Goal: Task Accomplishment & Management: Manage account settings

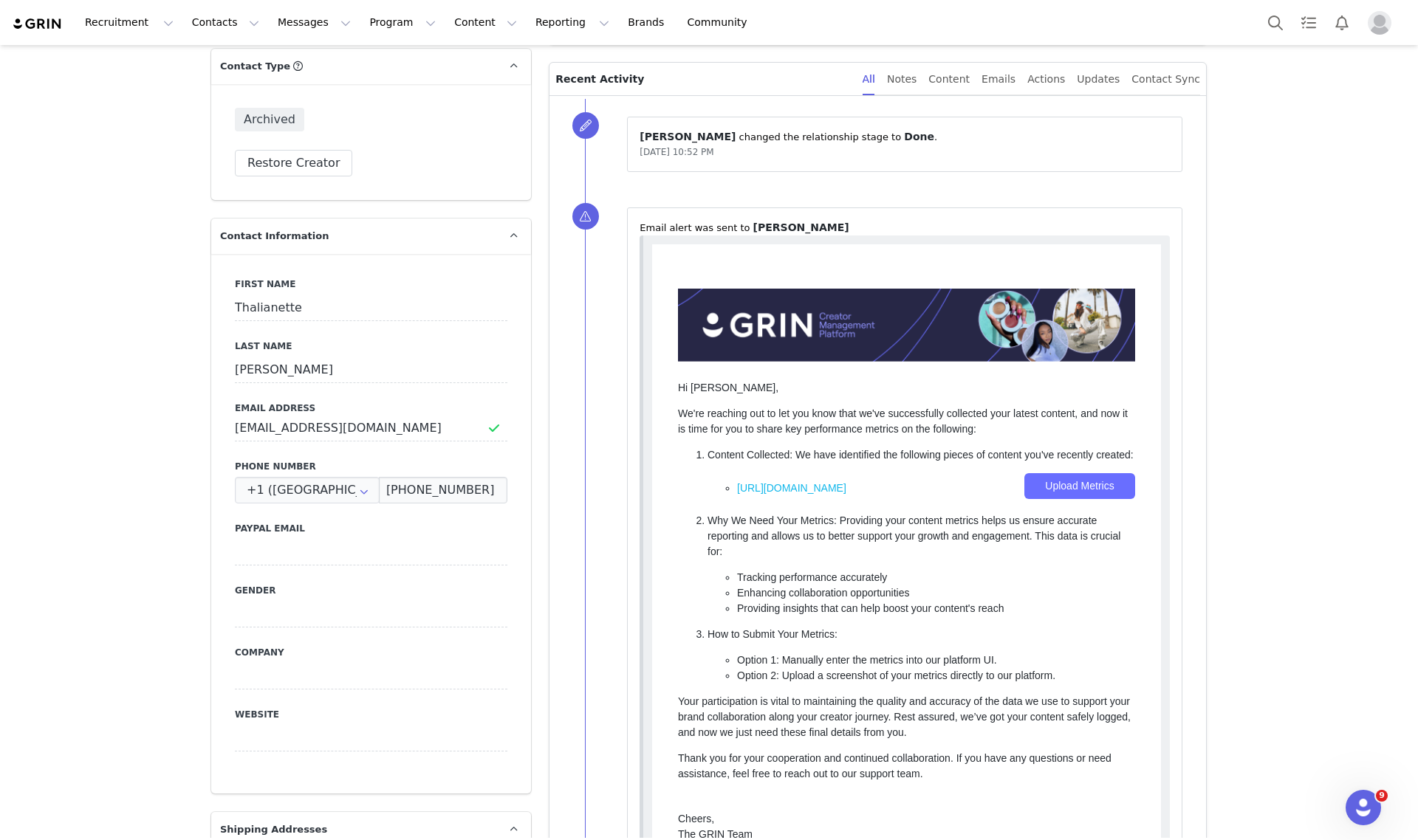
scroll to position [81, 0]
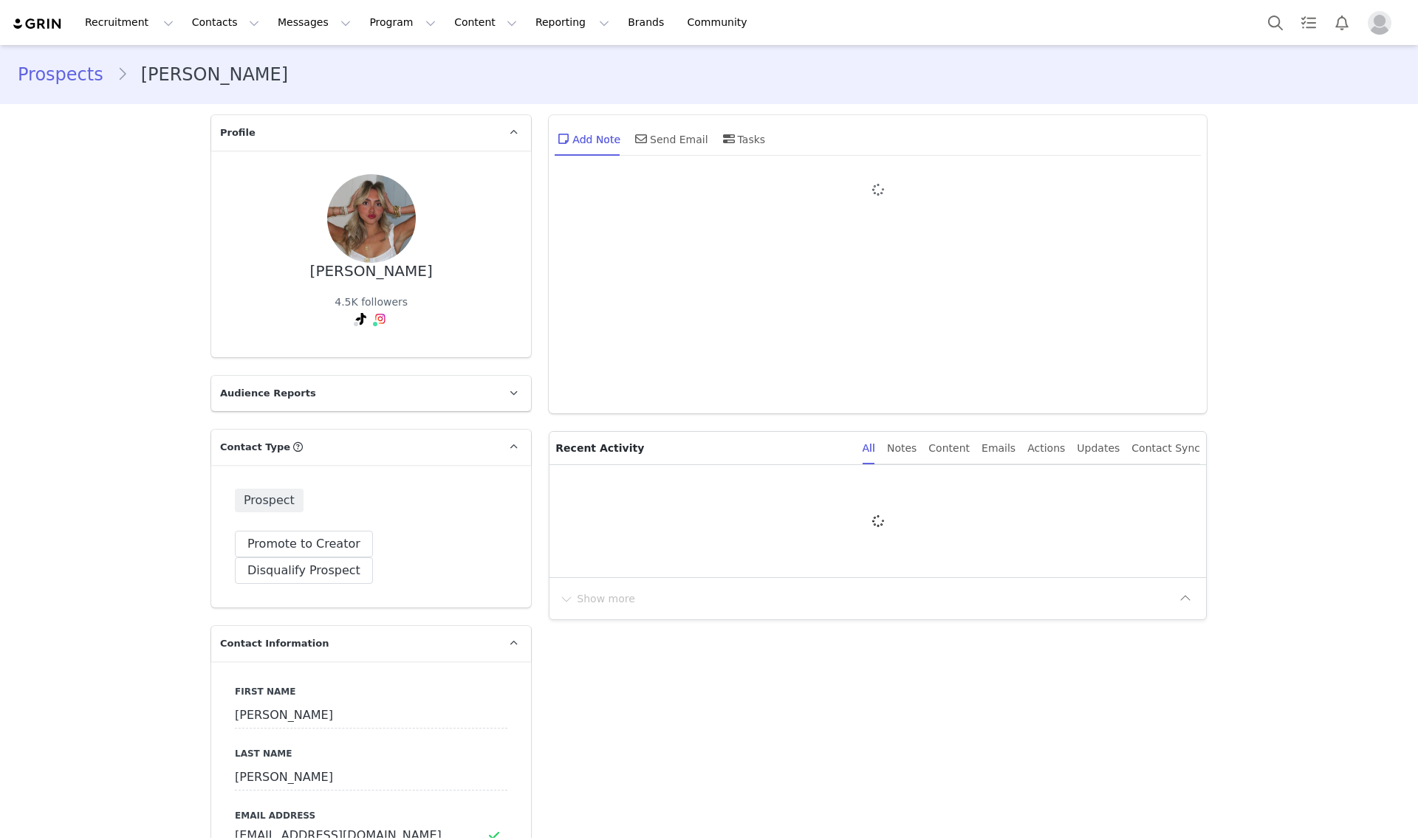
type input "+1 ([GEOGRAPHIC_DATA])"
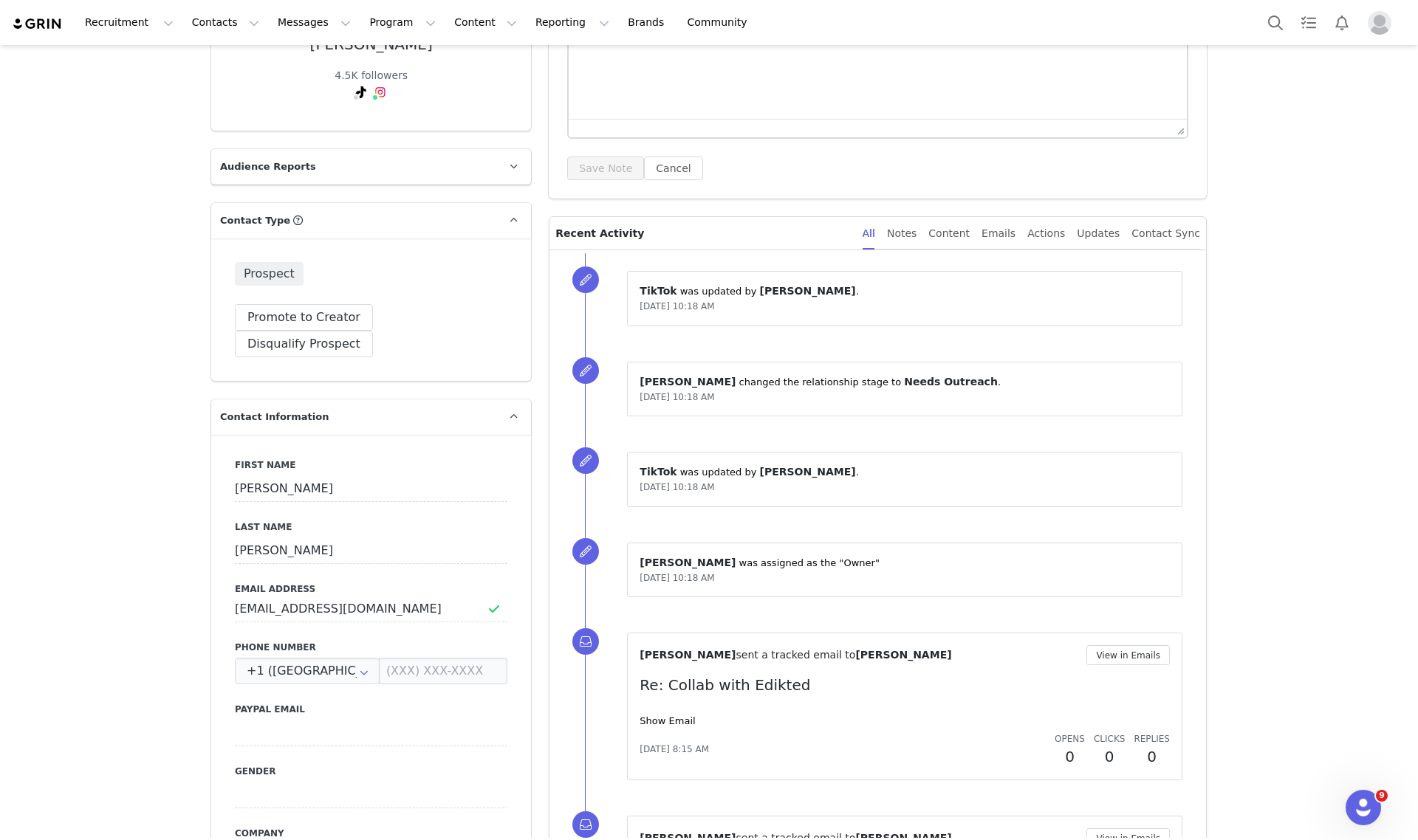
scroll to position [4, 0]
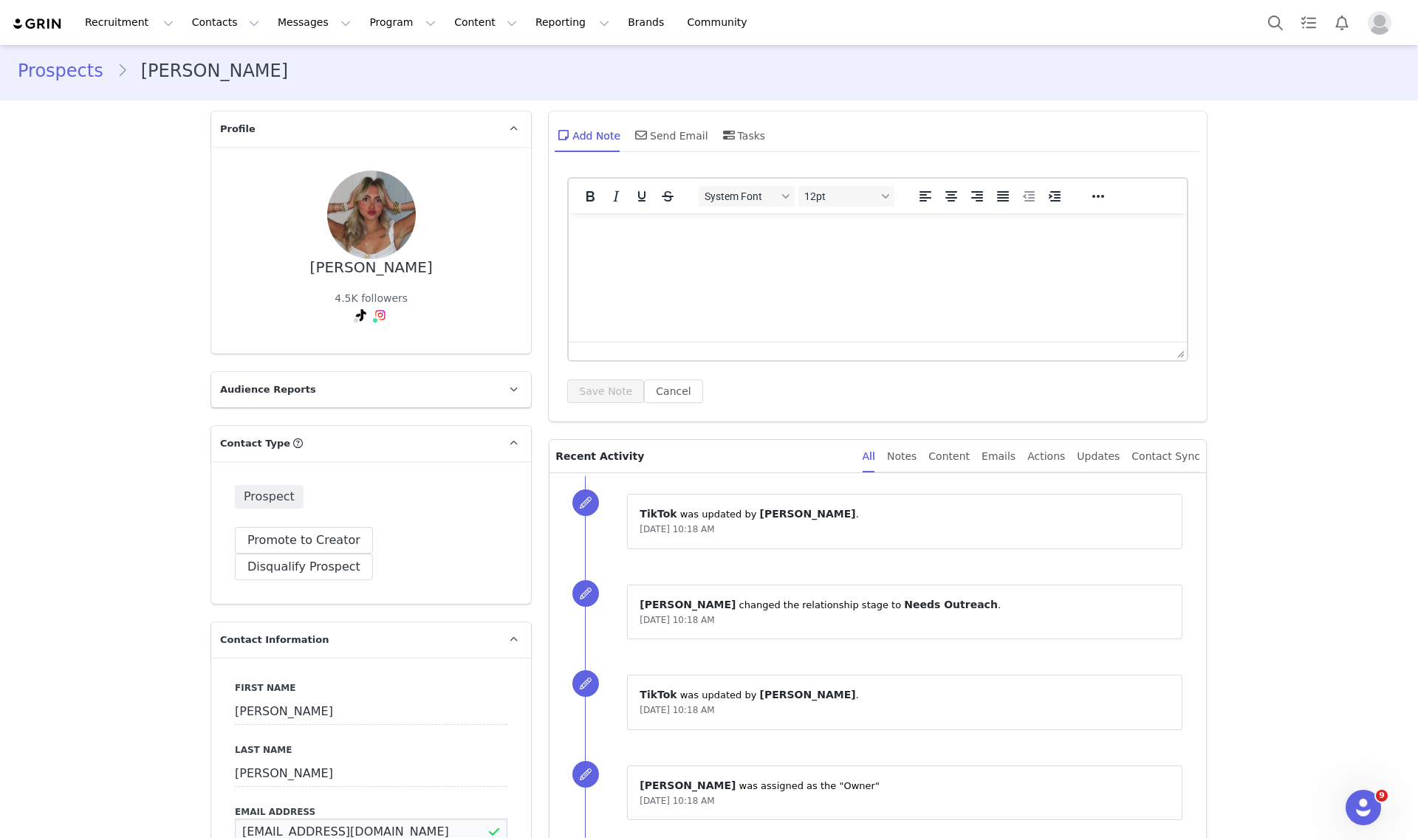
click at [316, 819] on input "samanthasimonn@gmail.com" at bounding box center [371, 832] width 272 height 27
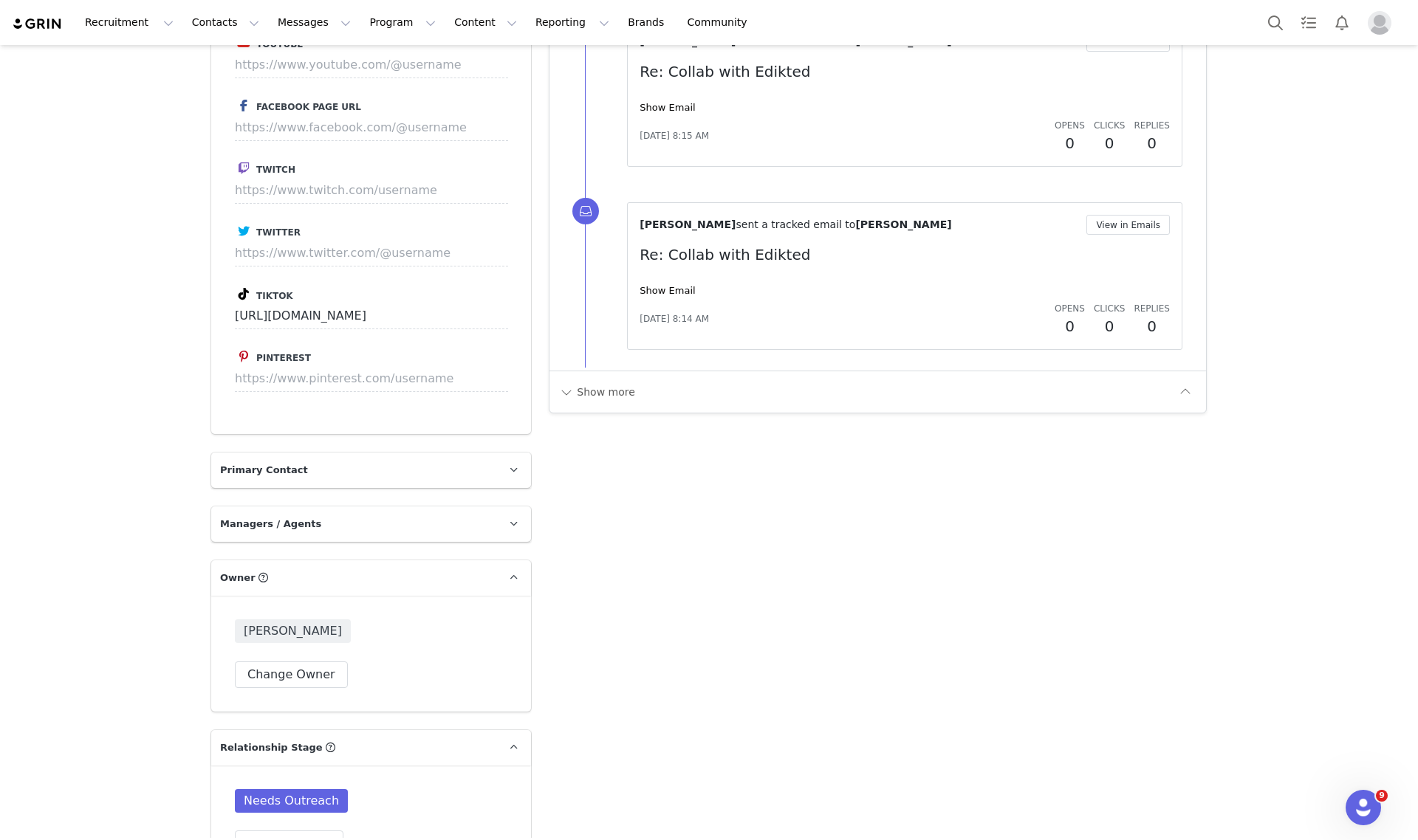
scroll to position [2127, 0]
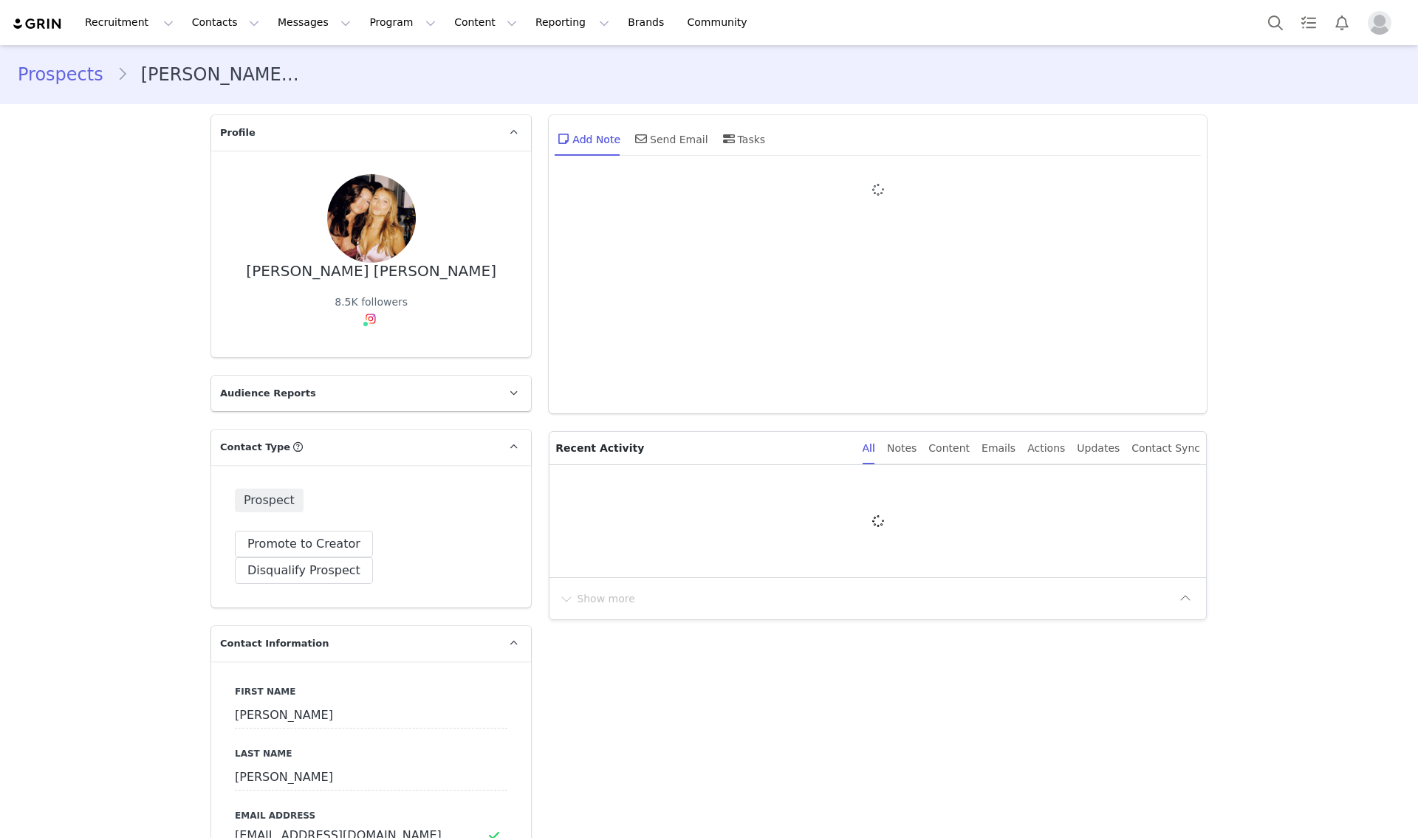
type input "+1 ([GEOGRAPHIC_DATA])"
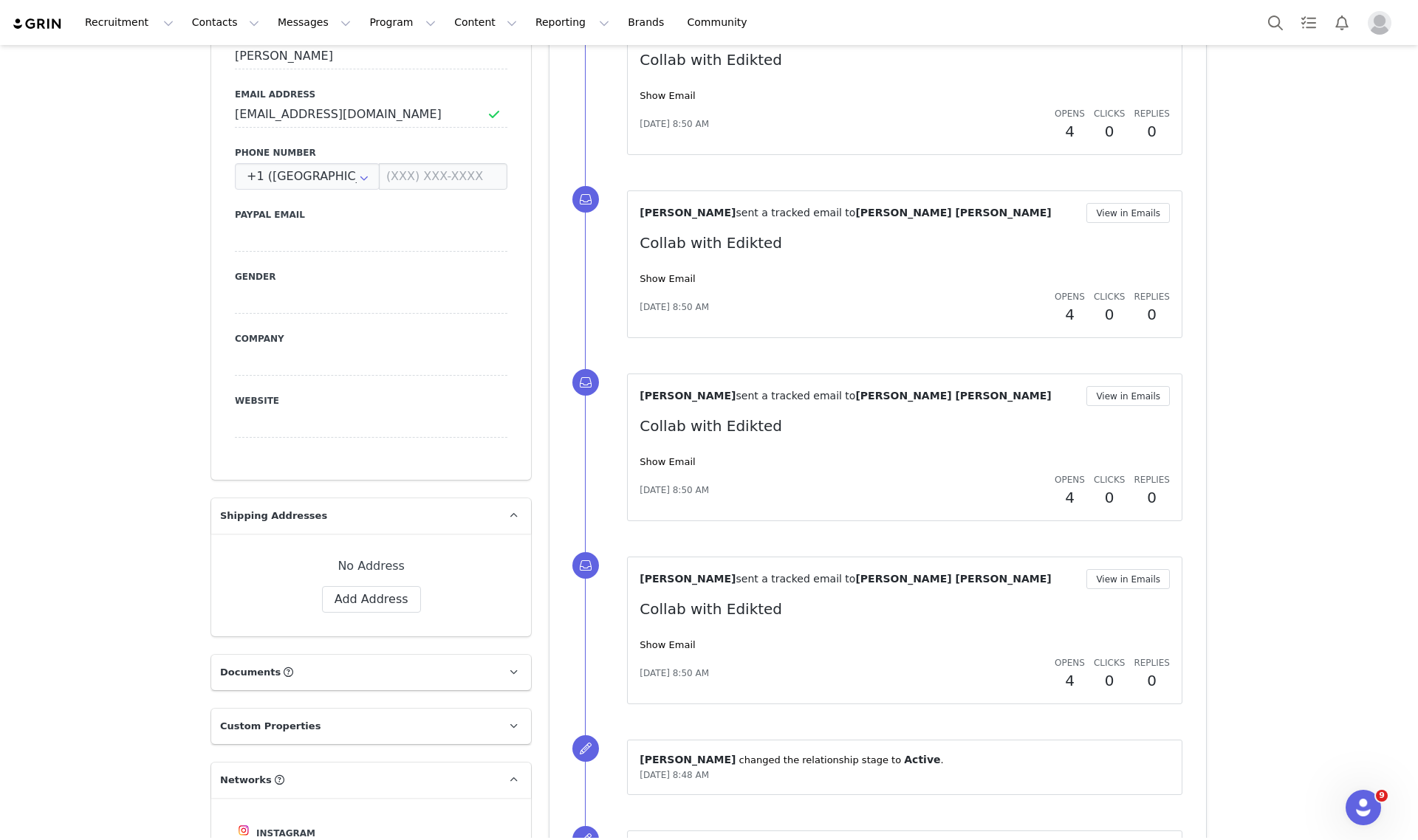
scroll to position [295, 0]
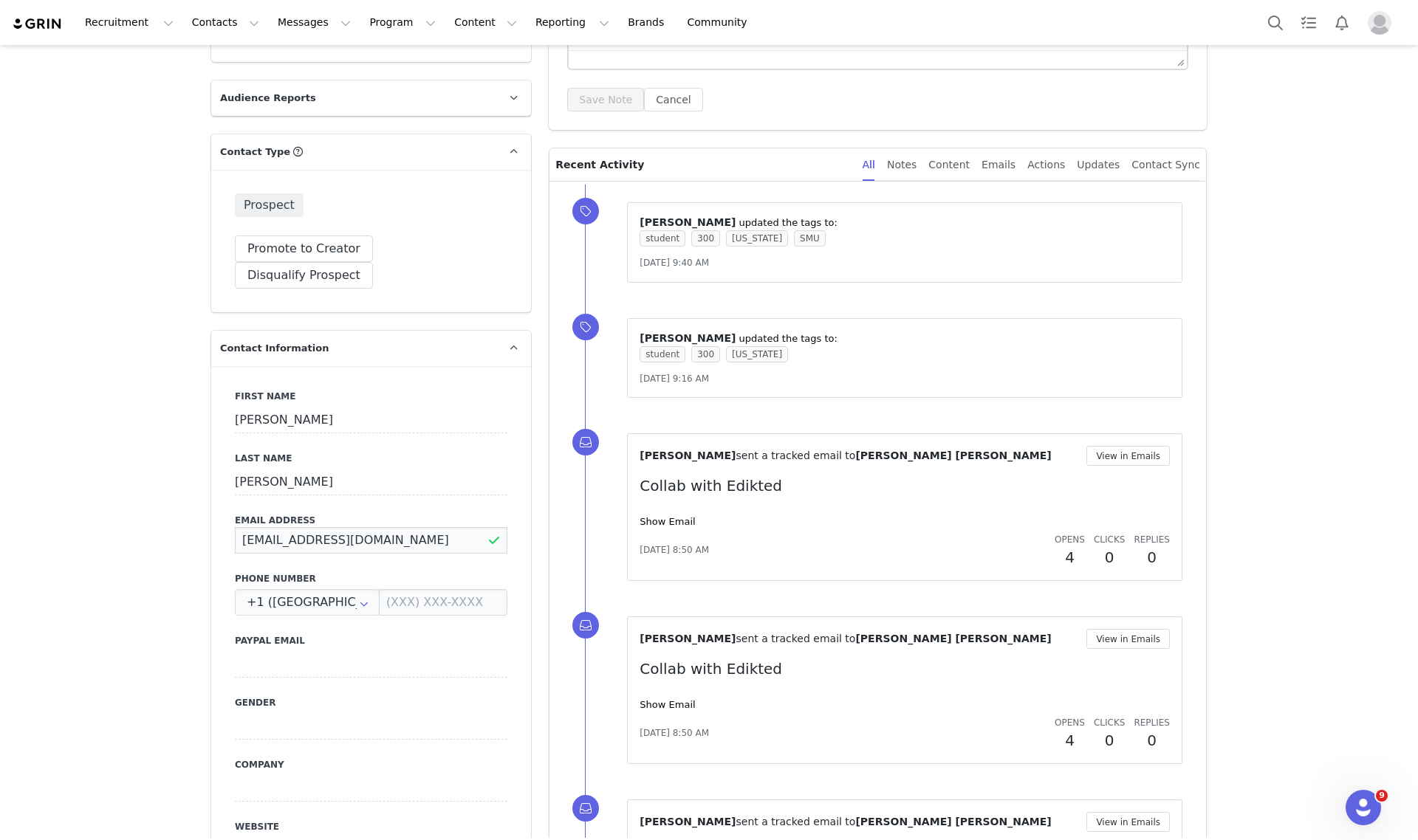
drag, startPoint x: 445, startPoint y: 433, endPoint x: 106, endPoint y: 445, distance: 339.2
drag, startPoint x: 627, startPoint y: 262, endPoint x: 724, endPoint y: 264, distance: 97.0
click at [724, 264] on div "⁨ Maya Vandermolen ⁩ updated the tags to: student 300 Texas SMU Aug 12, 2024, 9…" at bounding box center [905, 243] width 556 height 81
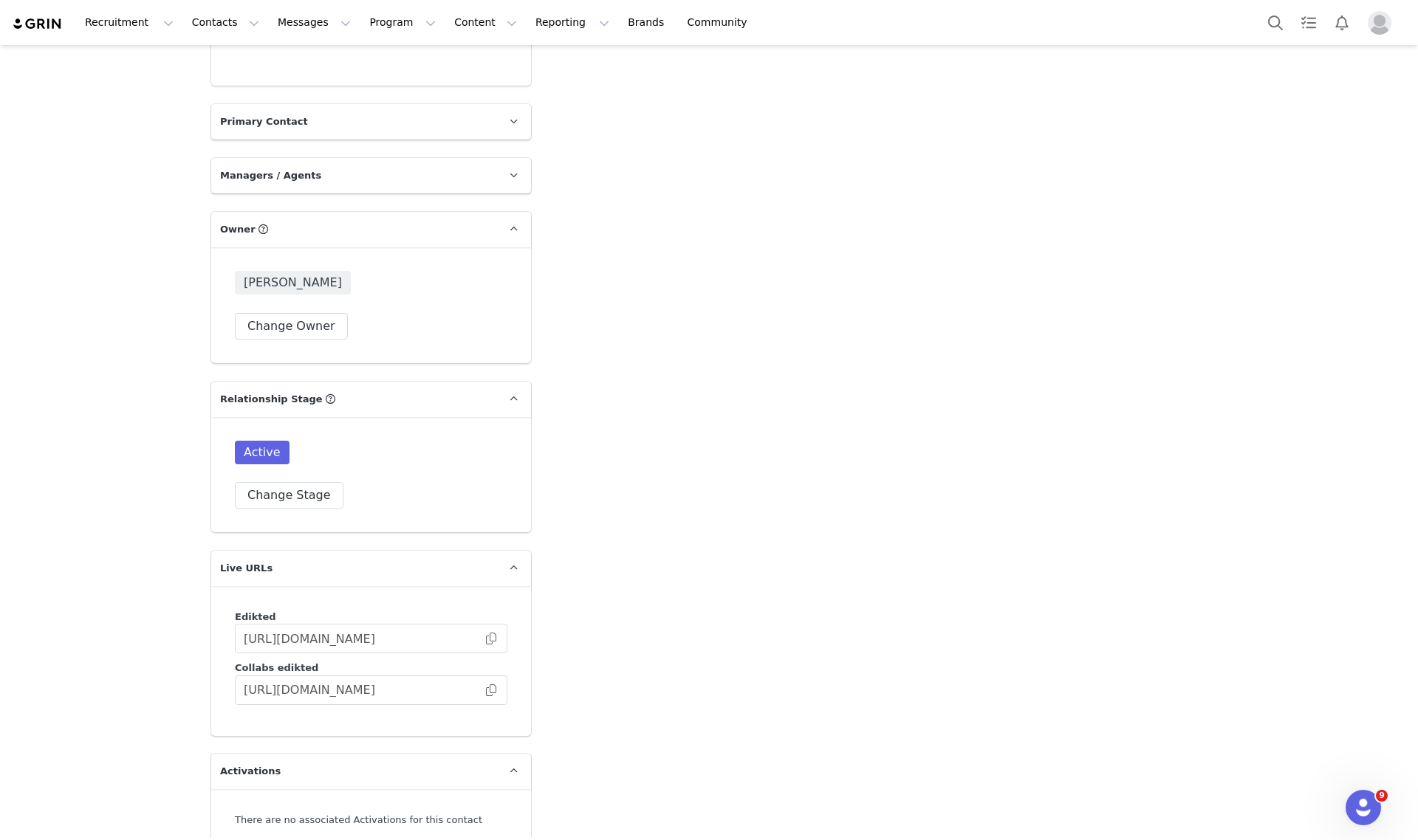
scroll to position [2049, 0]
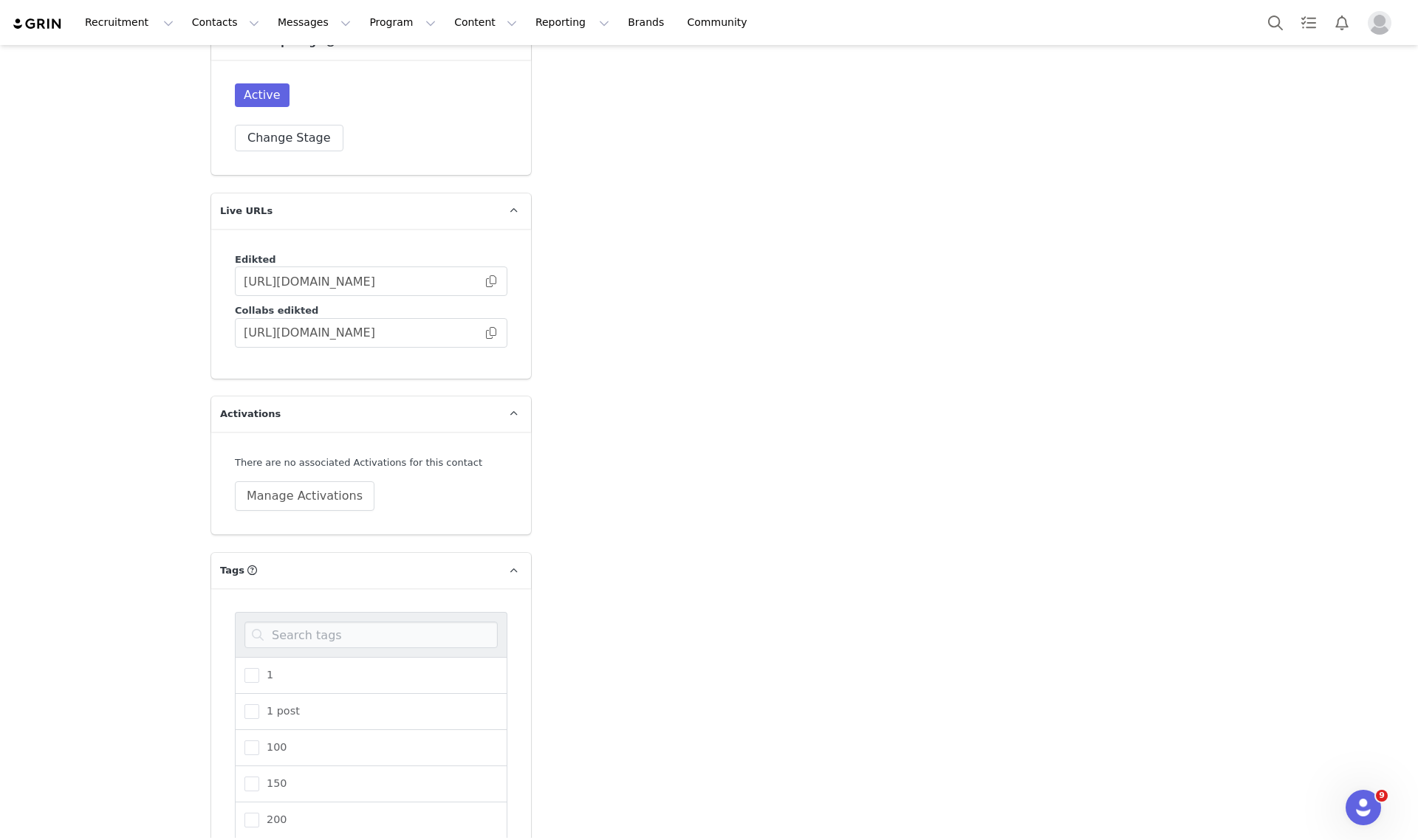
scroll to position [2289, 0]
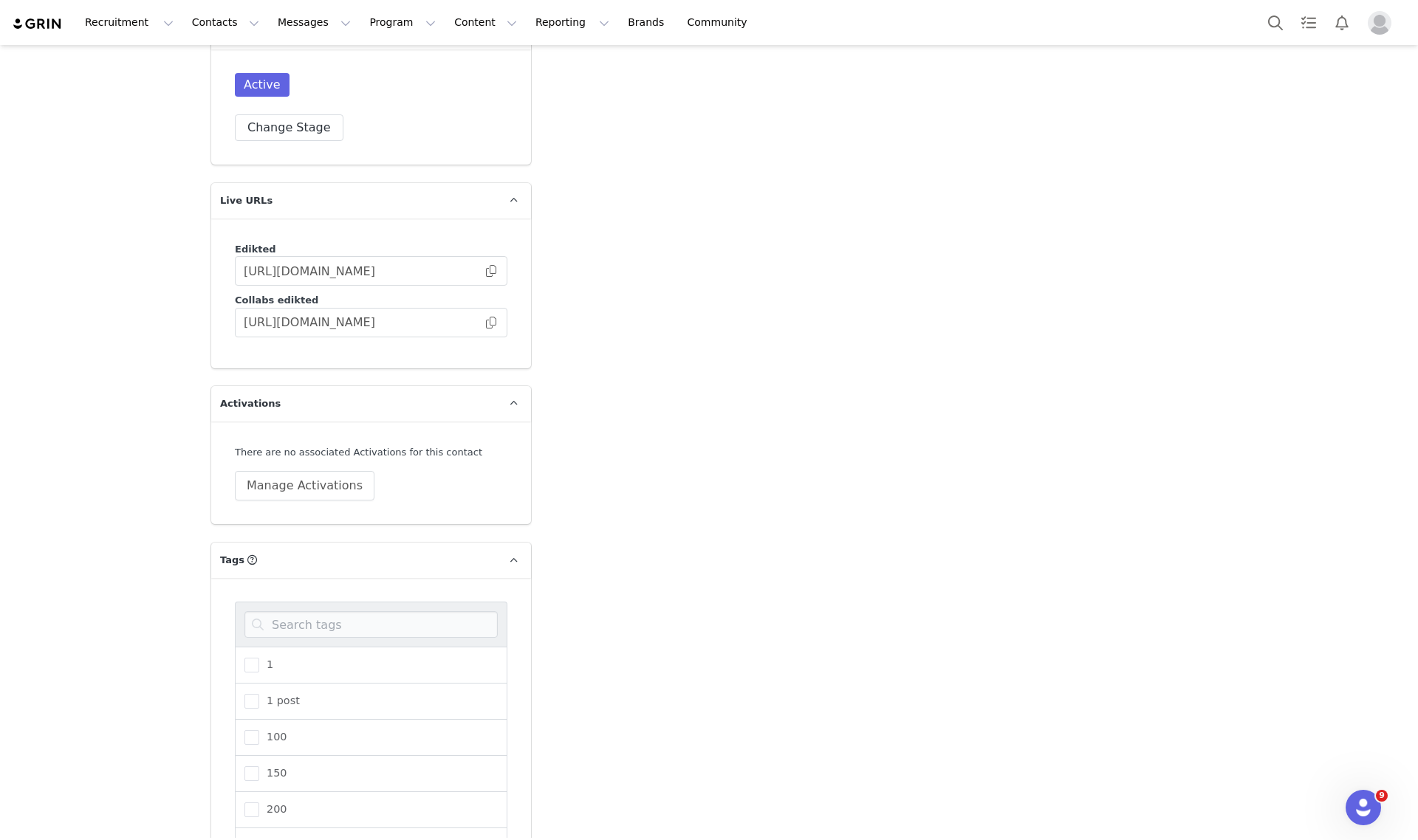
drag, startPoint x: 262, startPoint y: 704, endPoint x: 271, endPoint y: 693, distance: 14.2
click at [263, 802] on span "200" at bounding box center [272, 809] width 27 height 14
click at [259, 802] on input "200" at bounding box center [259, 802] width 0 height 0
click at [259, 671] on span "300" at bounding box center [272, 677] width 27 height 14
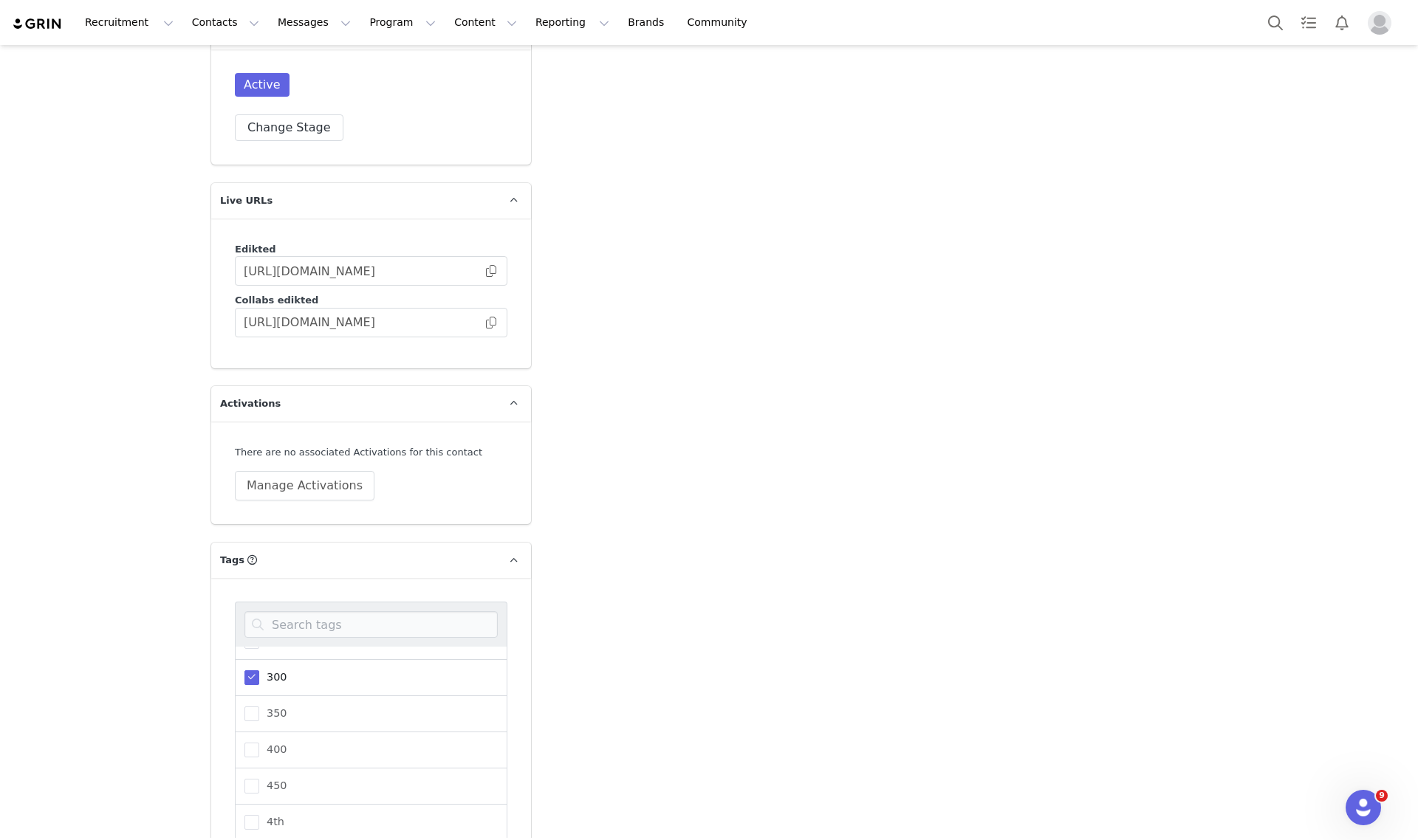
click at [259, 671] on input "300" at bounding box center [259, 671] width 0 height 0
click at [296, 612] on input at bounding box center [371, 625] width 253 height 27
type input "stud"
drag, startPoint x: 288, startPoint y: 676, endPoint x: 288, endPoint y: 668, distance: 8.0
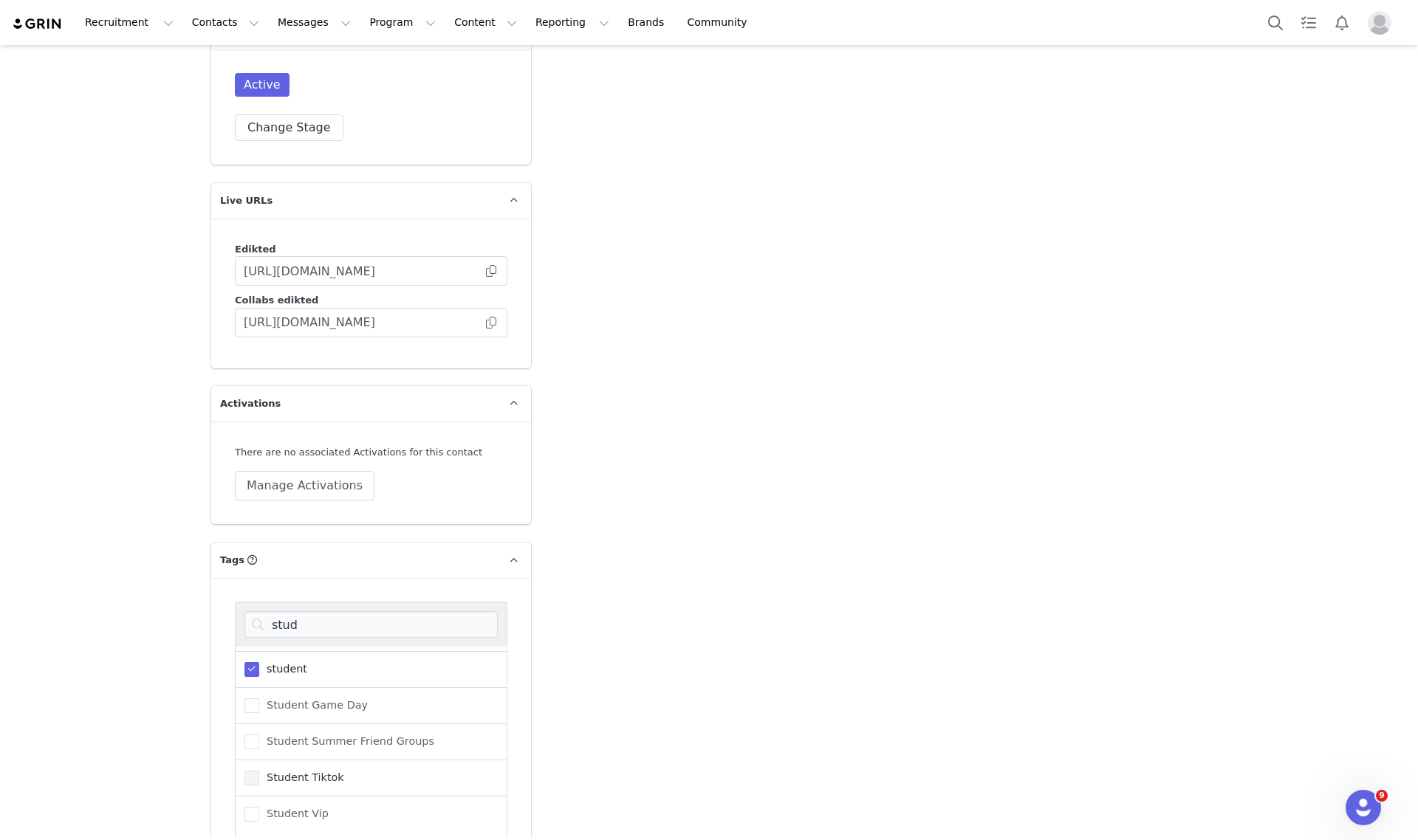
click at [288, 770] on span "Student Tiktok" at bounding box center [301, 777] width 85 height 14
click at [259, 770] on input "Student Tiktok" at bounding box center [259, 770] width 0 height 0
click at [262, 663] on span "student" at bounding box center [283, 669] width 48 height 14
click at [259, 663] on input "student" at bounding box center [259, 663] width 0 height 0
click at [271, 822] on div "stud Ongoing Student student Student Game Day Student Summer Friend Groups Stud…" at bounding box center [371, 761] width 320 height 366
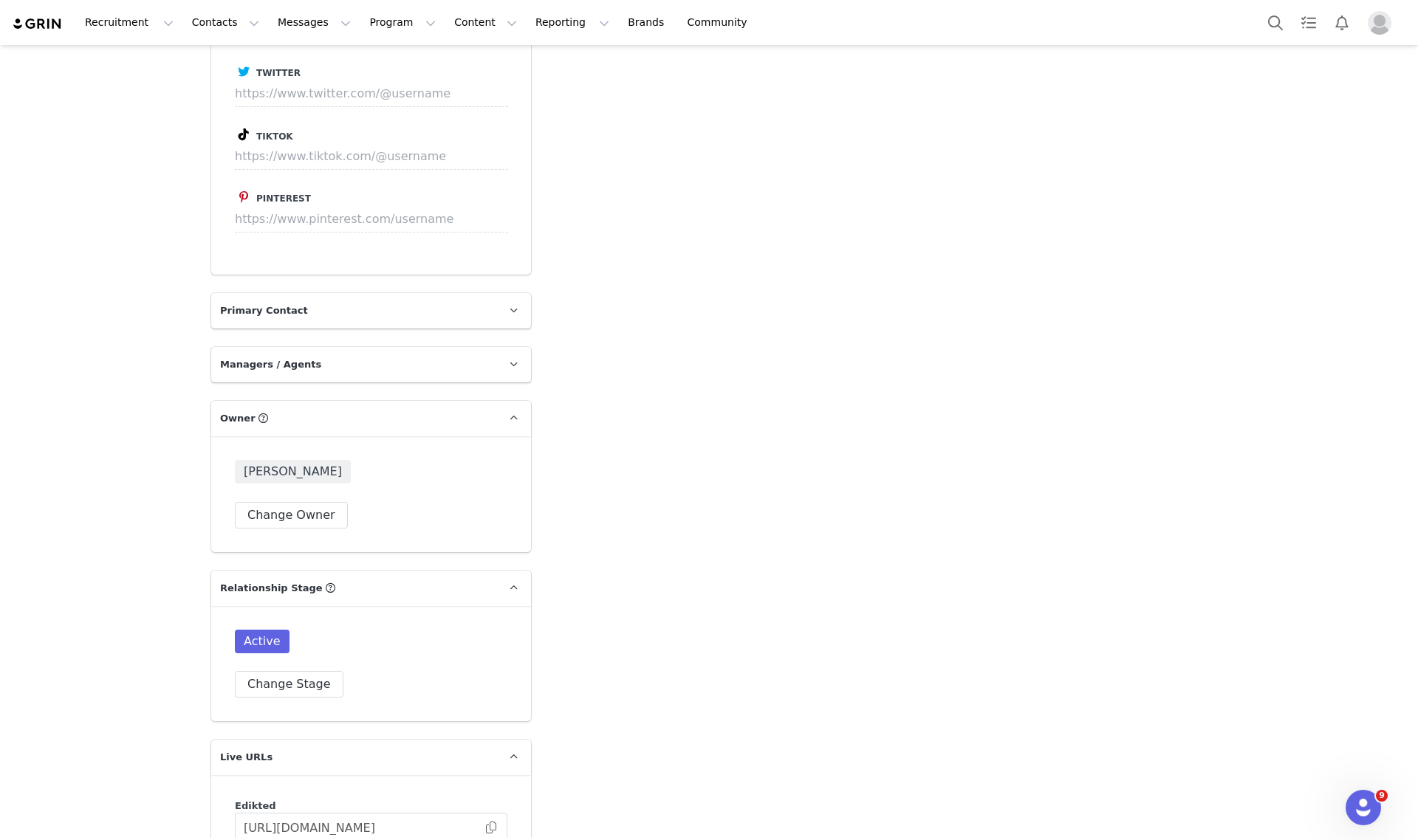
scroll to position [1395, 0]
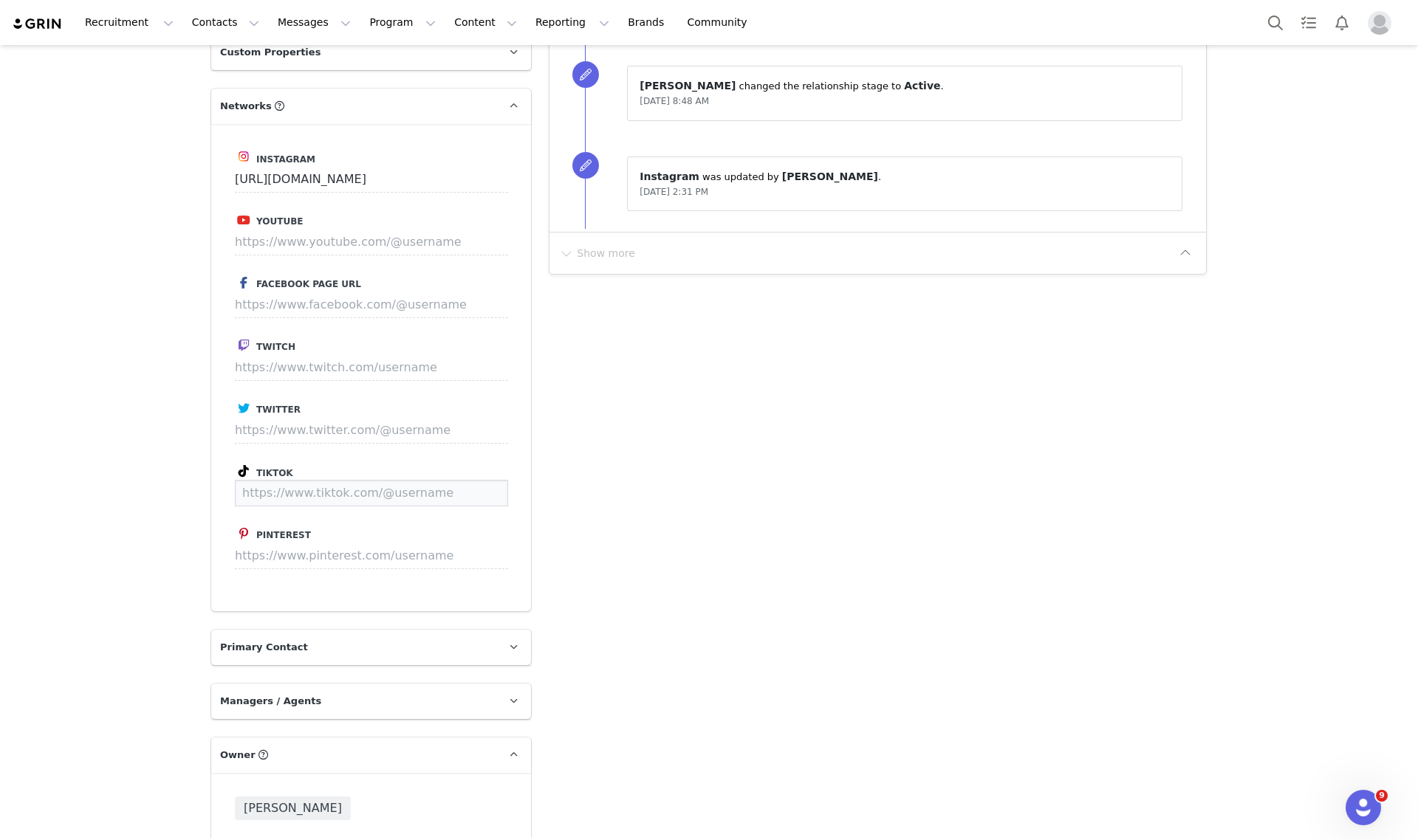
paste input "https://www.tiktok.com/@presleypanaro"
type input "https://www.tiktok.com/@presleypanaro"
click at [467, 480] on button "Save" at bounding box center [480, 493] width 54 height 27
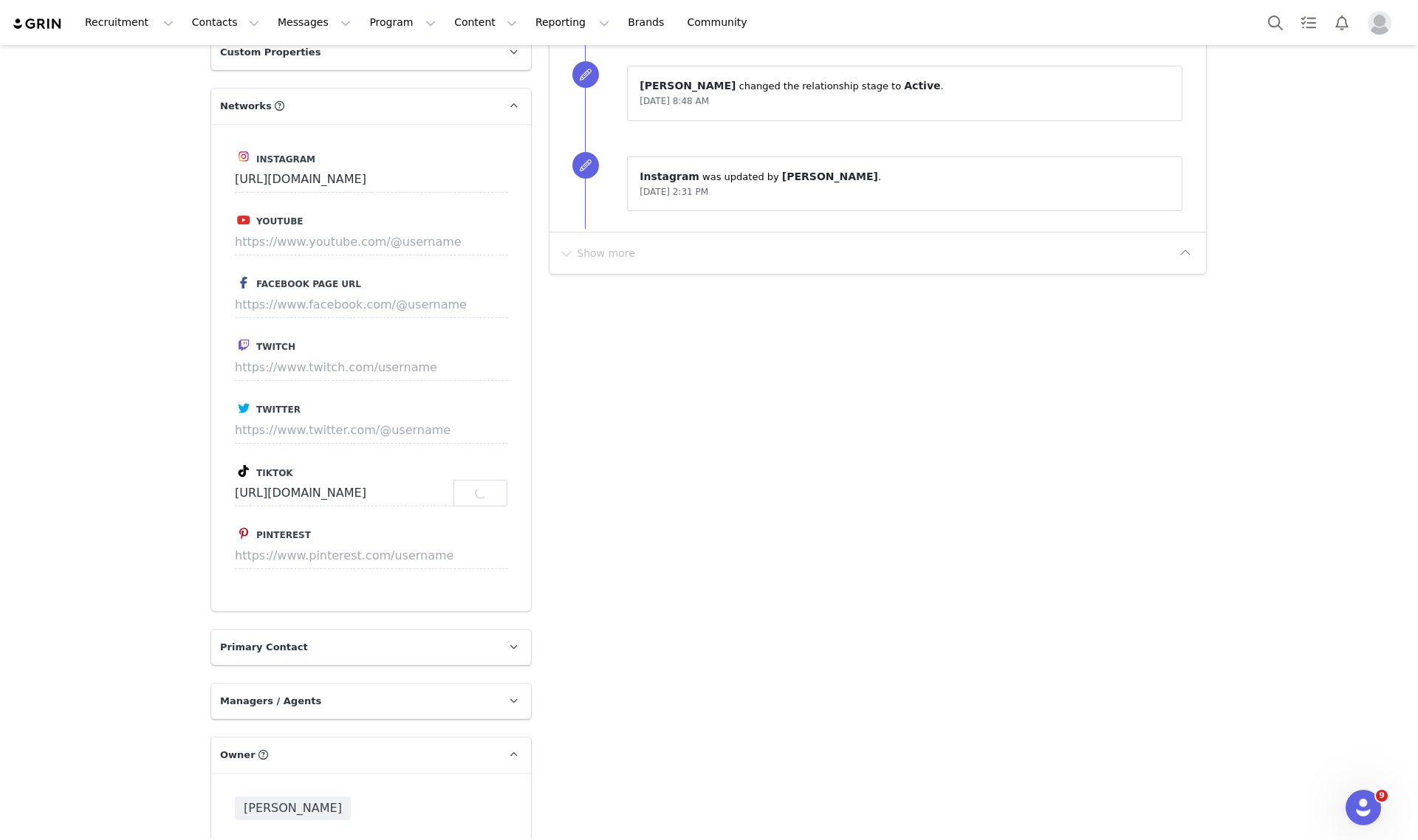
click at [268, 839] on button "Change Owner" at bounding box center [291, 852] width 113 height 27
drag, startPoint x: 294, startPoint y: 739, endPoint x: 294, endPoint y: 731, distance: 8.0
click at [294, 828] on select "Talia Zion Ashley Adler Maya Vandermolen Martina Villaverde Dana israeli Mia Ma…" at bounding box center [371, 849] width 272 height 41
select select "3fefac93-a94b-4176-864e-9ea1490e99cc"
click at [235, 828] on select "Talia Zion Ashley Adler Maya Vandermolen Martina Villaverde Dana israeli Mia Ma…" at bounding box center [371, 849] width 272 height 41
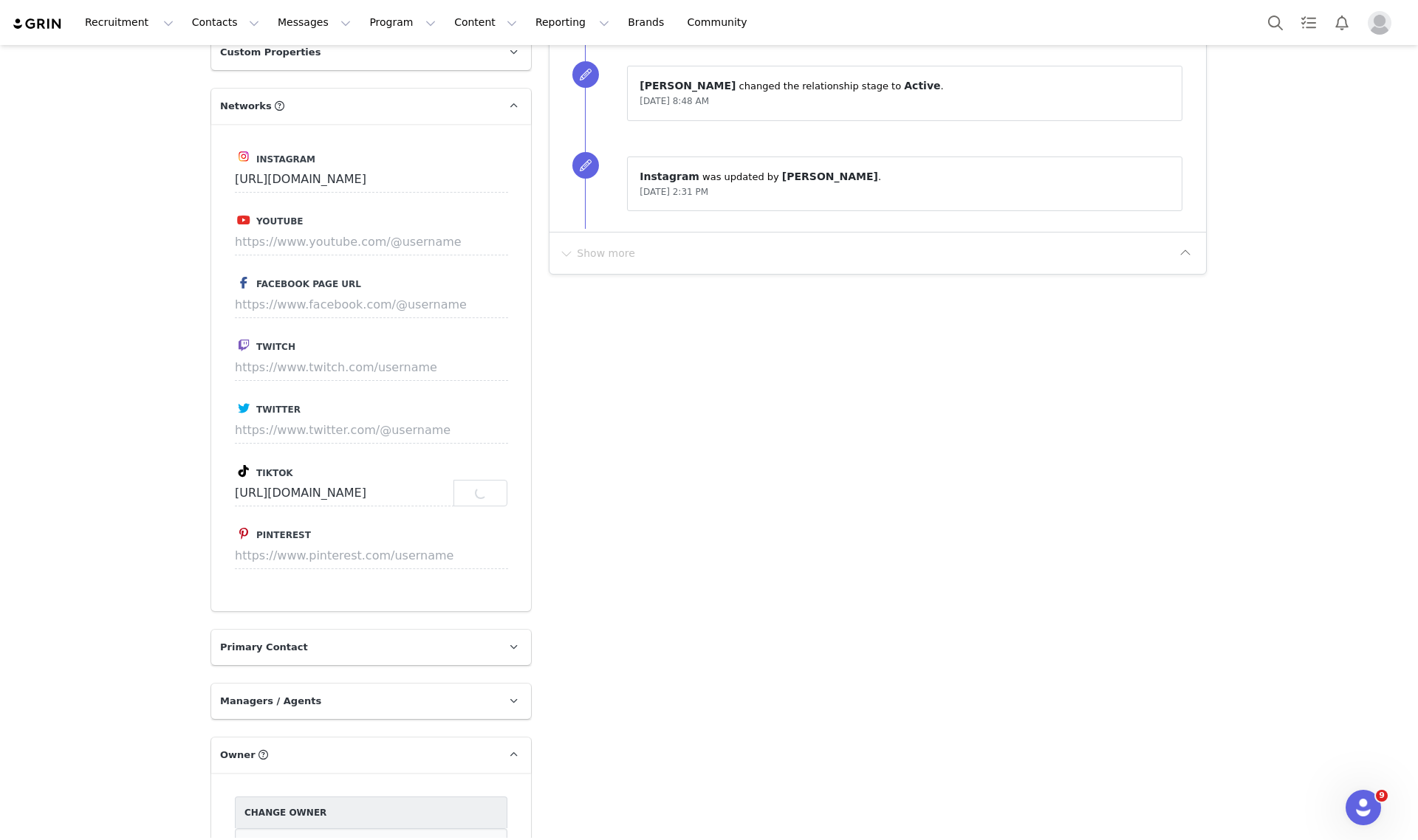
drag, startPoint x: 288, startPoint y: 803, endPoint x: 326, endPoint y: 793, distance: 39.3
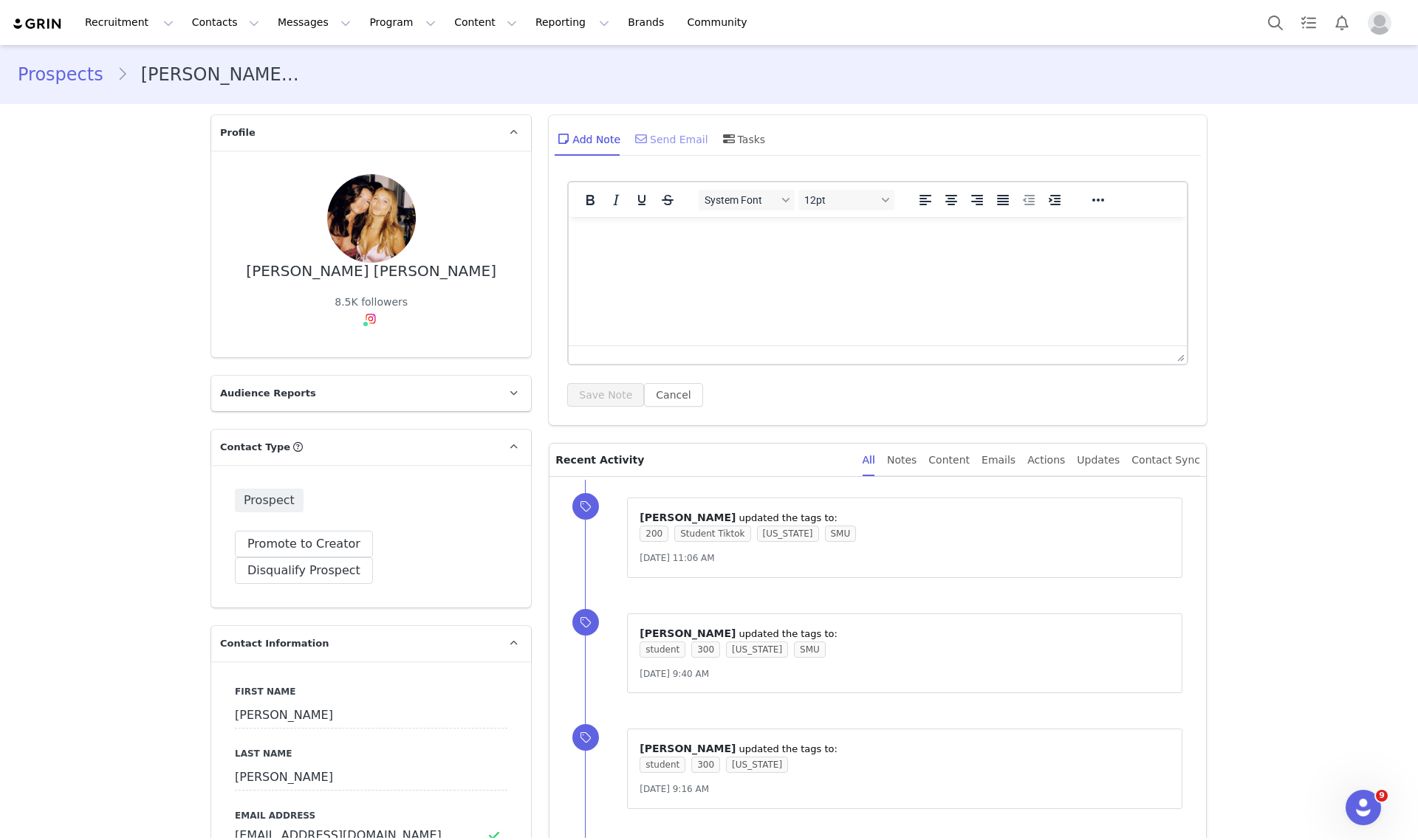
click at [669, 132] on div "Send Email" at bounding box center [670, 139] width 76 height 35
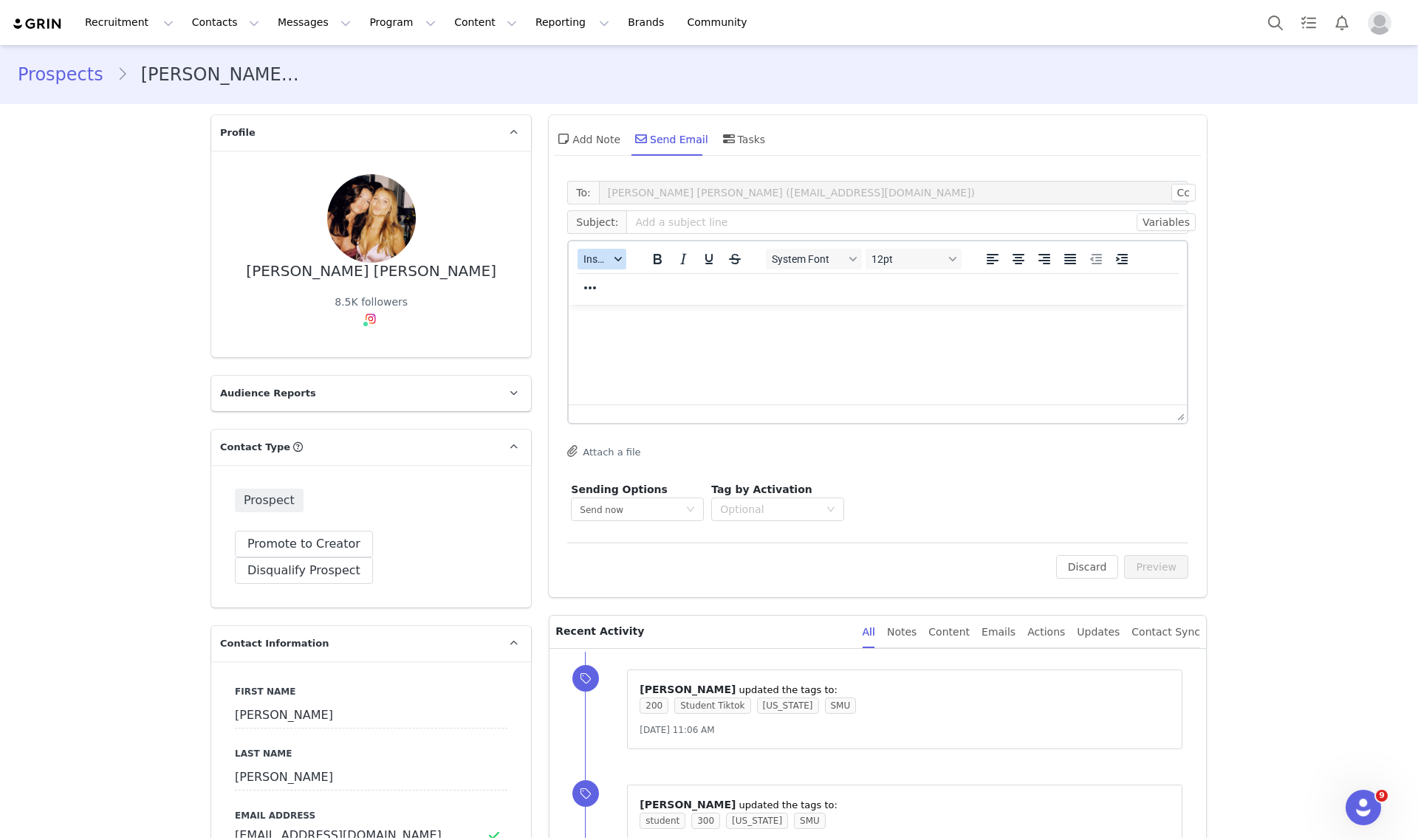
click at [595, 266] on button "Insert" at bounding box center [602, 259] width 49 height 21
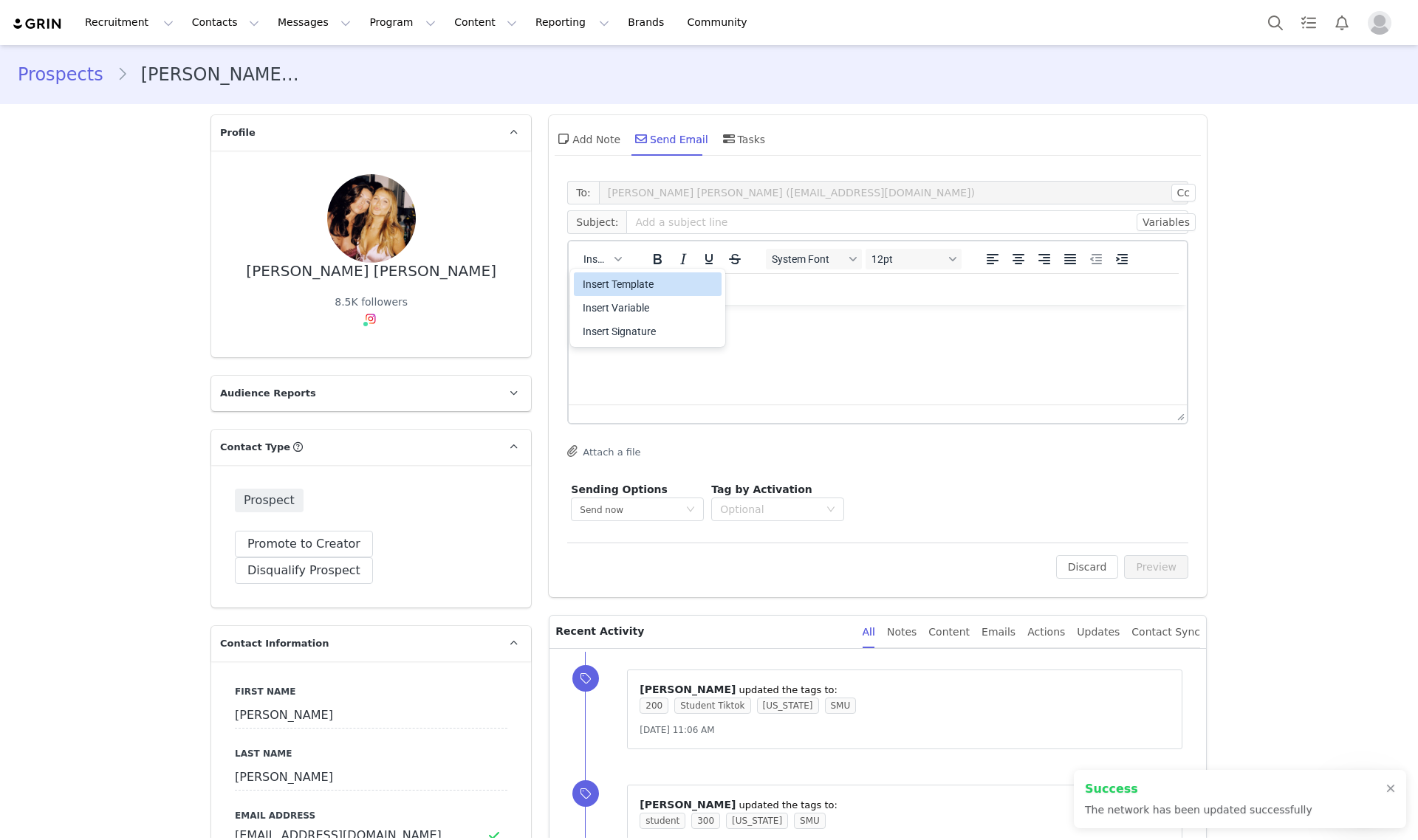
type input "https://www.tiktok.com/@presleypanaro"
click at [601, 281] on div "Insert Template" at bounding box center [649, 284] width 133 height 18
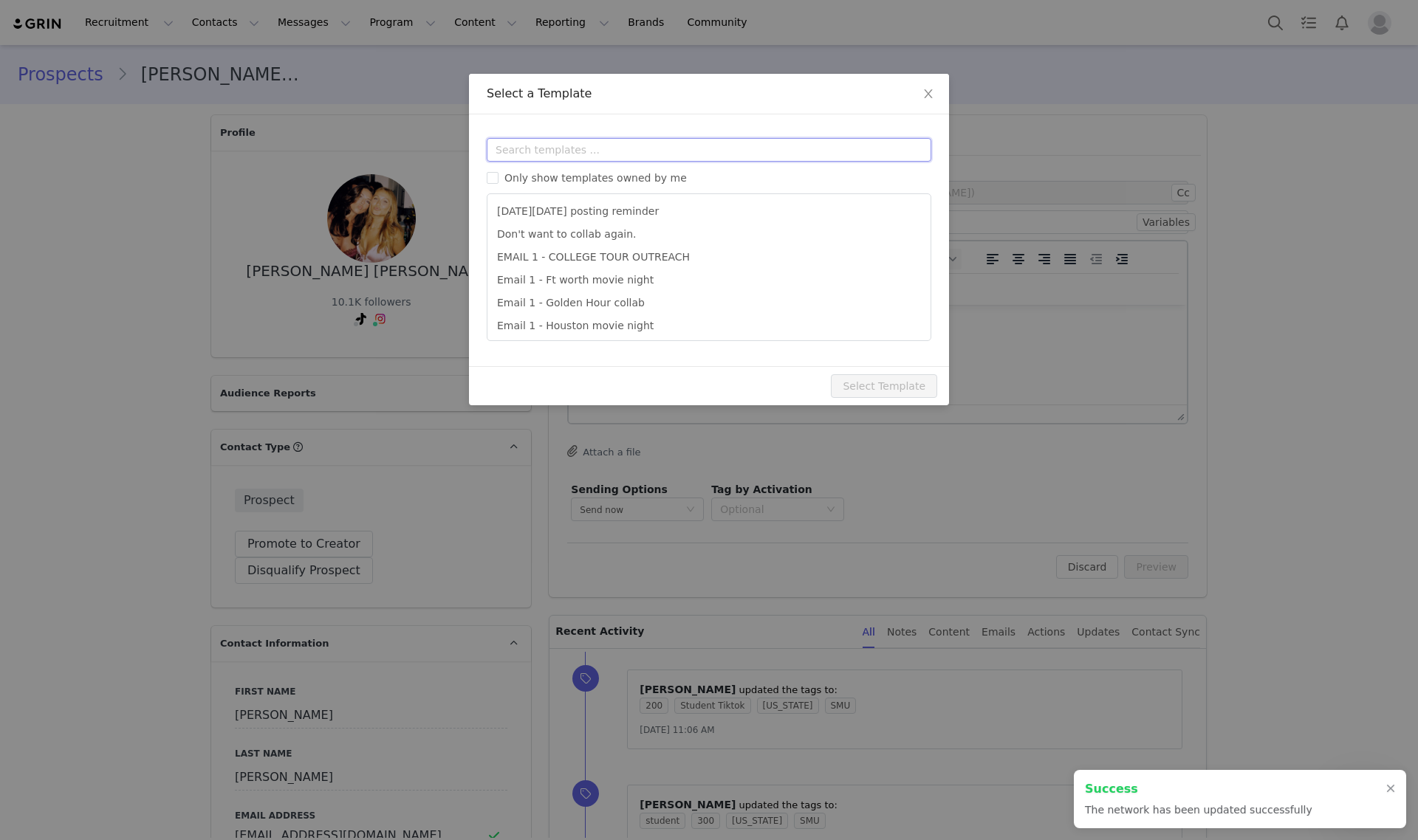
click at [604, 156] on input "text" at bounding box center [709, 150] width 445 height 24
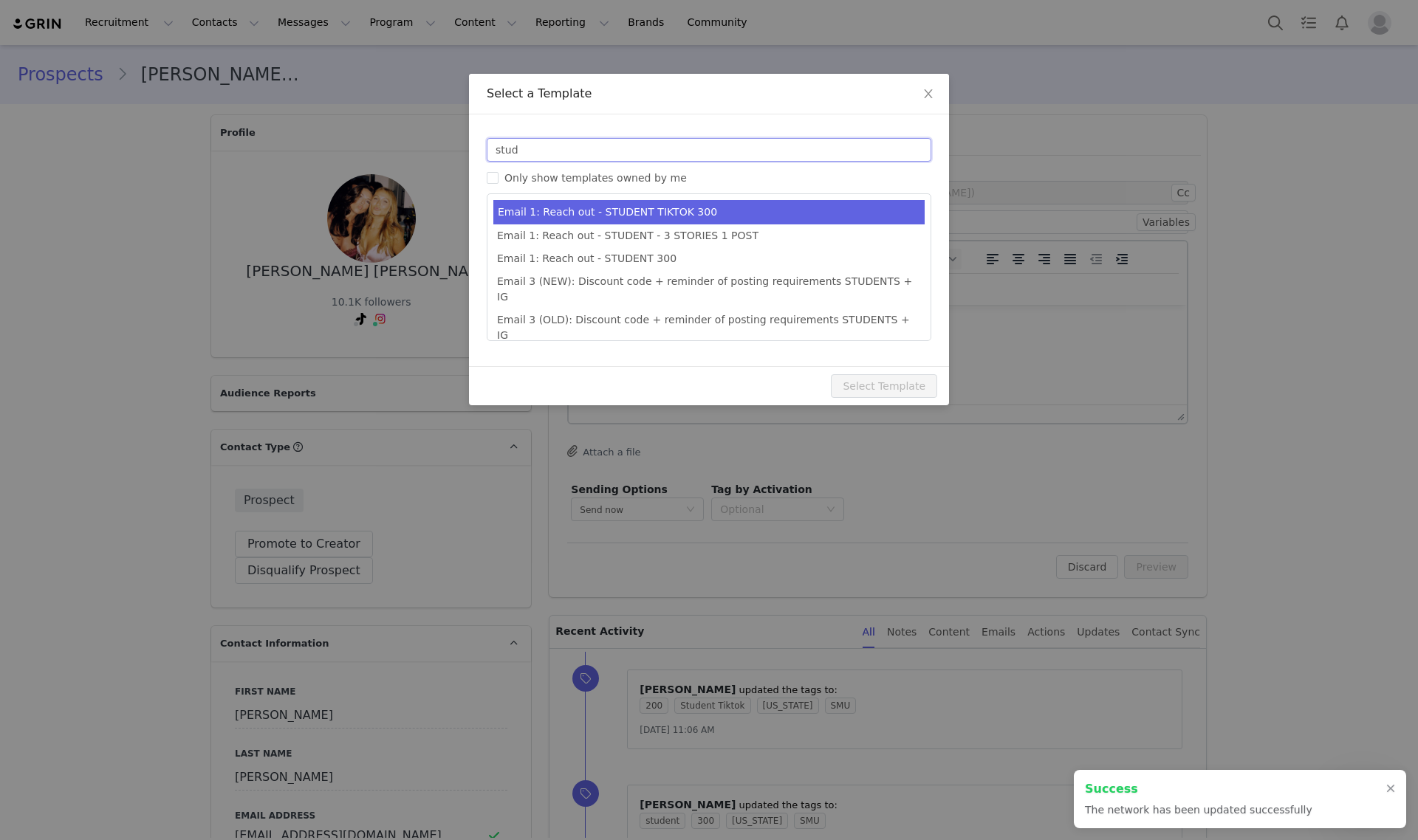
type input "stud"
type input "Collab with Edikted"
click at [654, 212] on li "Email 1: Reach out - STUDENT TIKTOK 300" at bounding box center [709, 212] width 431 height 24
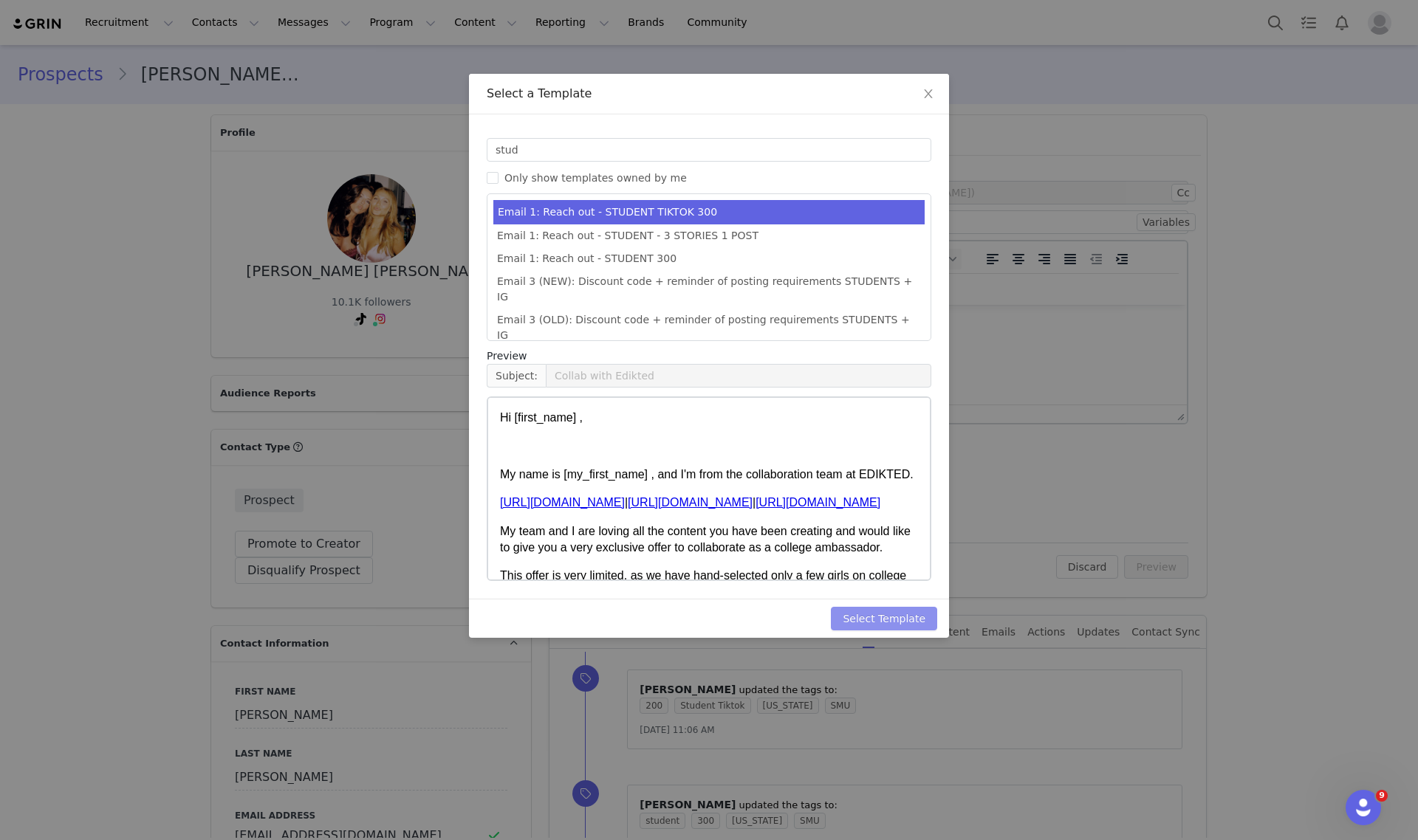
click at [914, 628] on button "Select Template" at bounding box center [884, 619] width 107 height 24
type input "Collab with Edikted"
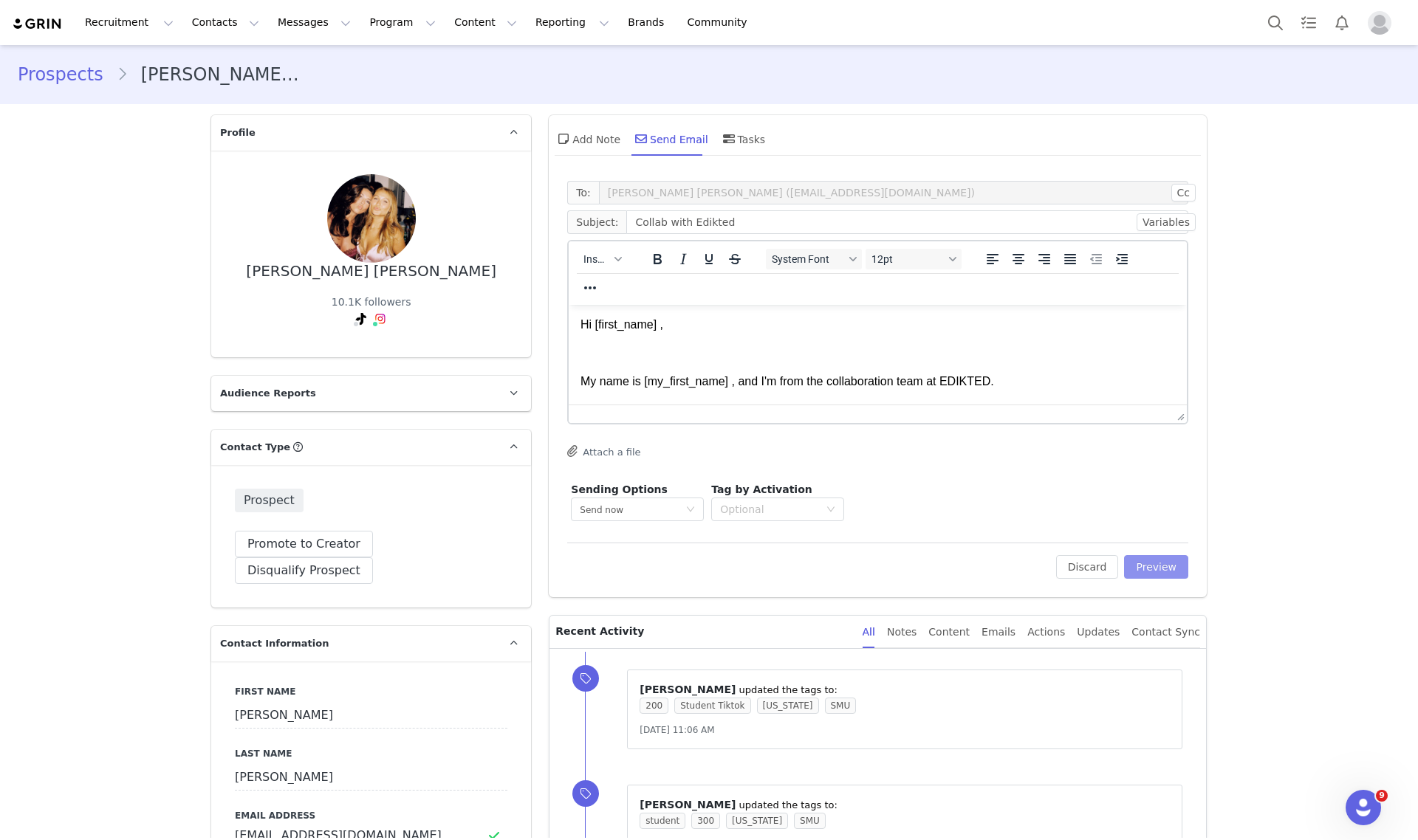
click at [1164, 569] on button "Preview" at bounding box center [1156, 567] width 64 height 24
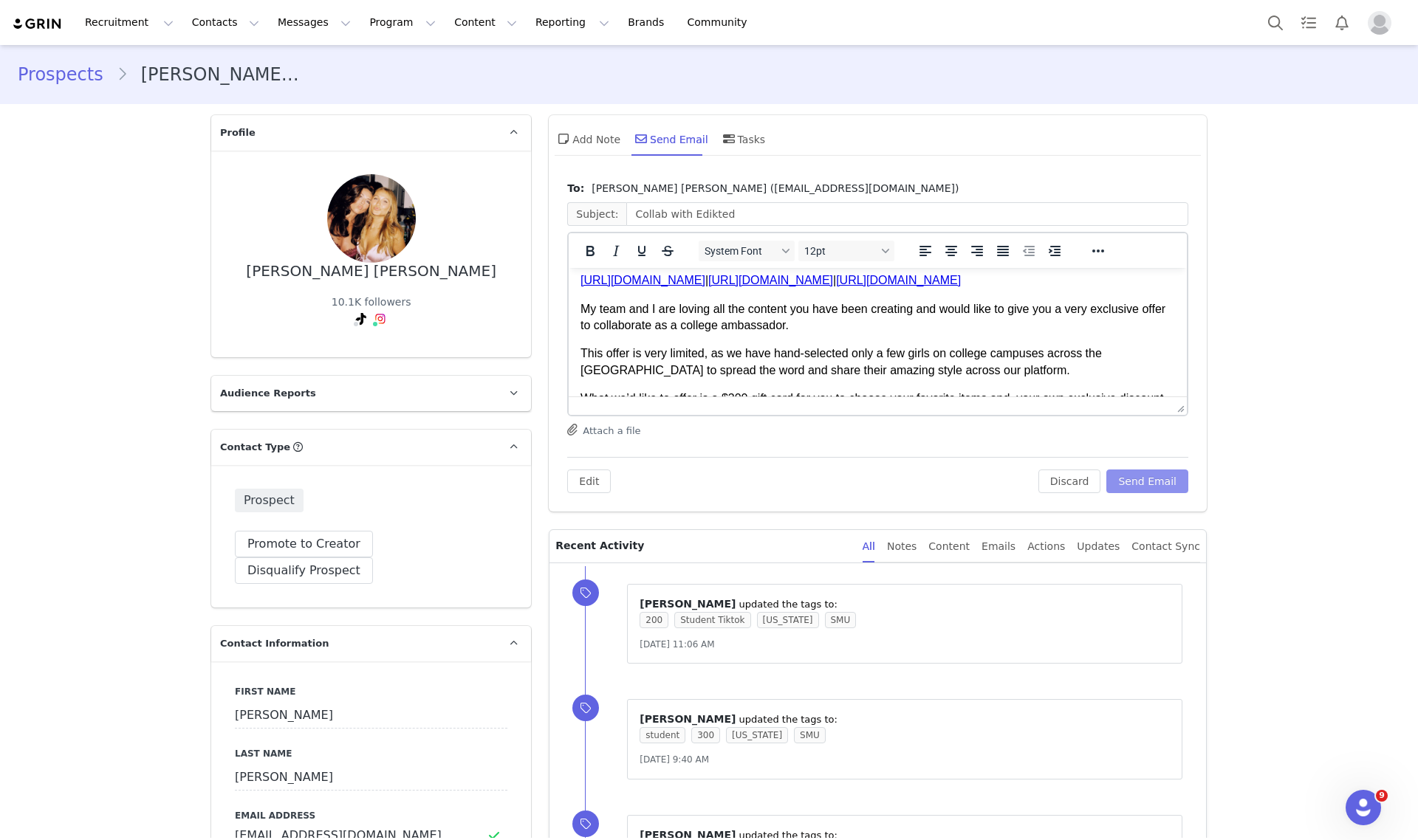
scroll to position [185, 0]
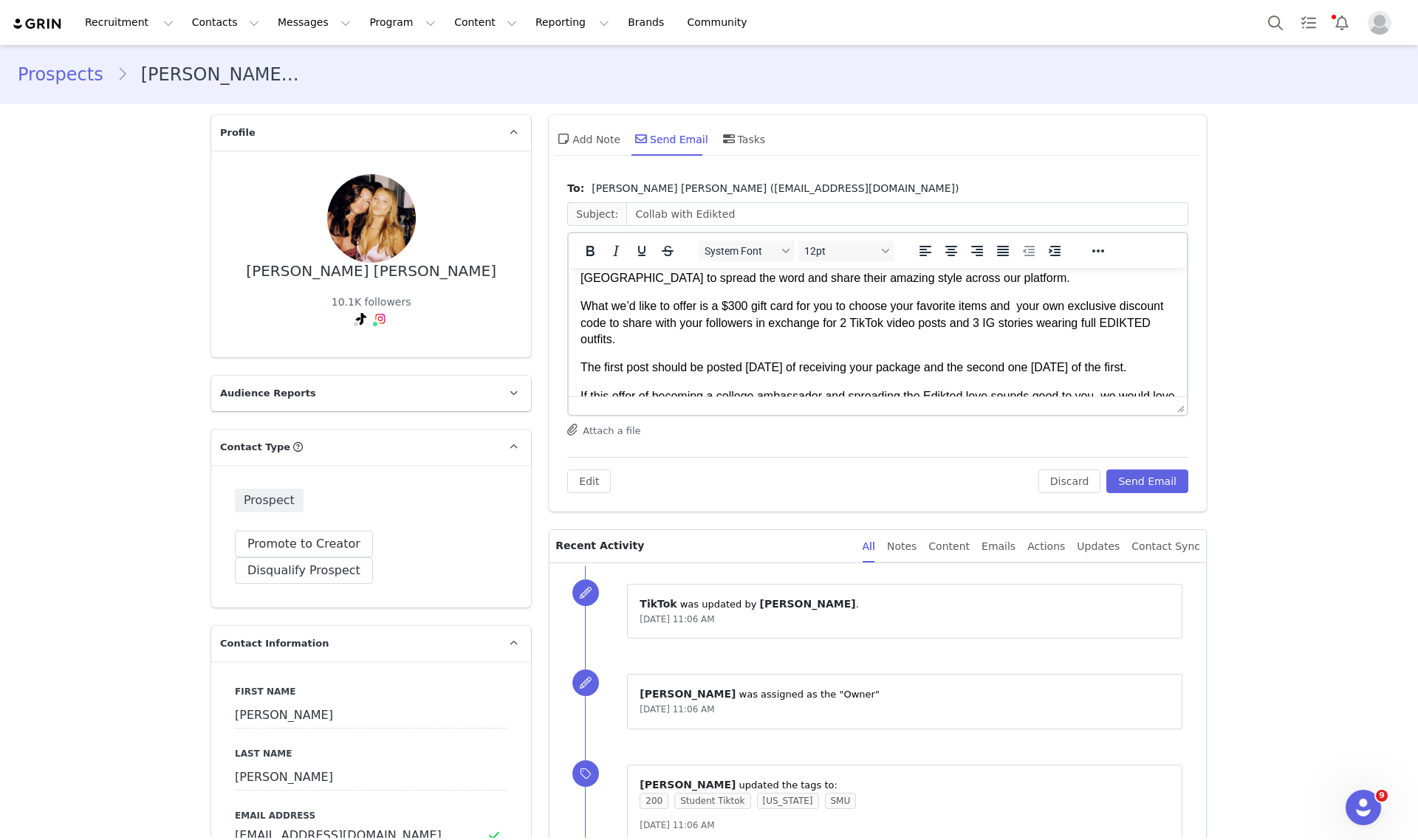
click at [733, 298] on p "What we’d like to offer is a $300 gift card for you to choose your favorite ite…" at bounding box center [878, 322] width 595 height 50
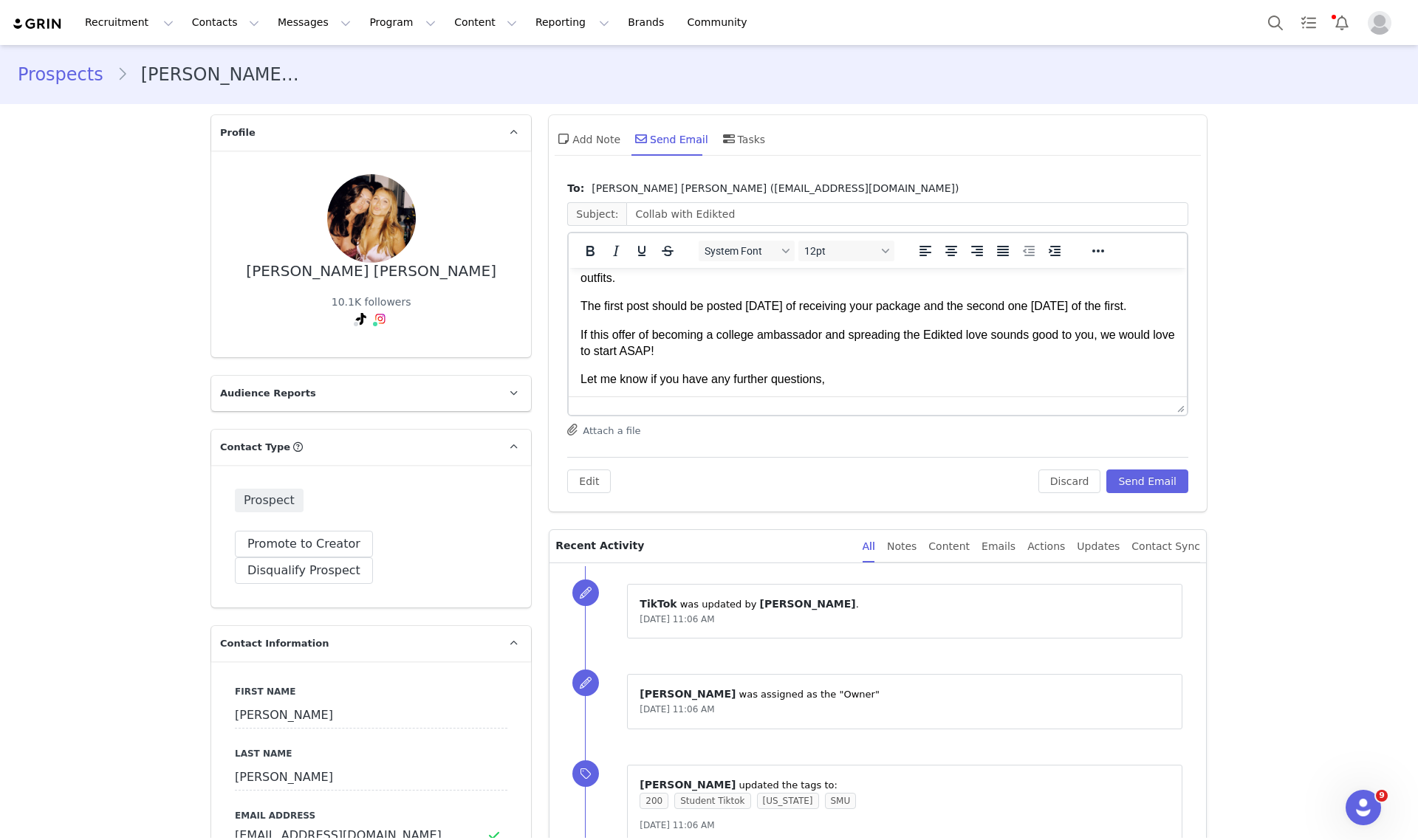
scroll to position [277, 0]
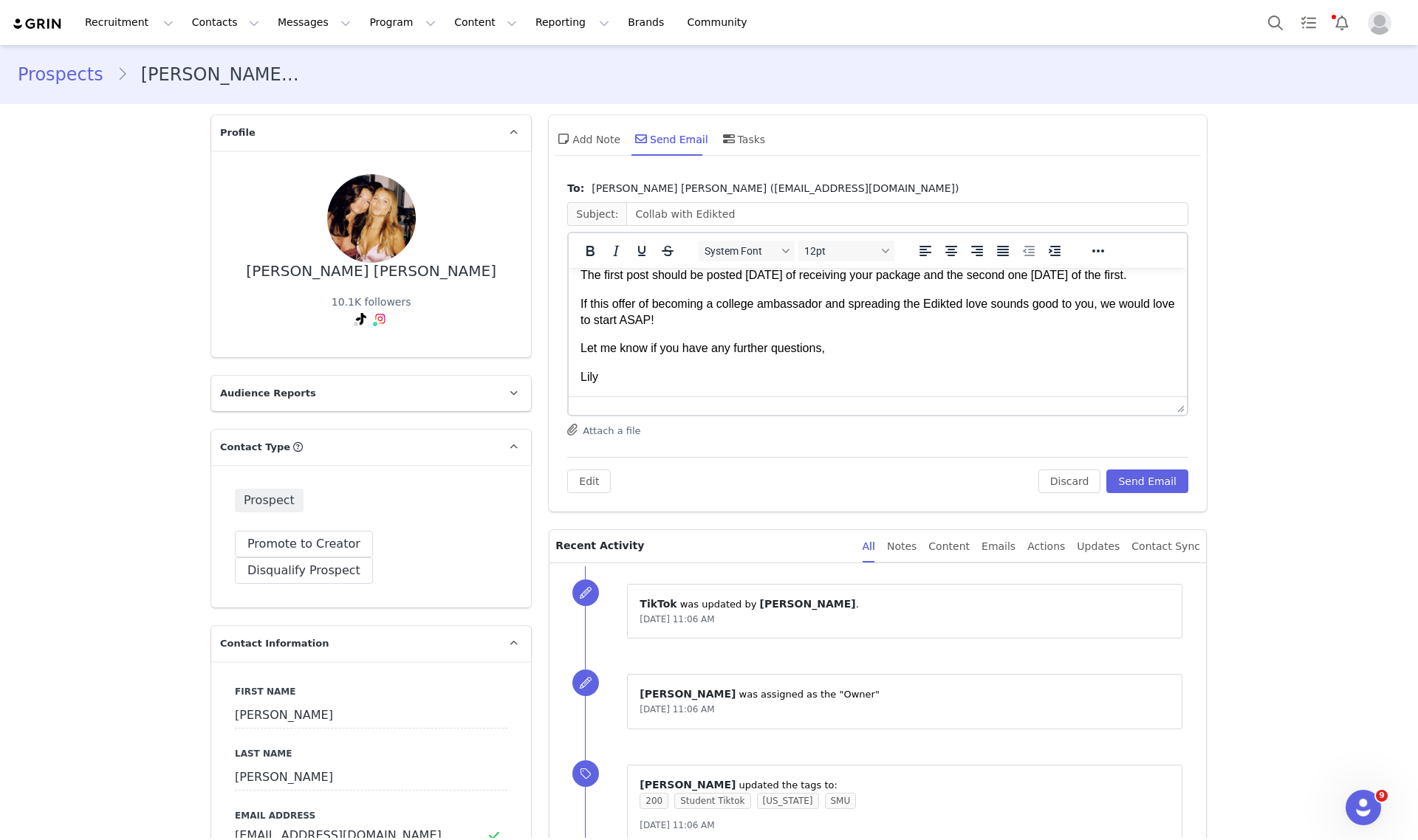
click at [1134, 467] on div "Edit Discard Send Email" at bounding box center [878, 475] width 621 height 36
click at [1142, 476] on button "Send Email" at bounding box center [1147, 481] width 82 height 24
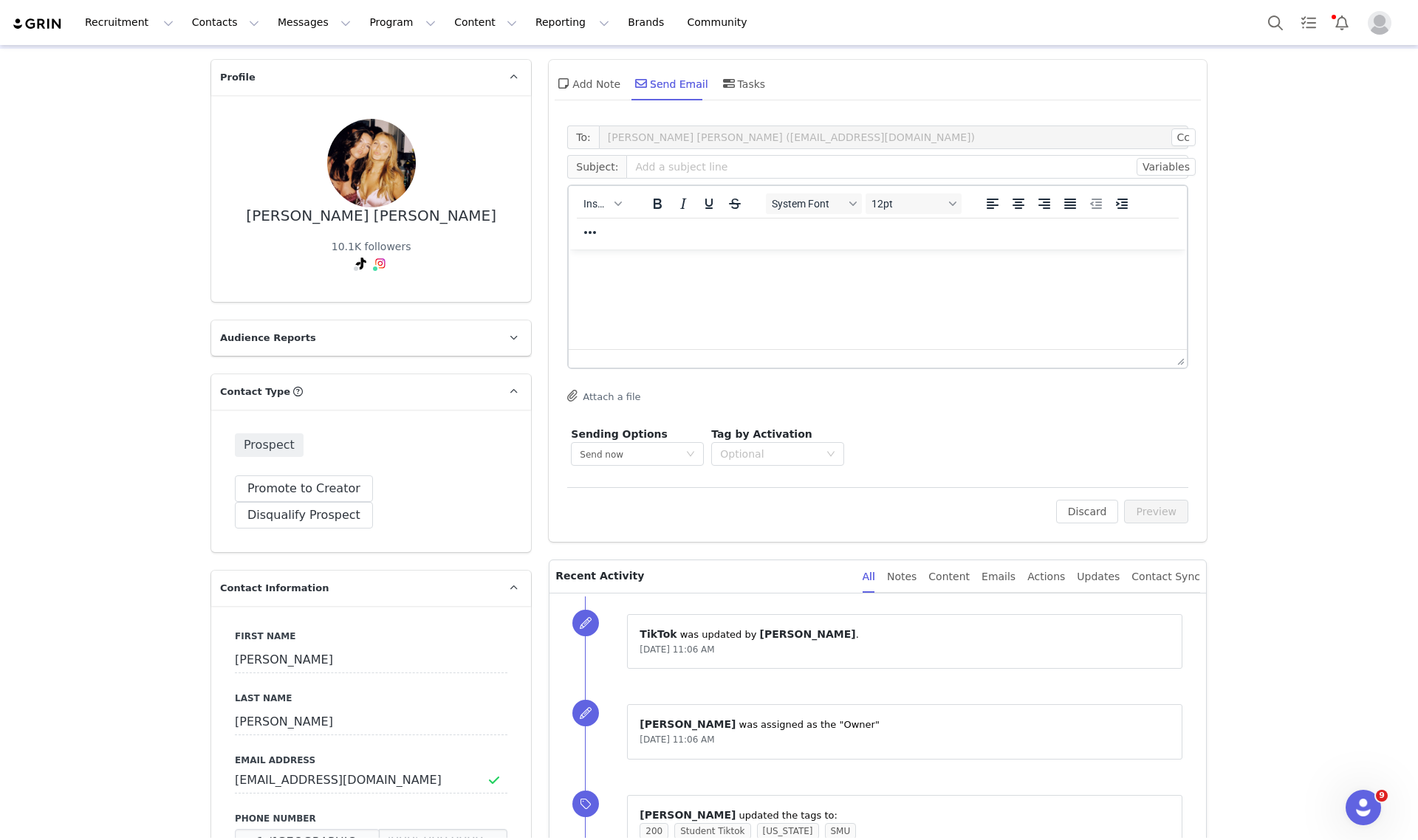
scroll to position [0, 0]
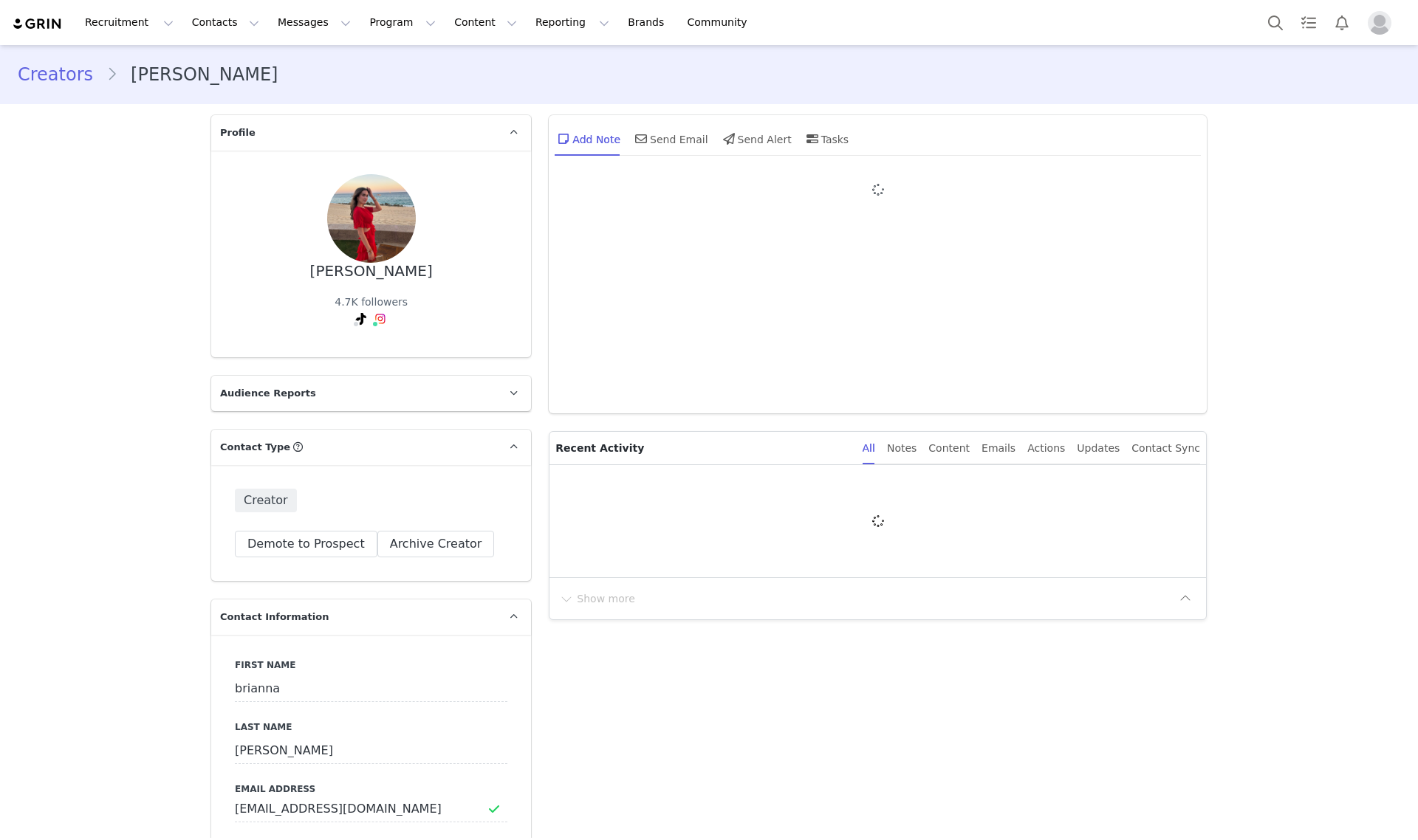
type input "+1 ([GEOGRAPHIC_DATA])"
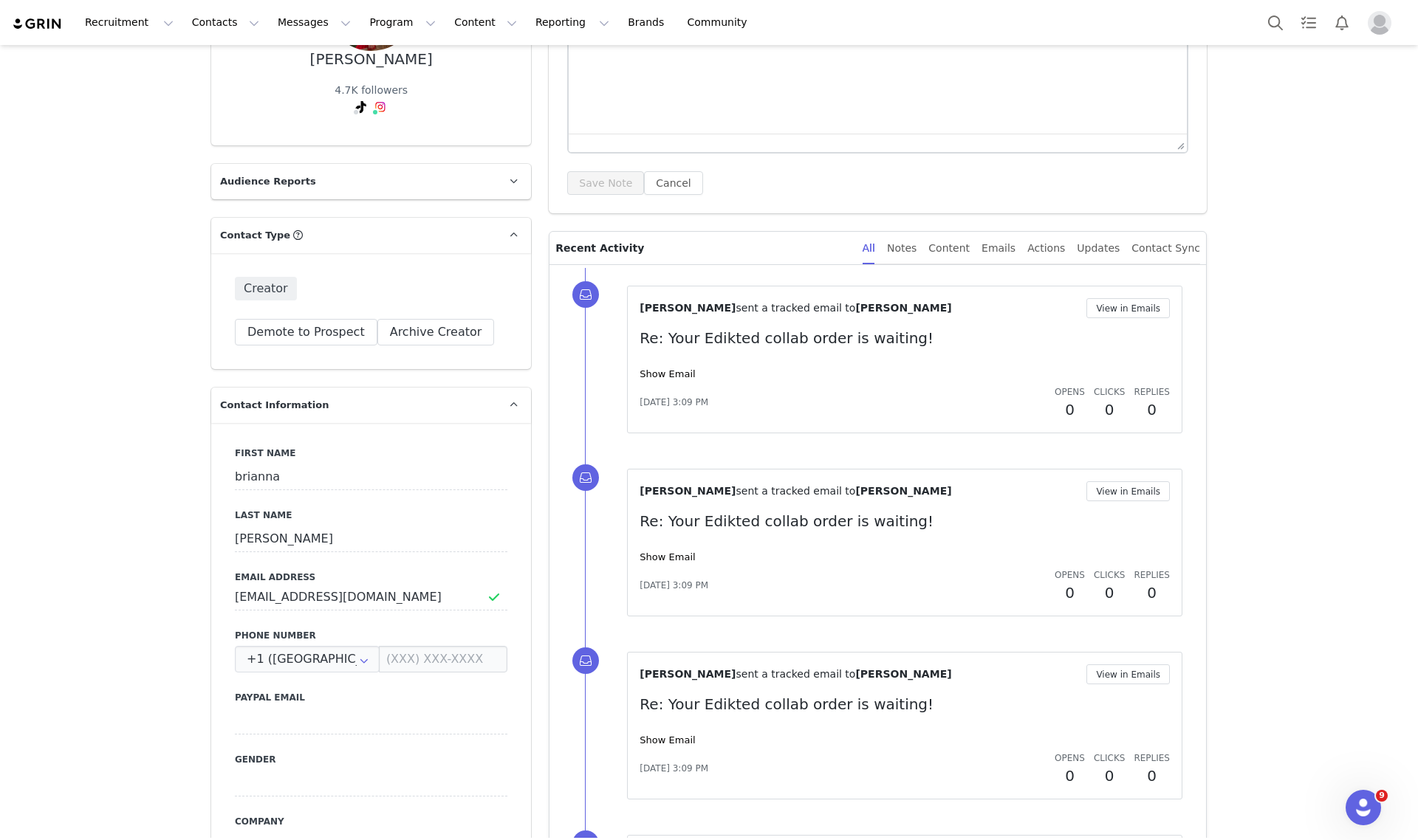
scroll to position [170, 0]
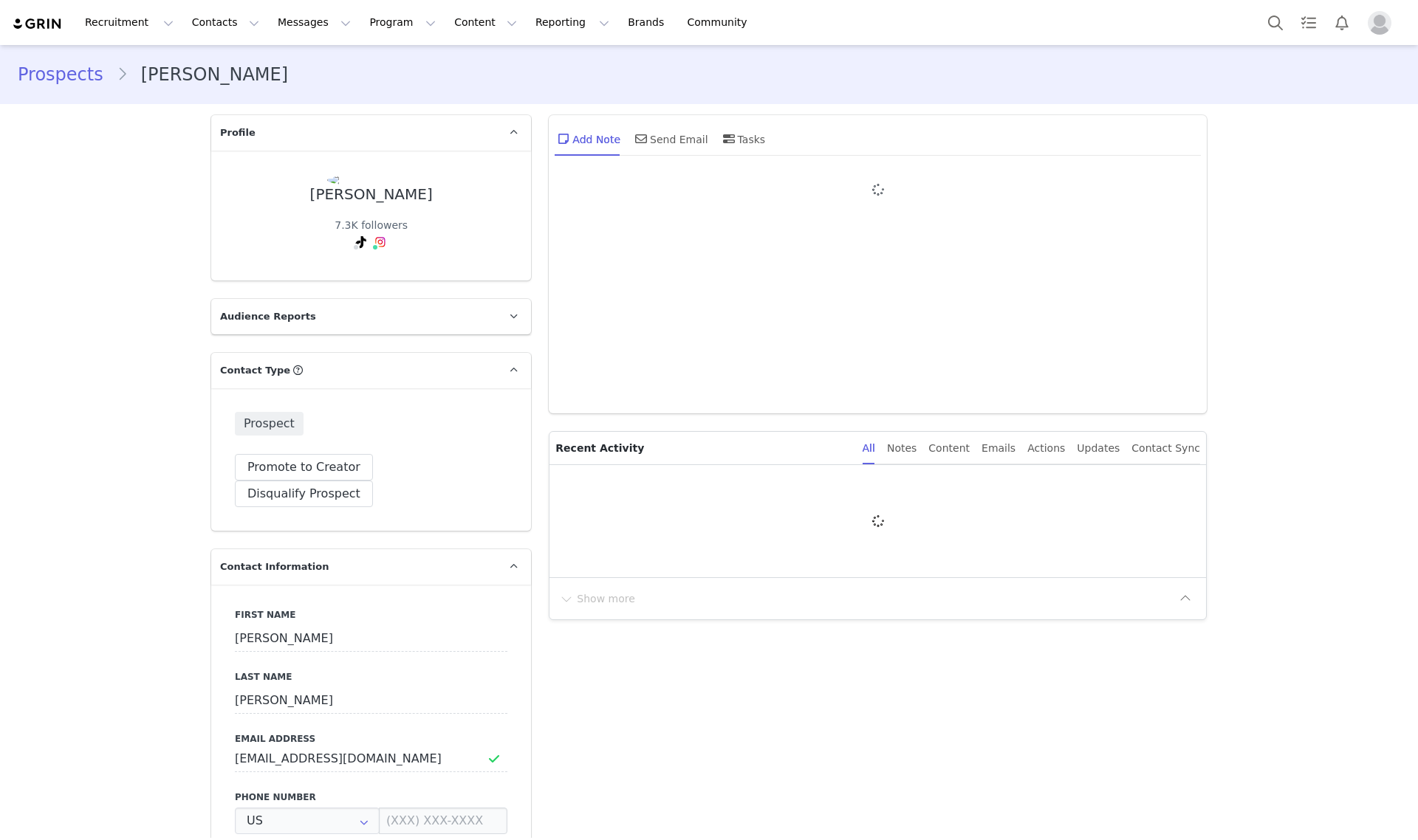
type input "+1 ([GEOGRAPHIC_DATA])"
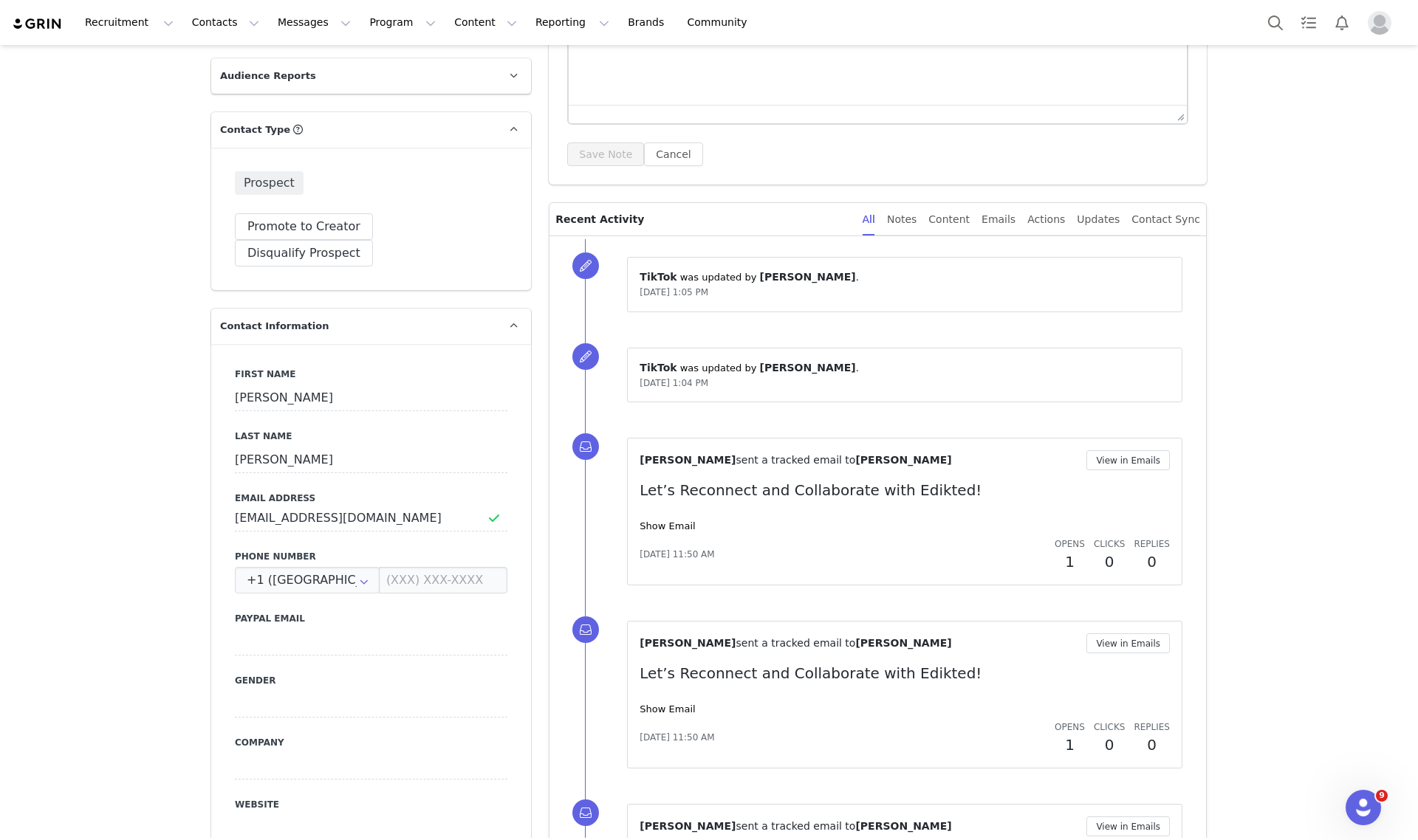
scroll to position [277, 0]
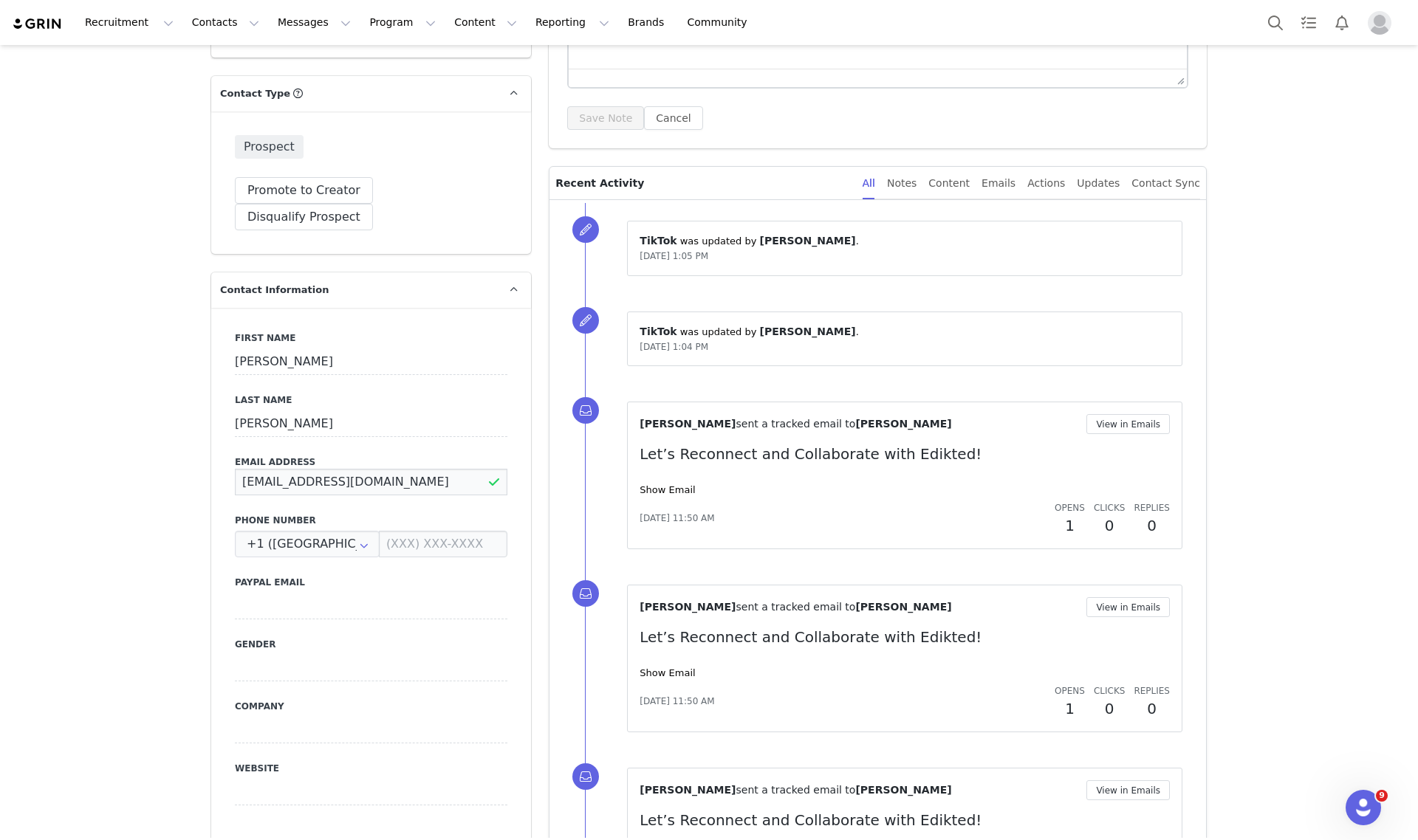
drag, startPoint x: 371, startPoint y: 454, endPoint x: 154, endPoint y: 455, distance: 217.0
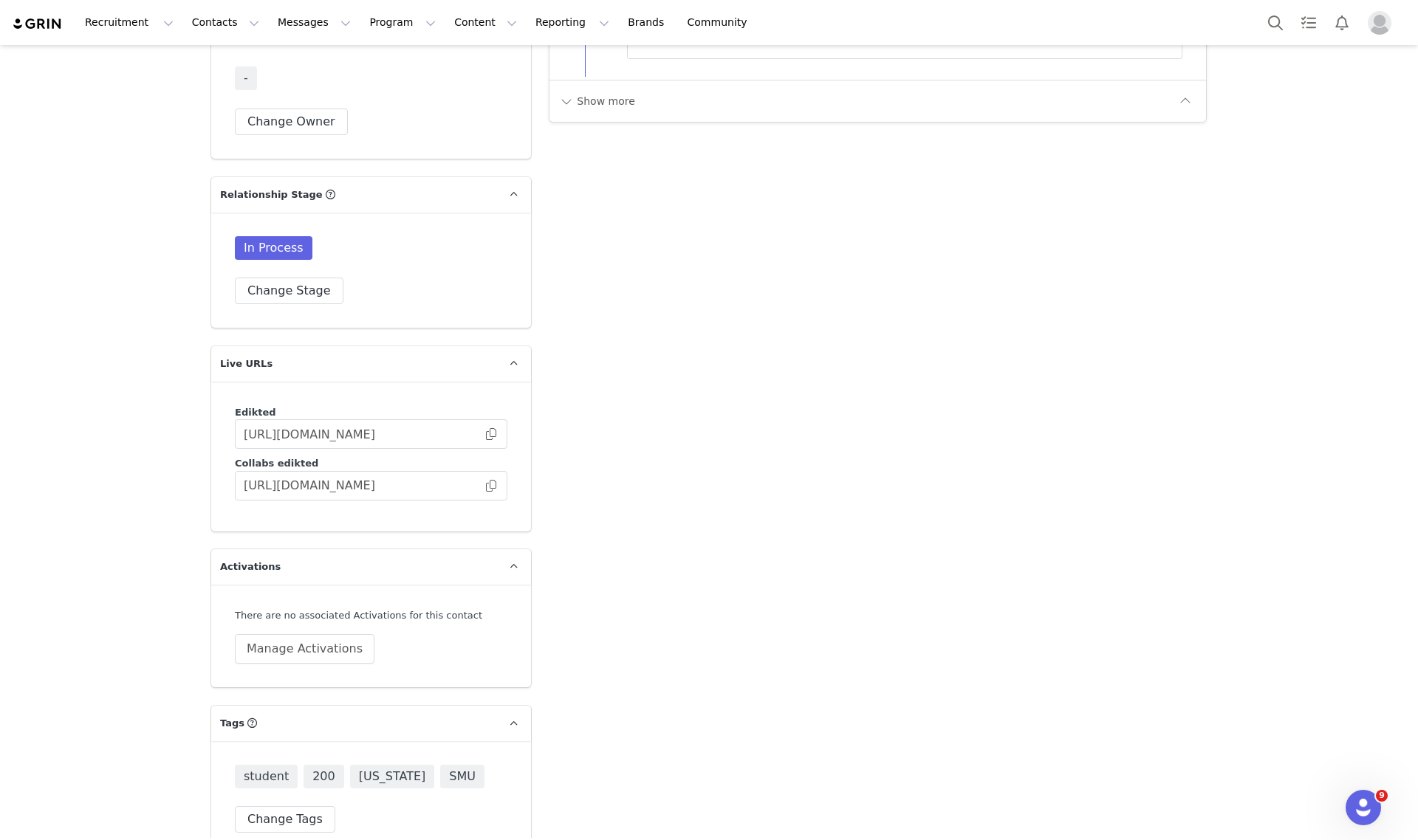
scroll to position [1588, 0]
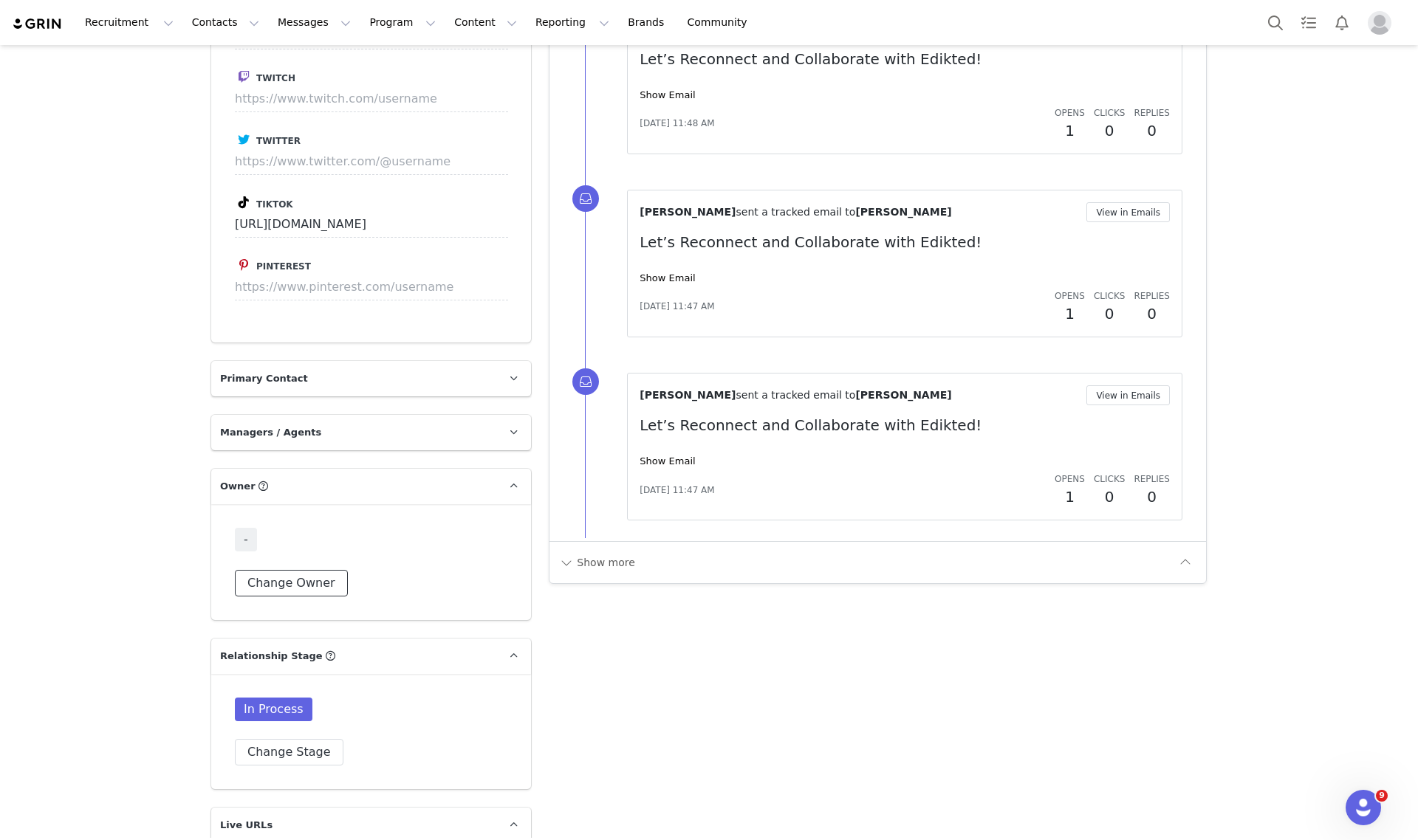
click at [288, 570] on button "Change Owner" at bounding box center [291, 583] width 113 height 27
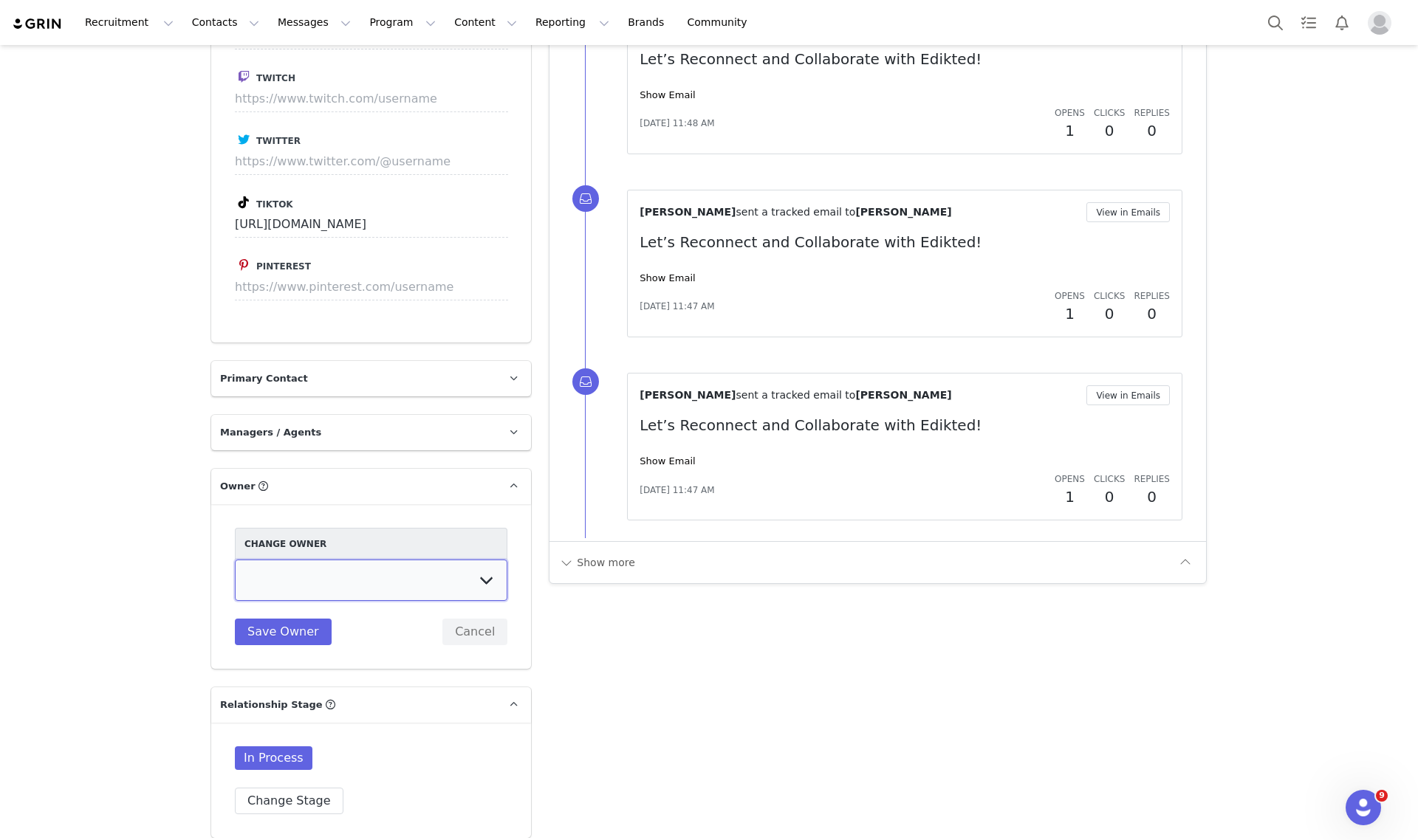
drag, startPoint x: 325, startPoint y: 552, endPoint x: 327, endPoint y: 543, distance: 9.2
click at [326, 560] on select "Talia Zion Ashley Adler Maya Vandermolen Martina Villaverde Dana israeli Mia Ma…" at bounding box center [371, 580] width 272 height 41
select select "3fefac93-a94b-4176-864e-9ea1490e99cc"
click at [235, 560] on select "Talia Zion Ashley Adler Maya Vandermolen Martina Villaverde Dana israeli Mia Ma…" at bounding box center [371, 580] width 272 height 41
drag, startPoint x: 279, startPoint y: 600, endPoint x: 325, endPoint y: 633, distance: 56.6
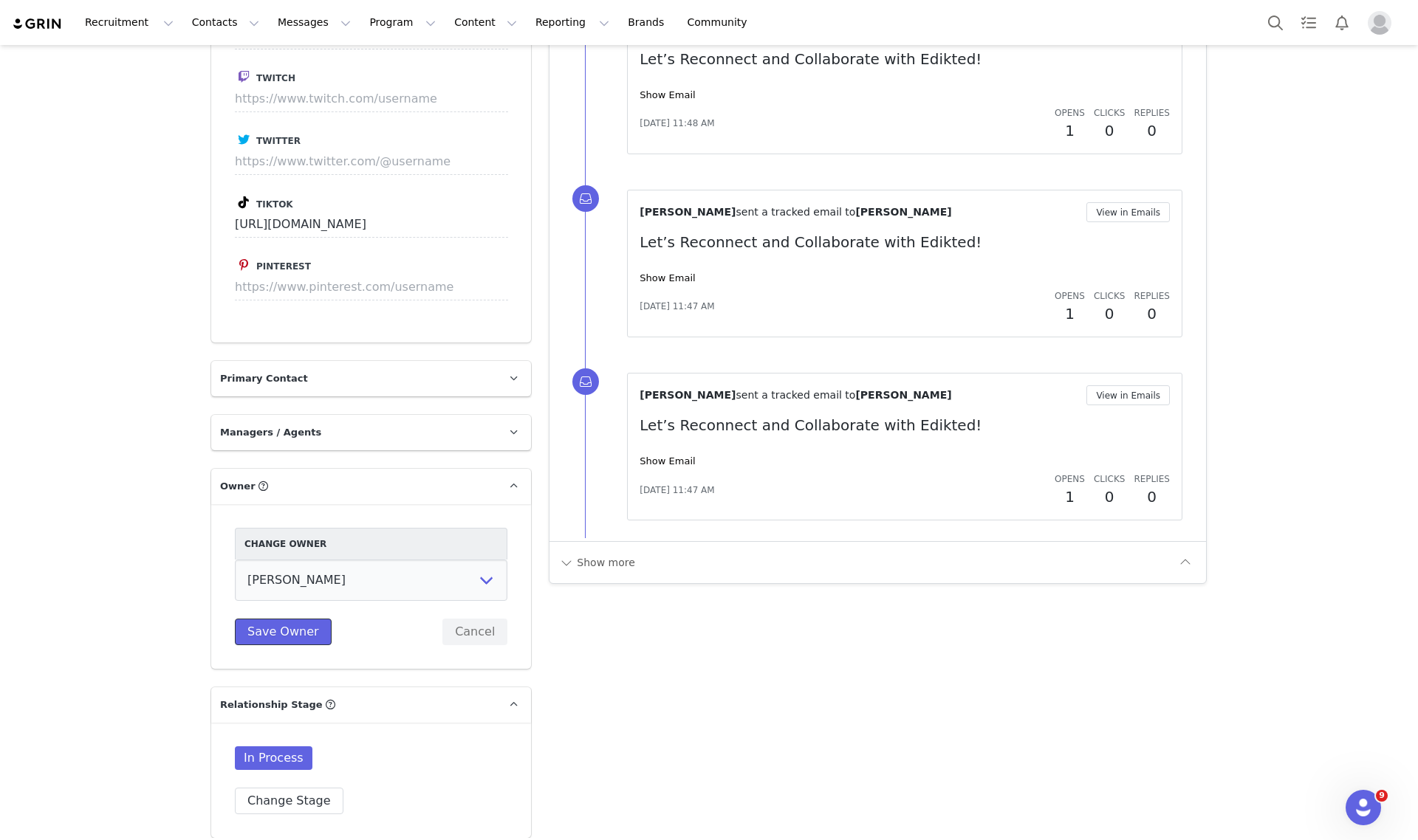
click at [280, 619] on button "Save Owner" at bounding box center [283, 632] width 97 height 27
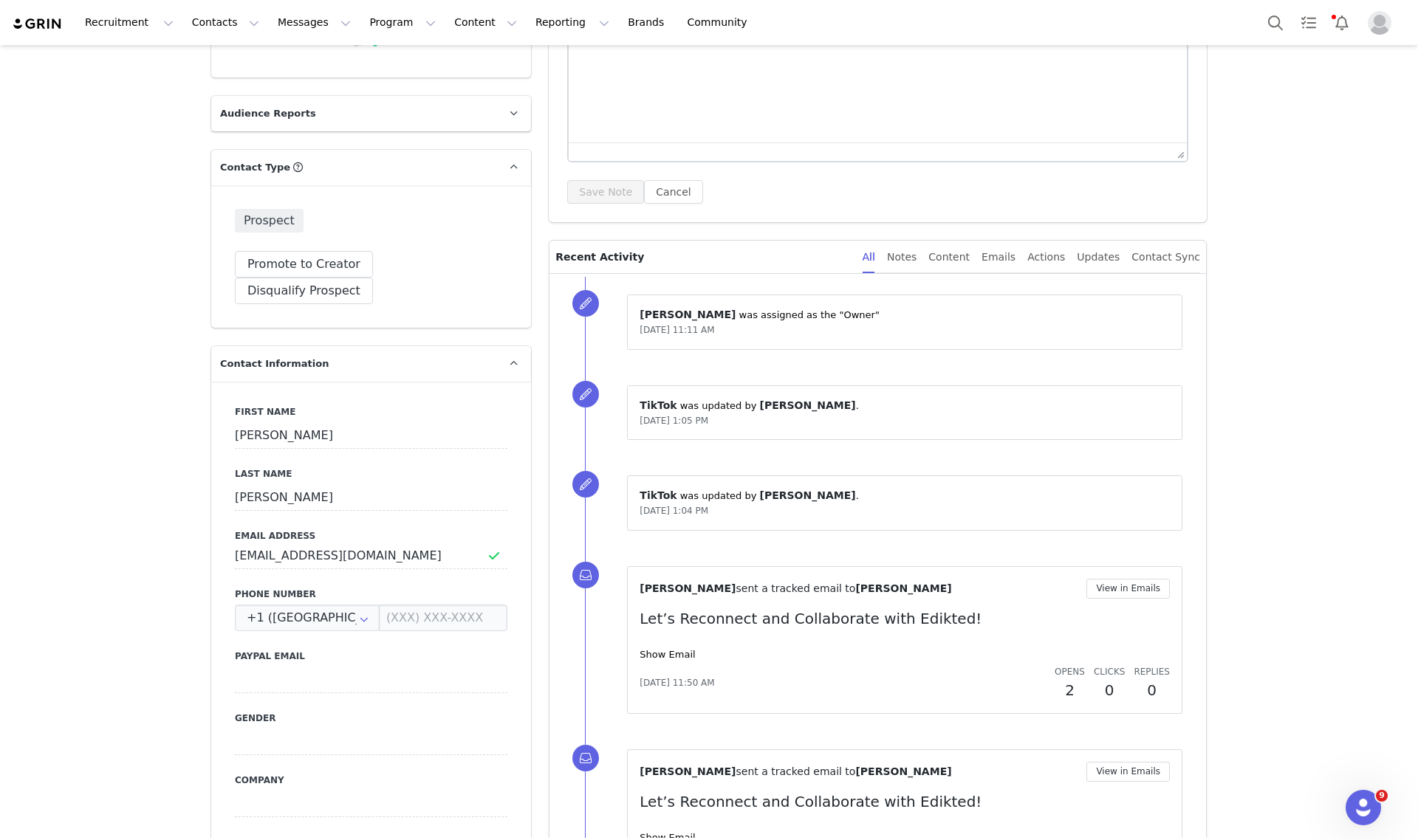
scroll to position [0, 0]
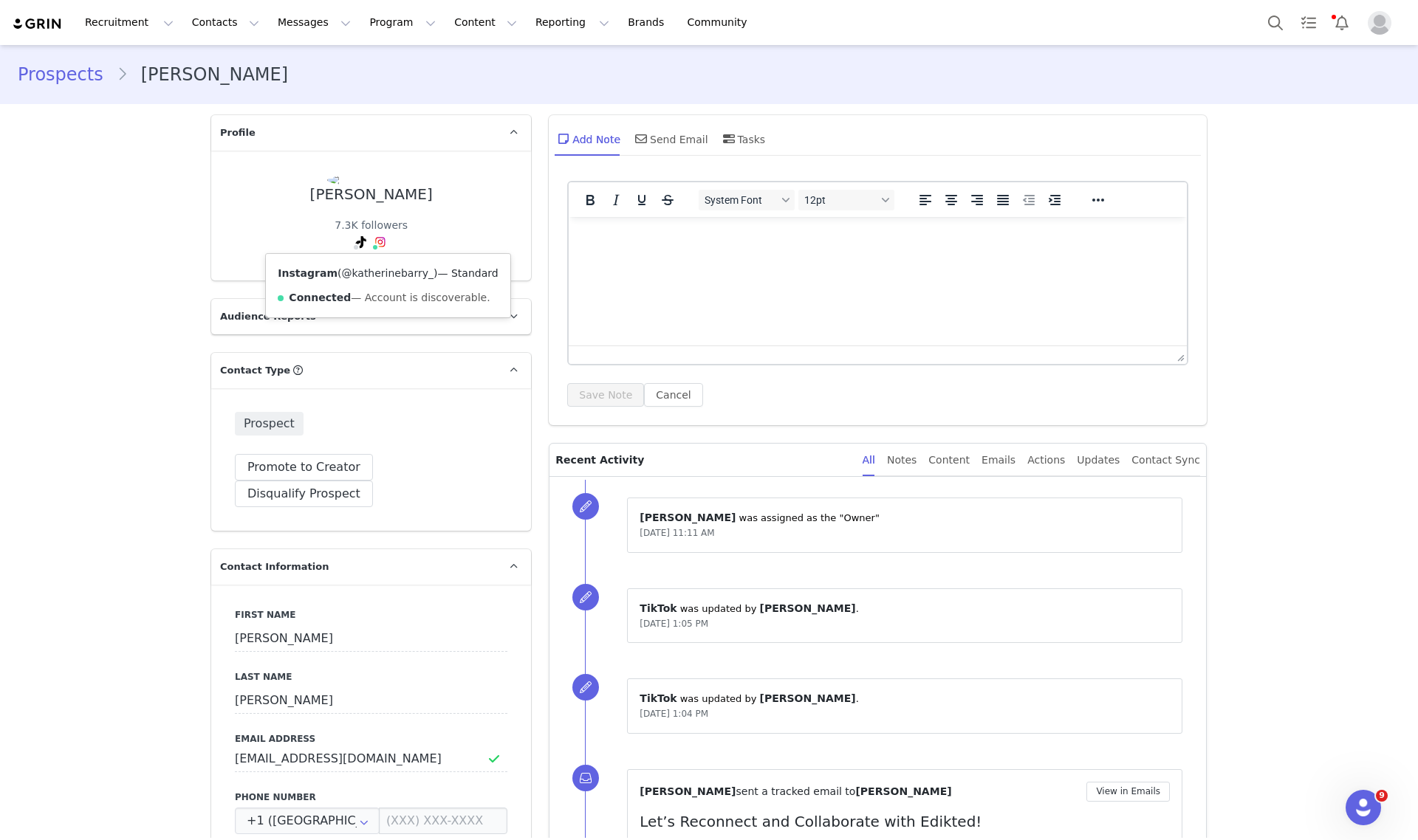
click at [360, 269] on link "@katherinebarry_" at bounding box center [387, 273] width 92 height 12
drag, startPoint x: 637, startPoint y: 158, endPoint x: 650, endPoint y: 140, distance: 22.2
click at [638, 156] on div "Add Note Send Email Tasks" at bounding box center [878, 144] width 658 height 58
click at [651, 138] on div "Send Email" at bounding box center [670, 139] width 76 height 35
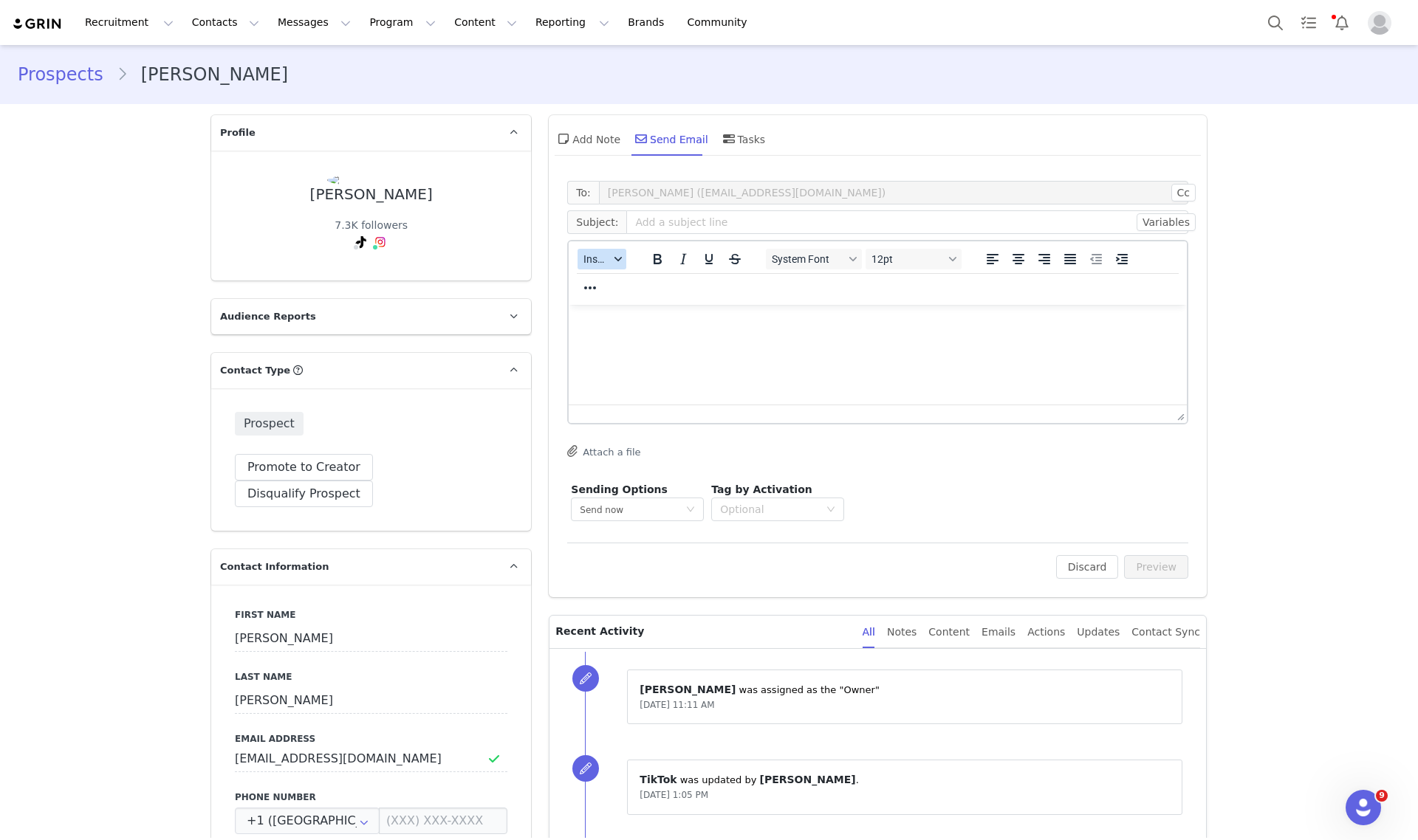
click at [584, 262] on span "Insert" at bounding box center [596, 259] width 26 height 12
click at [583, 289] on div "Insert Template" at bounding box center [649, 284] width 133 height 18
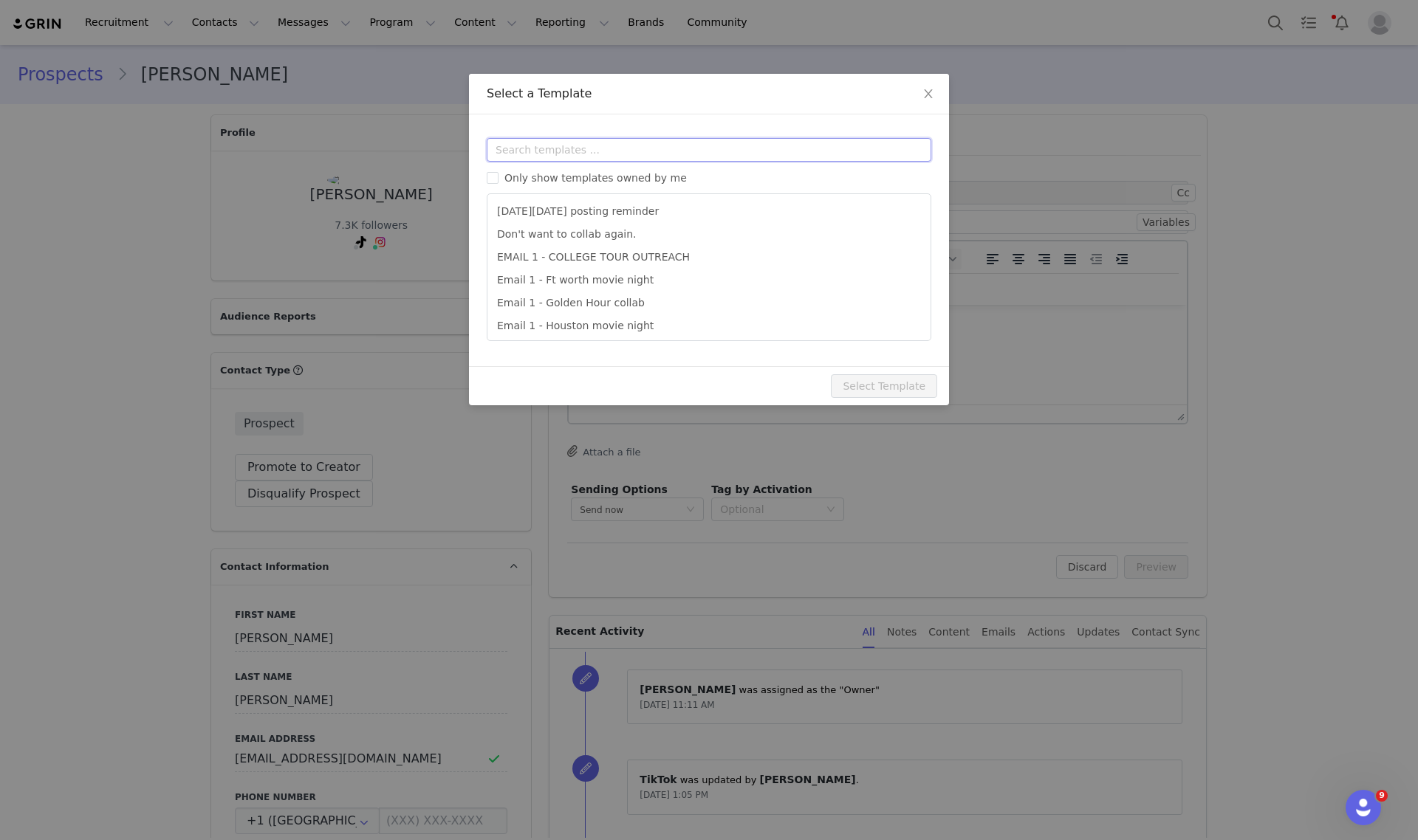
click at [555, 156] on input "text" at bounding box center [709, 150] width 445 height 24
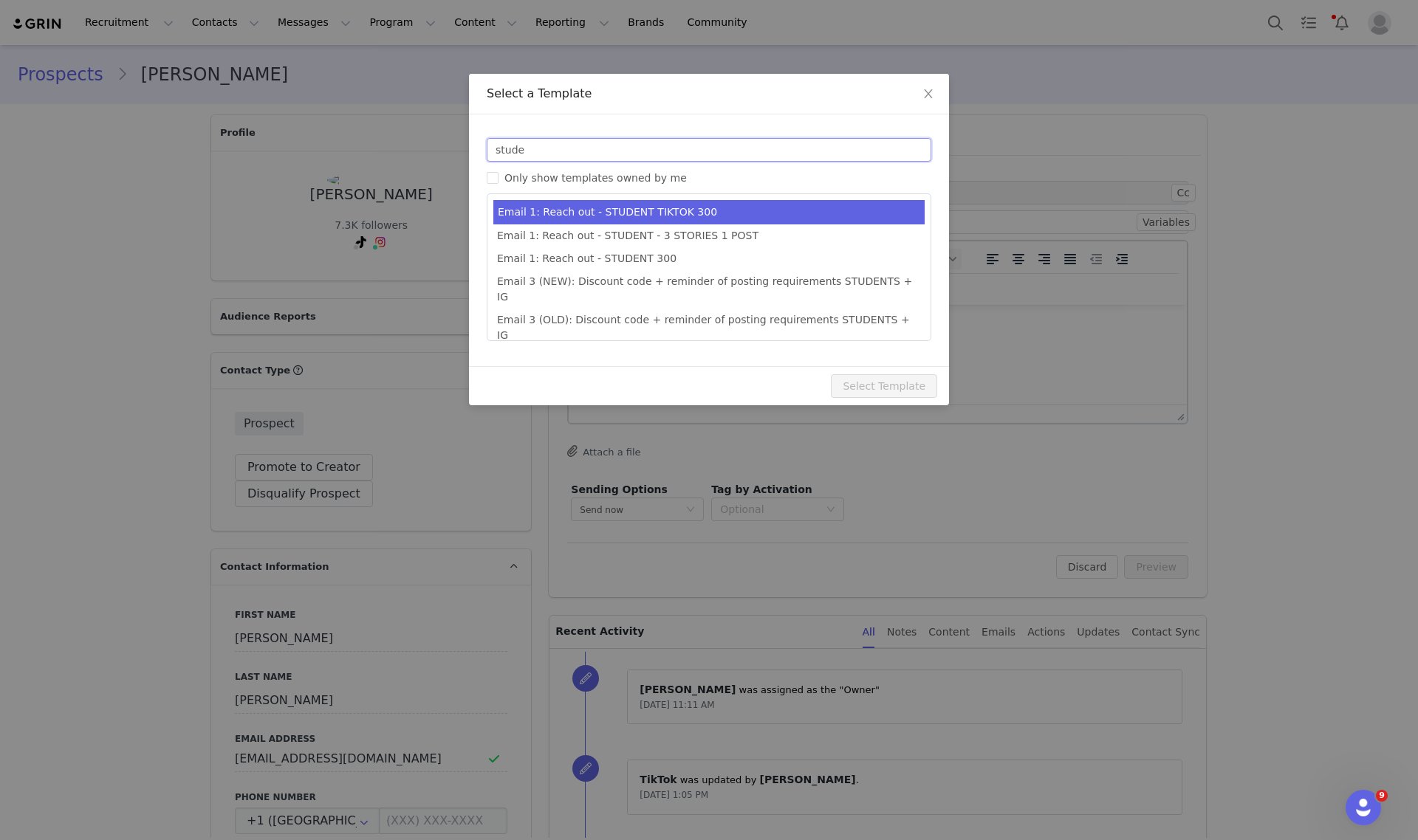
type input "stude"
type input "Collab with Edikted"
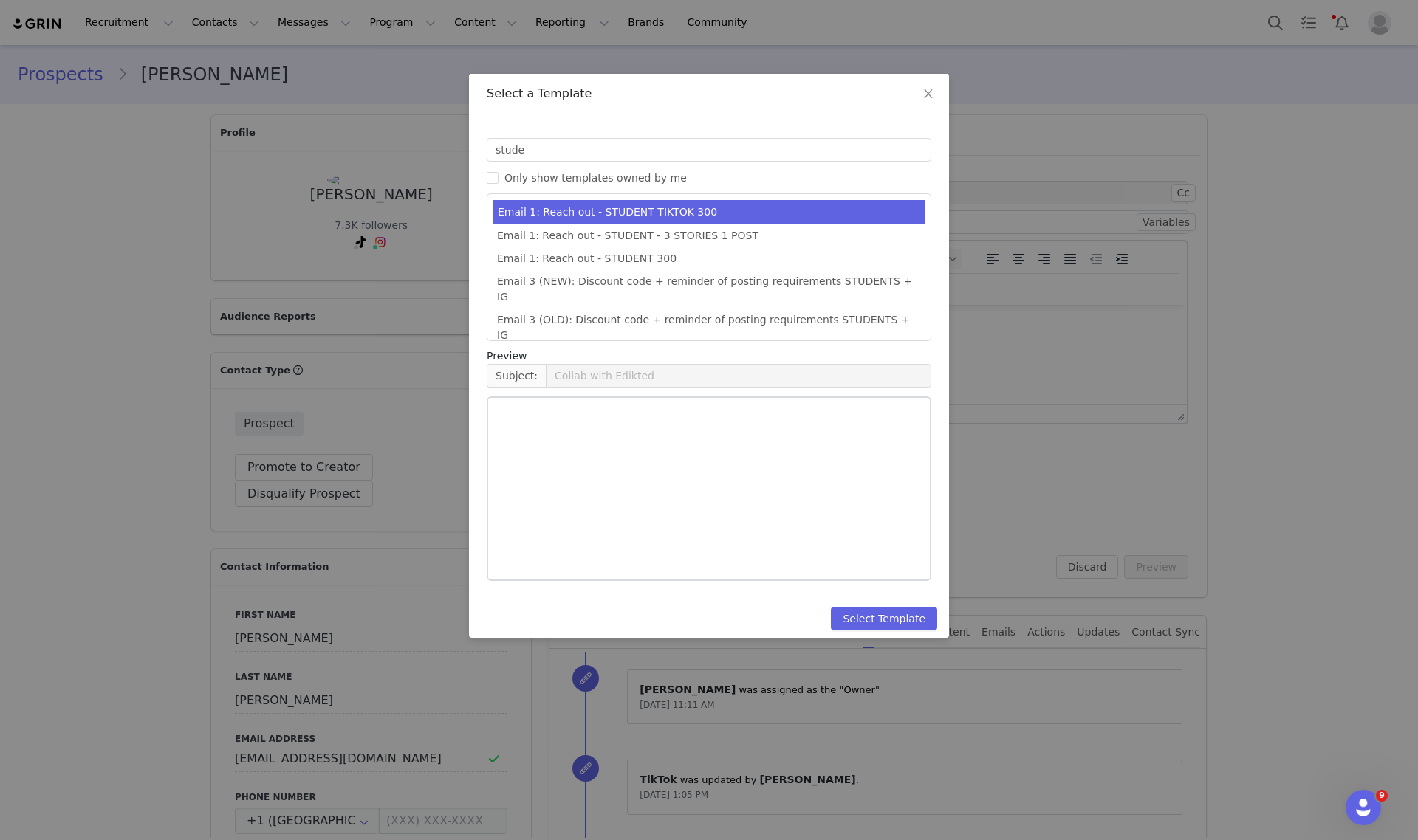
click at [563, 220] on li "Email 1: Reach out - STUDENT TIKTOK 300" at bounding box center [709, 212] width 431 height 24
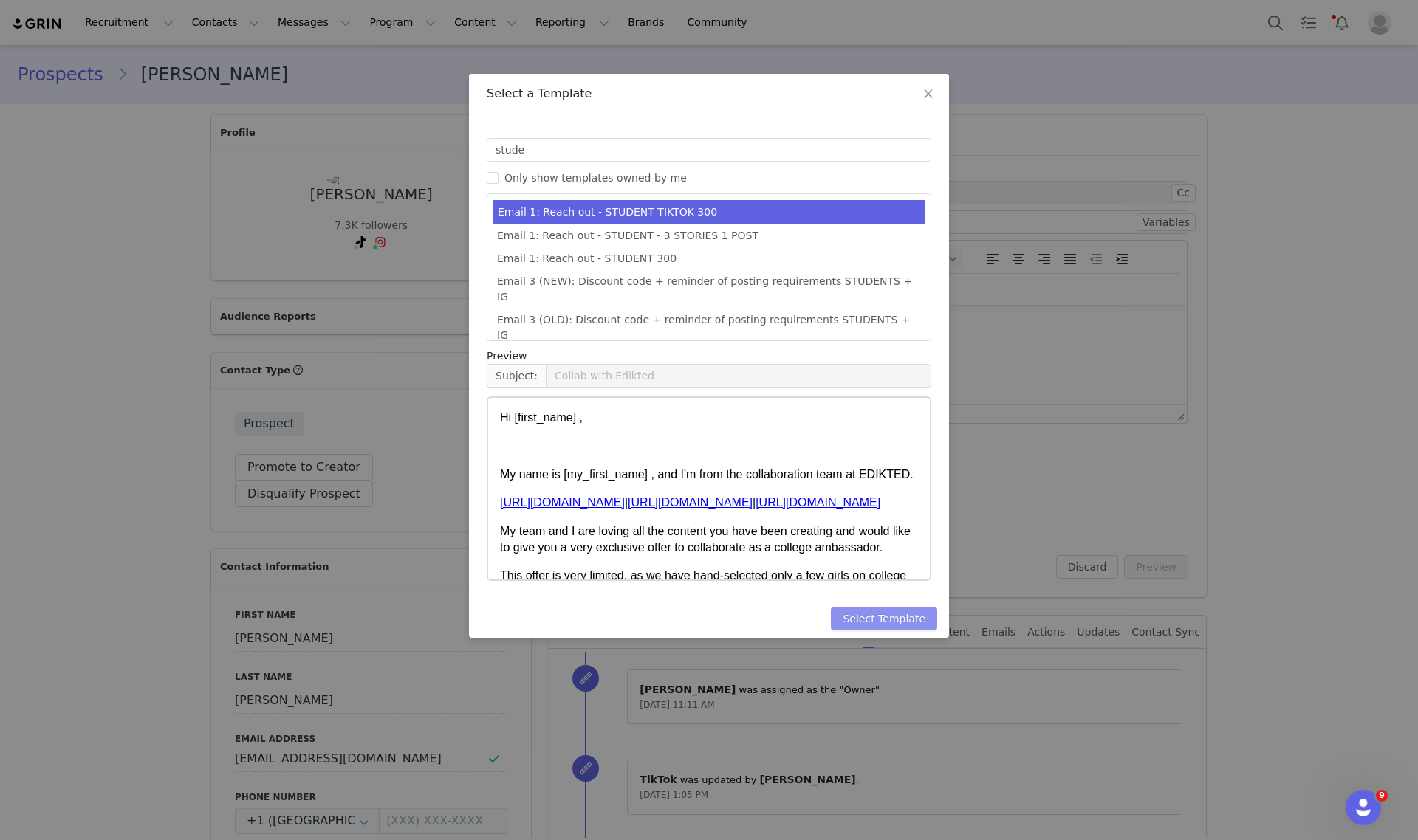
click at [917, 608] on button "Select Template" at bounding box center [884, 619] width 107 height 24
type input "Collab with Edikted"
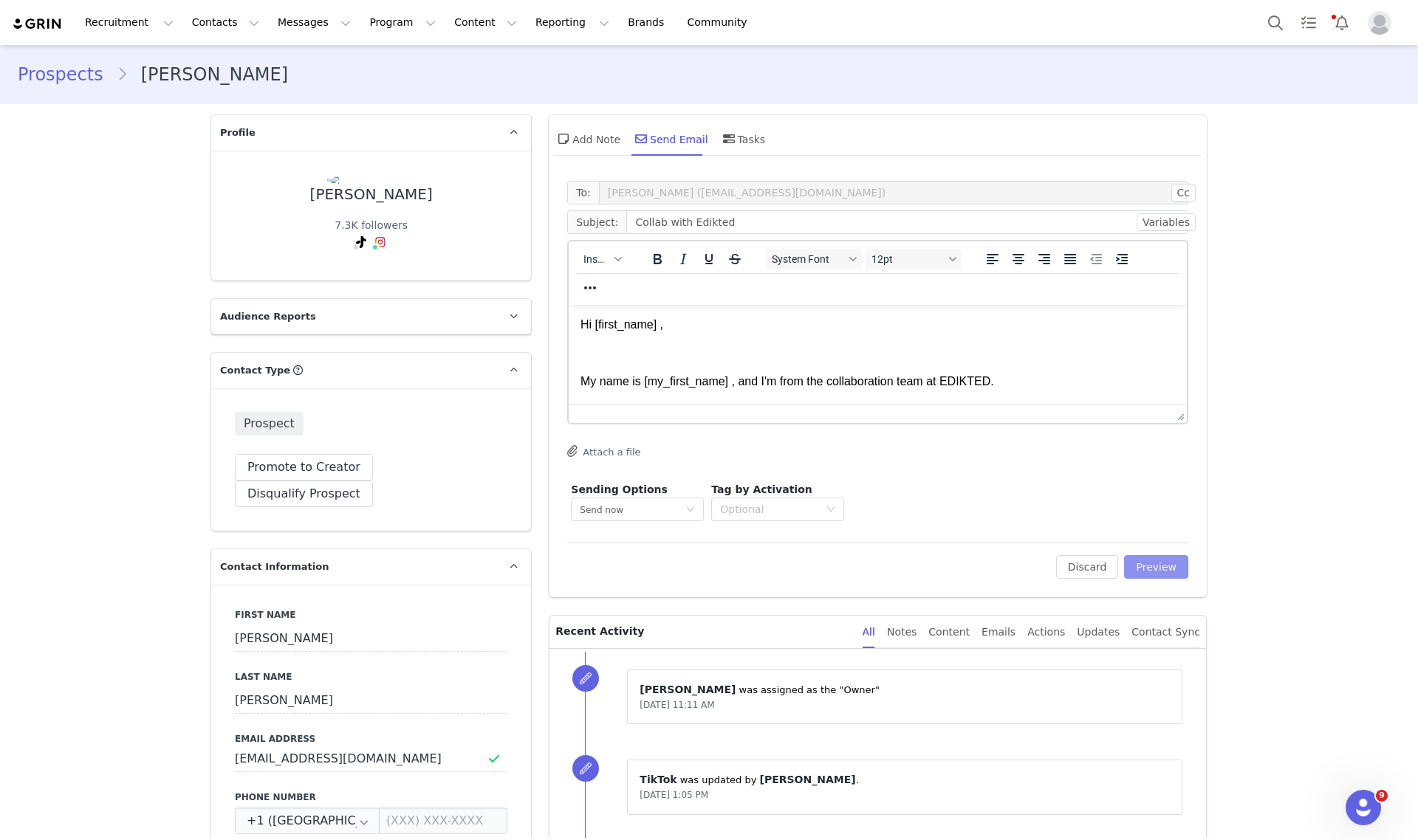
click at [1169, 573] on button "Preview" at bounding box center [1156, 567] width 64 height 24
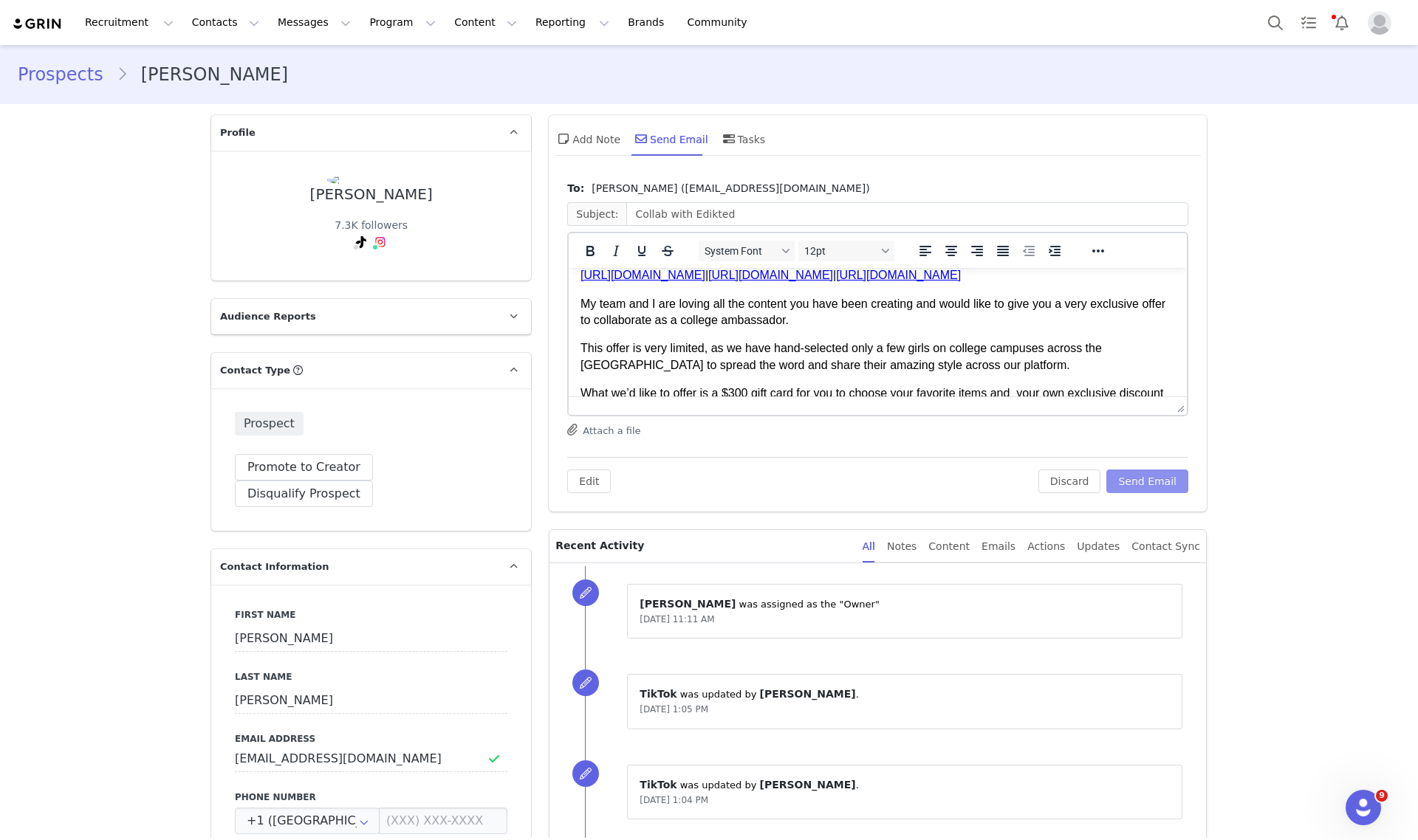
scroll to position [185, 0]
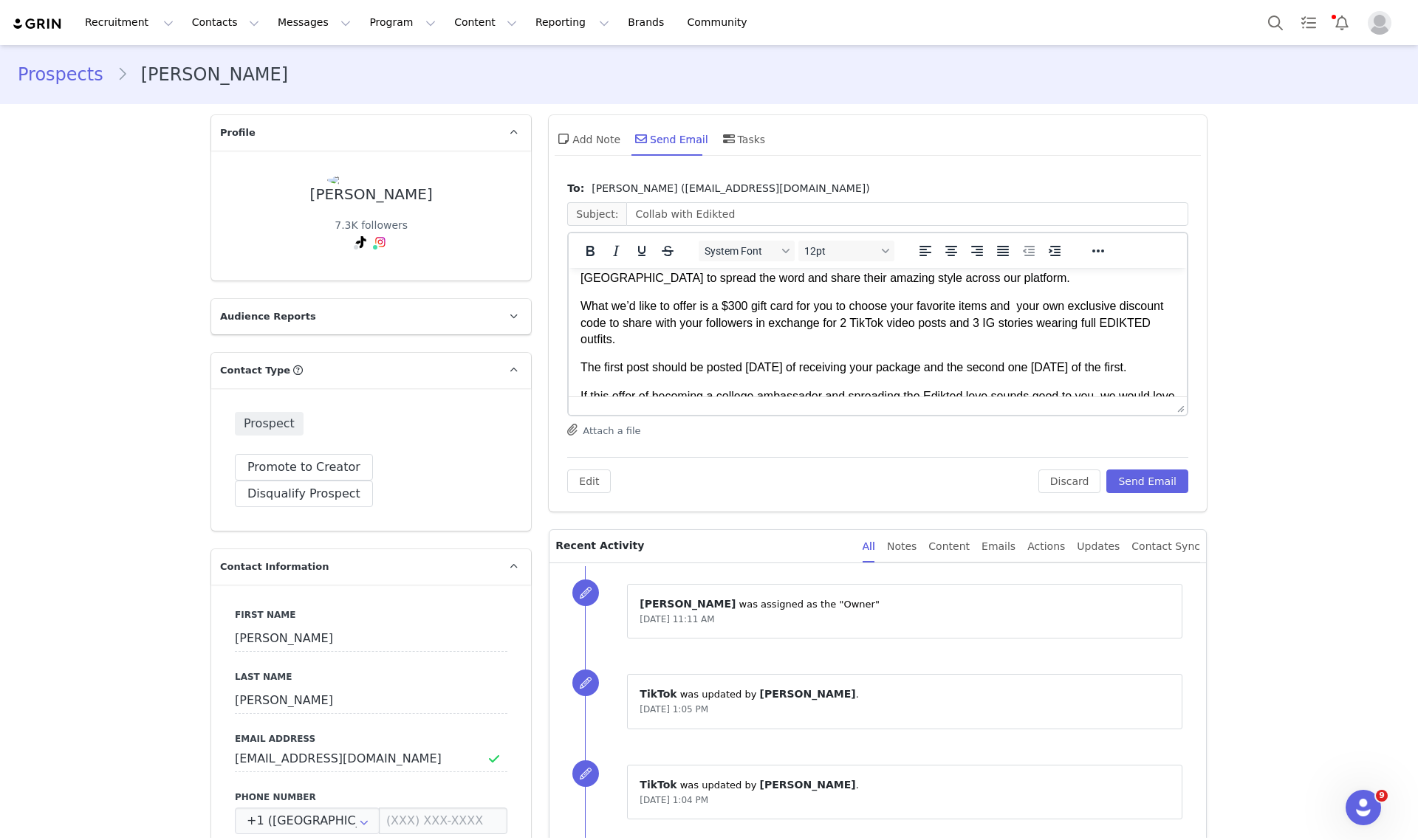
click at [734, 303] on p "What we’d like to offer is a $300 gift card for you to choose your favorite ite…" at bounding box center [878, 322] width 595 height 50
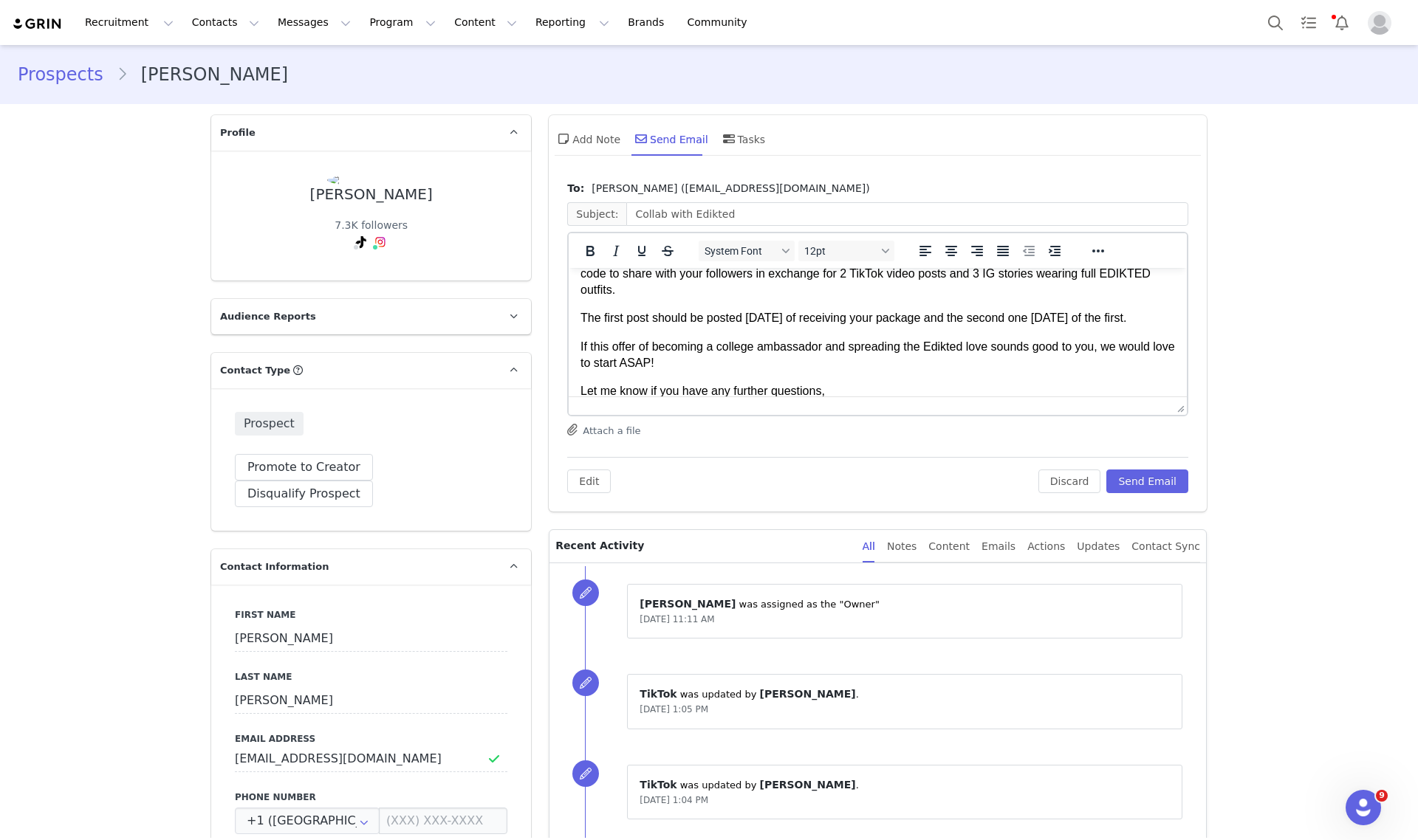
scroll to position [277, 0]
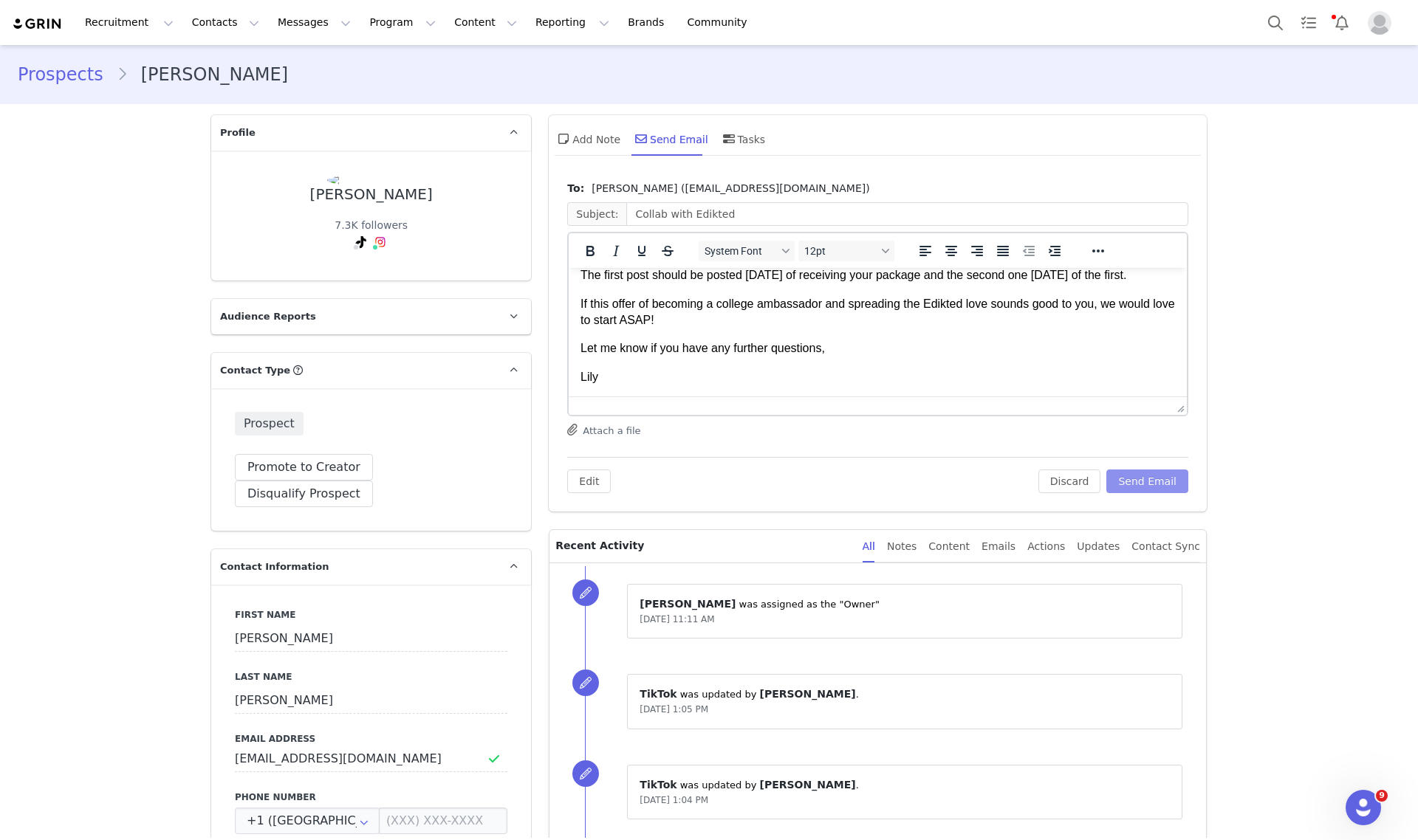
click at [1157, 477] on button "Send Email" at bounding box center [1147, 481] width 82 height 24
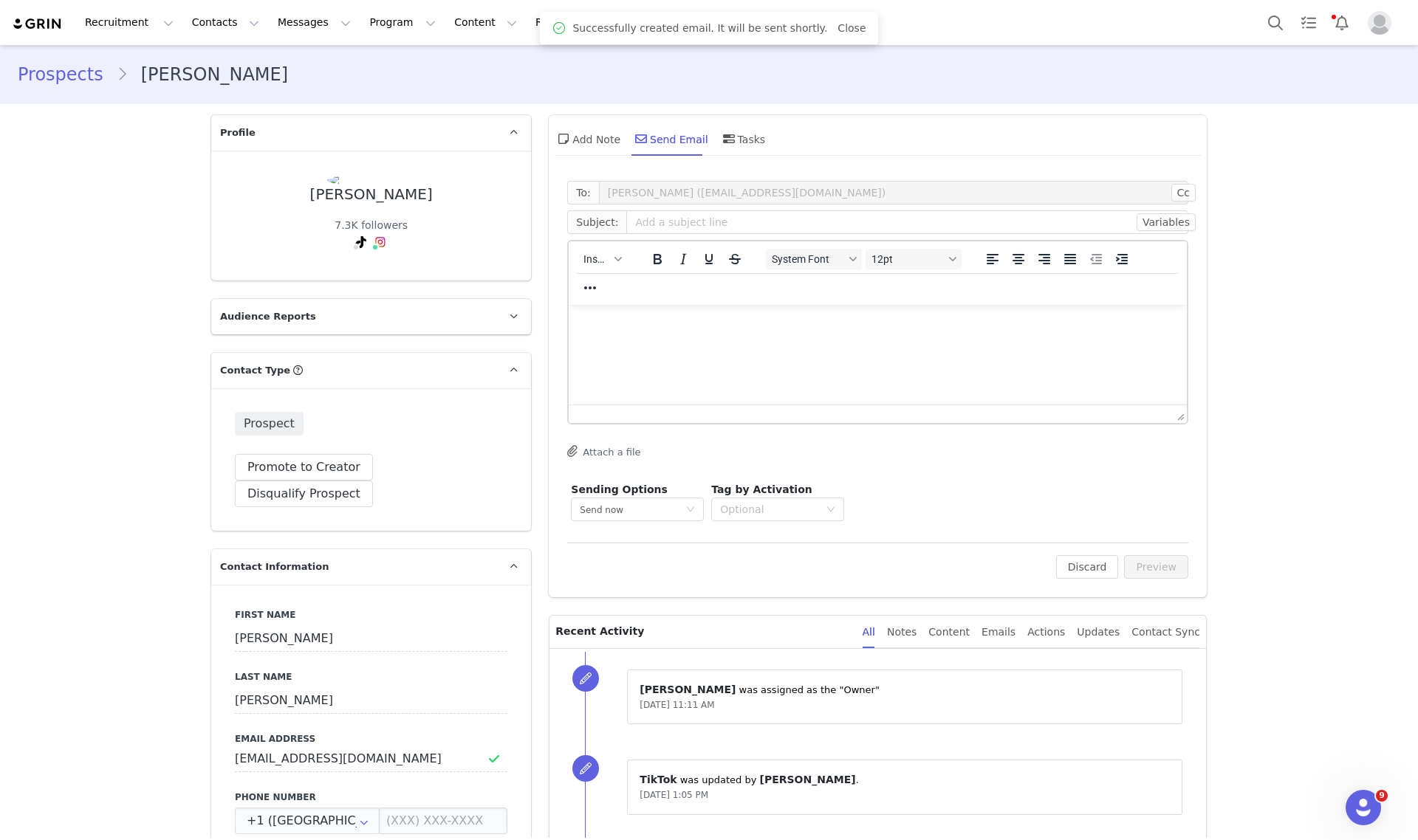
scroll to position [0, 0]
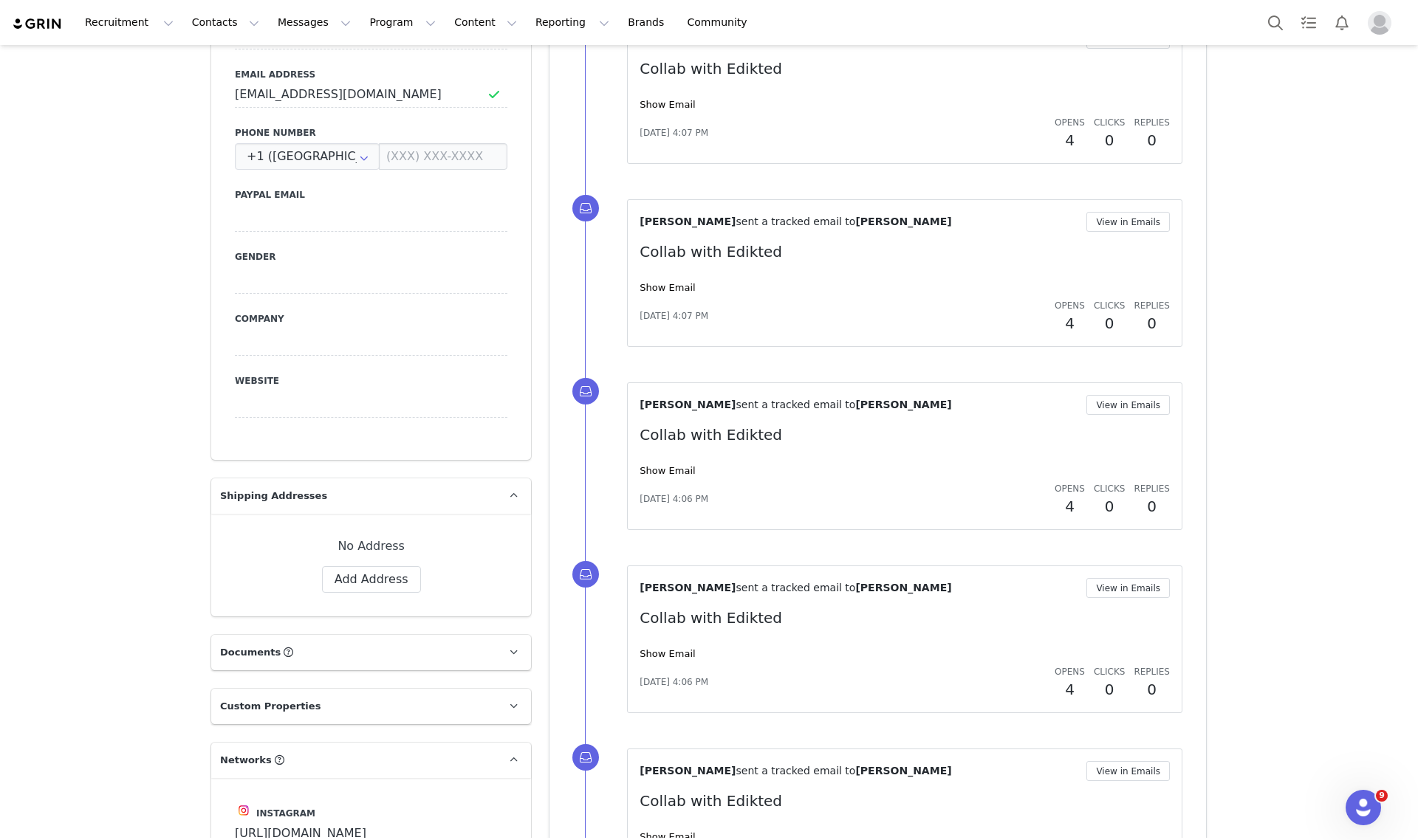
scroll to position [203, 0]
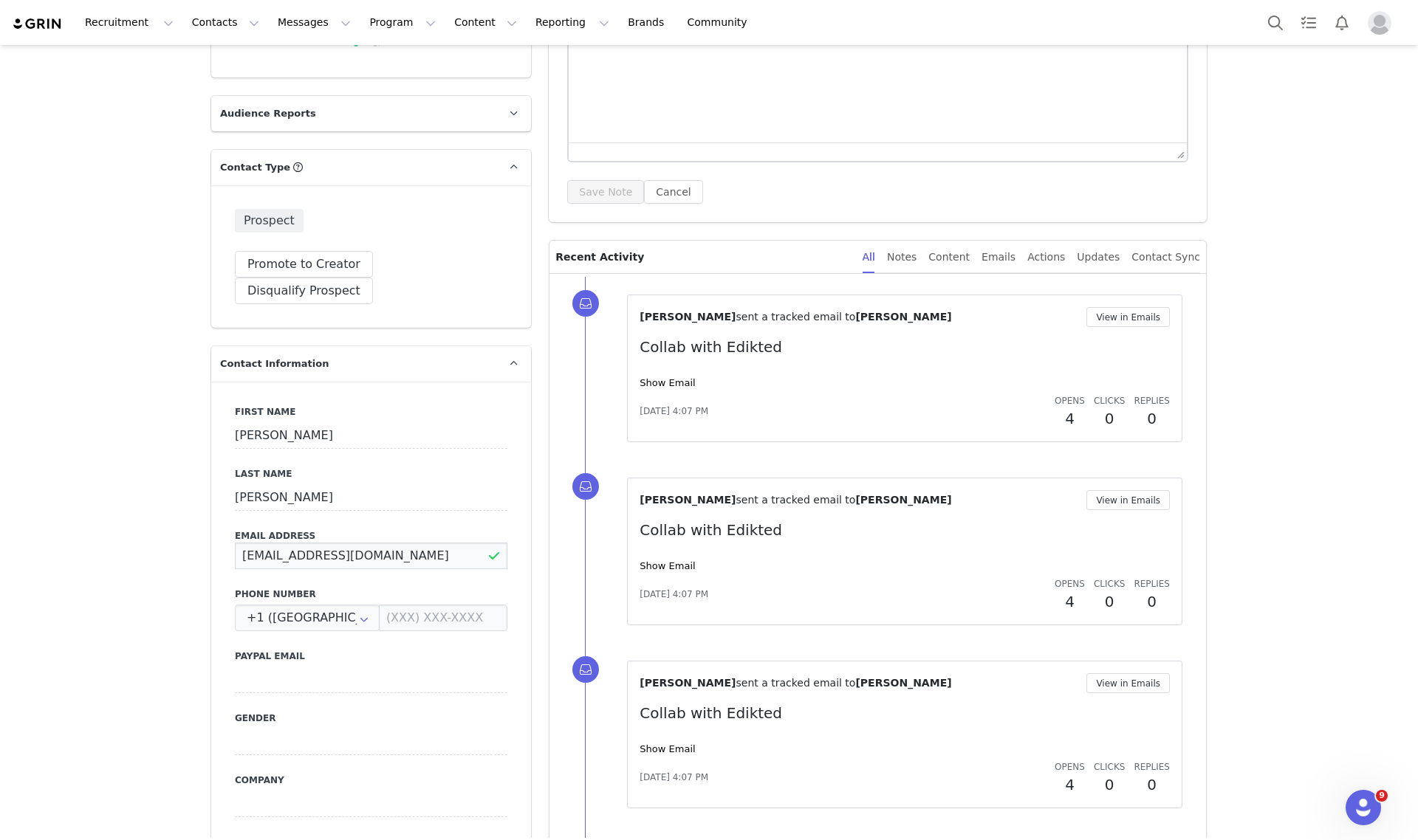
drag, startPoint x: 388, startPoint y: 528, endPoint x: 79, endPoint y: 528, distance: 309.0
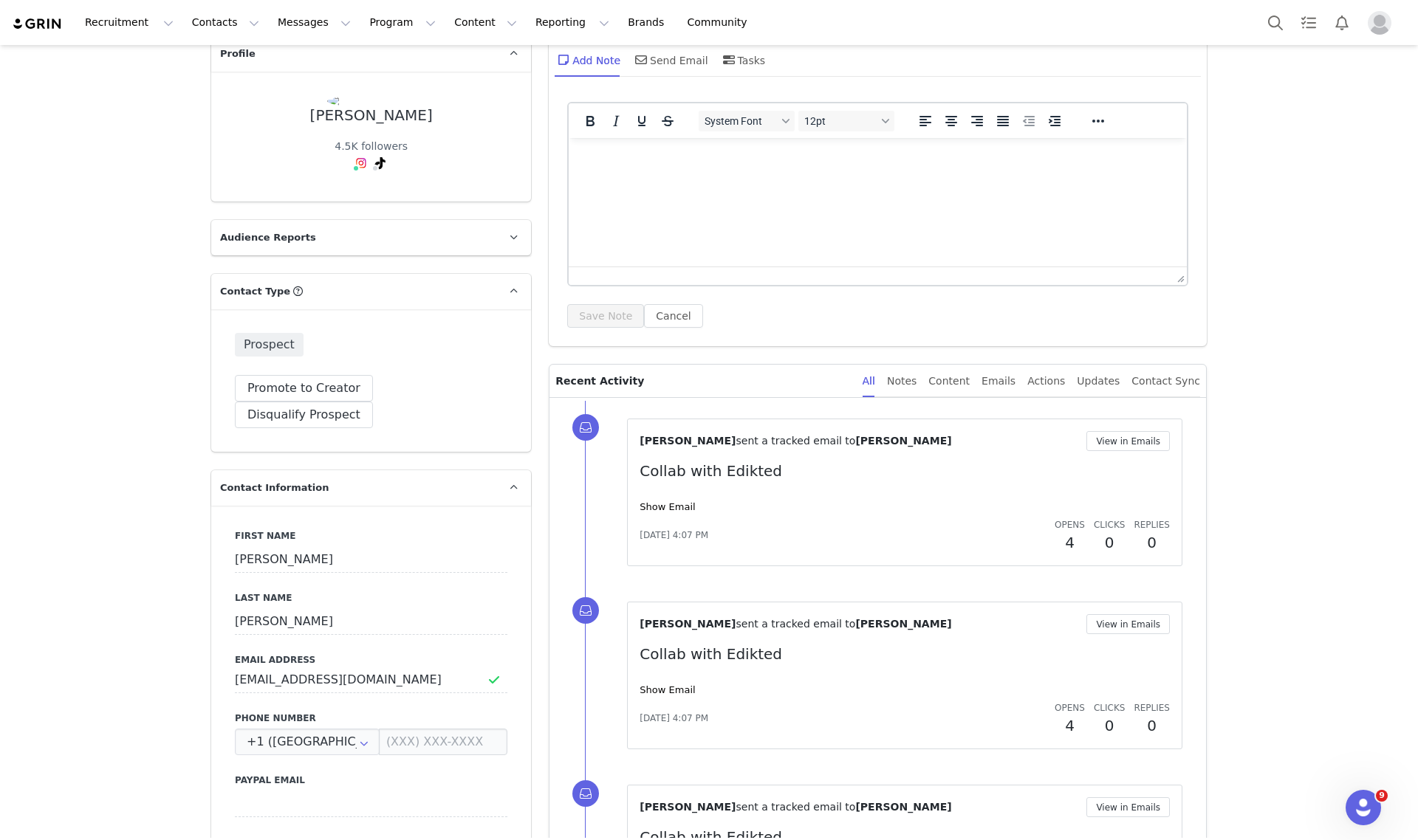
scroll to position [0, 0]
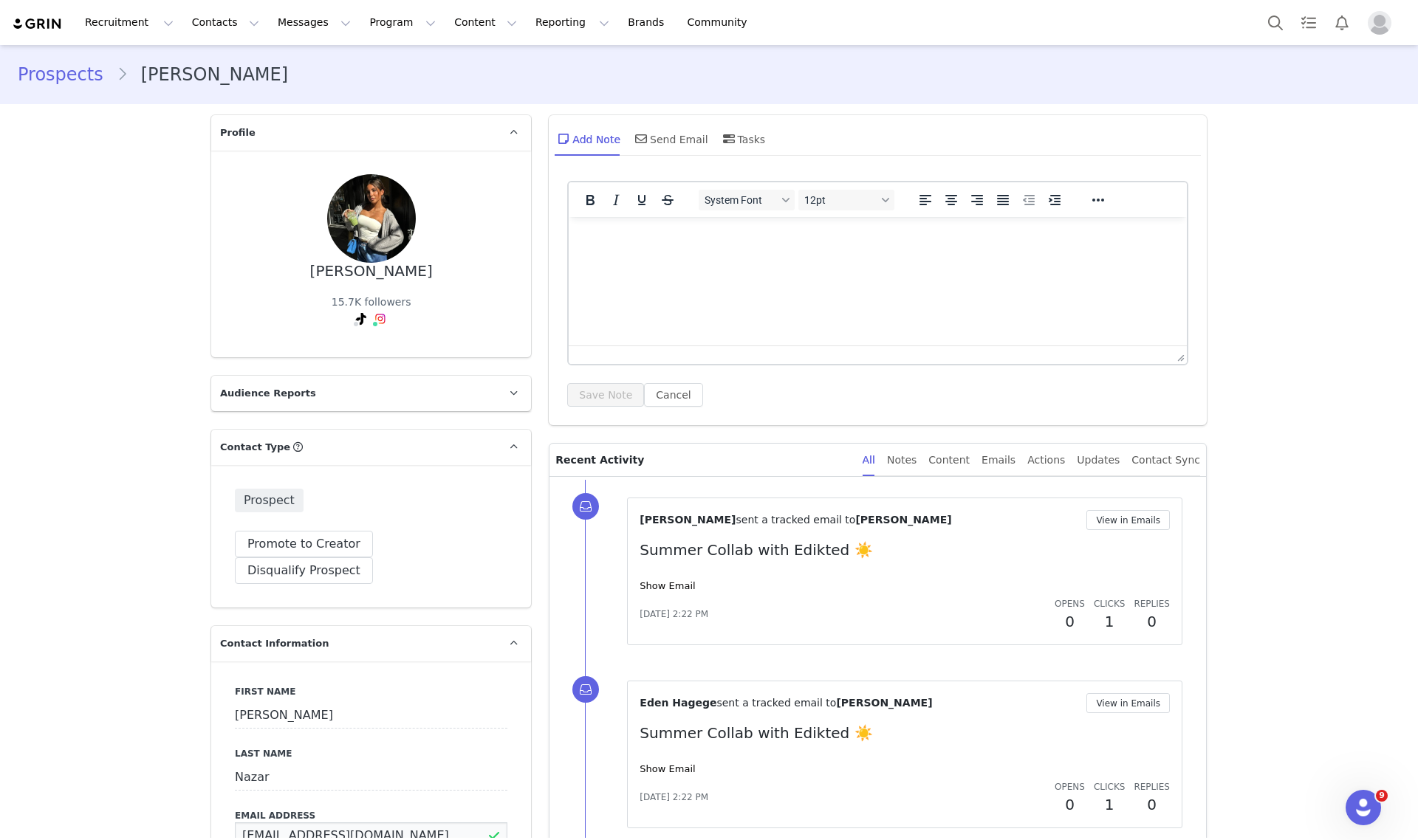
drag, startPoint x: 290, startPoint y: 805, endPoint x: 186, endPoint y: 802, distance: 104.0
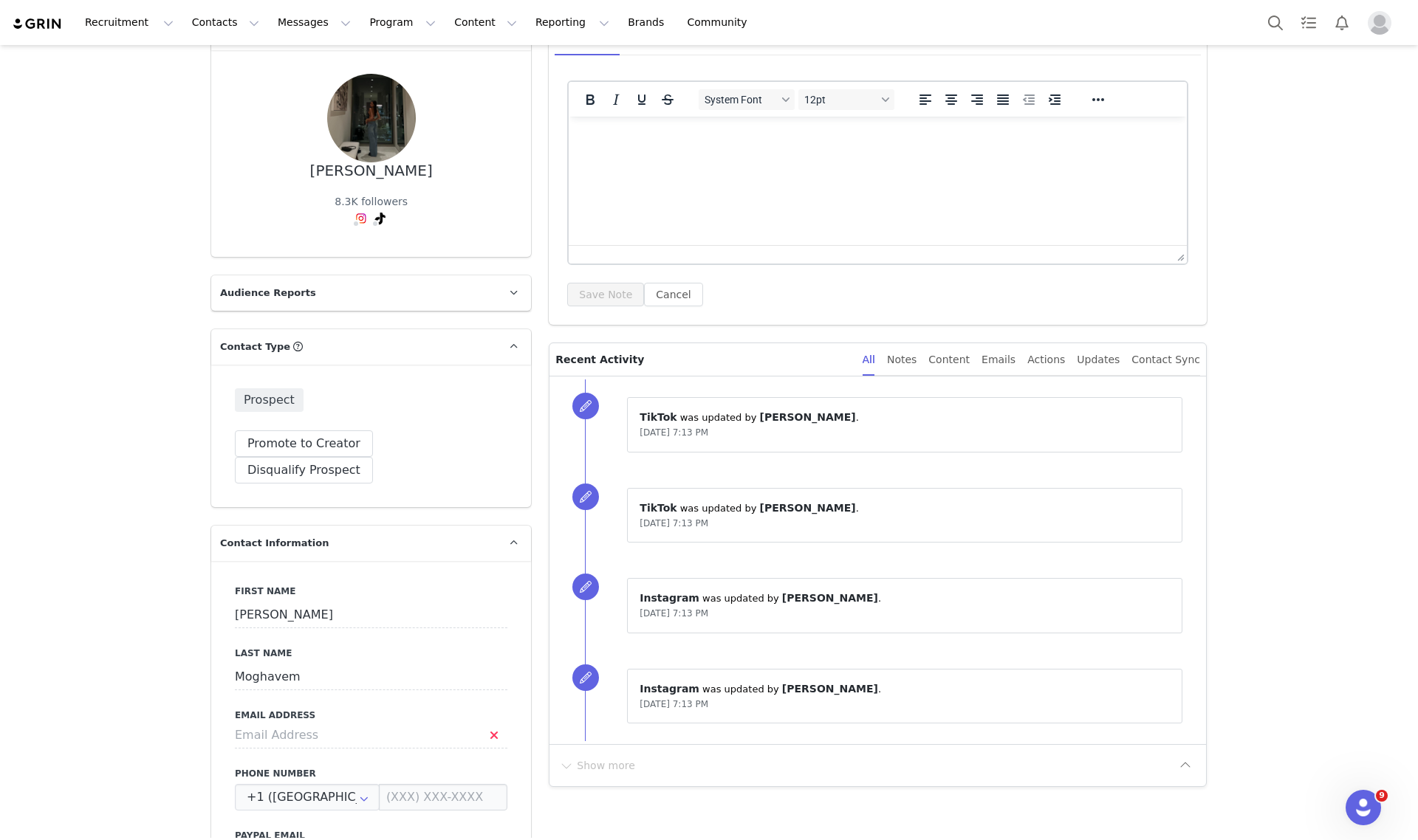
scroll to position [96, 0]
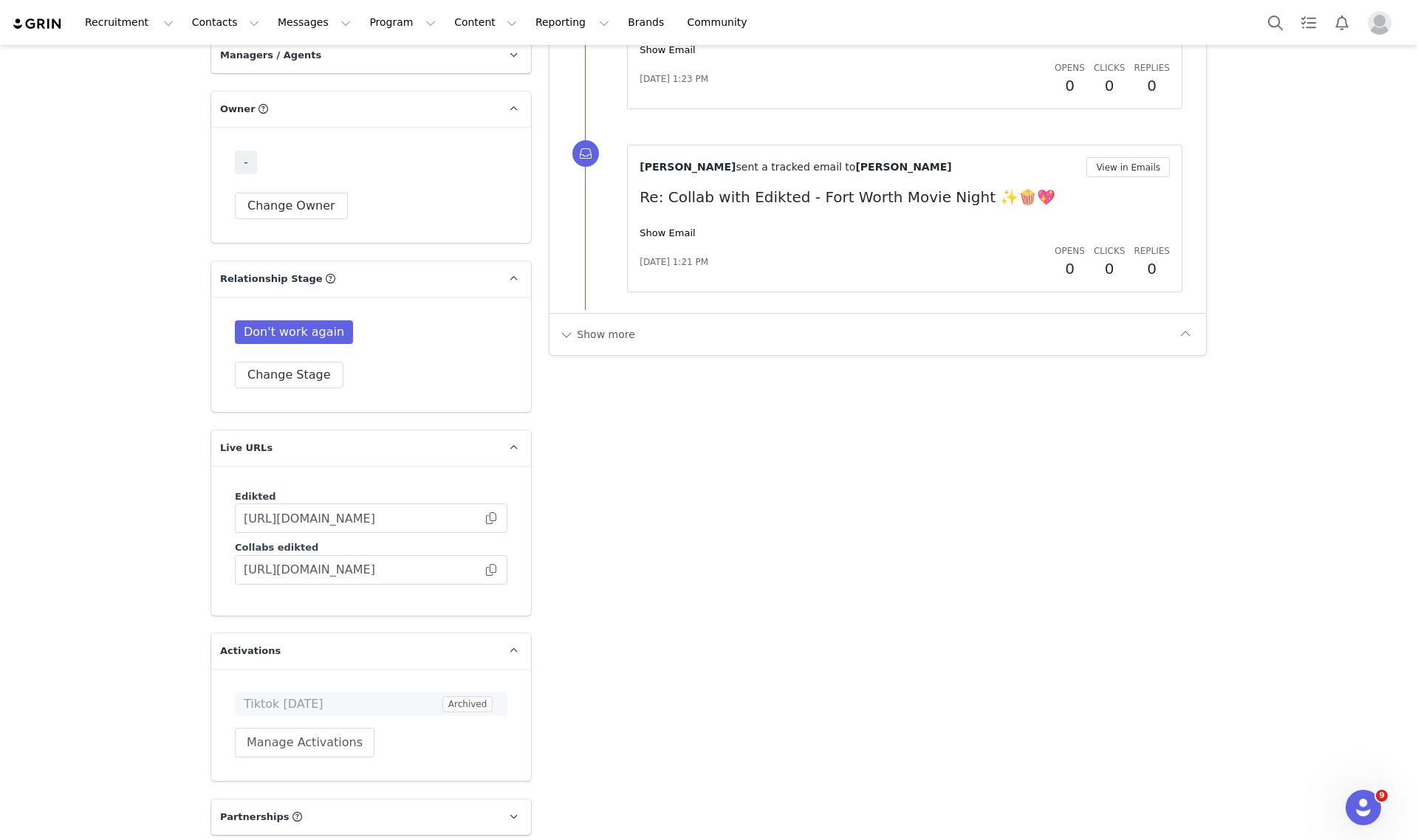
scroll to position [1999, 0]
click at [251, 195] on button "Change Owner" at bounding box center [291, 209] width 113 height 27
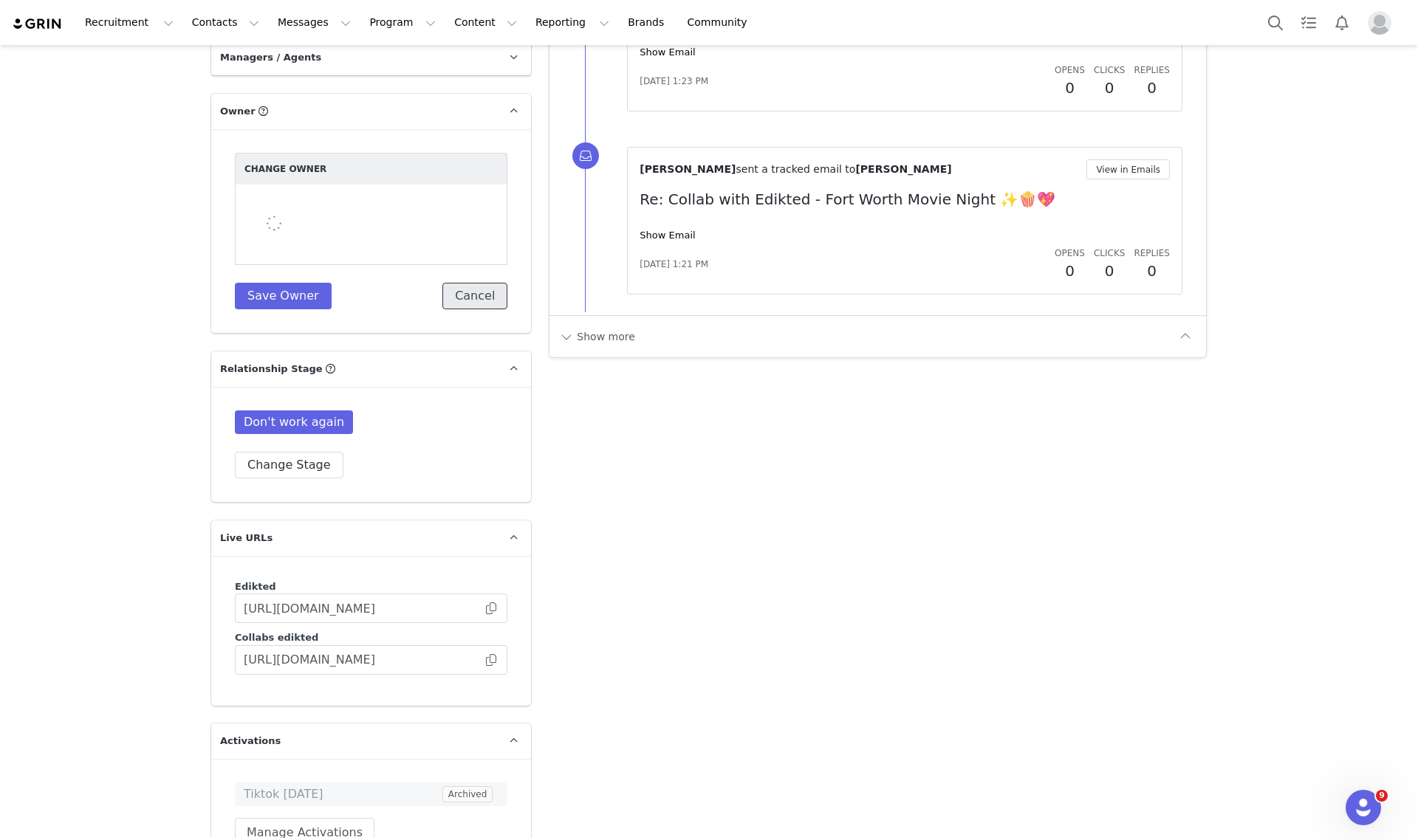
click at [462, 285] on button "Cancel" at bounding box center [475, 296] width 65 height 27
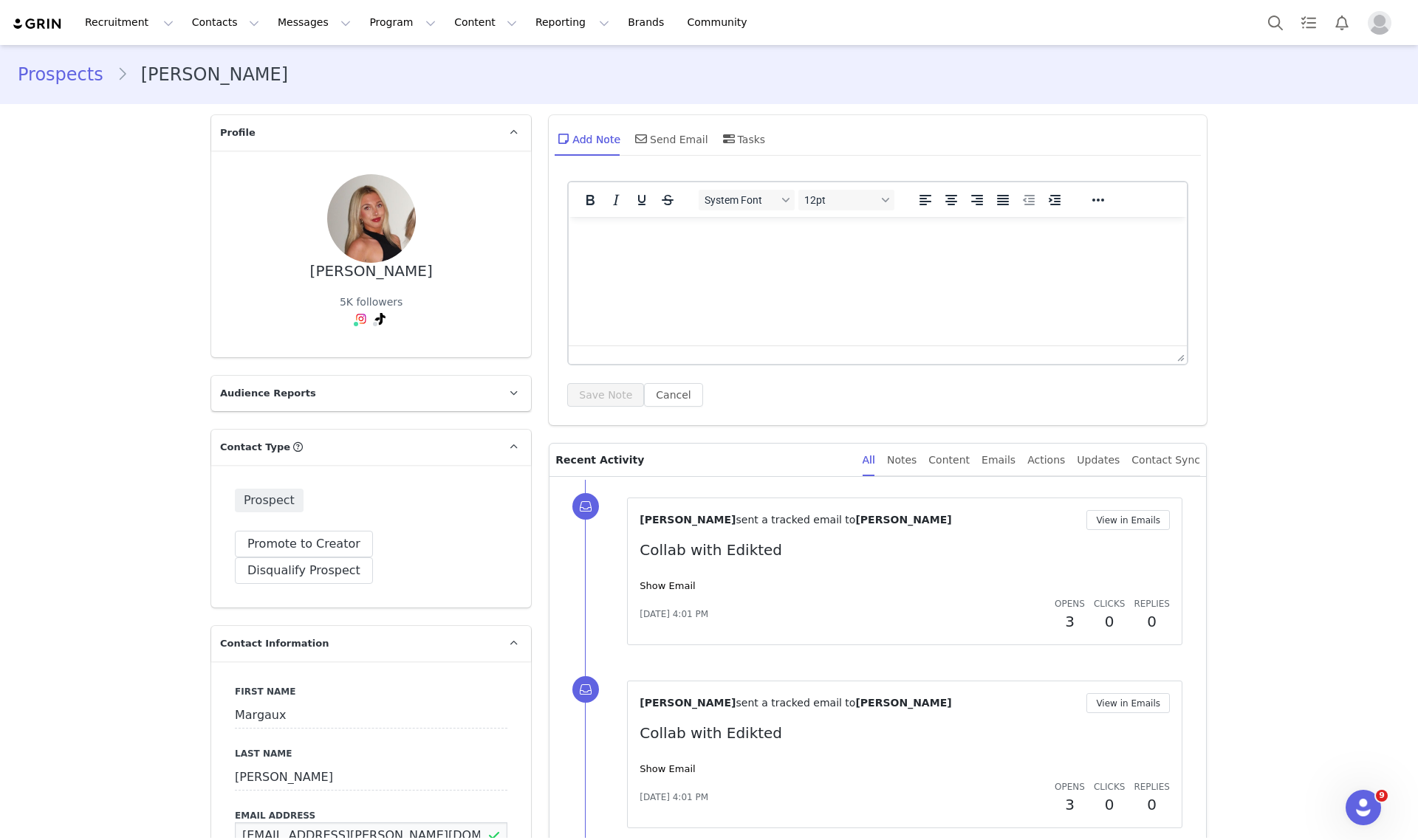
drag, startPoint x: 433, startPoint y: 816, endPoint x: 183, endPoint y: 810, distance: 250.1
click at [656, 134] on div "Send Email" at bounding box center [670, 139] width 76 height 35
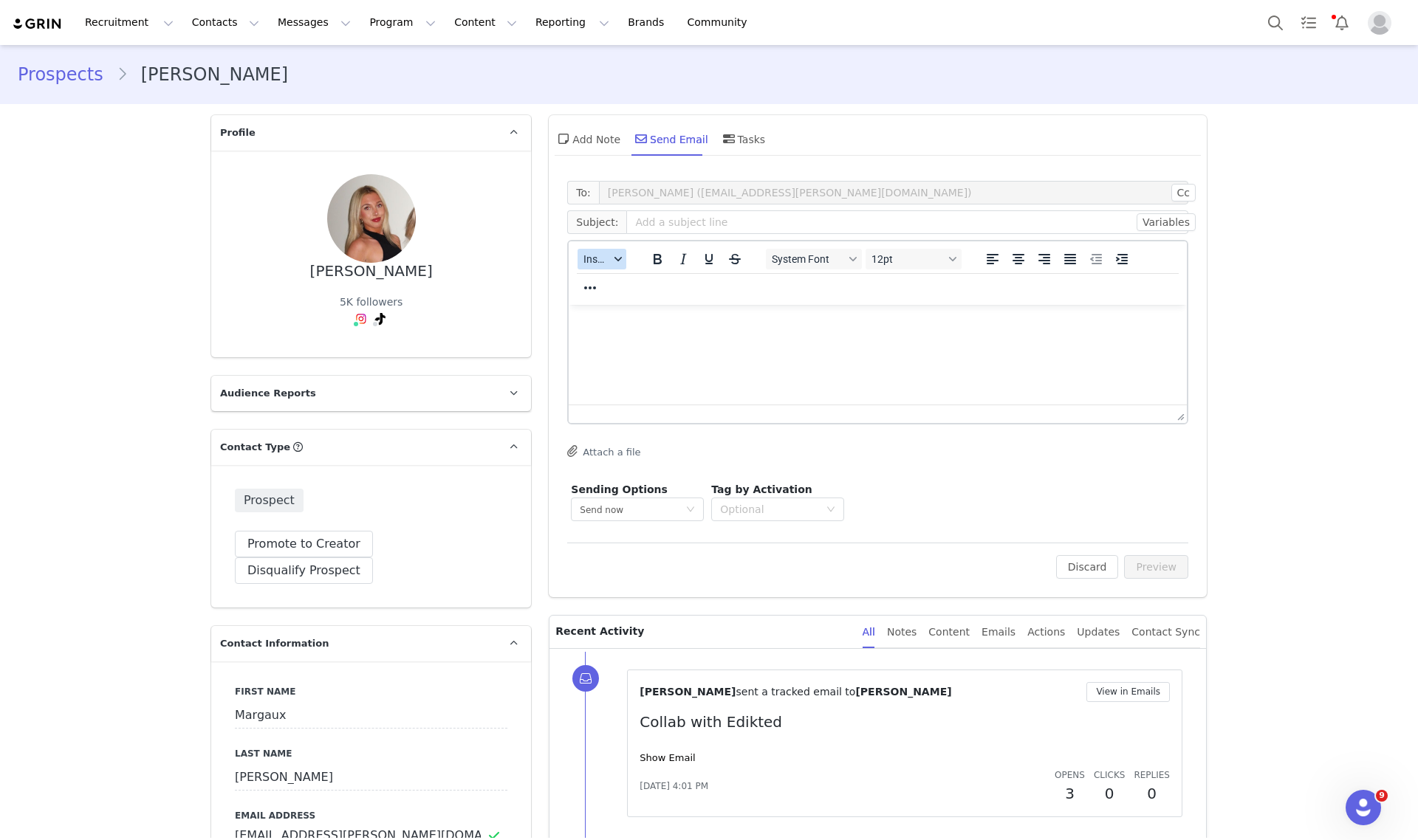
click at [587, 248] on button "Insert" at bounding box center [602, 259] width 49 height 21
click at [604, 277] on div "Insert Template" at bounding box center [649, 284] width 133 height 18
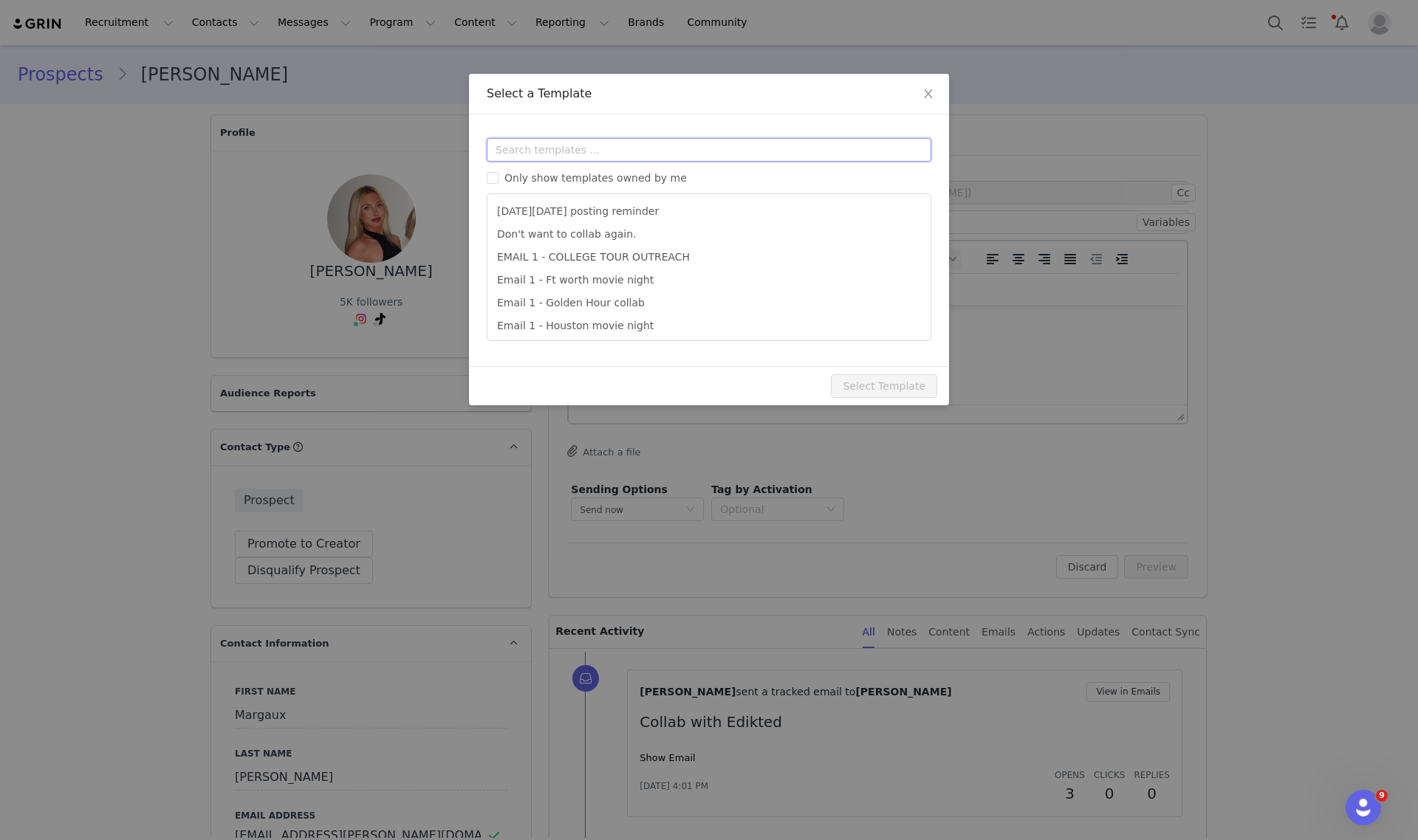
click at [623, 150] on input "text" at bounding box center [709, 150] width 445 height 24
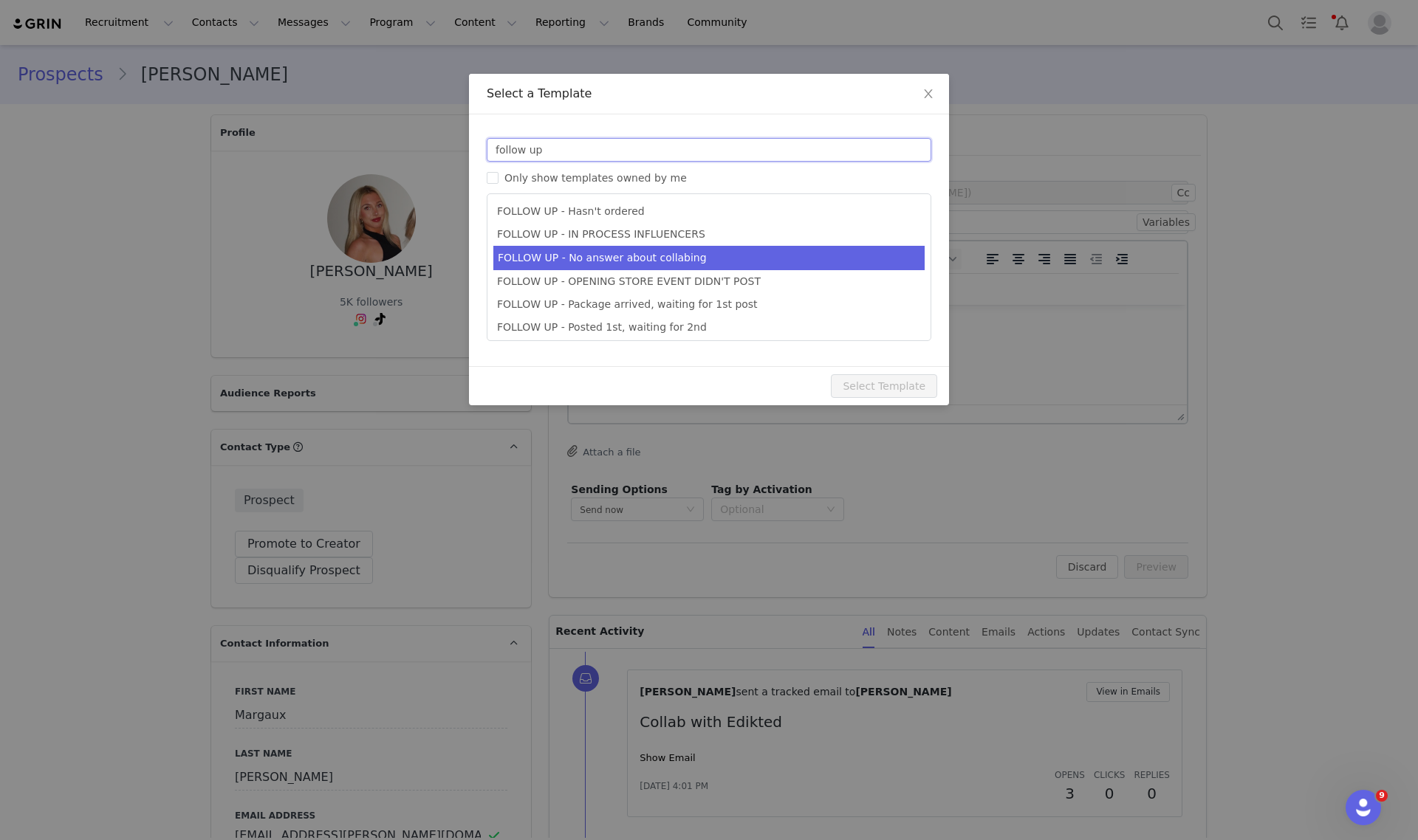
type input "follow up"
click at [641, 263] on li "FOLLOW UP - No answer about collabing" at bounding box center [709, 257] width 431 height 24
type input "Collab with Edikted"
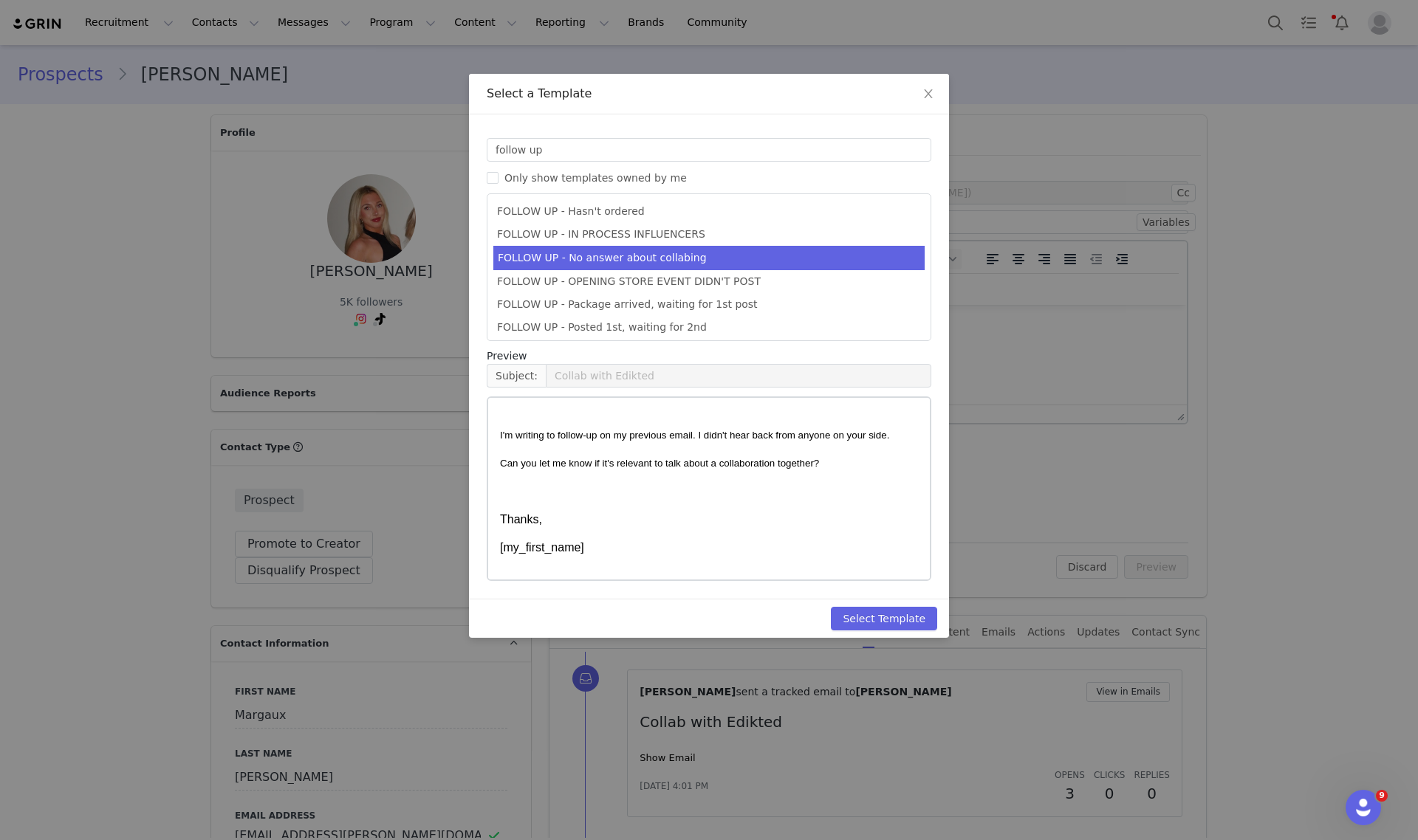
scroll to position [44, 0]
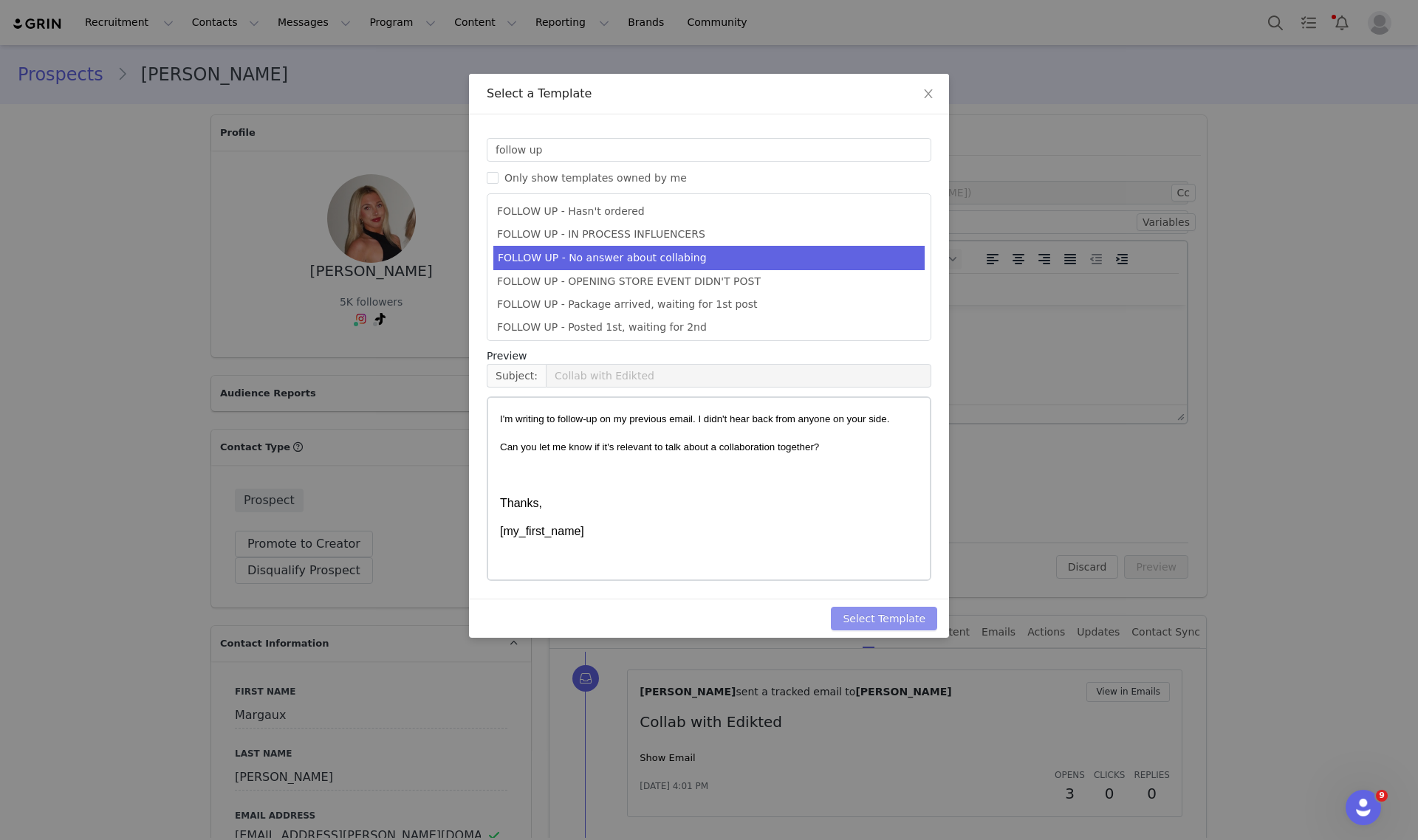
click at [907, 629] on button "Select Template" at bounding box center [884, 619] width 107 height 24
type input "Collab with Edikted"
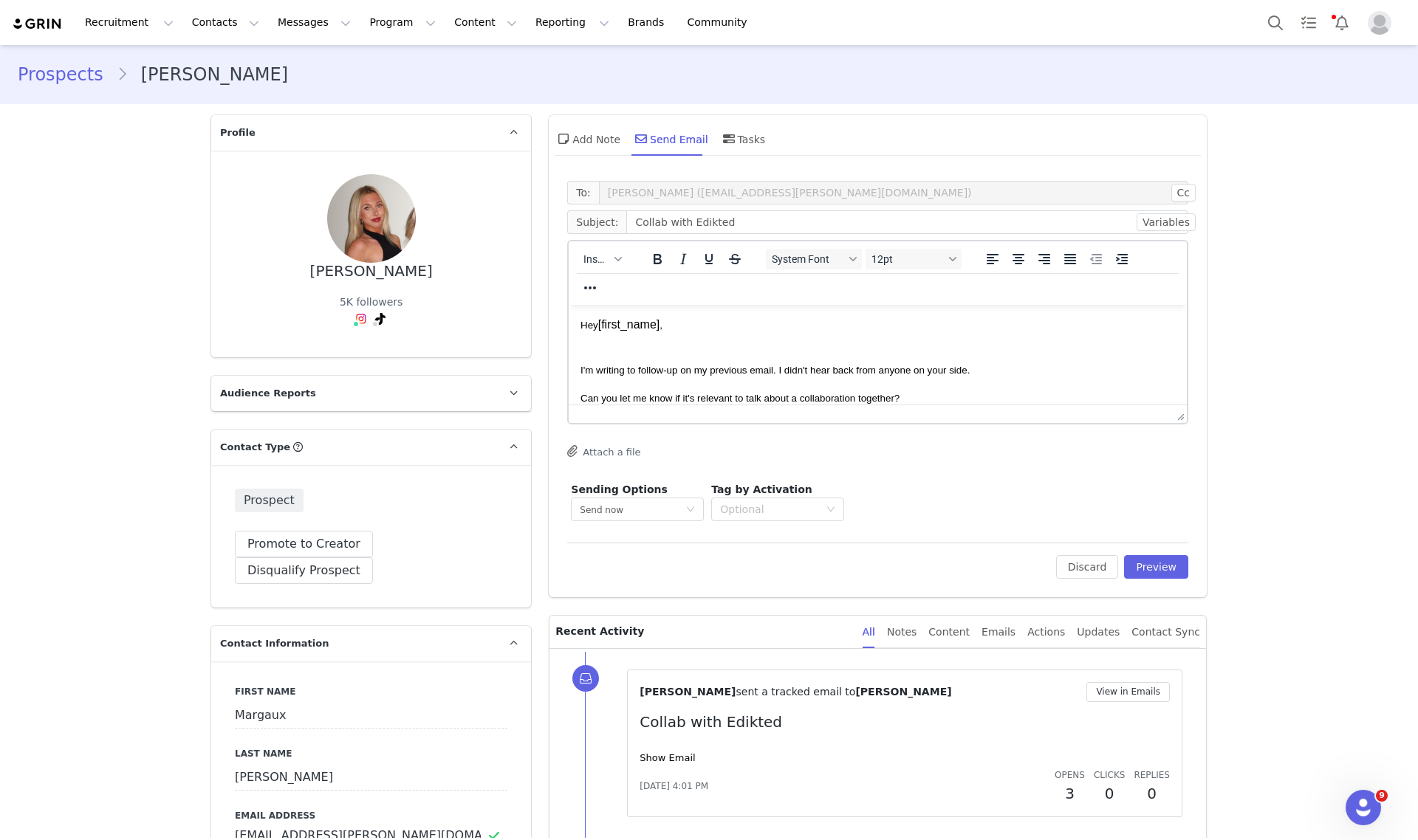
scroll to position [0, 0]
click at [1184, 567] on div "To: Margaux Scott (margaux.scott@icloud.com) Cc Cc: Subject: Collab with Edikte…" at bounding box center [878, 385] width 658 height 424
click at [1175, 563] on button "Preview" at bounding box center [1156, 567] width 64 height 24
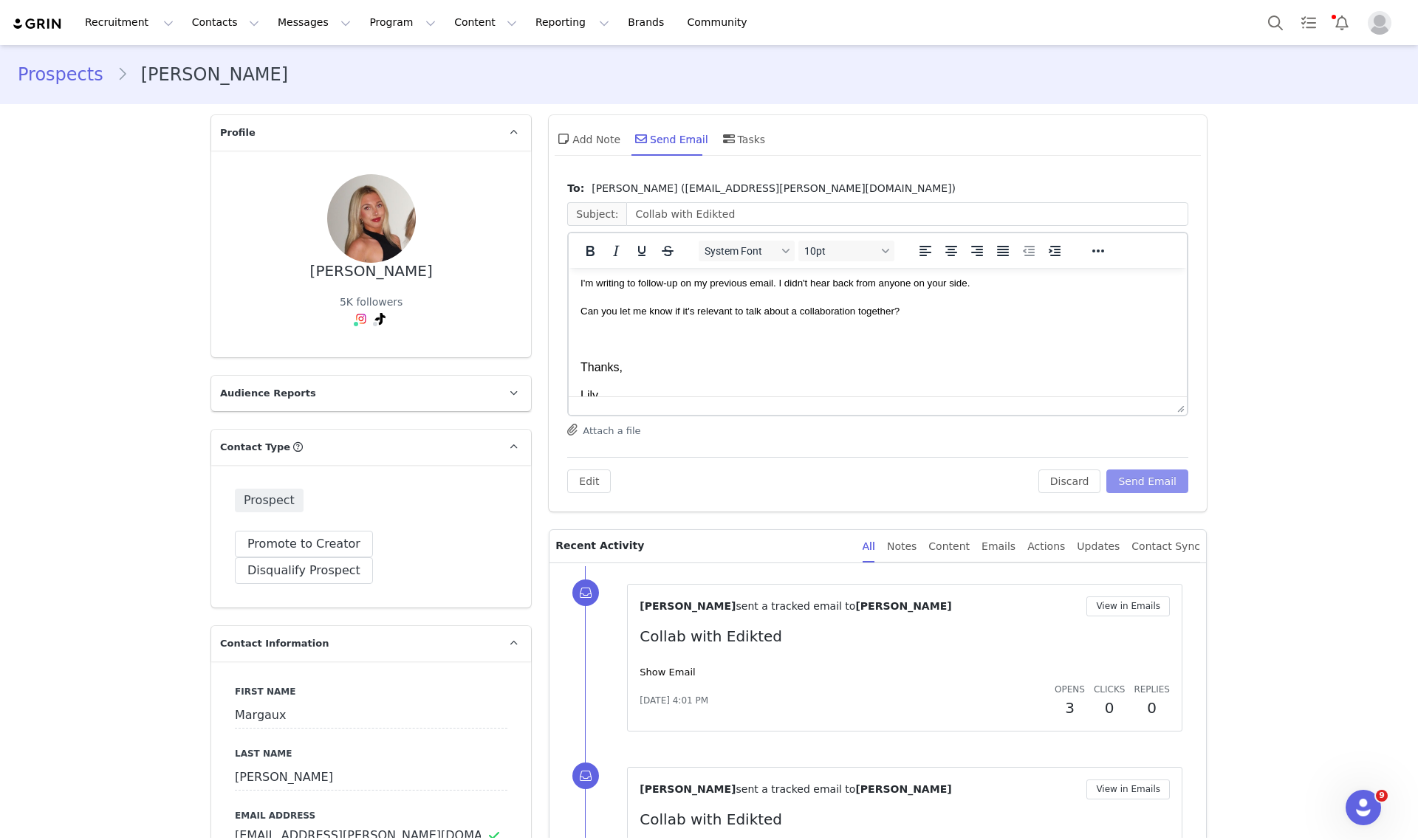
scroll to position [98, 0]
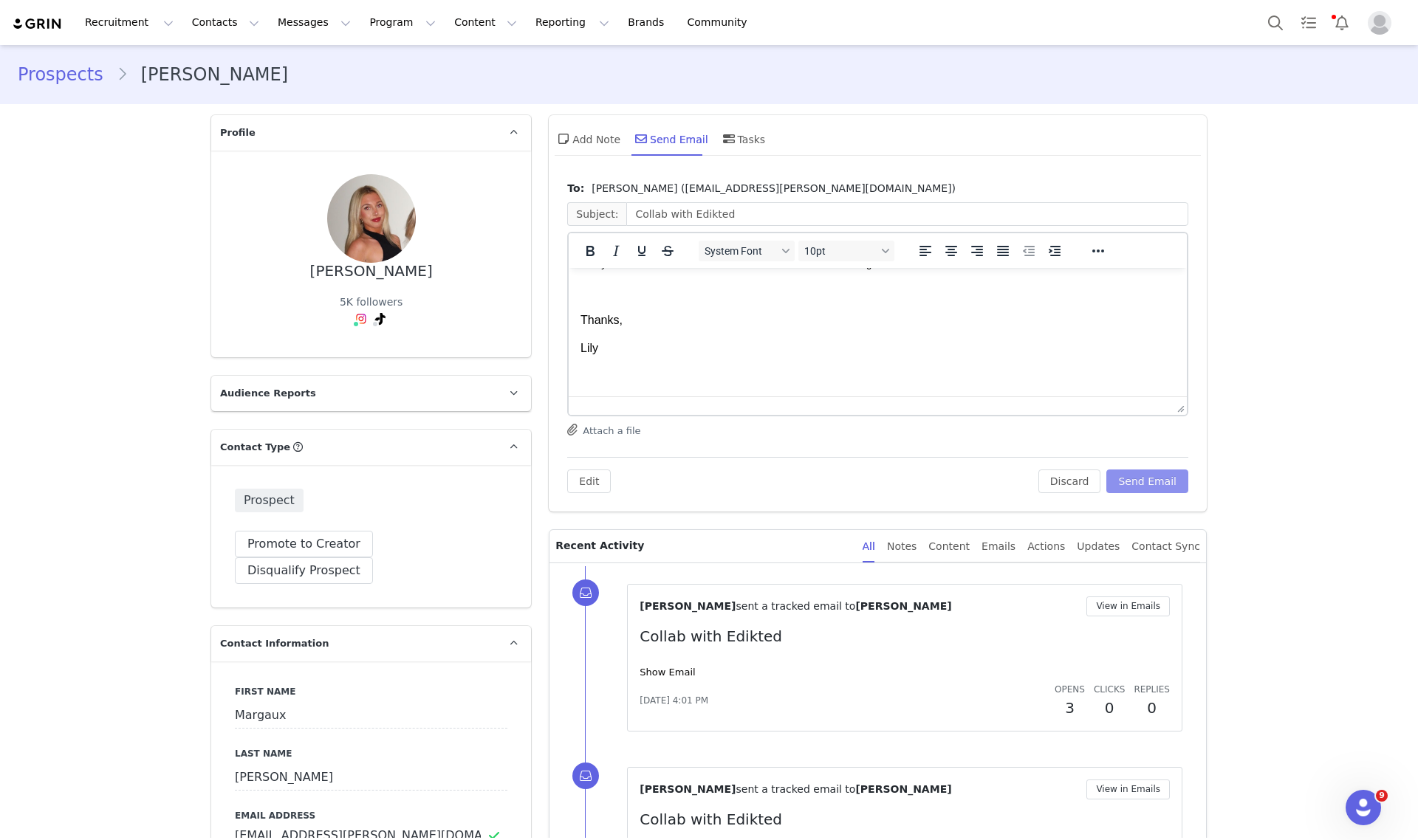
click at [1141, 480] on button "Send Email" at bounding box center [1147, 481] width 82 height 24
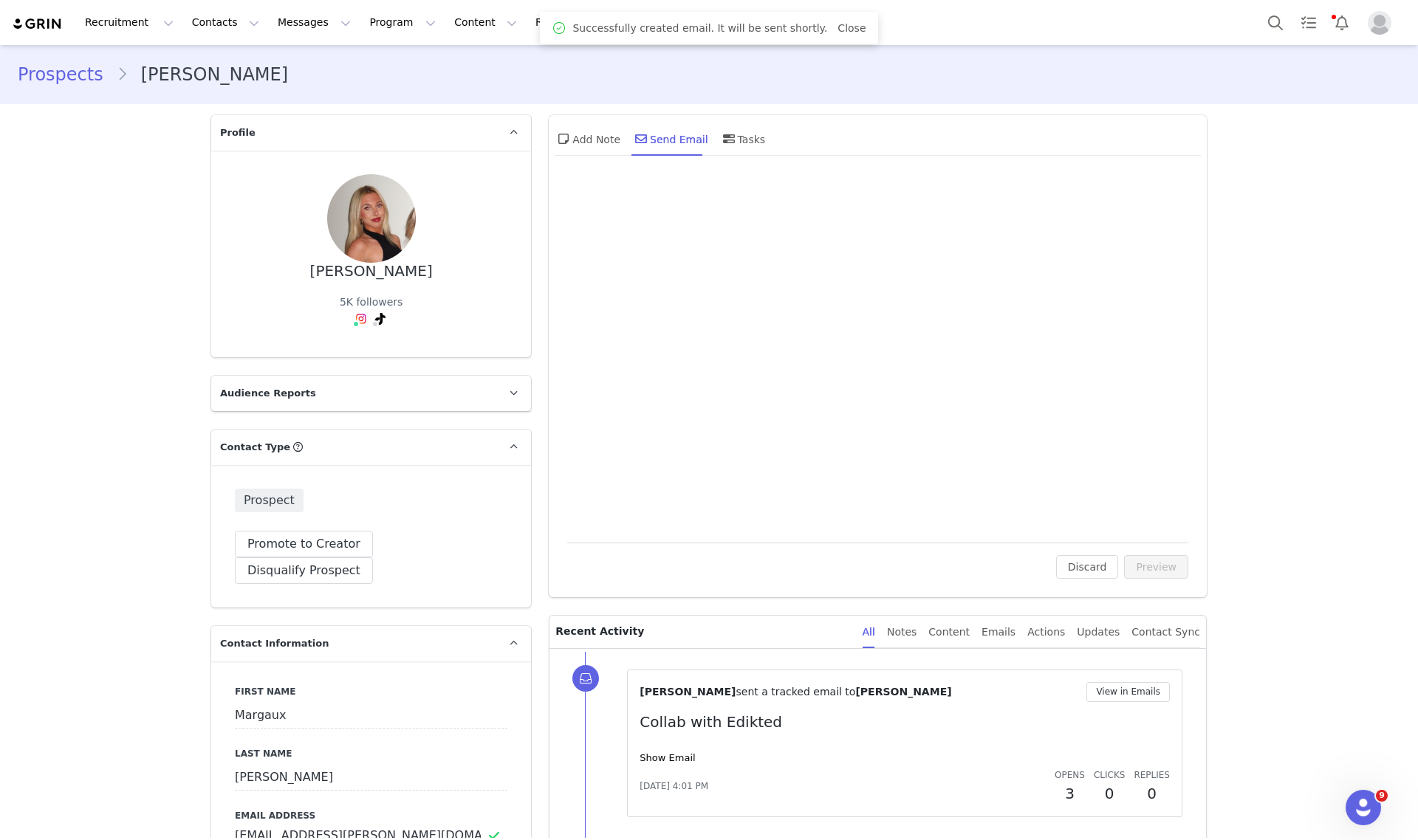
scroll to position [0, 0]
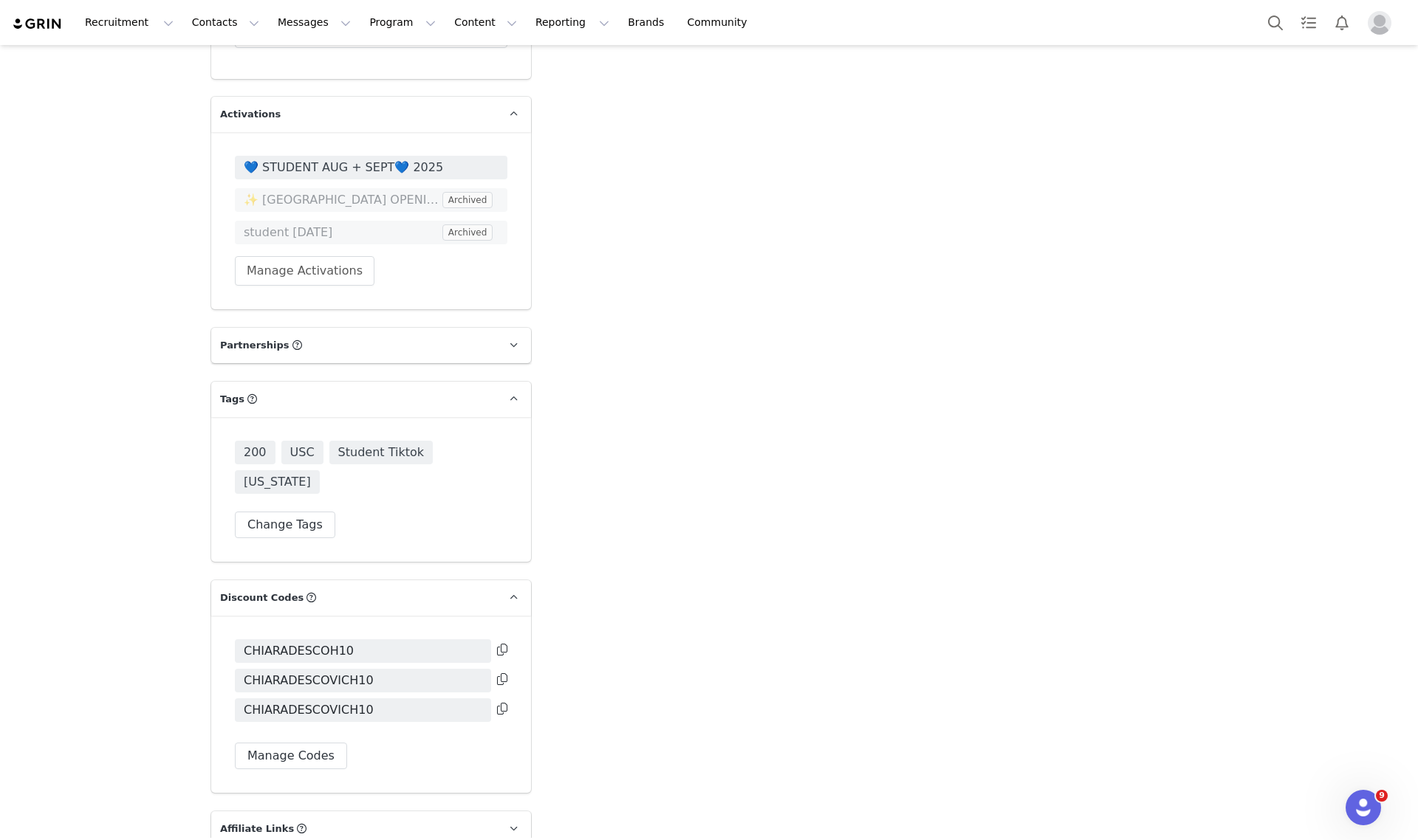
scroll to position [2228, 0]
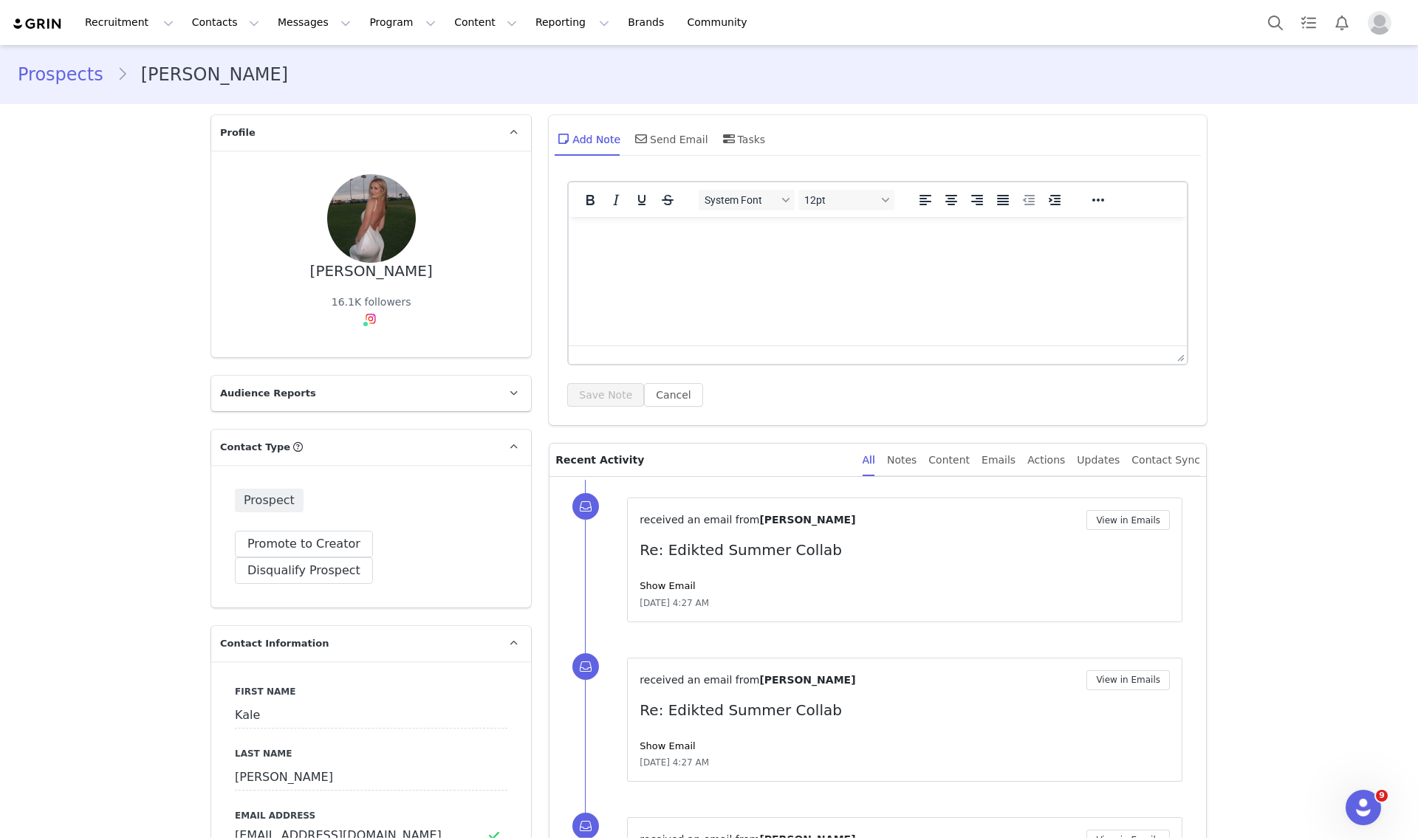
scroll to position [461, 0]
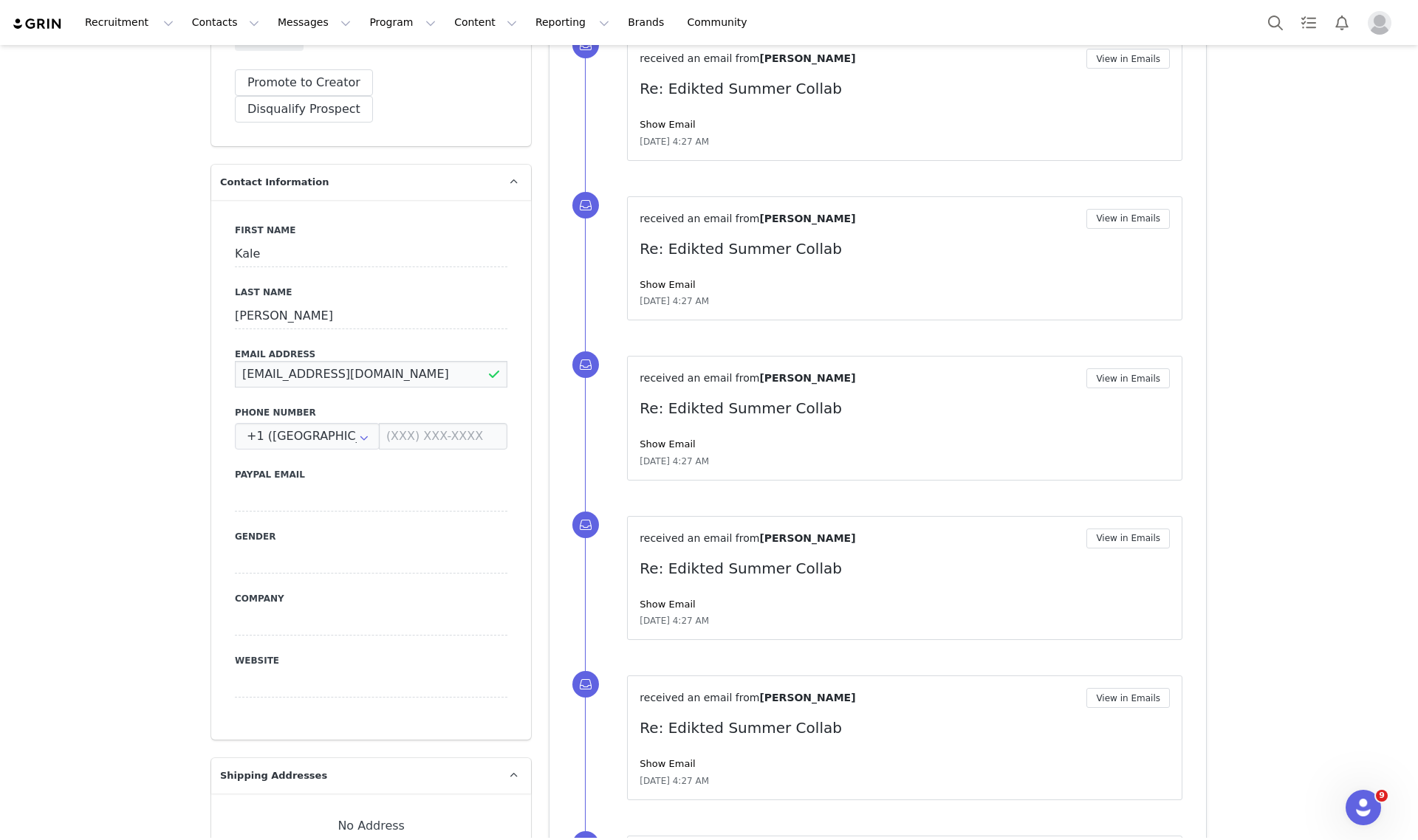
drag, startPoint x: 395, startPoint y: 351, endPoint x: 91, endPoint y: 351, distance: 304.0
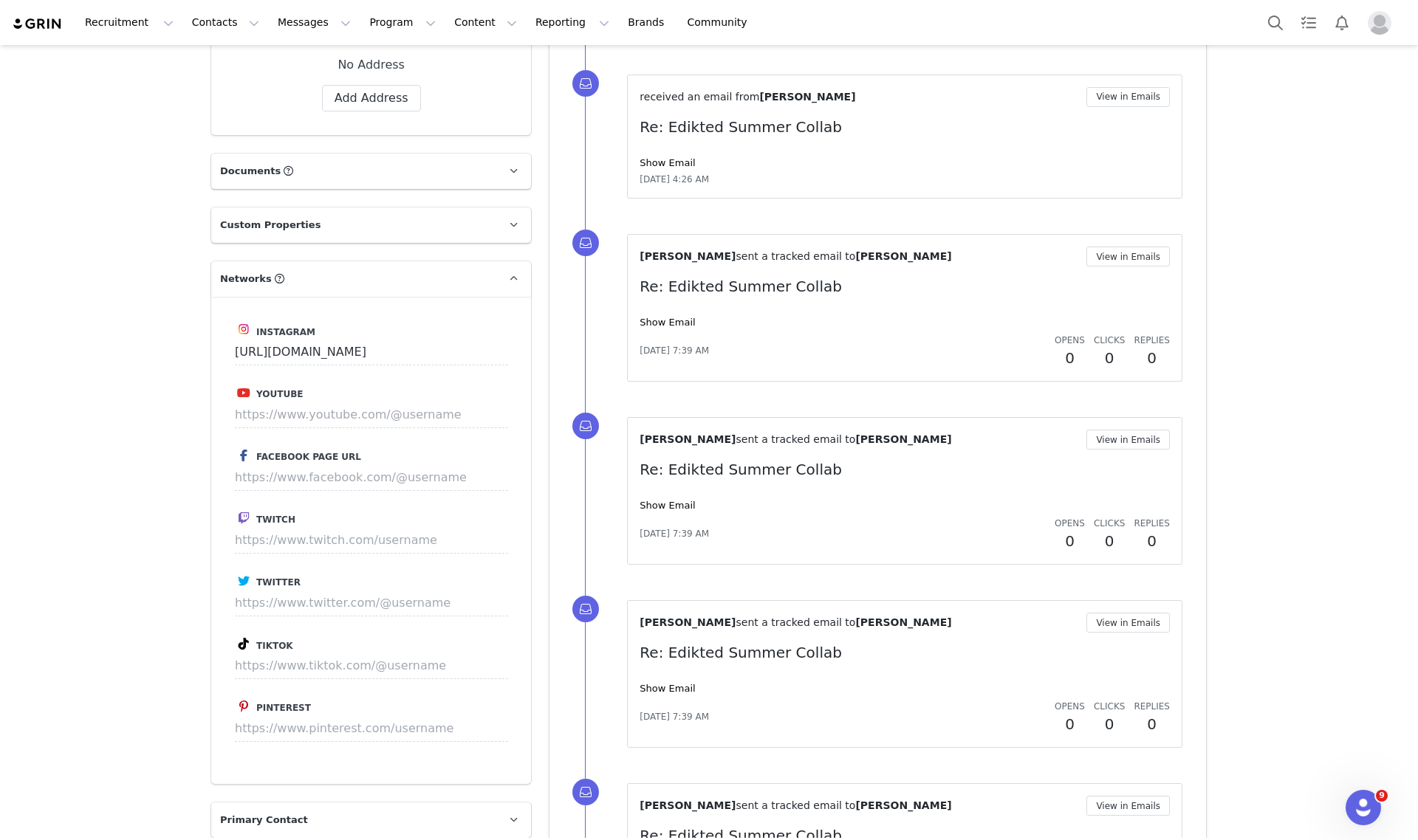
scroll to position [1569, 0]
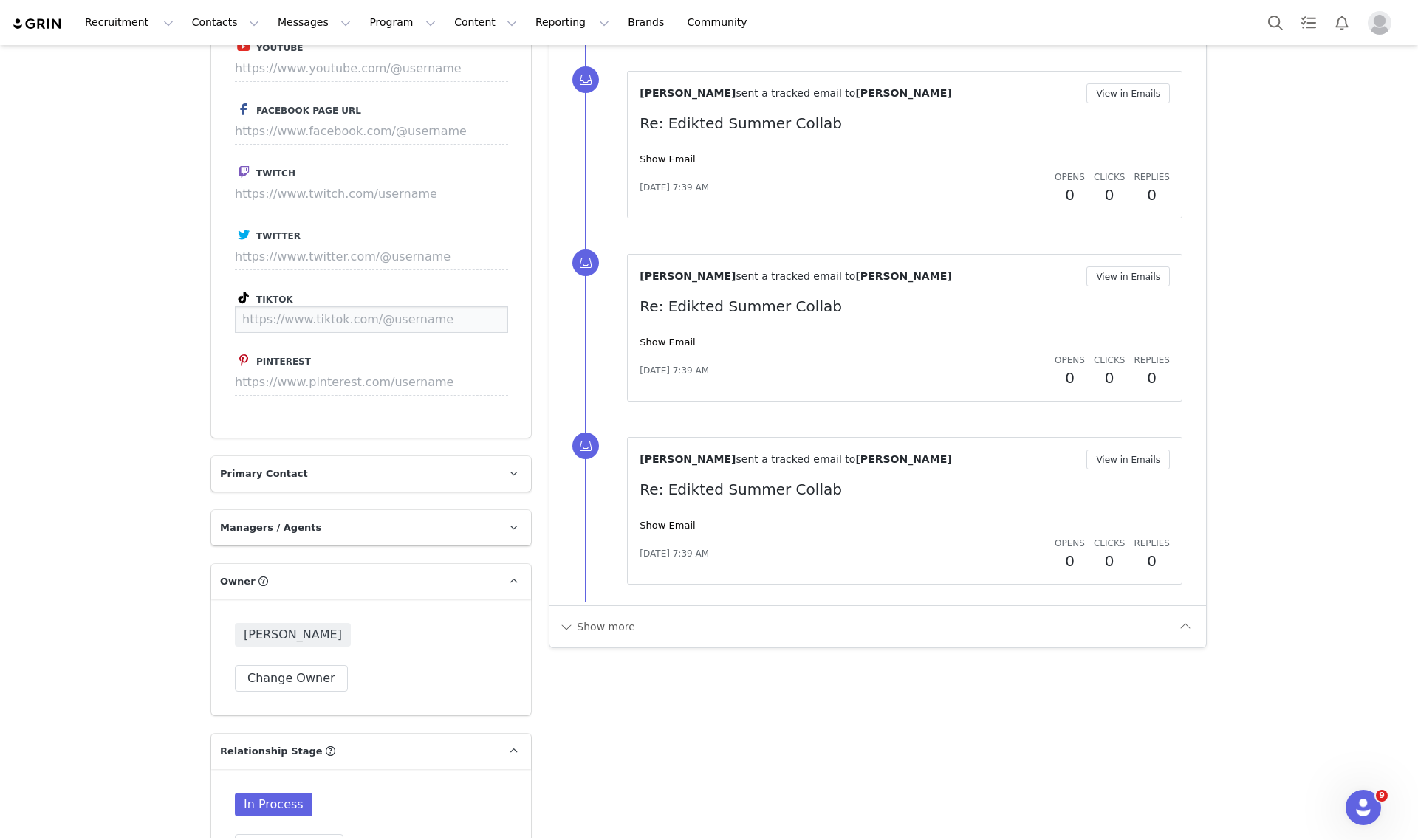
paste input "https://www.tiktok.com/@kalewelbornnn"
type input "https://www.tiktok.com/@kalewelbornnn"
click at [467, 306] on button "Save" at bounding box center [480, 319] width 54 height 27
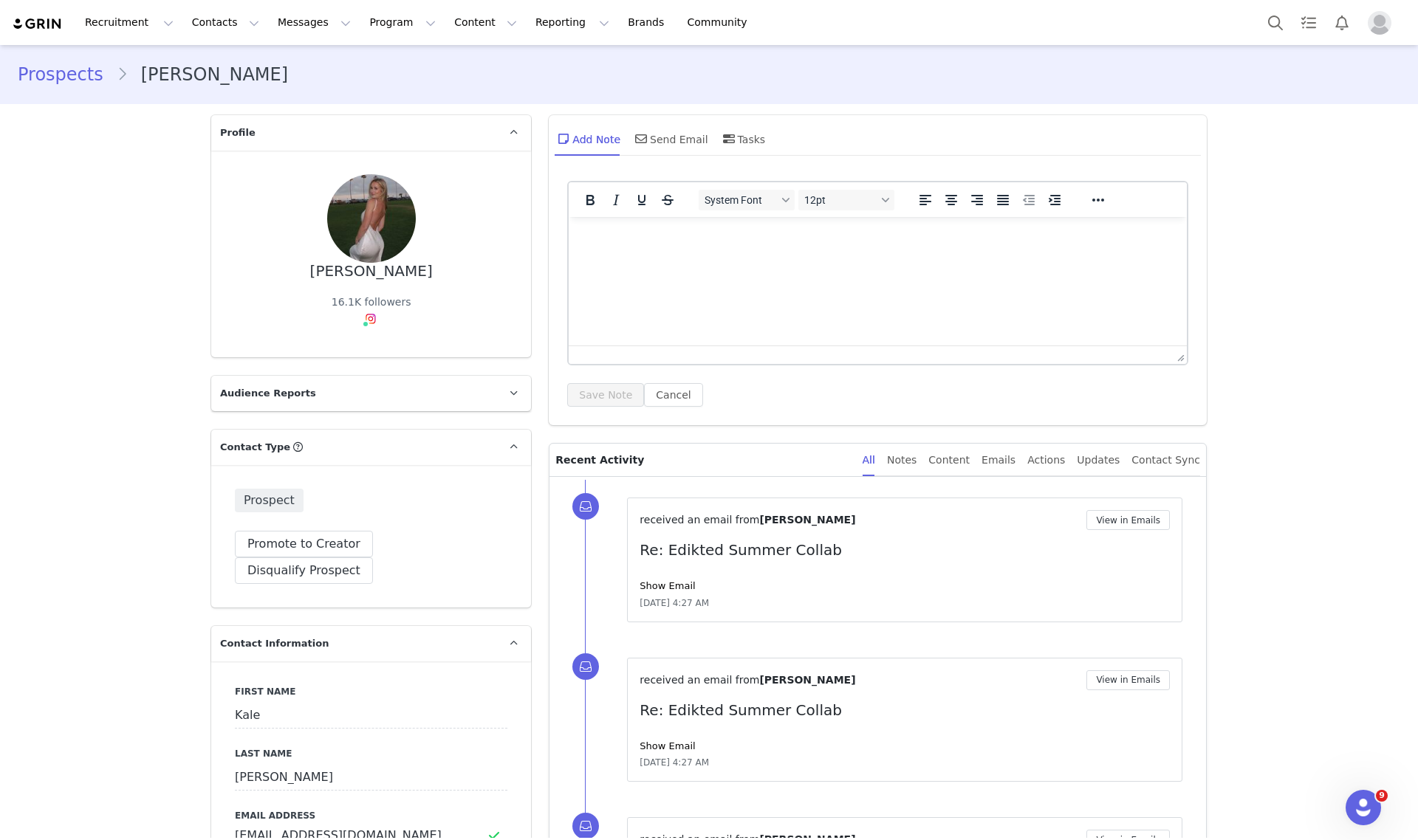
scroll to position [369, 0]
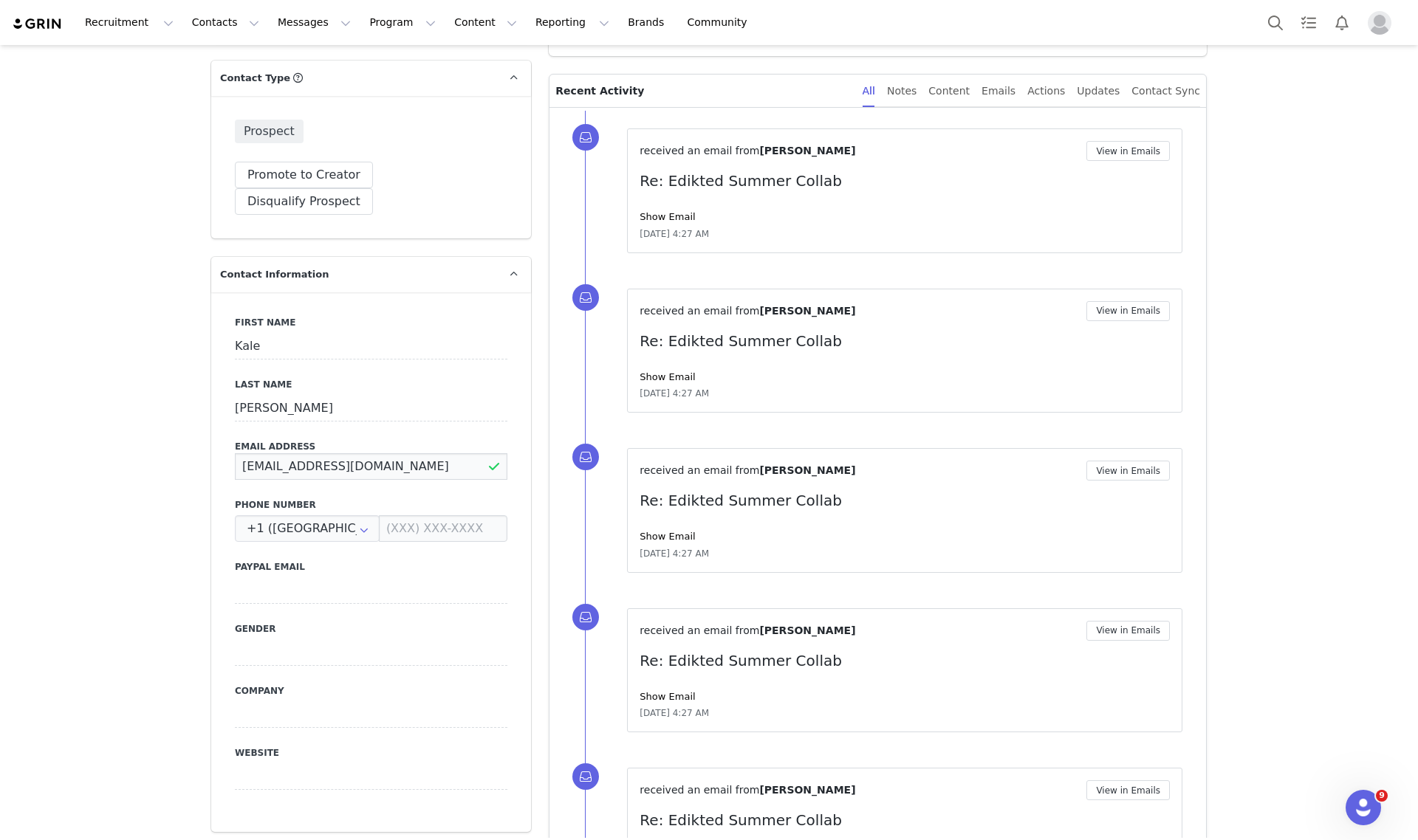
drag, startPoint x: 396, startPoint y: 441, endPoint x: 90, endPoint y: 428, distance: 306.3
click at [213, 434] on div "First Name Kale Last Name Welborn Email Address kalewelborn@yahoo.com Phone Num…" at bounding box center [371, 562] width 320 height 540
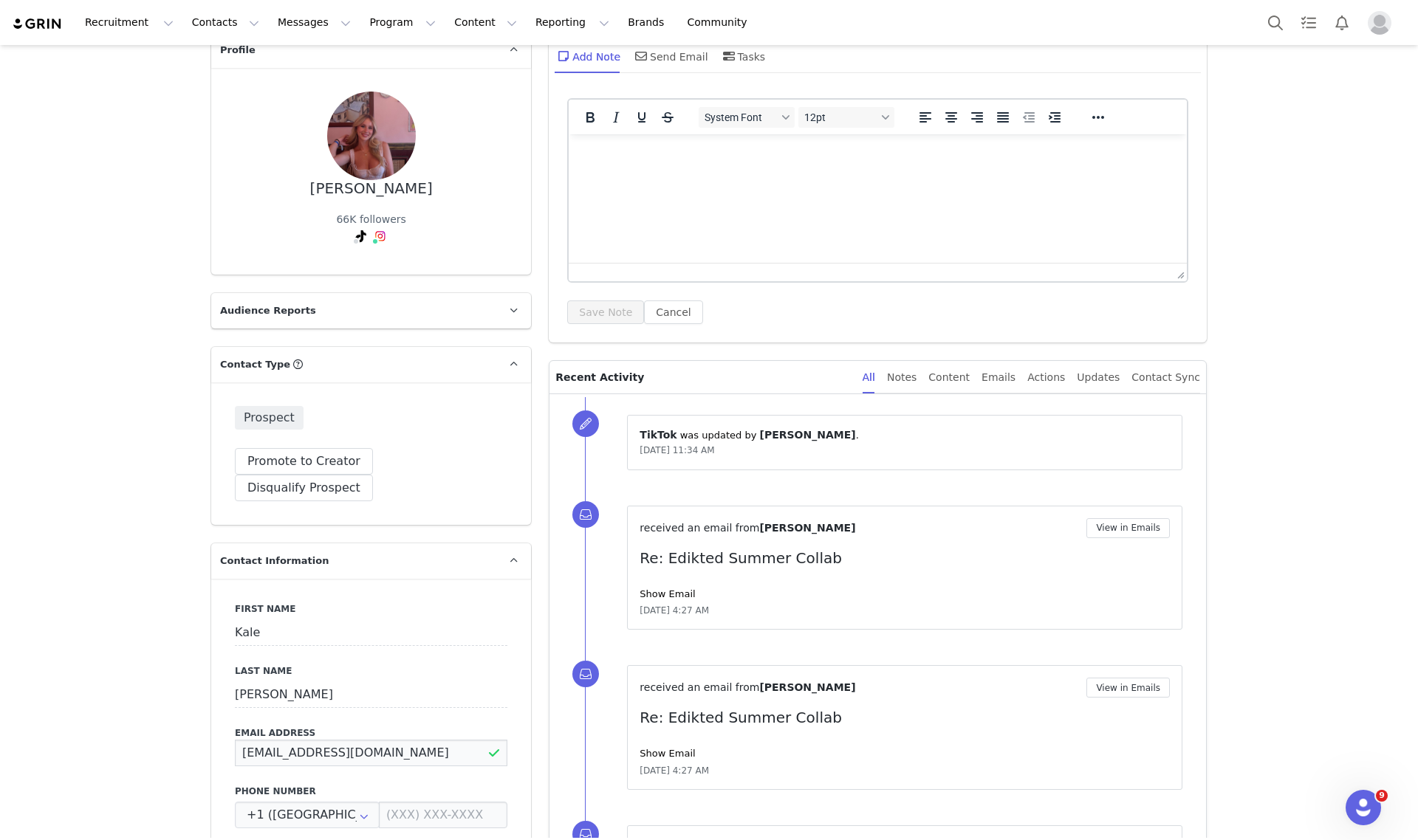
scroll to position [0, 0]
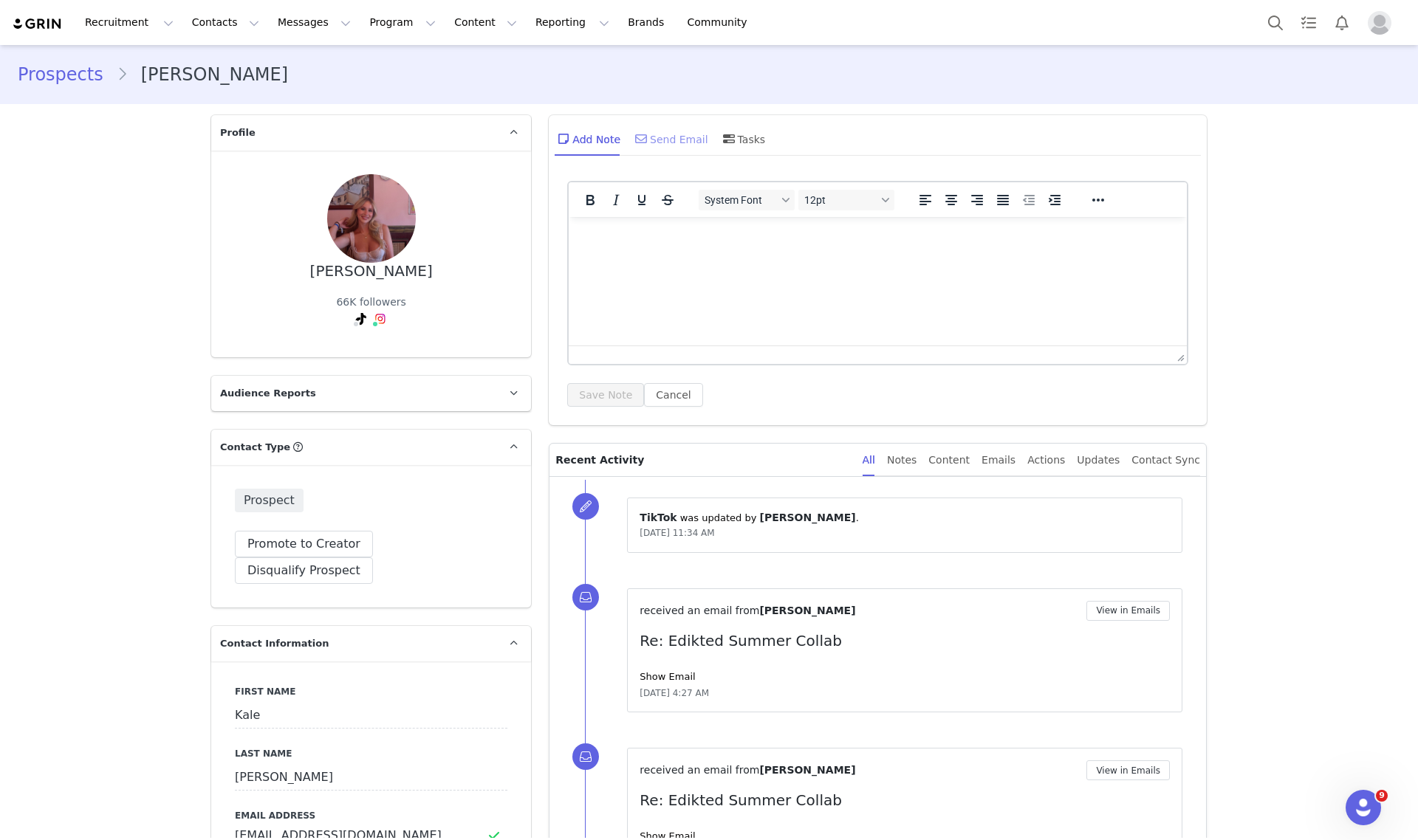
click at [665, 139] on div "Send Email" at bounding box center [670, 139] width 76 height 35
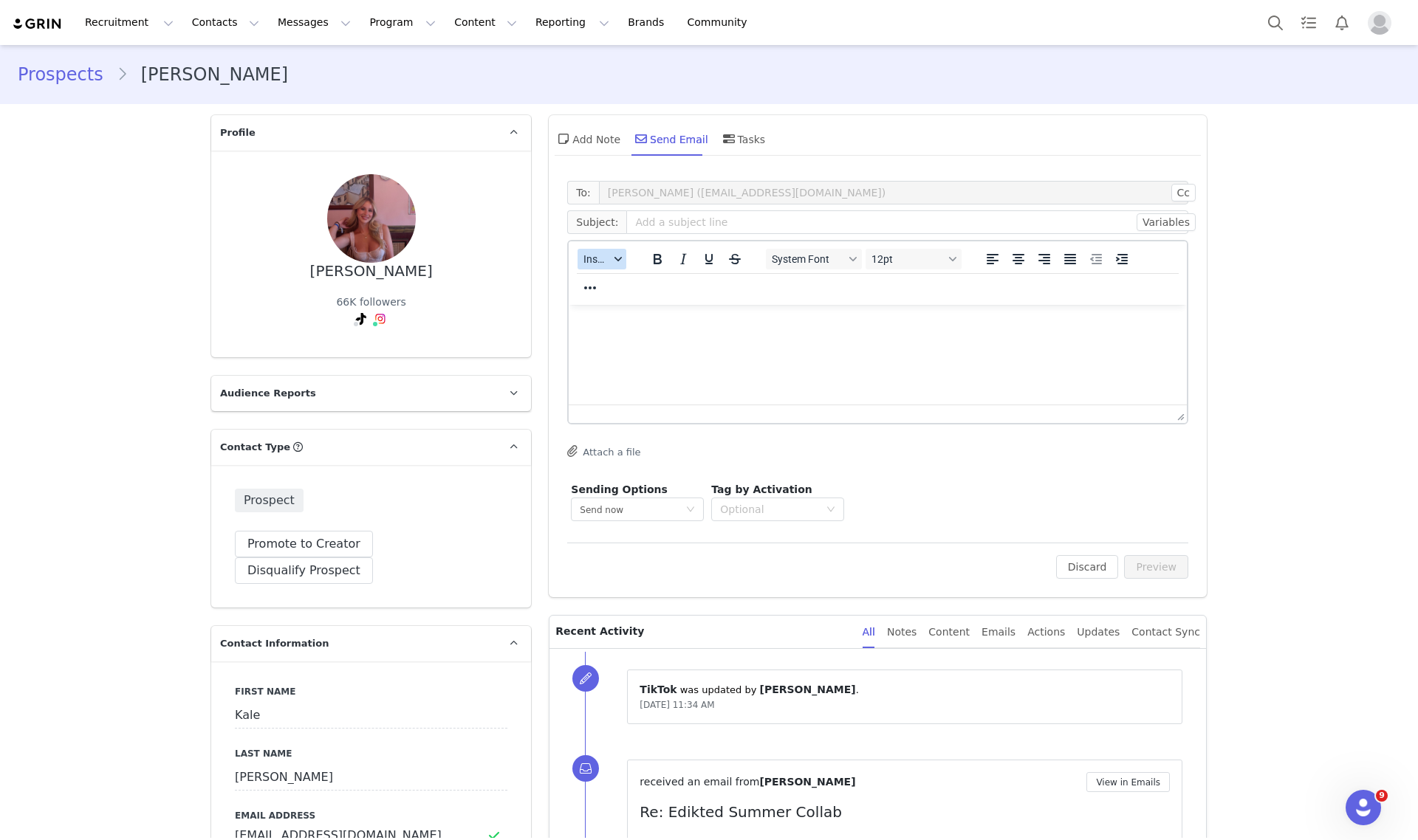
click at [592, 254] on span "Insert" at bounding box center [596, 259] width 26 height 12
click at [612, 278] on div "Insert Template" at bounding box center [649, 284] width 133 height 18
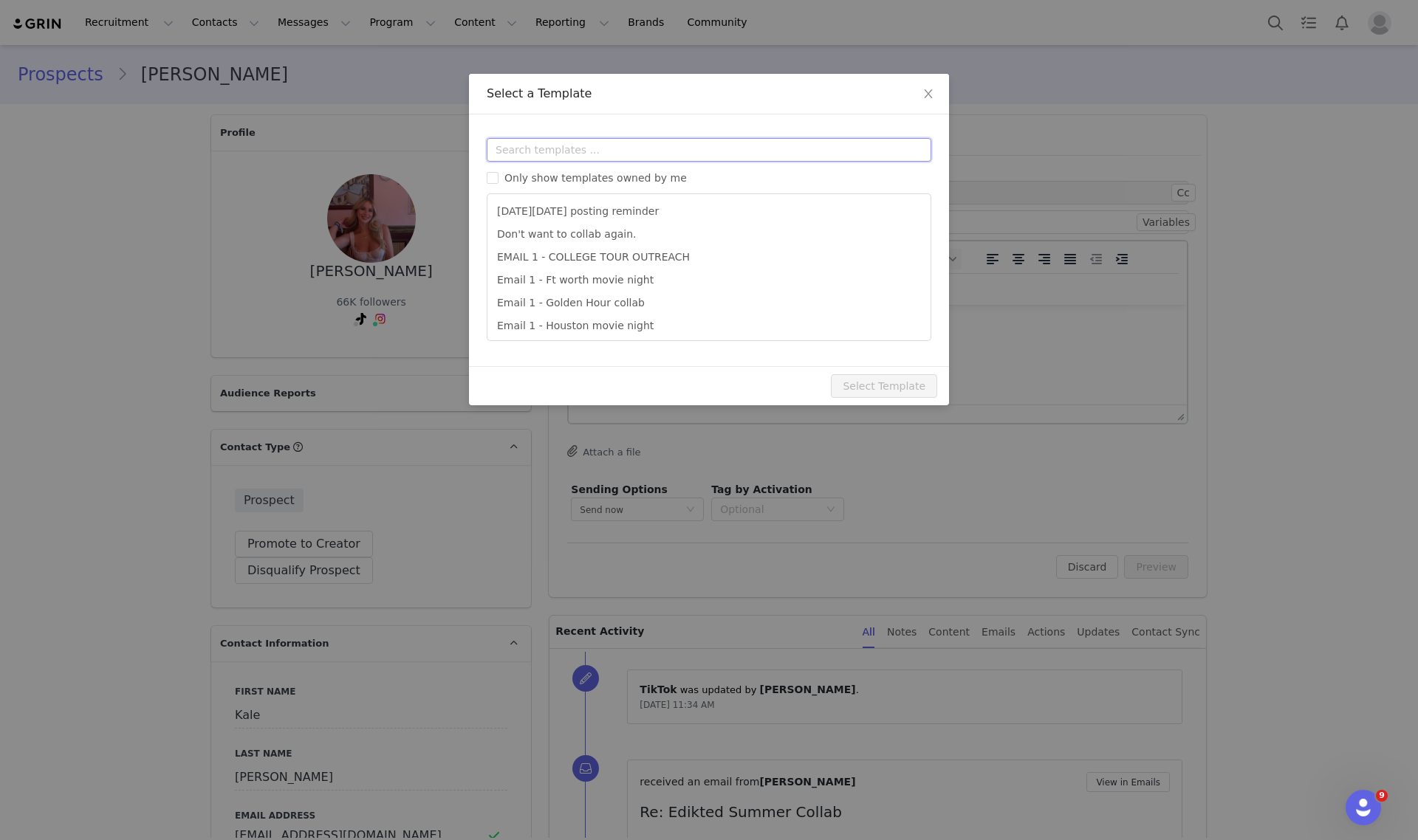
click at [621, 156] on input "text" at bounding box center [709, 150] width 445 height 24
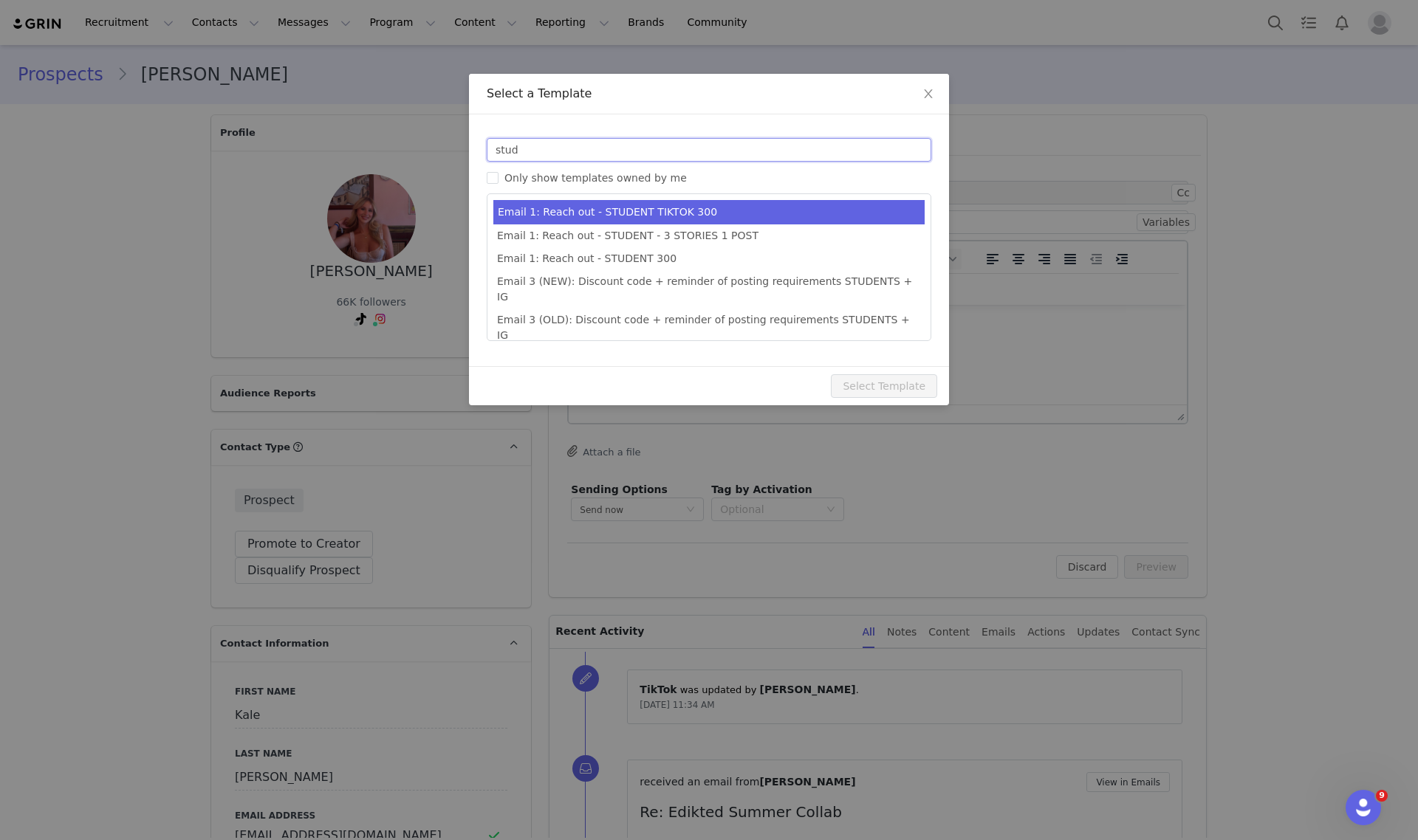
type input "stud"
type input "Collab with Edikted"
click at [683, 218] on li "Email 1: Reach out - STUDENT TIKTOK 300" at bounding box center [709, 212] width 431 height 24
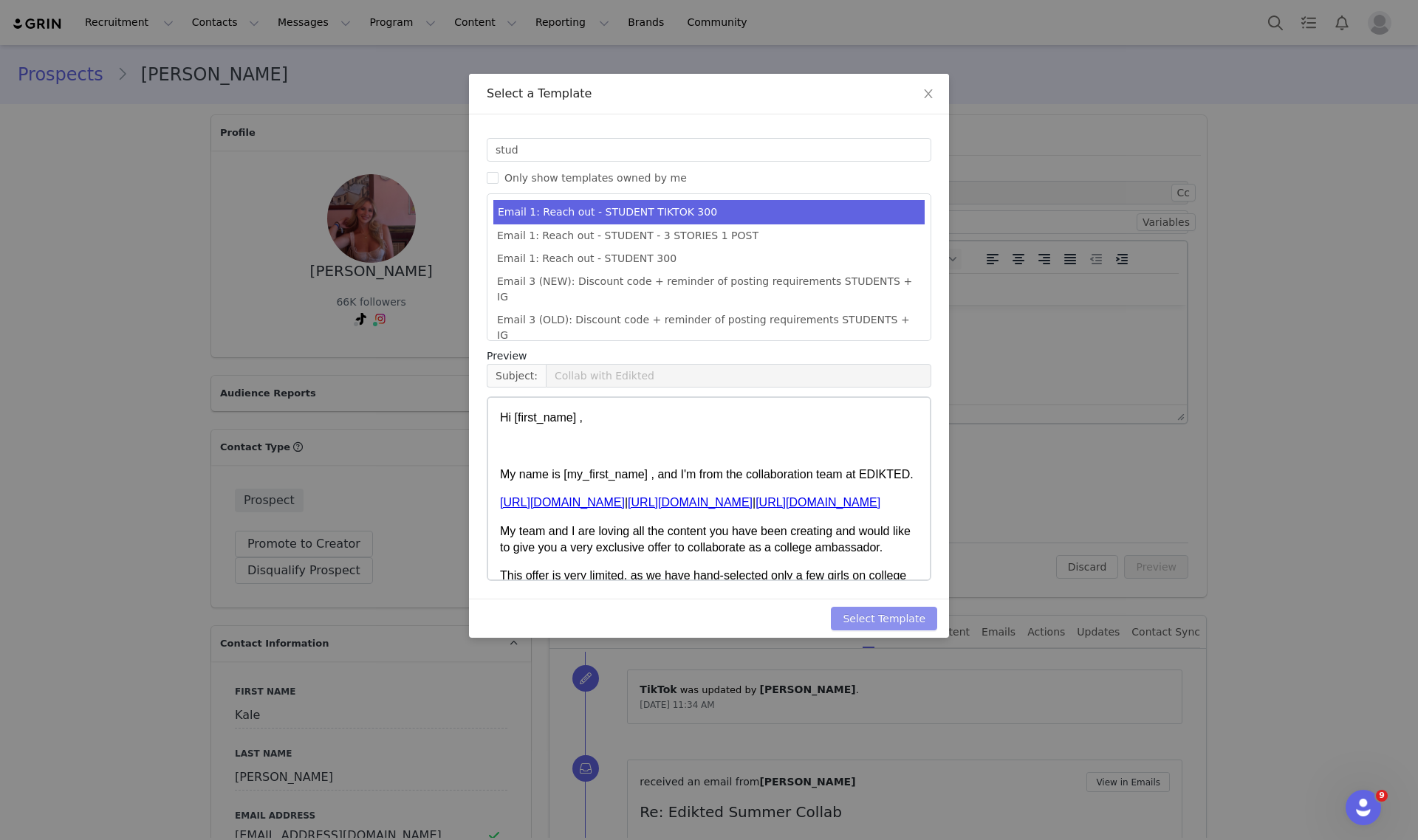
drag, startPoint x: 899, startPoint y: 610, endPoint x: 1134, endPoint y: 615, distance: 235.1
click at [917, 617] on button "Select Template" at bounding box center [884, 619] width 107 height 24
type input "Collab with Edikted"
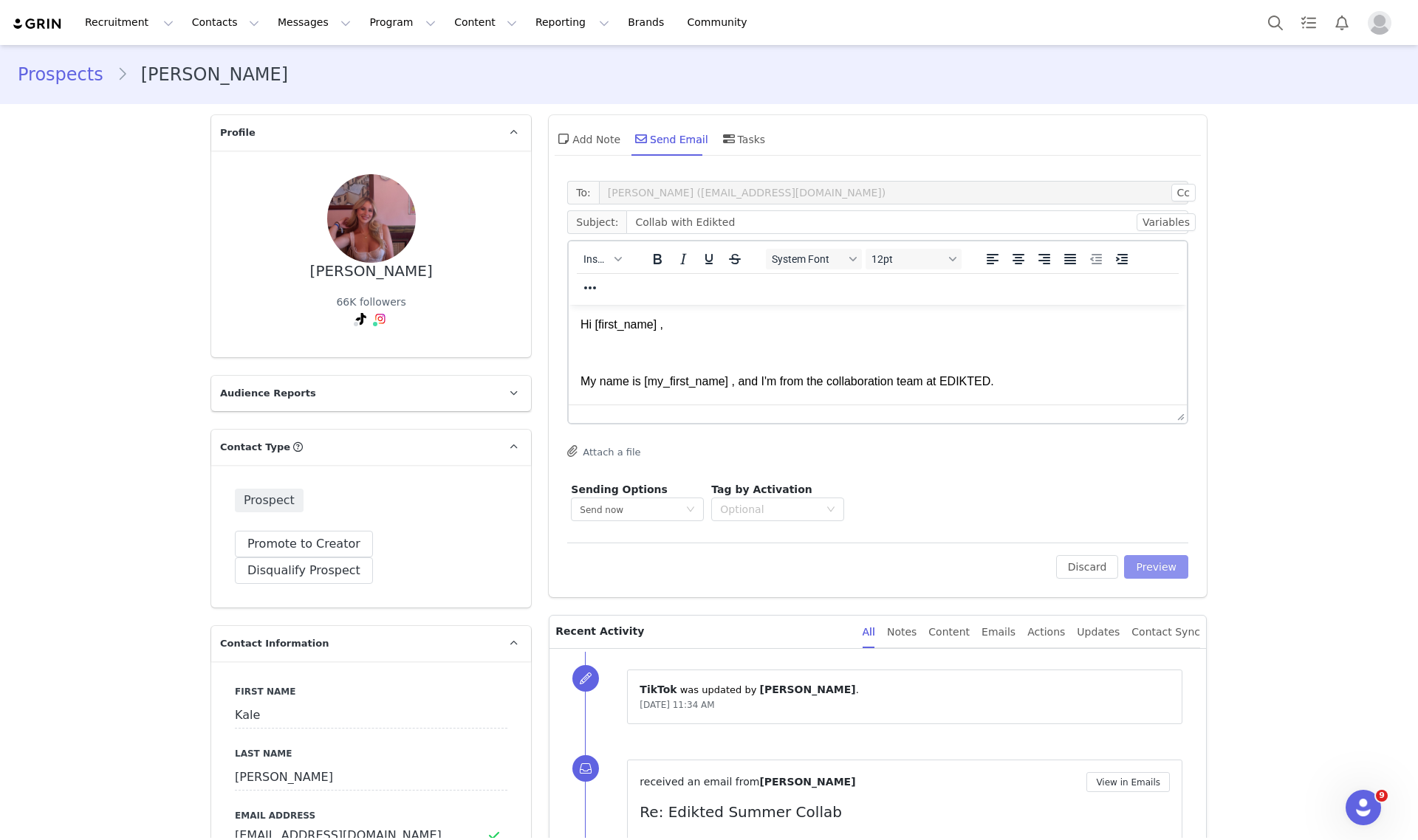
click at [1153, 567] on button "Preview" at bounding box center [1156, 567] width 64 height 24
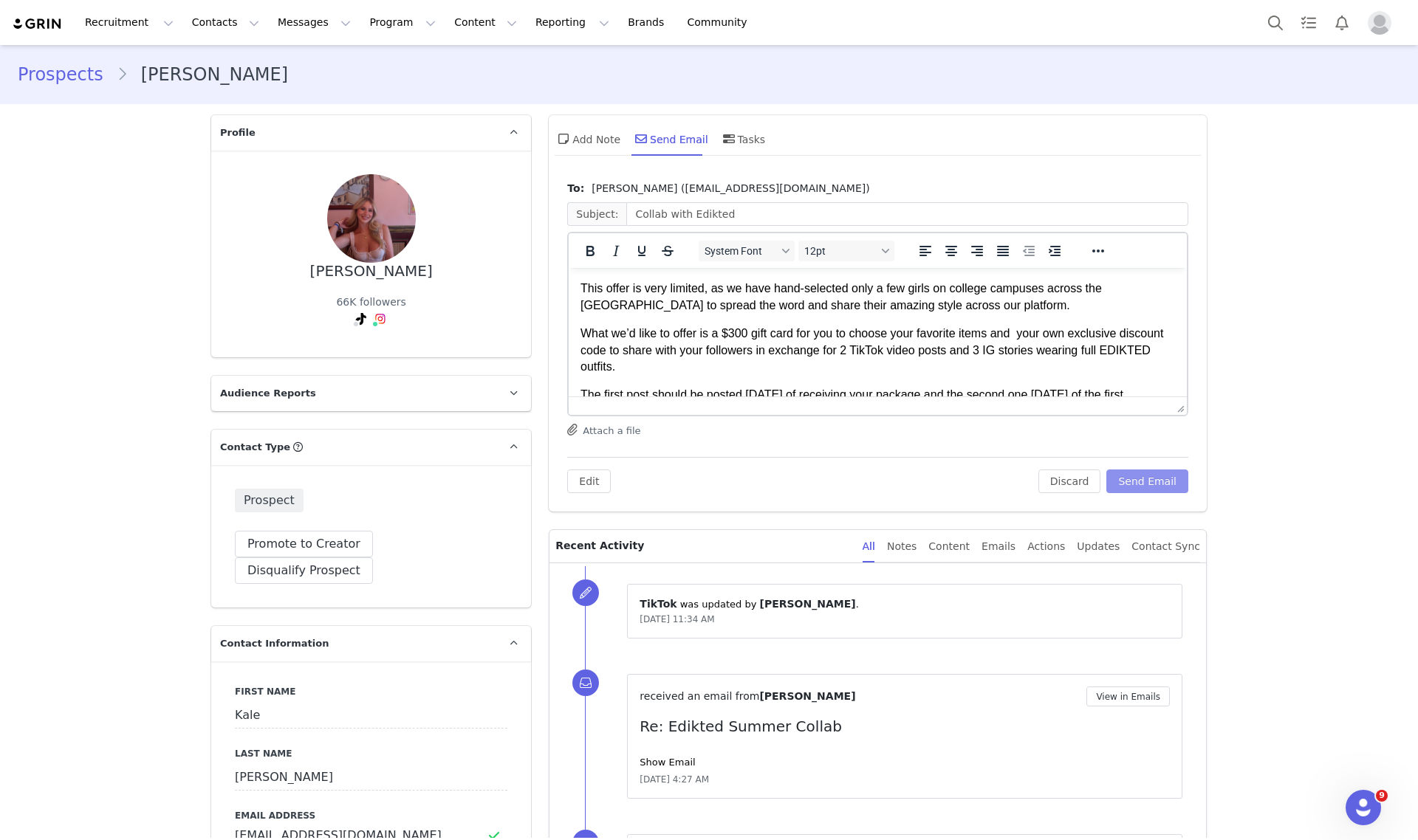
scroll to position [185, 0]
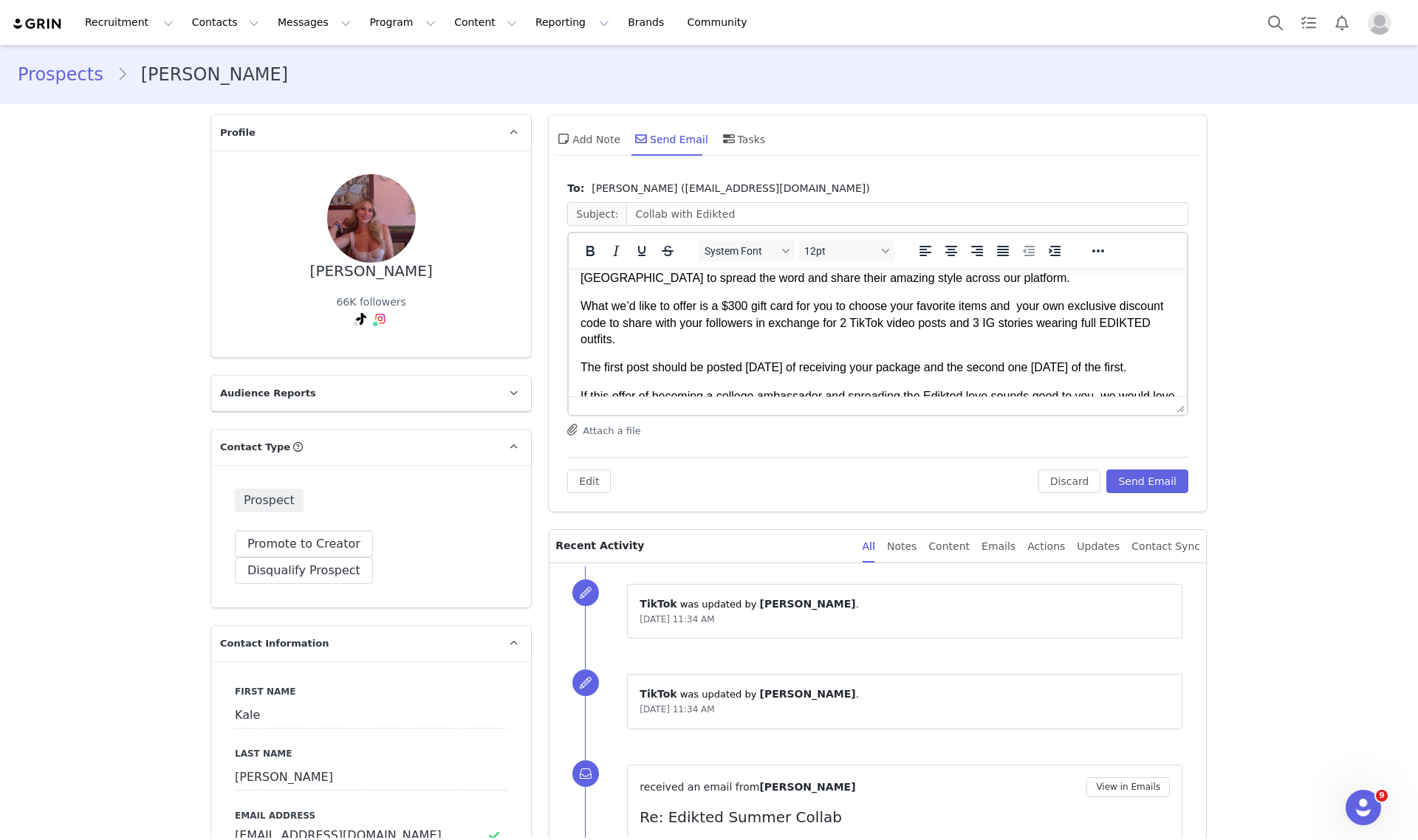
click at [730, 305] on p "What we’d like to offer is a $300 gift card for you to choose your favorite ite…" at bounding box center [878, 322] width 595 height 50
click at [1143, 478] on button "Send Email" at bounding box center [1147, 481] width 82 height 24
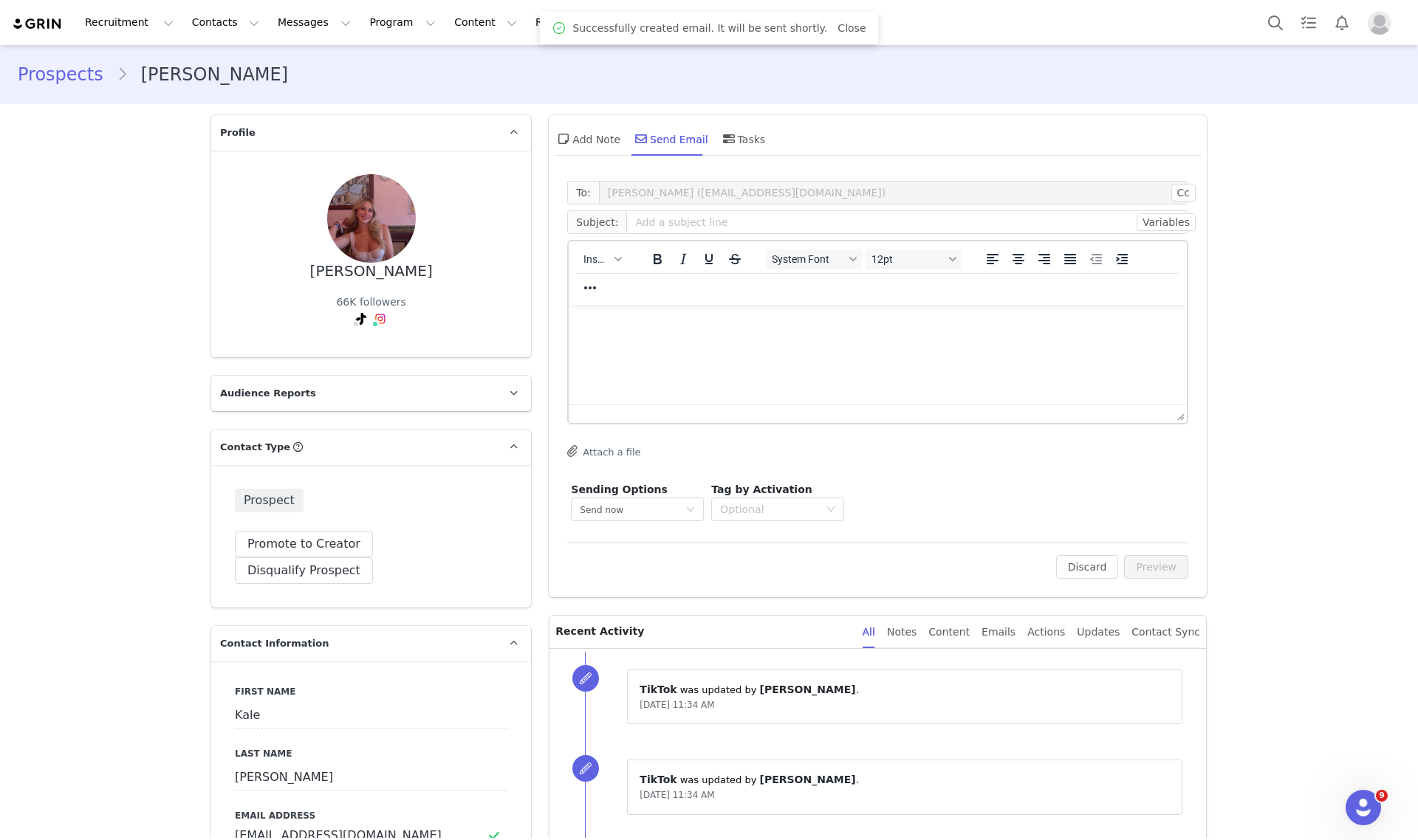
scroll to position [0, 0]
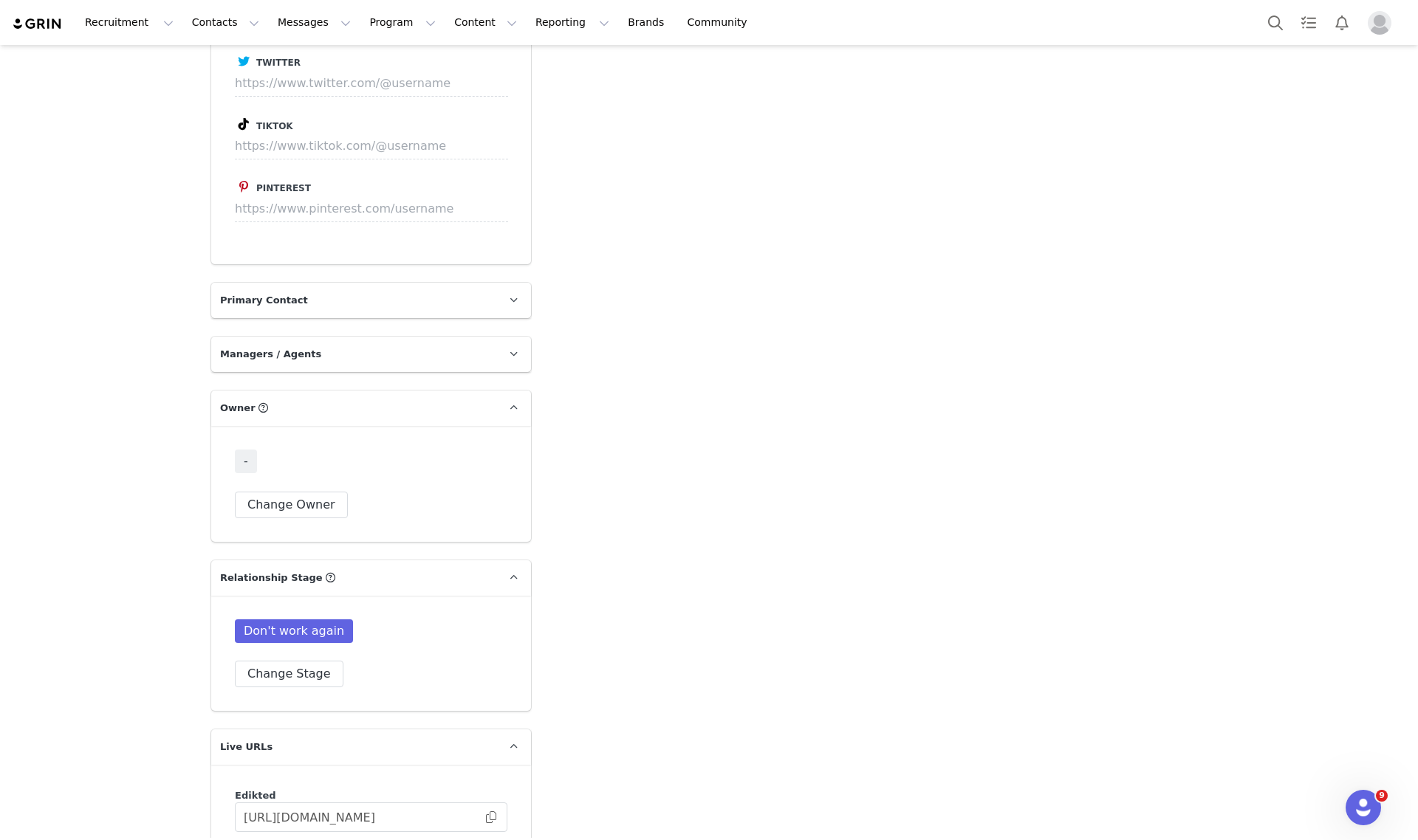
scroll to position [1445, 0]
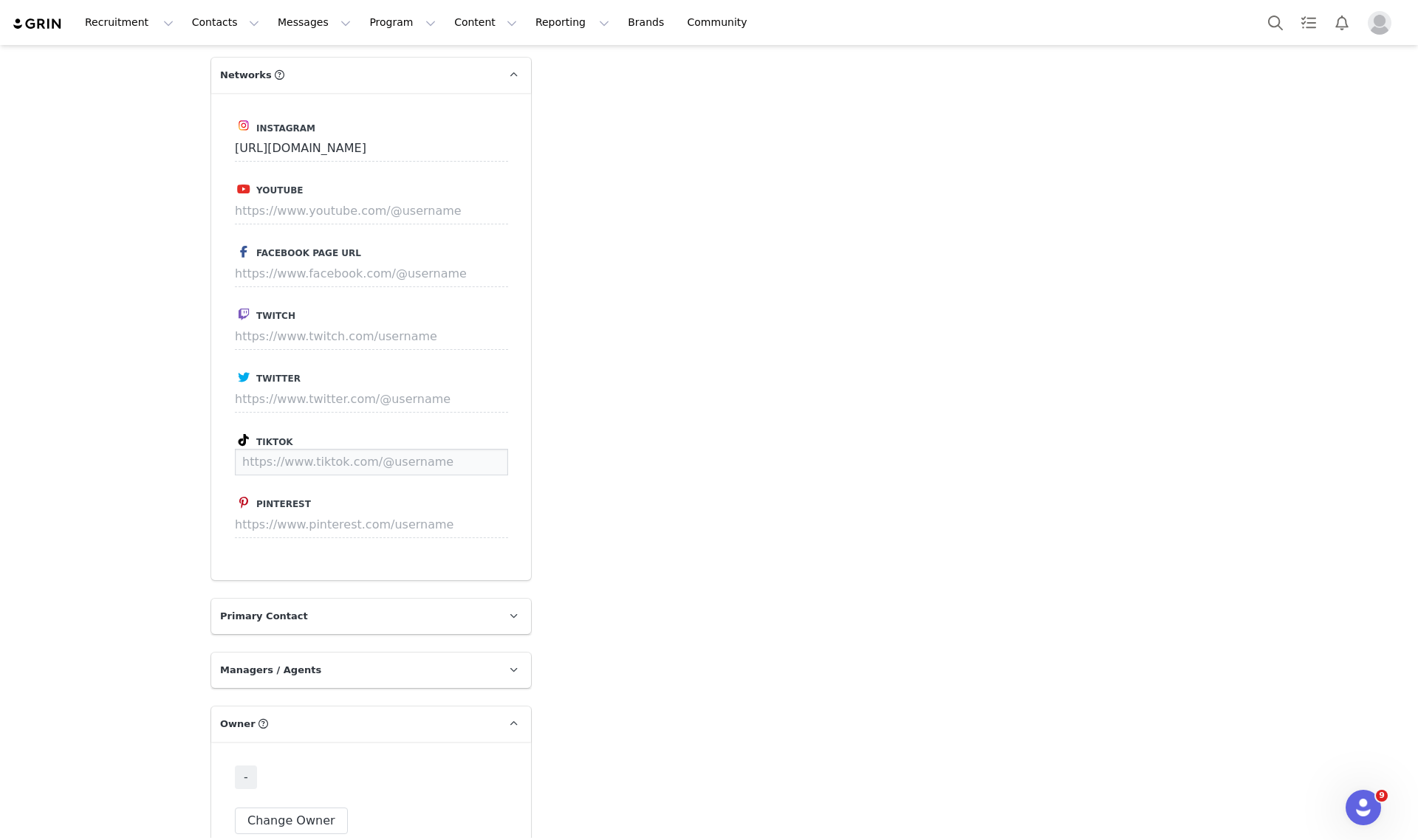
paste input "https://www.tiktok.com/@audreyantoyan"
type input "https://www.tiktok.com/@audreyantoyan"
click at [488, 449] on button "Save" at bounding box center [480, 462] width 54 height 27
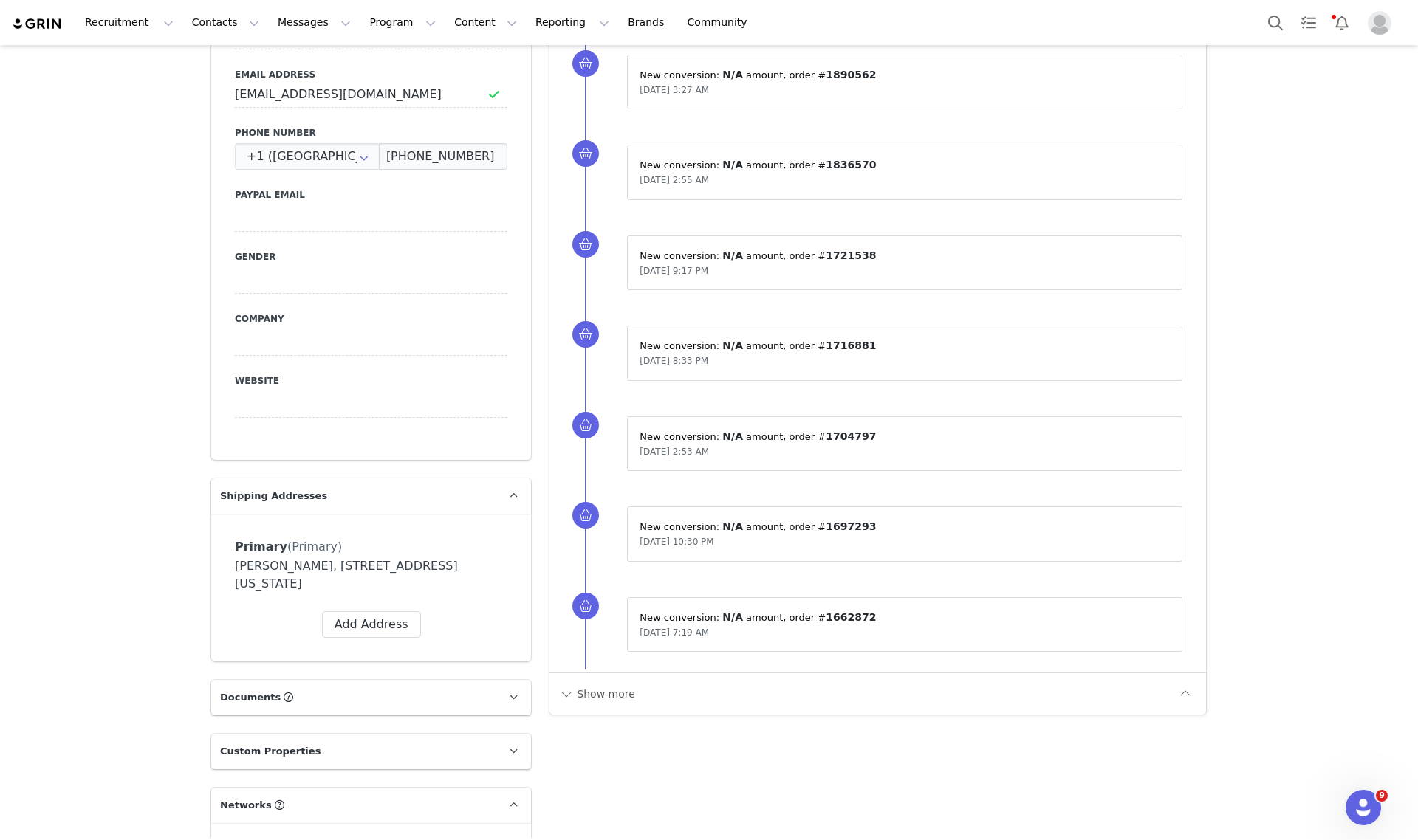
scroll to position [707, 0]
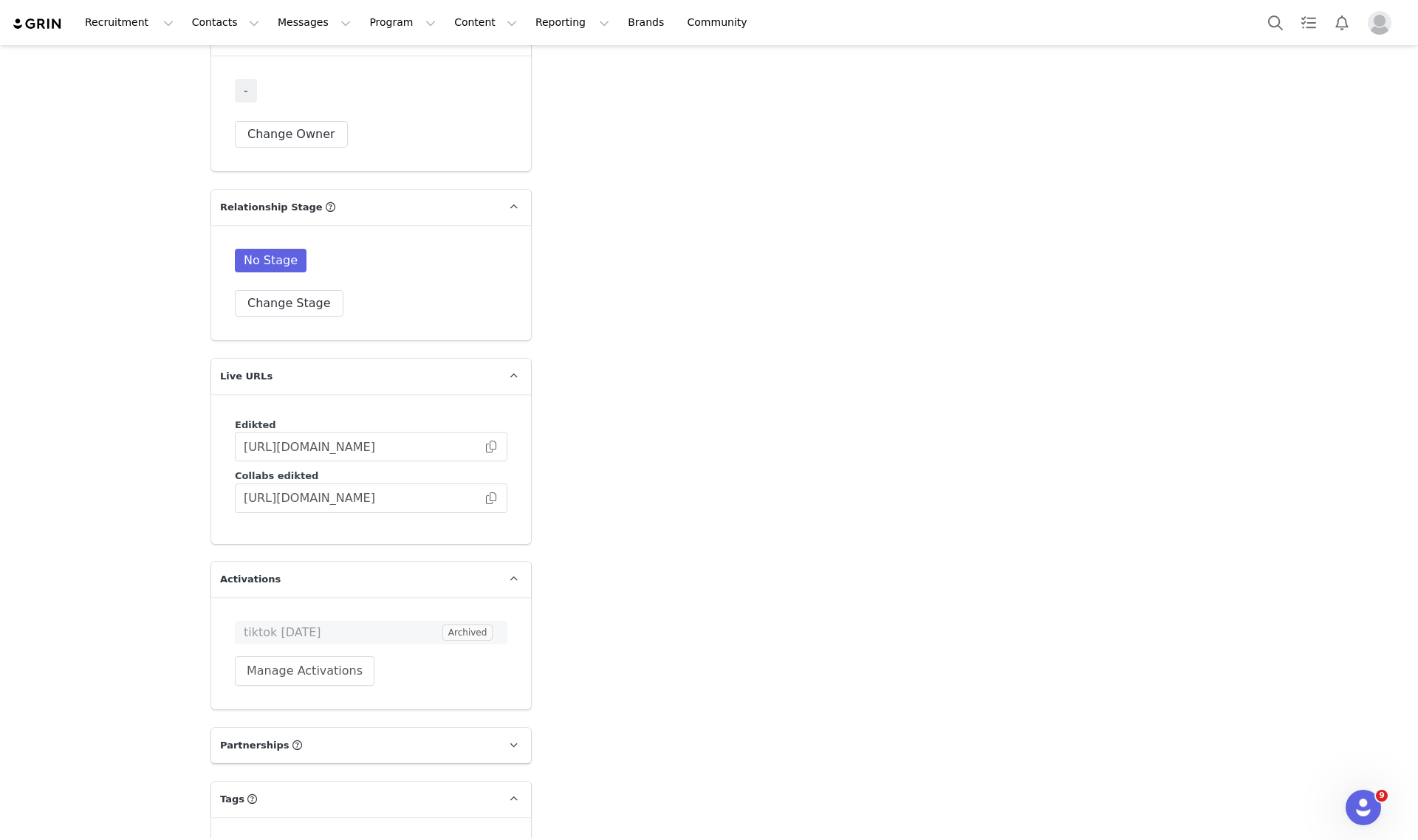
scroll to position [1983, 0]
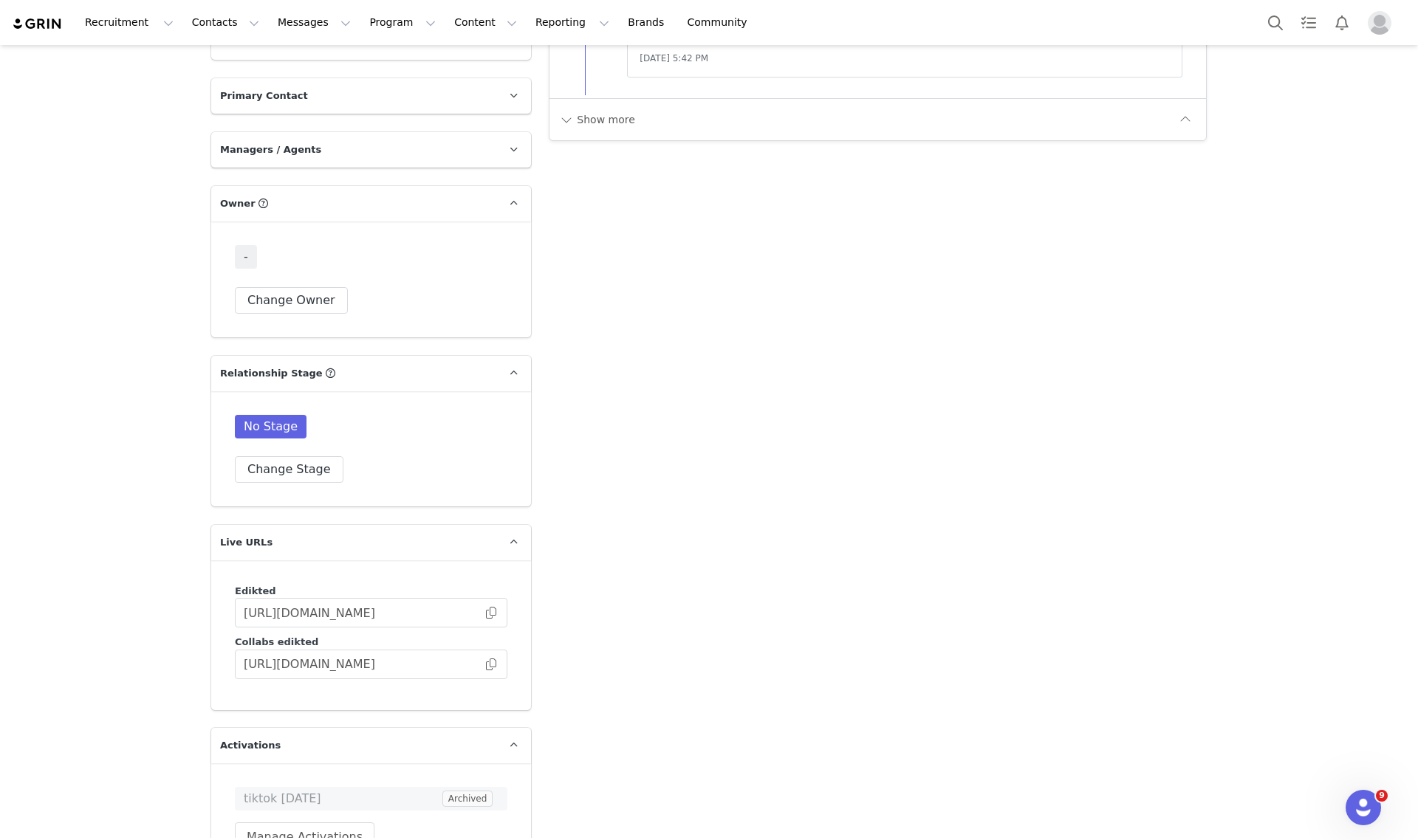
click at [254, 295] on div "- Change Owner" at bounding box center [371, 280] width 320 height 116
click at [269, 287] on button "Change Owner" at bounding box center [291, 300] width 113 height 27
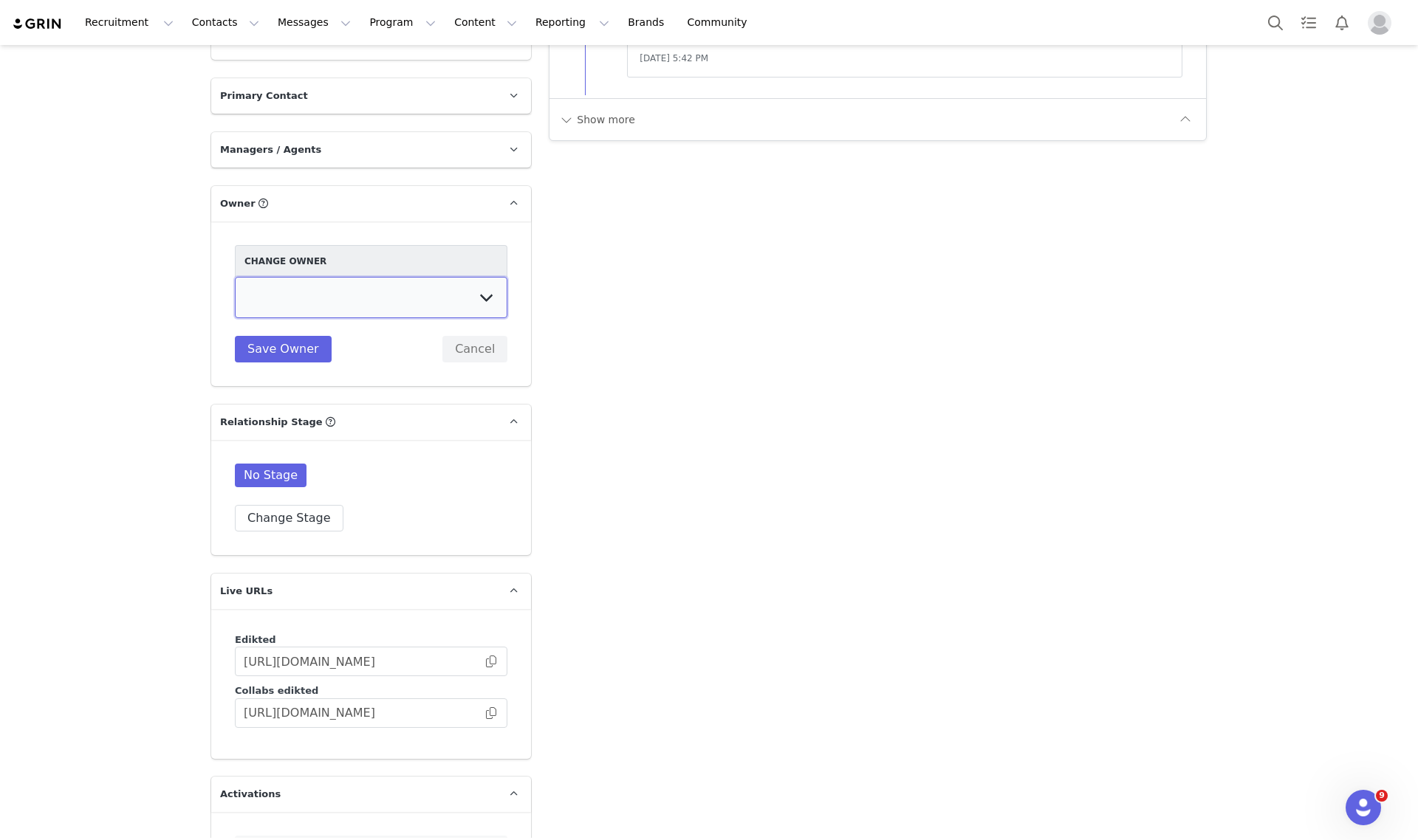
click at [300, 290] on select "Talia Zion Ashley Adler Maya Vandermolen Martina Villaverde Dana israeli Mia Ma…" at bounding box center [371, 297] width 272 height 41
select select "3fefac93-a94b-4176-864e-9ea1490e99cc"
click at [235, 277] on select "Talia Zion Ashley Adler Maya Vandermolen Martina Villaverde Dana israeli Mia Ma…" at bounding box center [371, 297] width 272 height 41
click at [259, 338] on button "Save Owner" at bounding box center [283, 349] width 97 height 27
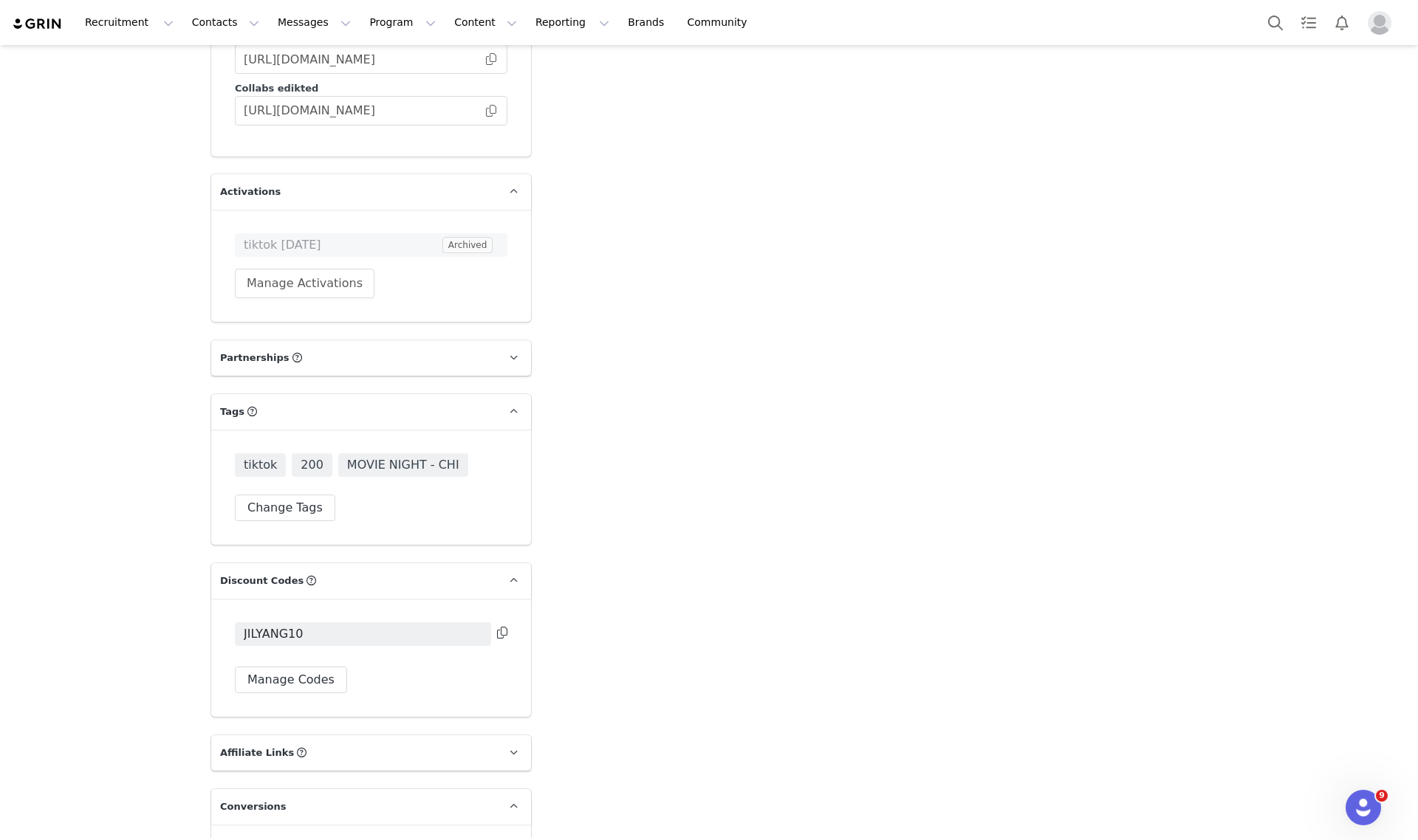
scroll to position [2629, 0]
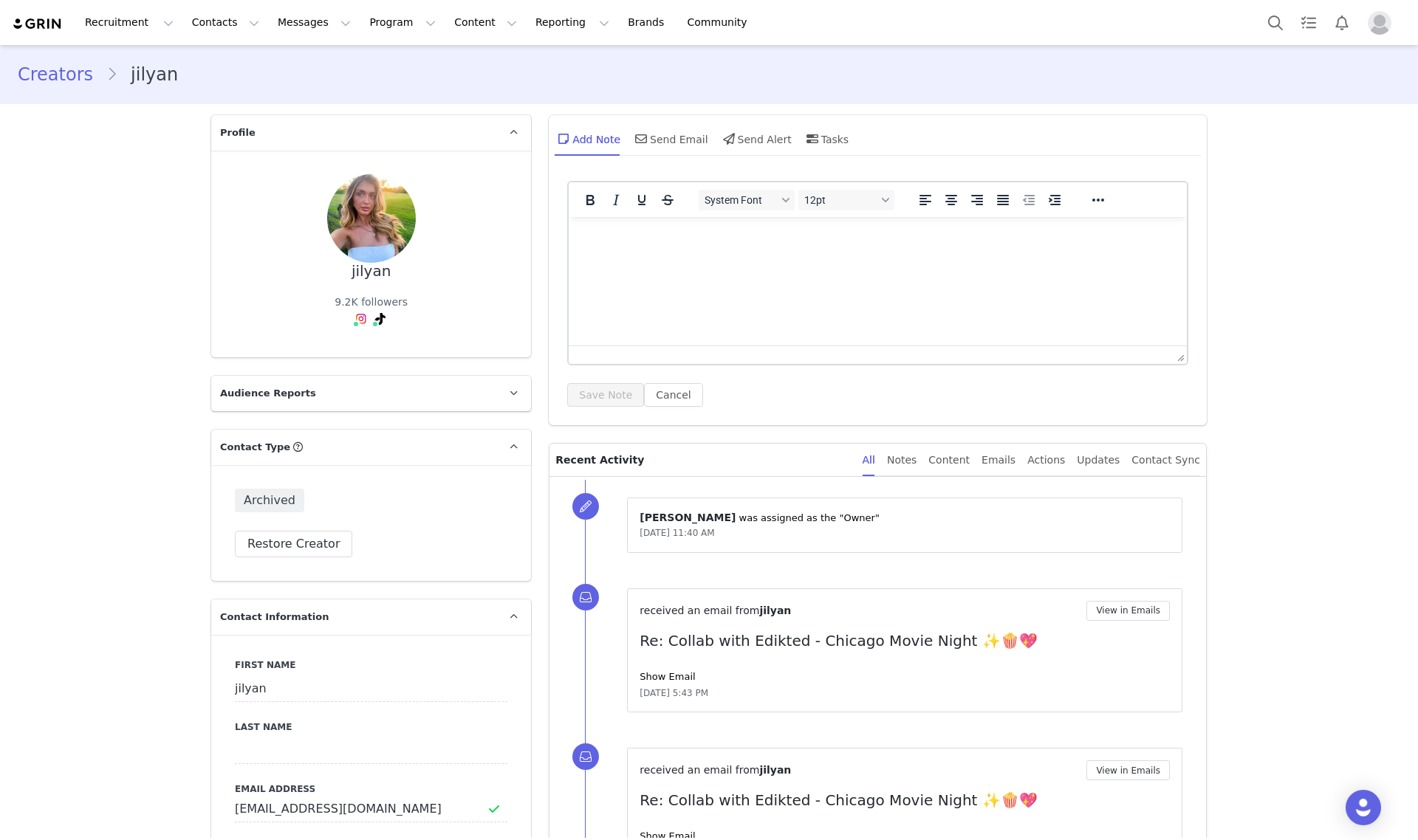
type input "+1 ([GEOGRAPHIC_DATA])"
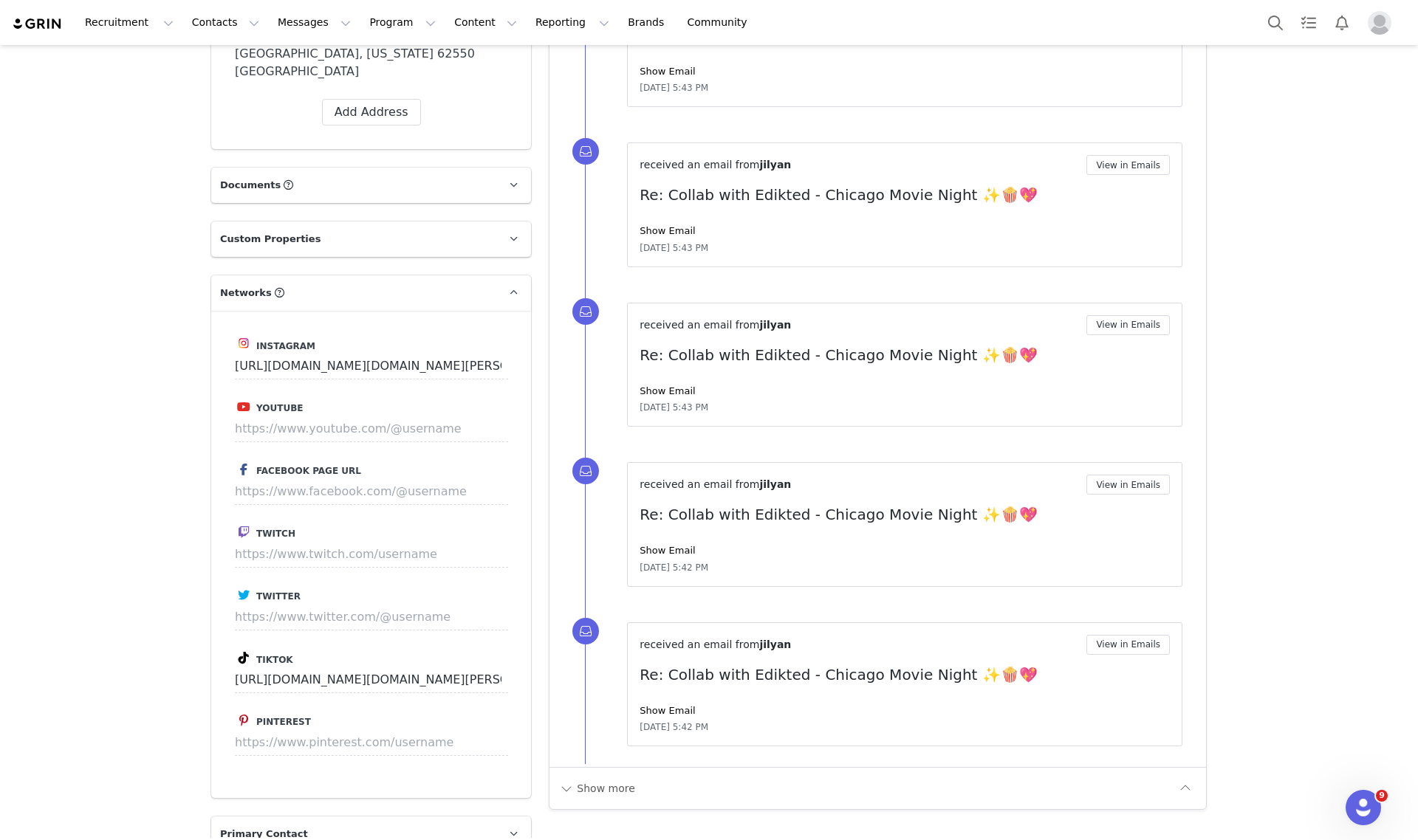
scroll to position [691, 0]
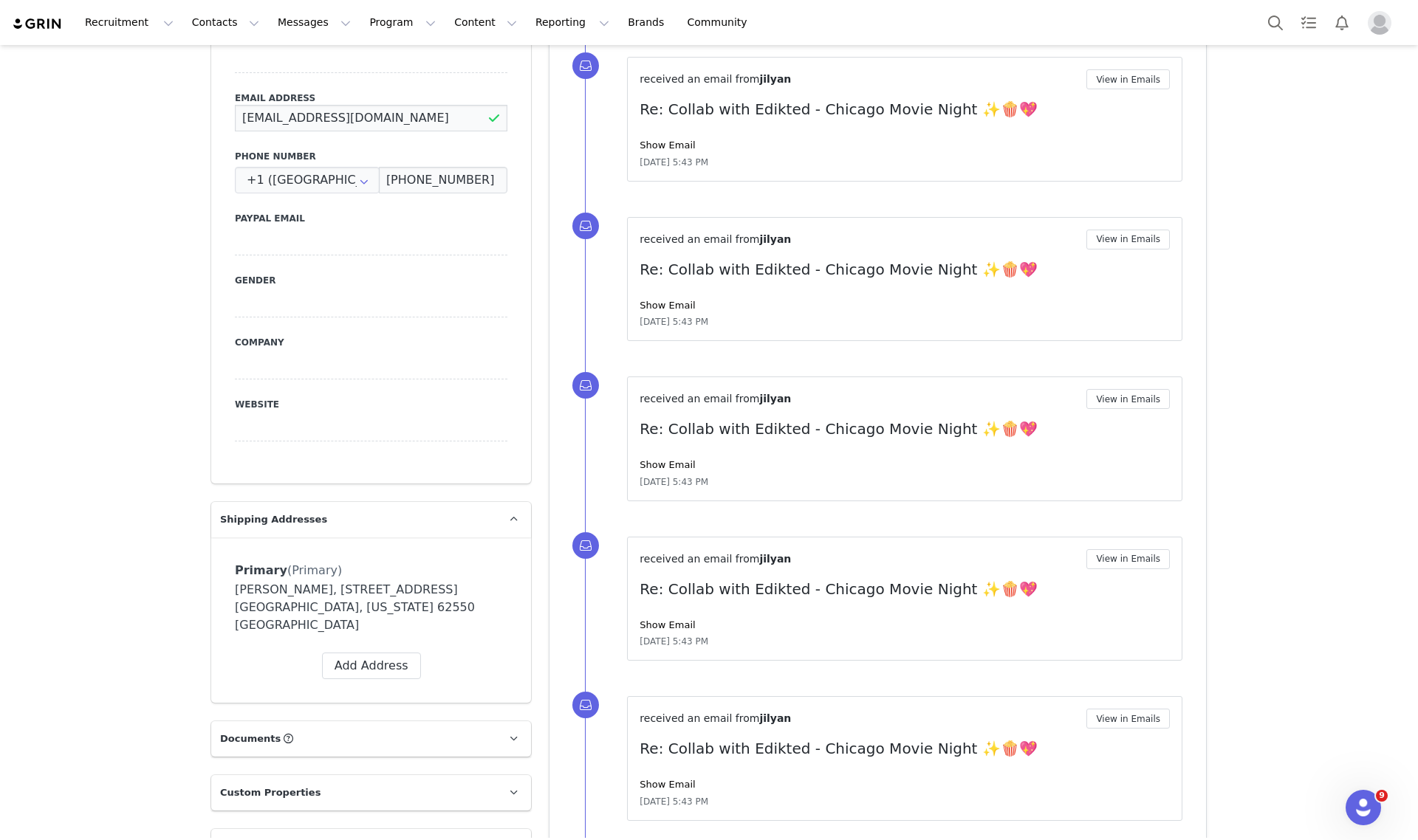
drag, startPoint x: 425, startPoint y: 126, endPoint x: 189, endPoint y: 122, distance: 236.0
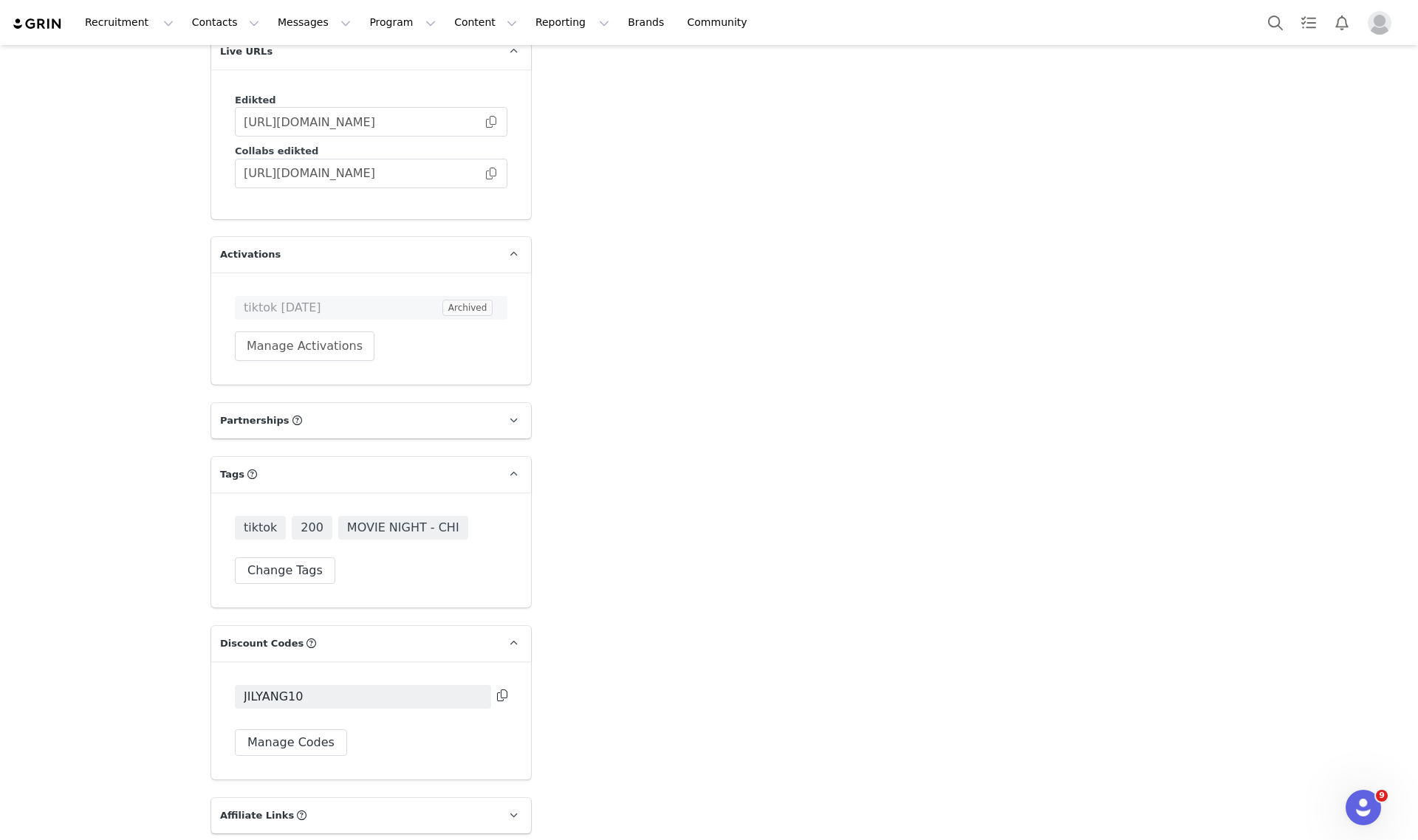
scroll to position [2629, 0]
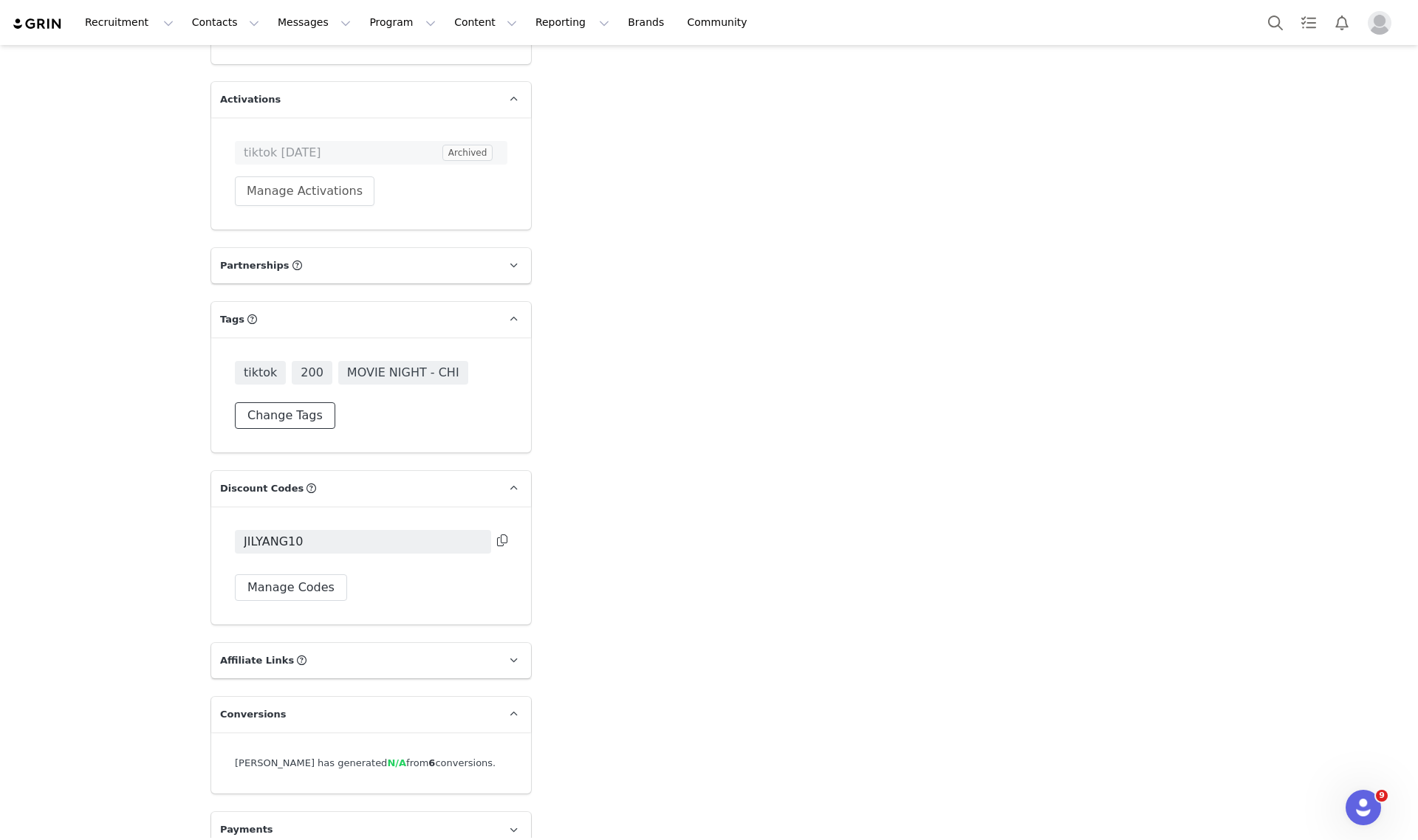
click at [257, 402] on button "Change Tags" at bounding box center [286, 416] width 101 height 27
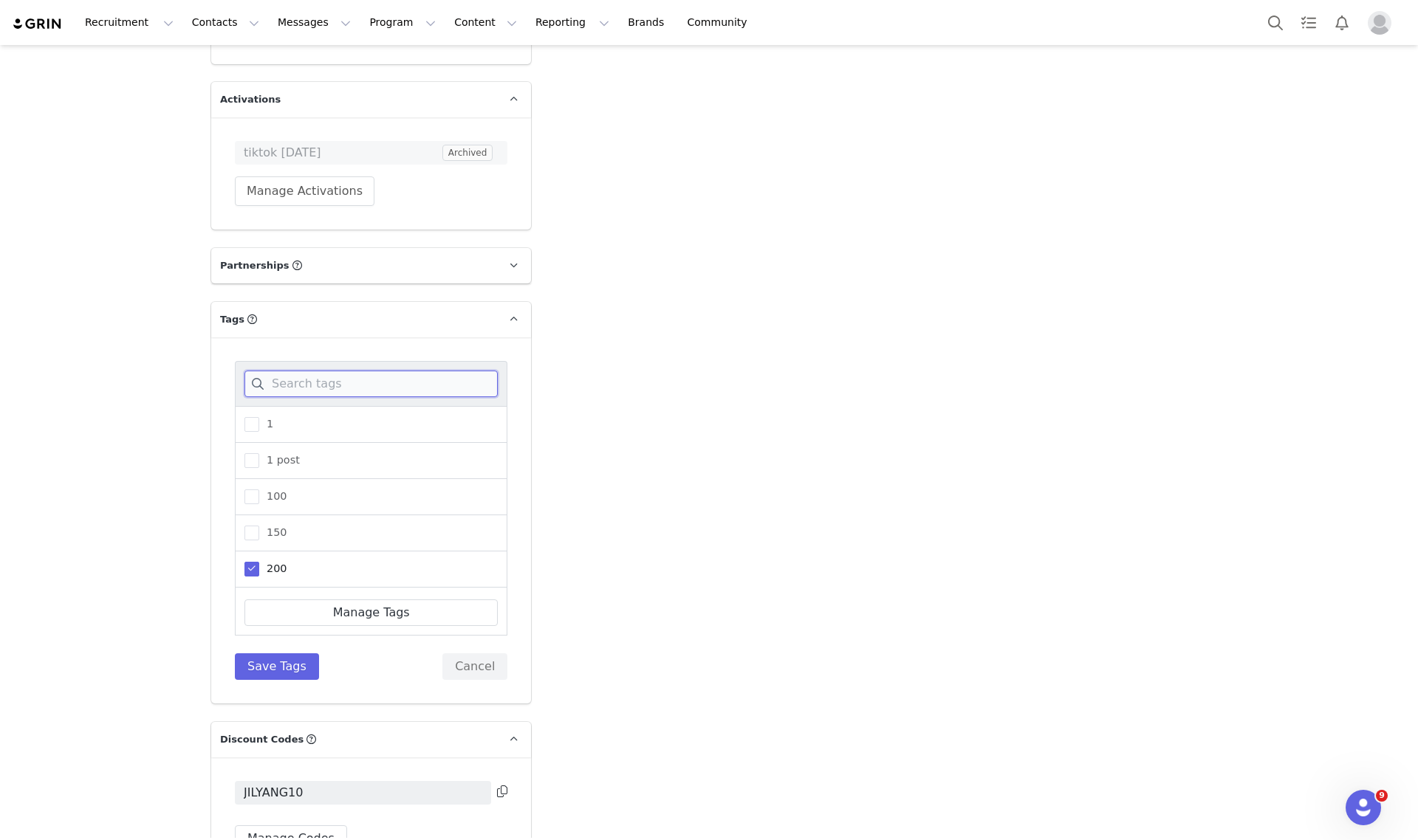
click at [285, 370] on input at bounding box center [371, 384] width 253 height 27
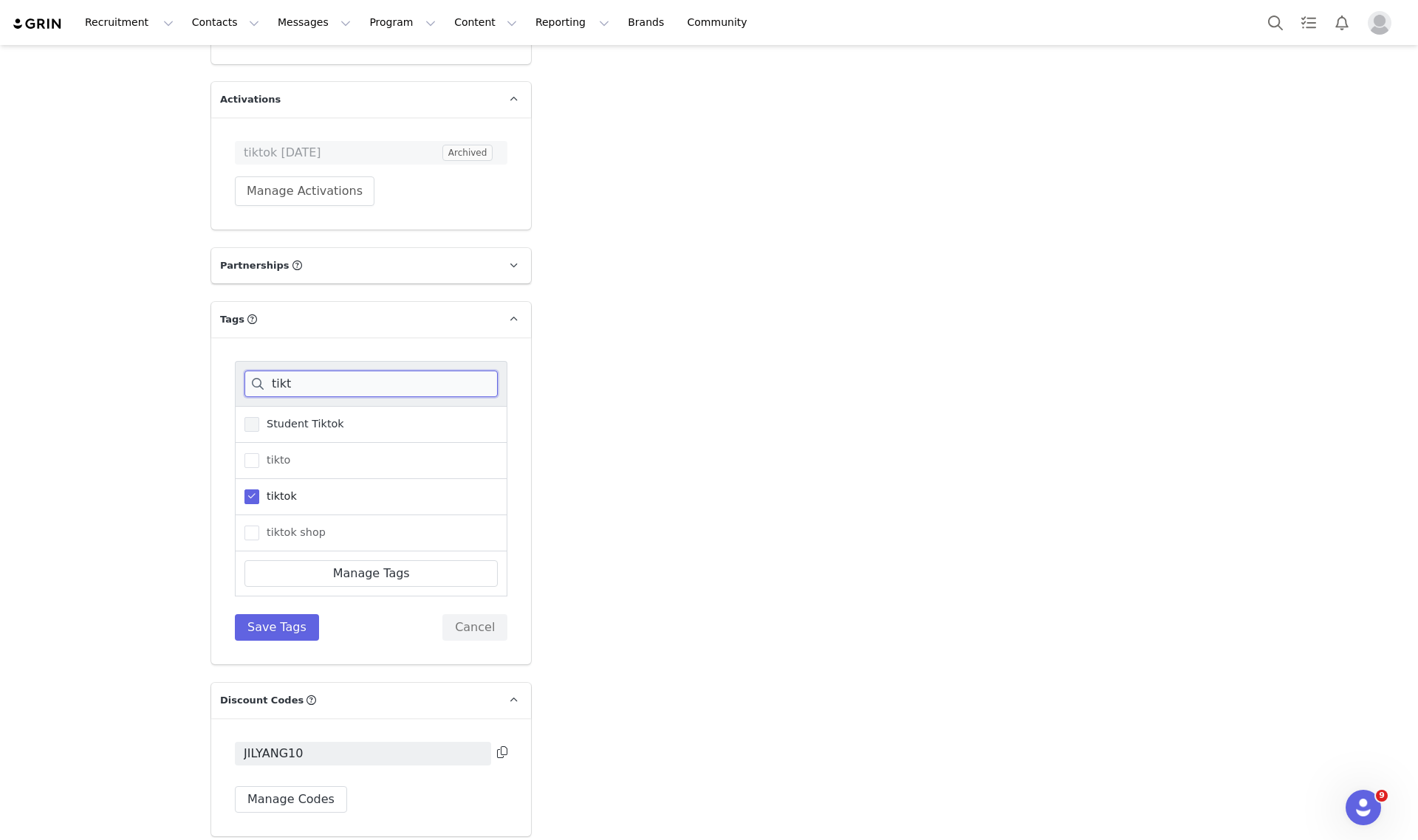
type input "tikt"
drag, startPoint x: 281, startPoint y: 407, endPoint x: 266, endPoint y: 458, distance: 53.2
click at [280, 417] on span "Student Tiktok" at bounding box center [301, 424] width 85 height 14
click at [259, 417] on input "Student Tiktok" at bounding box center [259, 417] width 0 height 0
click at [266, 490] on span "tiktok" at bounding box center [277, 496] width 38 height 14
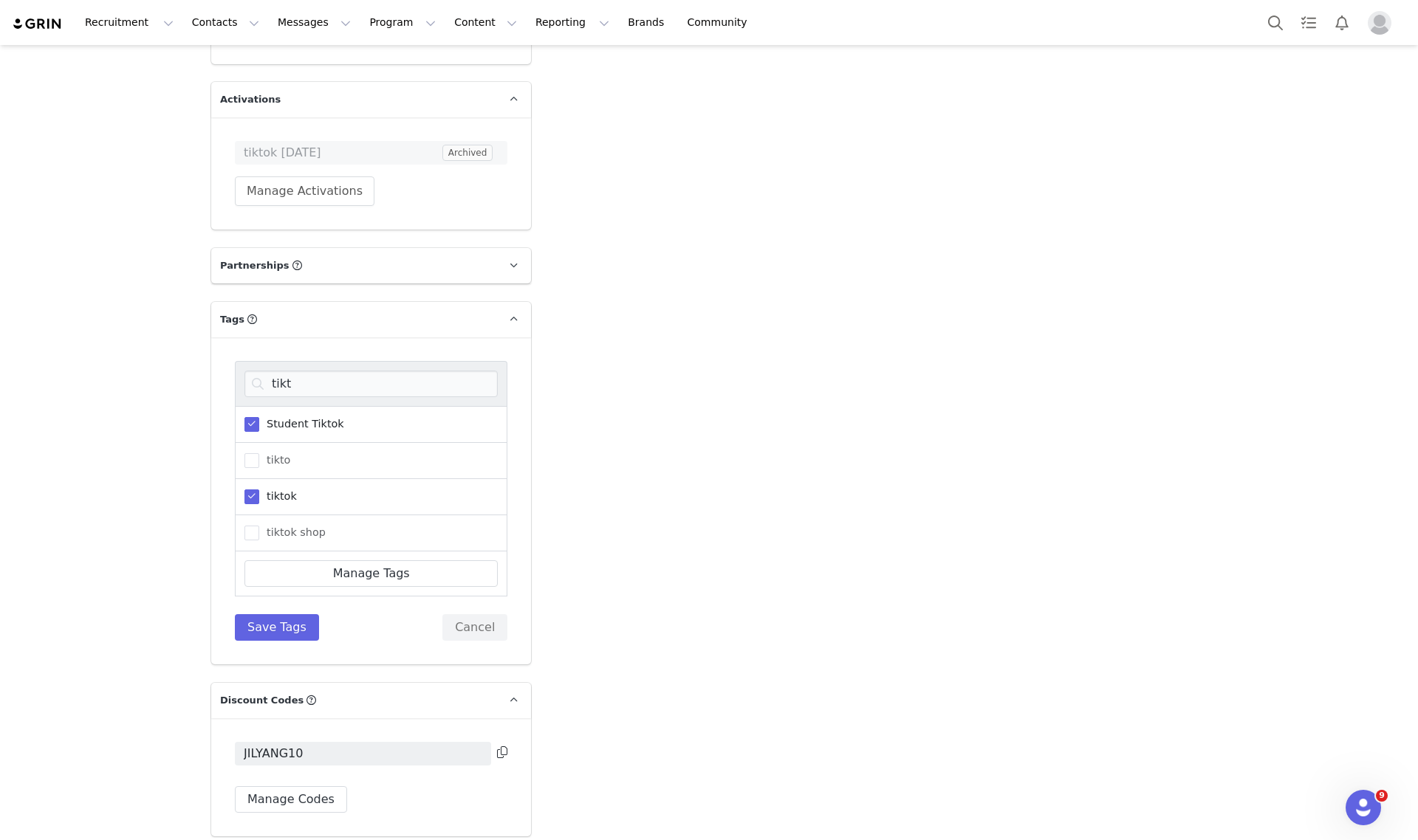
click at [259, 490] on input "tiktok" at bounding box center [259, 490] width 0 height 0
click at [277, 614] on button "Save Tags" at bounding box center [277, 628] width 84 height 27
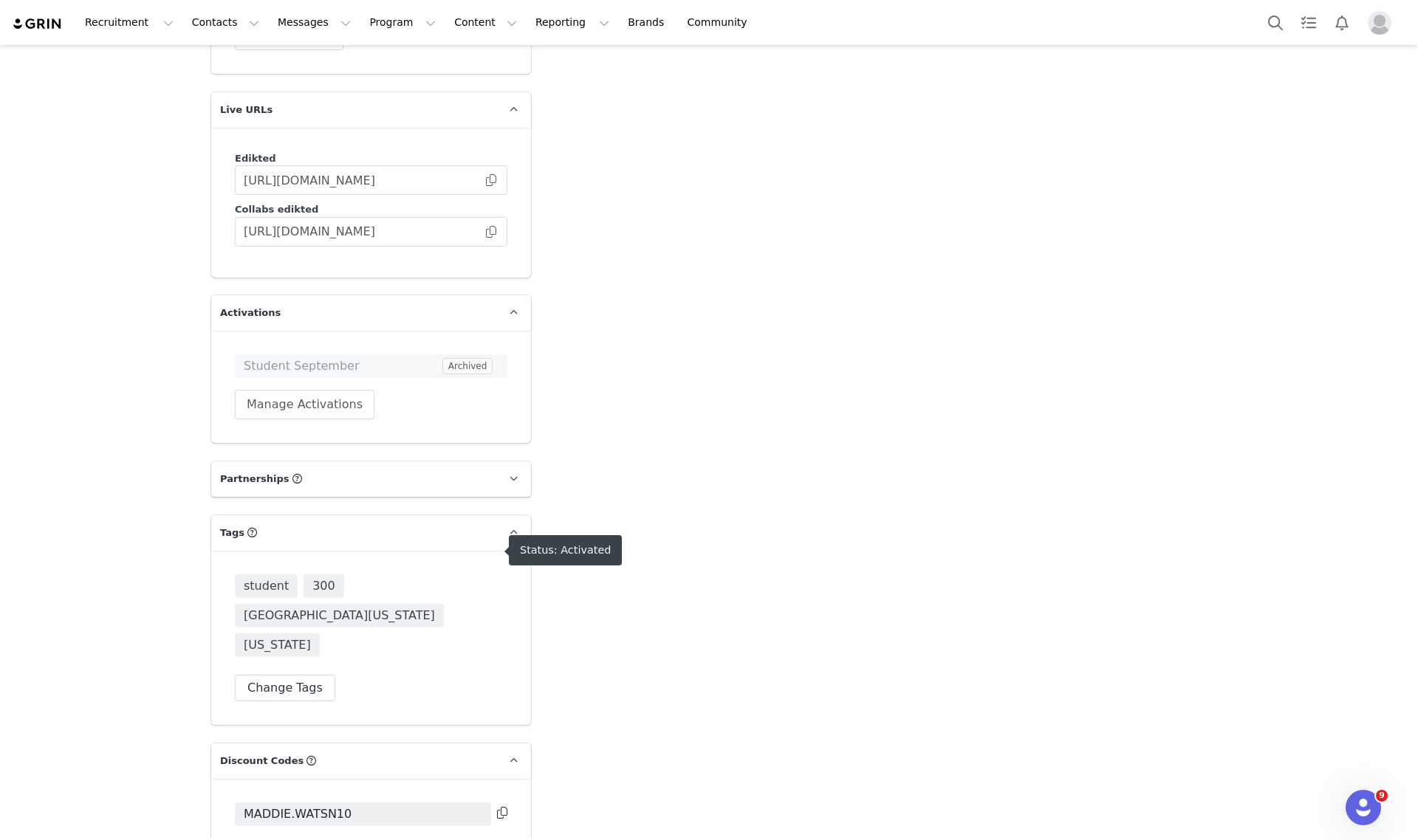
scroll to position [2658, 0]
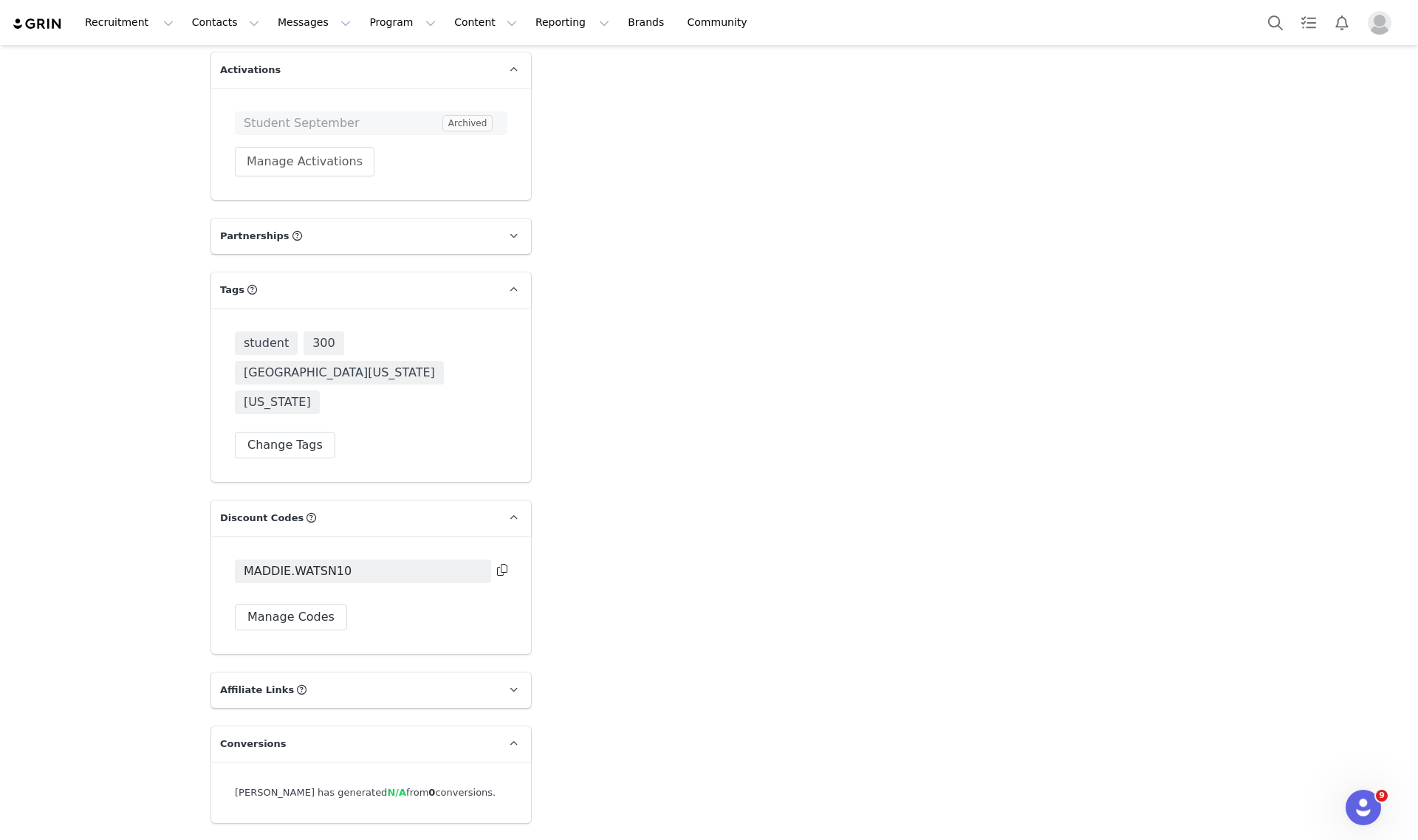
click at [497, 564] on icon at bounding box center [502, 570] width 10 height 12
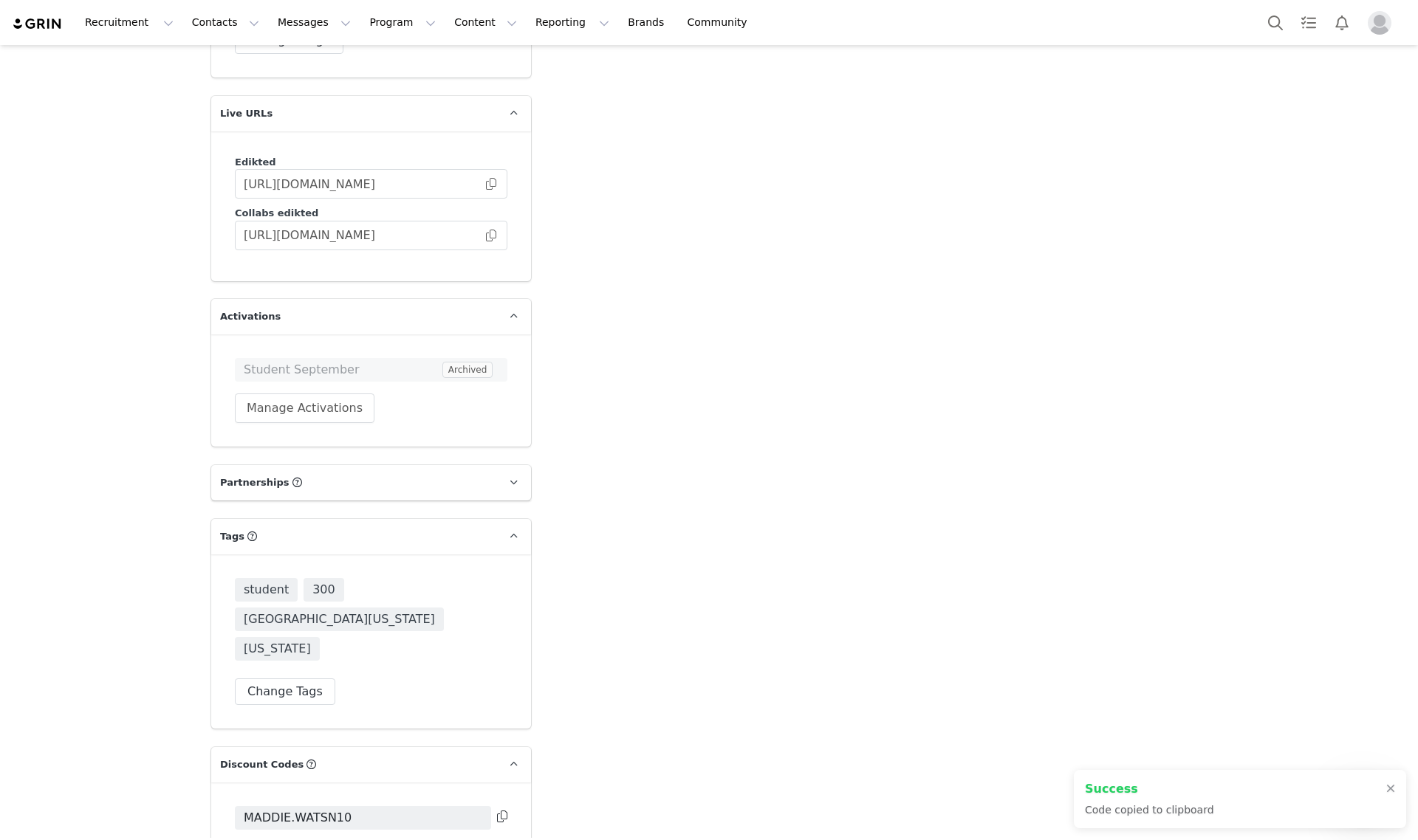
scroll to position [2197, 0]
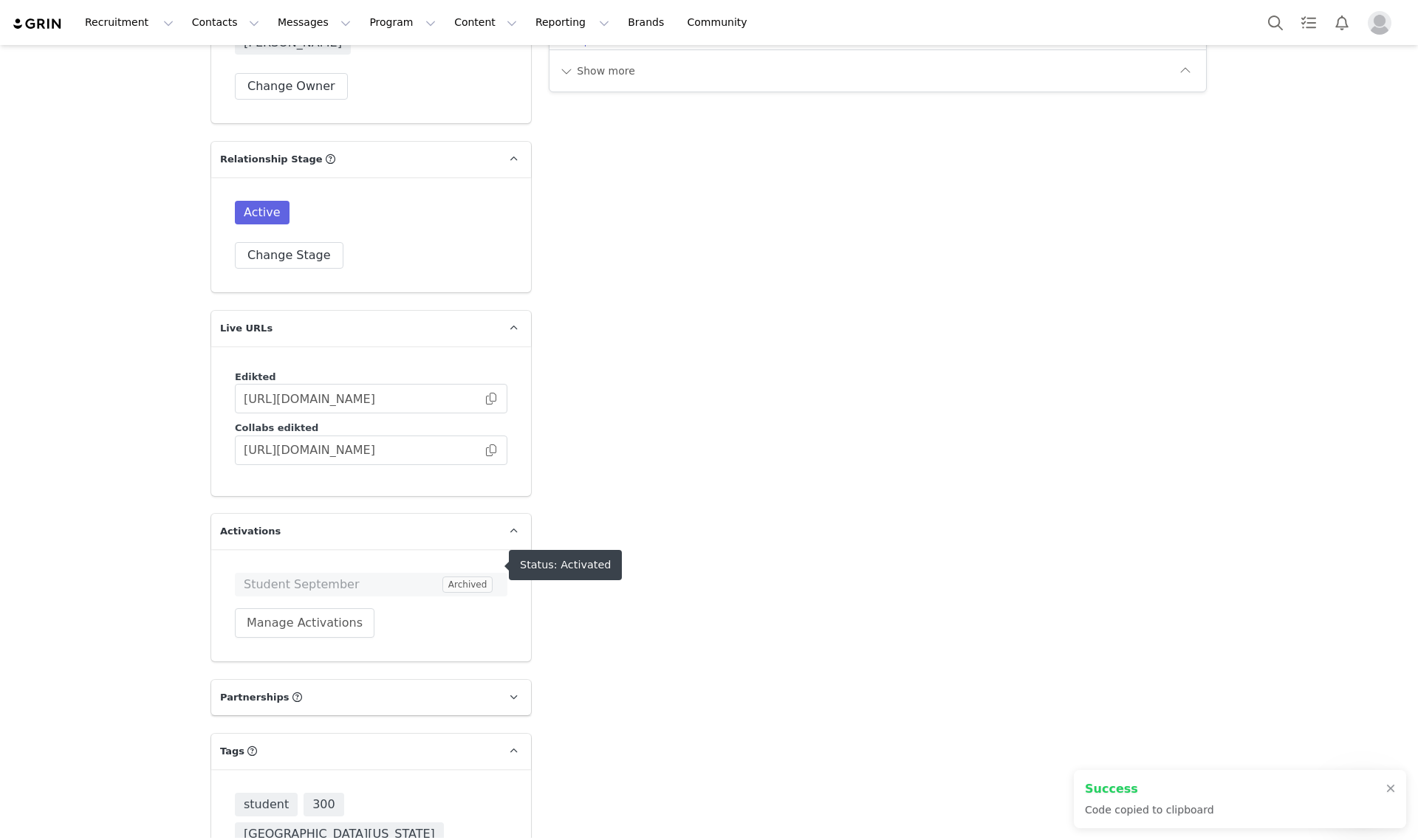
click at [334, 576] on span "Student September" at bounding box center [341, 585] width 196 height 18
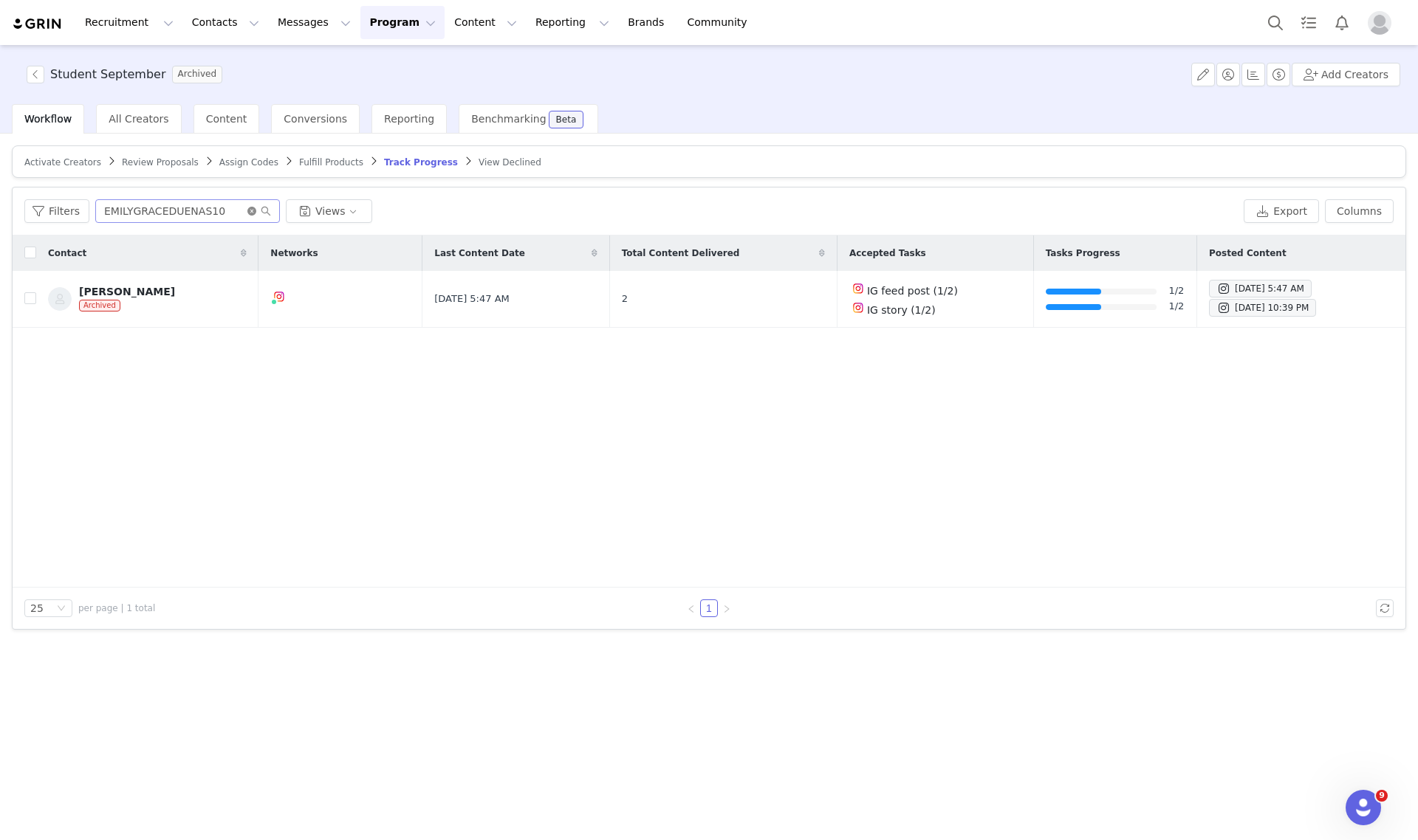
click at [247, 209] on icon "icon: close-circle" at bounding box center [251, 211] width 9 height 9
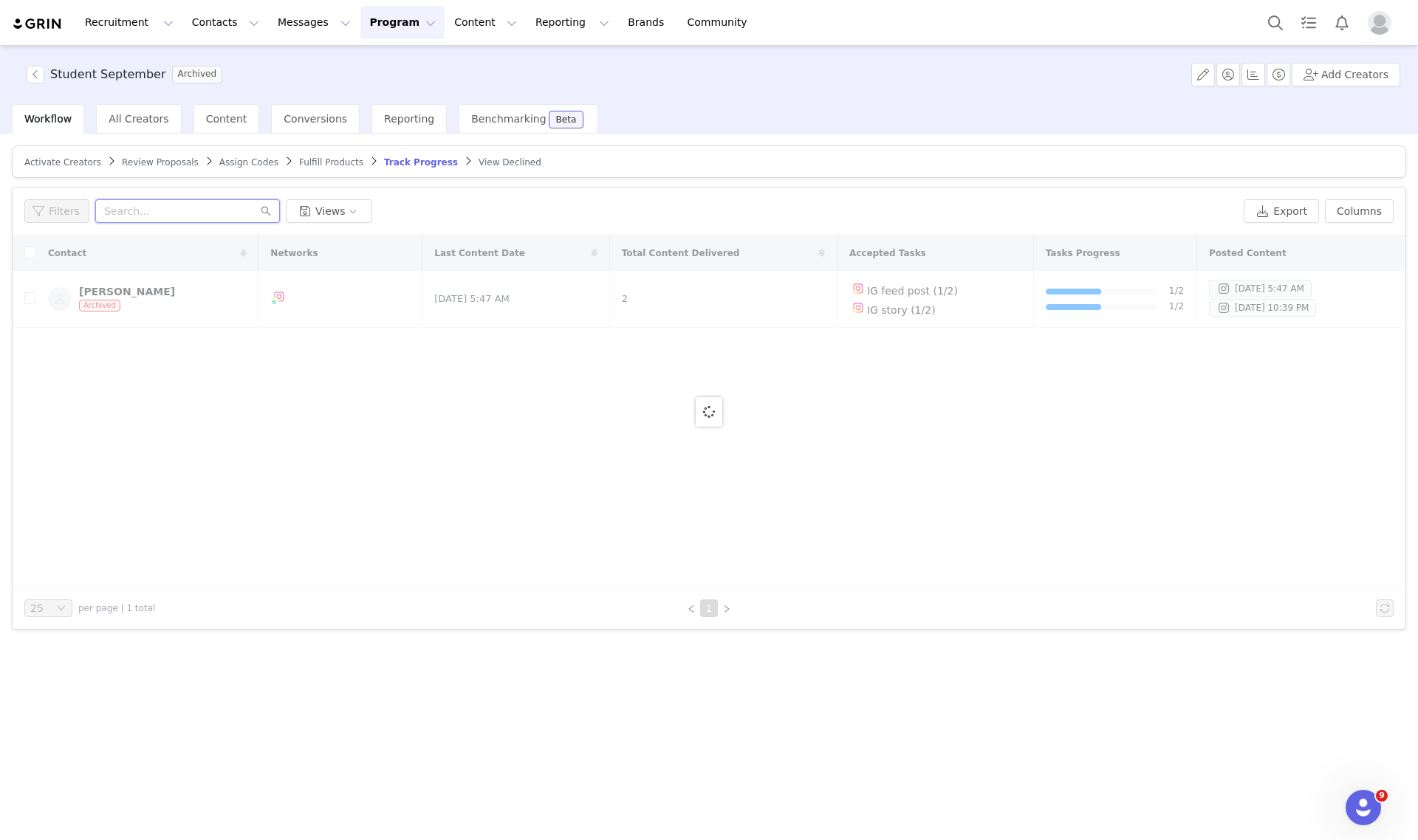
paste input "MADDIE.WATSN10"
type input "MADDIE.WATSN10"
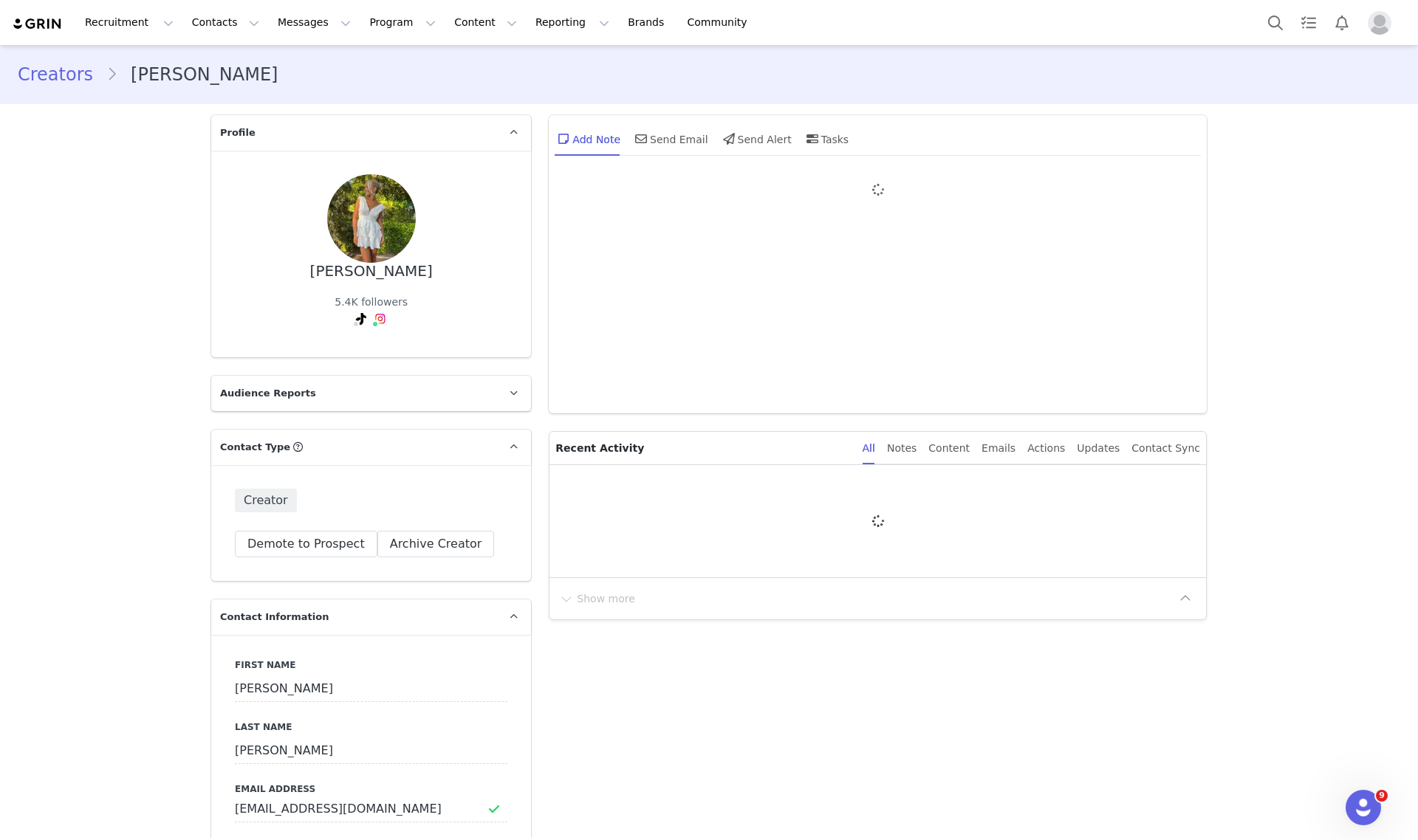
type input "+1 ([GEOGRAPHIC_DATA])"
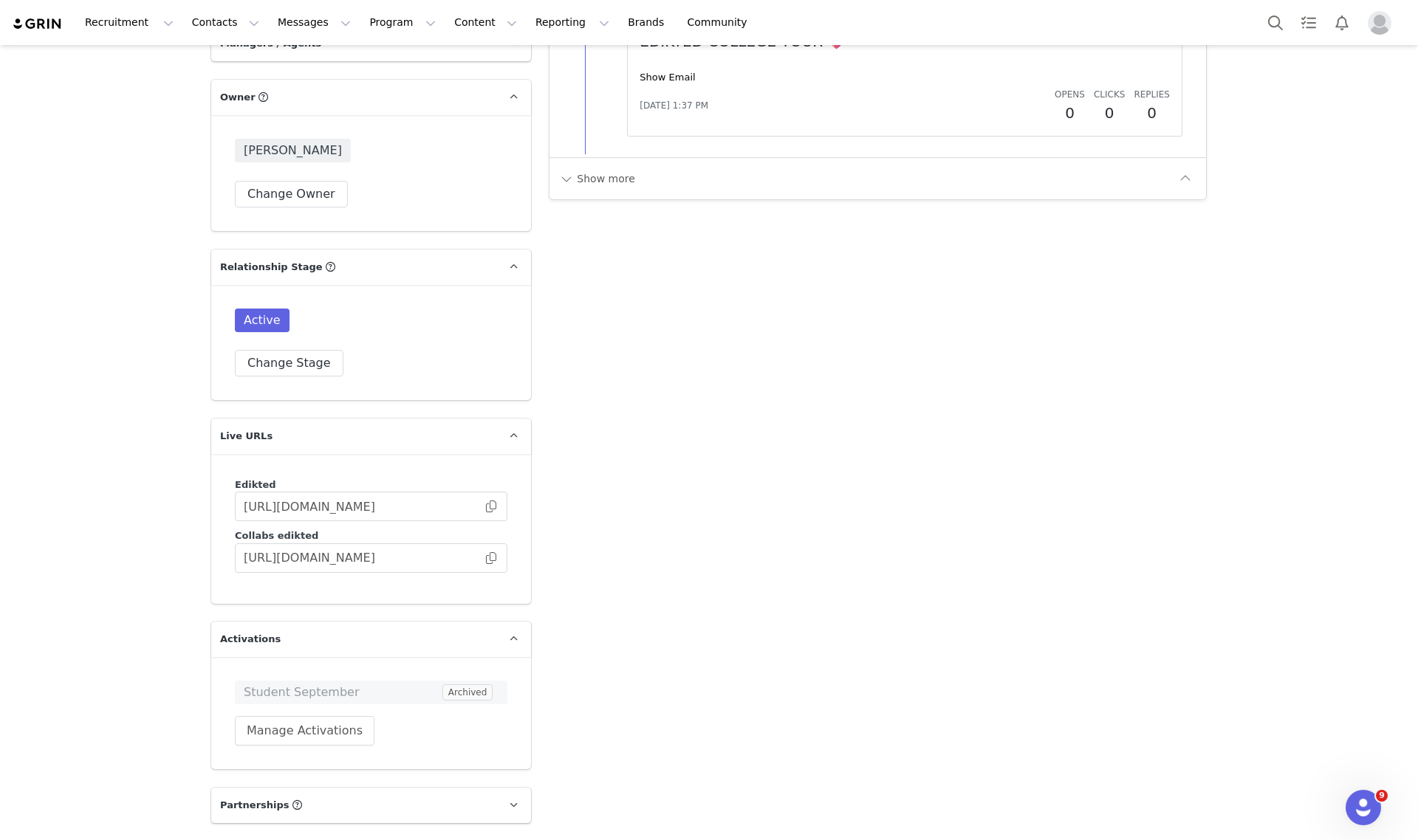
scroll to position [2123, 0]
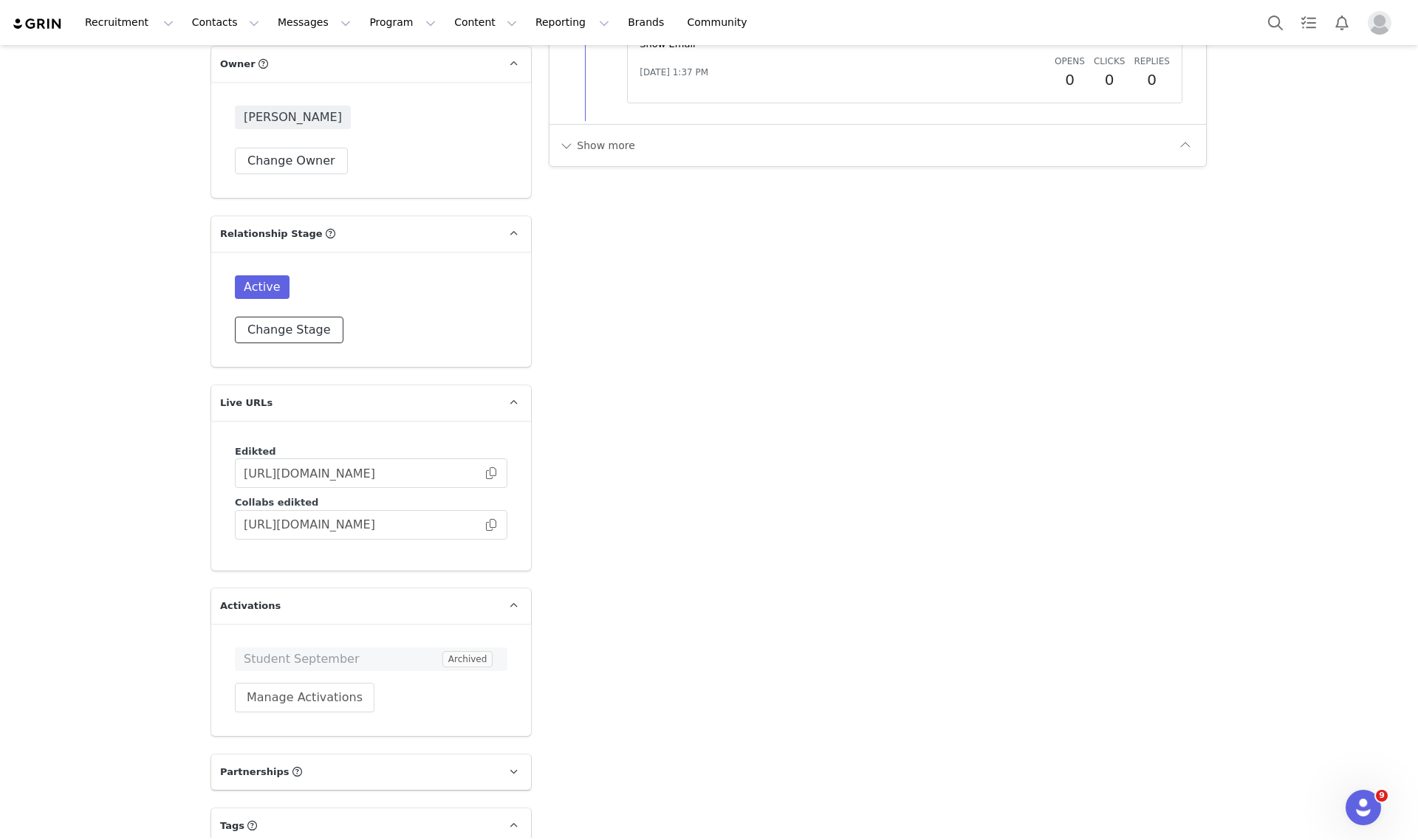
click at [292, 316] on button "Change Stage" at bounding box center [289, 330] width 109 height 27
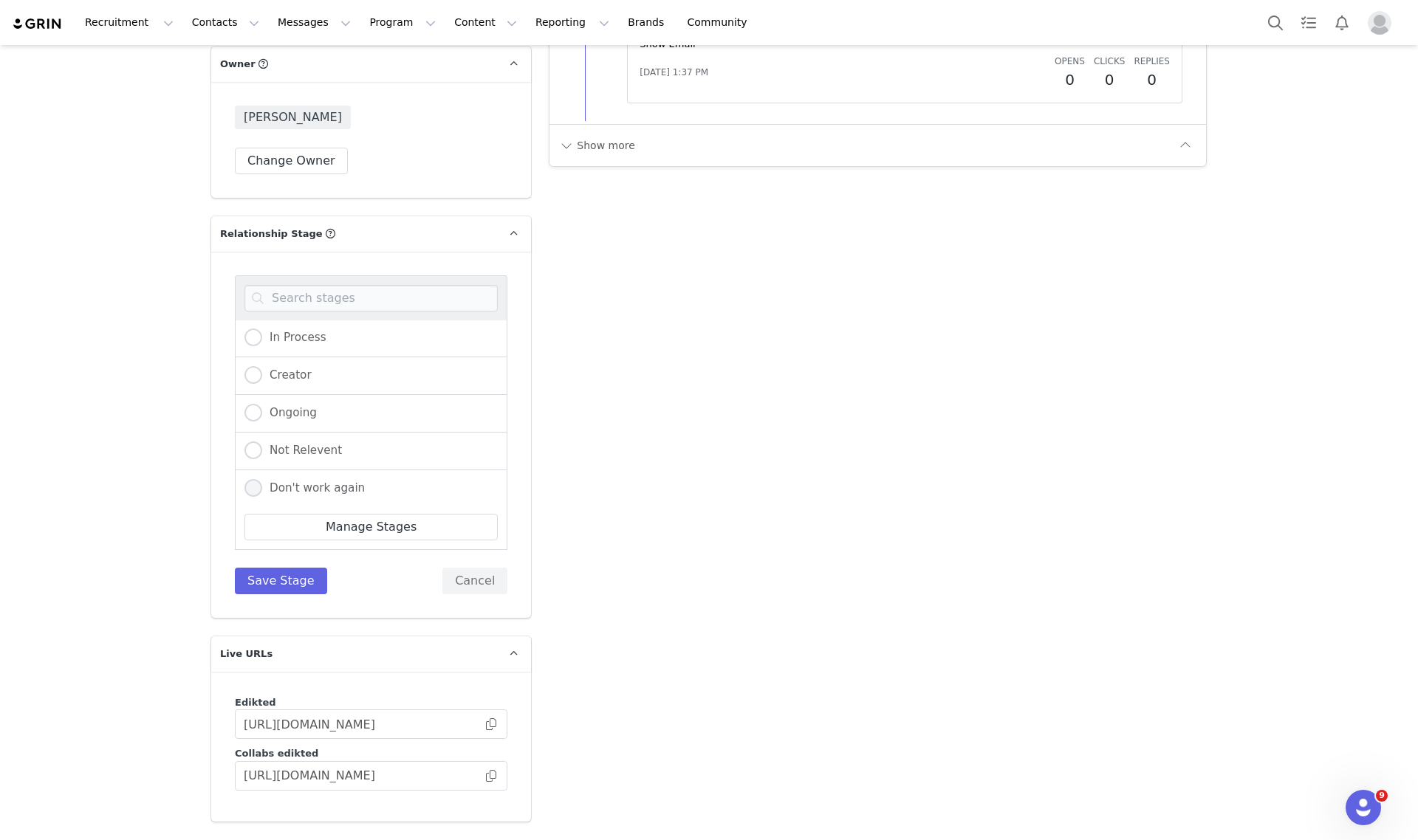
scroll to position [153, 0]
click at [314, 481] on span "Don't work again" at bounding box center [313, 487] width 103 height 13
click at [262, 478] on input "Don't work again" at bounding box center [253, 488] width 18 height 19
radio input "true"
radio input "false"
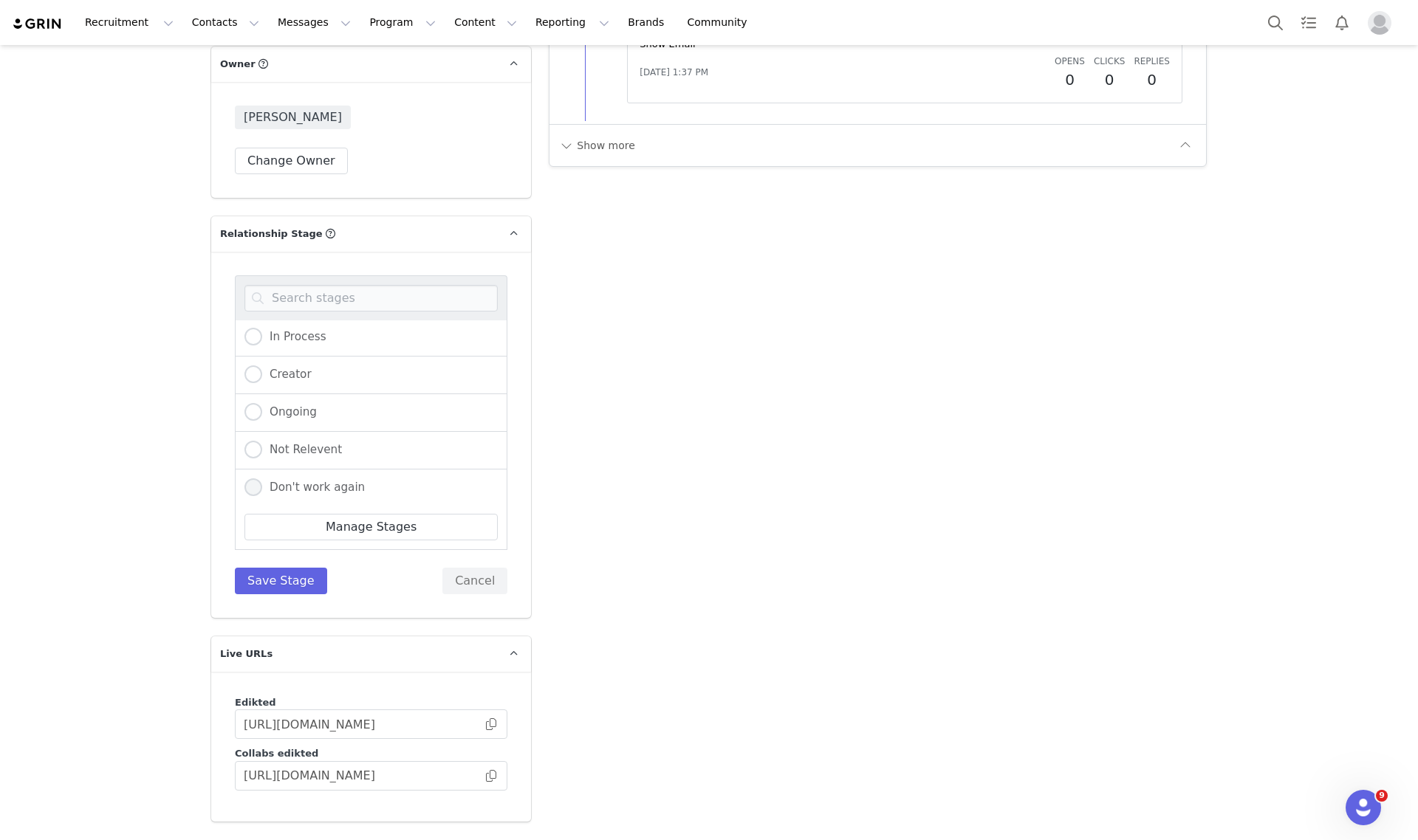
radio input "true"
click at [283, 568] on button "Save Stage" at bounding box center [281, 581] width 92 height 27
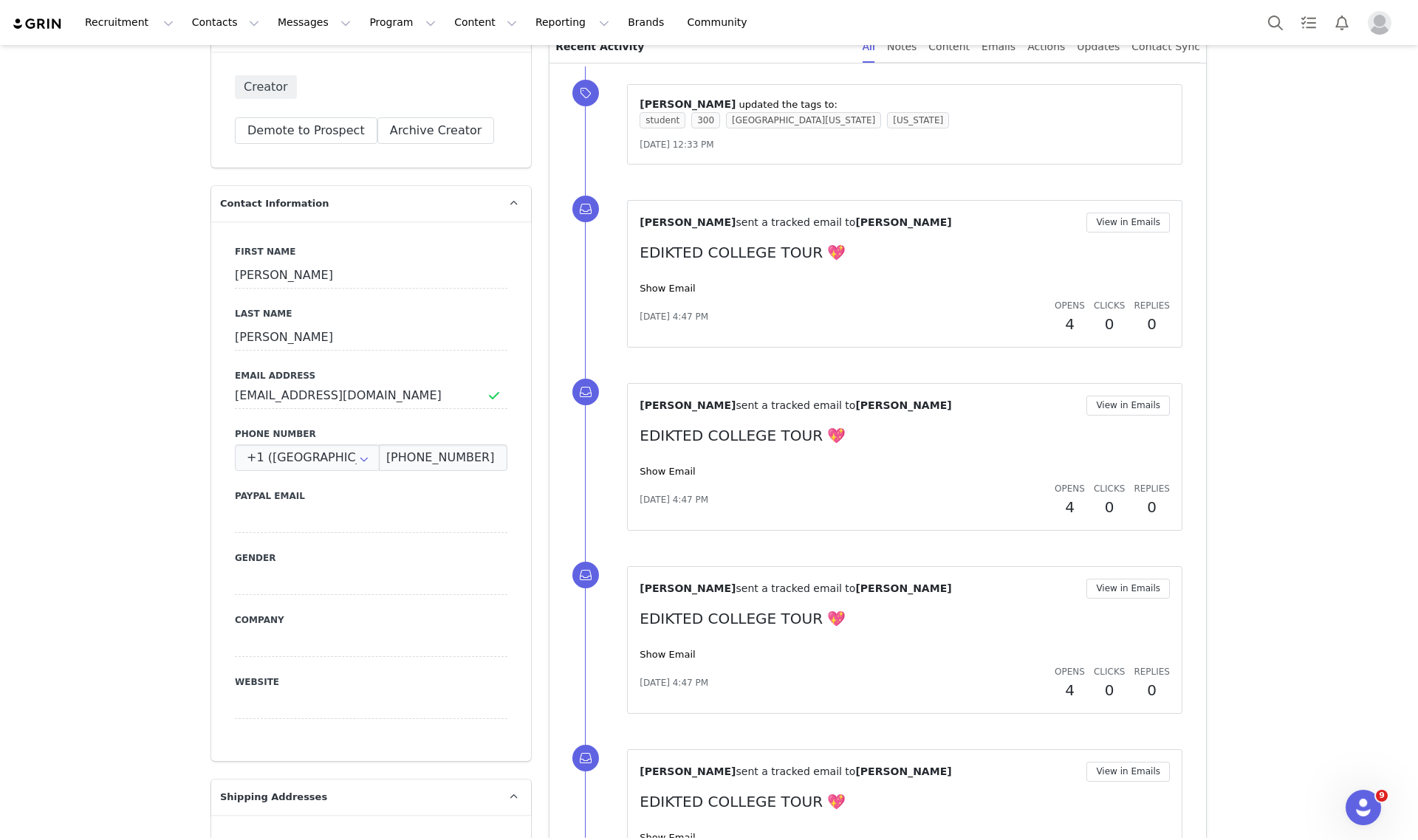
scroll to position [92, 0]
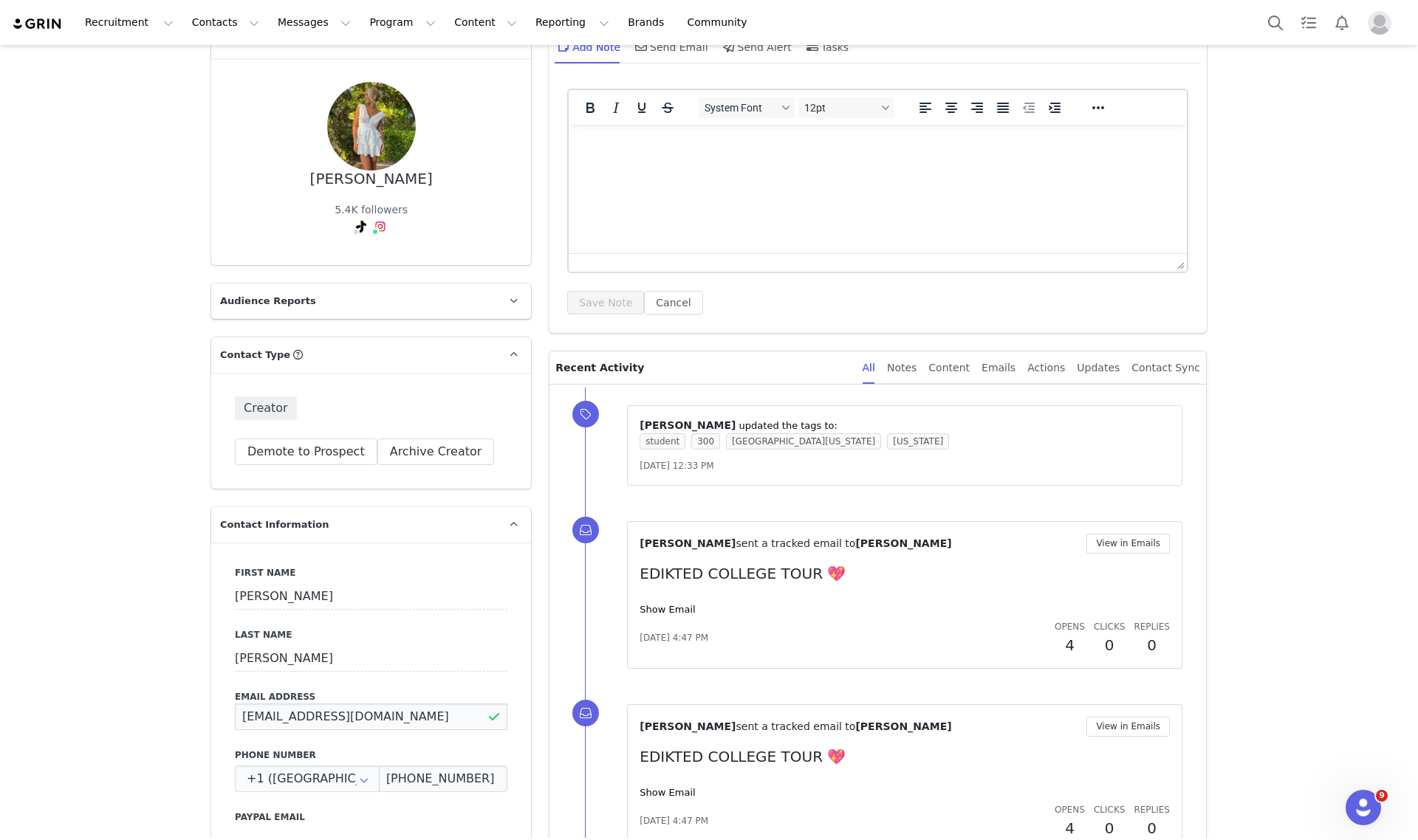
drag, startPoint x: 428, startPoint y: 721, endPoint x: 112, endPoint y: 714, distance: 316.1
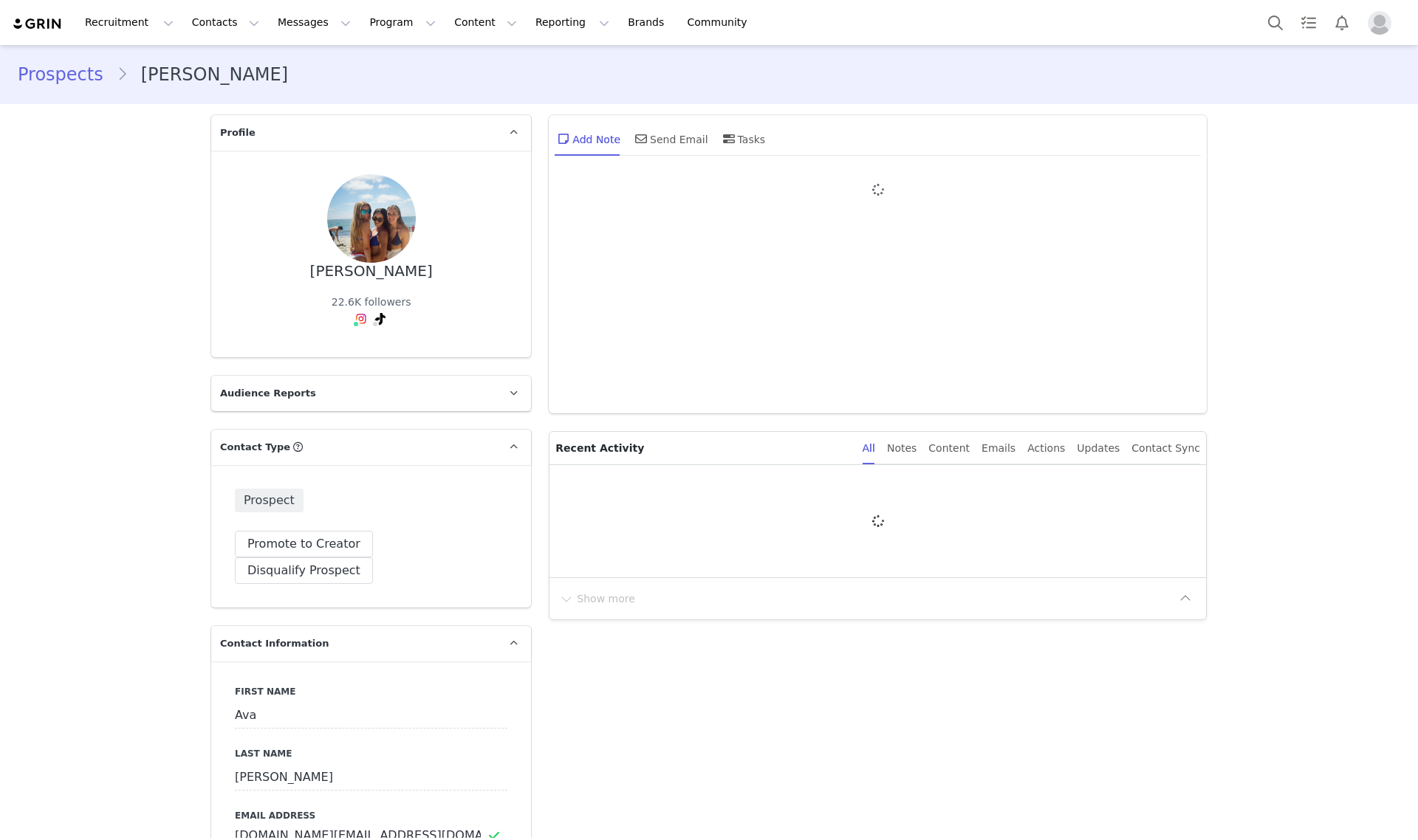
type input "+1 ([GEOGRAPHIC_DATA])"
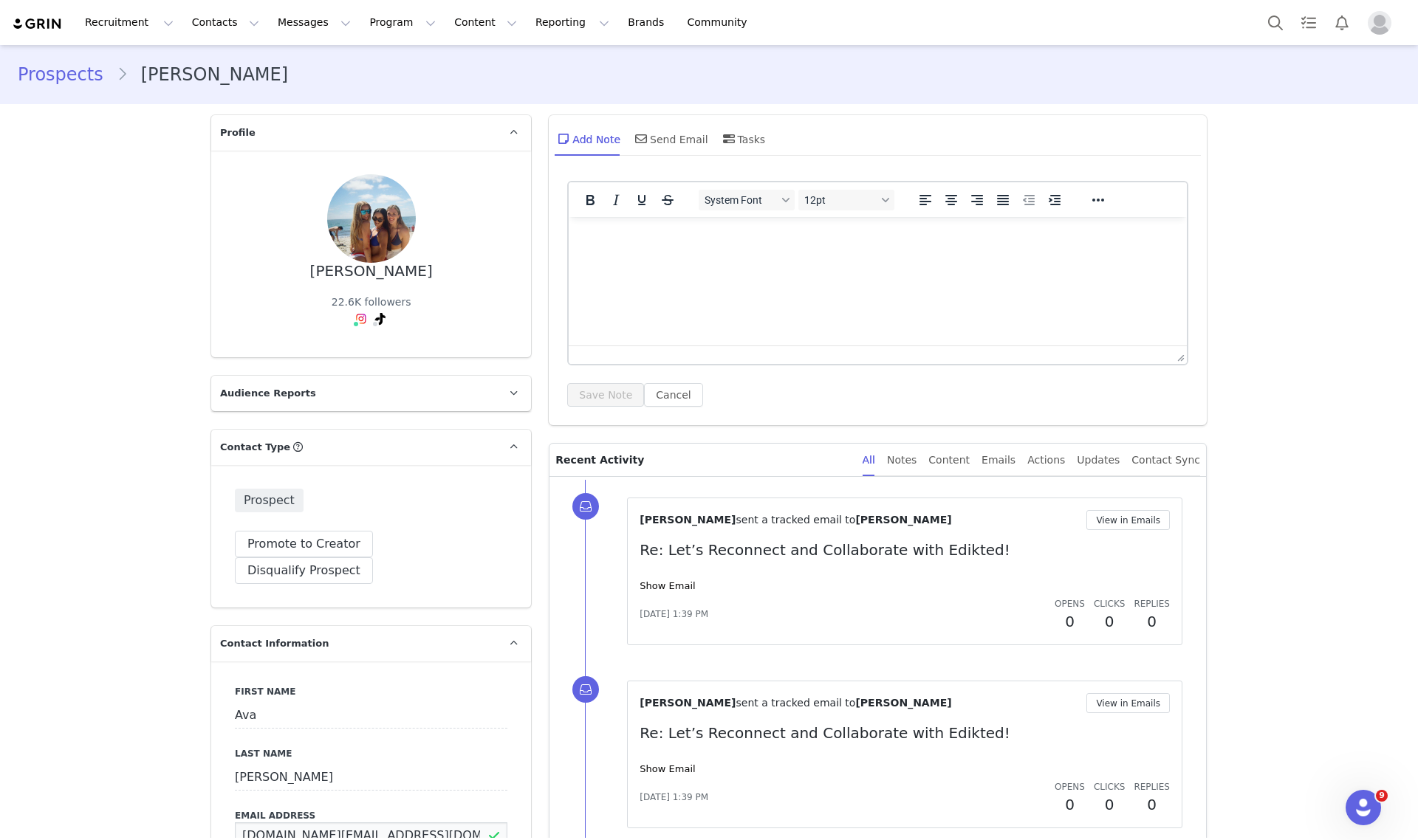
drag, startPoint x: 394, startPoint y: 813, endPoint x: 172, endPoint y: 805, distance: 222.1
click at [676, 138] on div "Send Email" at bounding box center [670, 139] width 76 height 35
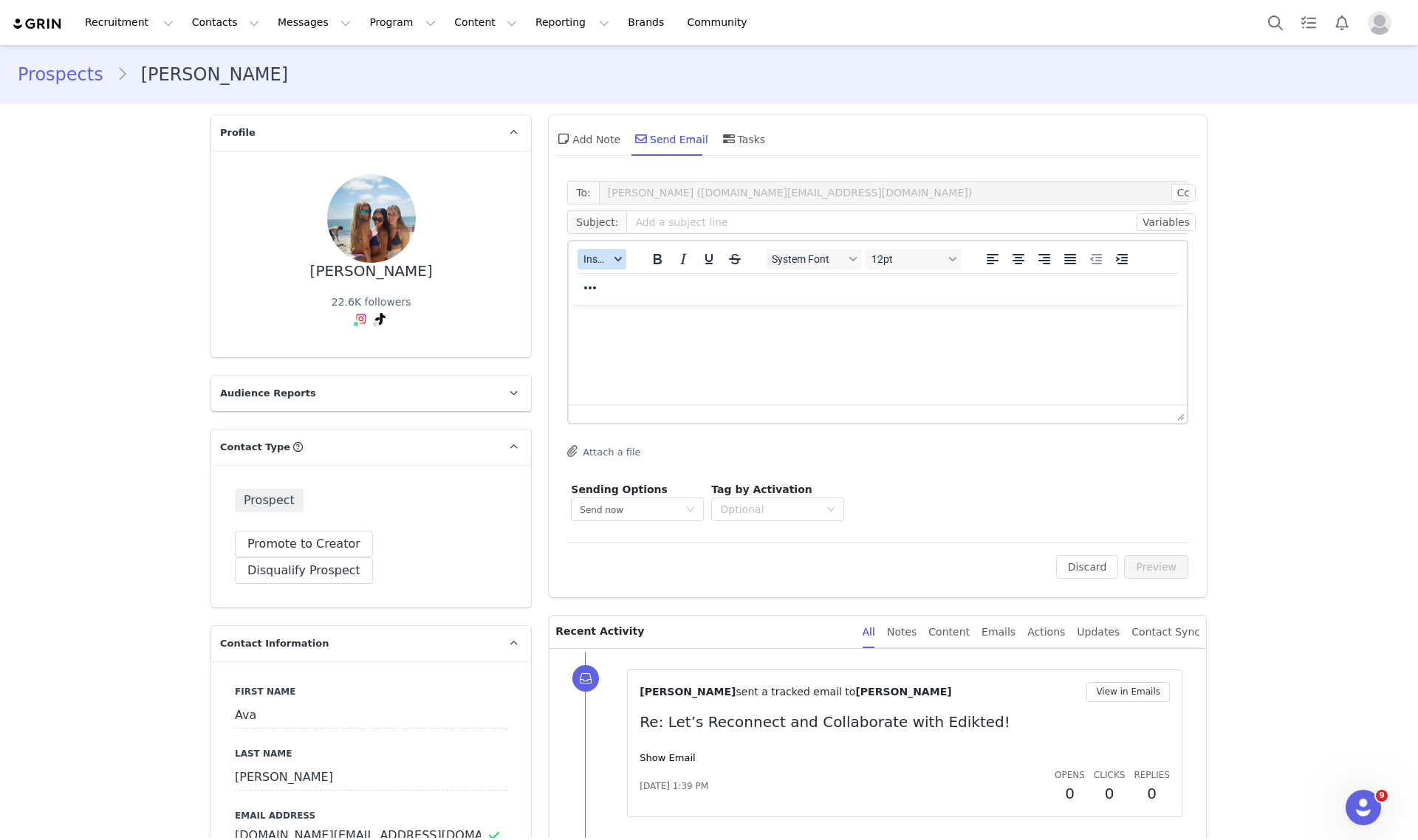
click at [592, 263] on span "Insert" at bounding box center [596, 259] width 26 height 12
click at [599, 282] on div "Insert Template" at bounding box center [649, 284] width 133 height 18
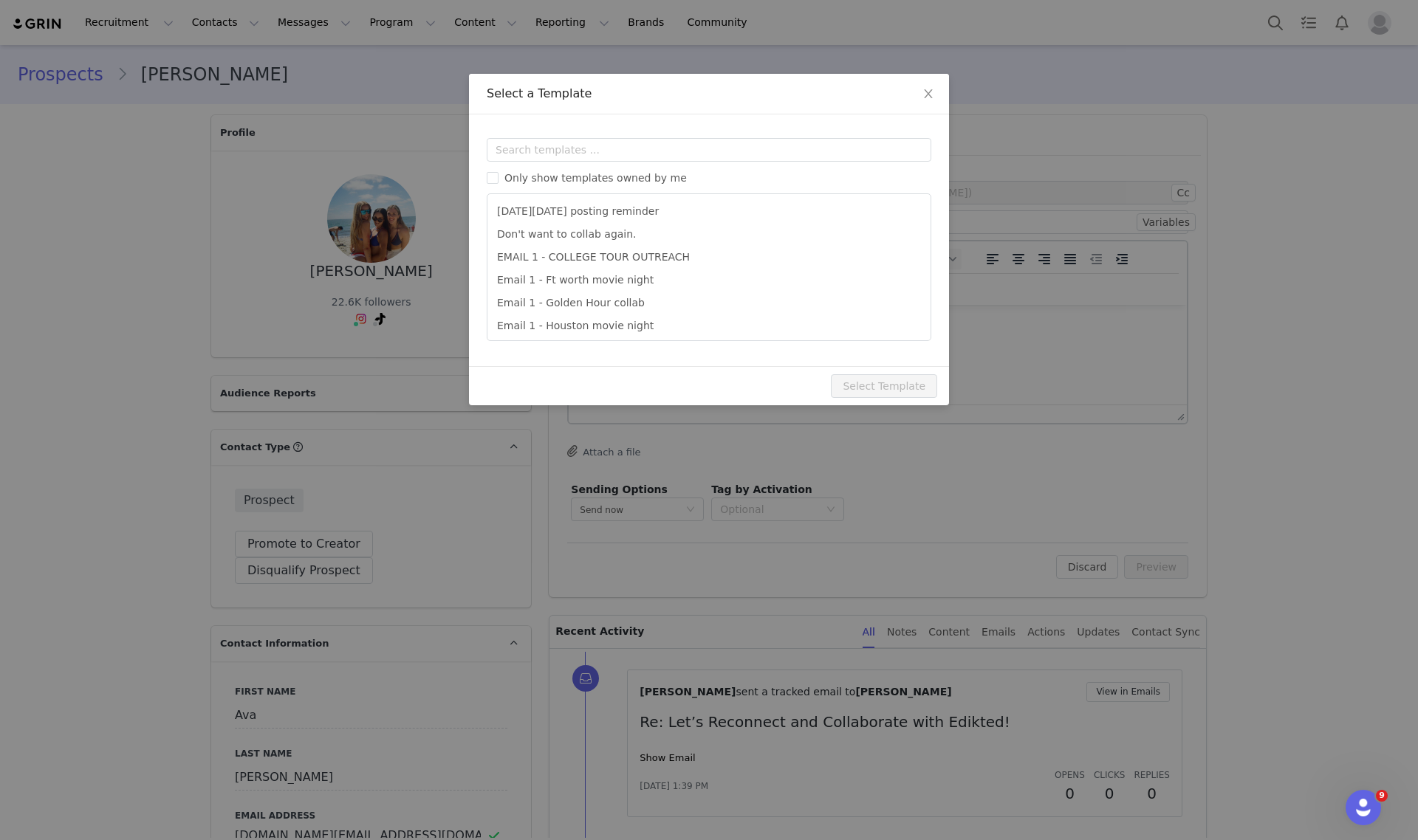
click at [634, 133] on div "Templates Only show templates owned by me Black Friday posting reminder Don't w…" at bounding box center [709, 240] width 480 height 251
click at [629, 146] on input "text" at bounding box center [709, 150] width 445 height 24
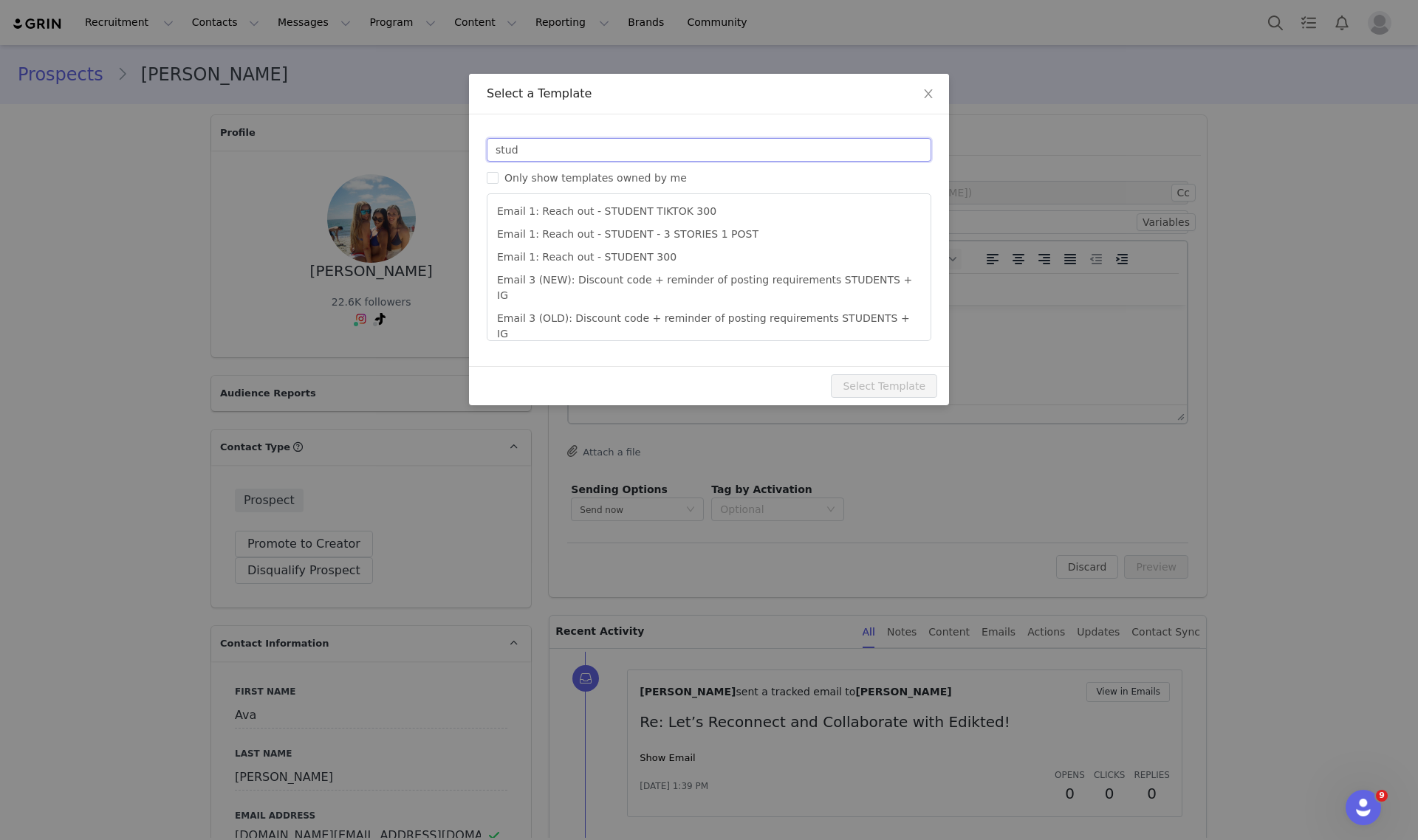
type input "stud"
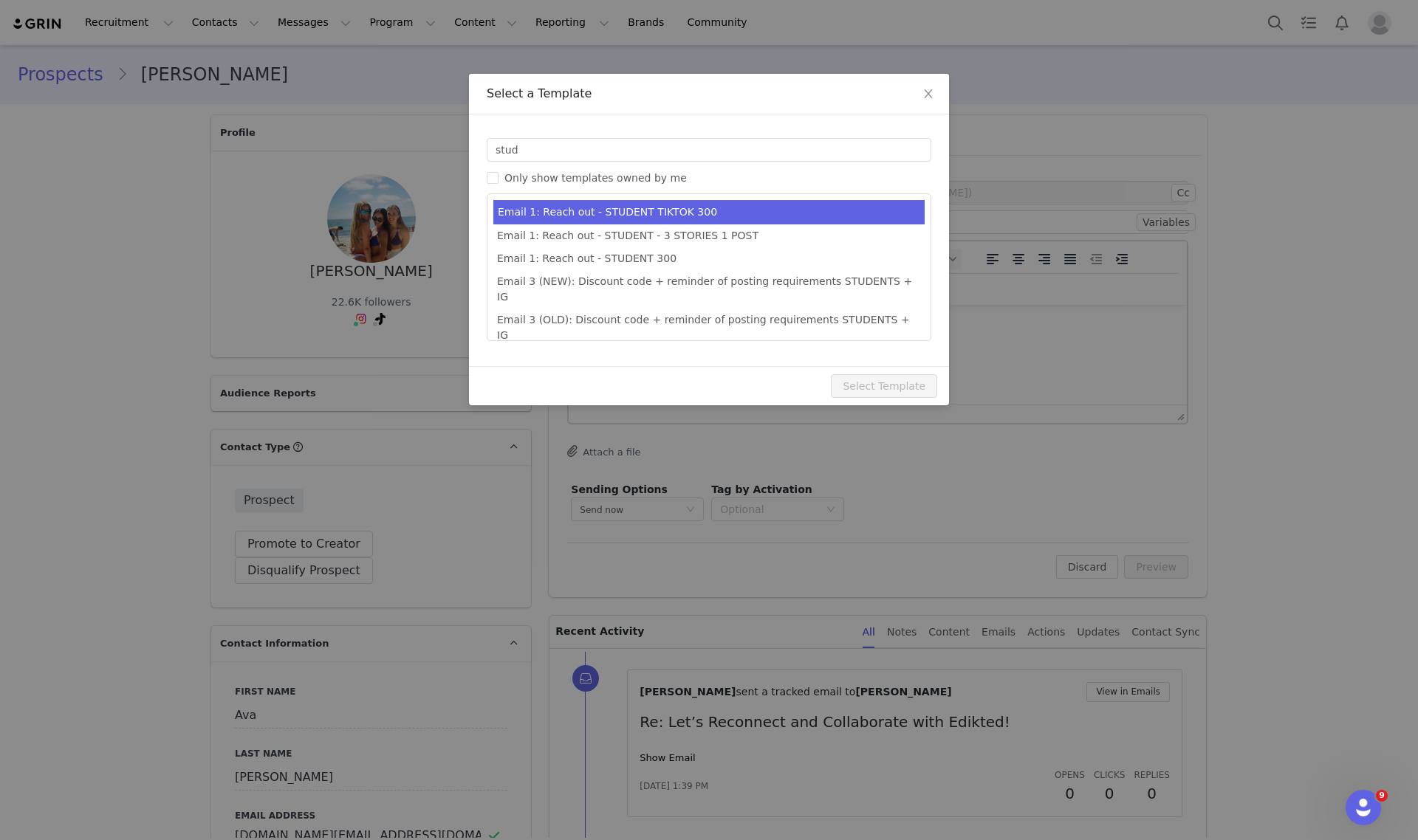
type input "Collab with Edikted"
click at [682, 209] on li "Email 1: Reach out - STUDENT TIKTOK 300" at bounding box center [709, 212] width 431 height 24
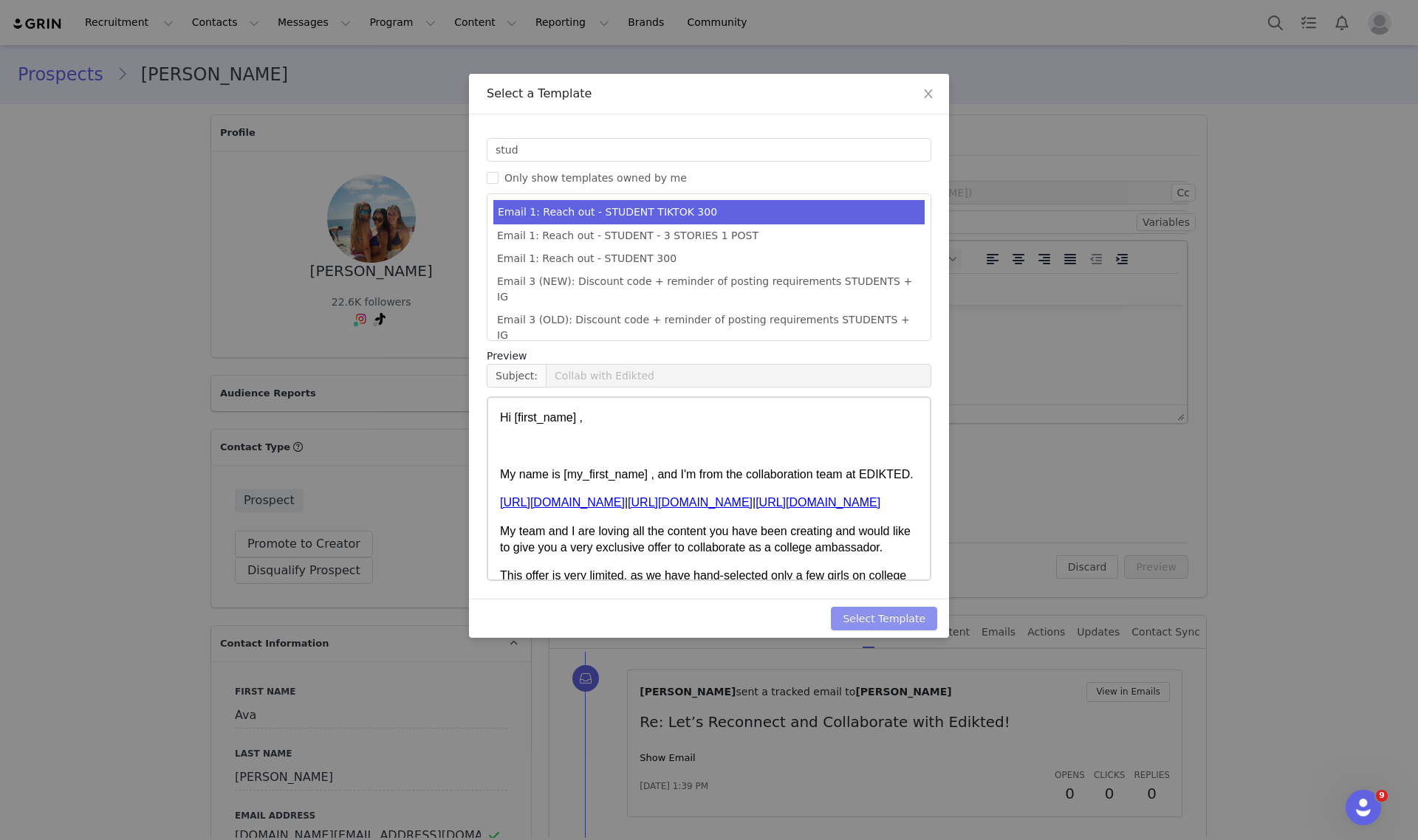
click at [921, 625] on button "Select Template" at bounding box center [884, 619] width 107 height 24
type input "Collab with Edikted"
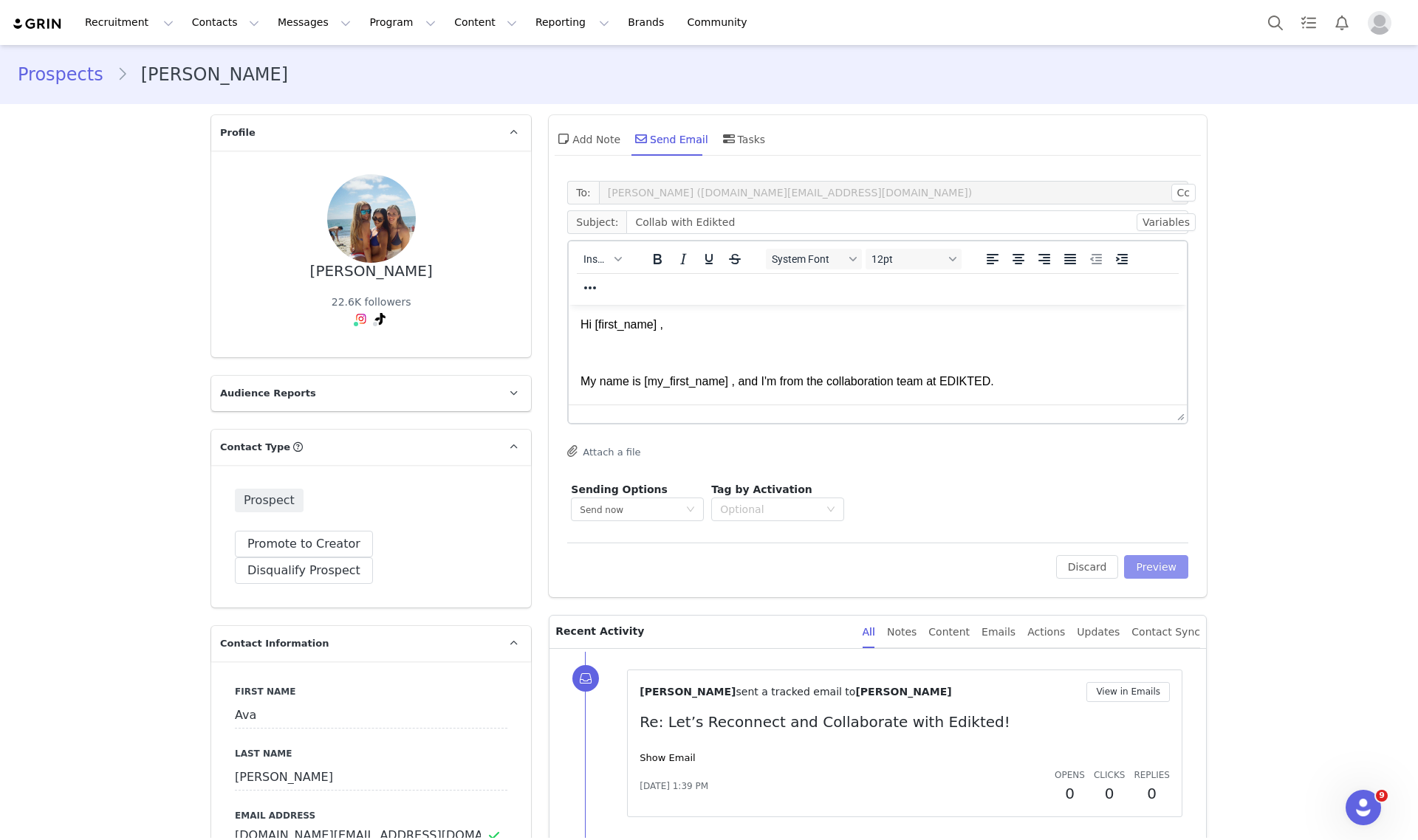
click at [1154, 565] on button "Preview" at bounding box center [1156, 567] width 64 height 24
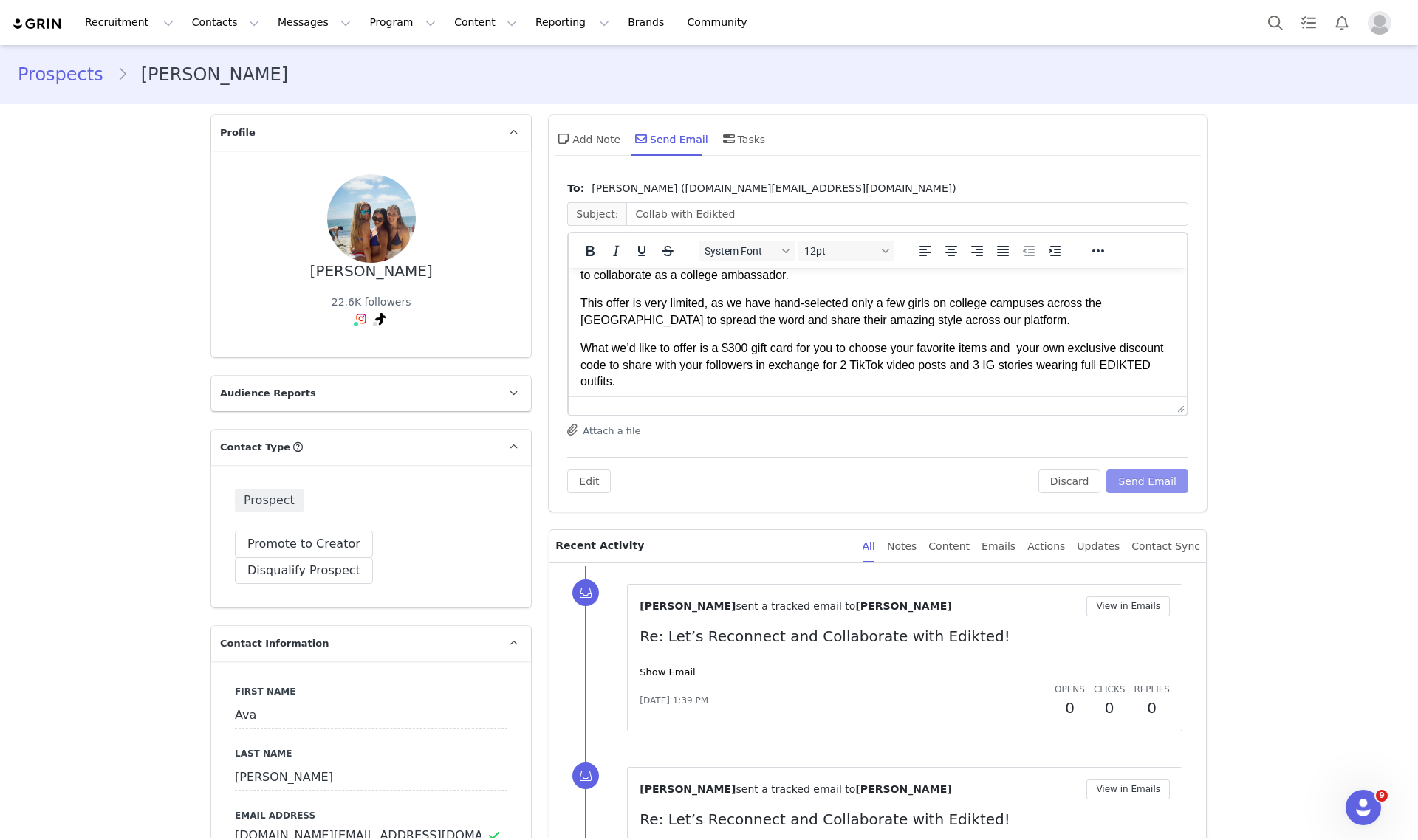
scroll to position [185, 0]
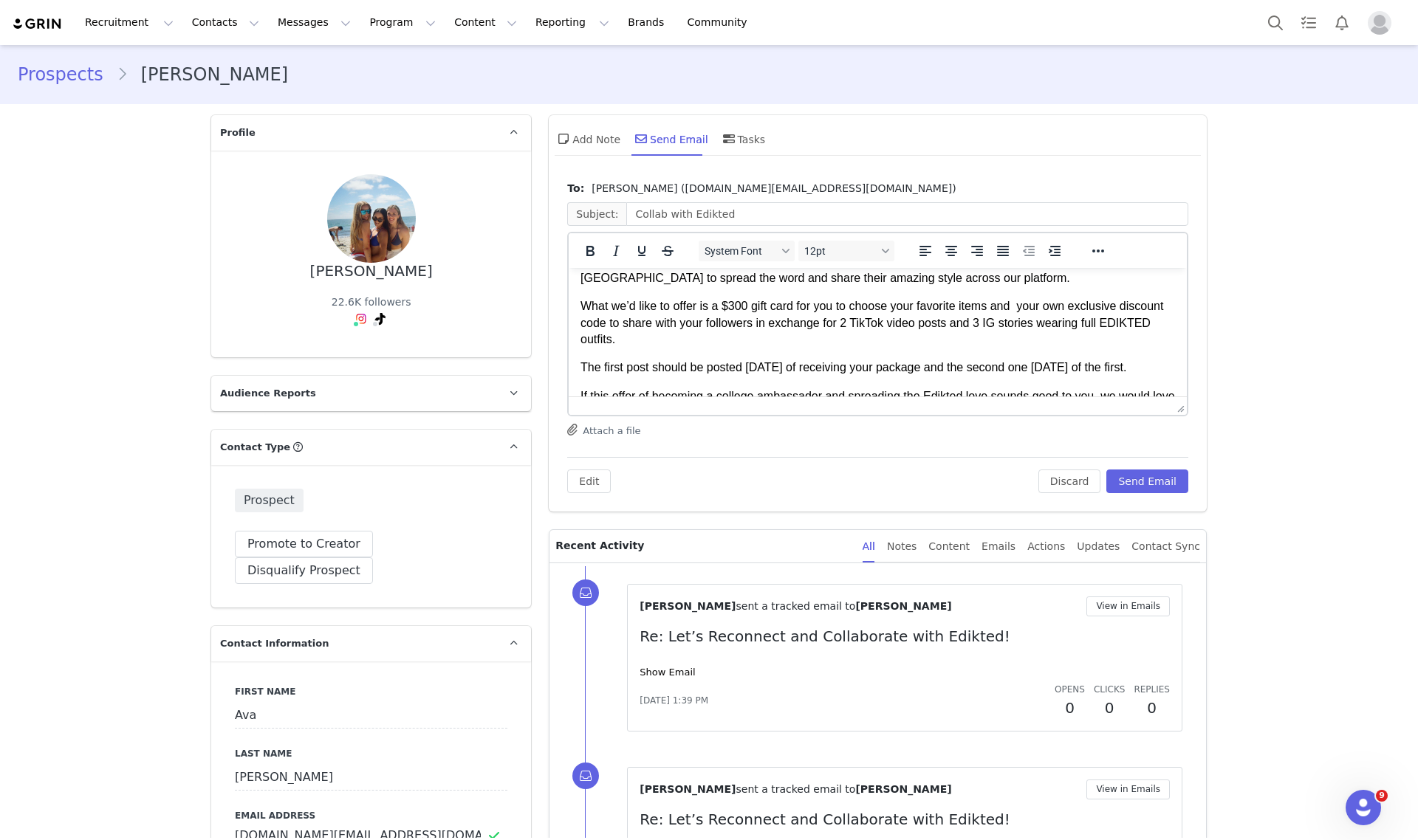
click at [735, 303] on p "What we’d like to offer is a $300 gift card for you to choose your favorite ite…" at bounding box center [878, 322] width 595 height 50
click at [1172, 478] on button "Send Email" at bounding box center [1147, 481] width 82 height 24
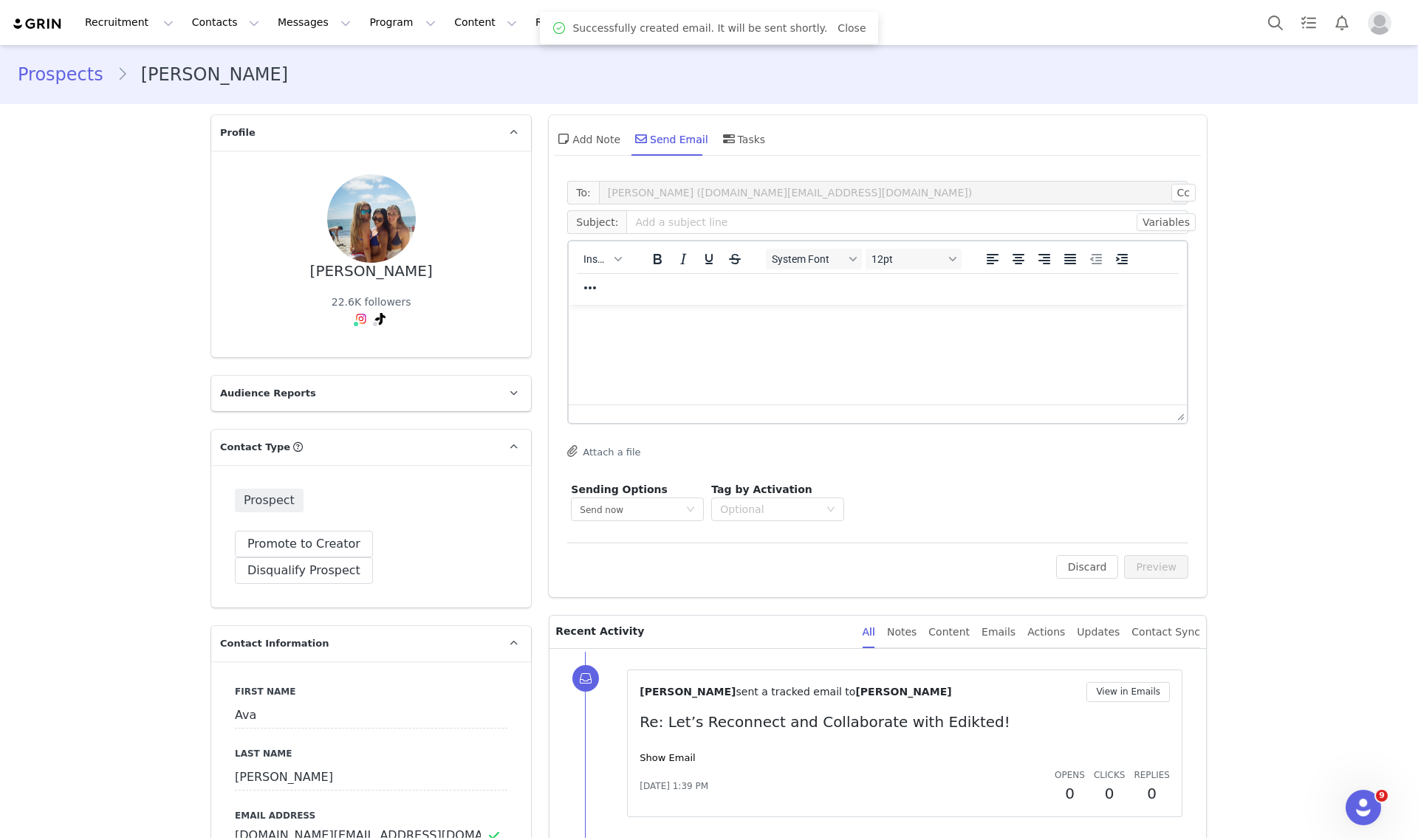
scroll to position [0, 0]
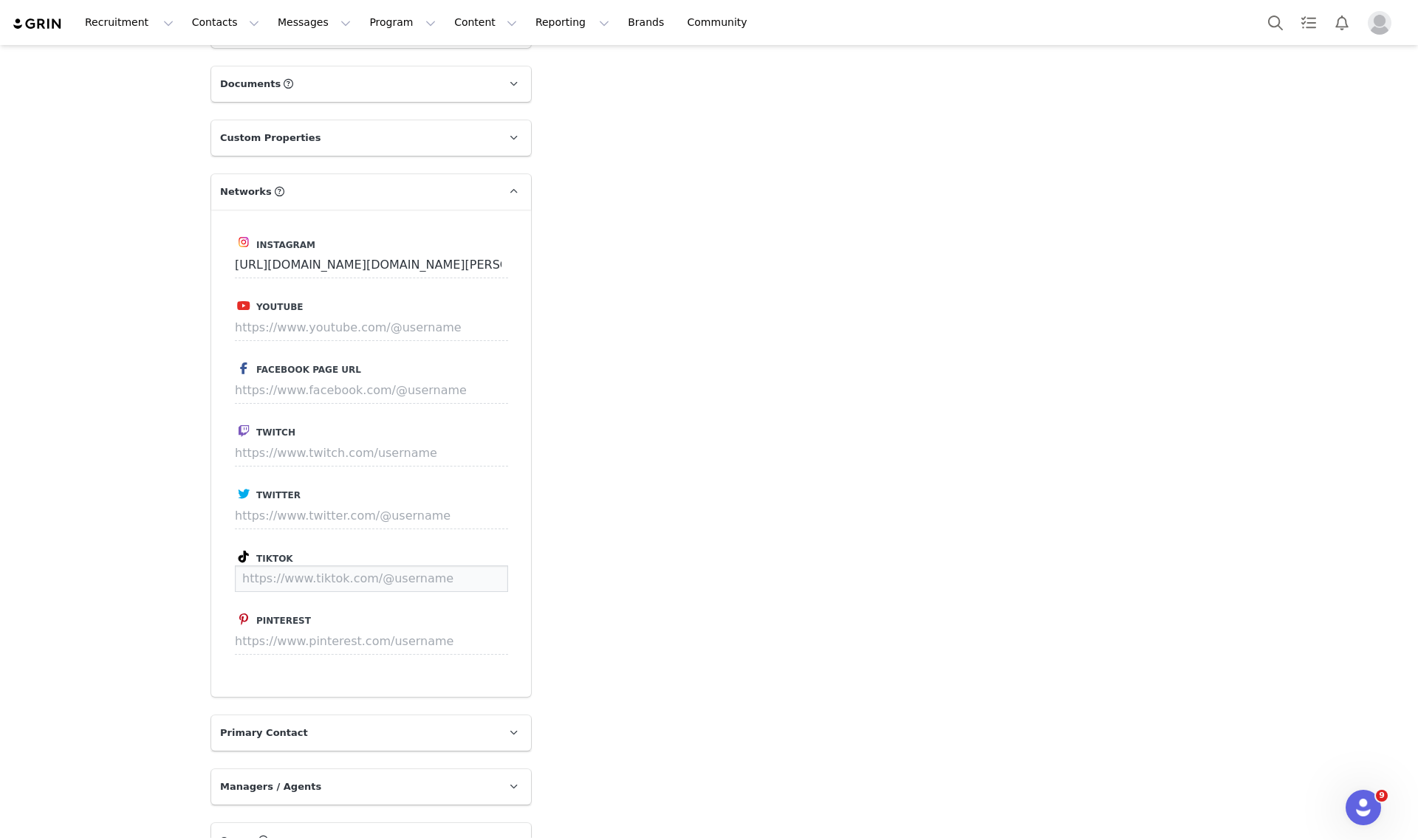
paste input "https://www.tiktok.com/@blyyyyyythe"
type input "https://www.tiktok.com/@blyyyyyythe"
click at [471, 592] on button "Save" at bounding box center [480, 579] width 54 height 27
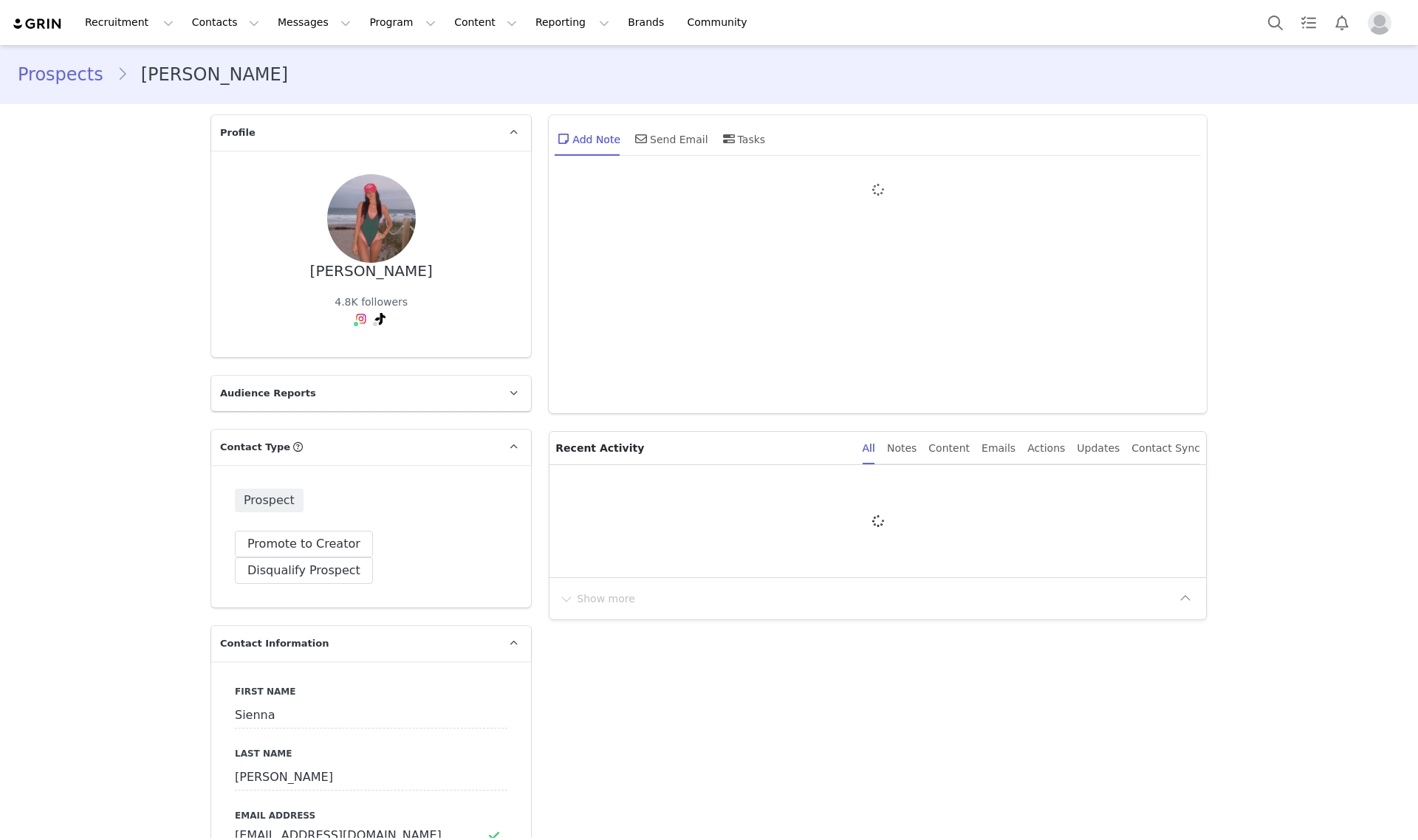
type input "+1 ([GEOGRAPHIC_DATA])"
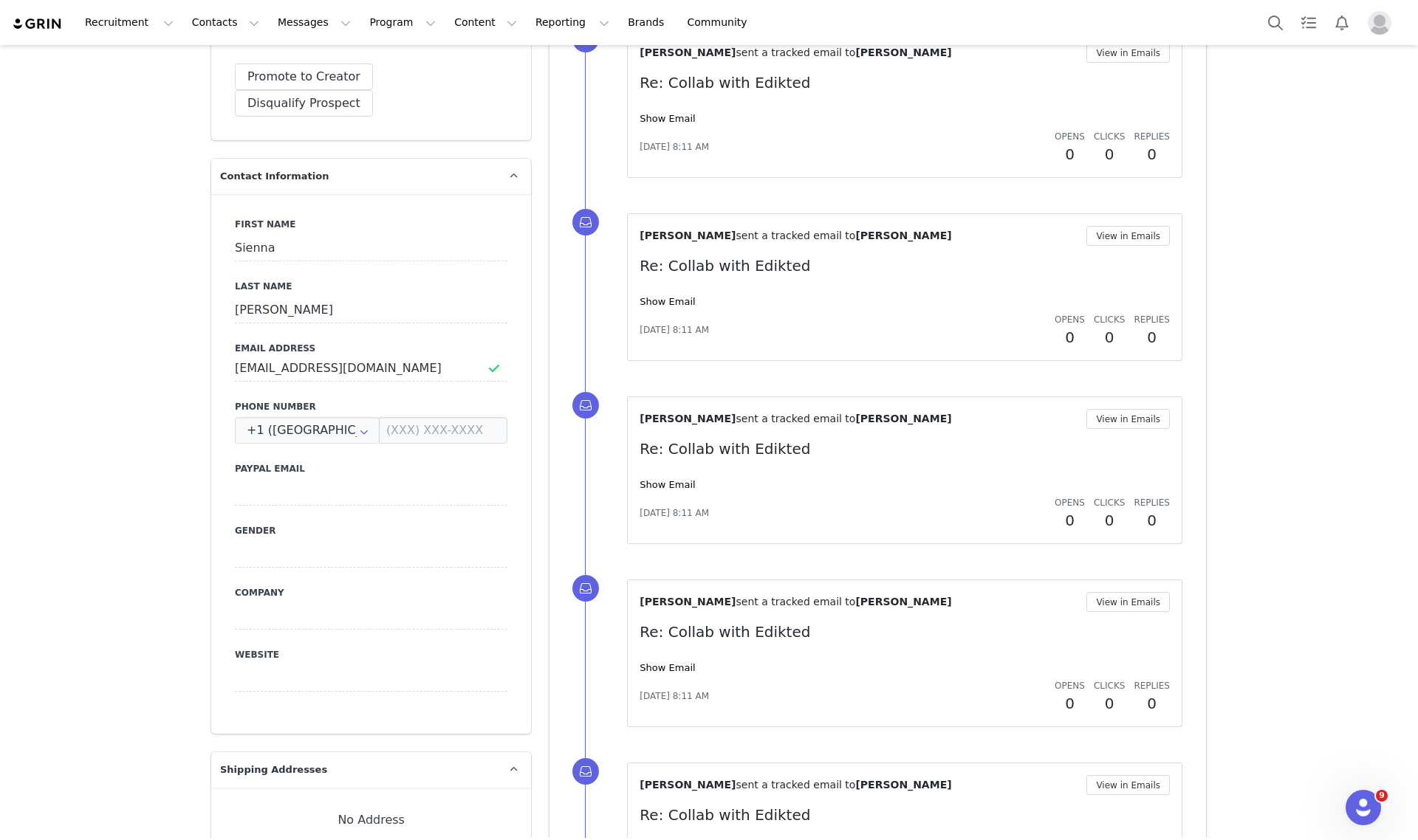
scroll to position [465, 0]
drag, startPoint x: 434, startPoint y: 343, endPoint x: 43, endPoint y: 349, distance: 391.0
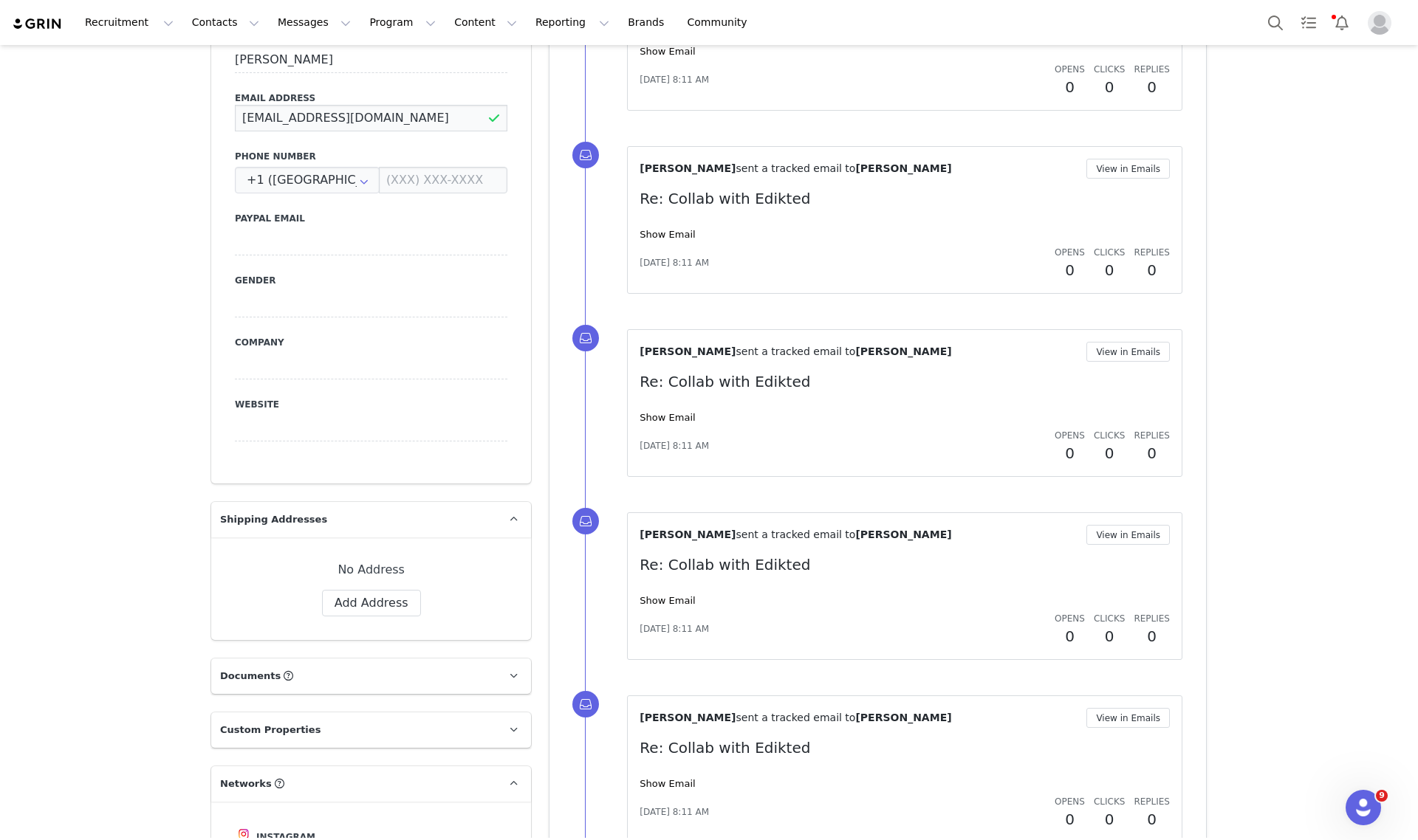
scroll to position [558, 0]
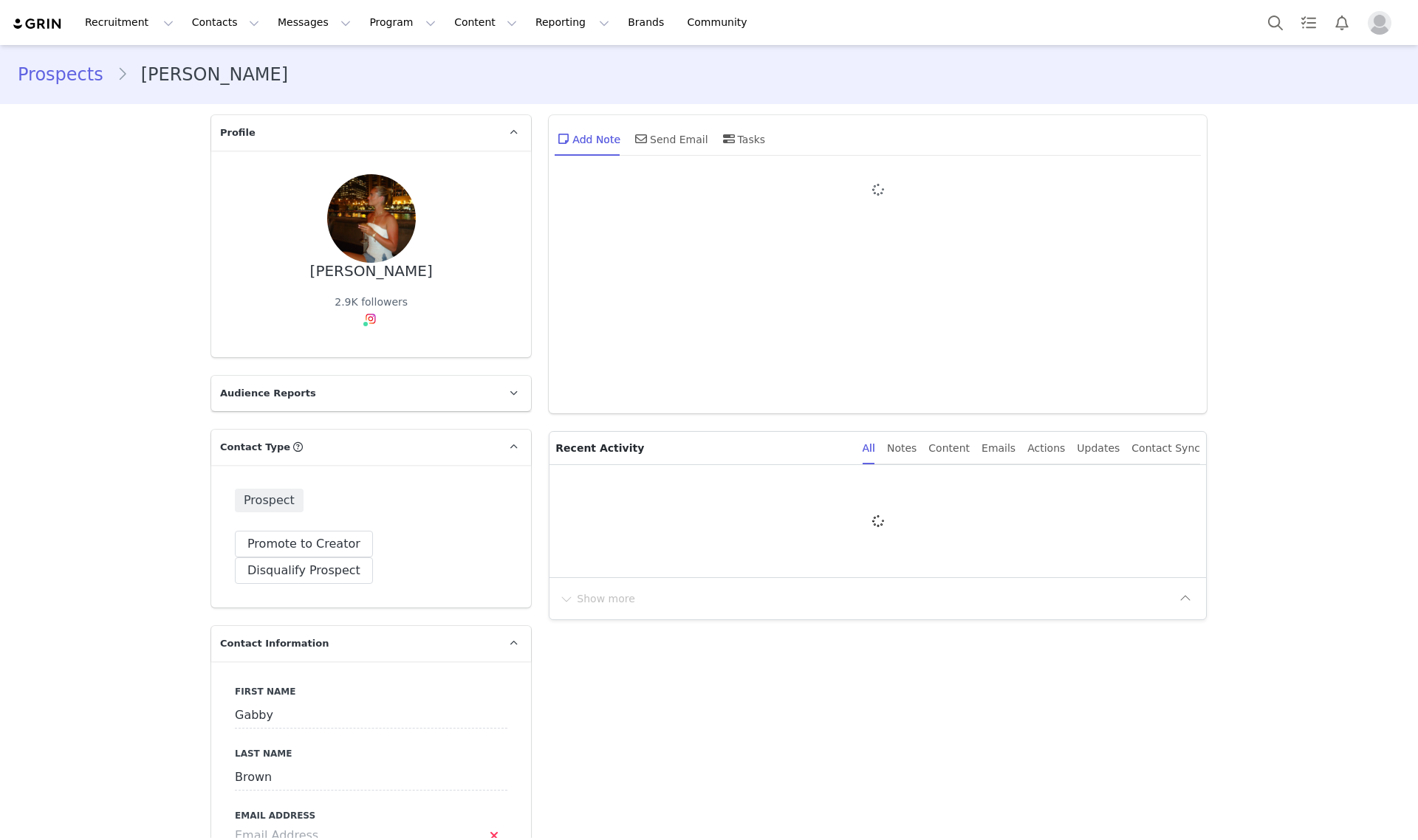
type input "+1 ([GEOGRAPHIC_DATA])"
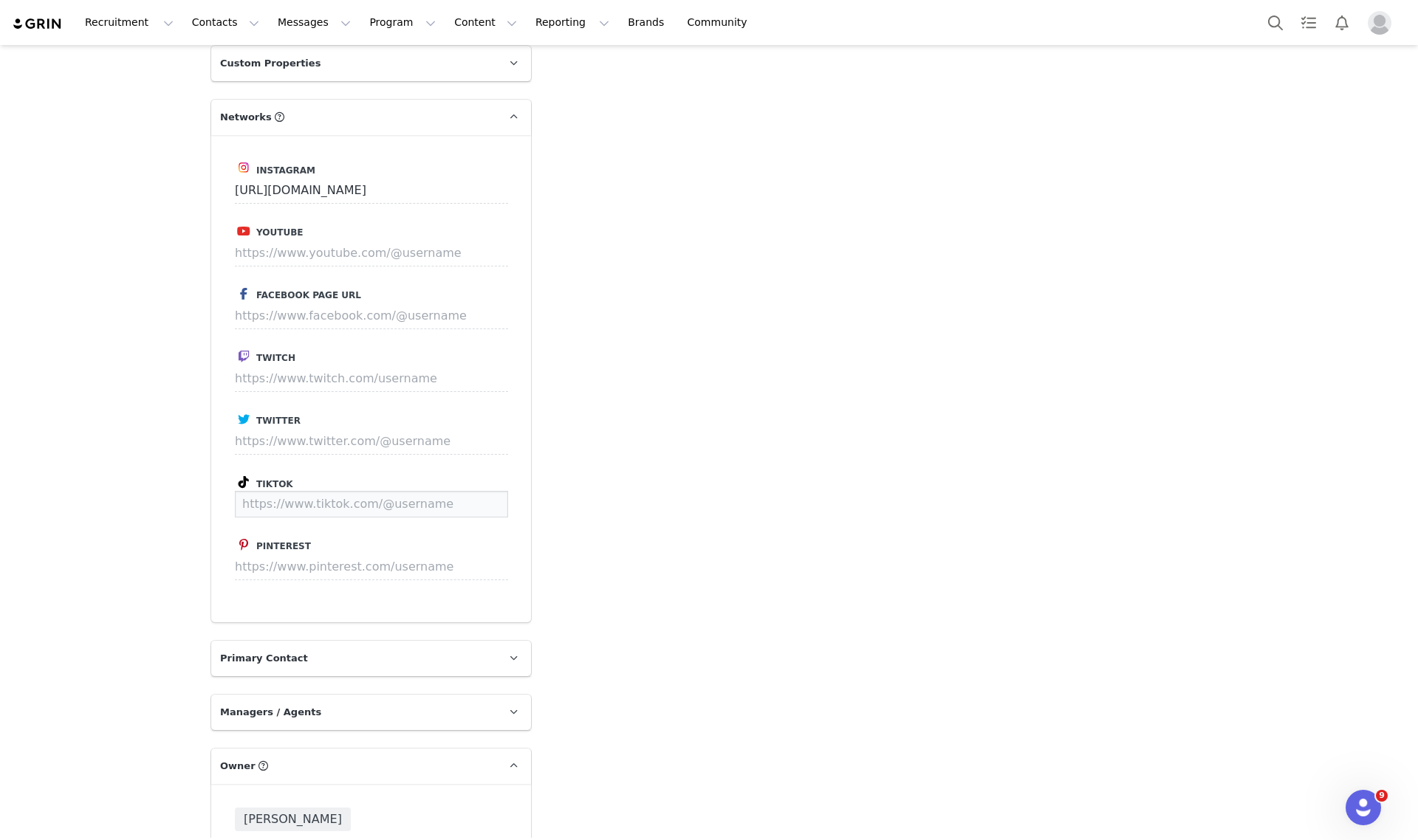
paste input "https://www.tiktok.com/@gabbyabrownn"
type input "https://www.tiktok.com/@gabbyabrownn"
click at [477, 491] on button "Save" at bounding box center [480, 504] width 54 height 27
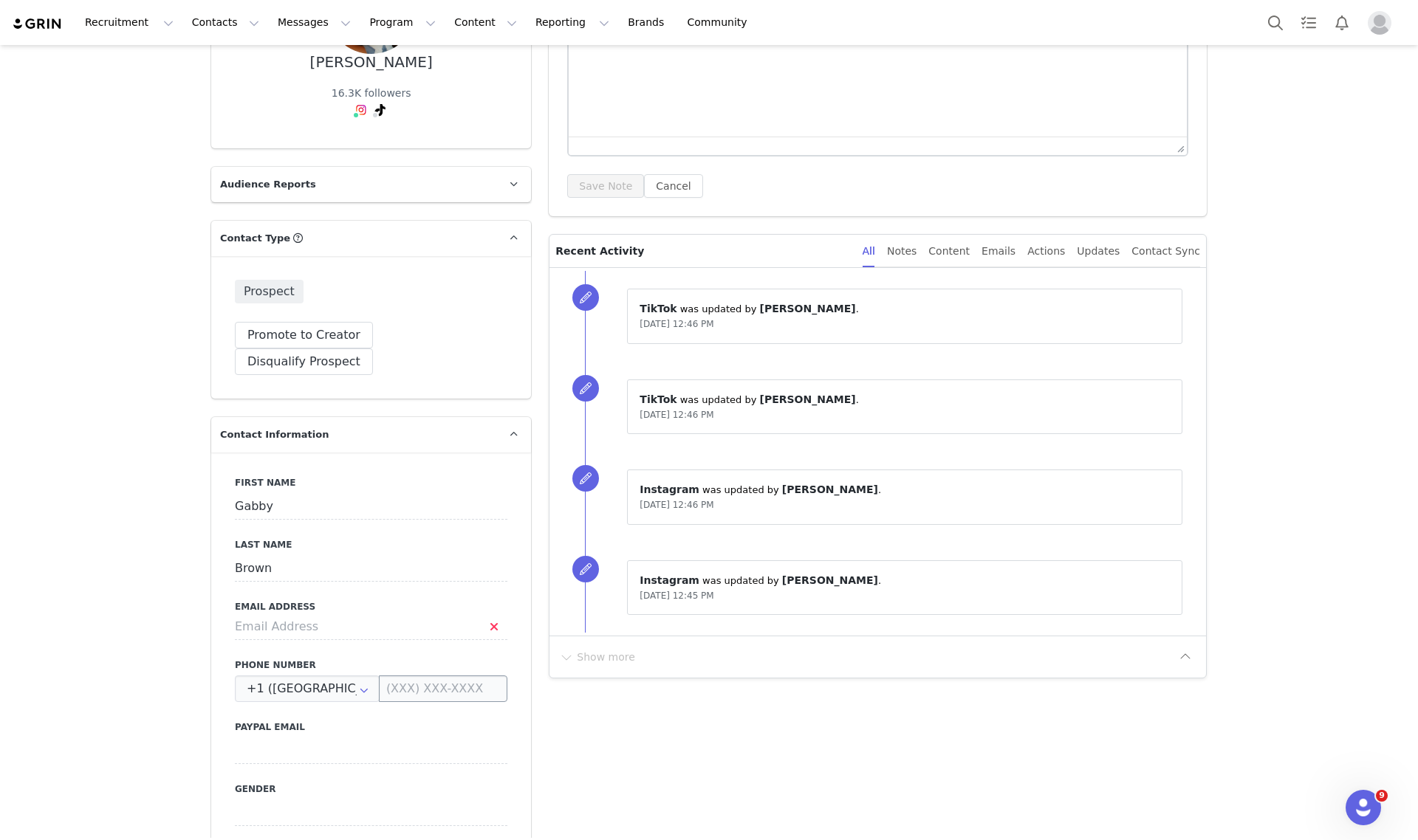
scroll to position [369, 0]
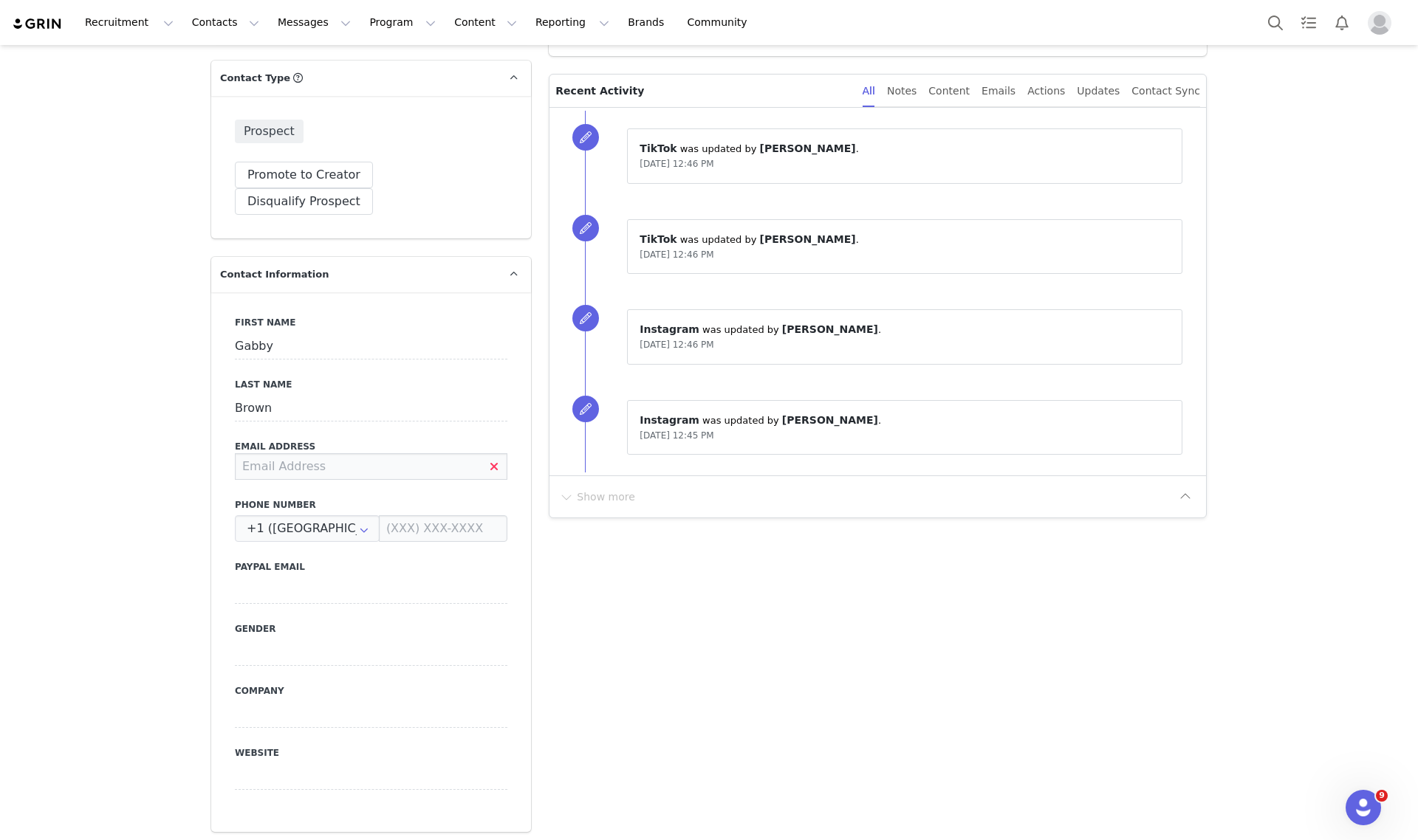
paste input "gabbyabrown88@gmail.com"
type input "gabbyabrown88@gmail.com"
click at [72, 802] on button "Save" at bounding box center [72, 806] width 78 height 41
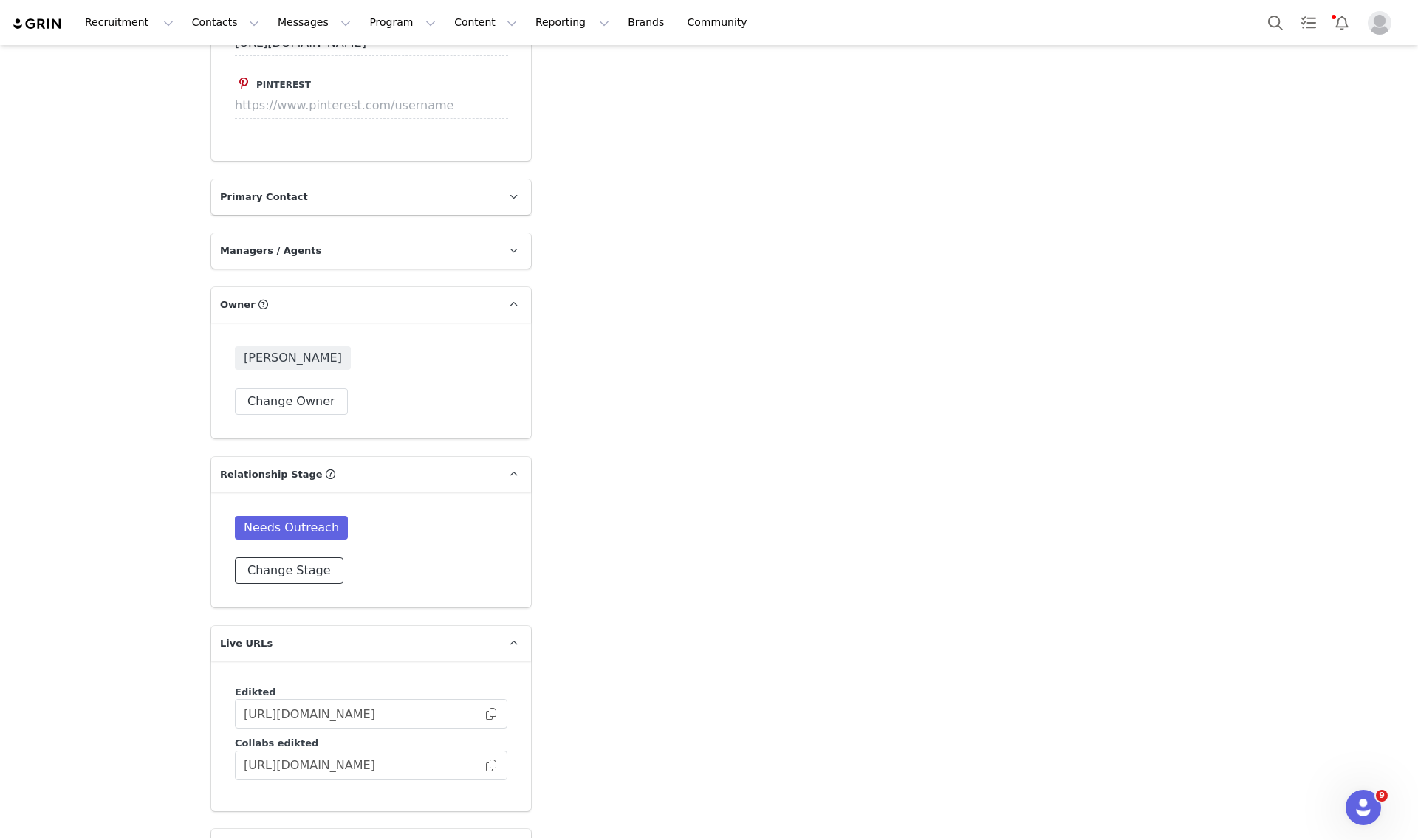
click at [286, 558] on button "Change Stage" at bounding box center [289, 571] width 109 height 27
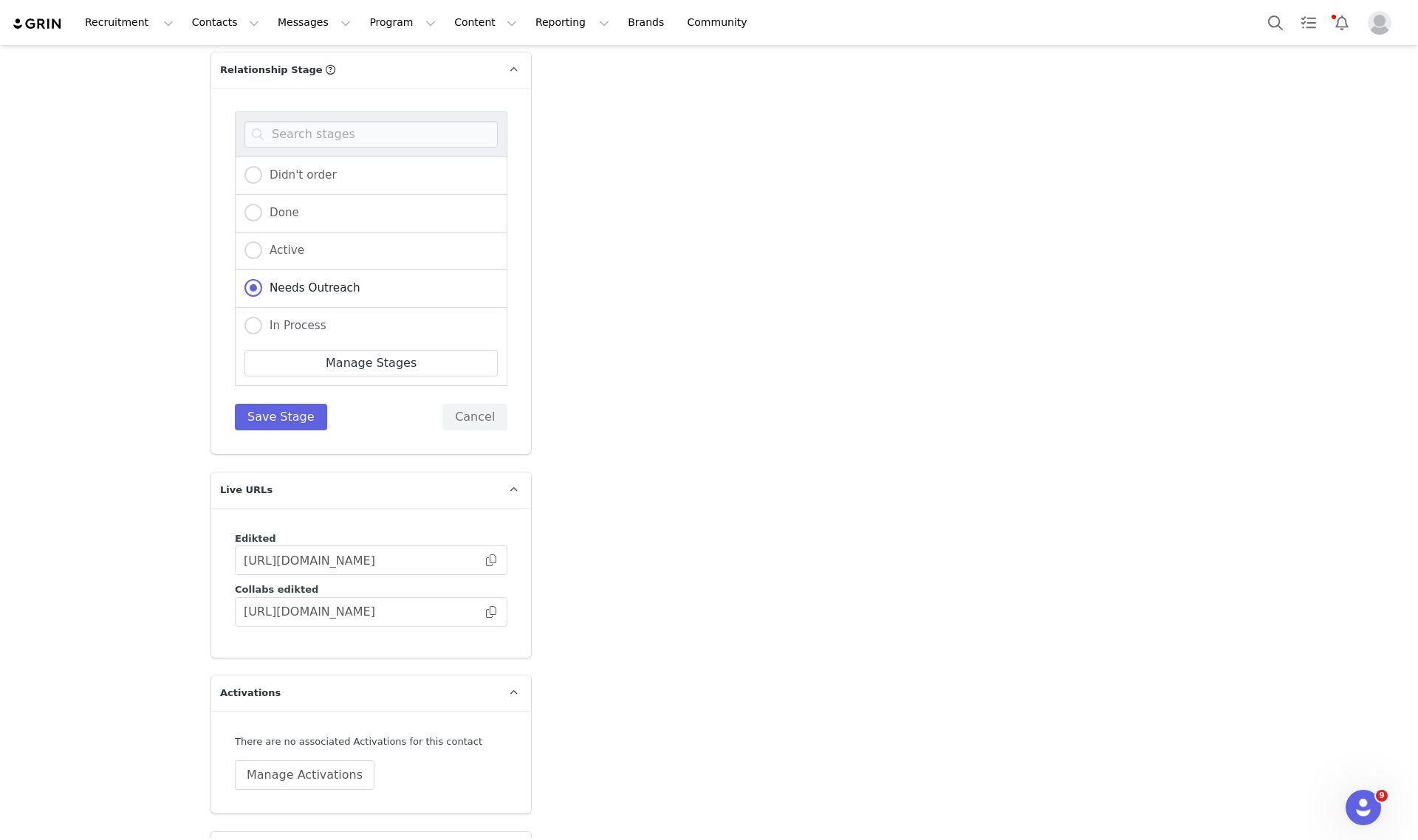
scroll to position [2399, 0]
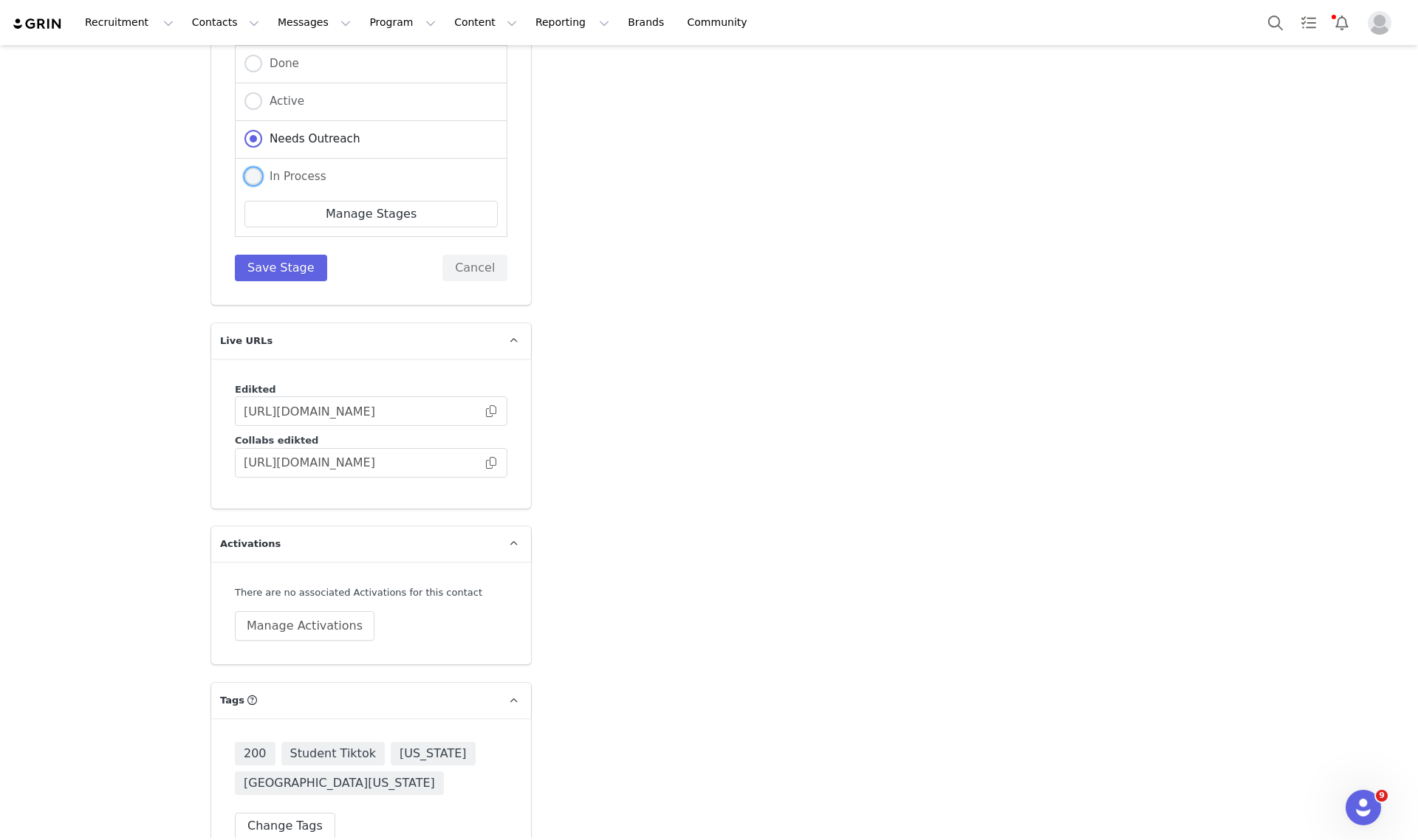
click at [289, 170] on span "In Process" at bounding box center [294, 177] width 64 height 13
click at [262, 168] on input "In Process" at bounding box center [253, 177] width 18 height 19
radio input "true"
radio input "false"
radio input "true"
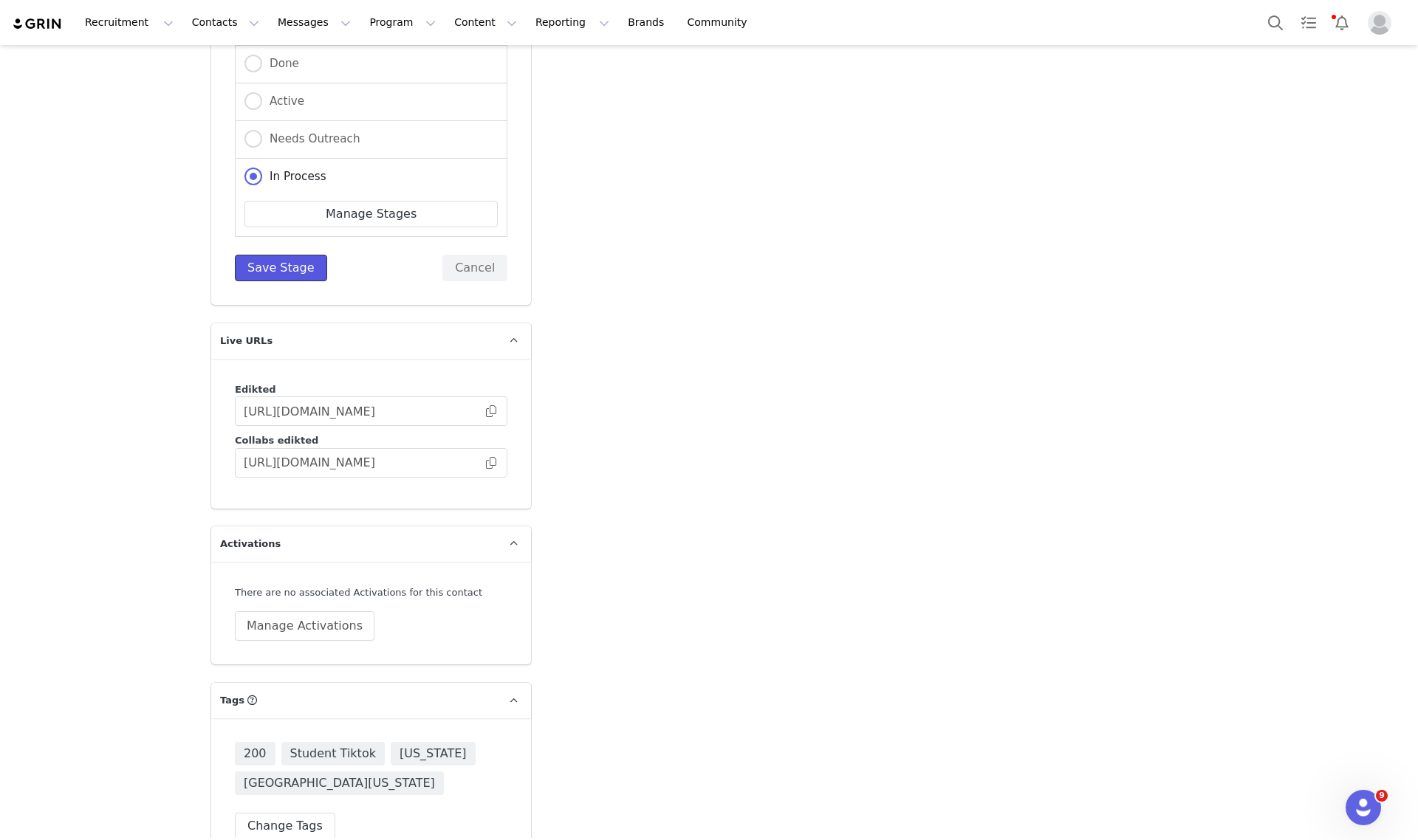
click at [283, 254] on button "Save Stage" at bounding box center [281, 268] width 92 height 27
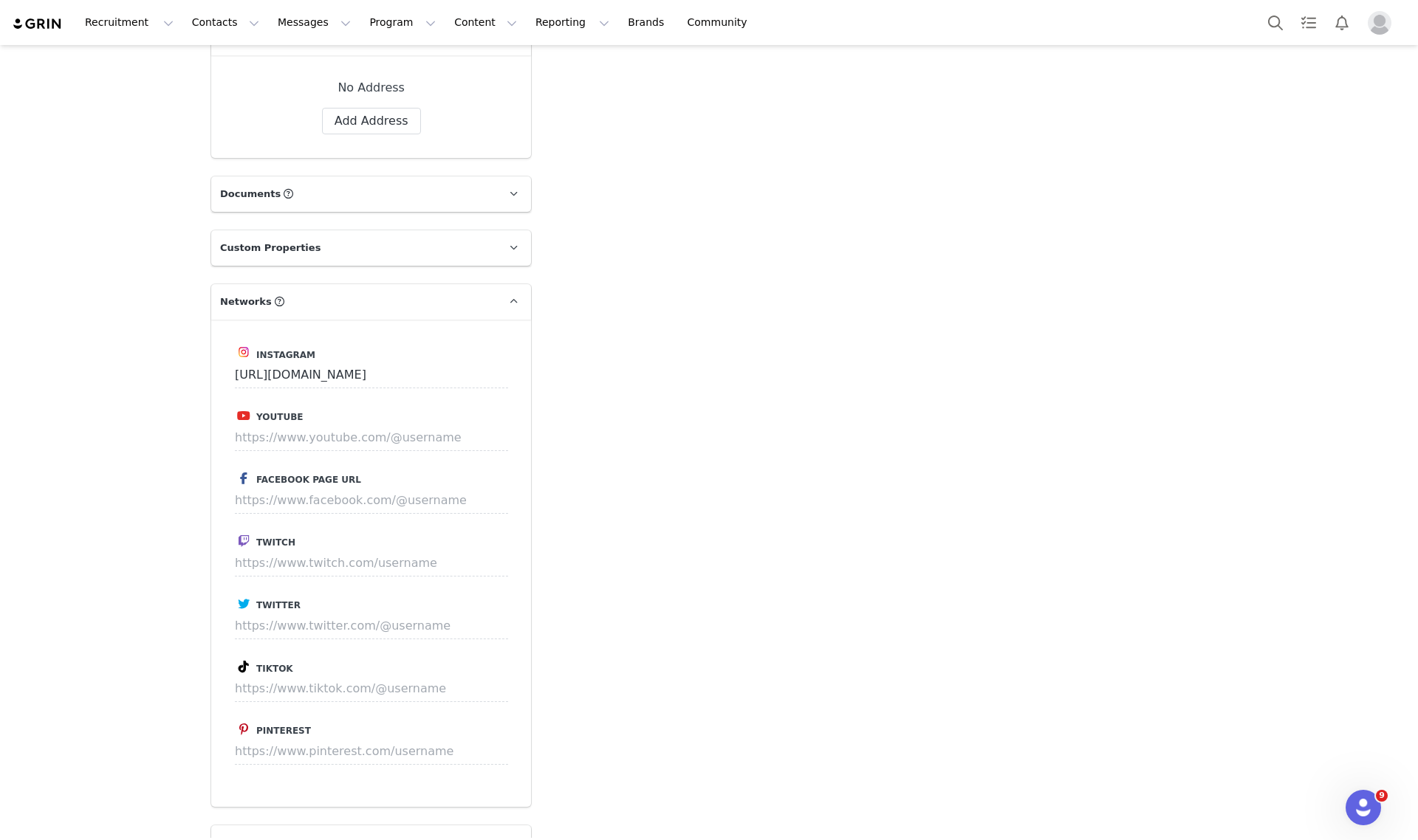
scroll to position [1662, 0]
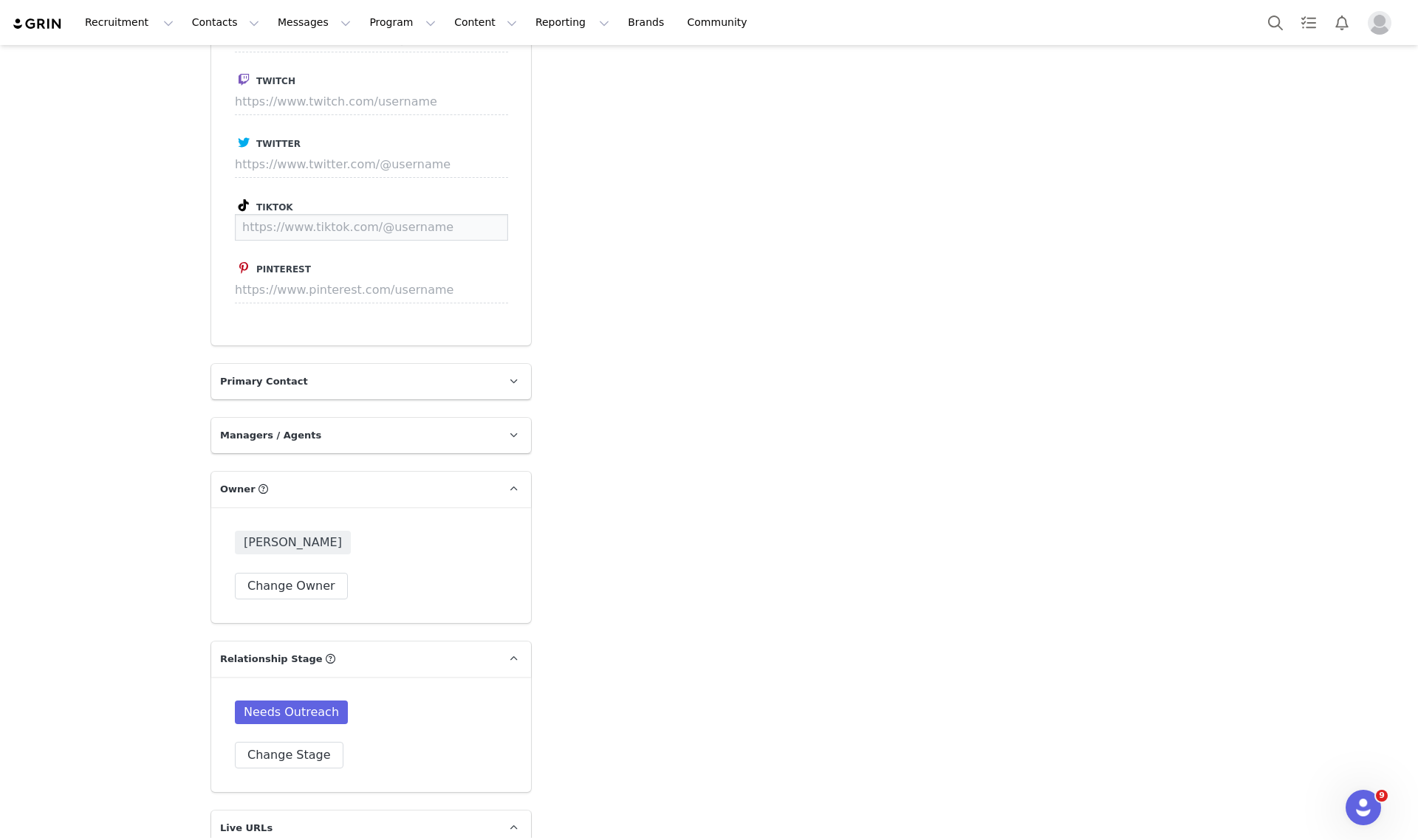
paste input "https://www.tiktok.com/@lofinesofine"
type input "https://www.tiktok.com/@lofinesofine"
click at [479, 214] on button "Save" at bounding box center [480, 228] width 54 height 27
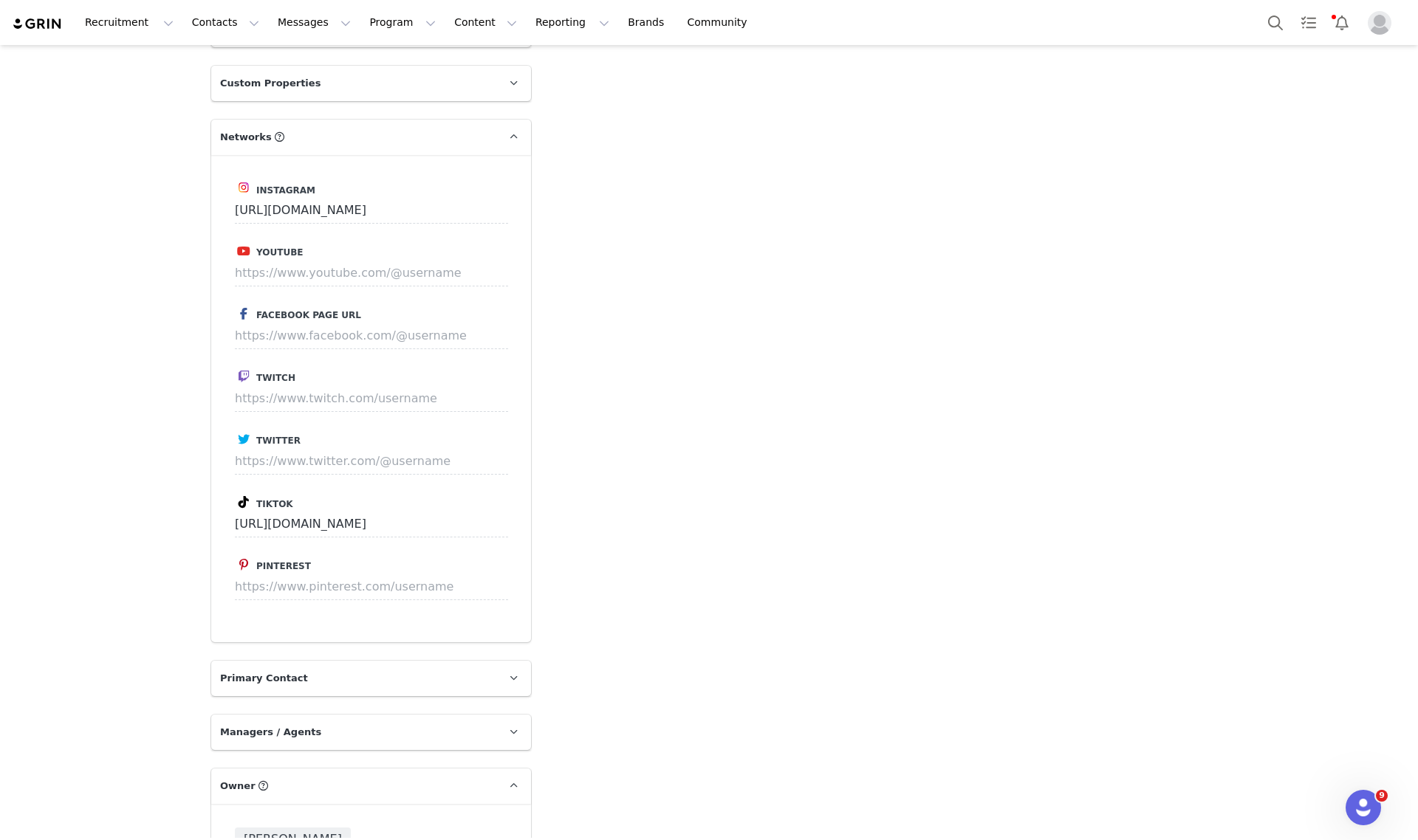
scroll to position [1015, 0]
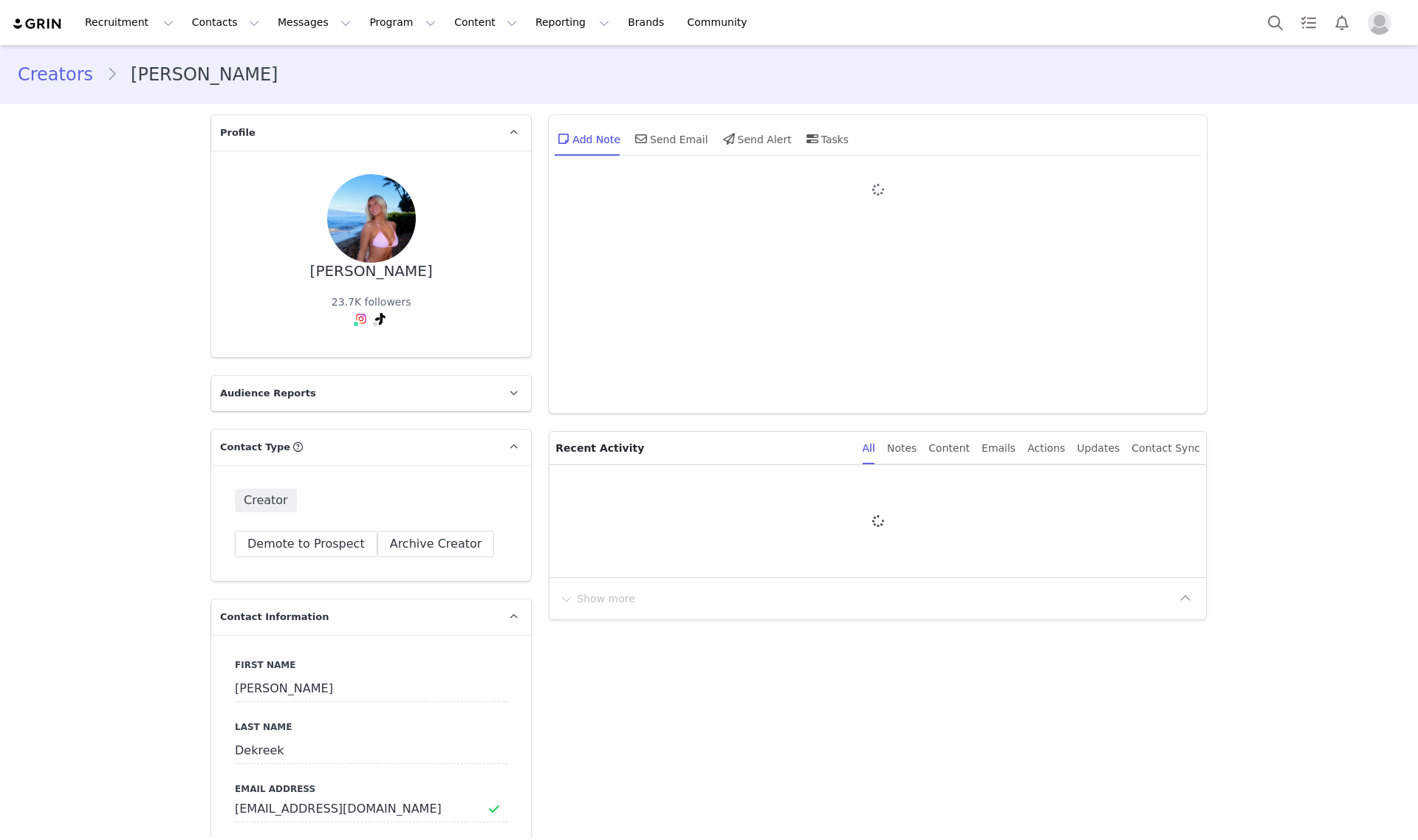
type input "+1 ([GEOGRAPHIC_DATA])"
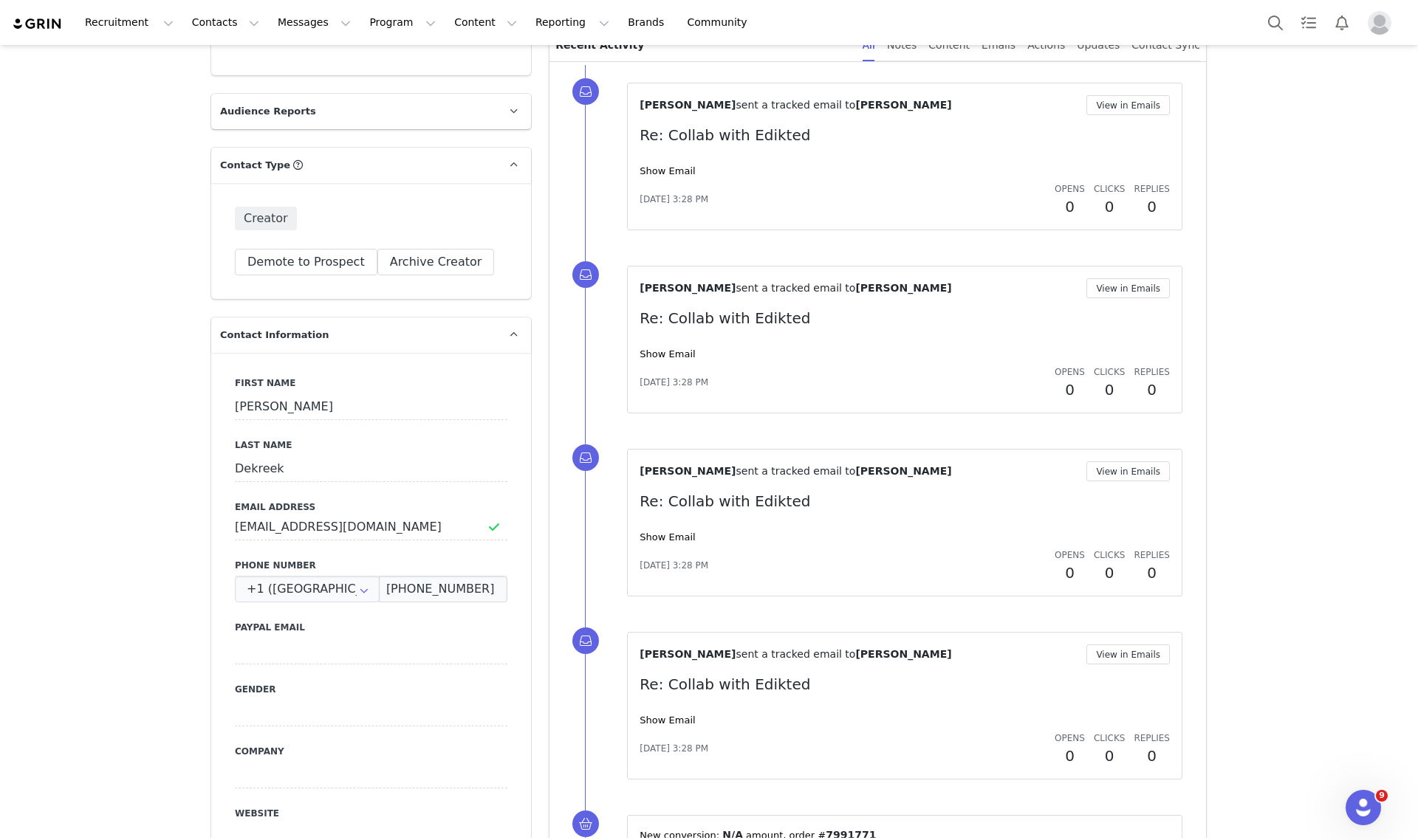
scroll to position [274, 0]
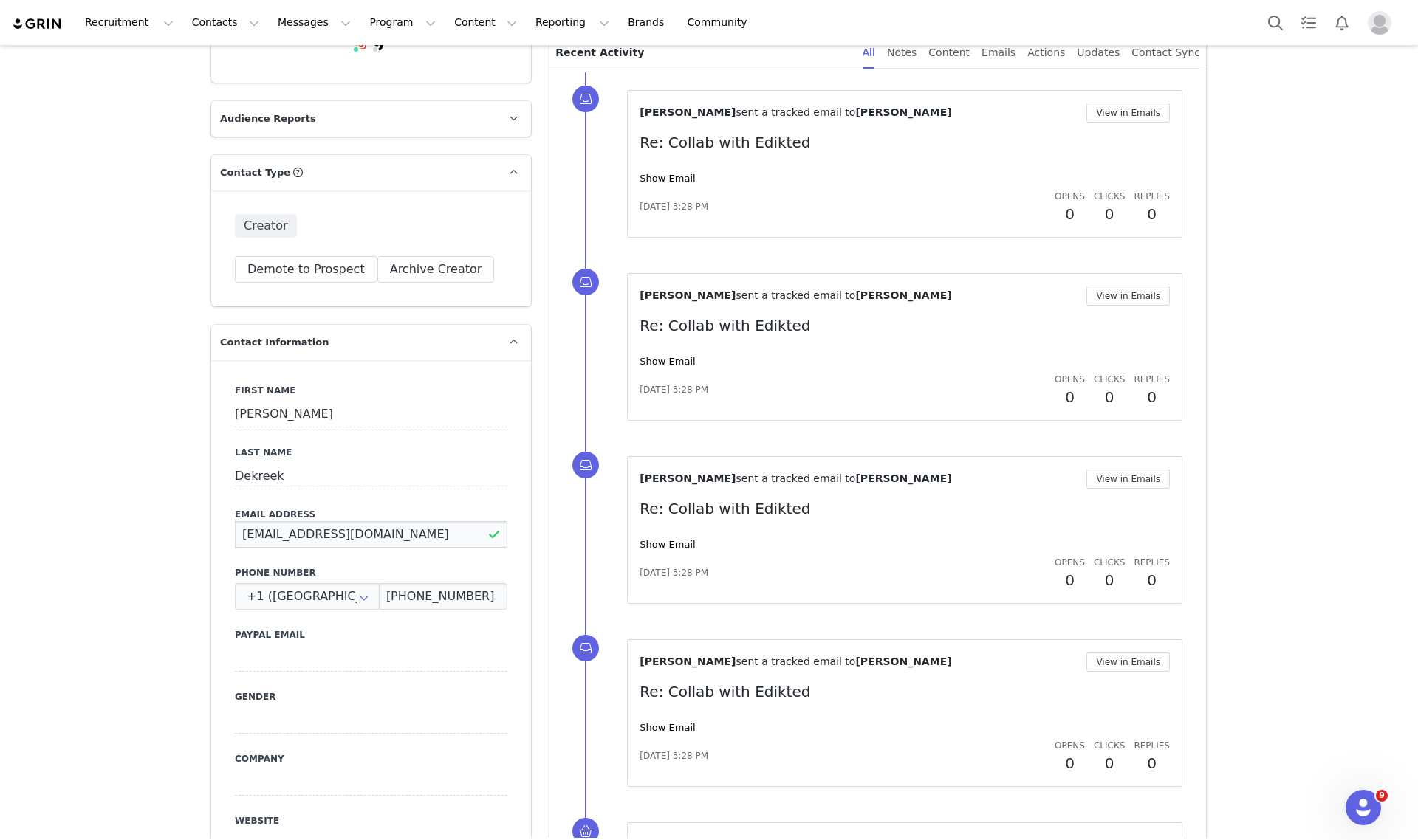
click at [273, 521] on input "[EMAIL_ADDRESS][DOMAIN_NAME]" at bounding box center [371, 535] width 272 height 27
click at [273, 521] on input "dekreekhaley@gmail.com" at bounding box center [371, 535] width 272 height 27
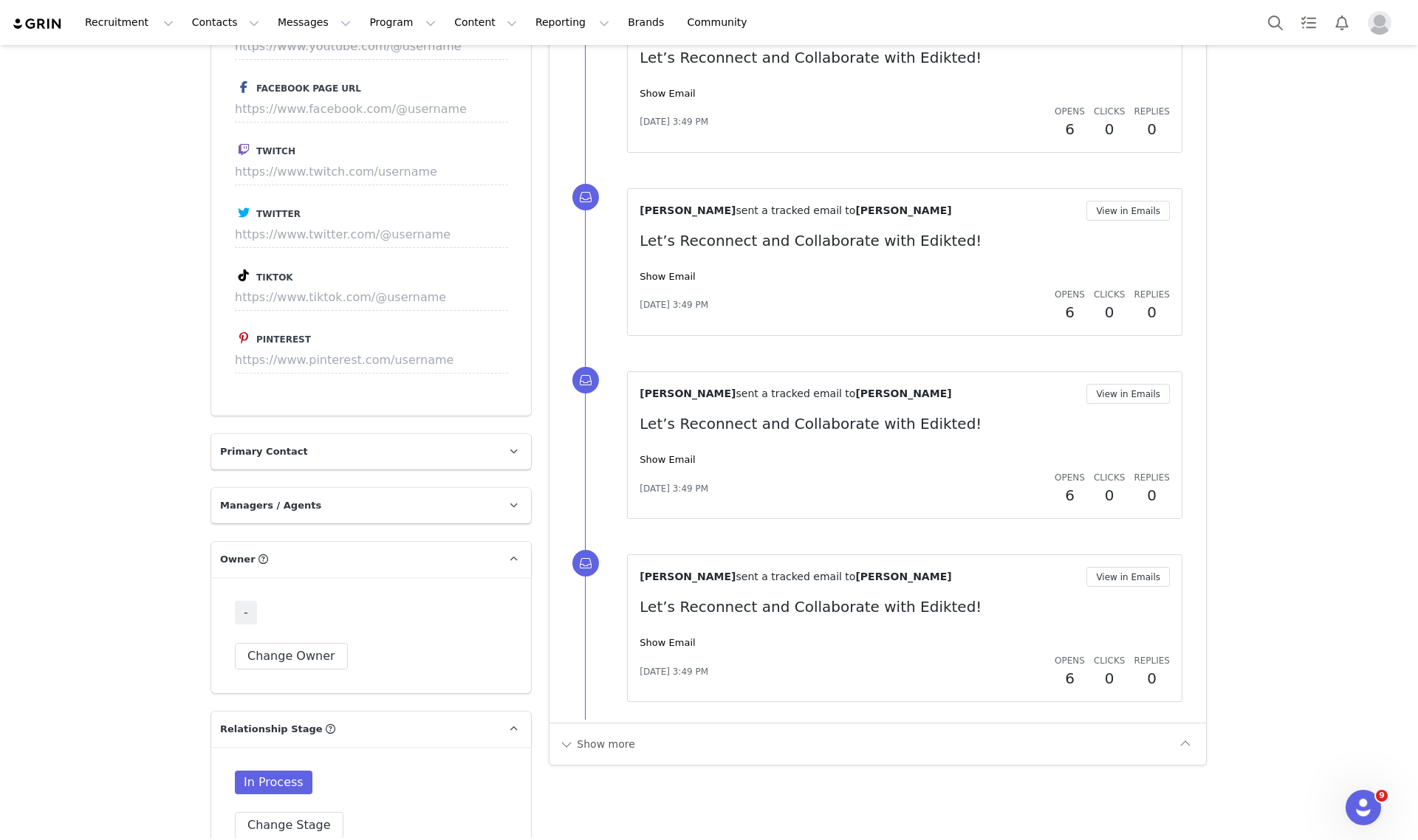
scroll to position [1757, 0]
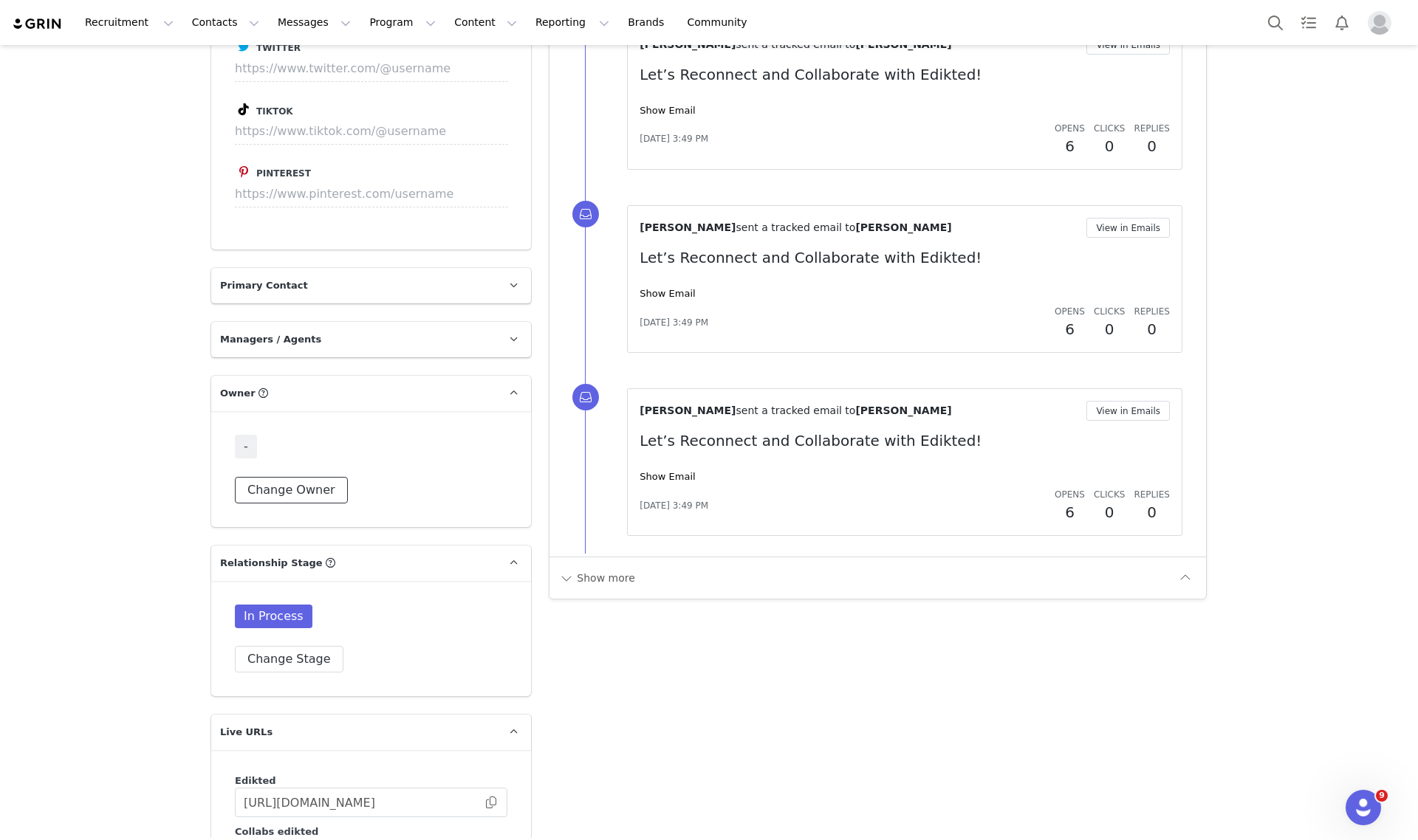
click at [299, 477] on button "Change Owner" at bounding box center [291, 490] width 113 height 27
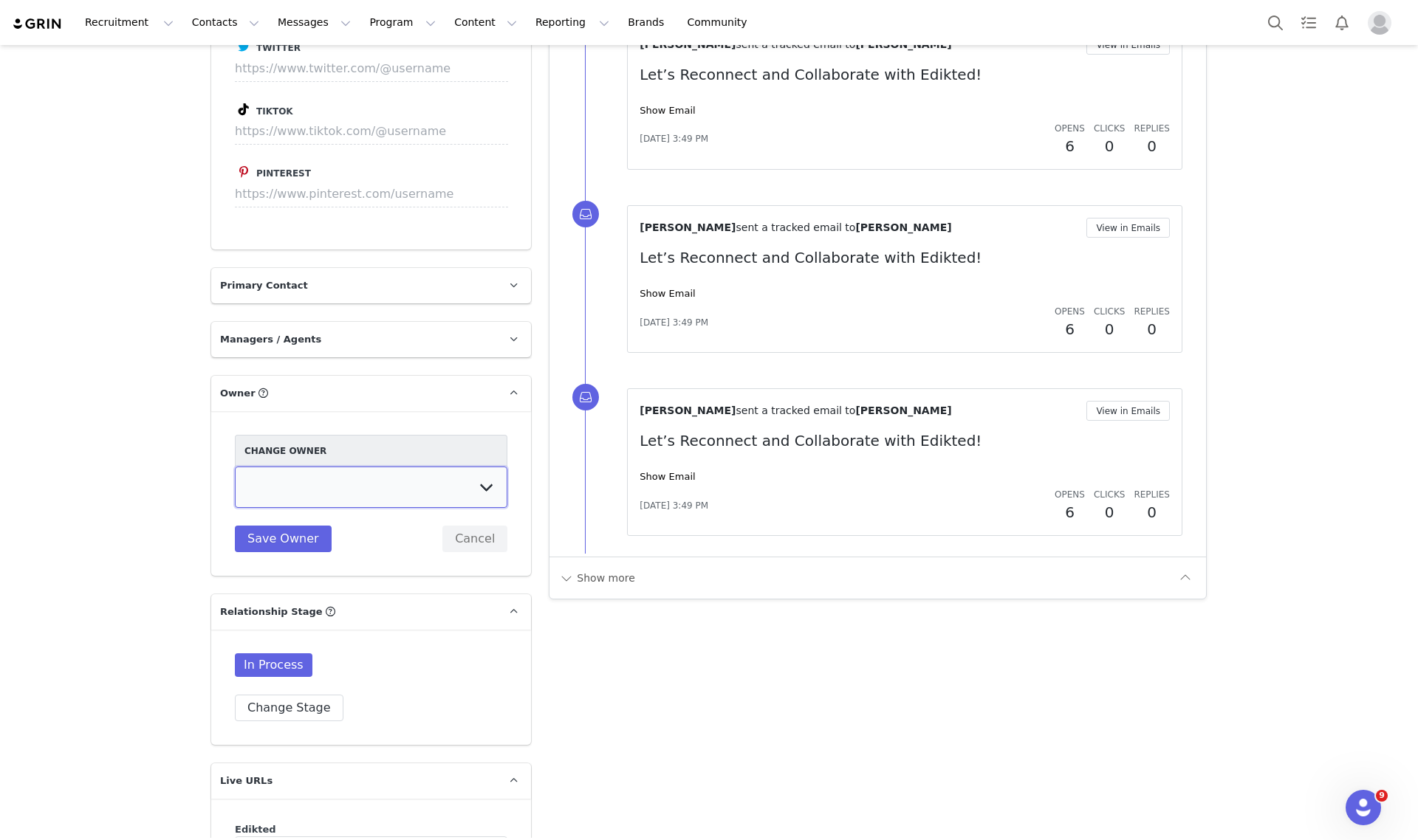
click at [312, 467] on select "[PERSON_NAME] [PERSON_NAME] [PERSON_NAME] [PERSON_NAME] [DEMOGRAPHIC_DATA] [PER…" at bounding box center [371, 487] width 272 height 41
select select "3fefac93-a94b-4176-864e-9ea1490e99cc"
click at [235, 467] on select "[PERSON_NAME] [PERSON_NAME] [PERSON_NAME] [PERSON_NAME] [DEMOGRAPHIC_DATA] [PER…" at bounding box center [371, 487] width 272 height 41
click at [284, 526] on button "Save Owner" at bounding box center [283, 539] width 97 height 27
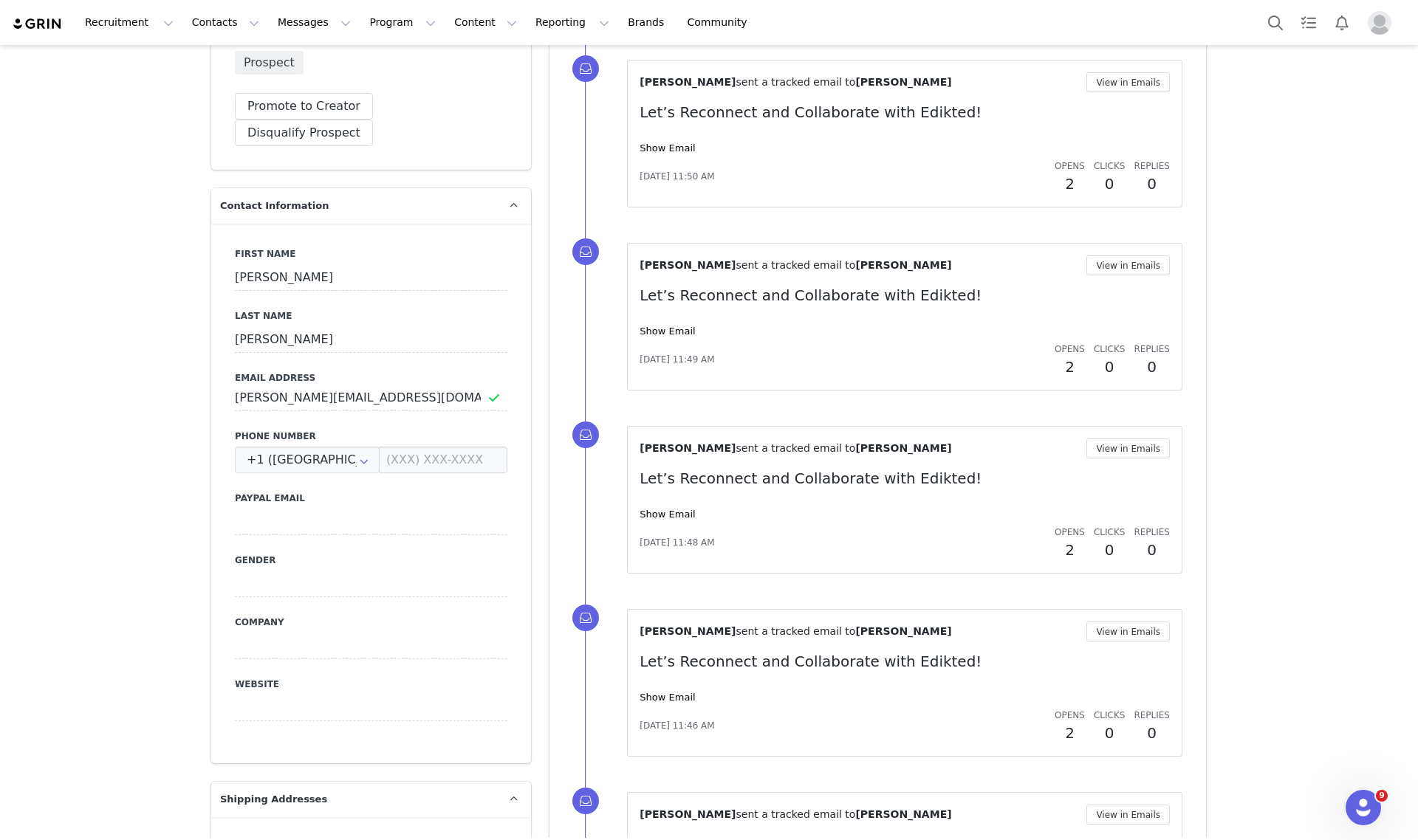
scroll to position [373, 0]
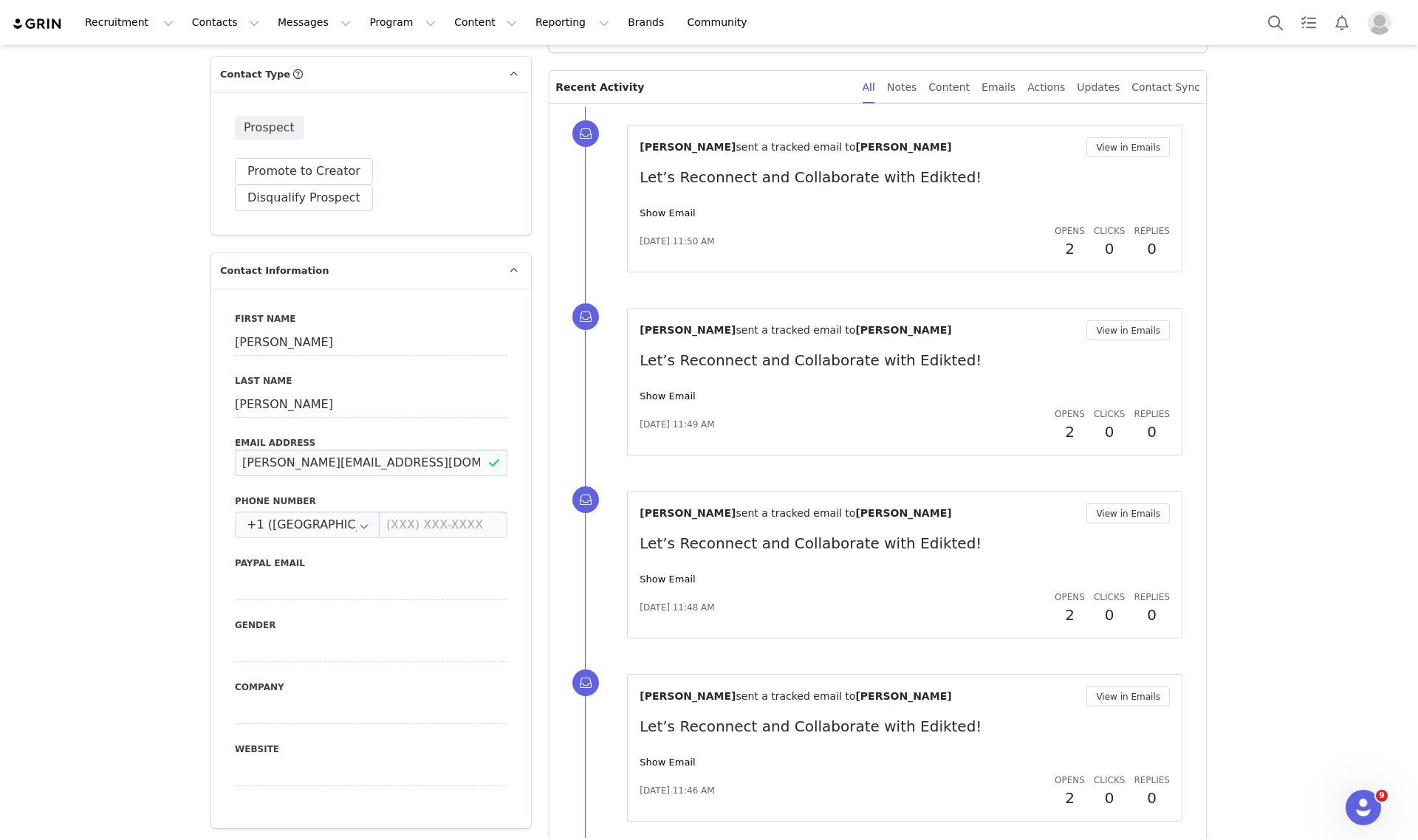
drag, startPoint x: 450, startPoint y: 429, endPoint x: 112, endPoint y: 433, distance: 338.0
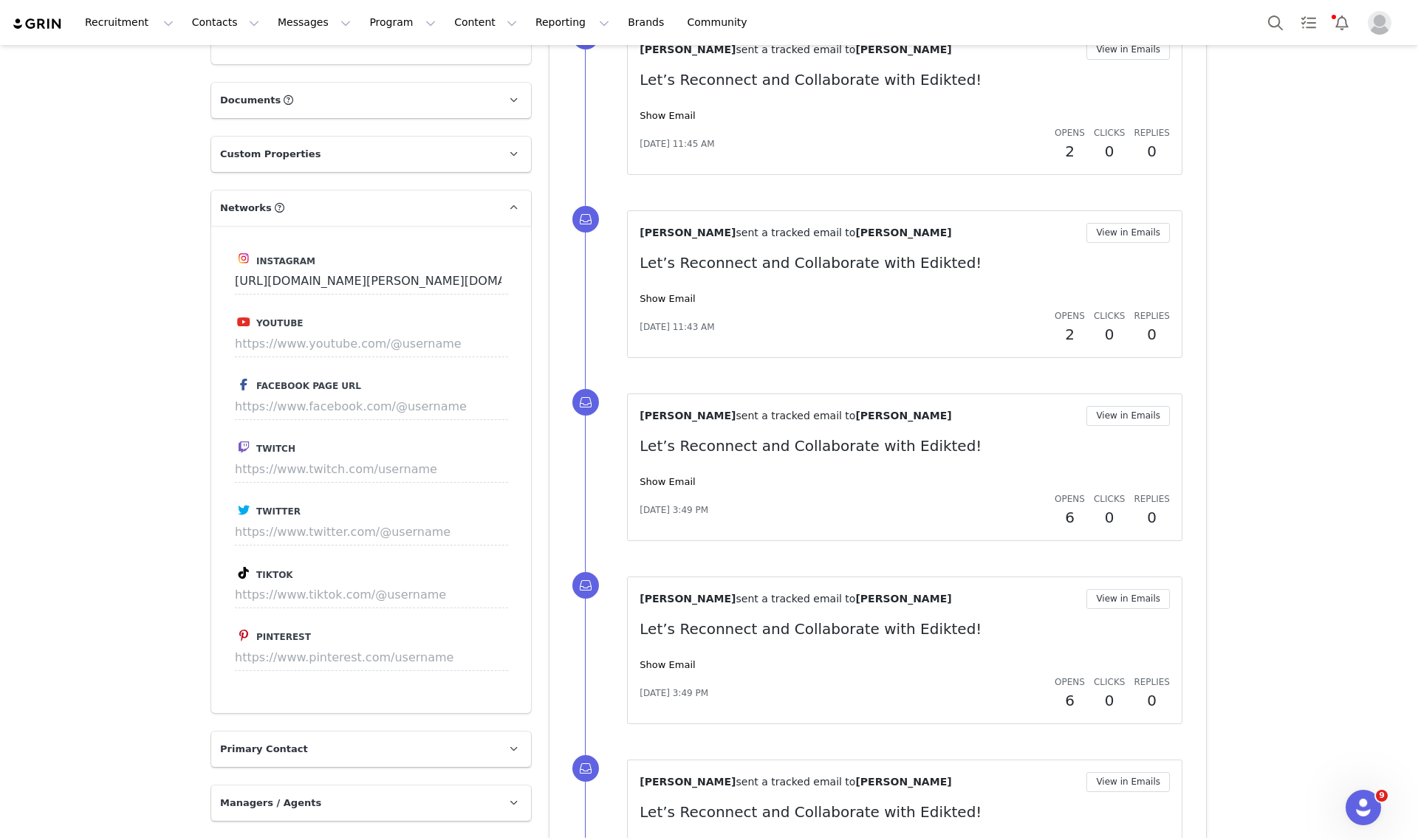
scroll to position [1573, 0]
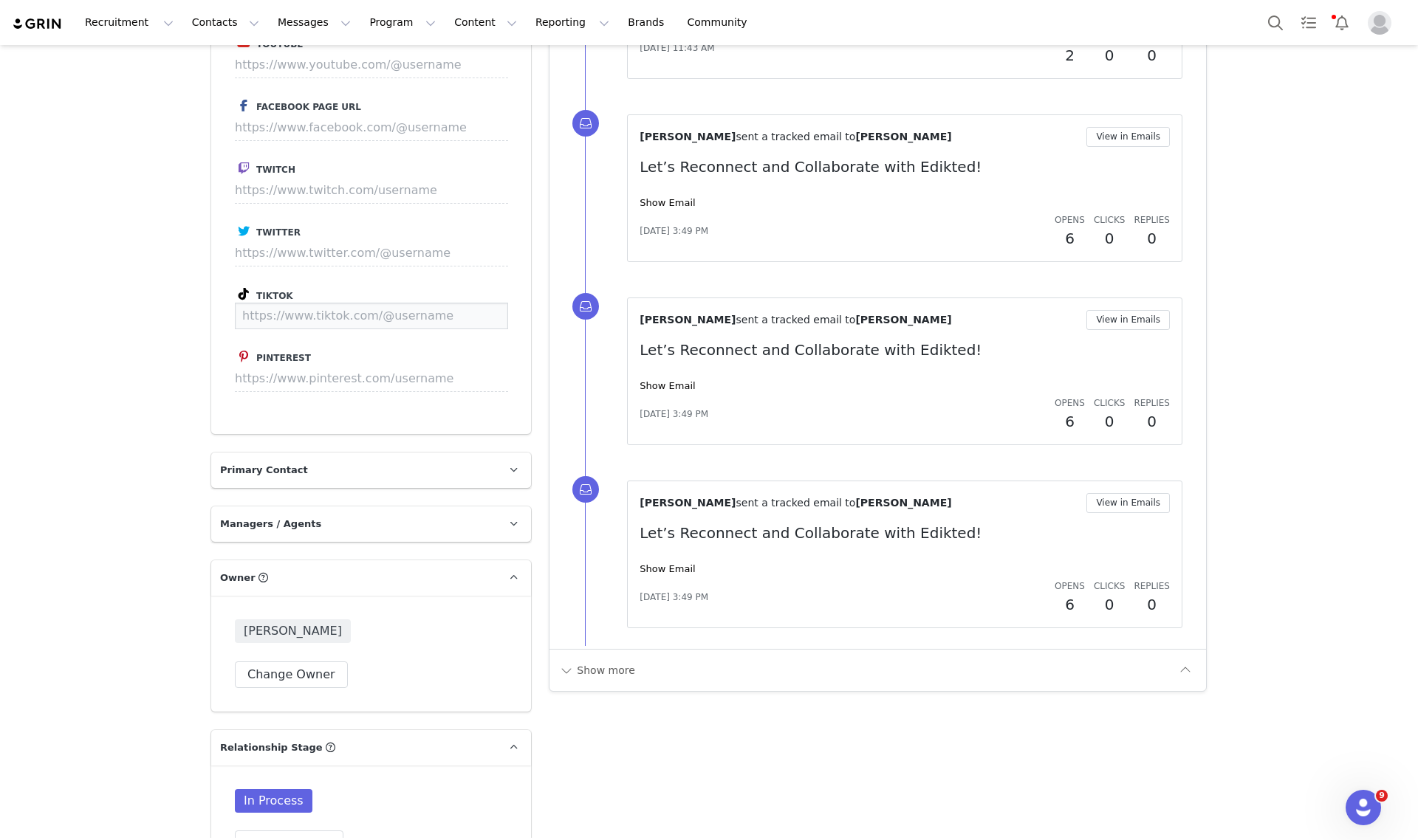
paste input "[URL][DOMAIN_NAME]"
type input "[URL][DOMAIN_NAME]"
click at [476, 302] on button "Save" at bounding box center [480, 316] width 54 height 27
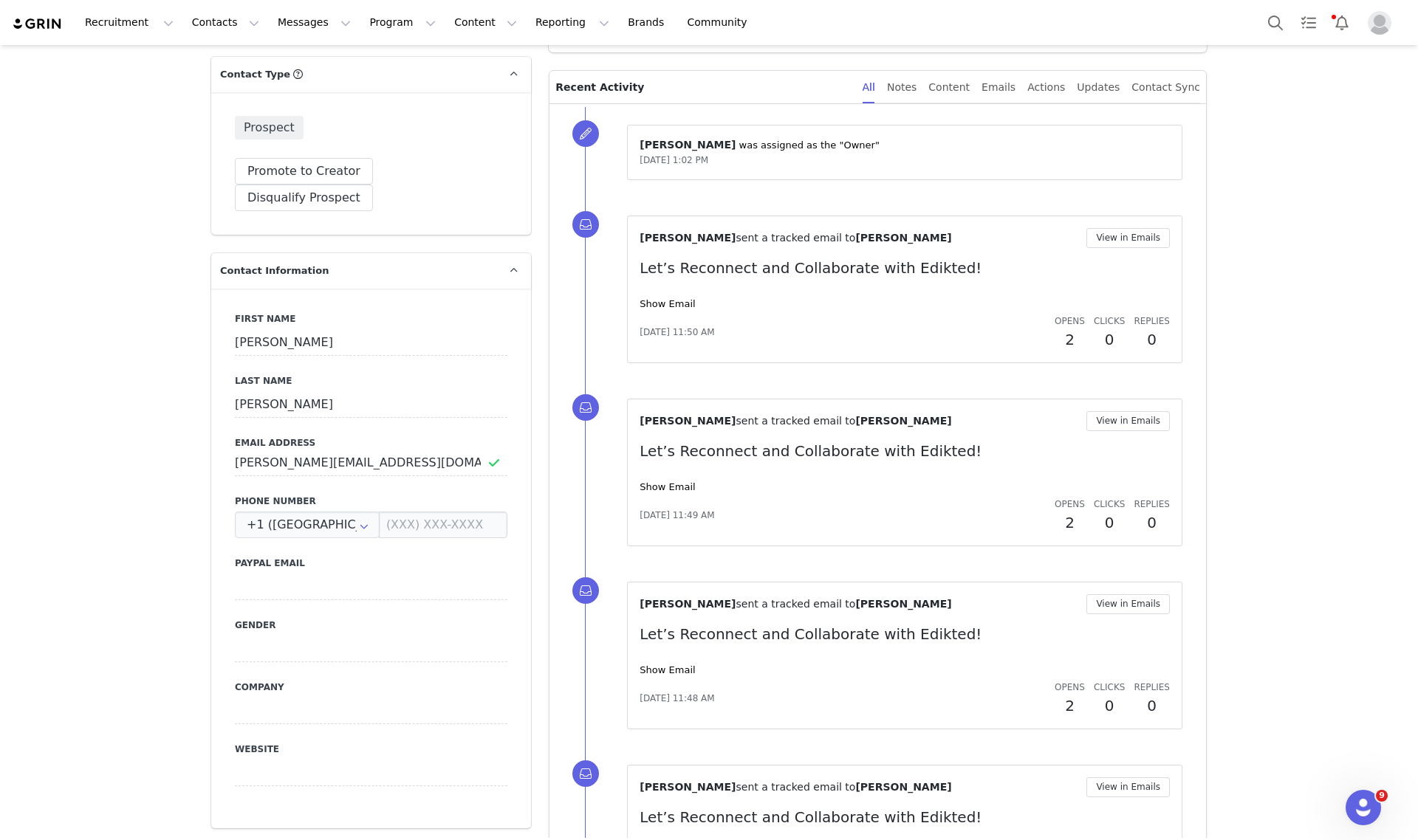
scroll to position [0, 0]
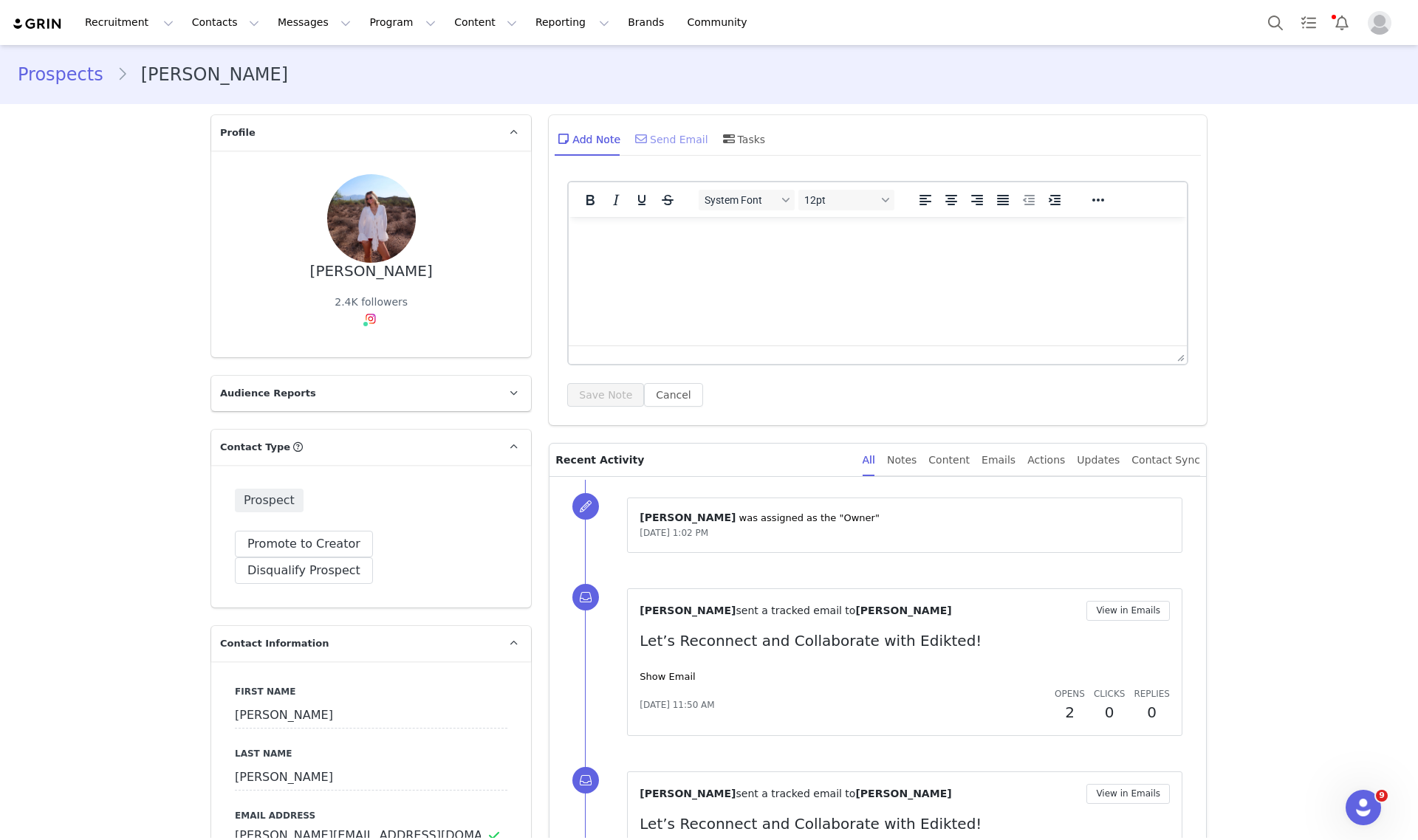
click at [664, 131] on div "Send Email" at bounding box center [670, 139] width 76 height 35
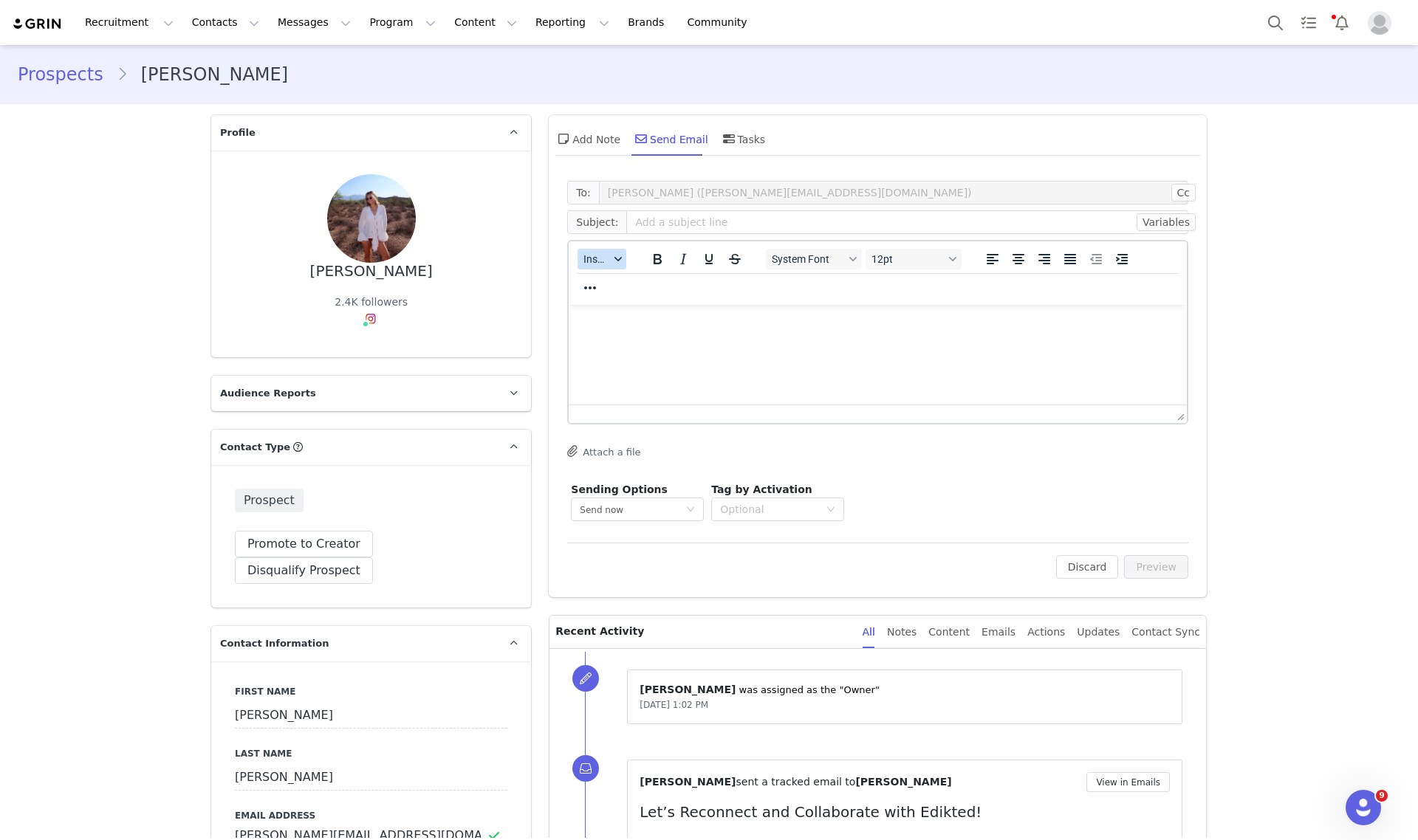
click at [590, 259] on span "Insert" at bounding box center [596, 259] width 26 height 12
click at [602, 285] on div "Insert Template" at bounding box center [649, 284] width 133 height 18
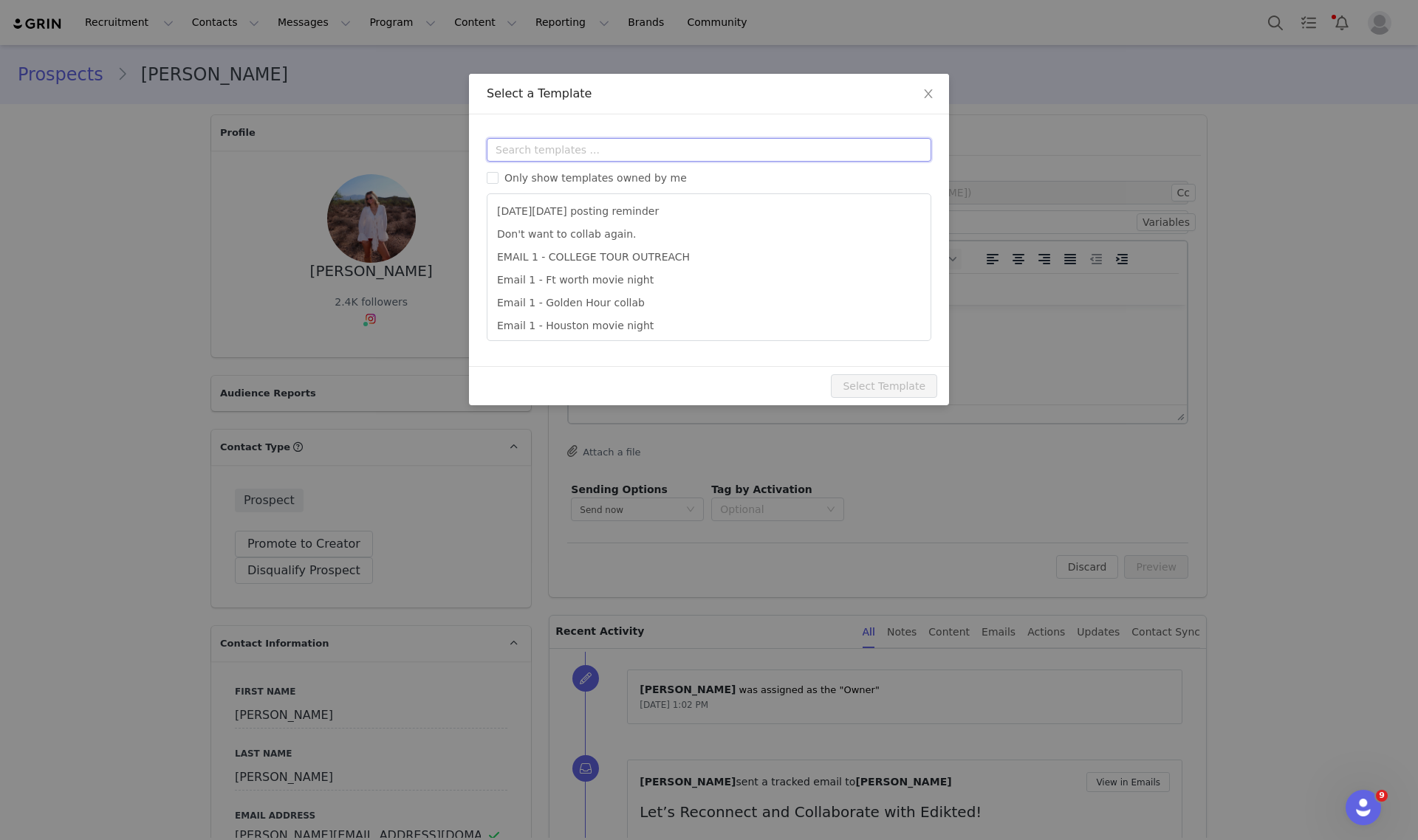
click at [577, 154] on input "text" at bounding box center [709, 150] width 445 height 24
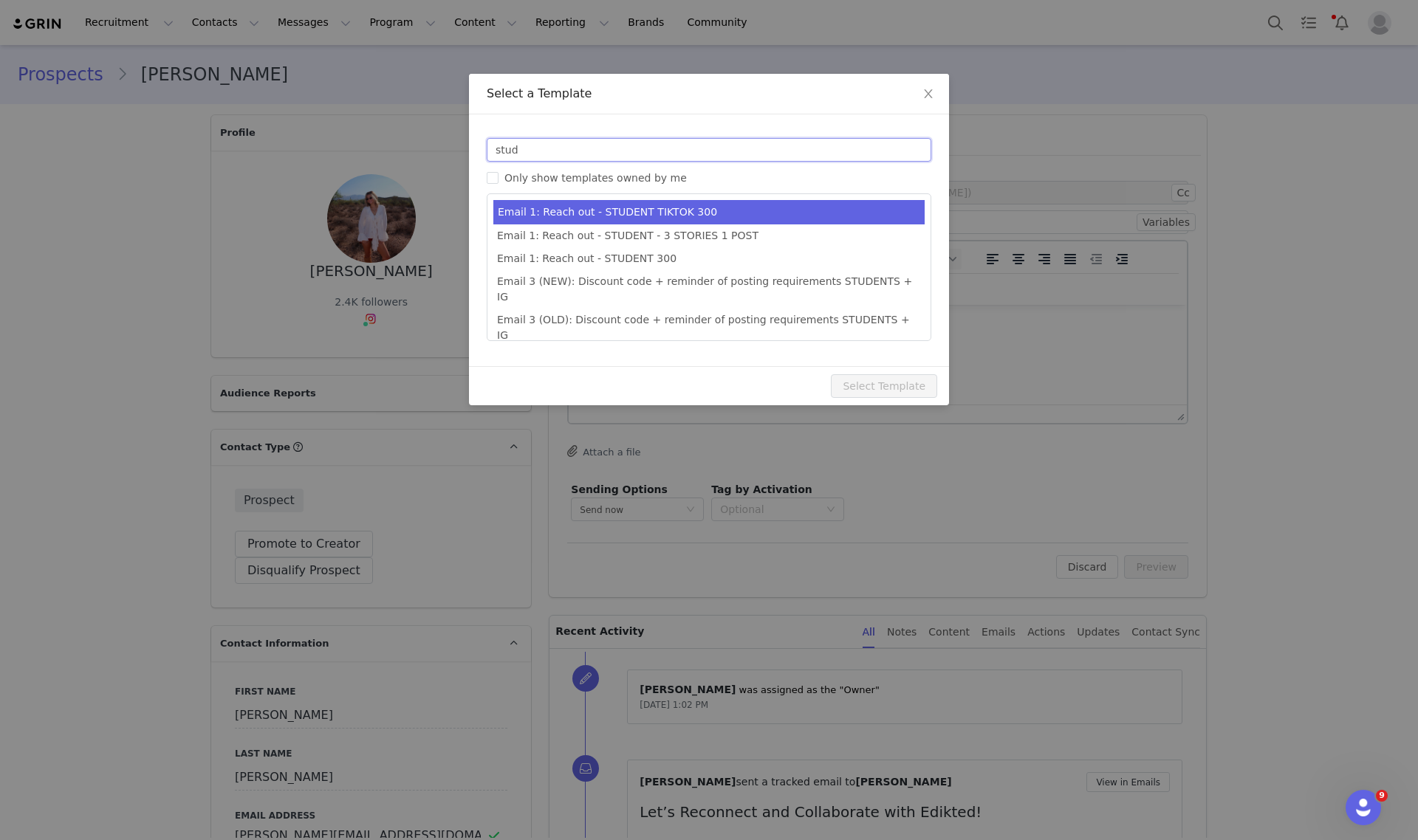
type input "stud"
type input "Collab with Edikted"
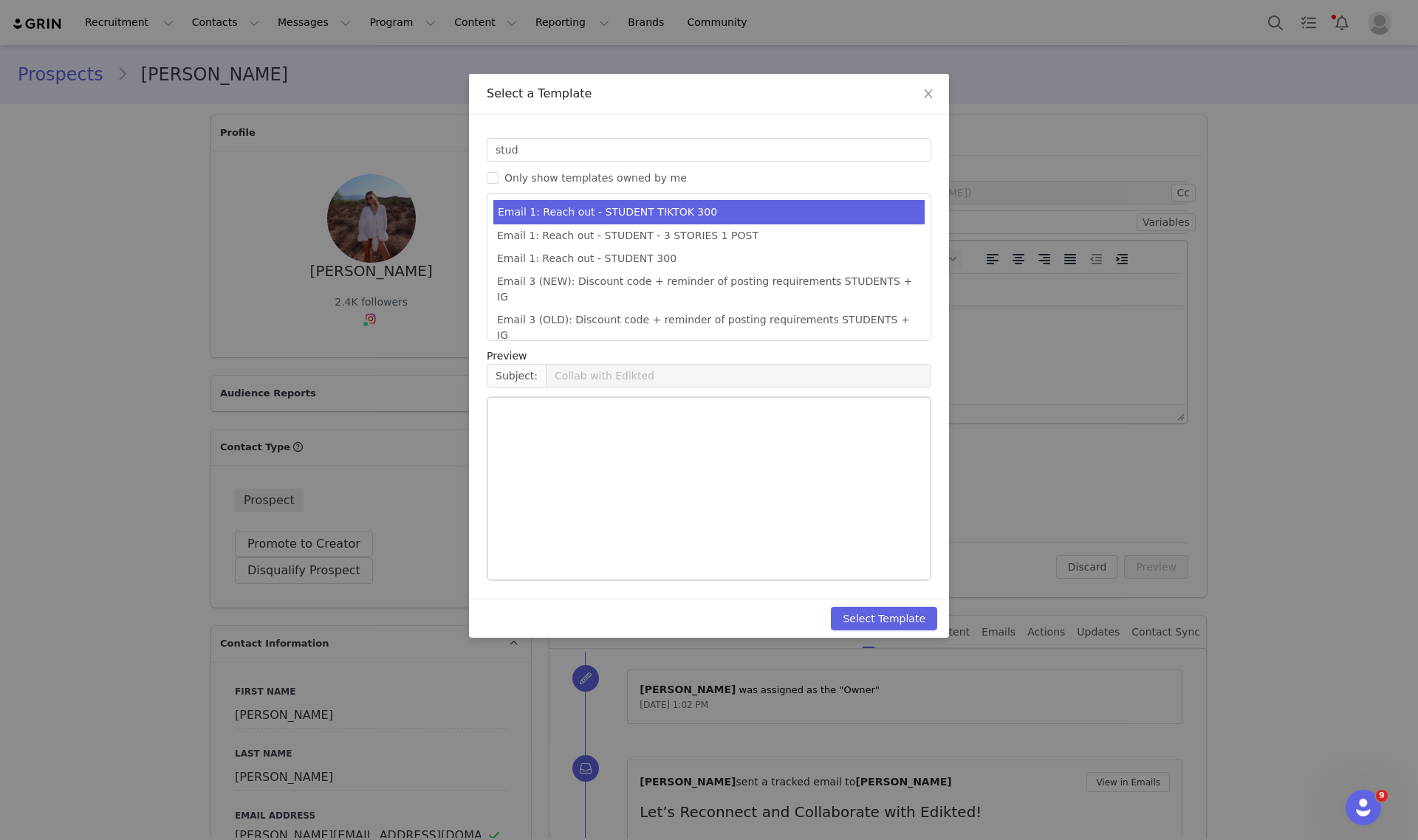
click at [671, 204] on li "Email 1: Reach out - STUDENT TIKTOK 300" at bounding box center [709, 212] width 431 height 24
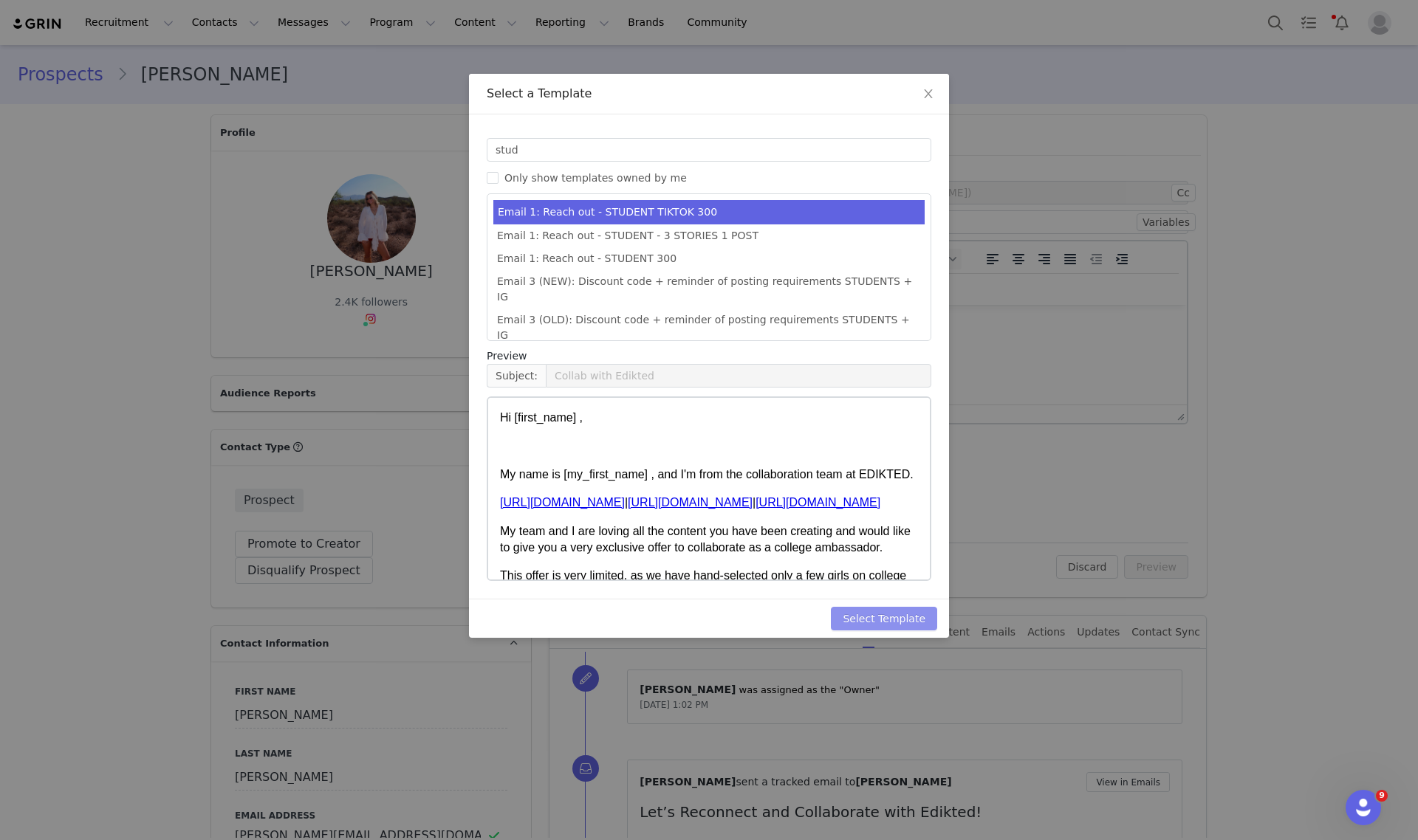
drag, startPoint x: 911, startPoint y: 618, endPoint x: 1036, endPoint y: 613, distance: 125.1
click at [912, 620] on button "Select Template" at bounding box center [884, 619] width 107 height 24
type input "Collab with Edikted"
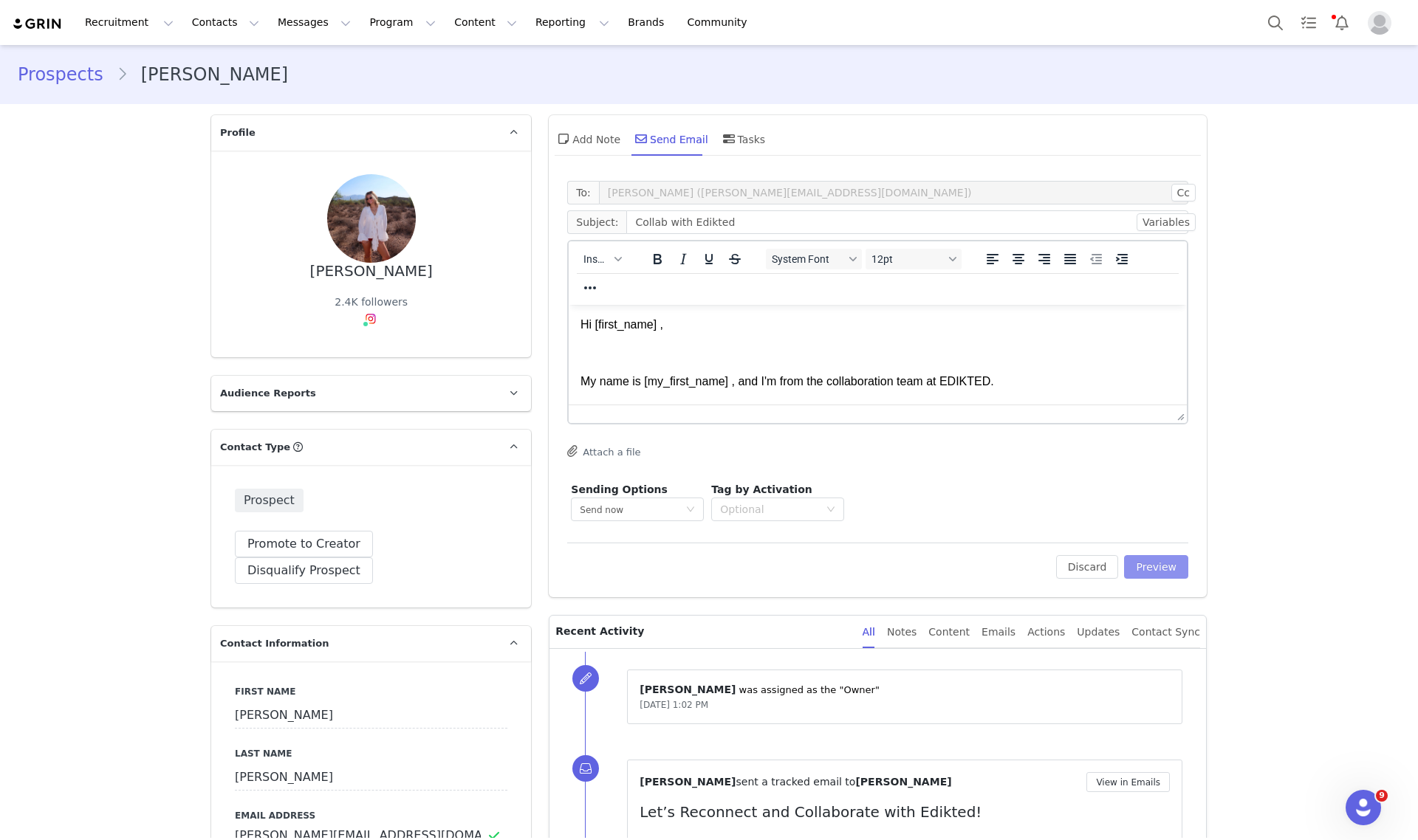
click at [1146, 566] on button "Preview" at bounding box center [1156, 567] width 64 height 24
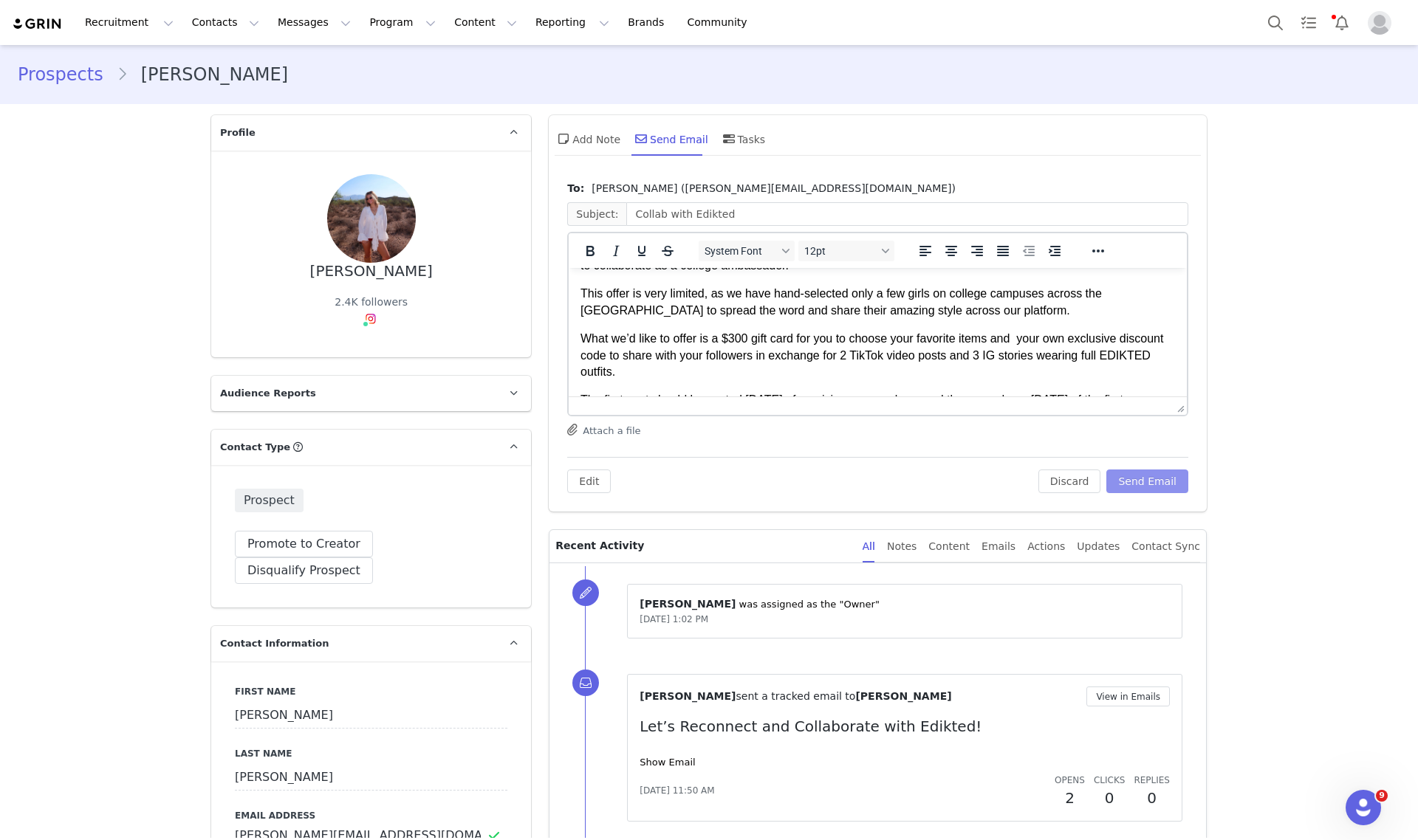
scroll to position [185, 0]
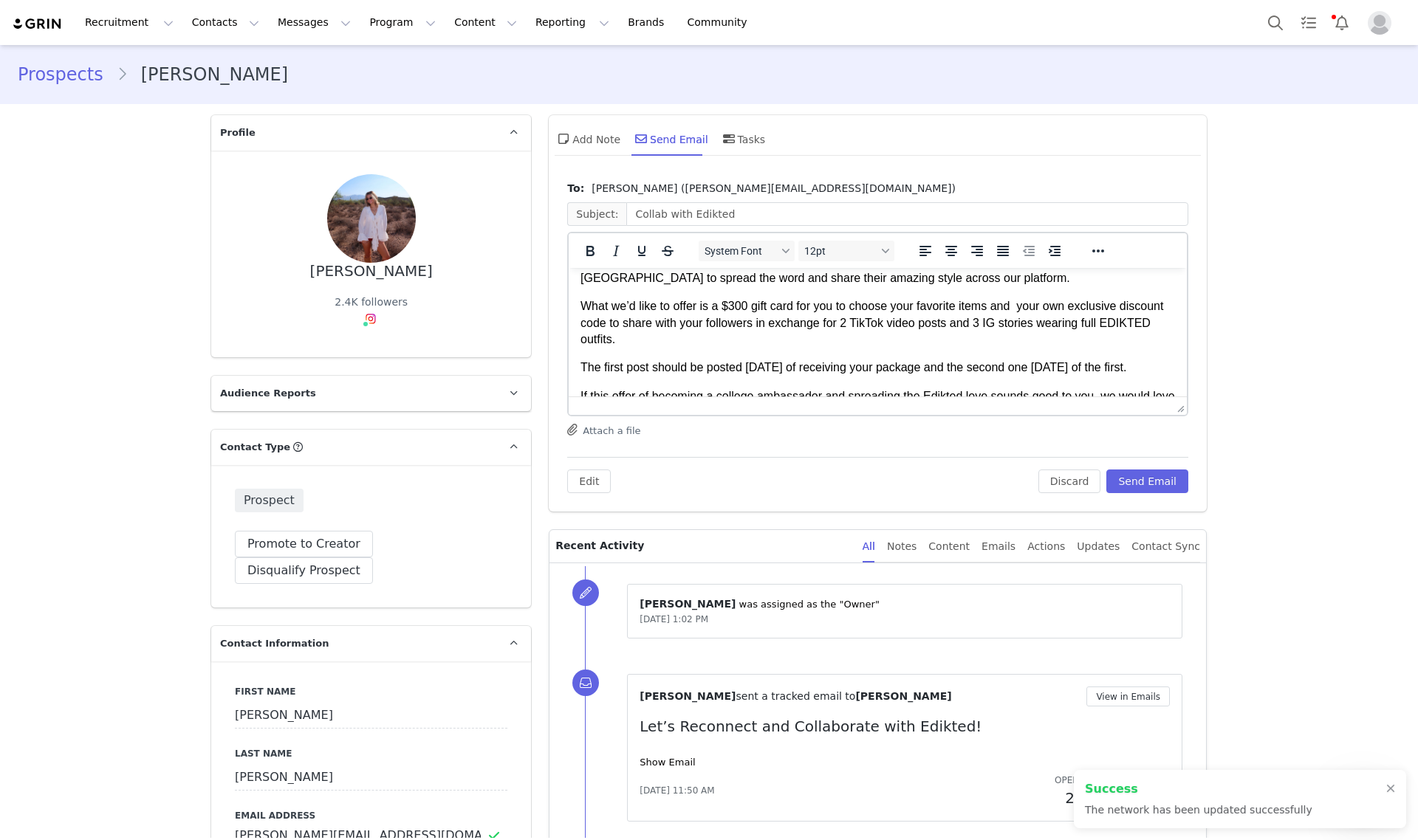
click at [734, 298] on p "What we’d like to offer is a $300 gift card for you to choose your favorite ite…" at bounding box center [878, 322] width 595 height 50
click at [1146, 487] on button "Send Email" at bounding box center [1147, 481] width 82 height 24
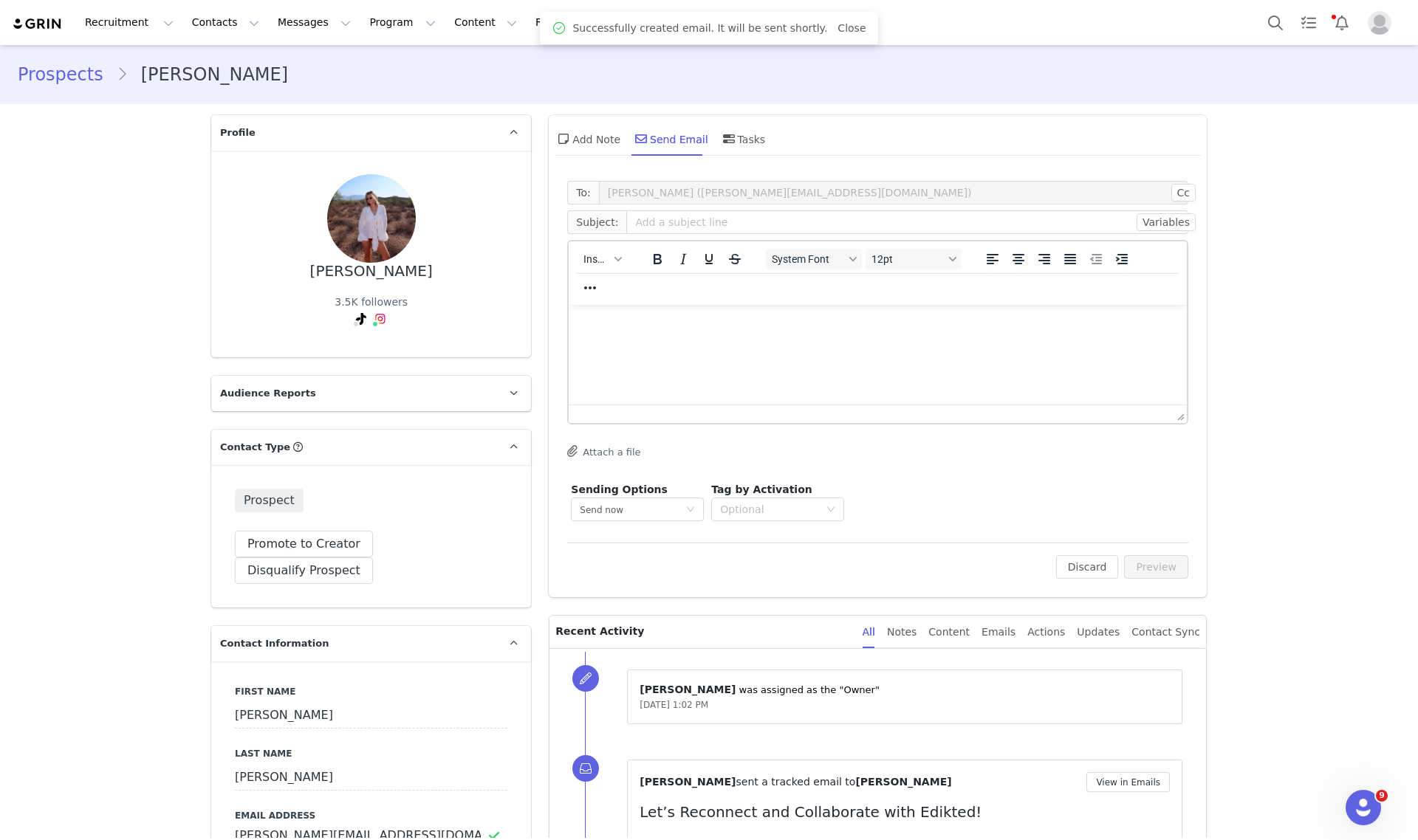
scroll to position [0, 0]
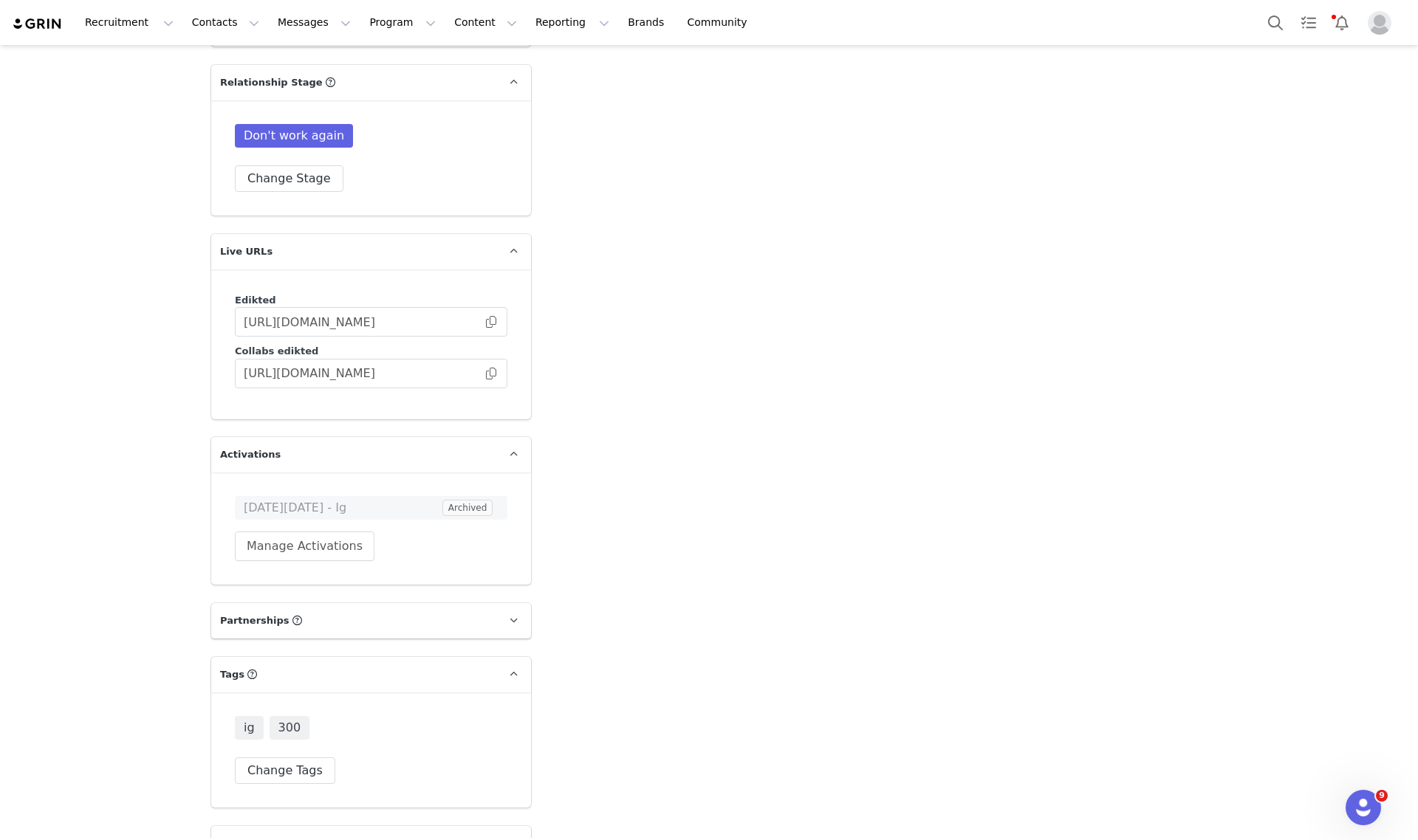
scroll to position [1906, 0]
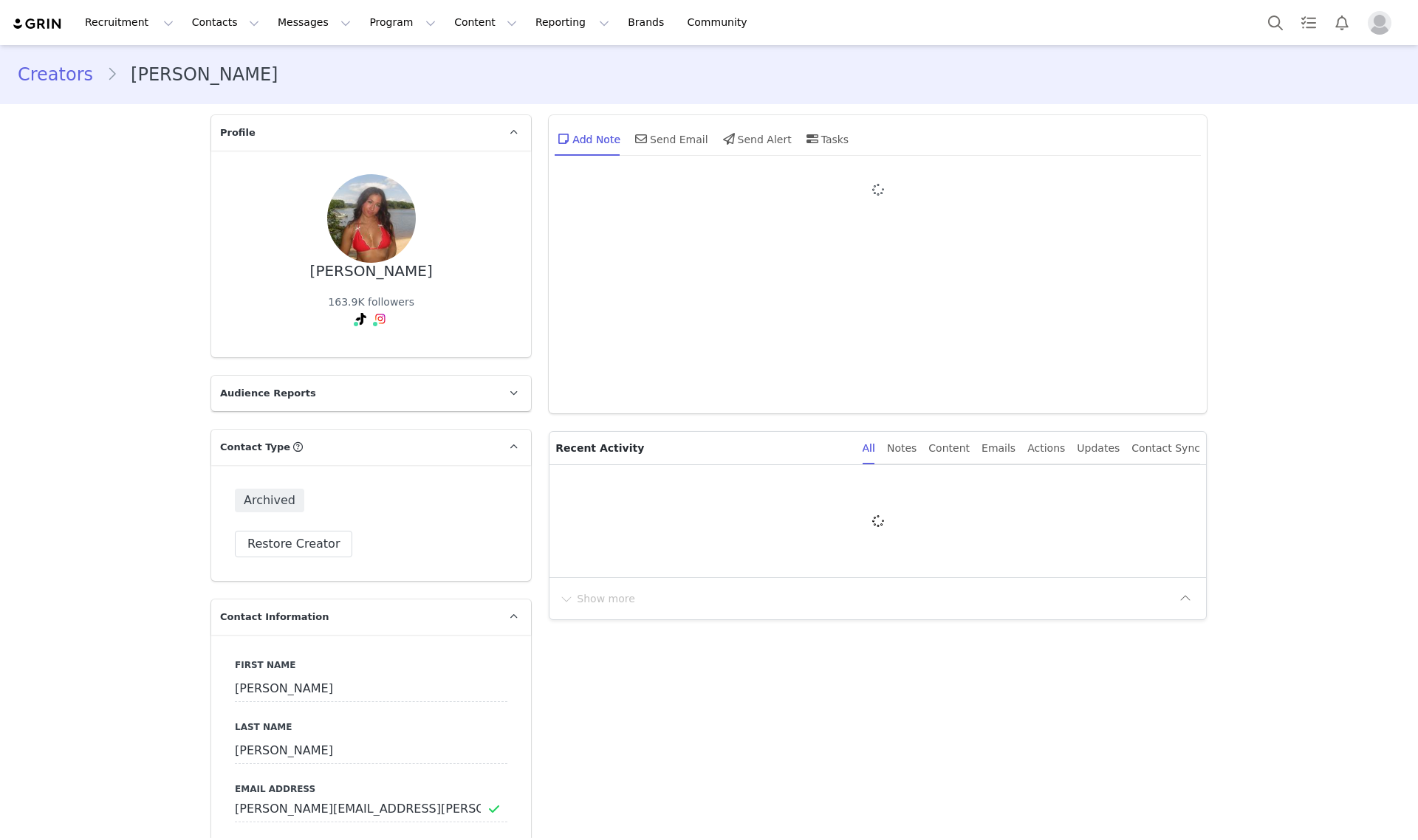
type input "+1 ([GEOGRAPHIC_DATA])"
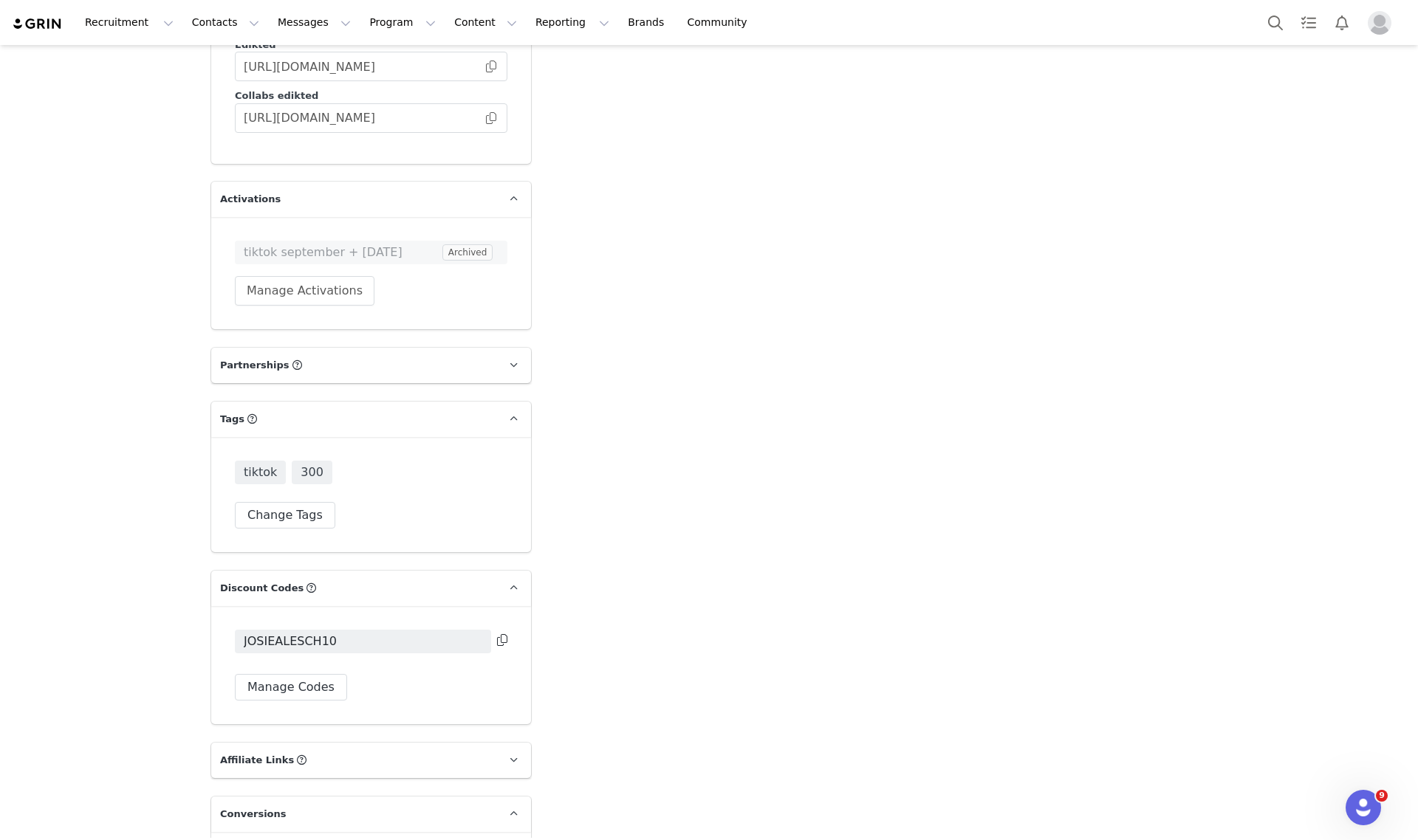
scroll to position [2629, 0]
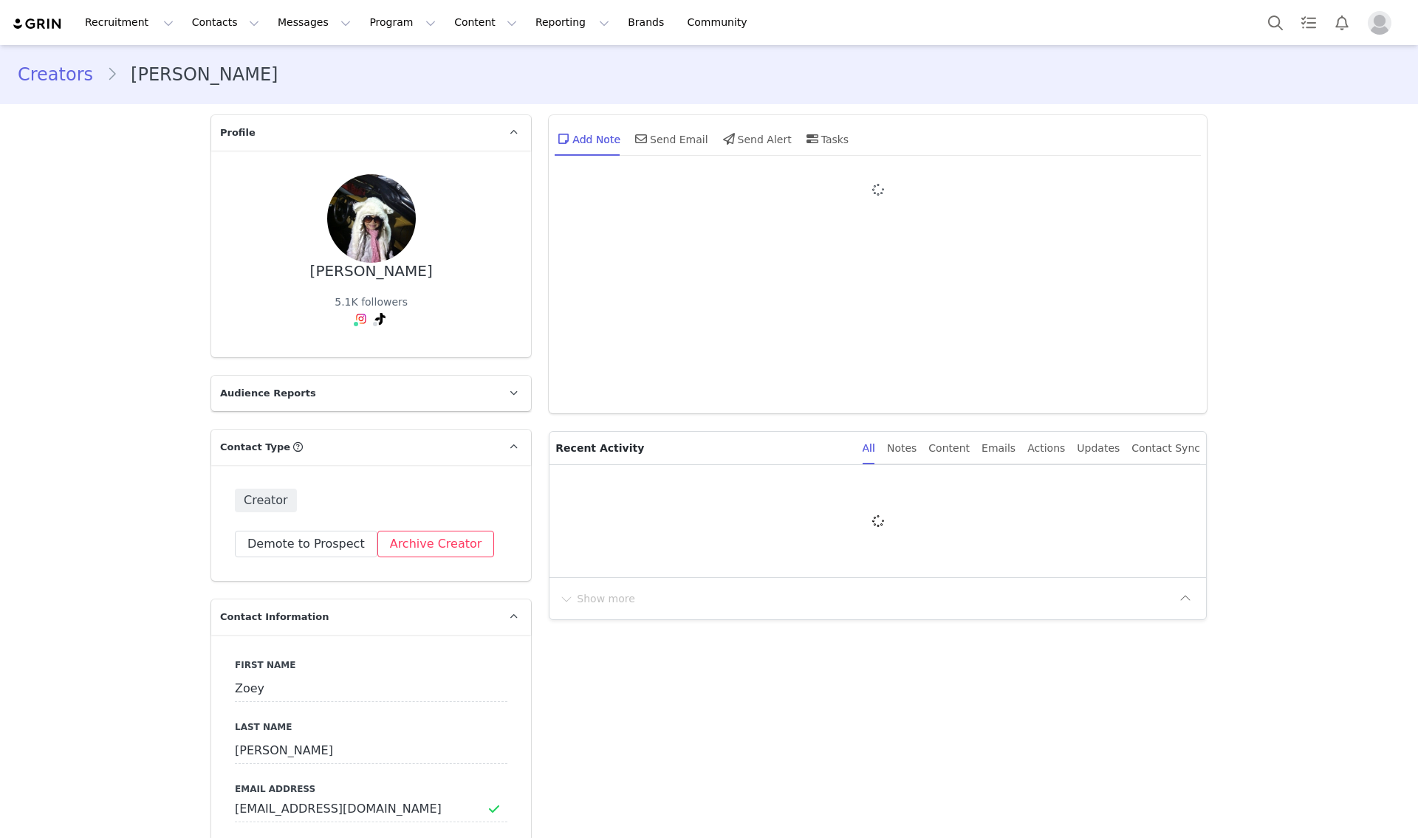
type input "+1 ([GEOGRAPHIC_DATA])"
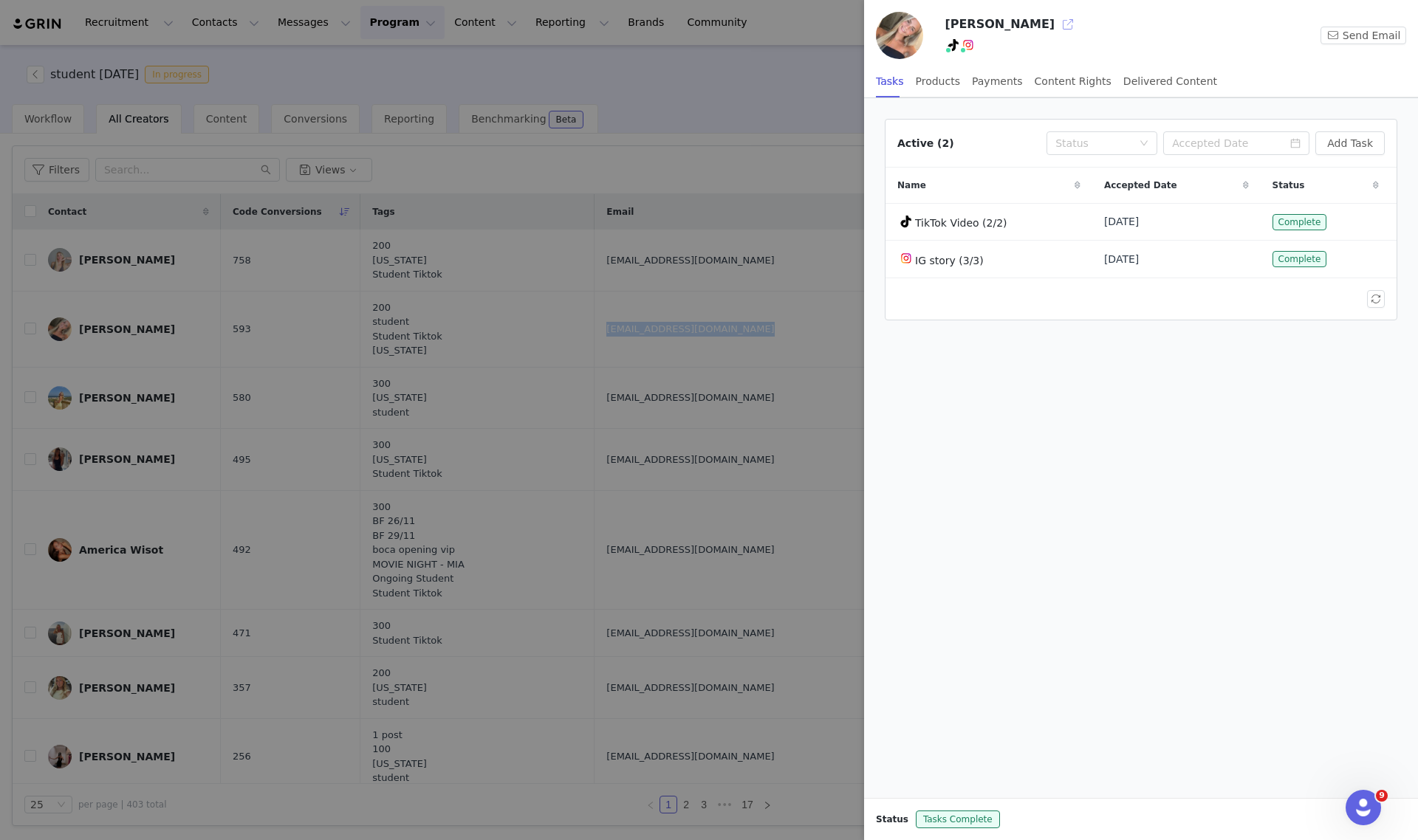
click at [1056, 32] on button "button" at bounding box center [1068, 24] width 24 height 24
drag, startPoint x: 621, startPoint y: 86, endPoint x: 622, endPoint y: 95, distance: 9.1
click at [622, 86] on div at bounding box center [709, 420] width 1418 height 840
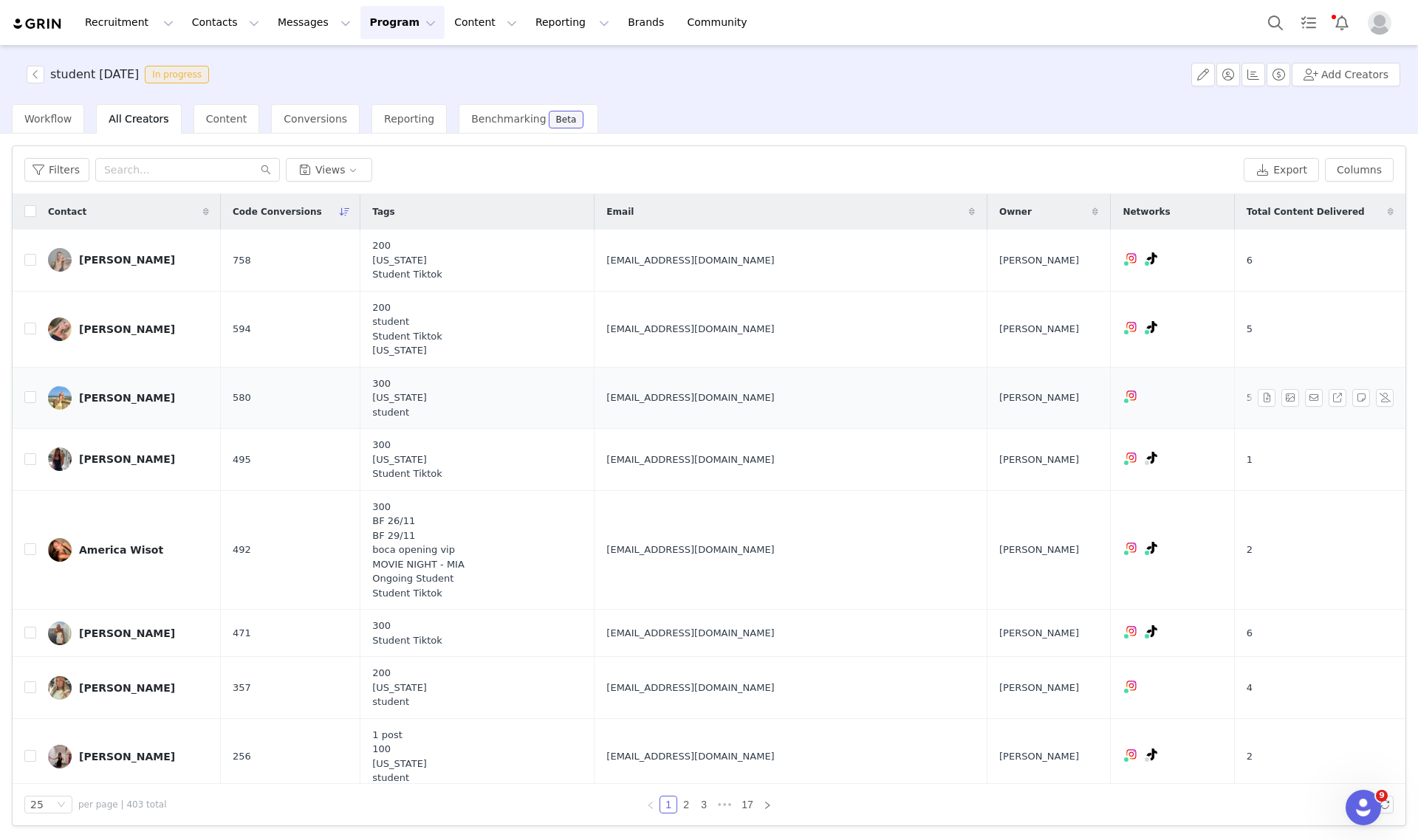
click at [120, 397] on div "[PERSON_NAME]" at bounding box center [127, 398] width 96 height 12
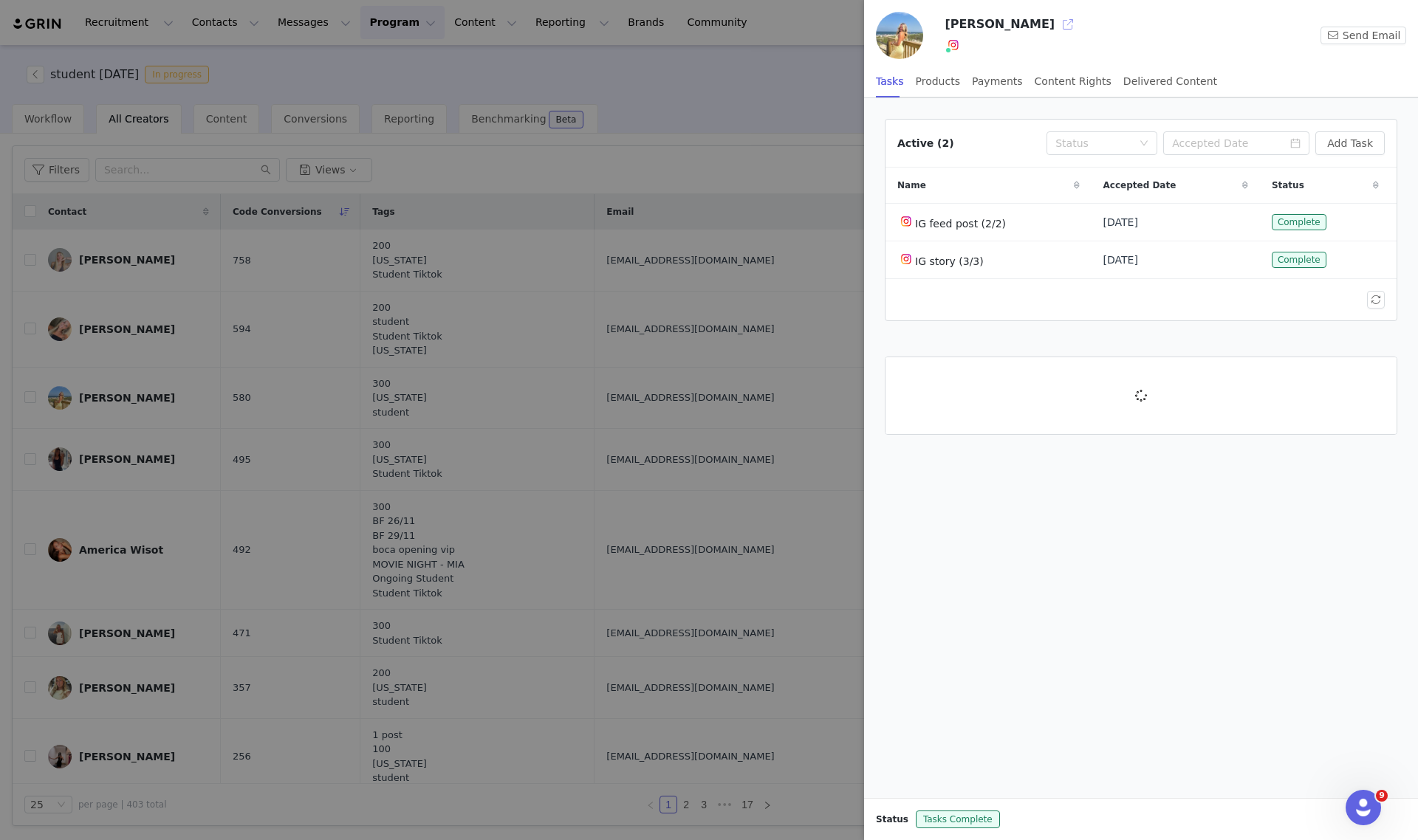
click at [1056, 24] on button "button" at bounding box center [1068, 24] width 24 height 24
click at [754, 75] on div at bounding box center [709, 420] width 1418 height 840
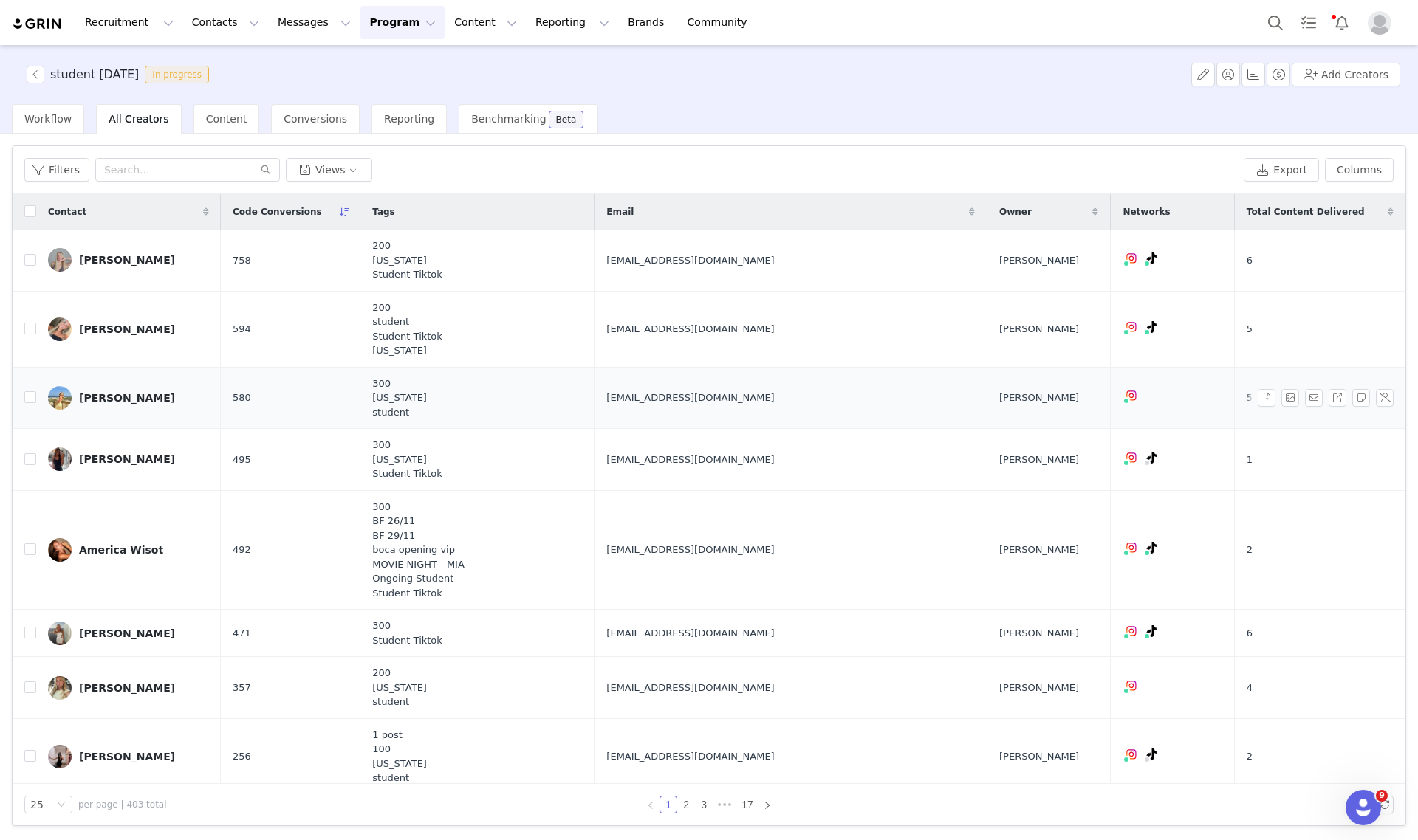
click at [664, 400] on span "[EMAIL_ADDRESS][DOMAIN_NAME]" at bounding box center [690, 398] width 168 height 15
drag, startPoint x: 664, startPoint y: 400, endPoint x: 673, endPoint y: 396, distance: 9.8
click at [673, 396] on span "cammydoo1@gmail.com" at bounding box center [690, 398] width 168 height 15
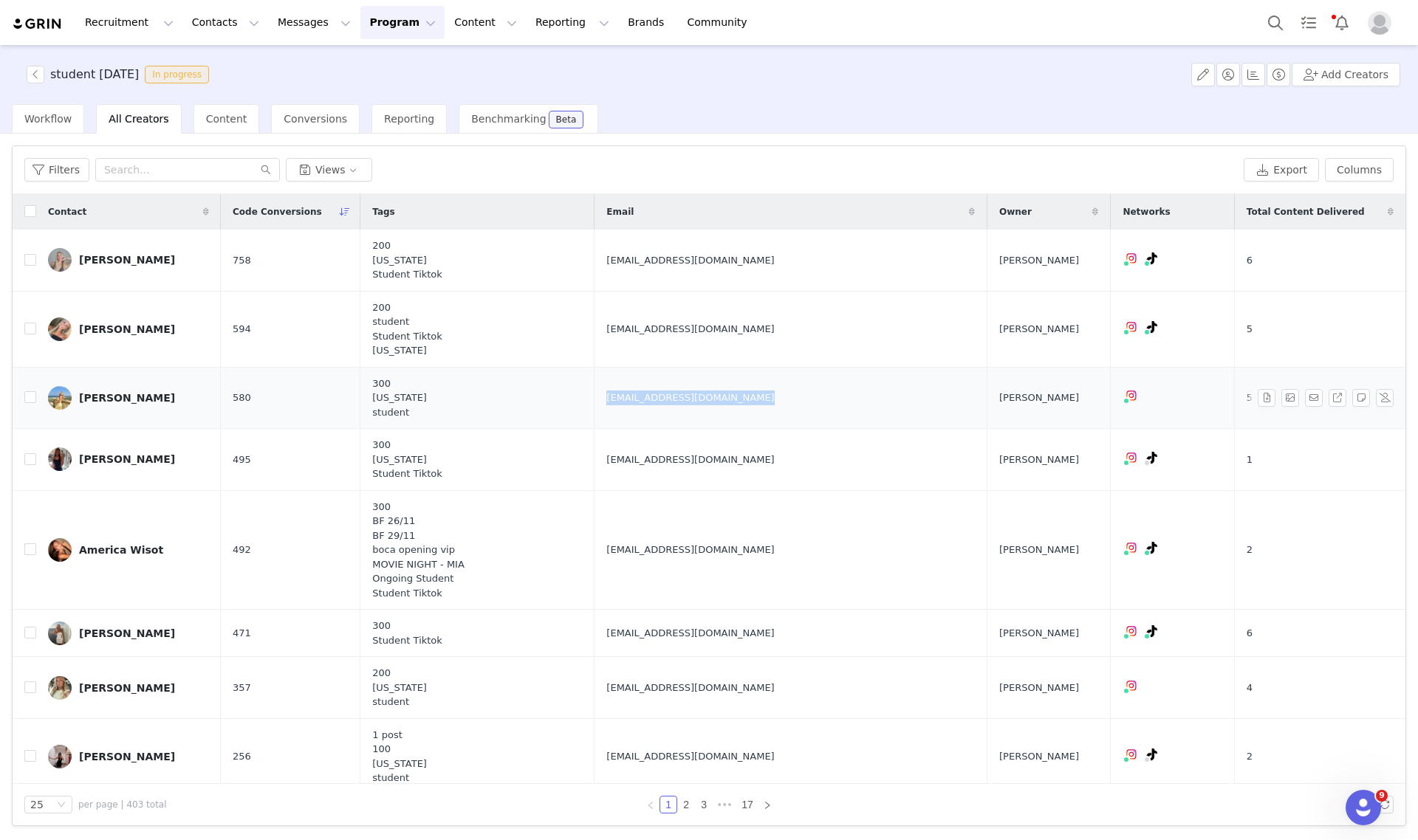
click at [673, 396] on span "cammydoo1@gmail.com" at bounding box center [690, 398] width 168 height 15
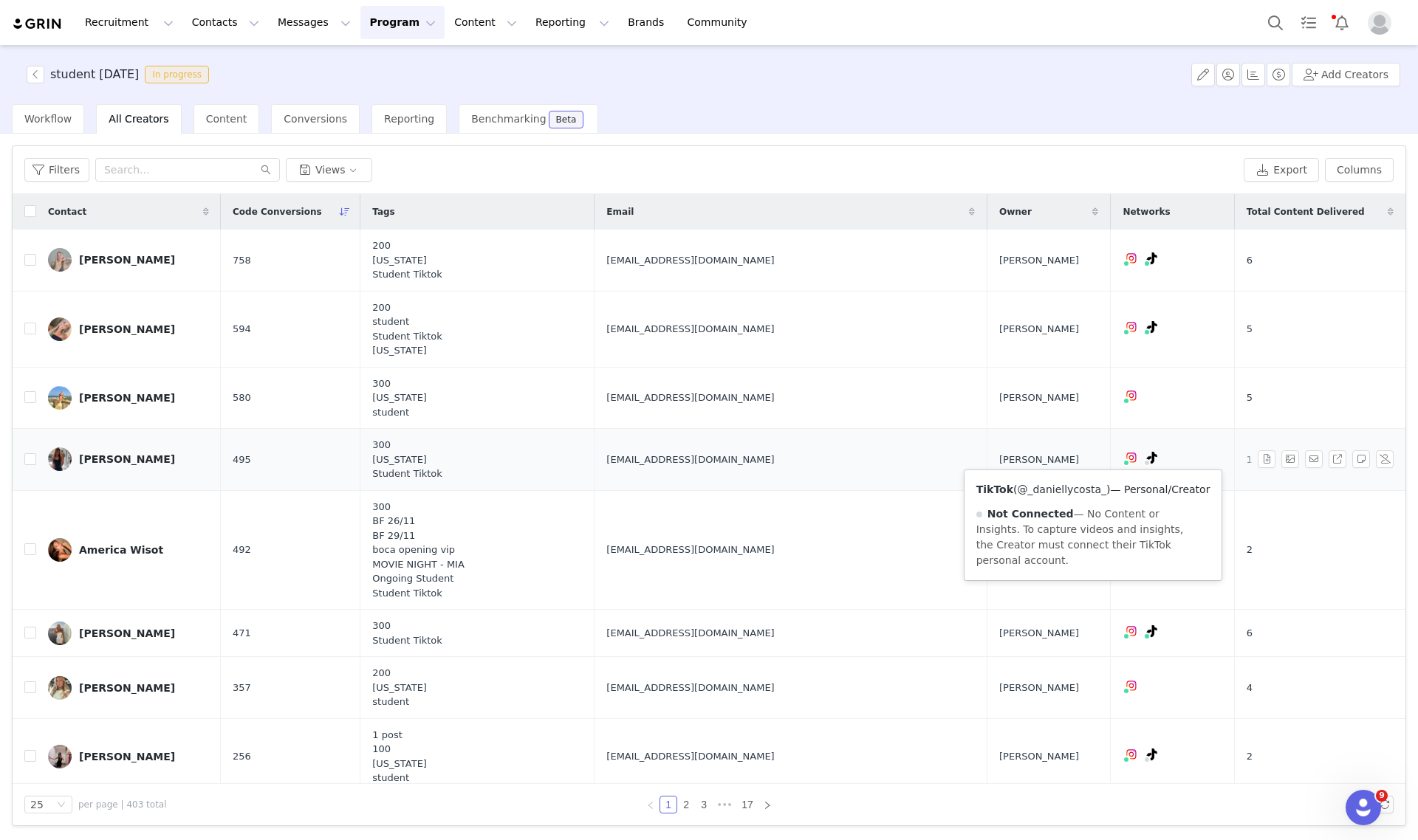
click at [1072, 484] on link "@_daniellycosta_" at bounding box center [1061, 490] width 90 height 12
click at [684, 464] on span "daniellycosta0928@gmail.com" at bounding box center [690, 460] width 168 height 15
click at [685, 464] on span "daniellycosta0928@gmail.com" at bounding box center [690, 460] width 168 height 15
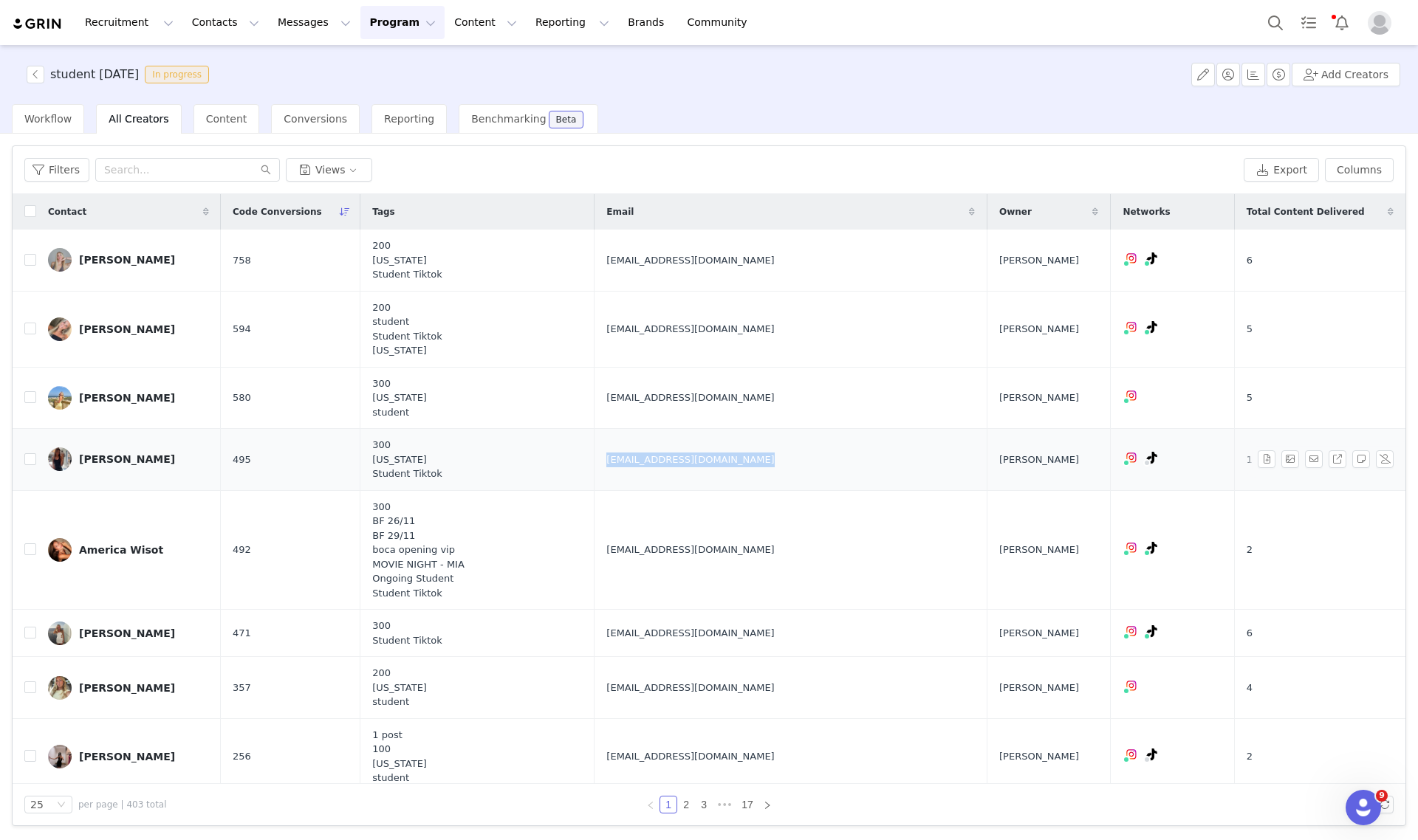
click at [685, 464] on span "daniellycosta0928@gmail.com" at bounding box center [690, 460] width 168 height 15
copy span "daniellycosta0928@gmail.com"
click at [76, 461] on link "Danielly Costa" at bounding box center [129, 459] width 161 height 24
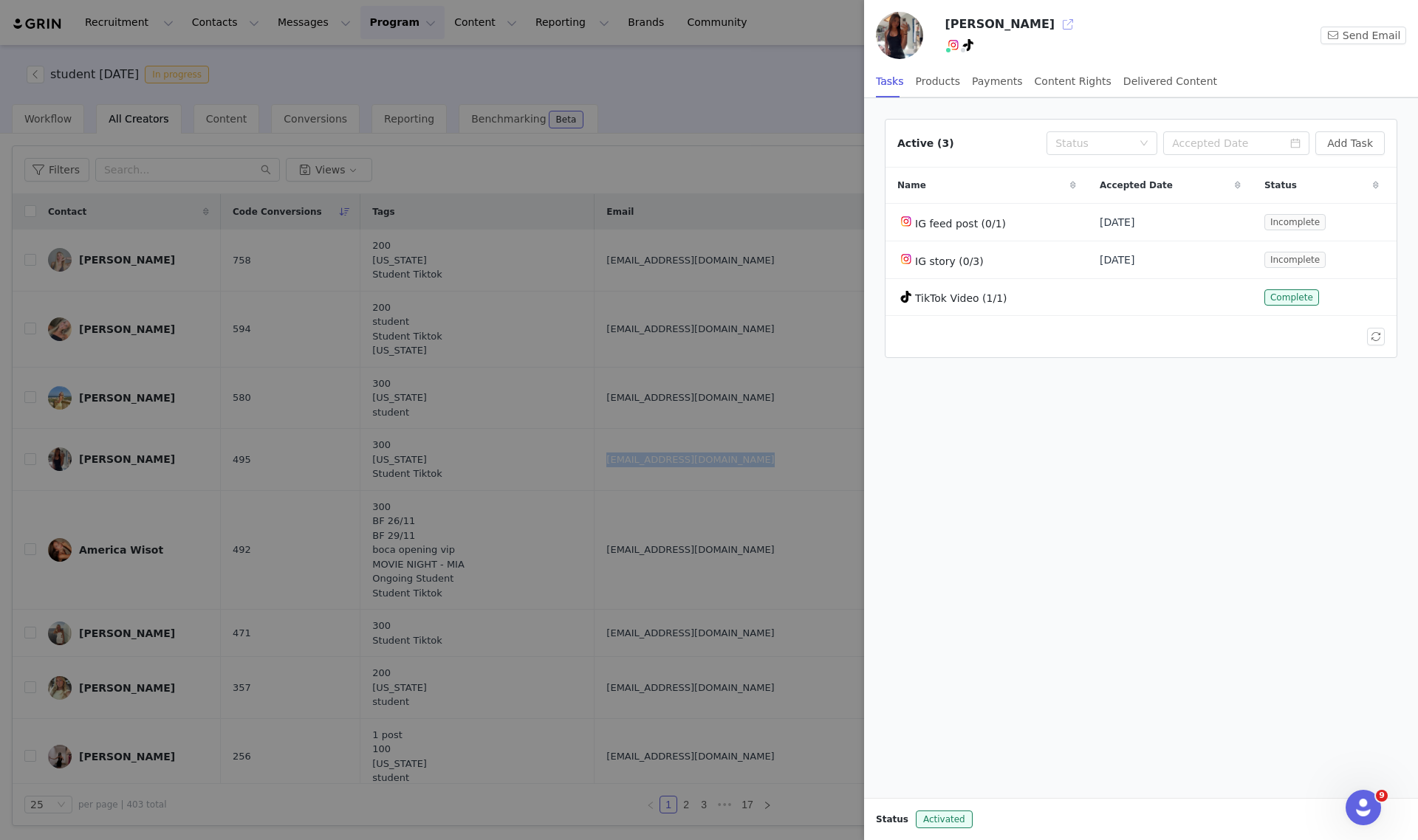
click at [1056, 19] on button "button" at bounding box center [1068, 24] width 24 height 24
click at [746, 52] on div at bounding box center [709, 420] width 1418 height 840
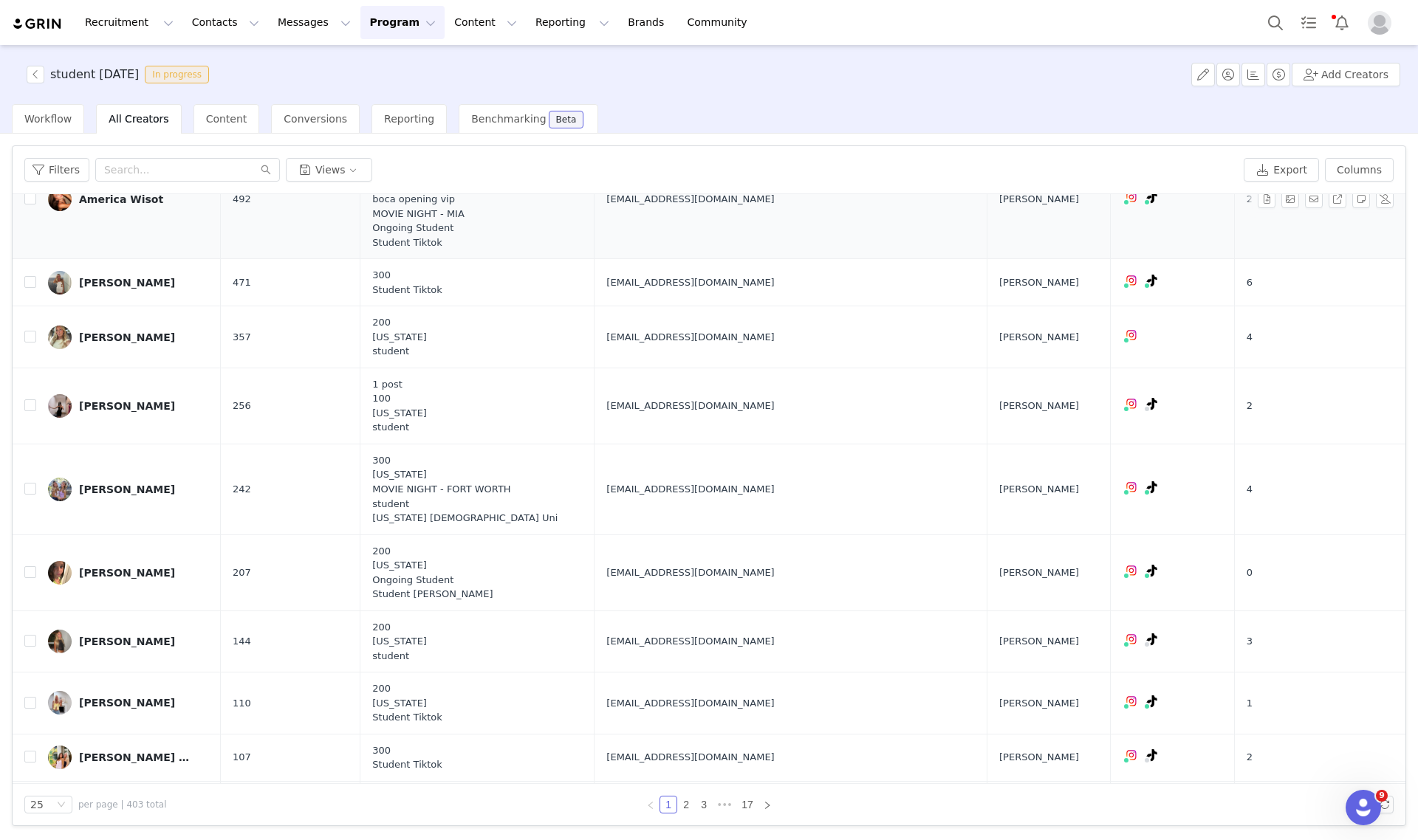
scroll to position [369, 0]
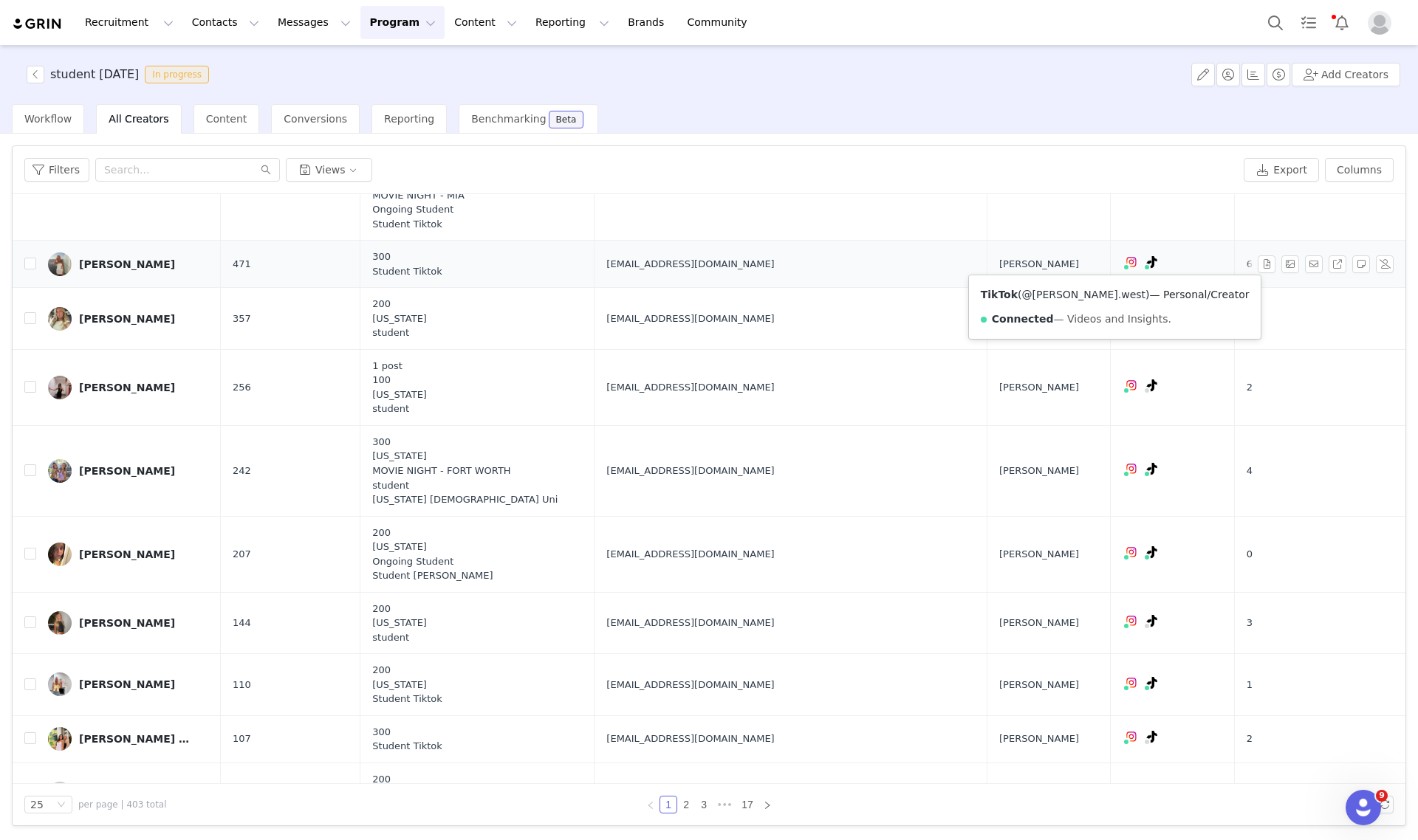
click at [1087, 295] on link "@mckenna.west" at bounding box center [1084, 294] width 124 height 12
drag, startPoint x: 120, startPoint y: 268, endPoint x: 145, endPoint y: 267, distance: 25.0
click at [120, 268] on div "mckenna west" at bounding box center [127, 264] width 96 height 12
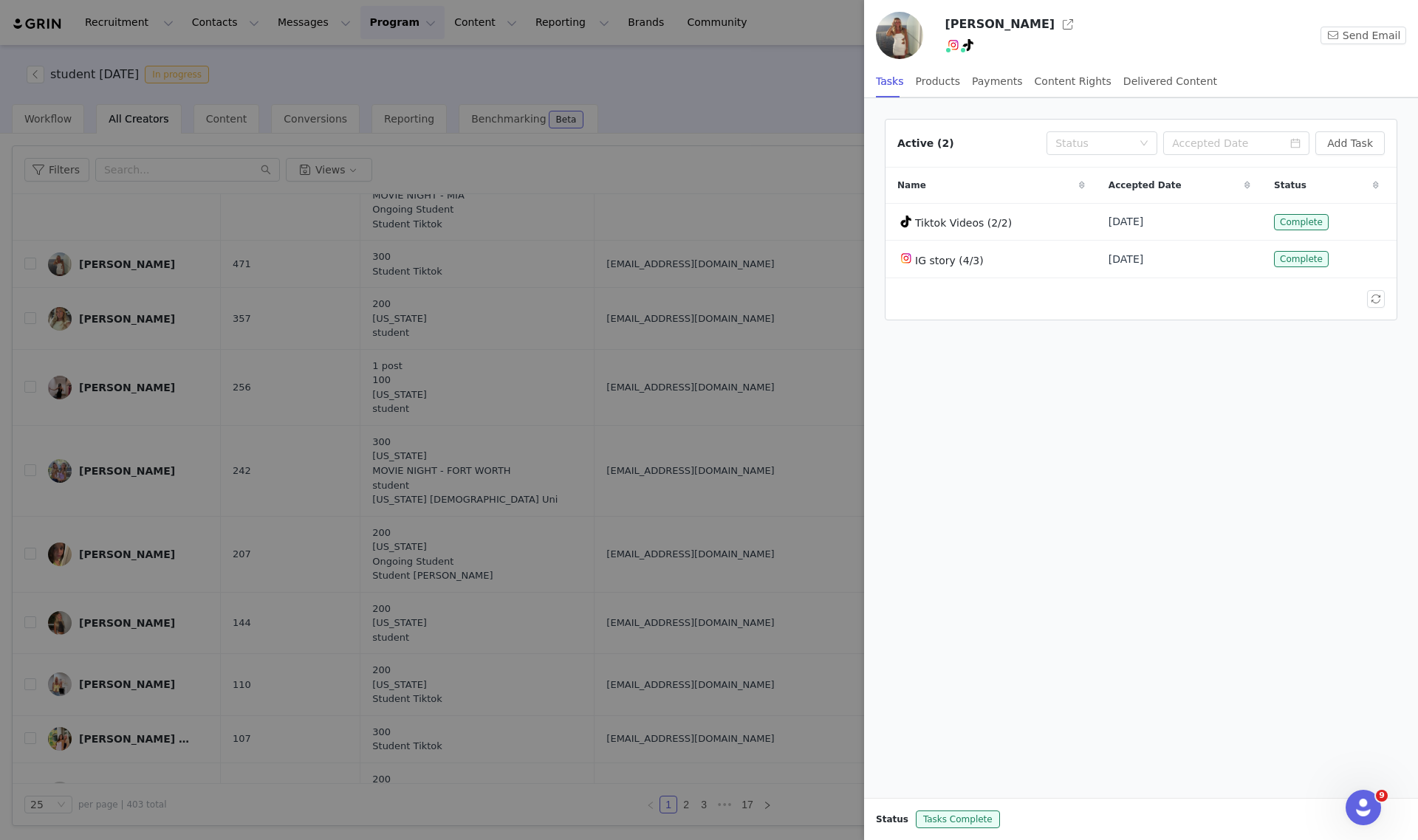
click at [698, 274] on div at bounding box center [709, 420] width 1418 height 840
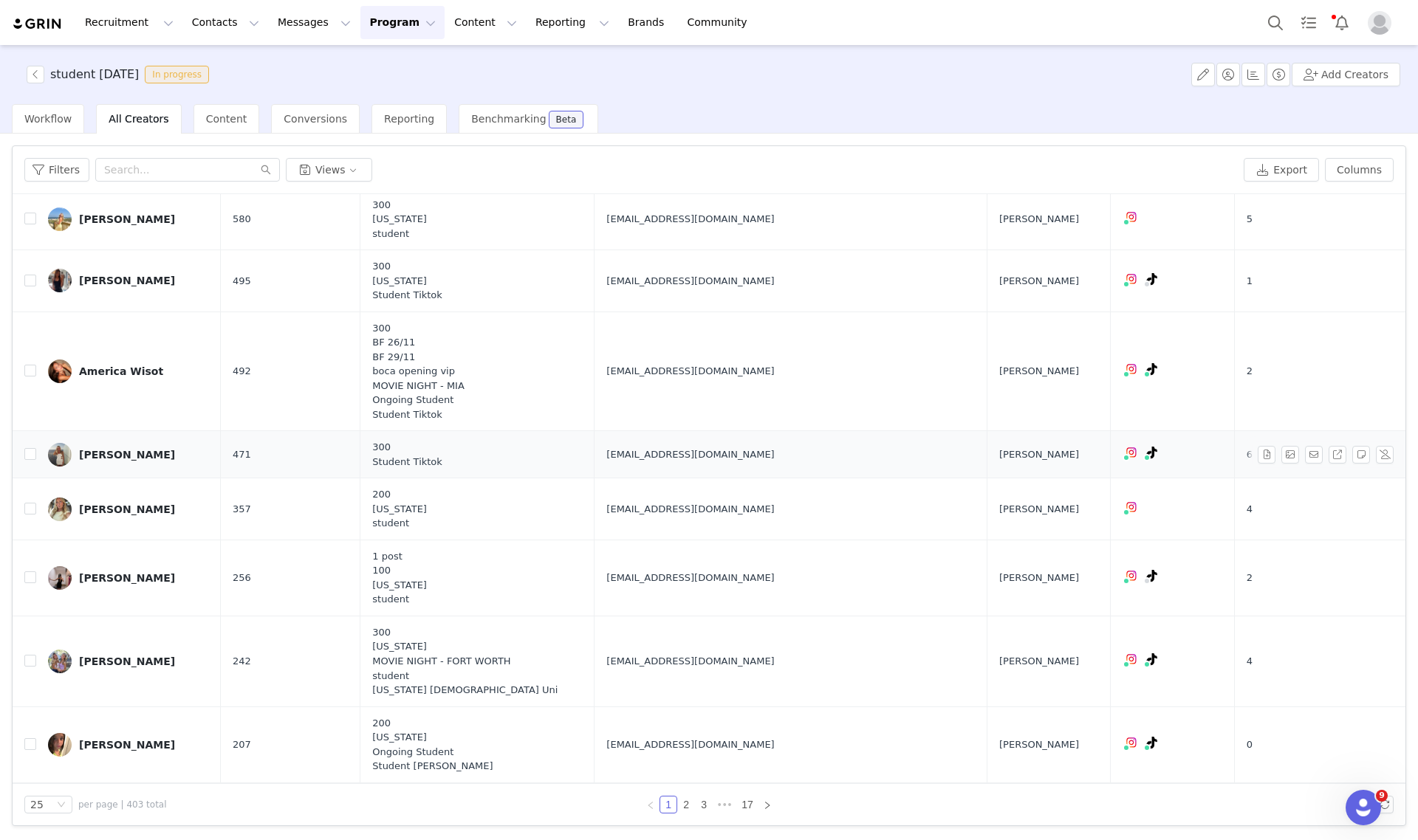
scroll to position [185, 0]
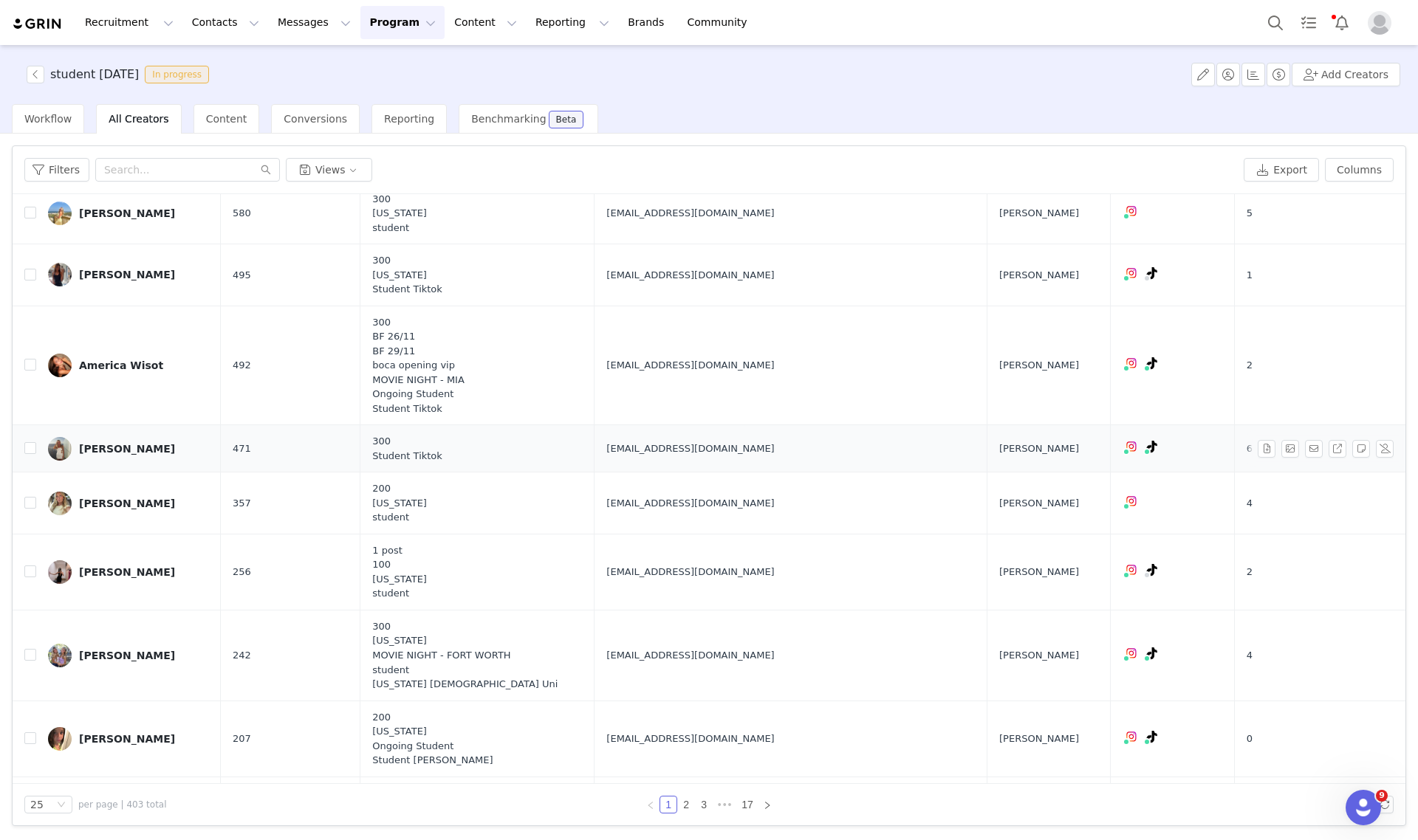
click at [693, 452] on span "mckennawestcollabs@gmail.com" at bounding box center [690, 449] width 168 height 15
click at [695, 451] on span "mckennawestcollabs@gmail.com" at bounding box center [690, 449] width 168 height 15
copy span "mckennawestcollabs@gmail.com"
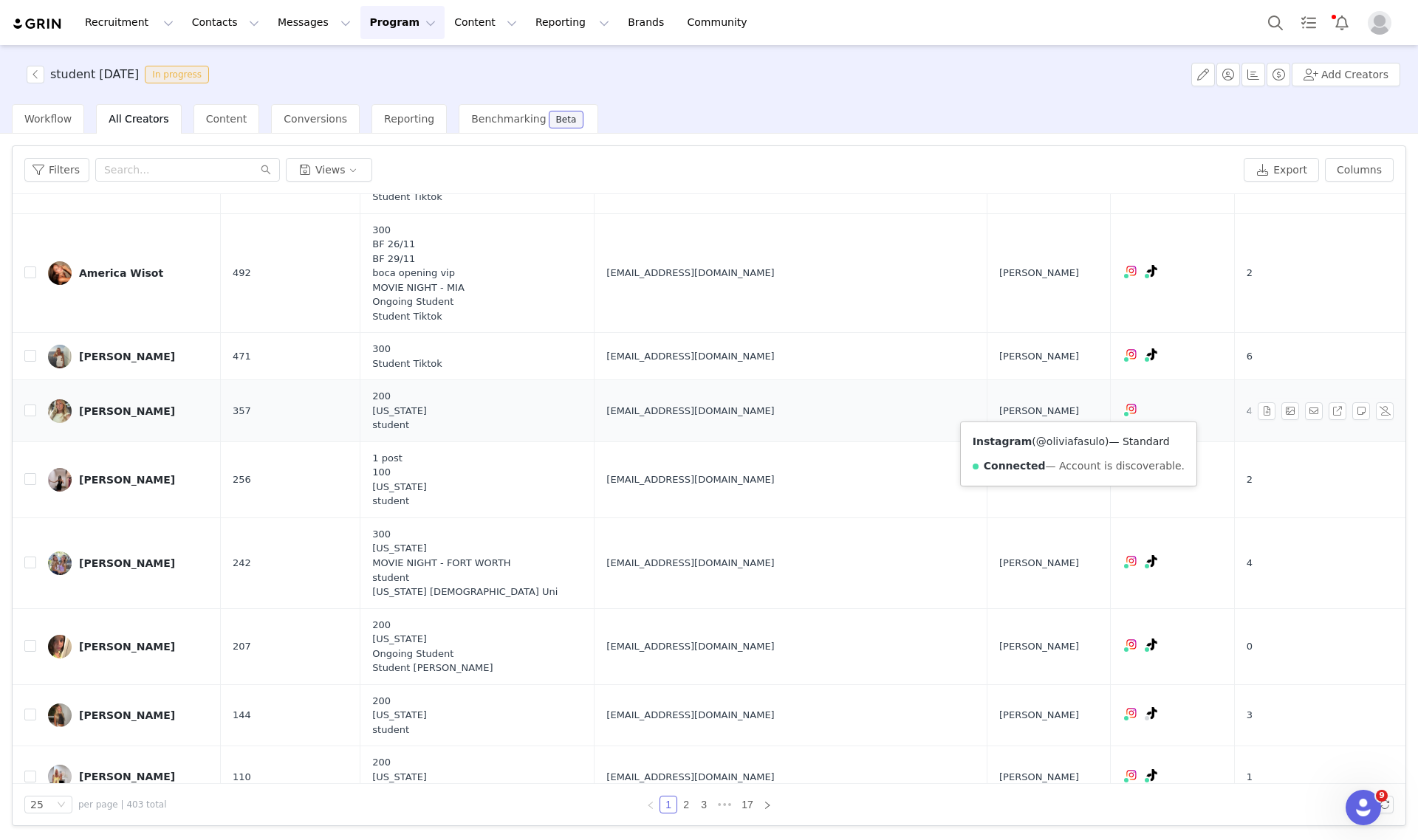
click at [1057, 440] on link "@oliviafasulo" at bounding box center [1070, 441] width 69 height 12
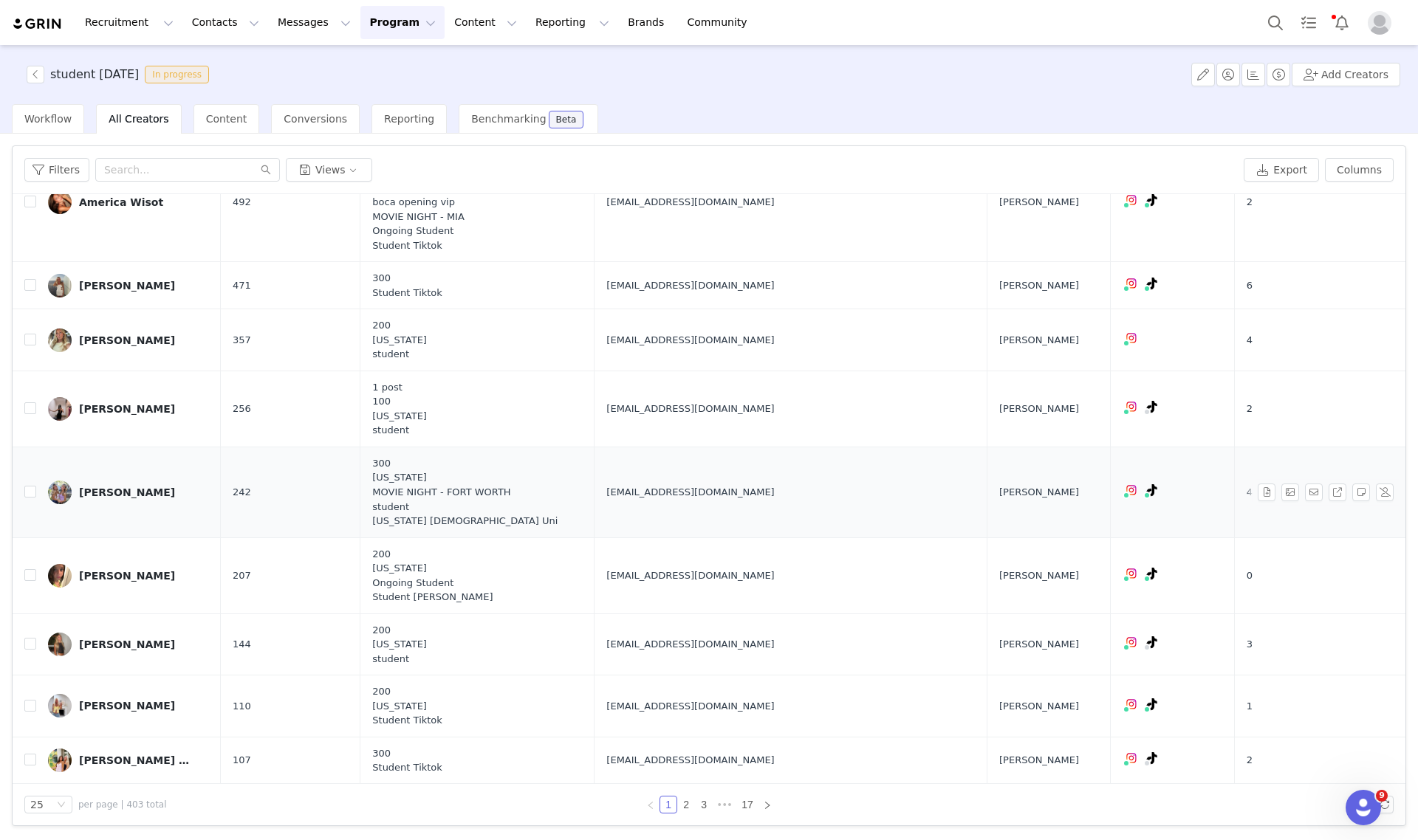
scroll to position [461, 0]
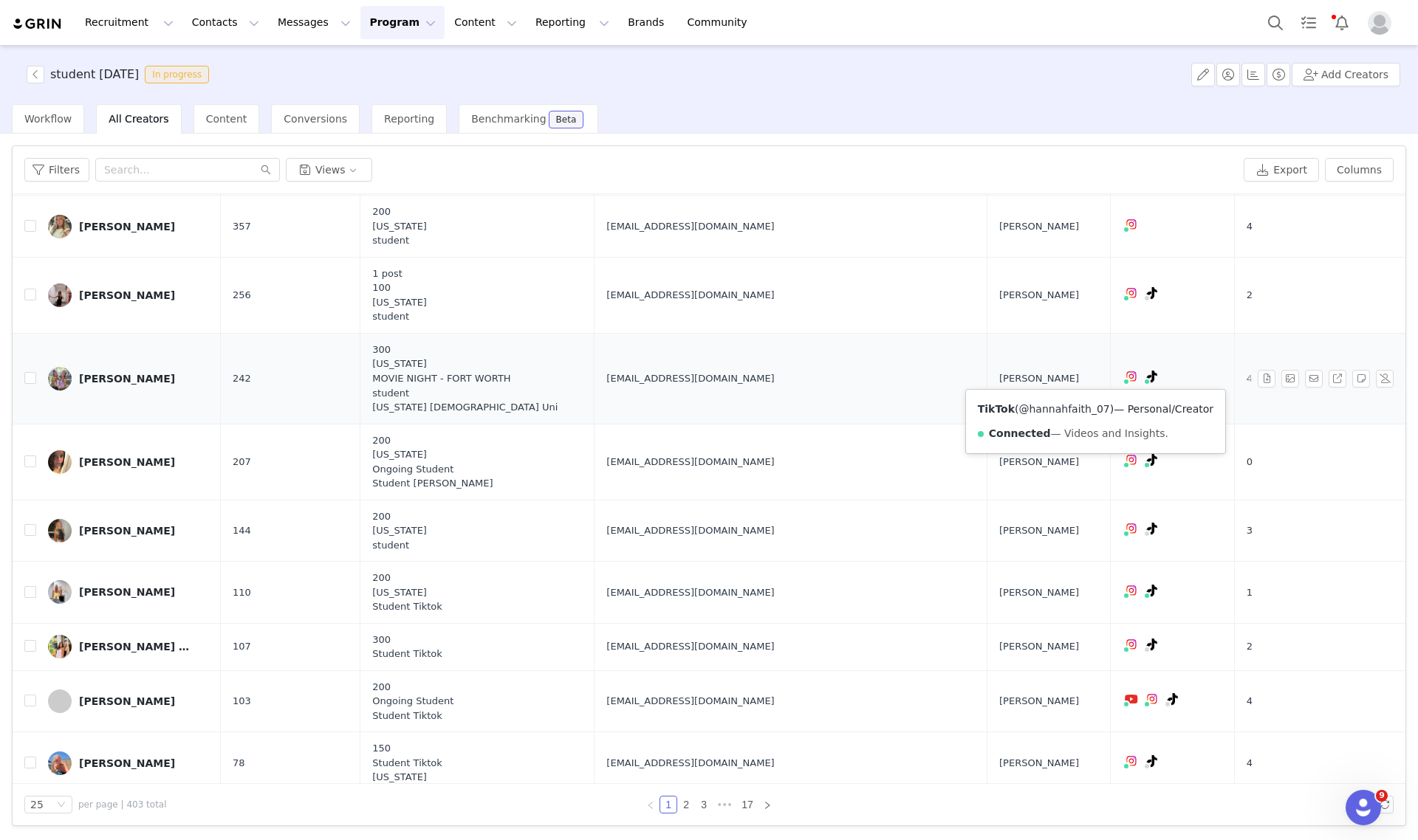
click at [1090, 408] on link "@hannahfaith_07" at bounding box center [1064, 409] width 91 height 12
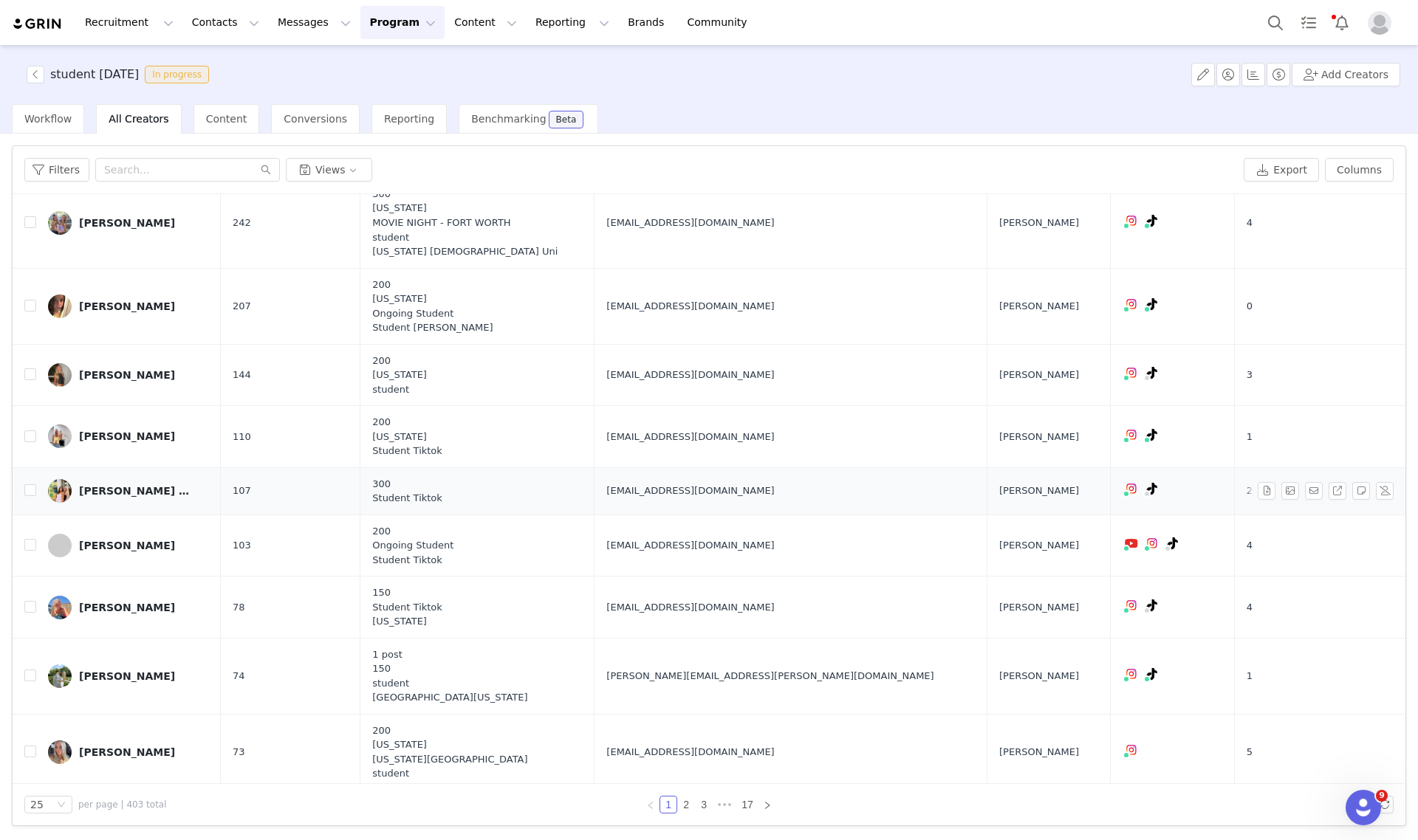
scroll to position [646, 0]
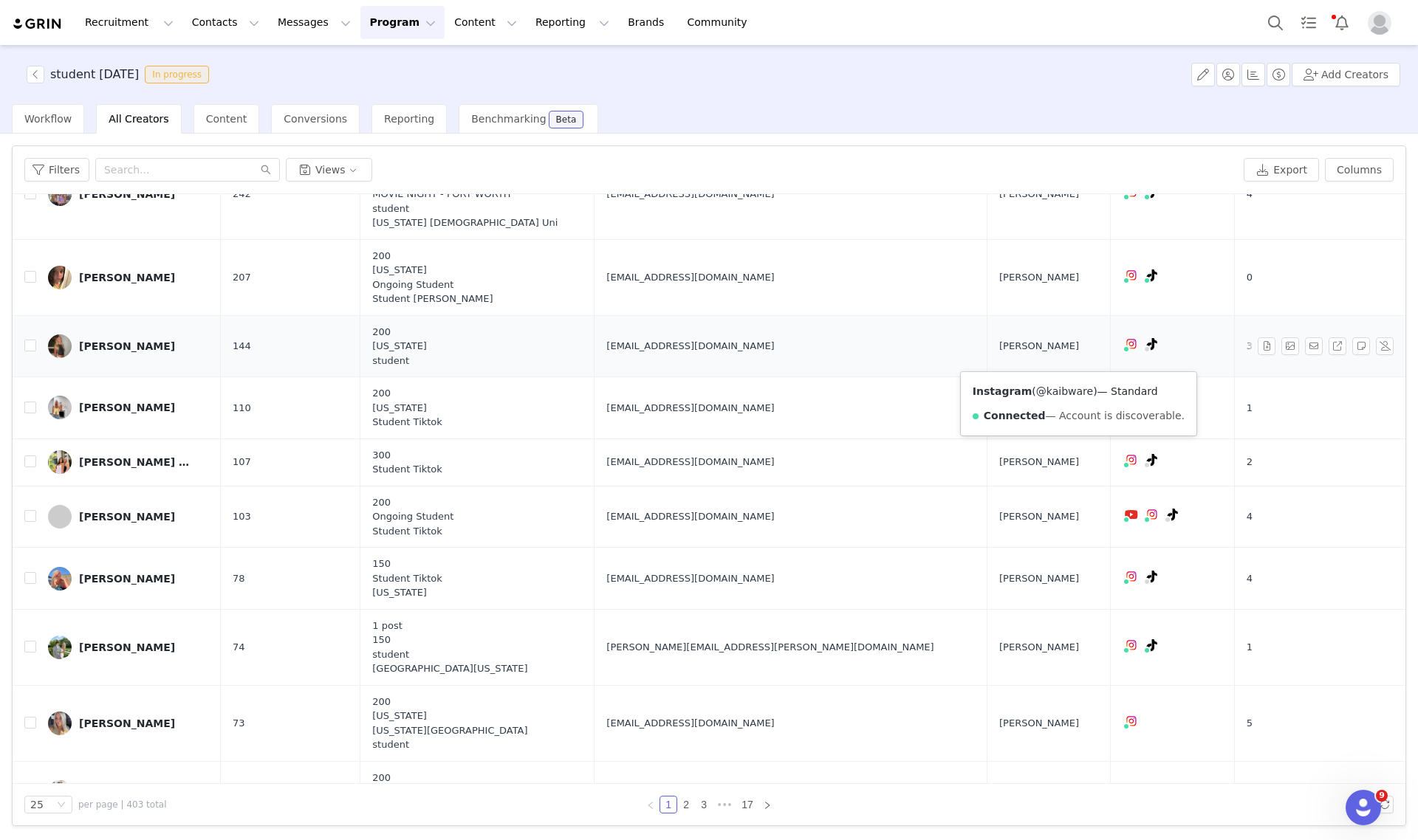
click at [1053, 389] on link "@kaibware" at bounding box center [1064, 391] width 57 height 12
click at [677, 416] on span "aubrie.chambers12@gmail.com" at bounding box center [690, 408] width 168 height 15
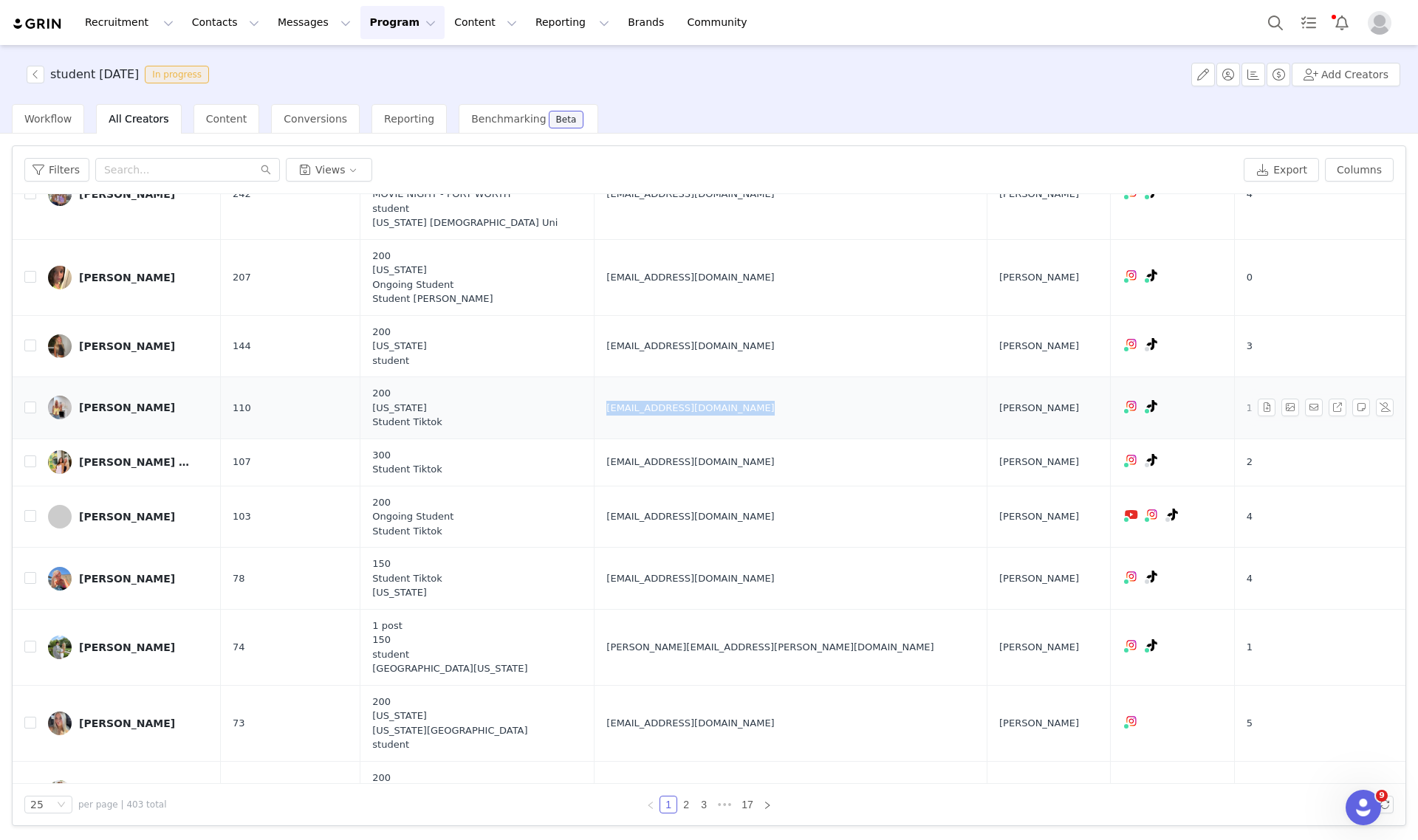
click at [677, 416] on span "aubrie.chambers12@gmail.com" at bounding box center [690, 408] width 168 height 15
copy span "aubrie.chambers12@gmail.com"
click at [1086, 451] on link "@aubriechamberss" at bounding box center [1064, 453] width 100 height 12
click at [1071, 450] on link "@aubriechamberss" at bounding box center [1064, 453] width 100 height 12
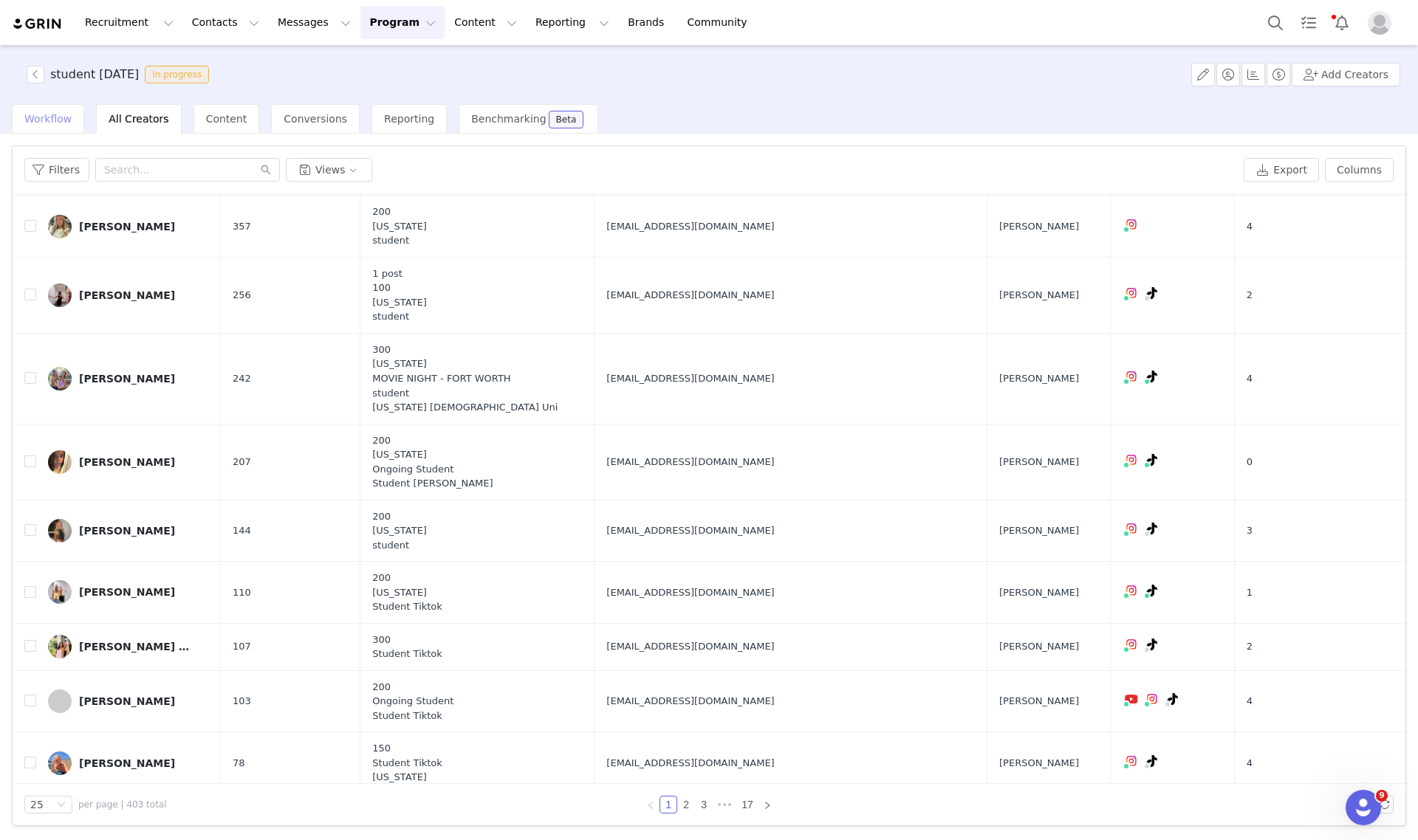
click at [60, 116] on span "Workflow" at bounding box center [48, 119] width 47 height 12
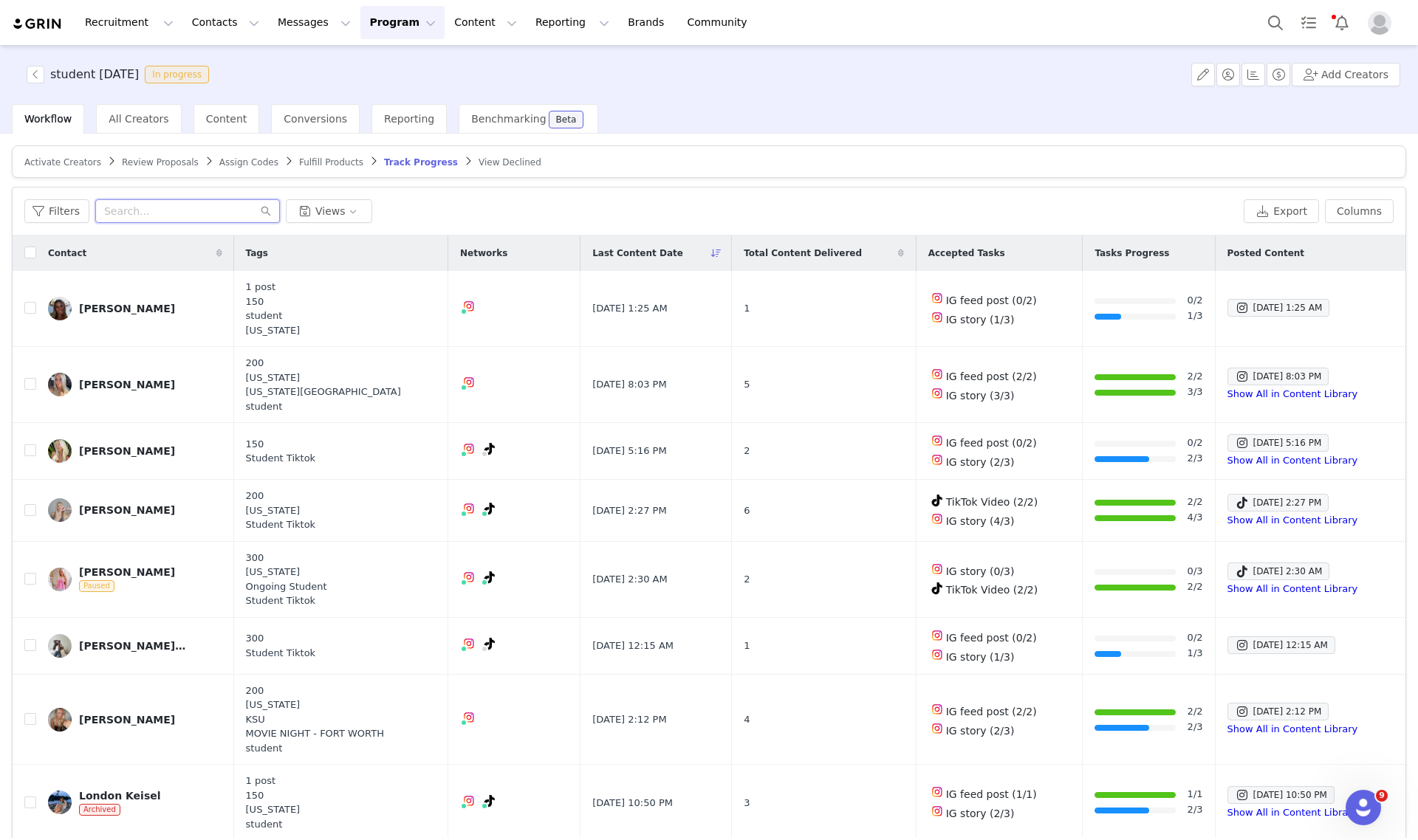
paste input "aubrie.chambers12@gmail.com"
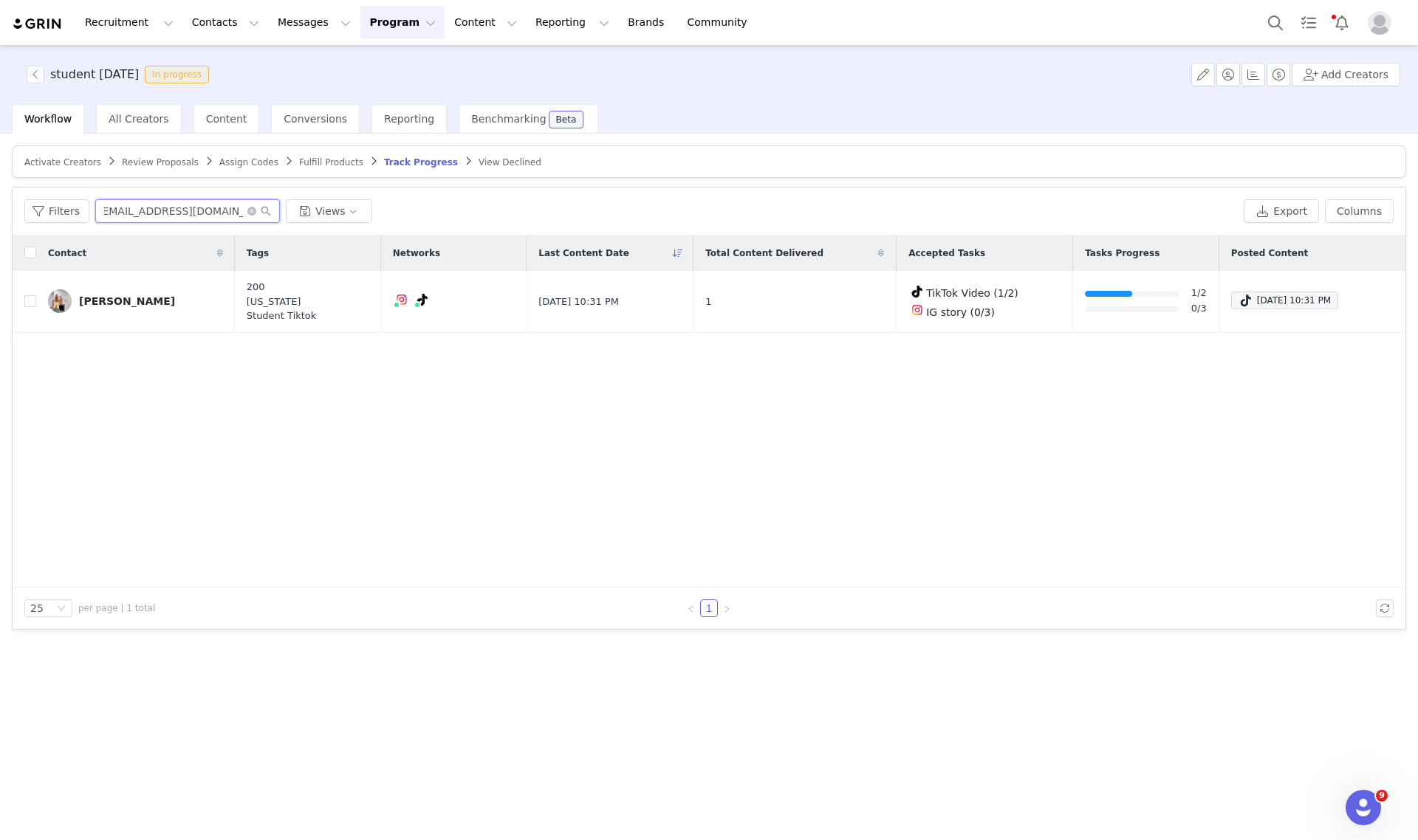
type input "aubrie.chambers12@gmail.com"
click at [126, 308] on link "Aubrie Chambers" at bounding box center [135, 301] width 175 height 24
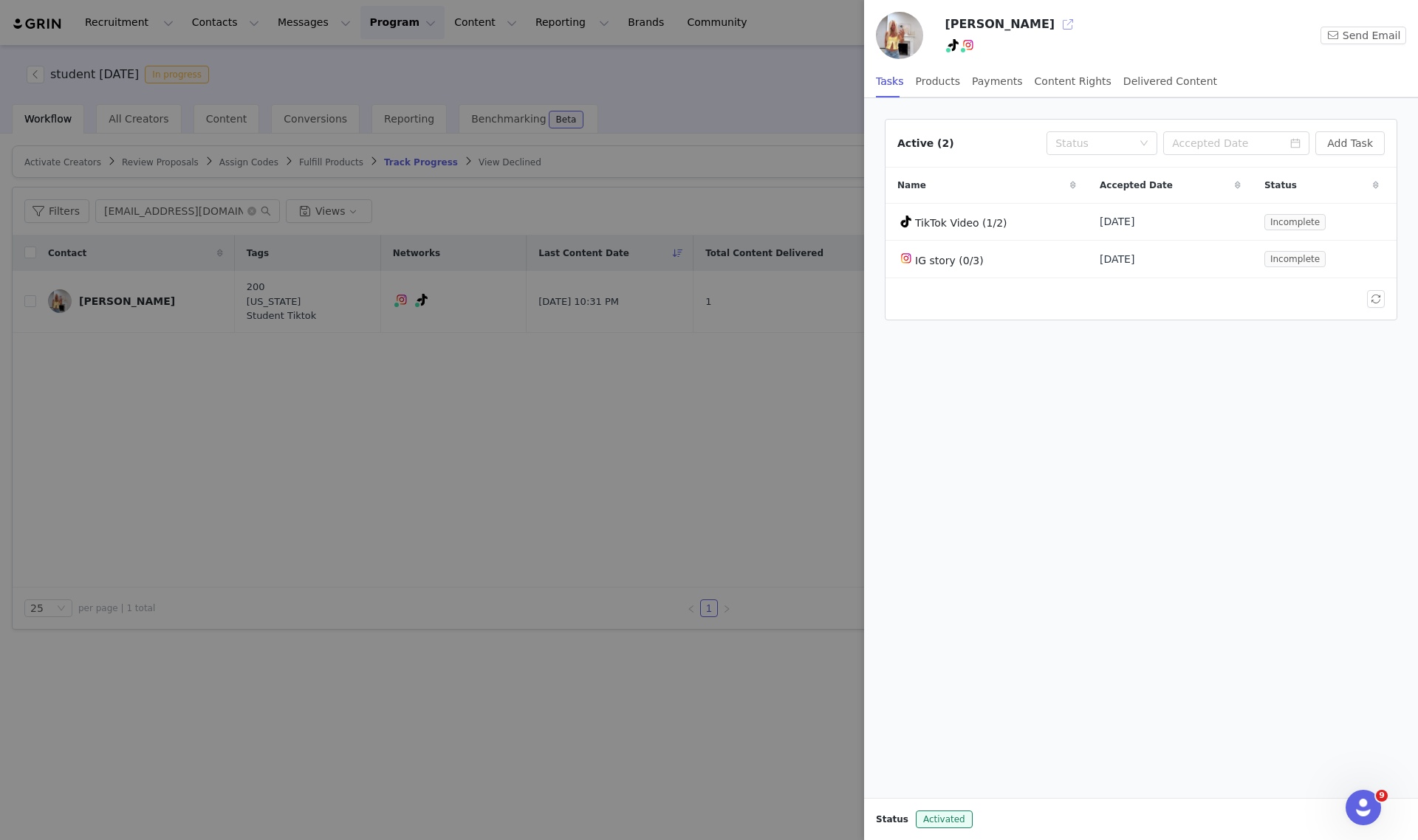
click at [1056, 27] on button "button" at bounding box center [1068, 24] width 24 height 24
drag, startPoint x: 126, startPoint y: 504, endPoint x: 314, endPoint y: 274, distance: 297.1
click at [128, 499] on div at bounding box center [709, 420] width 1418 height 840
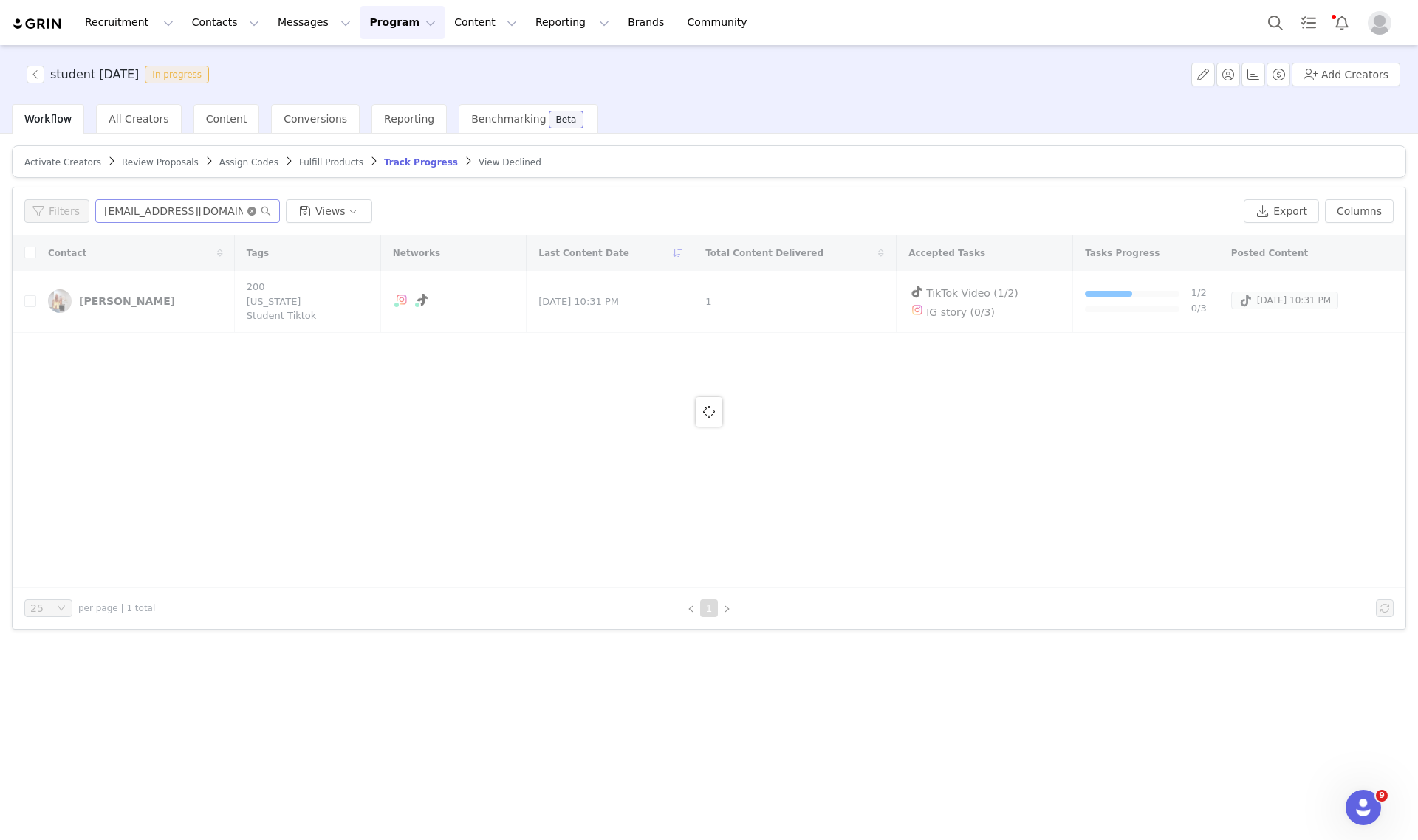
click at [247, 211] on icon "icon: close-circle" at bounding box center [251, 211] width 9 height 9
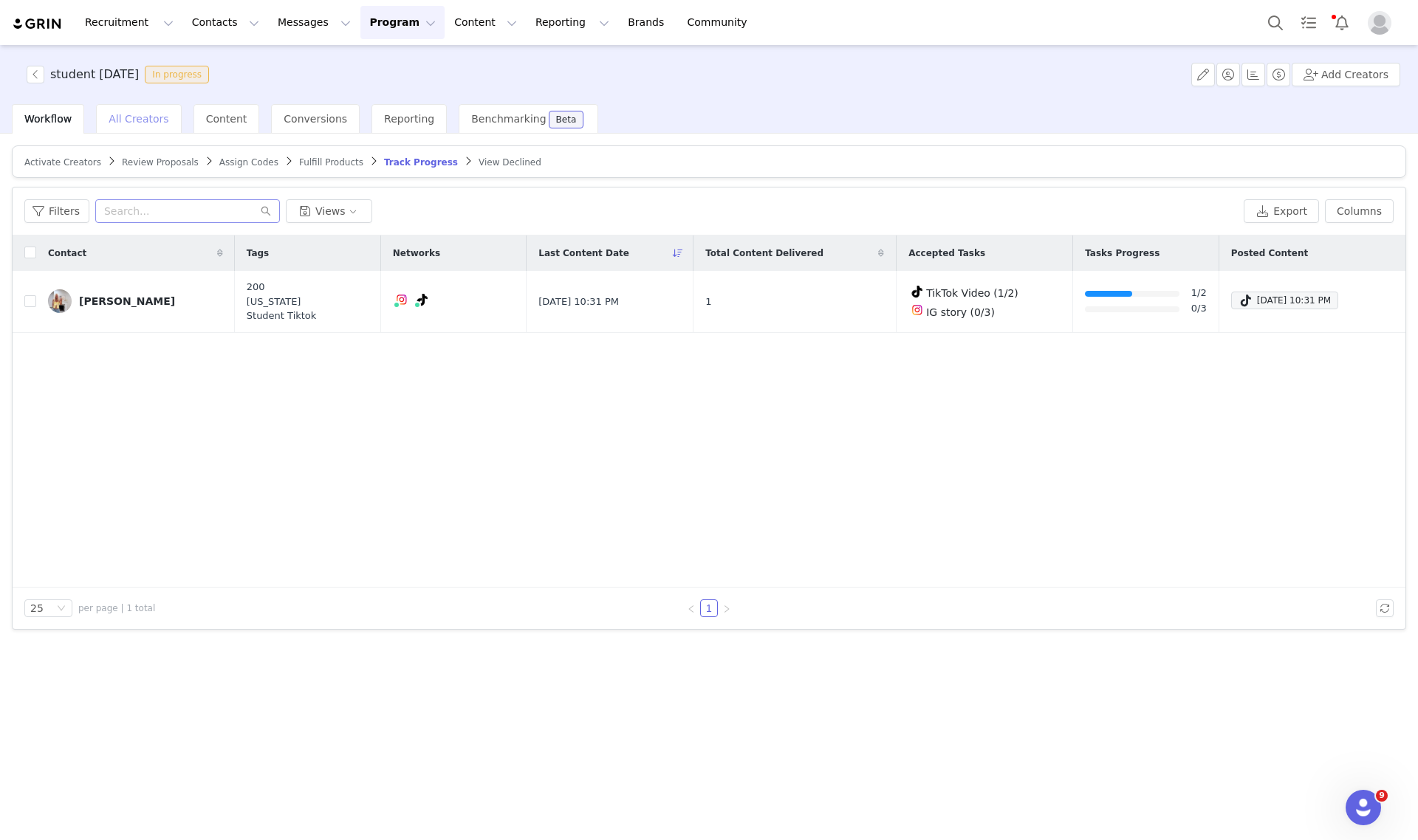
click at [116, 120] on span "All Creators" at bounding box center [138, 119] width 60 height 12
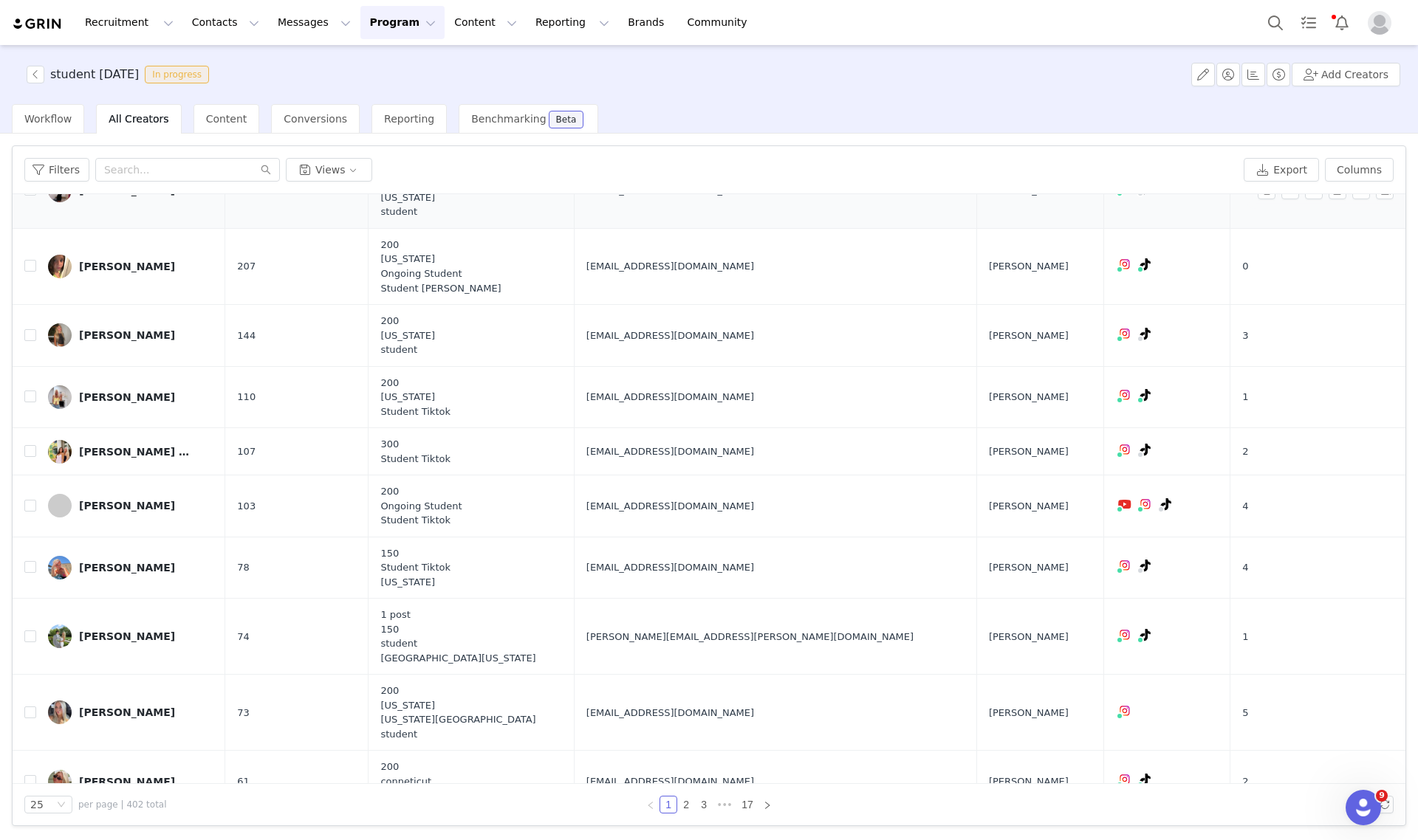
scroll to position [461, 0]
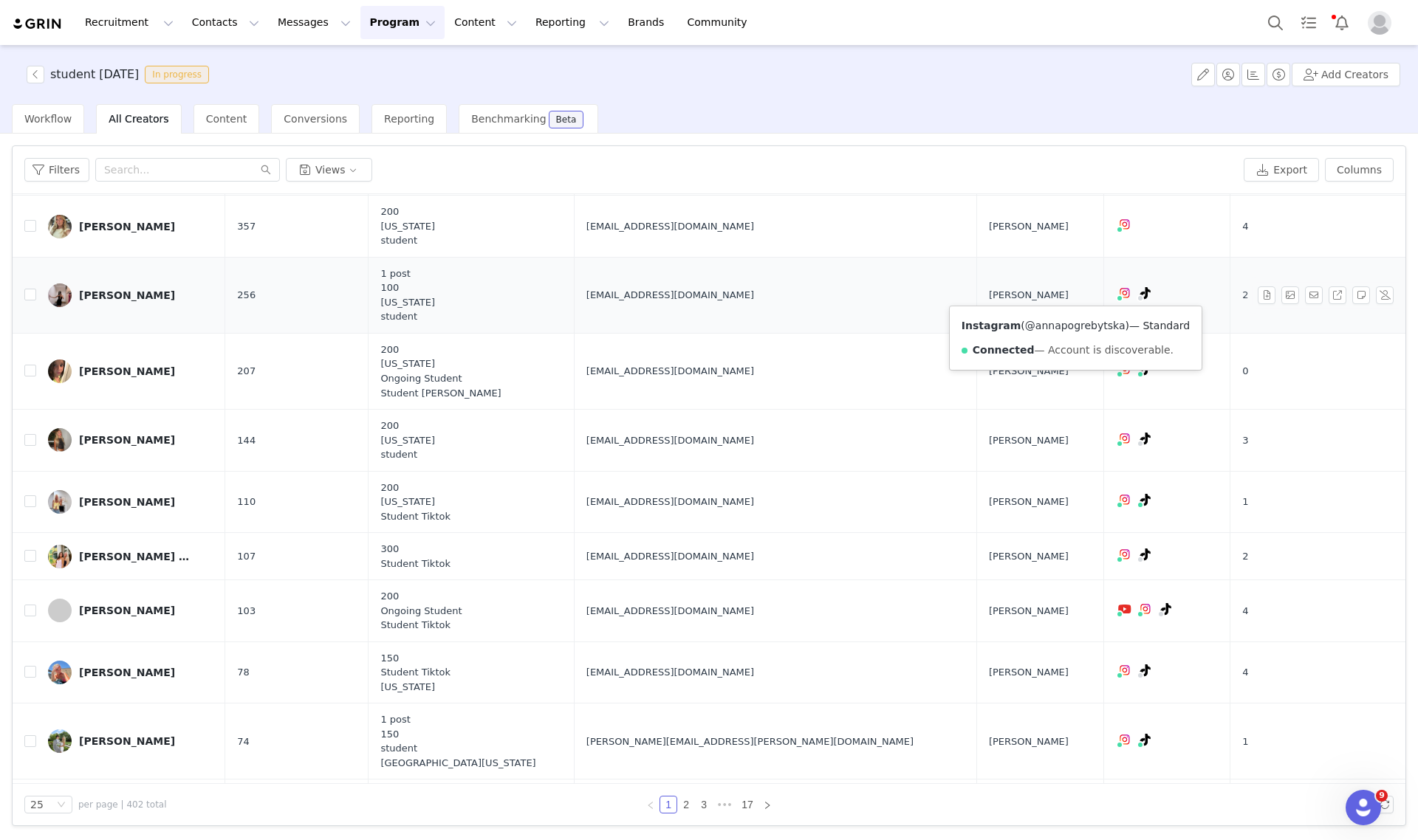
click at [1057, 327] on link "@annapogrebytska" at bounding box center [1076, 325] width 101 height 12
drag, startPoint x: 124, startPoint y: 294, endPoint x: 274, endPoint y: 285, distance: 150.3
click at [124, 294] on div "Anna Pogrebytska" at bounding box center [127, 295] width 96 height 12
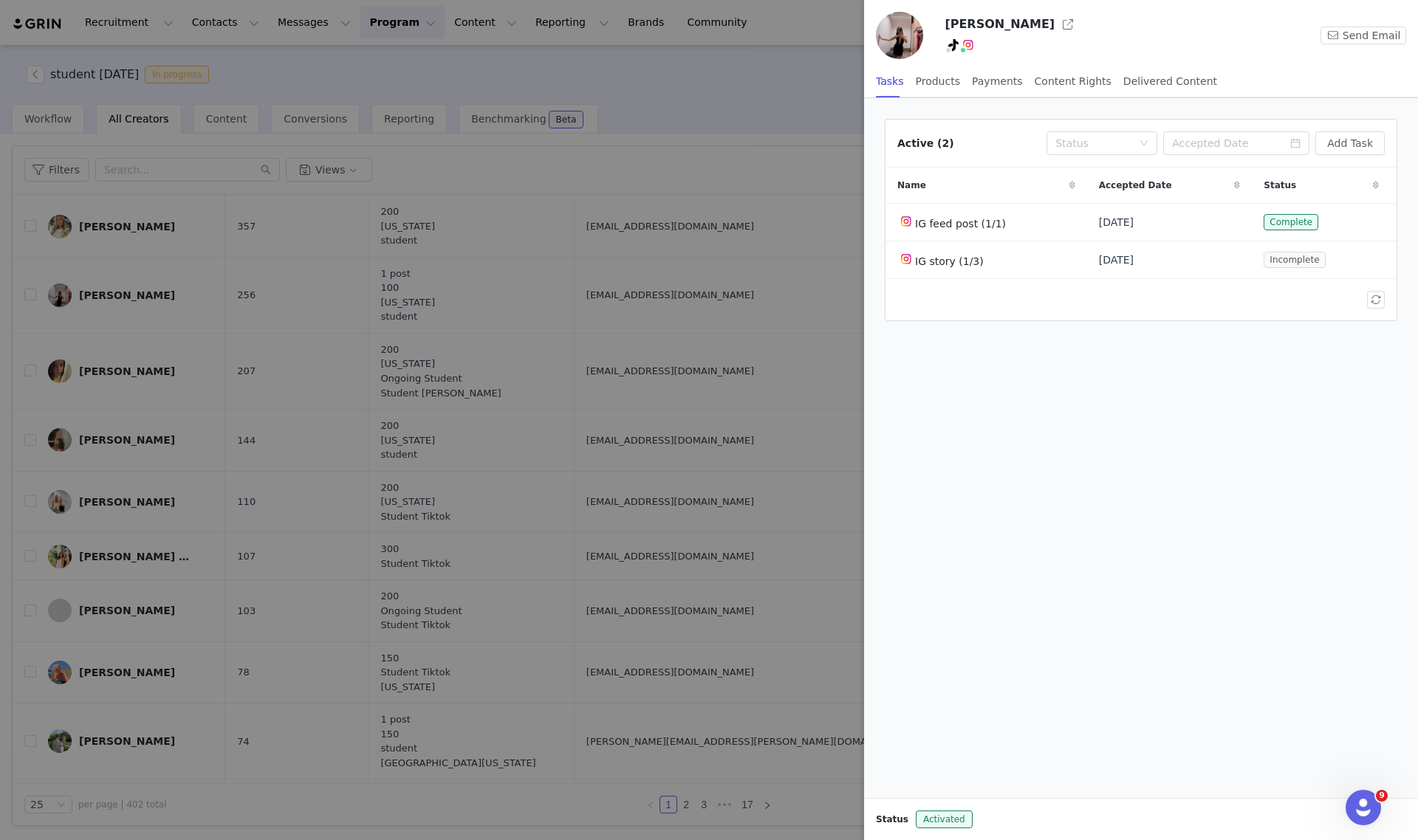
click at [703, 74] on div at bounding box center [709, 420] width 1418 height 840
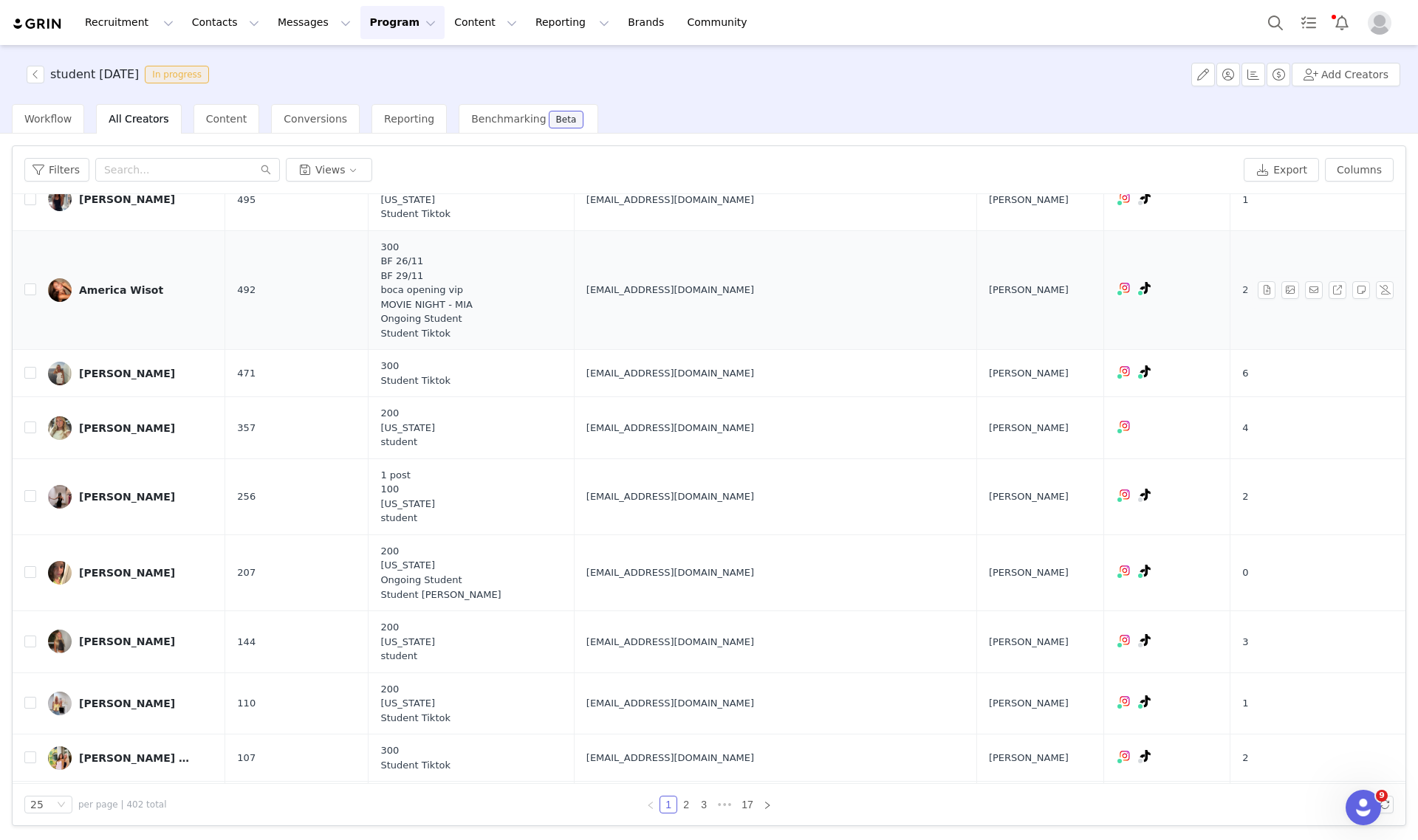
scroll to position [277, 0]
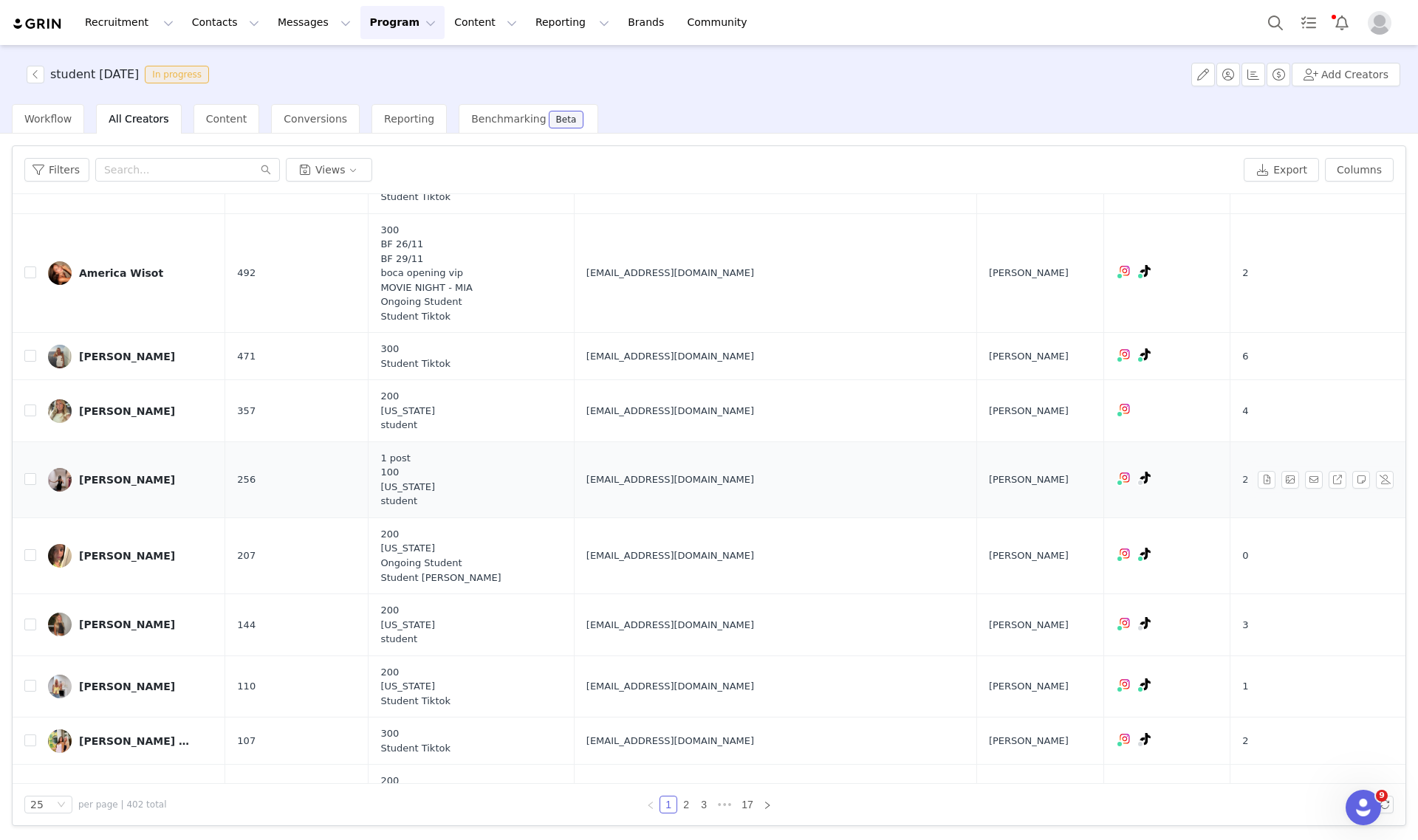
click at [700, 478] on span "apogrebytska@gmail.com" at bounding box center [670, 480] width 168 height 15
copy span "apogrebytska@gmail.com"
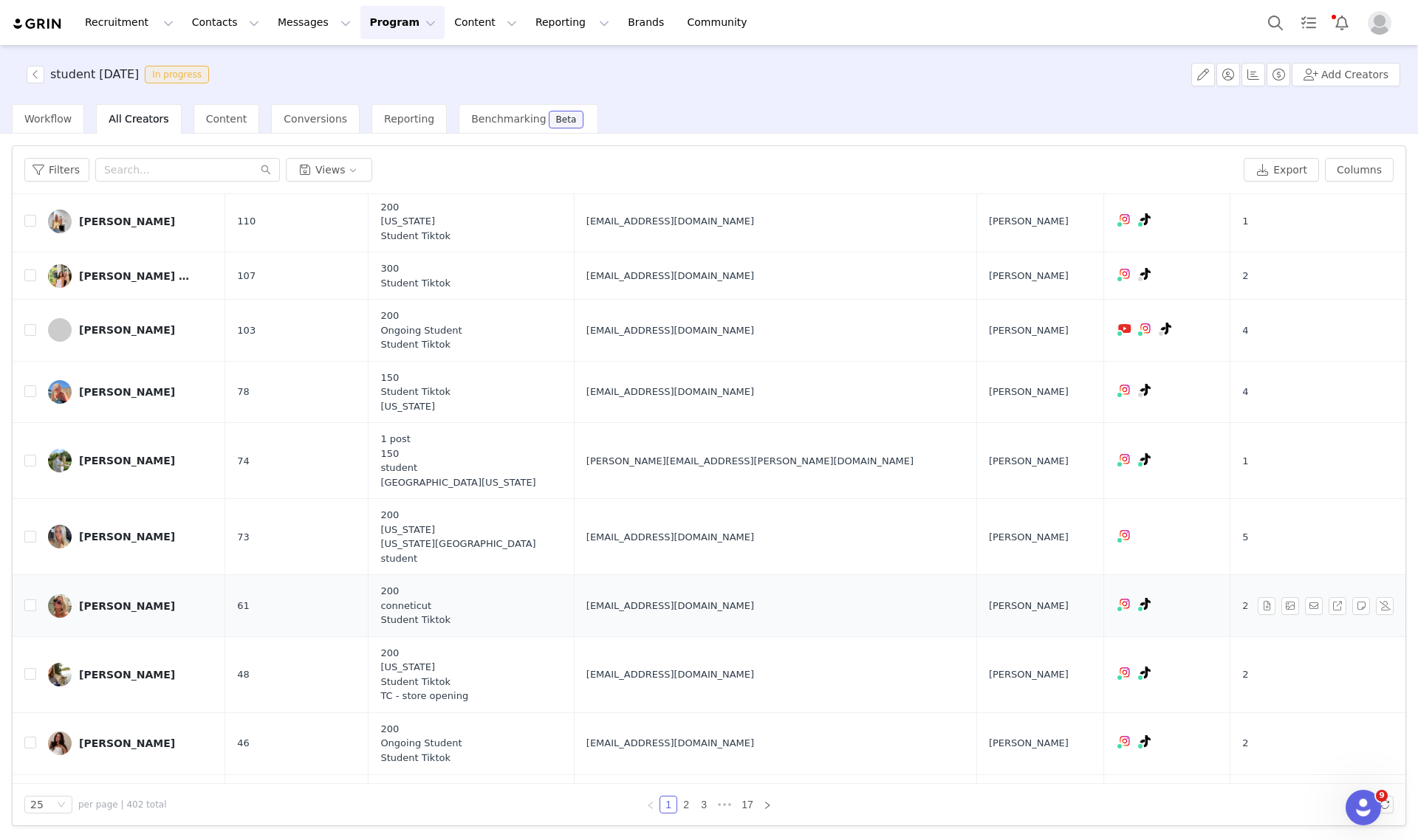
scroll to position [738, 0]
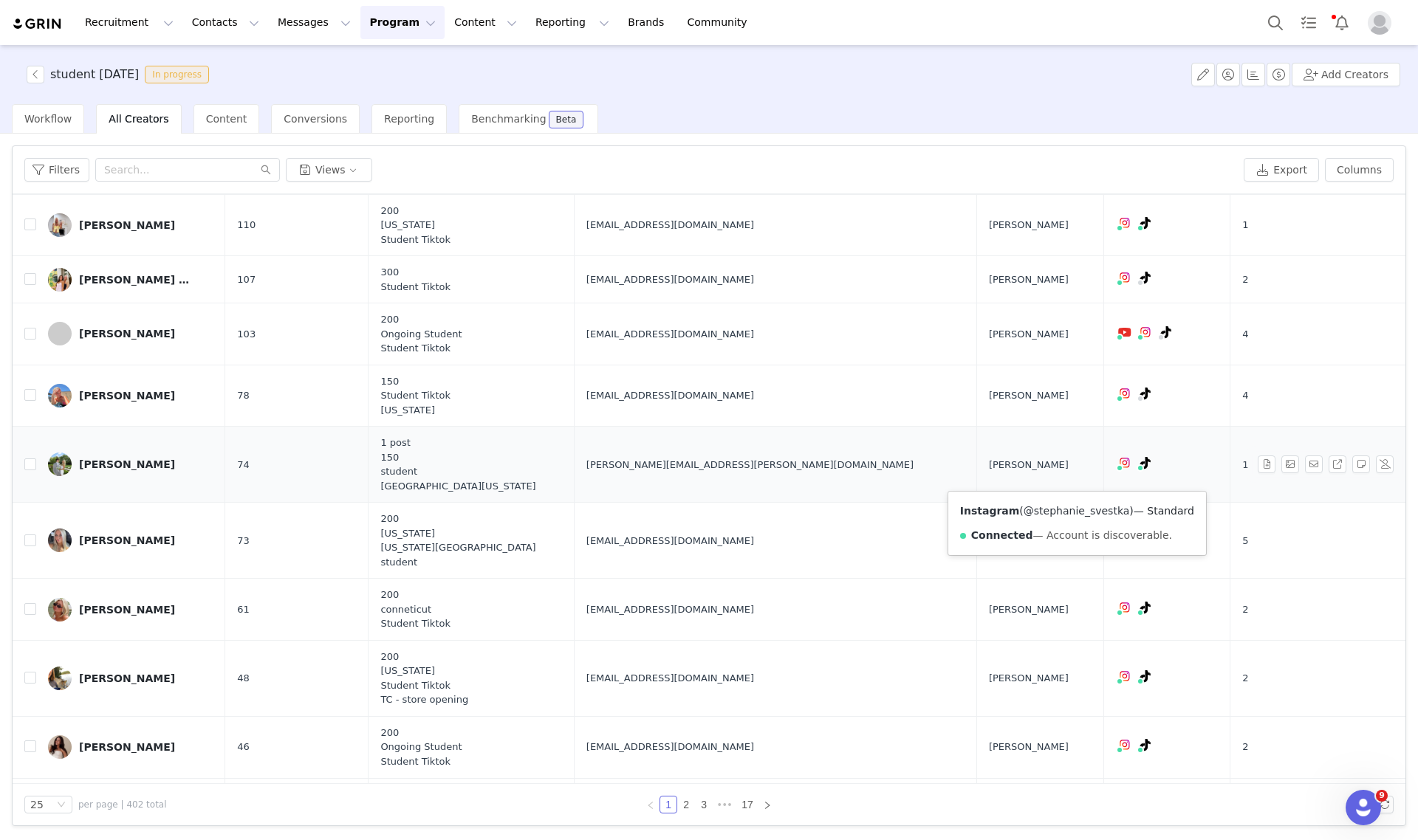
click at [1057, 510] on link "@stephanie_svestka" at bounding box center [1077, 511] width 107 height 12
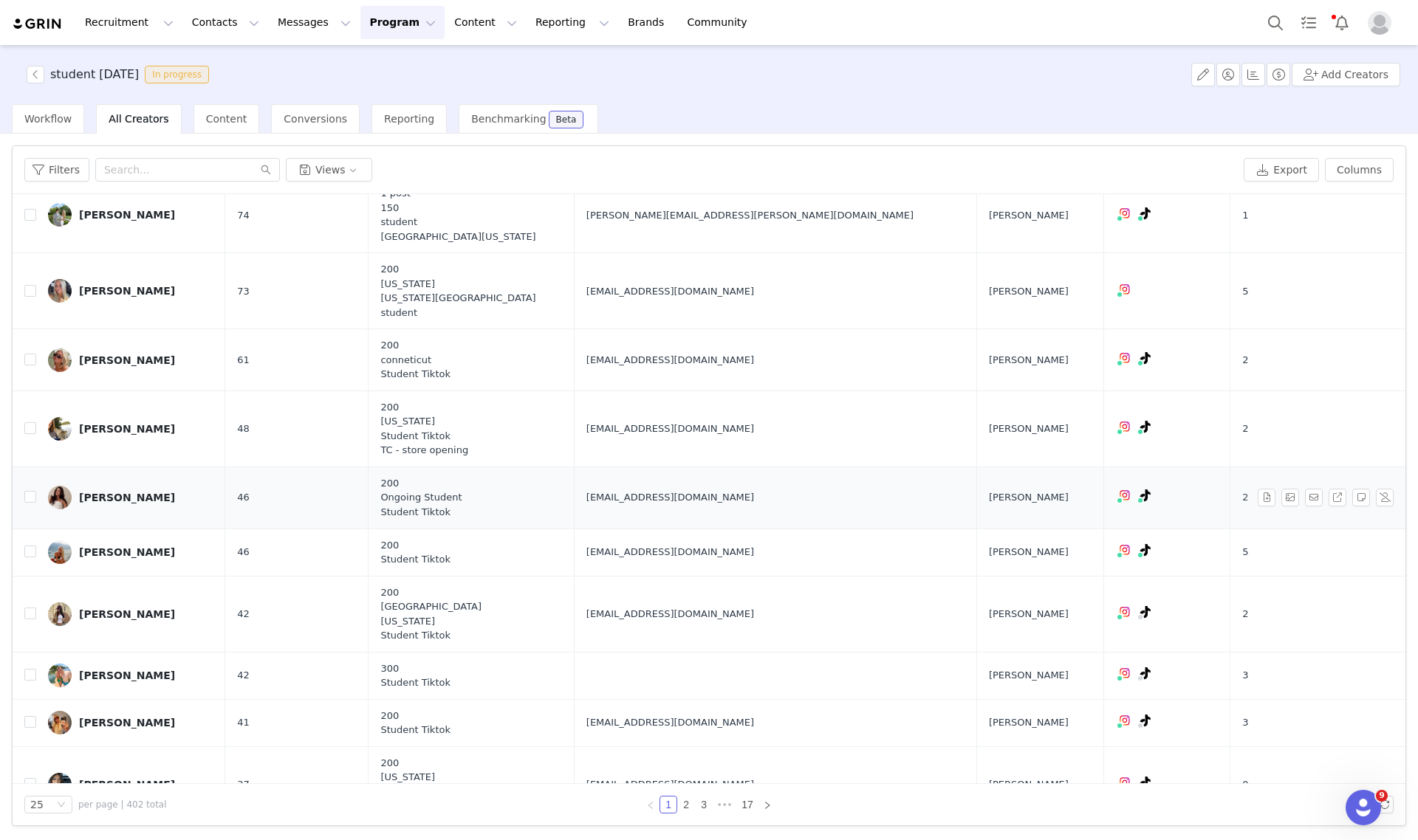
scroll to position [1015, 0]
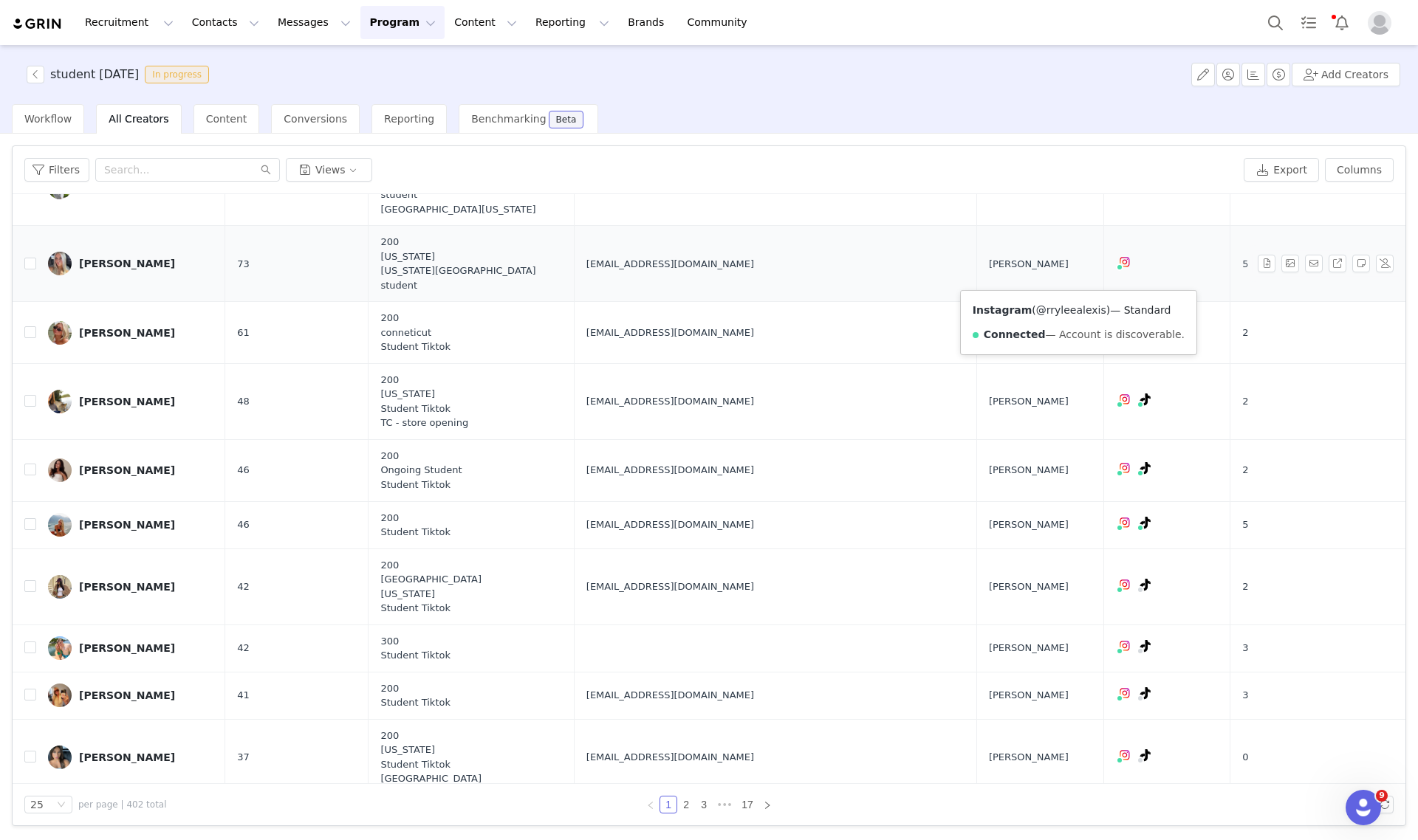
click at [1061, 315] on link "@rryleealexis" at bounding box center [1071, 310] width 70 height 12
click at [674, 271] on span "ryleeward06@icloud.com" at bounding box center [670, 264] width 168 height 15
copy span "ryleeward06@icloud.com"
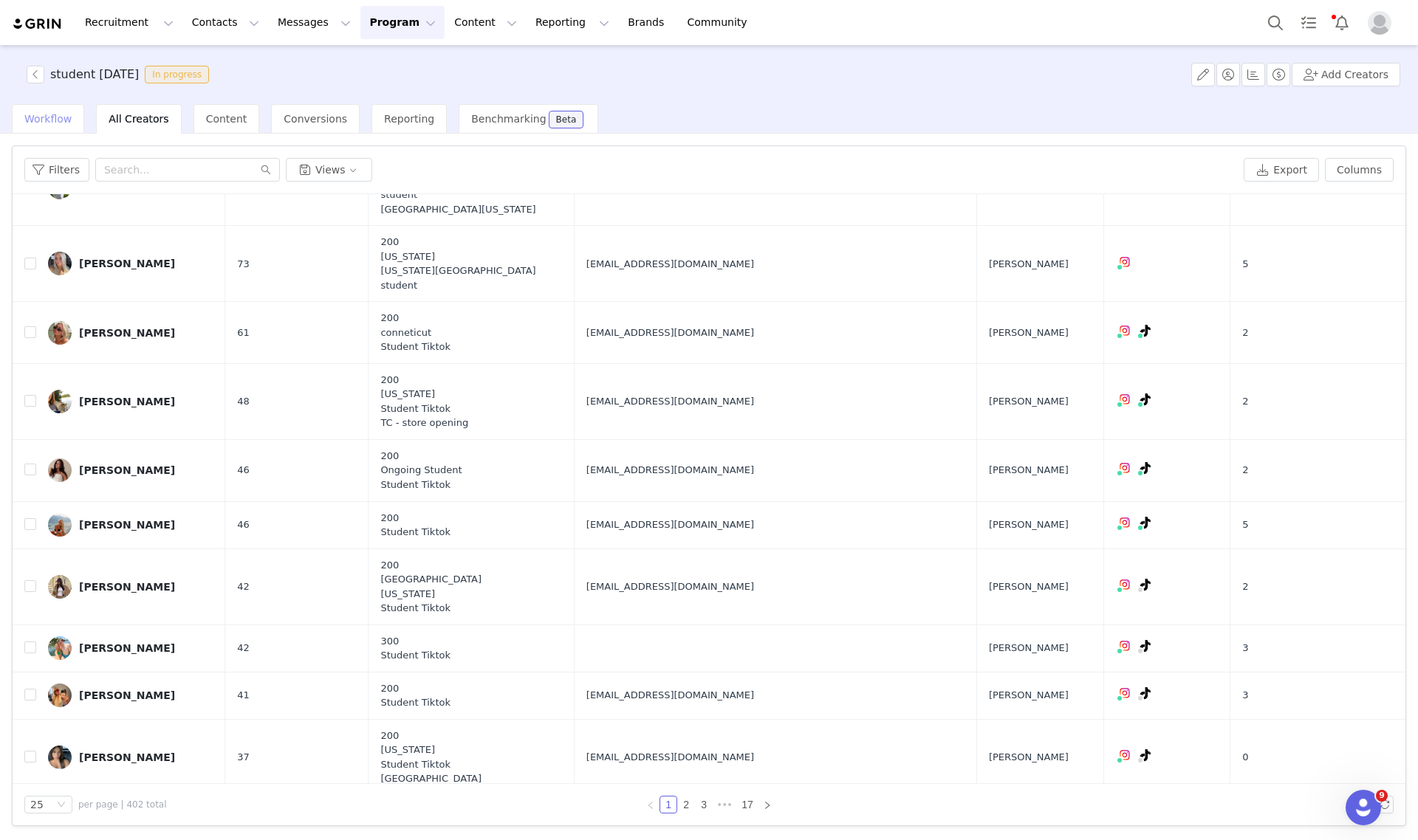
click at [31, 115] on span "Workflow" at bounding box center [48, 119] width 47 height 12
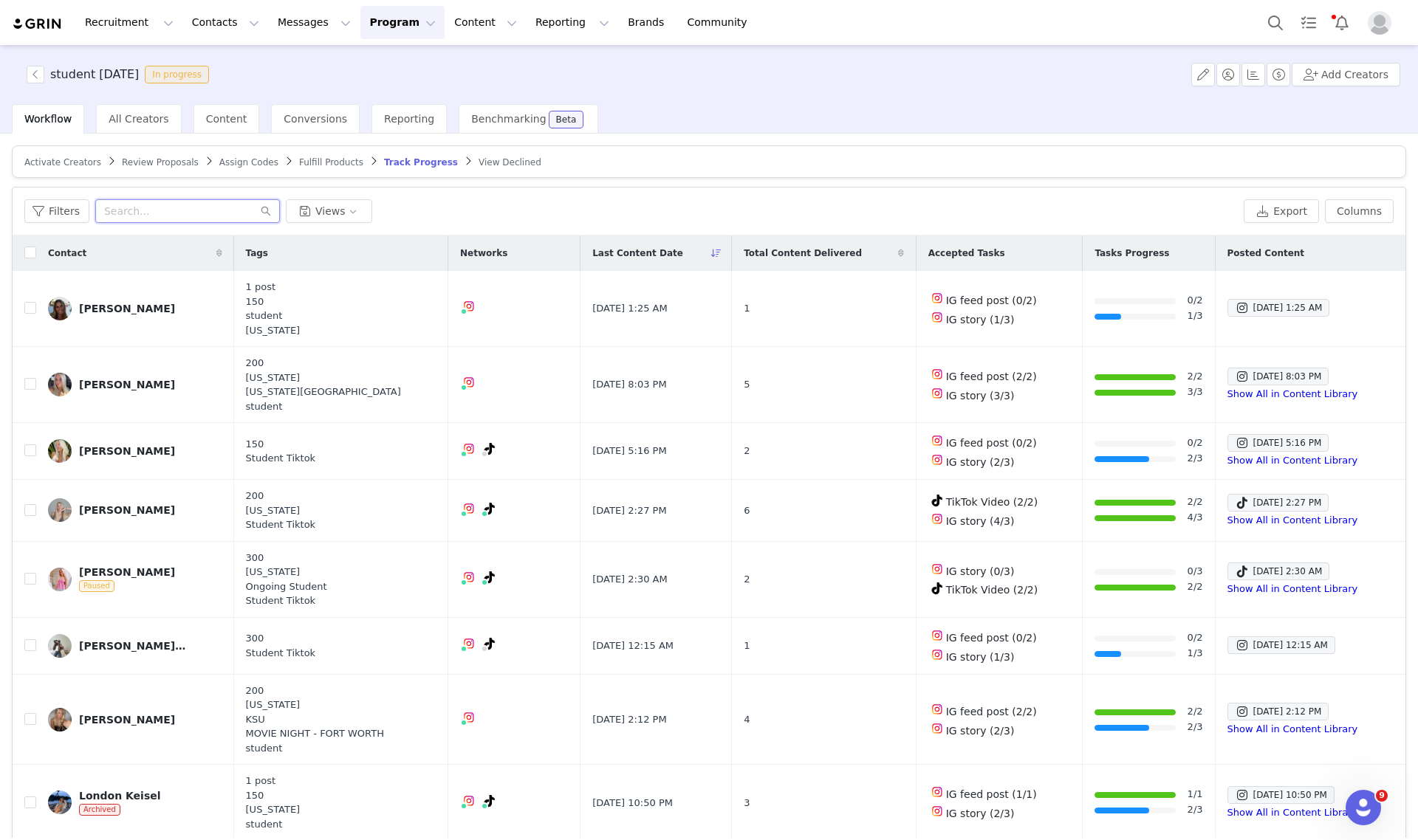
paste input "ryleeward06@icloud.com"
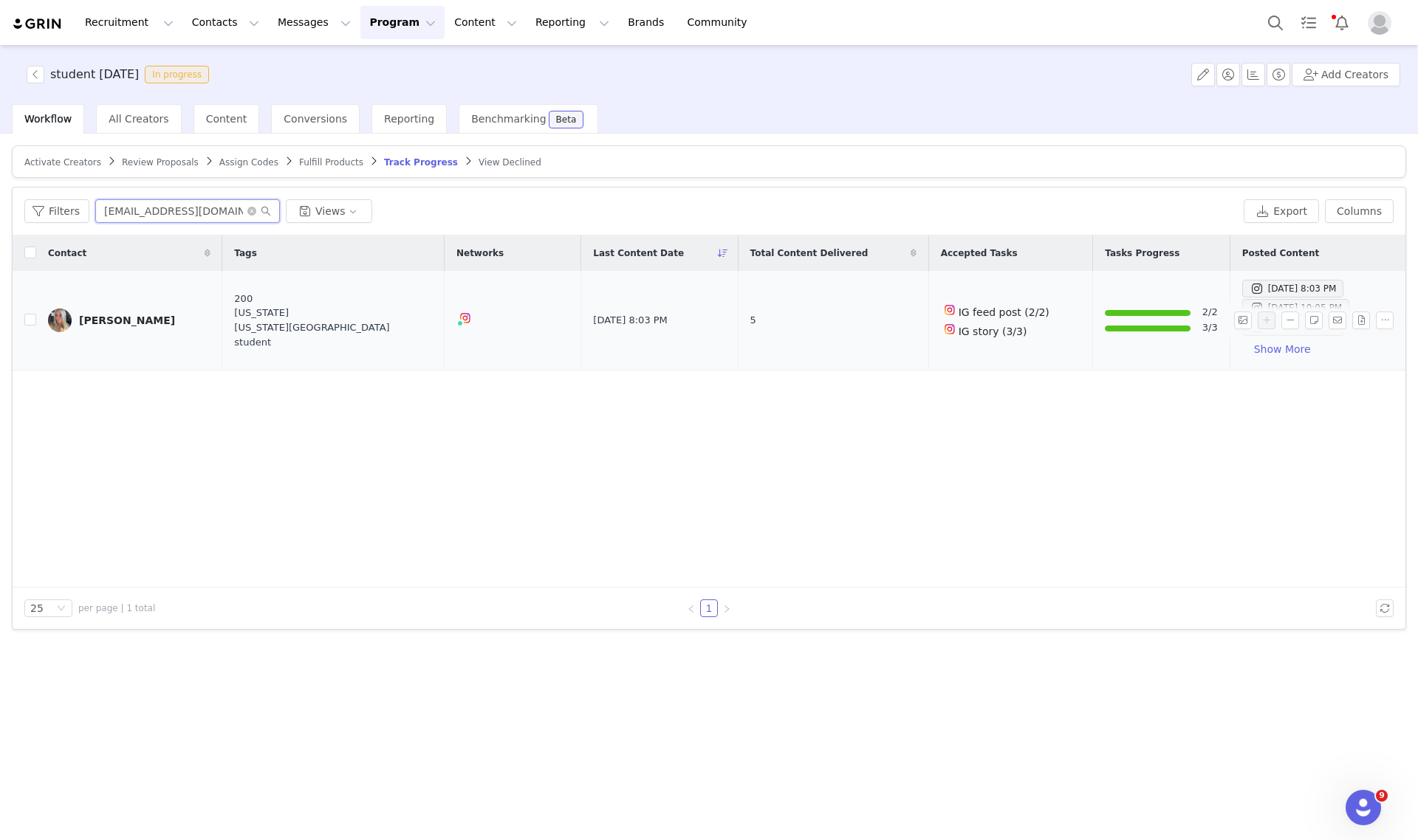
type input "ryleeward06@icloud.com"
click at [85, 314] on div "Rylee Alexis" at bounding box center [127, 320] width 96 height 12
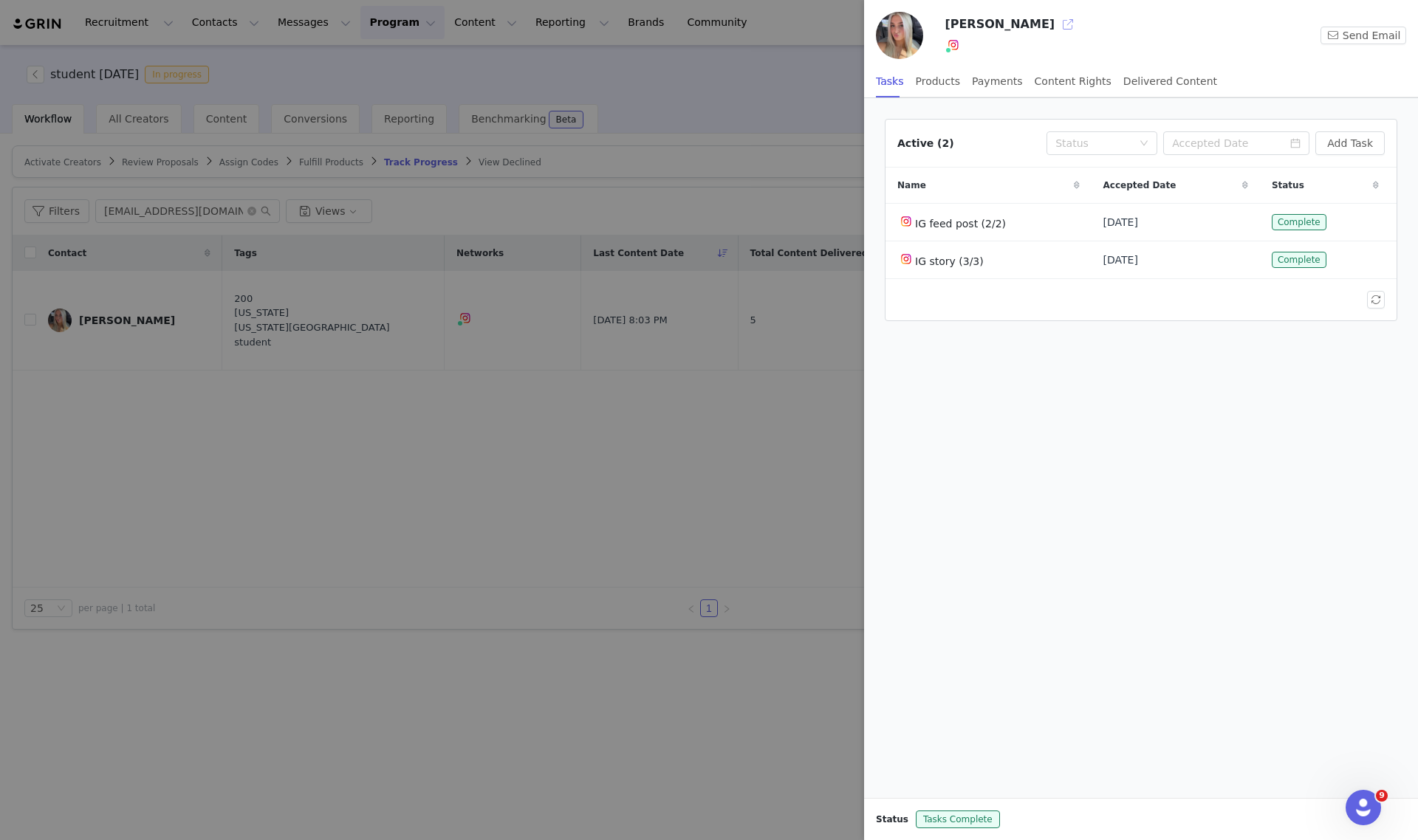
click at [1056, 30] on button "button" at bounding box center [1068, 24] width 24 height 24
click at [576, 402] on div at bounding box center [709, 420] width 1418 height 840
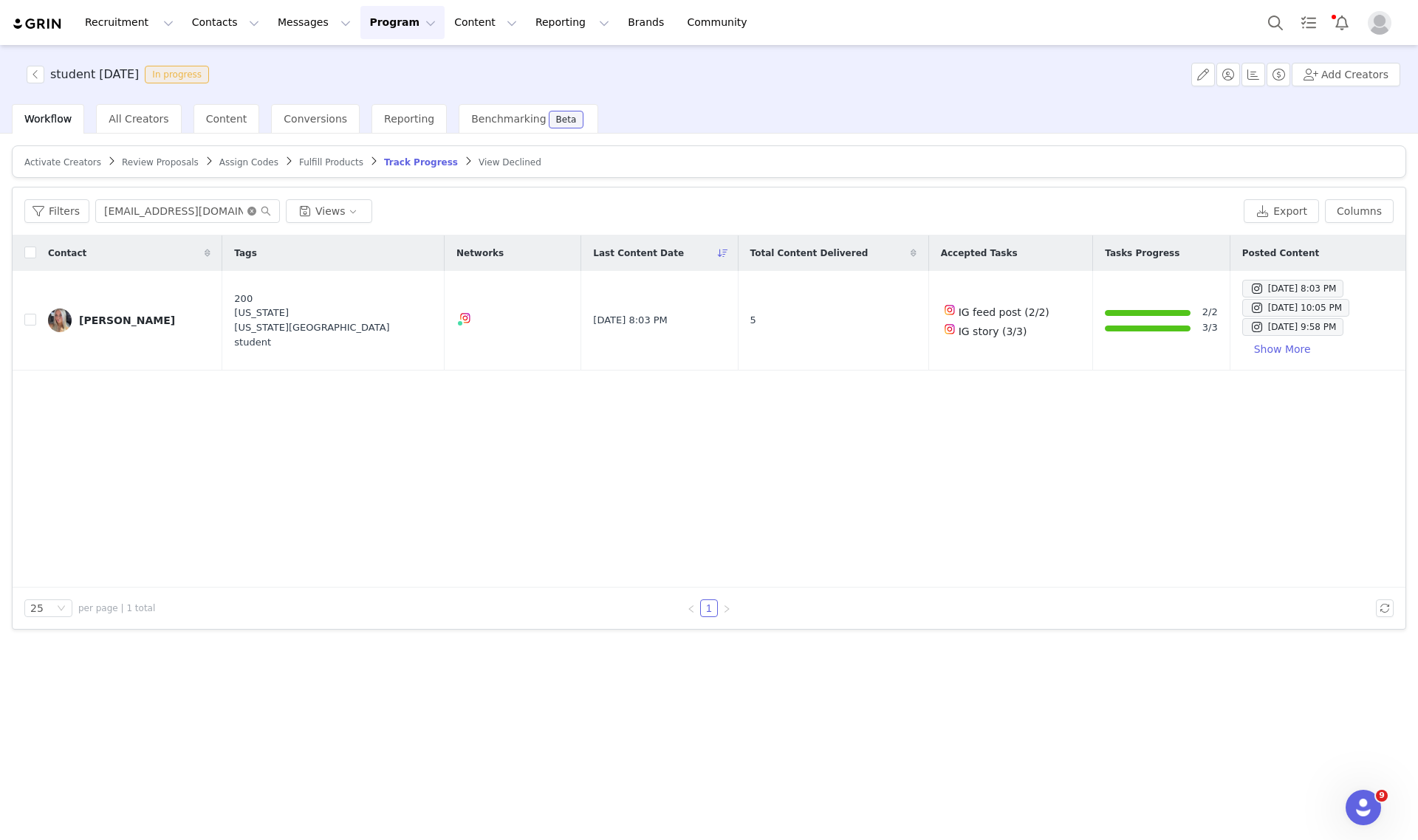
drag, startPoint x: 248, startPoint y: 214, endPoint x: 183, endPoint y: 163, distance: 82.6
click at [248, 213] on icon "icon: close-circle" at bounding box center [251, 211] width 9 height 9
click at [143, 133] on div "All Creators" at bounding box center [138, 119] width 85 height 30
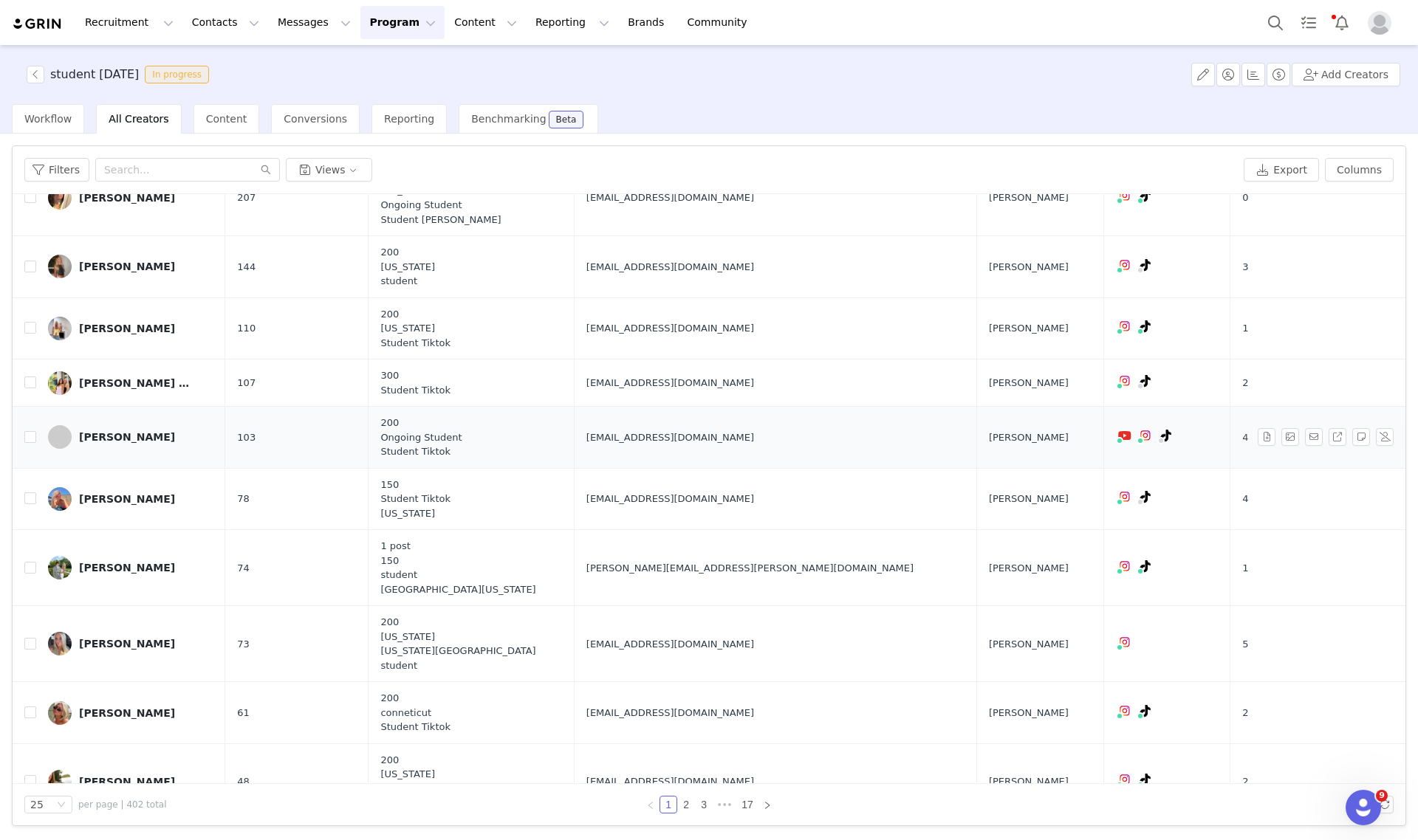
scroll to position [738, 0]
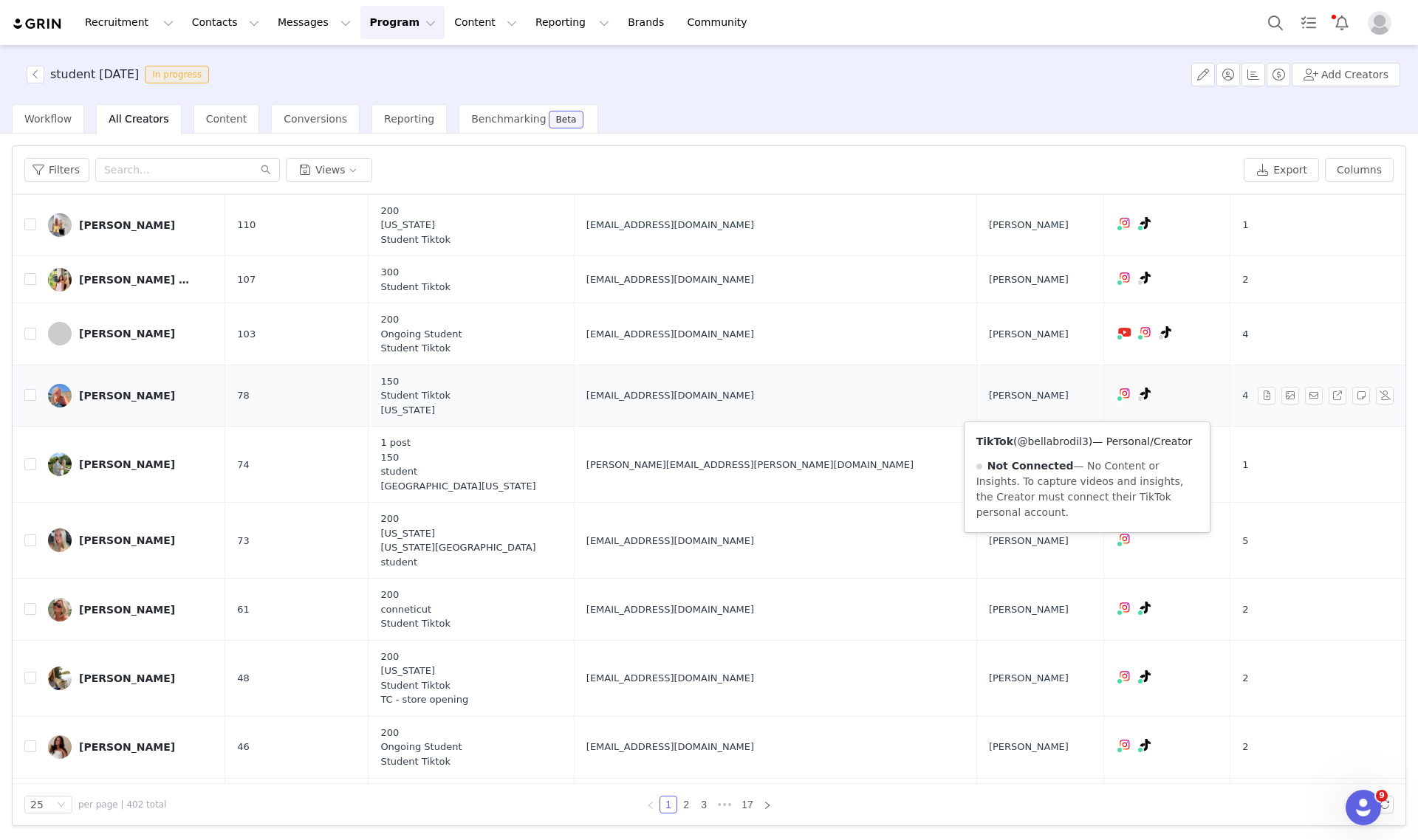
click at [1056, 443] on link "@bellabrodil3" at bounding box center [1053, 441] width 71 height 12
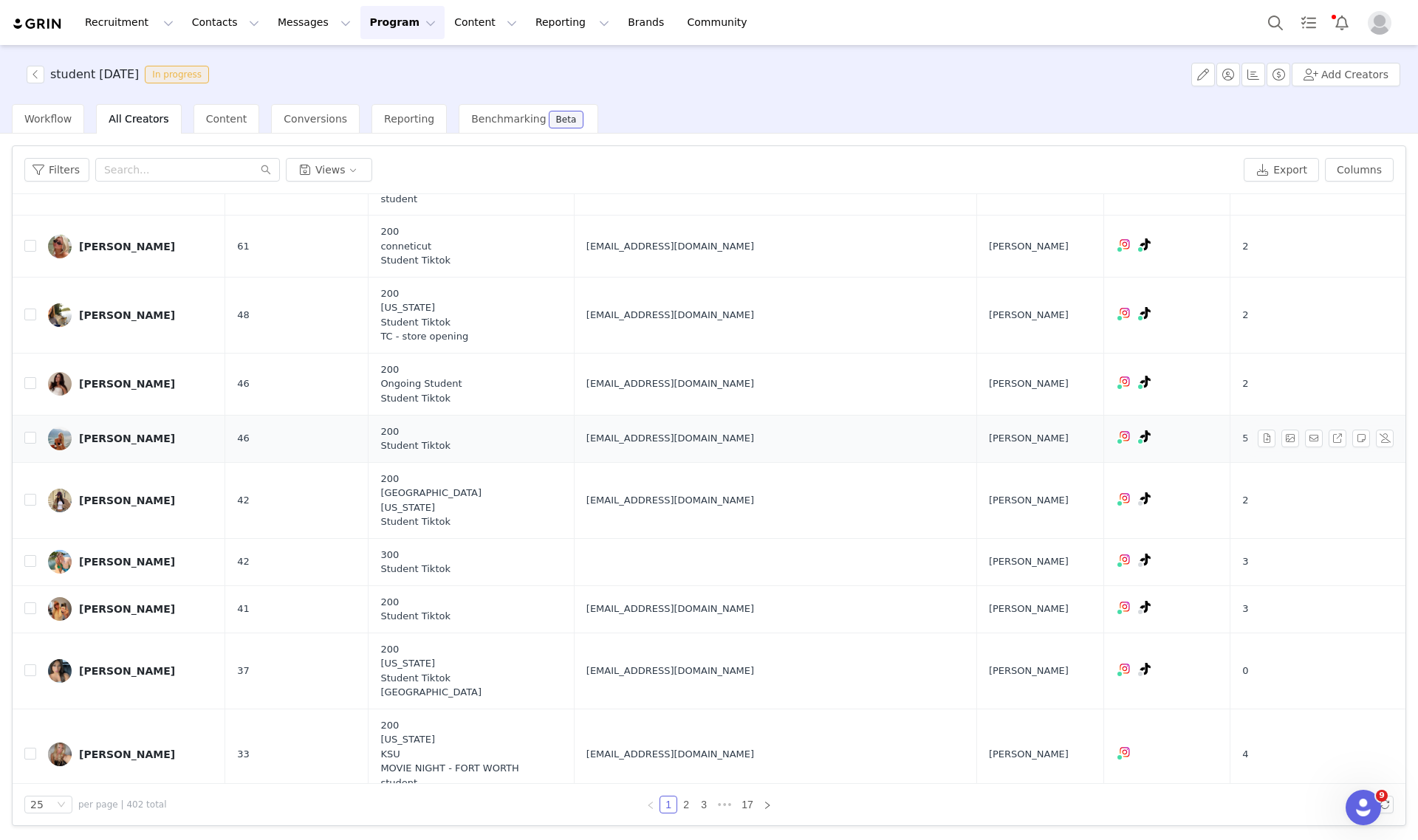
scroll to position [1108, 0]
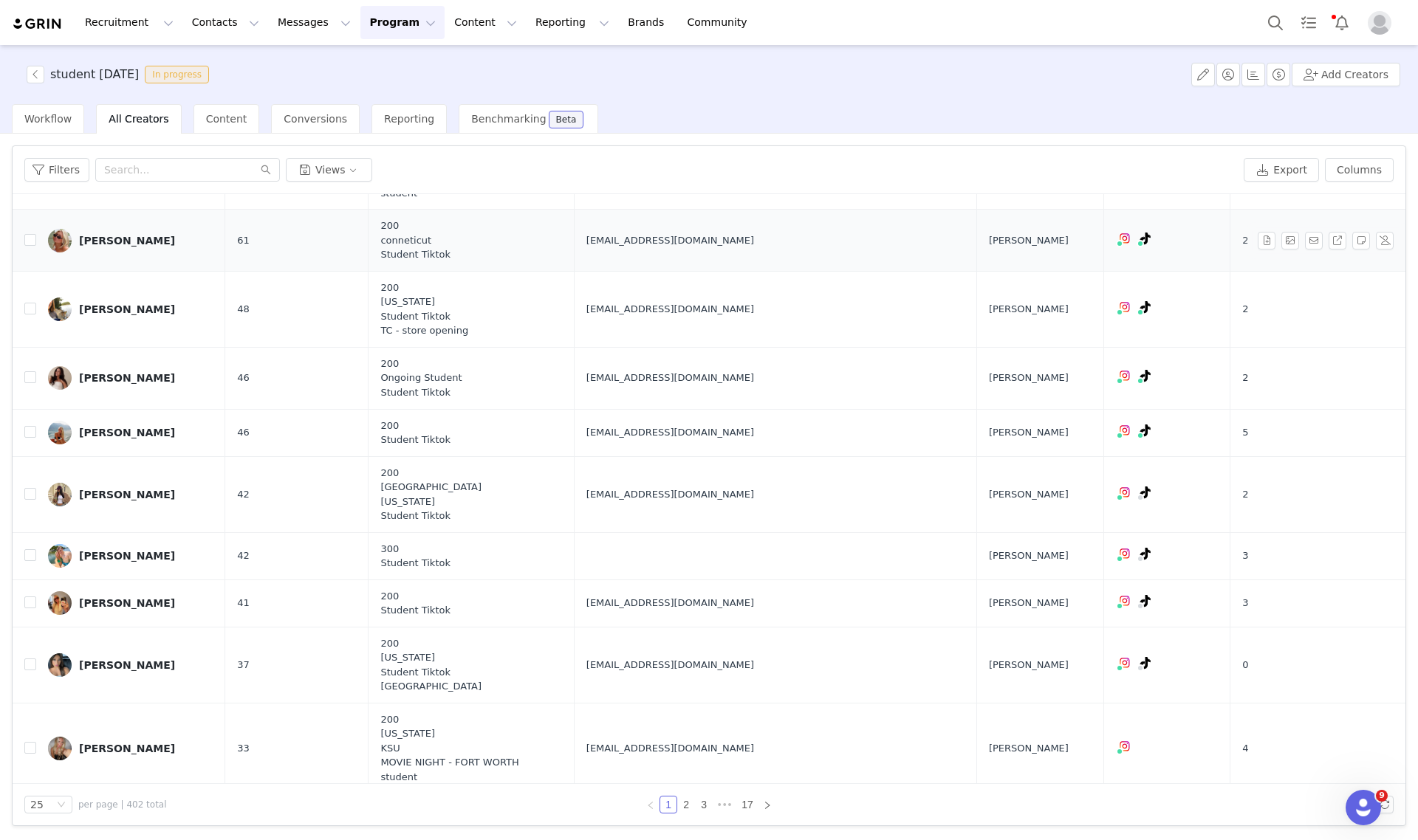
click at [673, 248] on span "macdonaldallie2@gmail.com" at bounding box center [670, 241] width 168 height 15
copy span "macdonaldallie2@gmail.com"
click at [669, 316] on span "kaitlynhall264@gmail.com" at bounding box center [670, 309] width 168 height 15
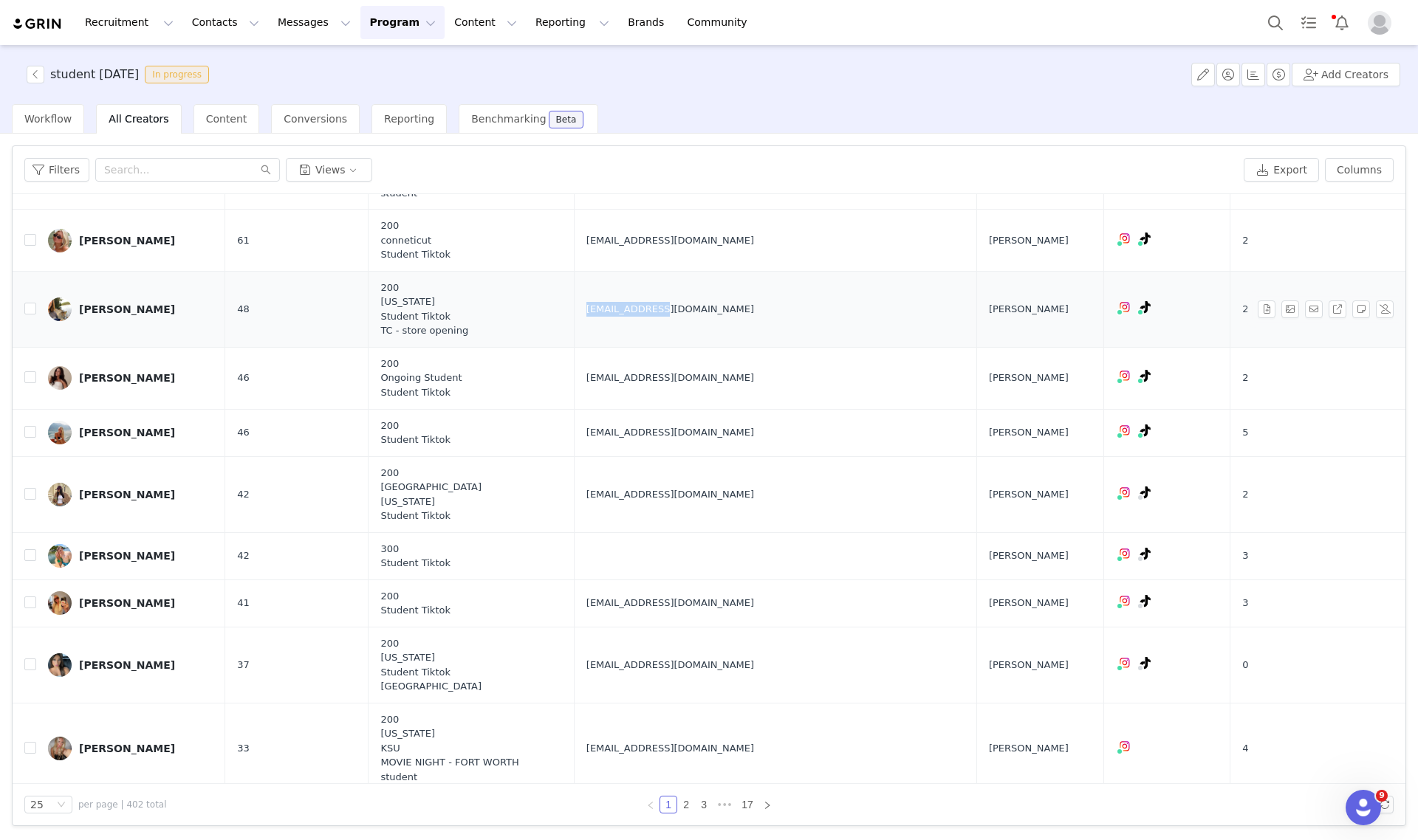
click at [669, 316] on span "kaitlynhall264@gmail.com" at bounding box center [670, 309] width 168 height 15
click at [1082, 356] on link "@kaitlyn.hallll" at bounding box center [1063, 356] width 72 height 12
click at [729, 316] on span "kaitlynhall264@gmail.com" at bounding box center [670, 309] width 168 height 15
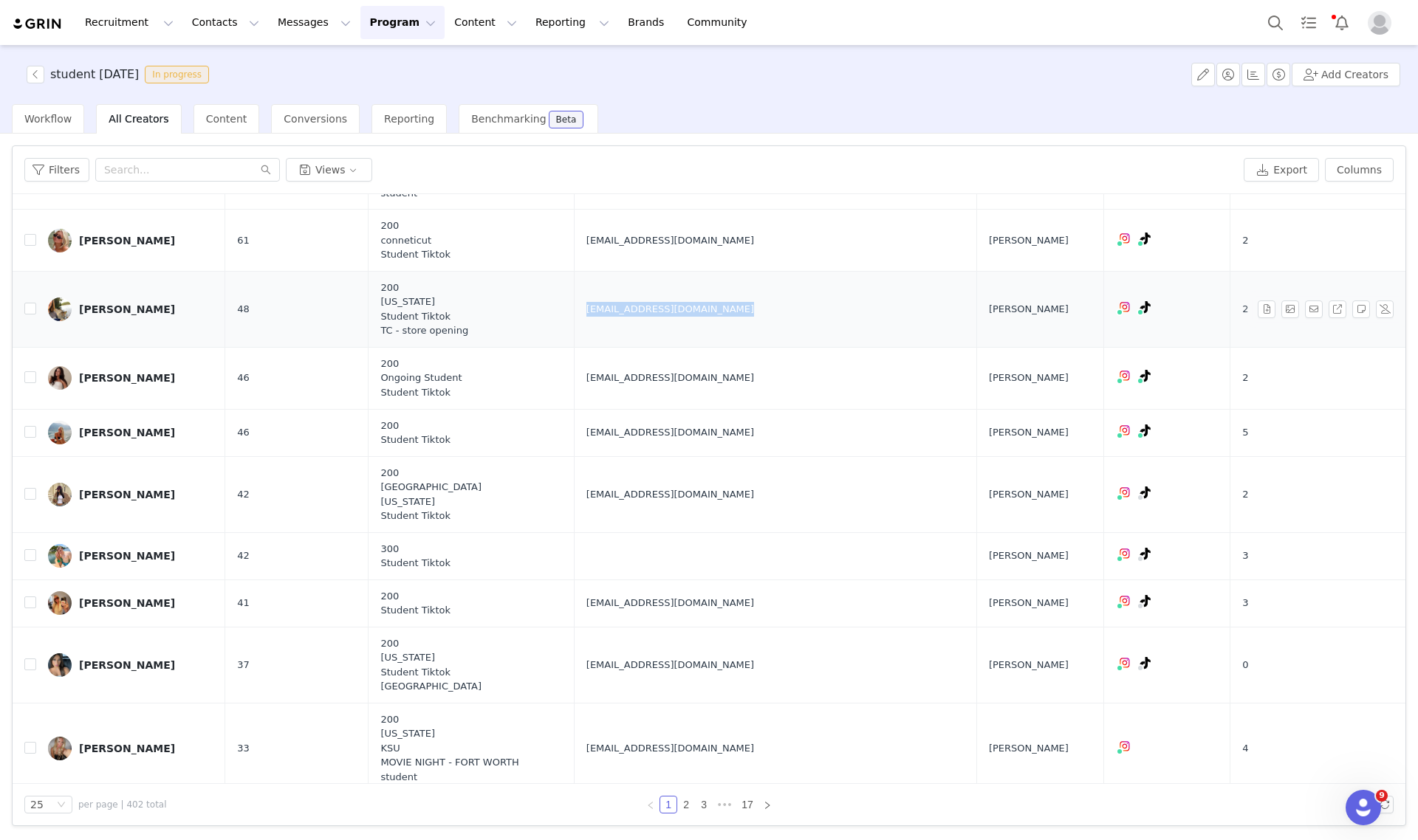
click at [729, 316] on span "kaitlynhall264@gmail.com" at bounding box center [670, 309] width 168 height 15
copy span "kaitlynhall264@gmail.com"
click at [50, 127] on div "Workflow" at bounding box center [48, 119] width 72 height 30
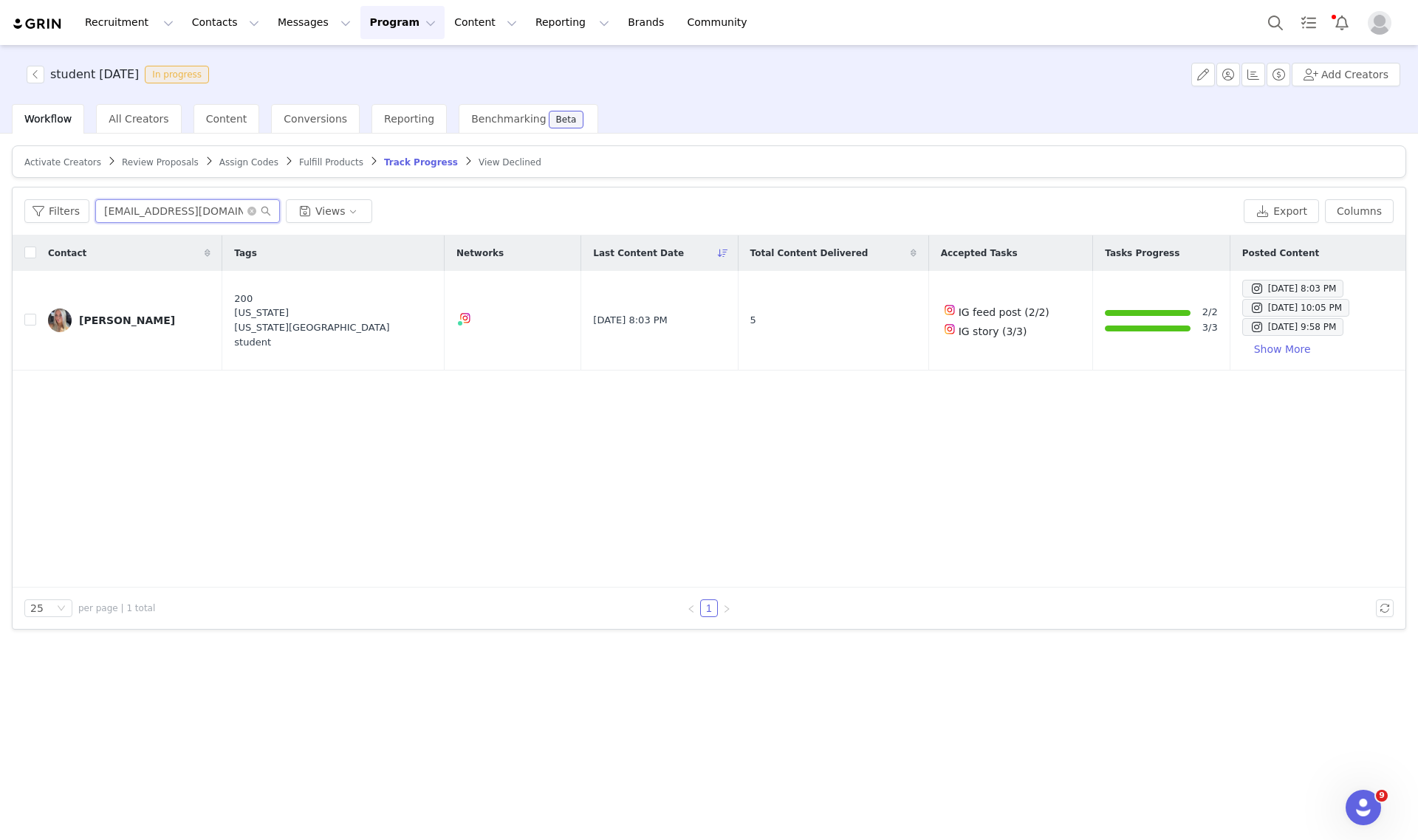
click at [171, 215] on input "ryleeward06@icloud.com" at bounding box center [188, 211] width 185 height 24
click at [172, 213] on input "ryleeward06@icloud.com" at bounding box center [188, 211] width 185 height 24
paste input "kaitlynhall264@gmail.com"
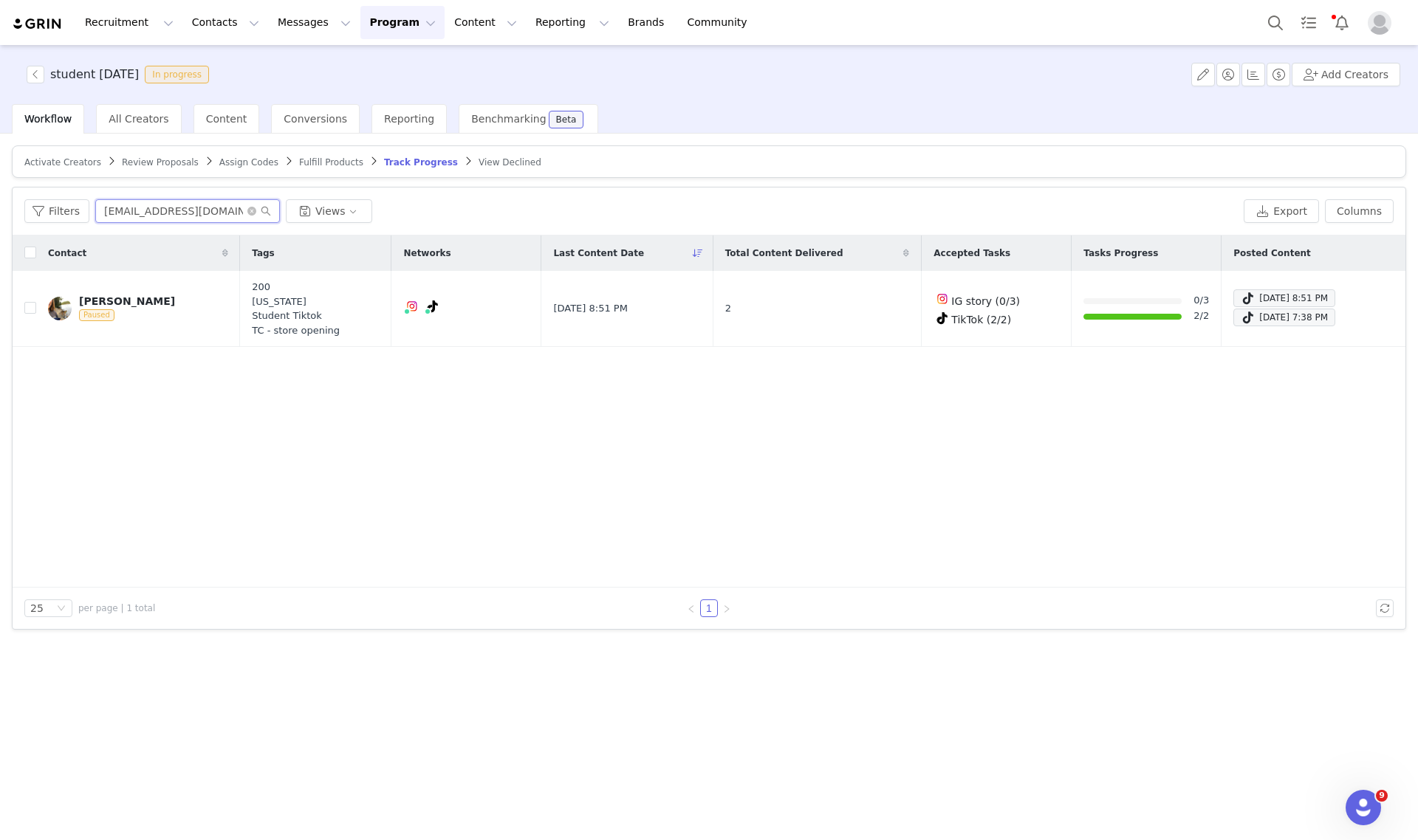
type input "kaitlynhall264@gmail.com"
drag, startPoint x: 251, startPoint y: 207, endPoint x: 194, endPoint y: 164, distance: 71.4
click at [249, 207] on icon "icon: close-circle" at bounding box center [251, 211] width 9 height 9
click at [117, 123] on span "All Creators" at bounding box center [138, 119] width 60 height 12
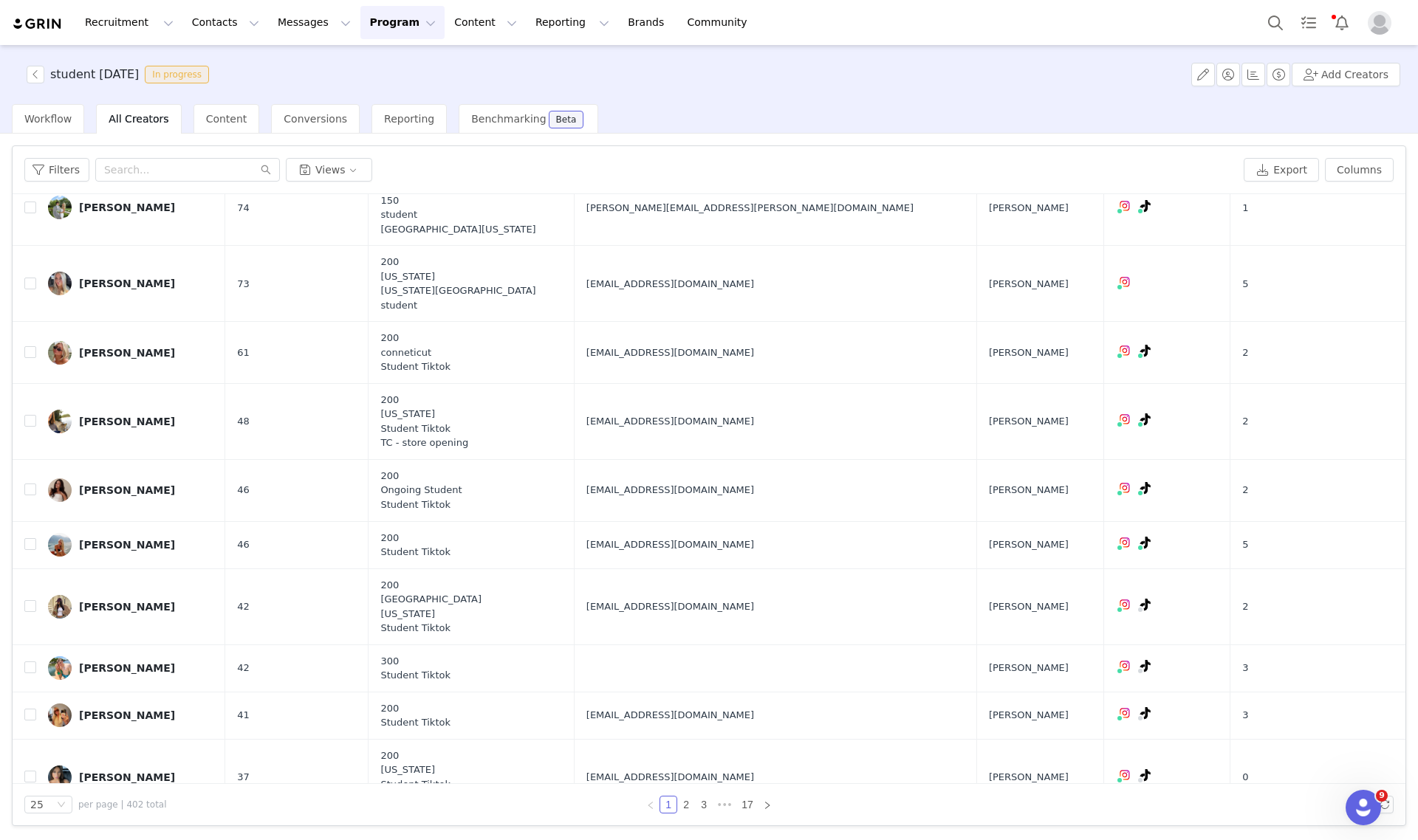
scroll to position [1108, 0]
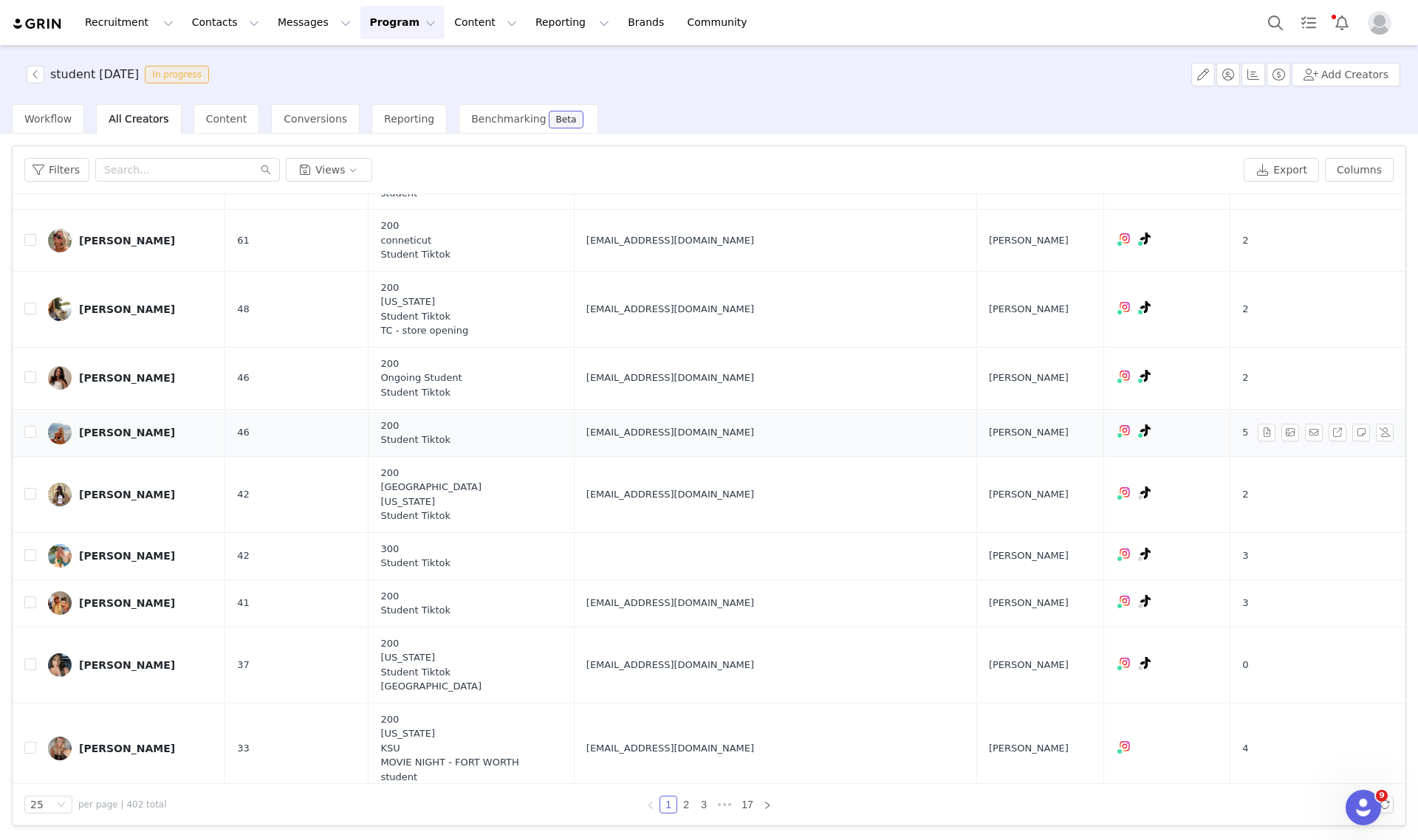
click at [667, 440] on span "annajkeyes@gmail.com" at bounding box center [670, 433] width 168 height 15
copy span "annajkeyes@gmail.com"
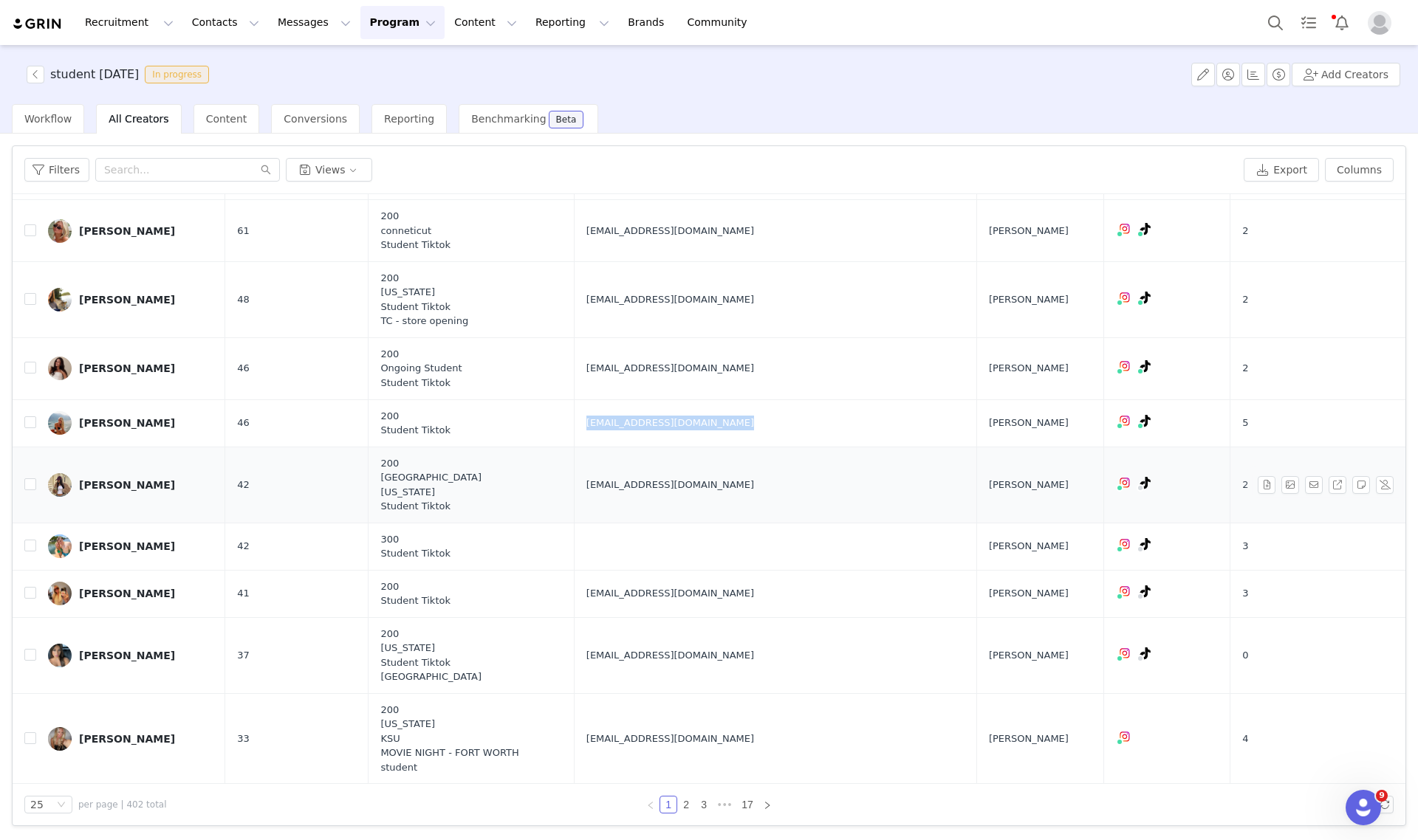
scroll to position [1136, 0]
click at [674, 489] on span "adeliminkova@gmail.com" at bounding box center [670, 485] width 168 height 15
click at [675, 489] on span "adeliminkova@gmail.com" at bounding box center [670, 485] width 168 height 15
click at [676, 489] on span "adeliminkova@gmail.com" at bounding box center [670, 485] width 168 height 15
copy span "adeliminkova@gmail.com"
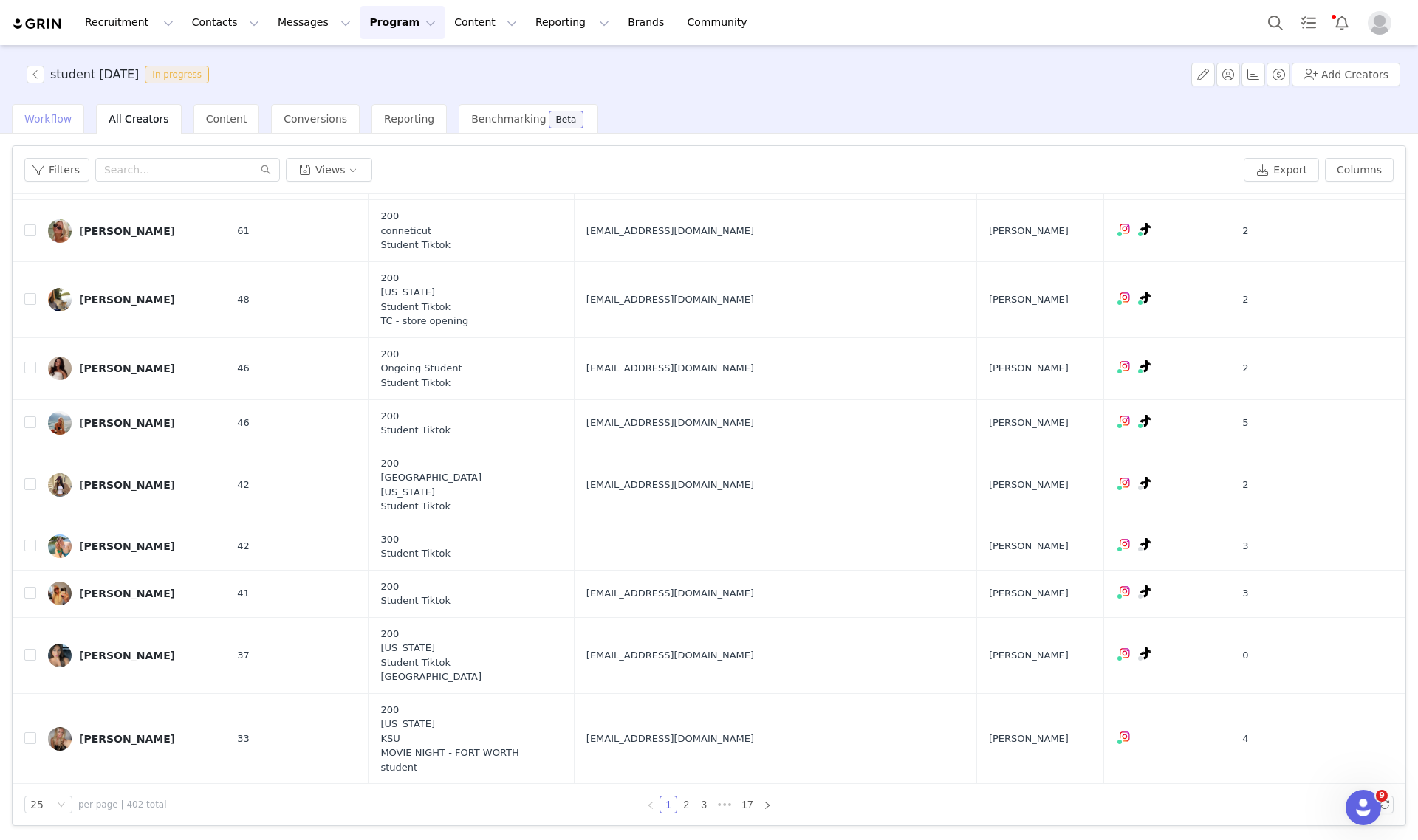
click at [34, 113] on span "Workflow" at bounding box center [48, 119] width 47 height 12
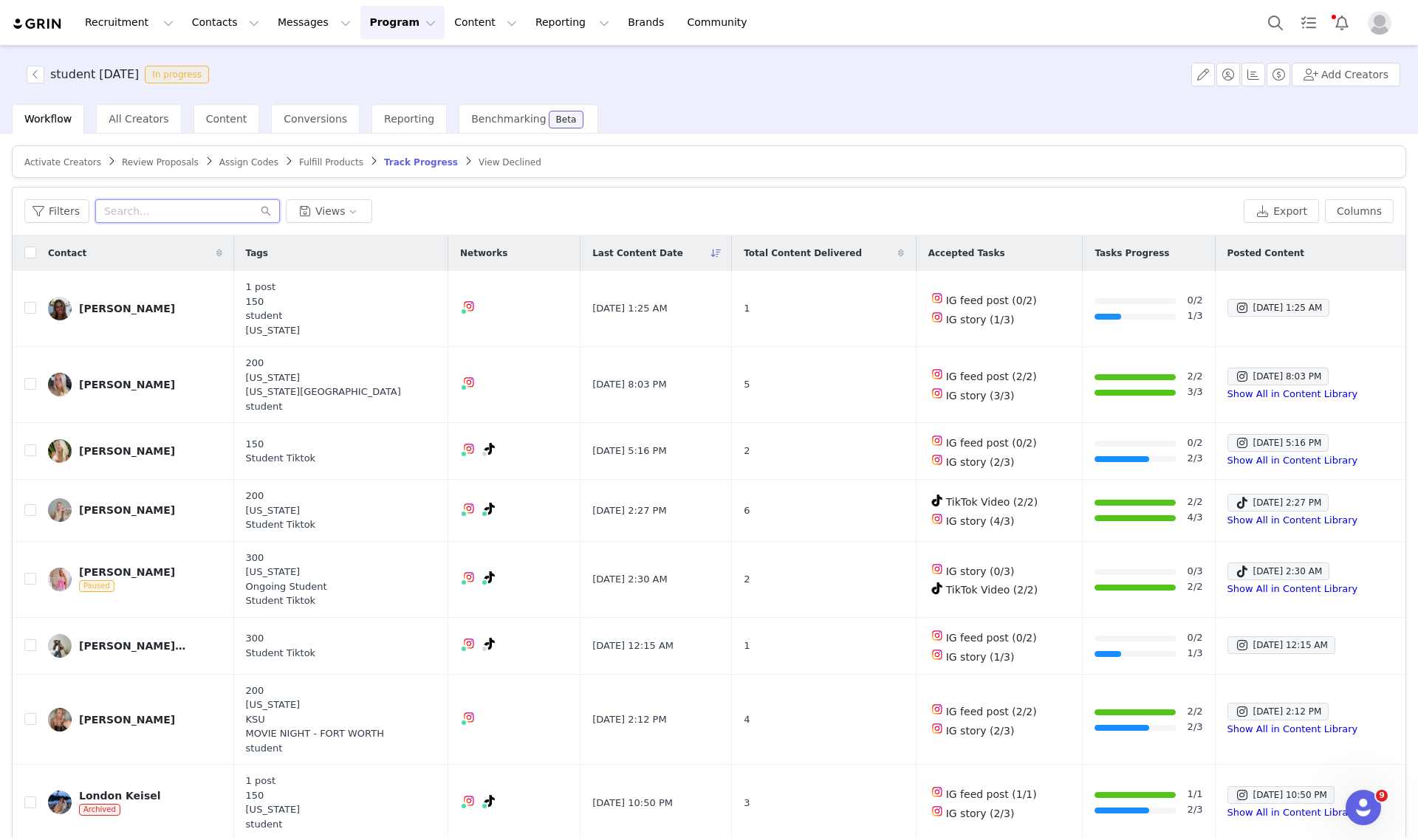
paste input "adeliminkova@gmail.com"
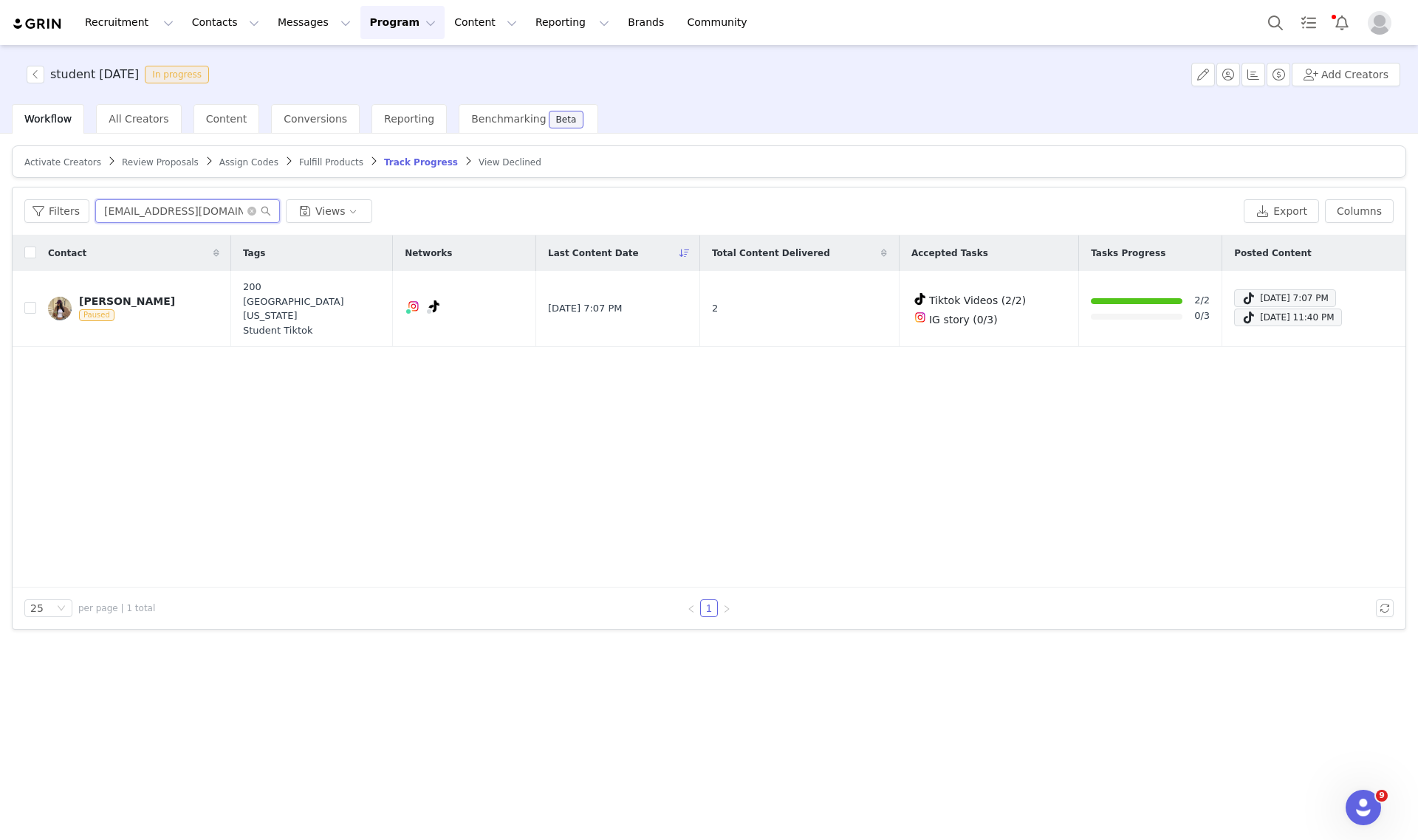
type input "adeliminkova@gmail.com"
click at [247, 207] on icon "icon: close-circle" at bounding box center [251, 211] width 9 height 9
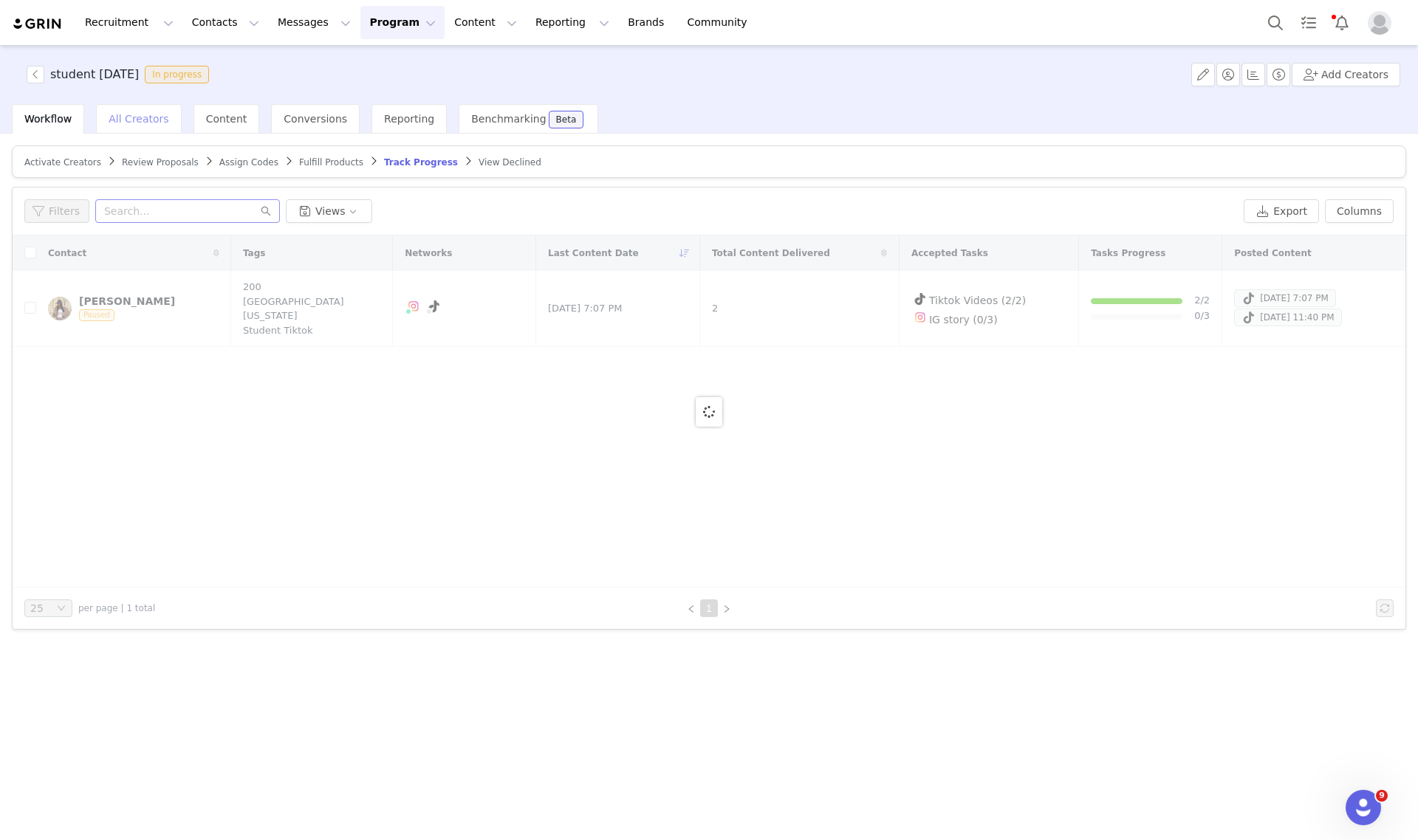
click at [138, 113] on span "All Creators" at bounding box center [138, 119] width 60 height 12
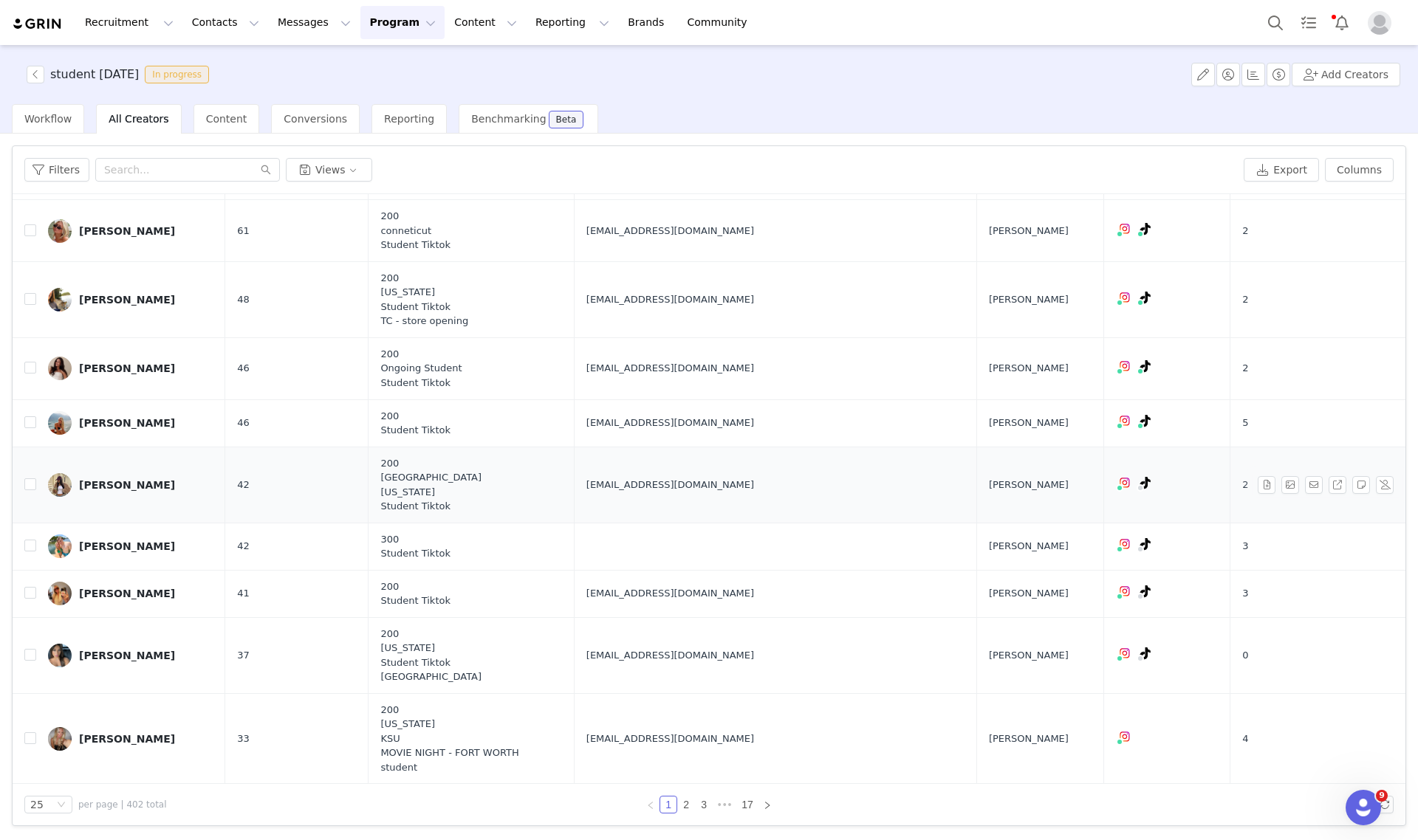
scroll to position [1136, 0]
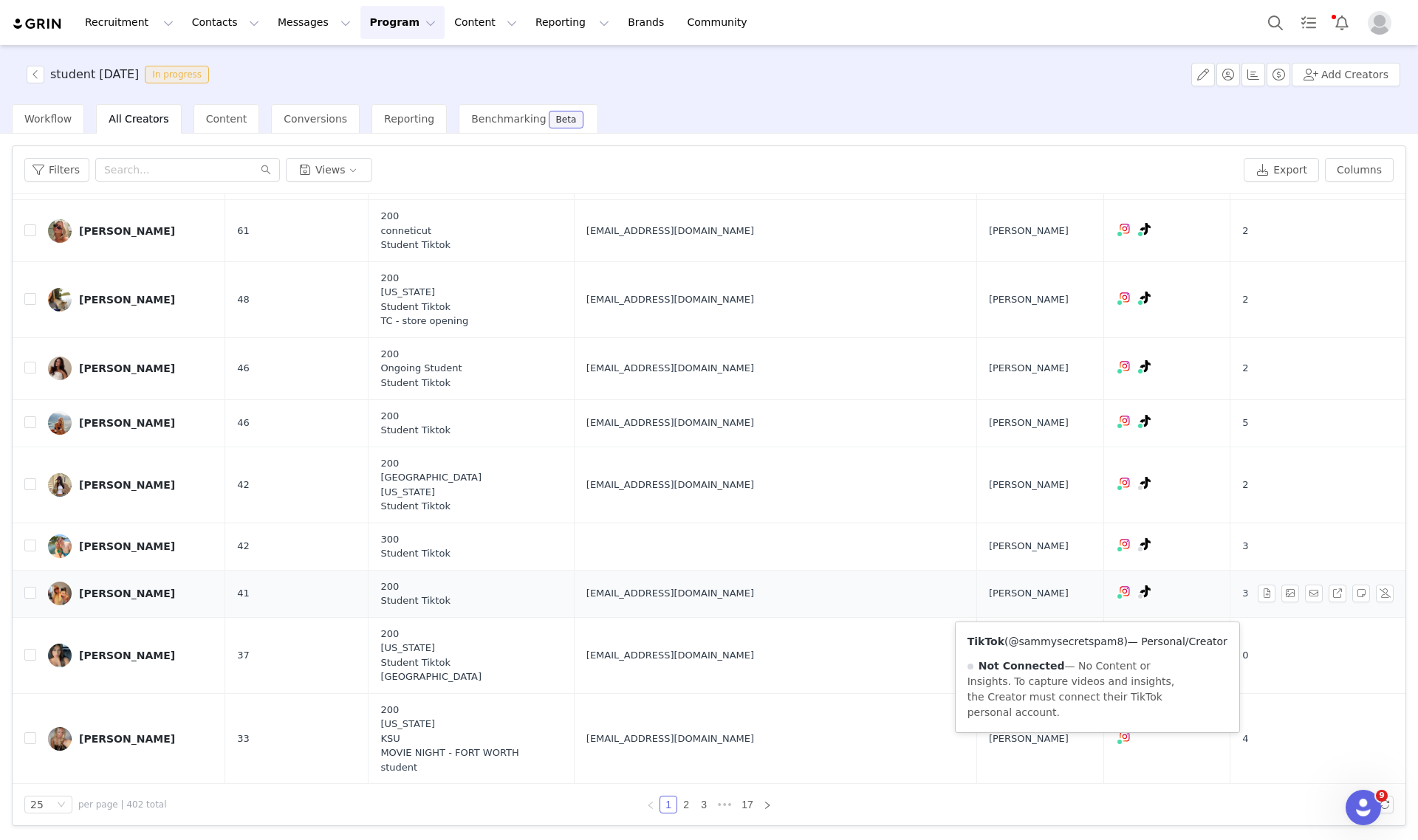
click at [1067, 636] on link "@sammysecretspam8" at bounding box center [1066, 642] width 115 height 12
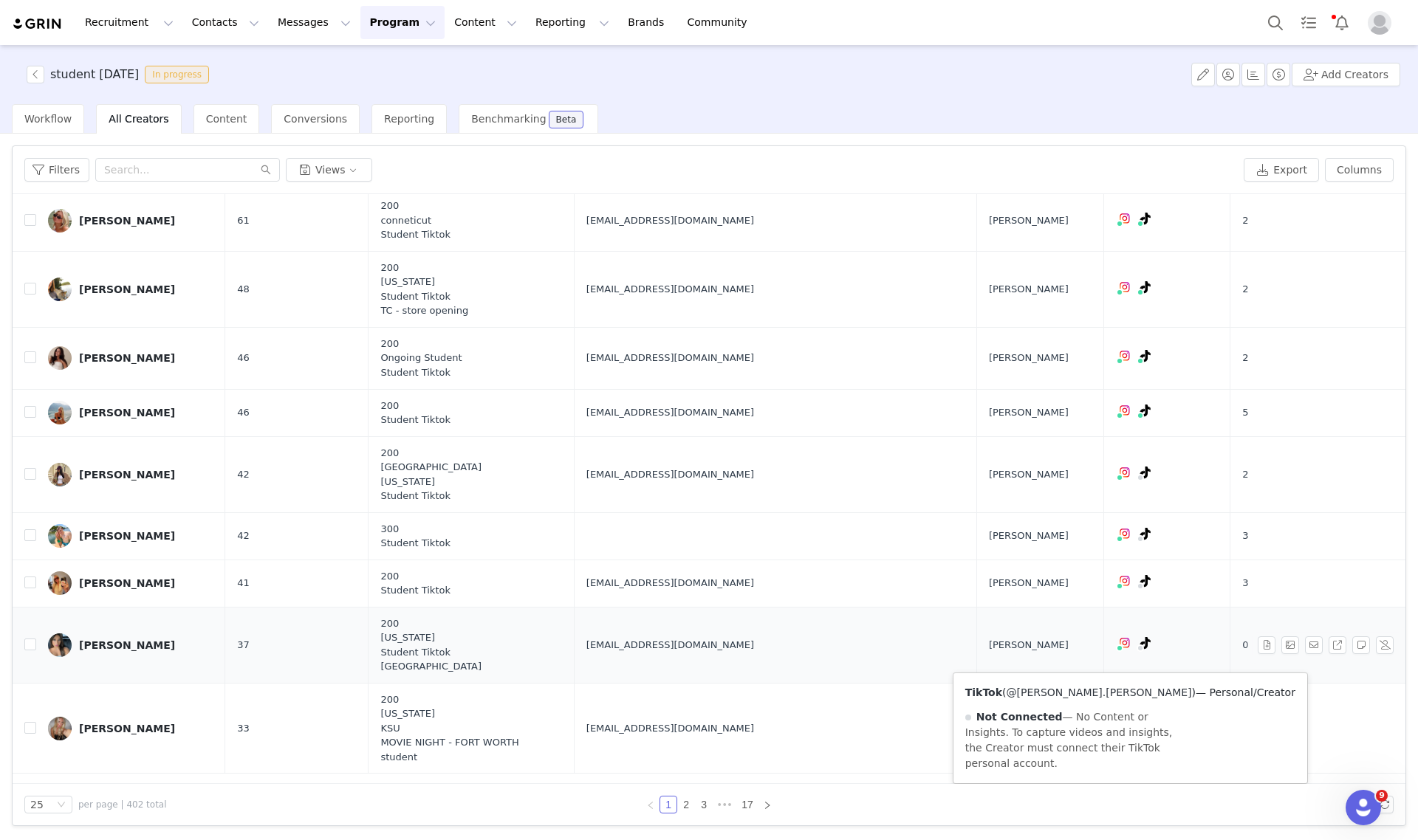
click at [1087, 687] on link "@amanda.papageorge" at bounding box center [1098, 693] width 186 height 12
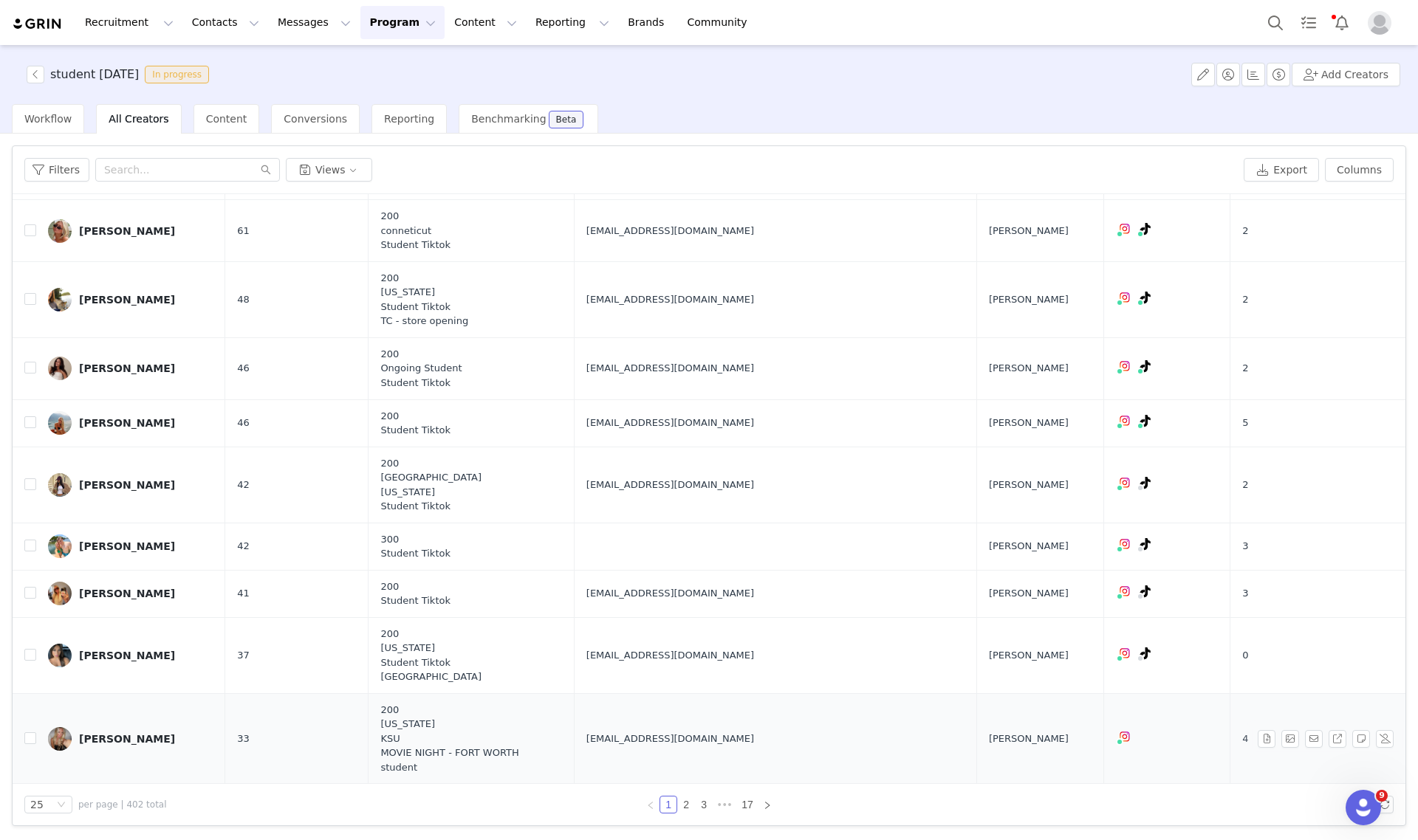
click at [649, 740] on span "summerj23866@icloud.com" at bounding box center [670, 739] width 168 height 15
click at [650, 740] on span "summerj23866@icloud.com" at bounding box center [670, 739] width 168 height 15
copy span "summerj23866@icloud.com"
click at [1061, 685] on link "@summerjones_04" at bounding box center [1076, 691] width 99 height 12
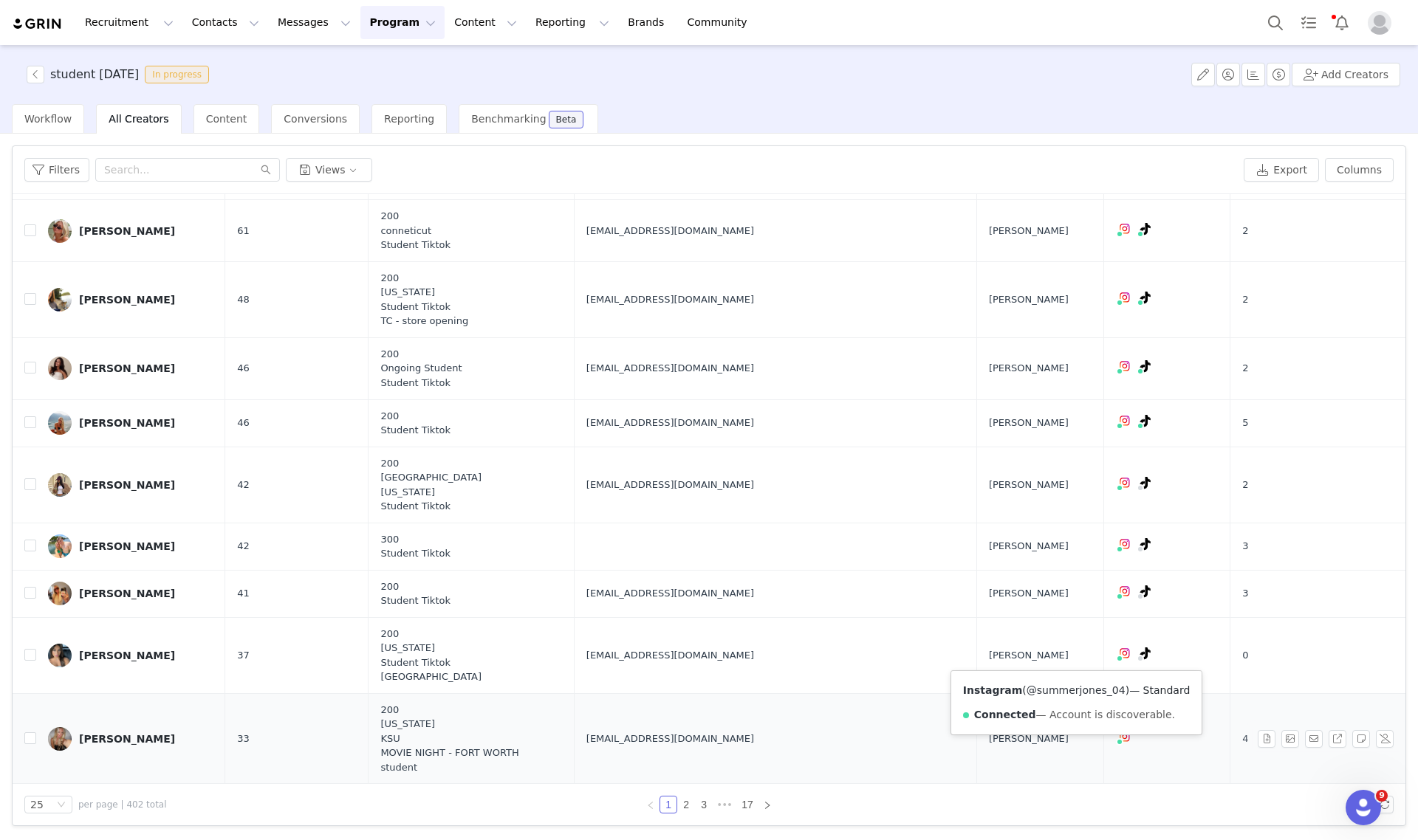
click at [1056, 685] on link "@summerjones_04" at bounding box center [1076, 691] width 99 height 12
click at [698, 739] on span "summerj23866@icloud.com" at bounding box center [670, 739] width 168 height 15
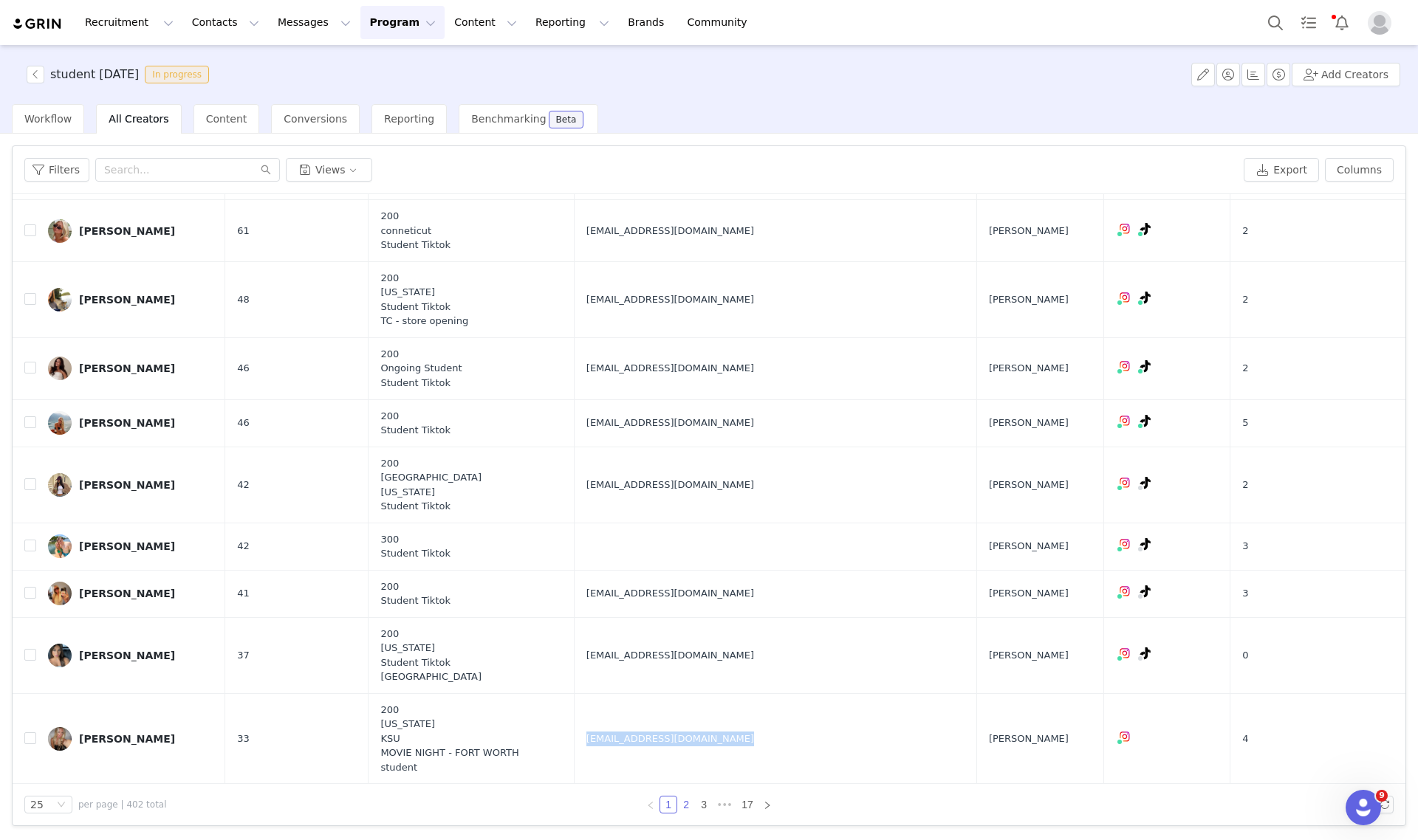
click at [684, 805] on link "2" at bounding box center [686, 805] width 16 height 16
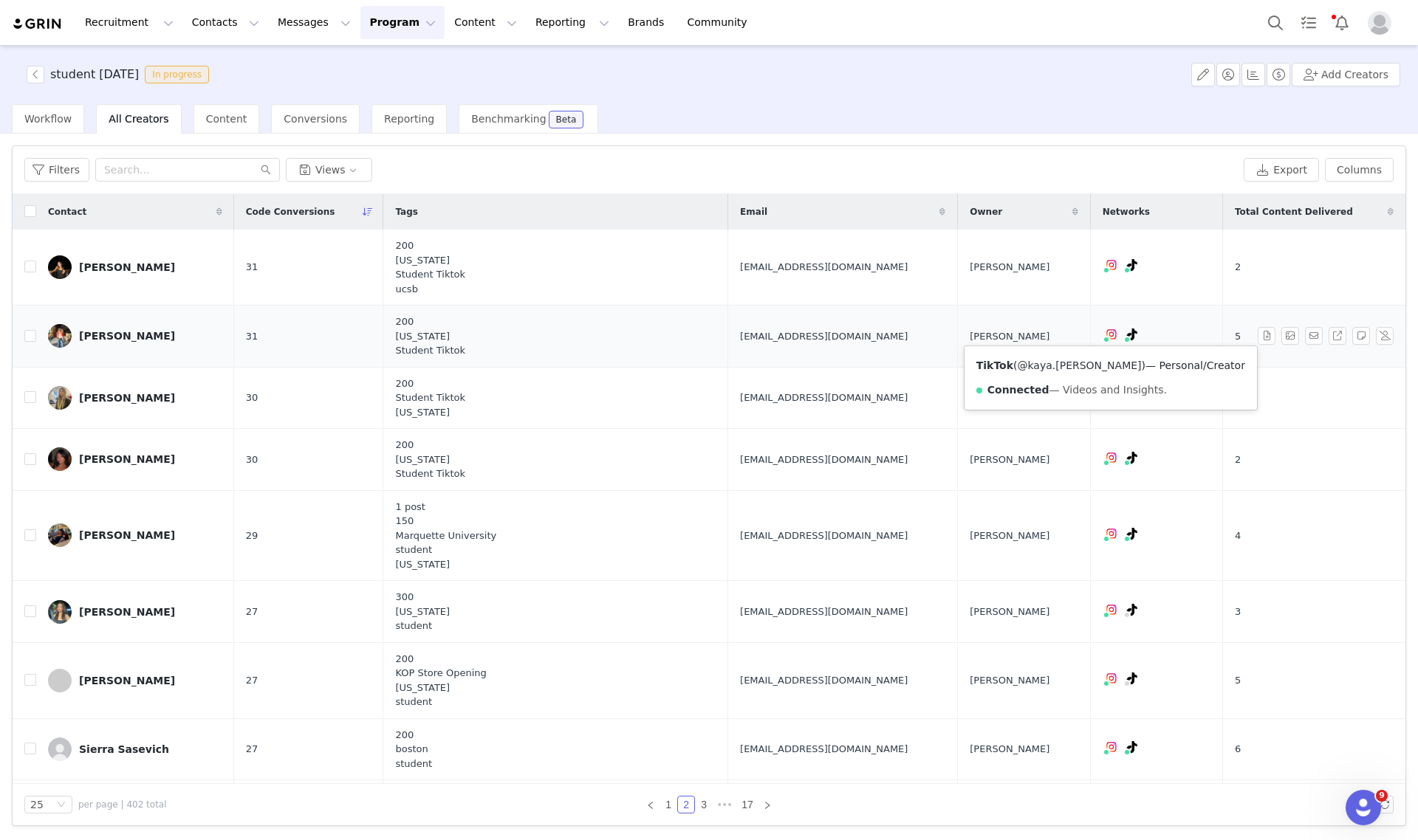
click at [1070, 362] on link "@kaya.hohensee" at bounding box center [1079, 365] width 124 height 12
click at [1059, 363] on link "@kaya_hohensee" at bounding box center [1073, 365] width 91 height 12
click at [1075, 362] on link "@kaya.hohensee" at bounding box center [1079, 365] width 124 height 12
click at [740, 333] on span "kayahohenseesm@gmail.com" at bounding box center [823, 336] width 168 height 15
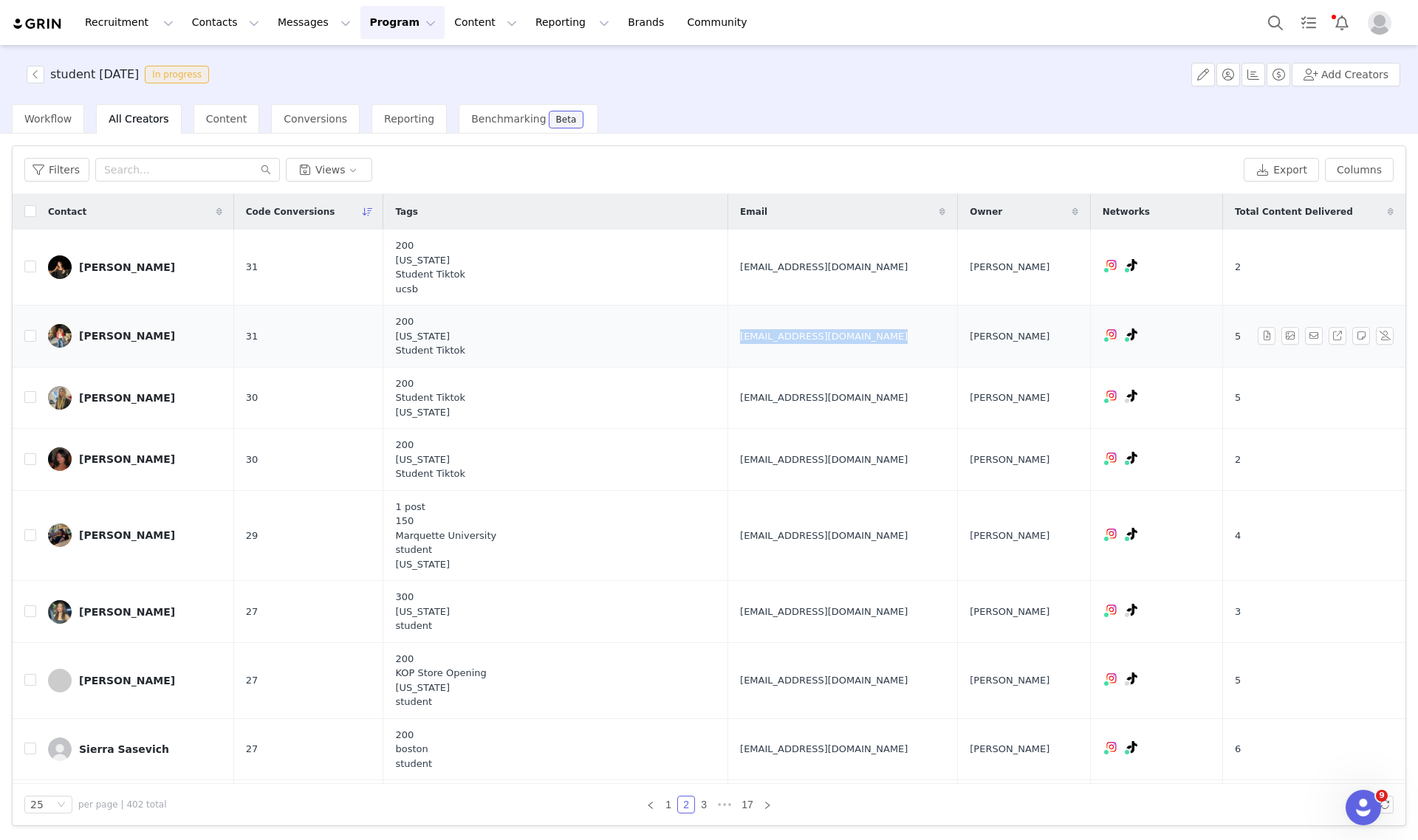
click at [740, 333] on span "kayahohenseesm@gmail.com" at bounding box center [823, 336] width 168 height 15
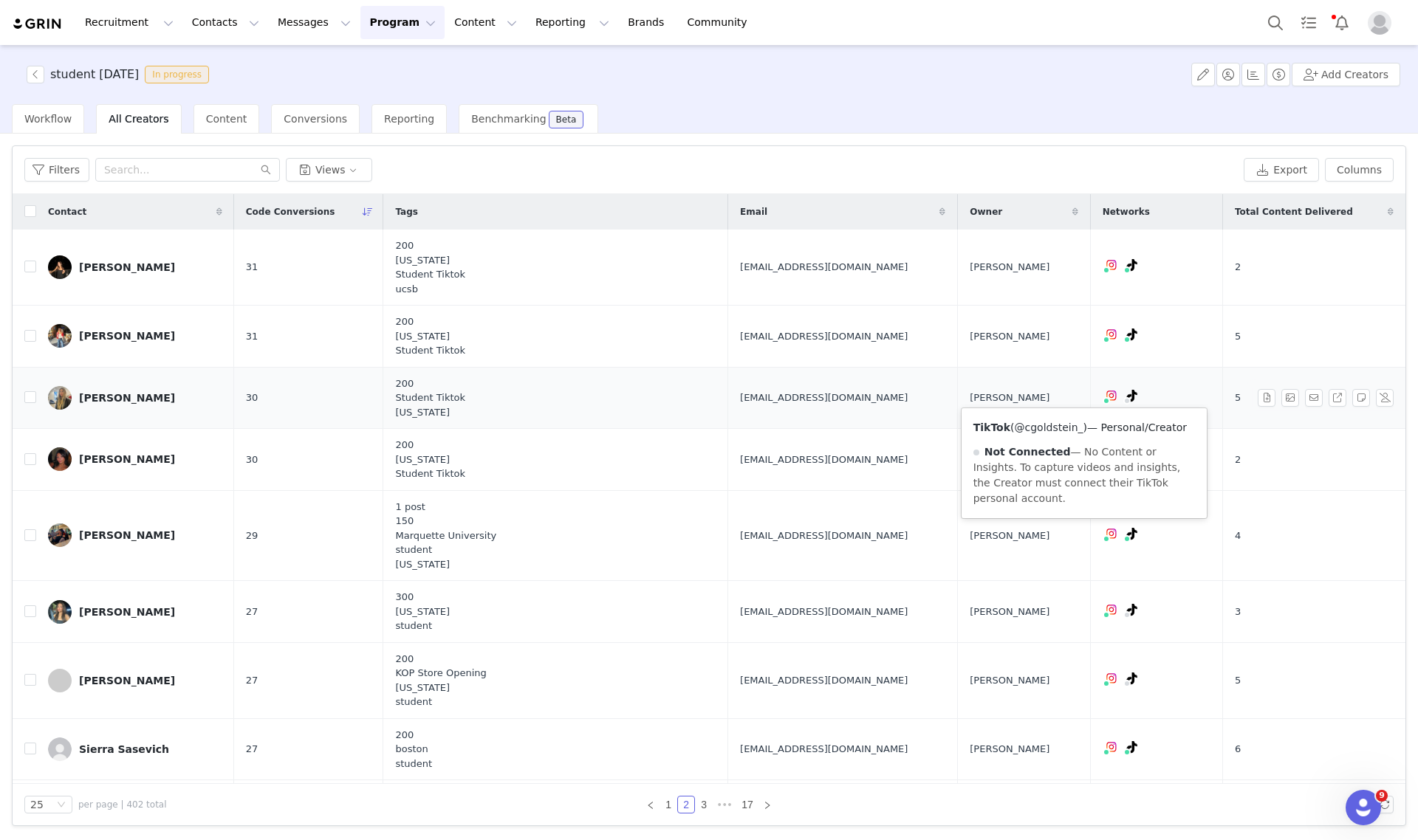
click at [1060, 429] on link "@cgoldstein_" at bounding box center [1048, 427] width 69 height 12
click at [740, 396] on span "charlijade2@gmail.com" at bounding box center [823, 398] width 168 height 15
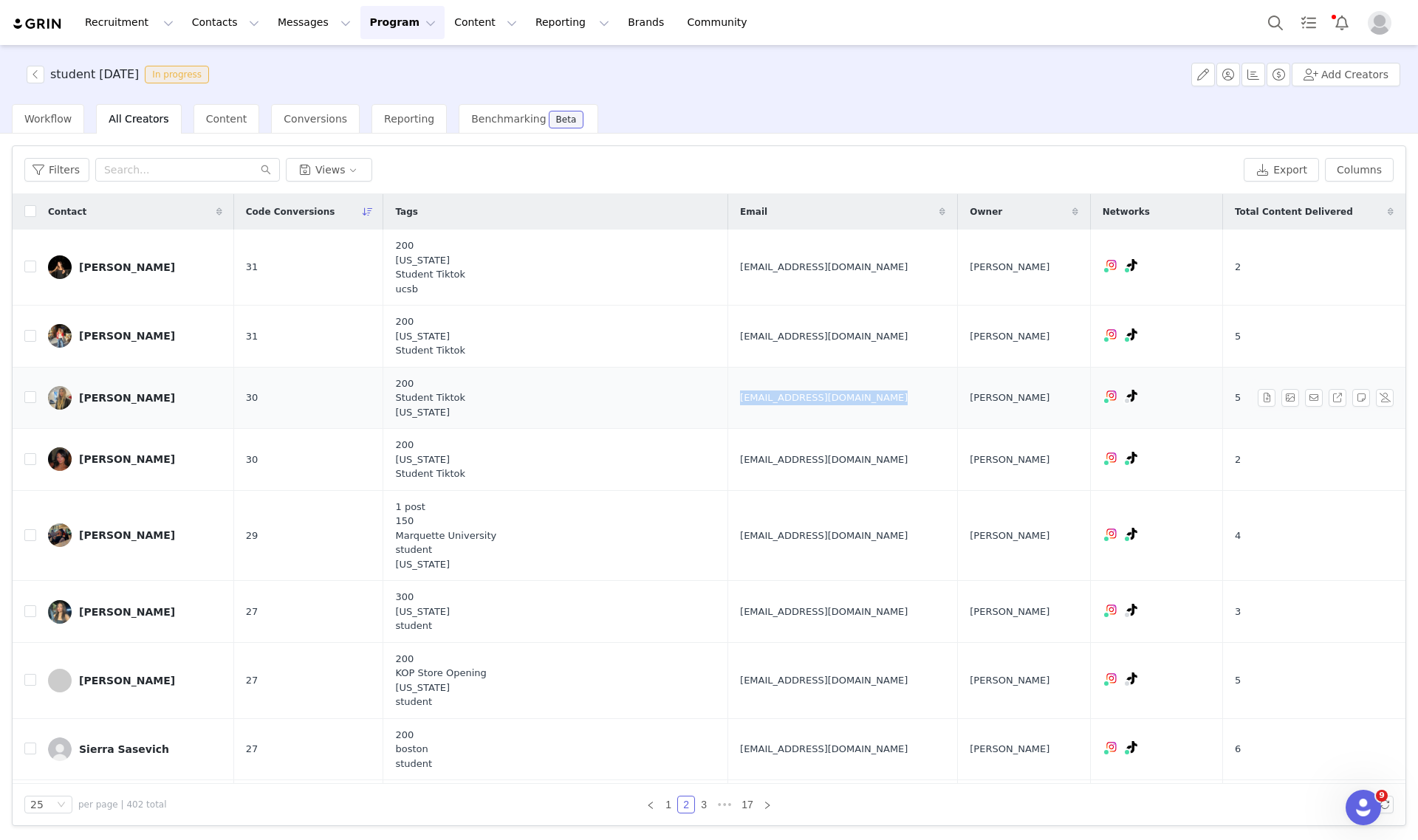
click at [740, 396] on span "charlijade2@gmail.com" at bounding box center [823, 398] width 168 height 15
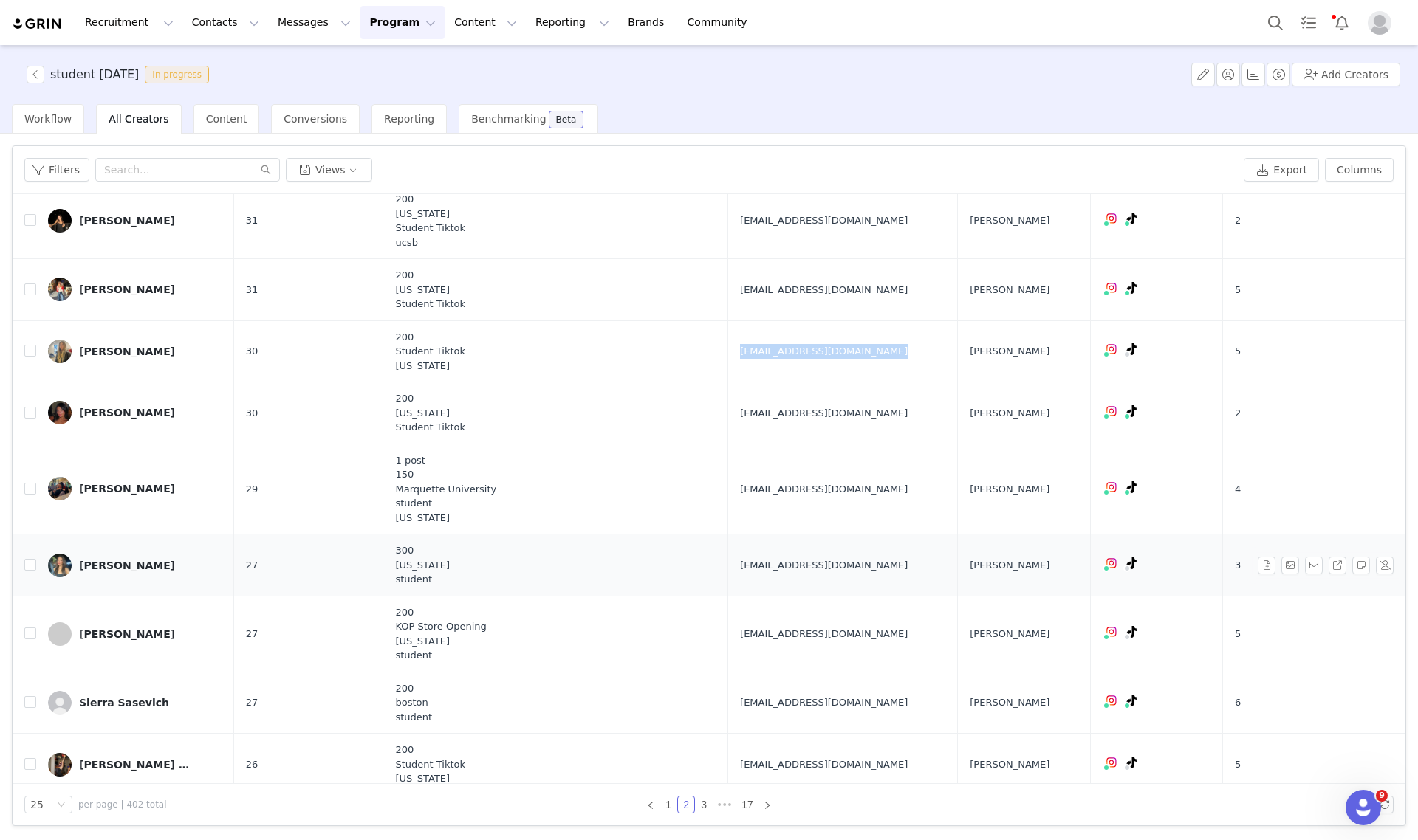
scroll to position [92, 0]
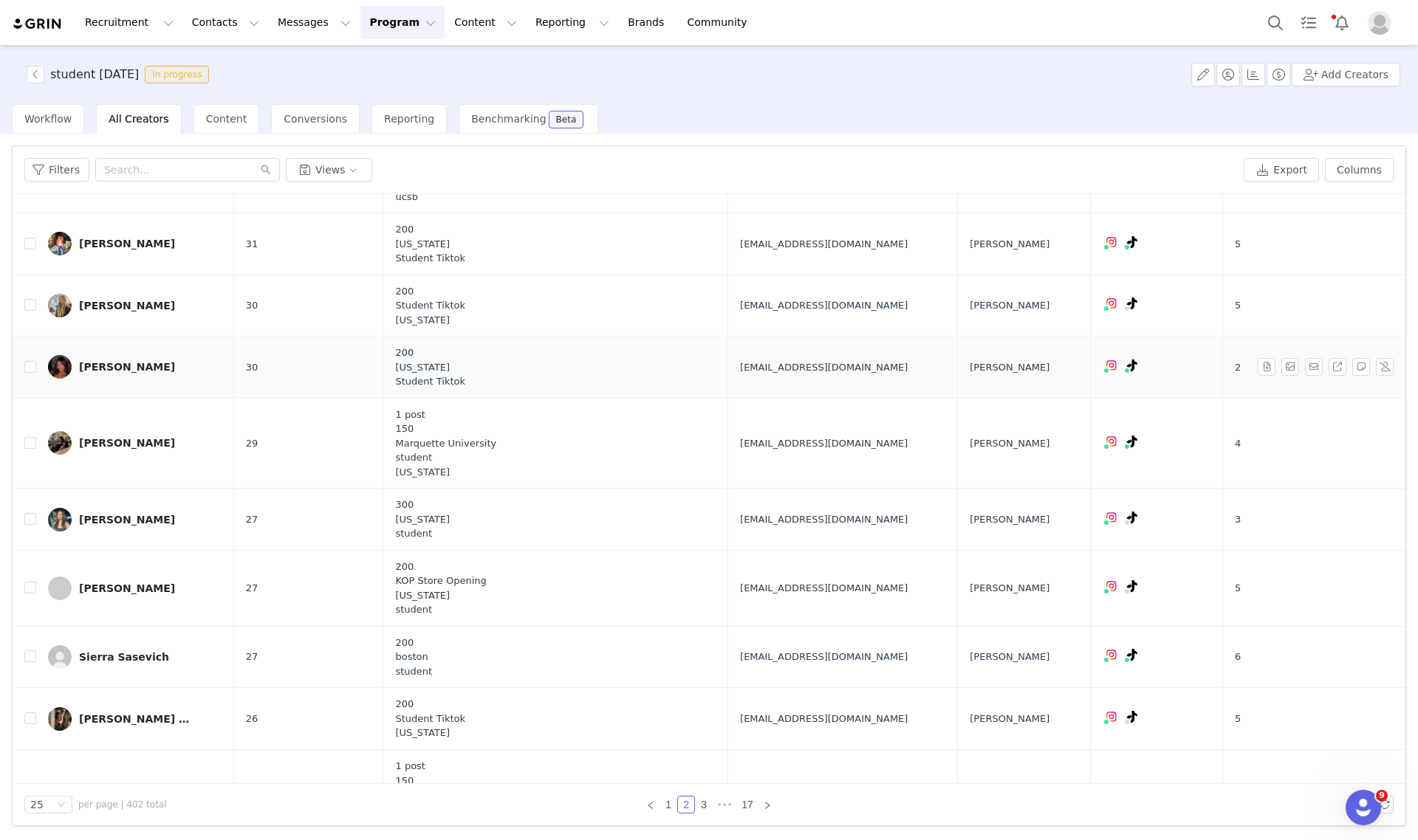
click at [740, 362] on span "stellaraesteiner@gmail.com" at bounding box center [823, 368] width 168 height 15
click at [53, 109] on div "Workflow" at bounding box center [48, 119] width 72 height 30
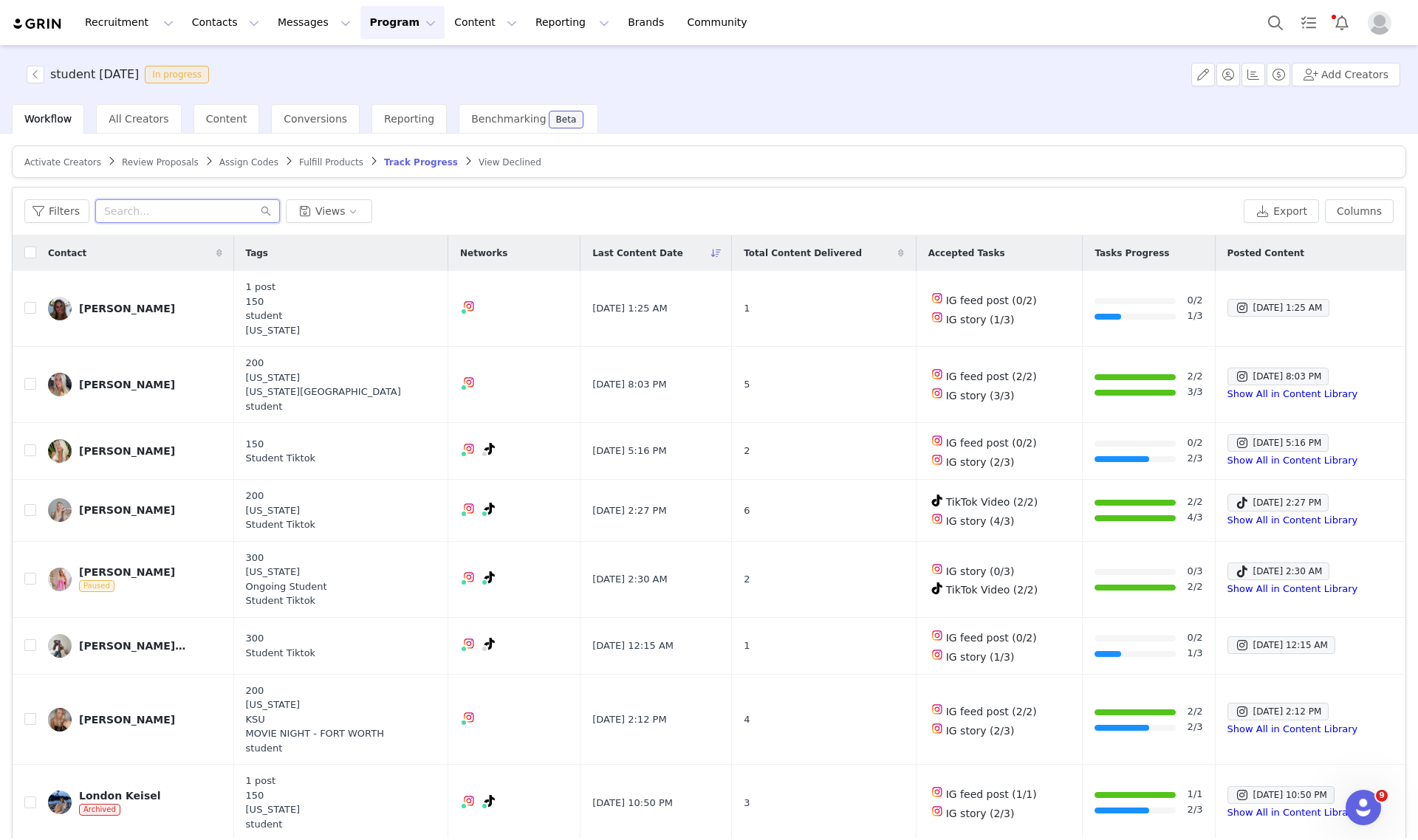
paste input "stellaraesteiner@gmail.com"
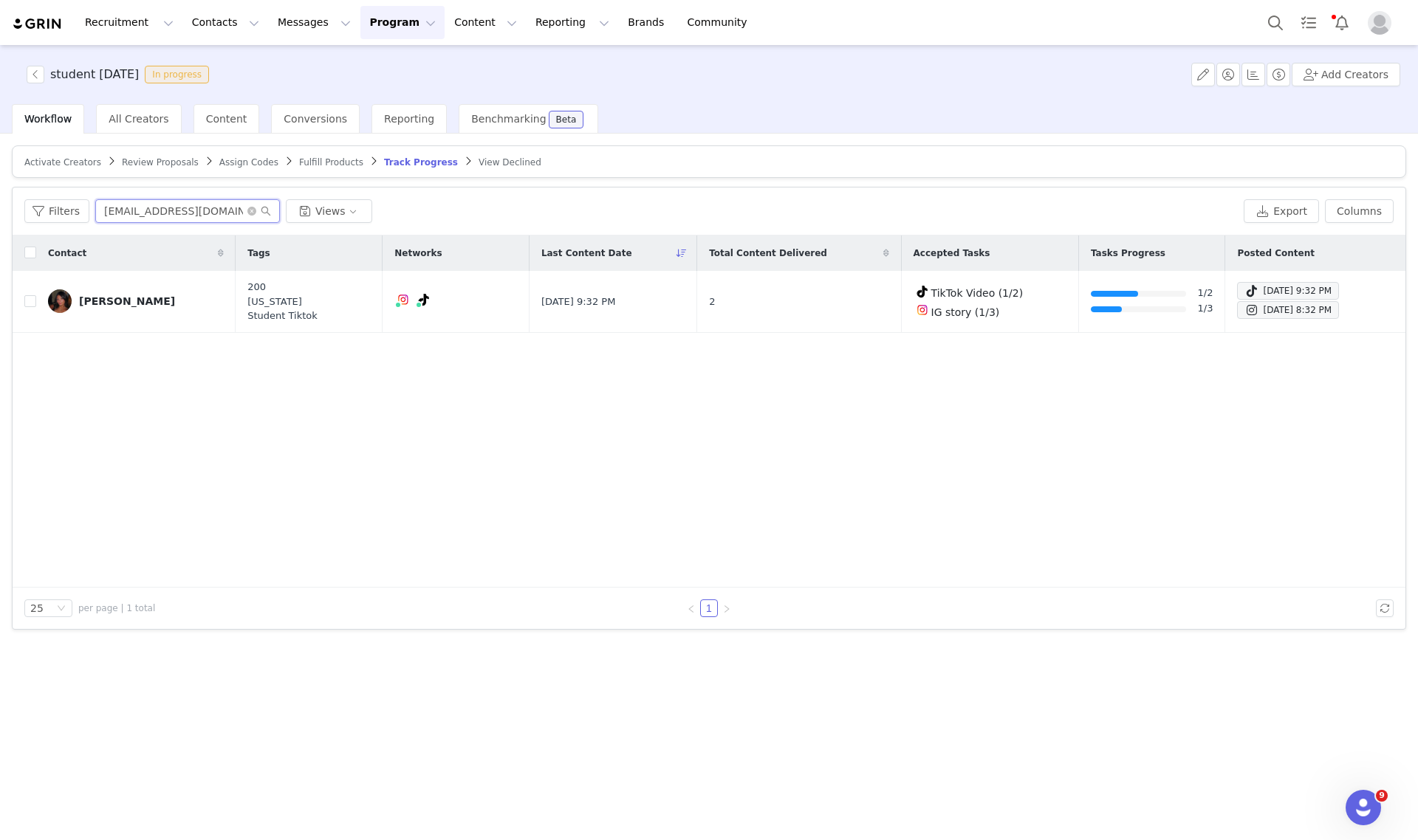
type input "stellaraesteiner@gmail.com"
click at [379, 332] on link "@stellaraesteiner" at bounding box center [374, 331] width 91 height 12
click at [126, 113] on span "All Creators" at bounding box center [138, 119] width 60 height 12
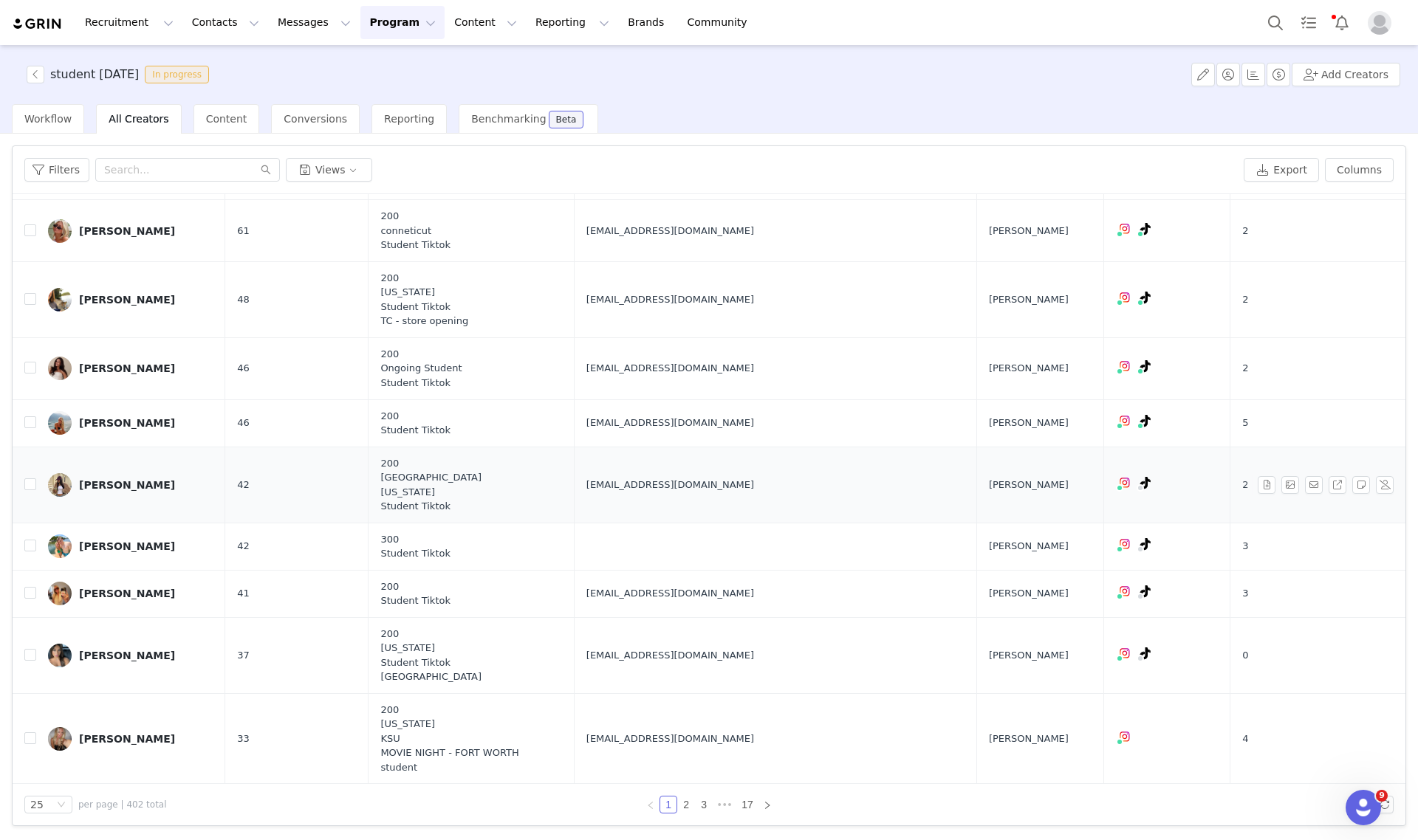
scroll to position [1136, 0]
click at [684, 802] on link "2" at bounding box center [686, 805] width 16 height 16
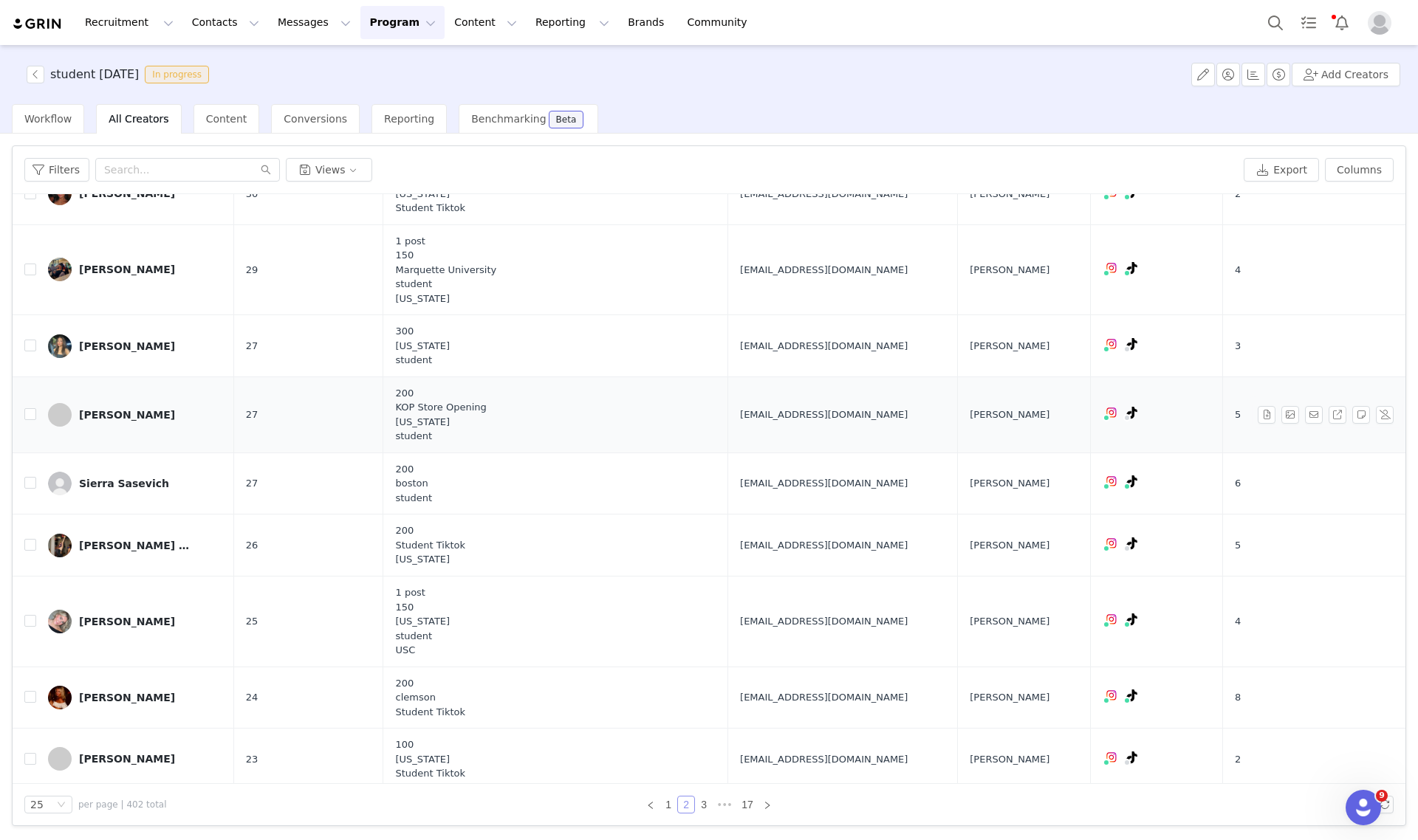
scroll to position [277, 0]
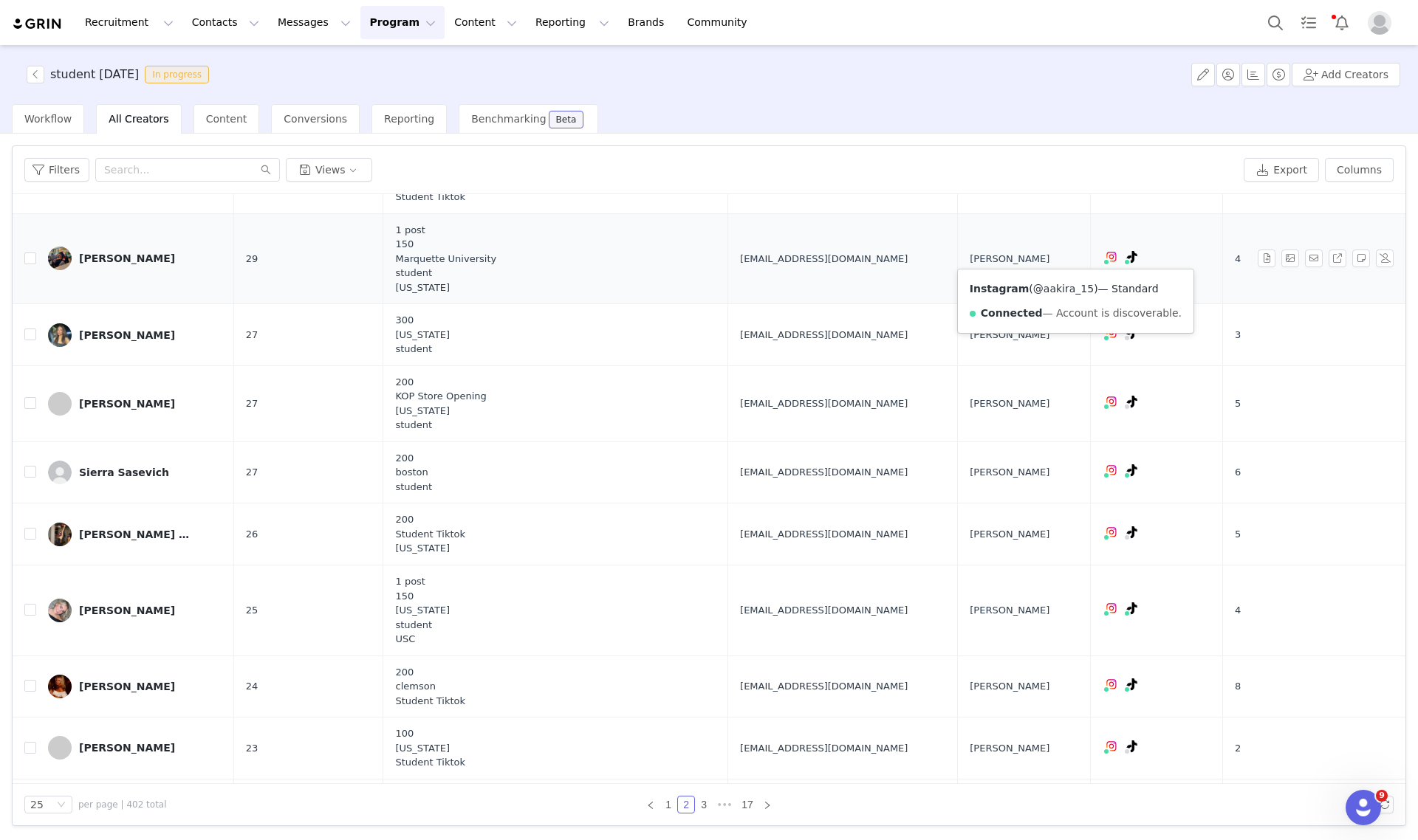
click at [1056, 290] on link "@aakira_15" at bounding box center [1064, 288] width 61 height 12
click at [740, 259] on span "acariaga915@gmail.com" at bounding box center [823, 259] width 168 height 15
drag, startPoint x: 117, startPoint y: 258, endPoint x: 270, endPoint y: 237, distance: 154.4
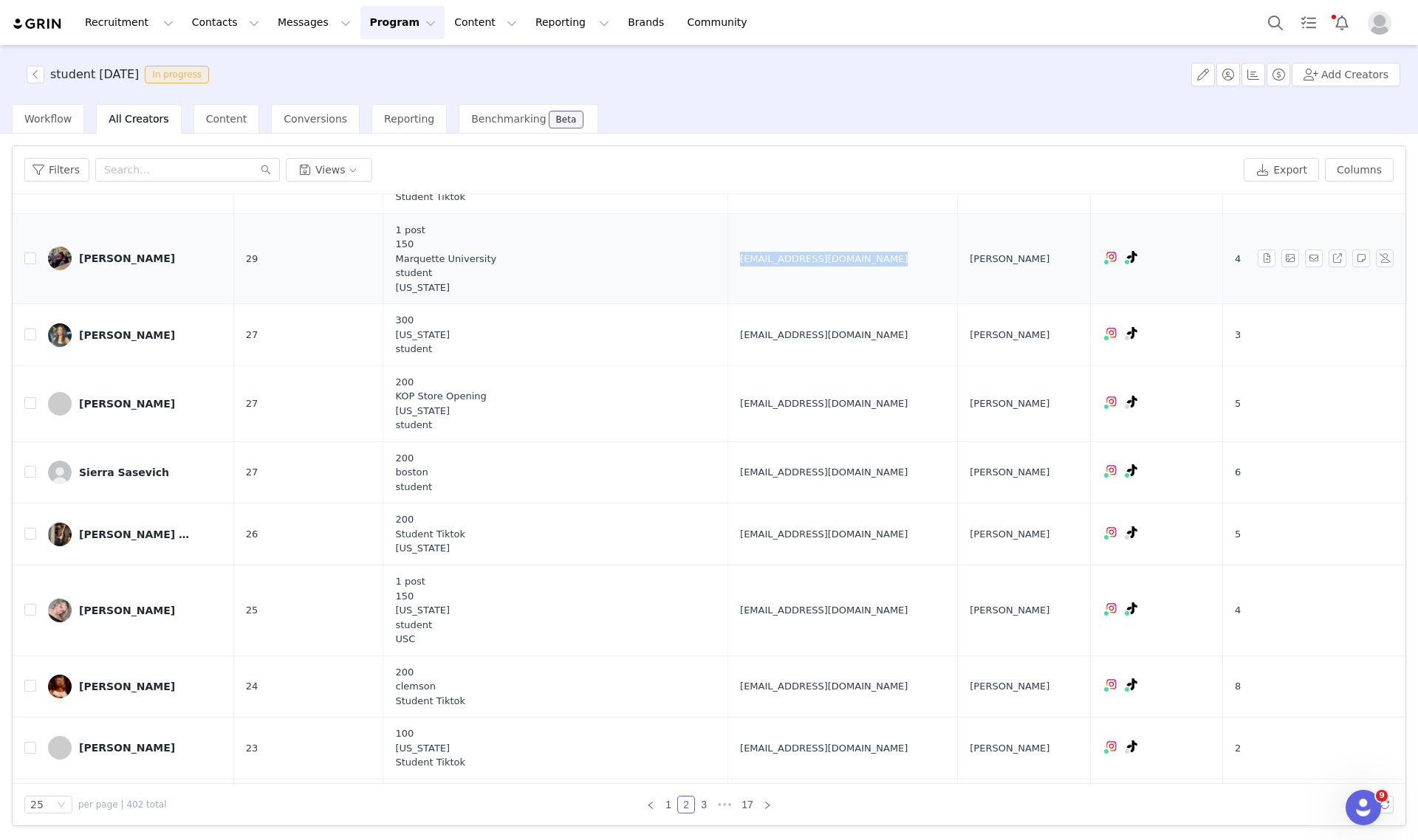
click at [117, 258] on div "Akira Cariaga" at bounding box center [127, 258] width 96 height 12
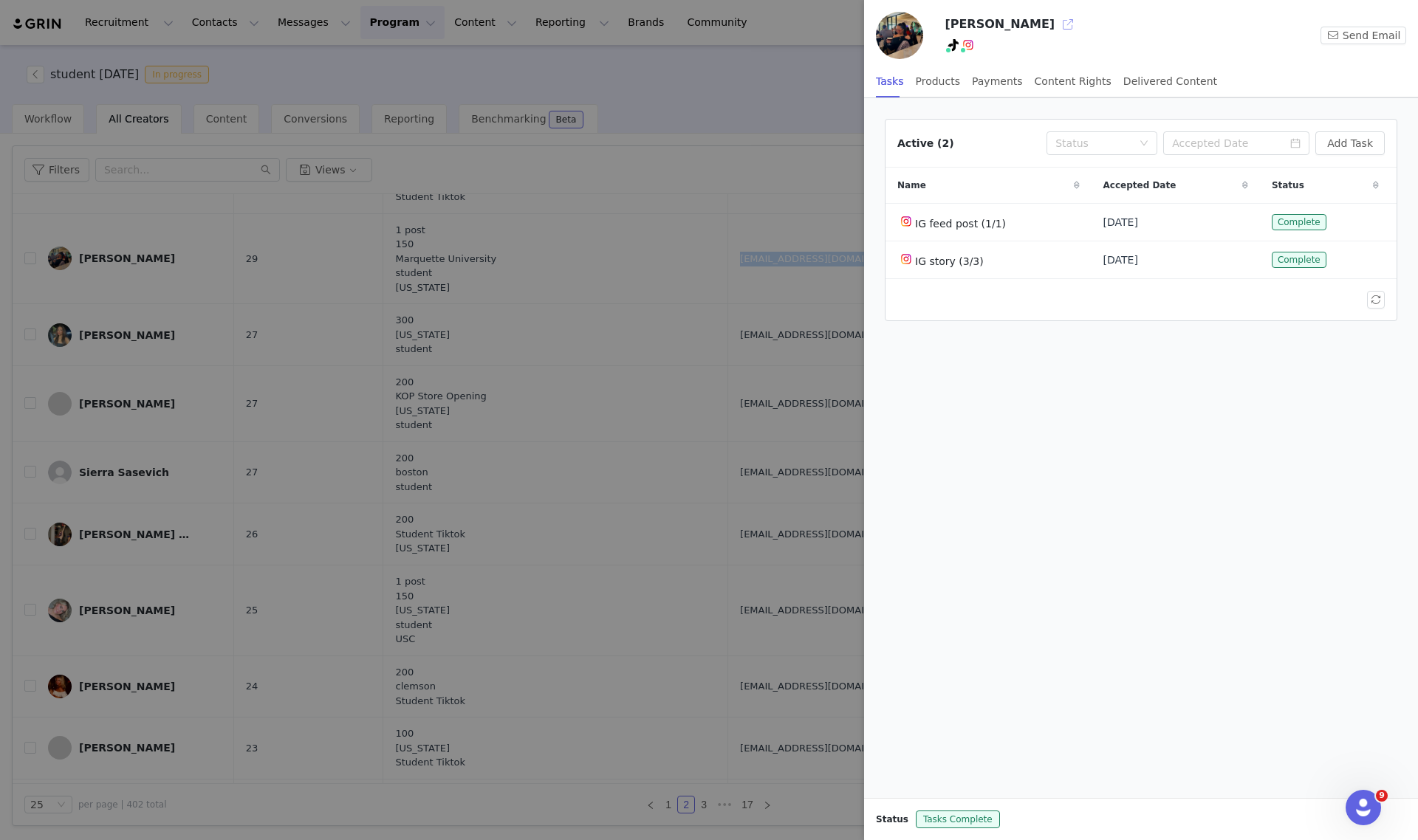
click at [1056, 26] on button "button" at bounding box center [1068, 24] width 24 height 24
click at [723, 89] on div at bounding box center [709, 420] width 1418 height 840
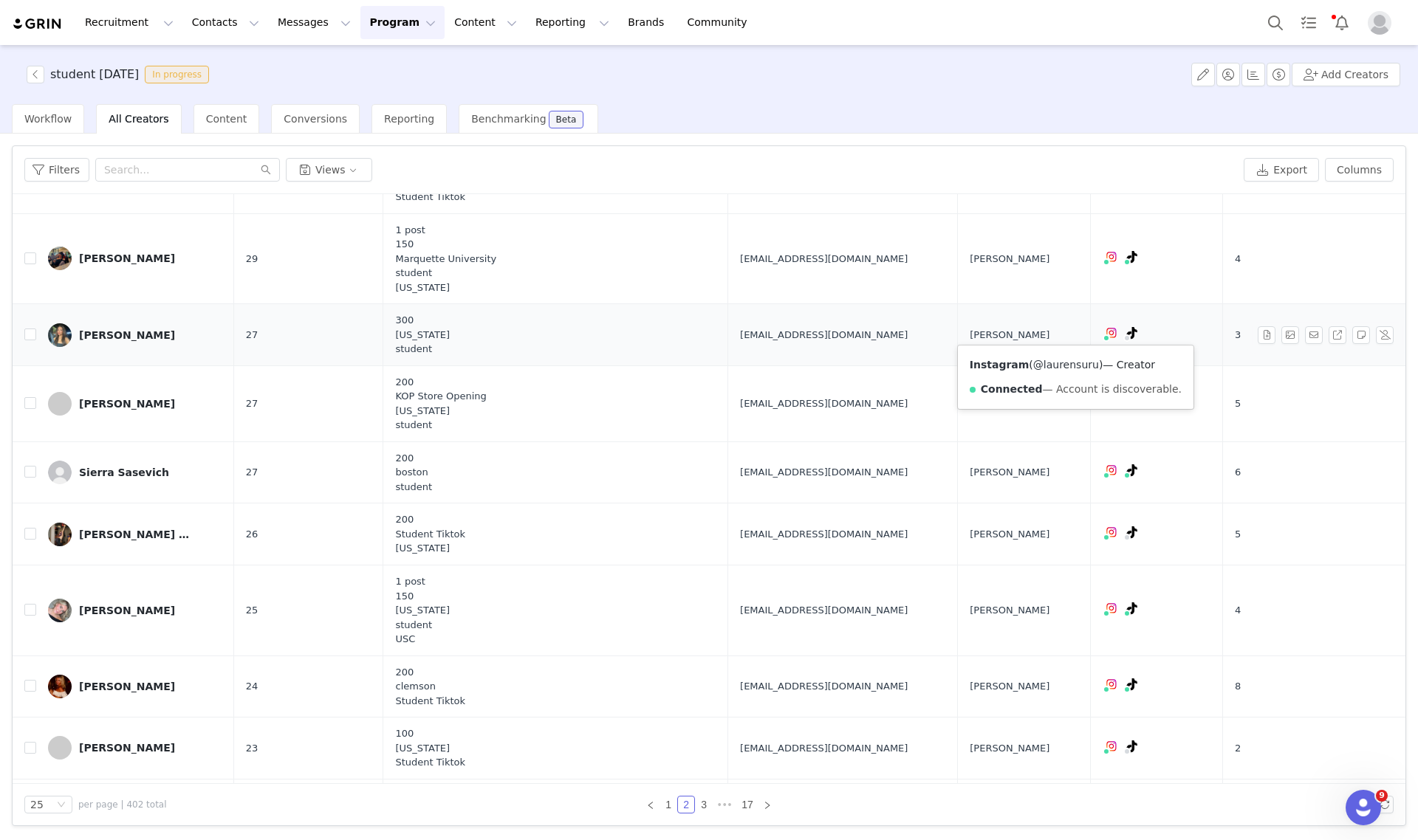
click at [1053, 366] on link "@laurensuru" at bounding box center [1066, 365] width 66 height 12
click at [740, 336] on span "laurensuru@gmail.com" at bounding box center [823, 335] width 168 height 15
click at [44, 119] on span "Workflow" at bounding box center [48, 119] width 47 height 12
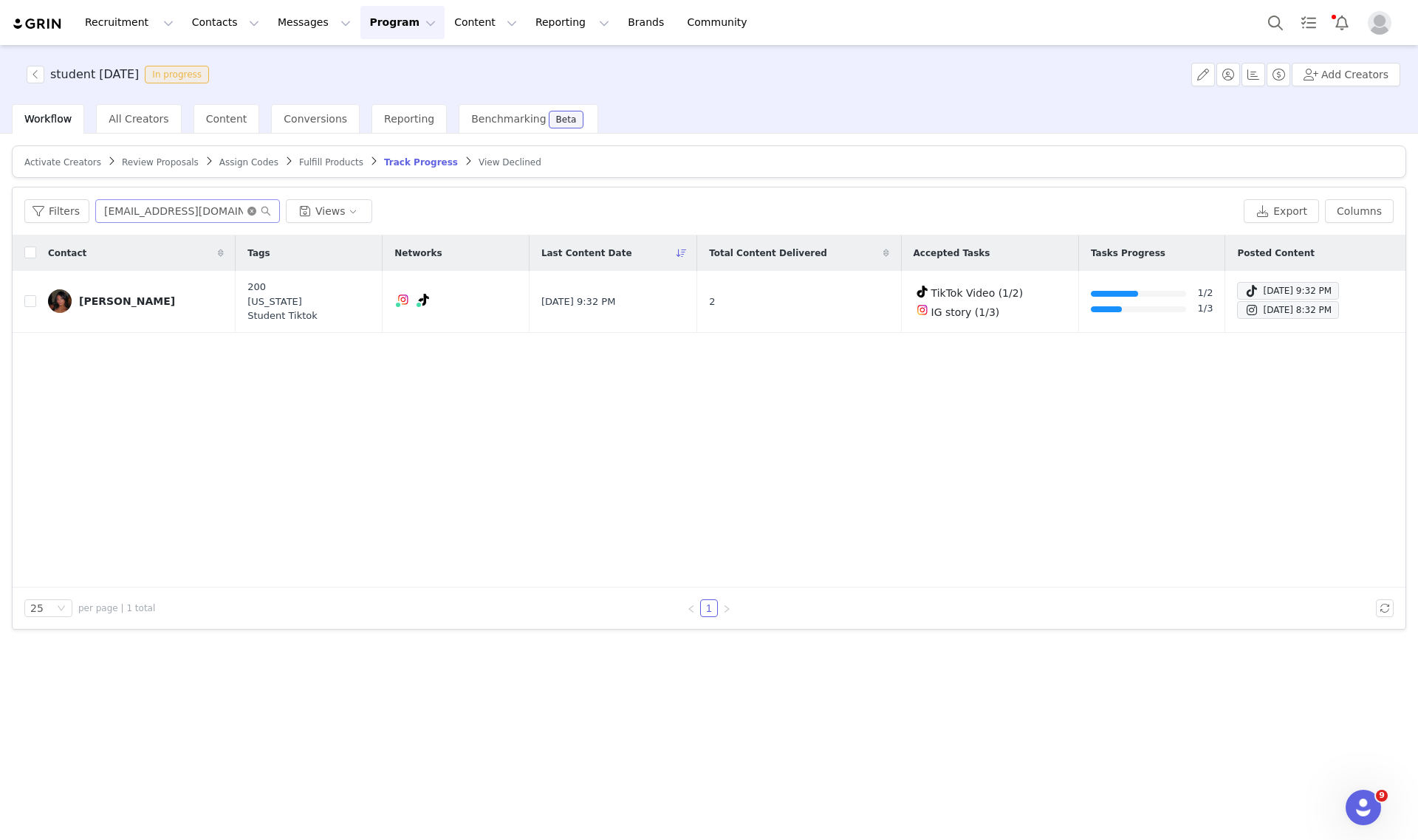
click at [247, 207] on icon "icon: close-circle" at bounding box center [251, 211] width 9 height 9
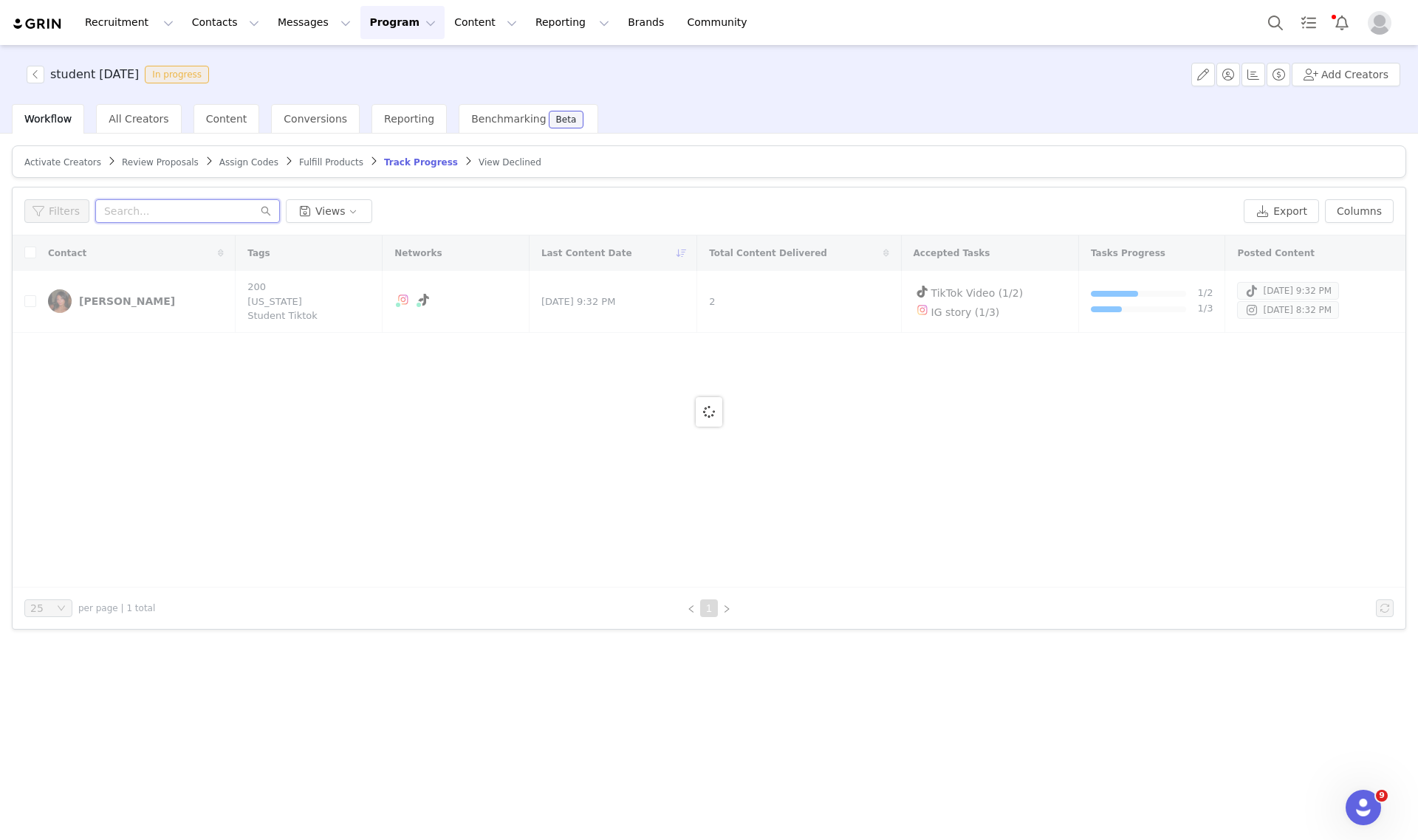
paste input "laurensuru@gmail.com"
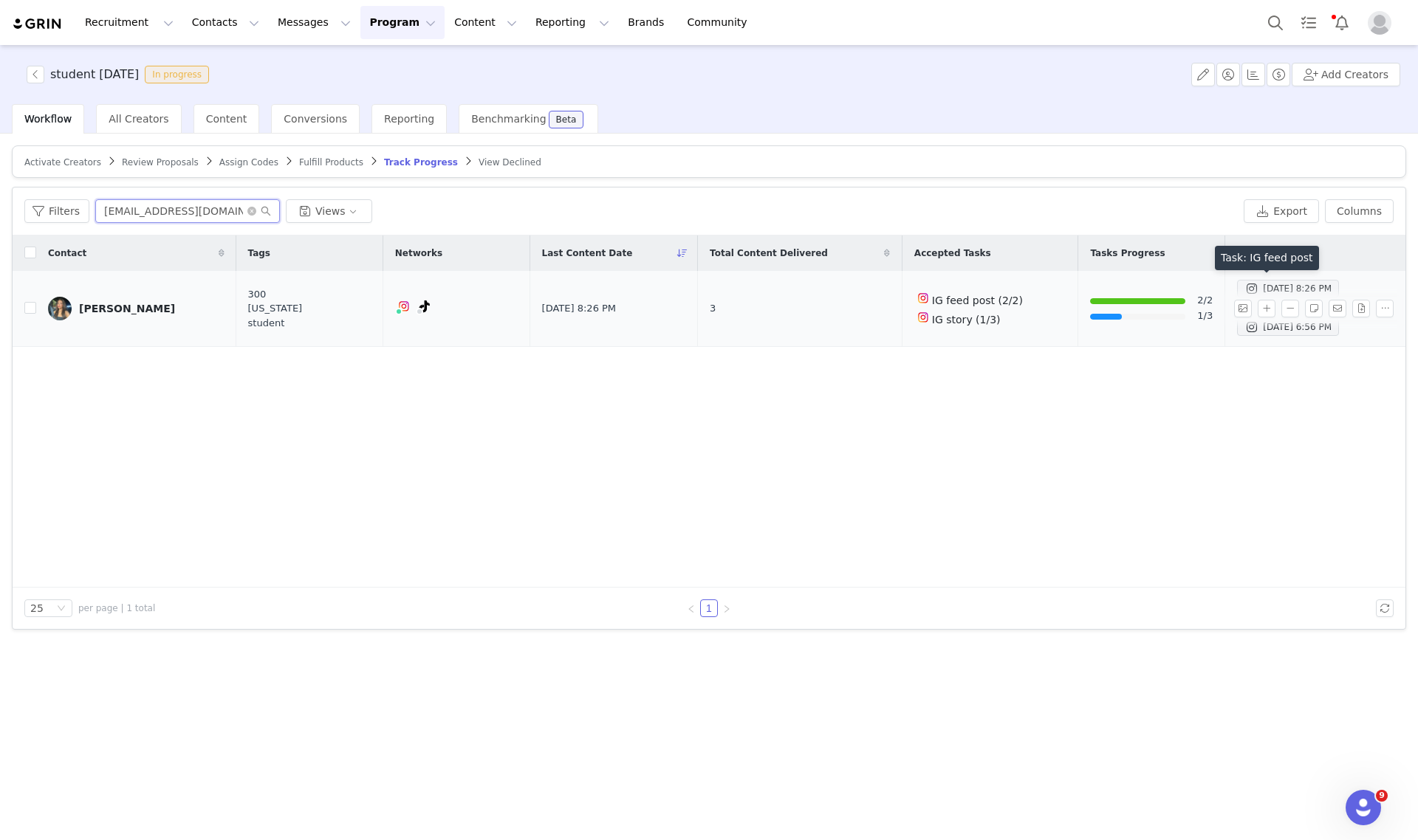
type input "laurensuru@gmail.com"
click at [1237, 282] on span "Aug 17, 2025 8:26 PM" at bounding box center [1288, 288] width 102 height 18
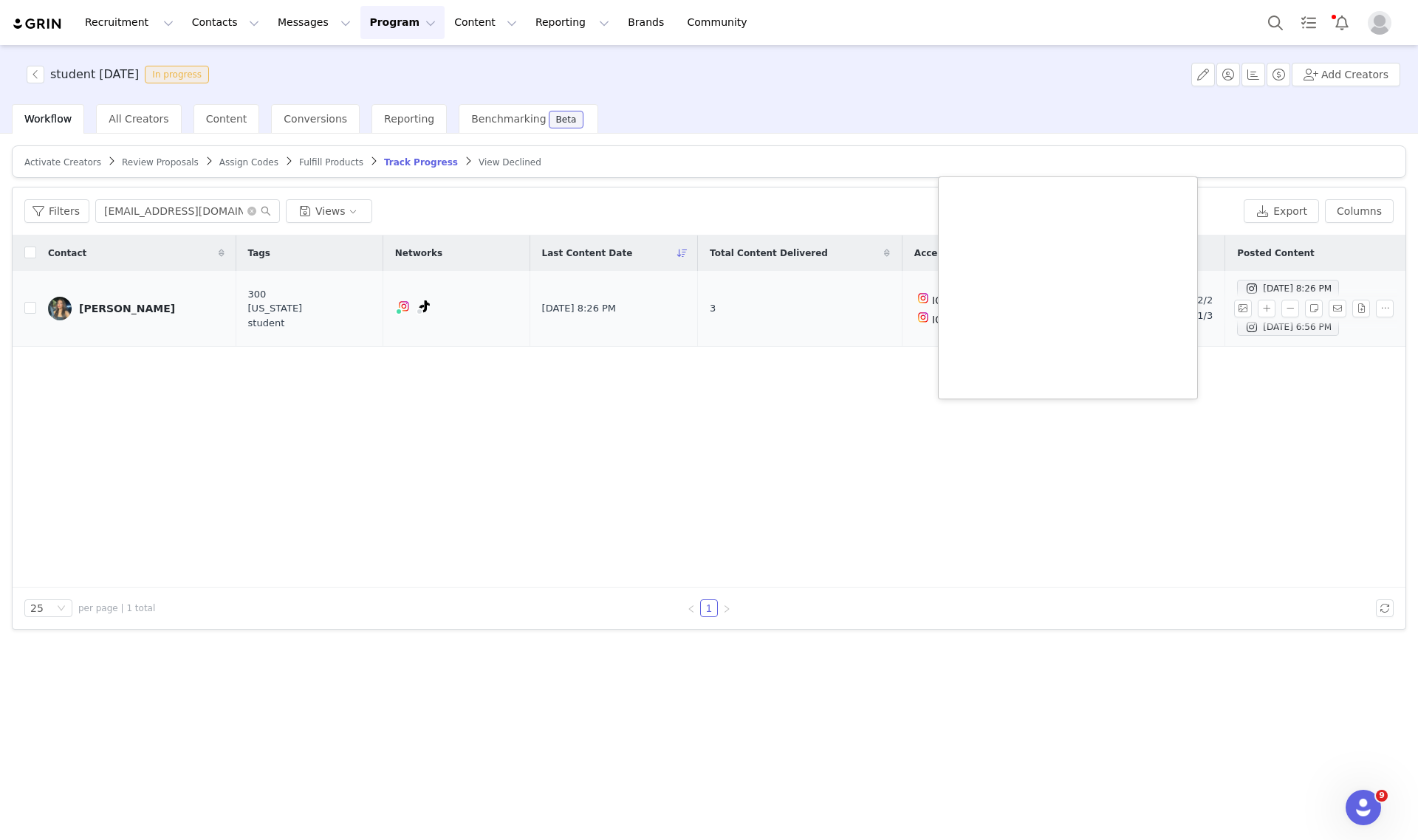
click at [121, 308] on div "Lauren Suru" at bounding box center [127, 308] width 96 height 12
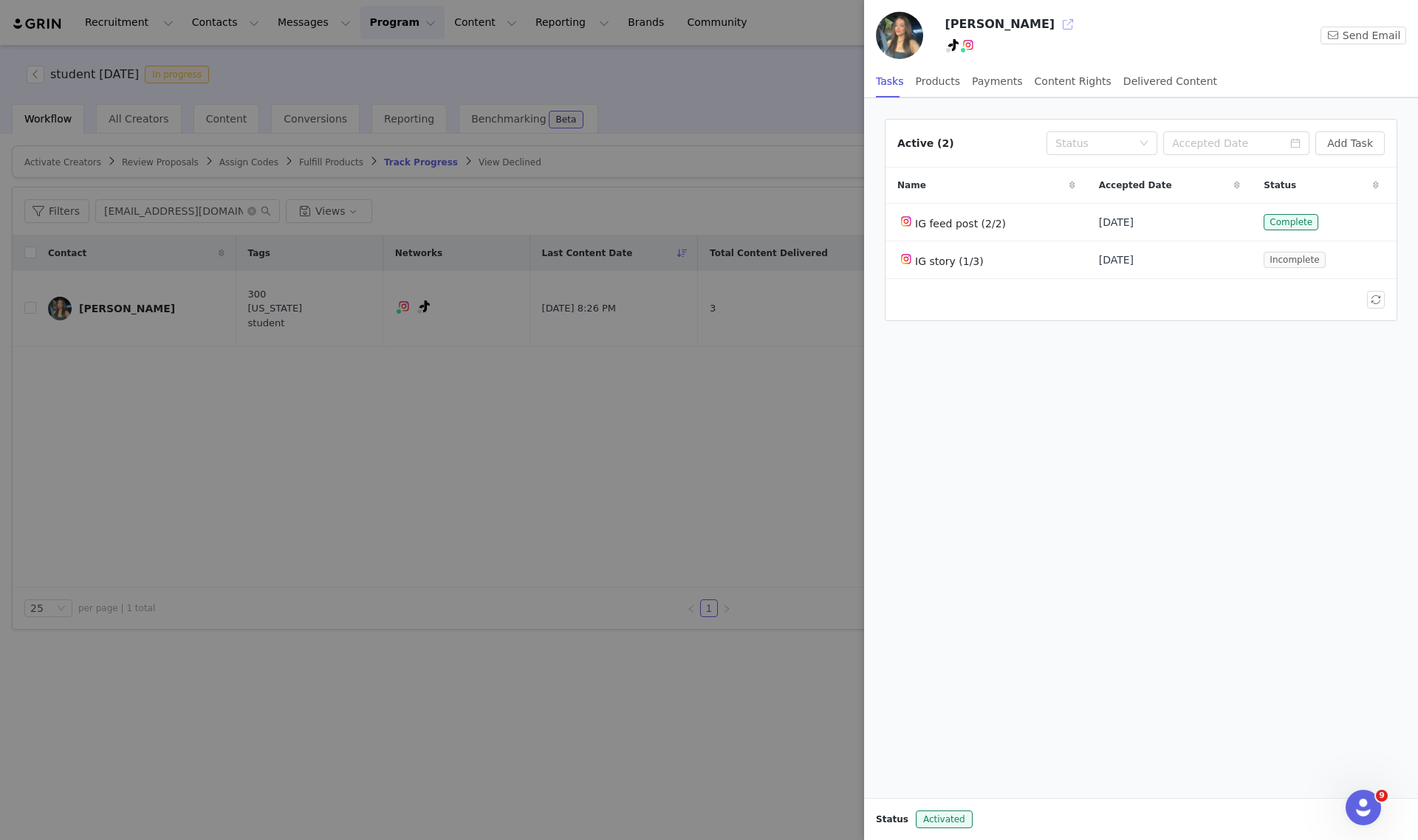
click at [1056, 32] on button "button" at bounding box center [1068, 24] width 24 height 24
click at [970, 78] on link "@laurensuru" at bounding box center [973, 77] width 66 height 12
click at [204, 353] on div at bounding box center [709, 420] width 1418 height 840
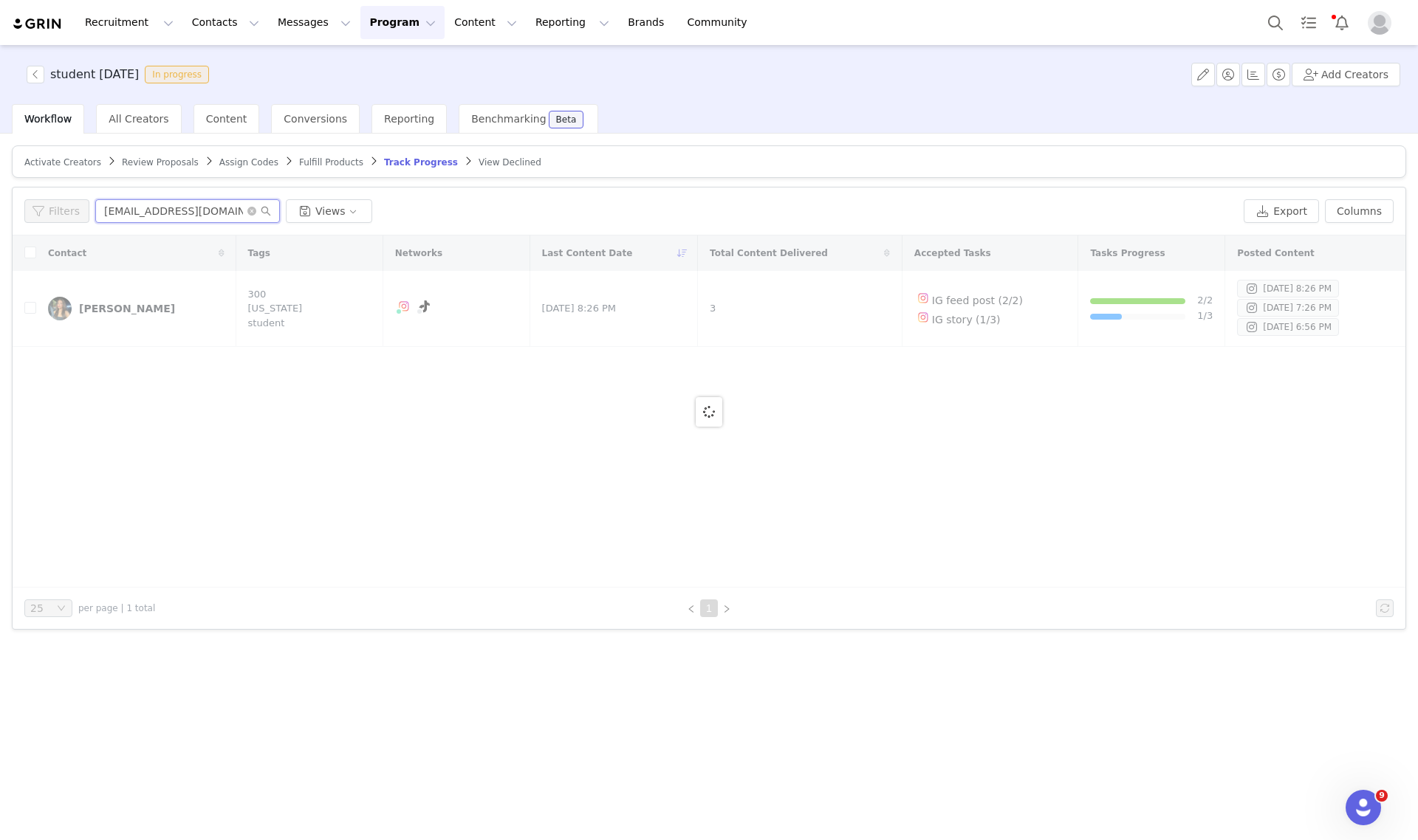
click at [161, 204] on input "laurensuru@gmail.com" at bounding box center [188, 211] width 185 height 24
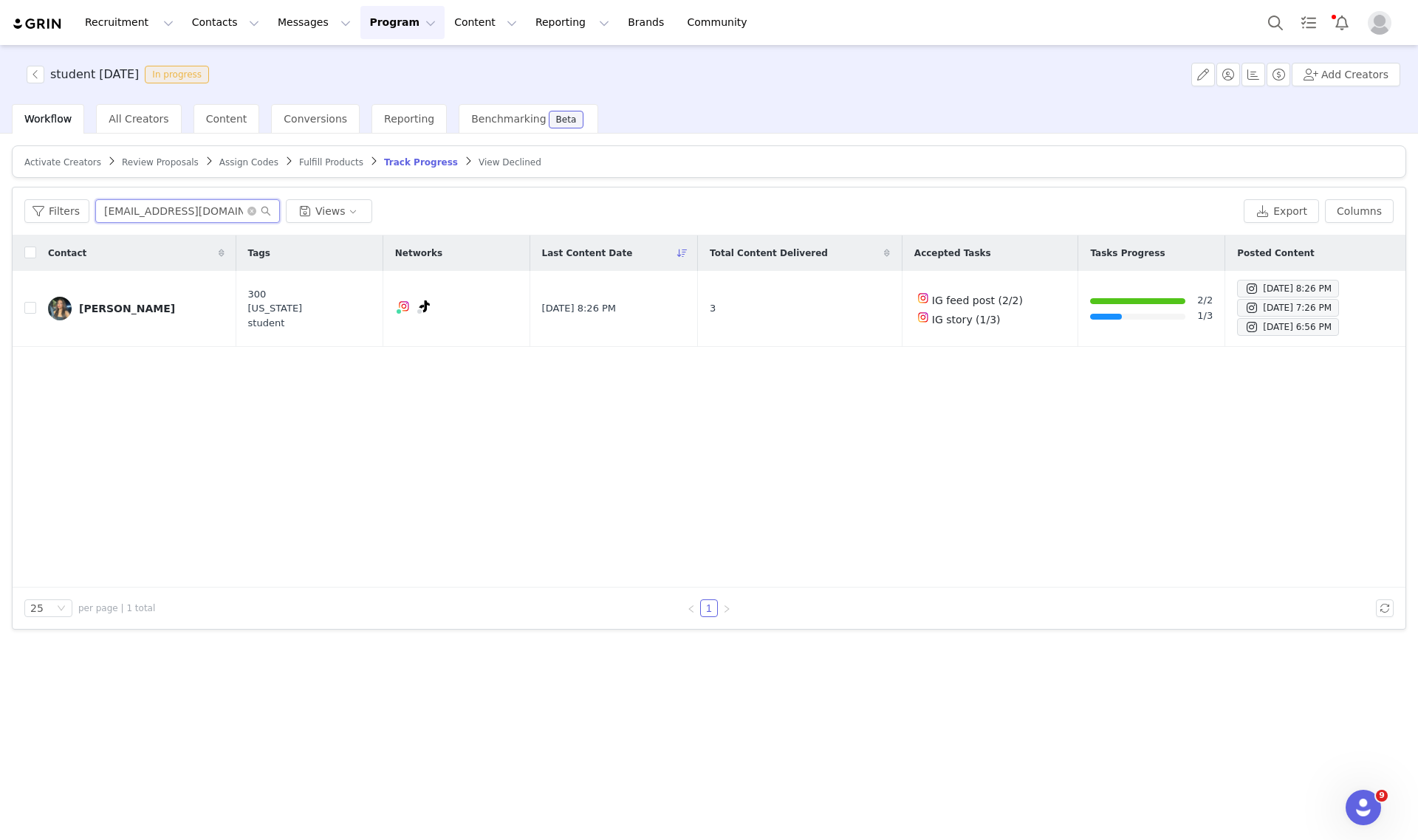
click at [161, 204] on input "laurensuru@gmail.com" at bounding box center [188, 211] width 185 height 24
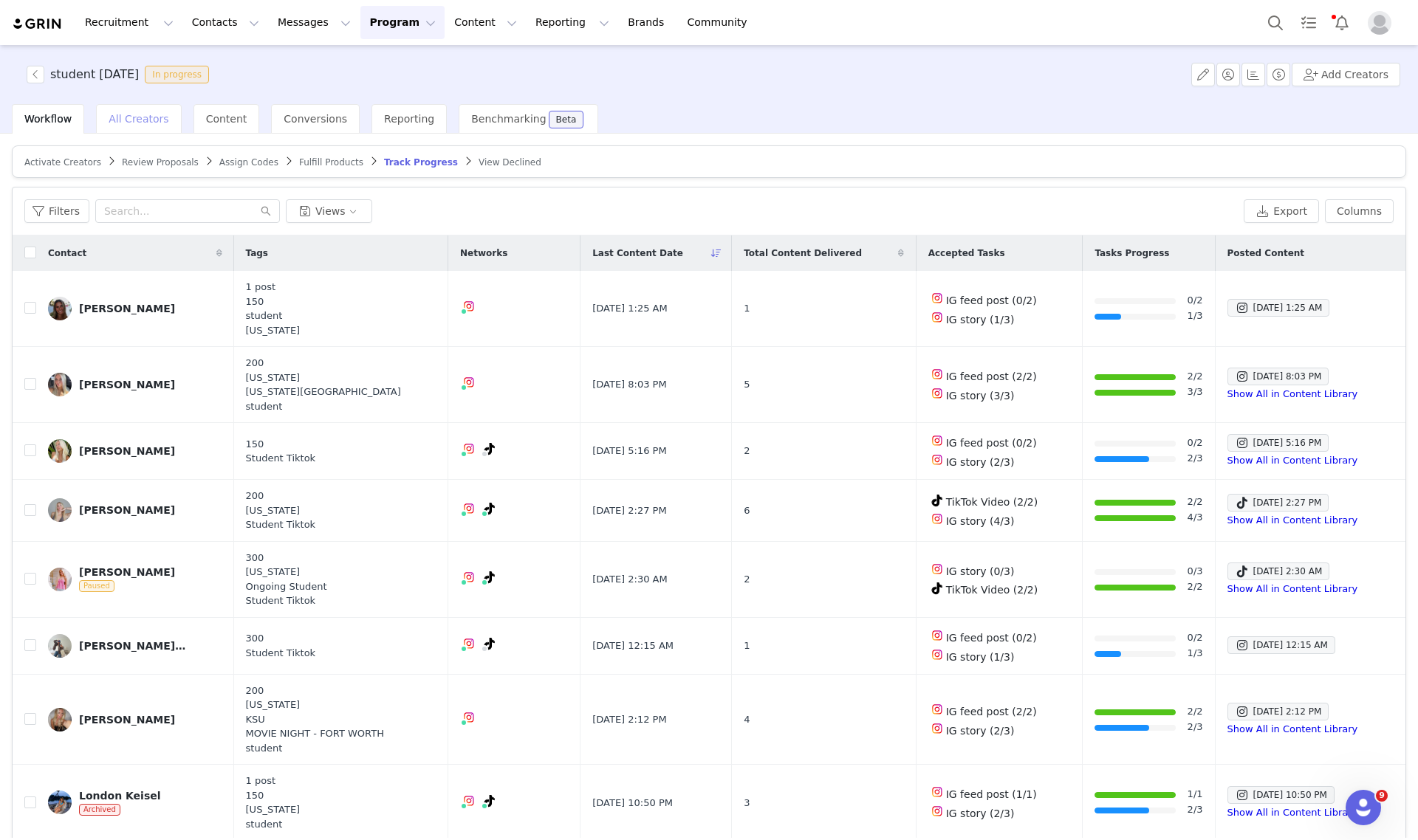
click at [109, 113] on span "All Creators" at bounding box center [138, 119] width 60 height 12
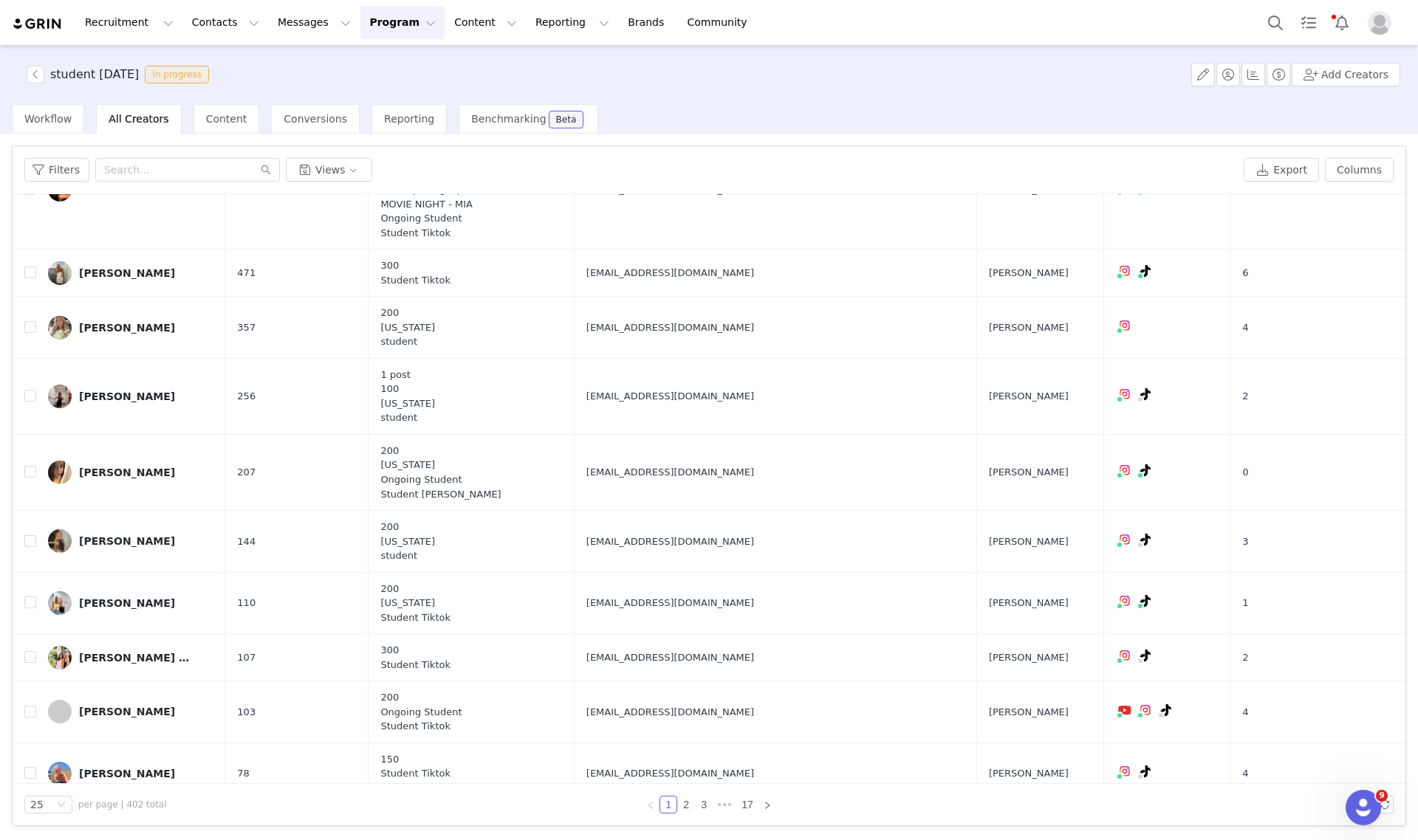
scroll to position [646, 0]
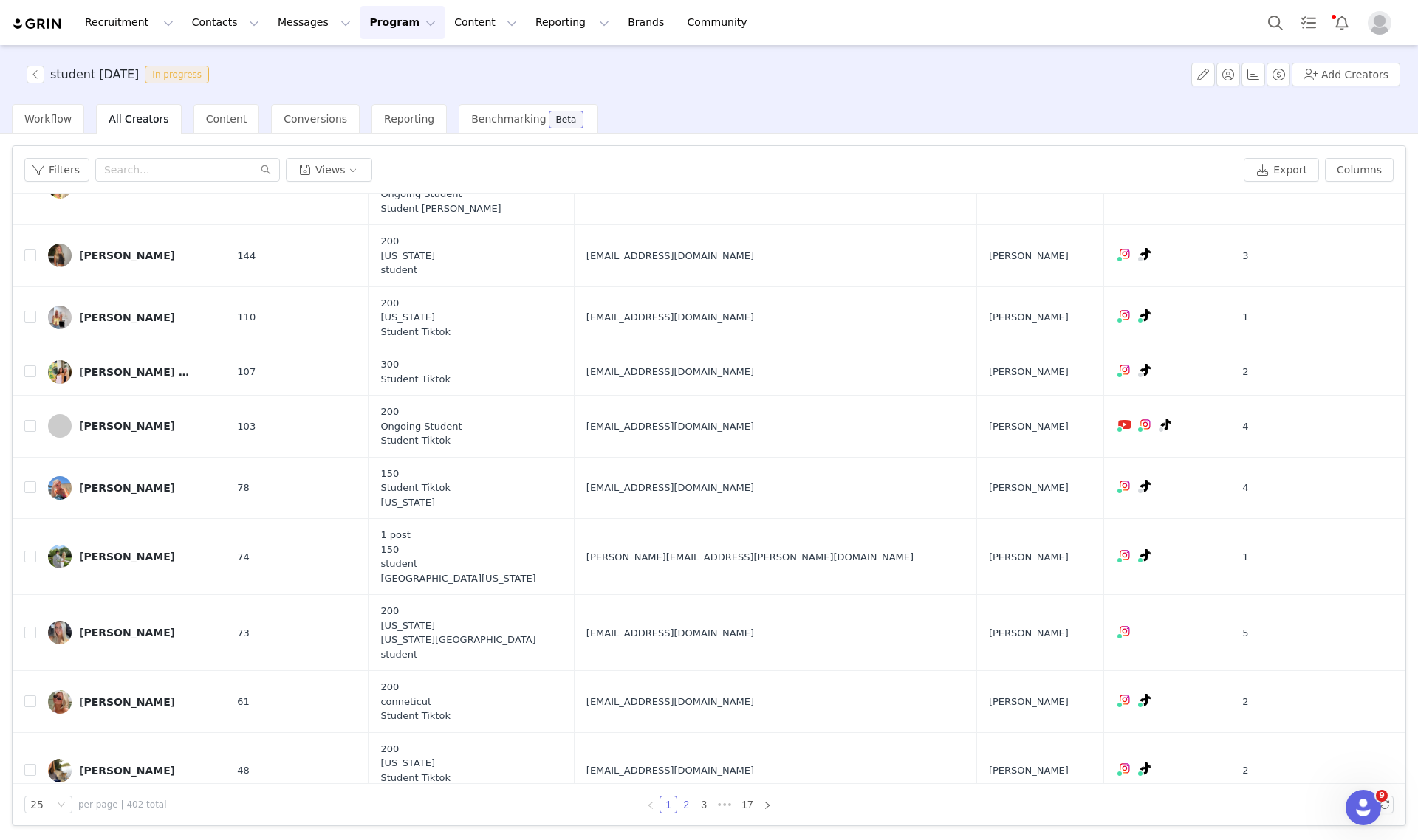
click at [685, 809] on link "2" at bounding box center [686, 805] width 16 height 16
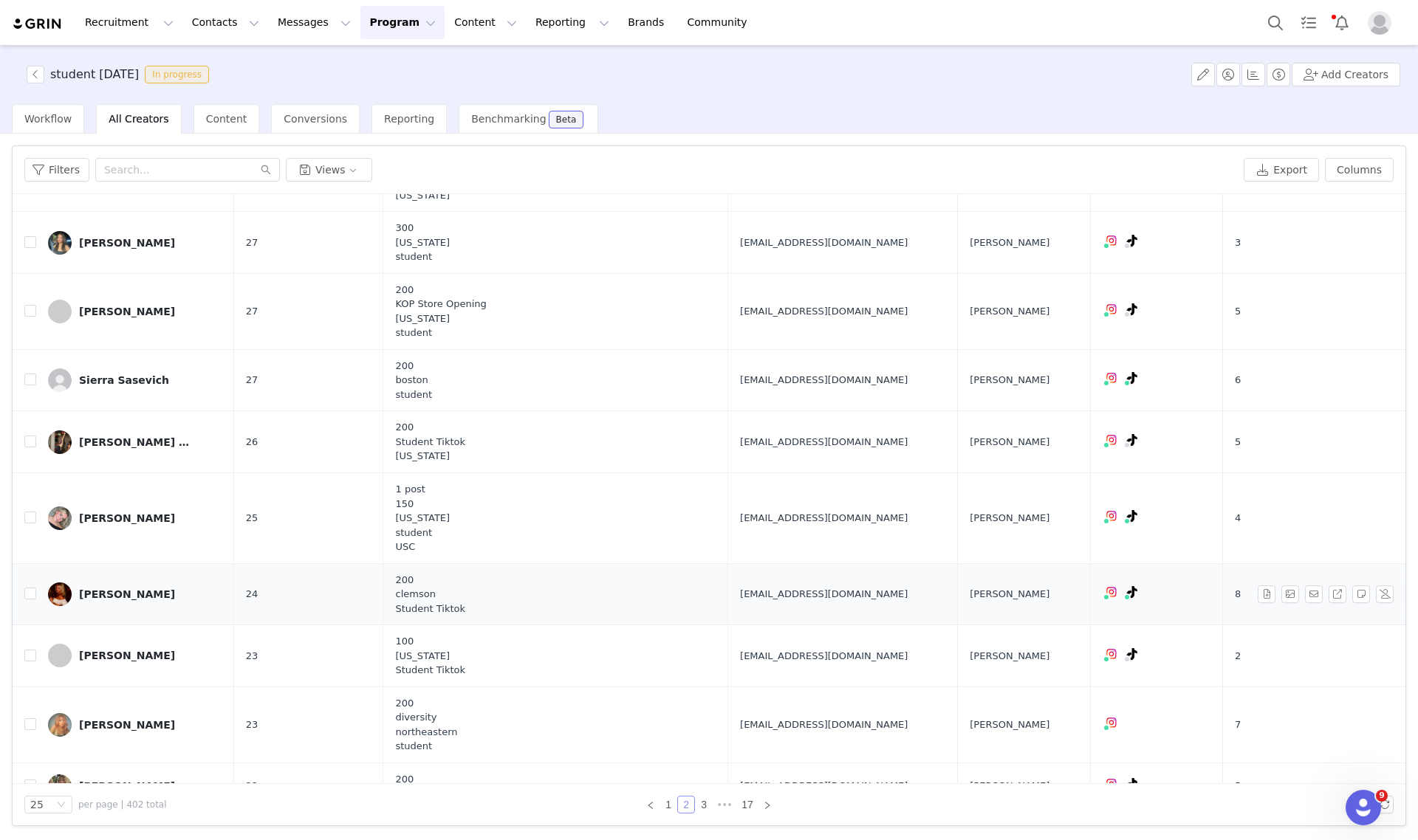
scroll to position [738, 0]
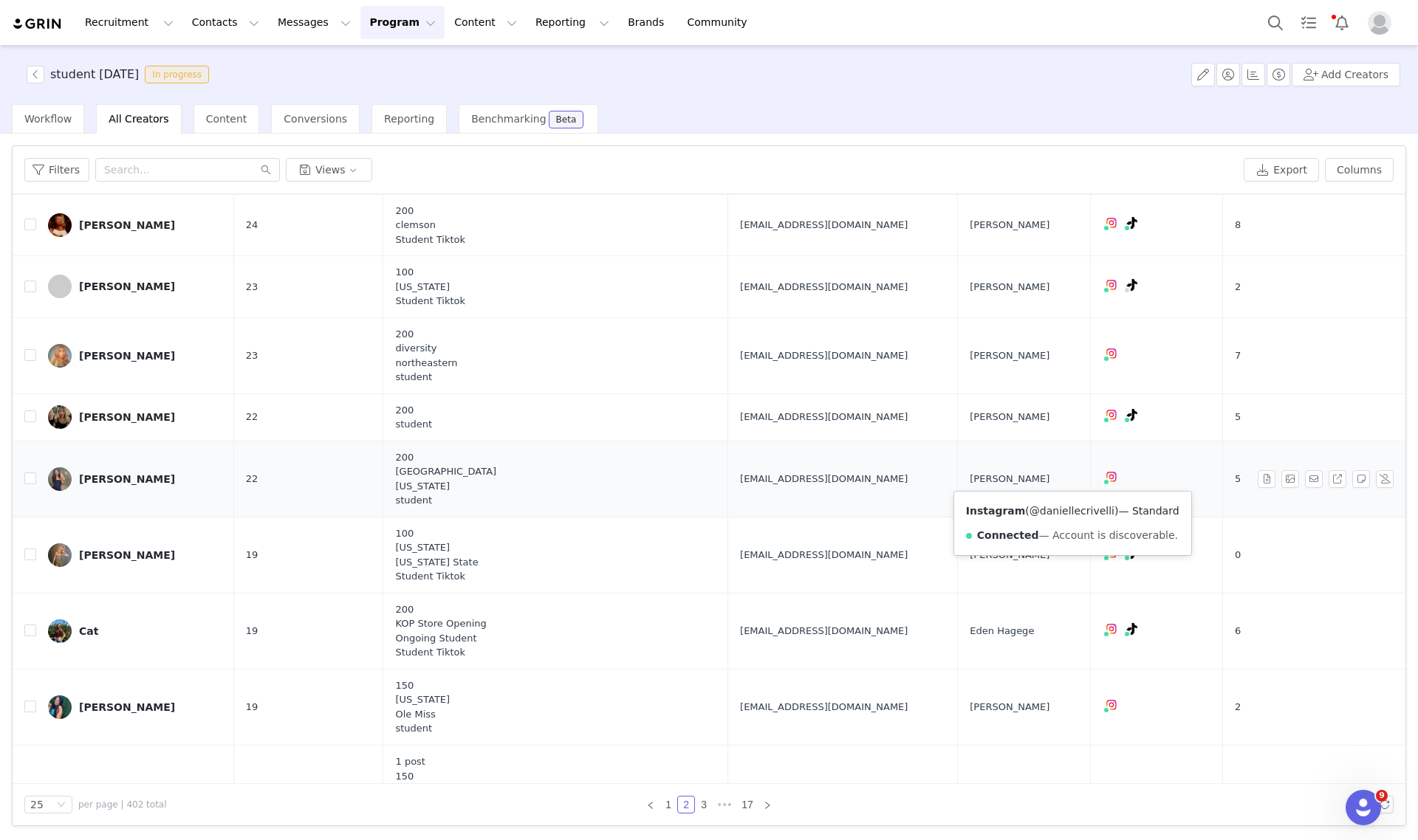
click at [1060, 514] on link "@daniellecrivelli" at bounding box center [1072, 511] width 85 height 12
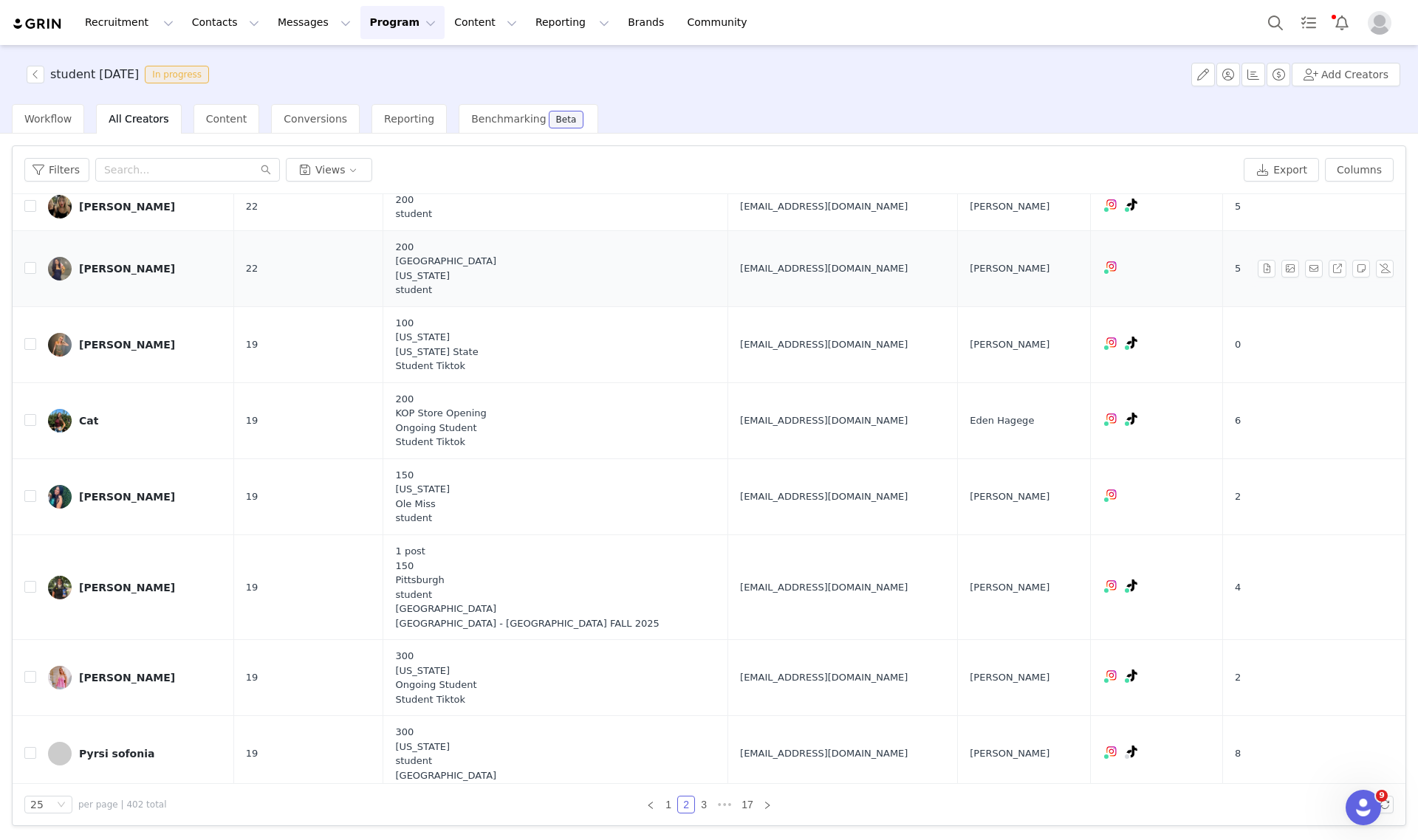
scroll to position [711, 0]
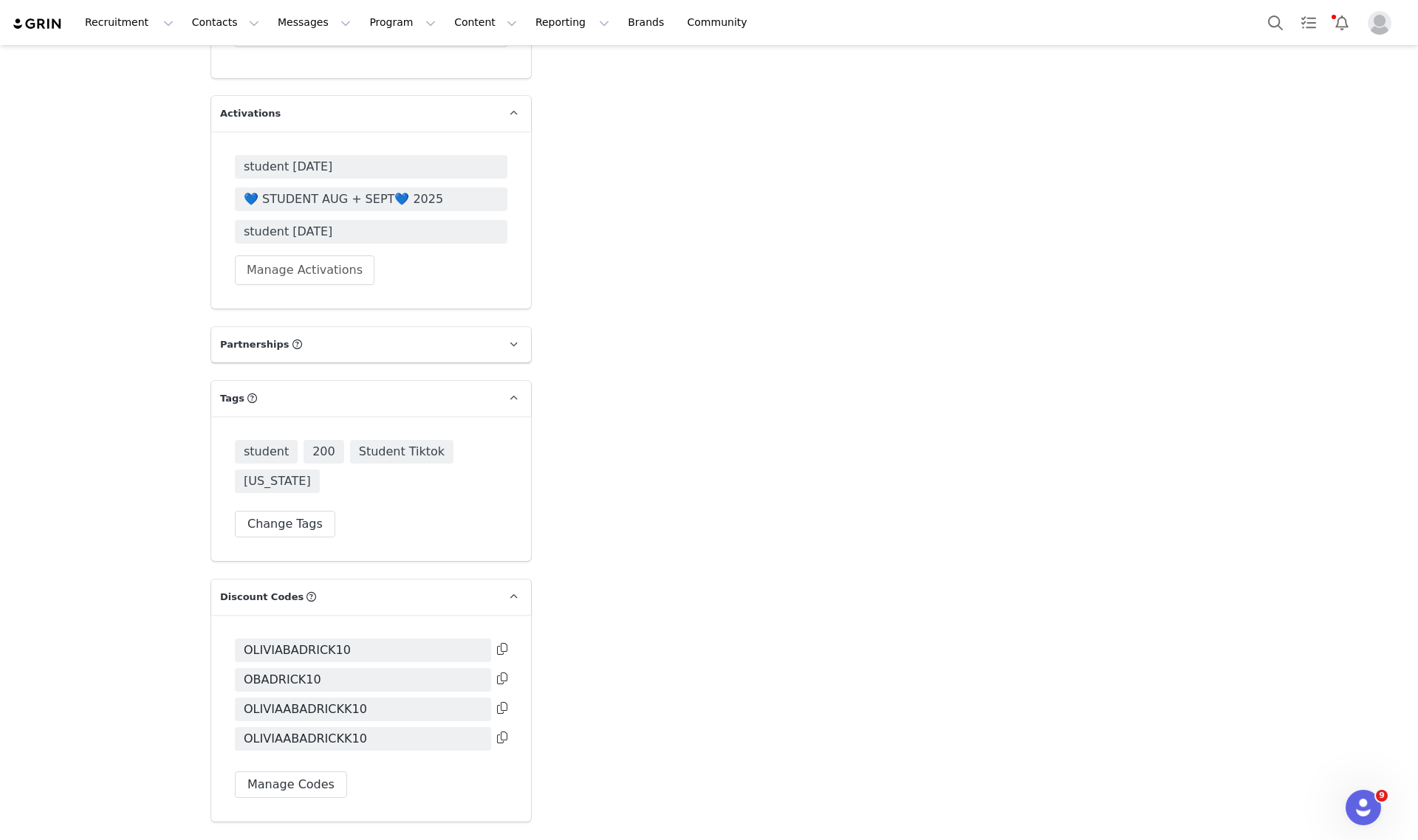
scroll to position [2627, 0]
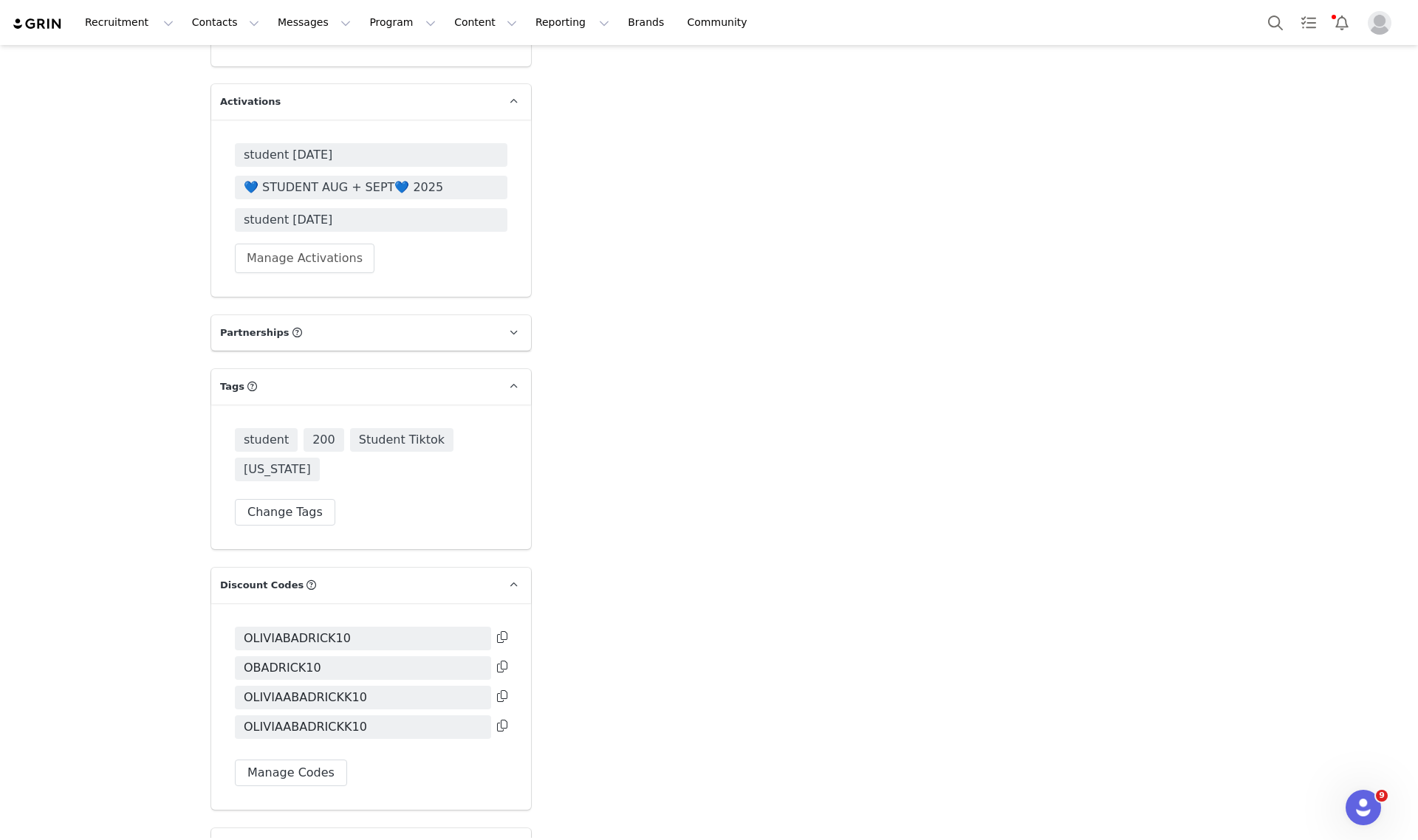
click at [497, 631] on icon at bounding box center [502, 637] width 10 height 12
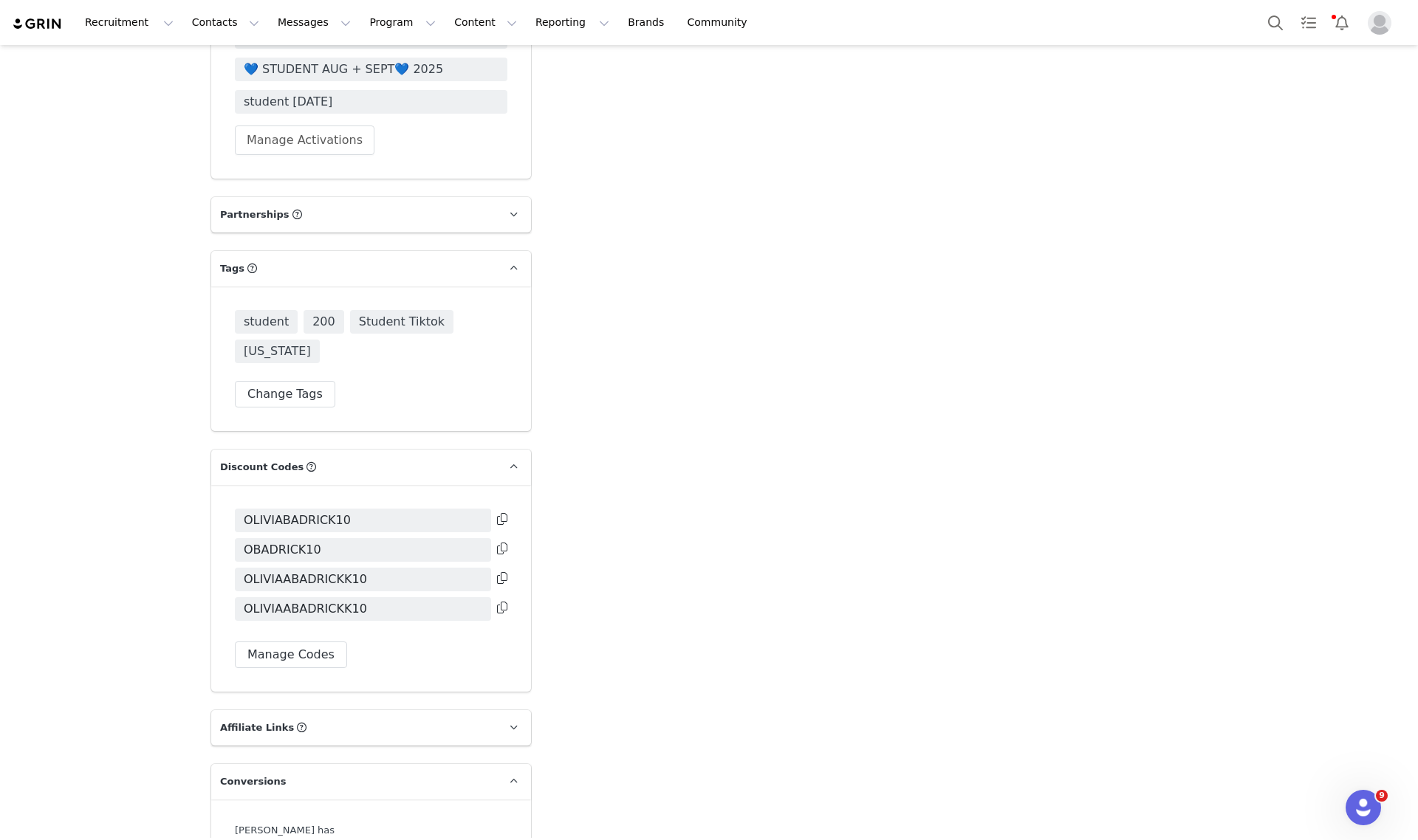
scroll to position [2811, 0]
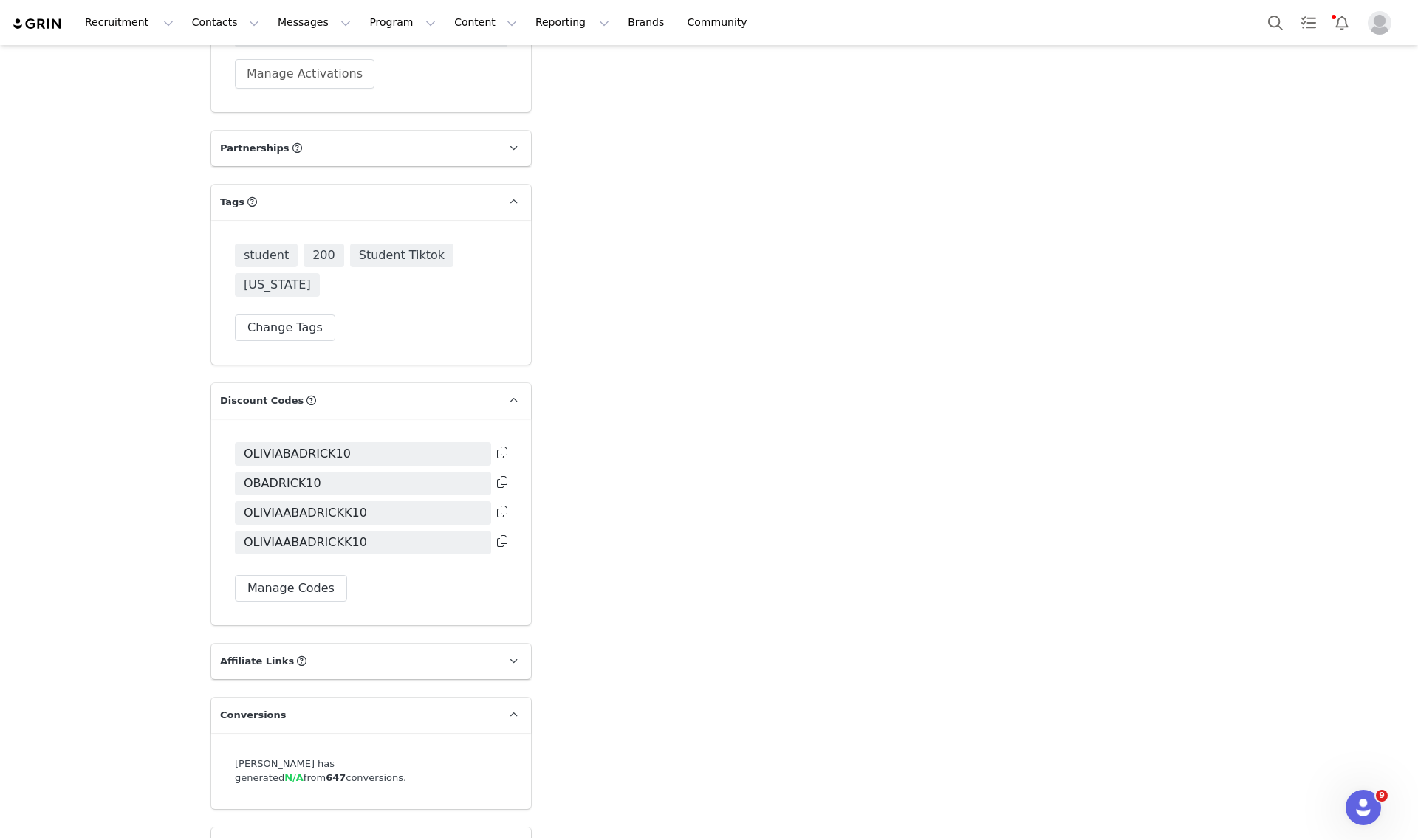
click at [497, 476] on icon at bounding box center [502, 482] width 10 height 12
click at [497, 506] on icon at bounding box center [502, 512] width 10 height 12
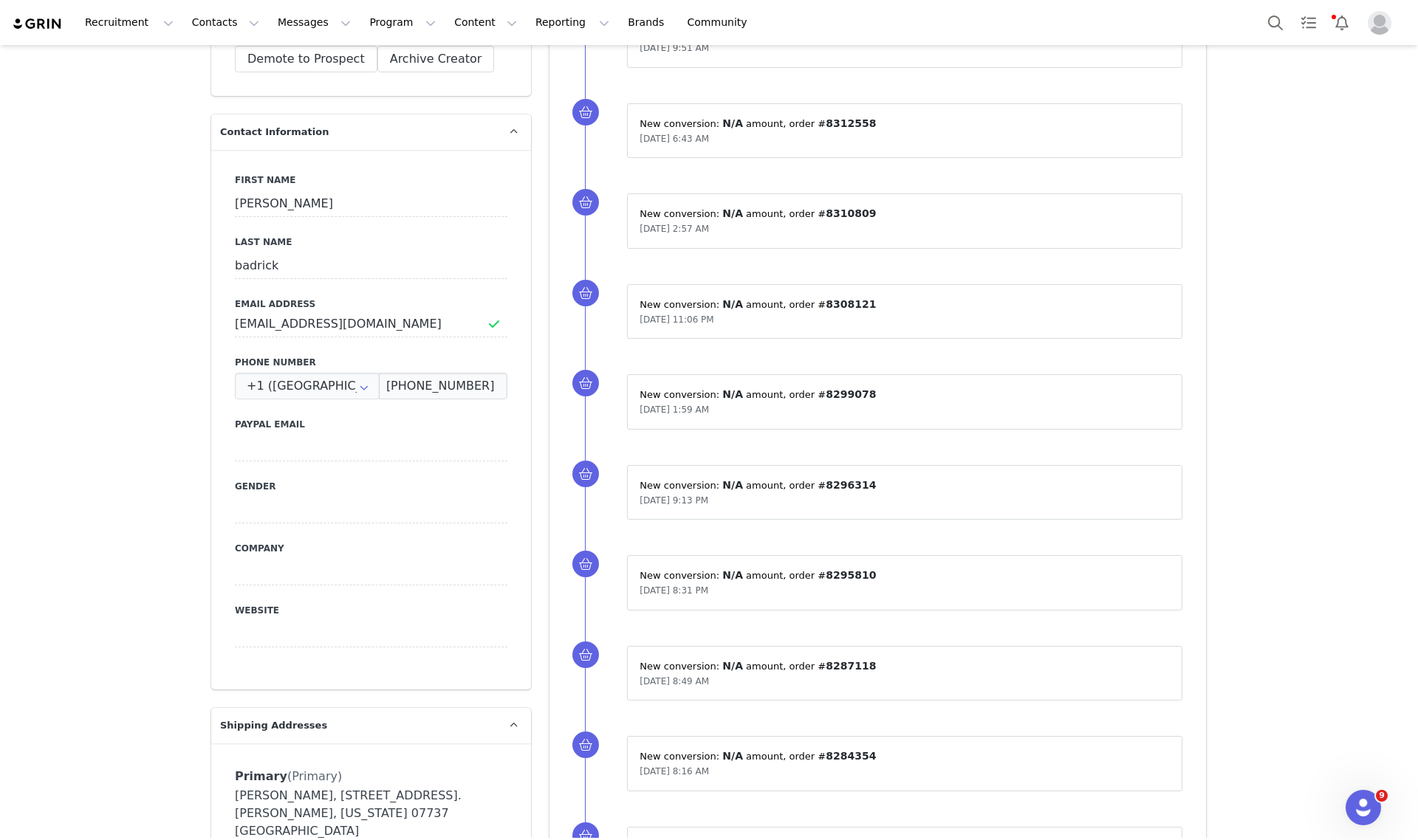
scroll to position [504, 0]
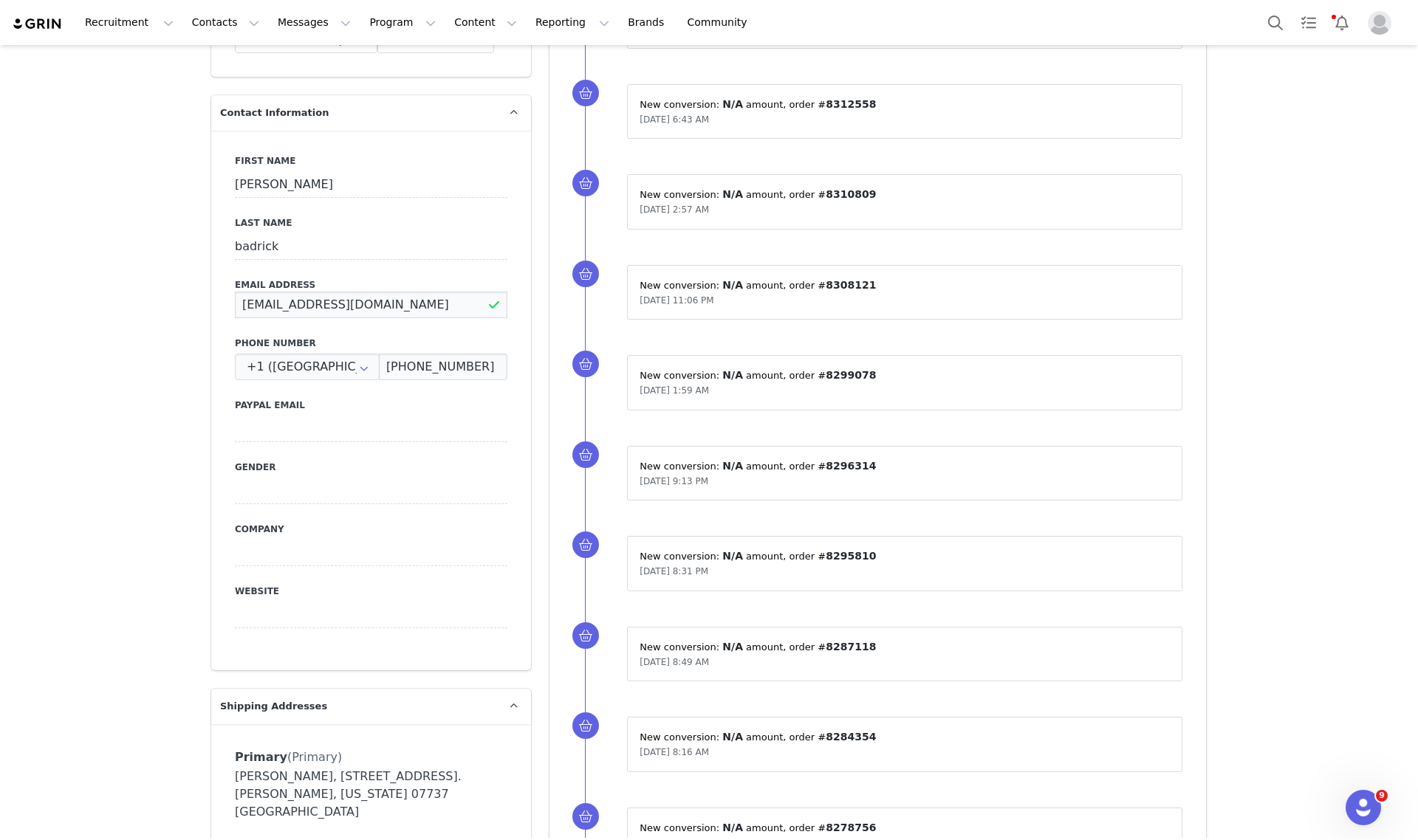
drag, startPoint x: 393, startPoint y: 306, endPoint x: 187, endPoint y: 310, distance: 206.0
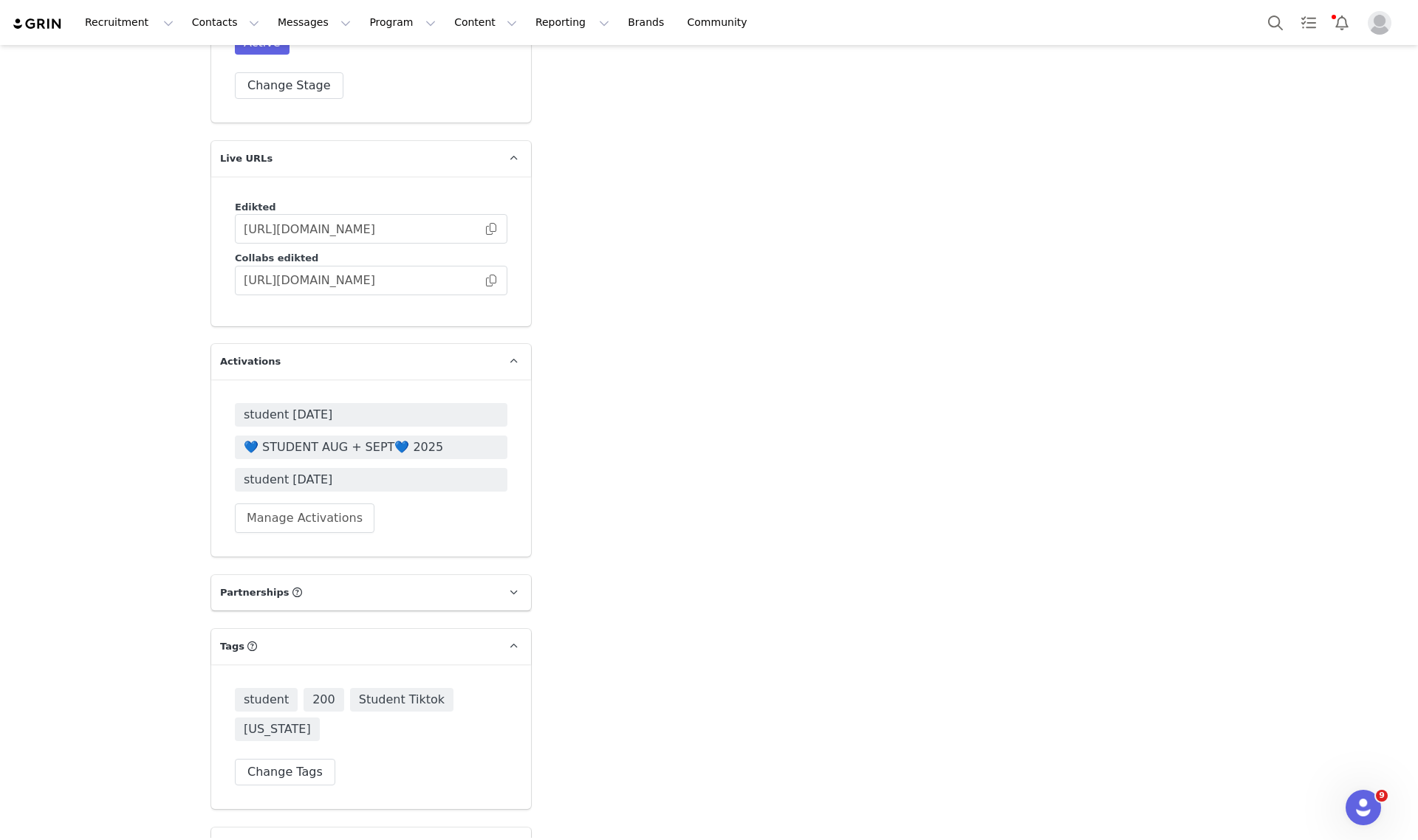
scroll to position [2535, 0]
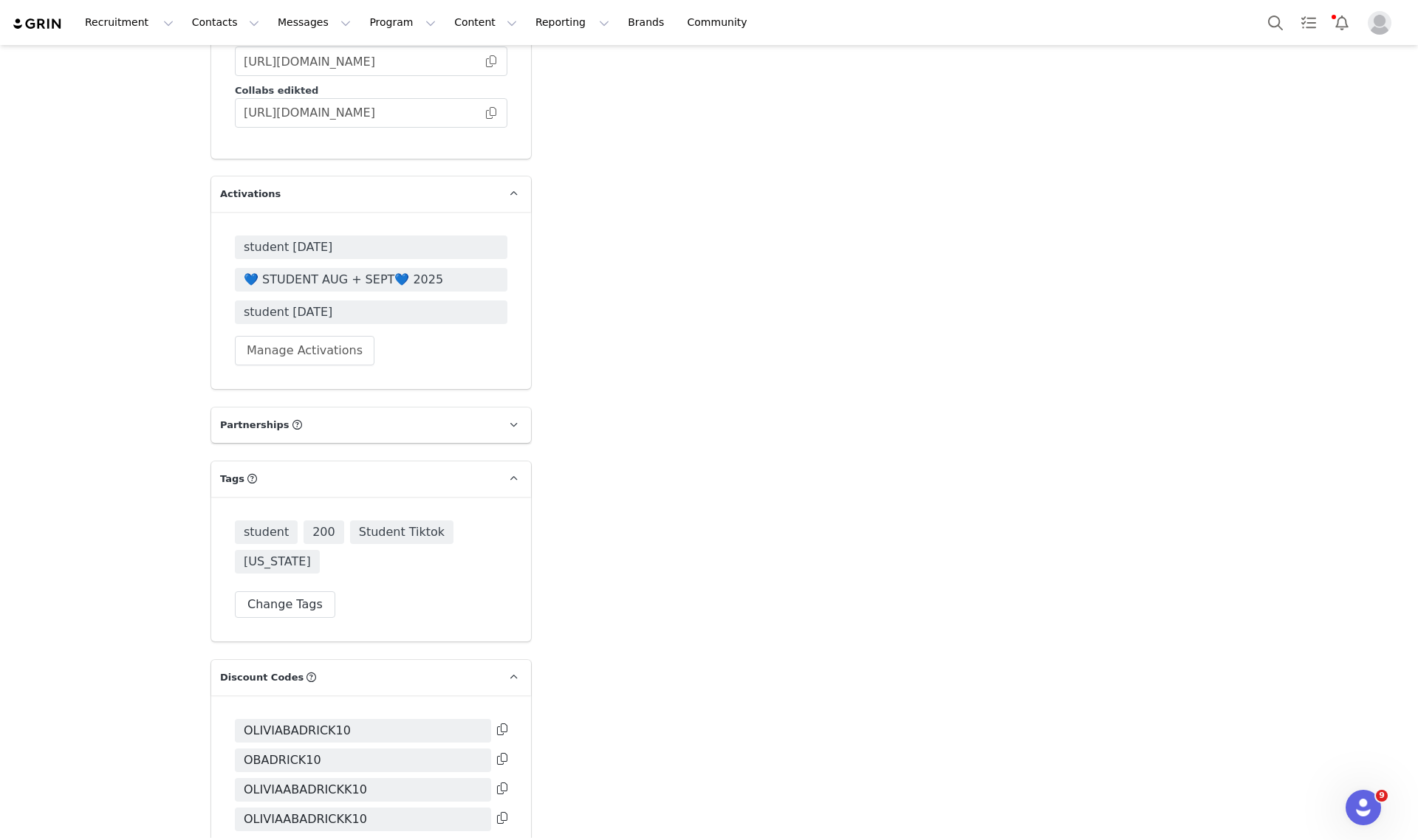
click at [377, 271] on span "💙 STUDENT AUG + SEPT💙 2025" at bounding box center [371, 280] width 254 height 18
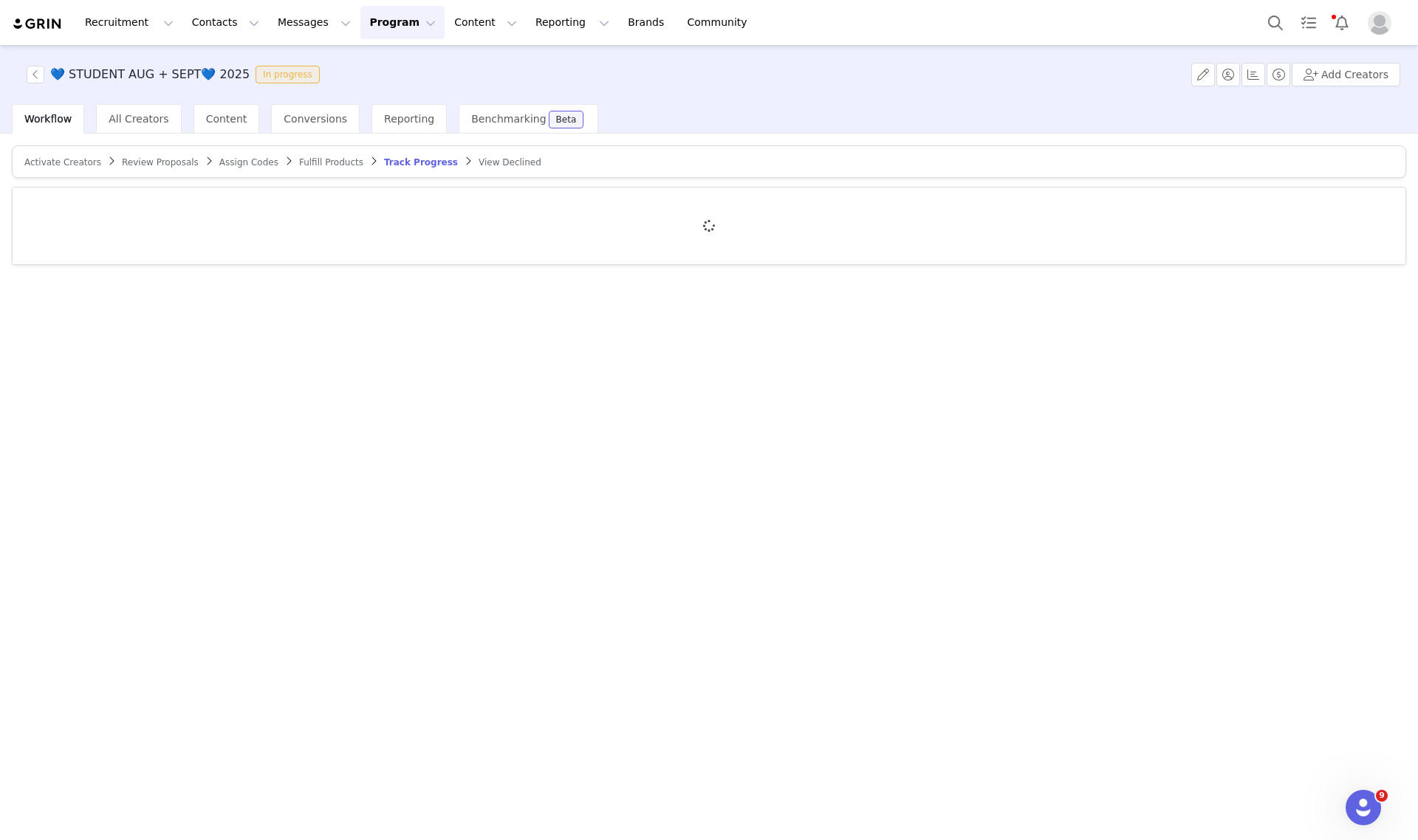
click at [61, 161] on span "Activate Creators" at bounding box center [63, 163] width 77 height 10
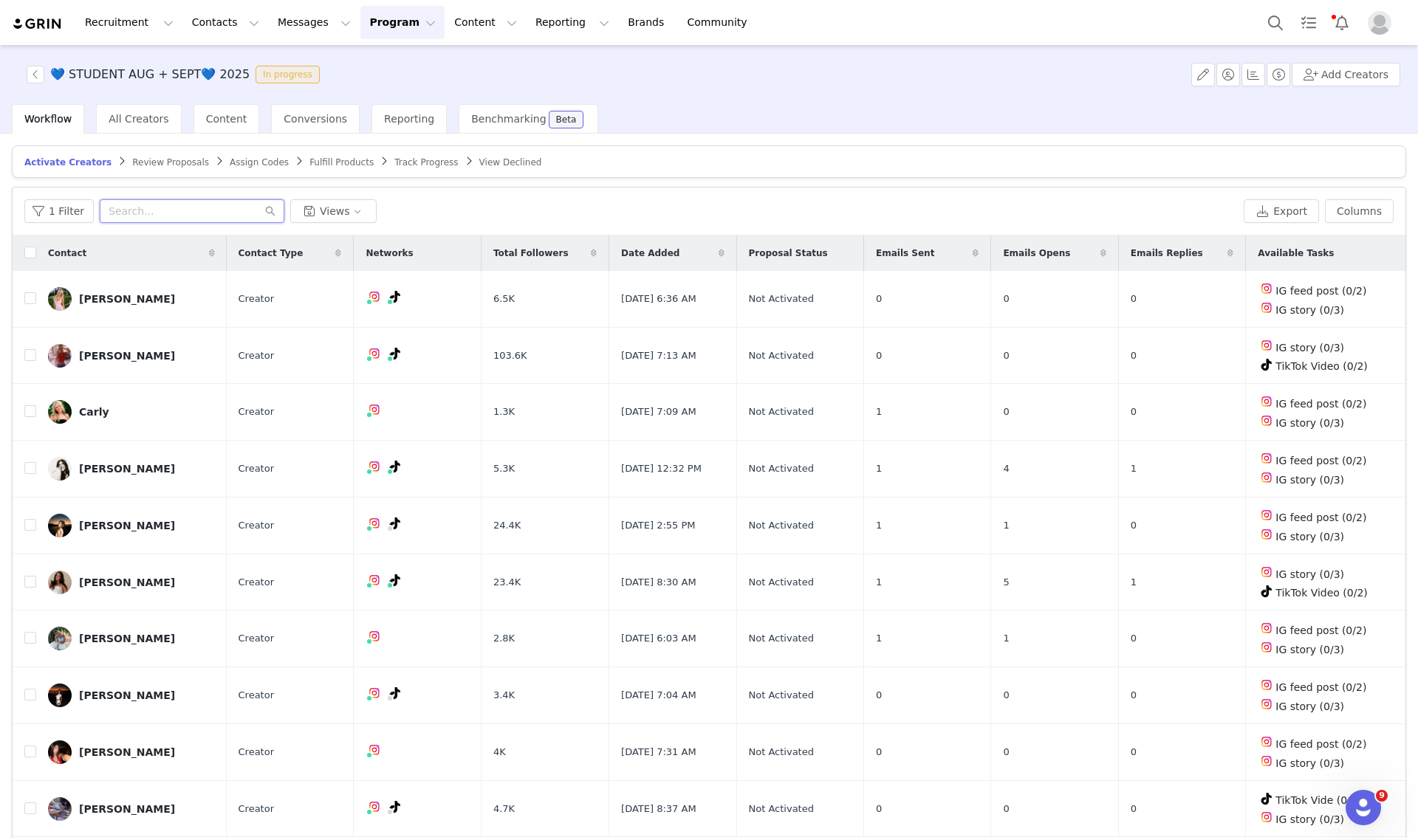
paste input "ovbadrick@gmail.com"
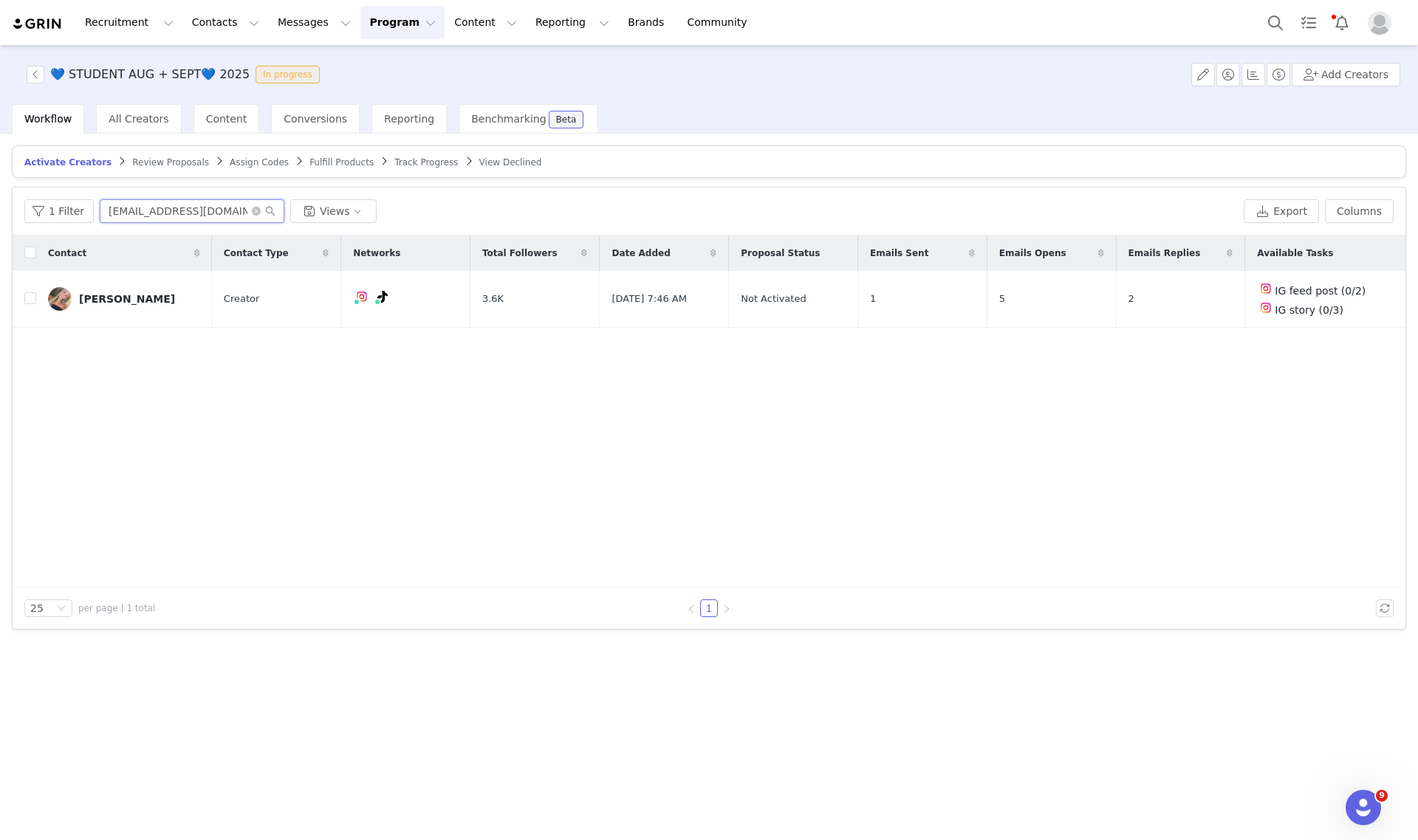
type input "ovbadrick@gmail.com"
click at [30, 299] on input "checkbox" at bounding box center [30, 298] width 12 height 12
checkbox input "true"
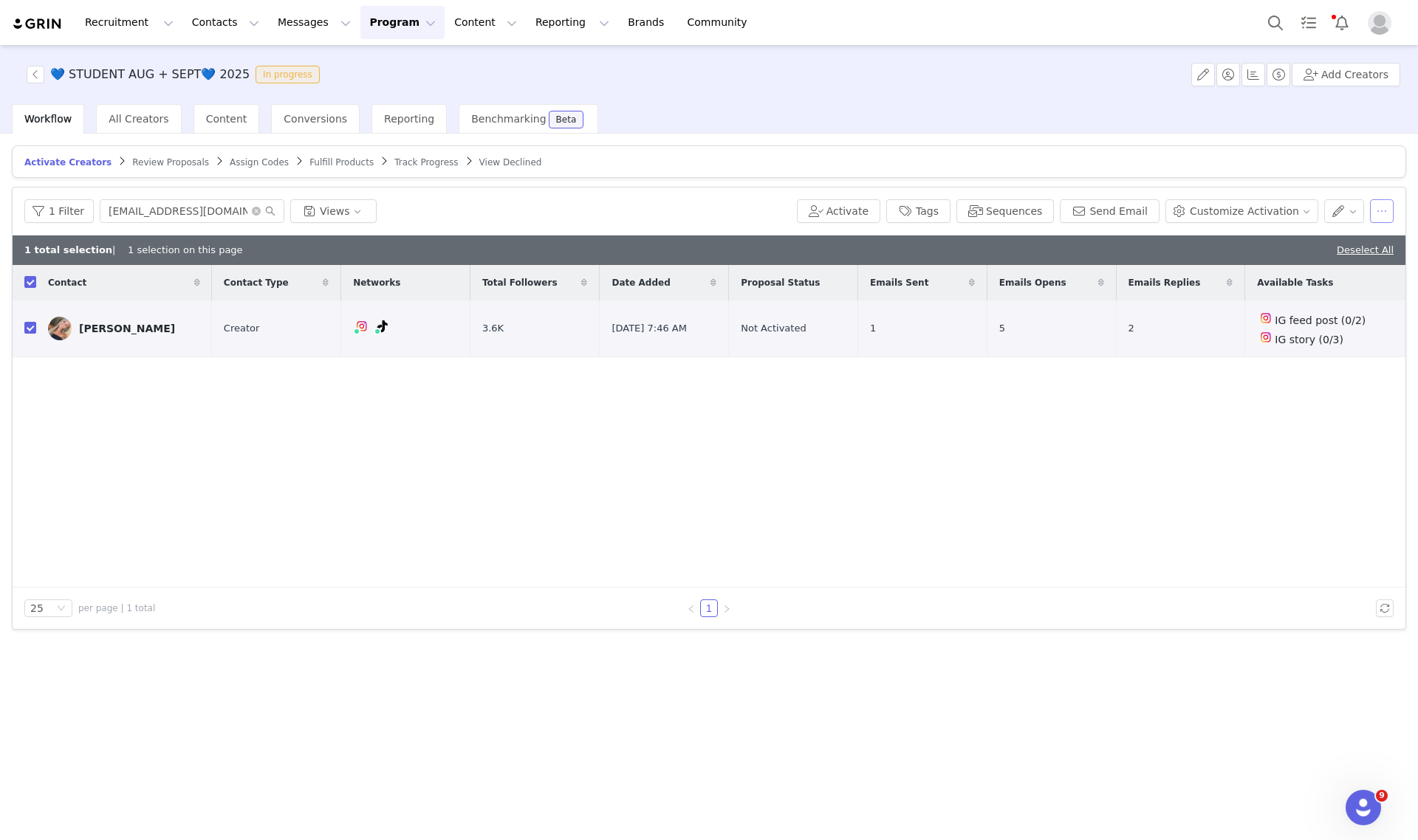
click at [1389, 212] on button "button" at bounding box center [1382, 211] width 24 height 24
click at [1334, 331] on div "Remove Proposal" at bounding box center [1314, 334] width 172 height 16
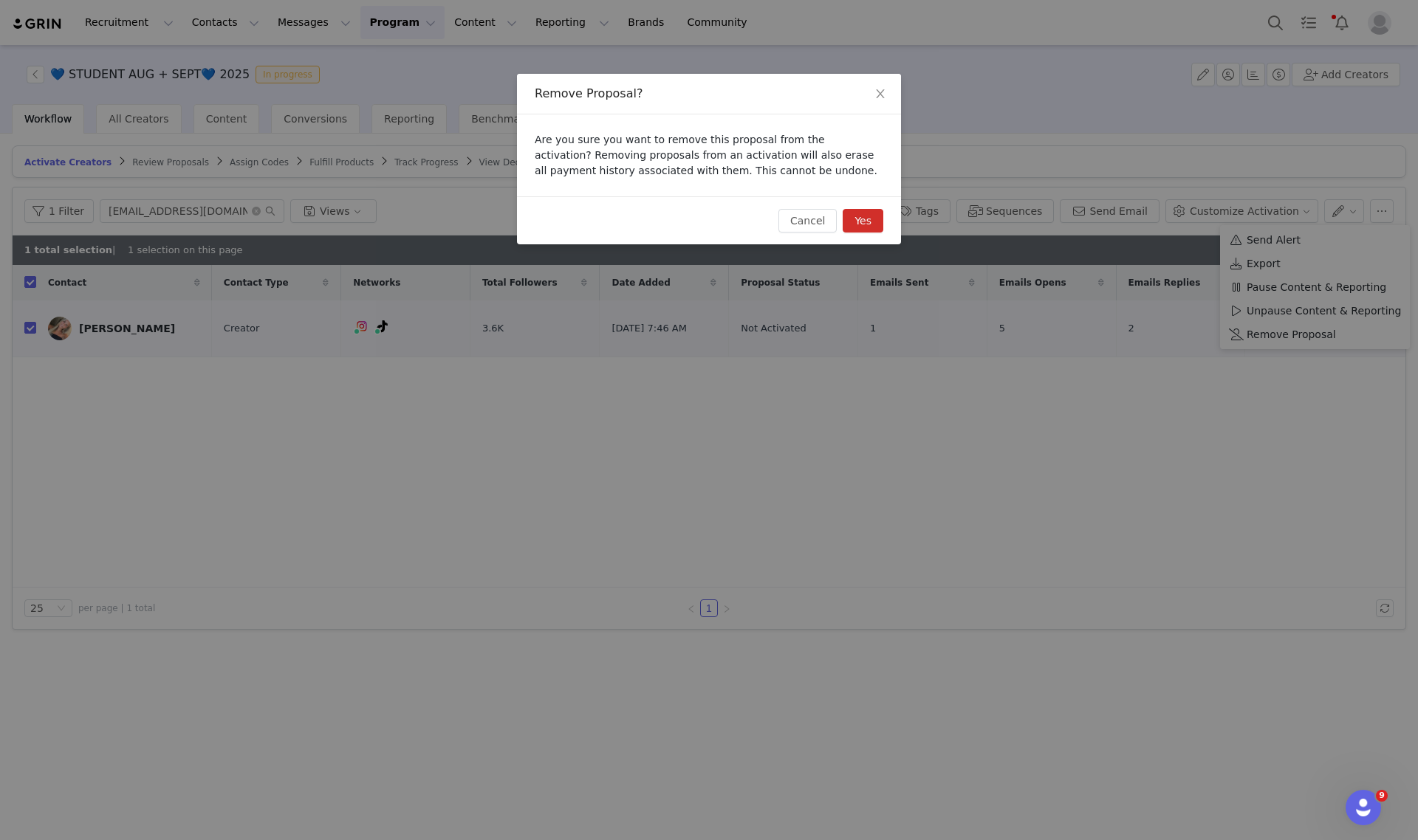
click at [859, 215] on button "Yes" at bounding box center [862, 221] width 41 height 24
checkbox input "false"
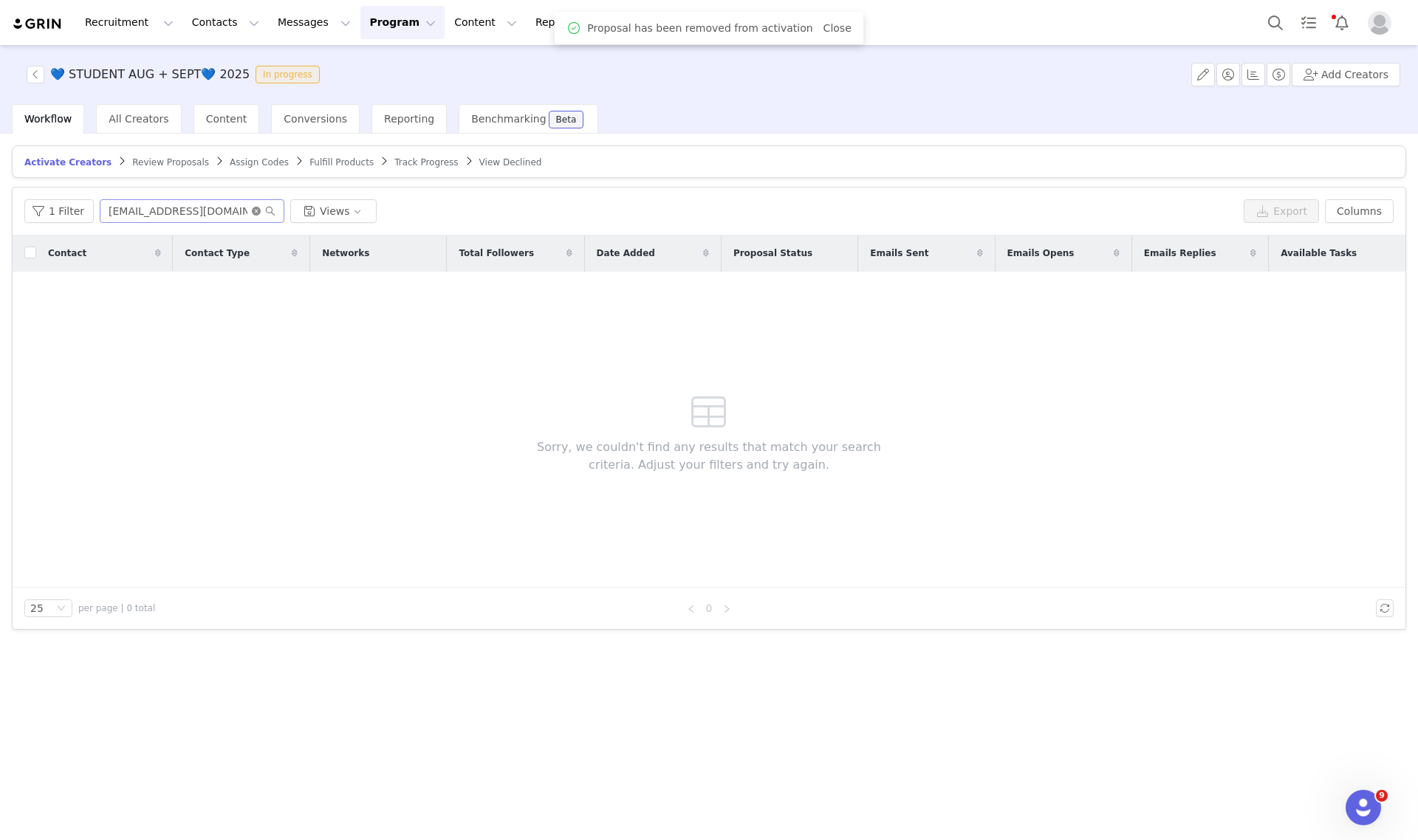
drag, startPoint x: 253, startPoint y: 211, endPoint x: 254, endPoint y: 200, distance: 11.0
click at [253, 211] on icon "icon: close-circle" at bounding box center [256, 211] width 9 height 9
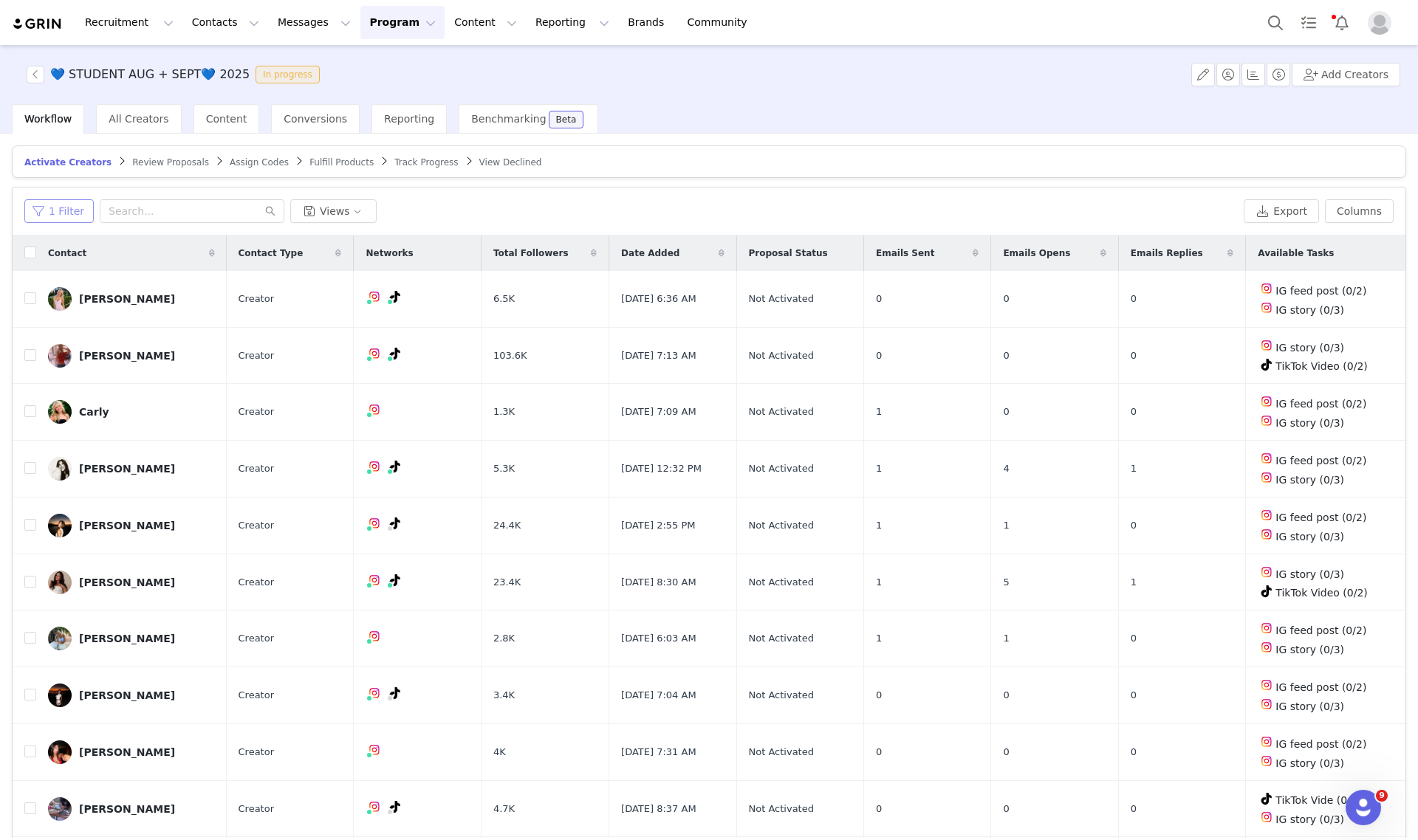
click at [58, 206] on button "1 Filter" at bounding box center [59, 211] width 70 height 24
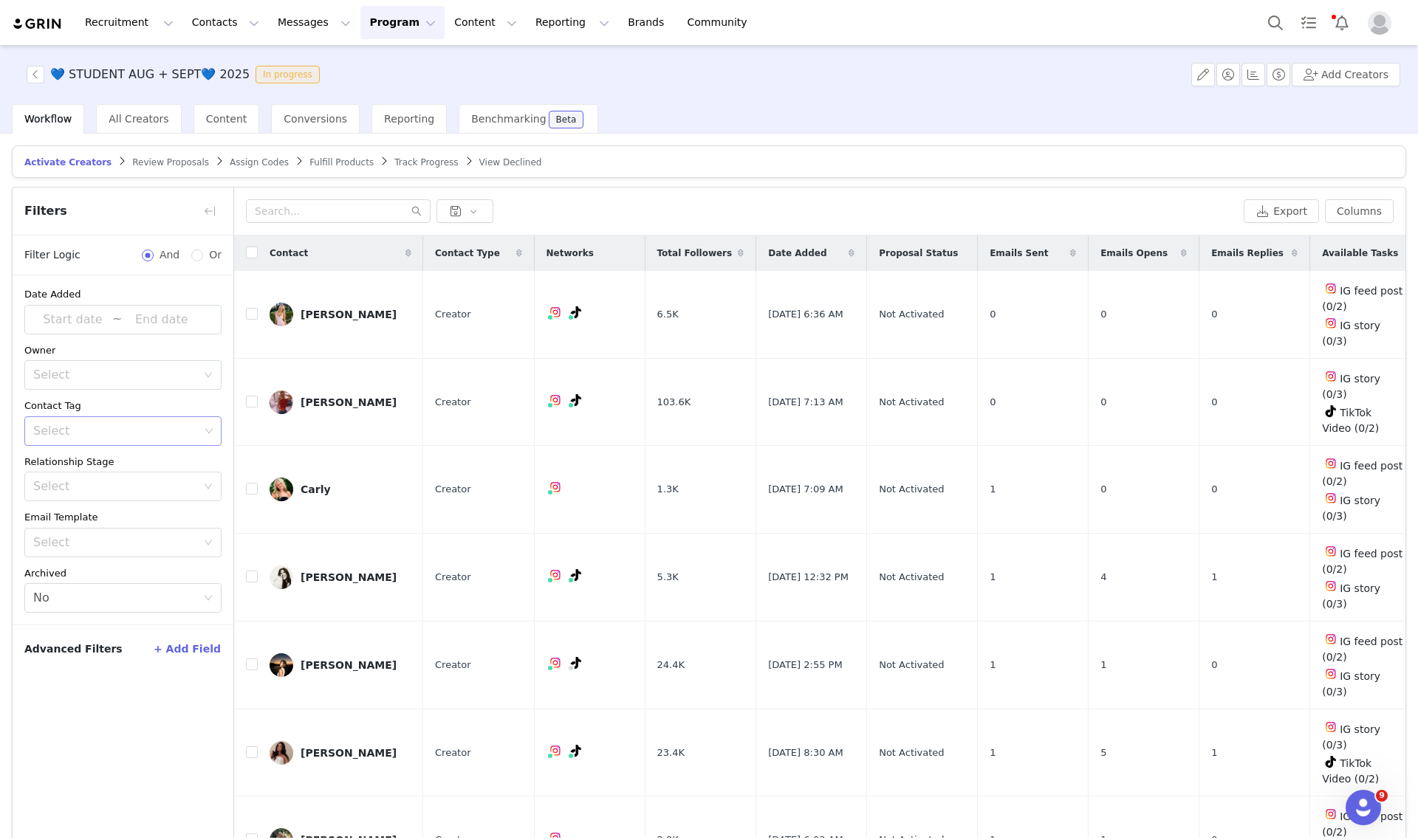
click at [85, 433] on div "Select" at bounding box center [116, 431] width 166 height 15
type input "stud"
click at [98, 491] on li "Student Tiktok" at bounding box center [123, 487] width 197 height 24
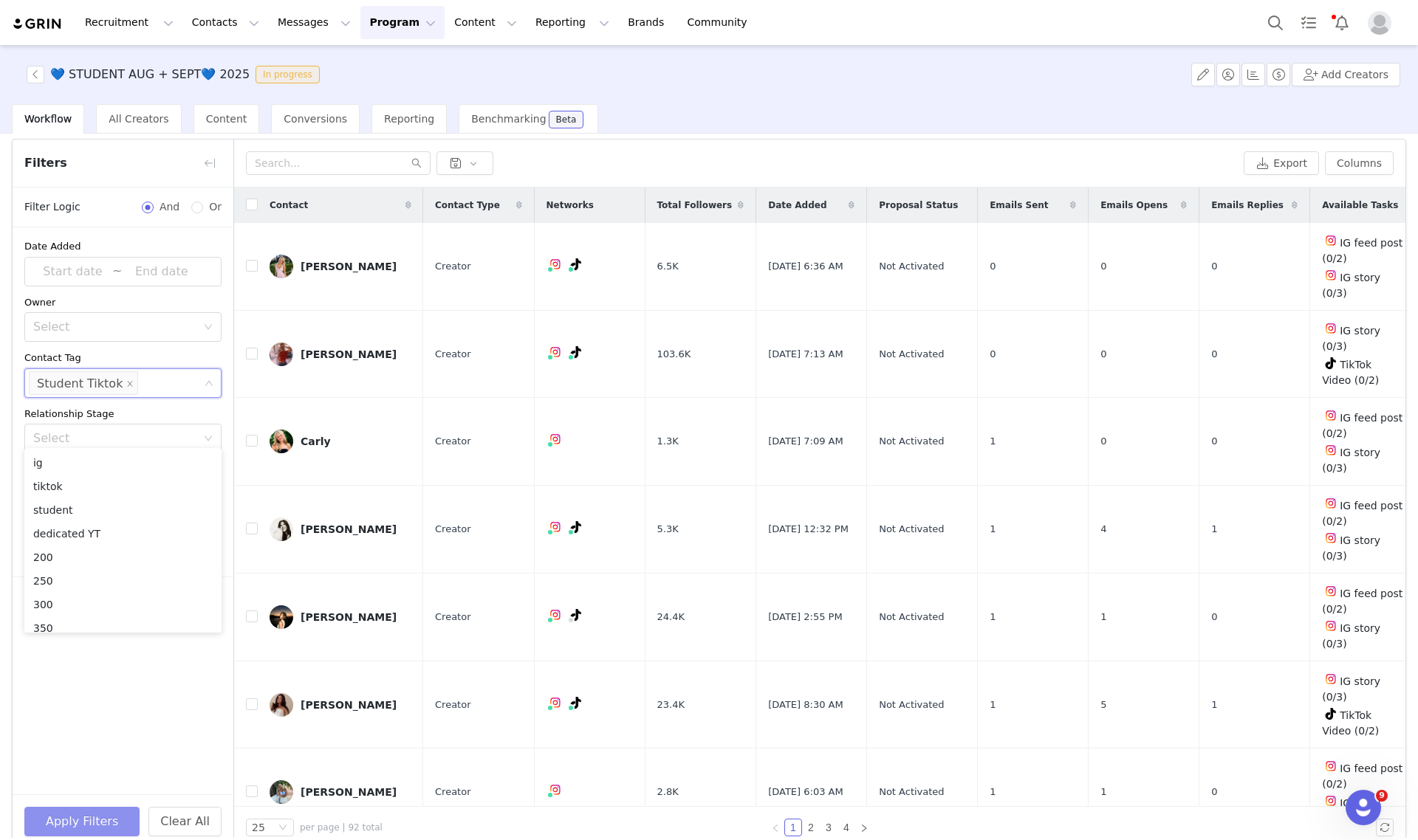
scroll to position [69, 0]
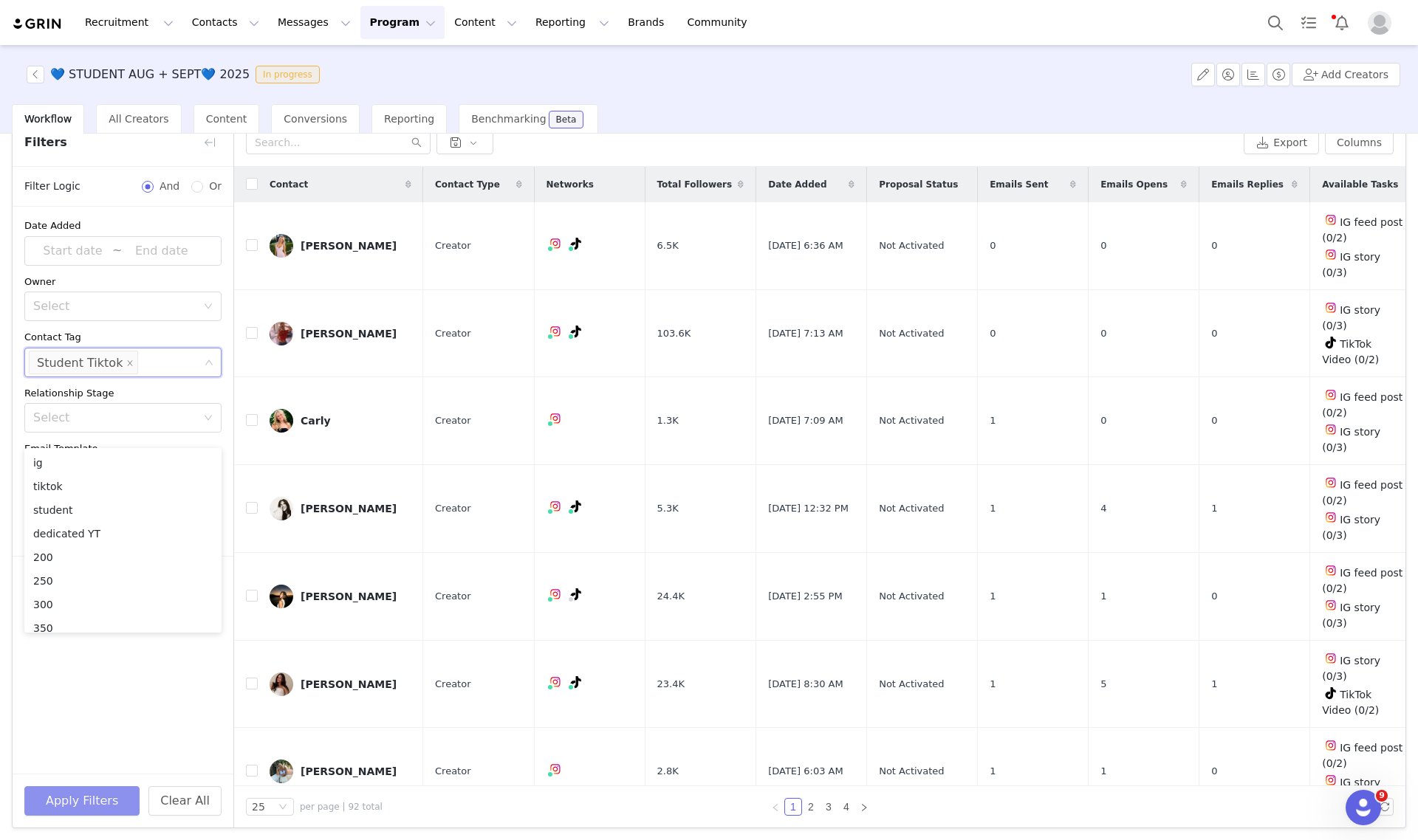
click at [97, 794] on button "Apply Filters" at bounding box center [82, 801] width 115 height 30
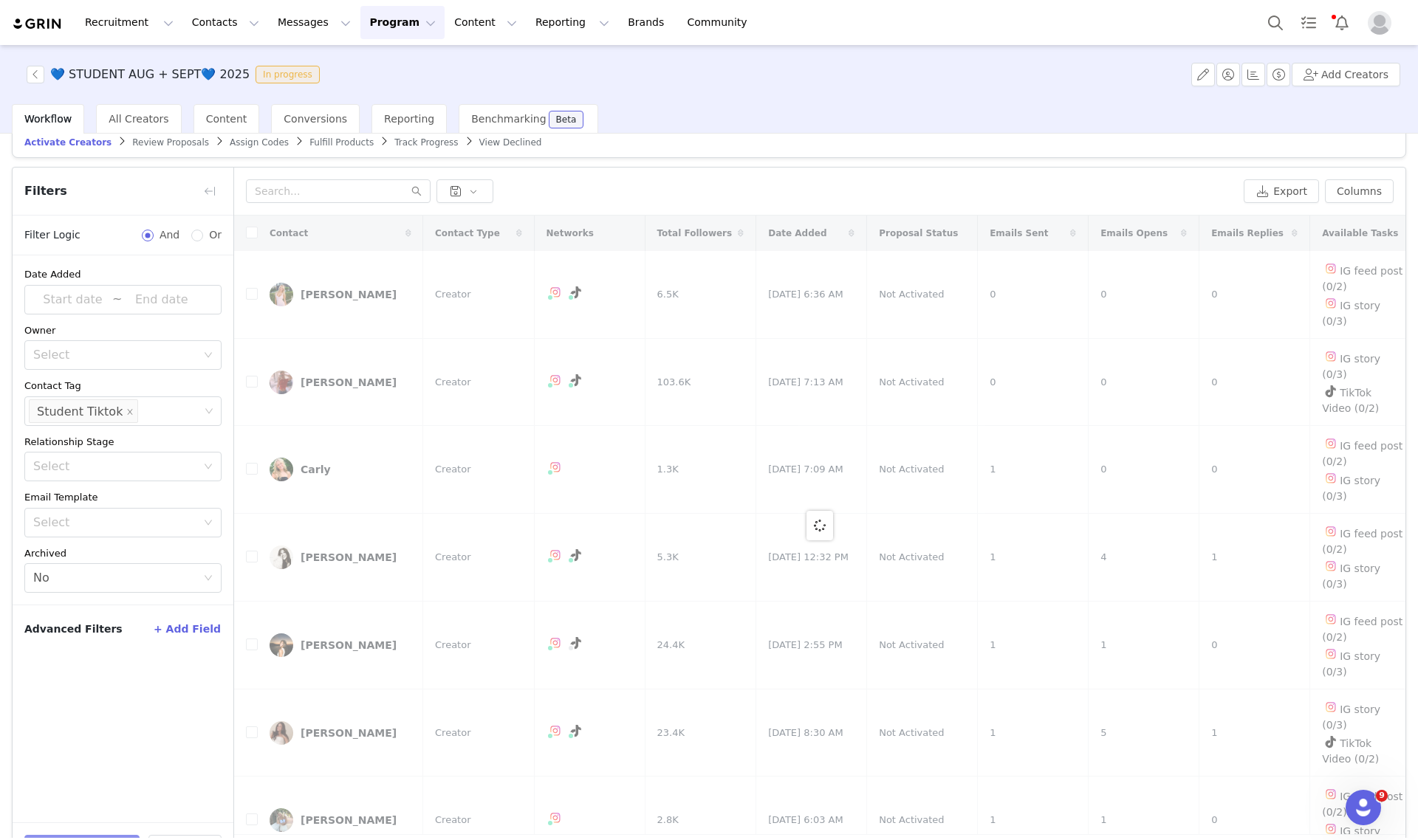
scroll to position [0, 0]
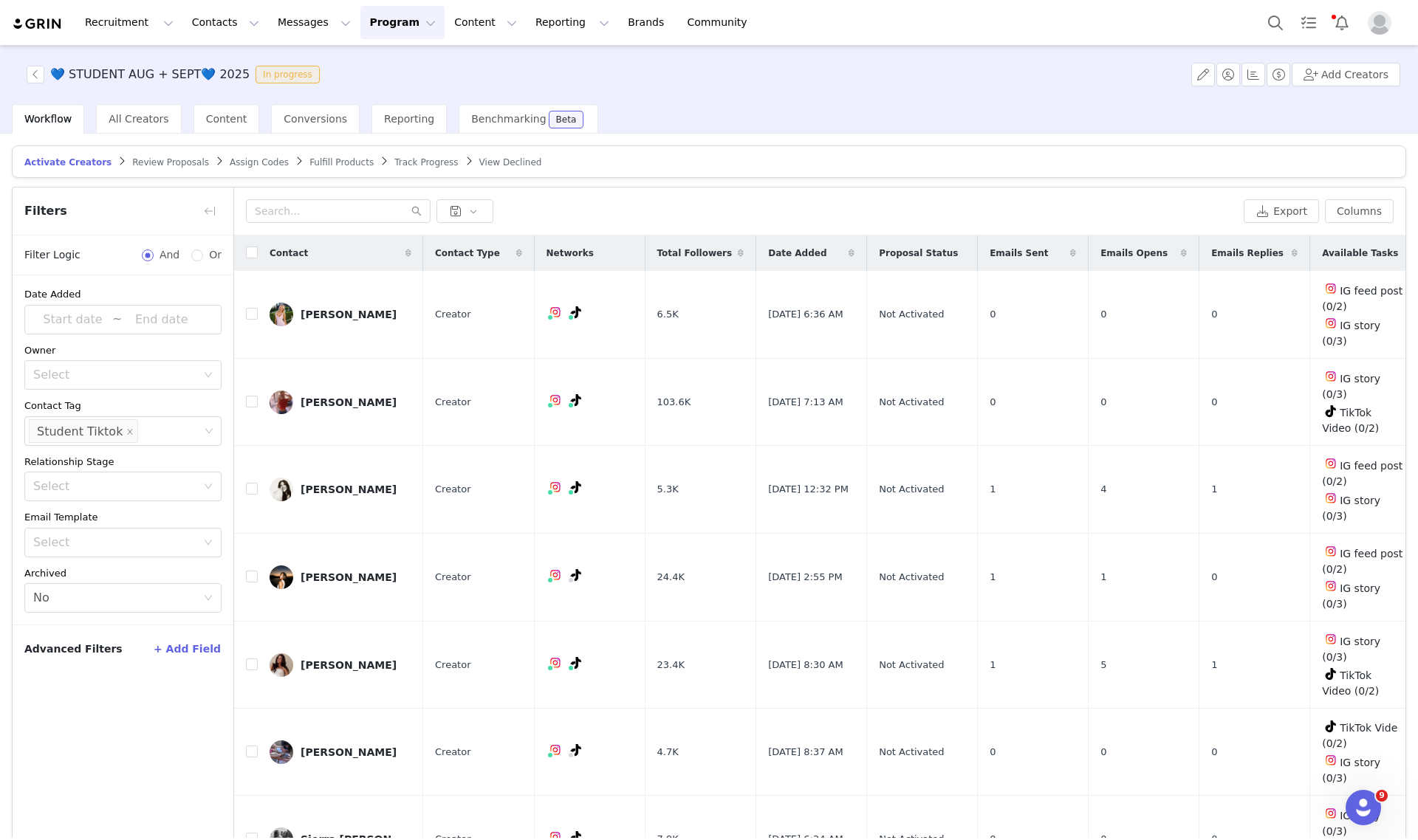
click at [198, 196] on div "Filters" at bounding box center [123, 211] width 221 height 48
click at [1345, 203] on button "Columns" at bounding box center [1359, 211] width 69 height 24
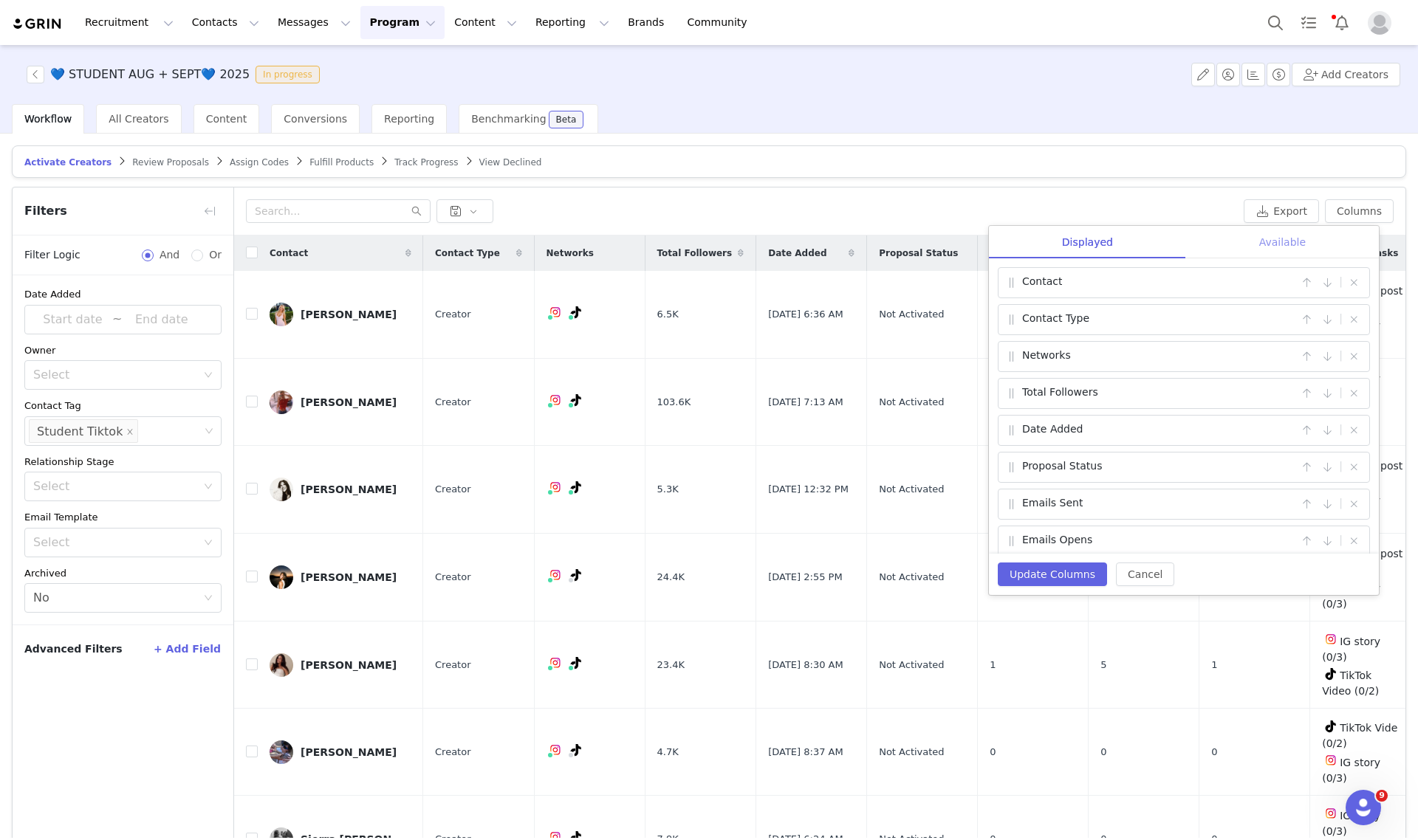
drag, startPoint x: 1306, startPoint y: 234, endPoint x: 1146, endPoint y: 254, distance: 161.2
click at [1305, 234] on div "Available" at bounding box center [1283, 243] width 193 height 33
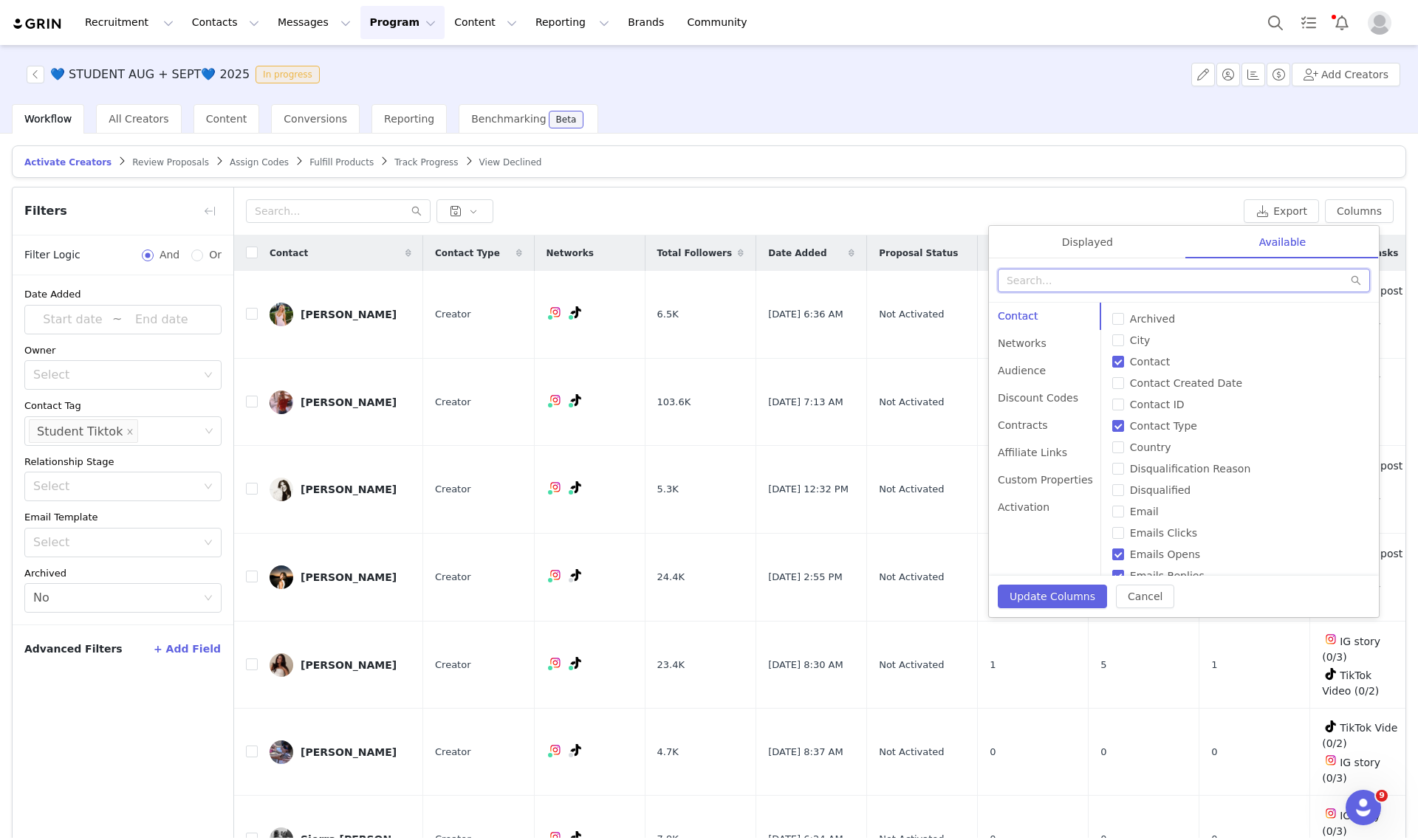
click at [1105, 271] on input "text" at bounding box center [1184, 280] width 372 height 24
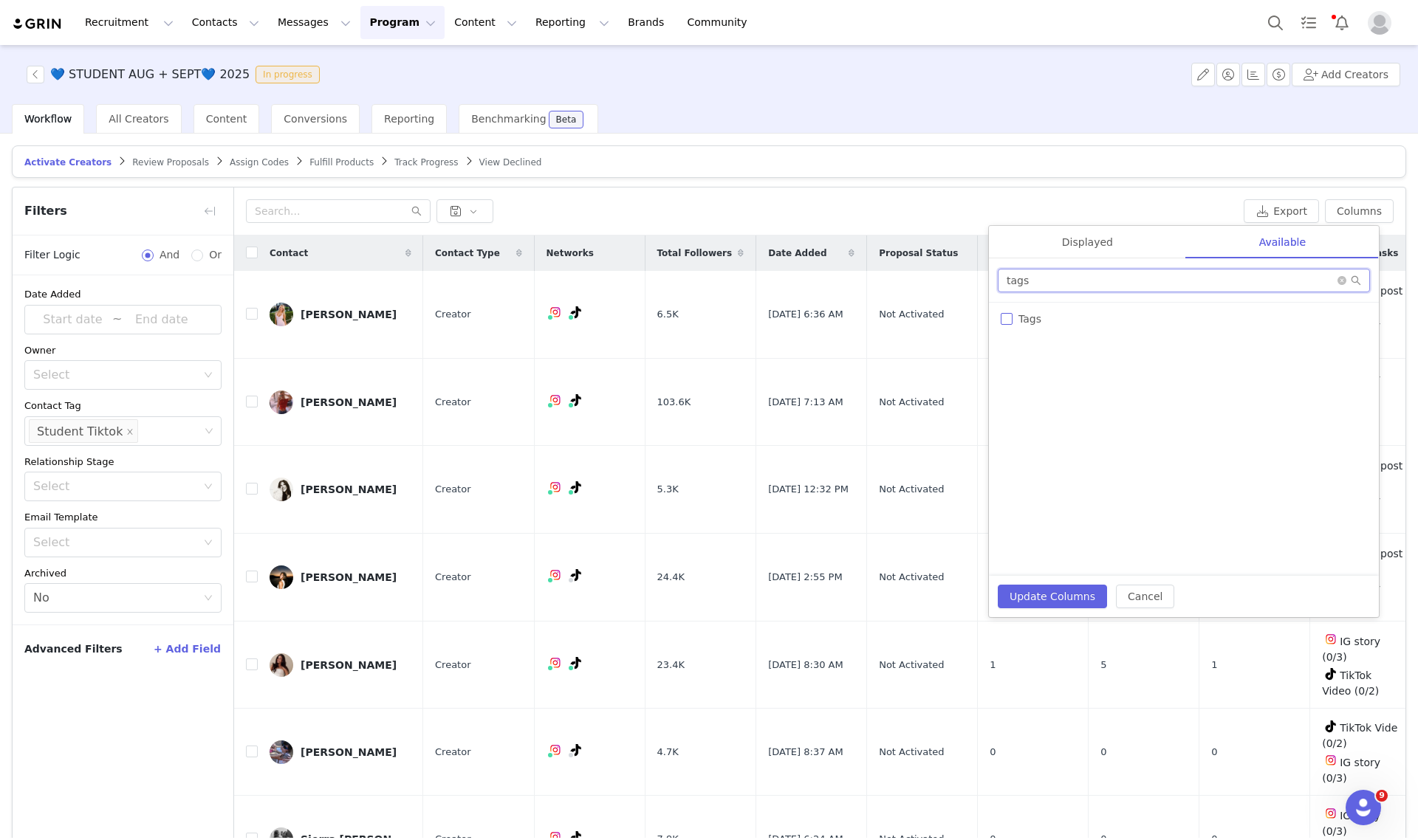
type input "tags"
click at [1003, 318] on input "Tags" at bounding box center [1007, 319] width 12 height 12
checkbox input "true"
click at [1053, 597] on button "Update Columns" at bounding box center [1053, 597] width 109 height 24
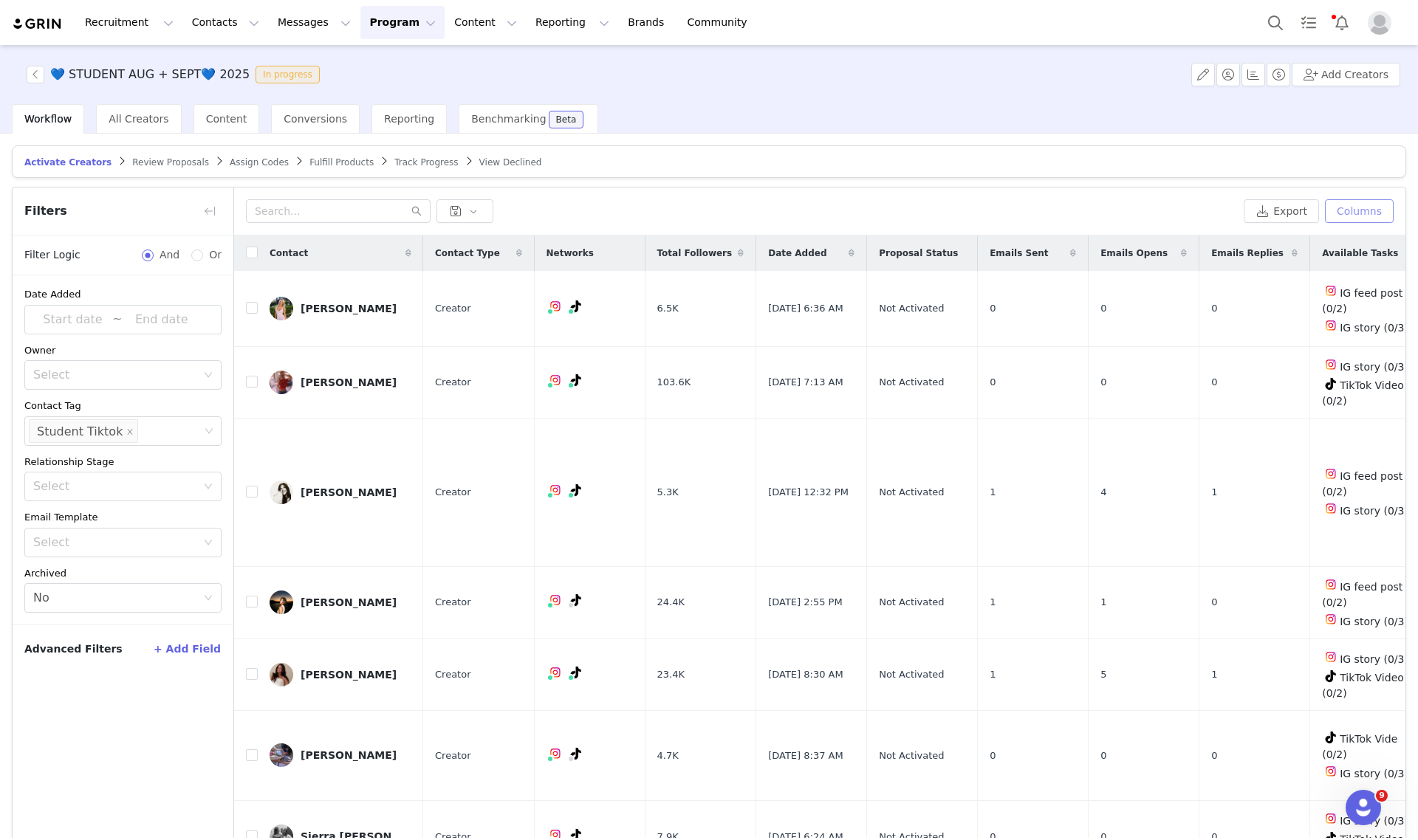
click at [1361, 203] on button "Columns" at bounding box center [1359, 211] width 69 height 24
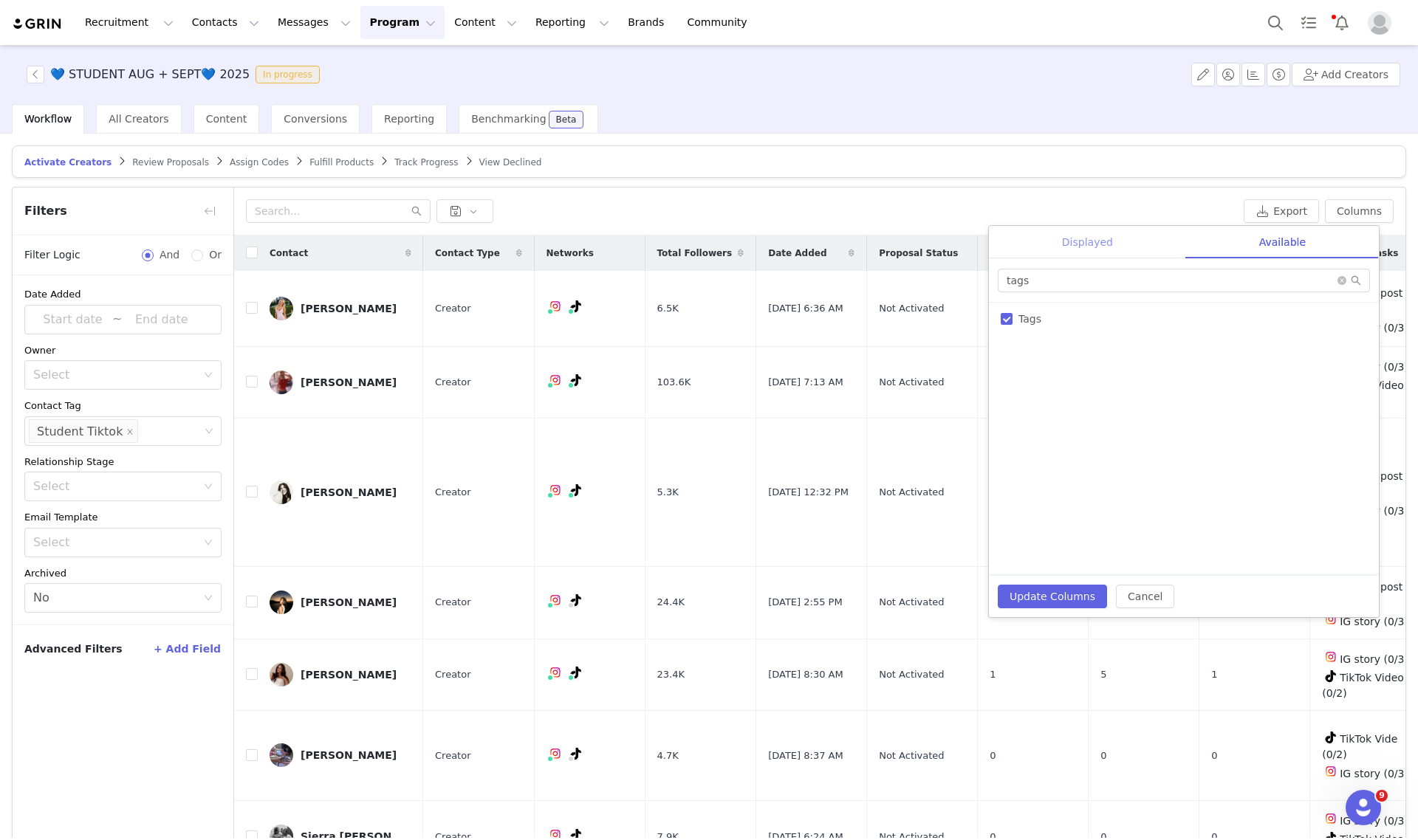
click at [1079, 240] on div "Displayed" at bounding box center [1087, 243] width 197 height 33
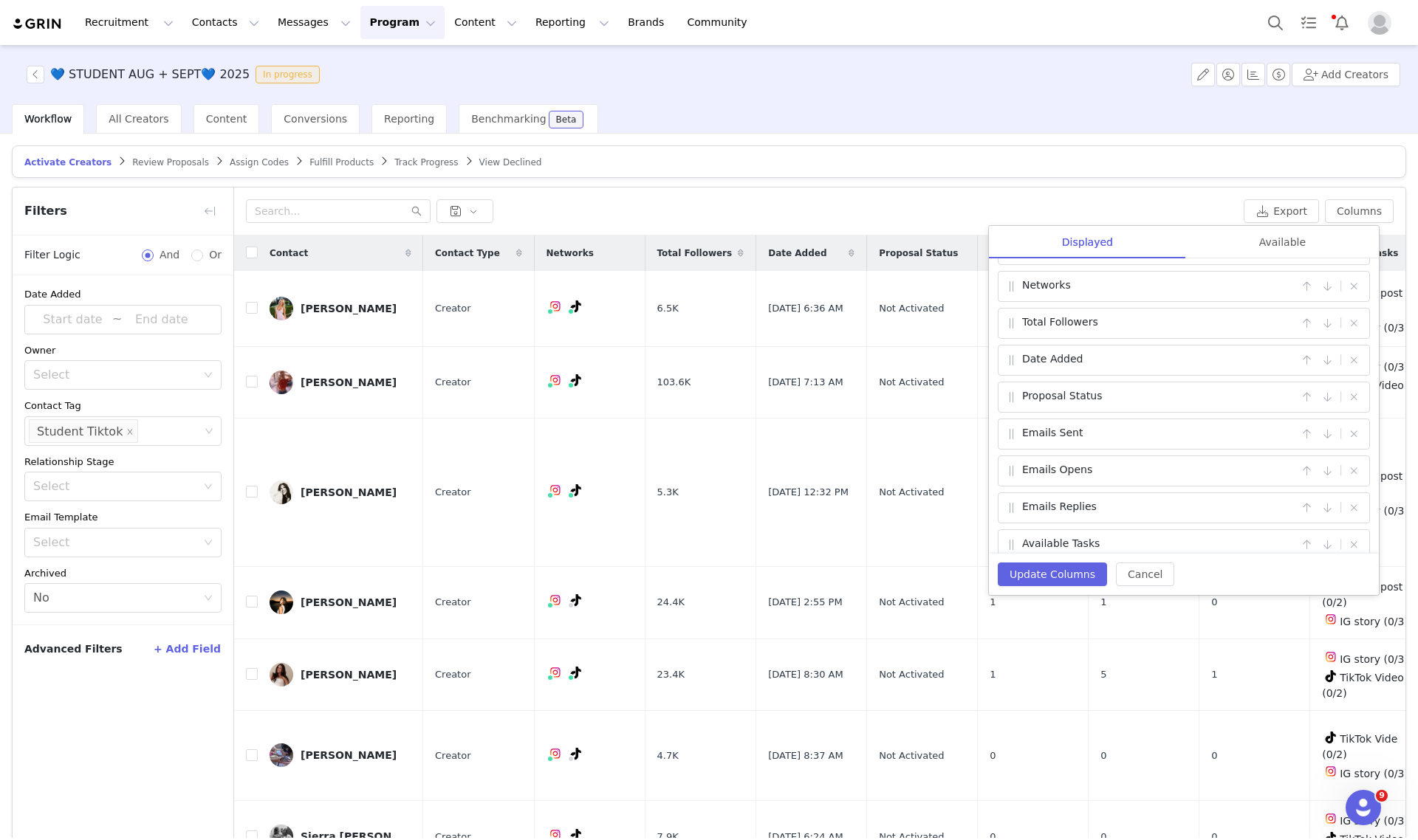
scroll to position [126, 0]
drag, startPoint x: 1297, startPoint y: 530, endPoint x: 1289, endPoint y: 502, distance: 29.1
click at [1297, 529] on button "button" at bounding box center [1306, 529] width 18 height 18
click at [1297, 487] on button "button" at bounding box center [1306, 492] width 18 height 18
drag, startPoint x: 1296, startPoint y: 458, endPoint x: 1291, endPoint y: 421, distance: 37.3
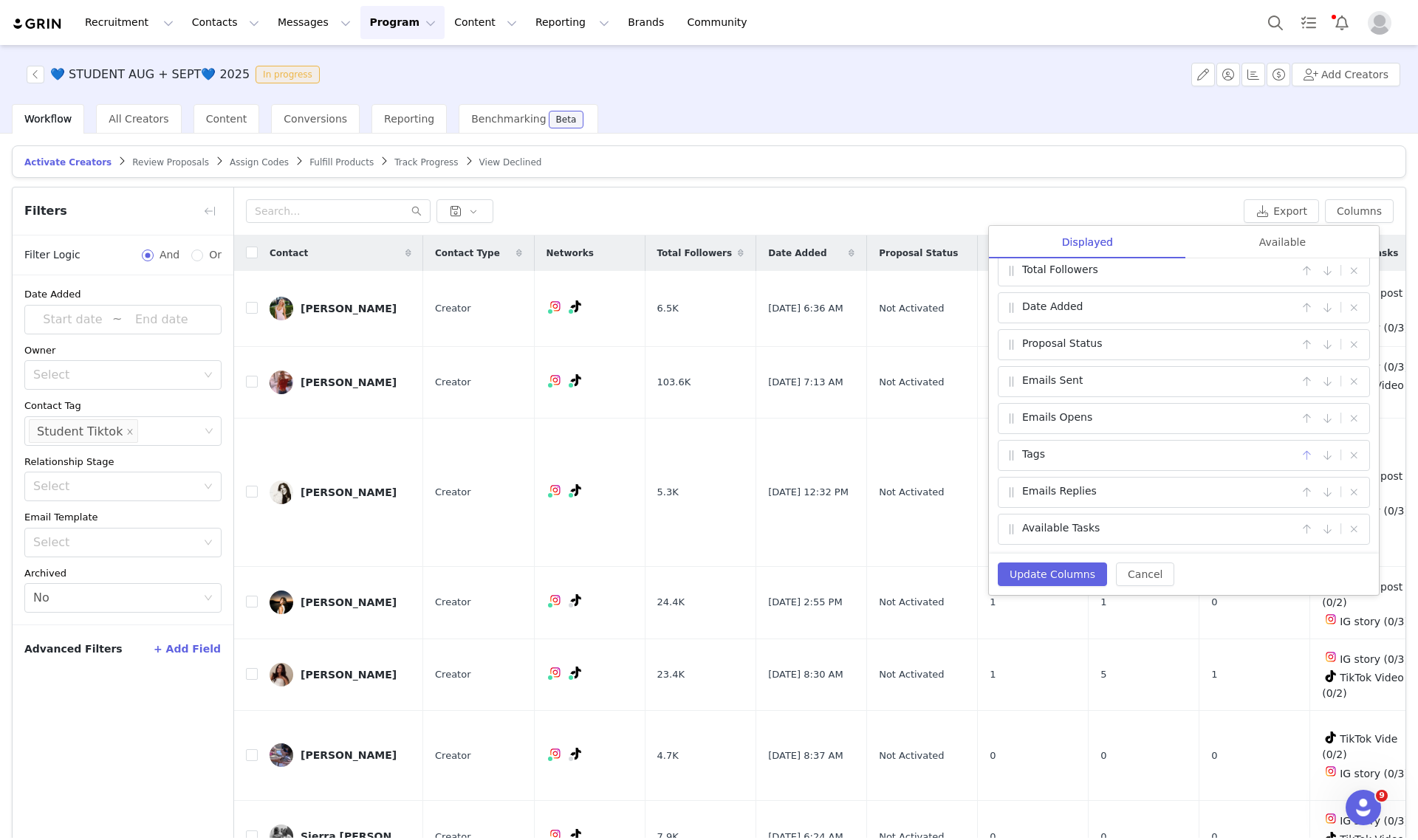
click at [1297, 456] on button "button" at bounding box center [1306, 455] width 18 height 18
click at [1297, 415] on button "button" at bounding box center [1306, 419] width 18 height 18
drag, startPoint x: 1292, startPoint y: 381, endPoint x: 1289, endPoint y: 356, distance: 25.2
click at [1297, 378] on button "button" at bounding box center [1306, 382] width 18 height 18
drag, startPoint x: 1289, startPoint y: 339, endPoint x: 1289, endPoint y: 327, distance: 12.0
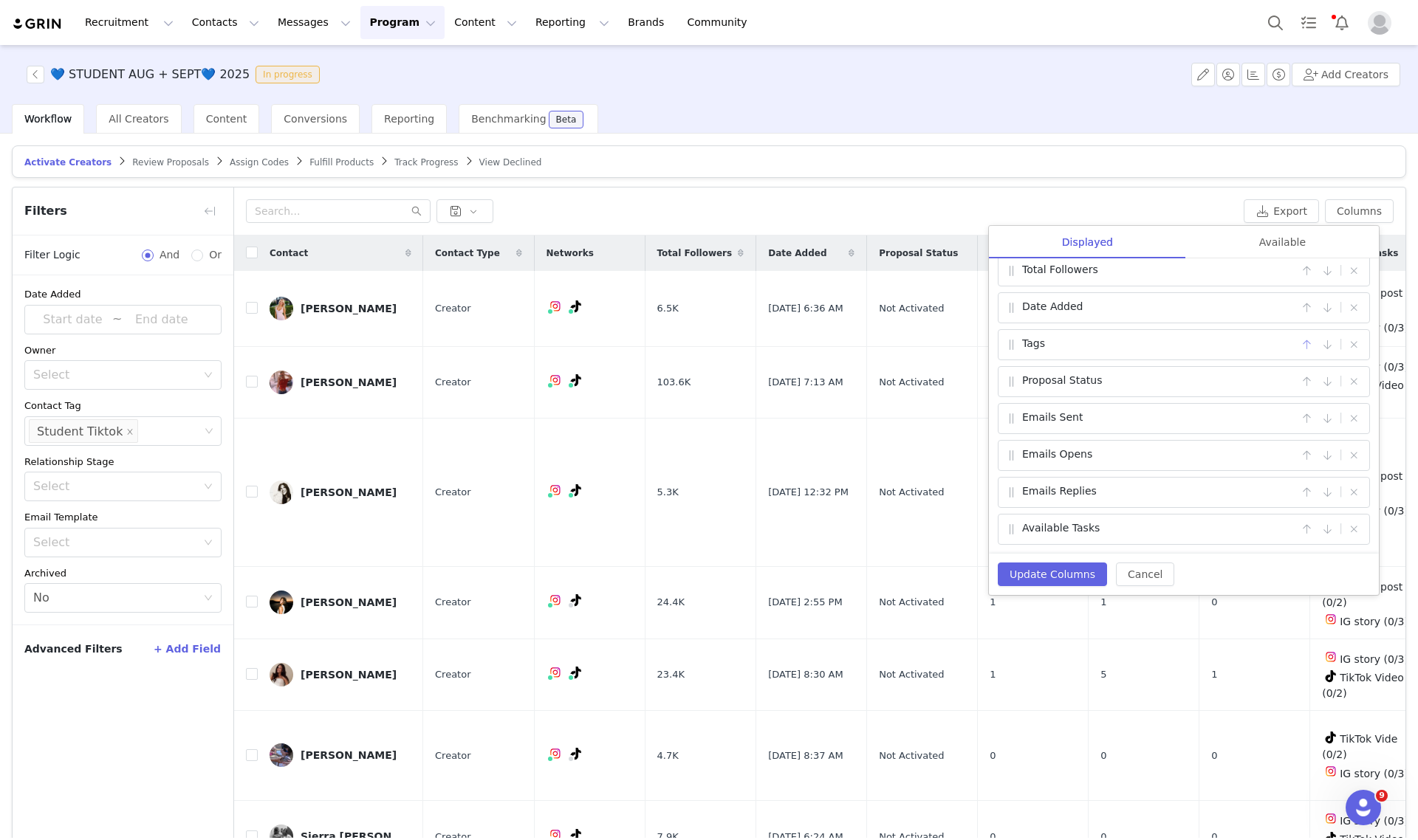
click at [1297, 336] on button "button" at bounding box center [1306, 345] width 18 height 18
click at [1297, 305] on button "button" at bounding box center [1306, 308] width 18 height 18
click at [1029, 563] on button "Update Columns" at bounding box center [1053, 575] width 109 height 24
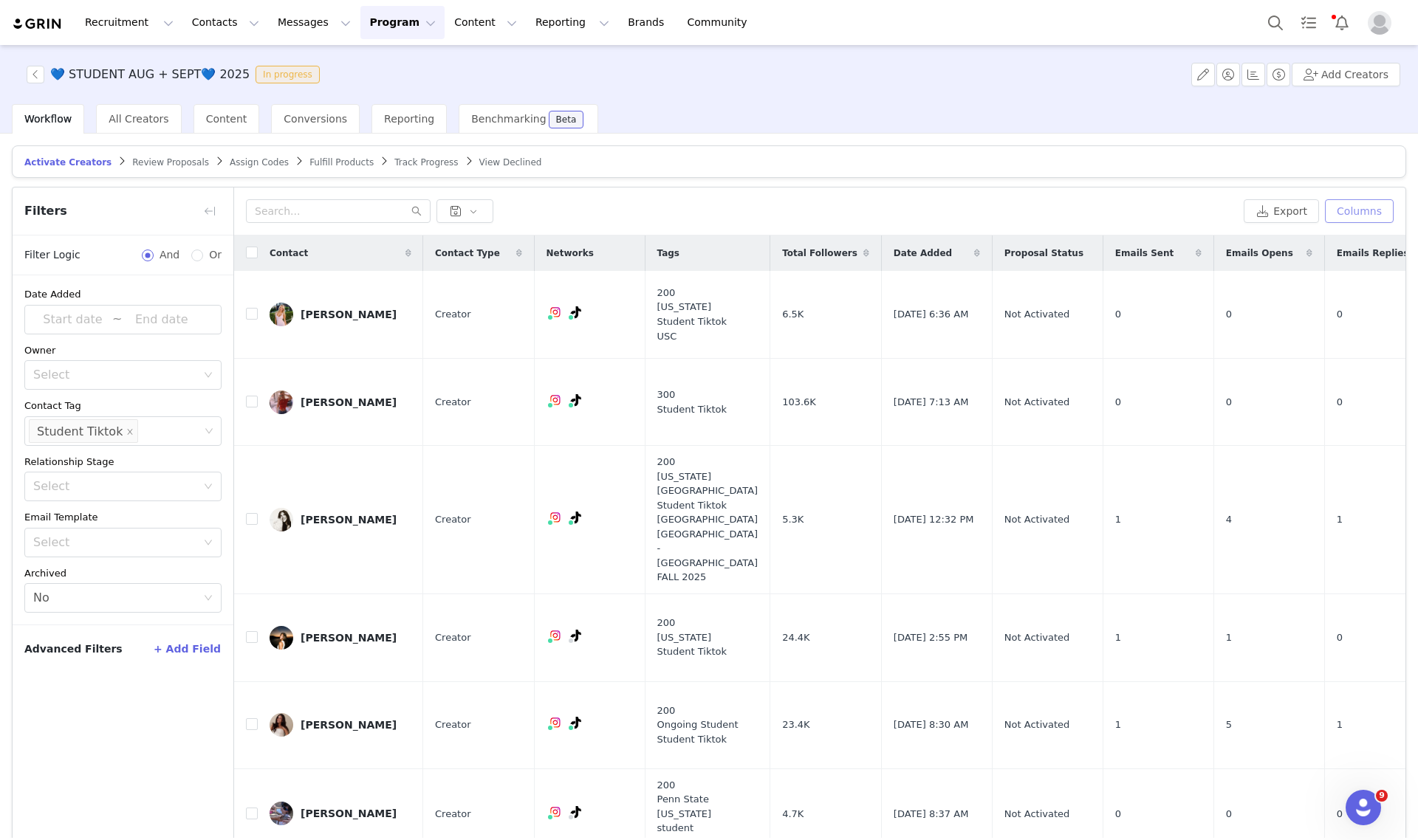
click at [1348, 204] on button "Columns" at bounding box center [1359, 211] width 69 height 24
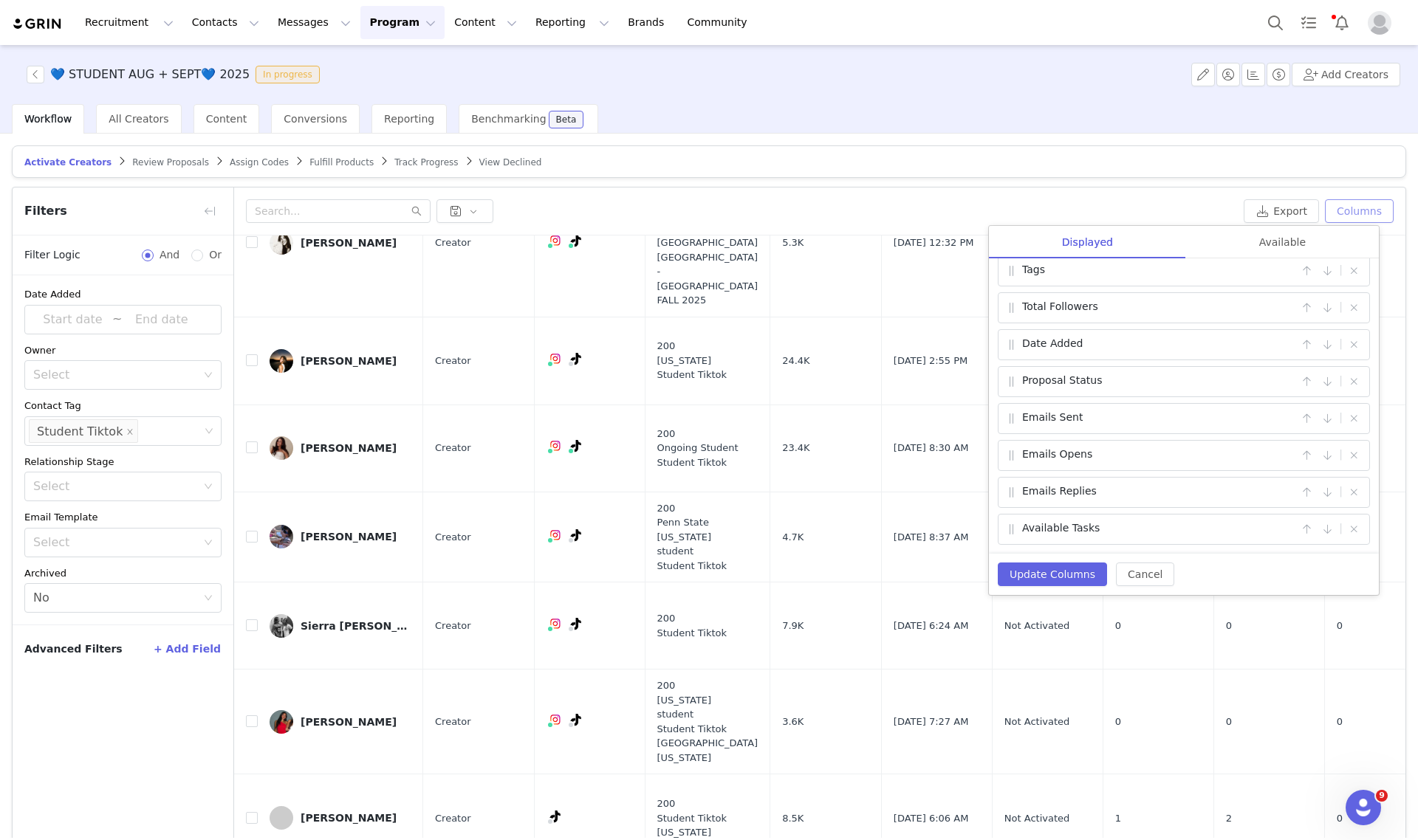
scroll to position [126, 0]
drag, startPoint x: 1289, startPoint y: 529, endPoint x: 1292, endPoint y: 517, distance: 12.4
click at [1297, 529] on button "button" at bounding box center [1306, 529] width 18 height 18
drag, startPoint x: 1297, startPoint y: 490, endPoint x: 1292, endPoint y: 459, distance: 31.4
click at [1297, 487] on button "button" at bounding box center [1306, 492] width 18 height 18
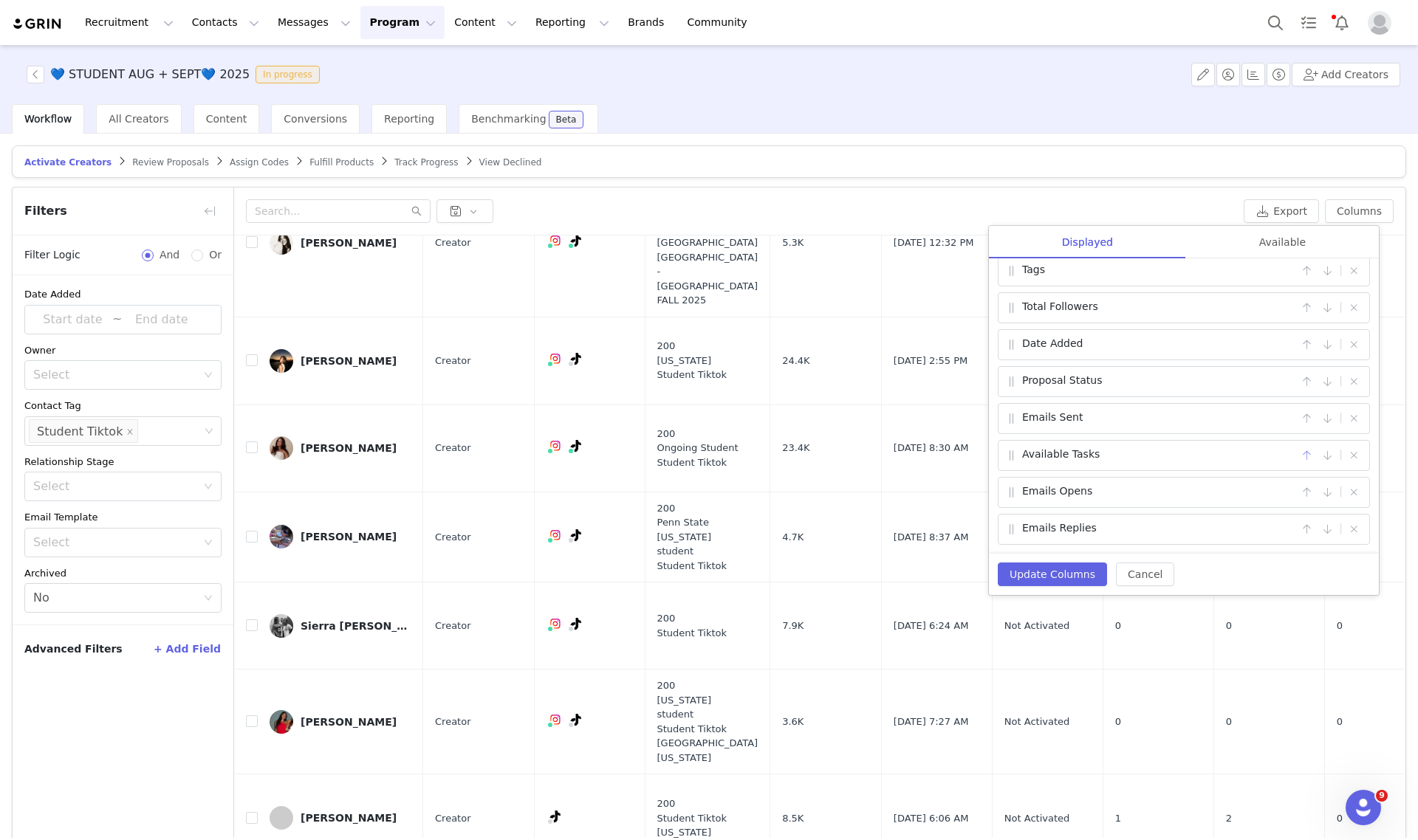
click at [1297, 453] on button "button" at bounding box center [1306, 455] width 18 height 18
click at [1017, 576] on button "Update Columns" at bounding box center [1053, 575] width 109 height 24
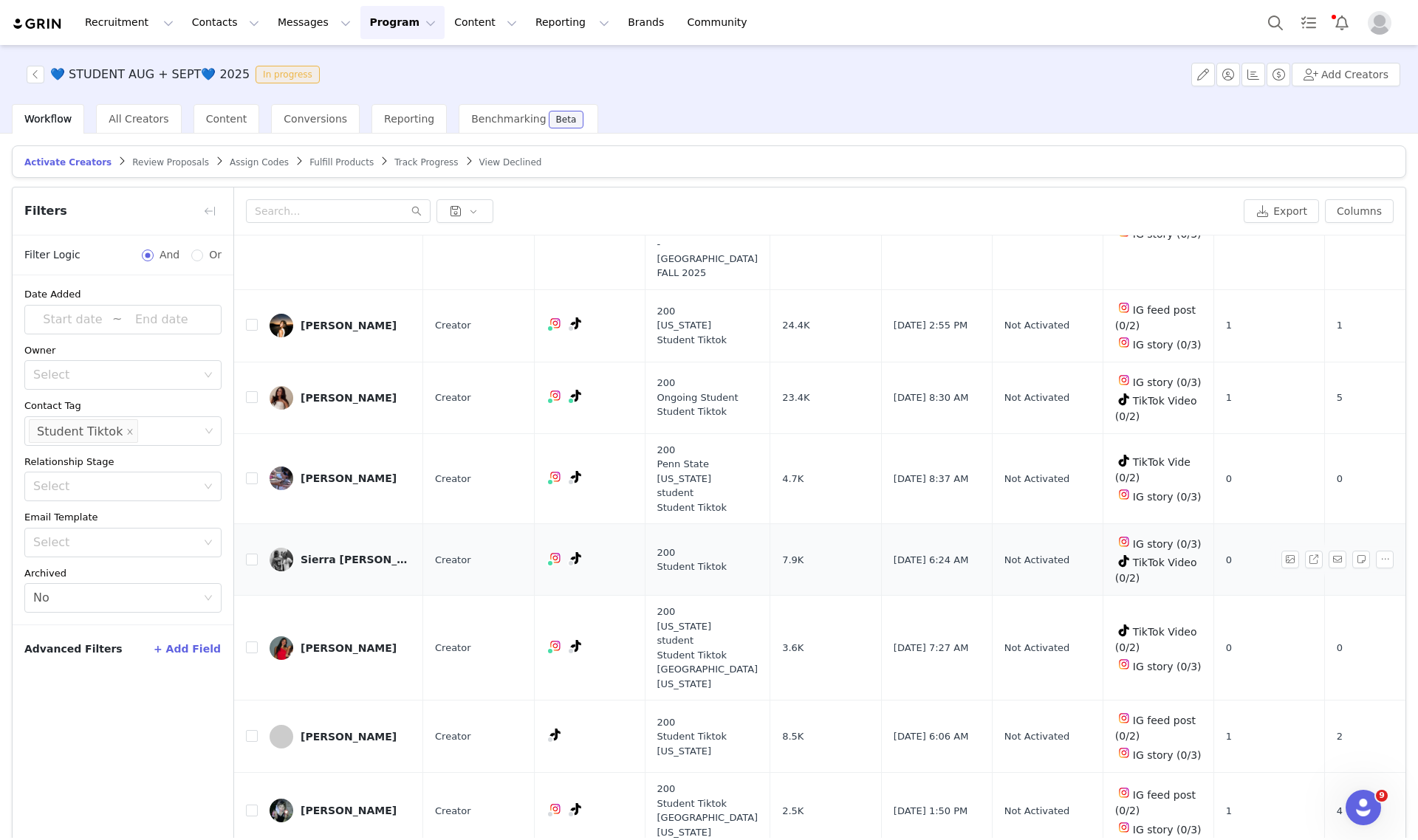
scroll to position [0, 0]
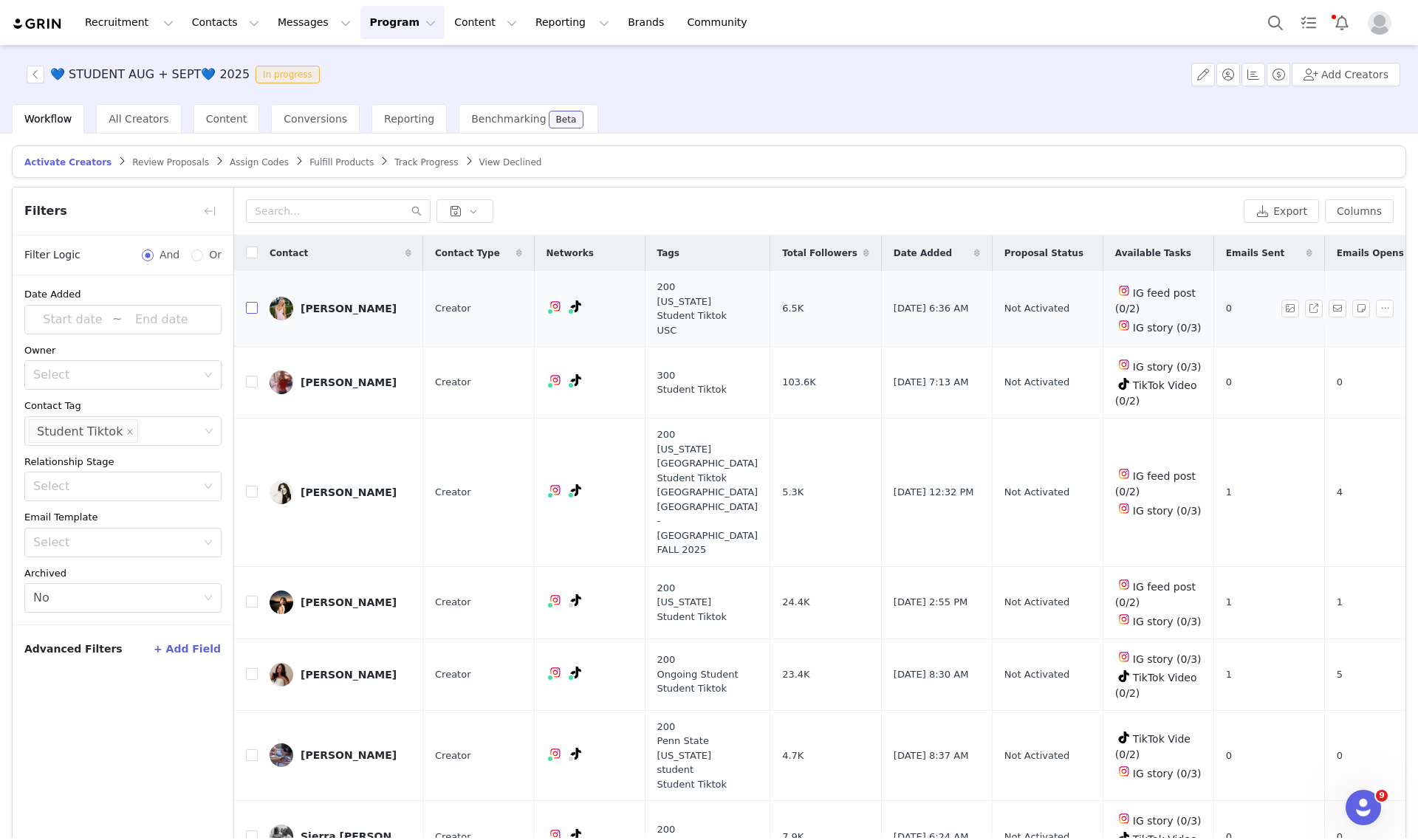
click at [253, 310] on input "checkbox" at bounding box center [251, 308] width 12 height 12
checkbox input "true"
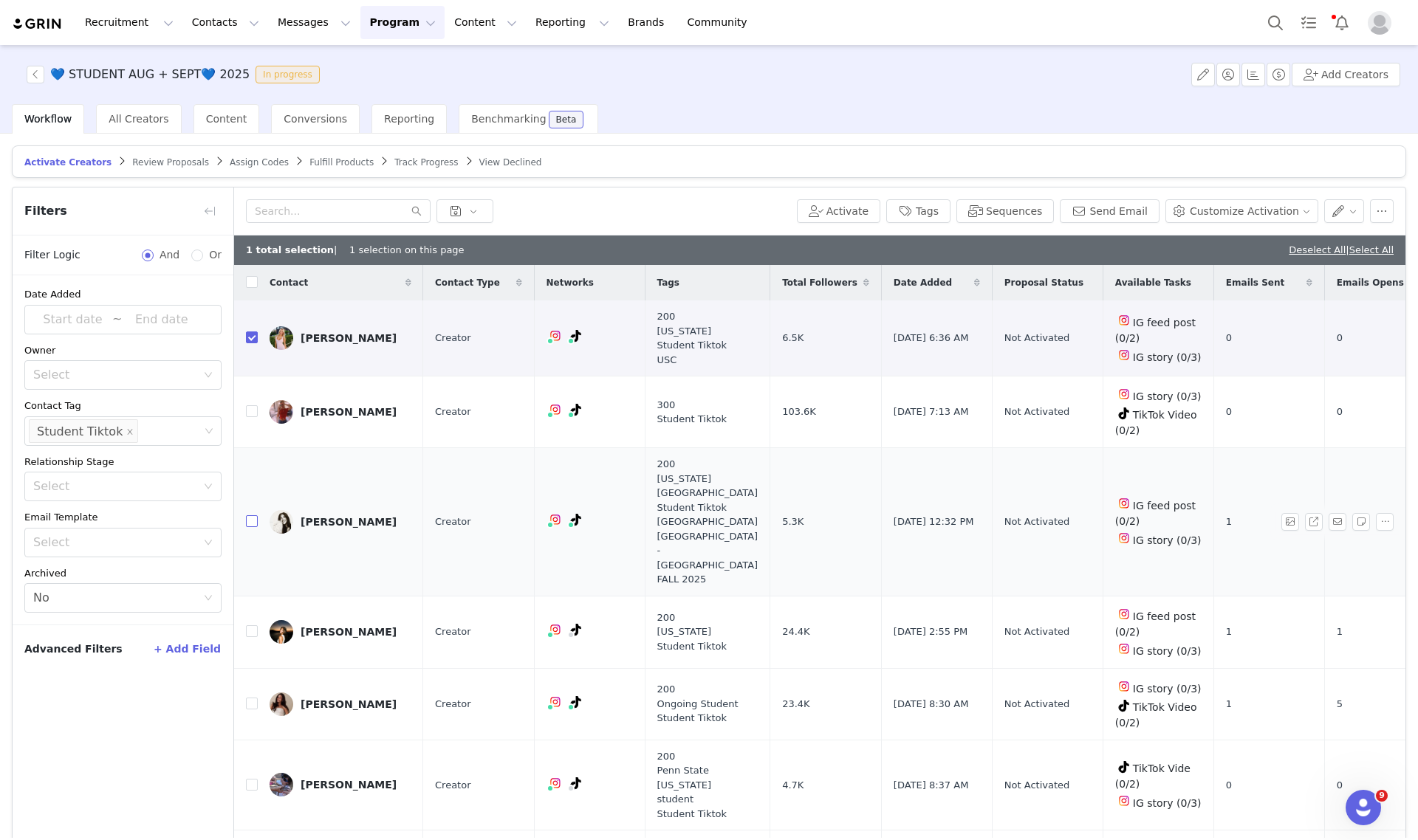
click at [247, 521] on input "checkbox" at bounding box center [251, 521] width 12 height 12
checkbox input "true"
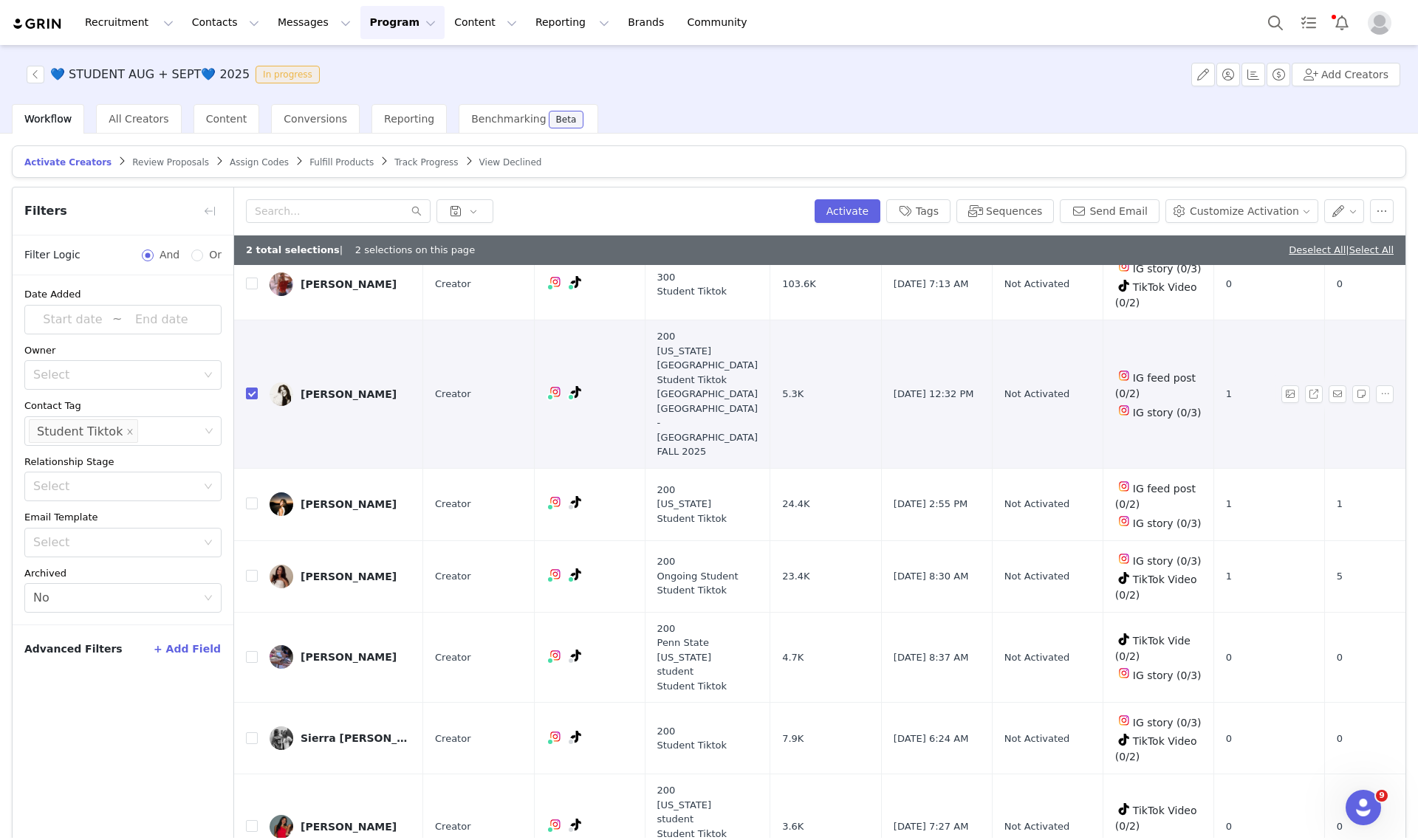
scroll to position [185, 0]
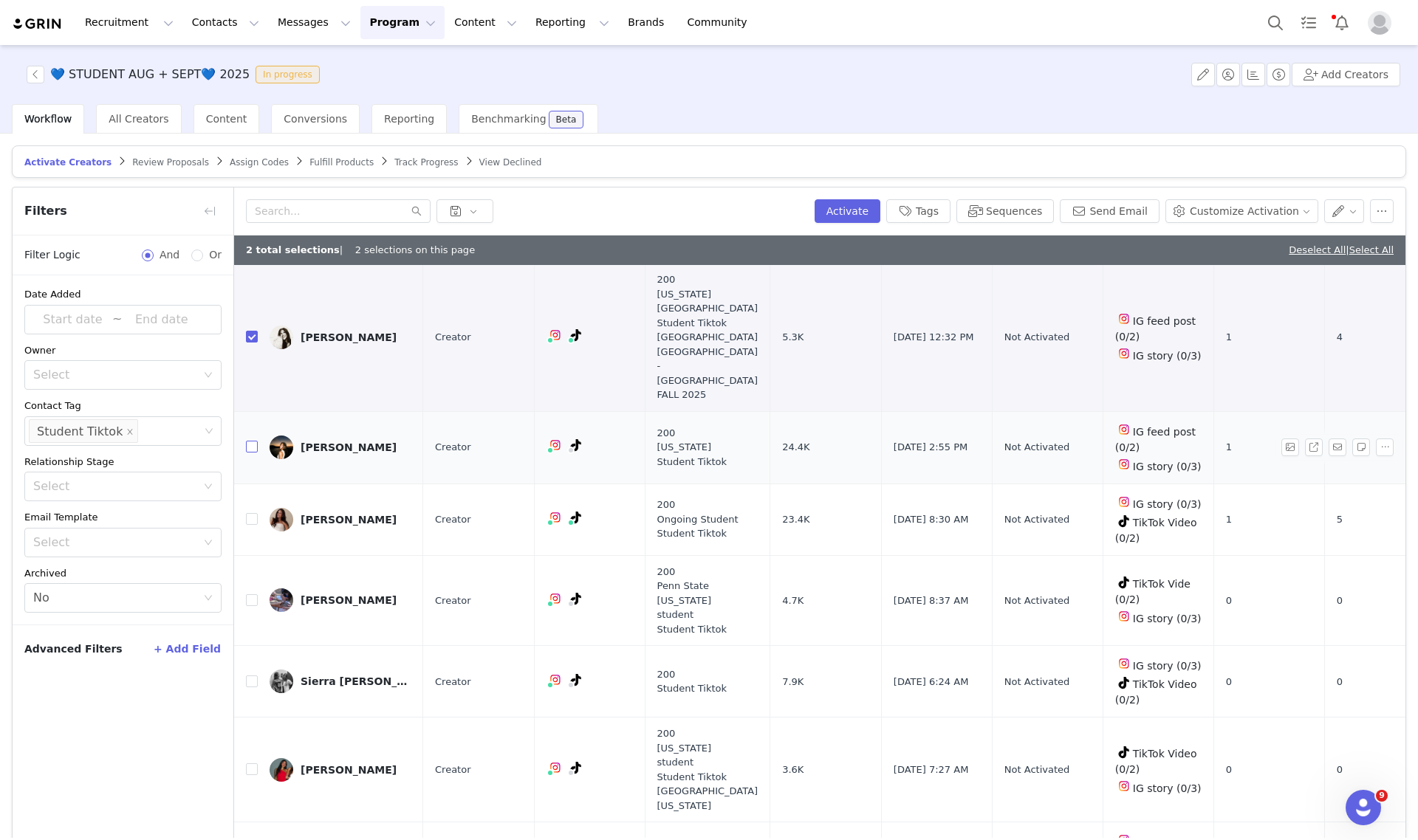
click at [249, 443] on input "checkbox" at bounding box center [251, 447] width 12 height 12
checkbox input "true"
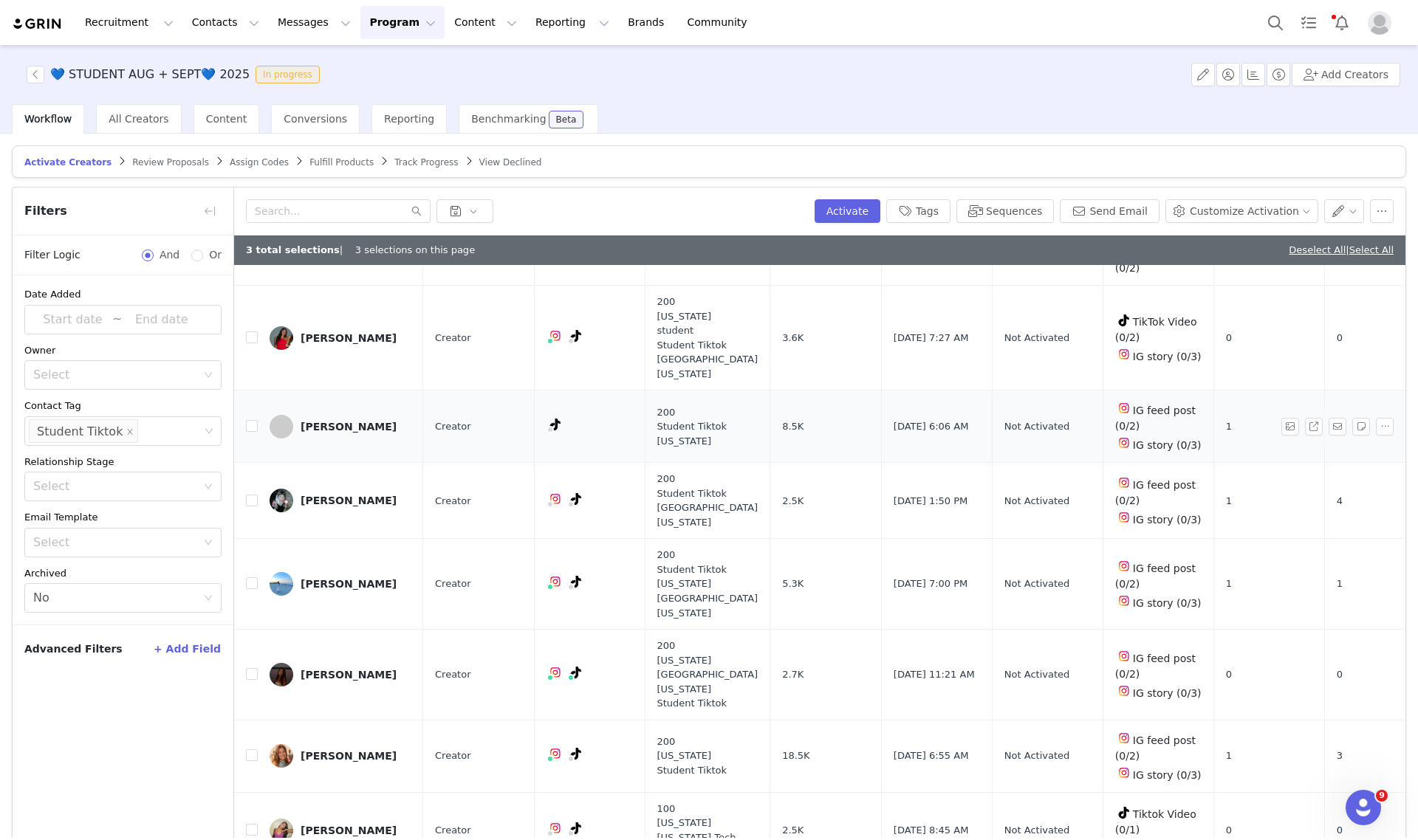
scroll to position [646, 0]
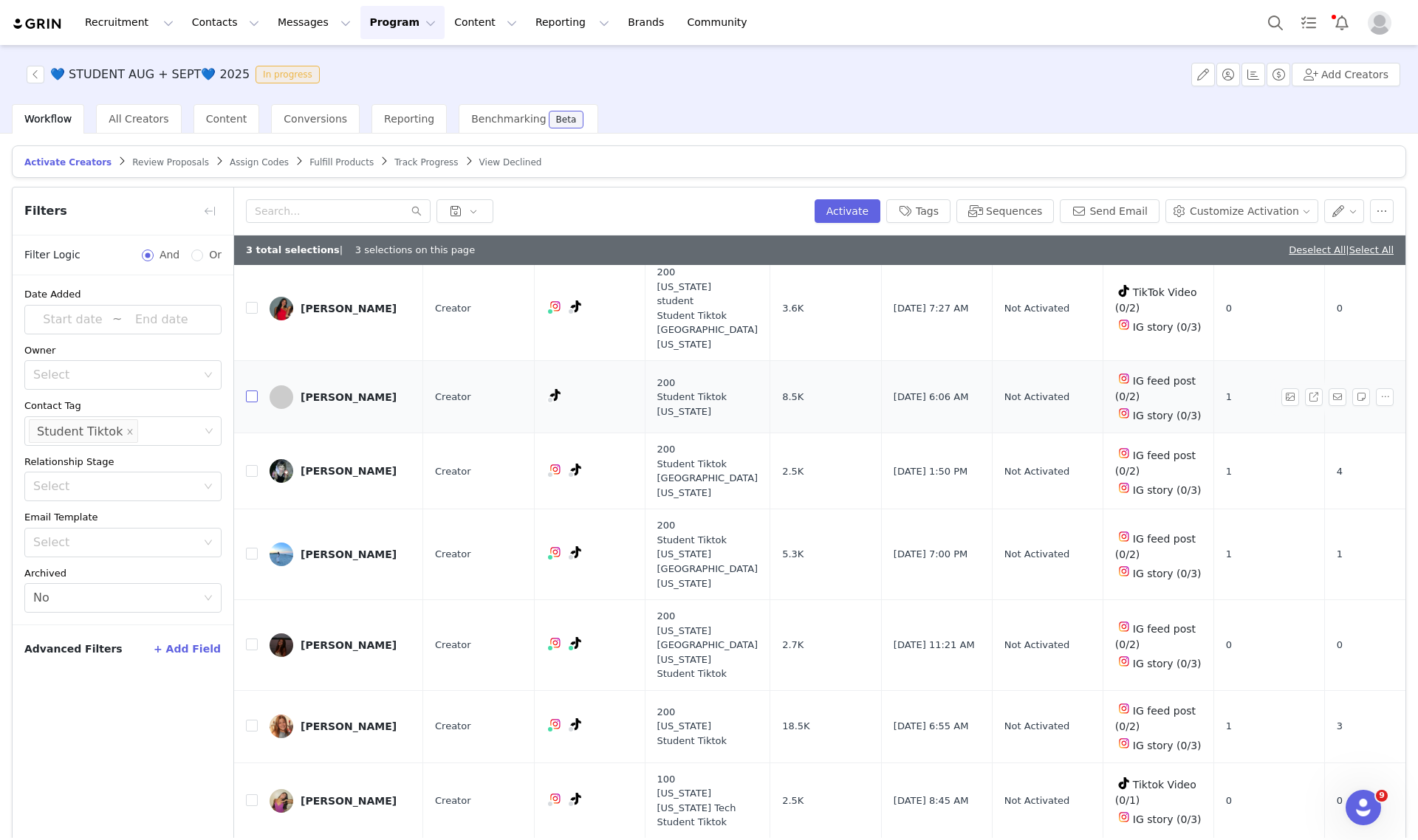
click at [252, 396] on input "checkbox" at bounding box center [251, 396] width 12 height 12
checkbox input "true"
click at [248, 467] on input "checkbox" at bounding box center [251, 471] width 12 height 12
checkbox input "true"
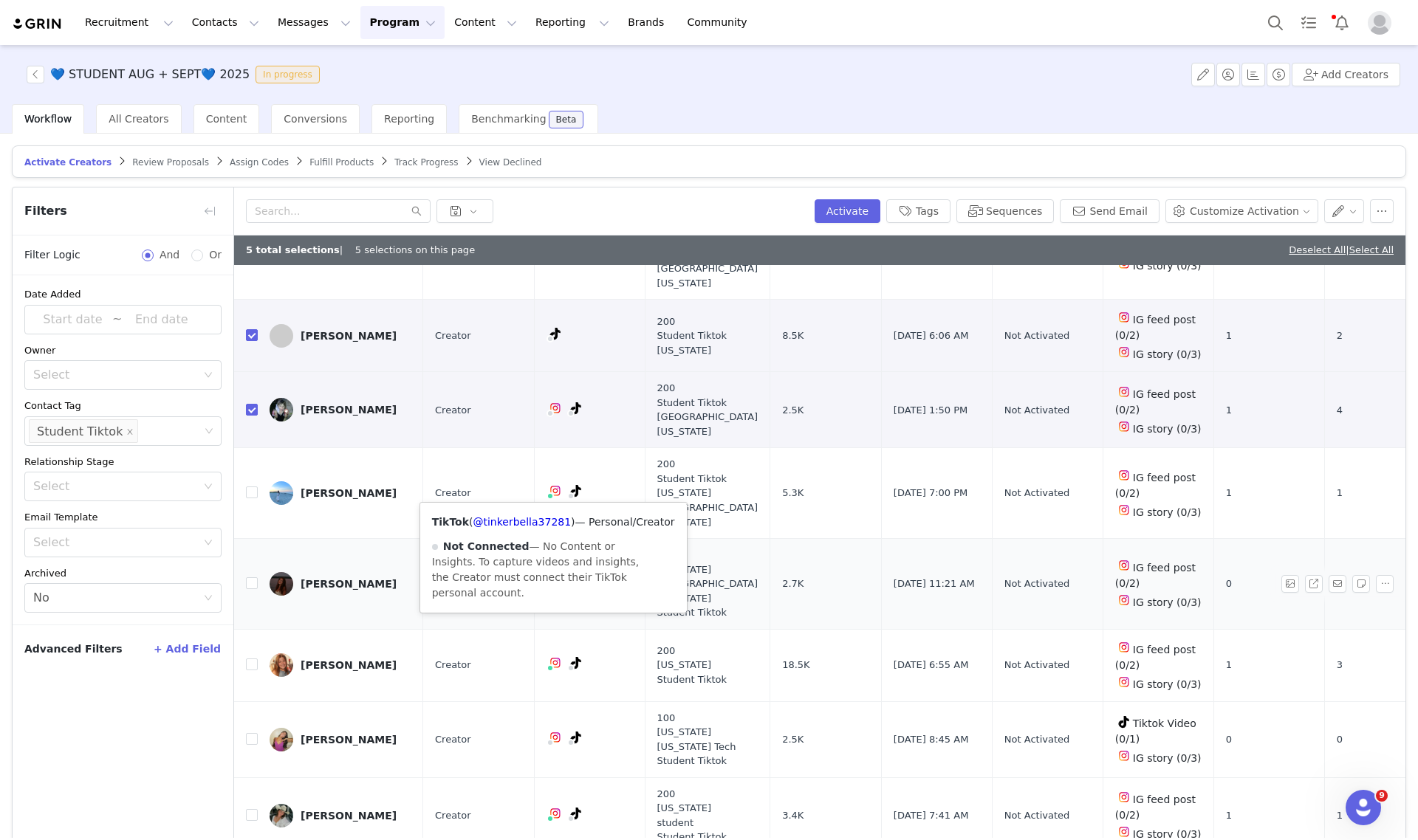
scroll to position [738, 0]
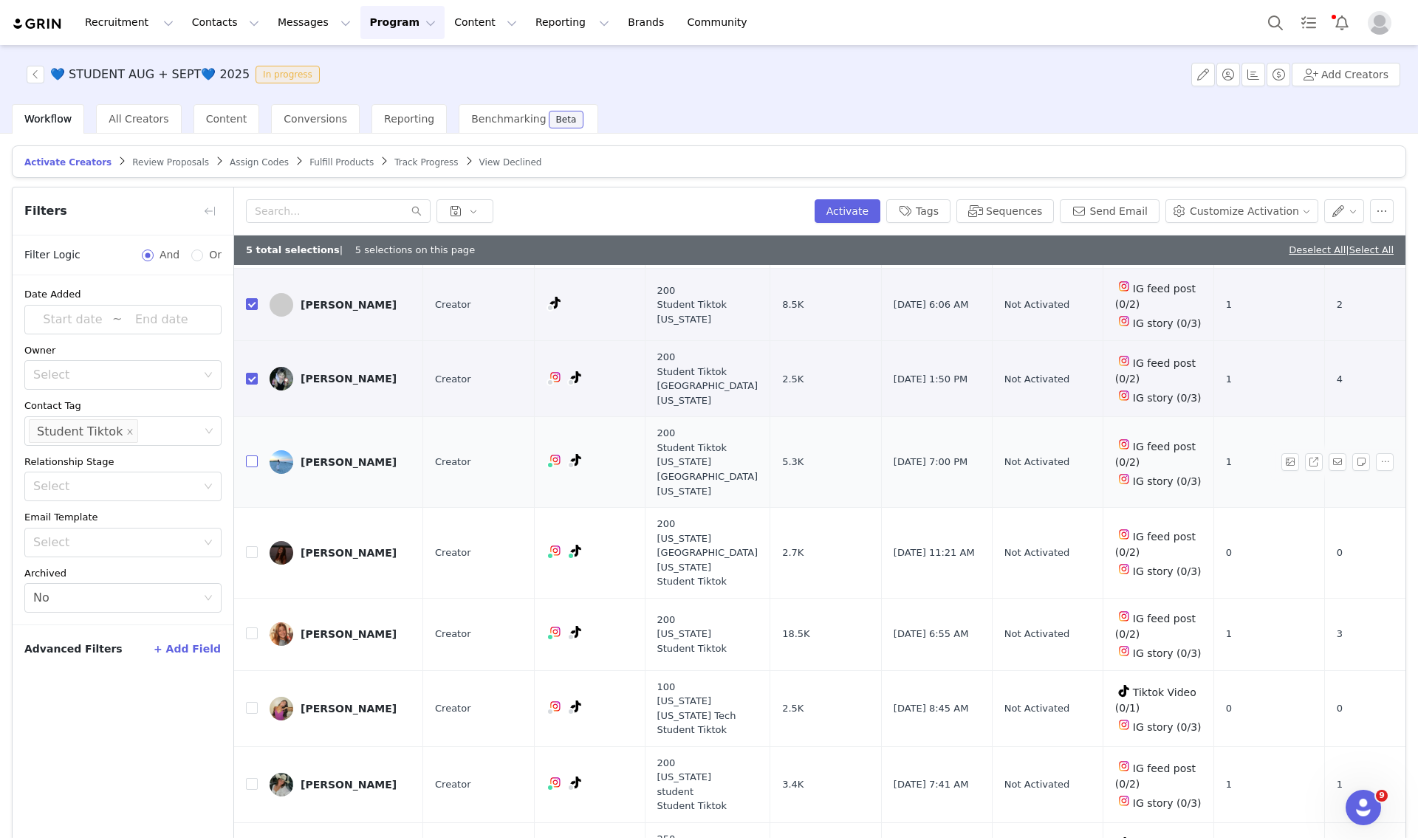
click at [252, 459] on input "checkbox" at bounding box center [251, 461] width 12 height 12
checkbox input "true"
click at [249, 551] on input "checkbox" at bounding box center [251, 552] width 12 height 12
checkbox input "true"
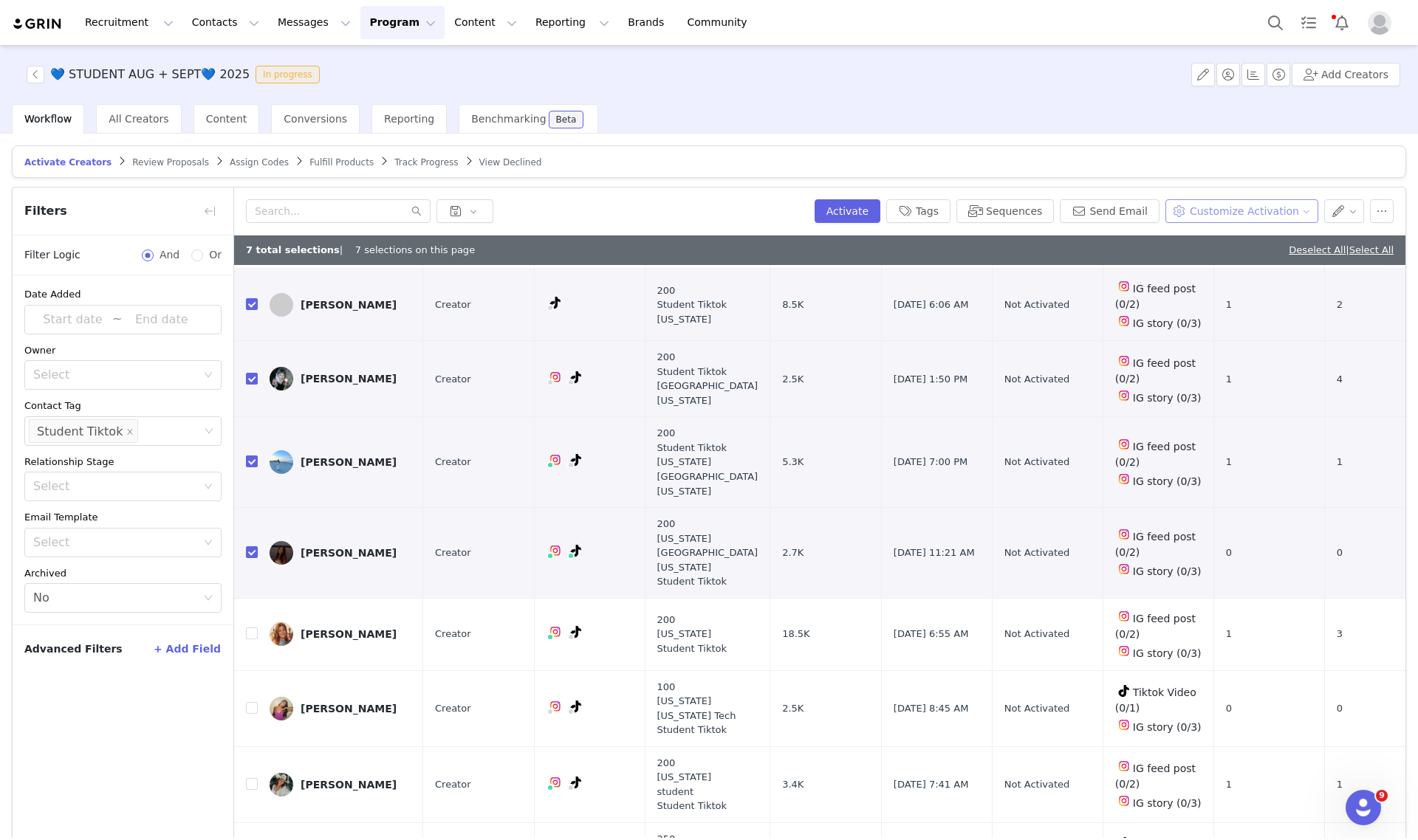
click at [1228, 209] on button "Customize Activation" at bounding box center [1242, 211] width 153 height 24
click at [1235, 268] on span "Edit Available Tasks" at bounding box center [1241, 263] width 101 height 16
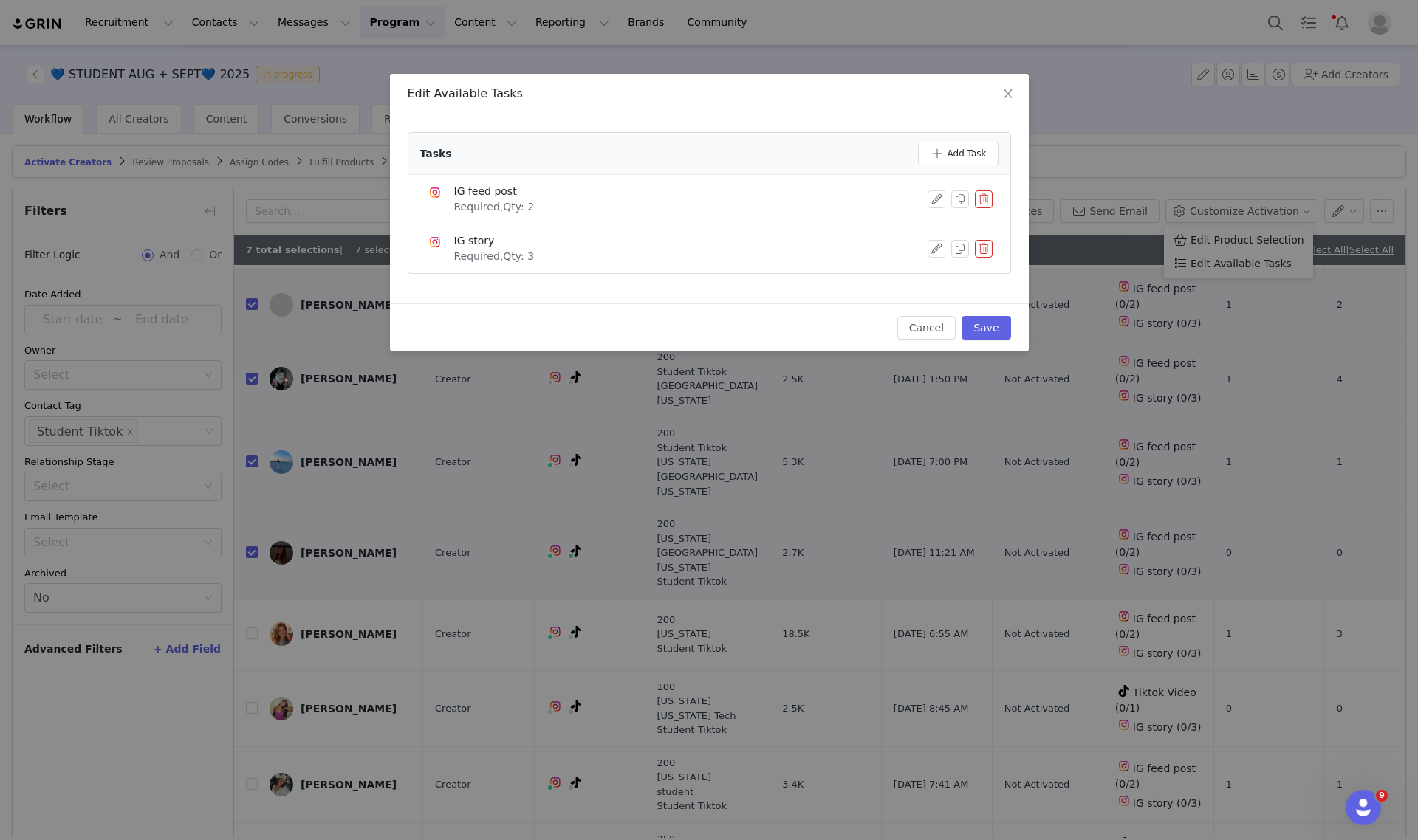
click at [985, 200] on button "button" at bounding box center [984, 200] width 18 height 18
click at [935, 223] on button "Delete" at bounding box center [930, 224] width 58 height 24
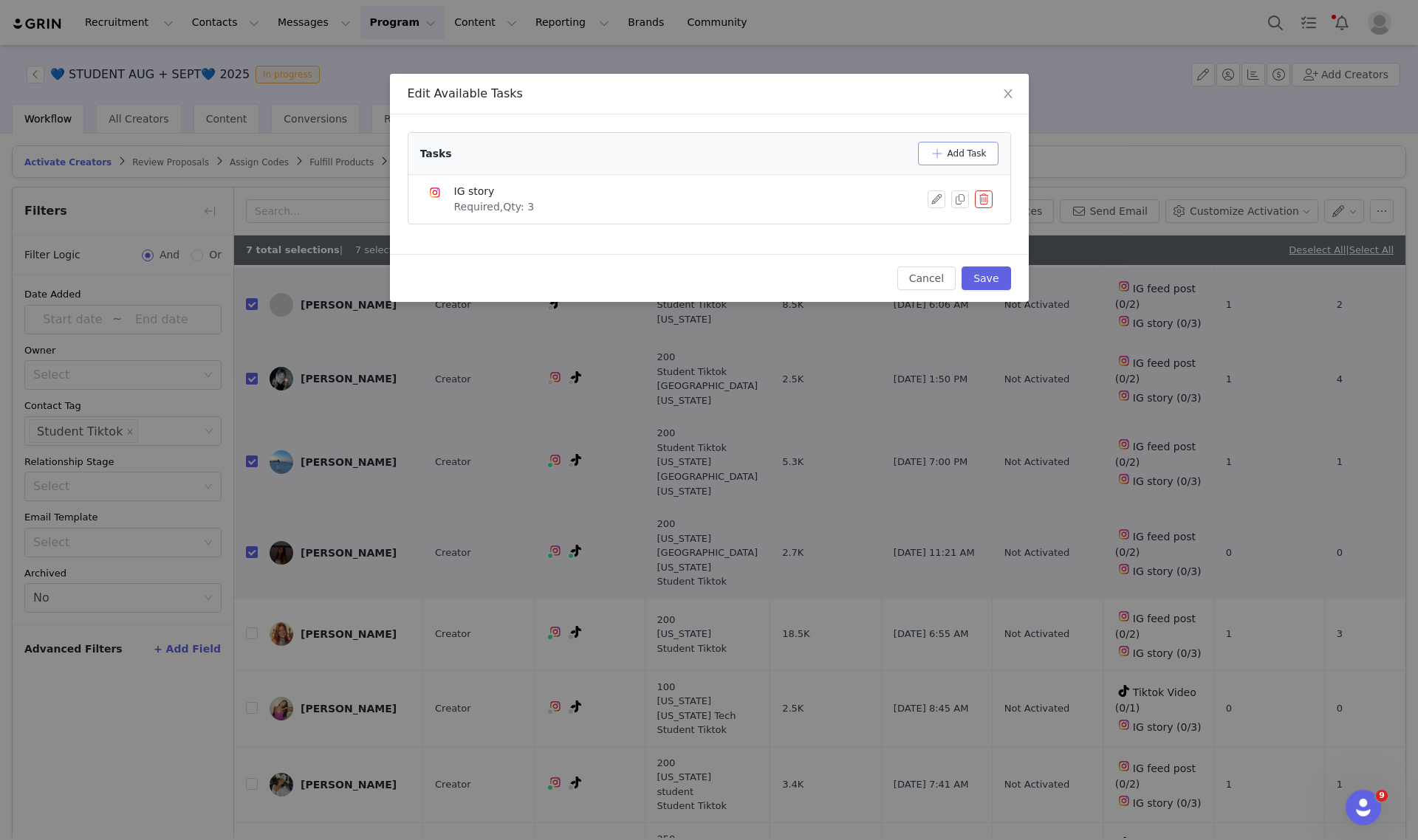
click at [958, 158] on button "Add Task" at bounding box center [958, 154] width 81 height 24
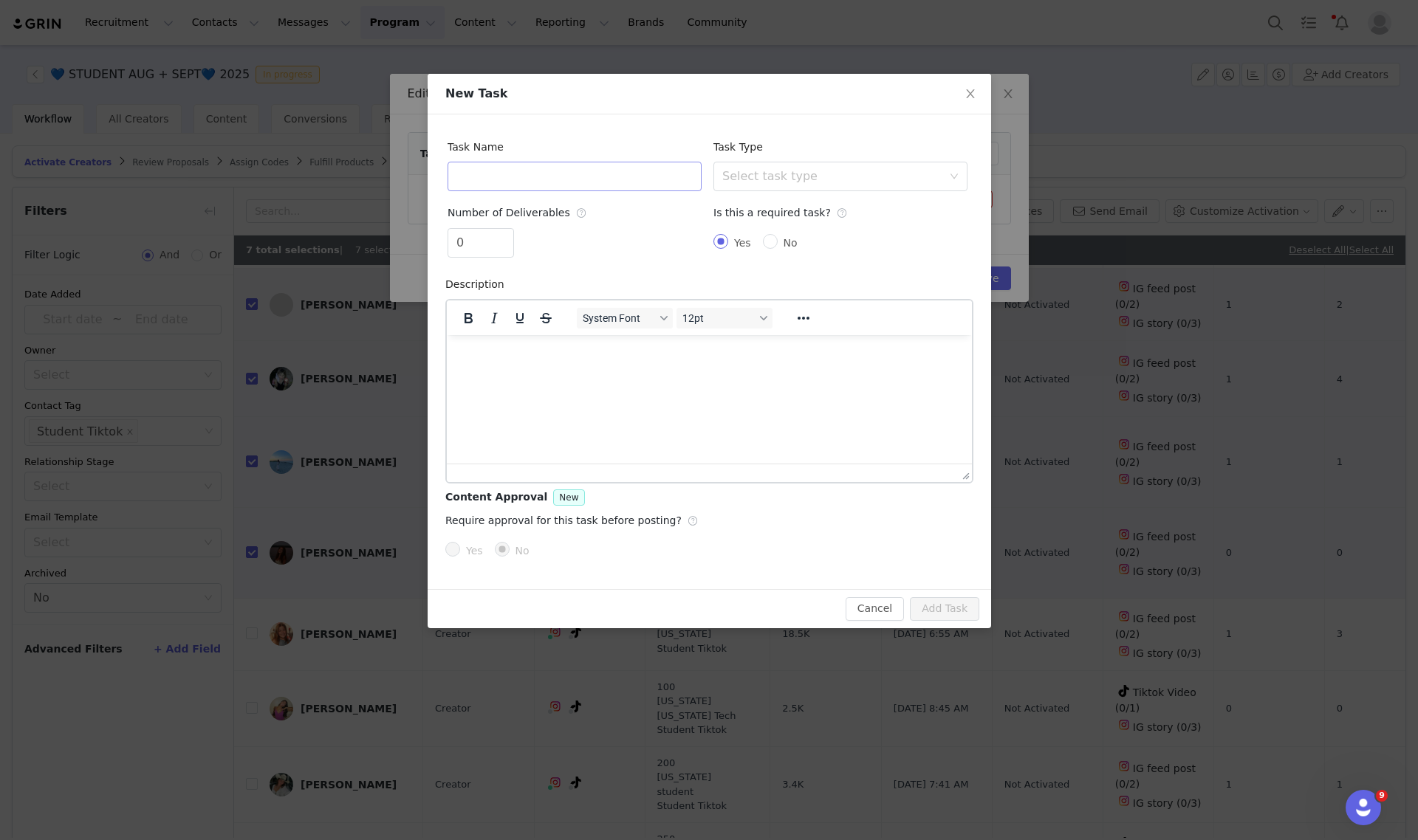
scroll to position [0, 0]
click at [464, 179] on input "text" at bounding box center [574, 177] width 254 height 30
type input "TikTok Video"
click at [504, 230] on span "Increase Value" at bounding box center [505, 237] width 16 height 17
type input "2"
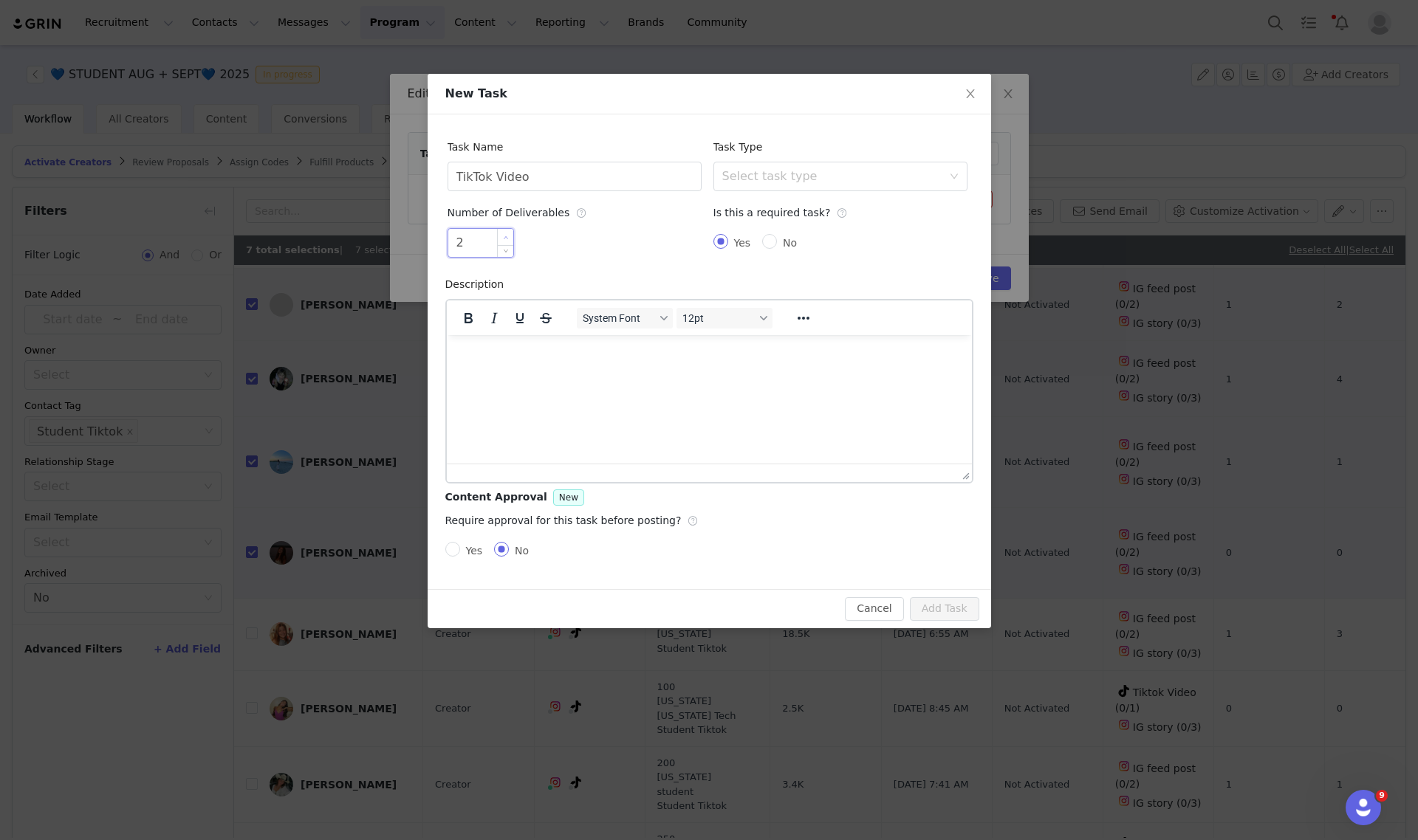
click at [504, 230] on span "Increase Value" at bounding box center [505, 237] width 16 height 17
click at [752, 168] on div "Select task type" at bounding box center [836, 177] width 227 height 28
click at [746, 302] on li "TikTok Video" at bounding box center [840, 303] width 254 height 24
click at [954, 606] on button "Add Task" at bounding box center [945, 609] width 70 height 24
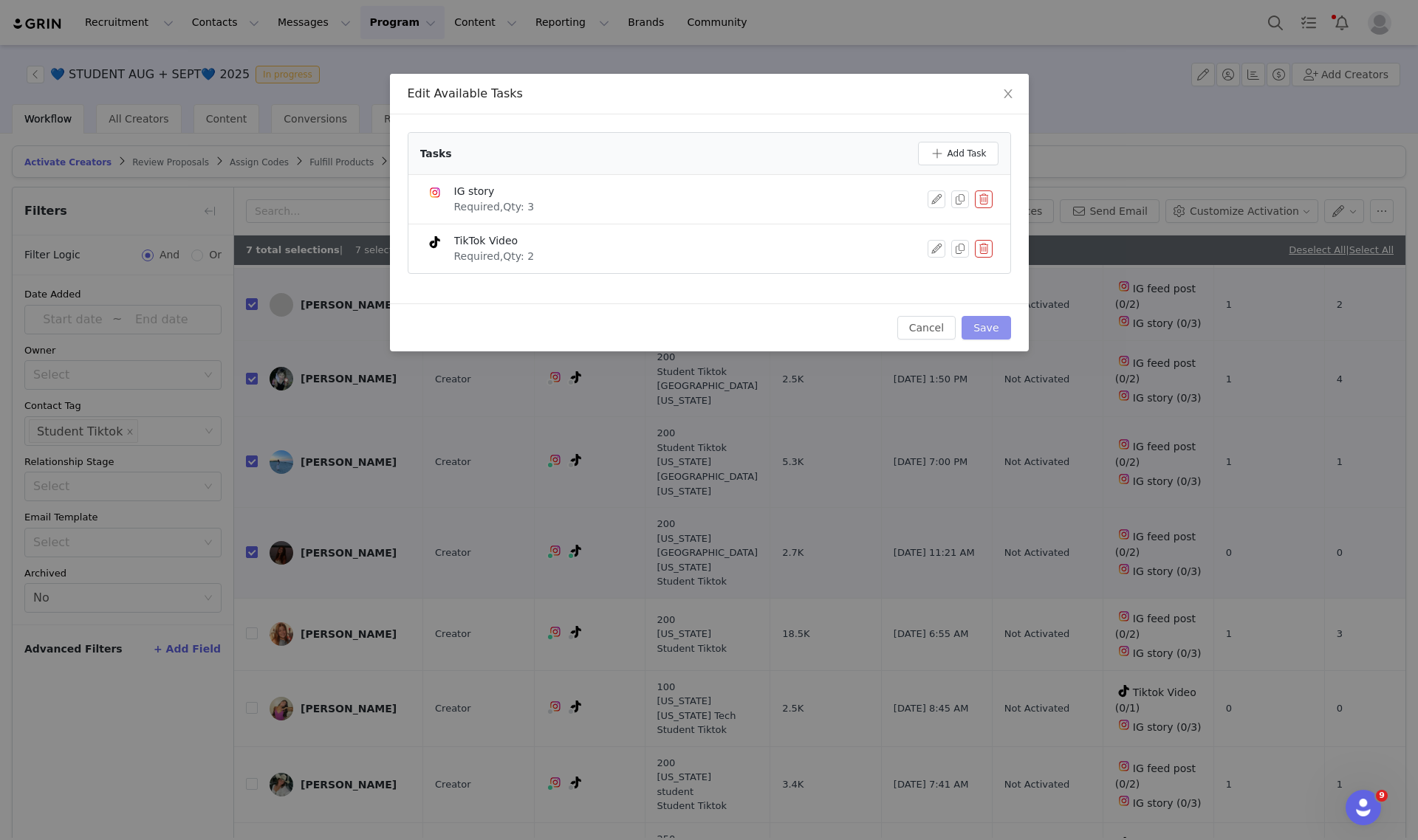
click at [1001, 330] on button "Save" at bounding box center [986, 328] width 49 height 24
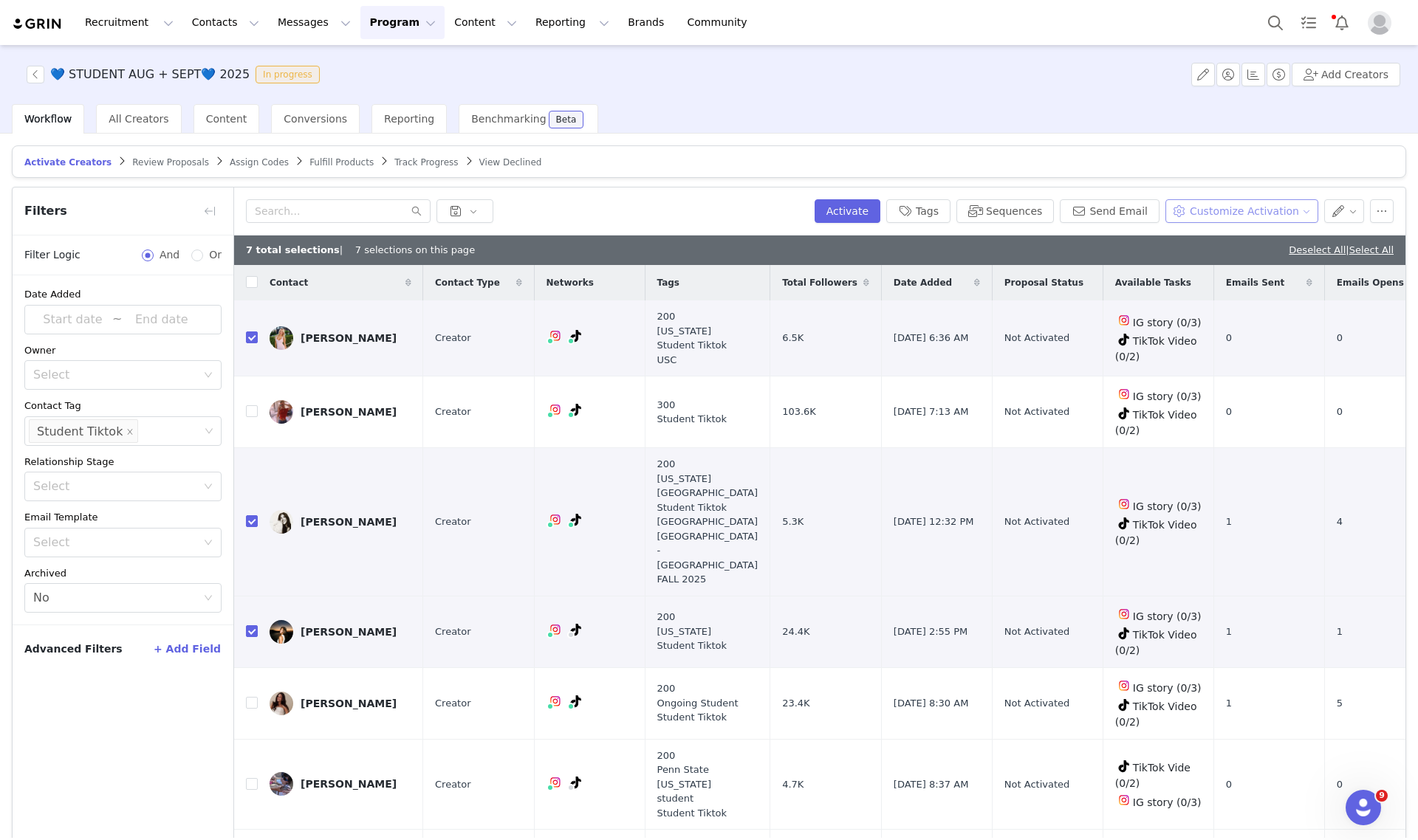
click at [1235, 212] on button "Customize Activation" at bounding box center [1242, 211] width 153 height 24
click at [1231, 235] on span "Edit Product Selection" at bounding box center [1248, 240] width 114 height 16
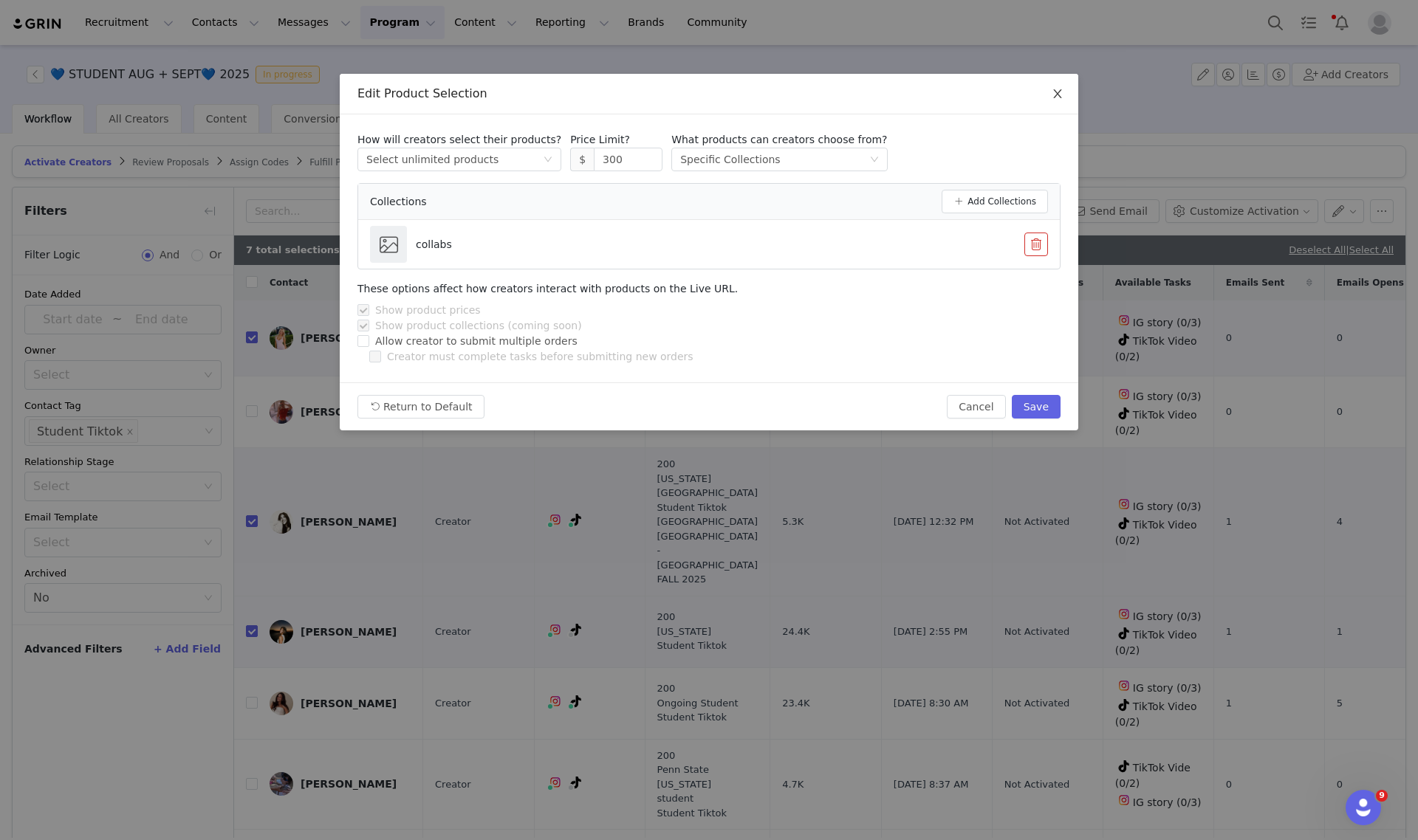
click at [1061, 96] on icon "icon: close" at bounding box center [1058, 94] width 12 height 12
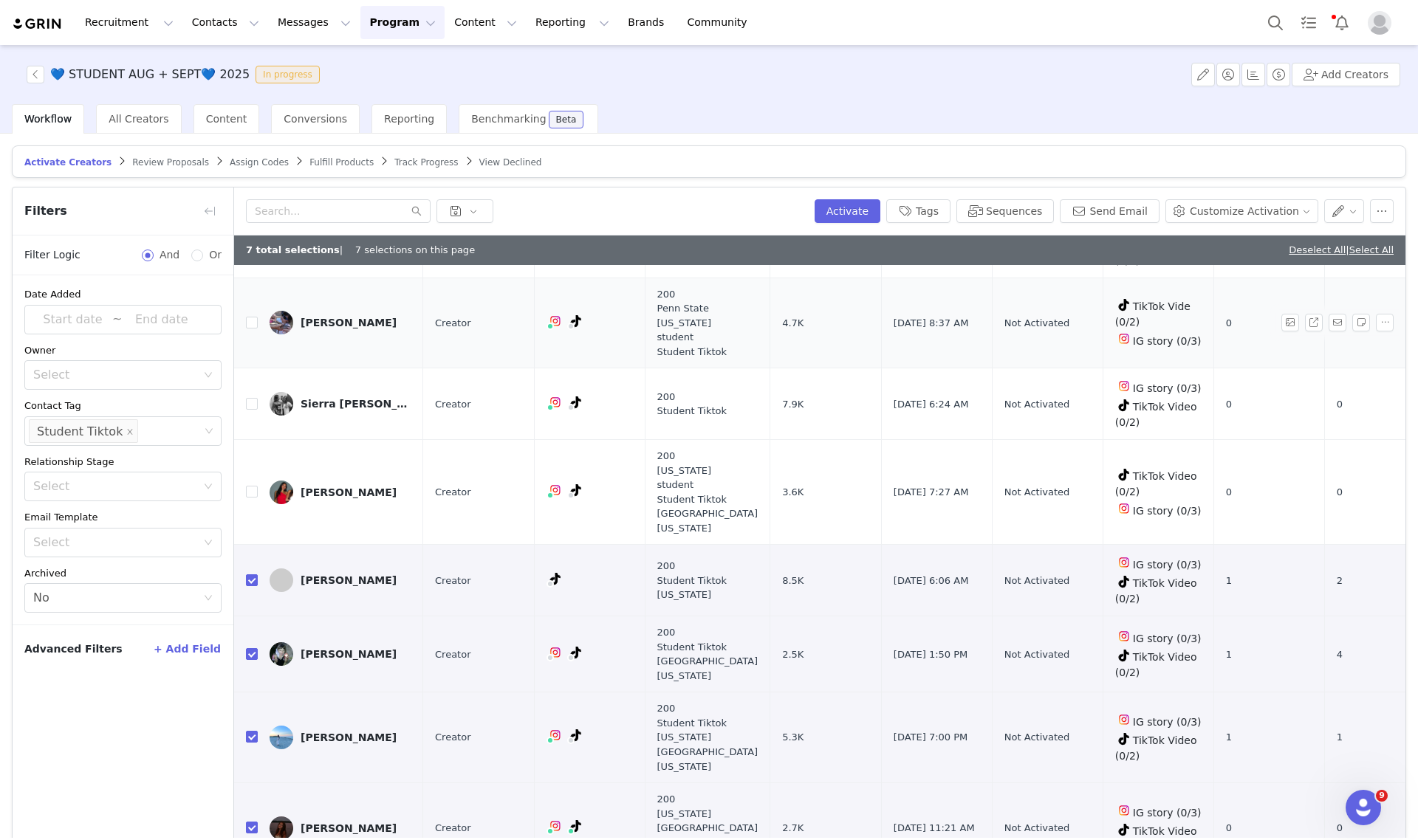
scroll to position [554, 0]
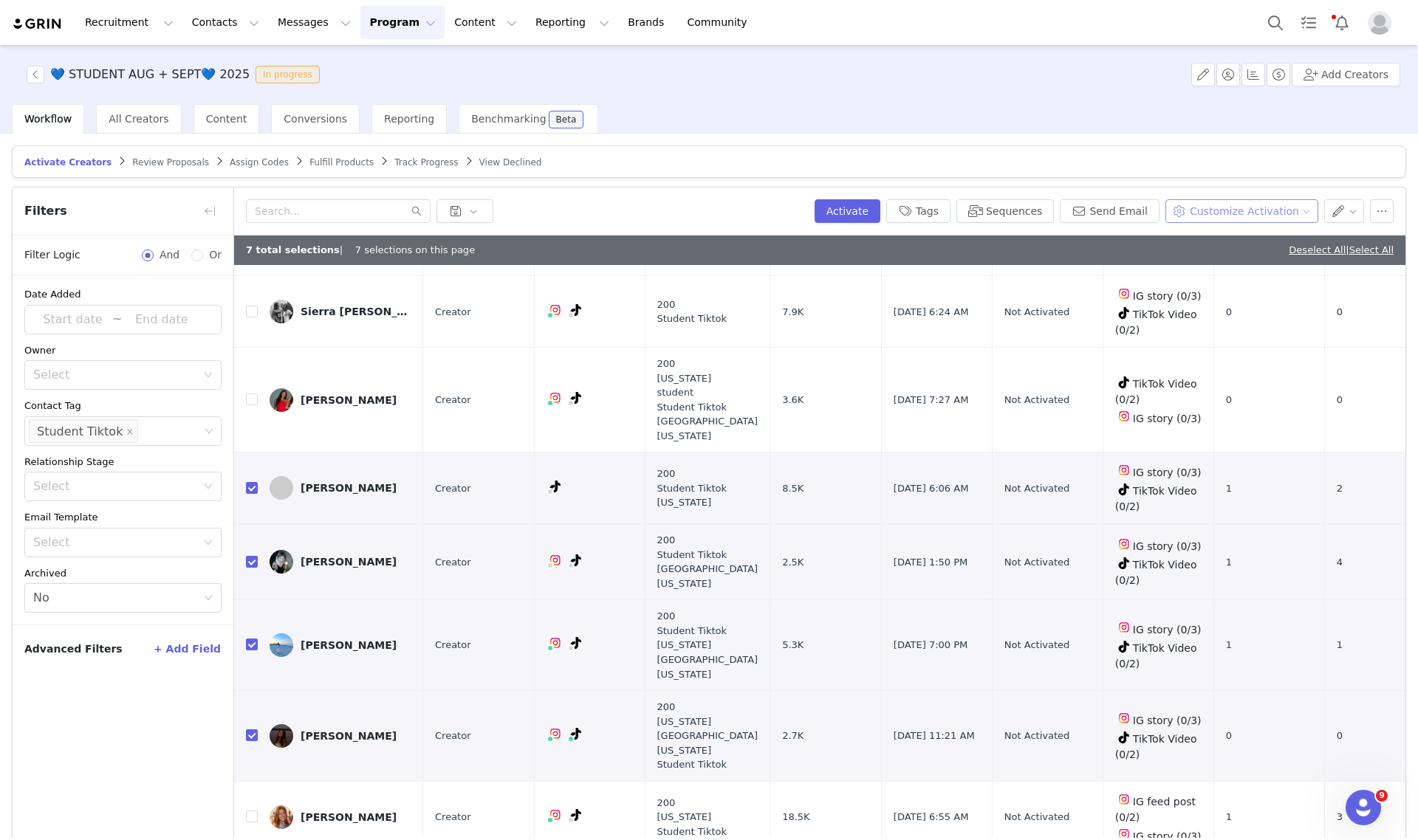
click at [1246, 214] on button "Customize Activation" at bounding box center [1242, 211] width 153 height 24
click at [1244, 237] on span "Edit Product Selection" at bounding box center [1248, 240] width 114 height 16
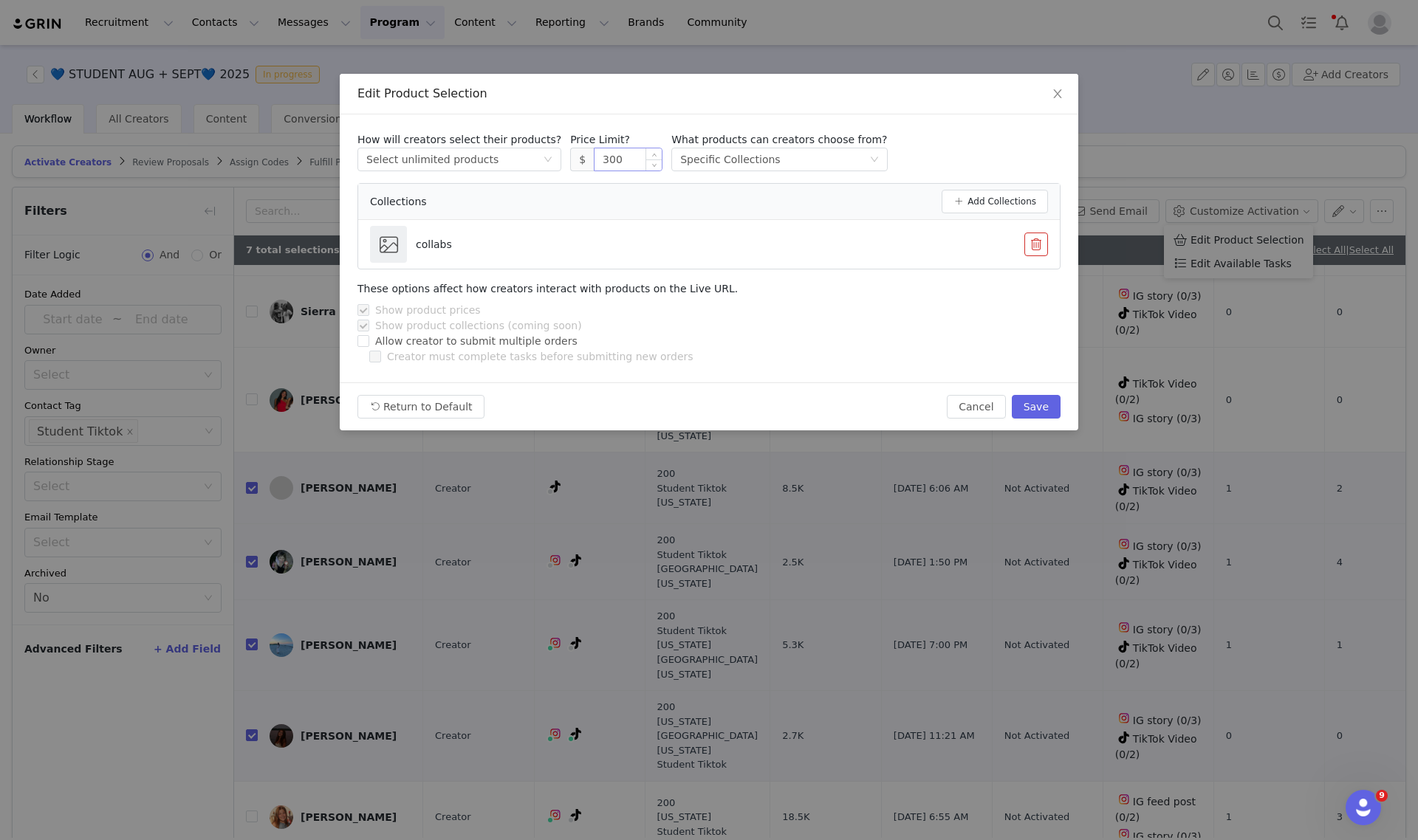
click at [595, 154] on input "300" at bounding box center [628, 160] width 67 height 22
click at [1036, 407] on button "Save" at bounding box center [1036, 407] width 49 height 24
type input "300"
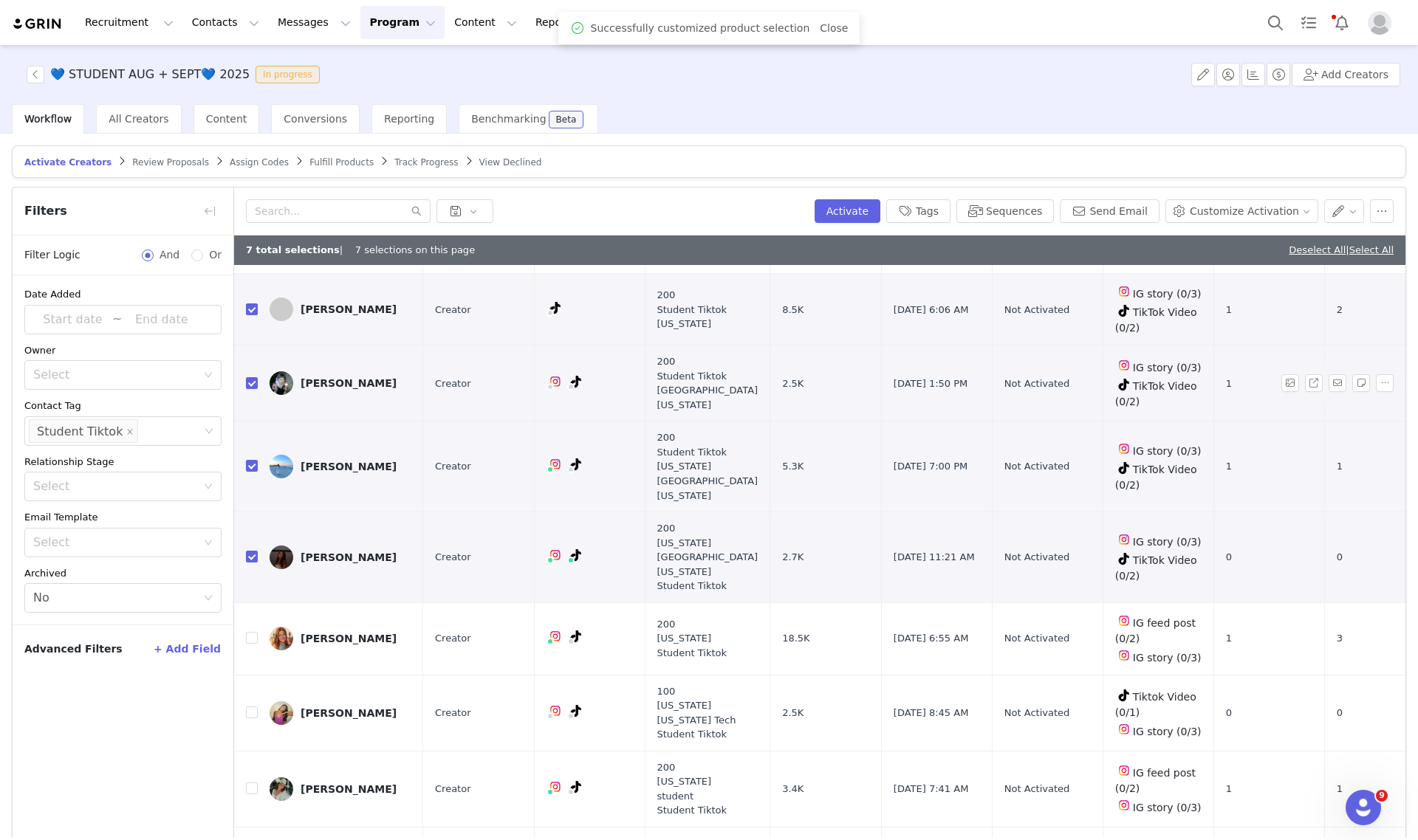
scroll to position [830, 0]
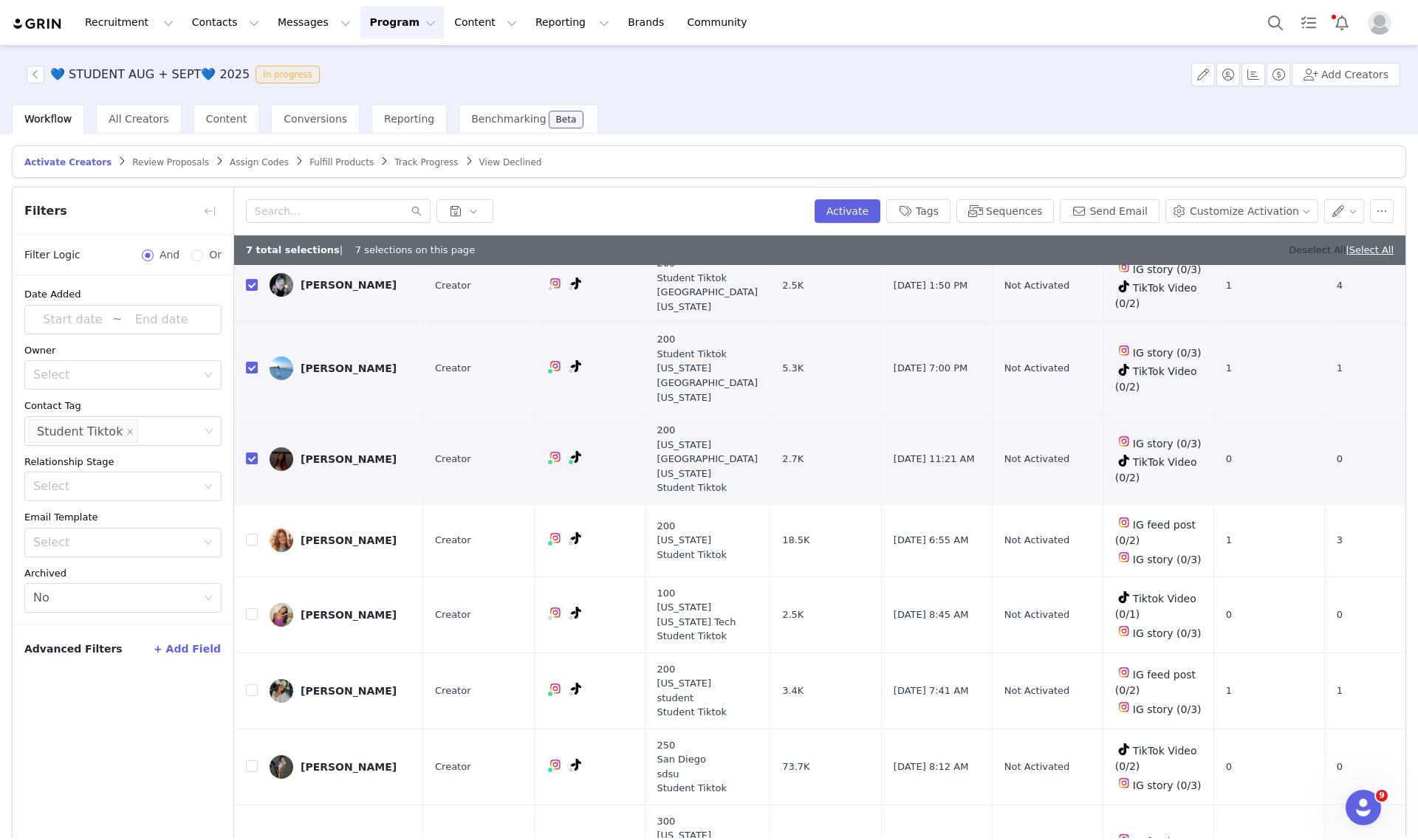
click at [1289, 244] on link "Deselect All" at bounding box center [1317, 249] width 57 height 11
checkbox input "false"
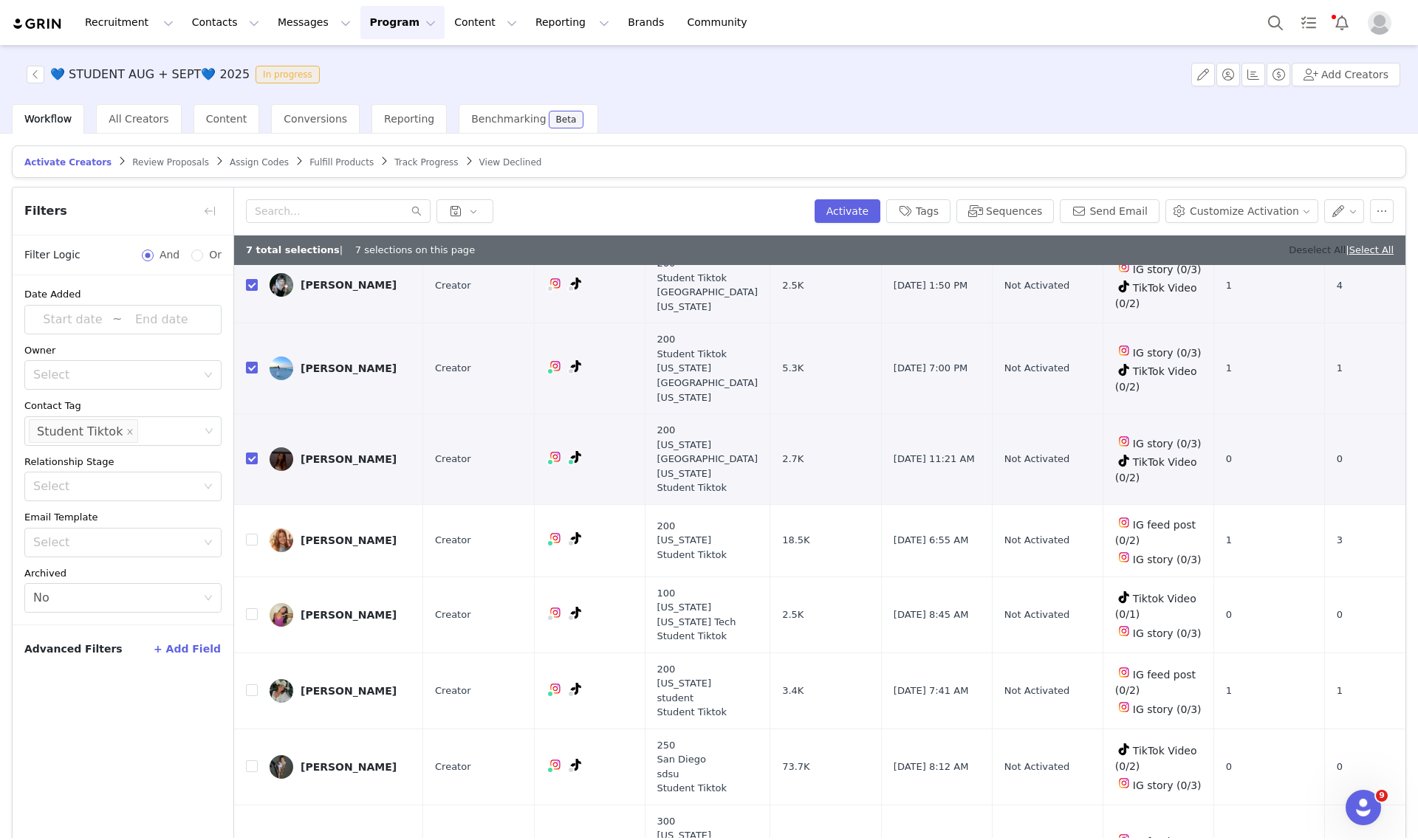
checkbox input "false"
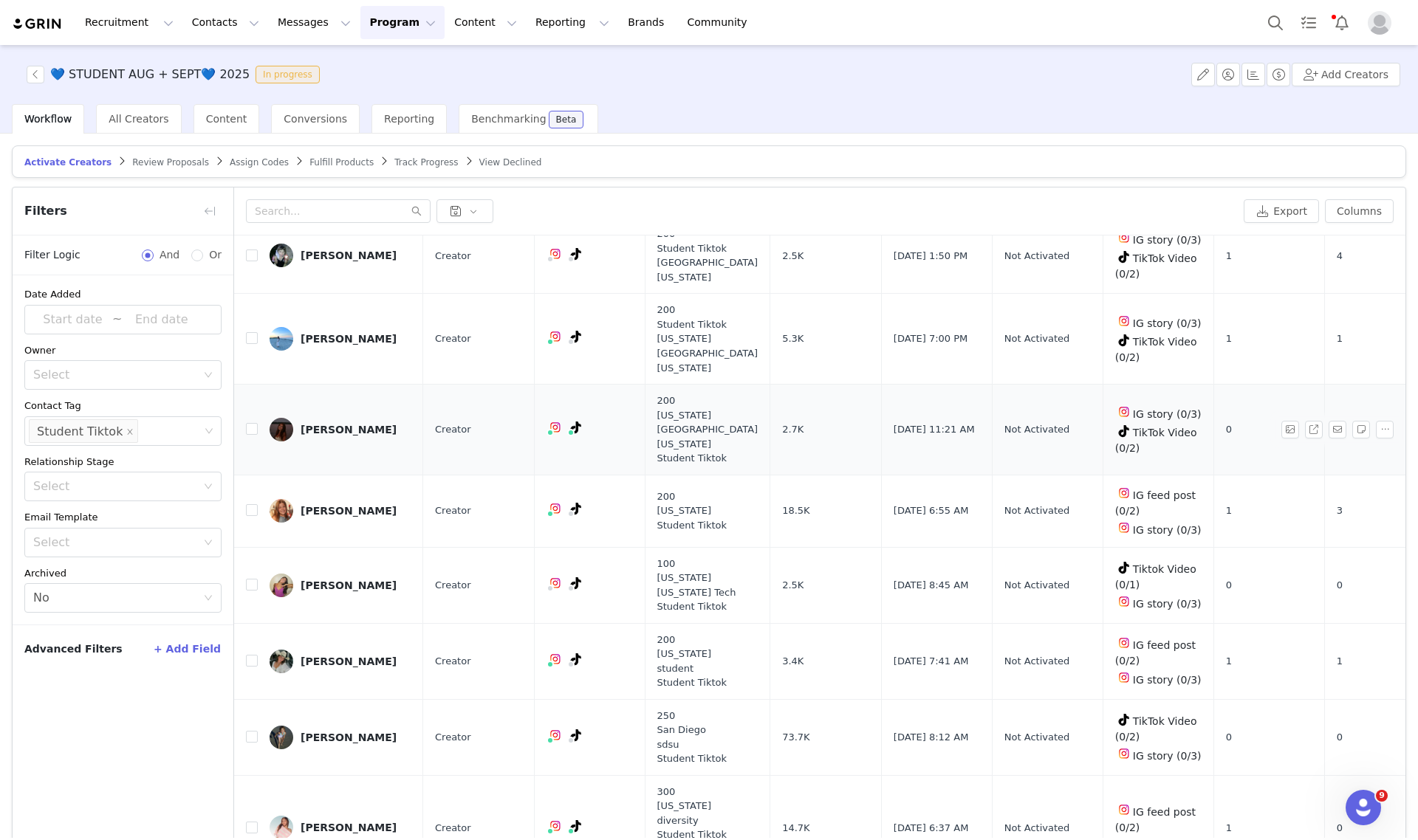
scroll to position [923, 0]
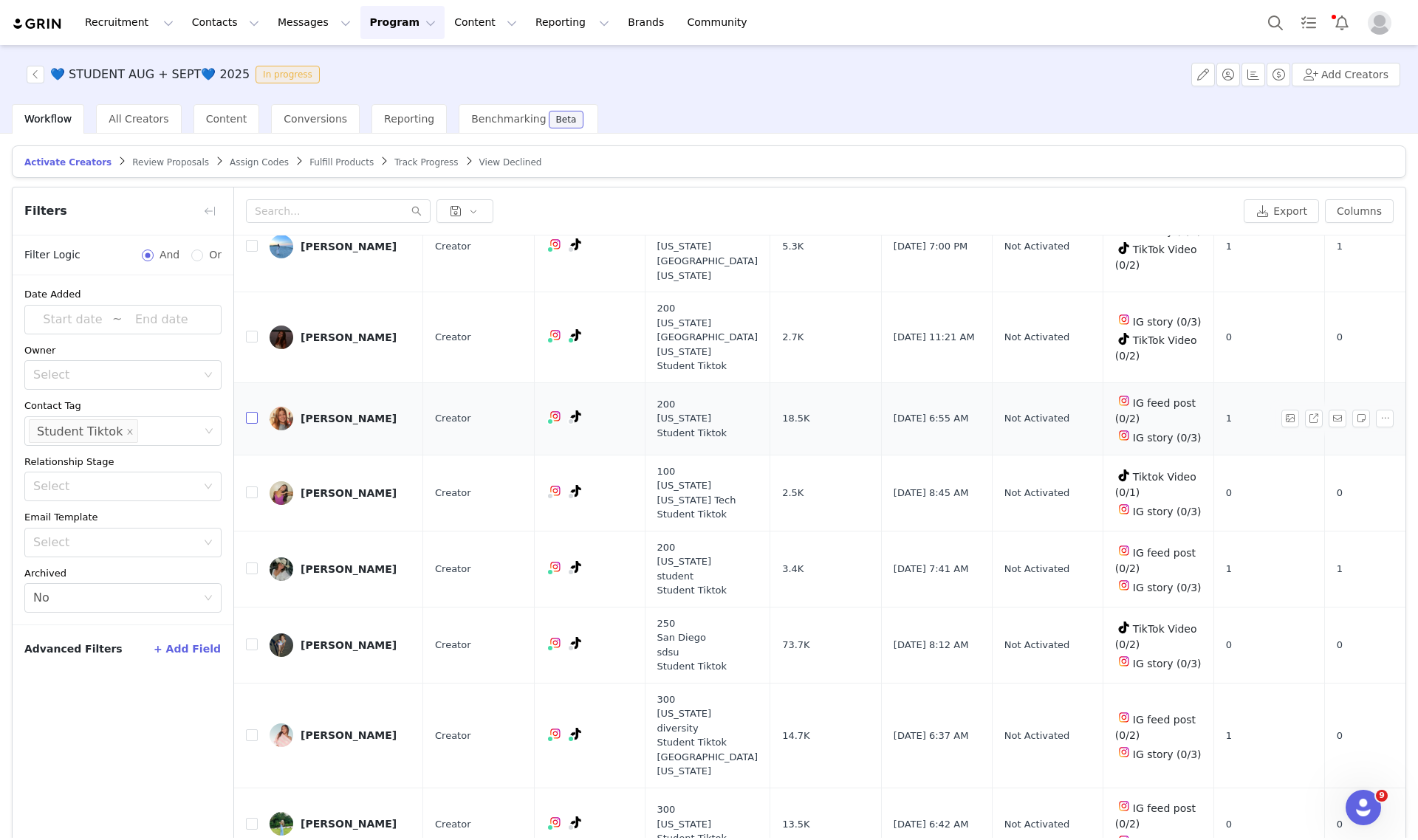
click at [251, 415] on input "checkbox" at bounding box center [251, 418] width 12 height 12
checkbox input "true"
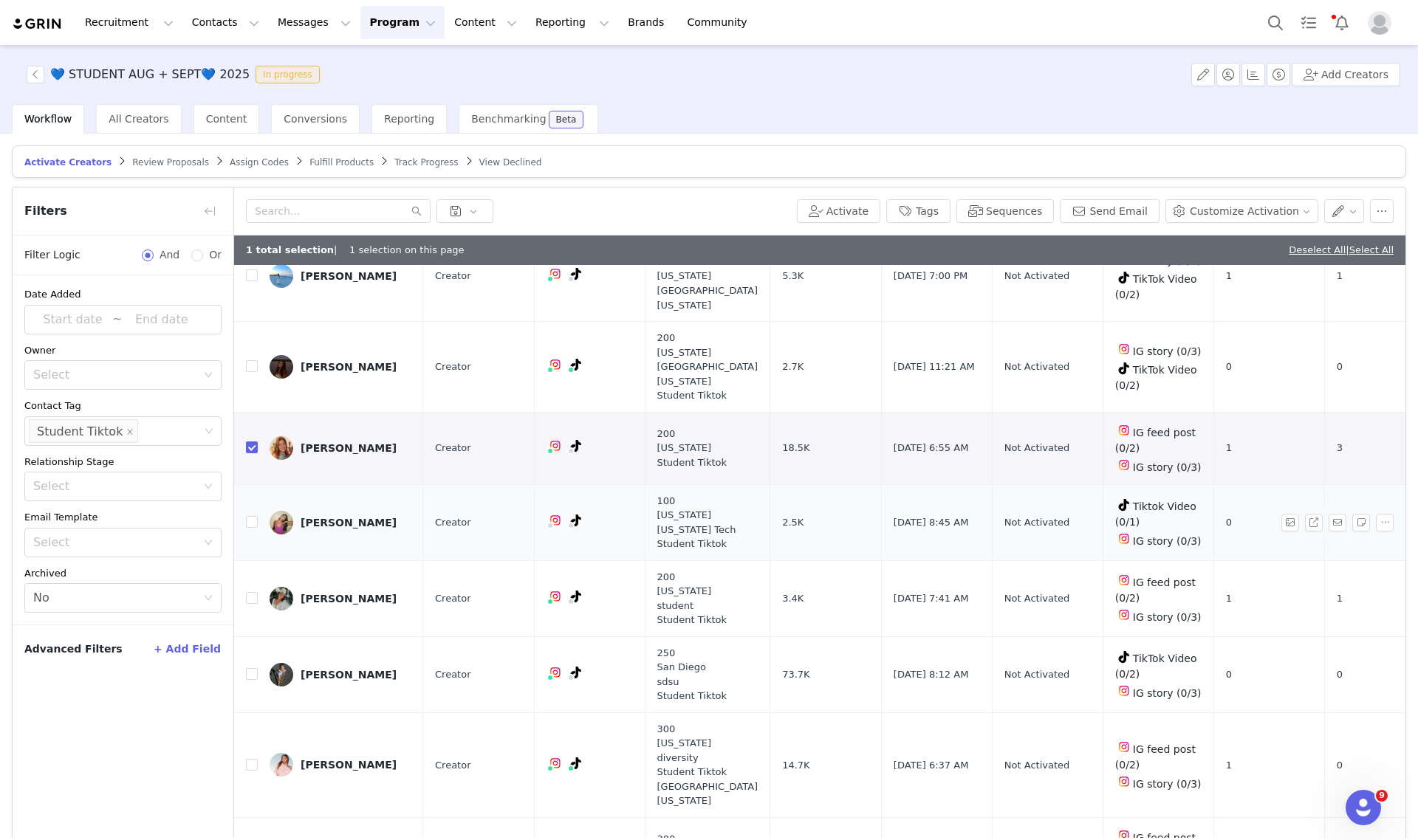
scroll to position [1015, 0]
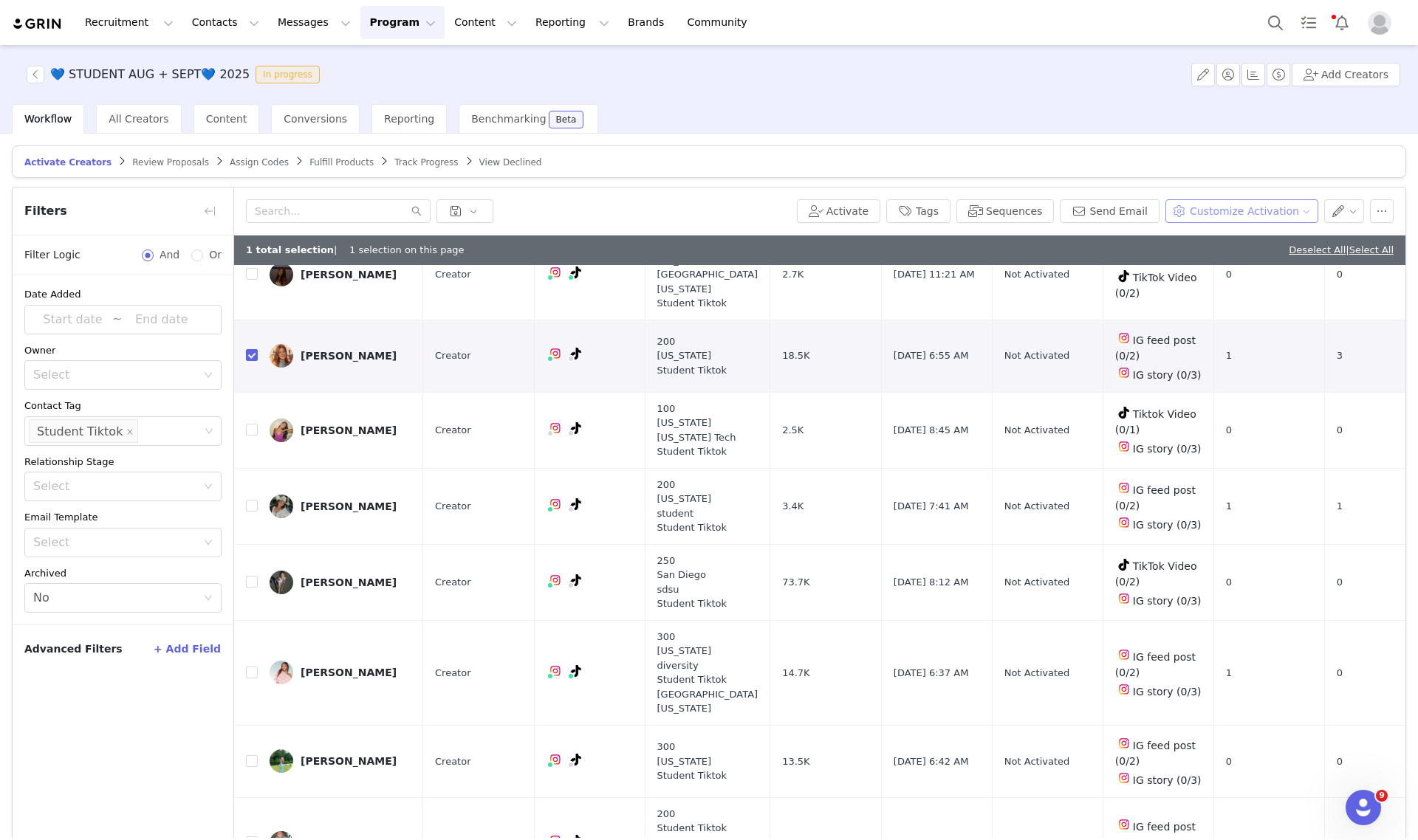
click at [1223, 211] on button "Customize Activation" at bounding box center [1242, 211] width 153 height 24
click at [1203, 241] on span "Edit Product Selection" at bounding box center [1248, 240] width 114 height 16
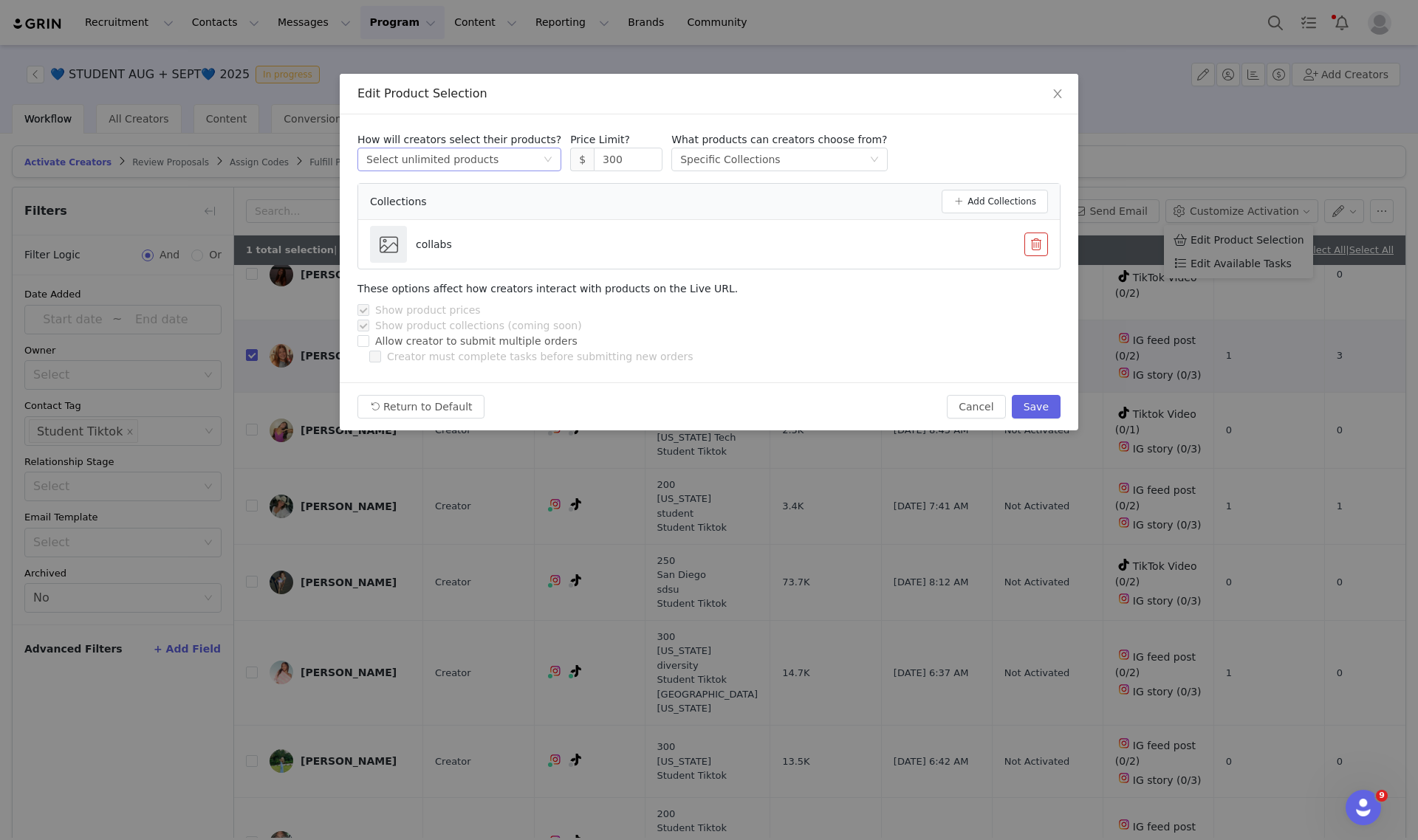
drag, startPoint x: 611, startPoint y: 158, endPoint x: 469, endPoint y: 158, distance: 142.0
click at [473, 158] on div "How will creators select their products? Select method Select unlimited product…" at bounding box center [709, 152] width 703 height 39
click at [1035, 410] on button "Save" at bounding box center [1036, 407] width 49 height 24
type input "300"
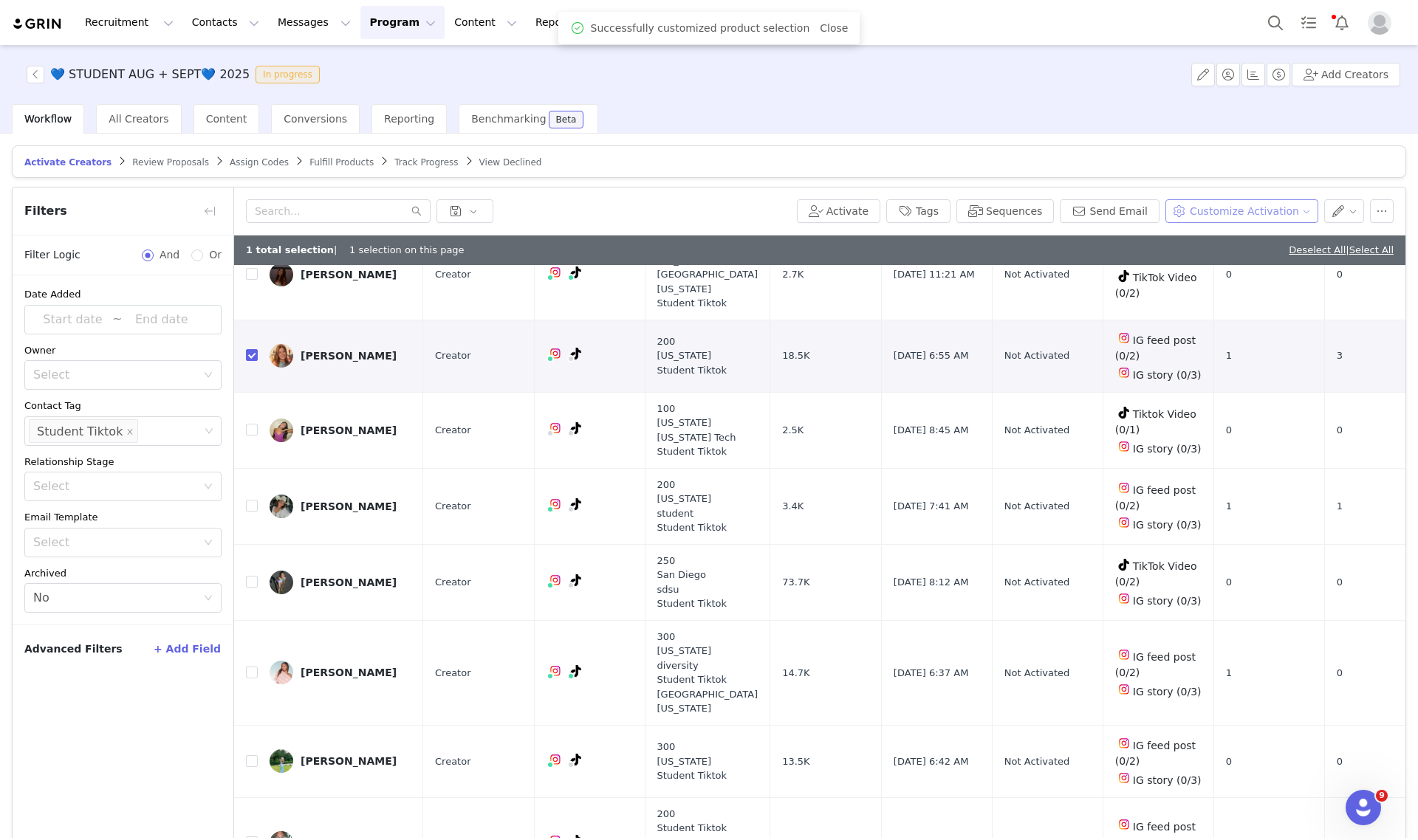
click at [1216, 207] on button "Customize Activation" at bounding box center [1242, 211] width 153 height 24
click at [1242, 273] on li "Edit Available Tasks" at bounding box center [1239, 263] width 149 height 24
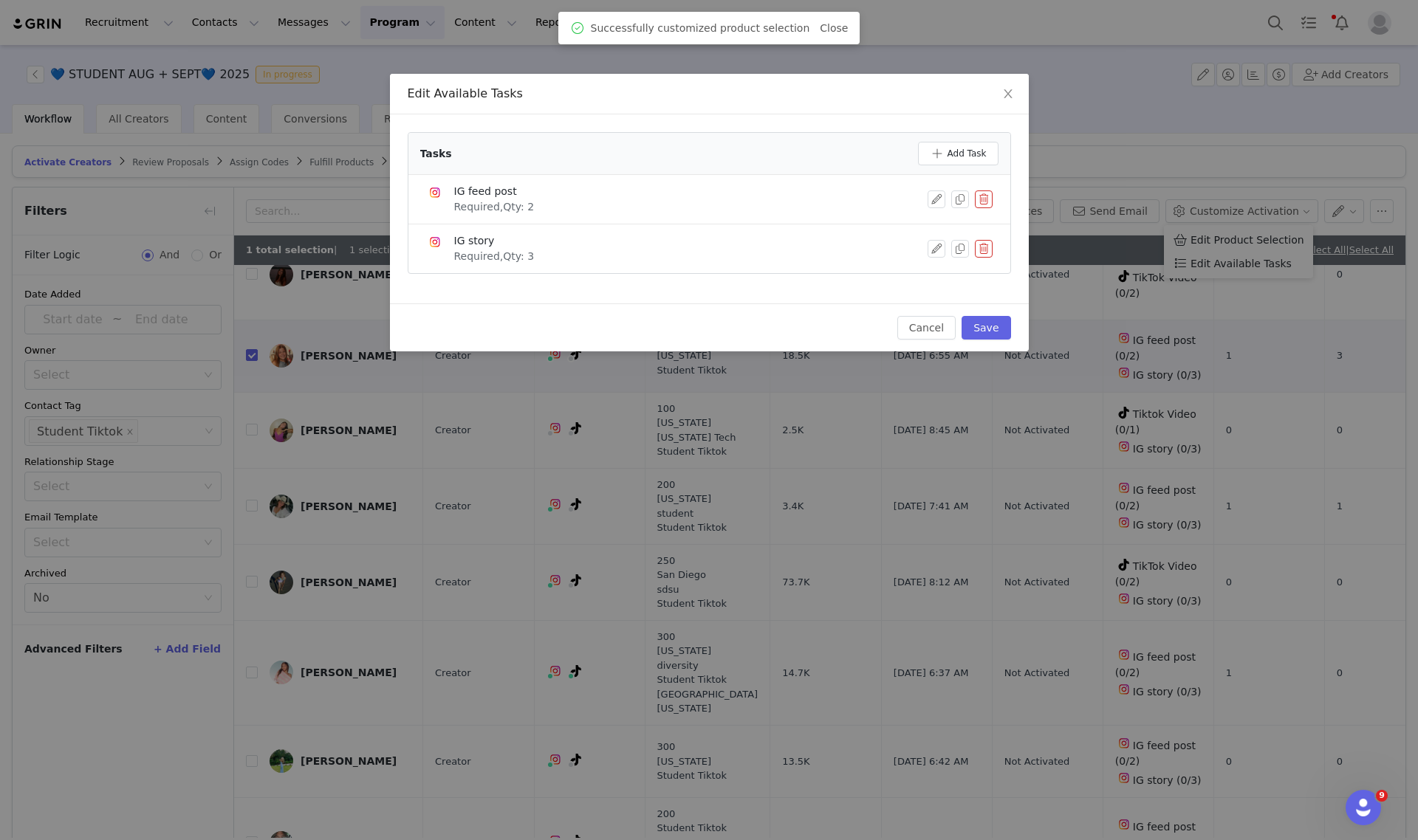
click at [976, 197] on button "button" at bounding box center [984, 200] width 18 height 18
click at [932, 219] on button "Delete" at bounding box center [930, 224] width 58 height 24
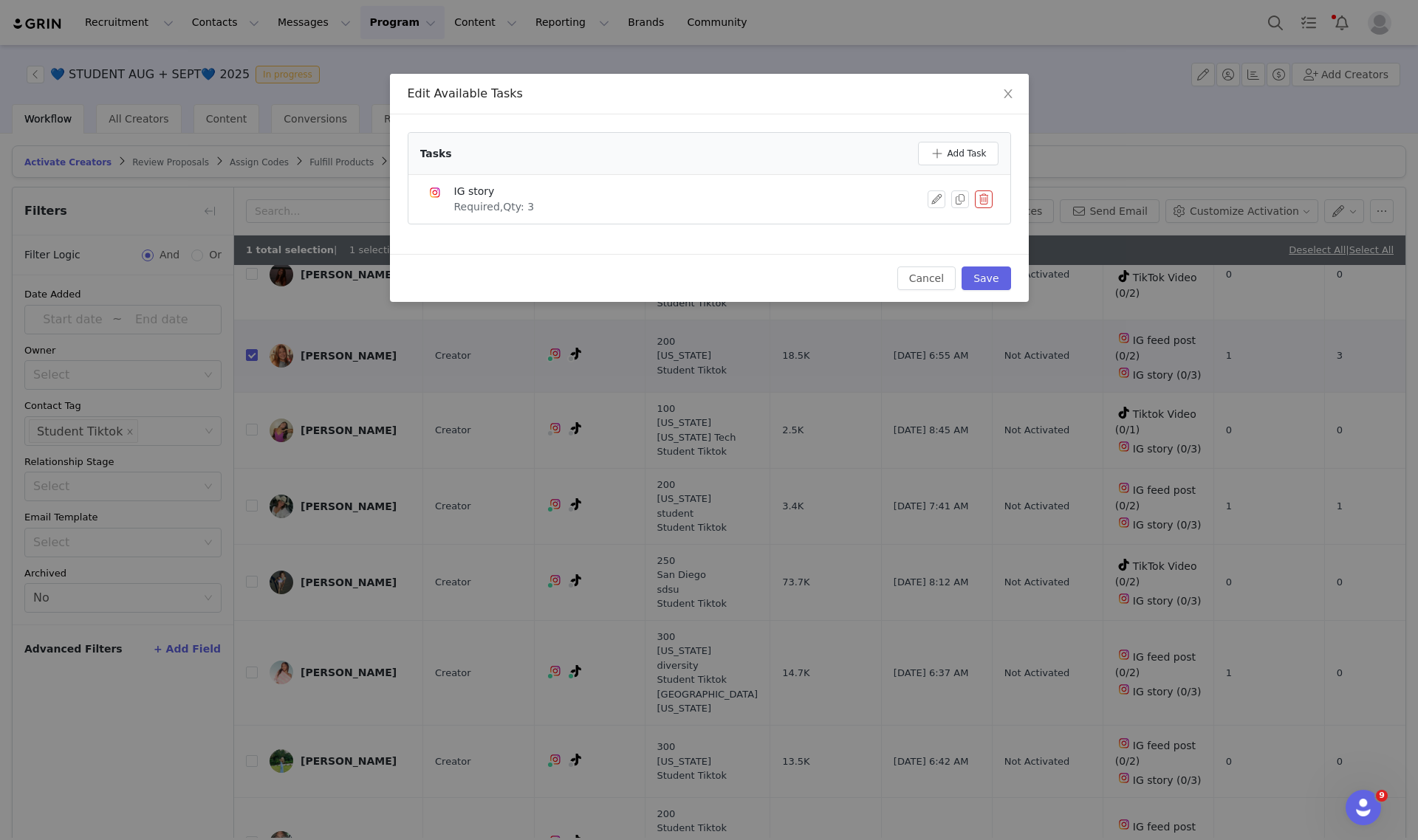
click at [947, 138] on div "Tasks Add Task" at bounding box center [709, 154] width 602 height 42
click at [948, 150] on button "Add Task" at bounding box center [958, 154] width 81 height 24
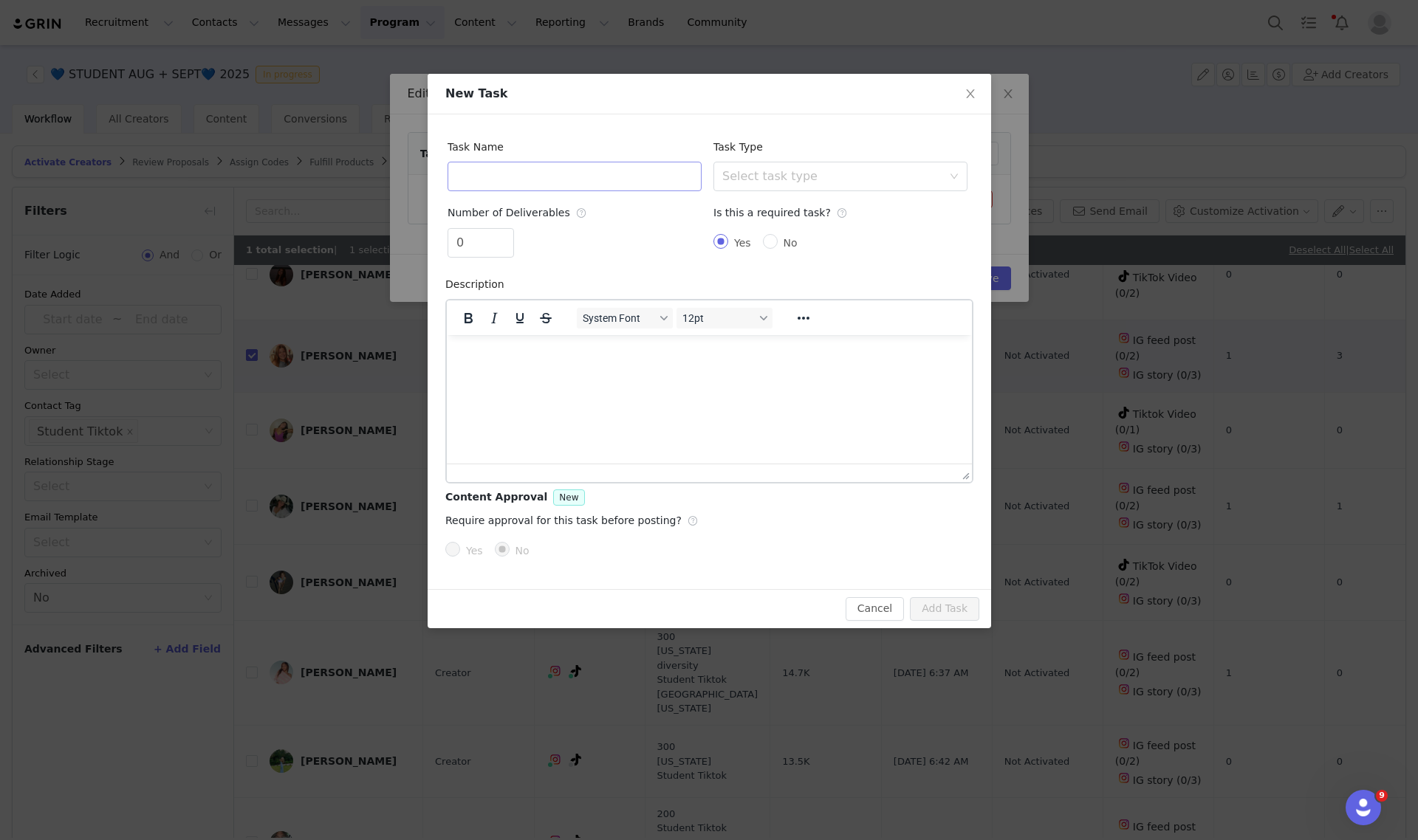
scroll to position [0, 0]
click at [481, 182] on input "text" at bounding box center [574, 177] width 254 height 30
click at [769, 180] on div "Select task type" at bounding box center [833, 177] width 220 height 15
type input "TikTok Video"
click at [759, 303] on li "TikTok Video" at bounding box center [840, 303] width 254 height 24
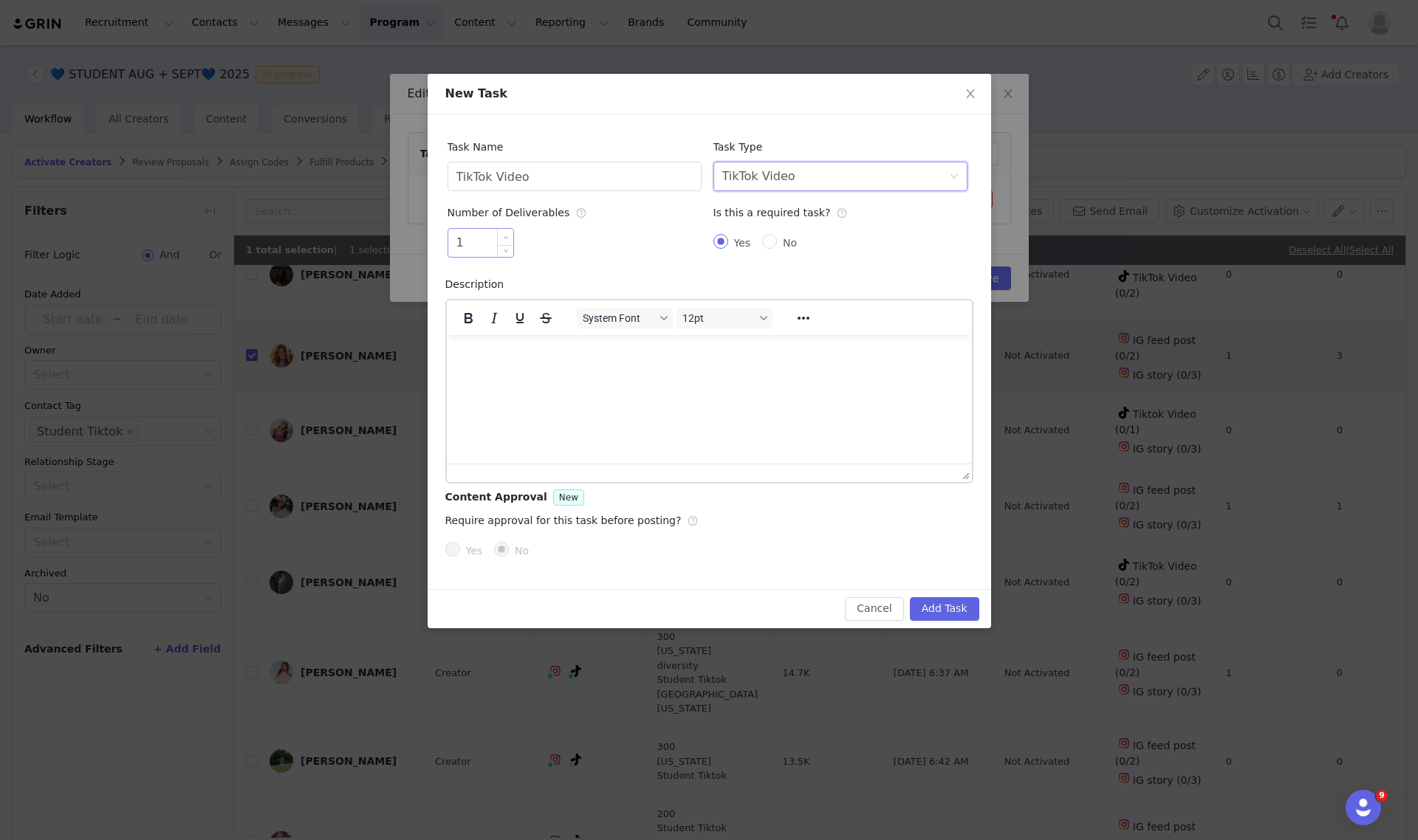
click at [508, 230] on span "Increase Value" at bounding box center [505, 237] width 16 height 17
type input "2"
click at [508, 230] on span "Increase Value" at bounding box center [505, 237] width 16 height 17
click at [968, 604] on button "Add Task" at bounding box center [945, 609] width 70 height 24
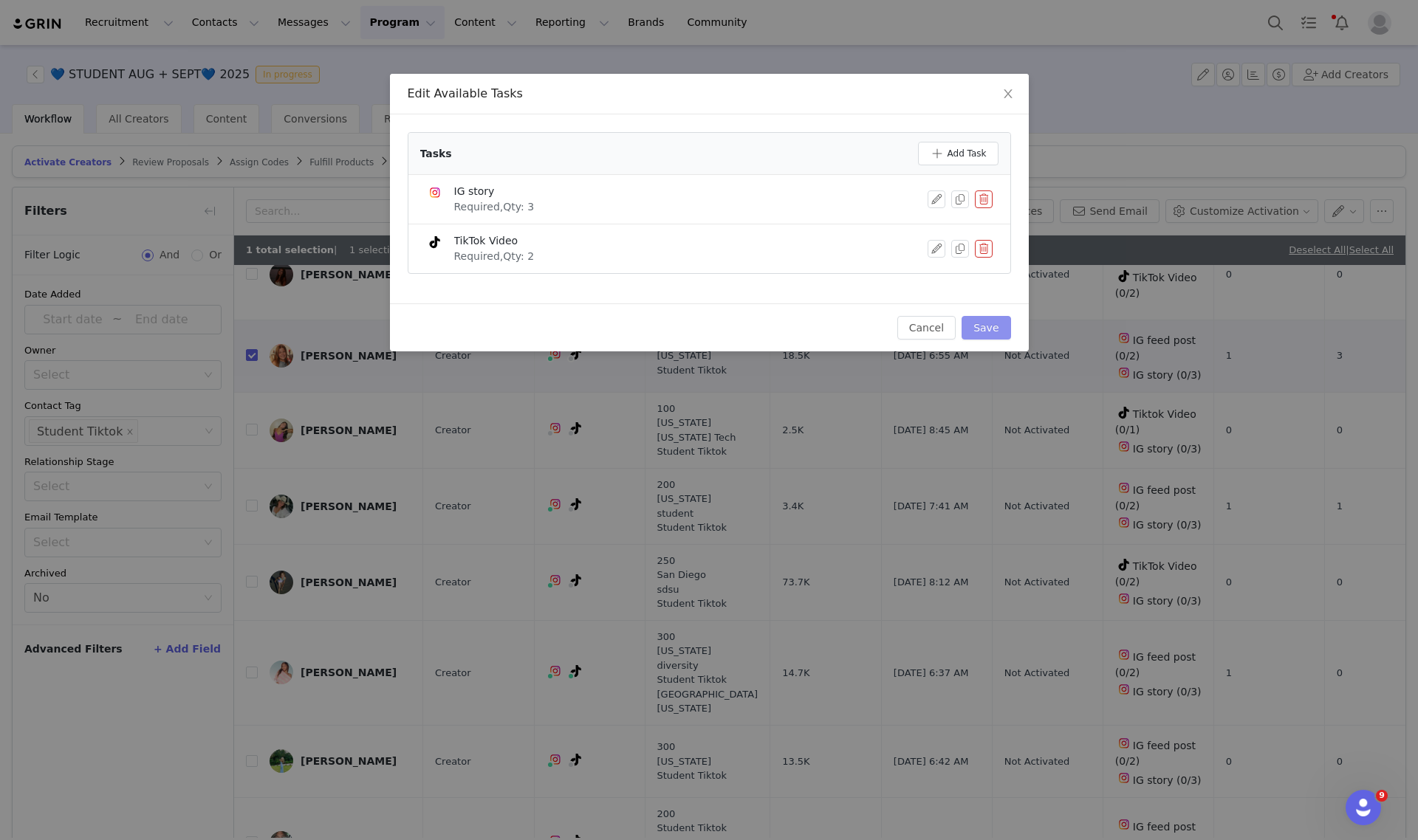
click at [994, 319] on button "Save" at bounding box center [986, 328] width 49 height 24
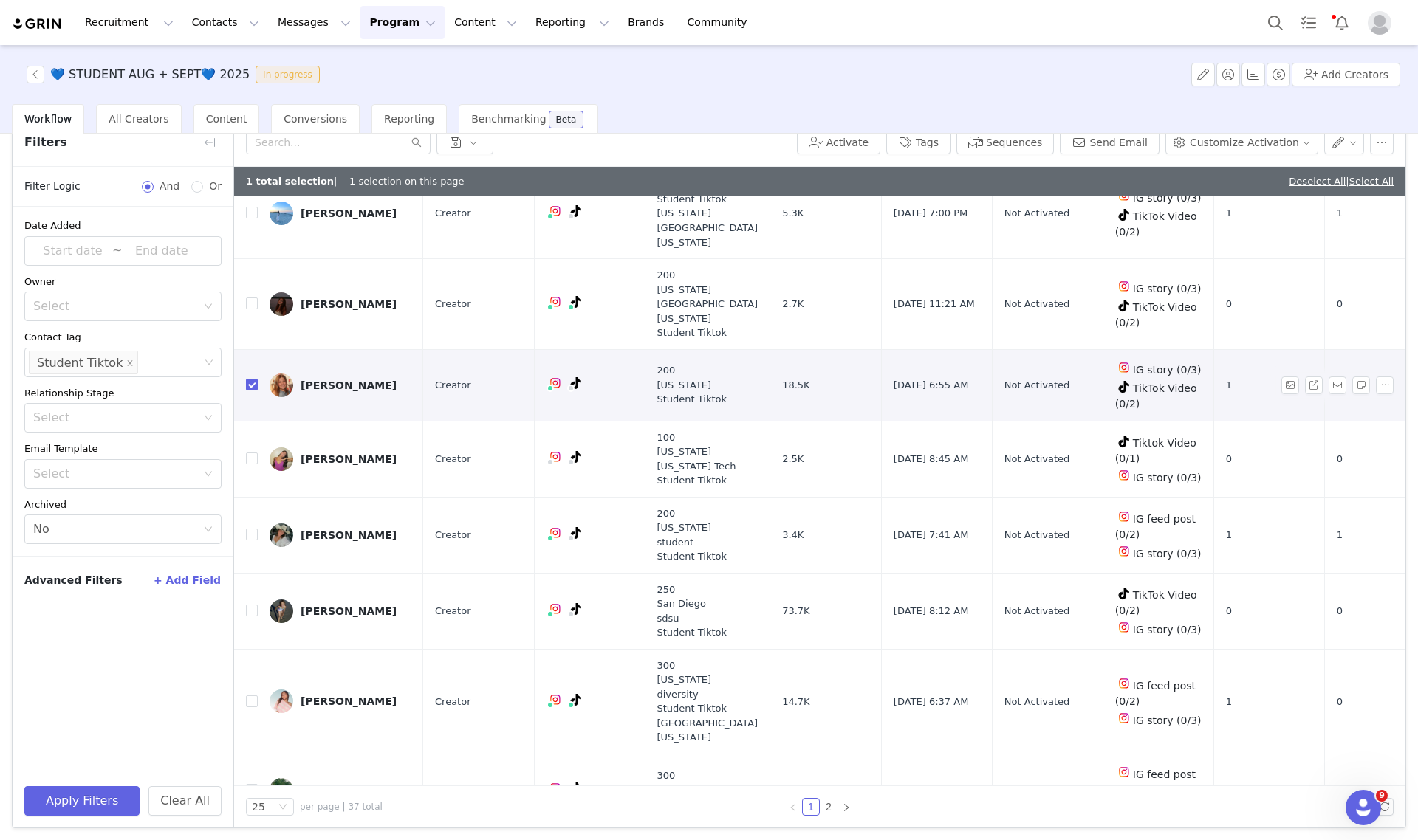
scroll to position [923, 0]
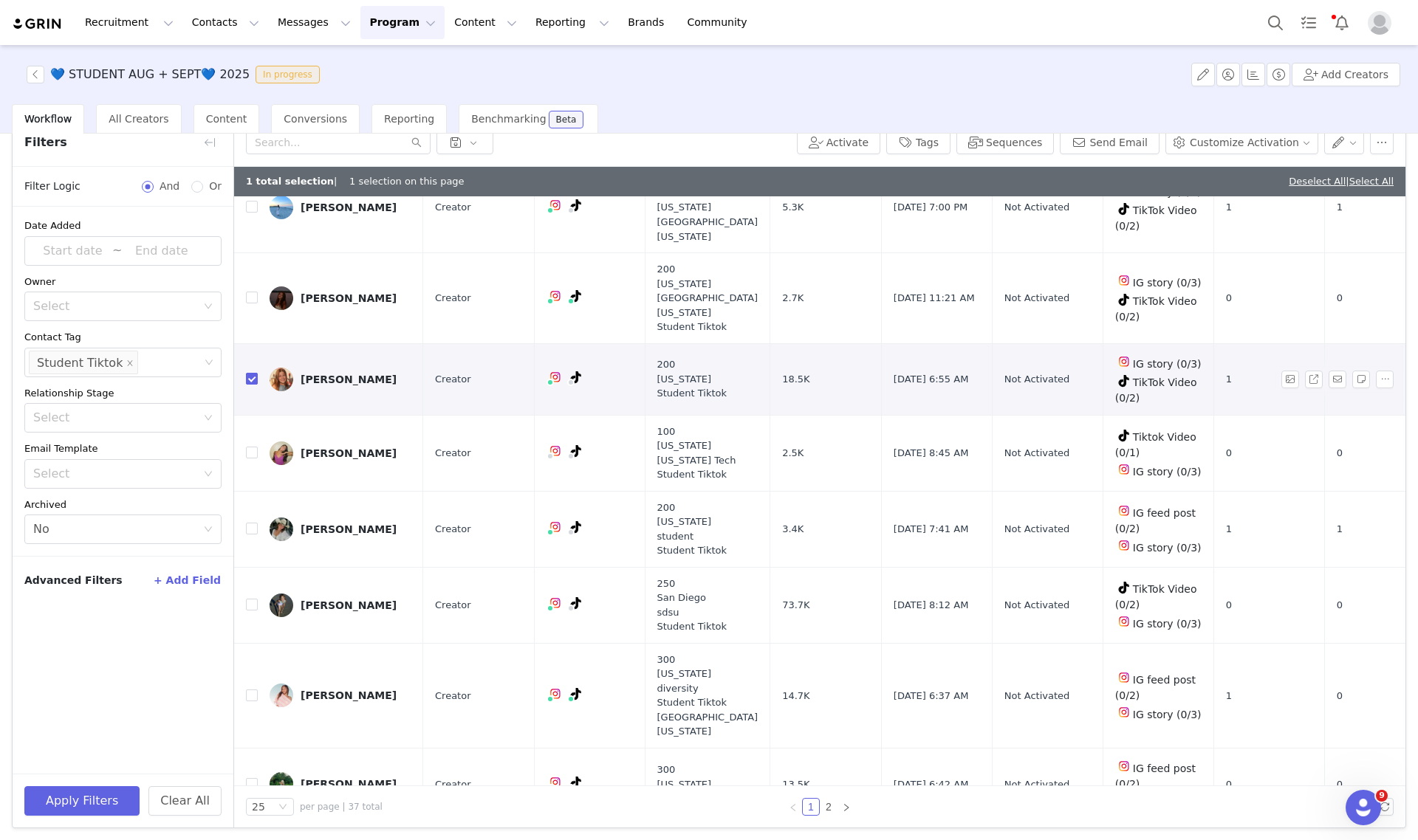
click at [253, 375] on input "checkbox" at bounding box center [251, 379] width 12 height 12
checkbox input "false"
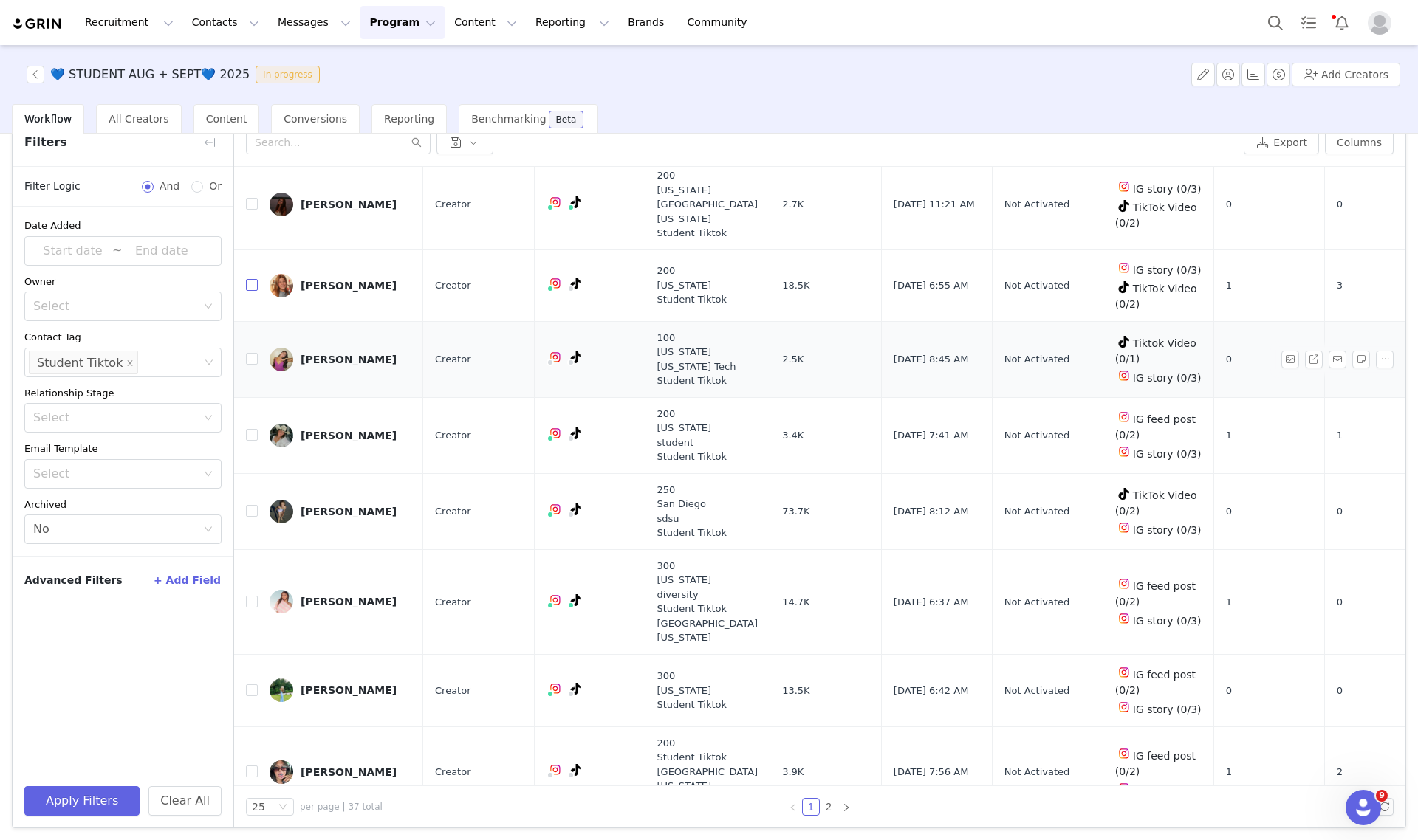
scroll to position [1015, 0]
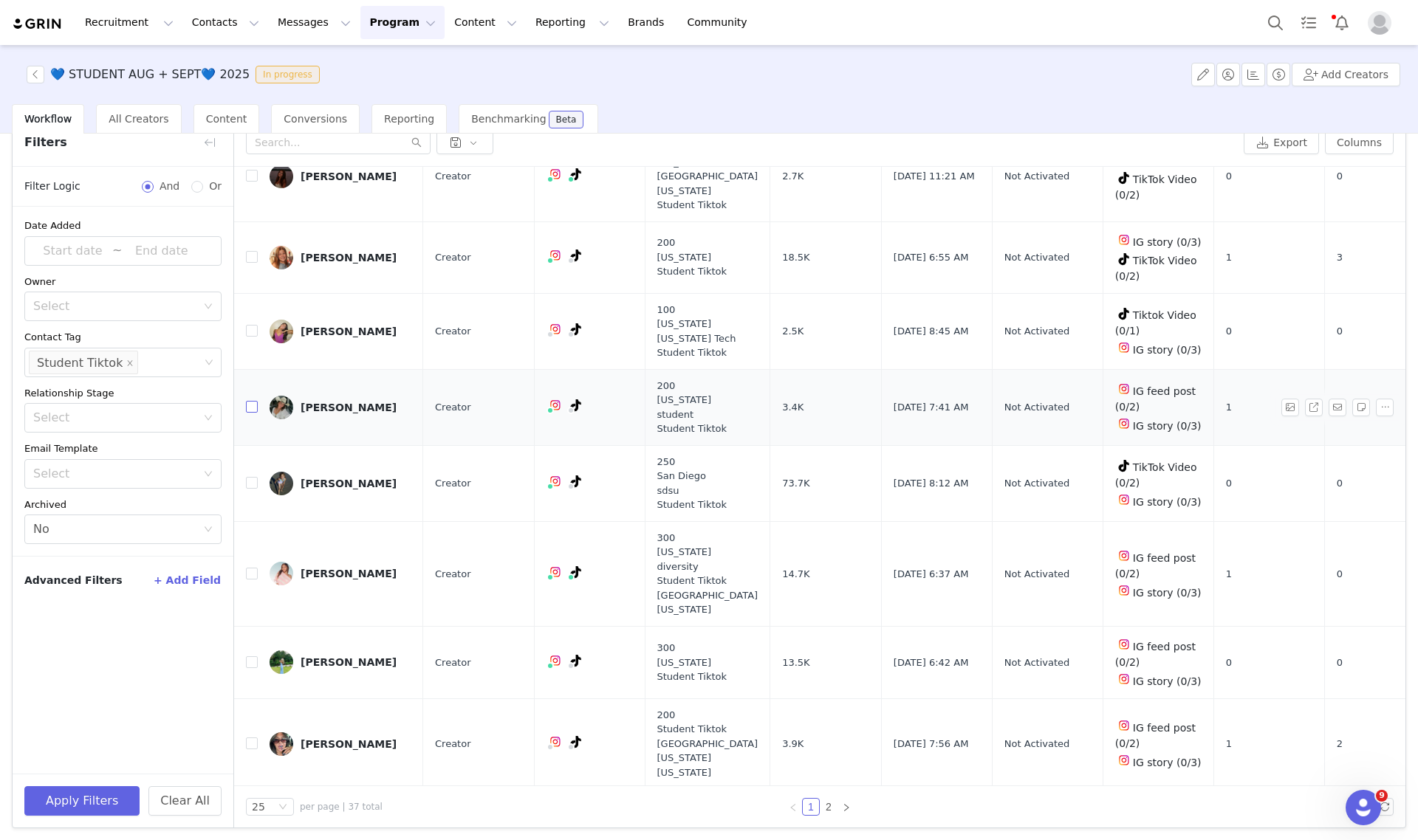
click at [249, 404] on input "checkbox" at bounding box center [251, 407] width 12 height 12
checkbox input "true"
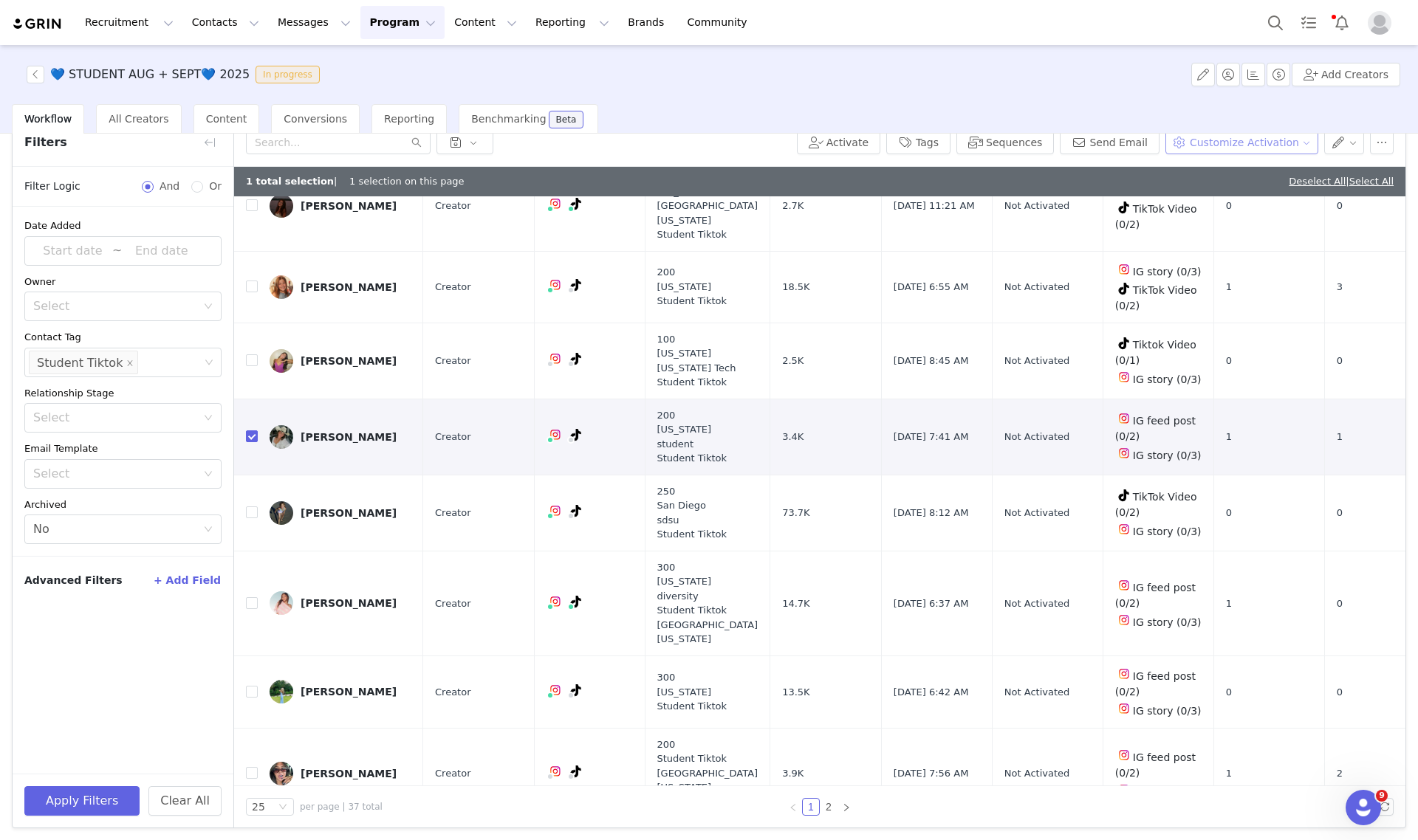
click at [1234, 142] on button "Customize Activation" at bounding box center [1242, 143] width 153 height 24
click at [1193, 170] on span "Edit Product Selection" at bounding box center [1248, 171] width 114 height 16
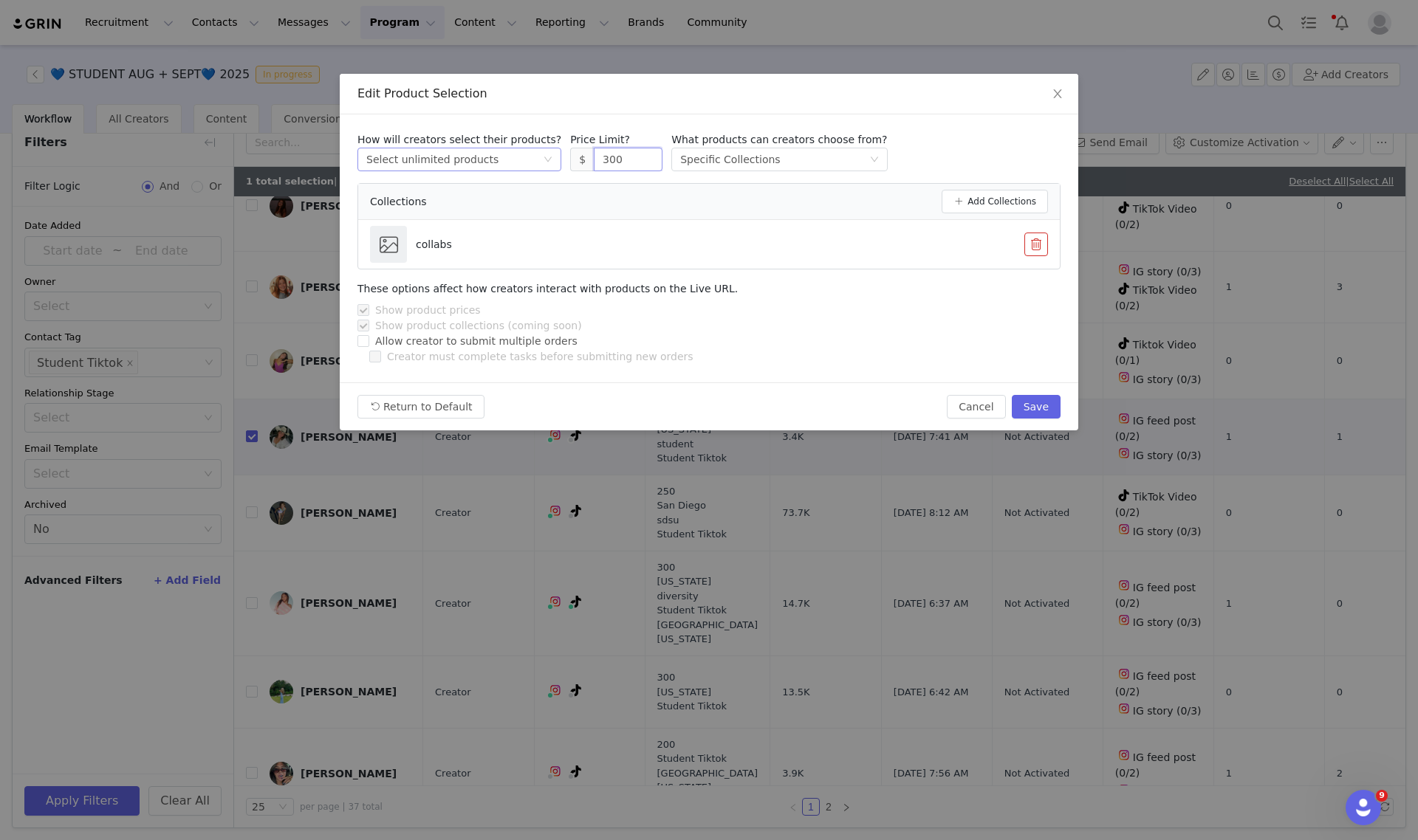
drag, startPoint x: 570, startPoint y: 160, endPoint x: 506, endPoint y: 154, distance: 64.3
click at [506, 154] on div "How will creators select their products? Select method Select unlimited product…" at bounding box center [709, 152] width 703 height 39
click at [1031, 406] on button "Save" at bounding box center [1036, 407] width 49 height 24
type input "300"
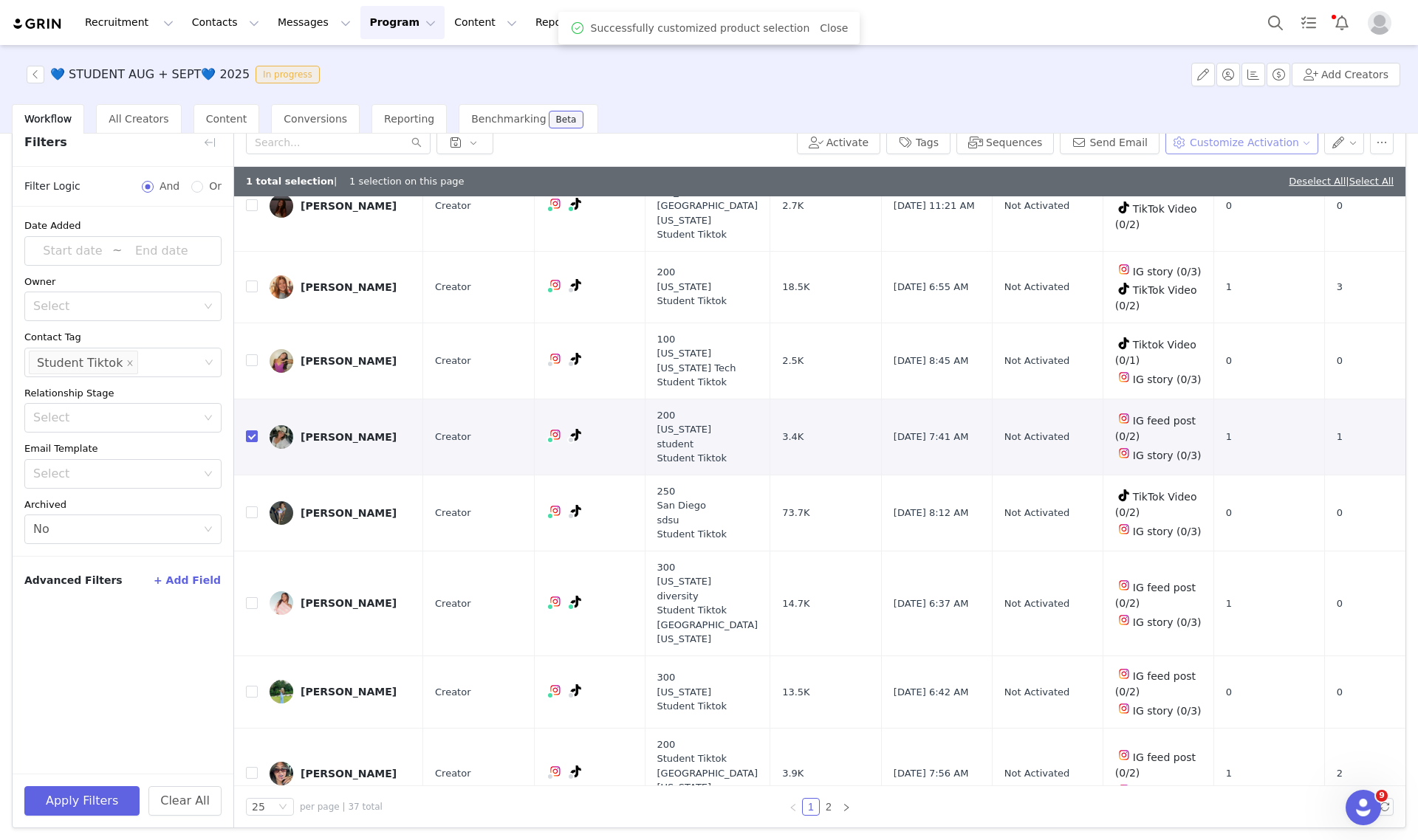
click at [1204, 138] on button "Customize Activation" at bounding box center [1242, 143] width 153 height 24
click at [1211, 194] on span "Edit Available Tasks" at bounding box center [1241, 194] width 101 height 16
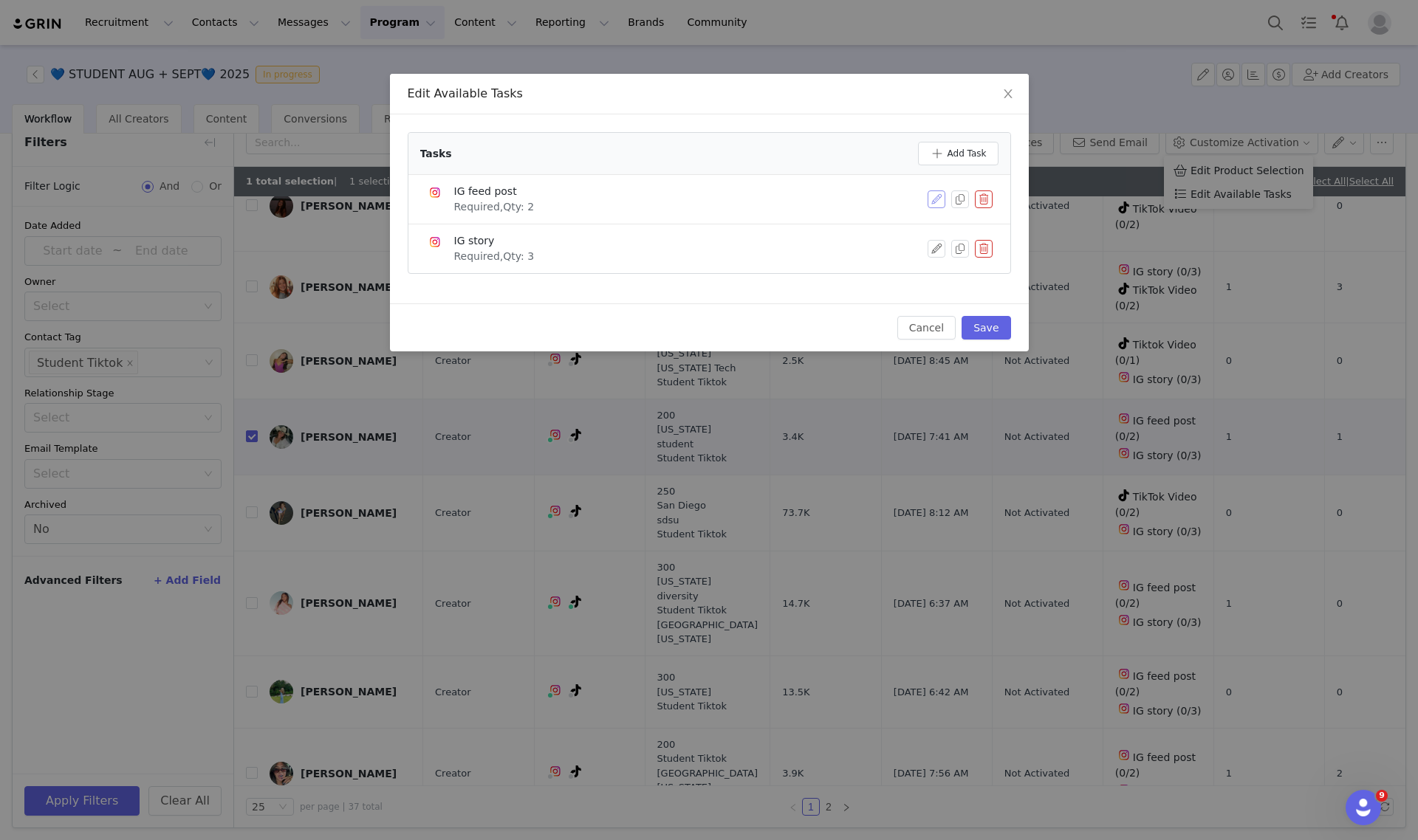
click at [936, 197] on button "button" at bounding box center [936, 200] width 18 height 18
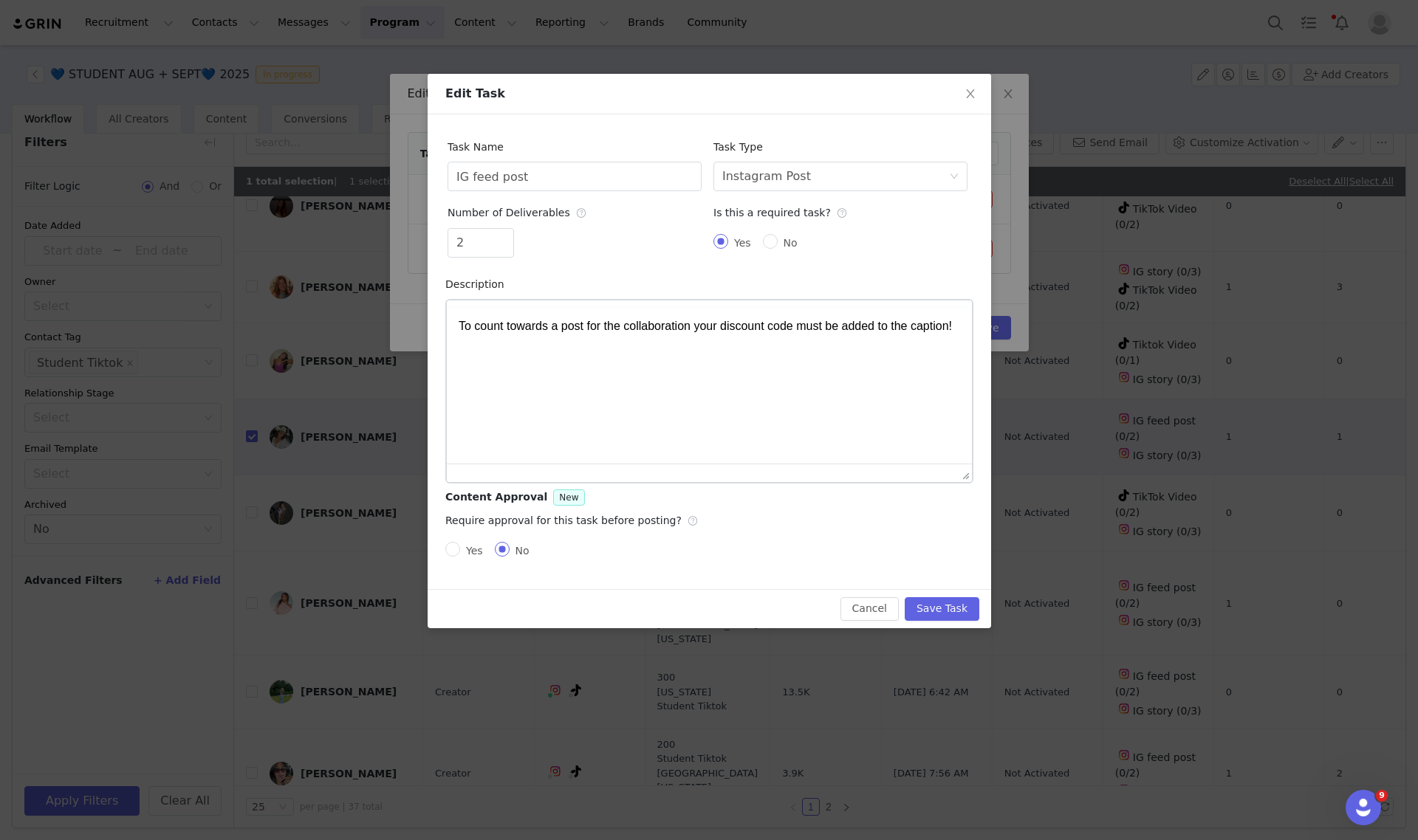
scroll to position [0, 0]
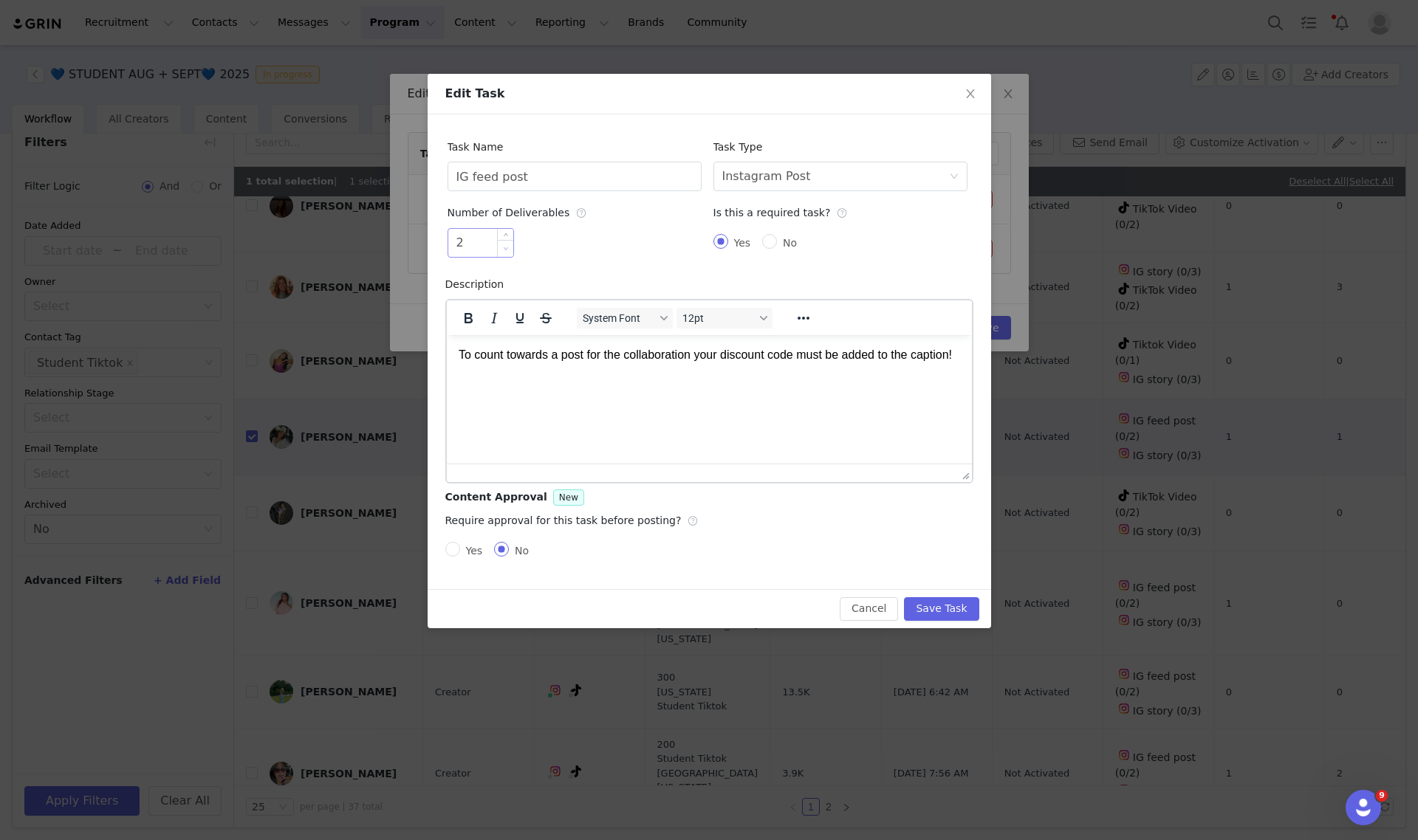
type input "1"
click at [498, 249] on span "Decrease Value" at bounding box center [505, 248] width 16 height 17
click at [935, 606] on button "Save Task" at bounding box center [941, 609] width 75 height 24
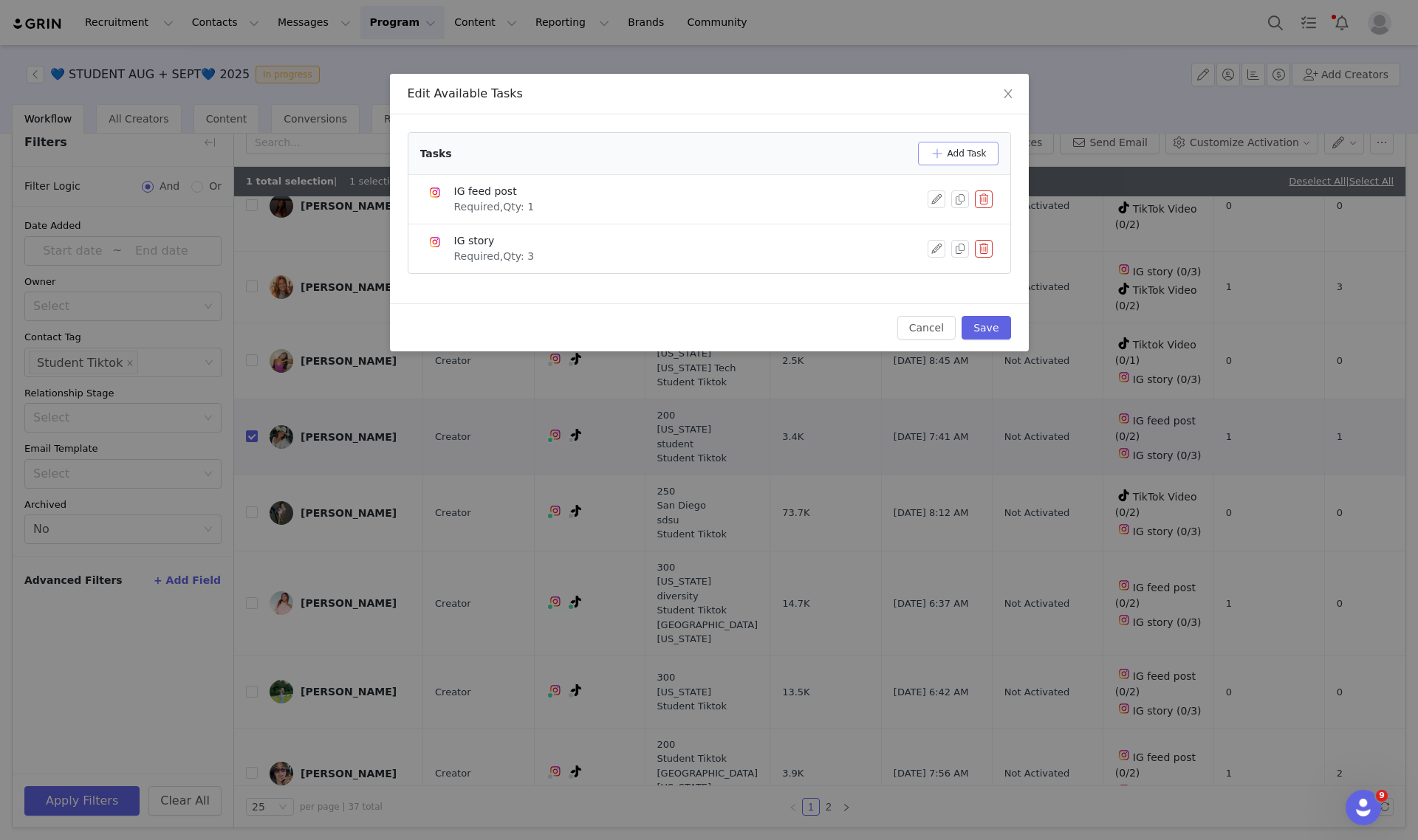
click at [944, 158] on button "Add Task" at bounding box center [958, 154] width 81 height 24
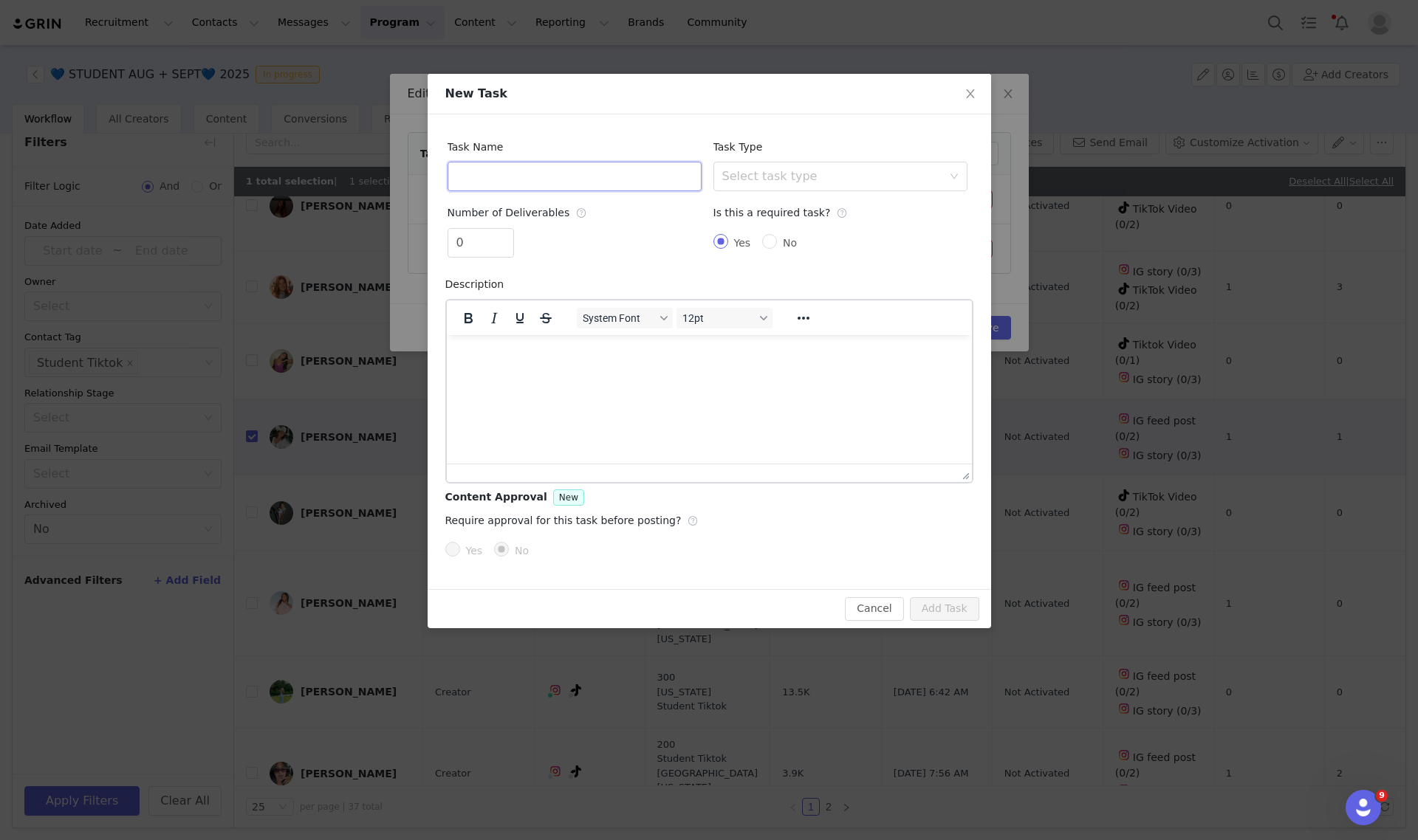
click at [516, 172] on input "text" at bounding box center [574, 177] width 254 height 30
type input "TikTok Video"
type input "1"
click at [507, 233] on span "Increase Value" at bounding box center [505, 237] width 16 height 17
click at [746, 155] on div "Task Type" at bounding box center [742, 147] width 57 height 30
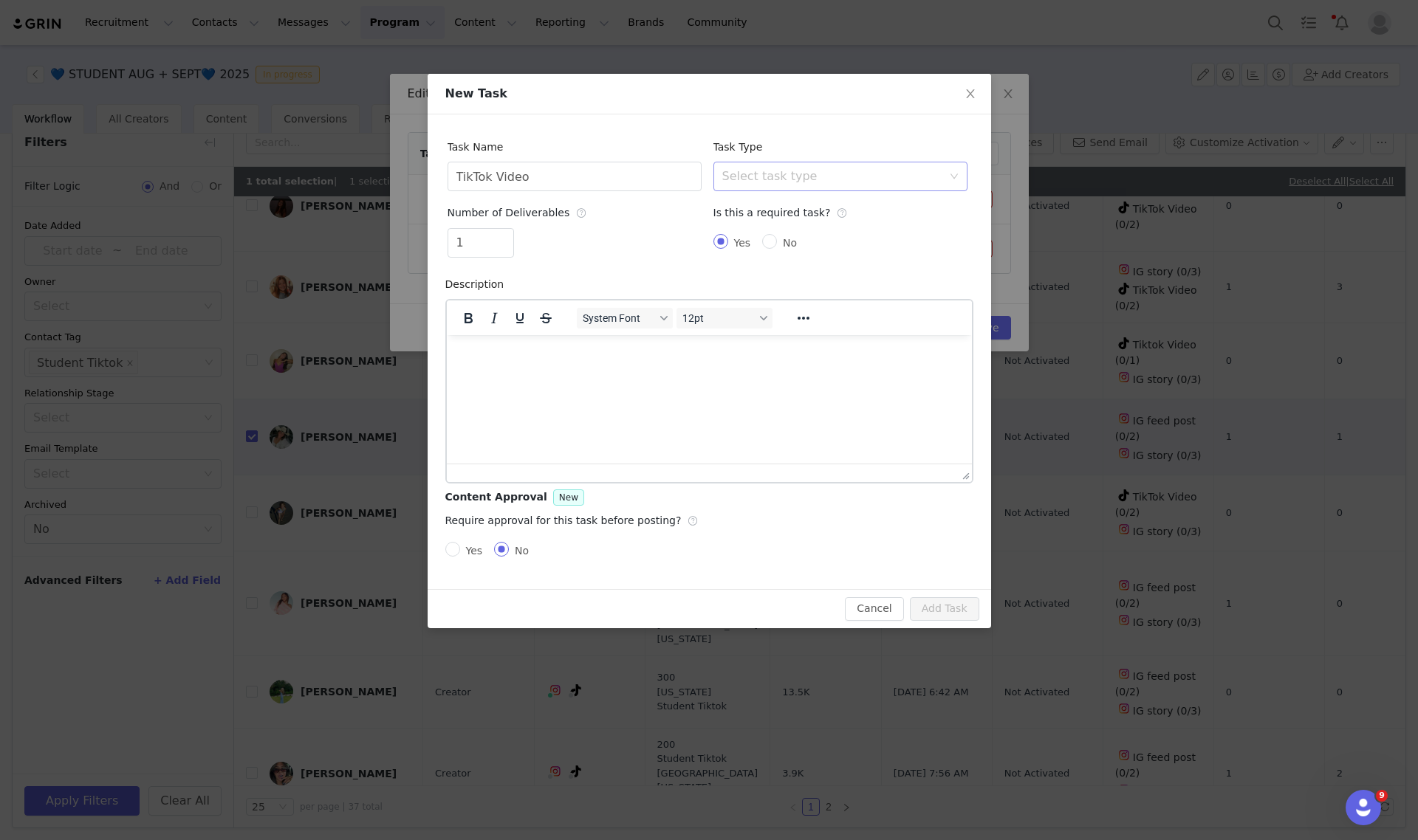
click at [751, 175] on div "Select task type" at bounding box center [833, 177] width 220 height 15
click at [765, 299] on li "TikTok Video" at bounding box center [840, 303] width 254 height 24
click at [957, 598] on button "Add Task" at bounding box center [945, 609] width 70 height 24
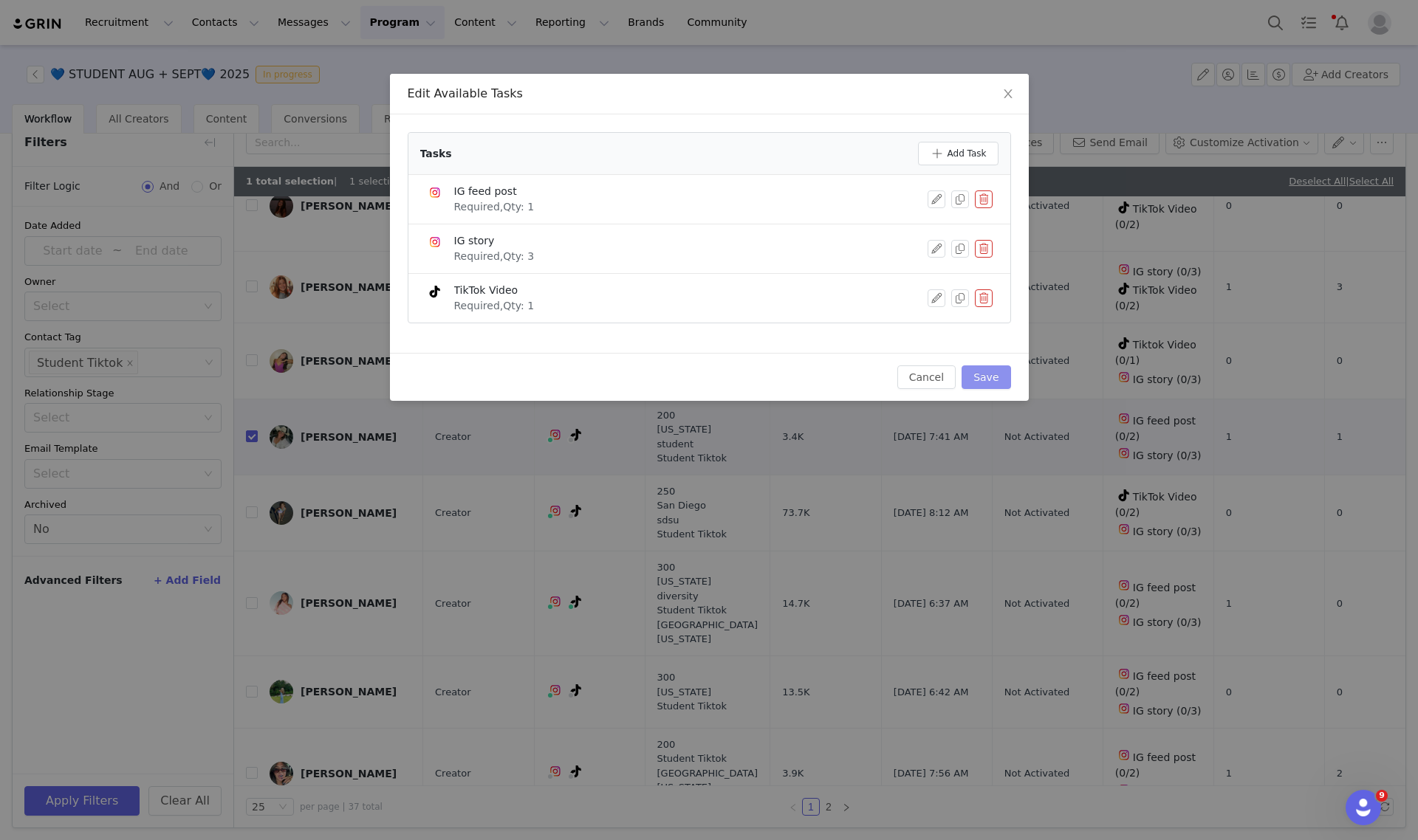
click at [992, 382] on button "Save" at bounding box center [986, 377] width 49 height 24
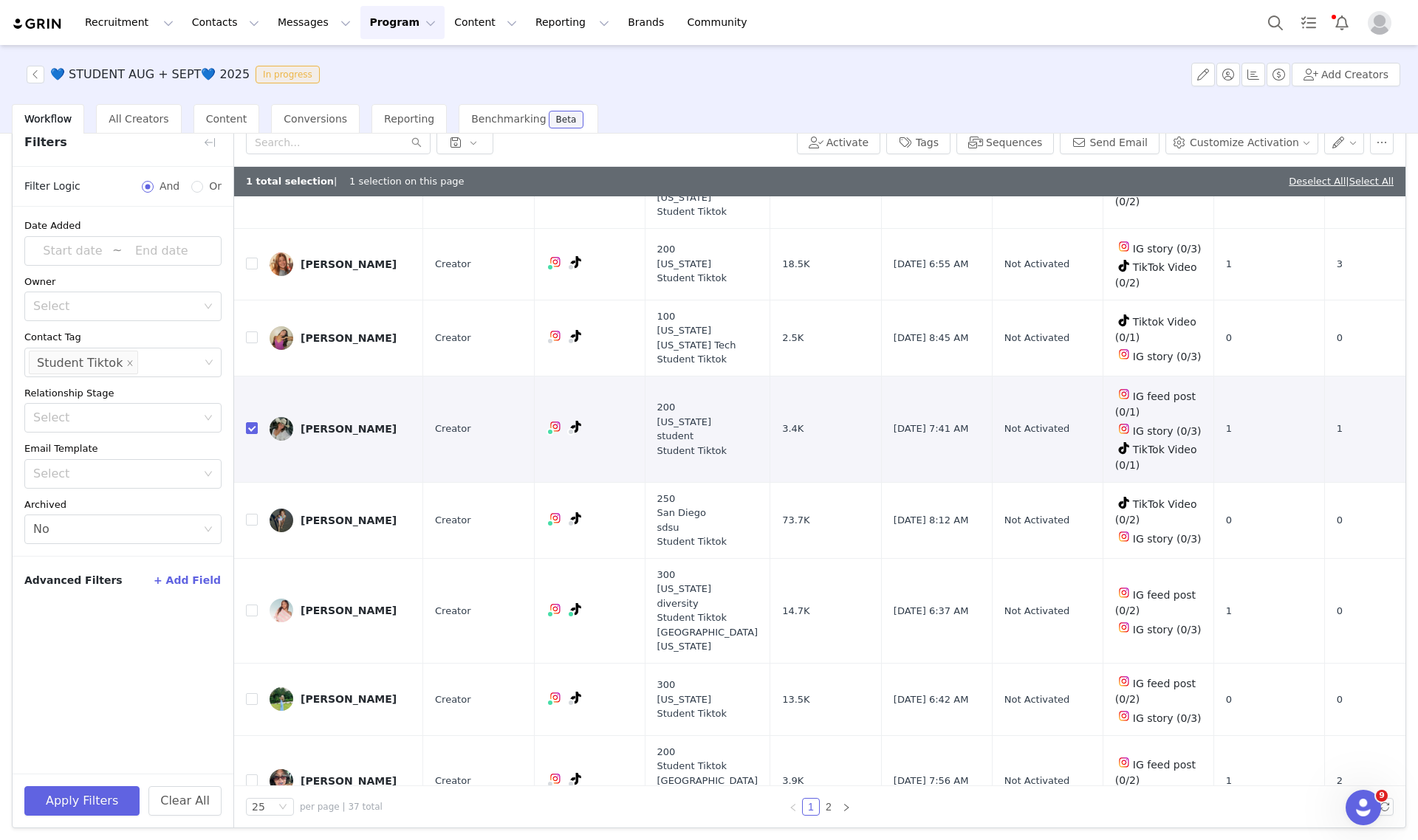
scroll to position [1015, 0]
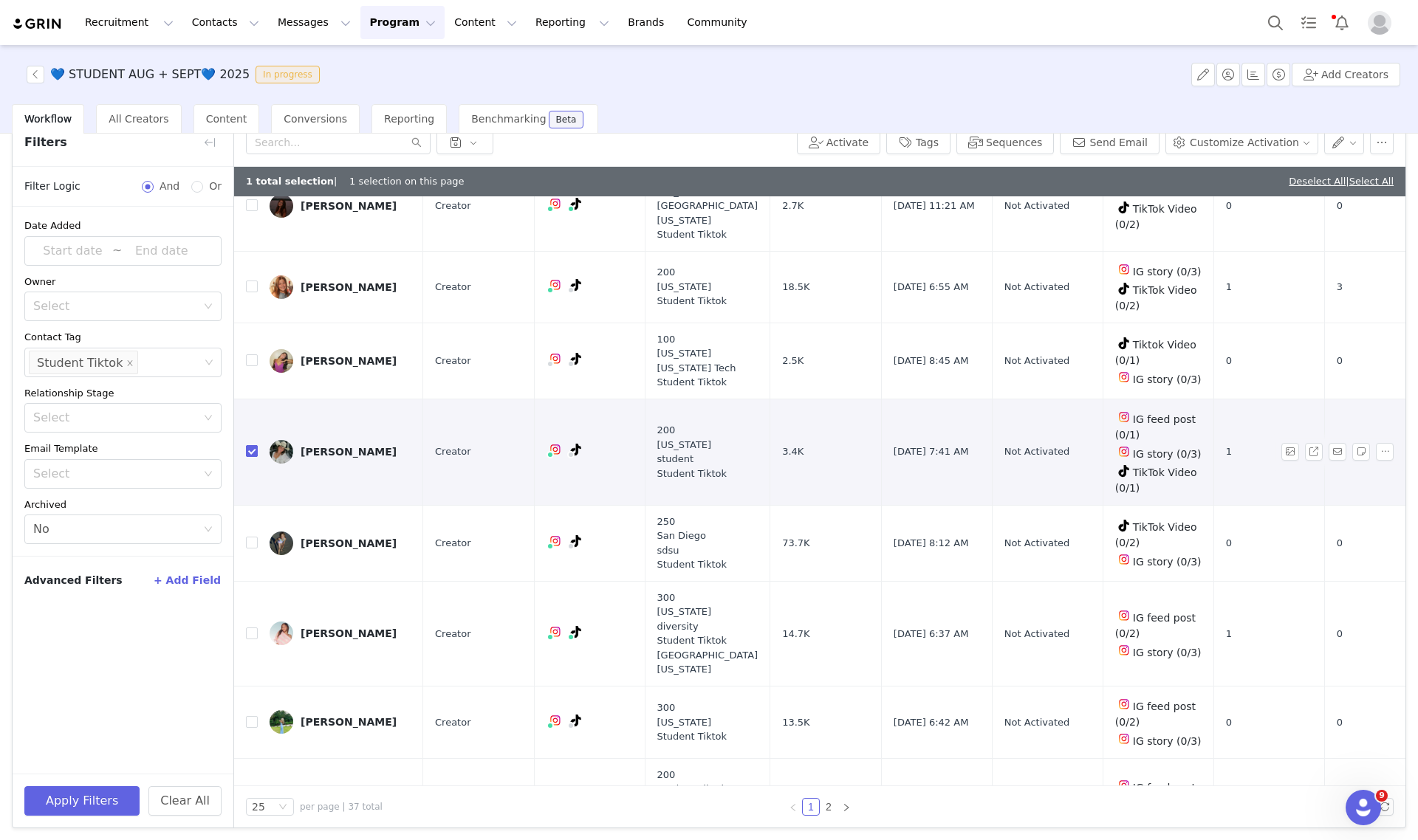
click at [251, 447] on input "checkbox" at bounding box center [251, 451] width 12 height 12
checkbox input "false"
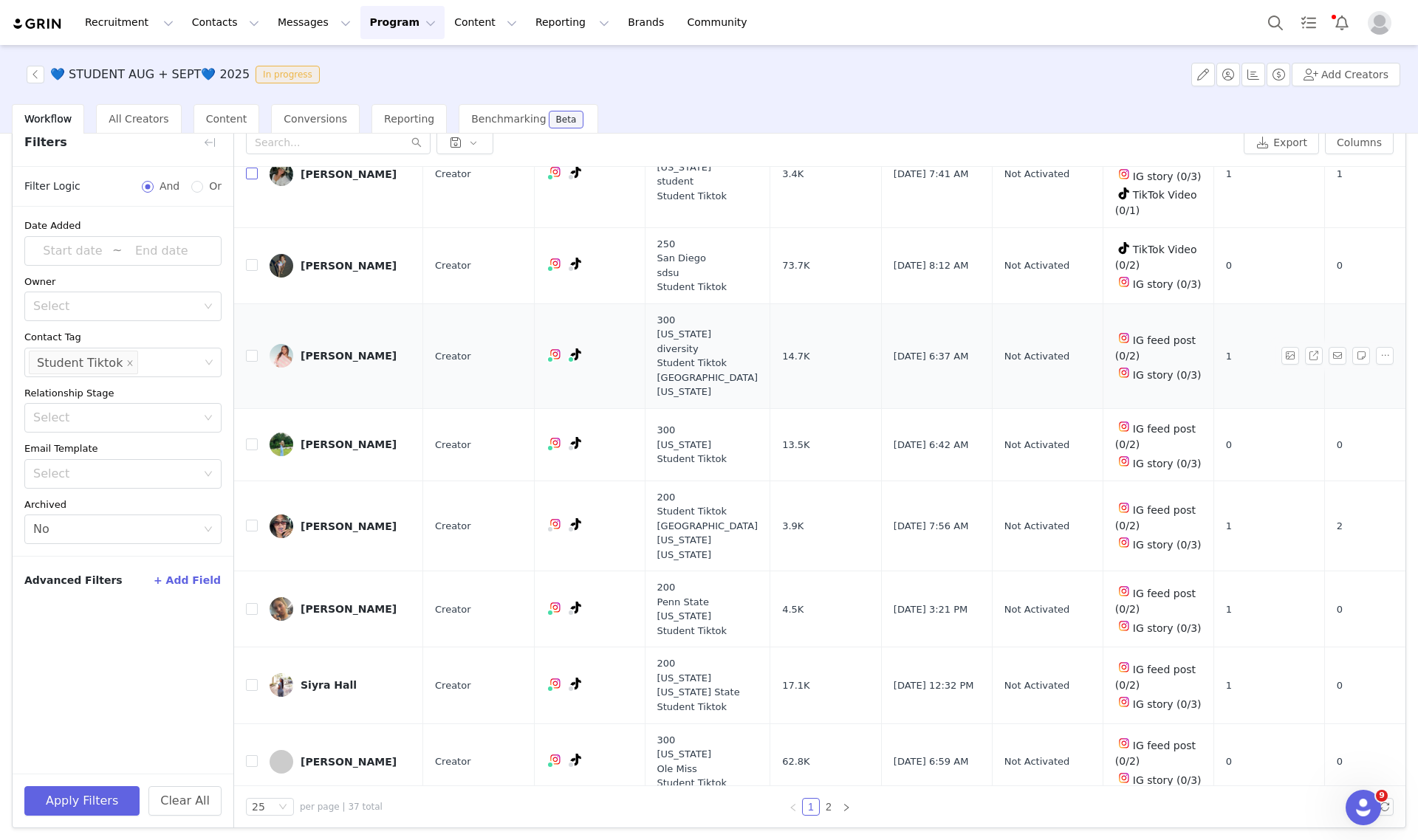
scroll to position [1292, 0]
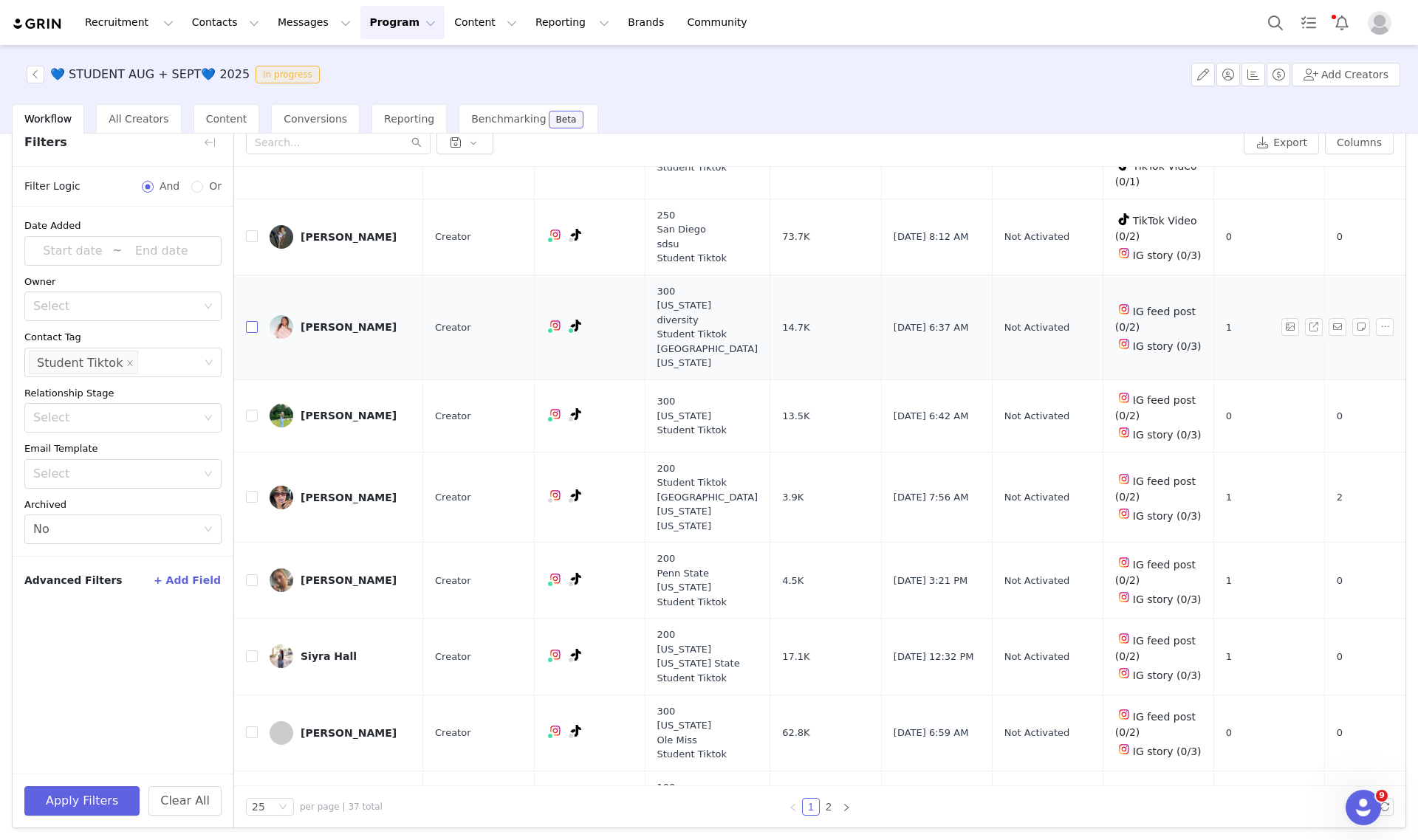
click at [253, 322] on input "checkbox" at bounding box center [251, 327] width 12 height 12
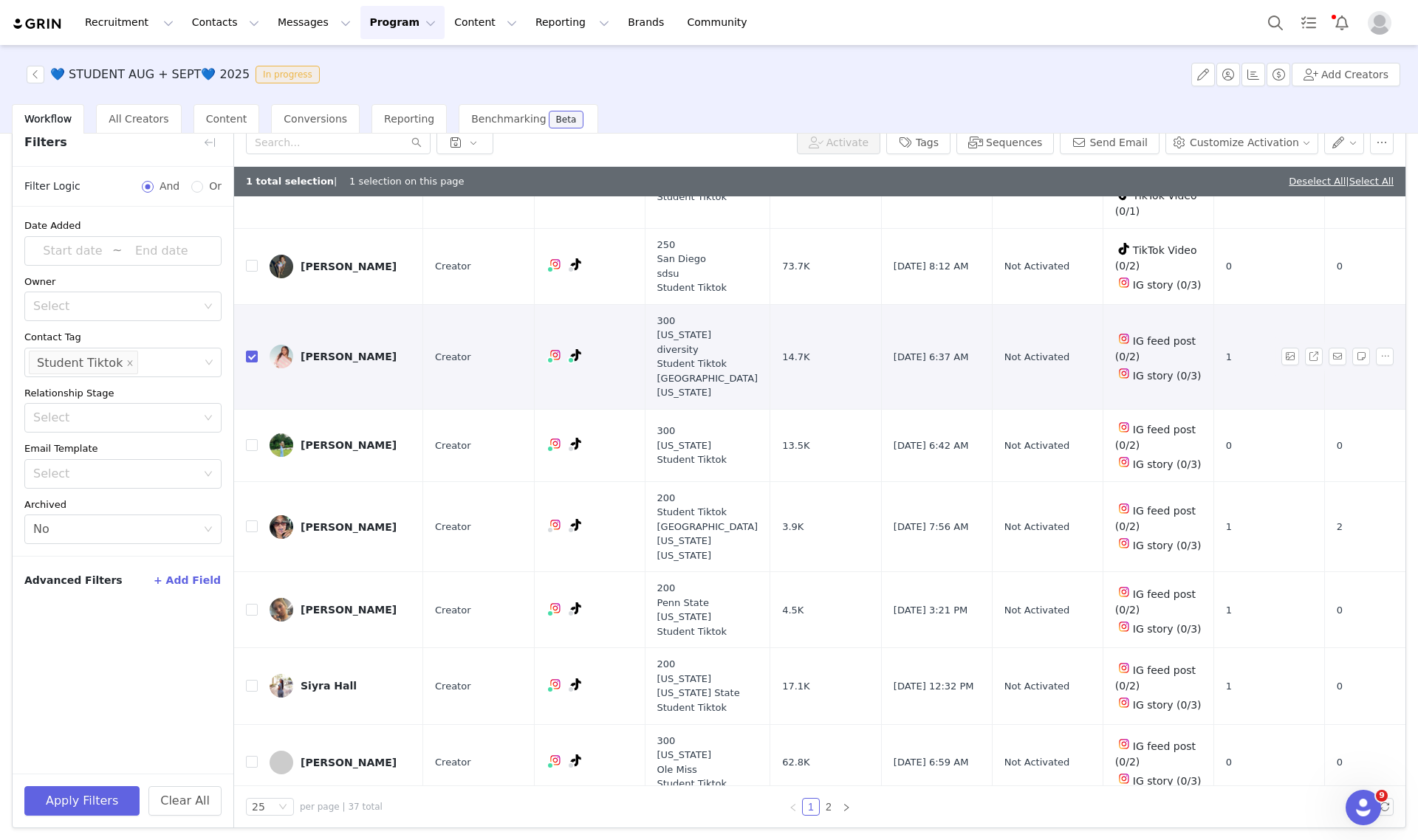
checkbox input "true"
click at [251, 444] on input "checkbox" at bounding box center [251, 445] width 12 height 12
checkbox input "true"
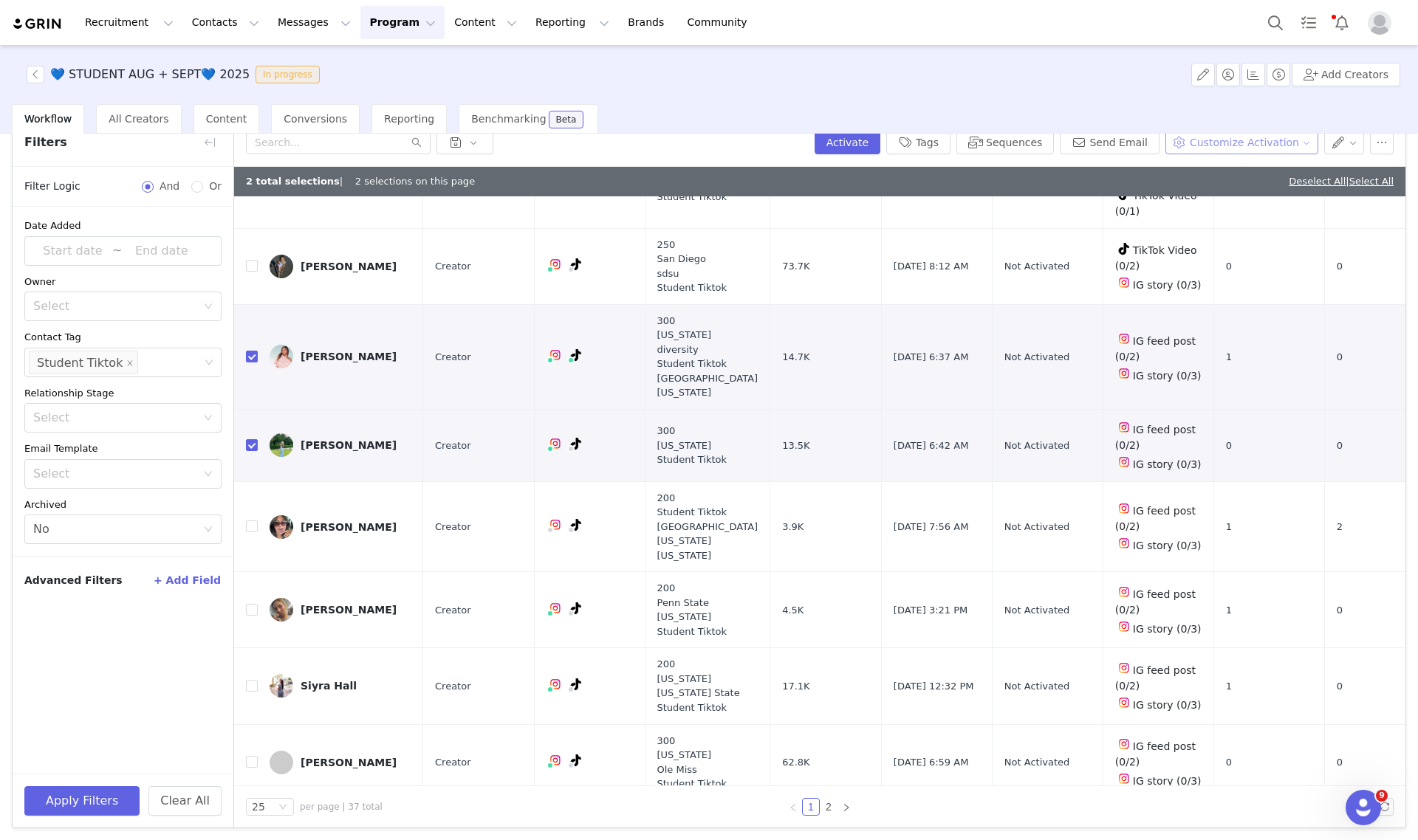
click at [1253, 149] on button "Customize Activation" at bounding box center [1242, 143] width 153 height 24
click at [1246, 197] on span "Edit Available Tasks" at bounding box center [1241, 194] width 101 height 16
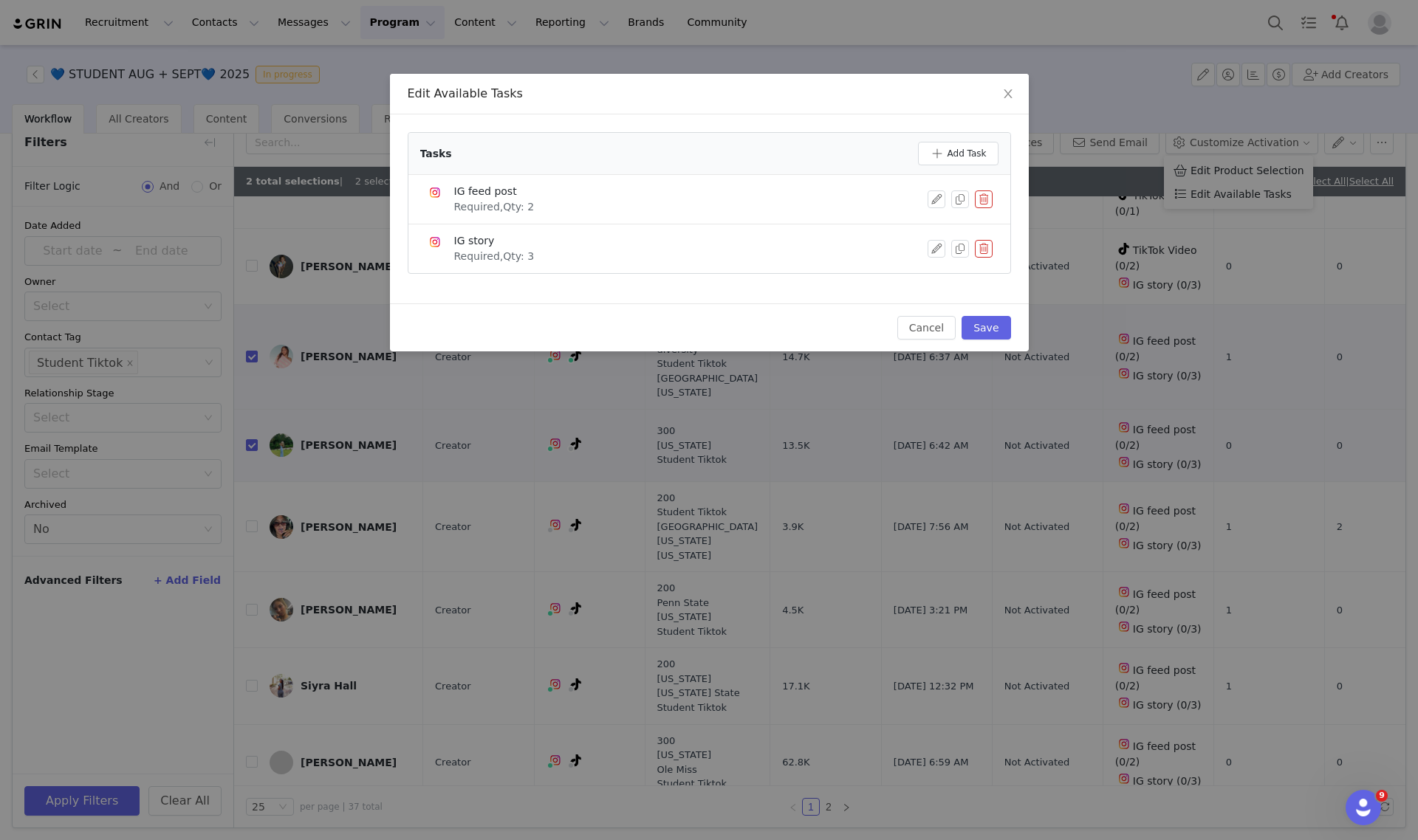
click at [977, 202] on button "button" at bounding box center [984, 200] width 18 height 18
click at [935, 223] on button "Delete" at bounding box center [930, 224] width 58 height 24
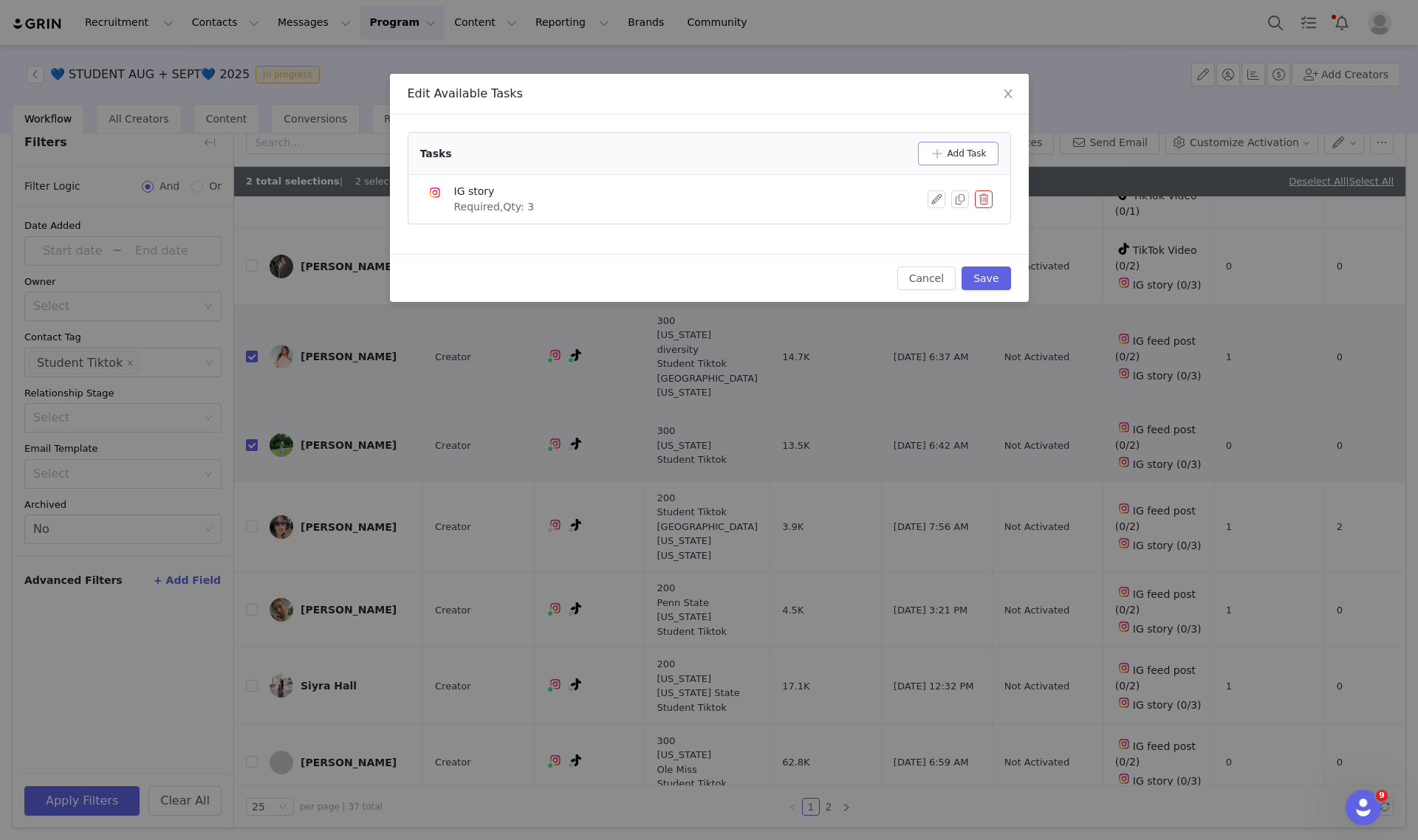
click at [953, 161] on button "Add Task" at bounding box center [958, 154] width 81 height 24
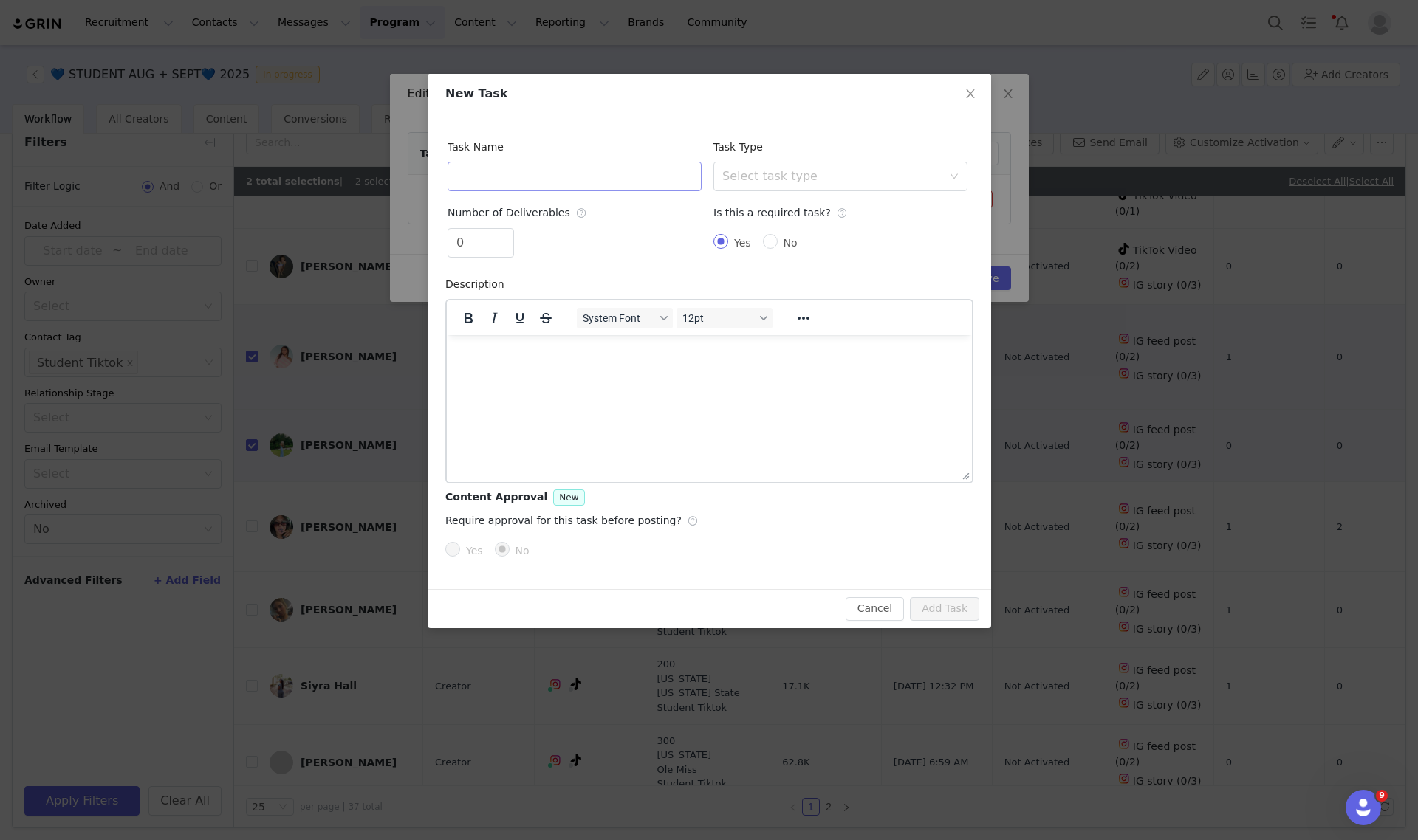
scroll to position [0, 0]
click at [493, 175] on input "text" at bounding box center [574, 177] width 254 height 30
type input "TikTok video"
click at [499, 234] on span "Increase Value" at bounding box center [505, 237] width 16 height 17
type input "2"
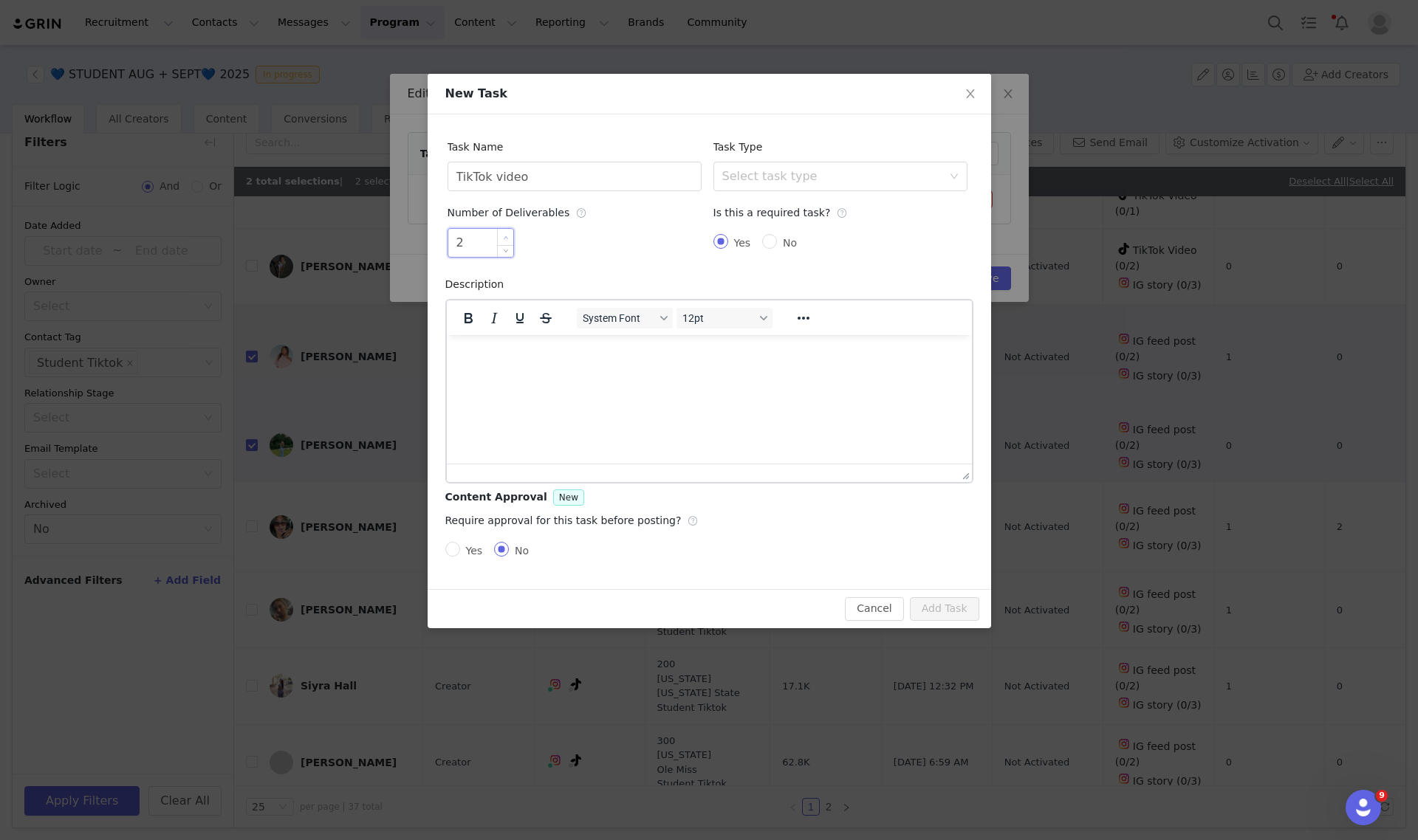
click at [499, 234] on span "Increase Value" at bounding box center [505, 237] width 16 height 17
click at [746, 170] on div "Select task type" at bounding box center [833, 177] width 220 height 15
drag, startPoint x: 747, startPoint y: 303, endPoint x: 374, endPoint y: 104, distance: 422.8
click at [747, 303] on li "TikTok Video" at bounding box center [840, 303] width 254 height 24
click at [945, 618] on button "Add Task" at bounding box center [945, 609] width 70 height 24
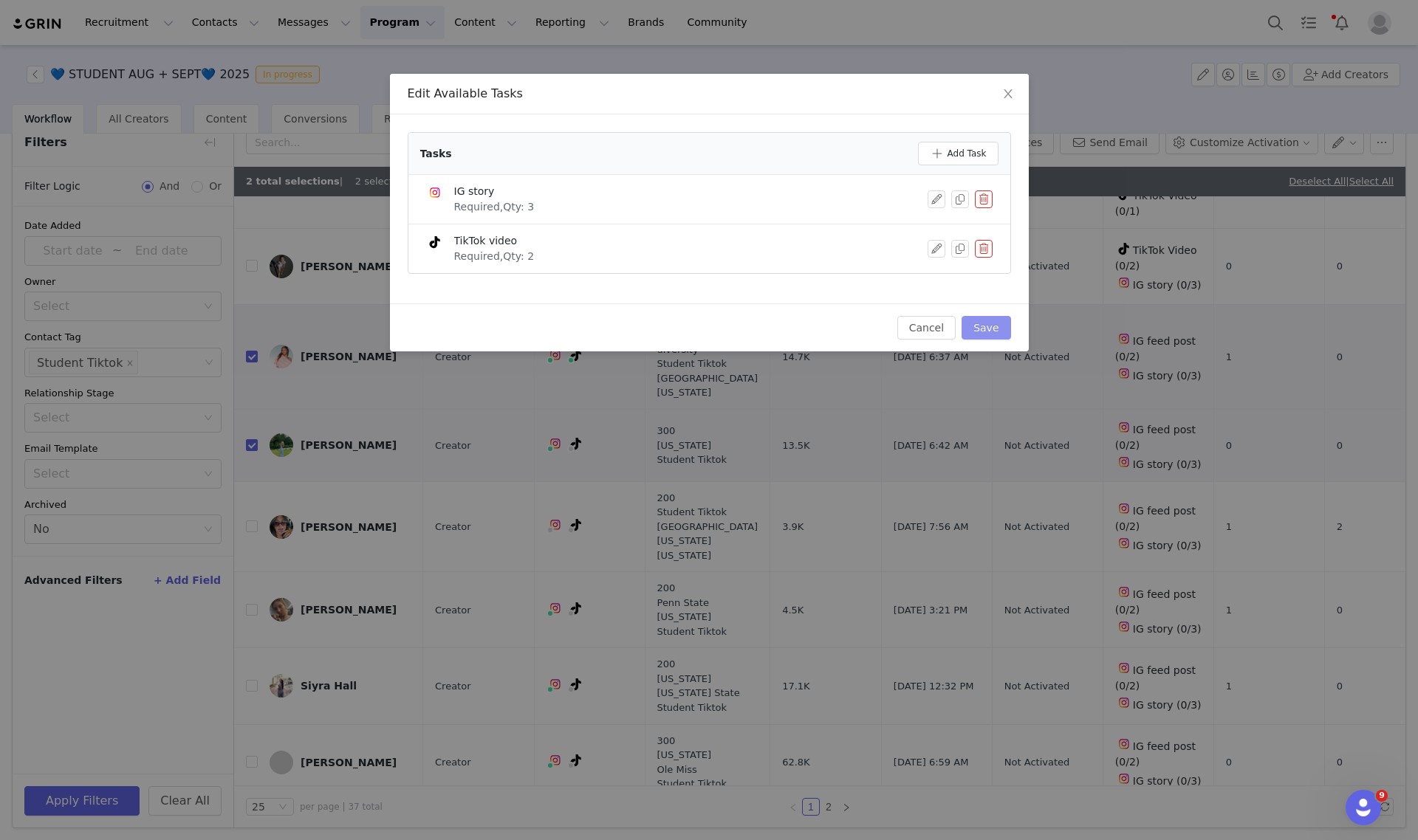
click at [990, 328] on button "Save" at bounding box center [986, 328] width 49 height 24
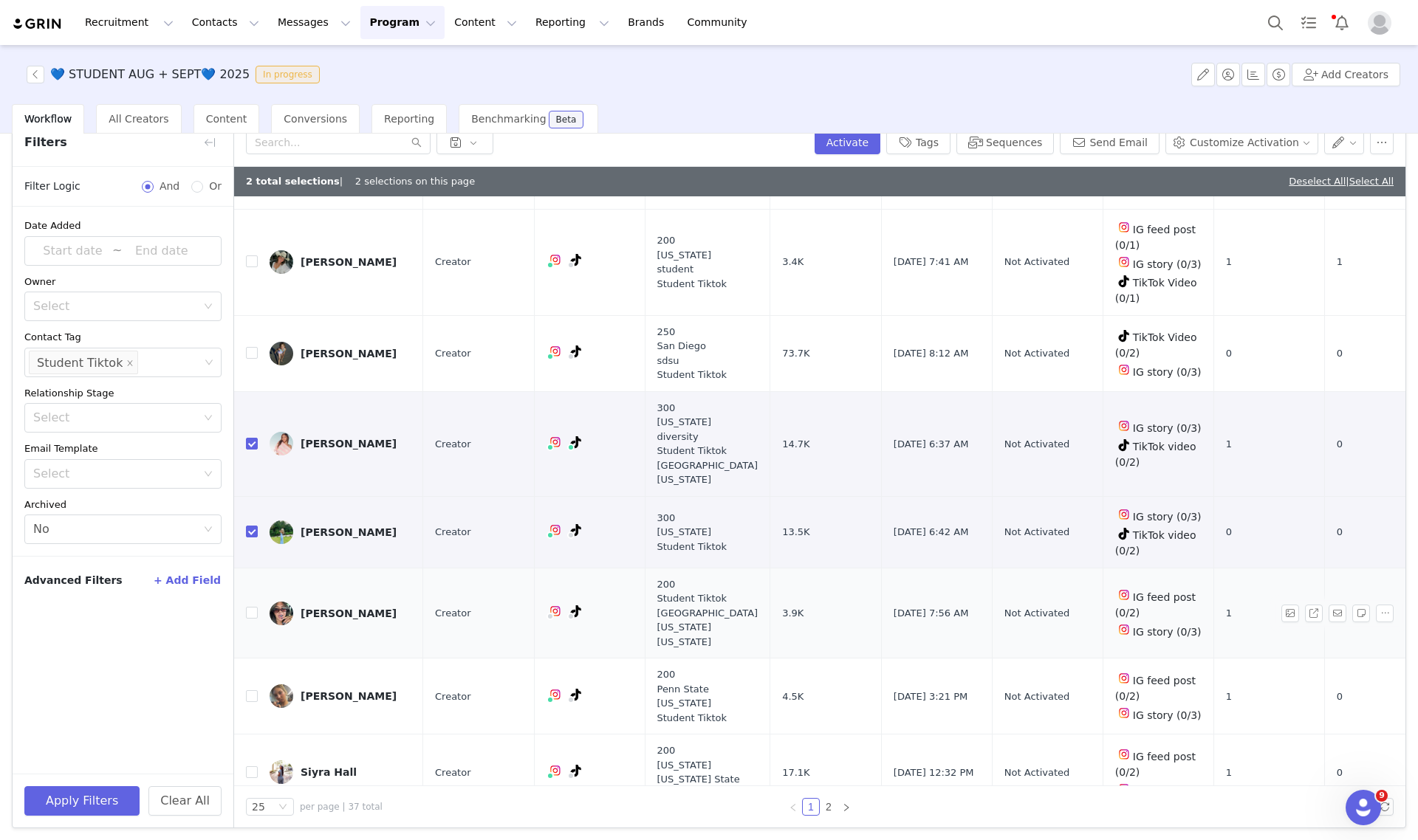
scroll to position [1292, 0]
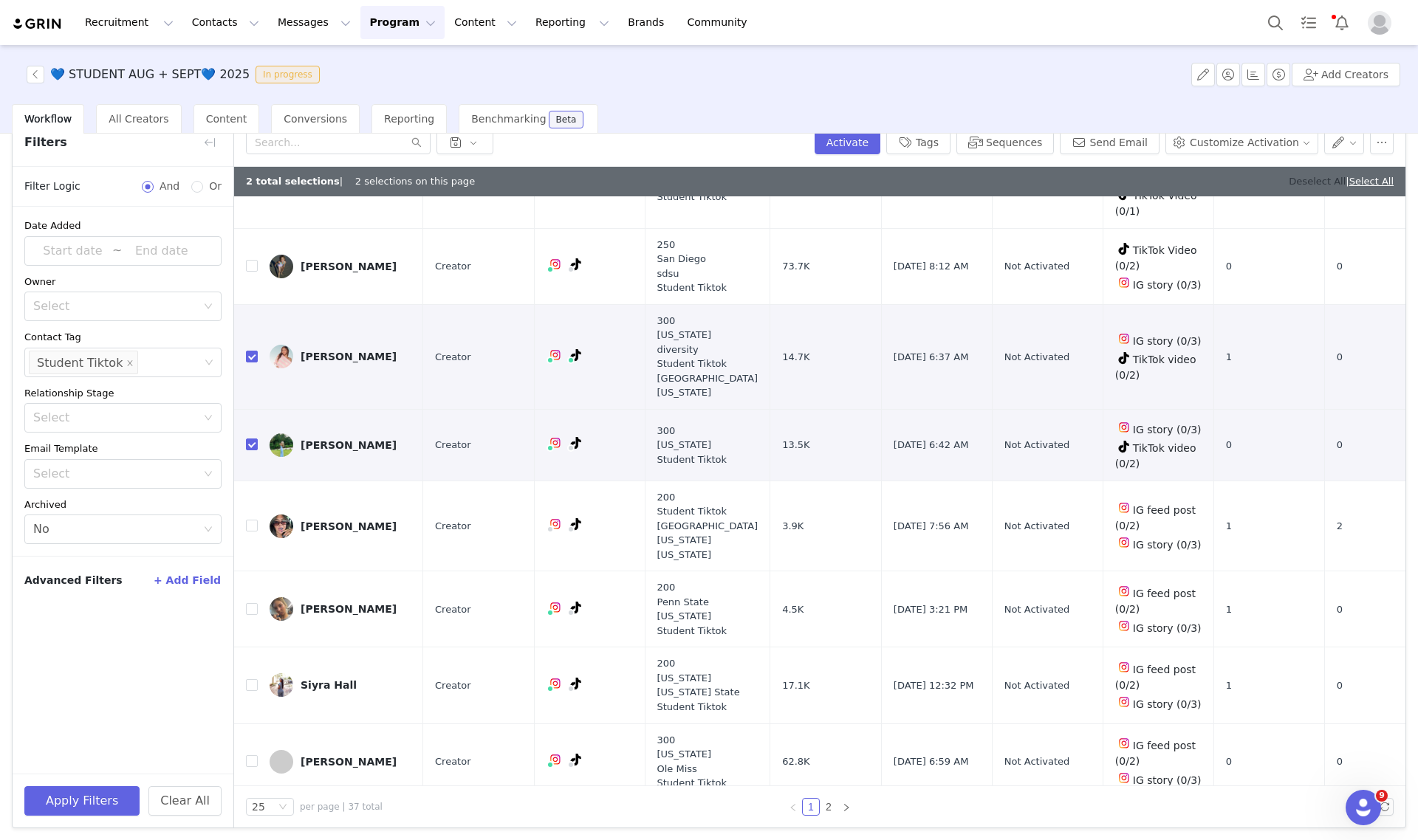
click at [1289, 176] on link "Deselect All" at bounding box center [1317, 181] width 57 height 11
checkbox input "false"
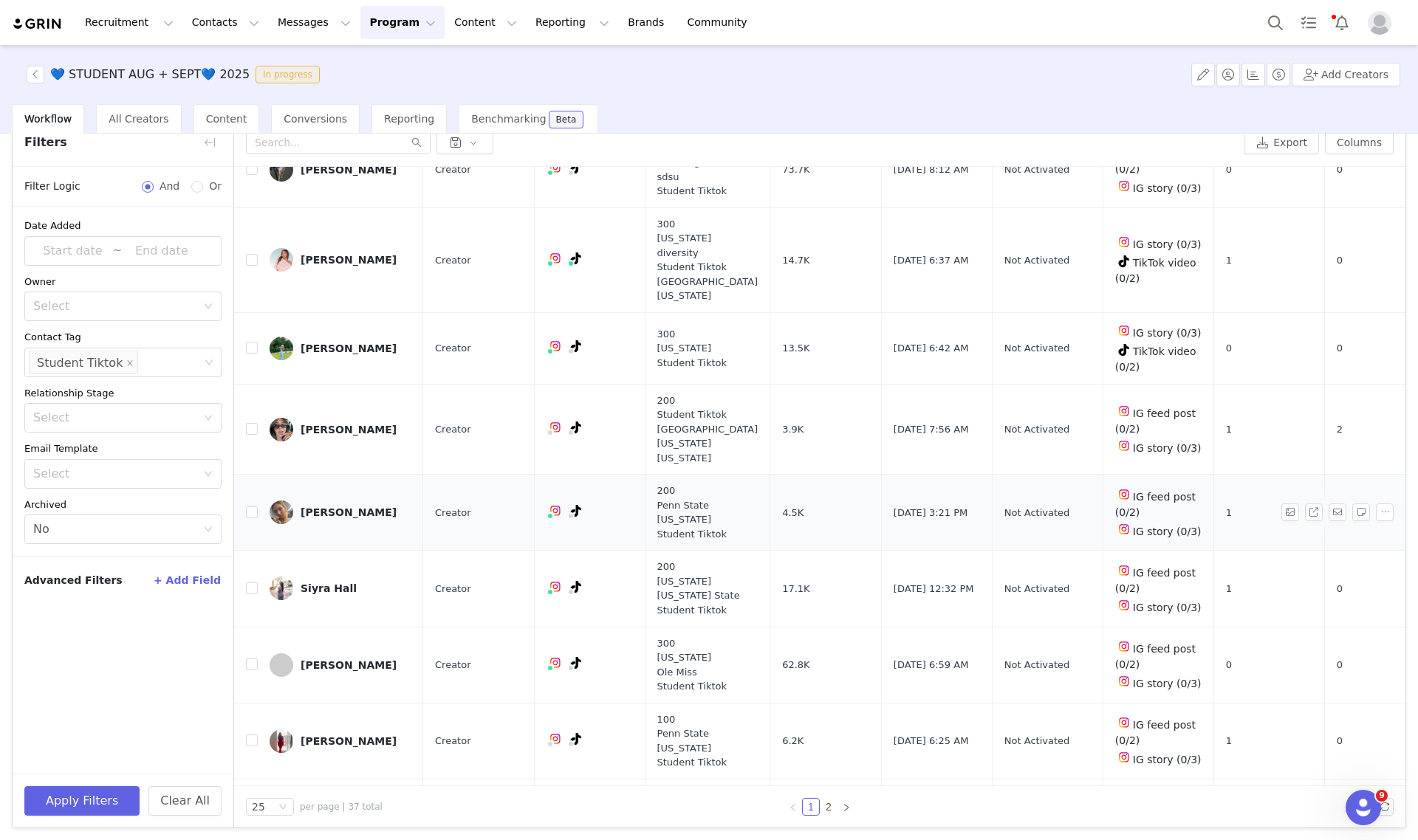
scroll to position [1477, 0]
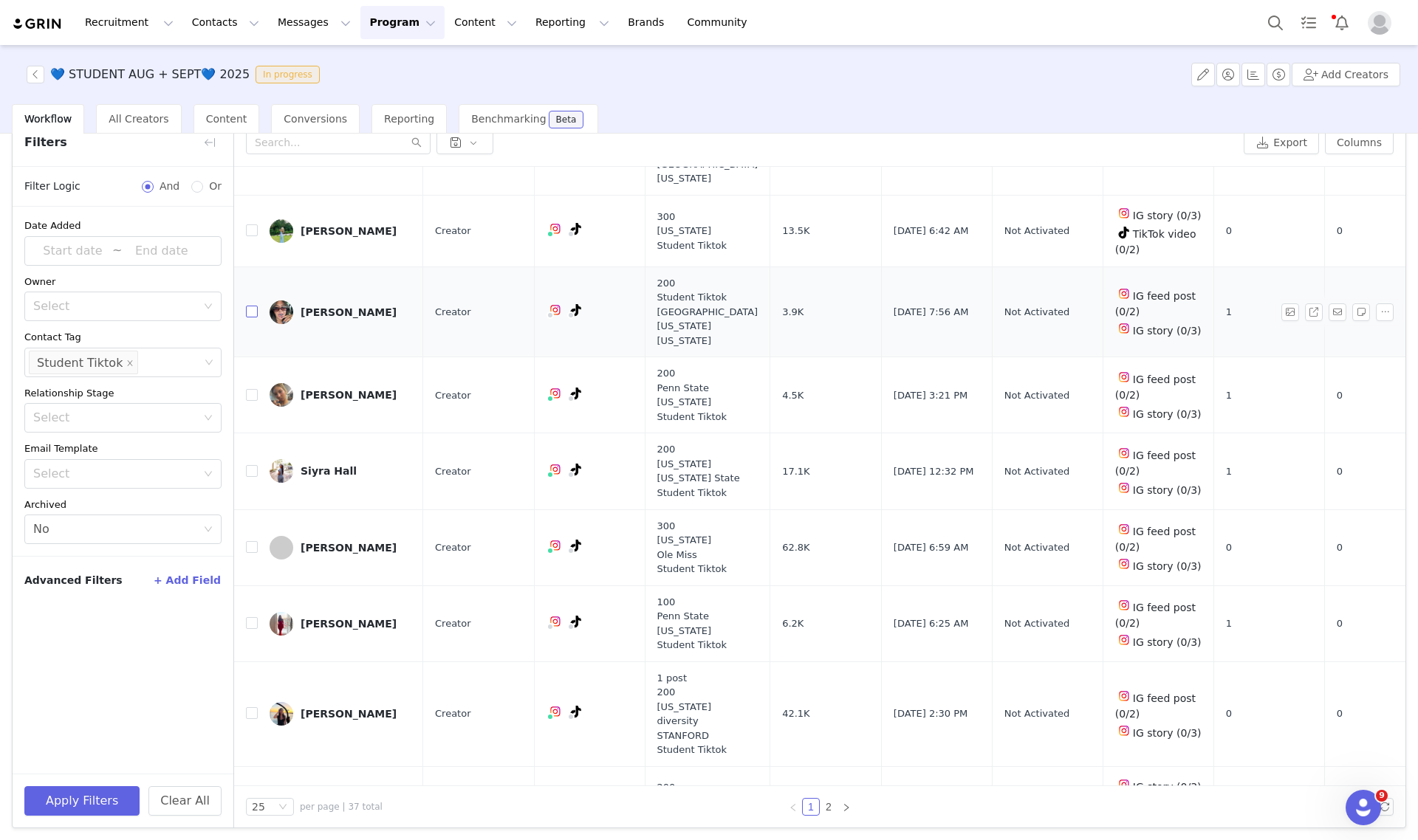
click at [247, 305] on input "checkbox" at bounding box center [251, 311] width 12 height 12
checkbox input "true"
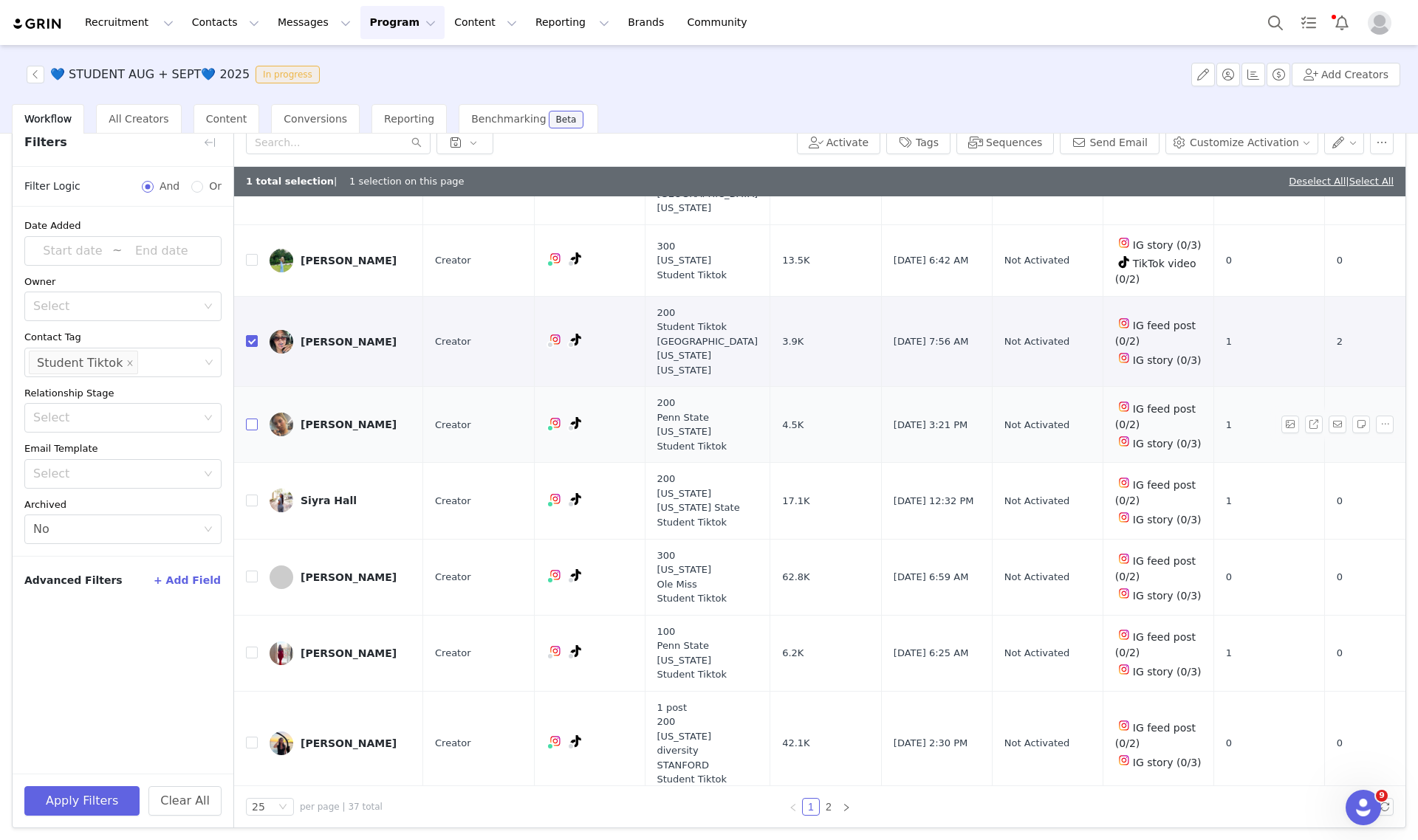
click at [249, 419] on input "checkbox" at bounding box center [251, 424] width 12 height 12
checkbox input "true"
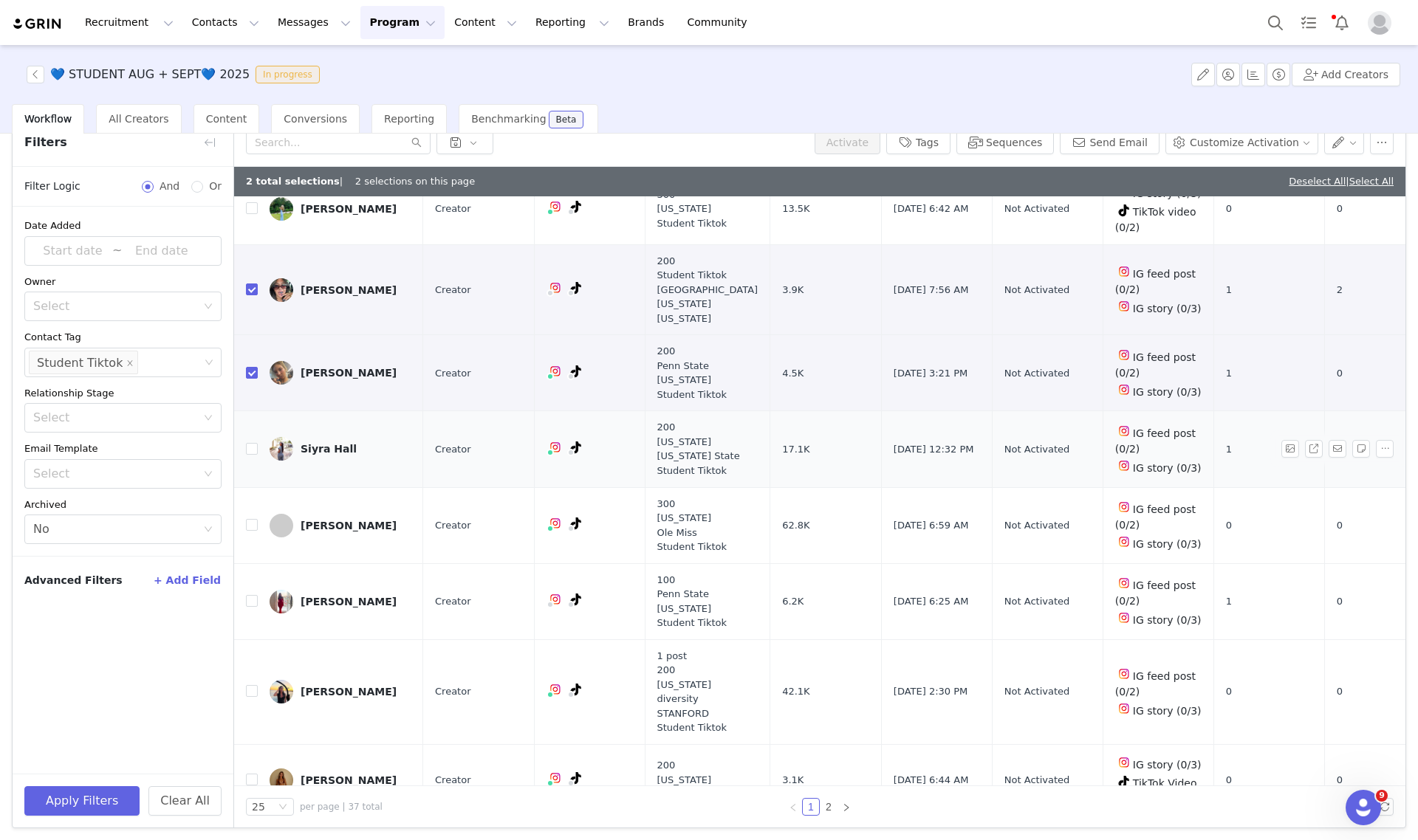
scroll to position [1569, 0]
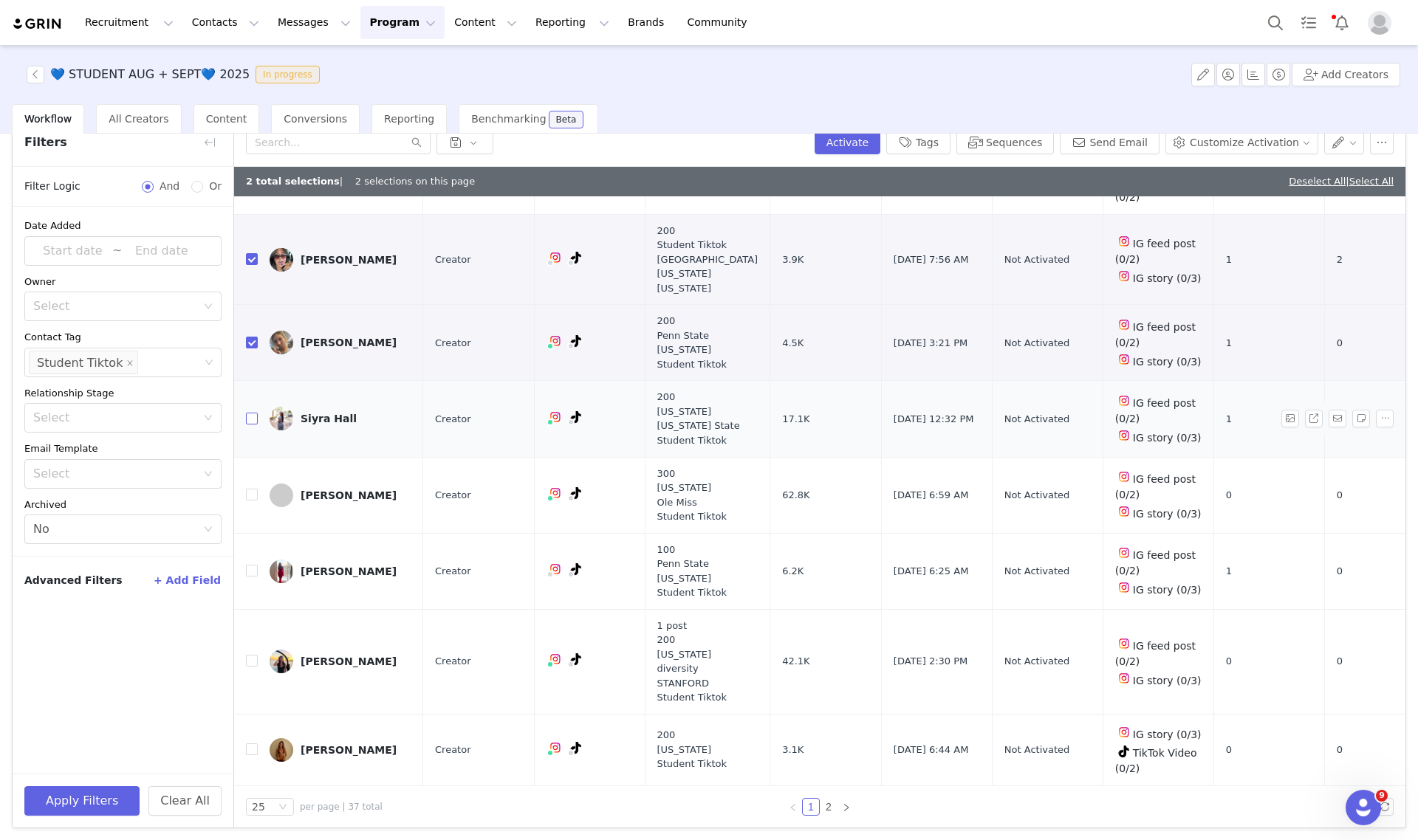
click at [251, 413] on input "checkbox" at bounding box center [251, 419] width 12 height 12
checkbox input "true"
click at [252, 489] on input "checkbox" at bounding box center [251, 495] width 12 height 12
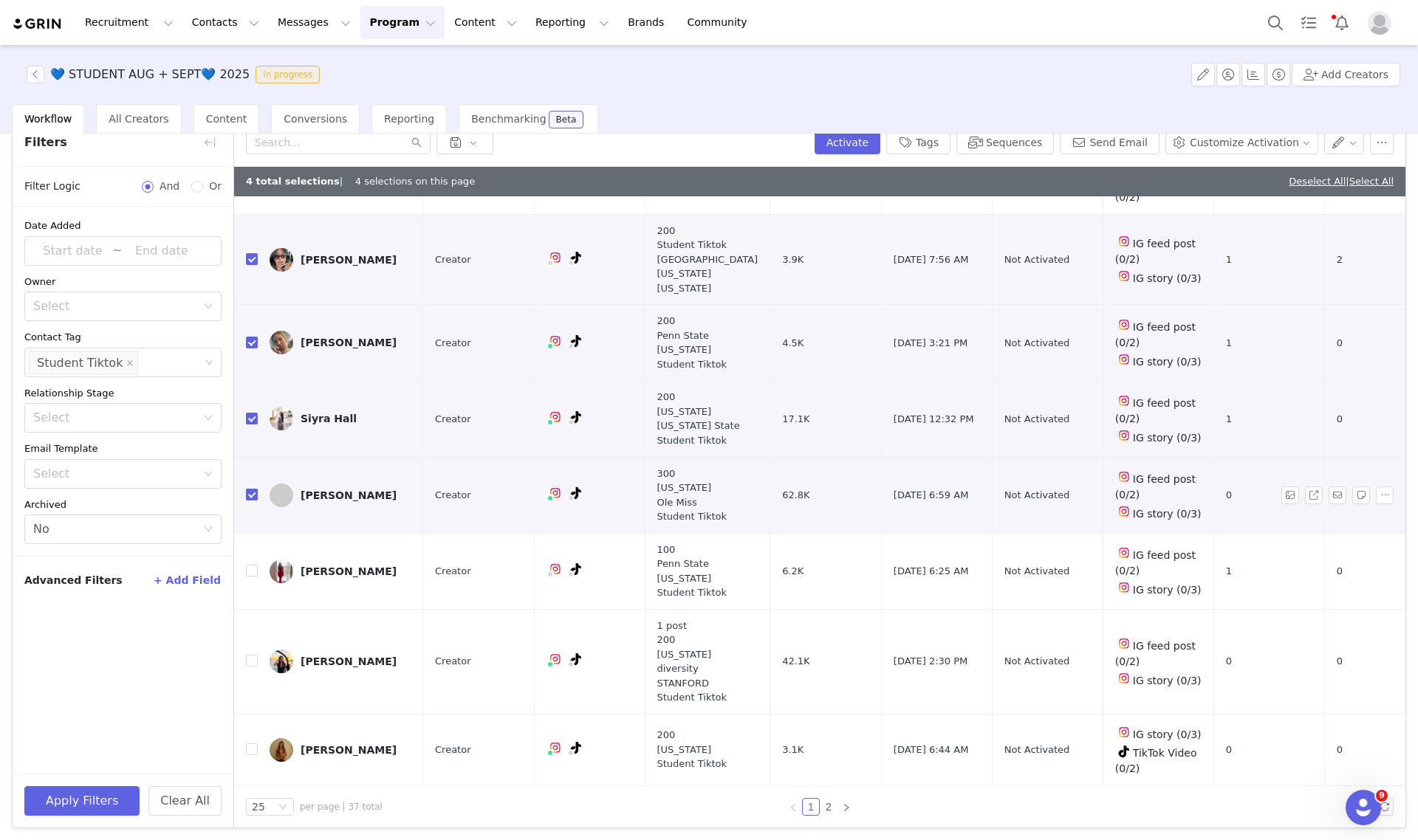
click at [247, 489] on input "checkbox" at bounding box center [251, 495] width 12 height 12
checkbox input "false"
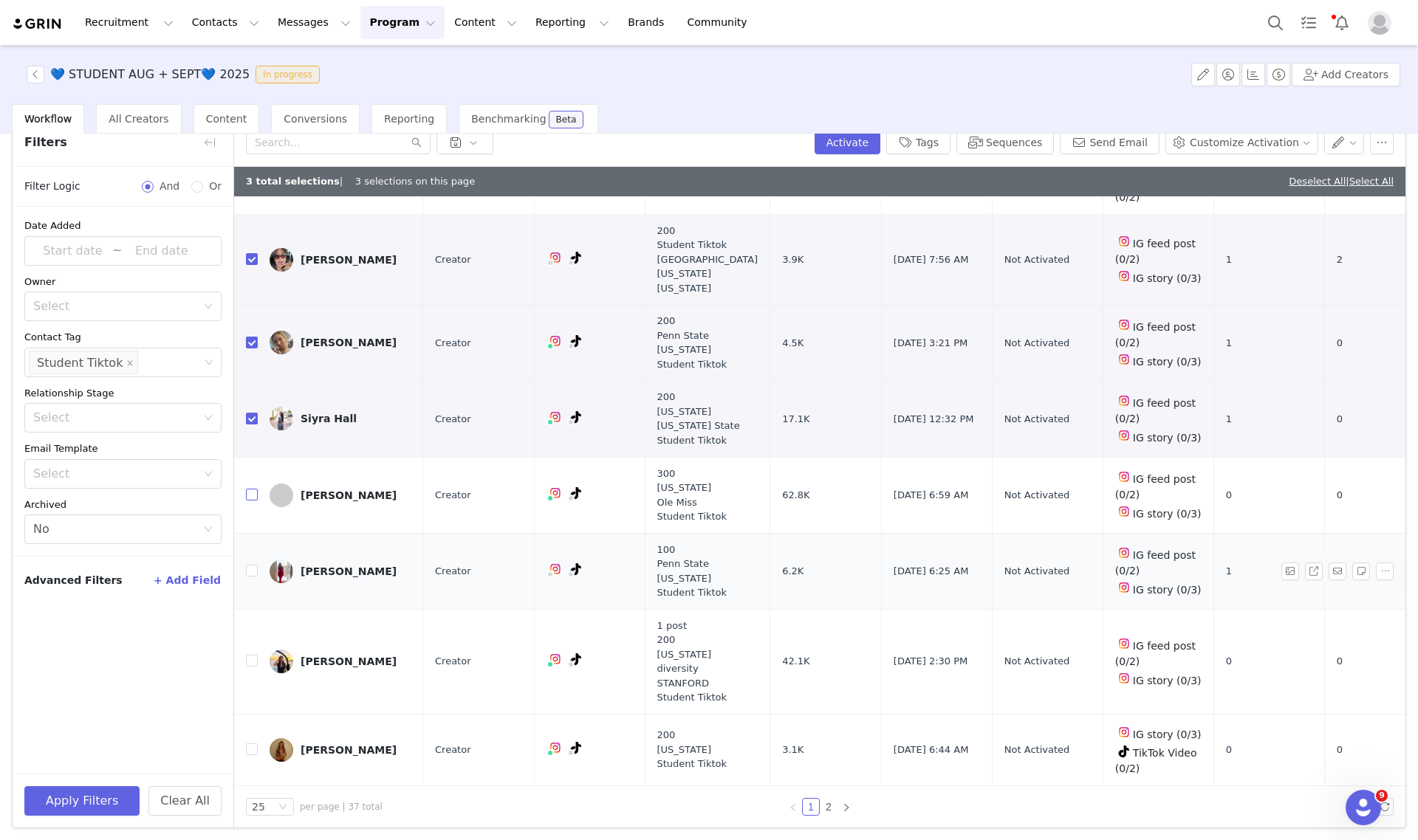
scroll to position [1477, 0]
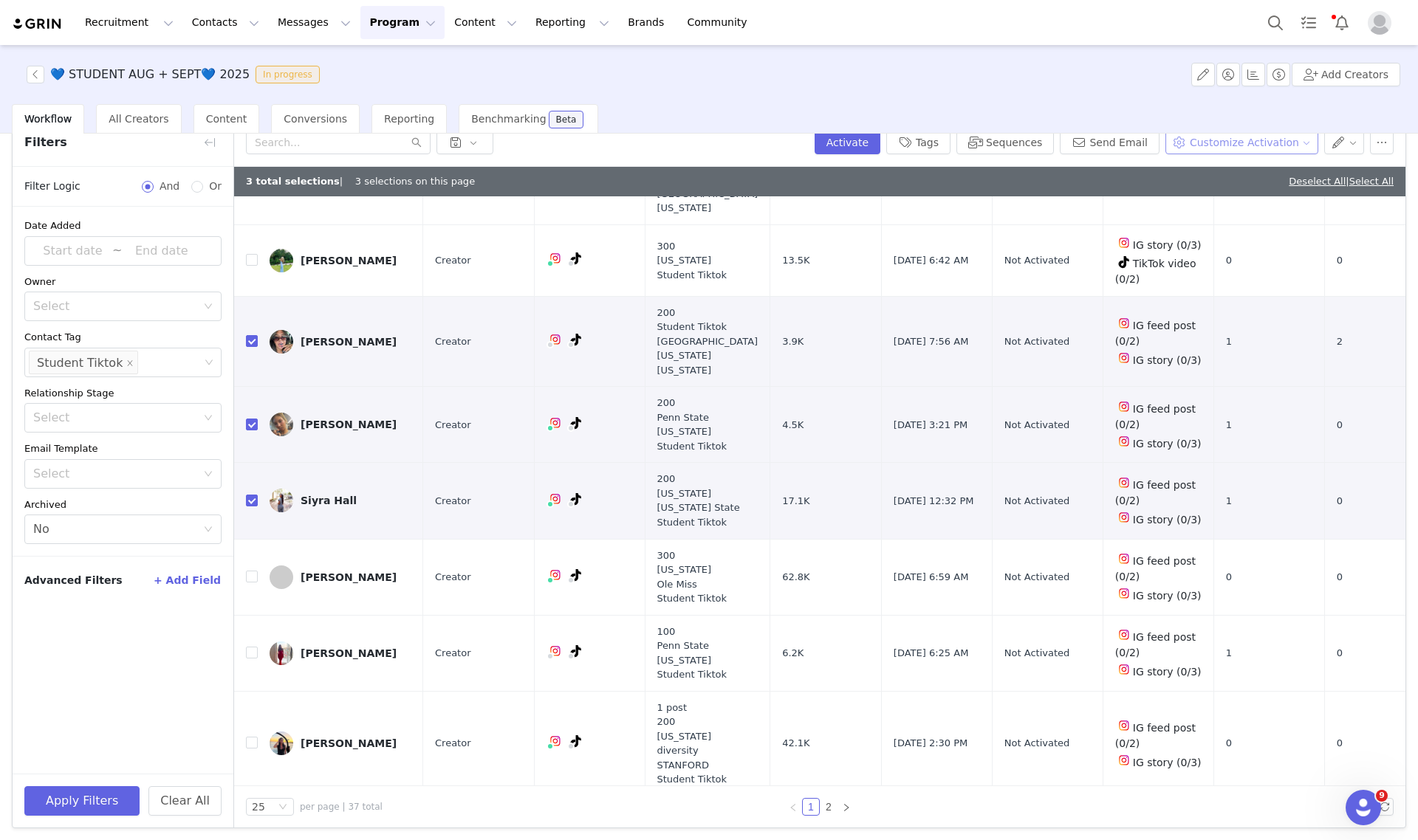
click at [1243, 150] on button "Customize Activation" at bounding box center [1242, 143] width 153 height 24
click at [1233, 172] on span "Edit Product Selection" at bounding box center [1248, 171] width 114 height 16
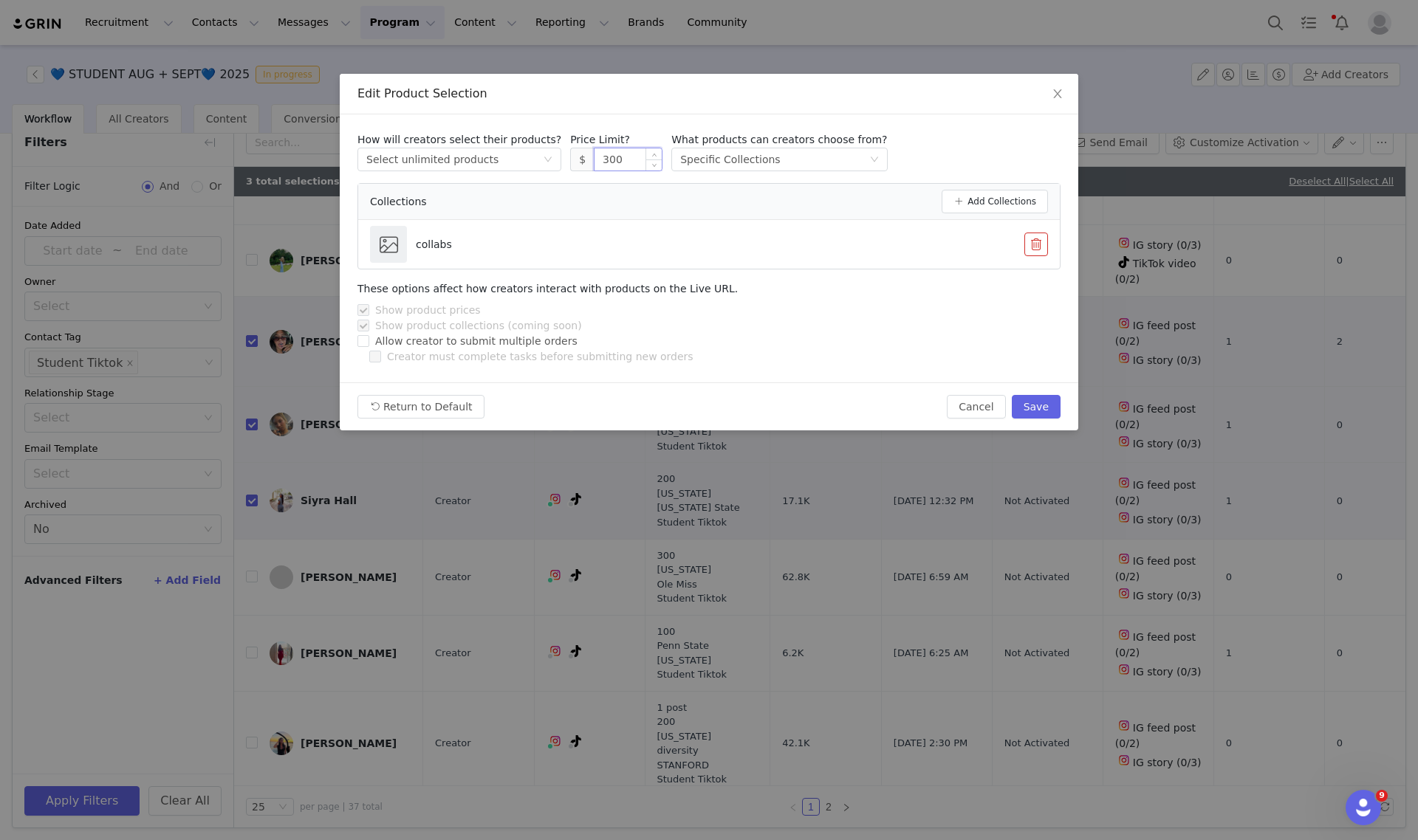
click at [595, 160] on input "300" at bounding box center [628, 160] width 67 height 22
click at [1036, 401] on button "Save" at bounding box center [1036, 407] width 49 height 24
type input "300"
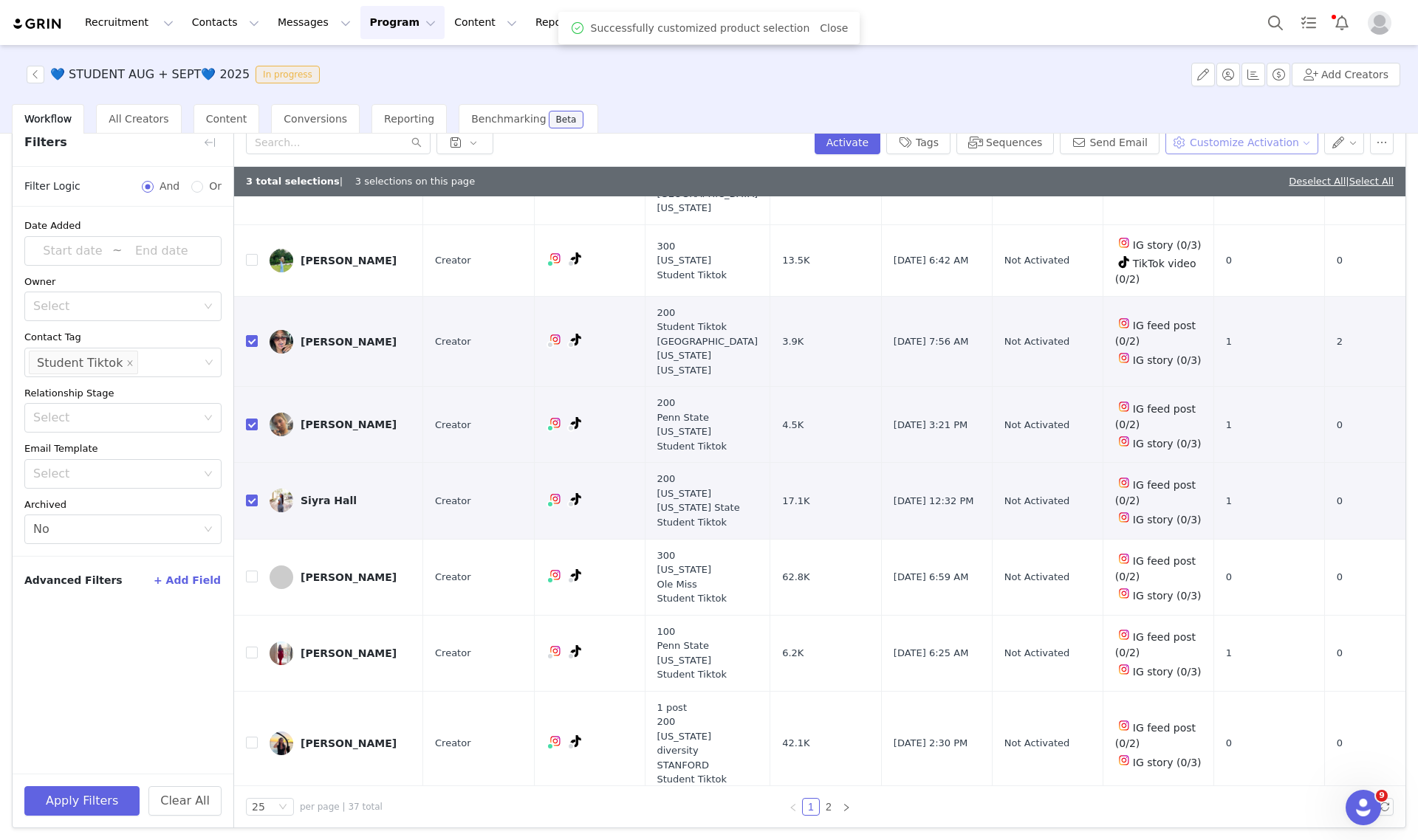
click at [1227, 143] on button "Customize Activation" at bounding box center [1242, 143] width 153 height 24
click at [1224, 192] on span "Edit Available Tasks" at bounding box center [1241, 194] width 101 height 16
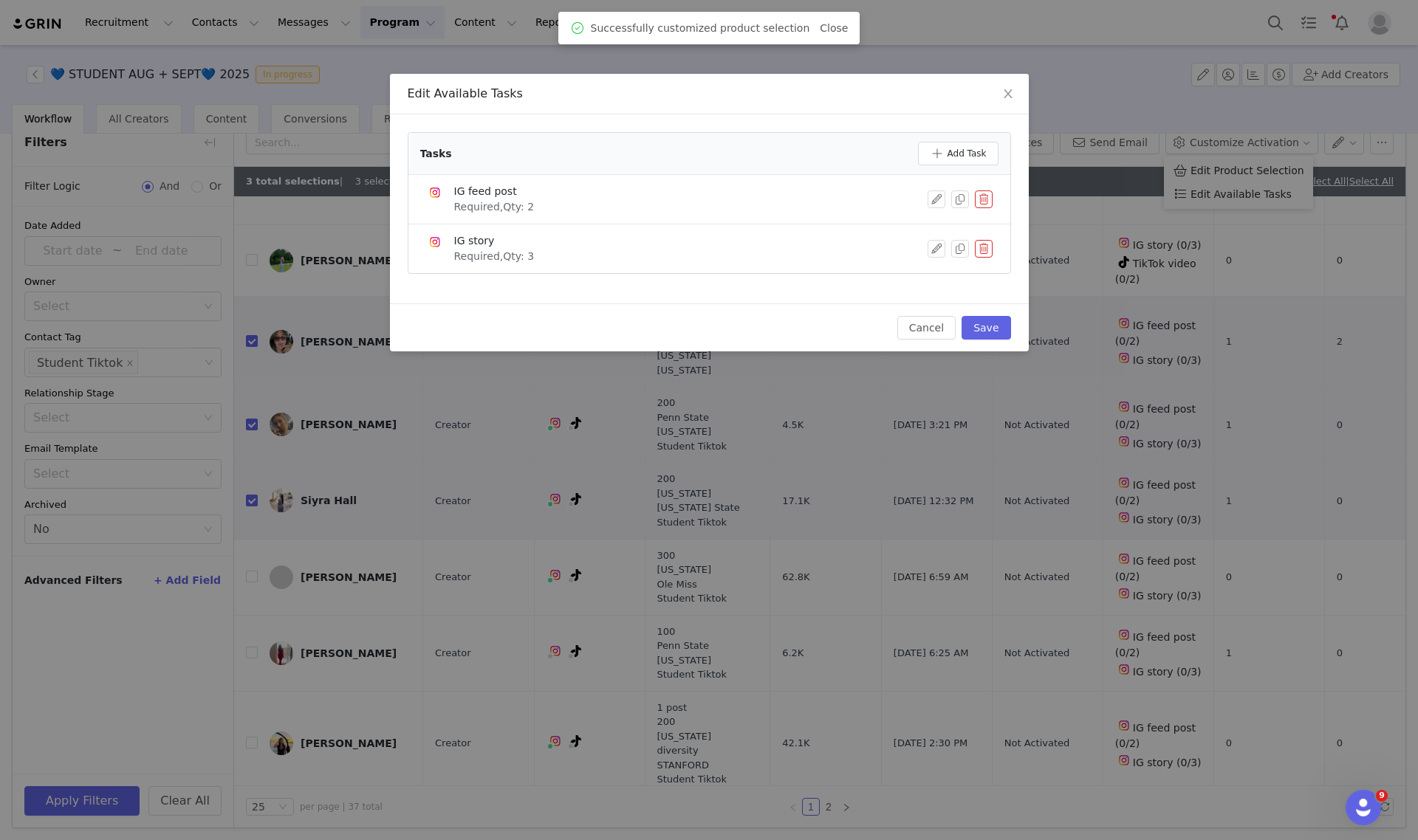
click at [979, 197] on button "button" at bounding box center [984, 200] width 18 height 18
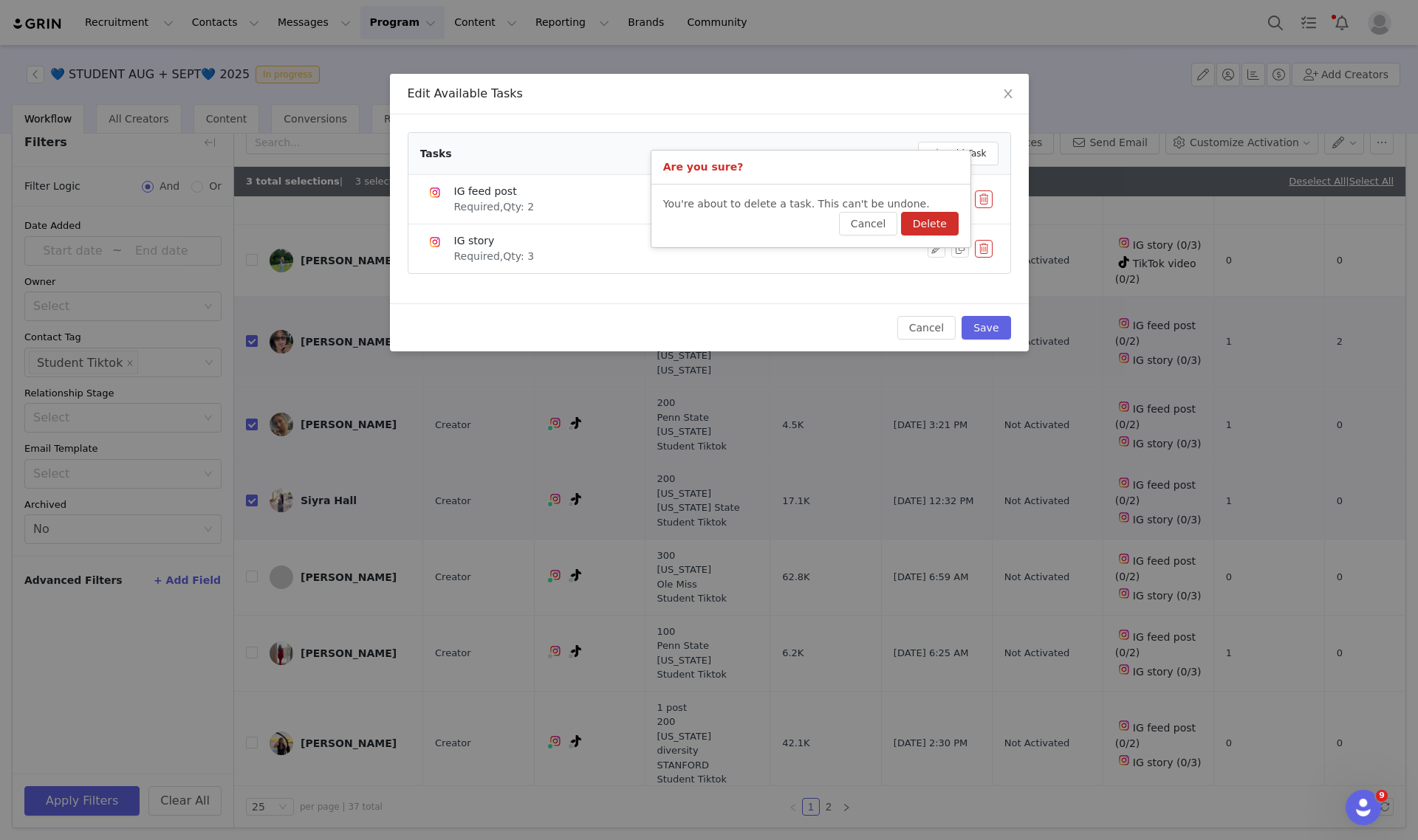
click at [933, 222] on button "Delete" at bounding box center [930, 224] width 58 height 24
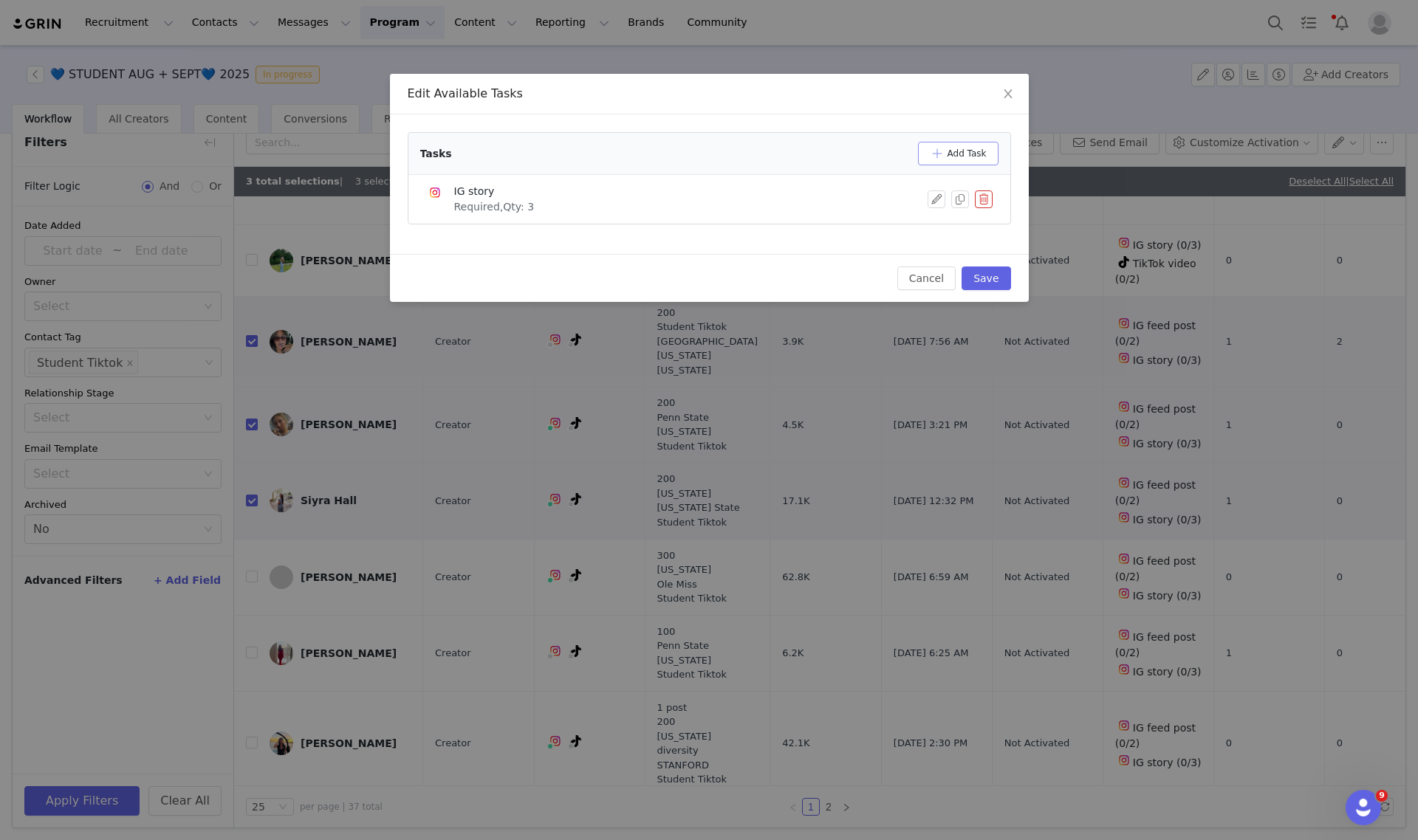
click at [961, 154] on button "Add Task" at bounding box center [958, 154] width 81 height 24
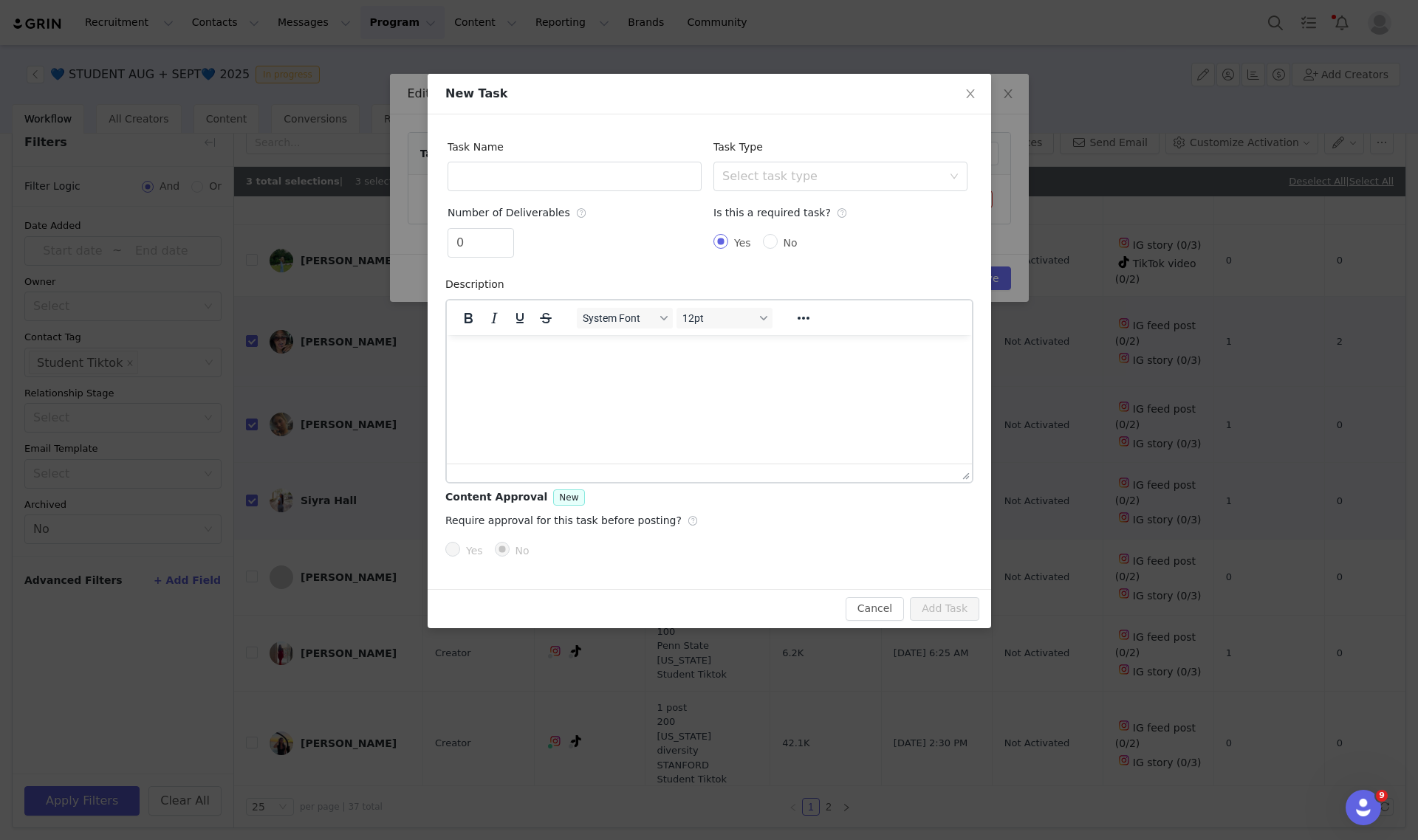
scroll to position [0, 0]
click at [510, 179] on input "text" at bounding box center [574, 177] width 254 height 30
type input "TikTok Video"
click at [507, 231] on span "Increase Value" at bounding box center [505, 237] width 16 height 17
type input "2"
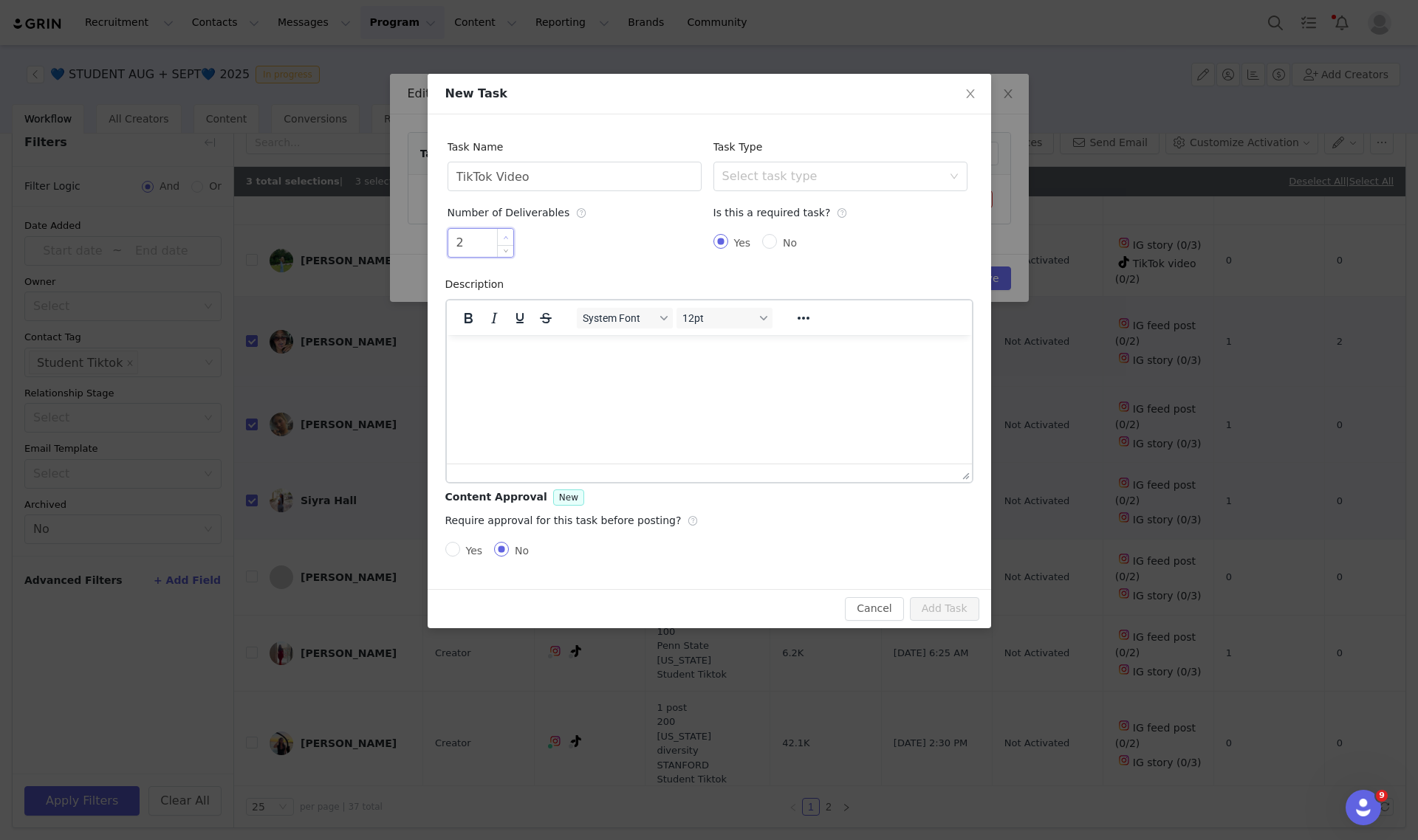
click at [507, 231] on span "Increase Value" at bounding box center [505, 237] width 16 height 17
click at [792, 182] on div "Select task type" at bounding box center [833, 177] width 220 height 15
click at [780, 301] on li "TikTok Video" at bounding box center [840, 303] width 254 height 24
click at [947, 612] on button "Add Task" at bounding box center [945, 609] width 70 height 24
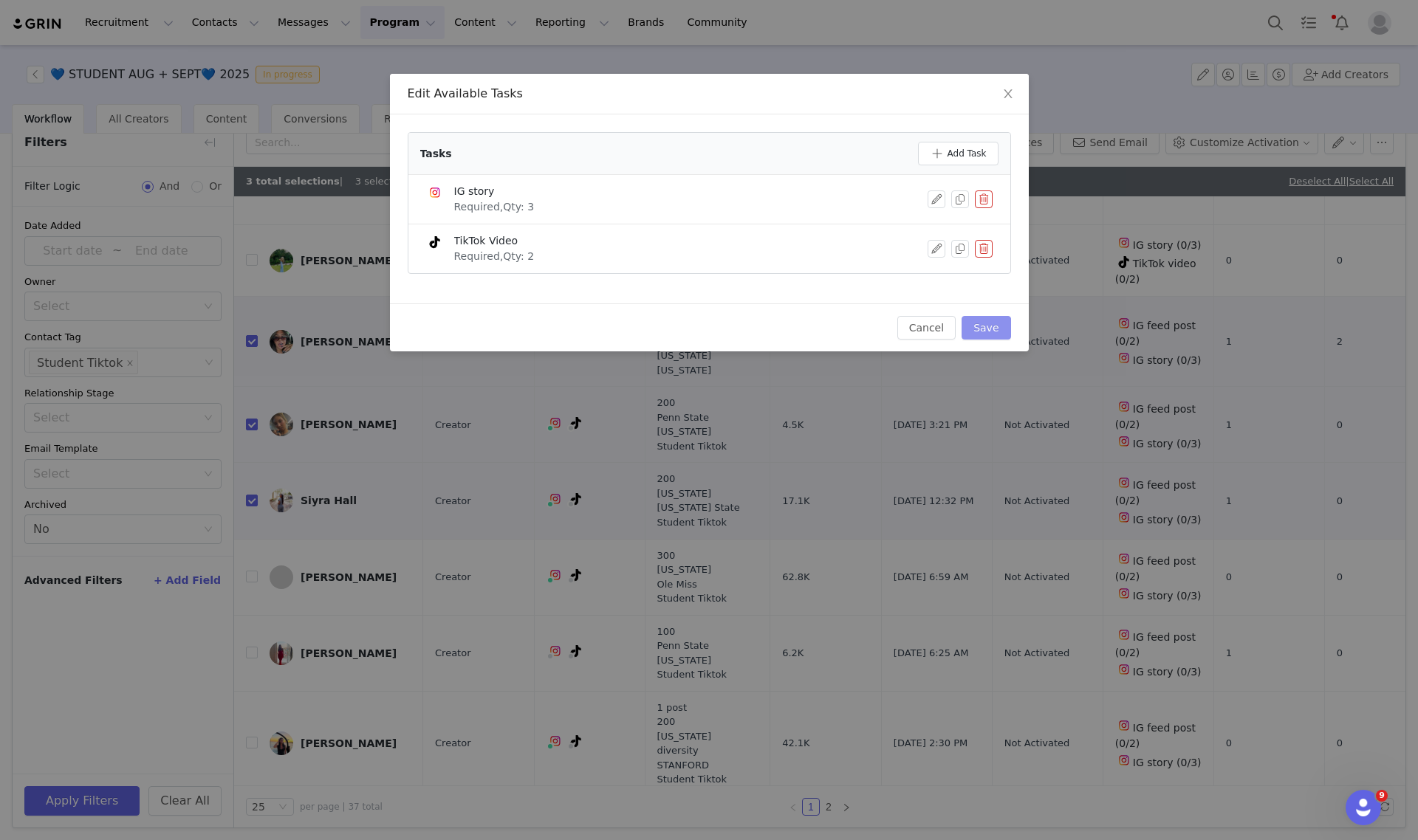
click at [1002, 319] on button "Save" at bounding box center [986, 328] width 49 height 24
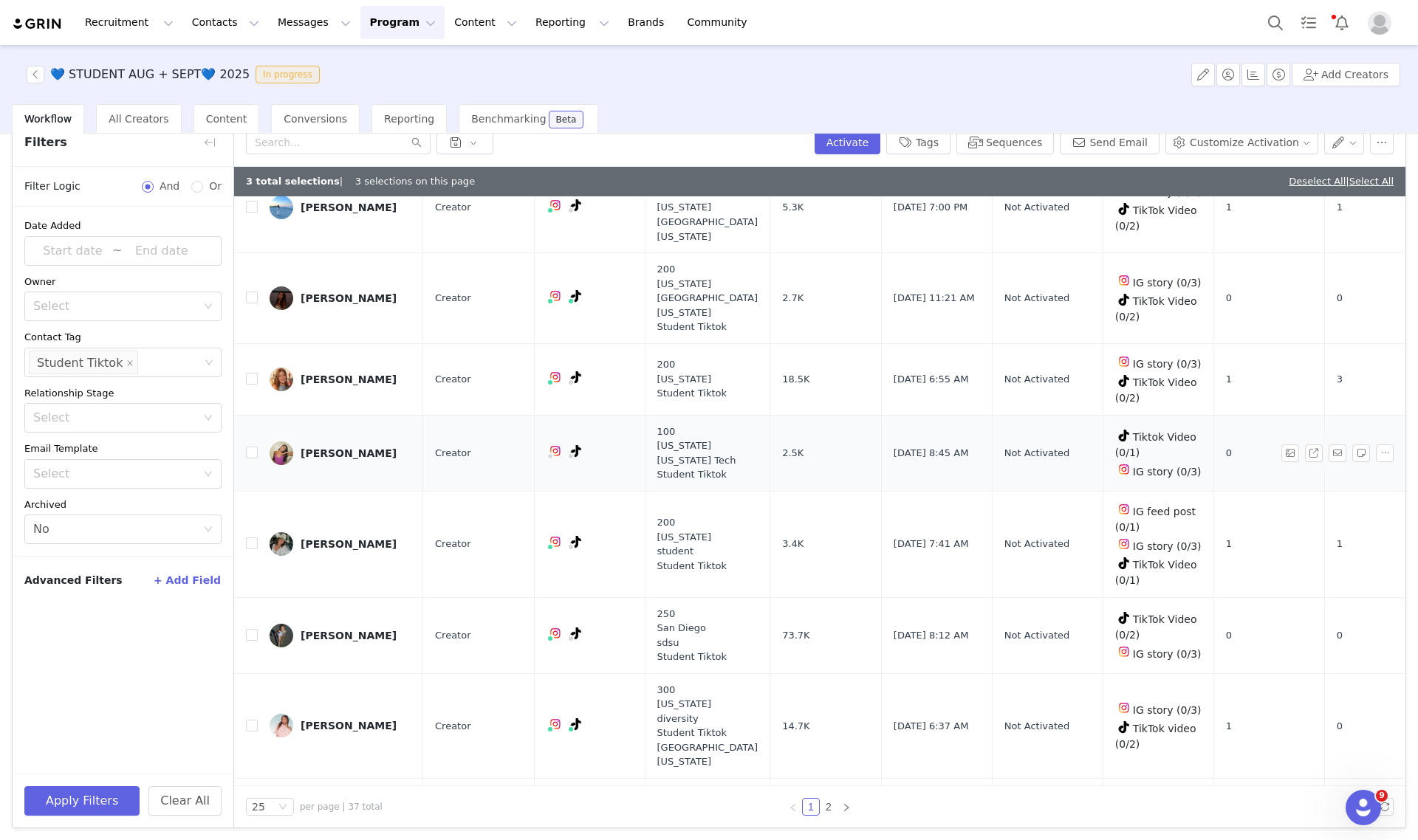
scroll to position [1477, 0]
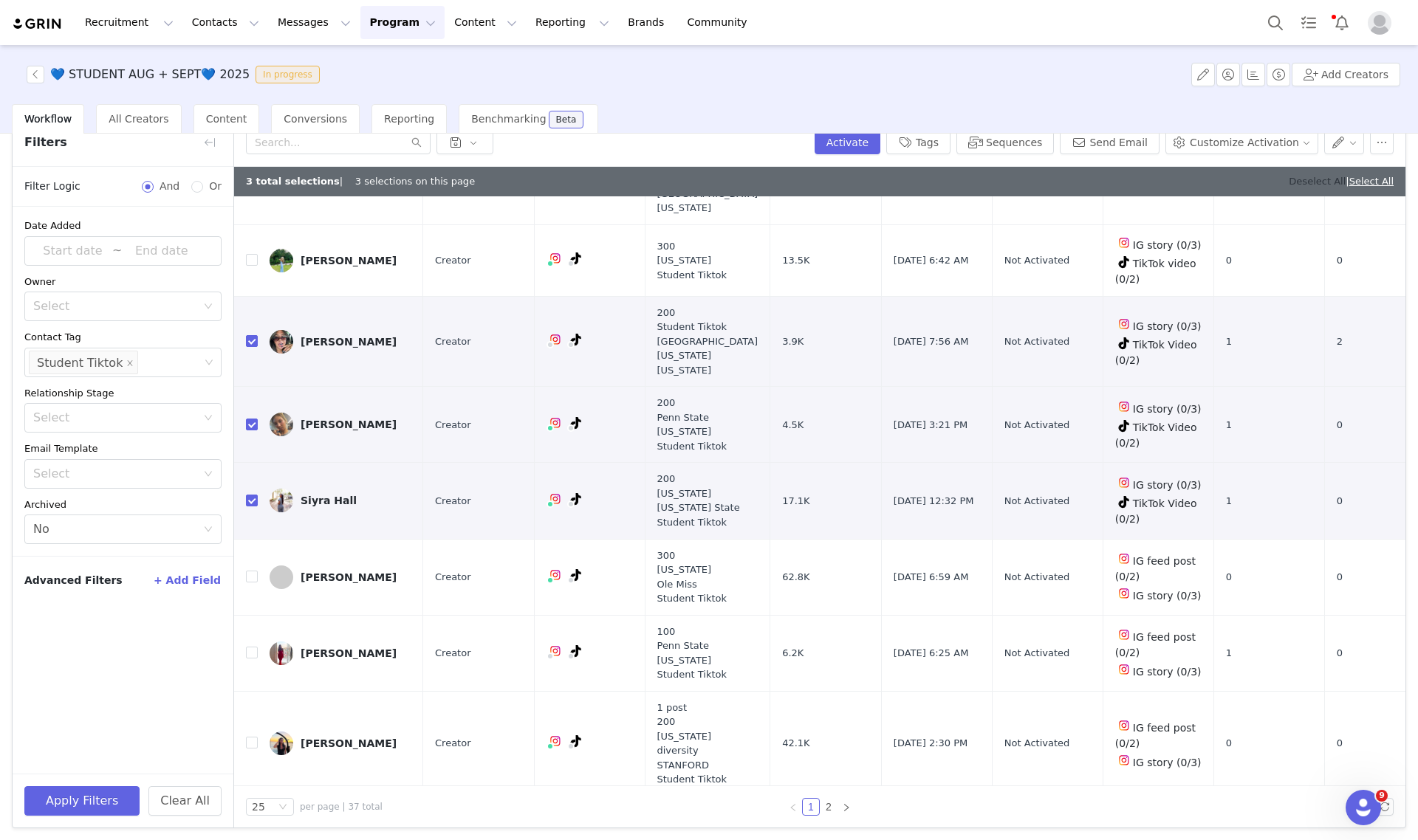
click at [1292, 178] on link "Deselect All" at bounding box center [1317, 181] width 57 height 11
checkbox input "false"
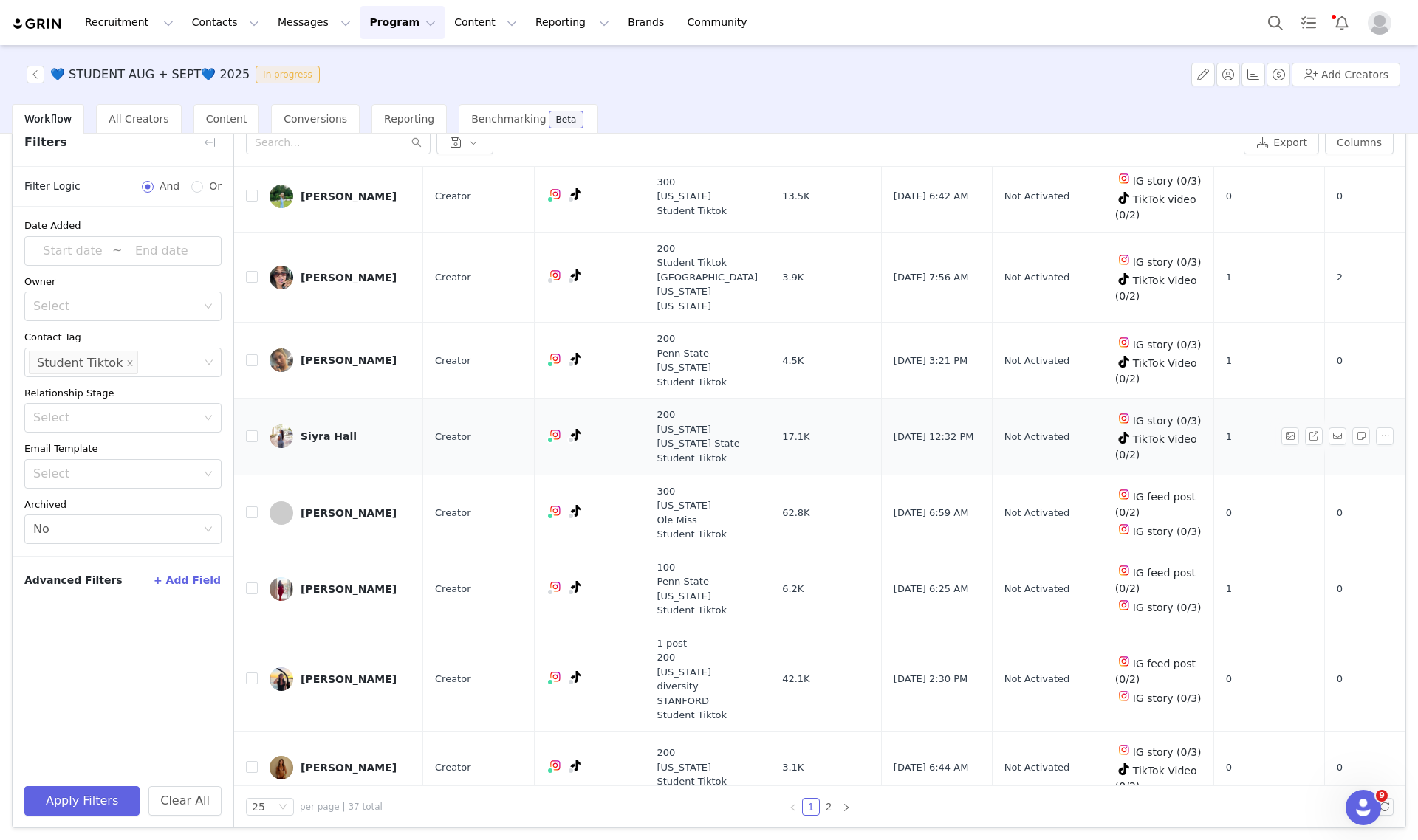
scroll to position [1540, 0]
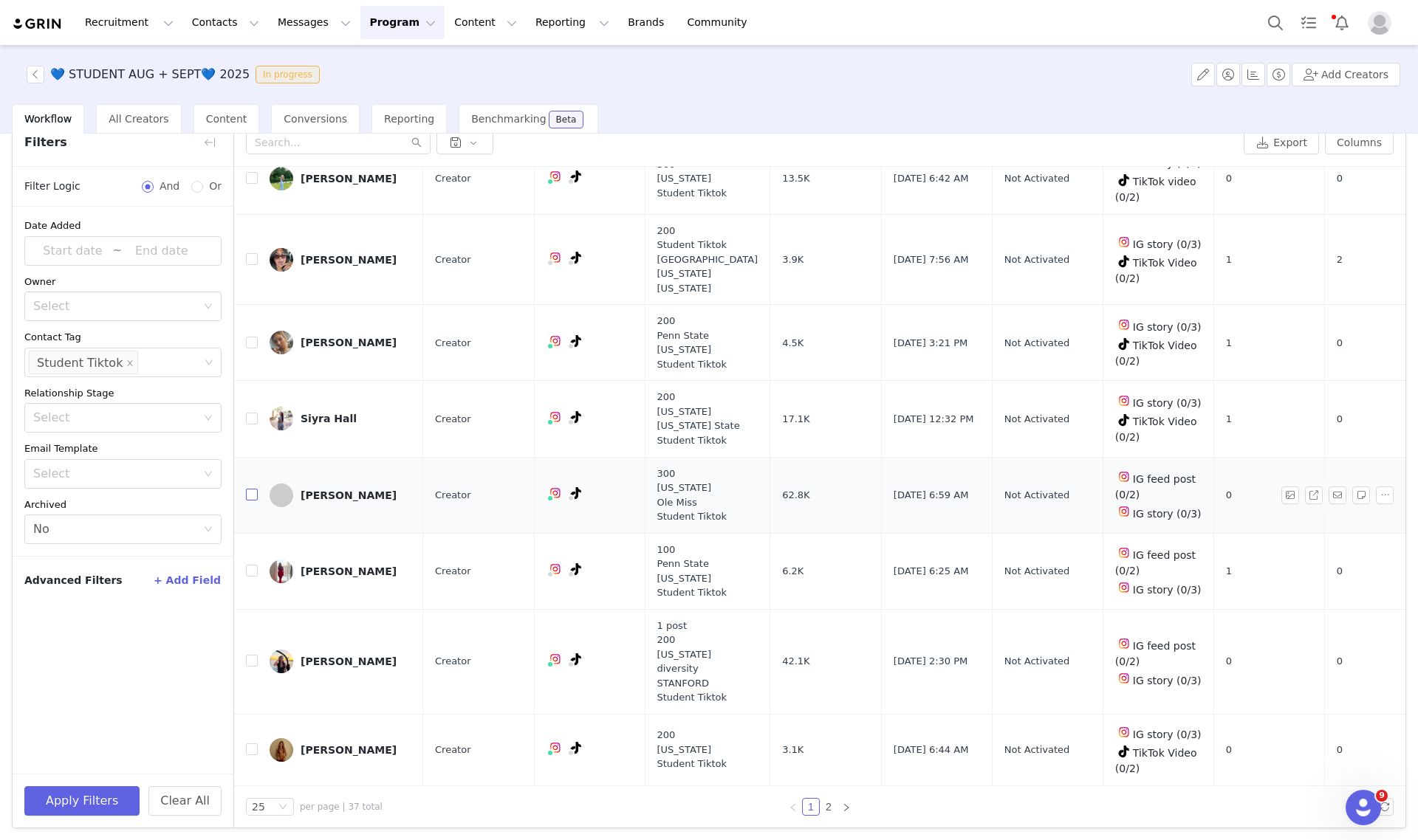
click at [249, 489] on input "checkbox" at bounding box center [251, 495] width 12 height 12
checkbox input "true"
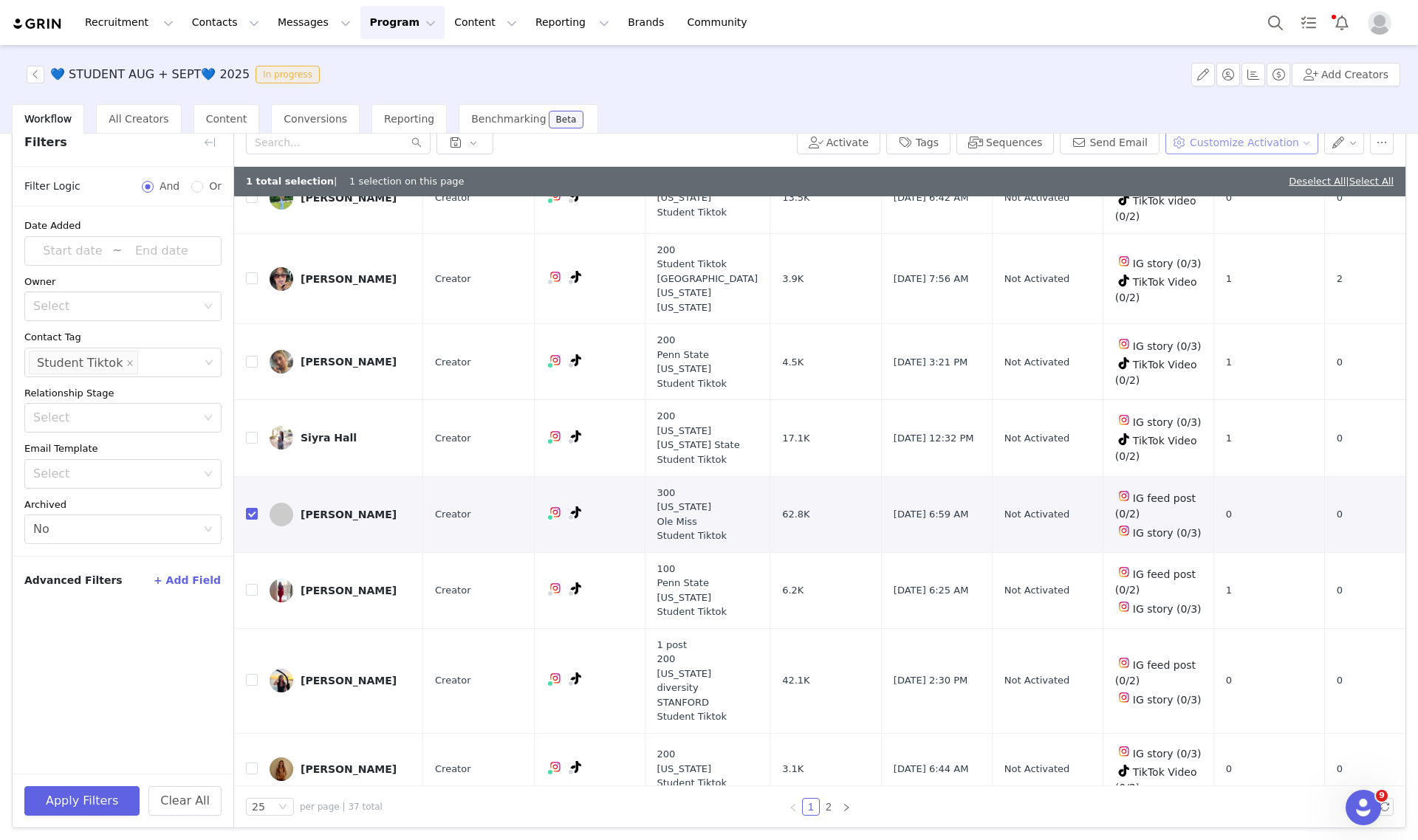
click at [1231, 138] on button "Customize Activation" at bounding box center [1242, 143] width 153 height 24
click at [1206, 192] on span "Edit Available Tasks" at bounding box center [1241, 194] width 101 height 16
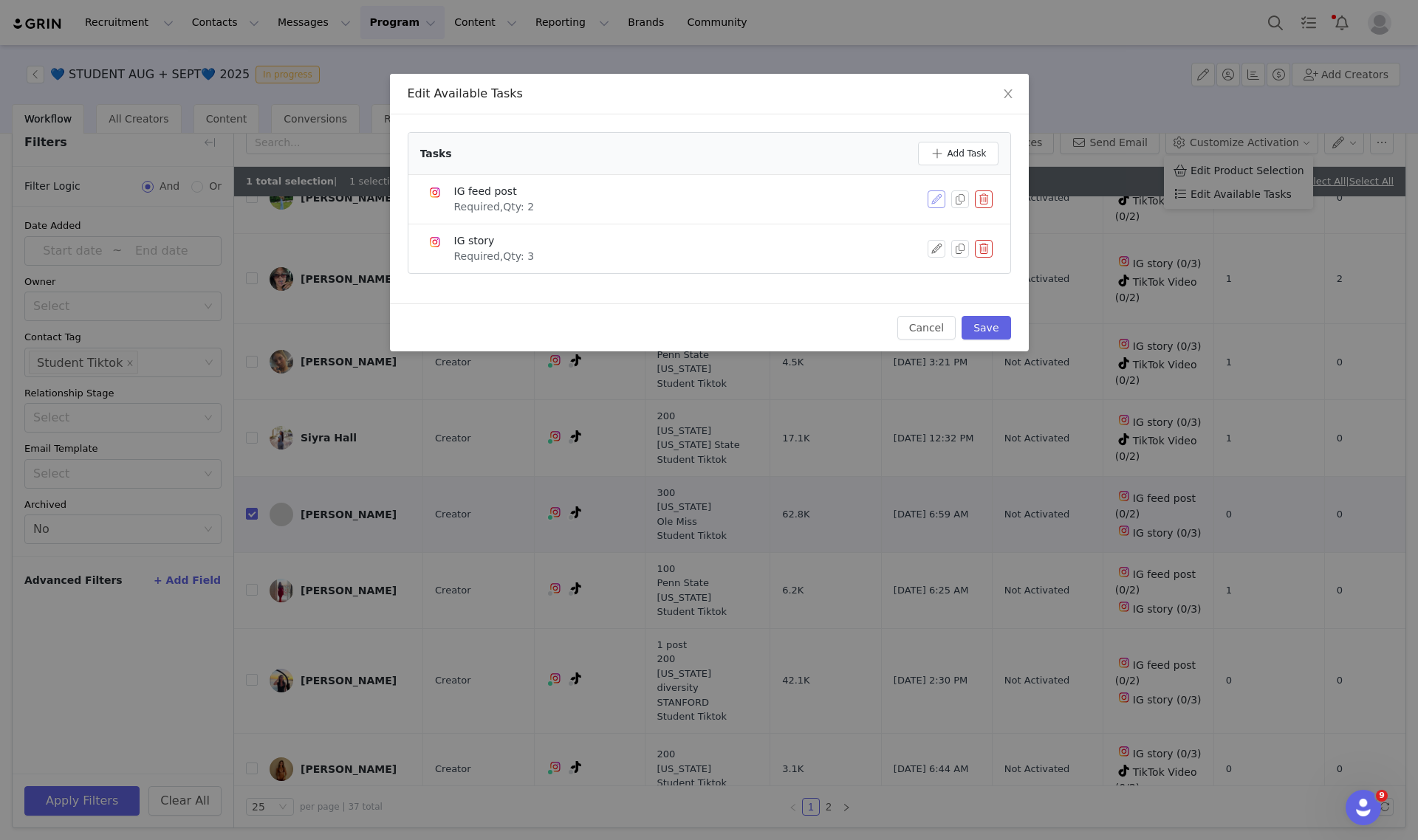
click at [932, 200] on button "button" at bounding box center [936, 200] width 18 height 18
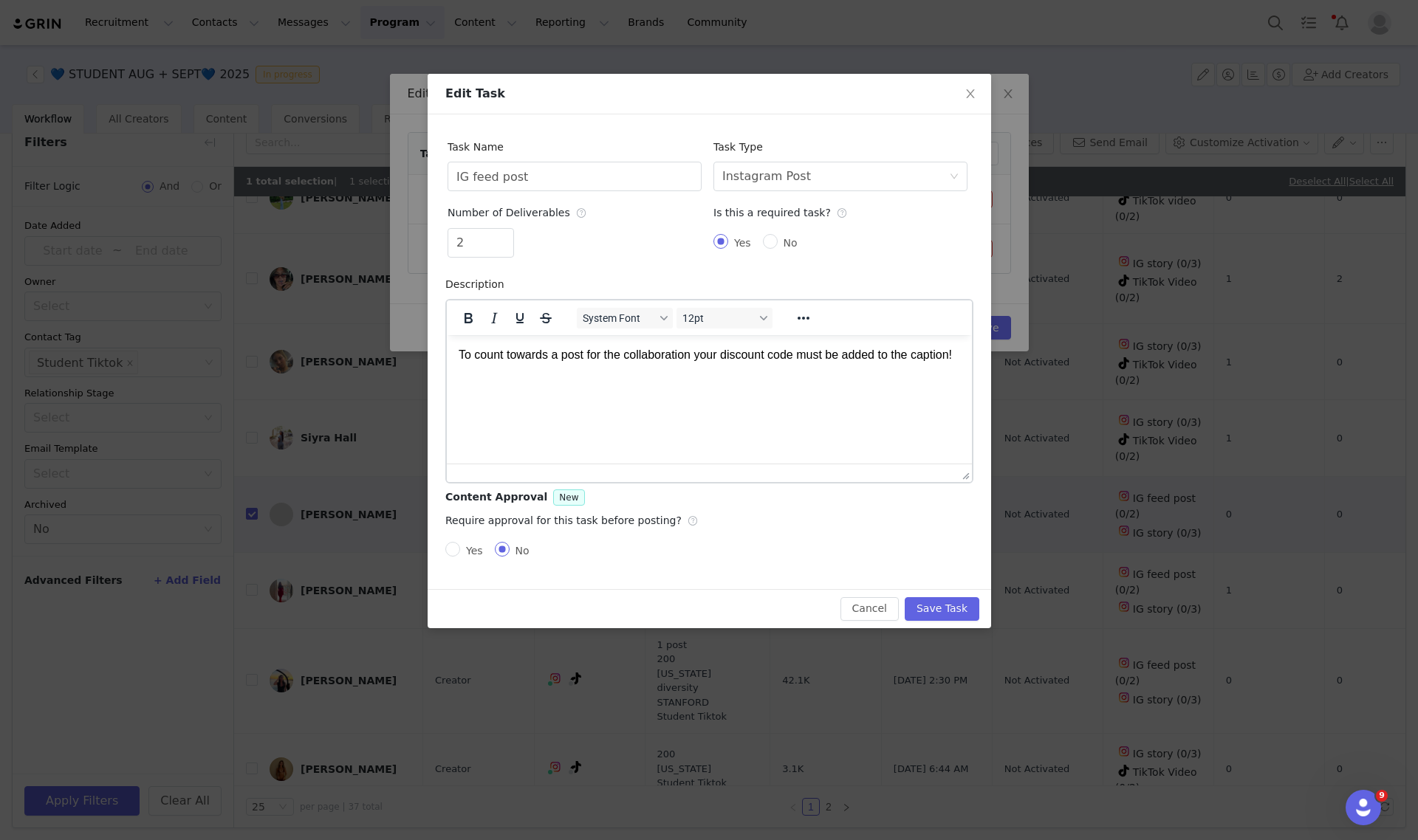
scroll to position [0, 0]
drag, startPoint x: 598, startPoint y: 179, endPoint x: 316, endPoint y: 155, distance: 283.0
click at [316, 155] on div "Edit Task Task Name IG feed post Task Type Select task type Instagram Post Numb…" at bounding box center [709, 420] width 1418 height 840
type input "TikTok Video"
click at [806, 180] on div "Select task type Instagram Post" at bounding box center [836, 177] width 227 height 28
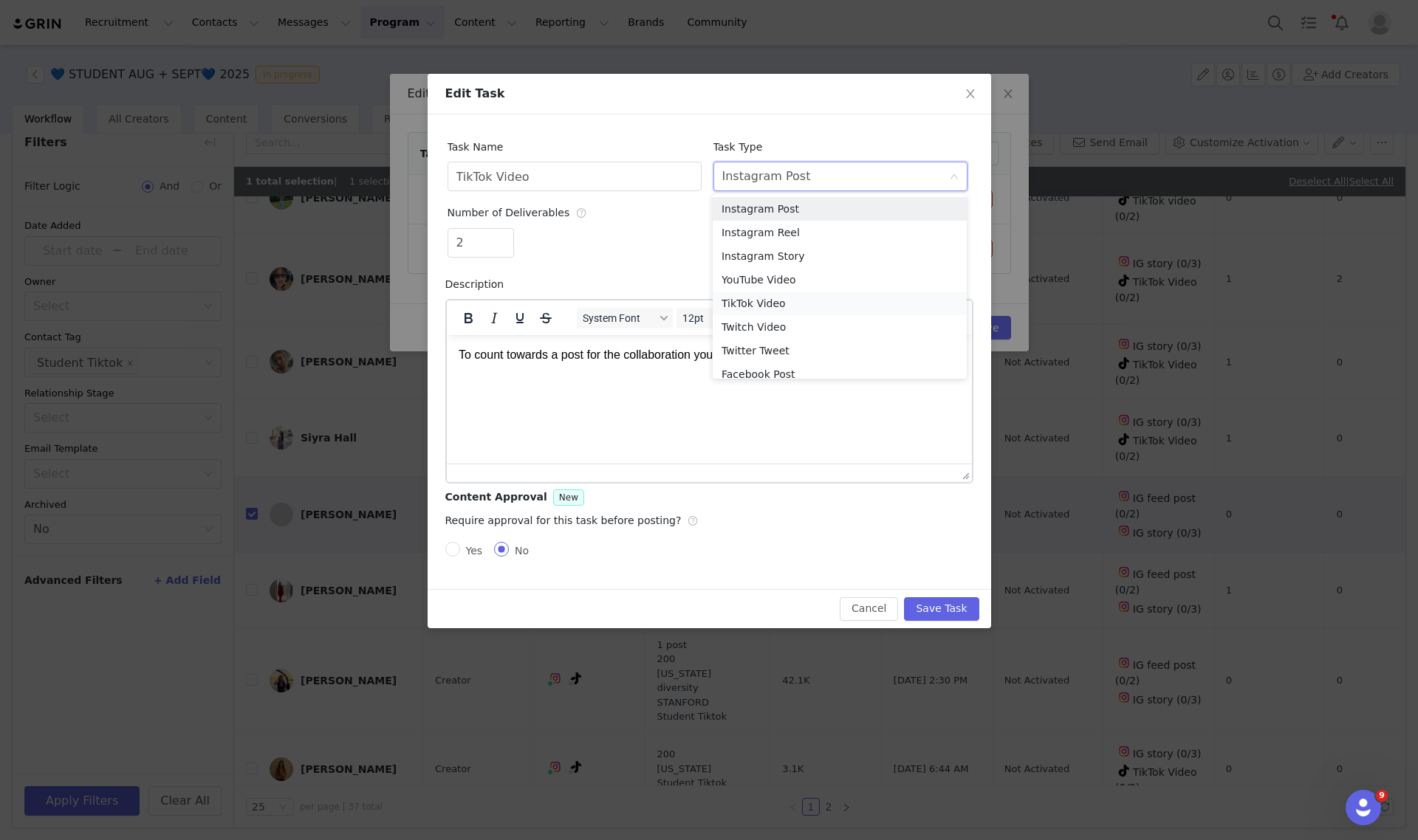
click at [769, 300] on li "TikTok Video" at bounding box center [840, 303] width 254 height 24
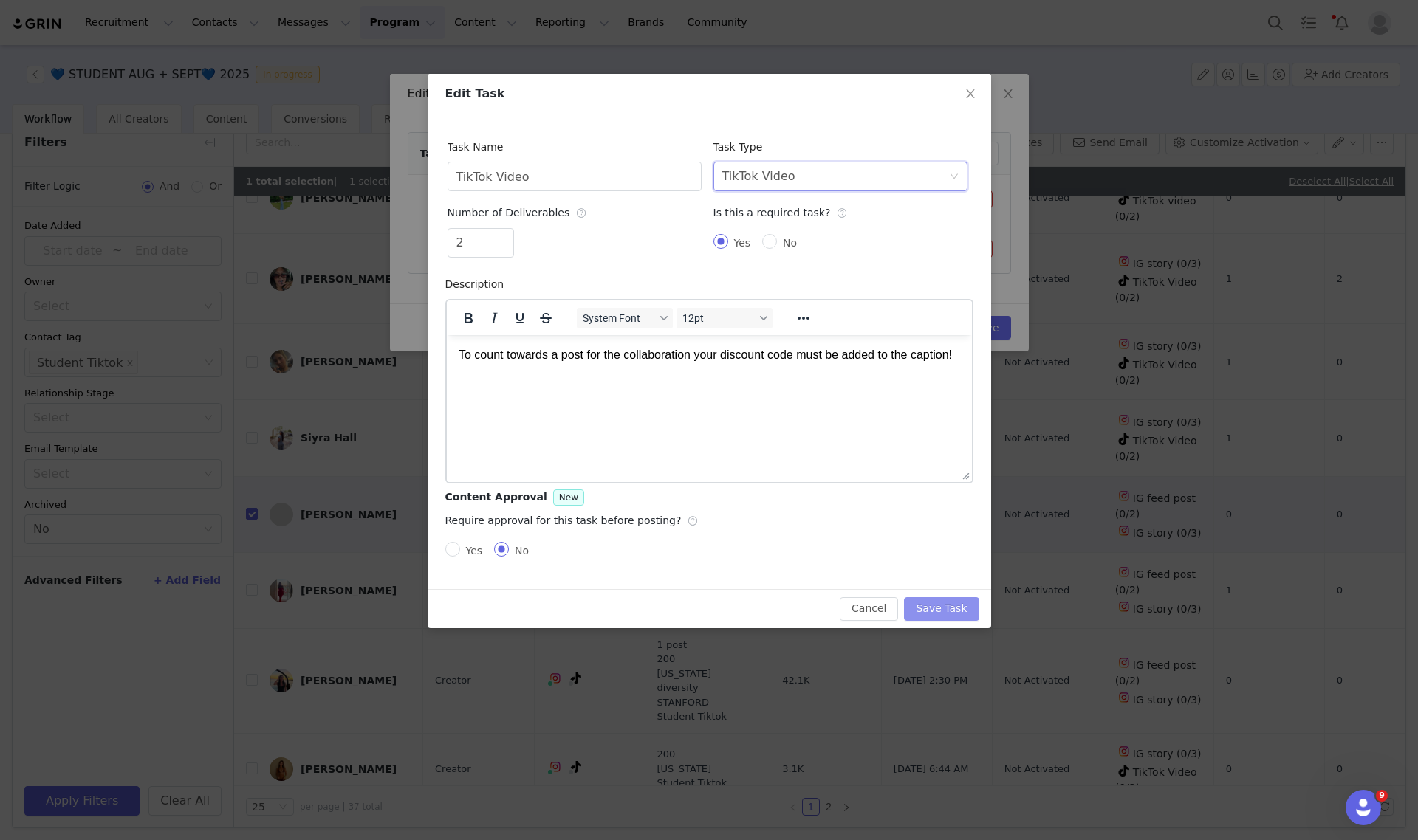
drag, startPoint x: 934, startPoint y: 607, endPoint x: 940, endPoint y: 595, distance: 13.4
click at [935, 607] on button "Save Task" at bounding box center [941, 609] width 75 height 24
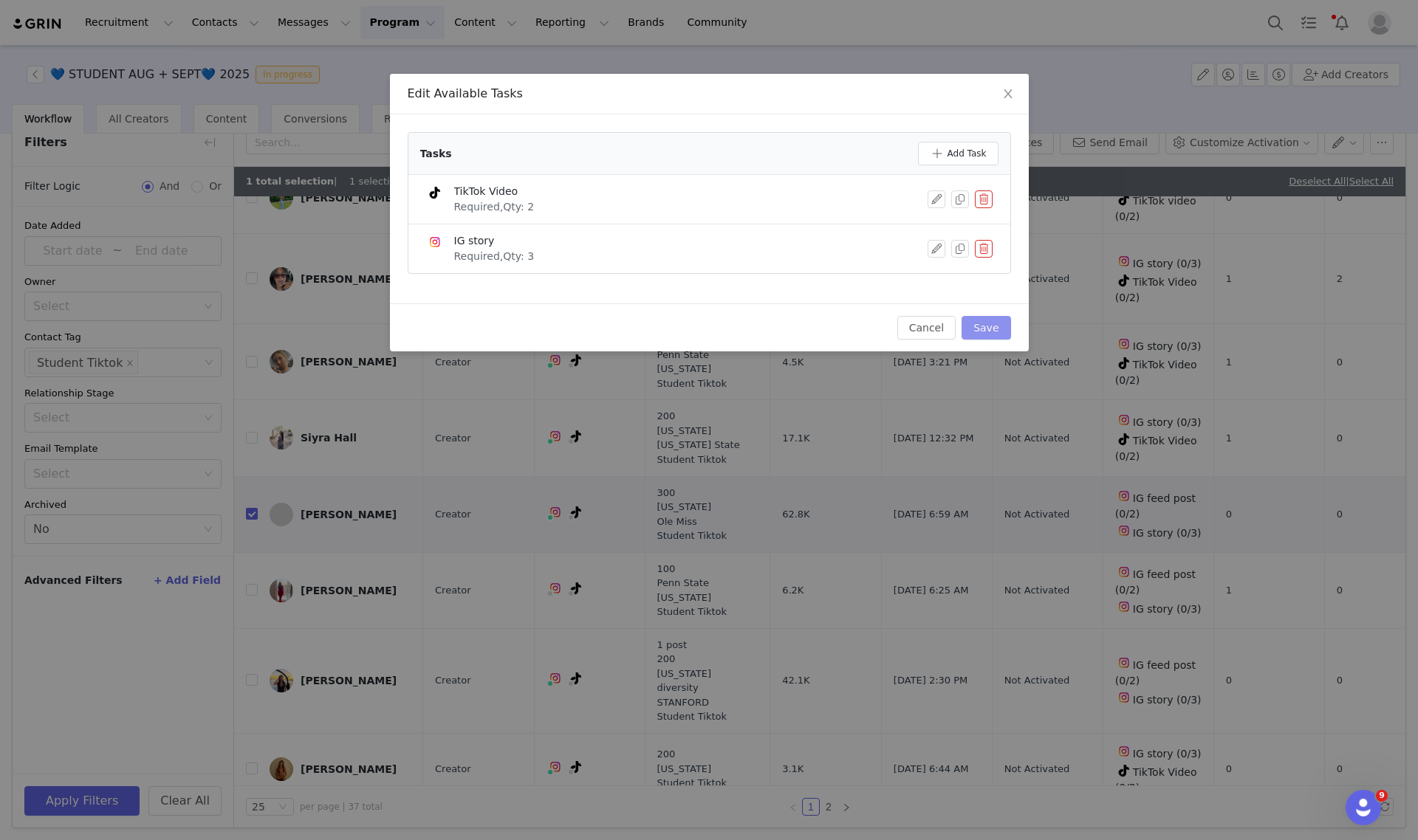
click at [988, 334] on button "Save" at bounding box center [986, 328] width 49 height 24
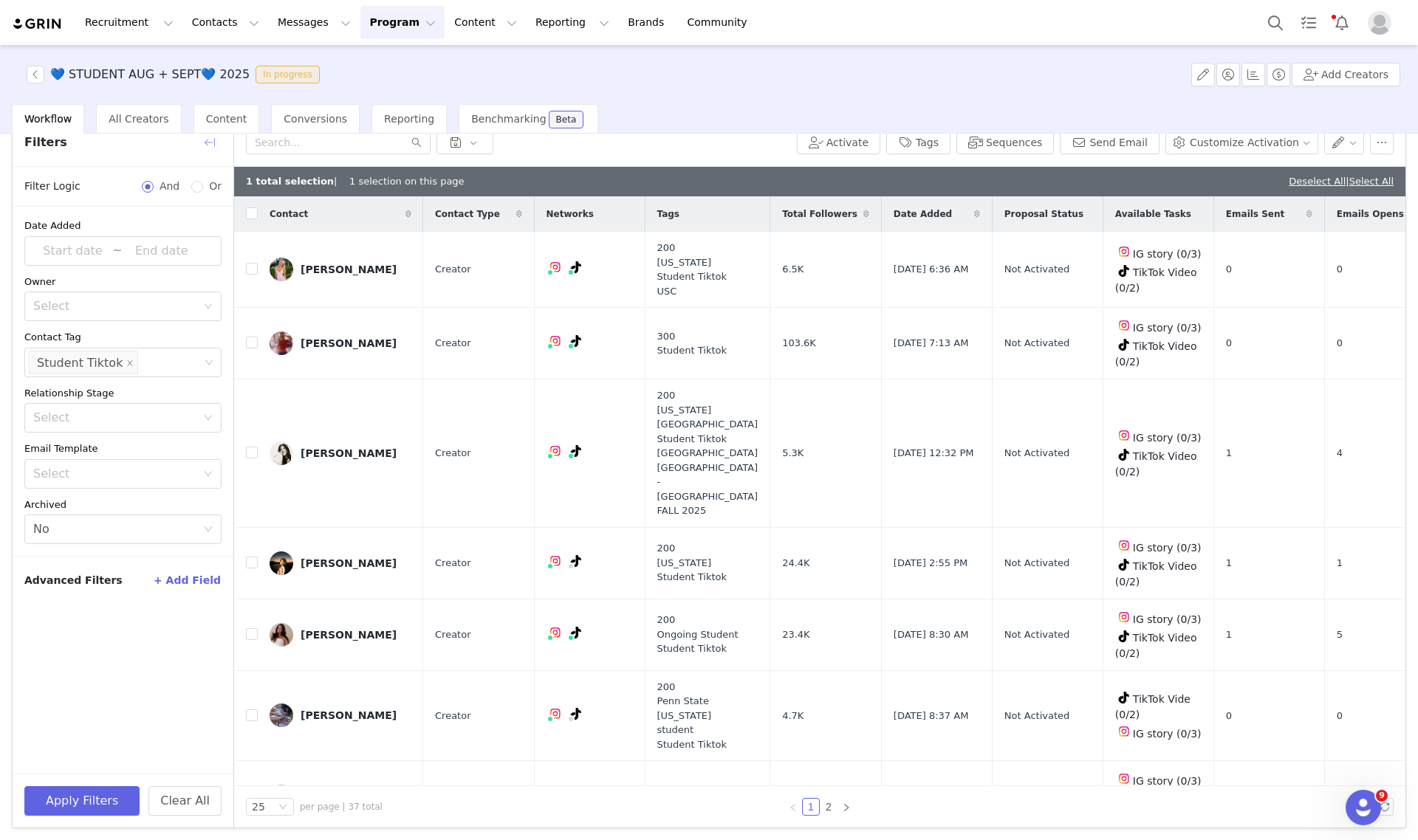
click at [209, 142] on button "button" at bounding box center [210, 143] width 24 height 24
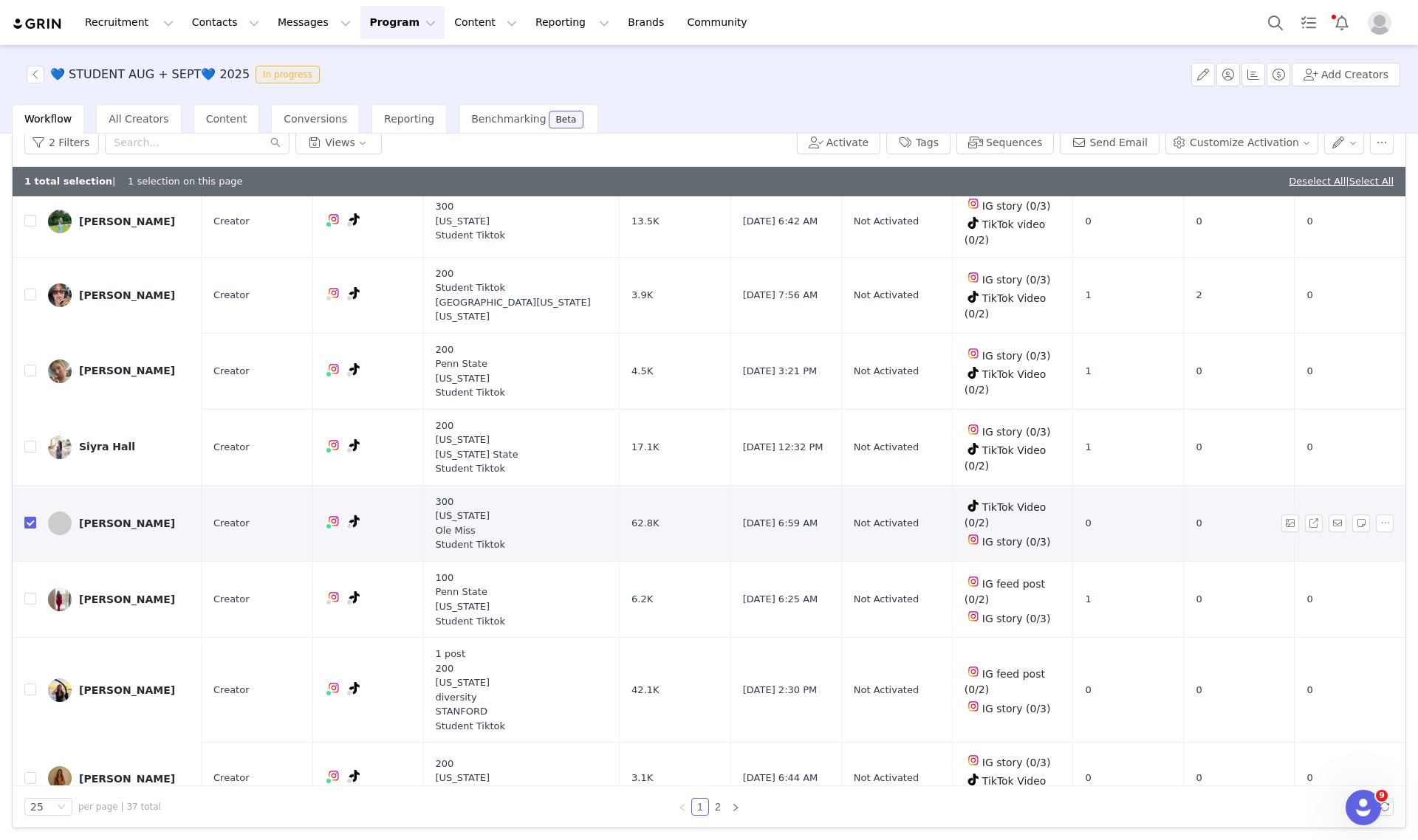
click at [30, 517] on input "checkbox" at bounding box center [30, 523] width 12 height 12
checkbox input "false"
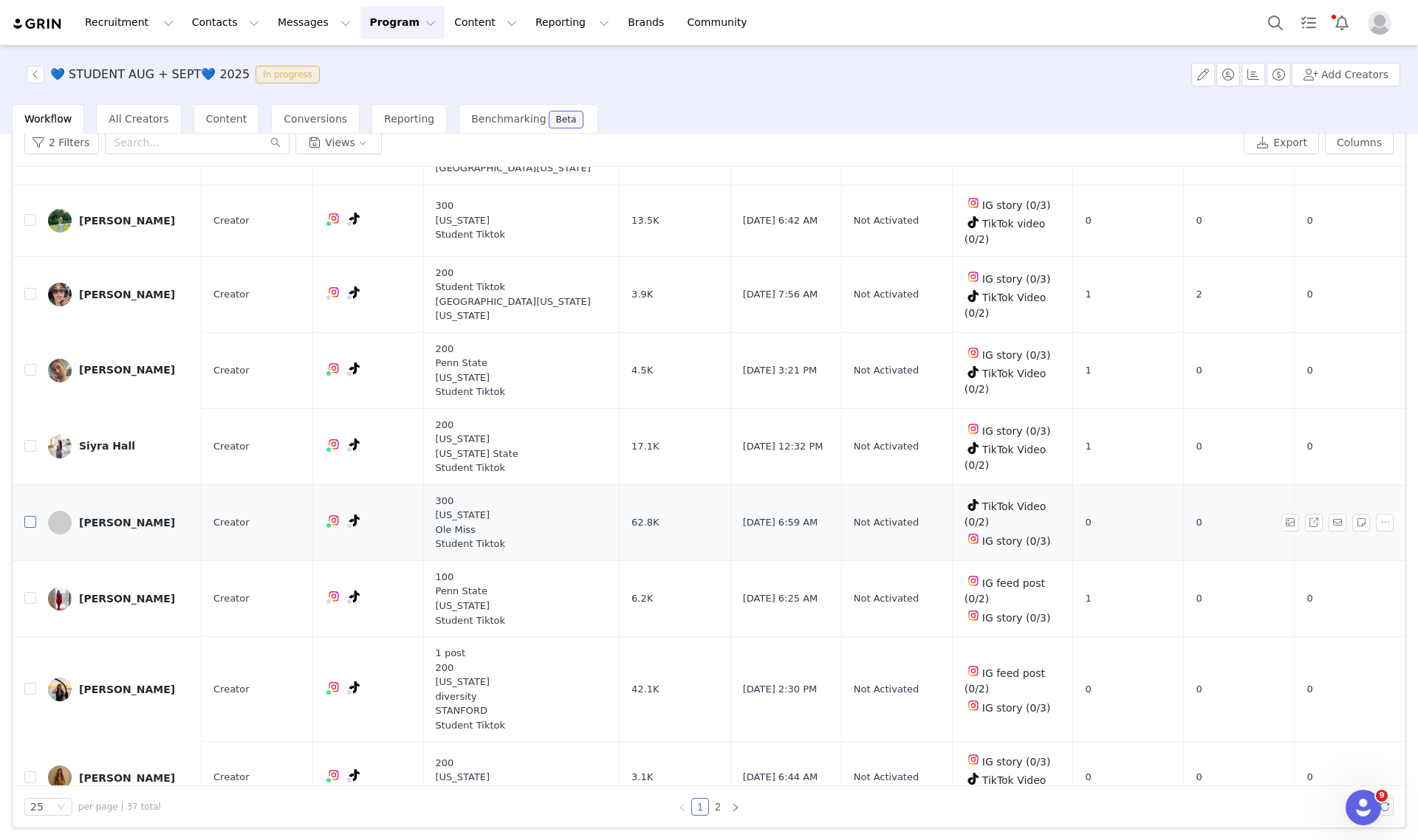
scroll to position [1400, 0]
click at [31, 593] on input "checkbox" at bounding box center [30, 599] width 12 height 12
checkbox input "true"
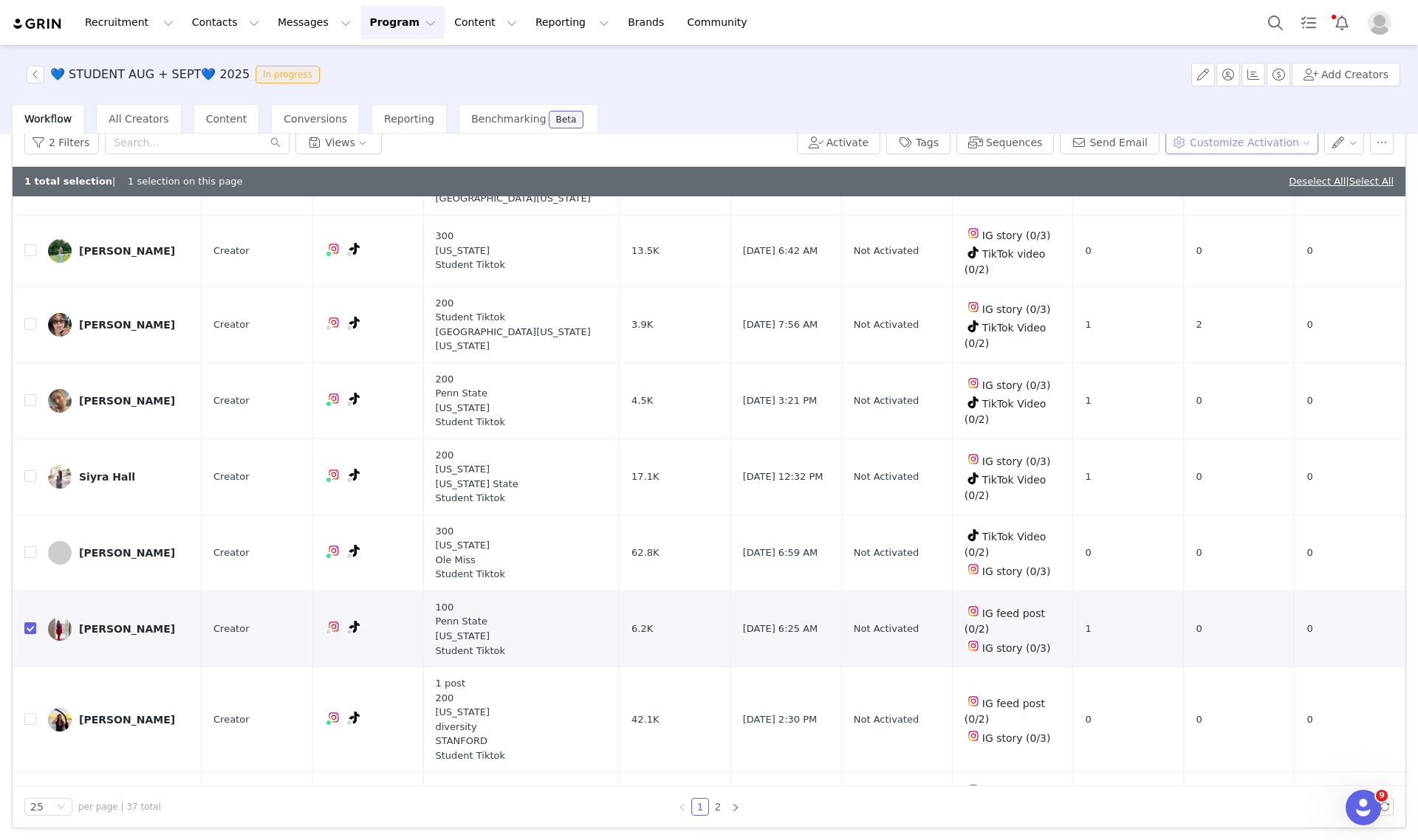
click at [1250, 138] on button "Customize Activation" at bounding box center [1242, 143] width 153 height 24
click at [1217, 175] on span "Edit Product Selection" at bounding box center [1248, 171] width 114 height 16
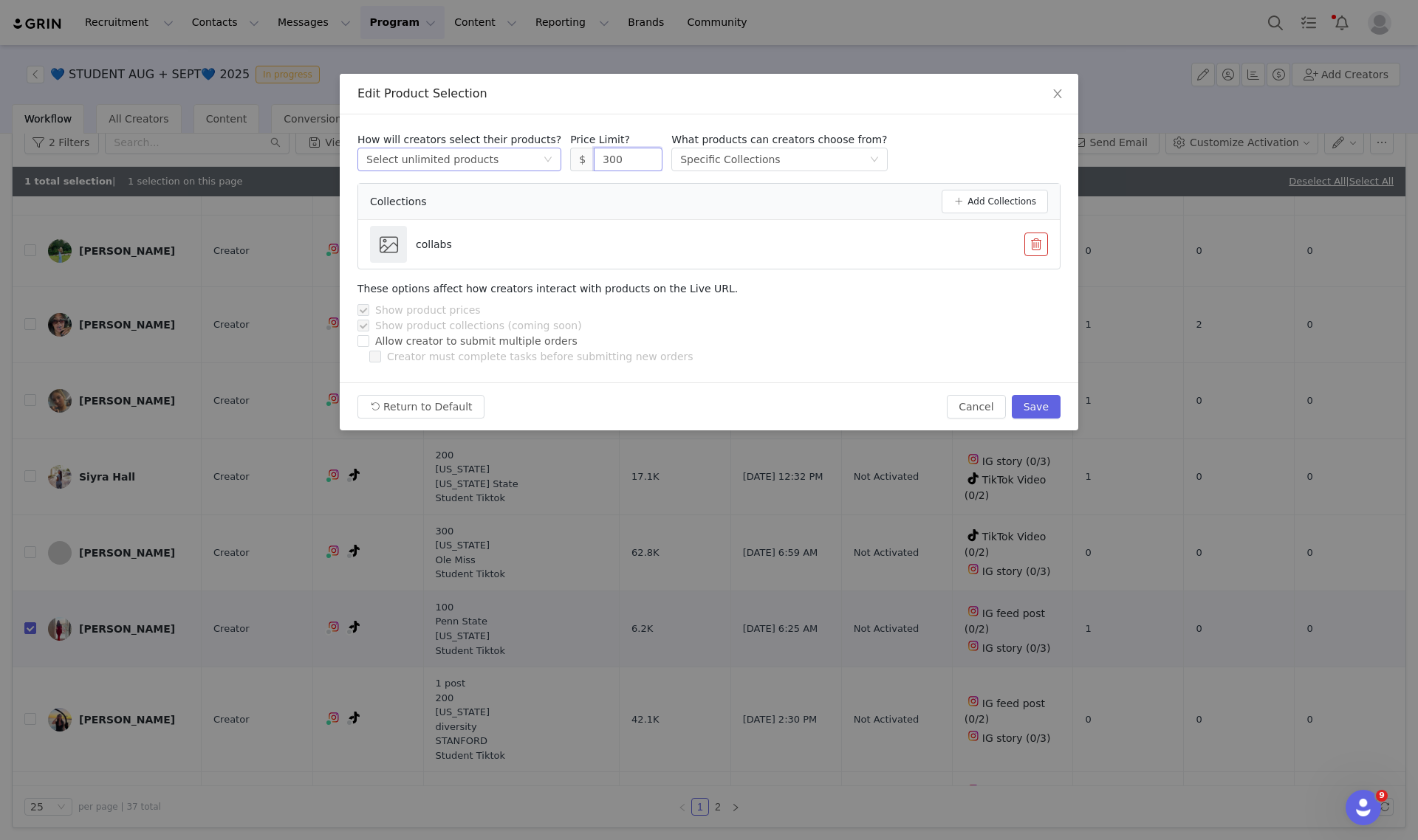
drag, startPoint x: 607, startPoint y: 160, endPoint x: 507, endPoint y: 165, distance: 100.1
click at [511, 165] on div "How will creators select their products? Select method Select unlimited product…" at bounding box center [709, 152] width 703 height 39
click at [1043, 410] on button "Save" at bounding box center [1036, 407] width 49 height 24
type input "300"
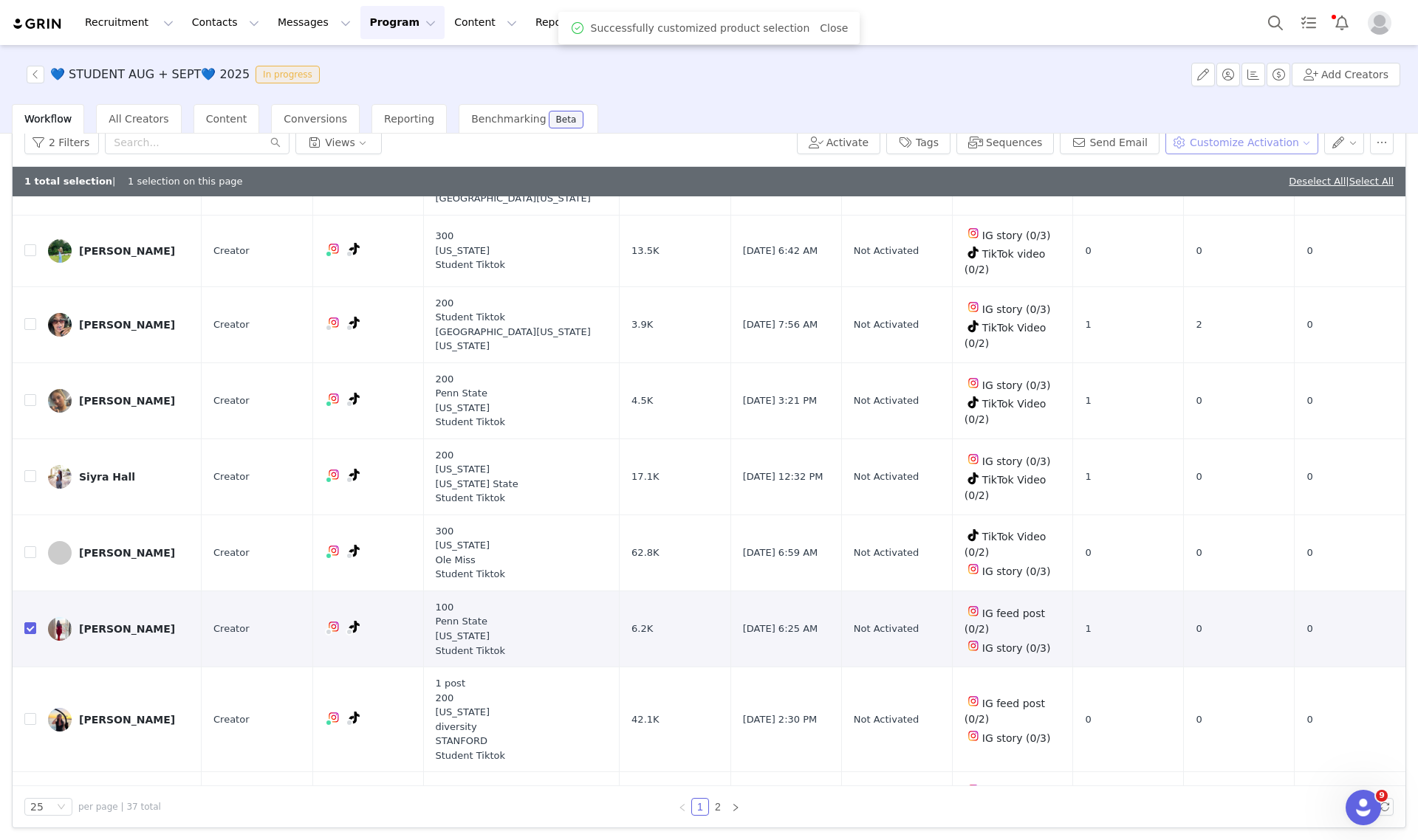
click at [1235, 143] on button "Customize Activation" at bounding box center [1242, 143] width 153 height 24
click at [1242, 196] on span "Edit Available Tasks" at bounding box center [1241, 194] width 101 height 16
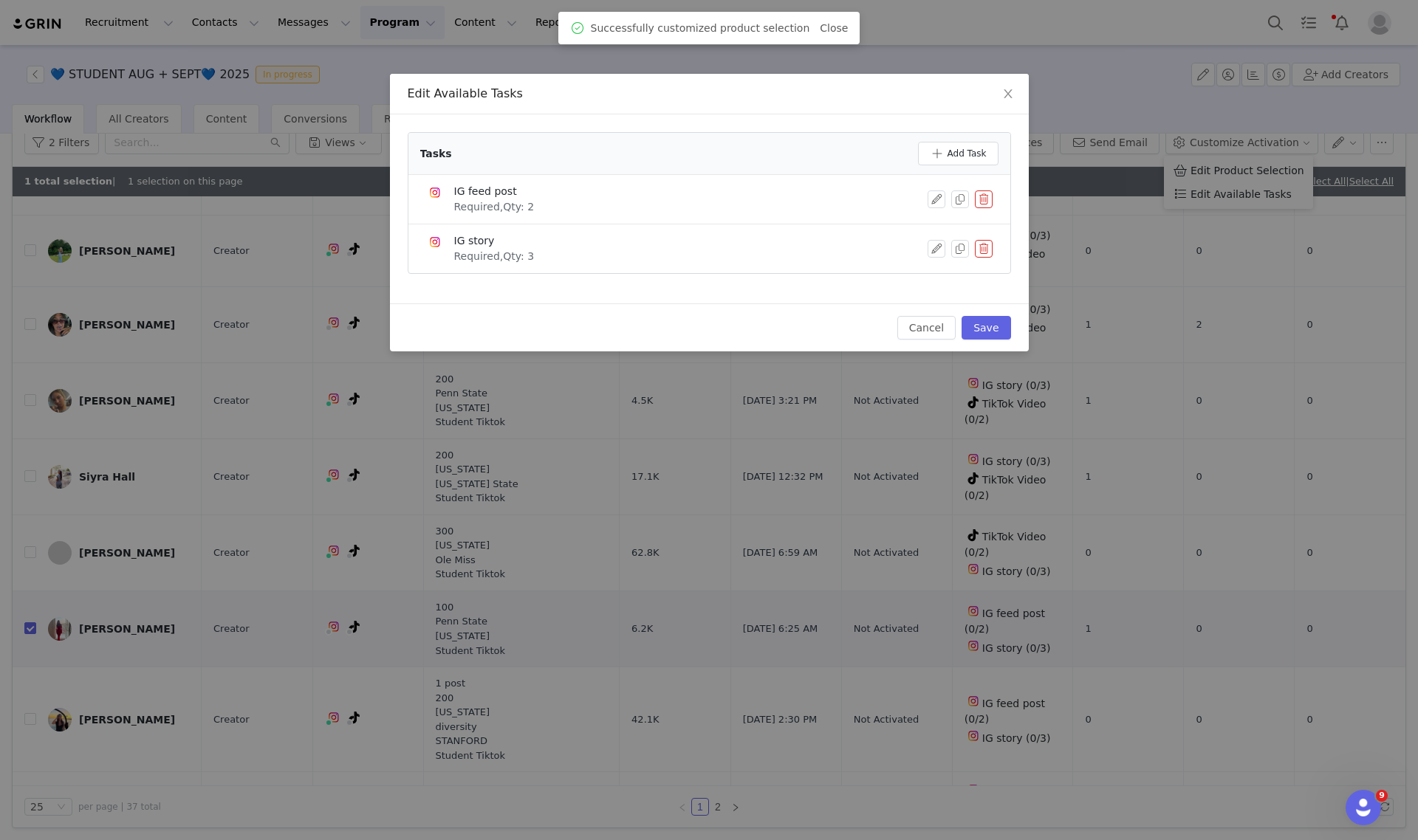
click at [969, 194] on div at bounding box center [960, 200] width 65 height 18
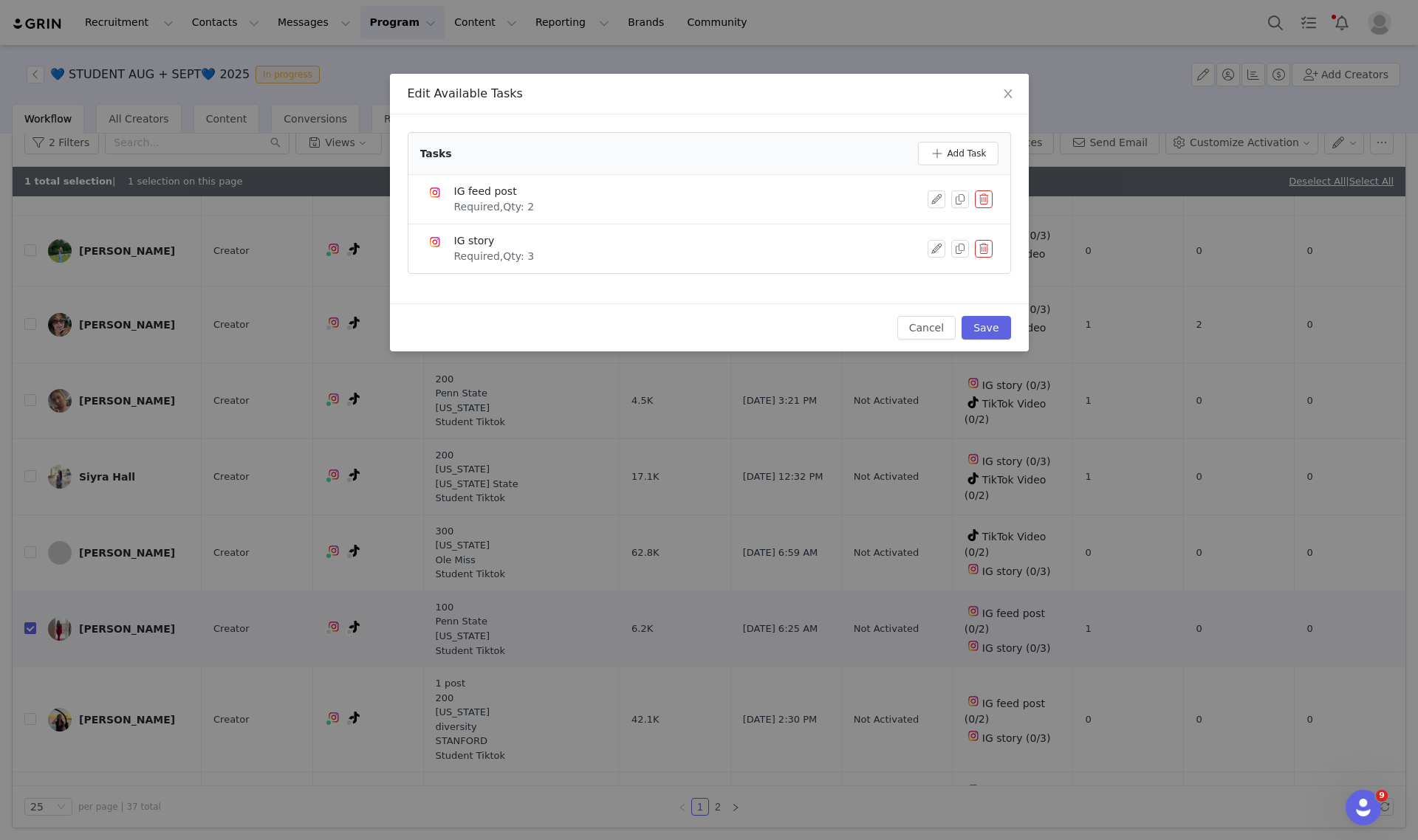
click at [976, 197] on button "button" at bounding box center [984, 200] width 18 height 18
click at [948, 218] on button "Delete" at bounding box center [930, 224] width 58 height 24
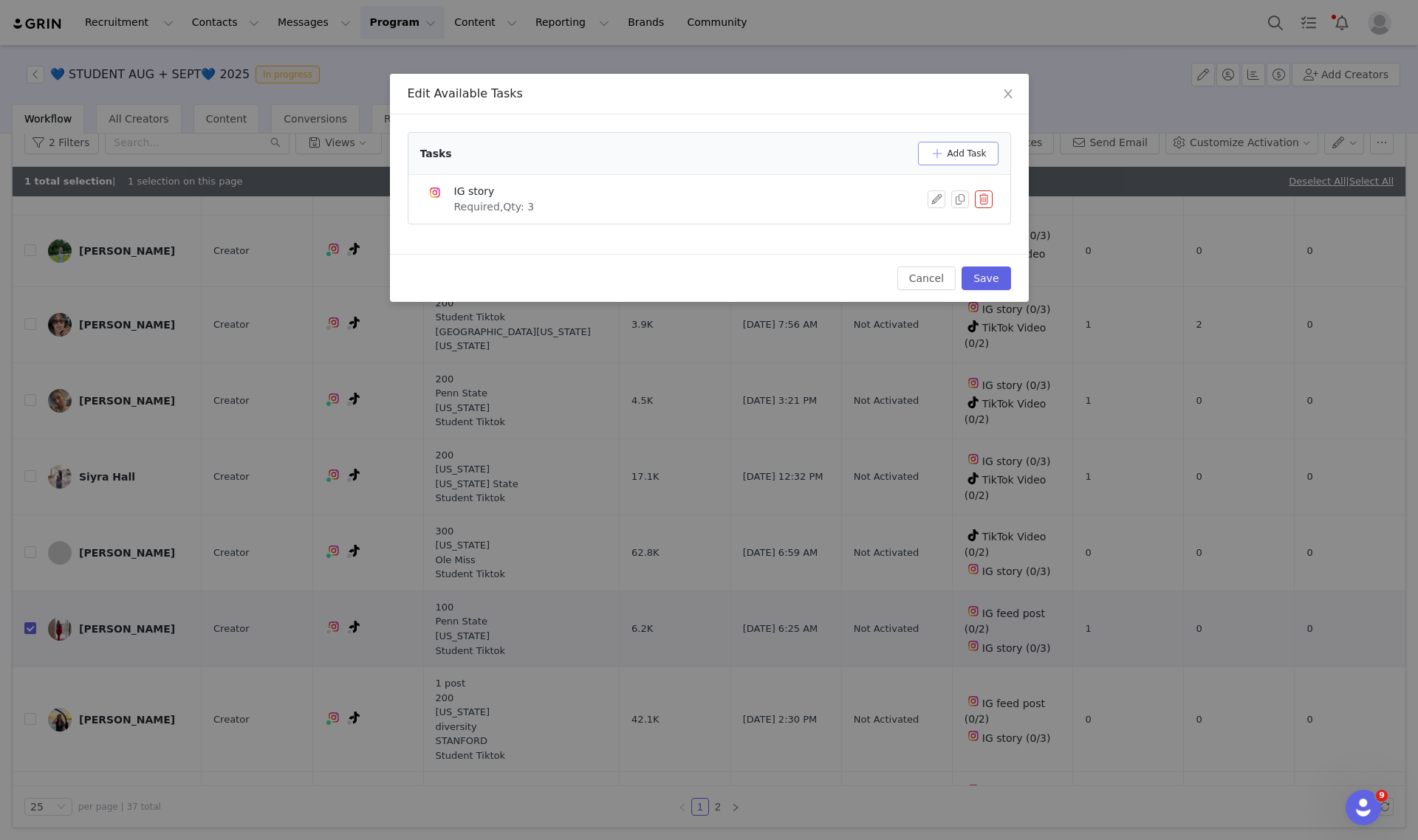
click at [953, 152] on button "Add Task" at bounding box center [958, 154] width 81 height 24
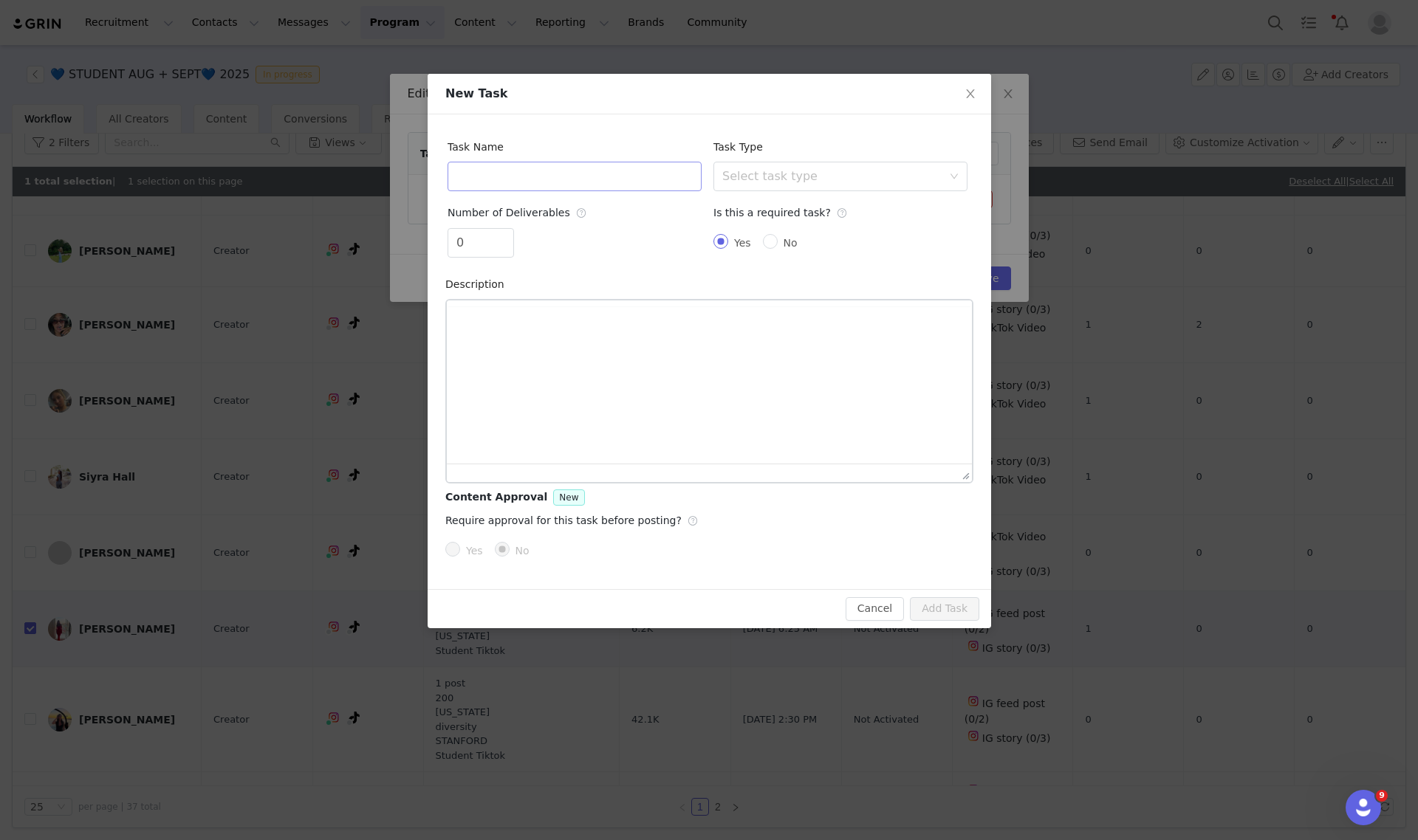
scroll to position [0, 0]
click at [608, 171] on input "text" at bounding box center [574, 177] width 254 height 30
type input "TikTok Video"
click at [495, 235] on input "0" at bounding box center [481, 243] width 65 height 28
type input "1"
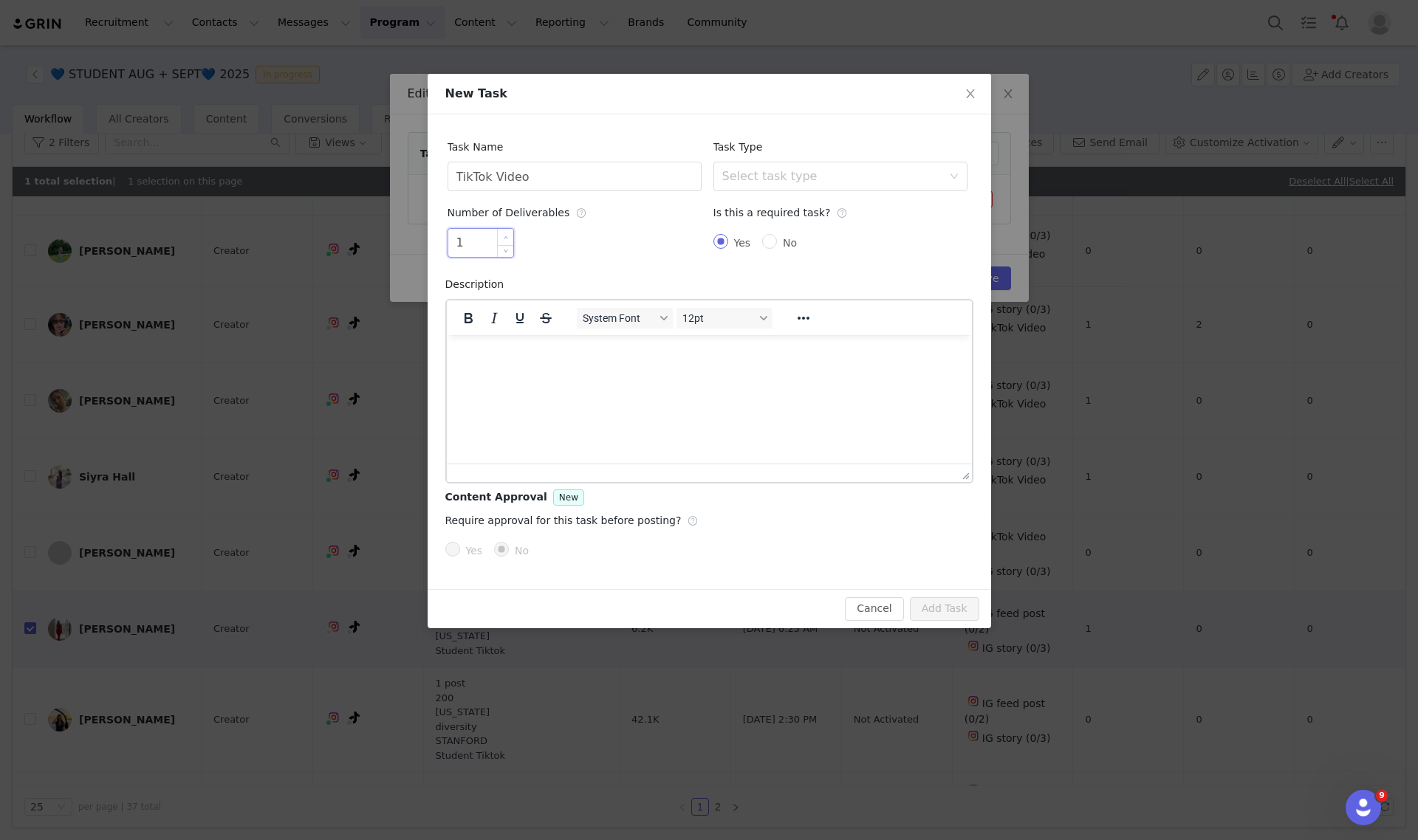
click at [503, 238] on icon "icon: up" at bounding box center [505, 237] width 5 height 5
click at [777, 168] on div "Select task type" at bounding box center [836, 177] width 227 height 28
click at [757, 300] on li "TikTok Video" at bounding box center [840, 303] width 254 height 24
click at [955, 604] on button "Add Task" at bounding box center [945, 609] width 70 height 24
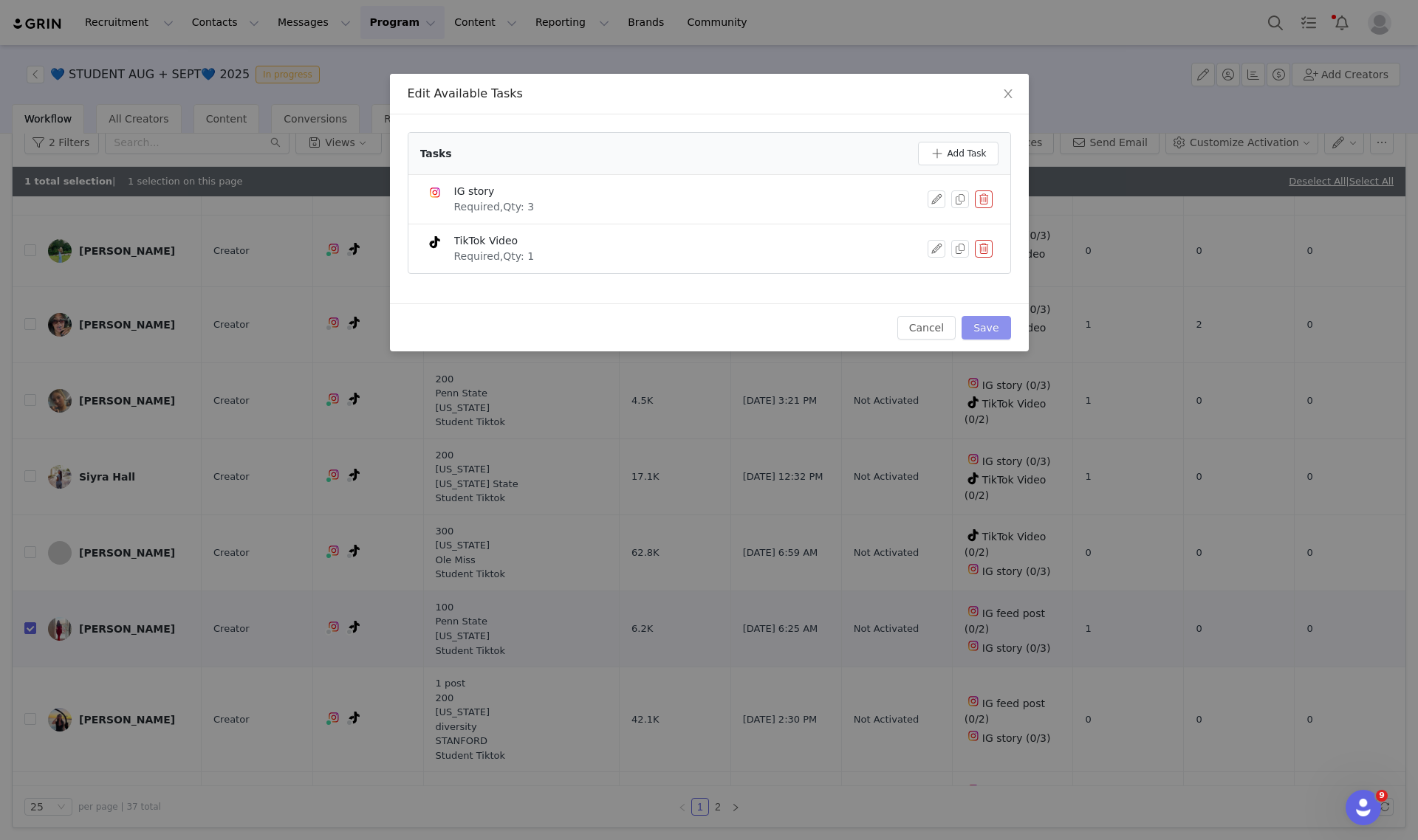
click at [990, 331] on button "Save" at bounding box center [986, 328] width 49 height 24
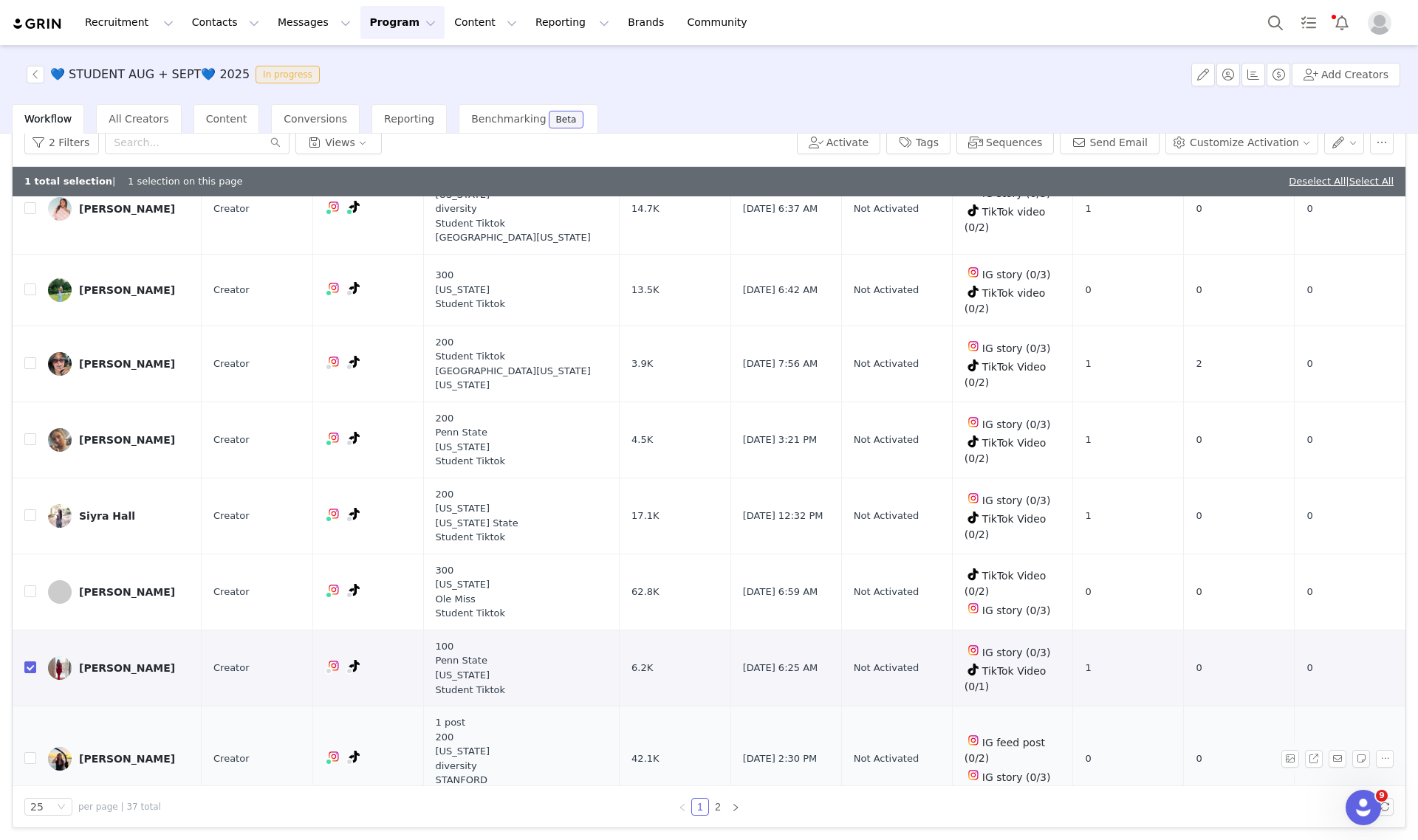
scroll to position [1429, 0]
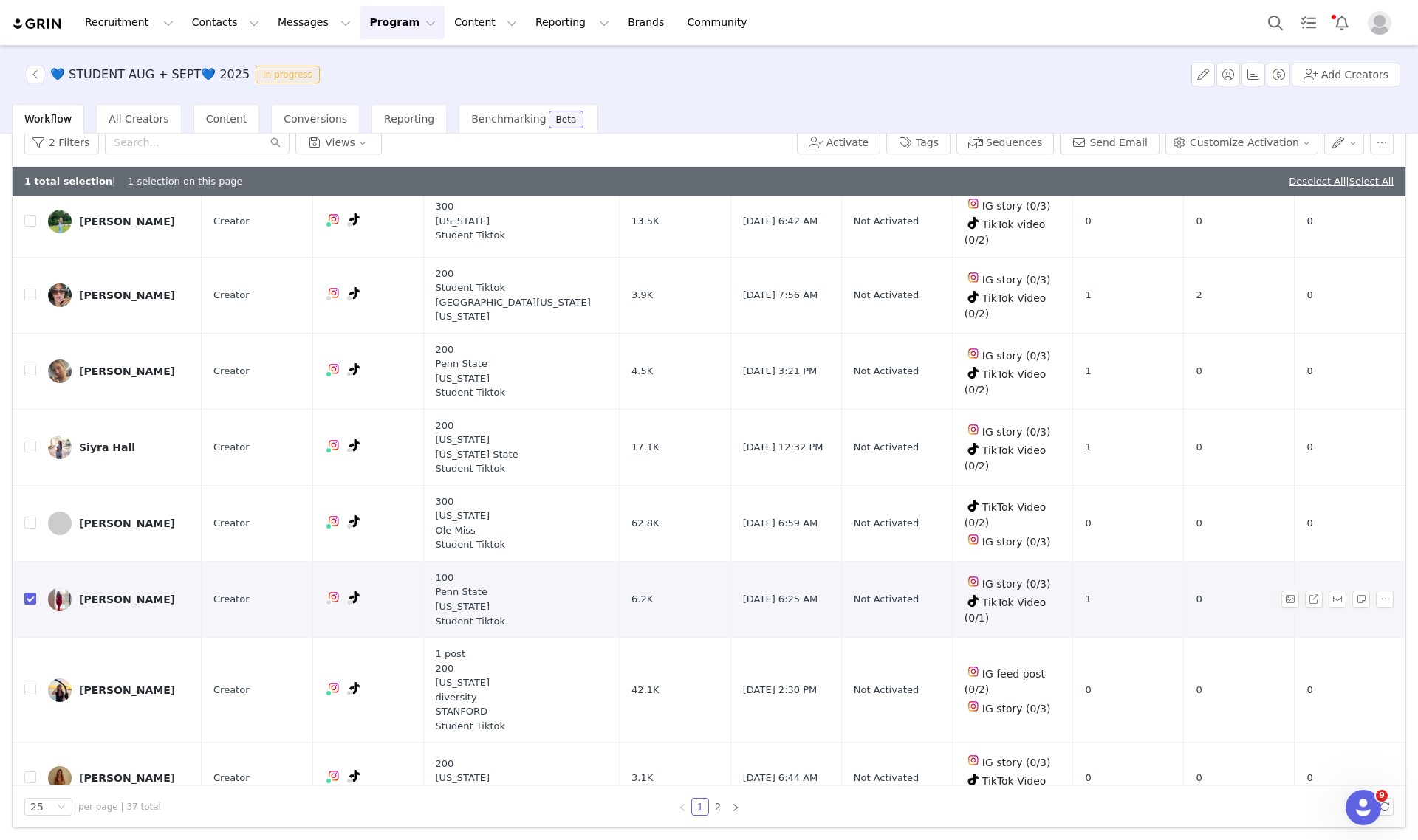
click at [28, 593] on input "checkbox" at bounding box center [30, 599] width 12 height 12
checkbox input "false"
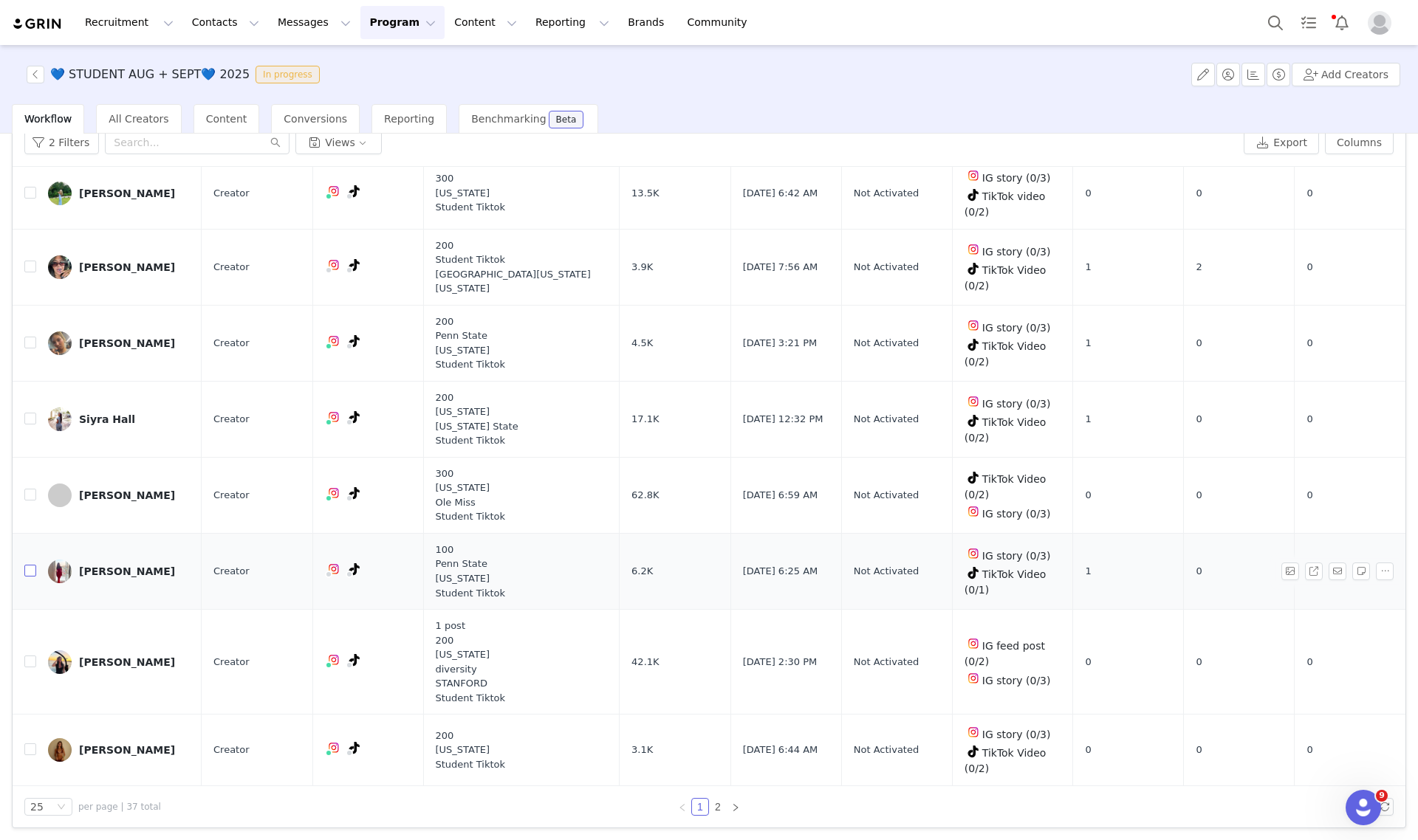
scroll to position [1400, 0]
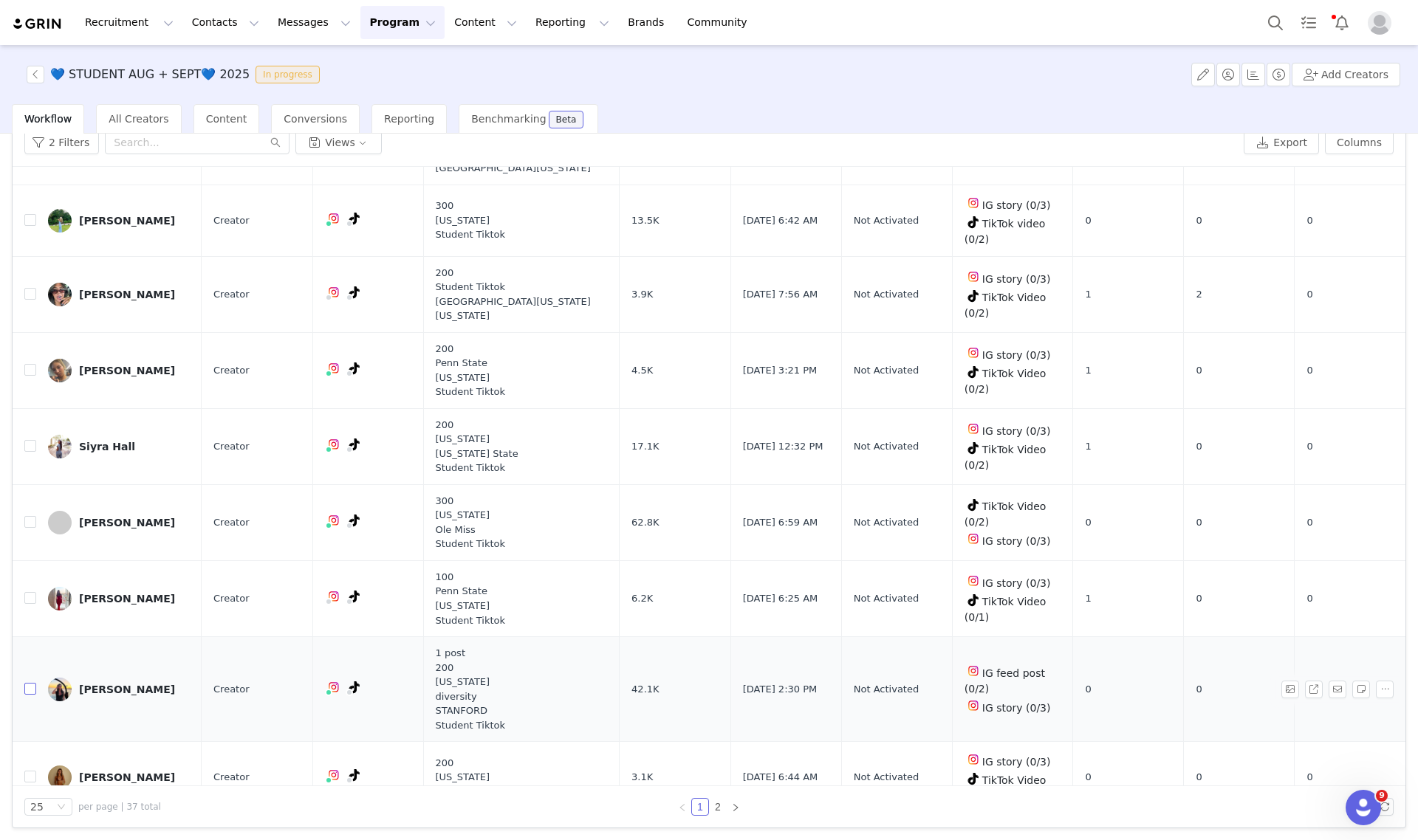
click at [31, 683] on input "checkbox" at bounding box center [30, 689] width 12 height 12
checkbox input "true"
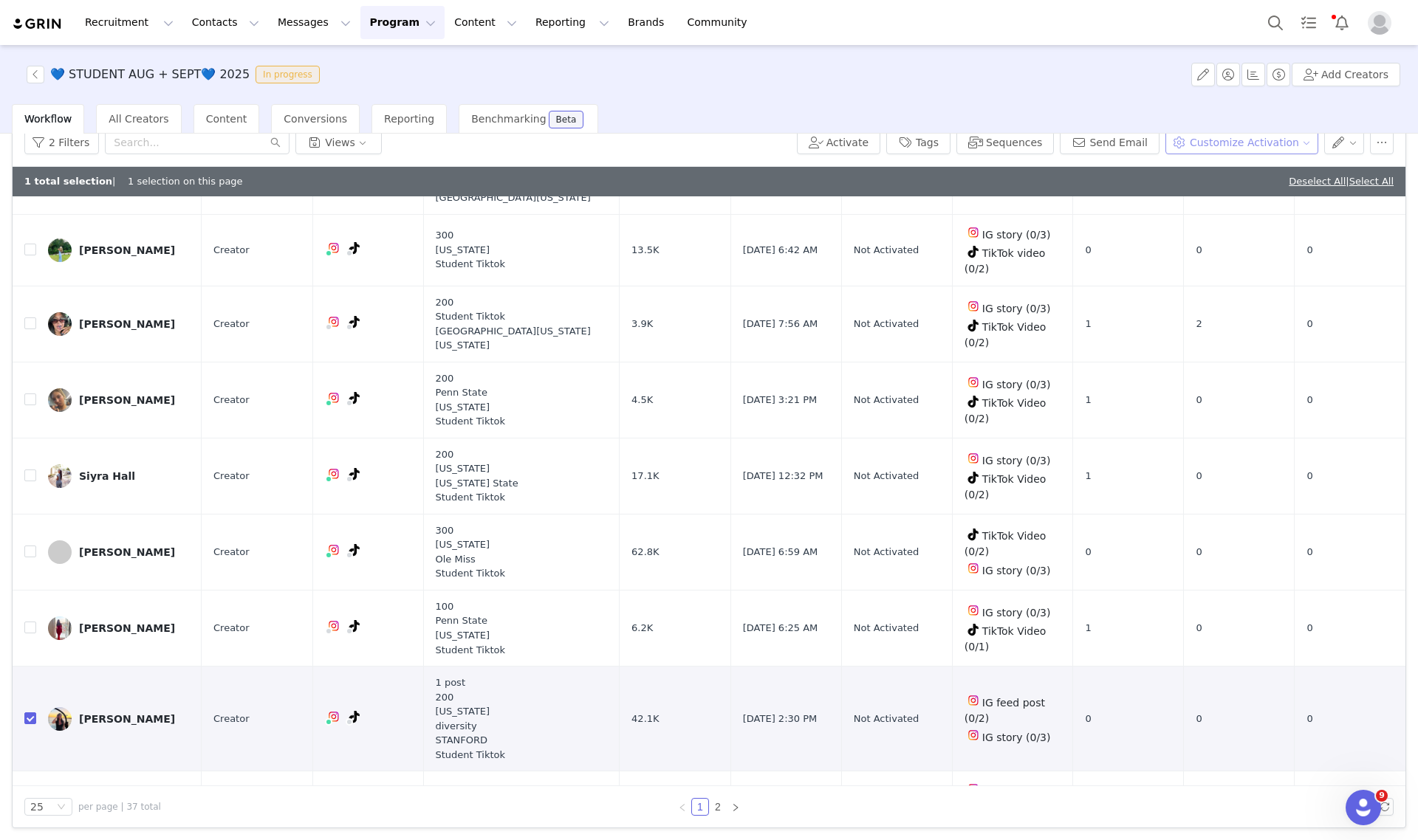
click at [1252, 141] on button "Customize Activation" at bounding box center [1242, 143] width 153 height 24
click at [1246, 166] on span "Edit Product Selection" at bounding box center [1248, 171] width 114 height 16
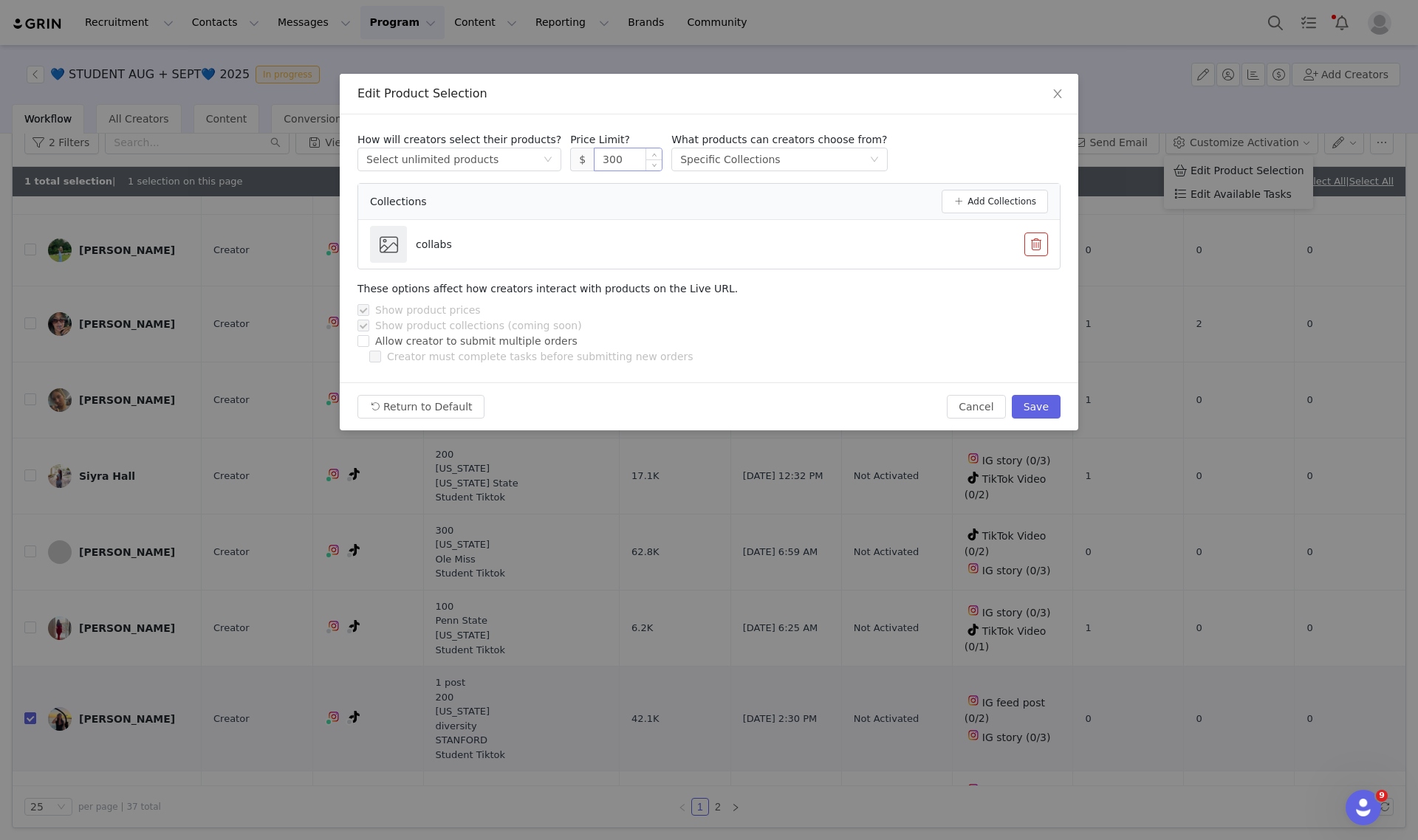
click at [595, 157] on input "300" at bounding box center [628, 160] width 67 height 22
click at [1051, 410] on button "Save" at bounding box center [1036, 407] width 49 height 24
type input "300"
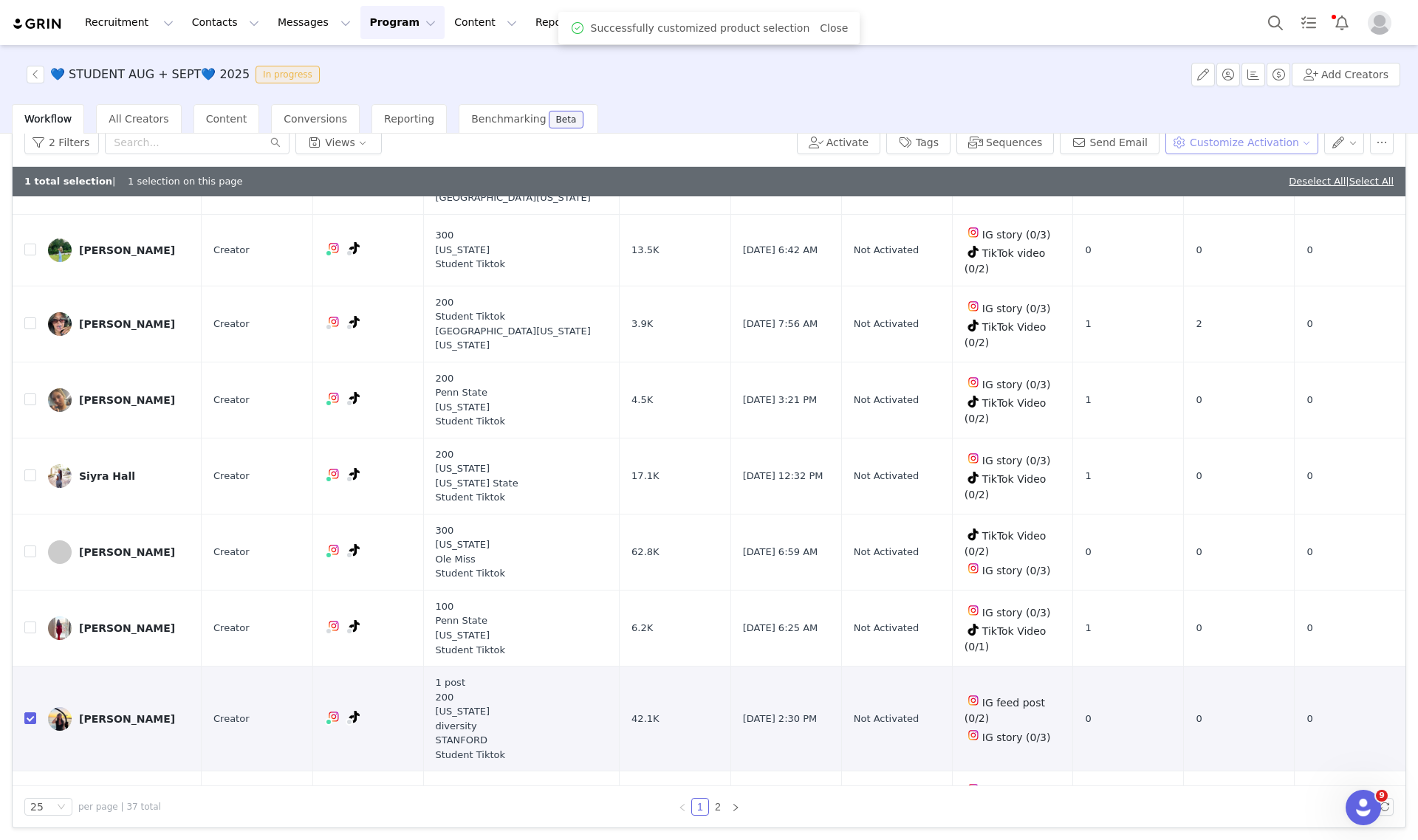
click at [1223, 142] on button "Customize Activation" at bounding box center [1242, 143] width 153 height 24
click at [1239, 196] on span "Edit Available Tasks" at bounding box center [1241, 194] width 101 height 16
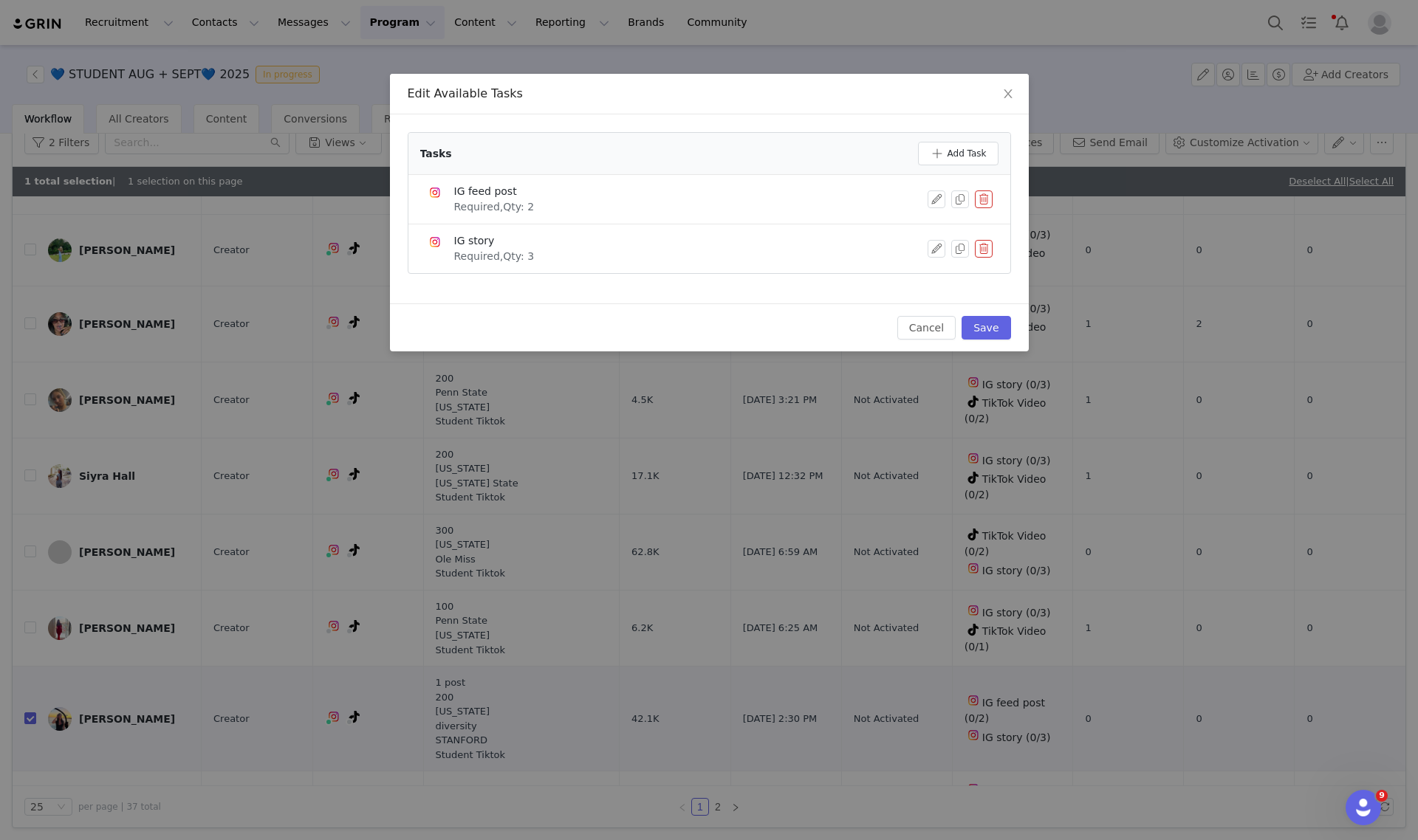
click at [982, 196] on button "button" at bounding box center [984, 200] width 18 height 18
click at [933, 217] on button "Delete" at bounding box center [930, 224] width 58 height 24
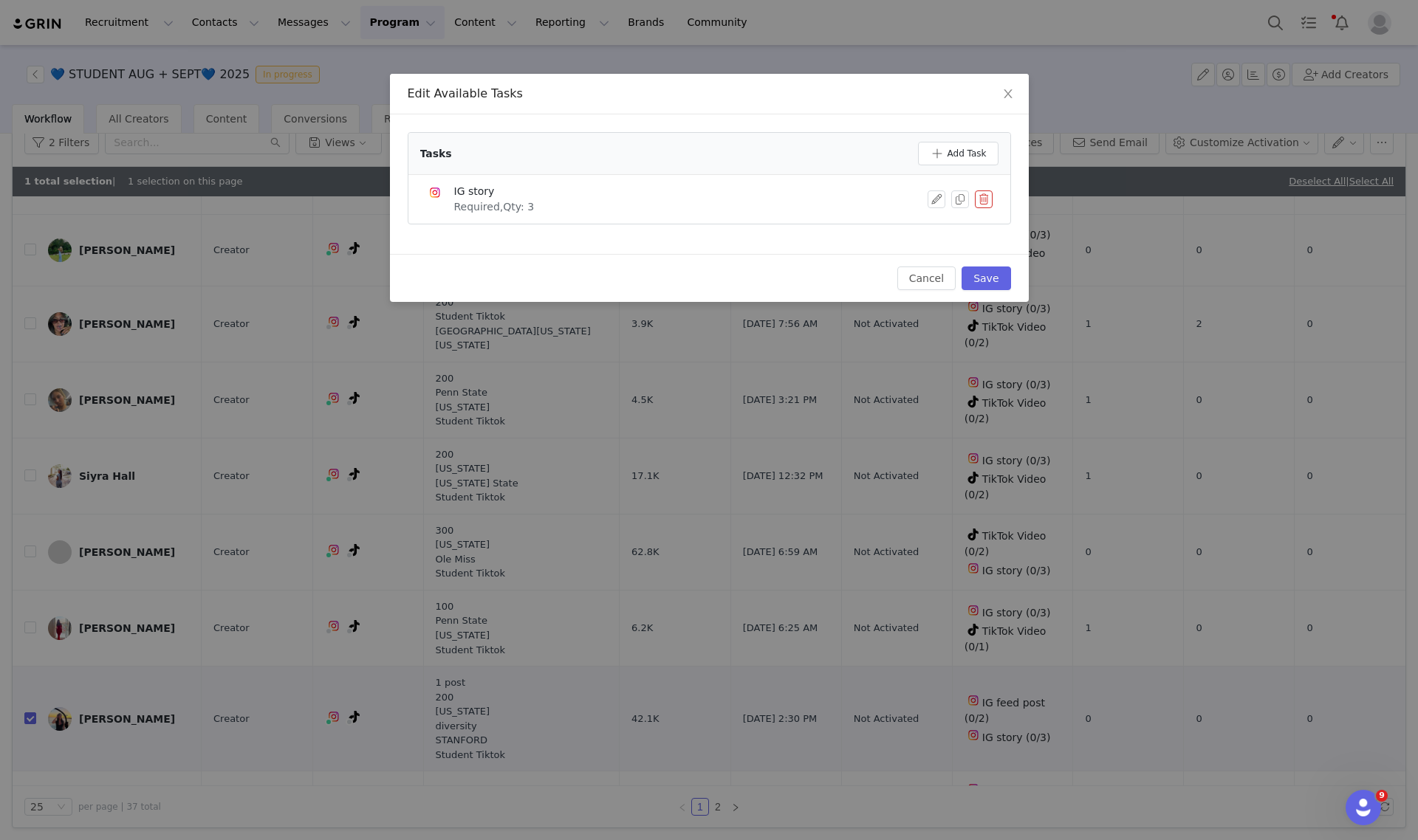
click at [977, 197] on button "button" at bounding box center [984, 200] width 18 height 18
click at [927, 213] on button "Delete" at bounding box center [930, 224] width 58 height 24
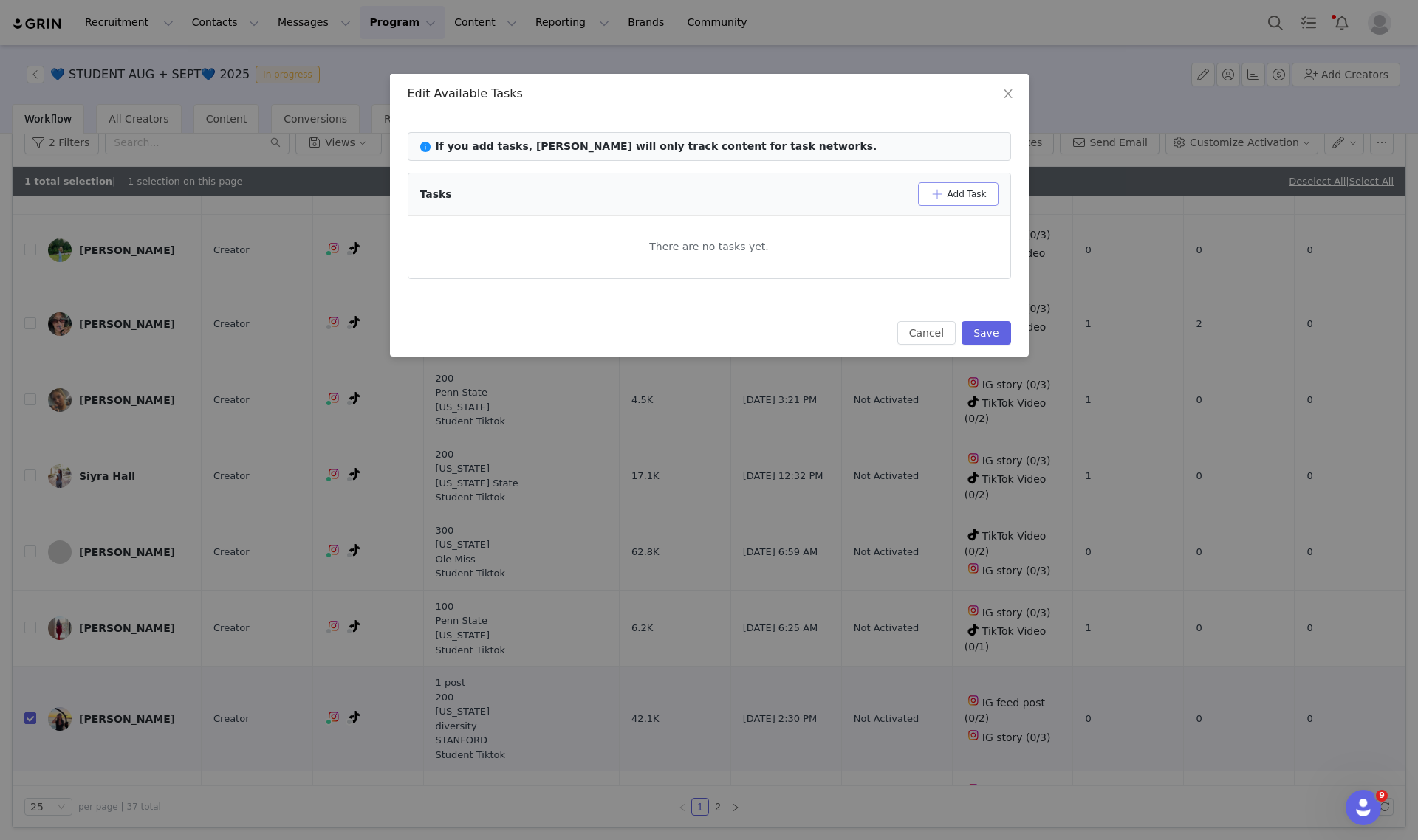
click at [956, 191] on button "Add Task" at bounding box center [958, 194] width 81 height 24
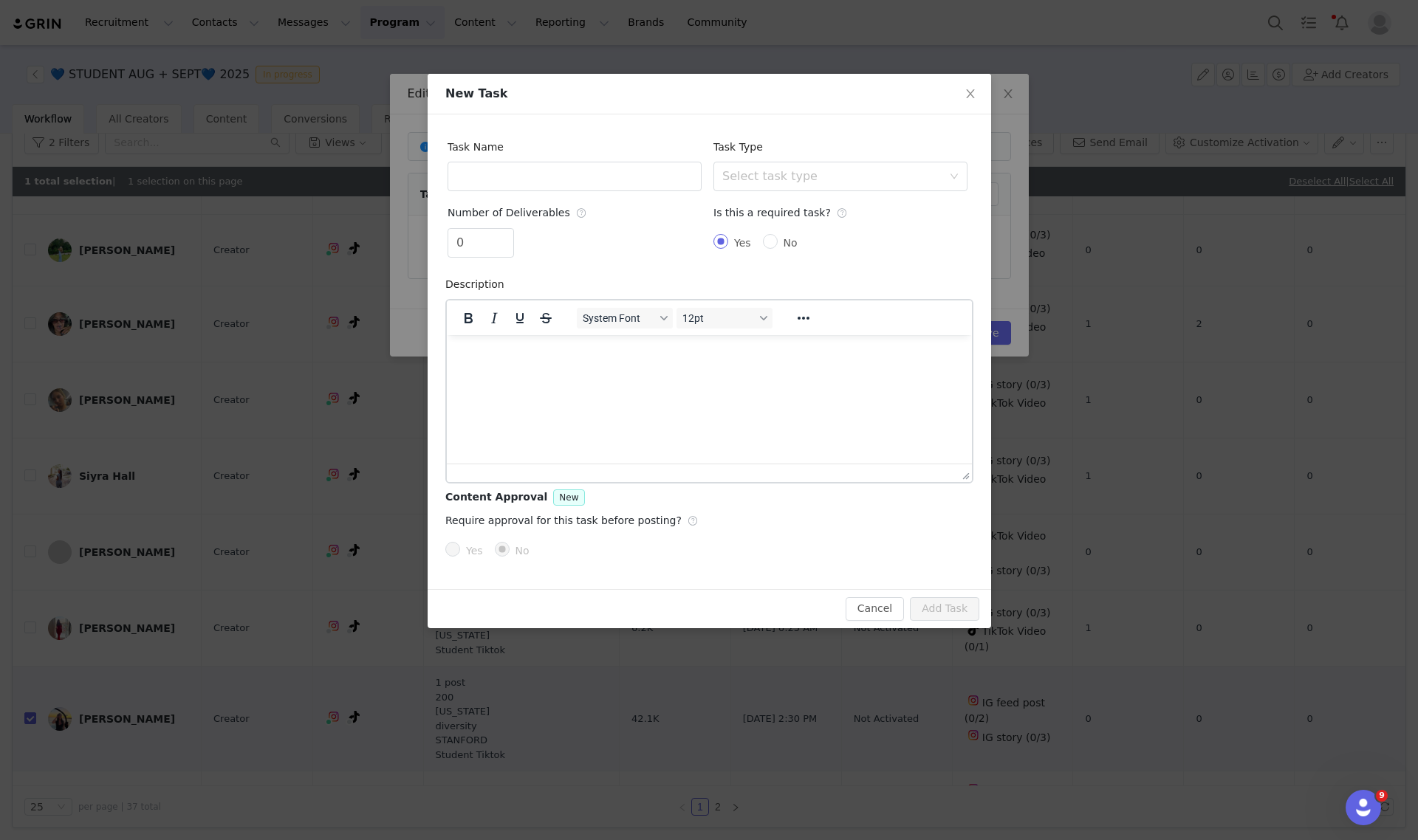
scroll to position [0, 0]
click at [552, 165] on input "text" at bounding box center [574, 177] width 254 height 30
type input "TikTok Video"
type input "1"
click at [510, 233] on span "Increase Value" at bounding box center [505, 237] width 16 height 17
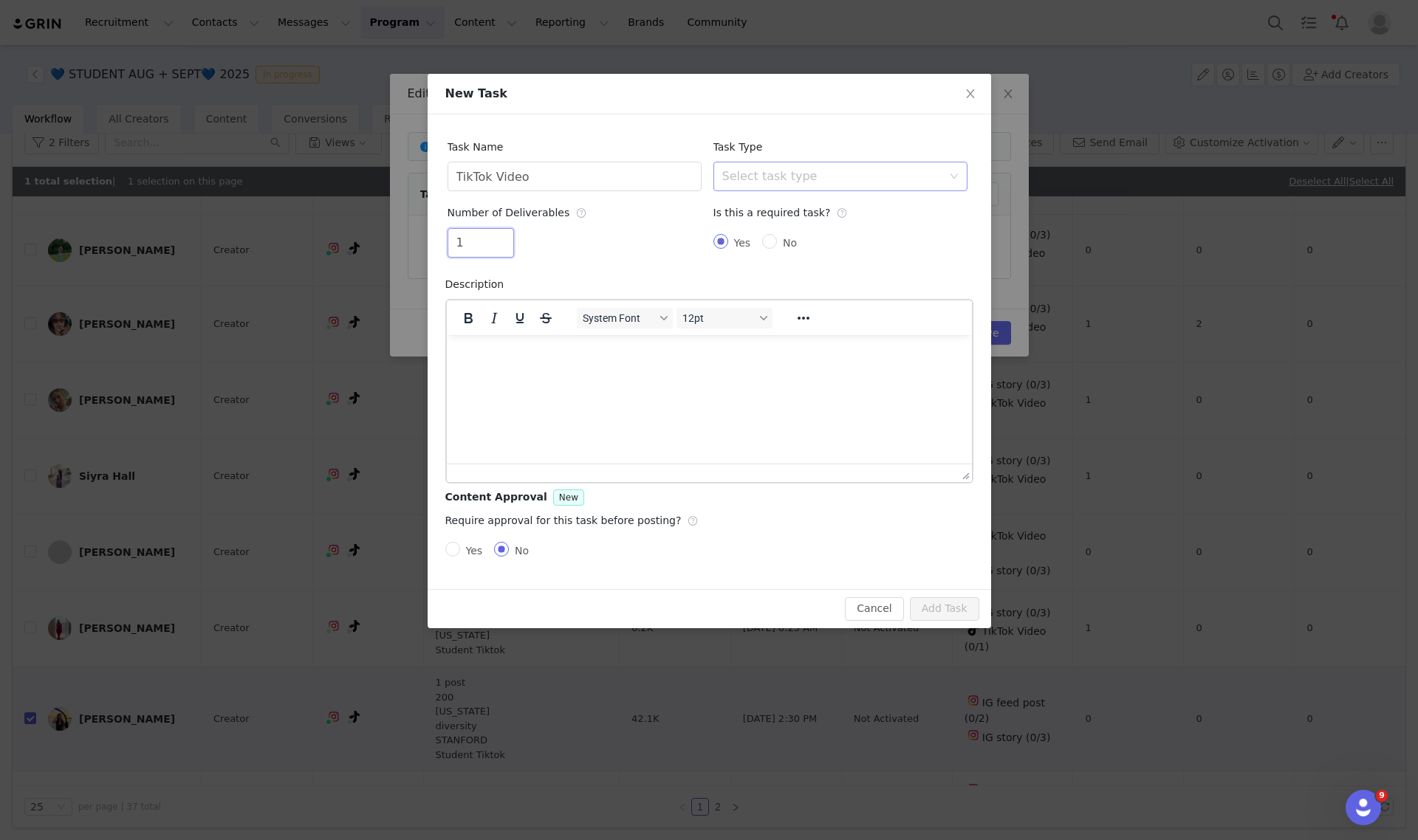
drag, startPoint x: 779, startPoint y: 177, endPoint x: 777, endPoint y: 190, distance: 13.2
click at [777, 177] on div "Select task type" at bounding box center [833, 177] width 220 height 15
click at [754, 299] on li "TikTok Video" at bounding box center [840, 303] width 254 height 24
click at [948, 611] on button "Add Task" at bounding box center [945, 609] width 70 height 24
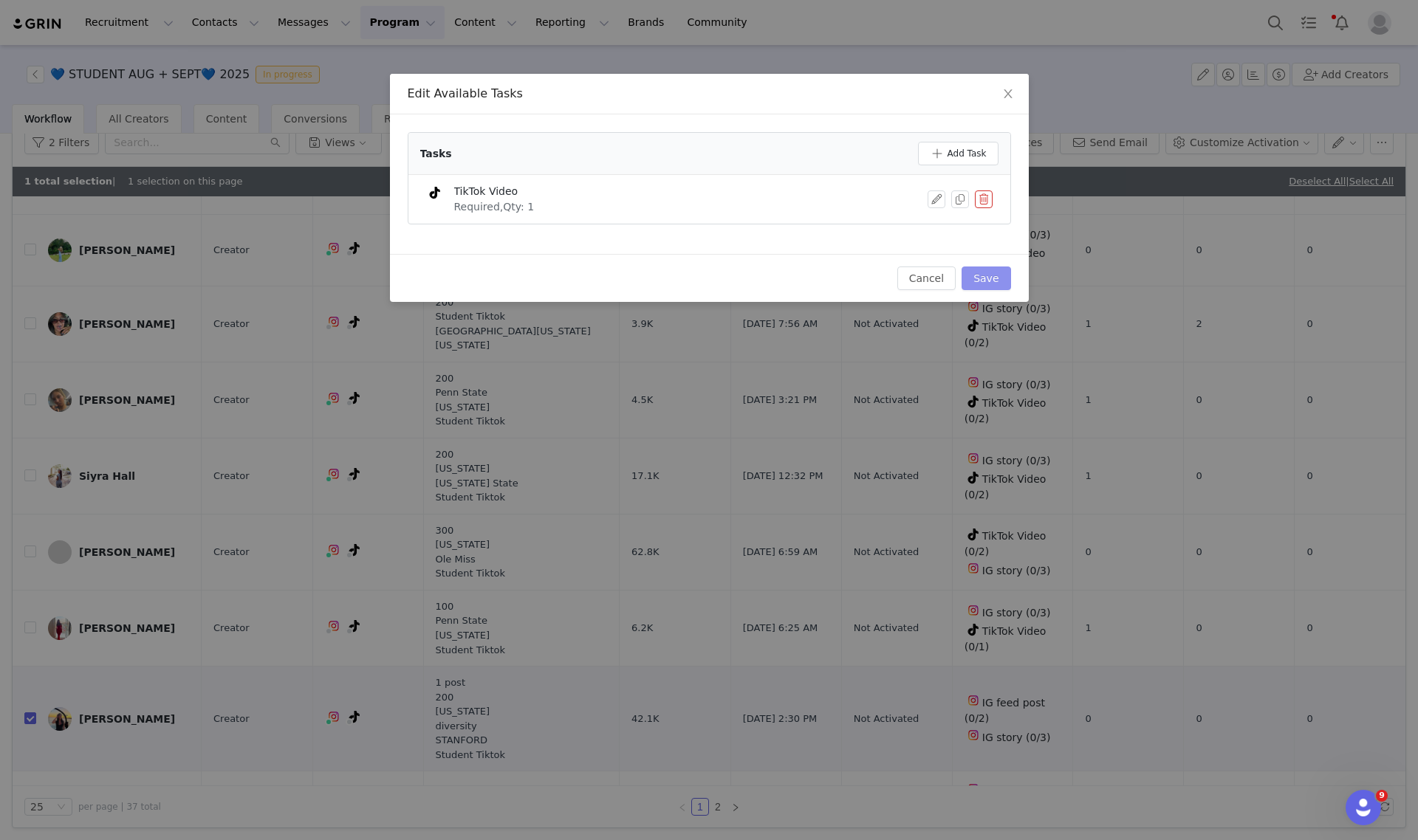
click at [986, 281] on button "Save" at bounding box center [986, 278] width 49 height 24
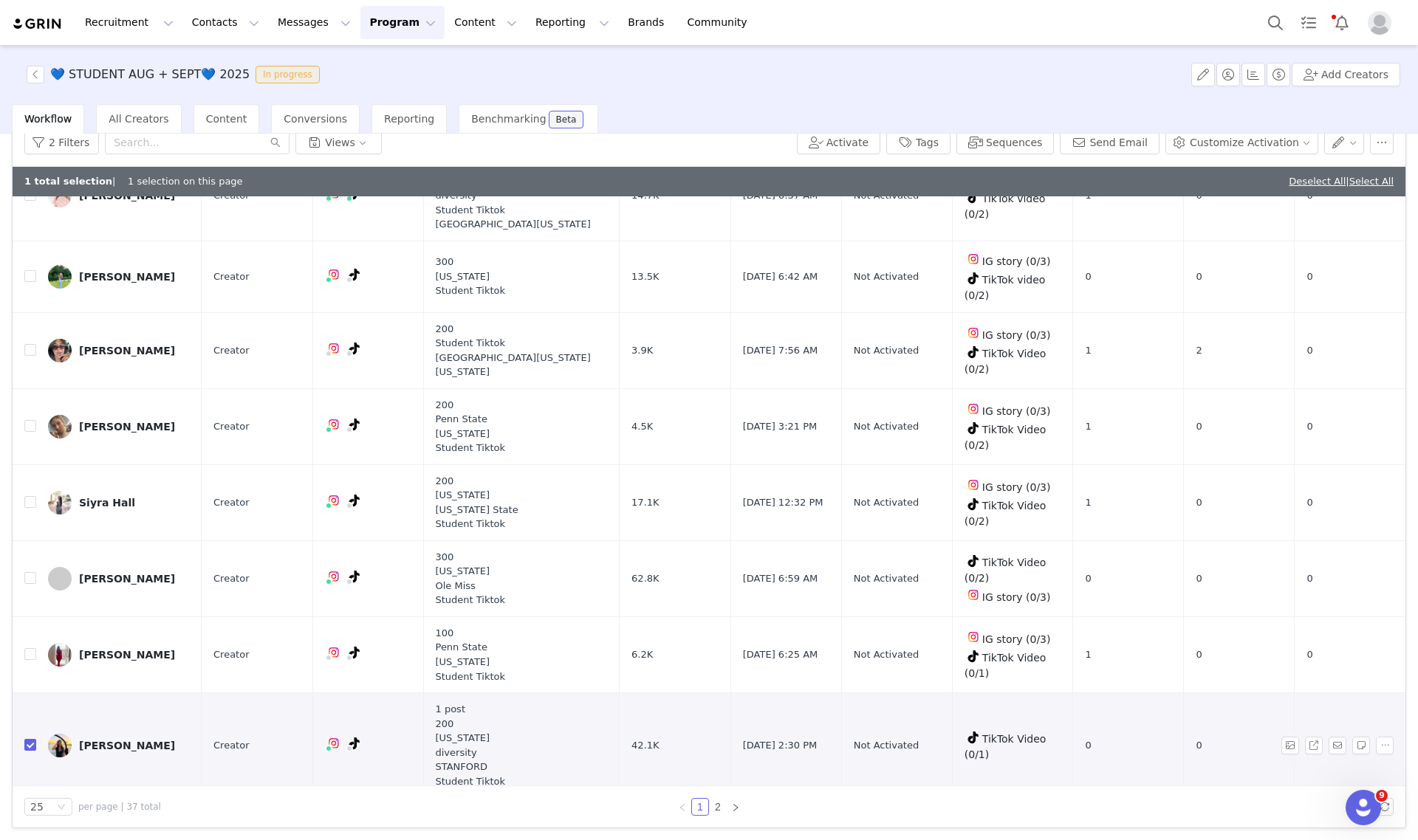
scroll to position [1429, 0]
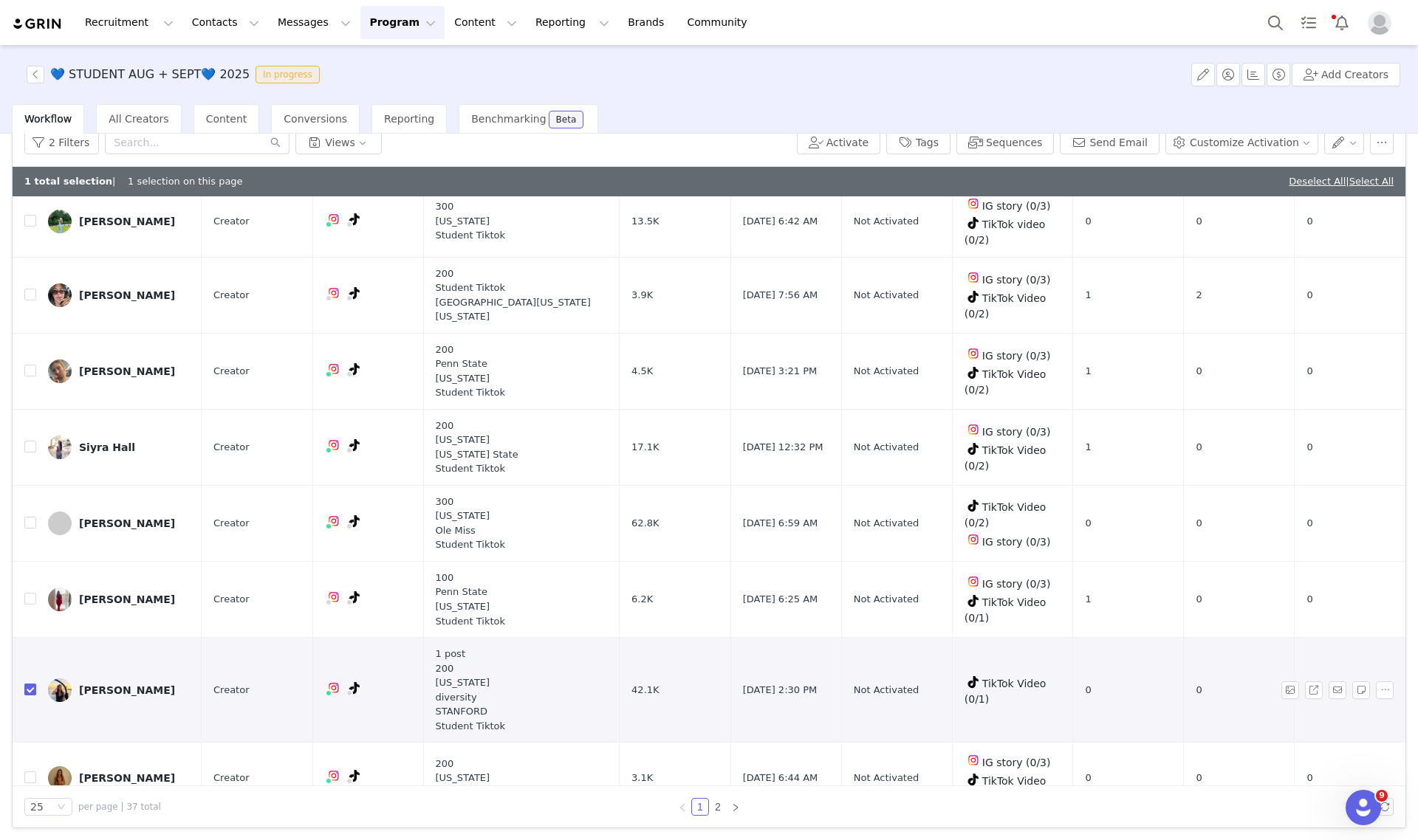
click at [30, 684] on input "checkbox" at bounding box center [30, 690] width 12 height 12
checkbox input "false"
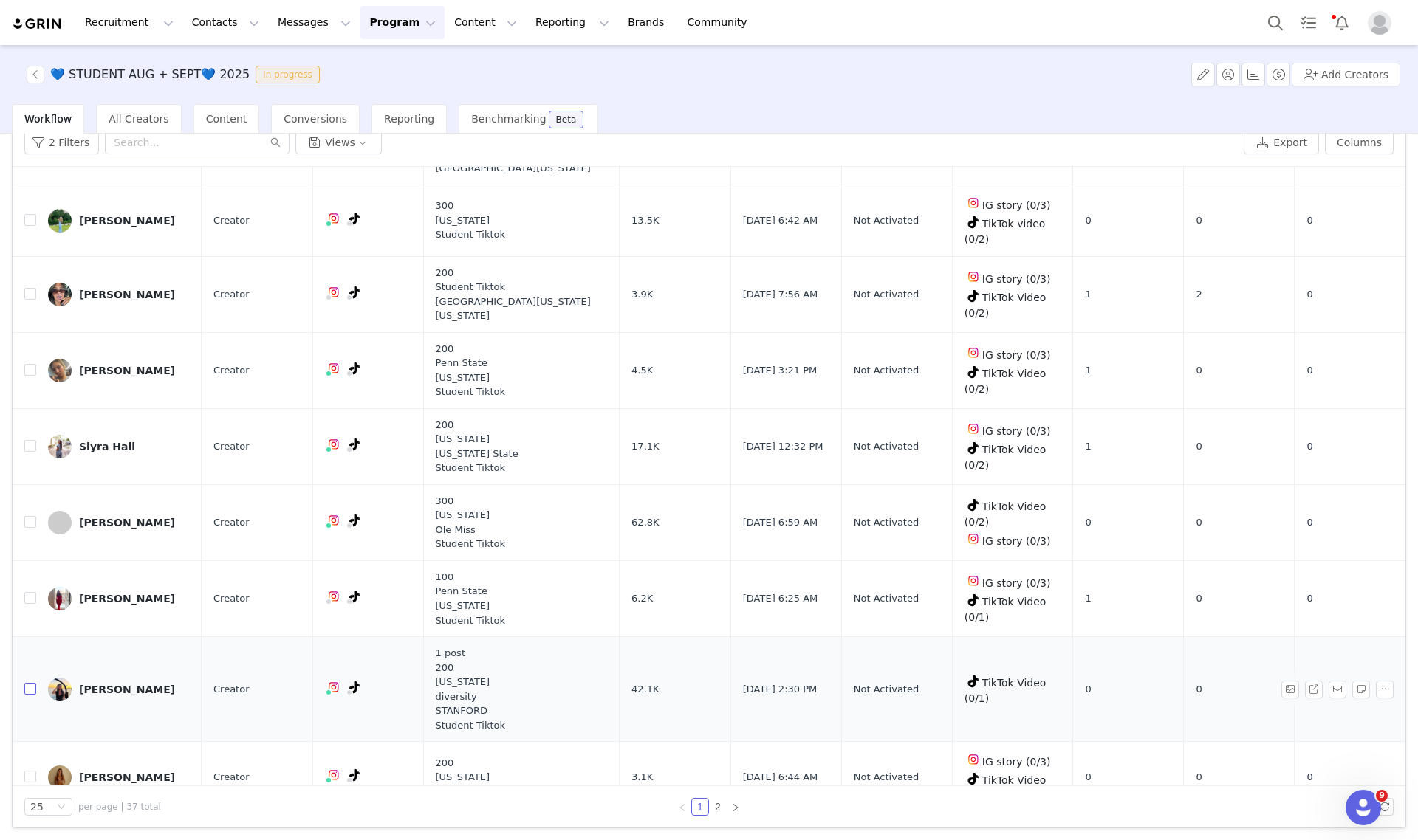
scroll to position [1400, 0]
click at [713, 805] on link "2" at bounding box center [718, 807] width 16 height 16
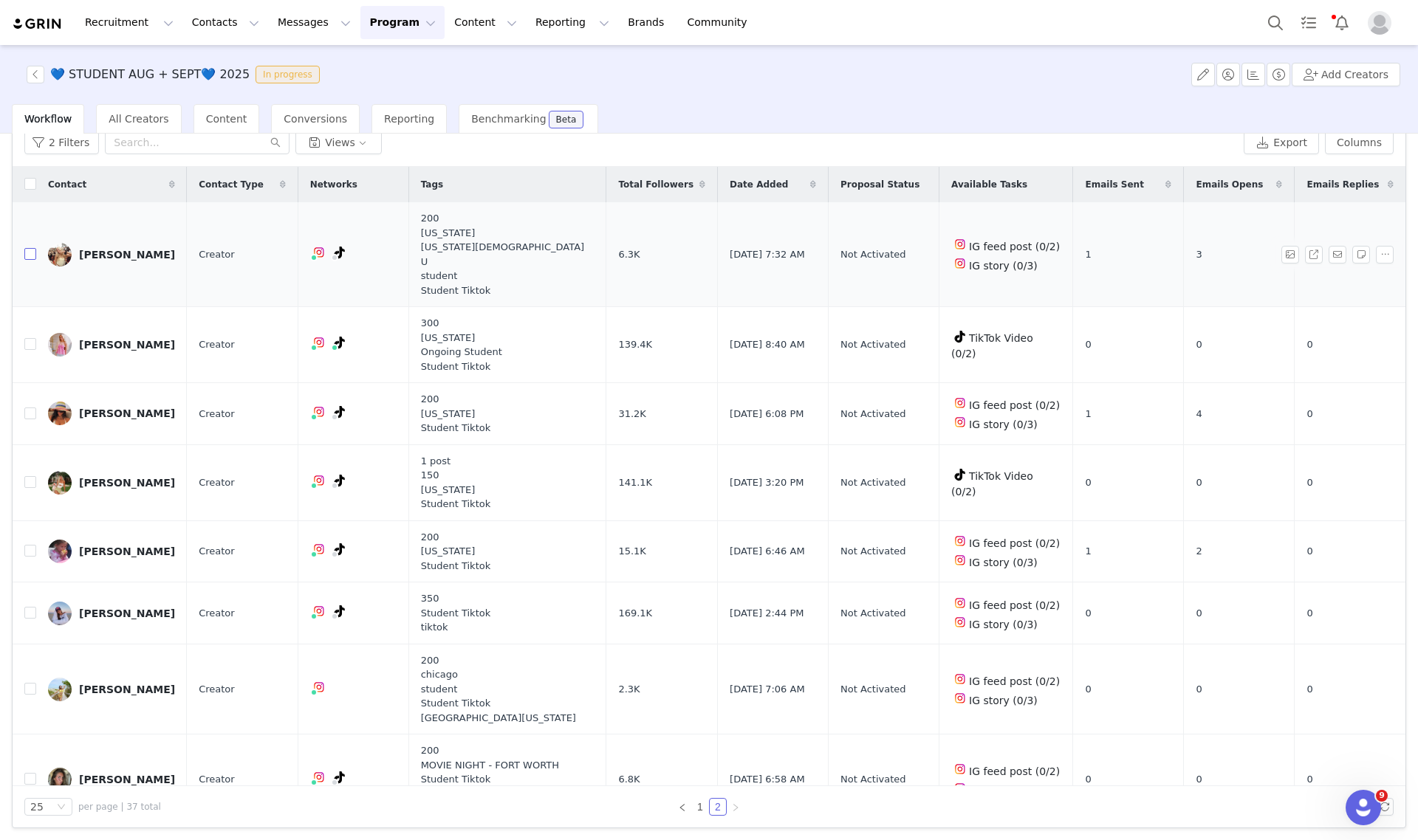
click at [26, 248] on input "checkbox" at bounding box center [30, 254] width 12 height 12
checkbox input "true"
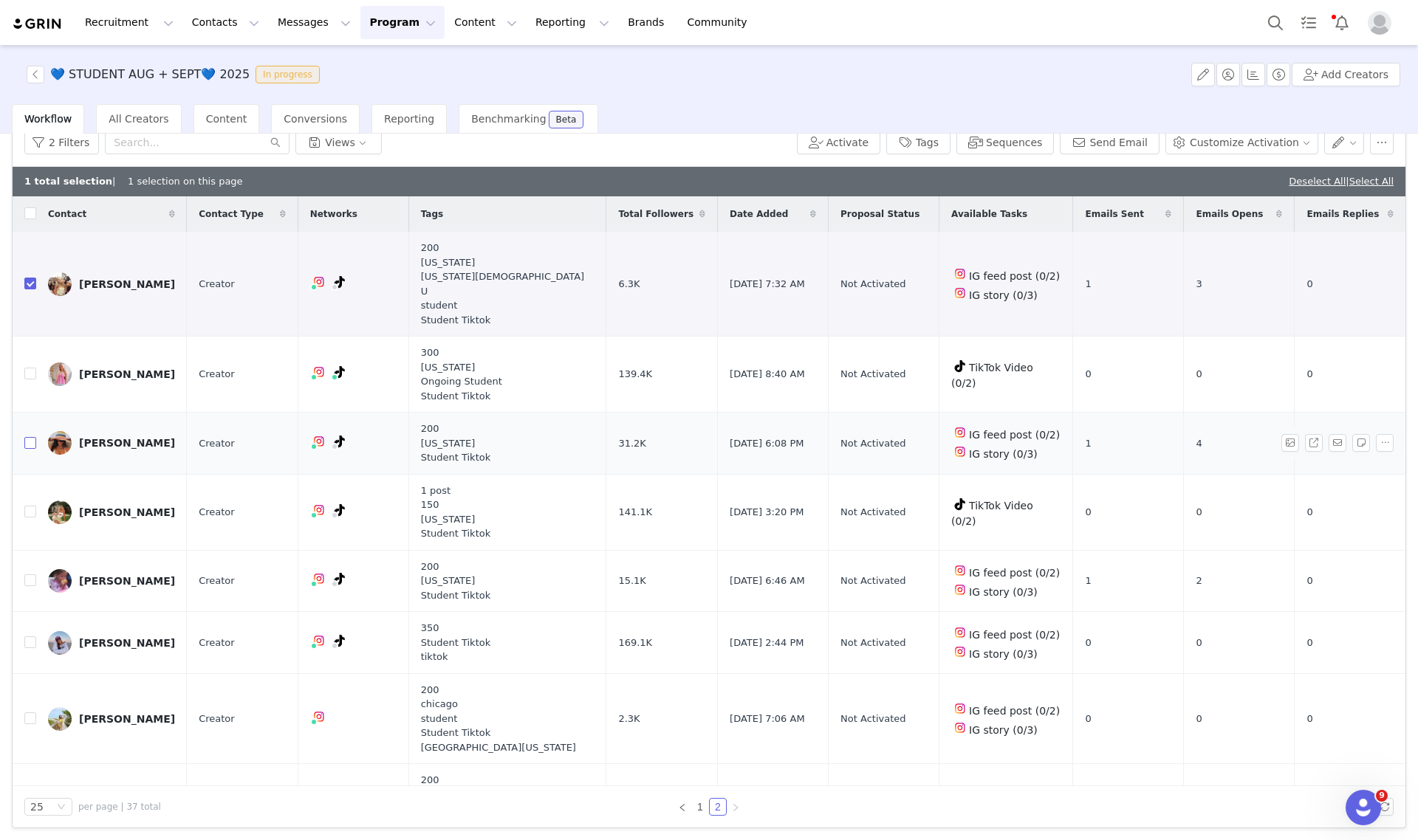
click at [30, 437] on input "checkbox" at bounding box center [30, 443] width 12 height 12
checkbox input "true"
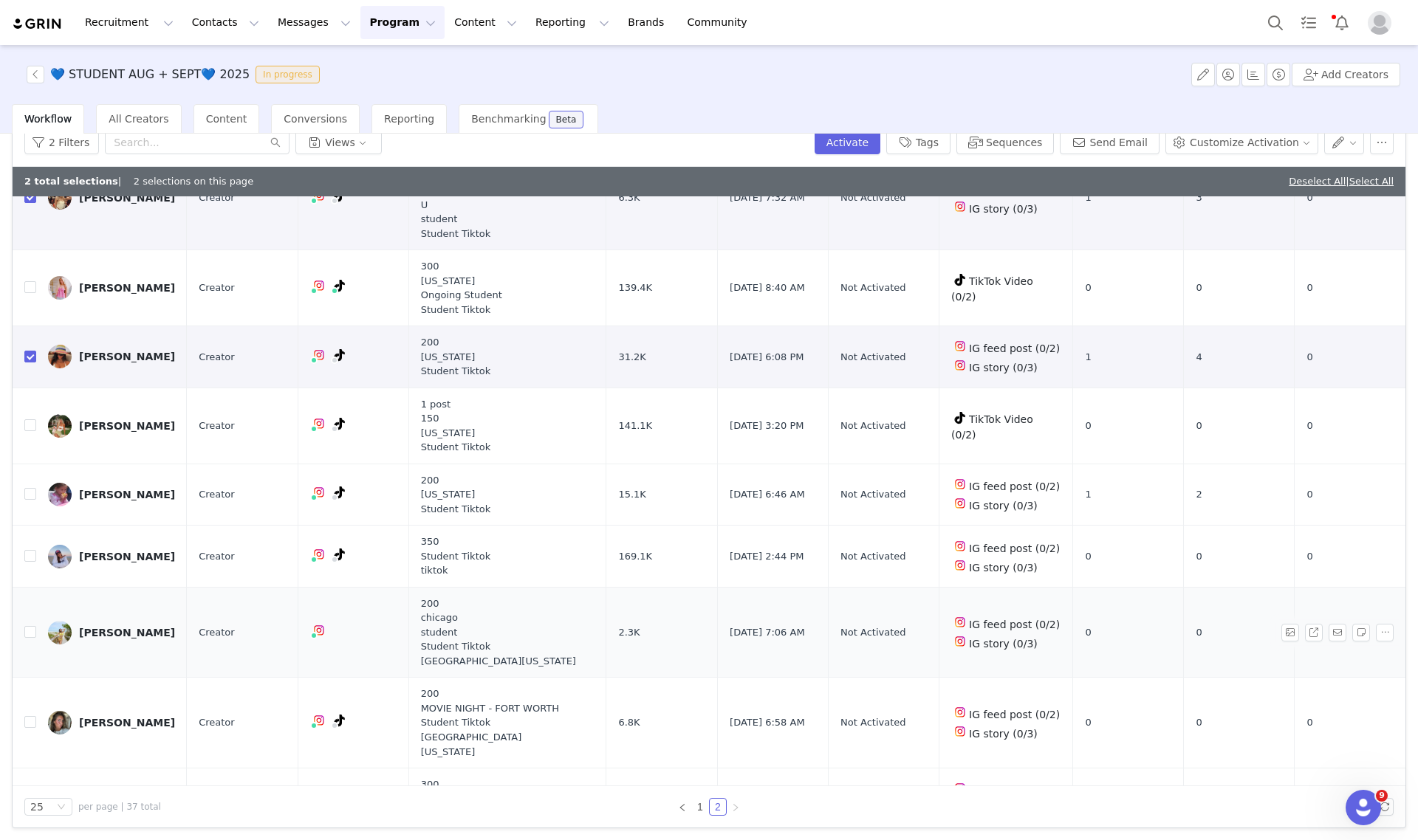
scroll to position [185, 0]
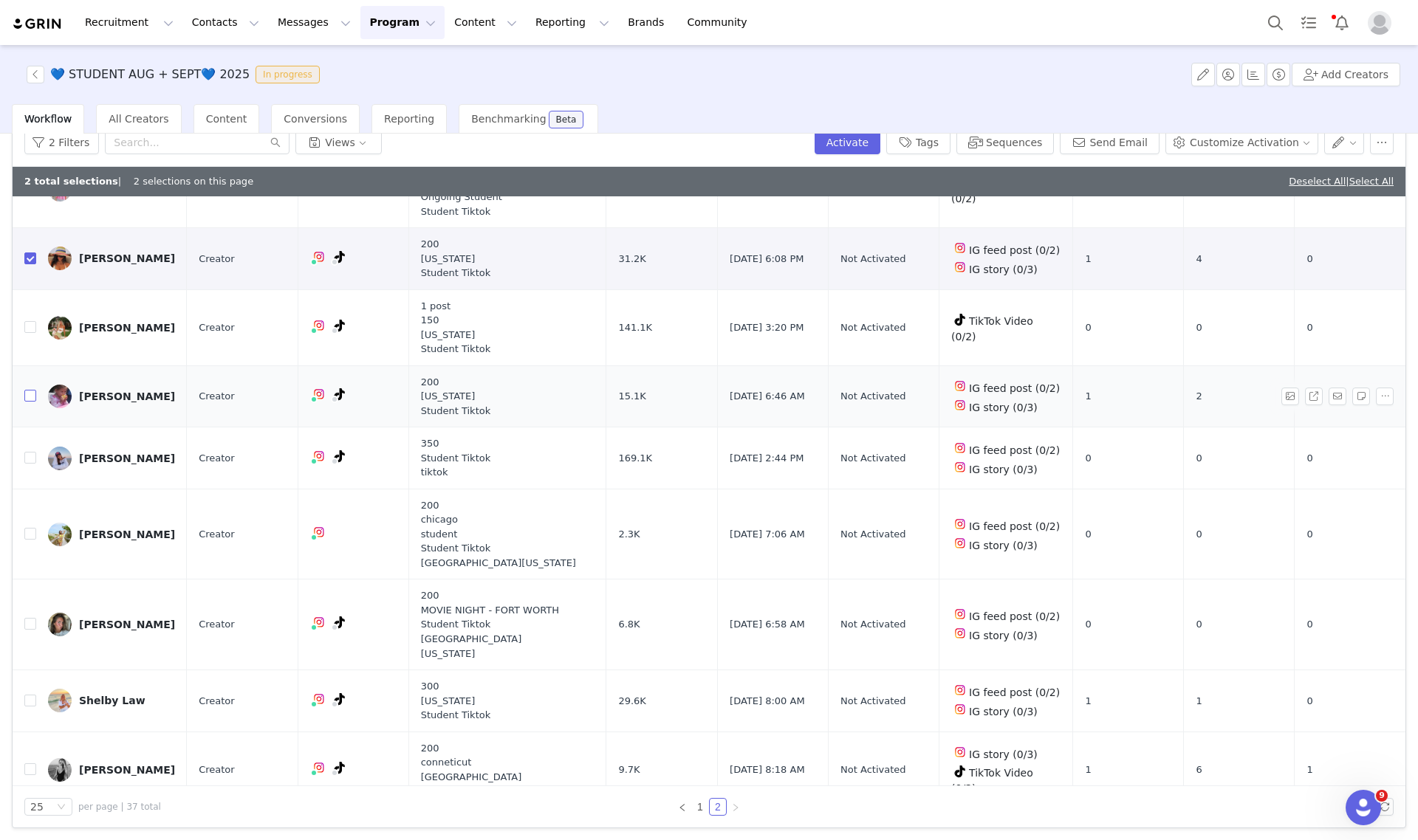
click at [24, 390] on input "checkbox" at bounding box center [30, 396] width 12 height 12
checkbox input "true"
click at [27, 618] on input "checkbox" at bounding box center [30, 624] width 12 height 12
checkbox input "true"
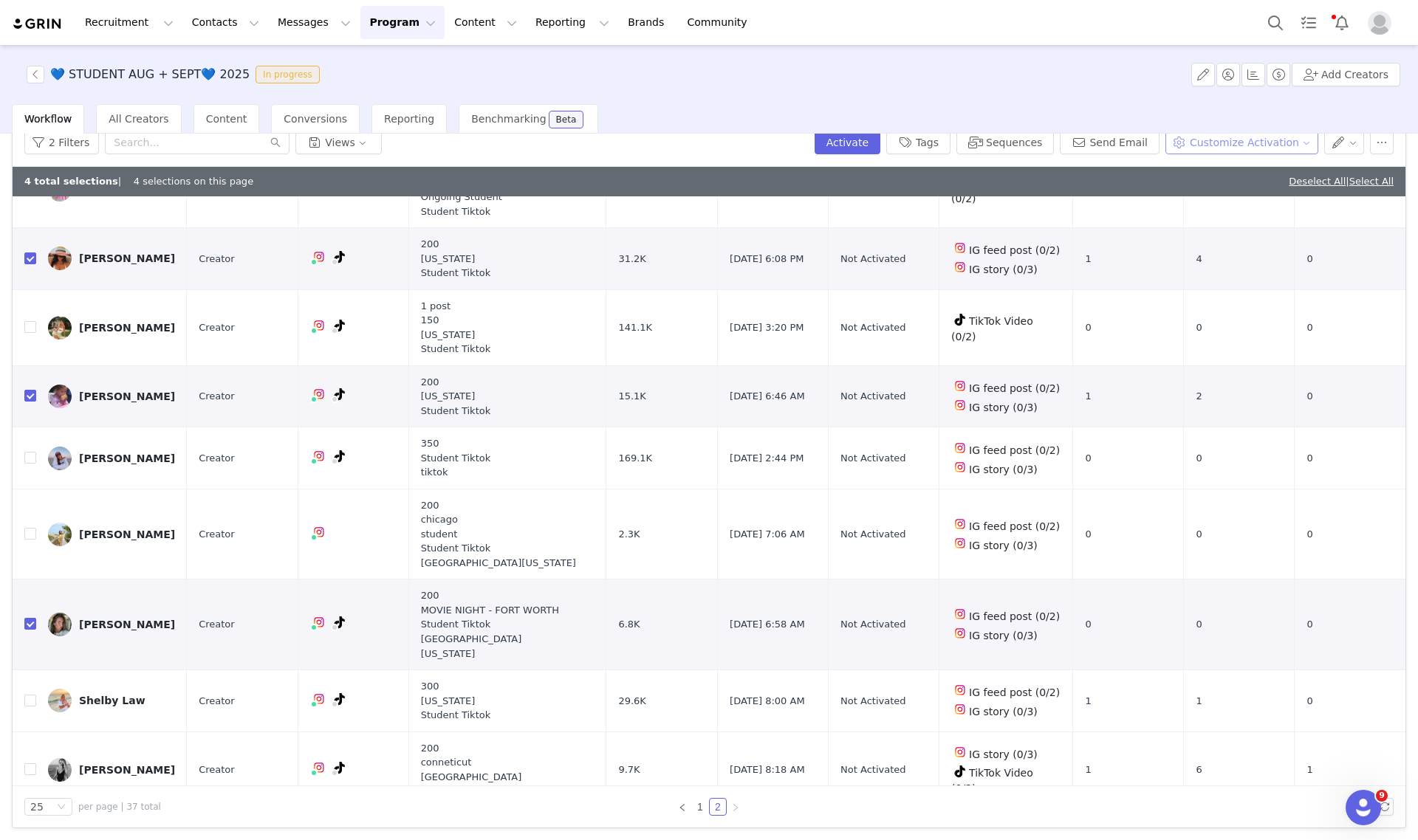
click at [1215, 145] on button "Customize Activation" at bounding box center [1242, 143] width 153 height 24
click at [1203, 169] on span "Edit Product Selection" at bounding box center [1248, 171] width 114 height 16
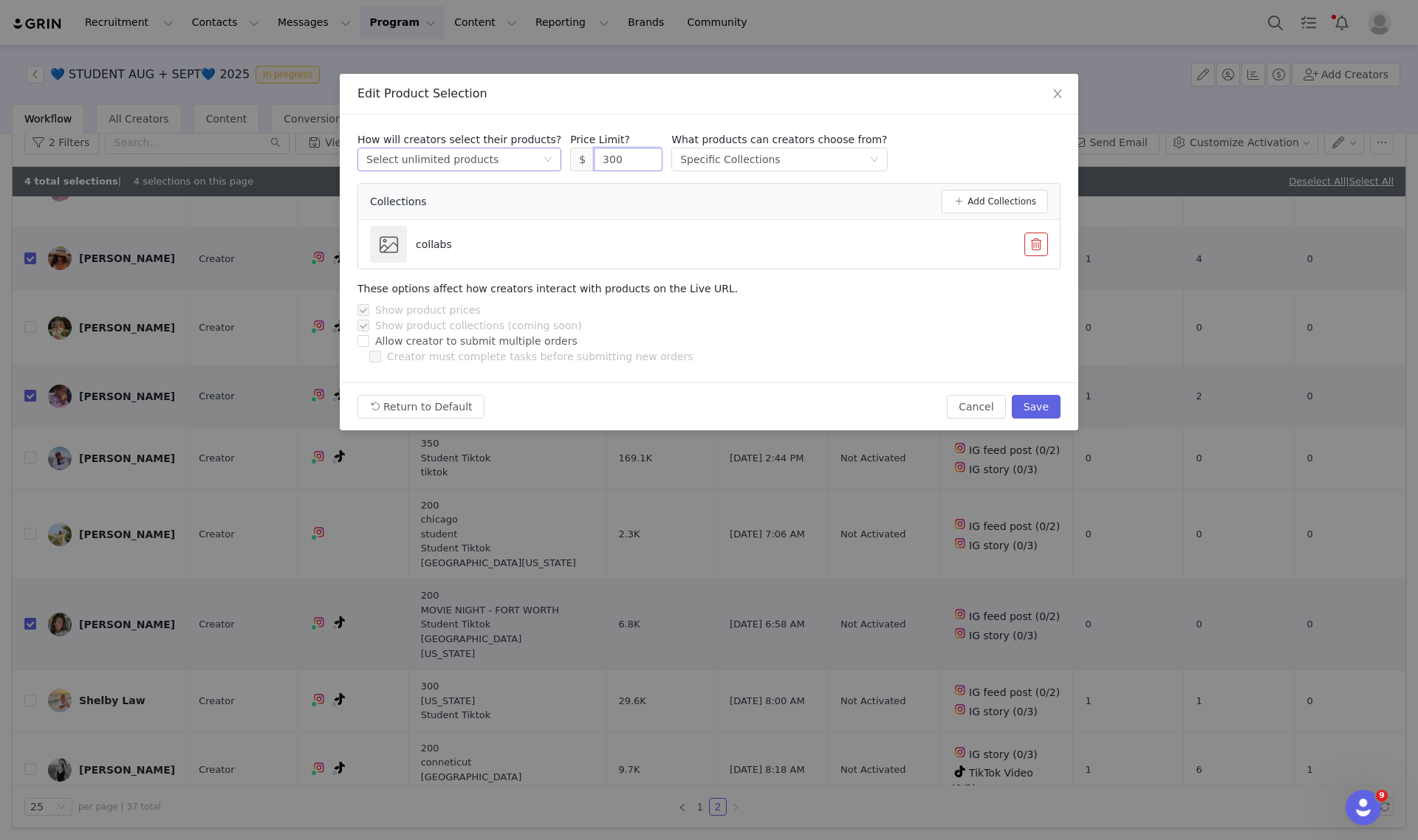
drag, startPoint x: 612, startPoint y: 158, endPoint x: 513, endPoint y: 161, distance: 99.0
click at [517, 161] on div "How will creators select their products? Select method Select unlimited product…" at bounding box center [709, 152] width 703 height 39
click at [1046, 414] on button "Save" at bounding box center [1036, 407] width 49 height 24
type input "300"
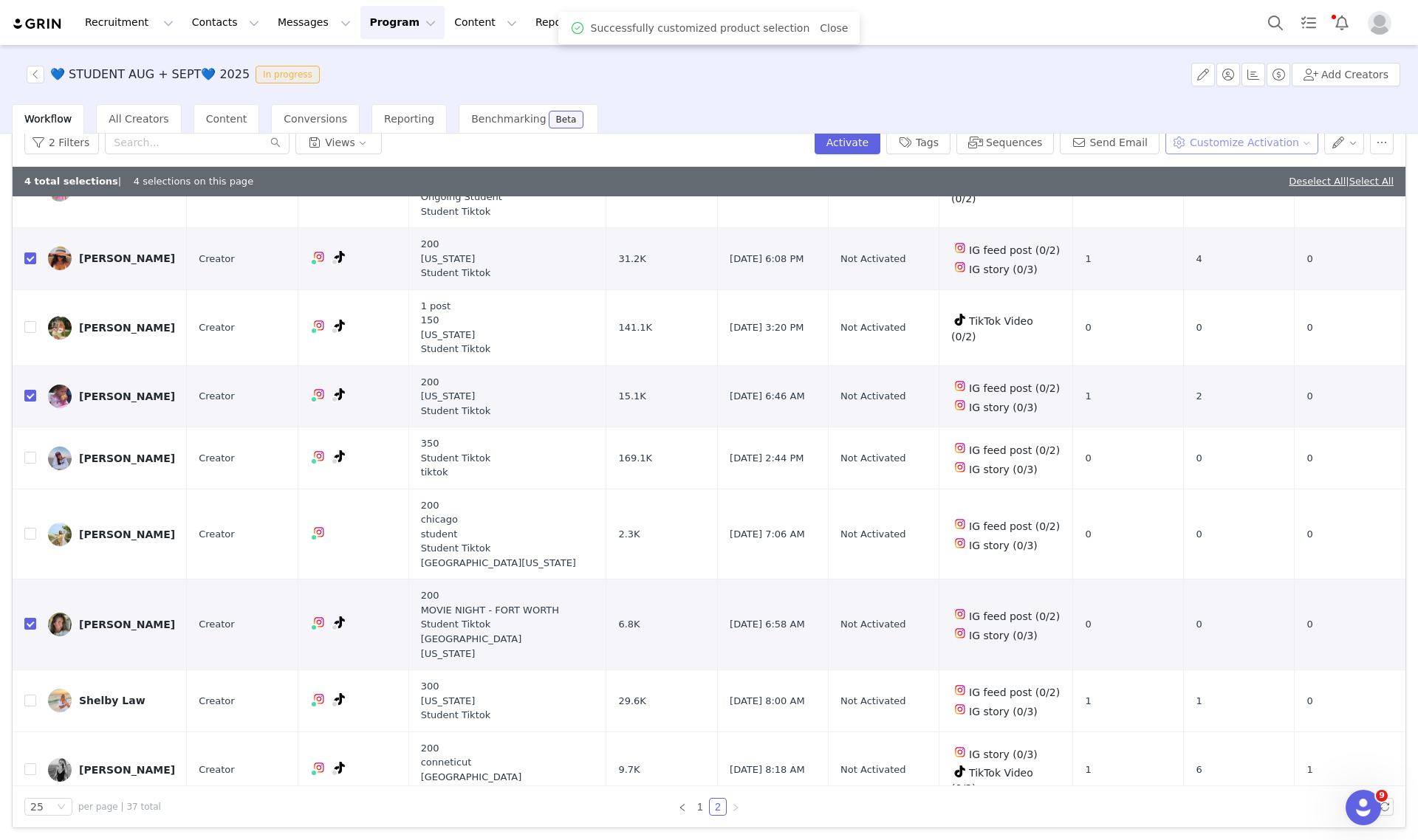
click at [1209, 143] on button "Customize Activation" at bounding box center [1242, 143] width 153 height 24
click at [1204, 191] on span "Edit Available Tasks" at bounding box center [1241, 194] width 101 height 16
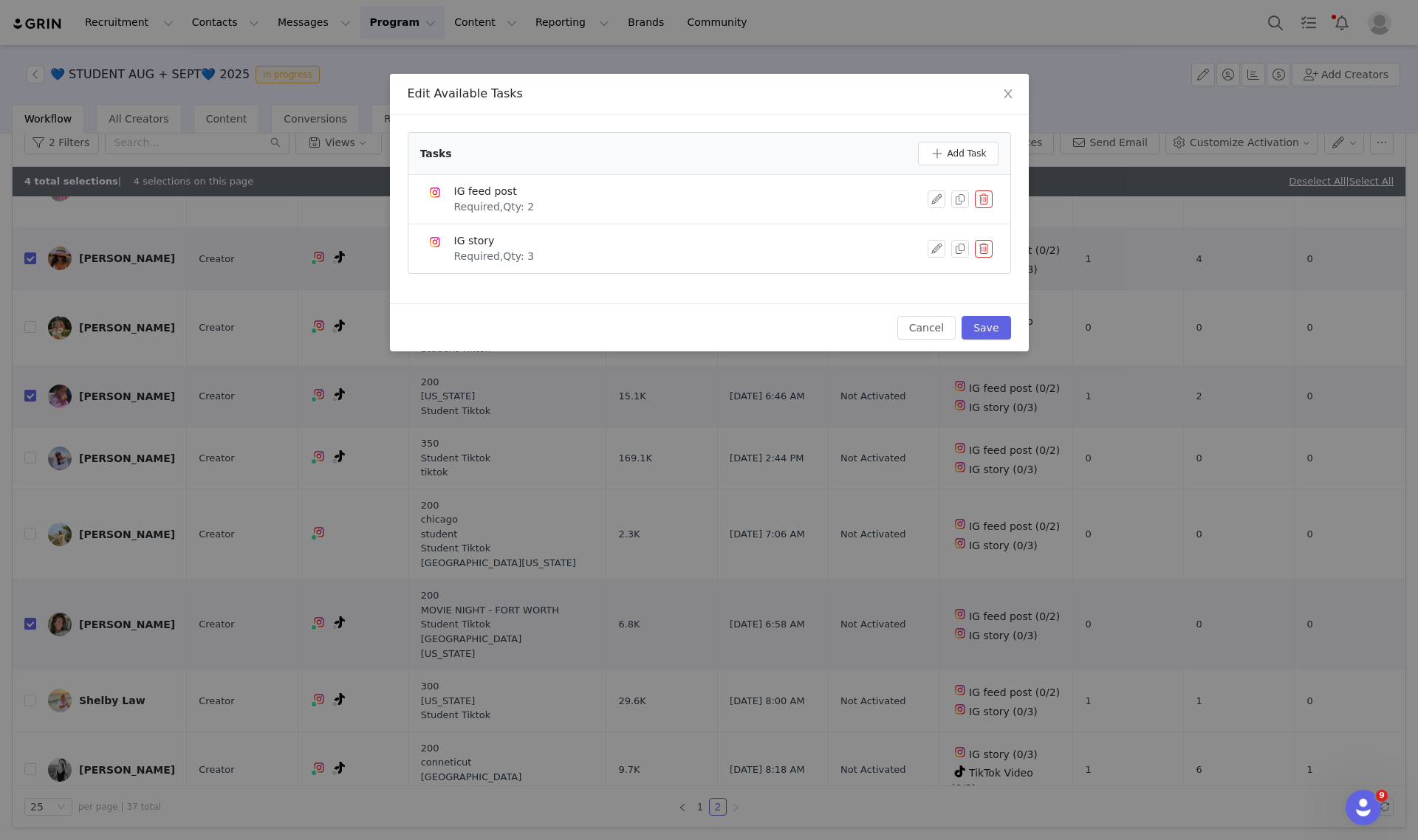
click at [984, 196] on button "button" at bounding box center [984, 200] width 18 height 18
click at [866, 220] on button "Cancel" at bounding box center [868, 224] width 58 height 24
click at [929, 200] on button "button" at bounding box center [936, 200] width 18 height 18
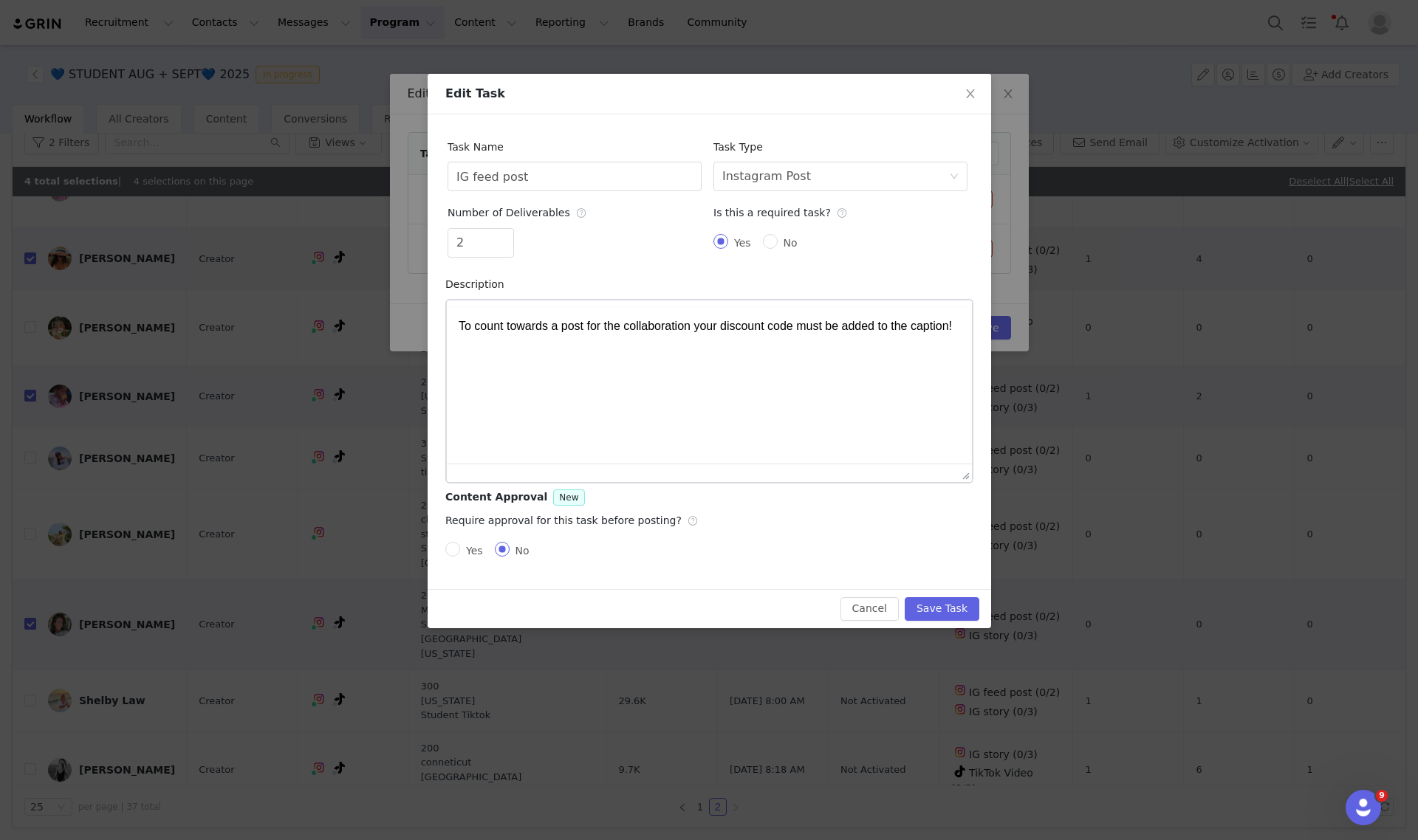
scroll to position [0, 0]
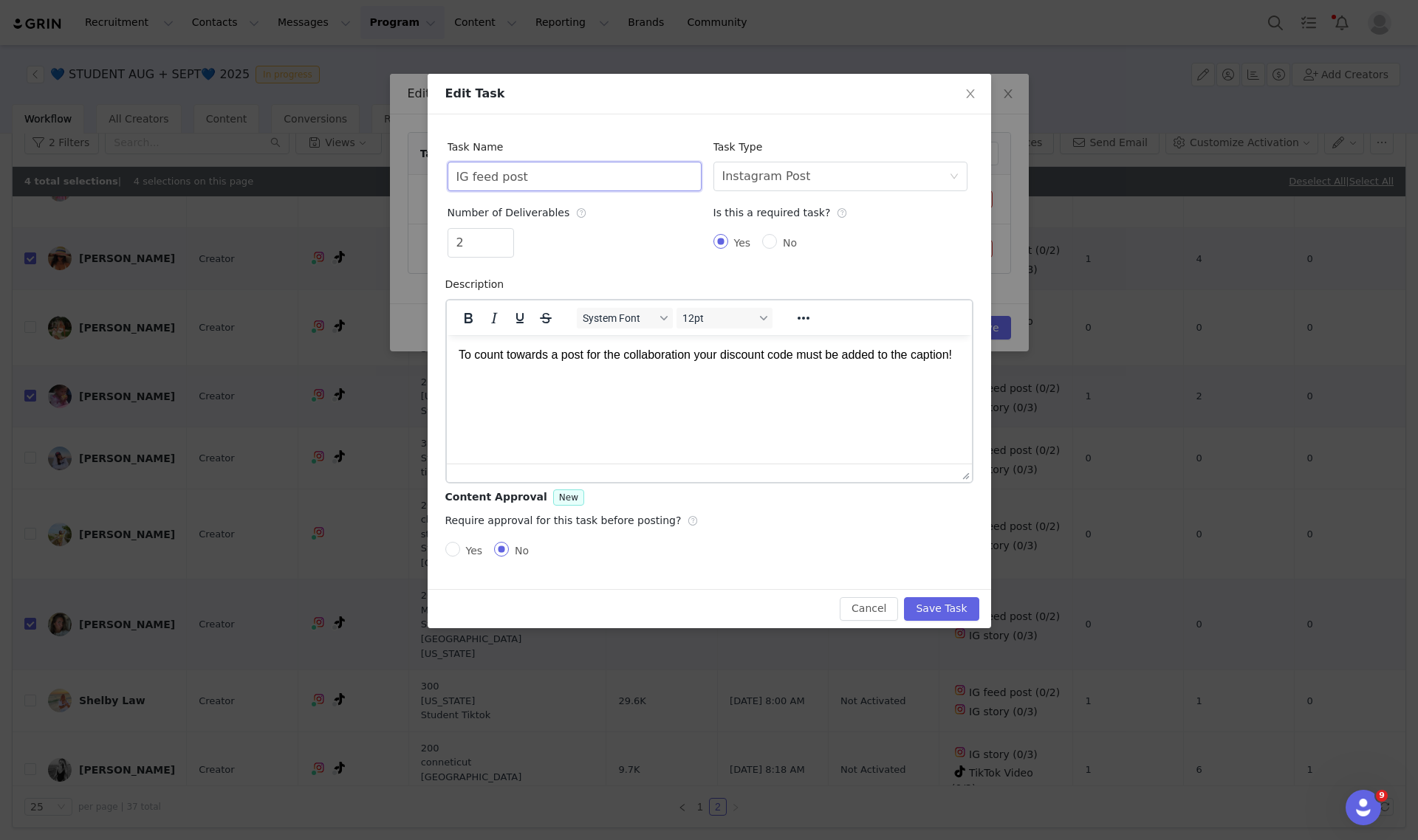
drag, startPoint x: 585, startPoint y: 166, endPoint x: 266, endPoint y: 163, distance: 319.0
click at [268, 163] on div "Edit Task Task Name IG feed post Task Type Select task type Instagram Post Numb…" at bounding box center [709, 420] width 1418 height 840
type input "TikTok Video"
click at [800, 179] on div "Select task type Instagram Post" at bounding box center [836, 177] width 227 height 28
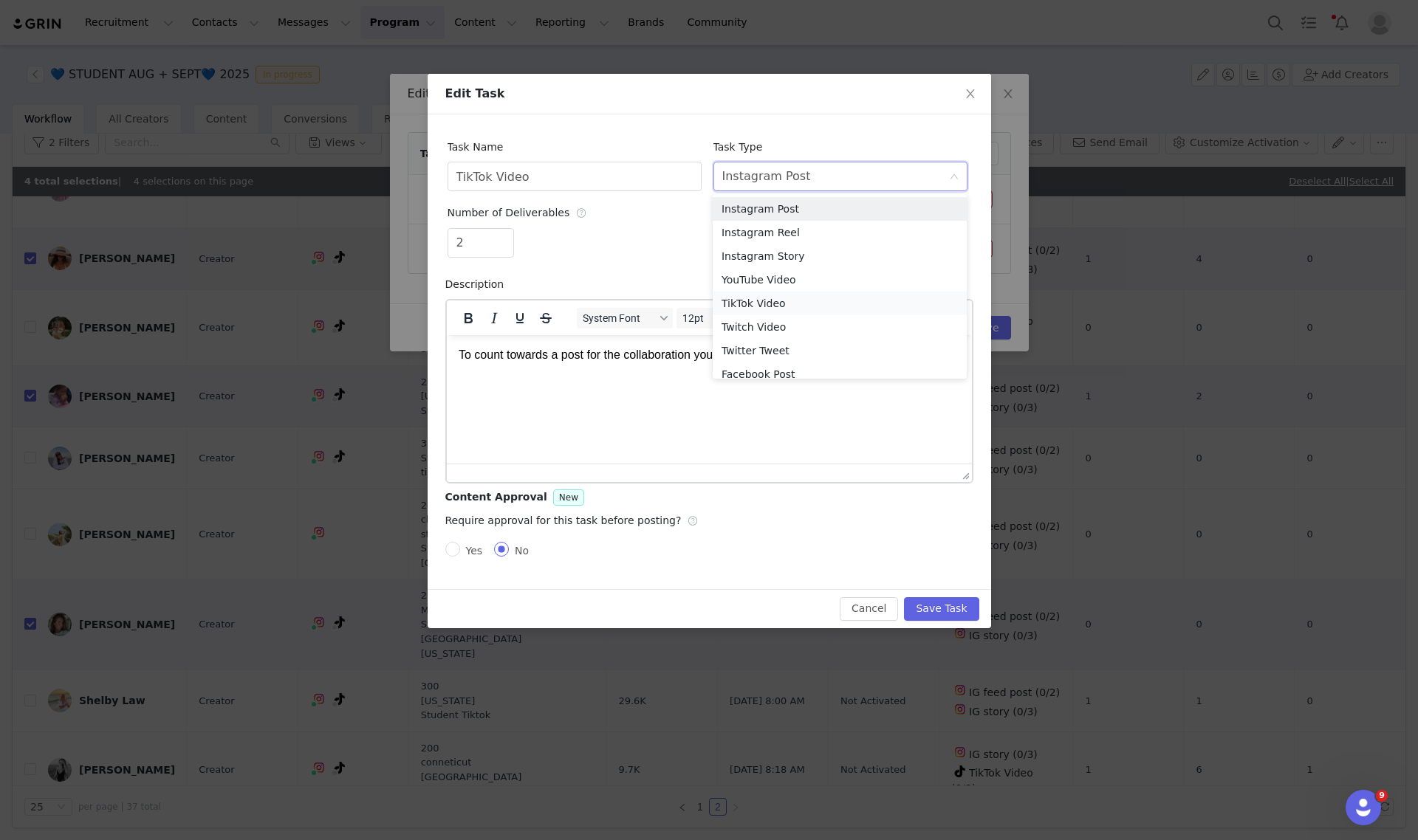
drag, startPoint x: 752, startPoint y: 296, endPoint x: 419, endPoint y: 118, distance: 377.6
click at [752, 296] on li "TikTok Video" at bounding box center [840, 303] width 254 height 24
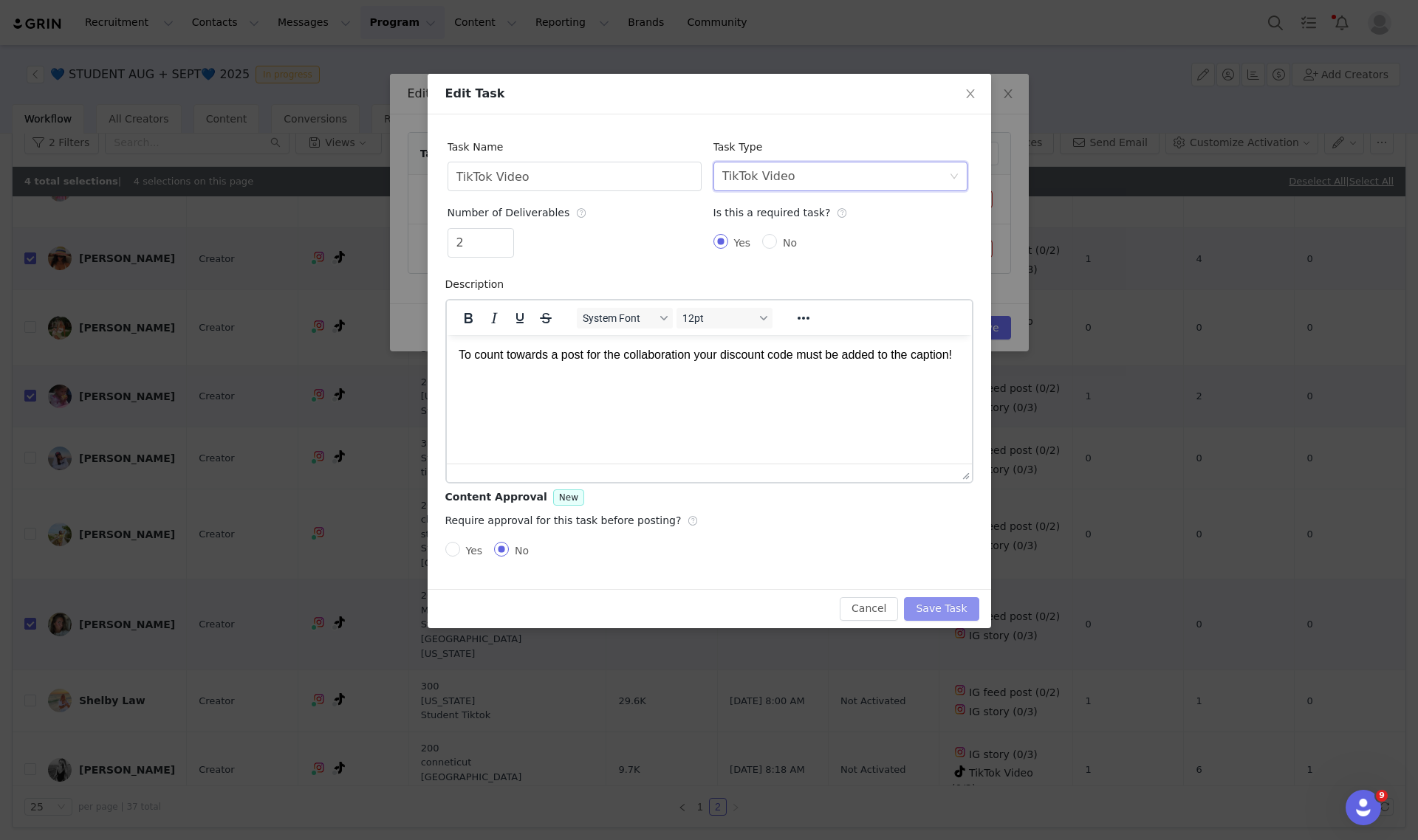
click at [948, 606] on button "Save Task" at bounding box center [941, 609] width 75 height 24
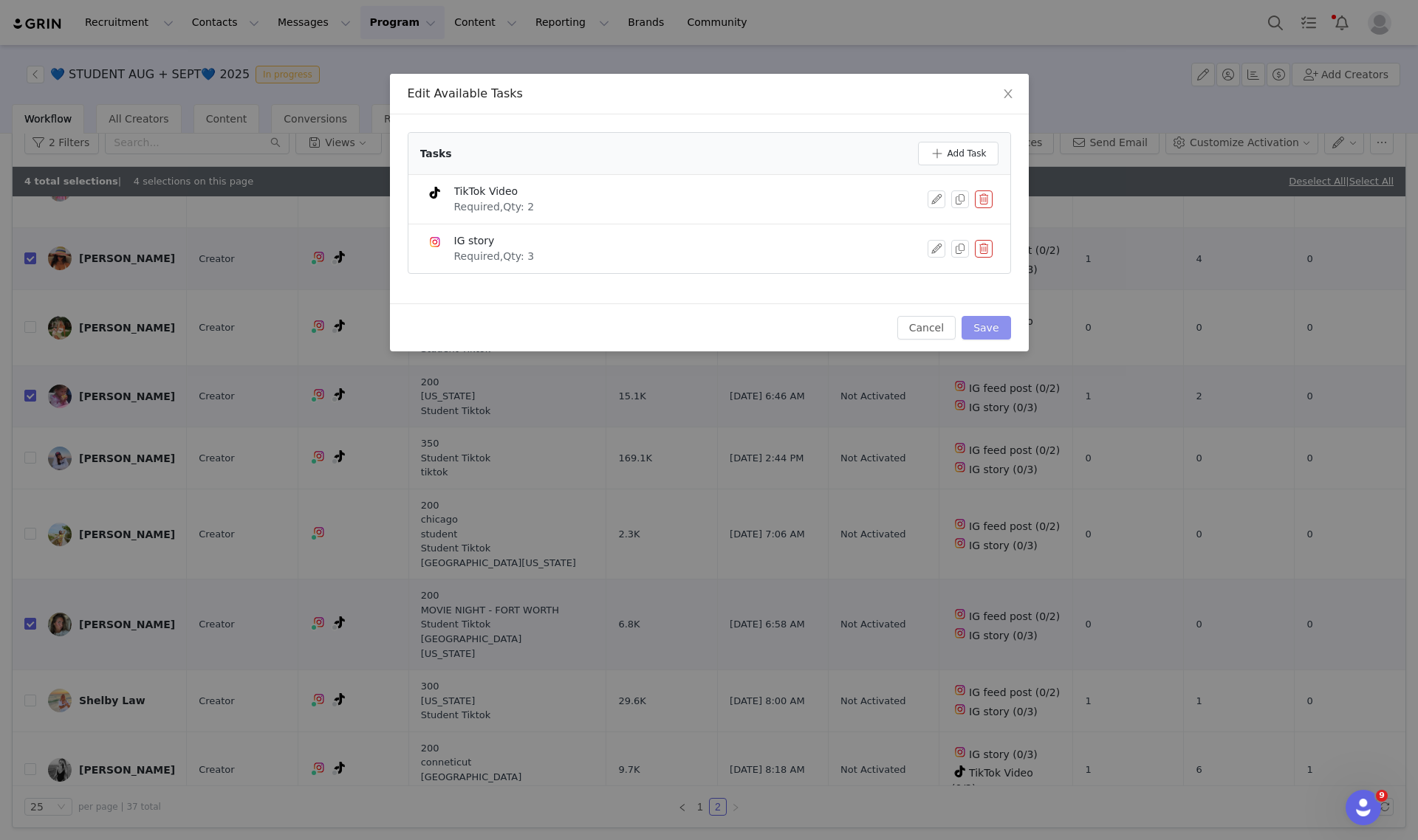
click at [990, 327] on button "Save" at bounding box center [986, 328] width 49 height 24
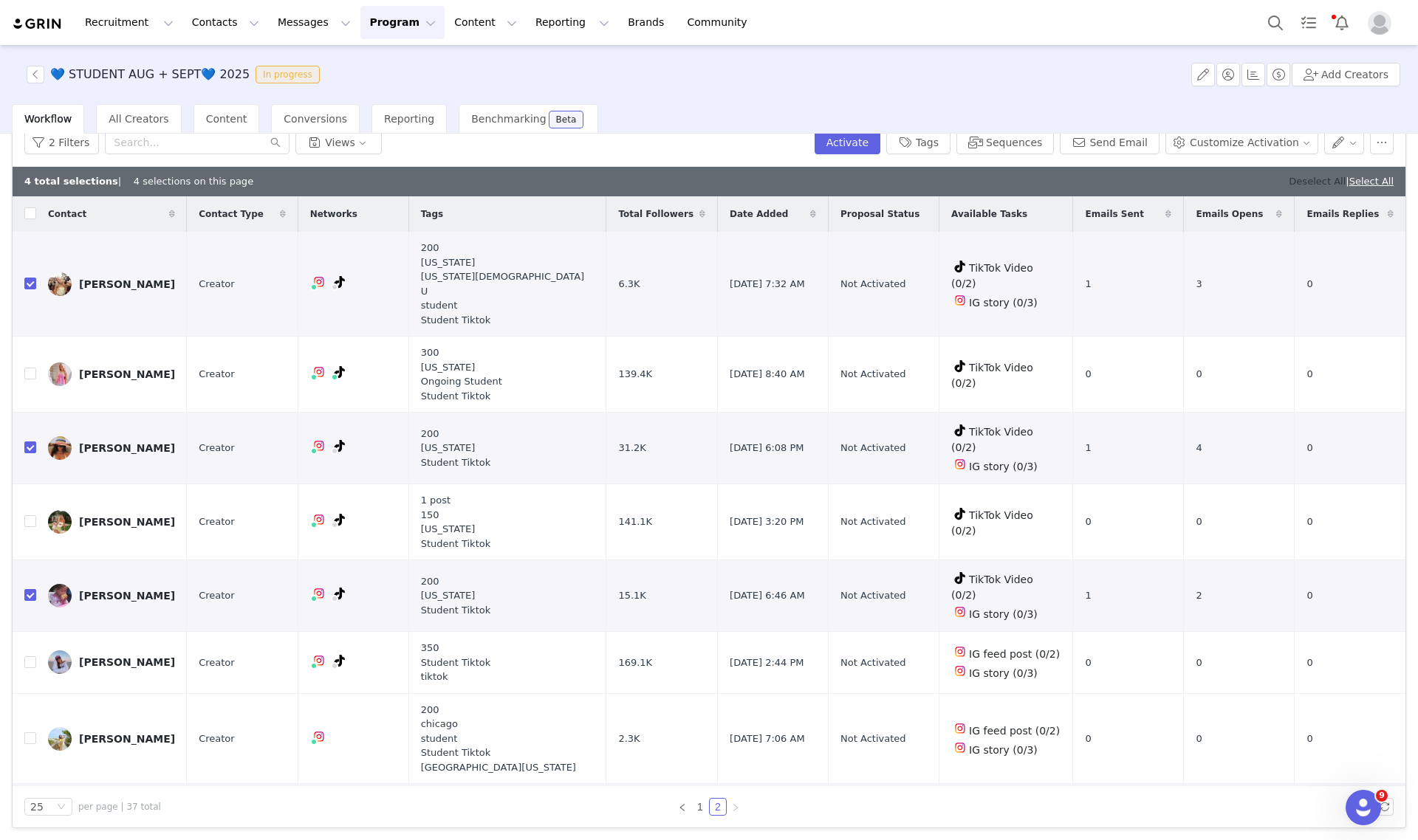
click at [1292, 182] on link "Deselect All" at bounding box center [1317, 181] width 57 height 11
checkbox input "false"
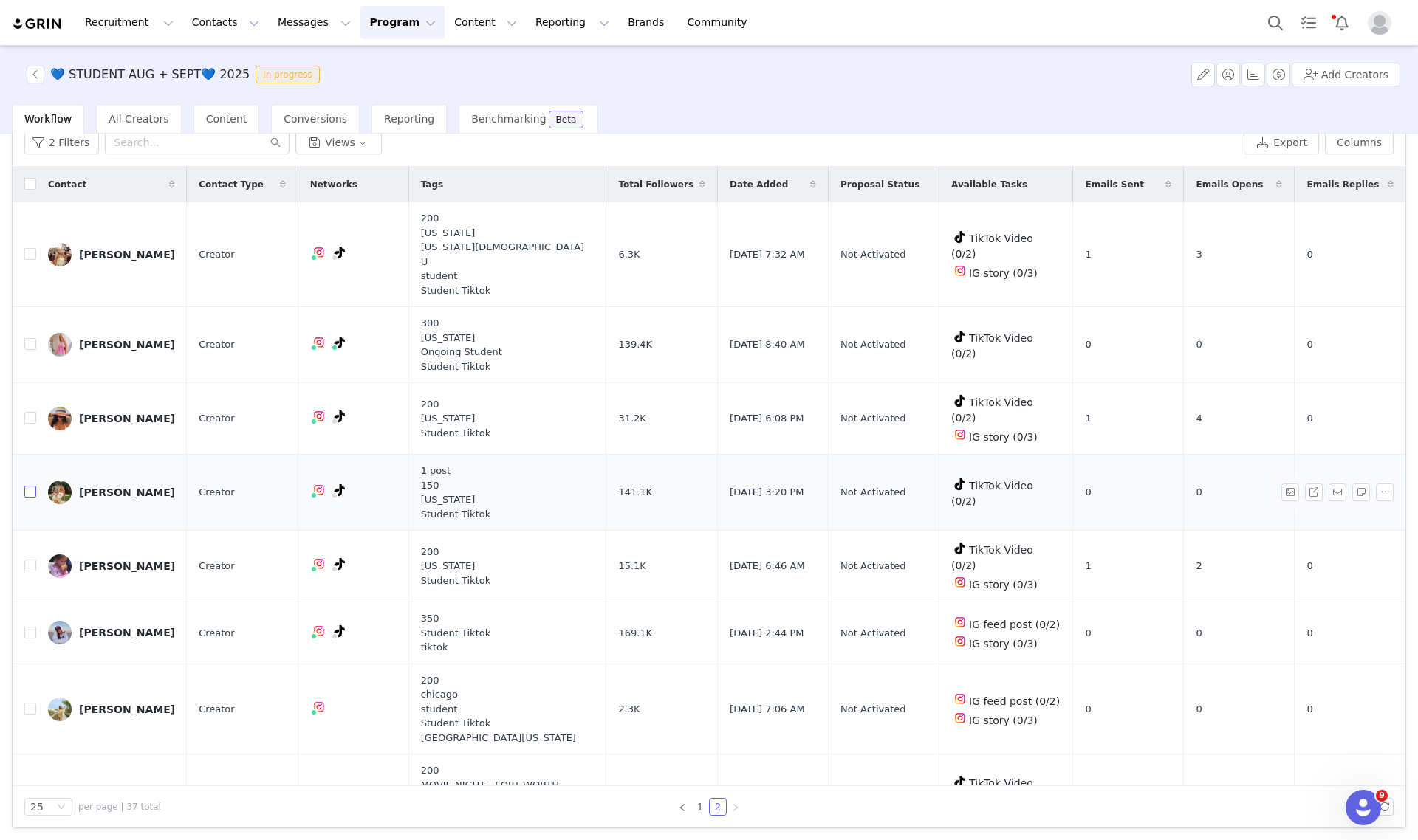
click at [32, 486] on input "checkbox" at bounding box center [30, 492] width 12 height 12
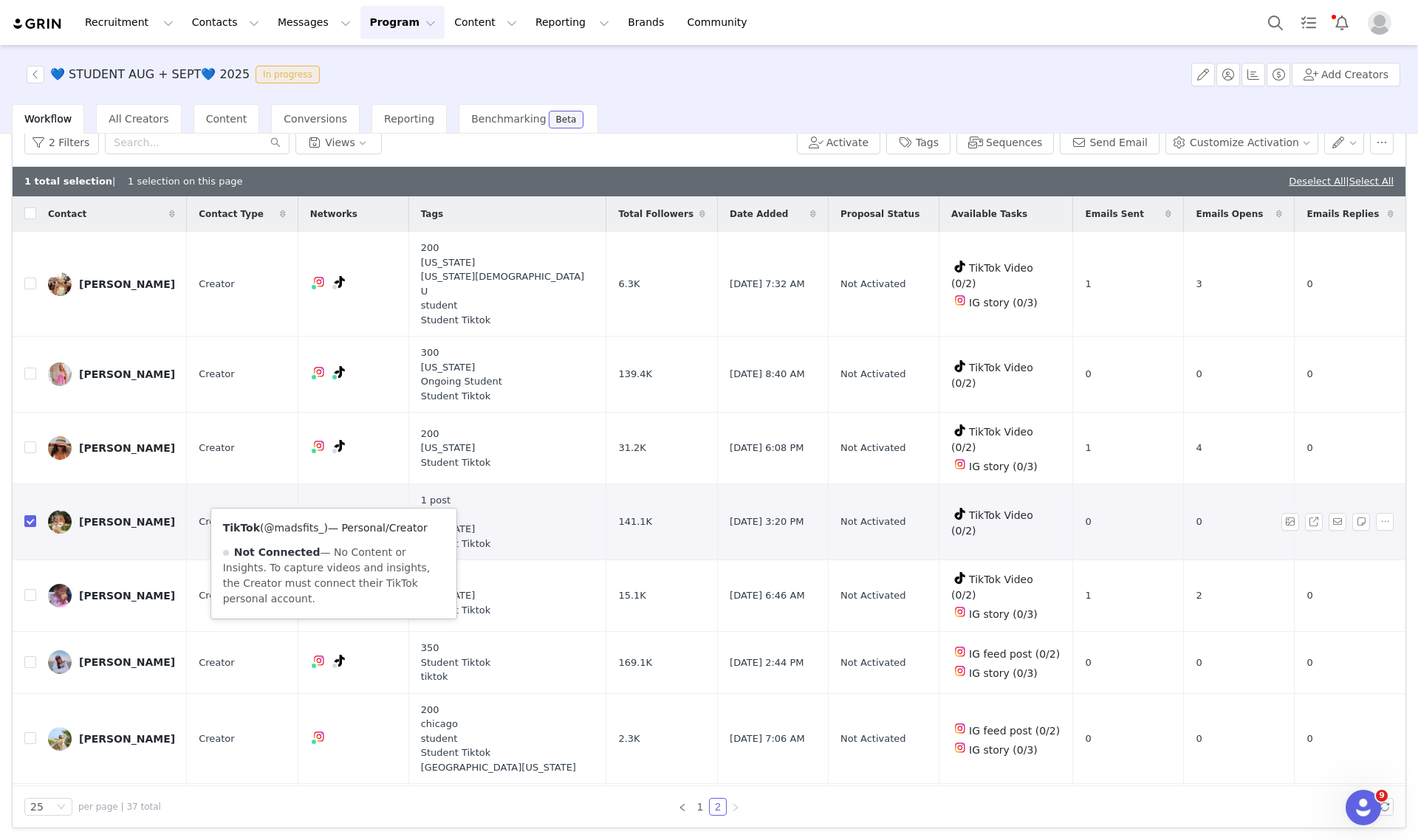
click at [295, 532] on link "@madsfits_" at bounding box center [293, 528] width 60 height 12
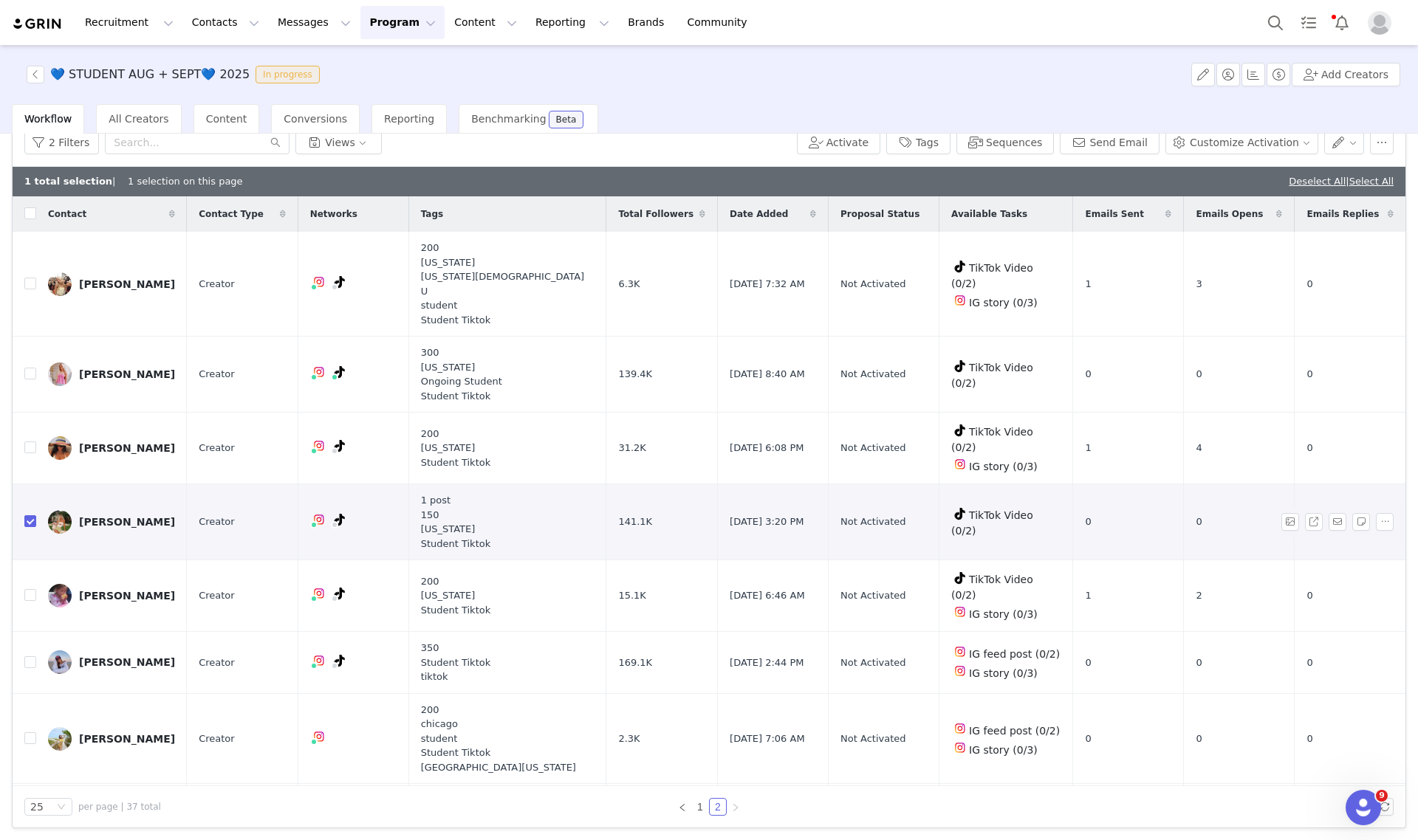
click at [30, 515] on input "checkbox" at bounding box center [30, 521] width 12 height 12
checkbox input "false"
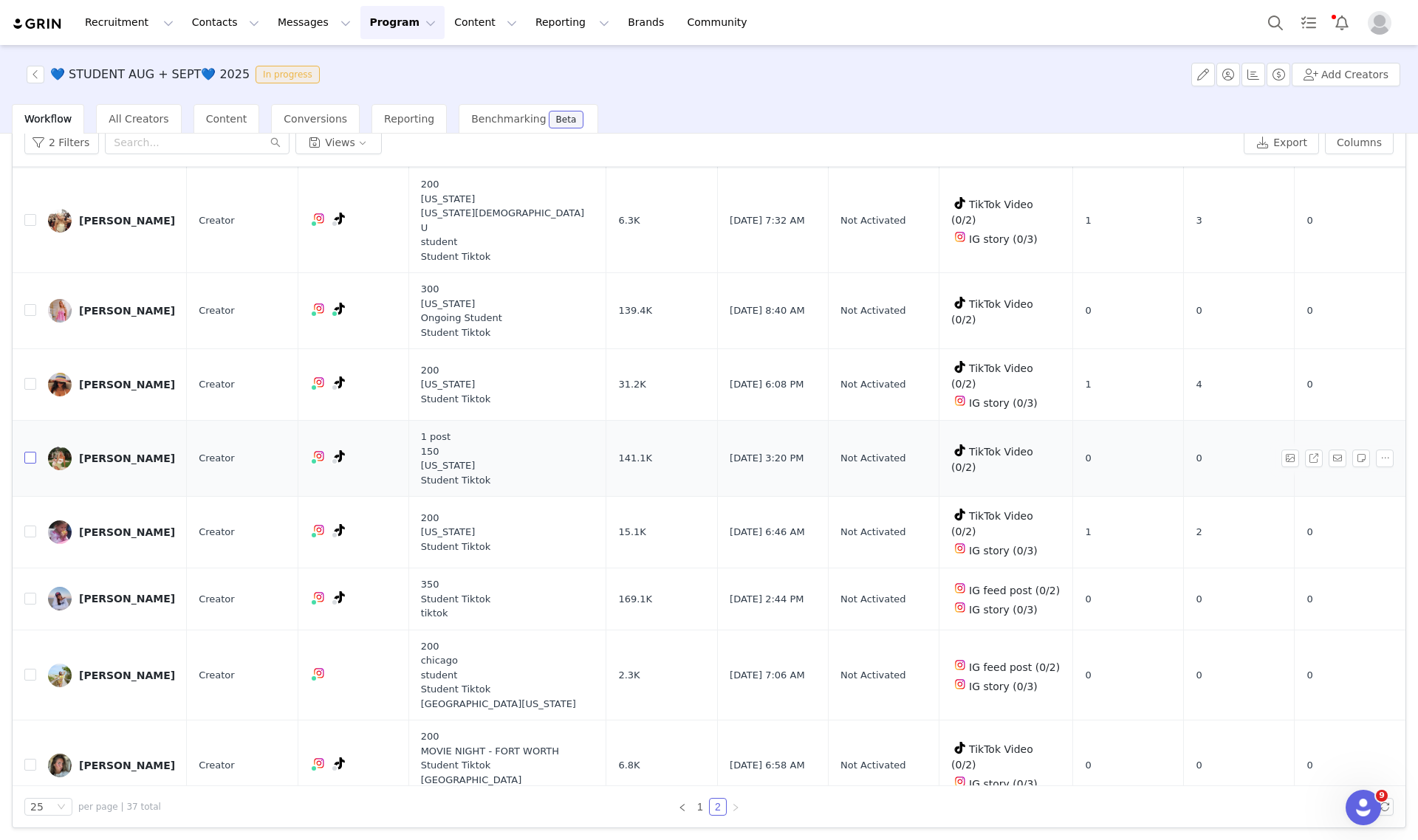
scroll to position [92, 0]
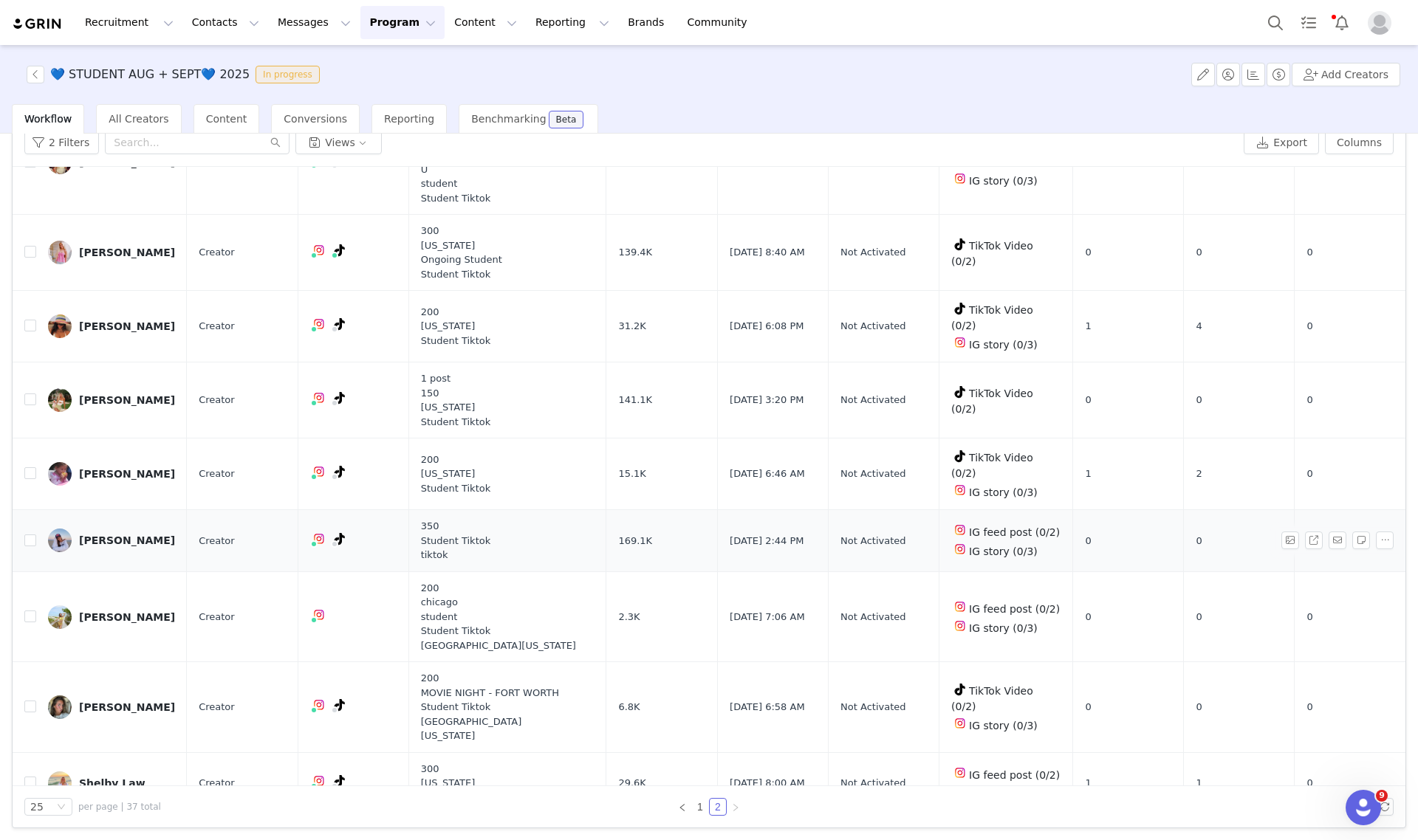
click at [21, 510] on td at bounding box center [24, 541] width 24 height 62
click at [27, 535] on input "checkbox" at bounding box center [30, 541] width 12 height 12
checkbox input "true"
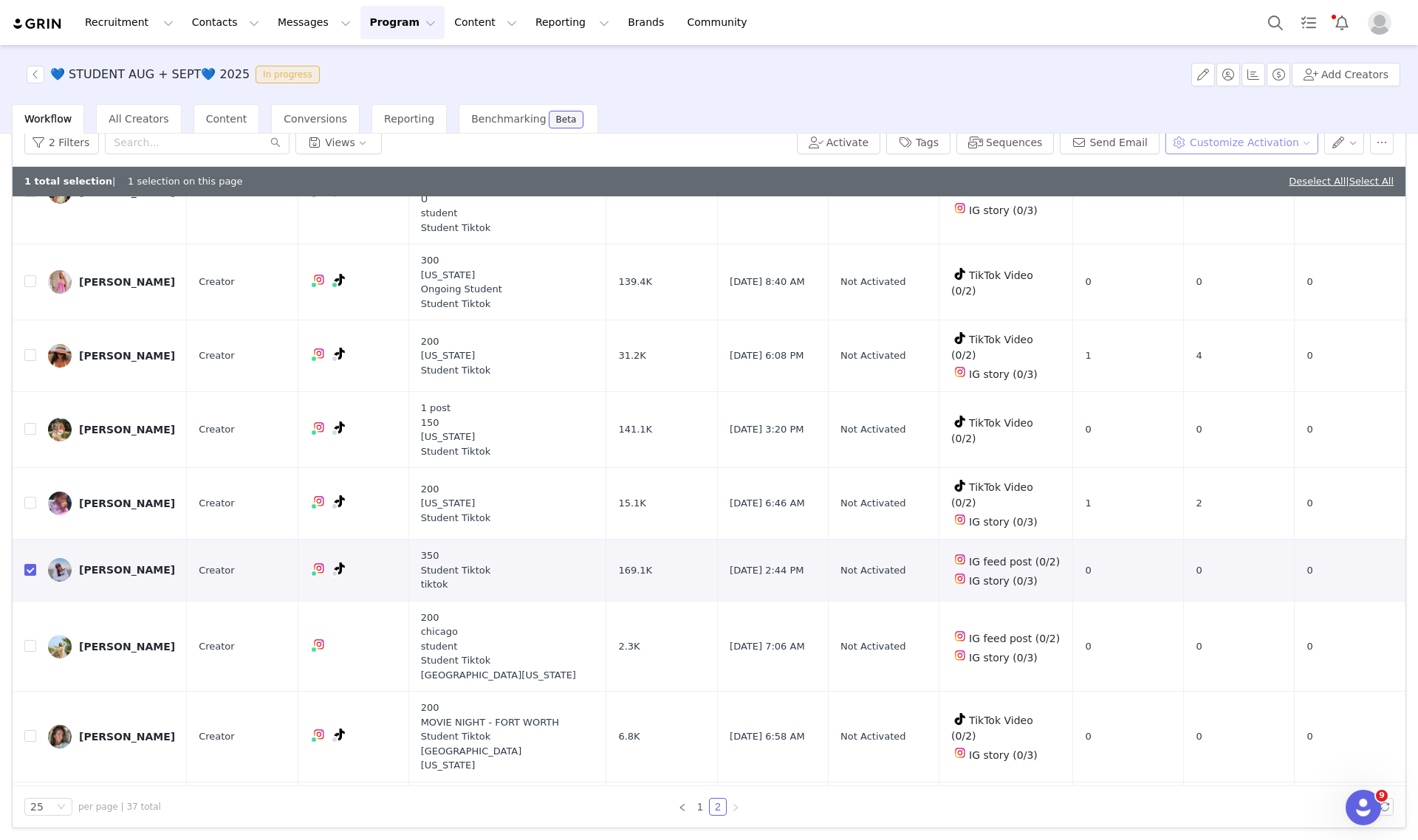
click at [1215, 140] on button "Customize Activation" at bounding box center [1242, 143] width 153 height 24
click at [1220, 163] on span "Edit Product Selection" at bounding box center [1248, 171] width 114 height 16
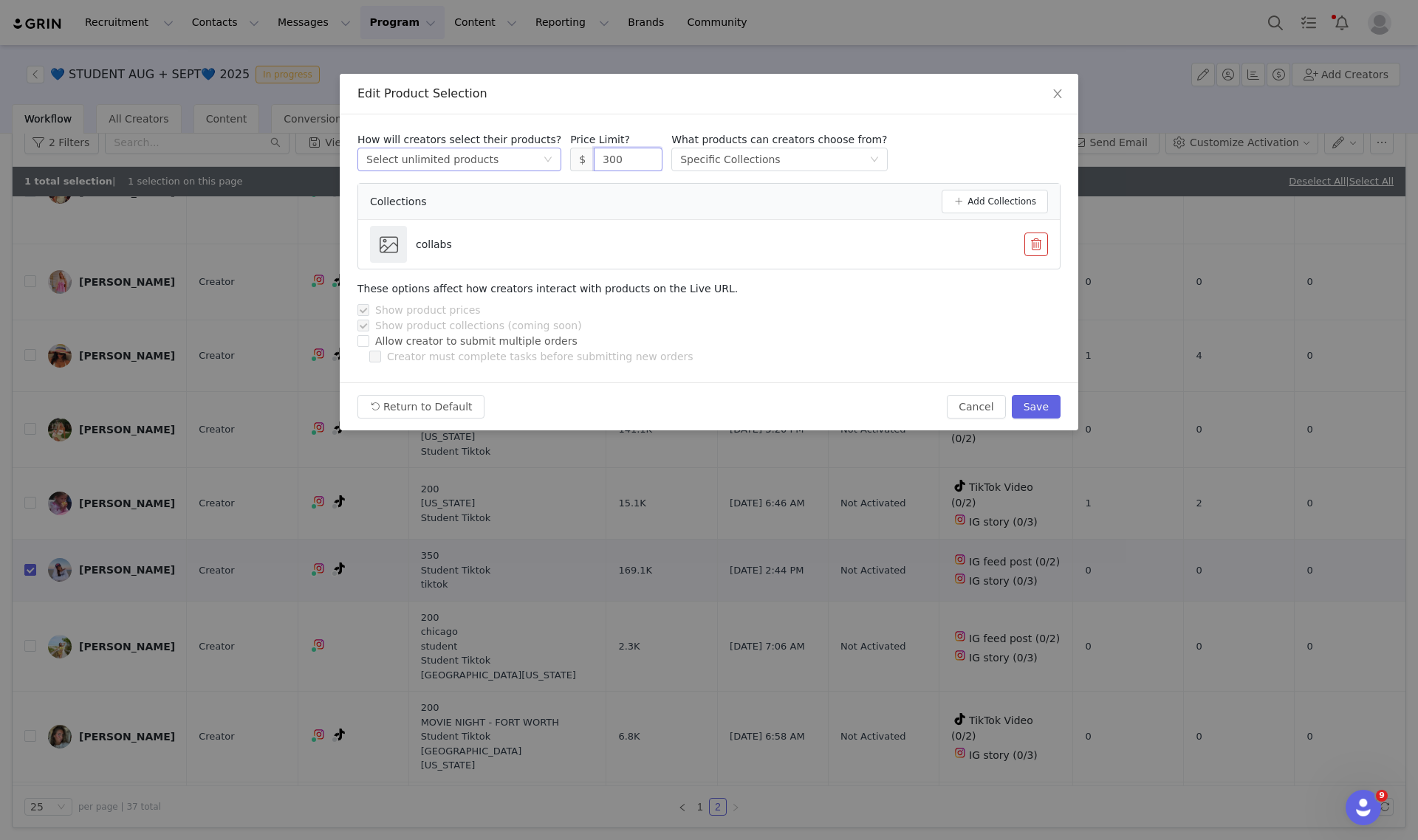
drag, startPoint x: 556, startPoint y: 159, endPoint x: 506, endPoint y: 159, distance: 50.0
click at [506, 159] on div "How will creators select their products? Select method Select unlimited product…" at bounding box center [709, 152] width 703 height 39
click at [1035, 406] on button "Save" at bounding box center [1036, 407] width 49 height 24
type input "300"
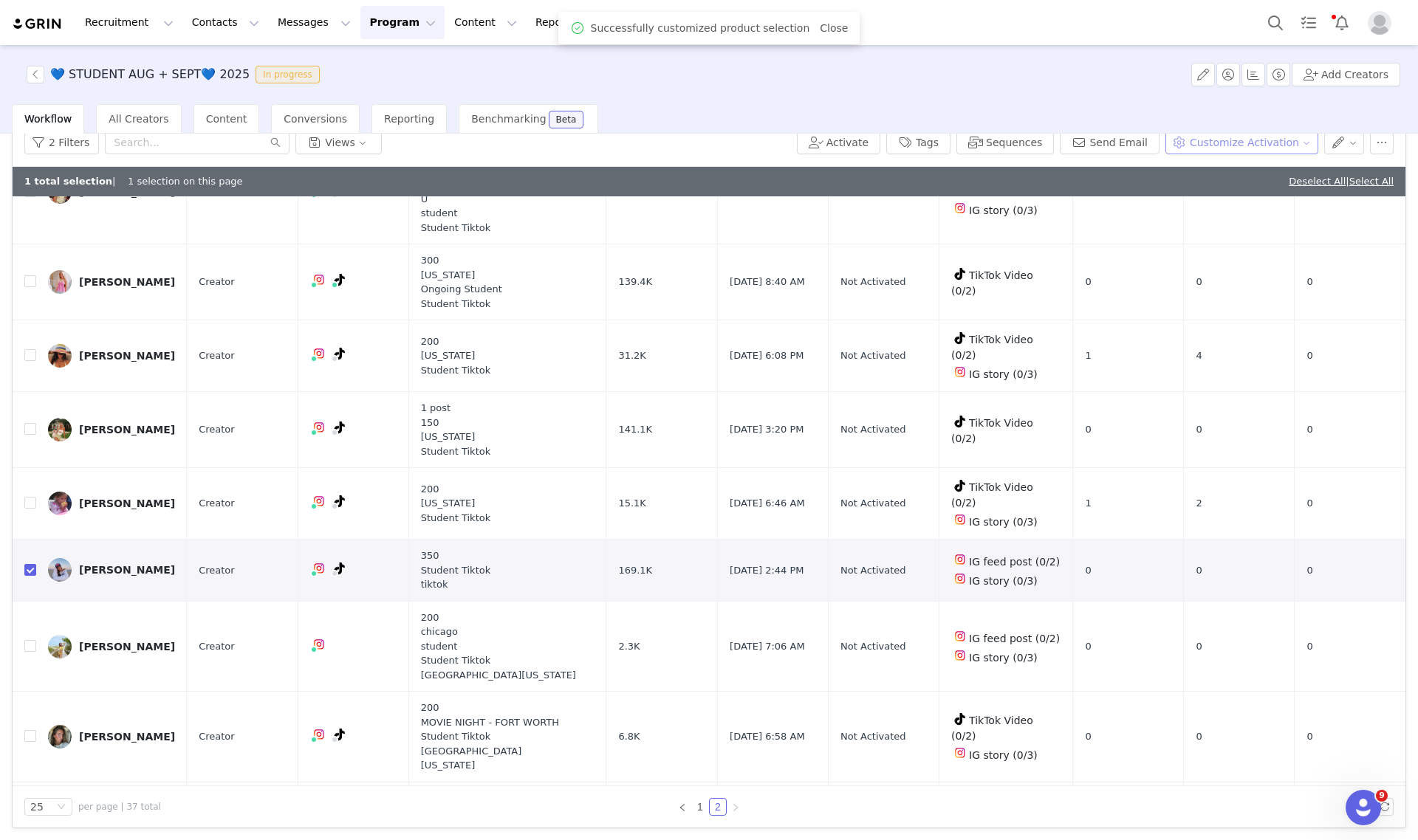
click at [1207, 142] on button "Customize Activation" at bounding box center [1242, 143] width 153 height 24
click at [1209, 200] on span "Edit Available Tasks" at bounding box center [1241, 194] width 101 height 16
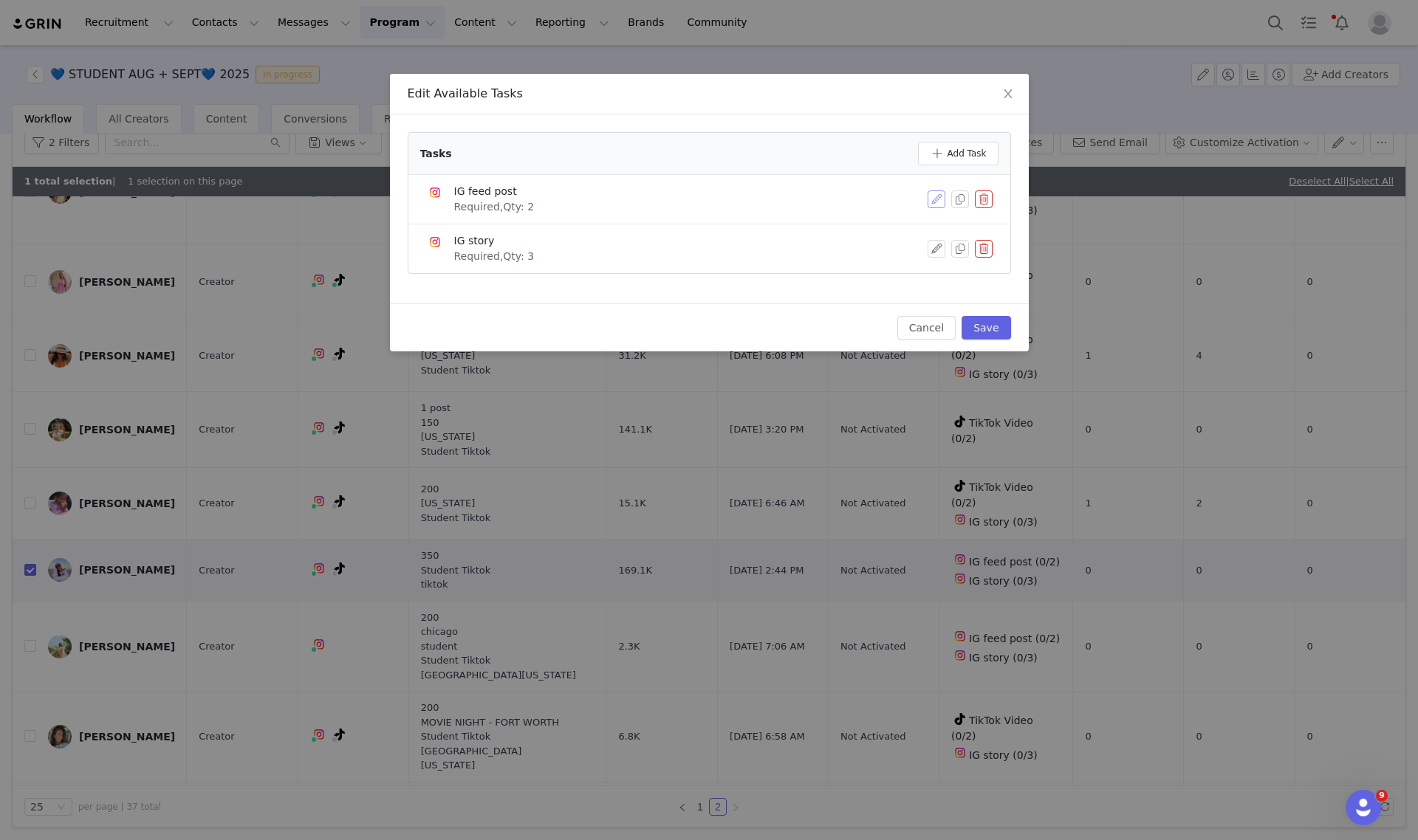
click at [932, 200] on button "button" at bounding box center [936, 200] width 18 height 18
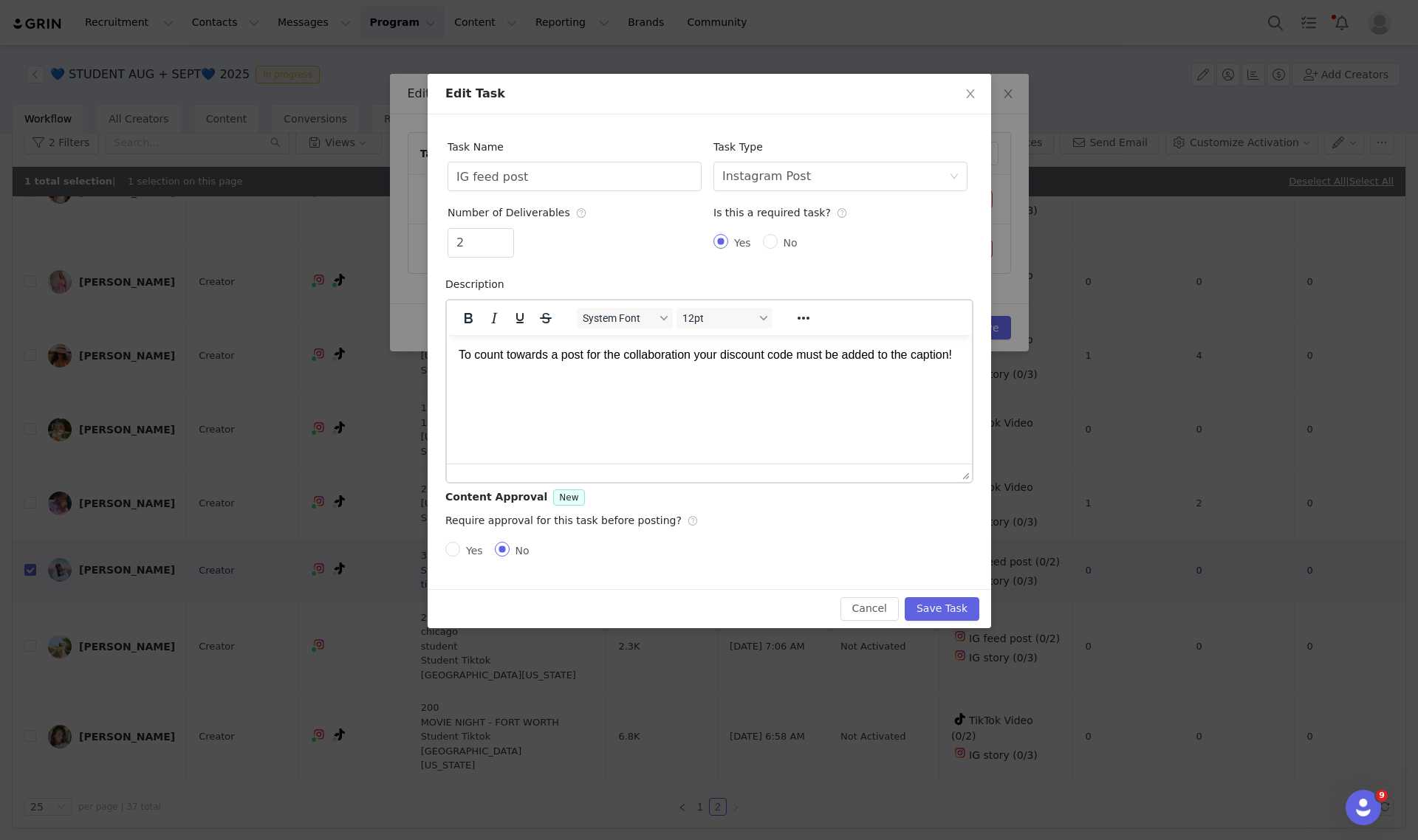
scroll to position [0, 0]
drag, startPoint x: 534, startPoint y: 181, endPoint x: 213, endPoint y: 181, distance: 321.0
click at [223, 181] on div "Edit Task Task Name IG feed post Task Type Select task type Instagram Post Numb…" at bounding box center [709, 420] width 1418 height 840
type input "TikTok Video"
click at [825, 180] on div "Select task type Instagram Post" at bounding box center [836, 177] width 227 height 28
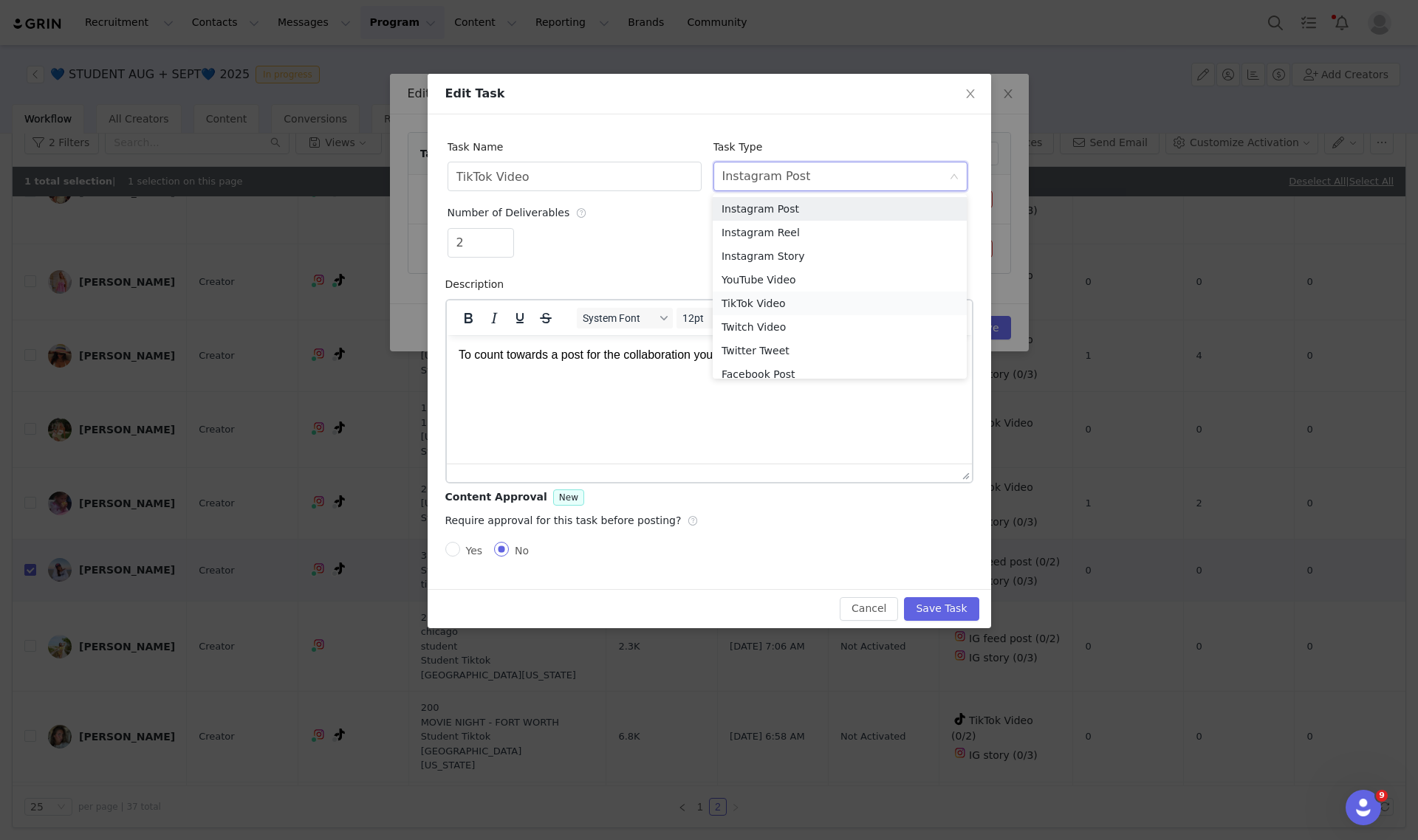
click at [751, 301] on li "TikTok Video" at bounding box center [840, 303] width 254 height 24
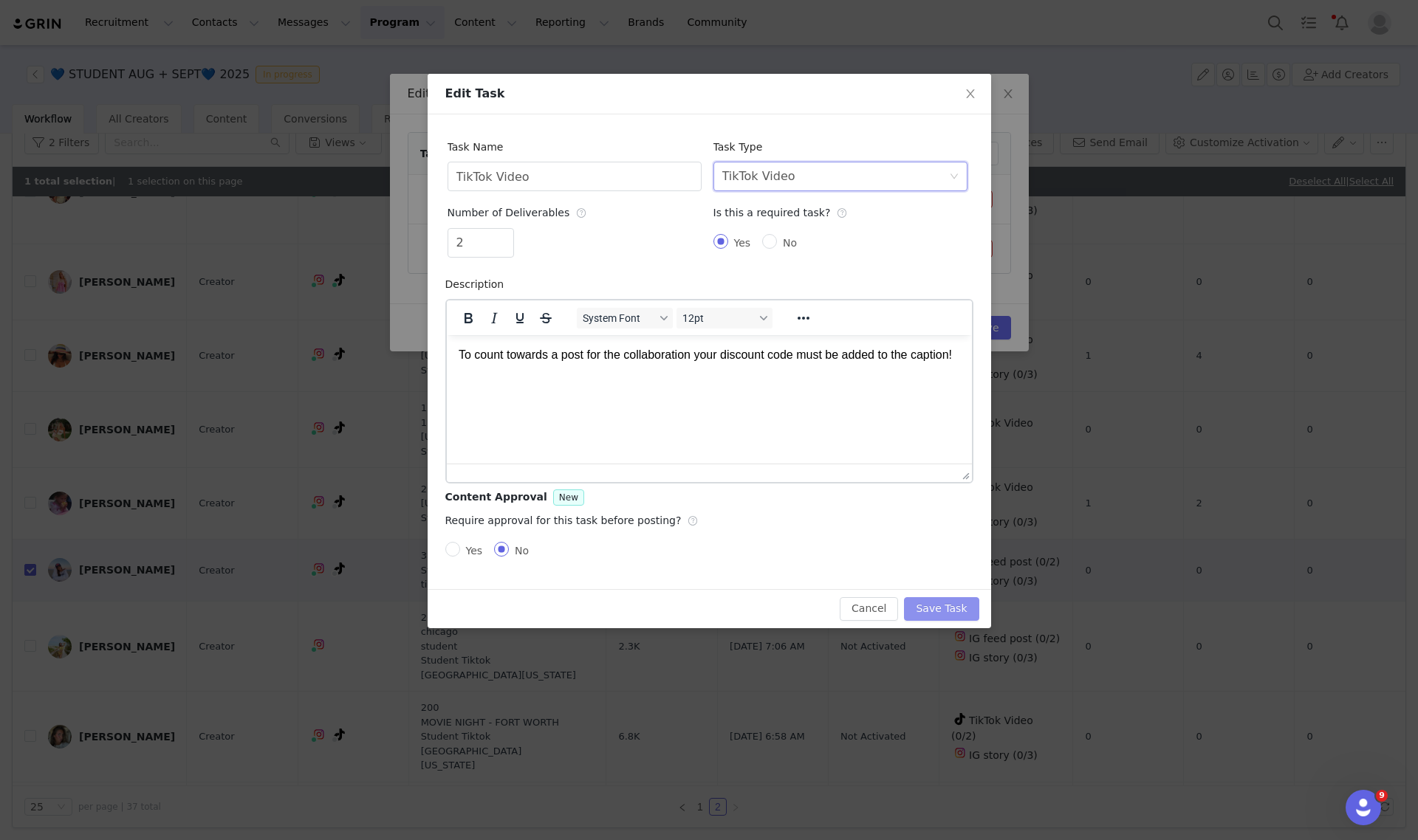
click at [968, 612] on button "Save Task" at bounding box center [941, 609] width 75 height 24
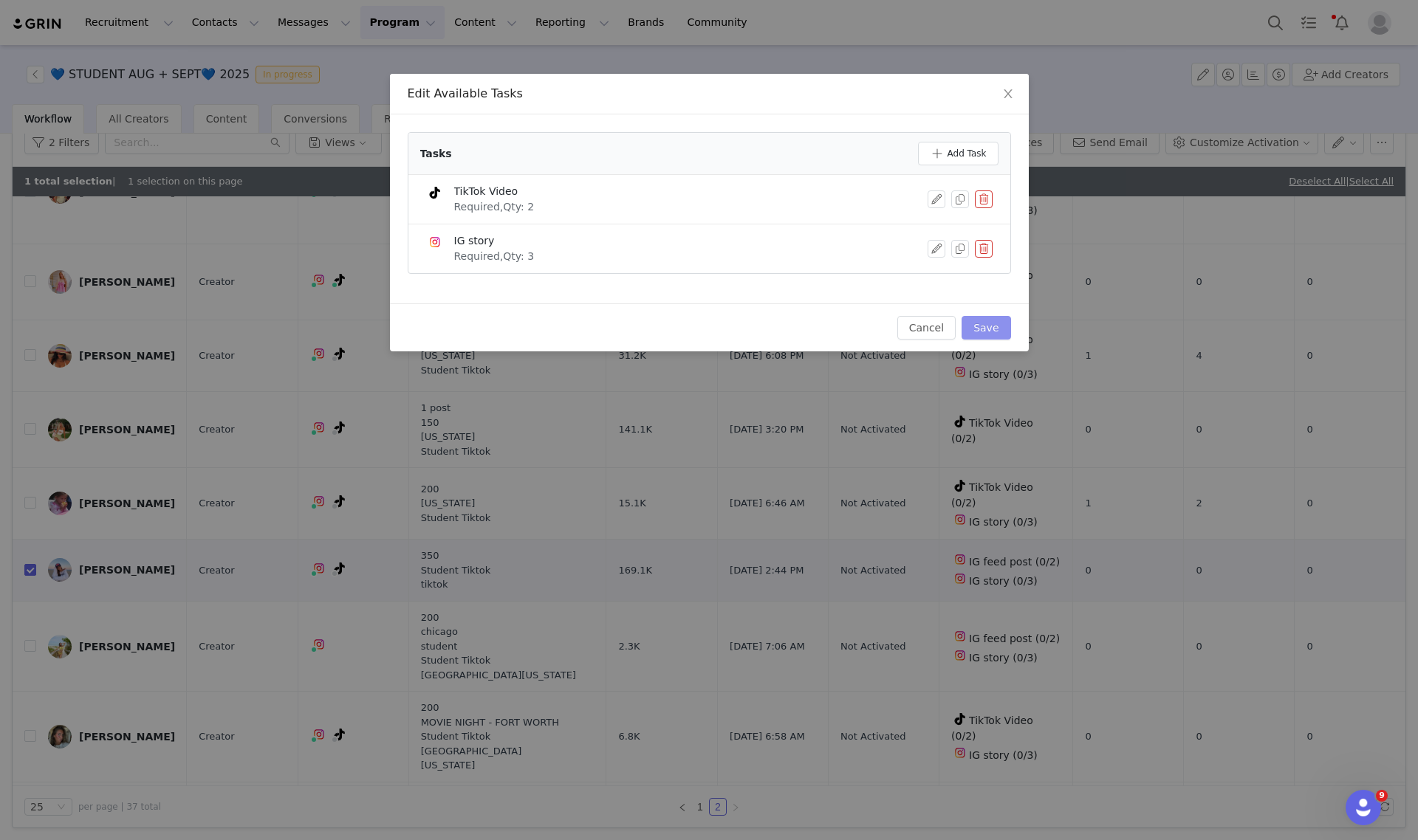
click at [991, 333] on button "Save" at bounding box center [986, 328] width 49 height 24
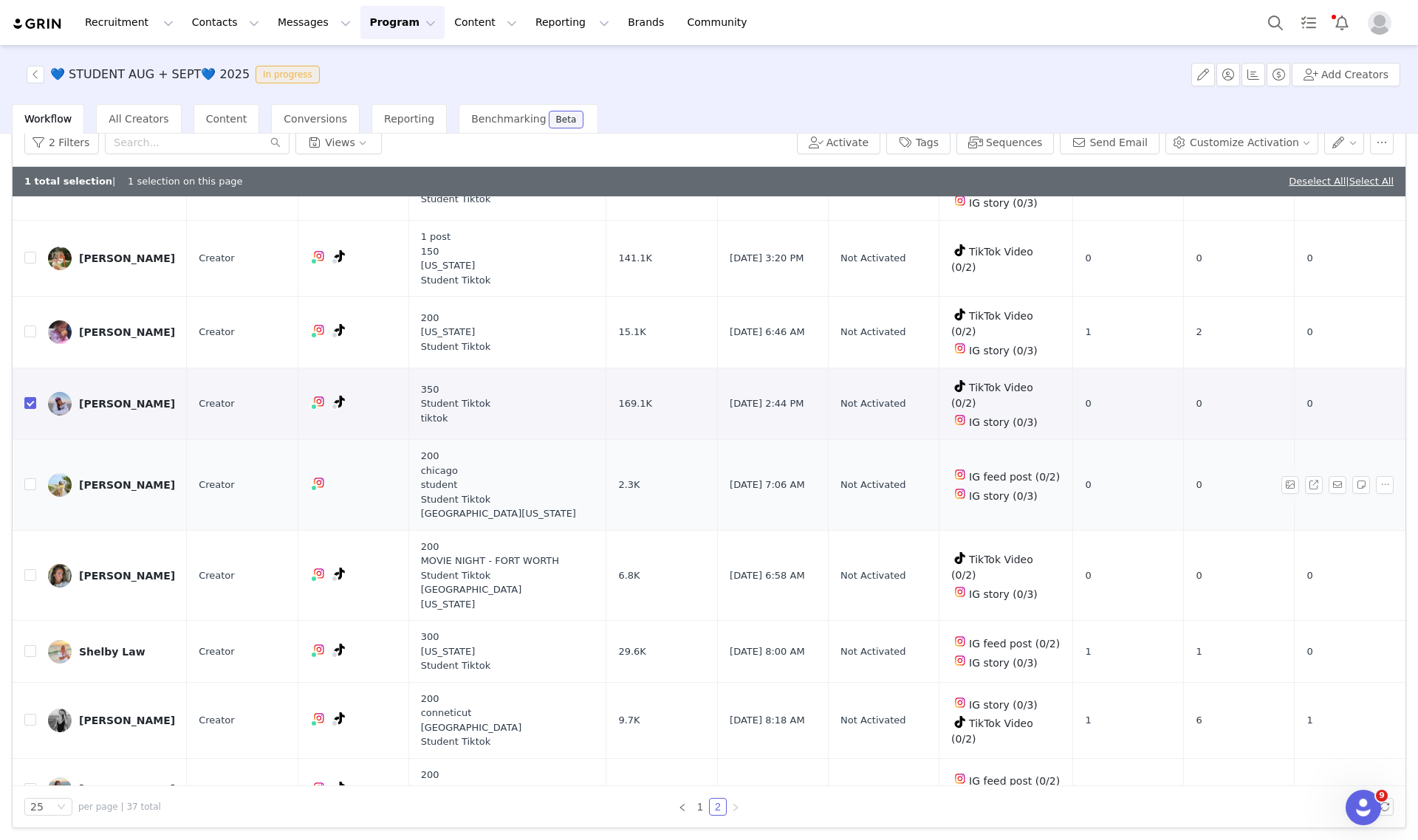
scroll to position [277, 0]
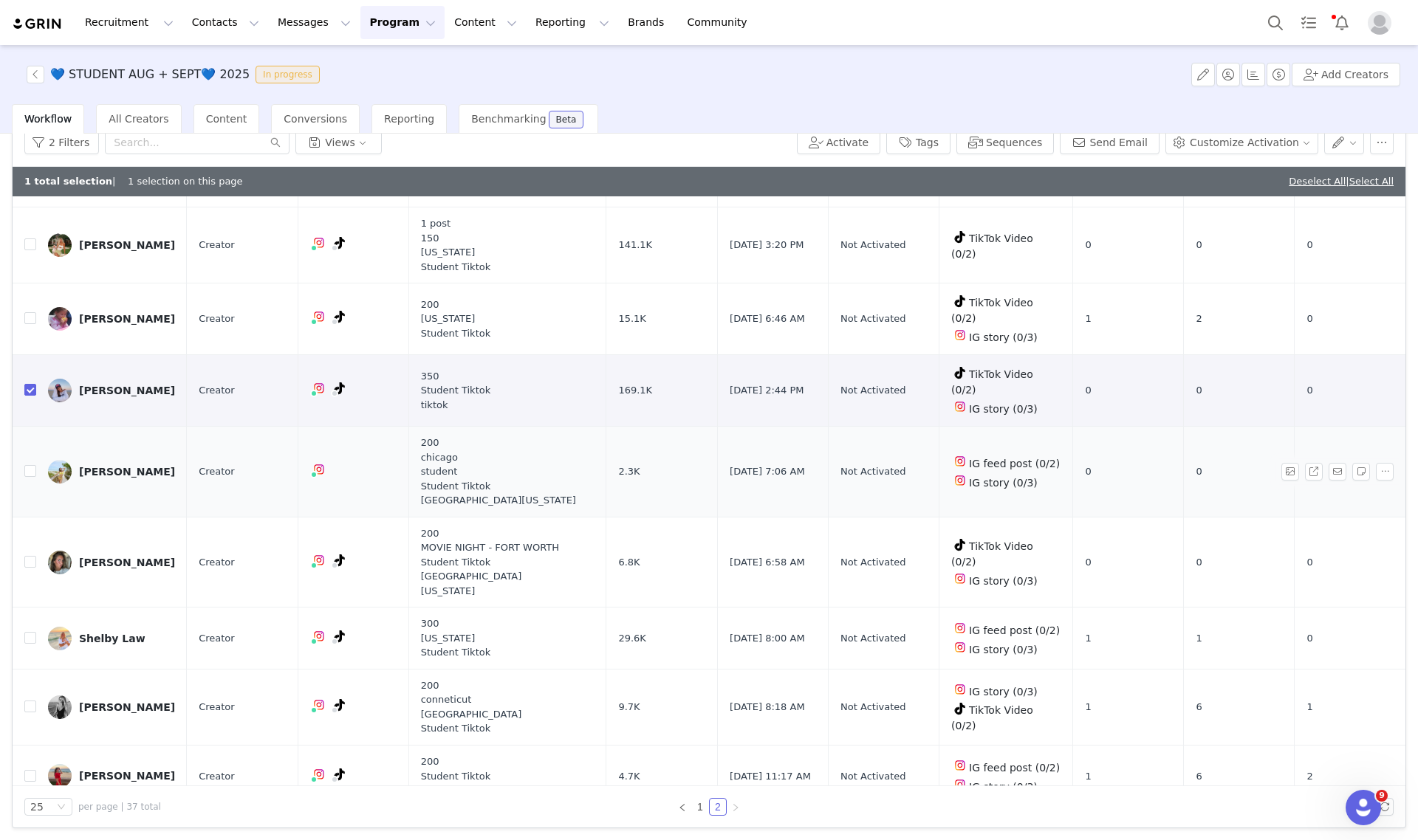
click at [30, 384] on input "checkbox" at bounding box center [30, 390] width 12 height 12
checkbox input "false"
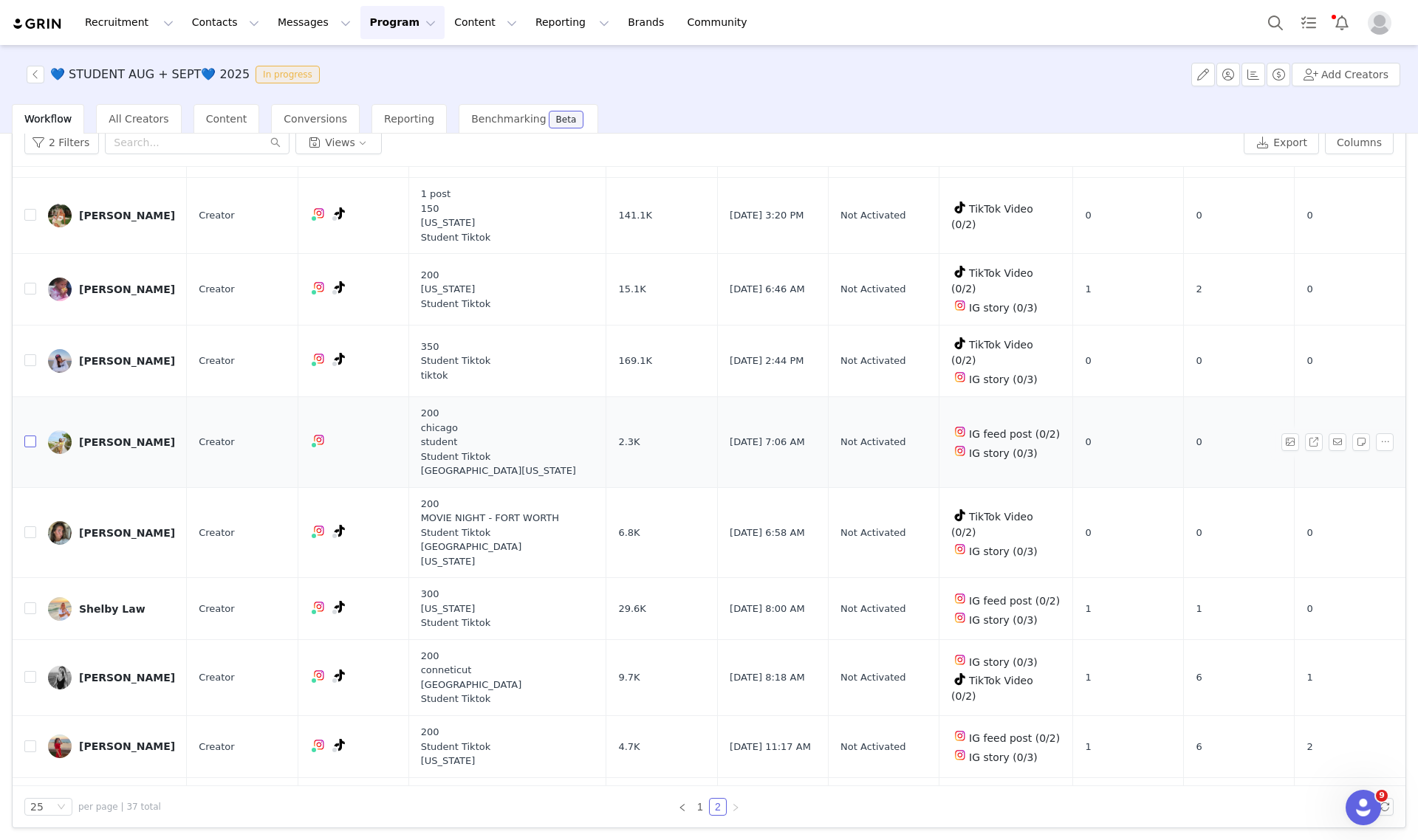
click at [28, 436] on input "checkbox" at bounding box center [30, 441] width 12 height 12
checkbox input "true"
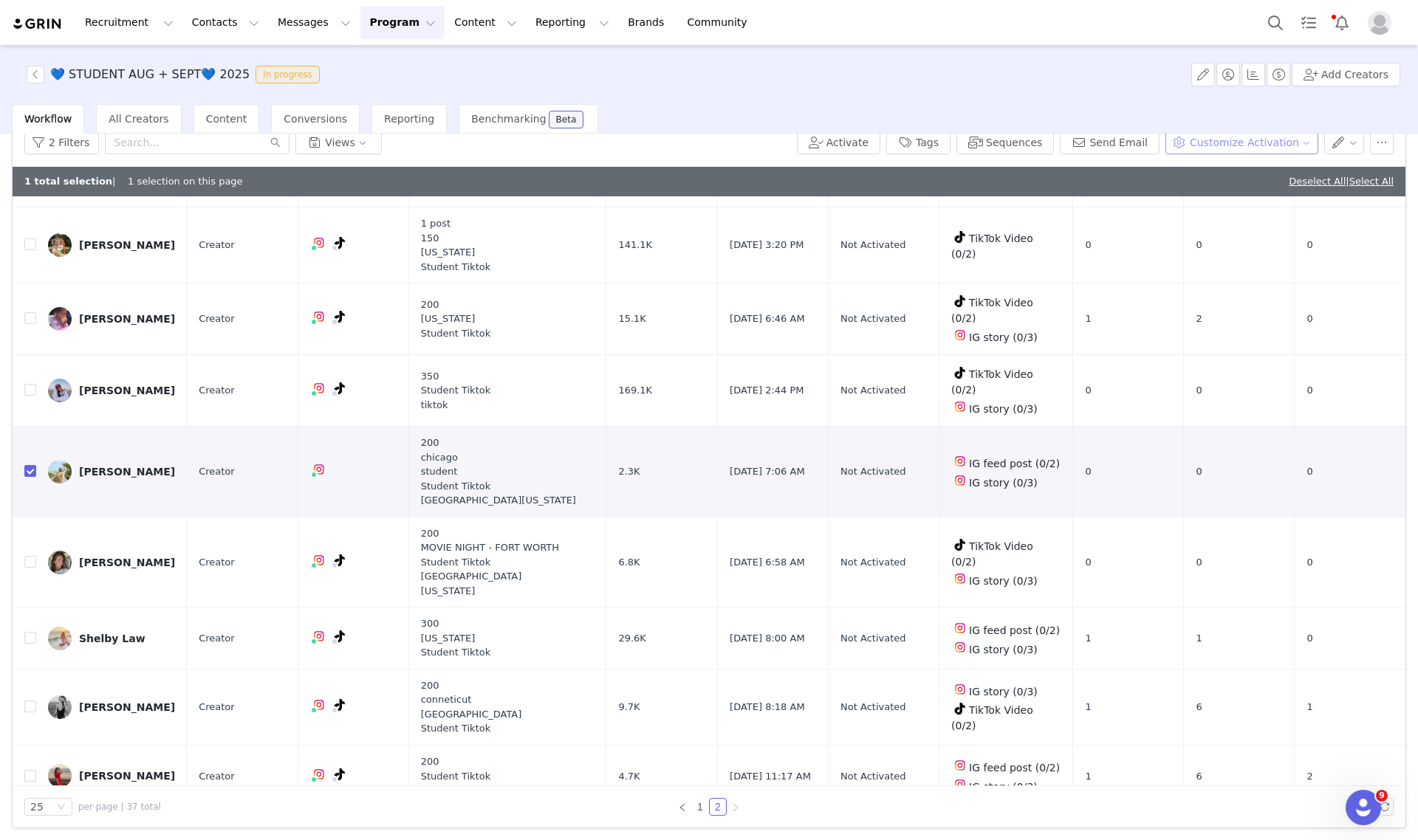
click at [1222, 138] on button "Customize Activation" at bounding box center [1242, 143] width 153 height 24
click at [1226, 167] on span "Edit Product Selection" at bounding box center [1248, 171] width 114 height 16
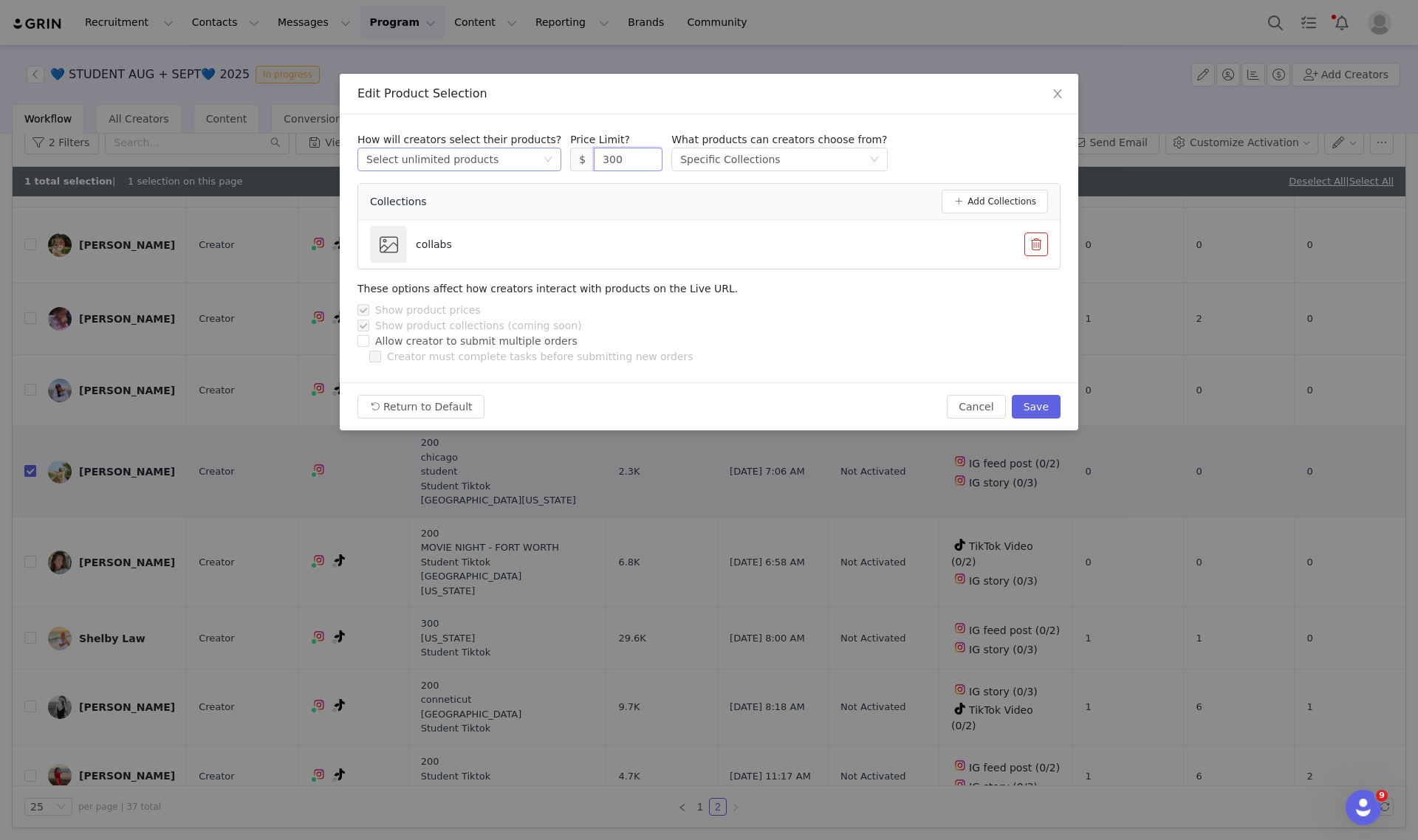
drag, startPoint x: 536, startPoint y: 163, endPoint x: 451, endPoint y: 155, distance: 85.4
click at [465, 158] on div "How will creators select their products? Select method Select unlimited product…" at bounding box center [709, 152] width 703 height 39
click at [1047, 407] on button "Save" at bounding box center [1036, 407] width 49 height 24
type input "300"
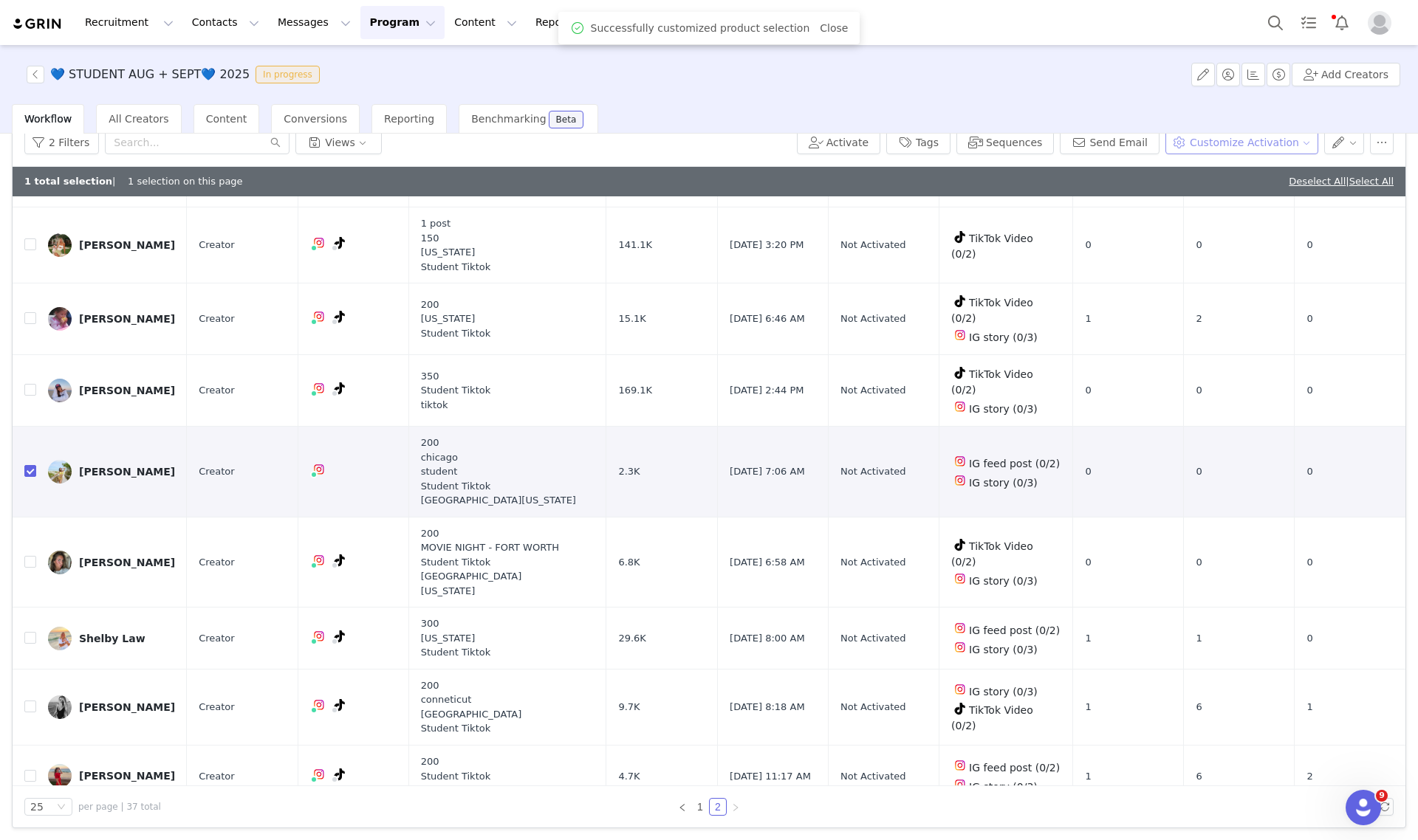
click at [1220, 143] on button "Customize Activation" at bounding box center [1242, 143] width 153 height 24
click at [1222, 190] on span "Edit Available Tasks" at bounding box center [1241, 194] width 101 height 16
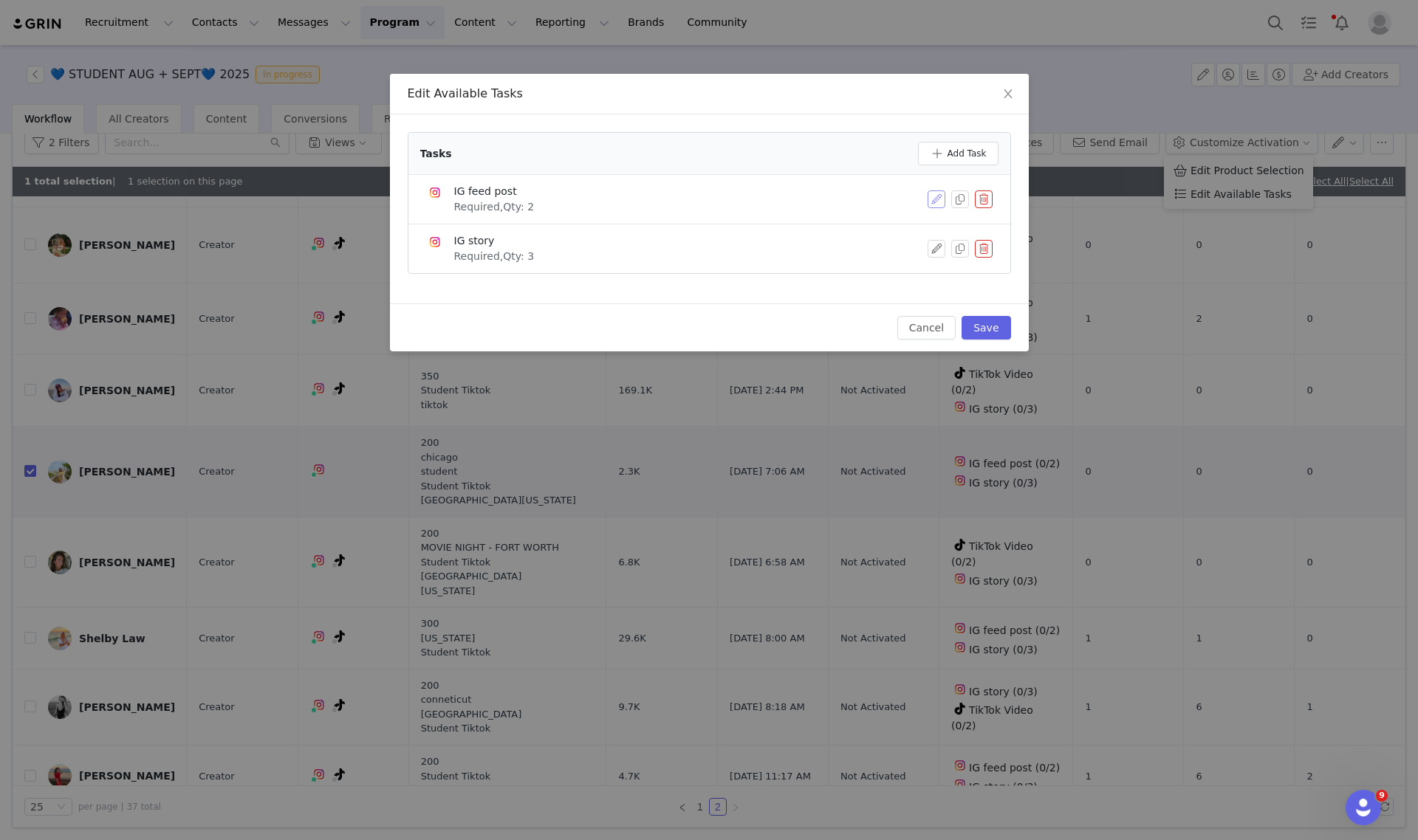
click at [939, 201] on button "button" at bounding box center [936, 200] width 18 height 18
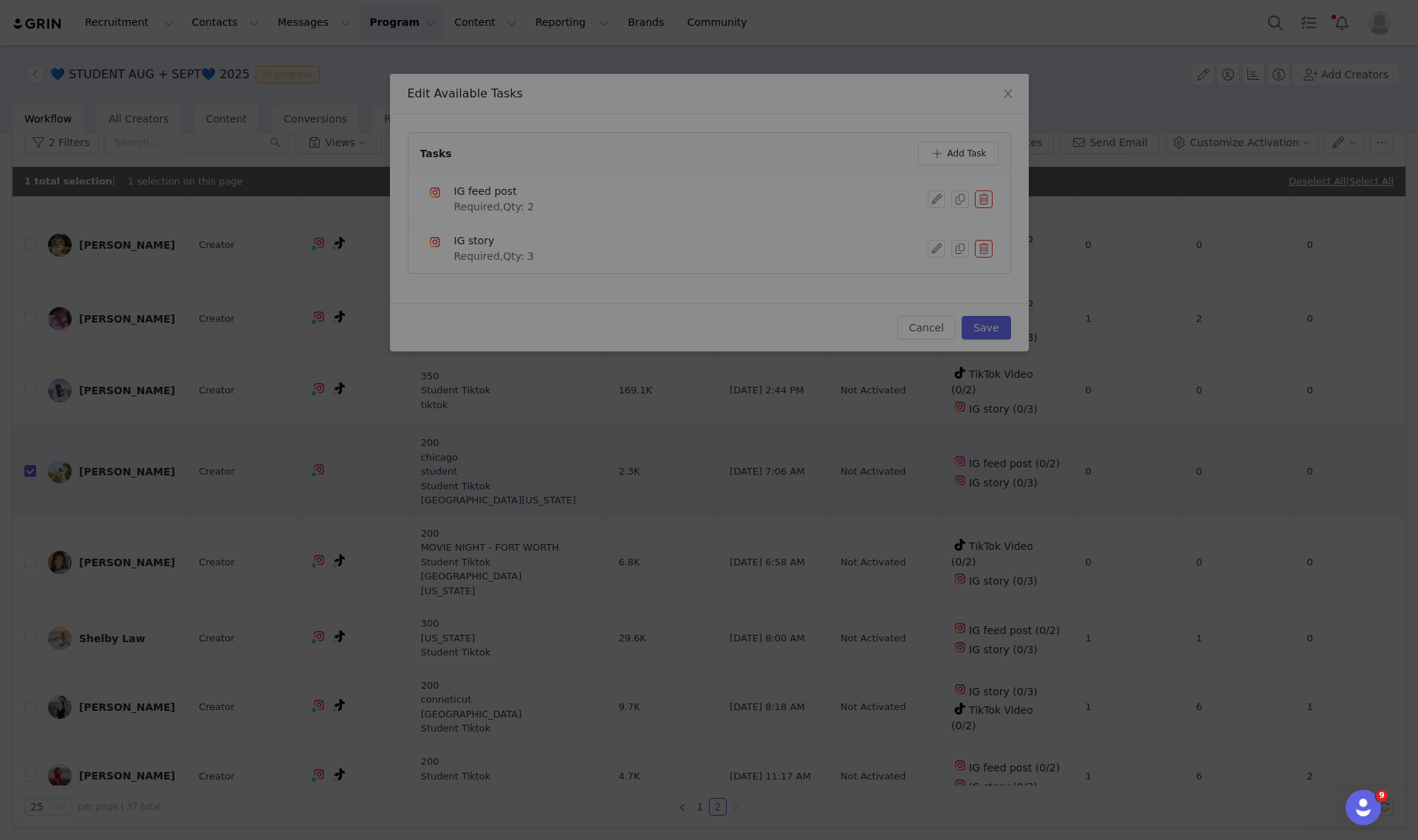
scroll to position [0, 0]
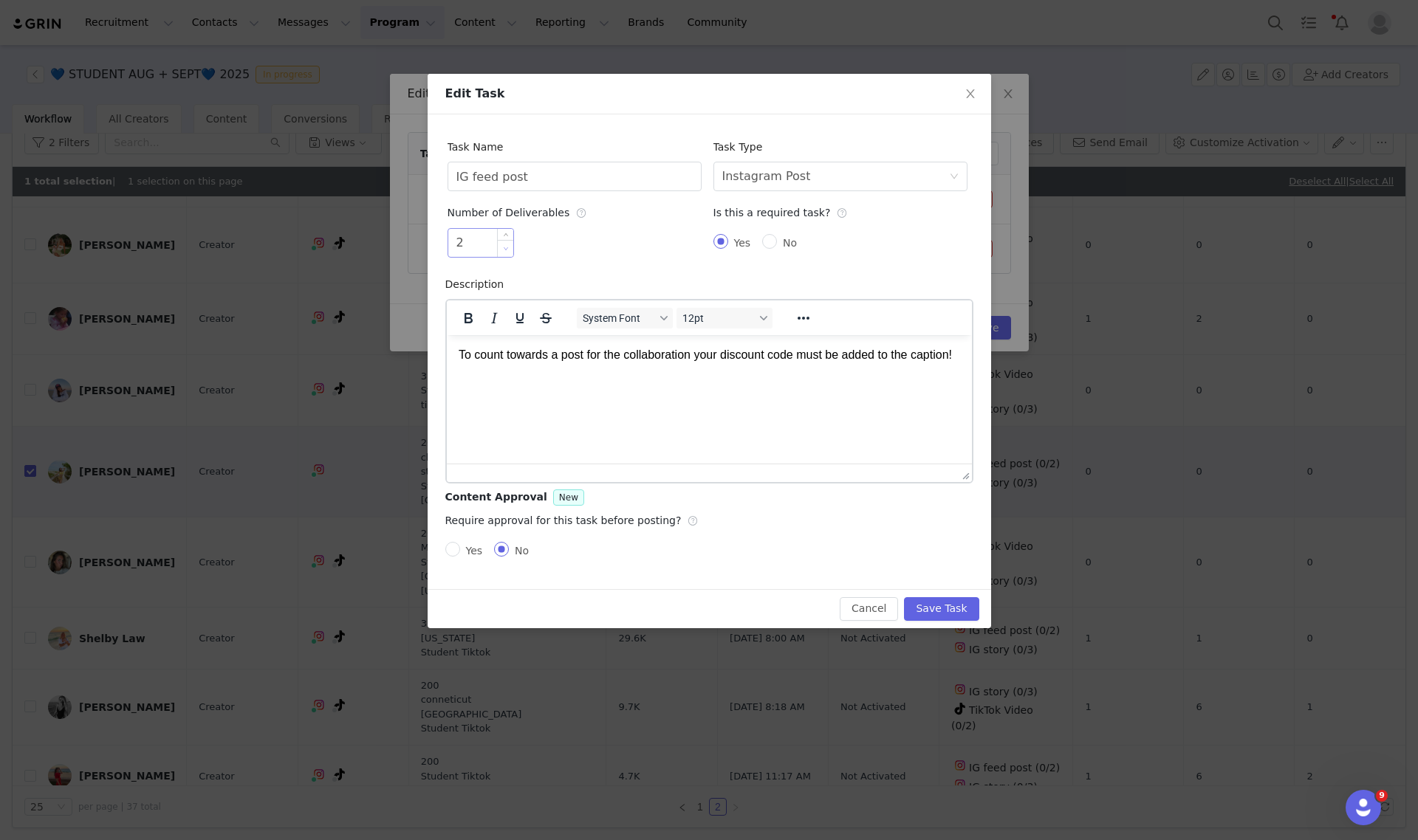
type input "1"
click at [507, 251] on span "Decrease Value" at bounding box center [505, 248] width 16 height 17
drag, startPoint x: 951, startPoint y: 609, endPoint x: 938, endPoint y: 367, distance: 242.3
click at [953, 609] on button "Save Task" at bounding box center [941, 609] width 75 height 24
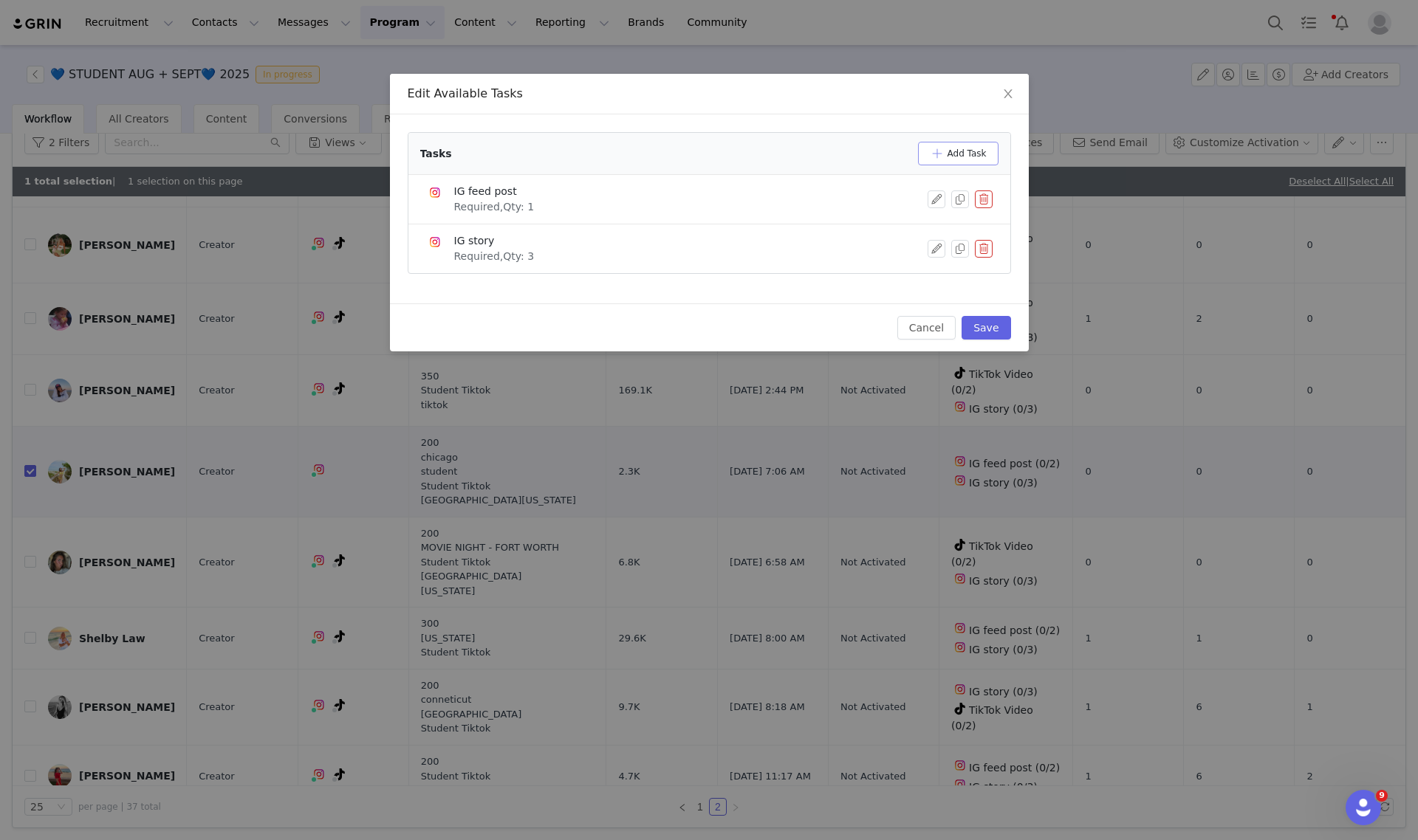
click at [954, 143] on button "Add Task" at bounding box center [958, 154] width 81 height 24
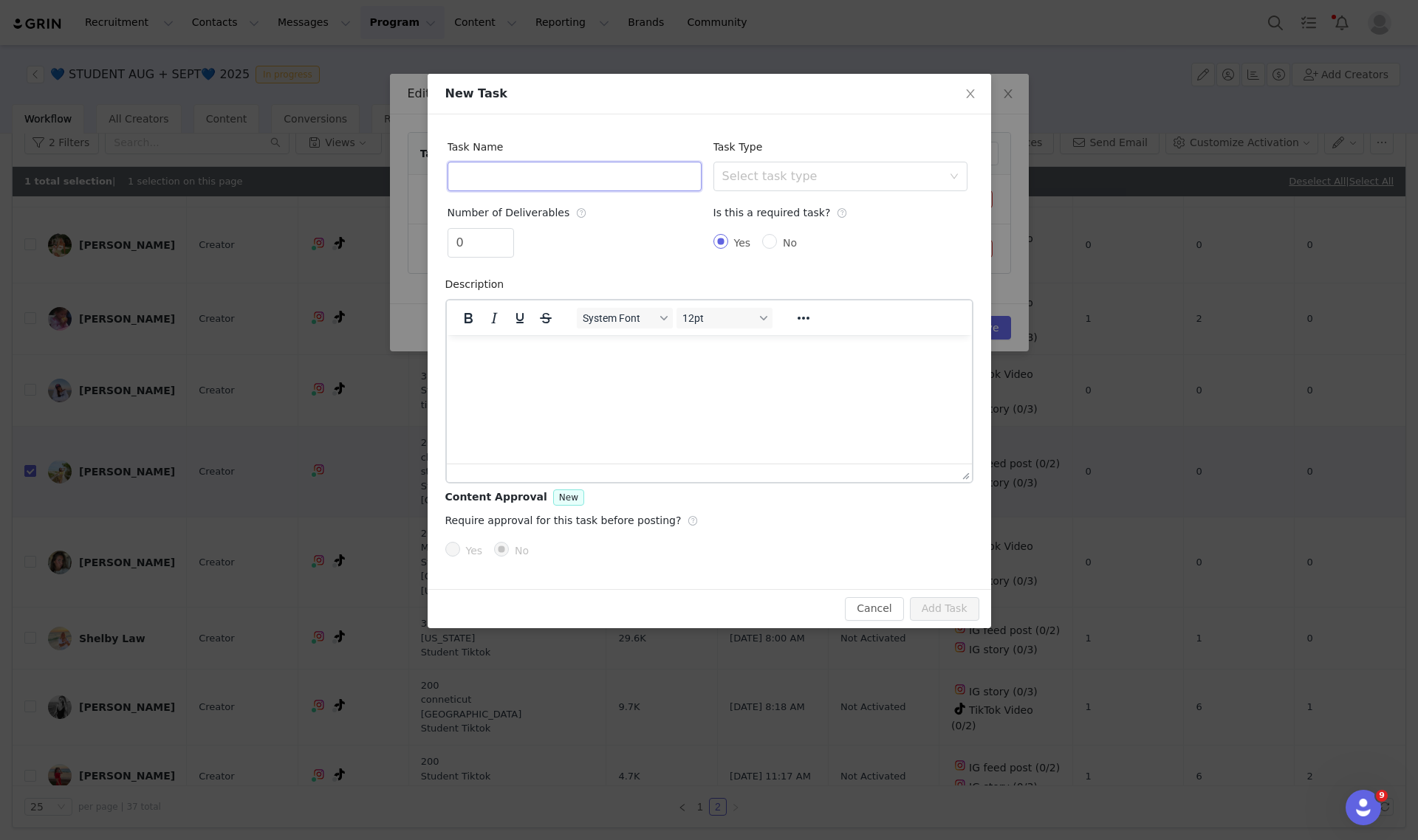
click at [581, 171] on input "text" at bounding box center [574, 177] width 254 height 30
click at [742, 181] on div "Select task type" at bounding box center [833, 177] width 220 height 15
type input "TikTok Video"
click at [759, 304] on li "TikTok Video" at bounding box center [840, 303] width 254 height 24
click at [513, 234] on div "0" at bounding box center [481, 243] width 67 height 30
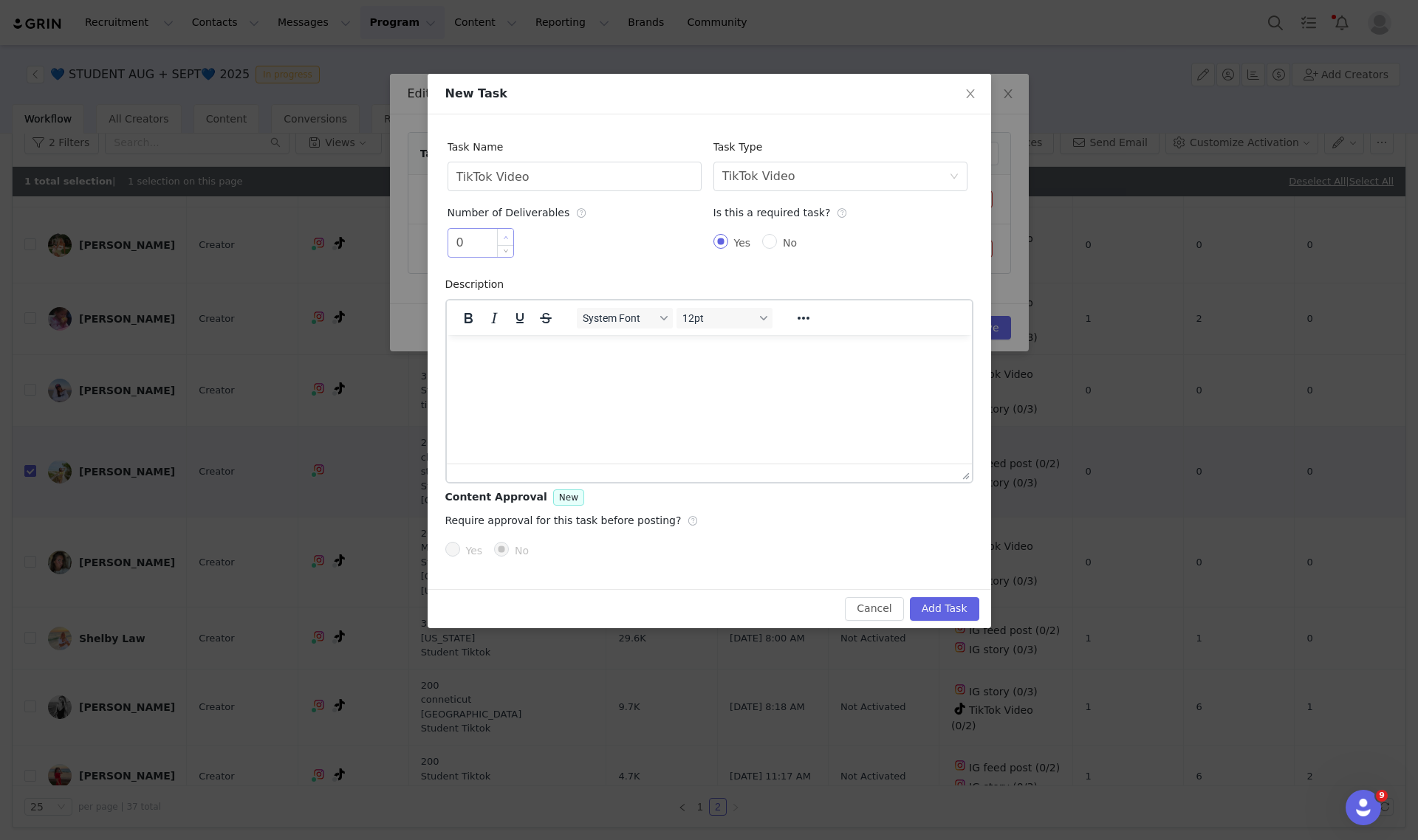
type input "1"
click at [507, 233] on span "Increase Value" at bounding box center [505, 237] width 16 height 17
click at [945, 612] on button "Add Task" at bounding box center [945, 609] width 70 height 24
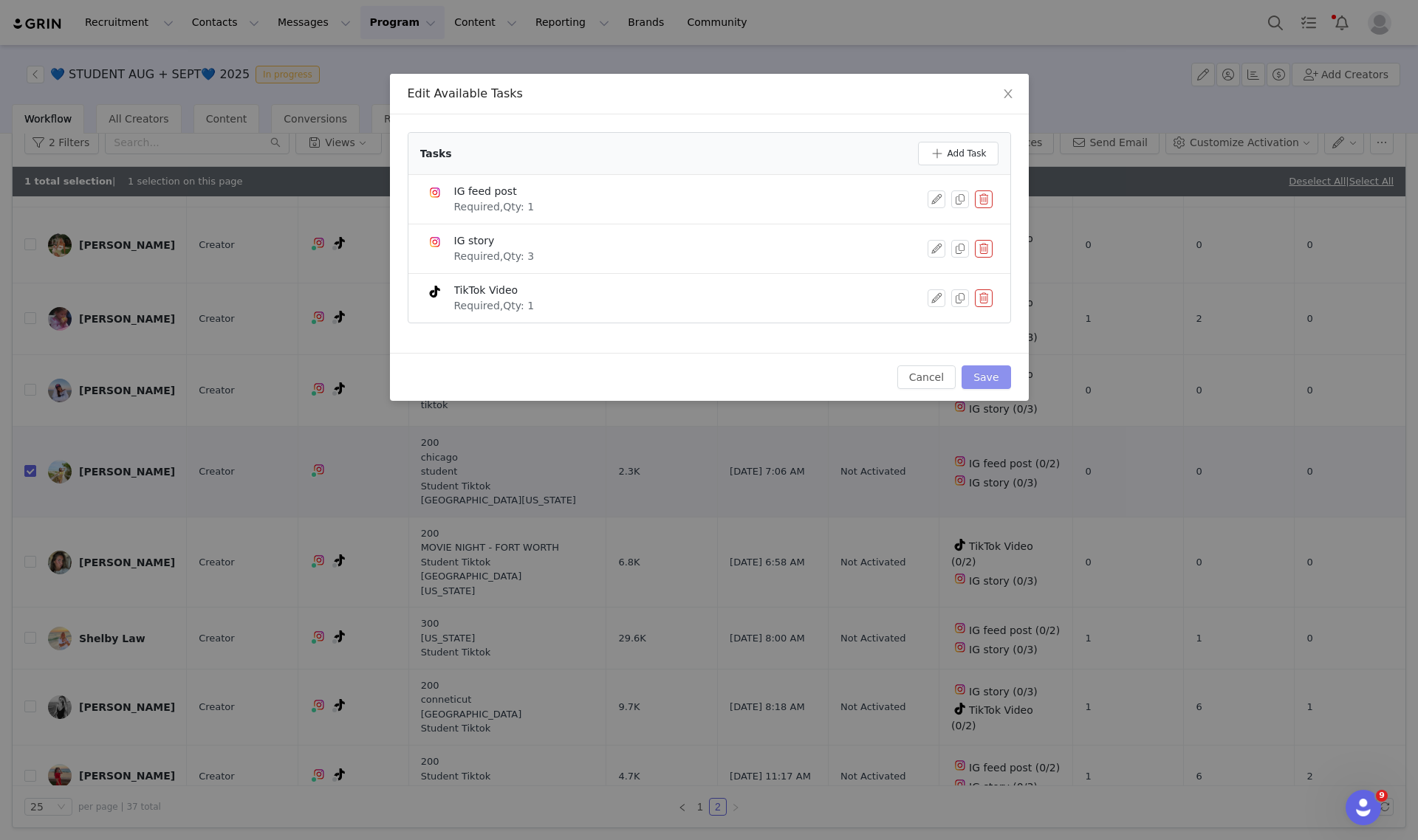
click at [981, 379] on button "Save" at bounding box center [986, 377] width 49 height 24
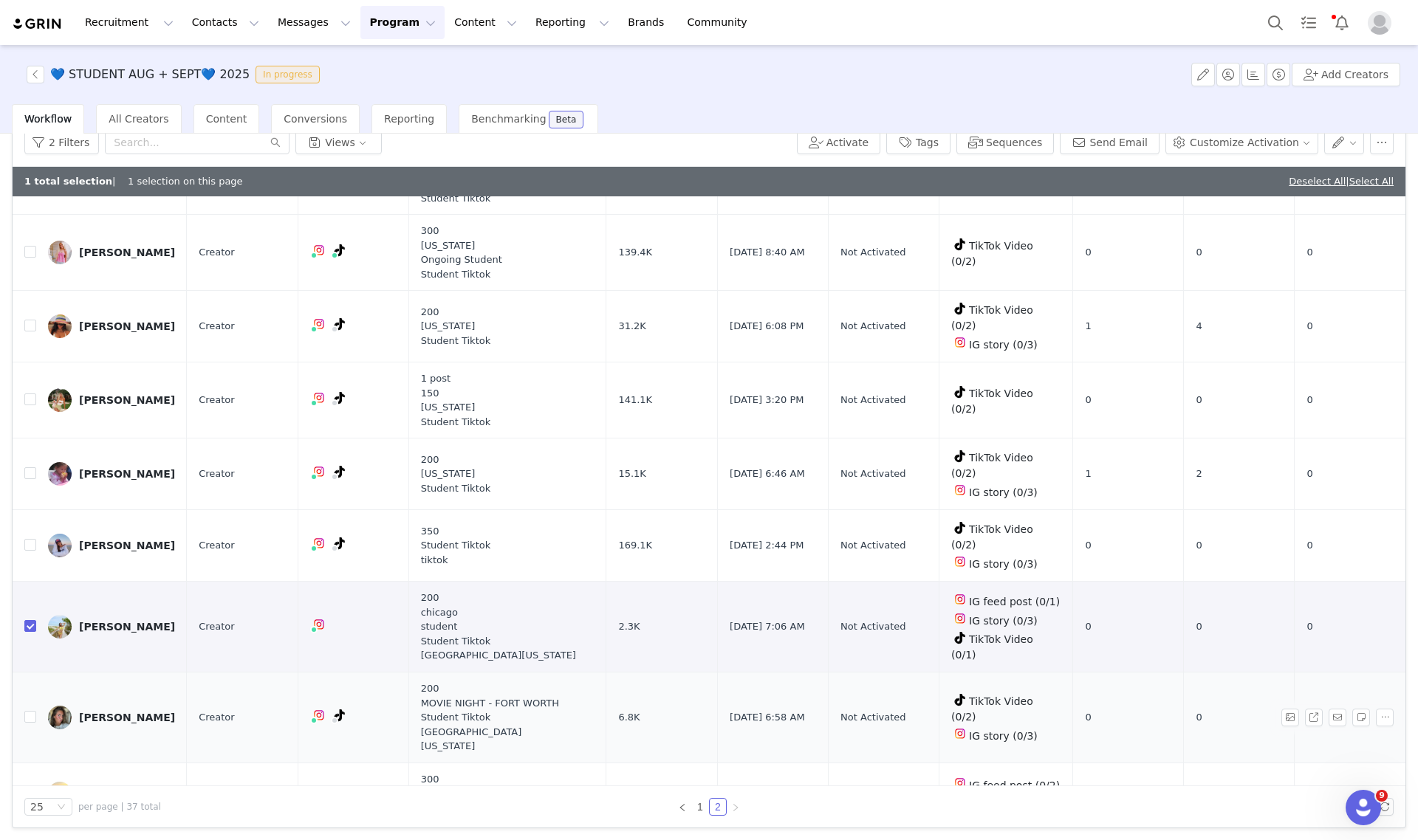
scroll to position [317, 0]
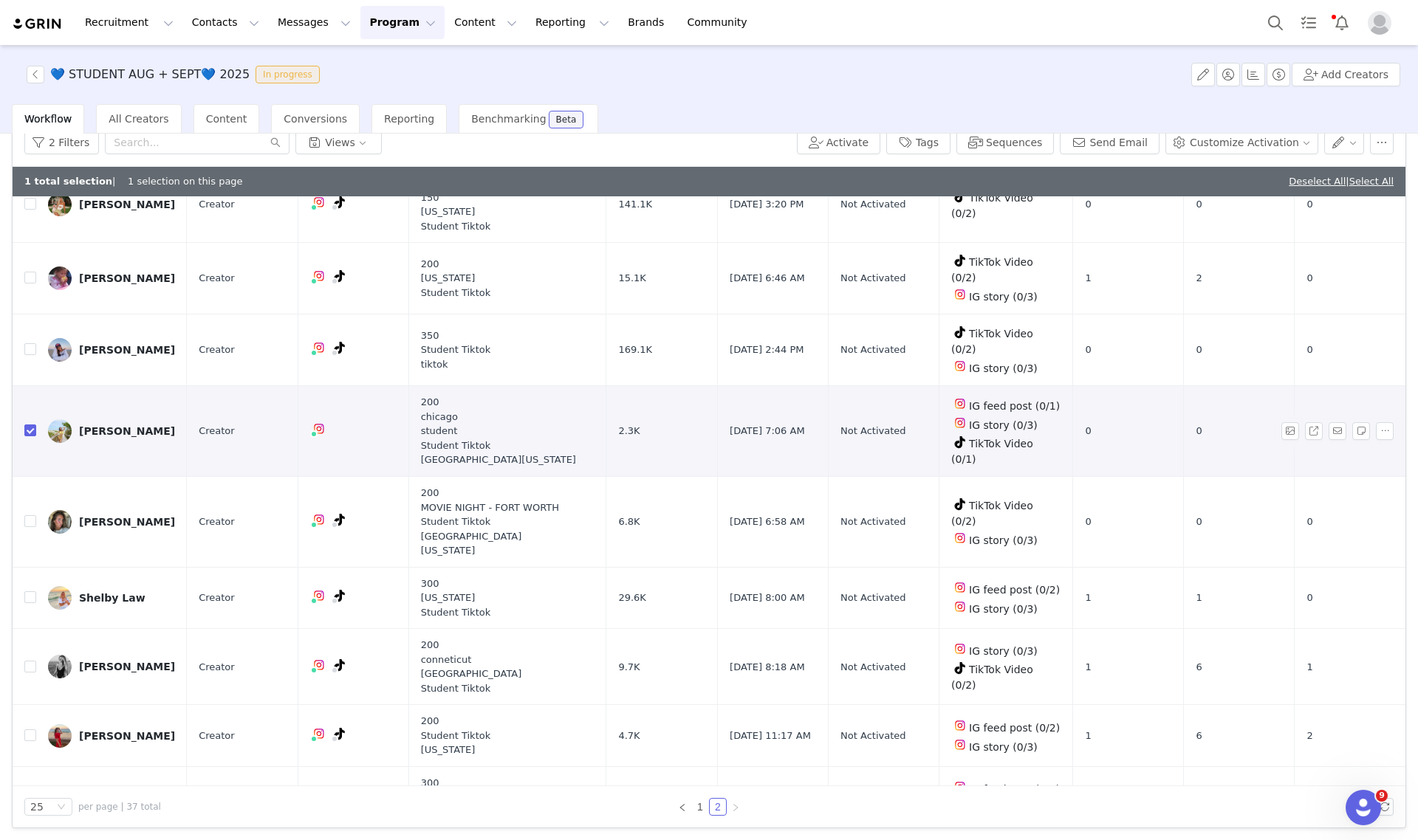
drag, startPoint x: 28, startPoint y: 384, endPoint x: 32, endPoint y: 417, distance: 33.2
click at [28, 424] on input "checkbox" at bounding box center [30, 430] width 12 height 12
checkbox input "false"
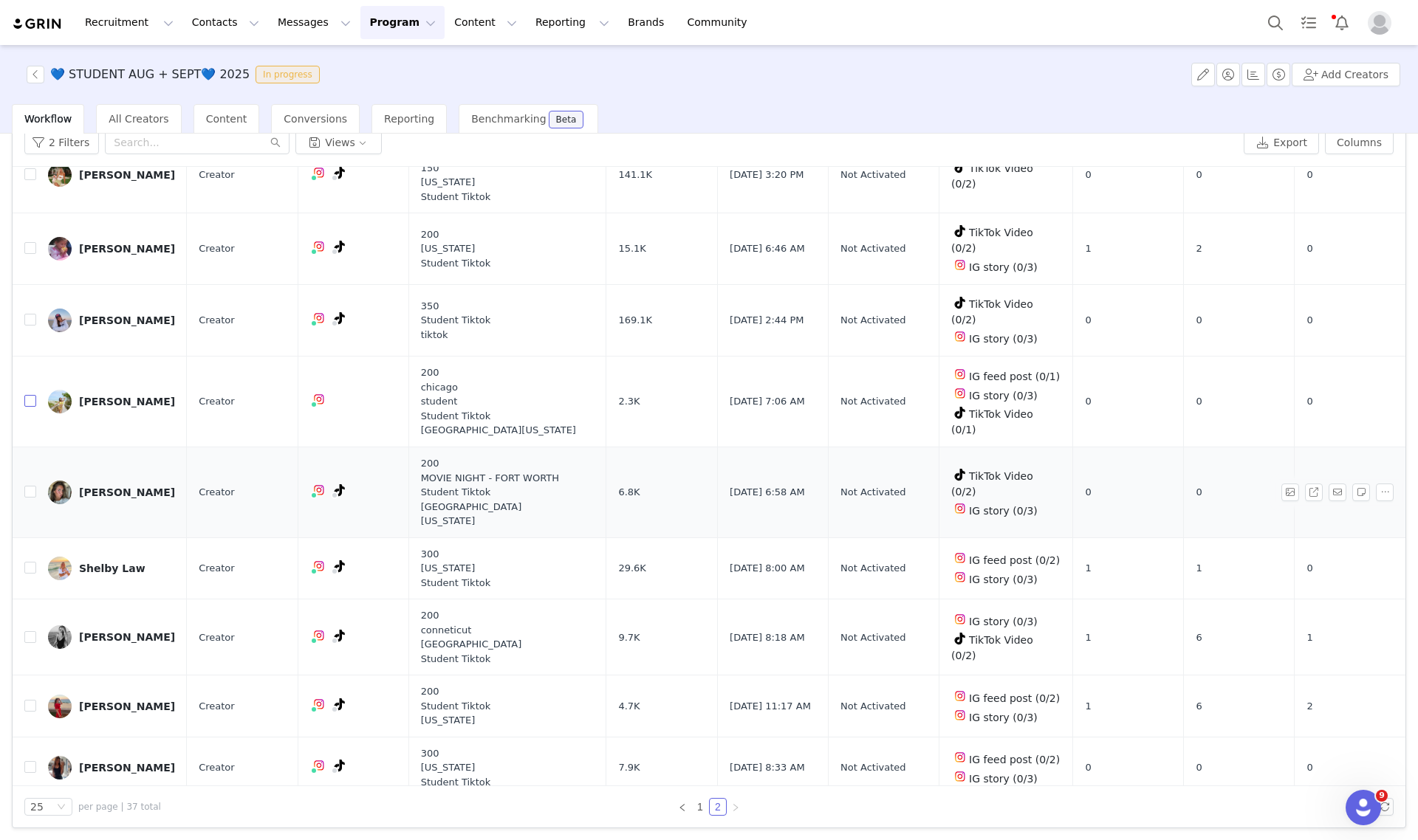
scroll to position [288, 0]
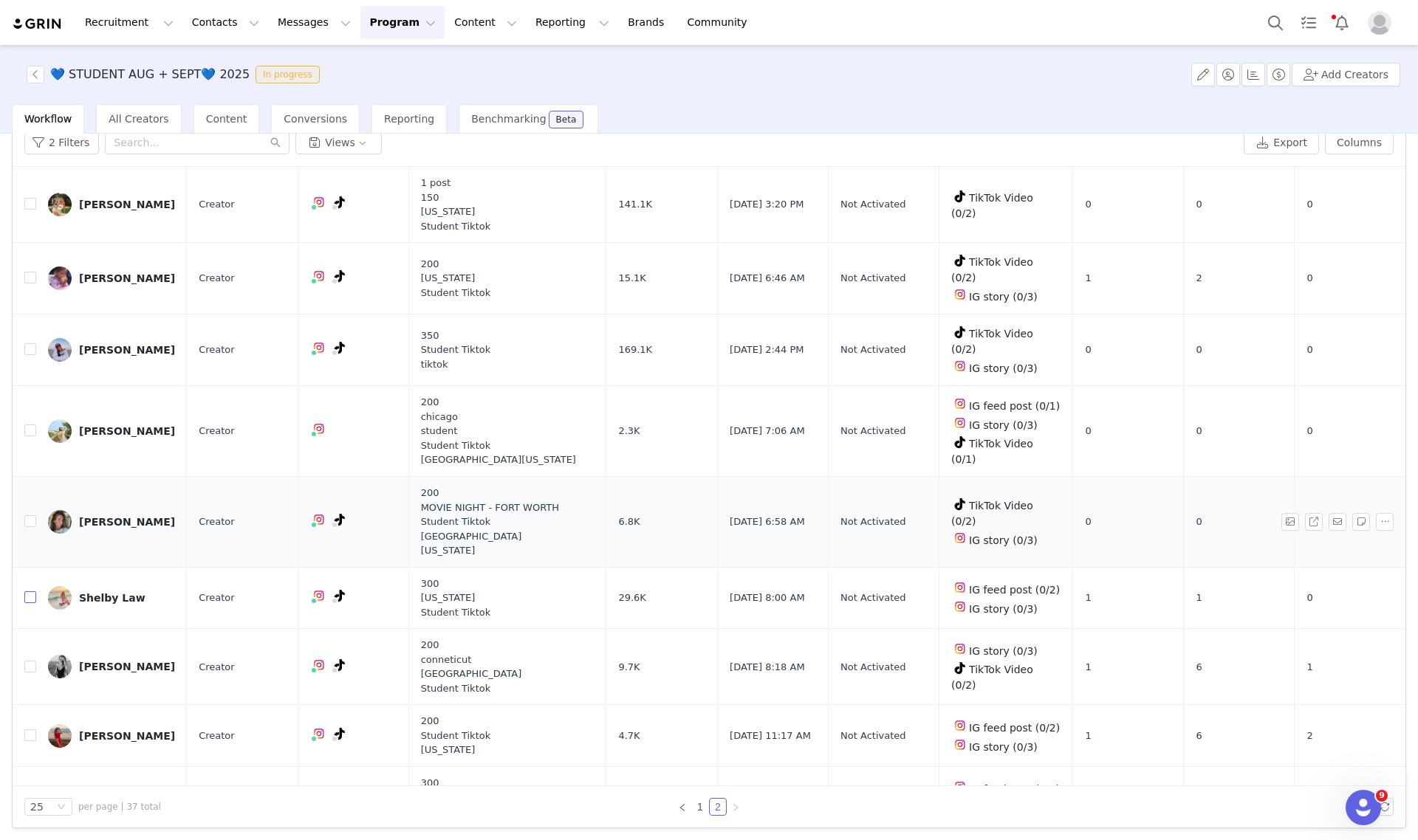
click at [32, 592] on input "checkbox" at bounding box center [30, 597] width 12 height 12
checkbox input "true"
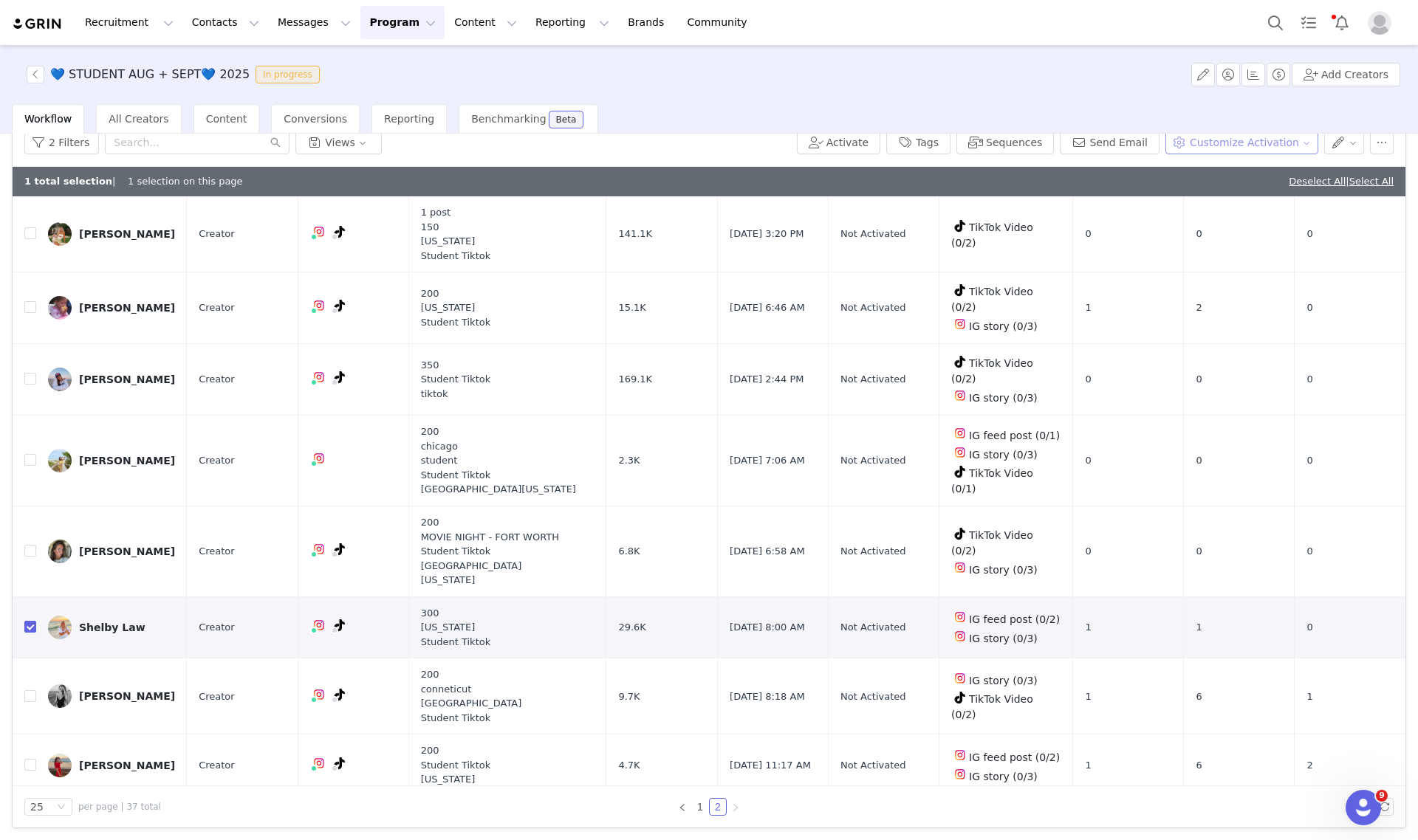
click at [1209, 138] on button "Customize Activation" at bounding box center [1242, 143] width 153 height 24
click at [1211, 193] on span "Edit Available Tasks" at bounding box center [1241, 194] width 101 height 16
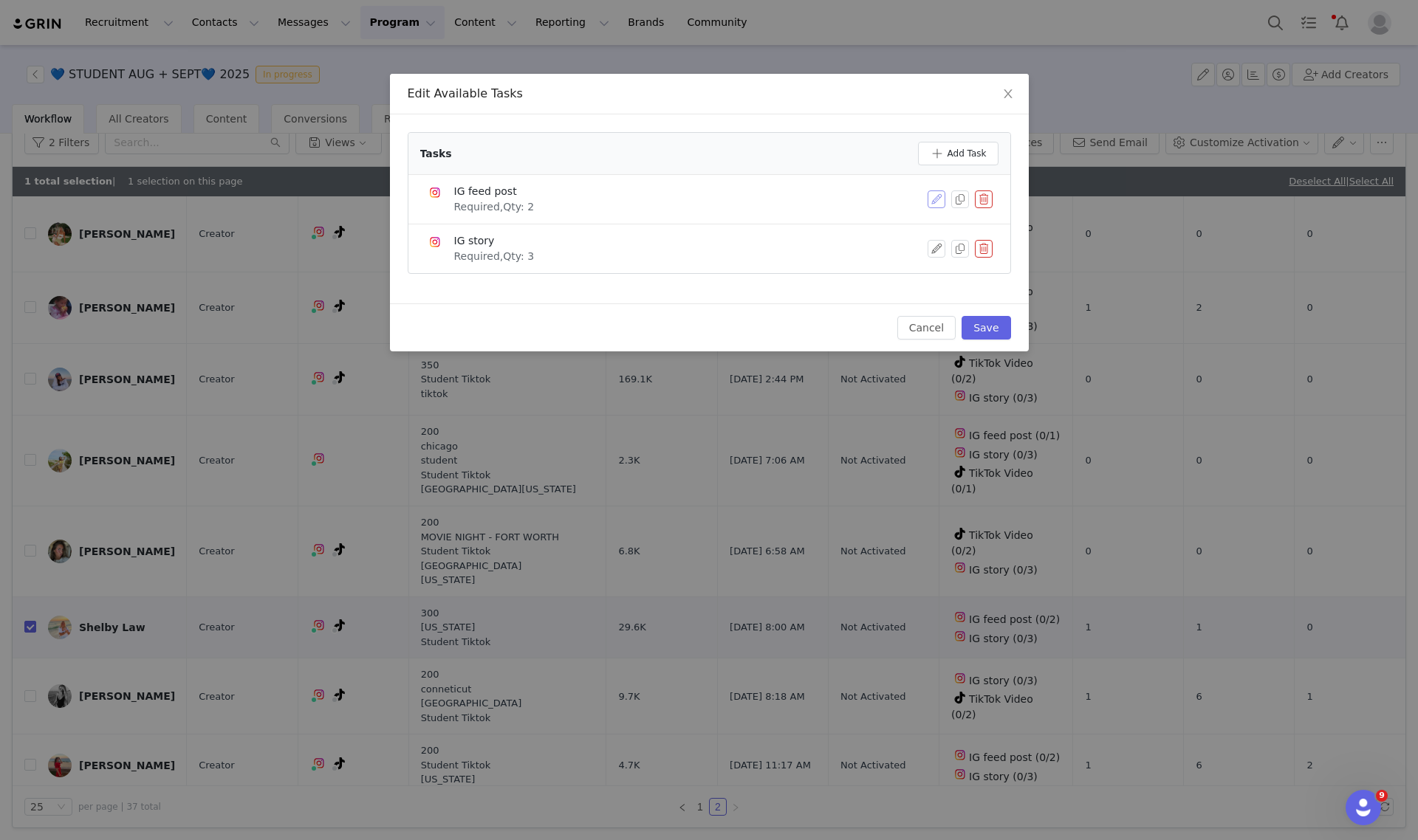
click at [936, 200] on button "button" at bounding box center [936, 200] width 18 height 18
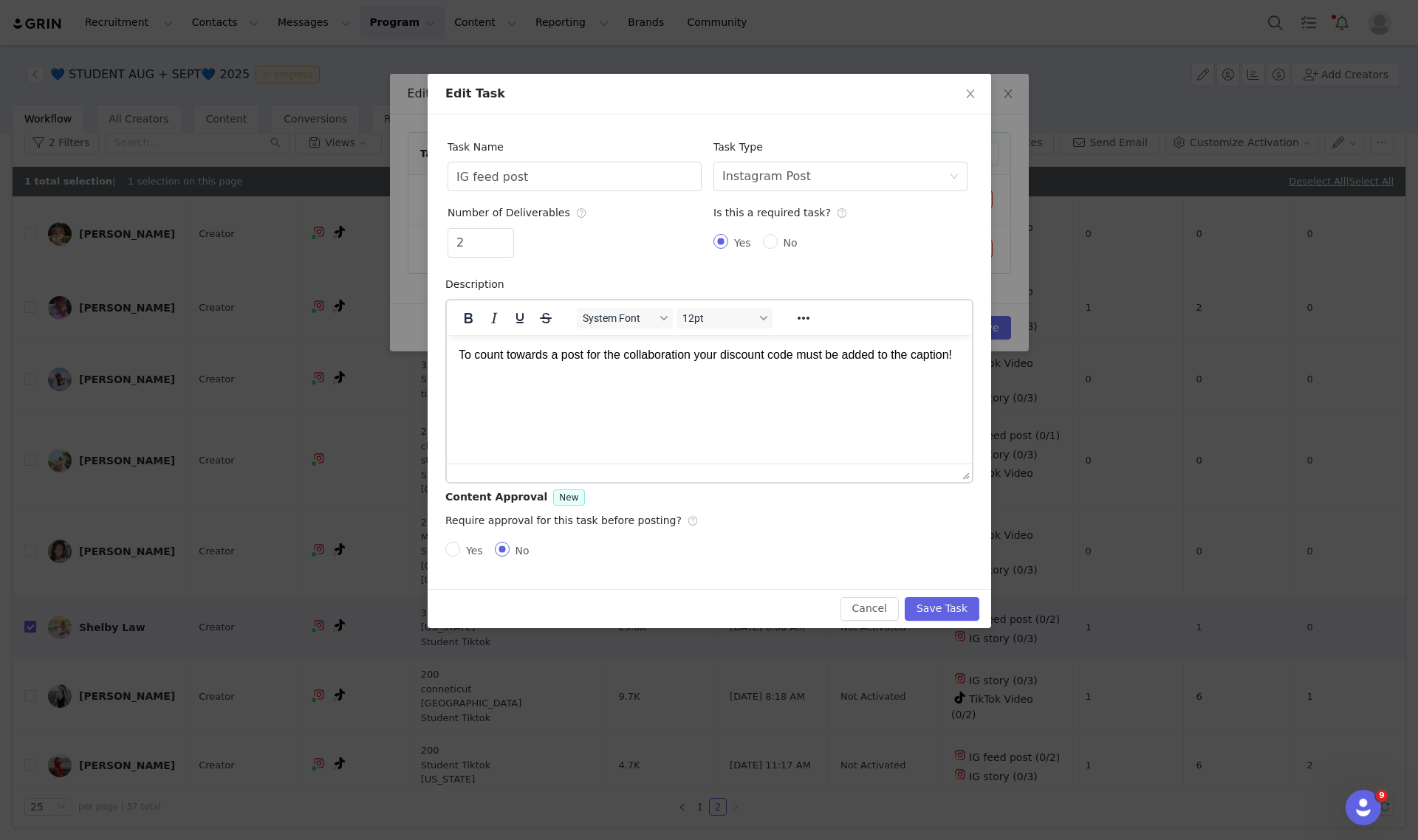
scroll to position [0, 0]
drag, startPoint x: 560, startPoint y: 171, endPoint x: 249, endPoint y: 172, distance: 311.0
click at [260, 171] on div "Edit Task Task Name IG feed post Task Type Select task type Instagram Post Numb…" at bounding box center [709, 420] width 1418 height 840
type input "TikTok Video"
click at [747, 177] on div "Instagram Post" at bounding box center [767, 177] width 89 height 28
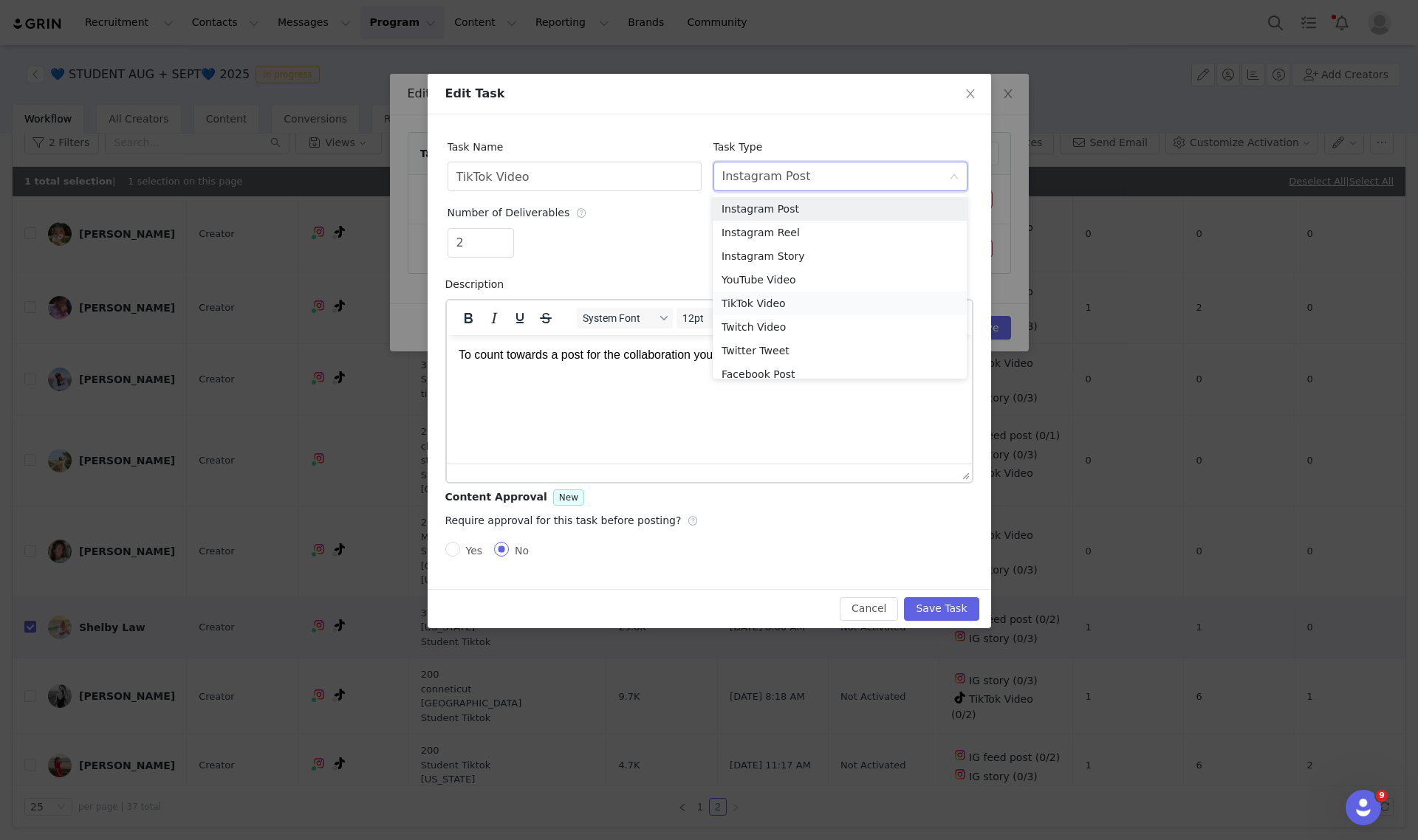
click at [746, 296] on li "TikTok Video" at bounding box center [840, 303] width 254 height 24
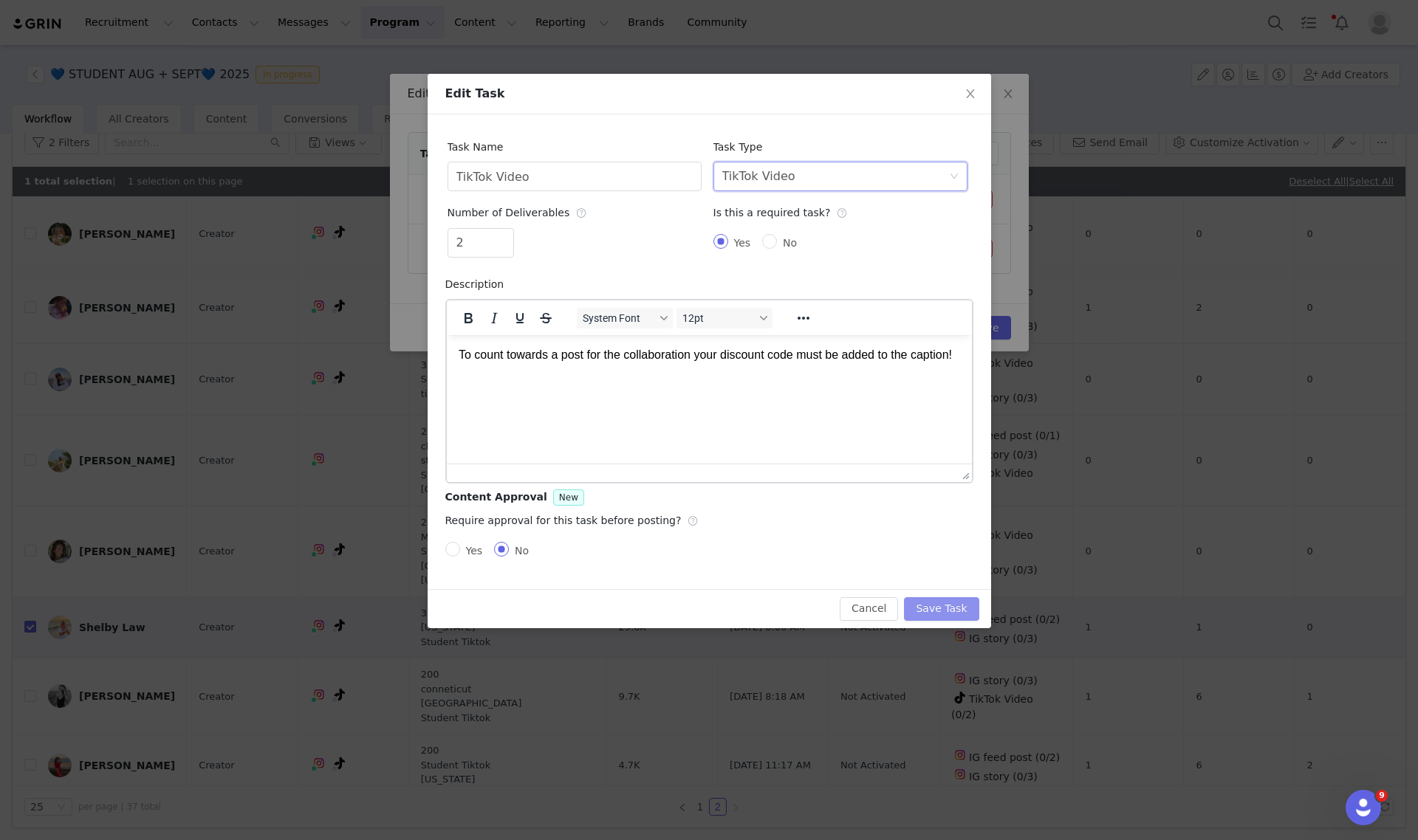
click at [936, 602] on button "Save Task" at bounding box center [941, 609] width 75 height 24
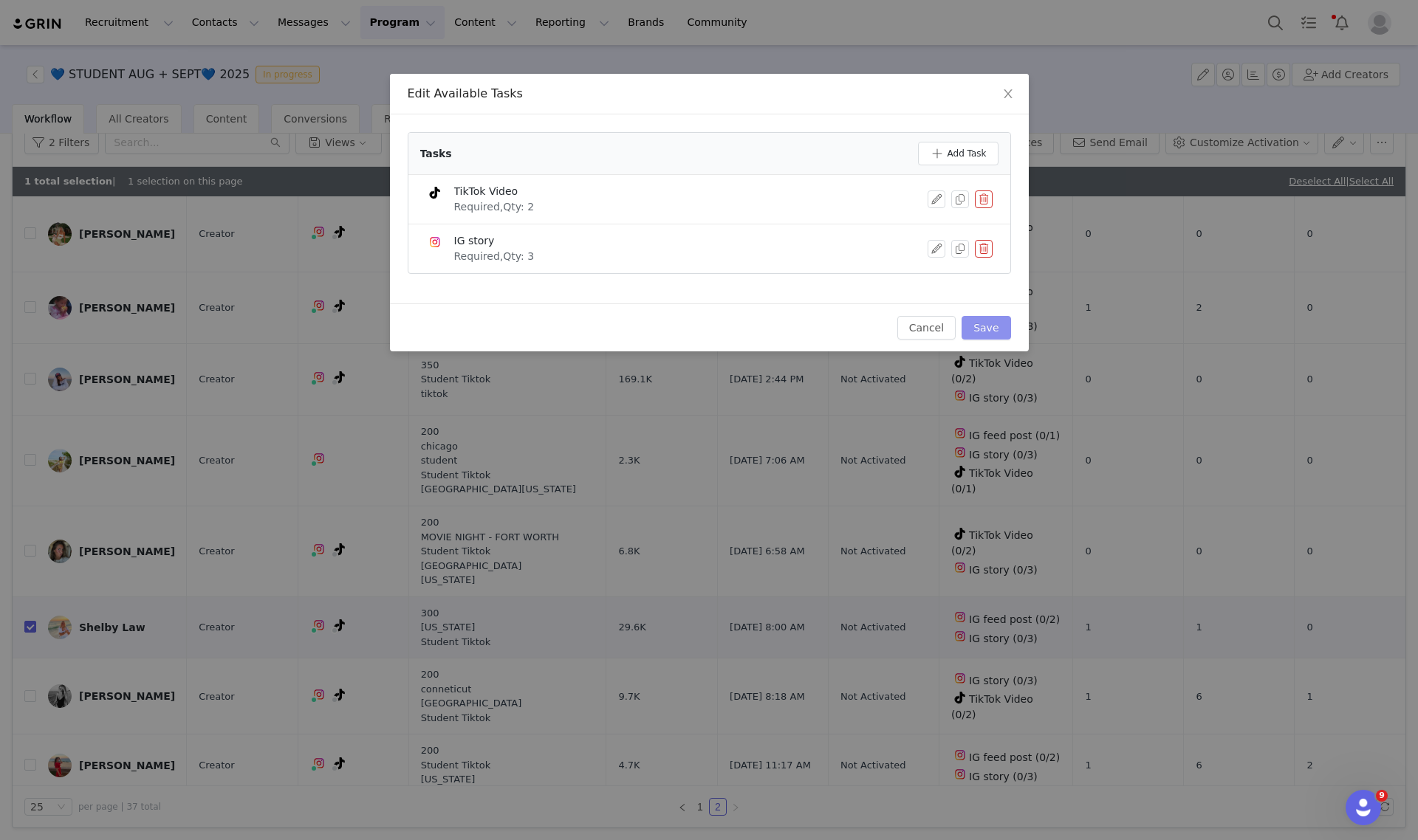
click at [993, 331] on button "Save" at bounding box center [986, 328] width 49 height 24
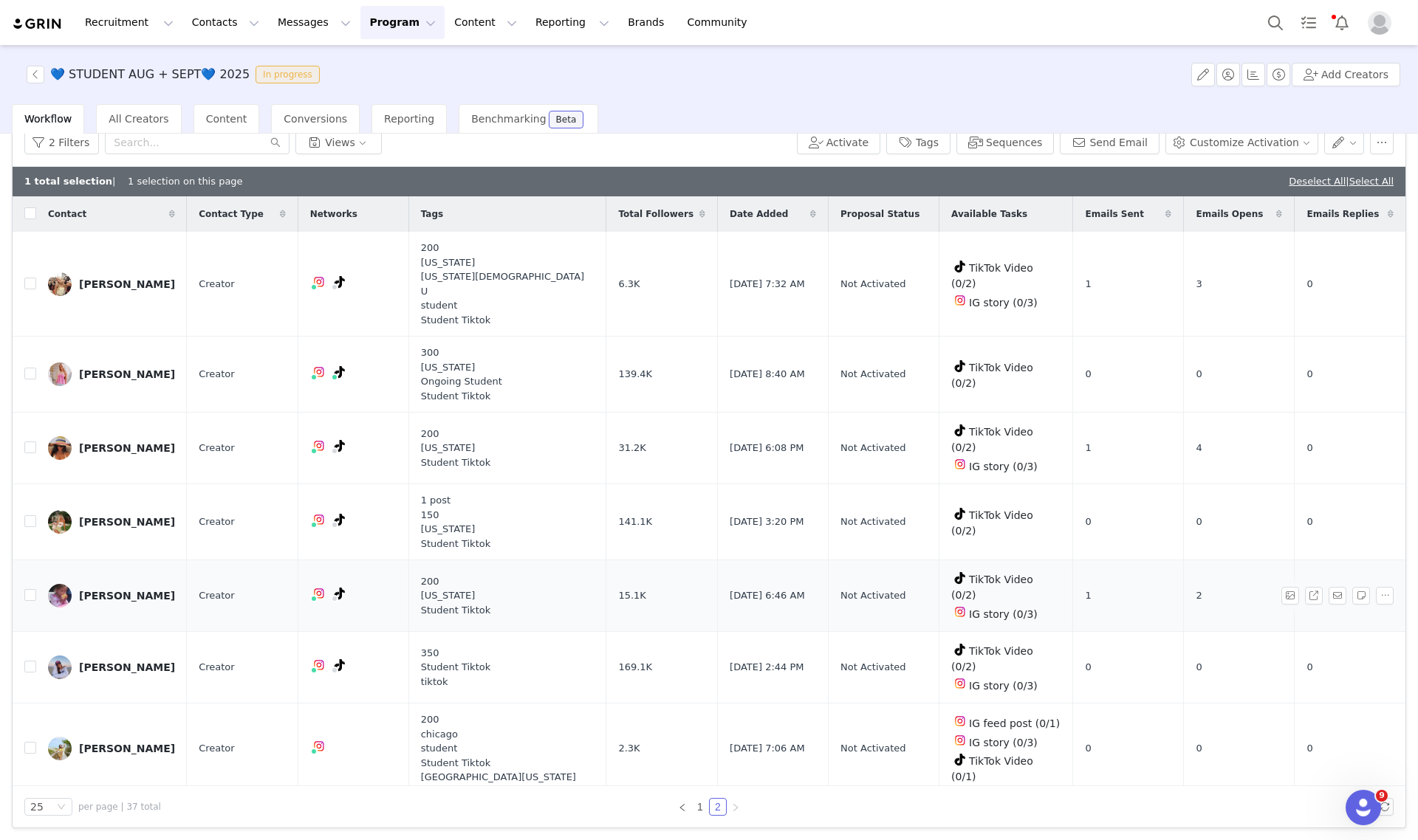
scroll to position [317, 0]
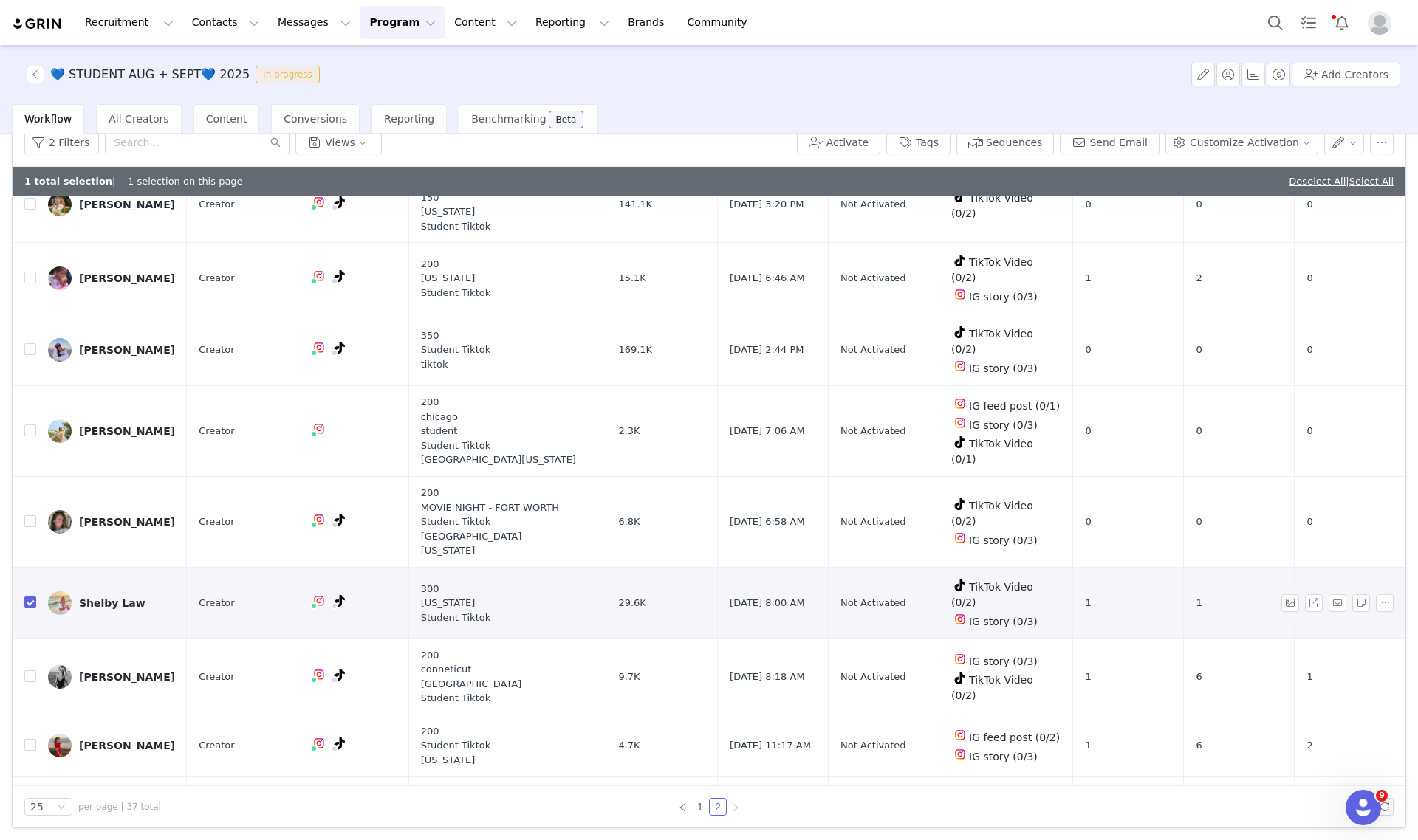
click at [27, 597] on input "checkbox" at bounding box center [30, 603] width 12 height 12
checkbox input "false"
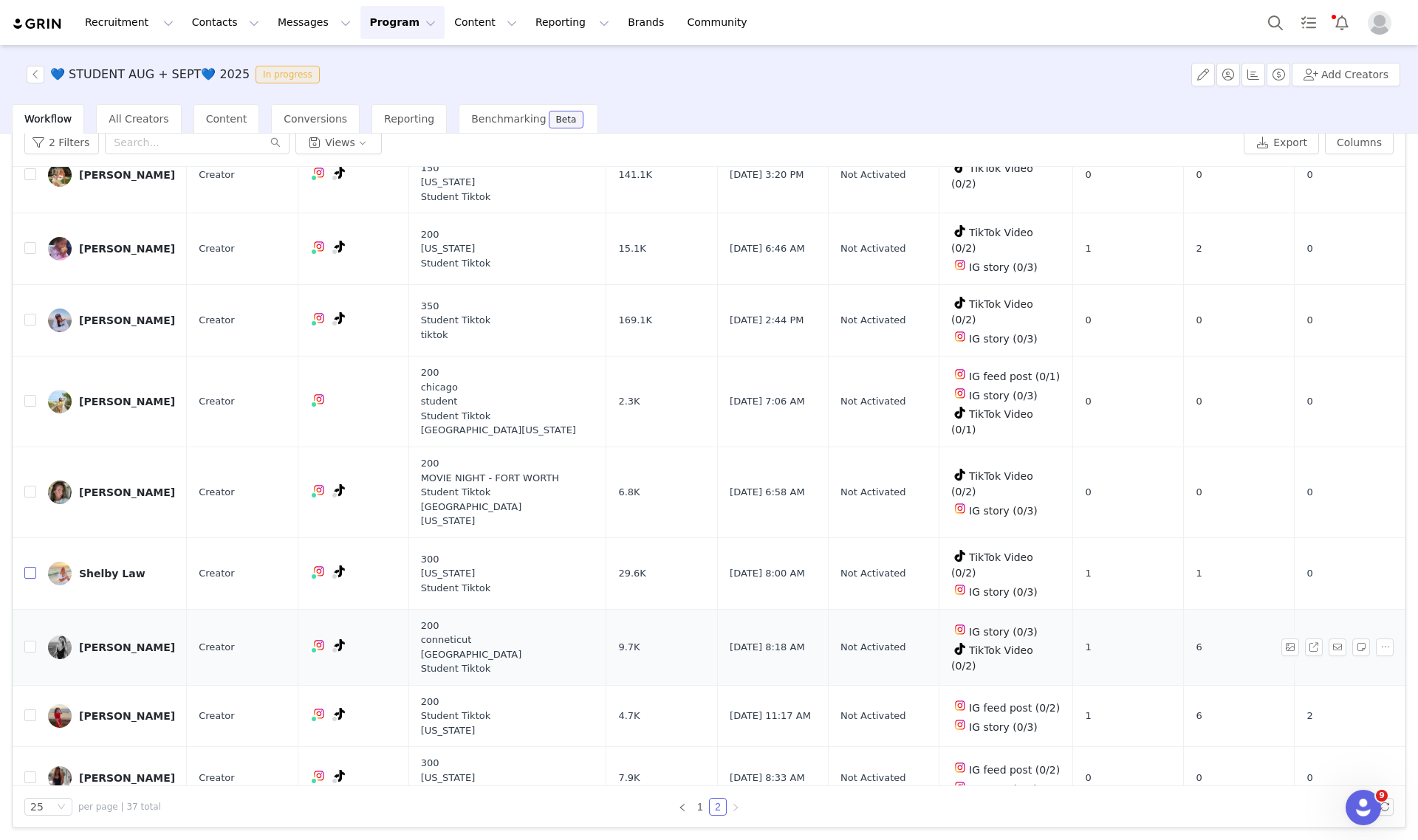
scroll to position [288, 0]
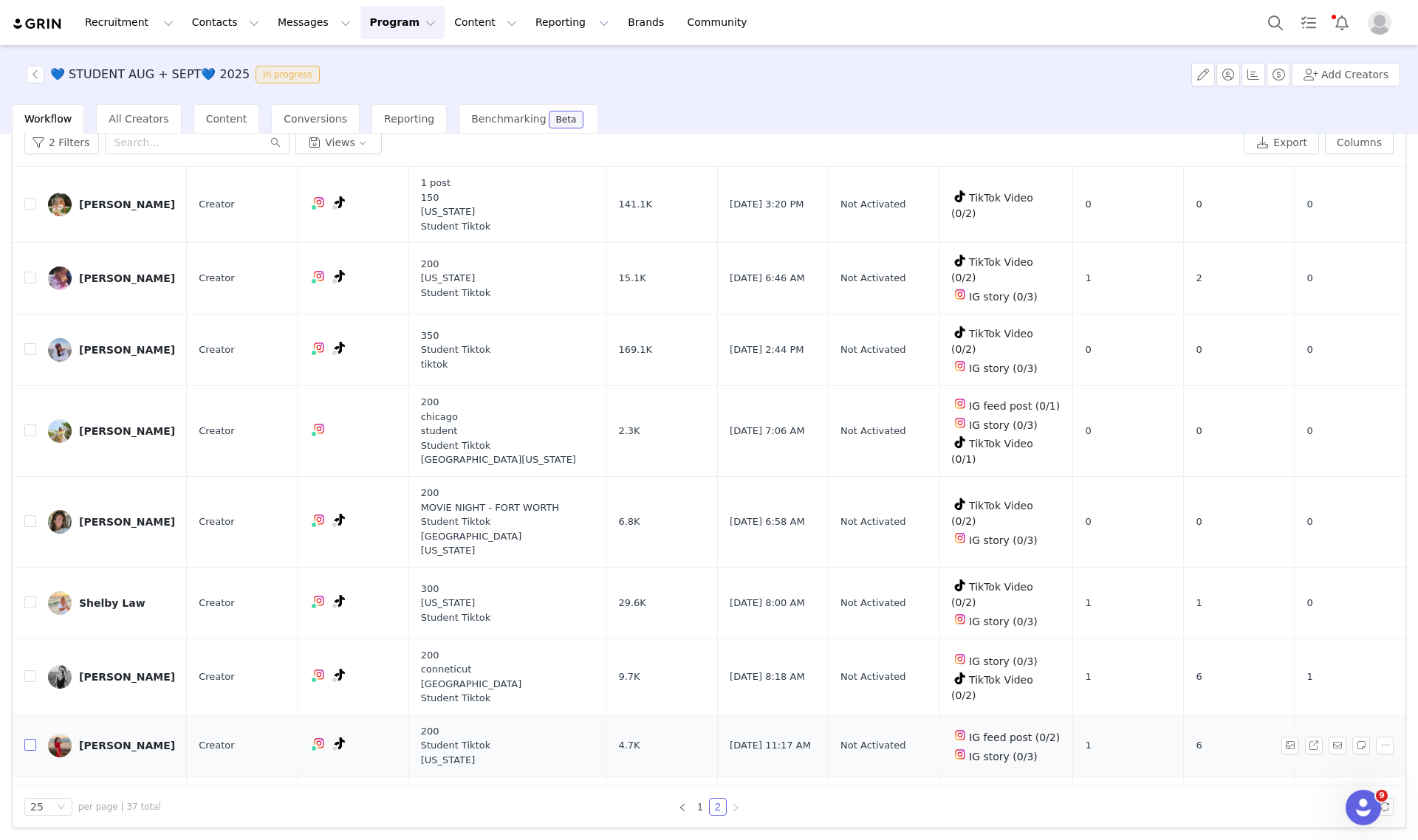
click at [28, 739] on input "checkbox" at bounding box center [30, 745] width 12 height 12
checkbox input "true"
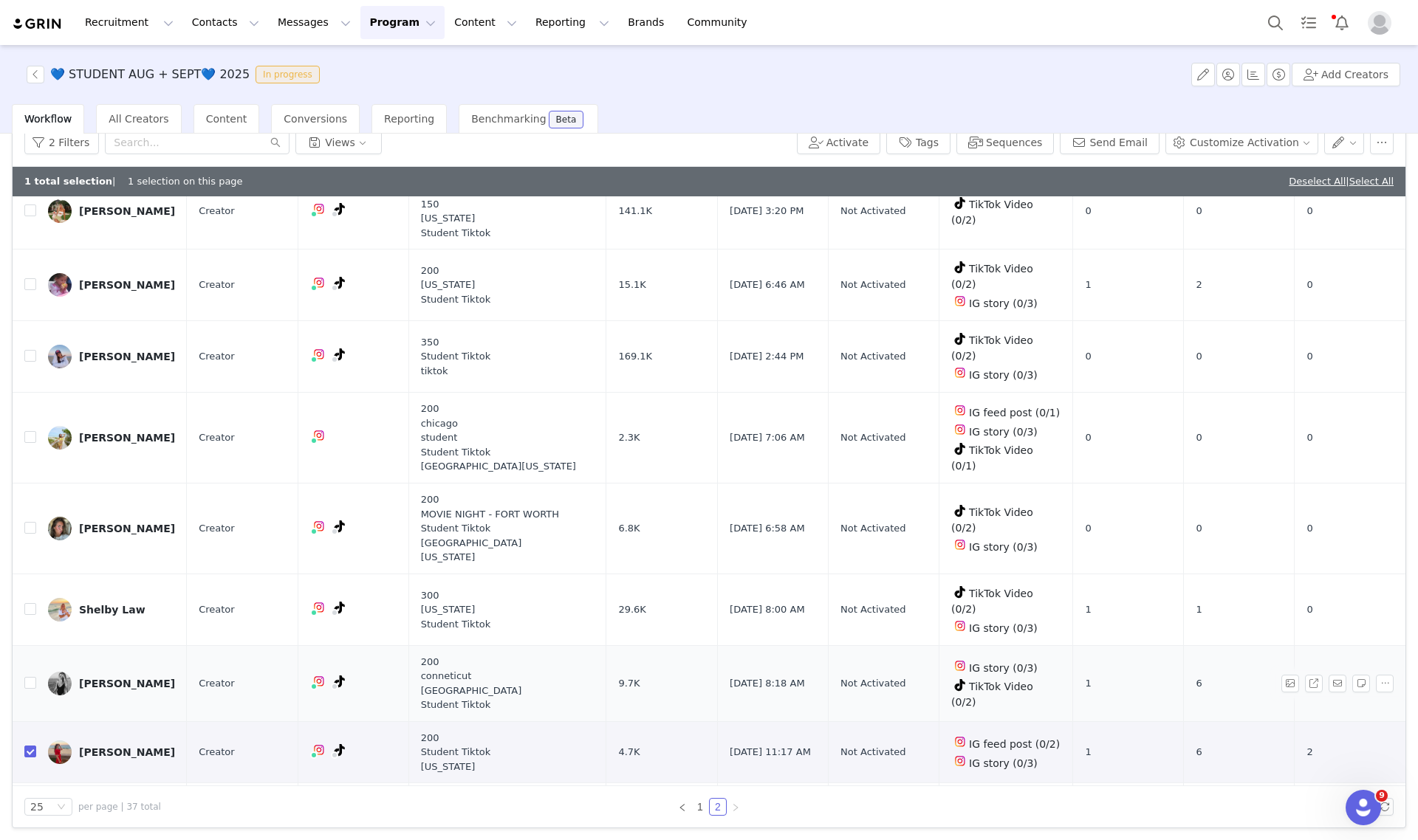
scroll to position [317, 0]
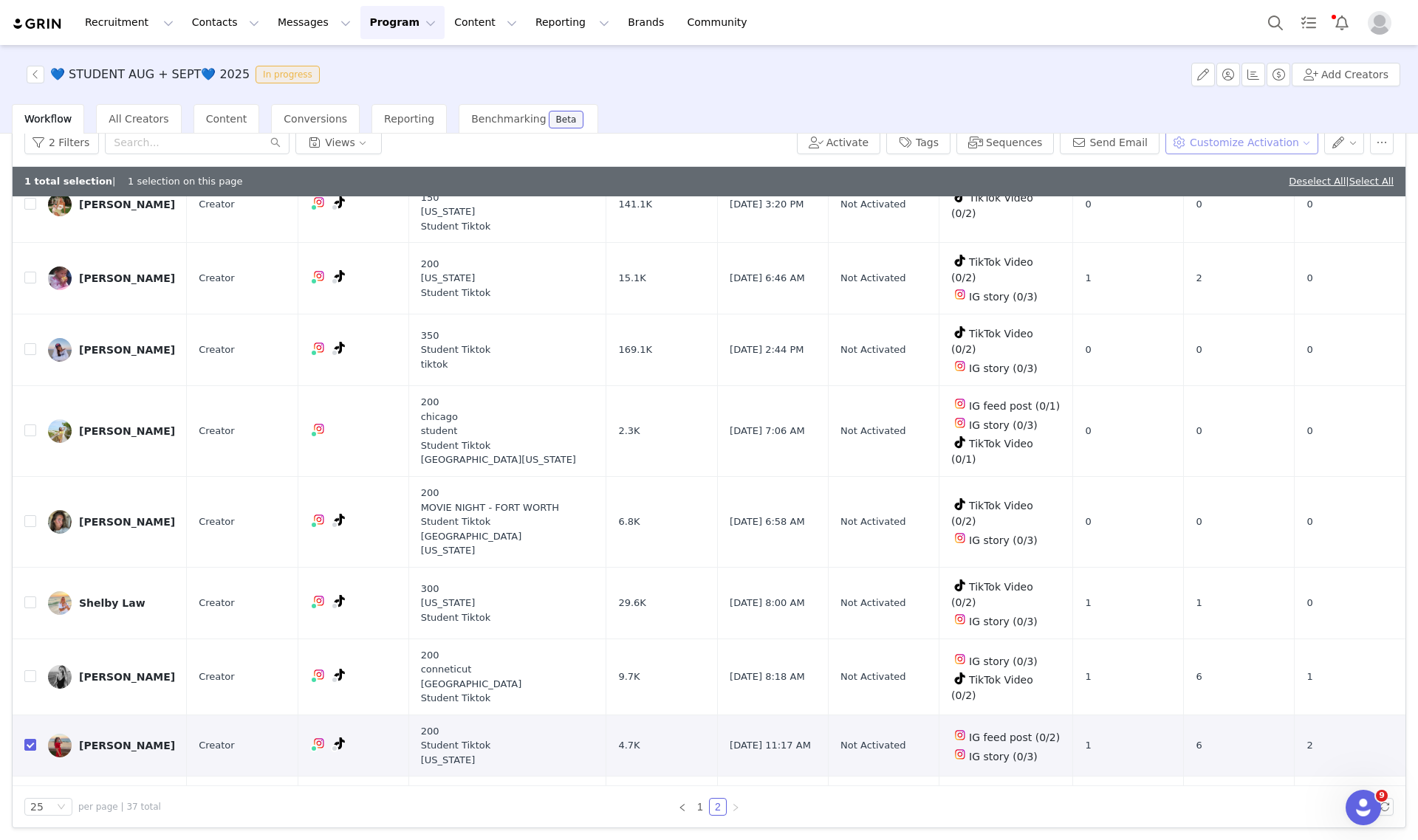
click at [1233, 137] on button "Customize Activation" at bounding box center [1242, 143] width 153 height 24
click at [1233, 166] on span "Edit Product Selection" at bounding box center [1248, 171] width 114 height 16
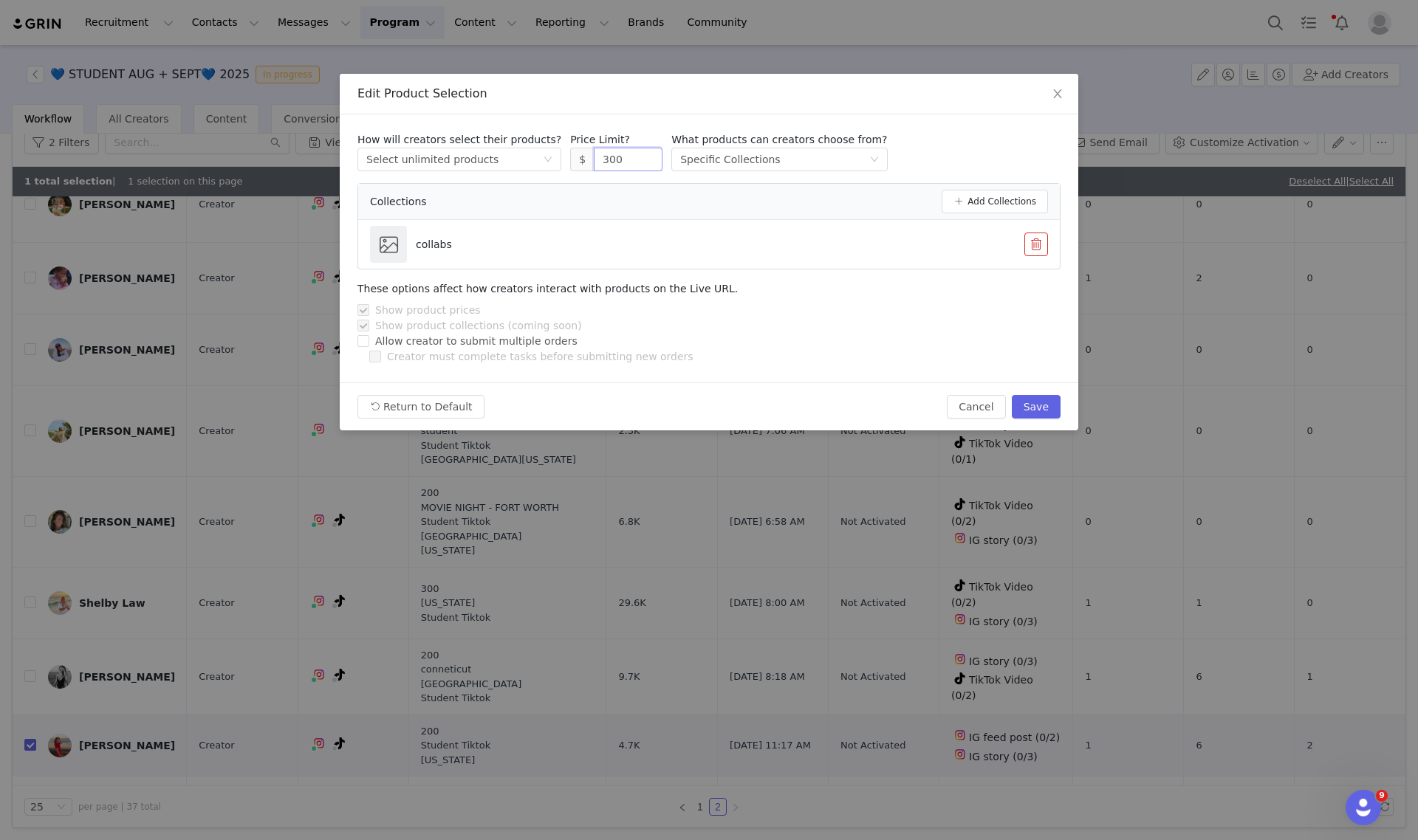
drag, startPoint x: 621, startPoint y: 161, endPoint x: 547, endPoint y: 160, distance: 74.0
click at [548, 160] on div "How will creators select their products? Select method Select unlimited product…" at bounding box center [709, 152] width 703 height 39
click at [1046, 416] on button "Save" at bounding box center [1036, 407] width 49 height 24
type input "300"
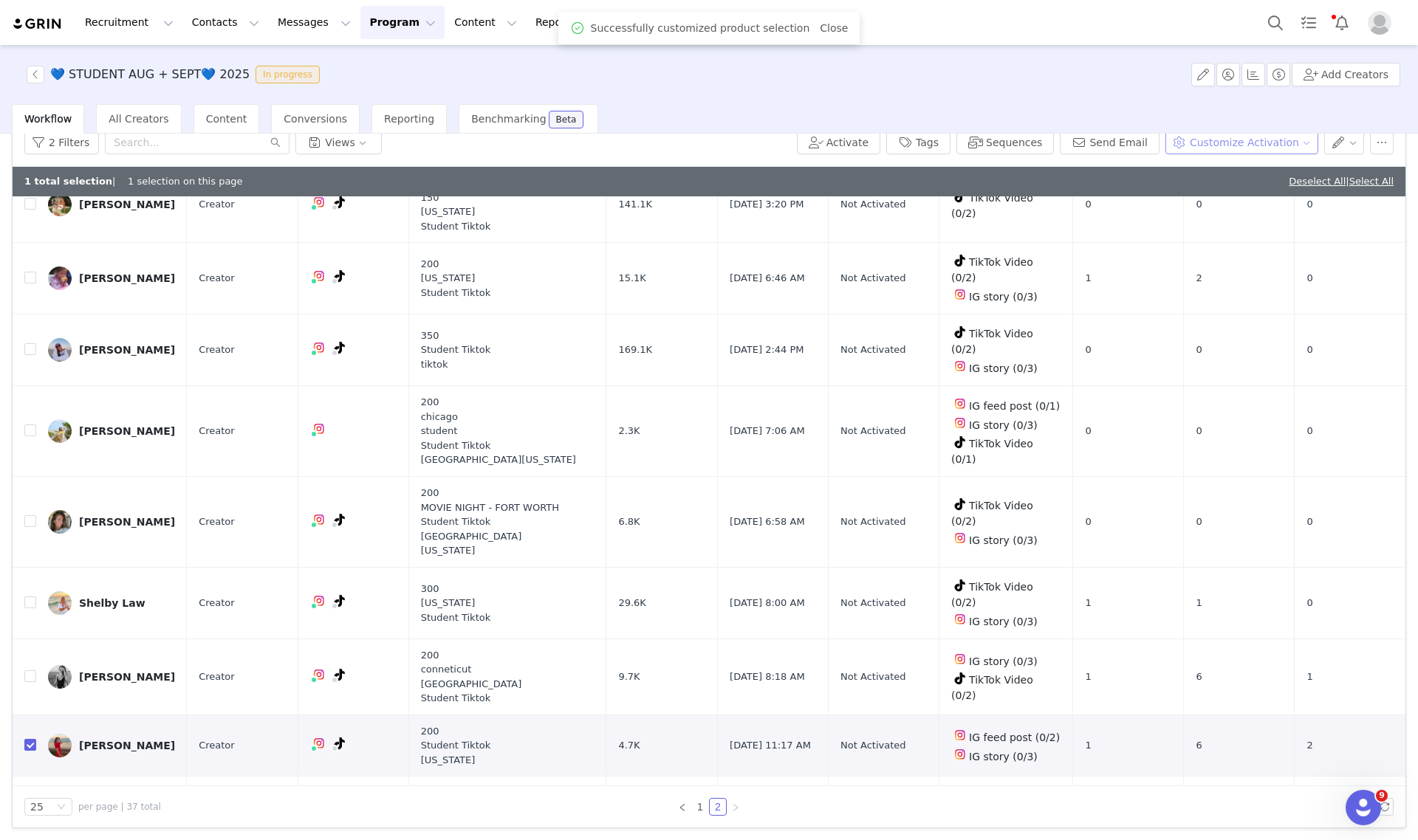
click at [1212, 145] on button "Customize Activation" at bounding box center [1242, 143] width 153 height 24
click at [1217, 201] on span "Edit Available Tasks" at bounding box center [1241, 194] width 101 height 16
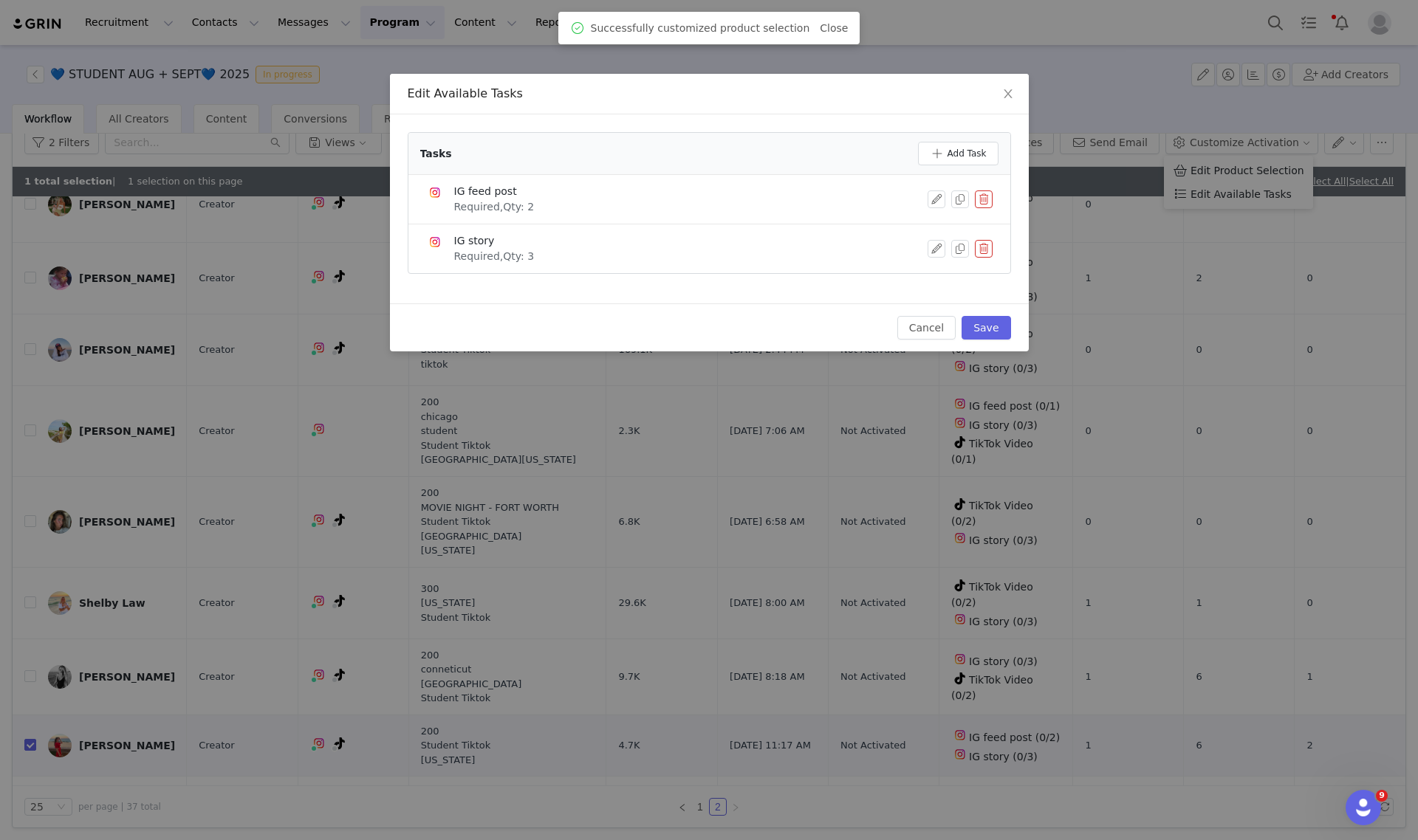
drag, startPoint x: 988, startPoint y: 198, endPoint x: 977, endPoint y: 202, distance: 11.7
click at [984, 197] on button "button" at bounding box center [984, 200] width 18 height 18
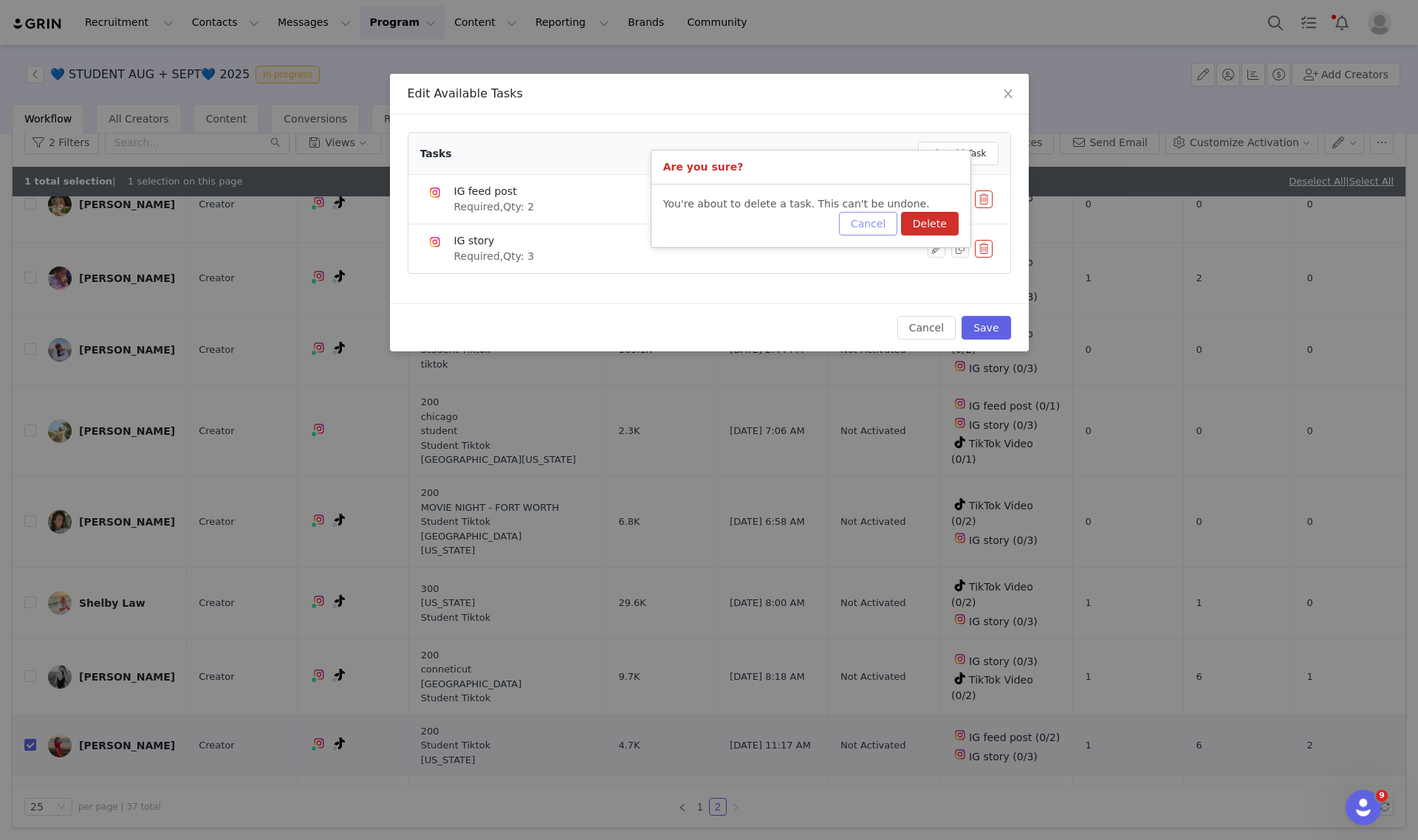
click at [883, 220] on button "Cancel" at bounding box center [868, 224] width 58 height 24
click at [939, 203] on button "button" at bounding box center [936, 200] width 18 height 18
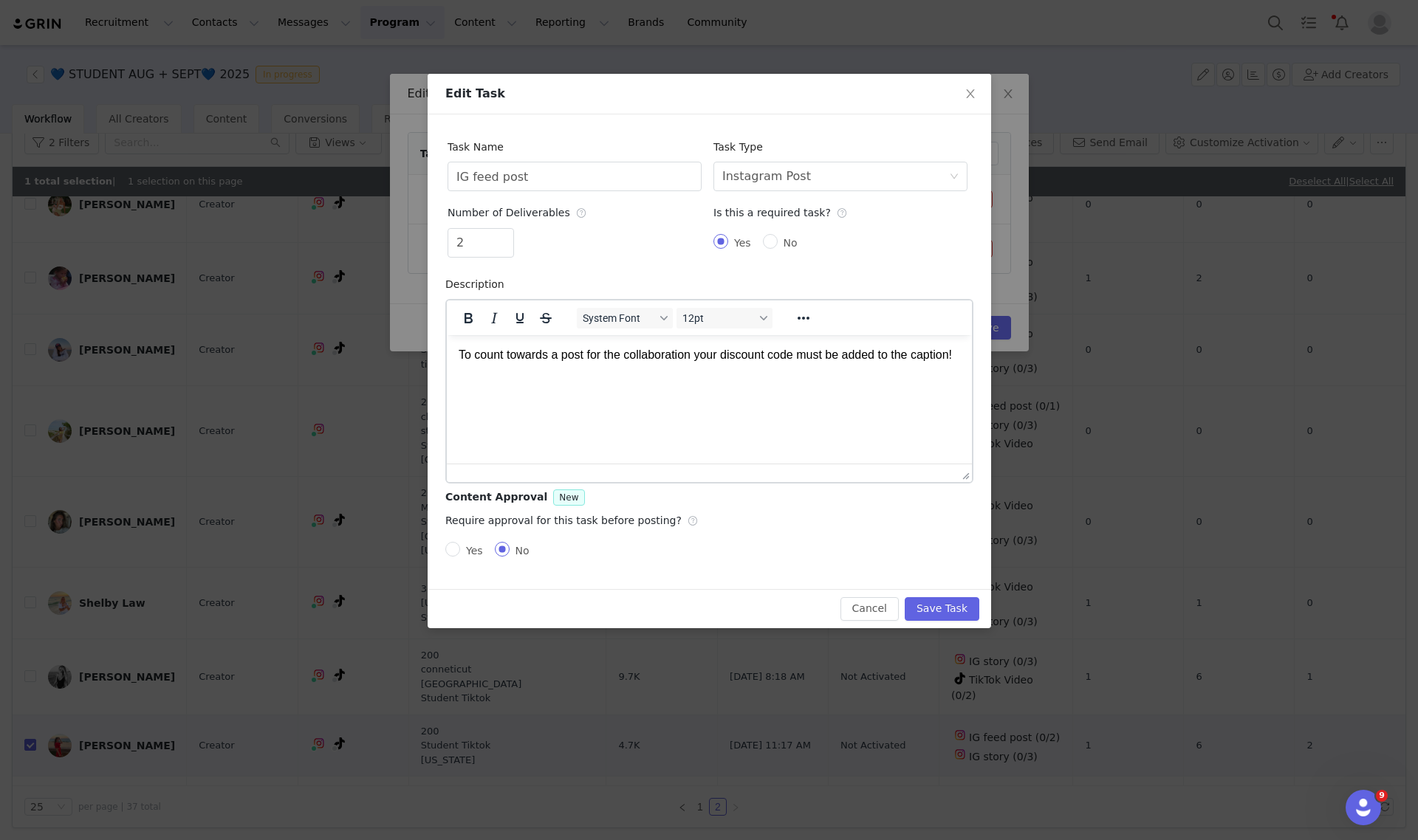
scroll to position [0, 0]
drag, startPoint x: 564, startPoint y: 186, endPoint x: 241, endPoint y: 183, distance: 323.0
click at [243, 183] on div "Edit Task Task Name IG feed post Task Type Select task type Instagram Post Numb…" at bounding box center [709, 420] width 1418 height 840
type input "TikTok Video"
click at [773, 179] on div "Instagram Post" at bounding box center [767, 177] width 89 height 28
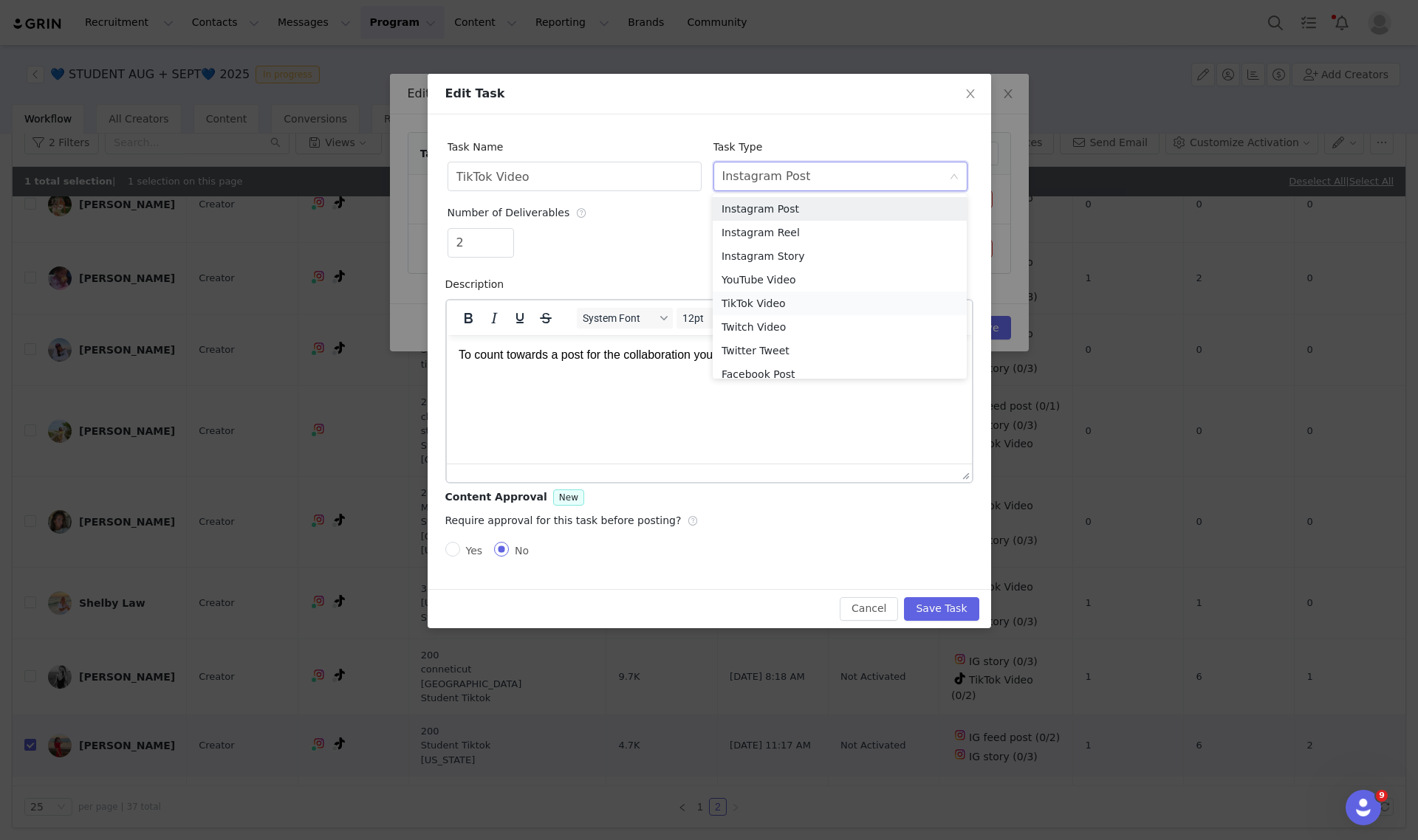
click at [746, 302] on li "TikTok Video" at bounding box center [840, 303] width 254 height 24
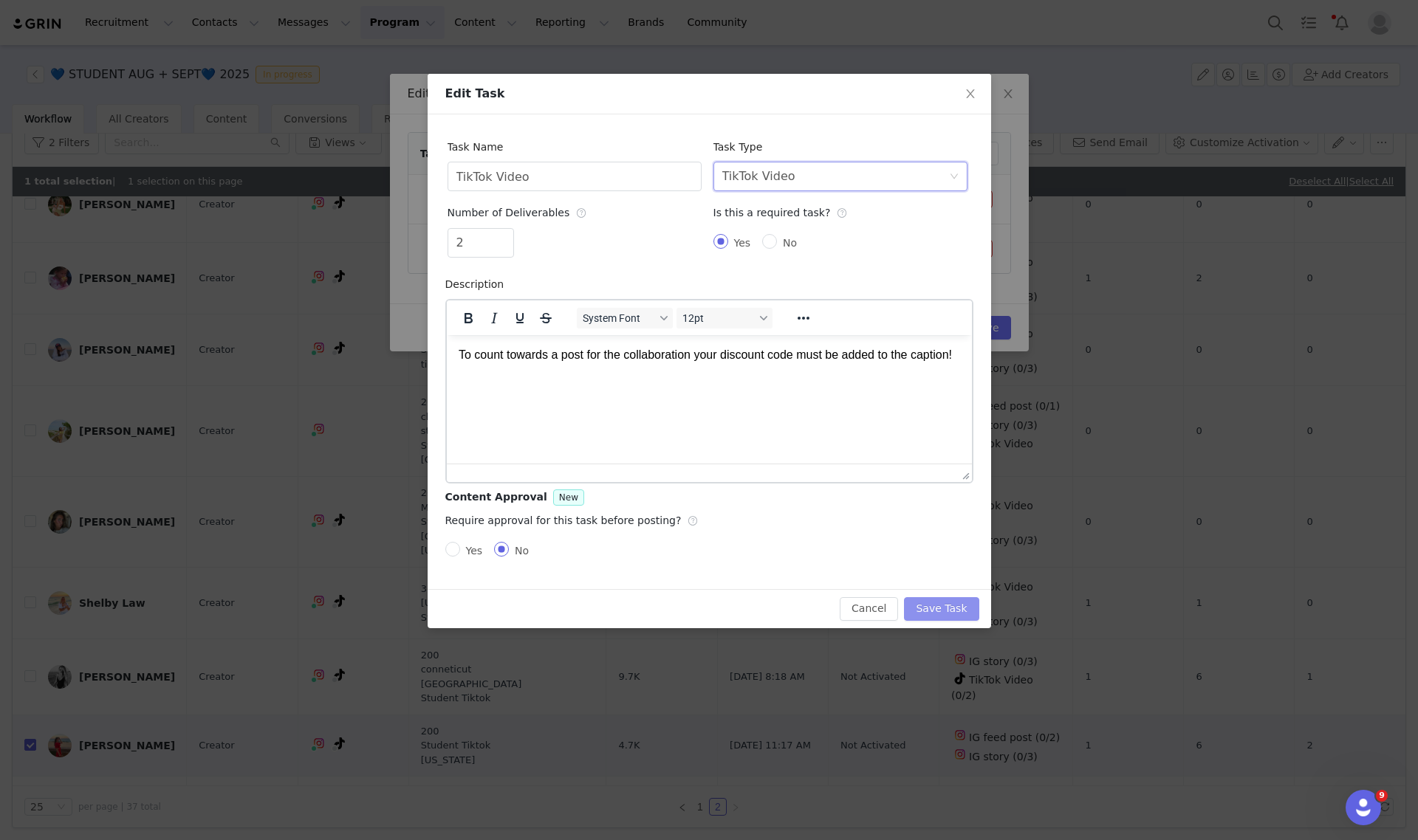
click at [939, 602] on button "Save Task" at bounding box center [941, 609] width 75 height 24
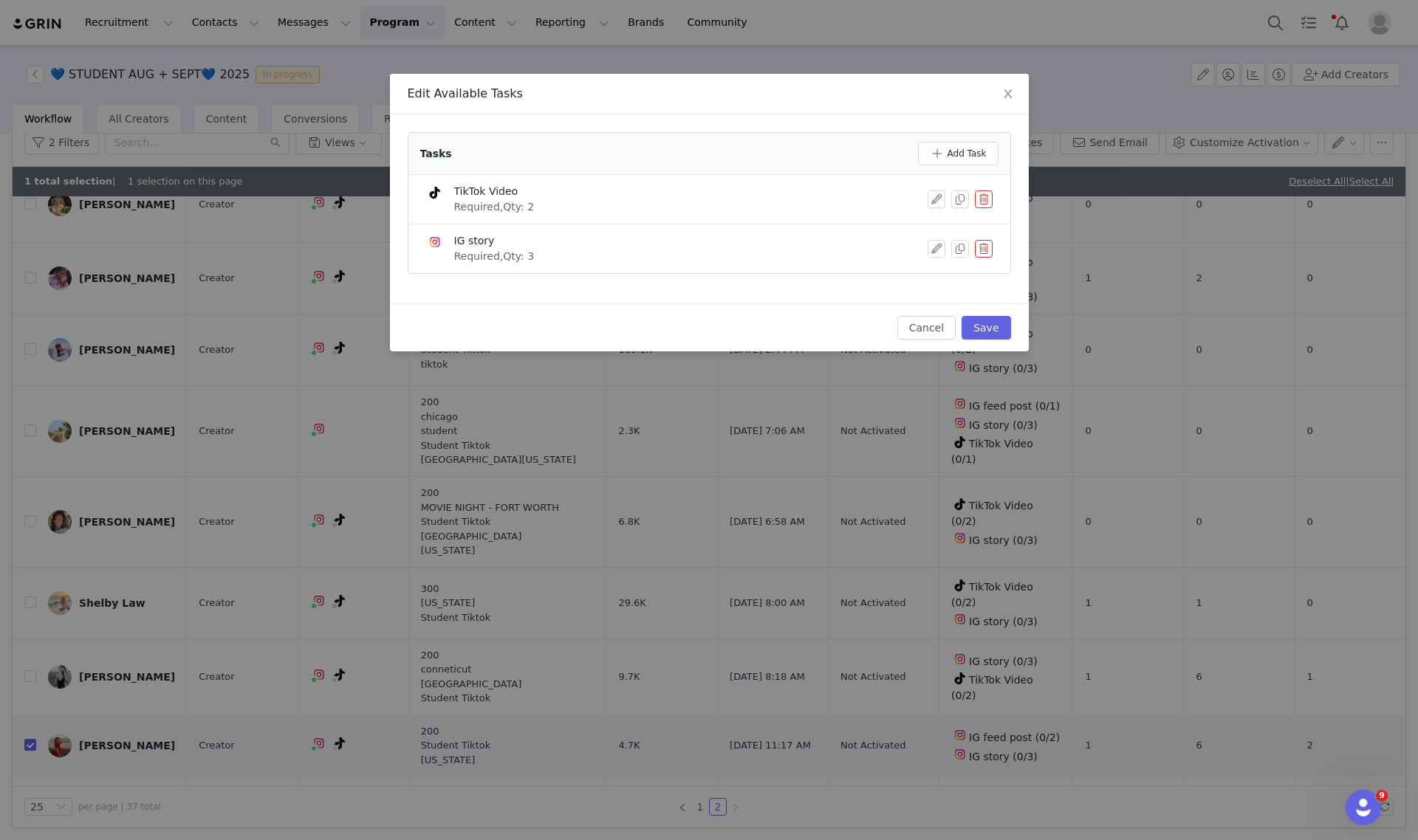
drag, startPoint x: 973, startPoint y: 396, endPoint x: 1002, endPoint y: 354, distance: 51.0
click at [999, 362] on div "Edit Available Tasks Tasks Add Task TikTok Video Required, Qty: 2 Are you sure?…" at bounding box center [709, 420] width 1418 height 840
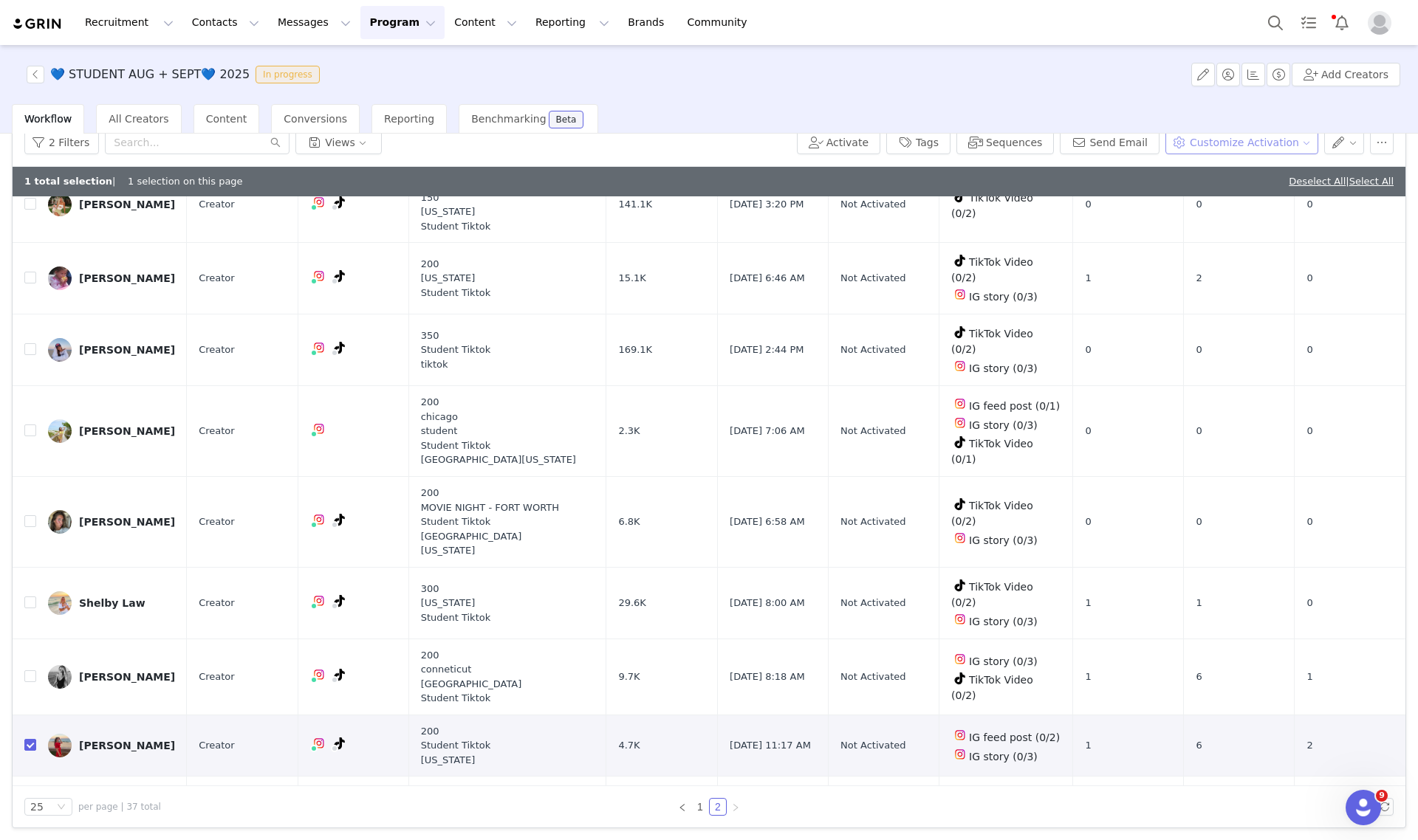
click at [1204, 139] on button "Customize Activation" at bounding box center [1242, 143] width 153 height 24
click at [1215, 192] on span "Edit Available Tasks" at bounding box center [1241, 194] width 101 height 16
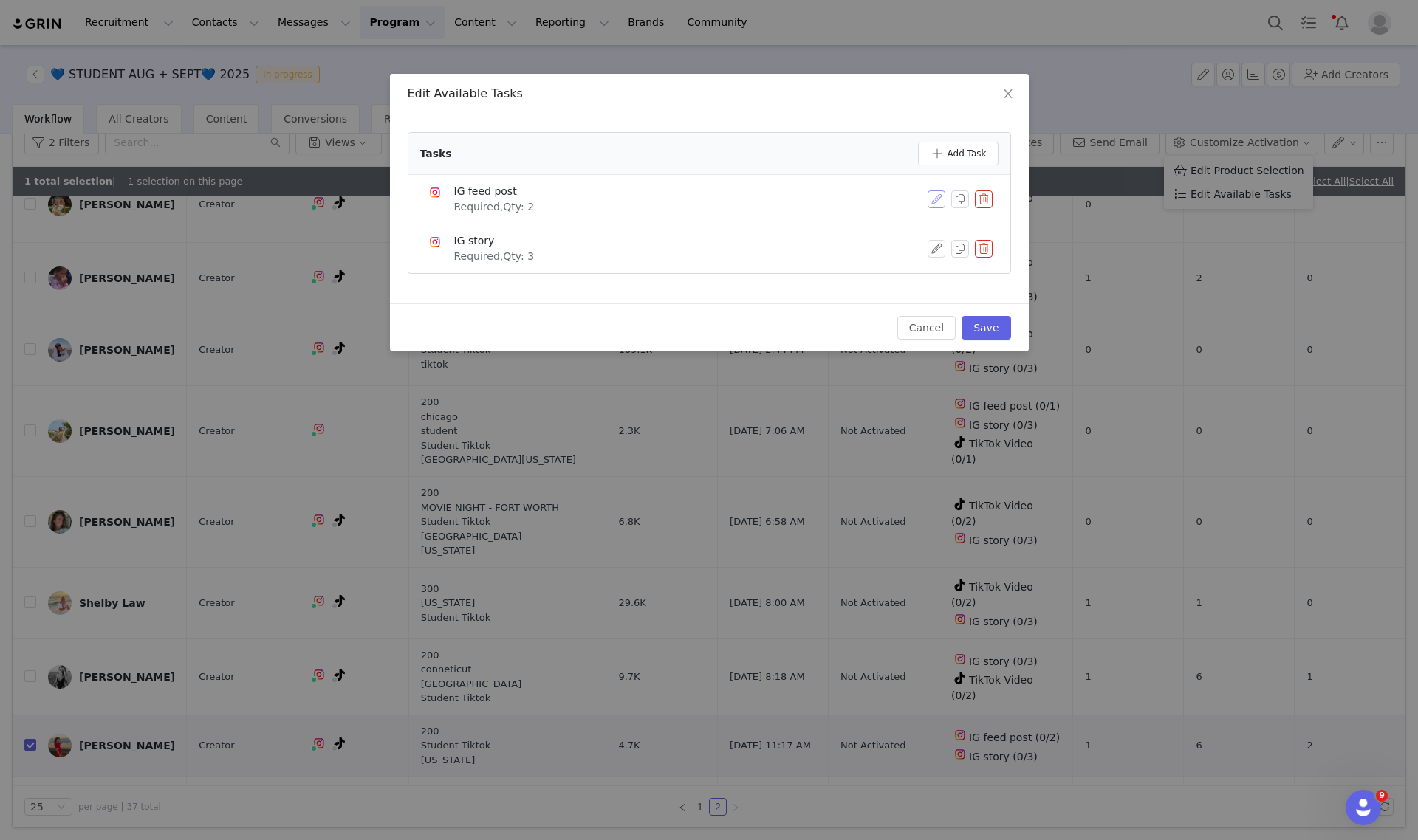
click at [938, 197] on button "button" at bounding box center [936, 200] width 18 height 18
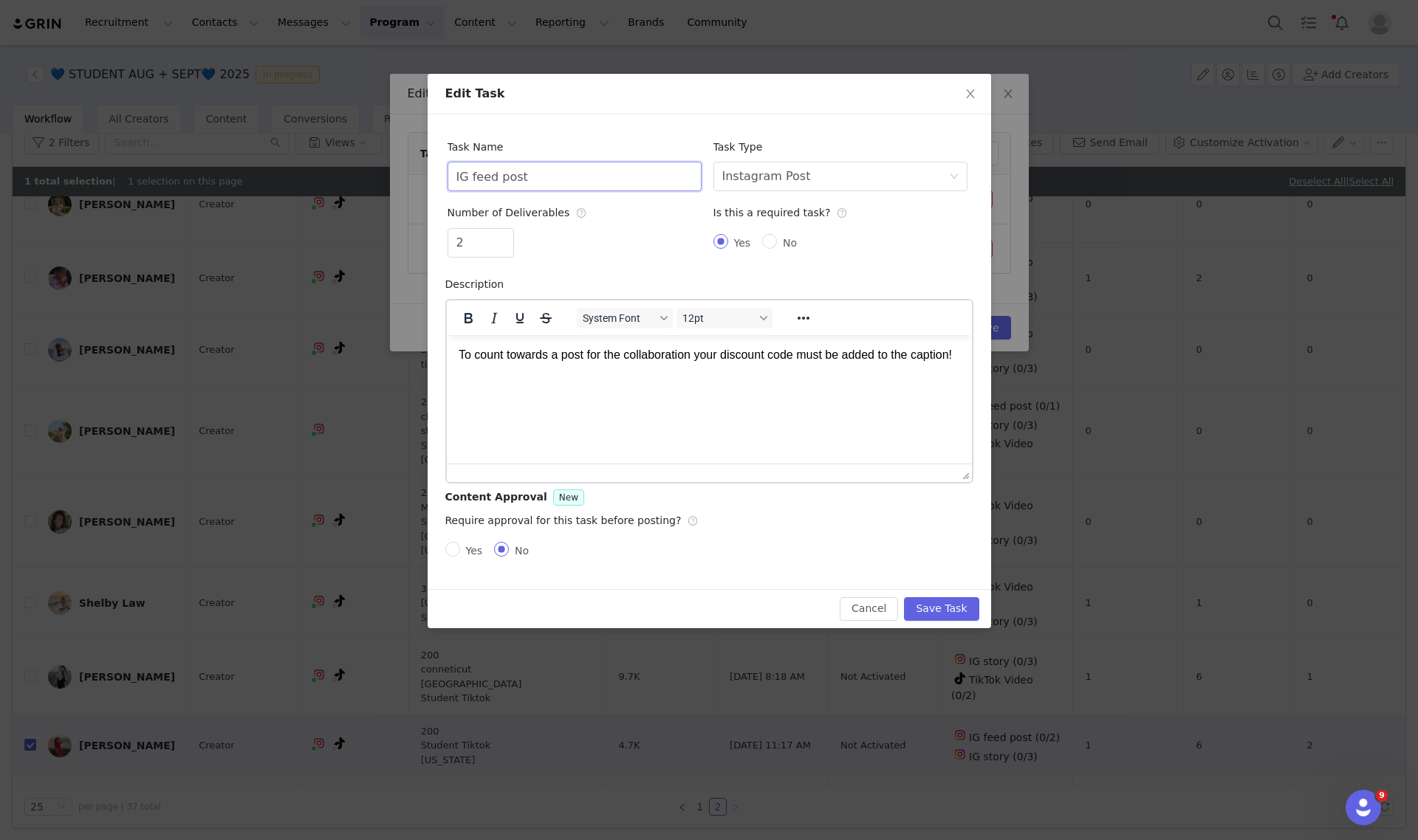
drag, startPoint x: 615, startPoint y: 170, endPoint x: 347, endPoint y: 168, distance: 268.0
click at [347, 168] on div "Edit Task Task Name IG feed post Task Type Select task type Instagram Post Numb…" at bounding box center [709, 420] width 1418 height 840
type input "TikTok Video"
click at [826, 180] on div "Select task type Instagram Post" at bounding box center [836, 177] width 227 height 28
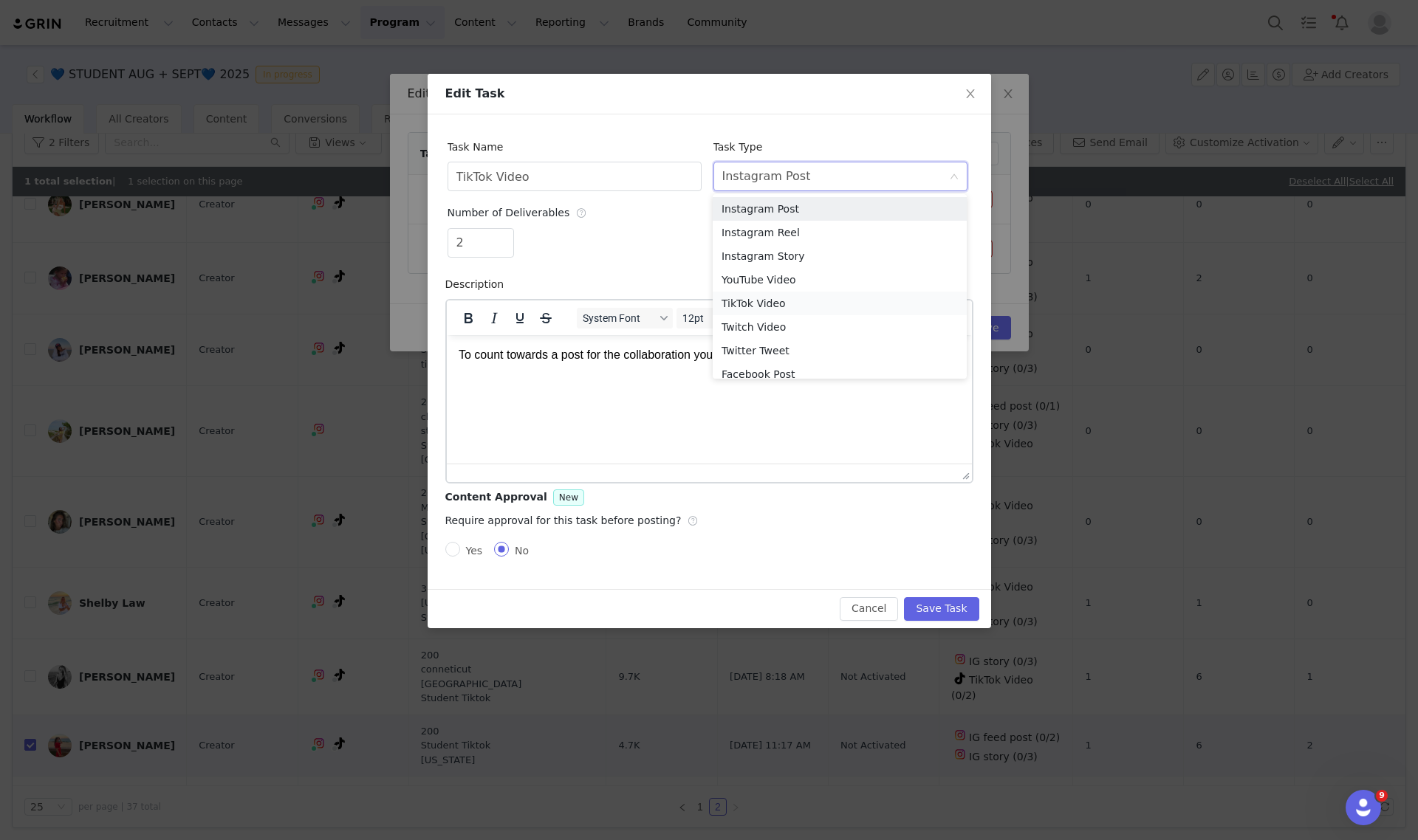
click at [774, 307] on li "TikTok Video" at bounding box center [840, 303] width 254 height 24
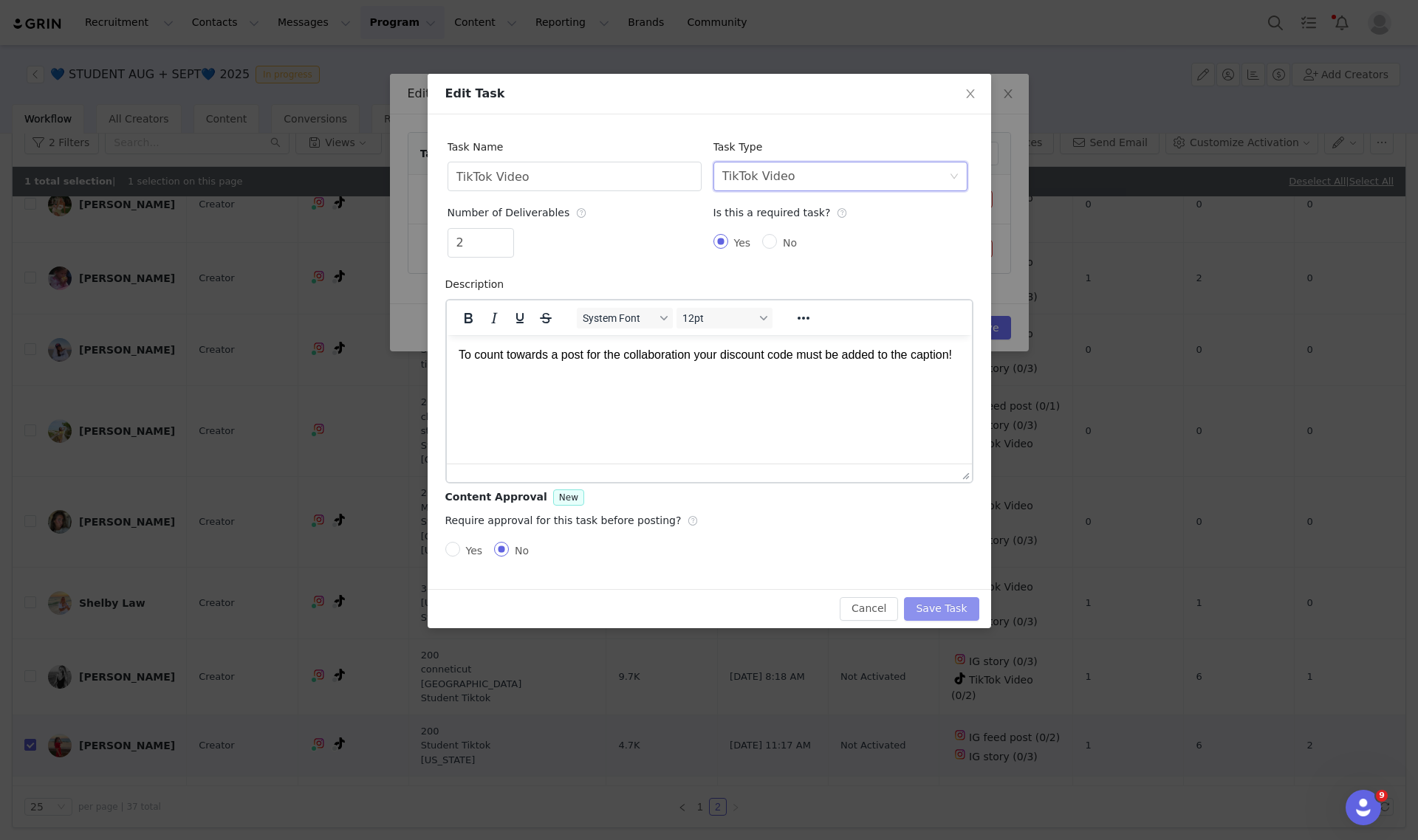
click at [958, 600] on button "Save Task" at bounding box center [941, 609] width 75 height 24
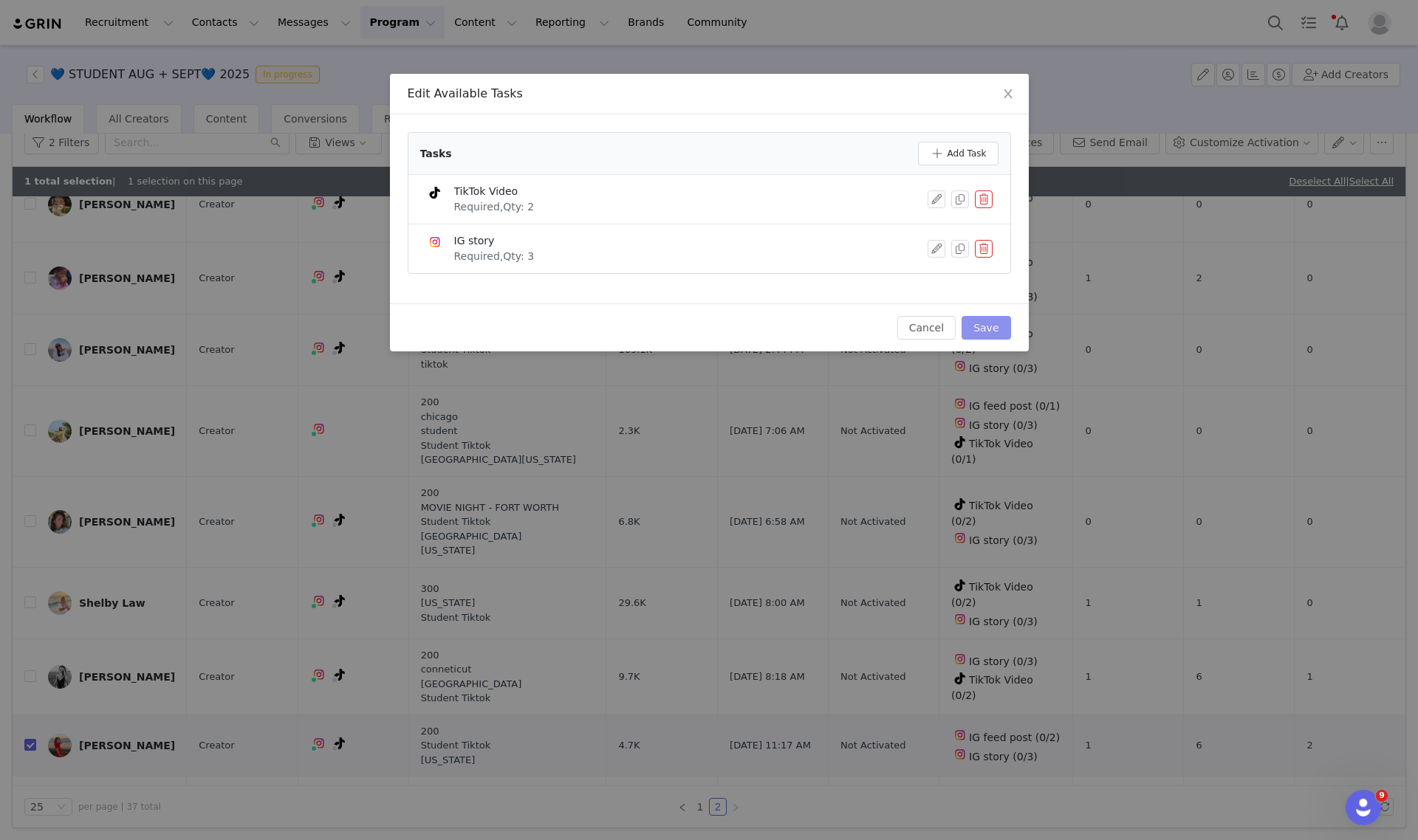
click at [975, 325] on button "Save" at bounding box center [986, 328] width 49 height 24
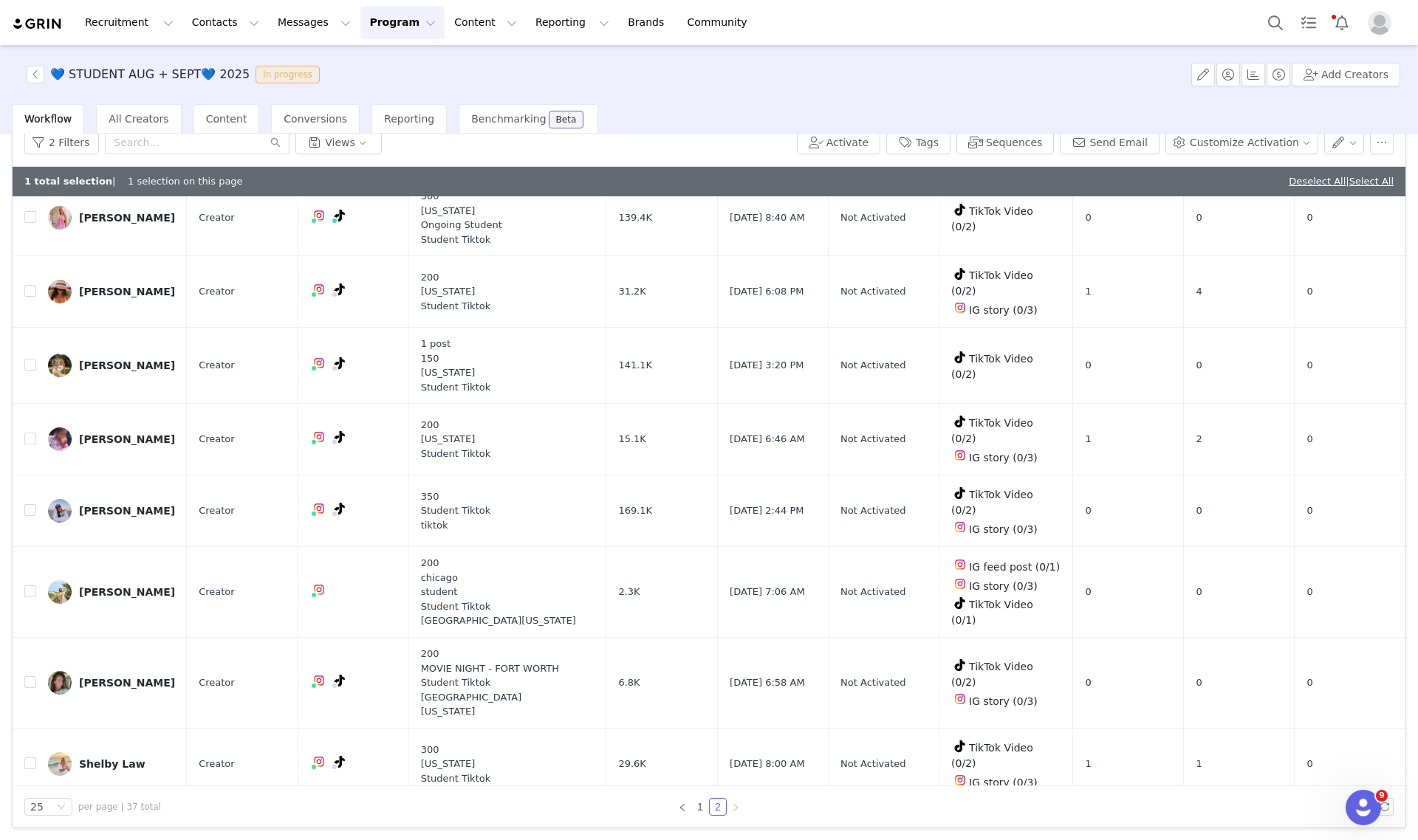
scroll to position [317, 0]
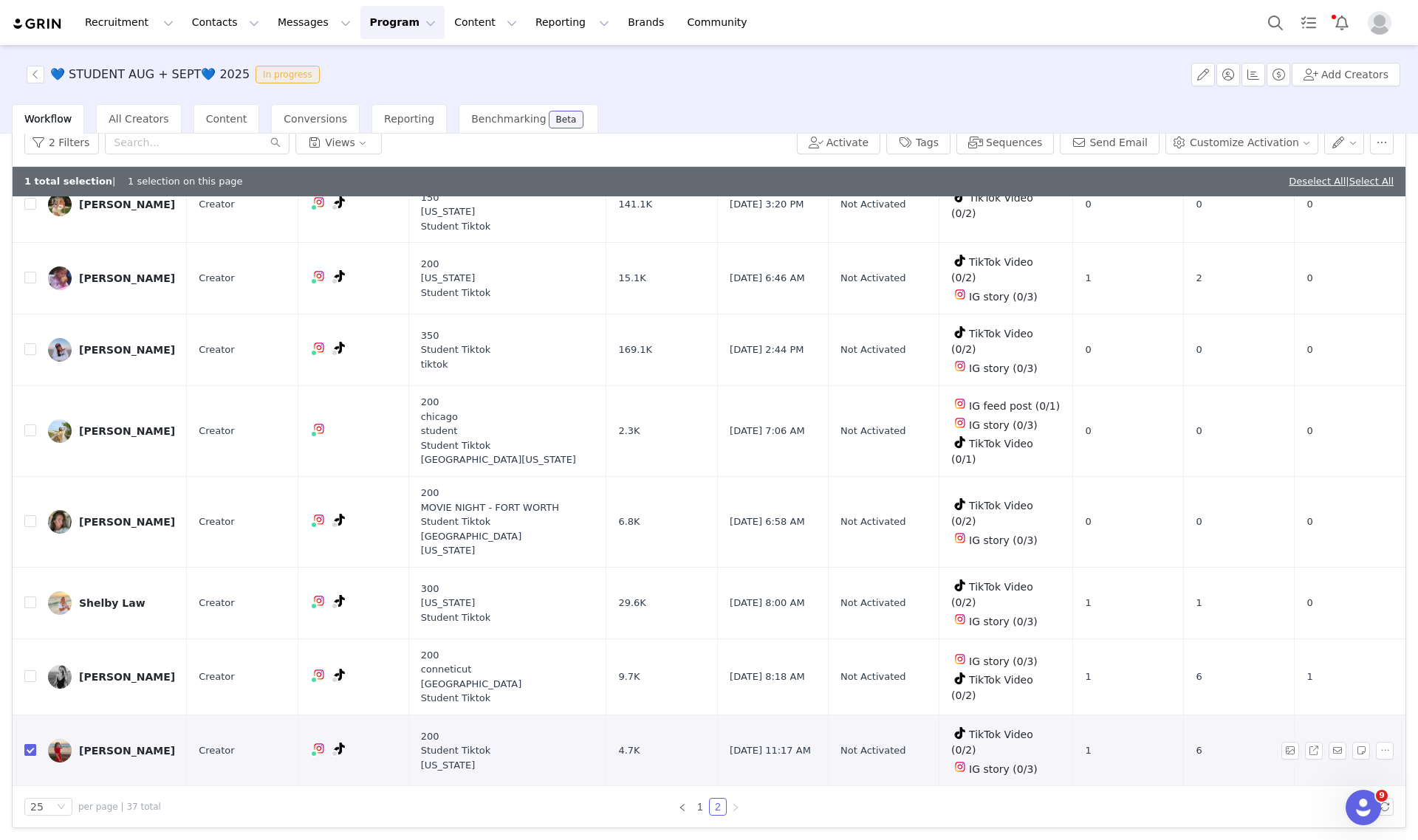
drag, startPoint x: 31, startPoint y: 691, endPoint x: 31, endPoint y: 699, distance: 8.0
click at [31, 744] on input "checkbox" at bounding box center [30, 750] width 12 height 12
checkbox input "false"
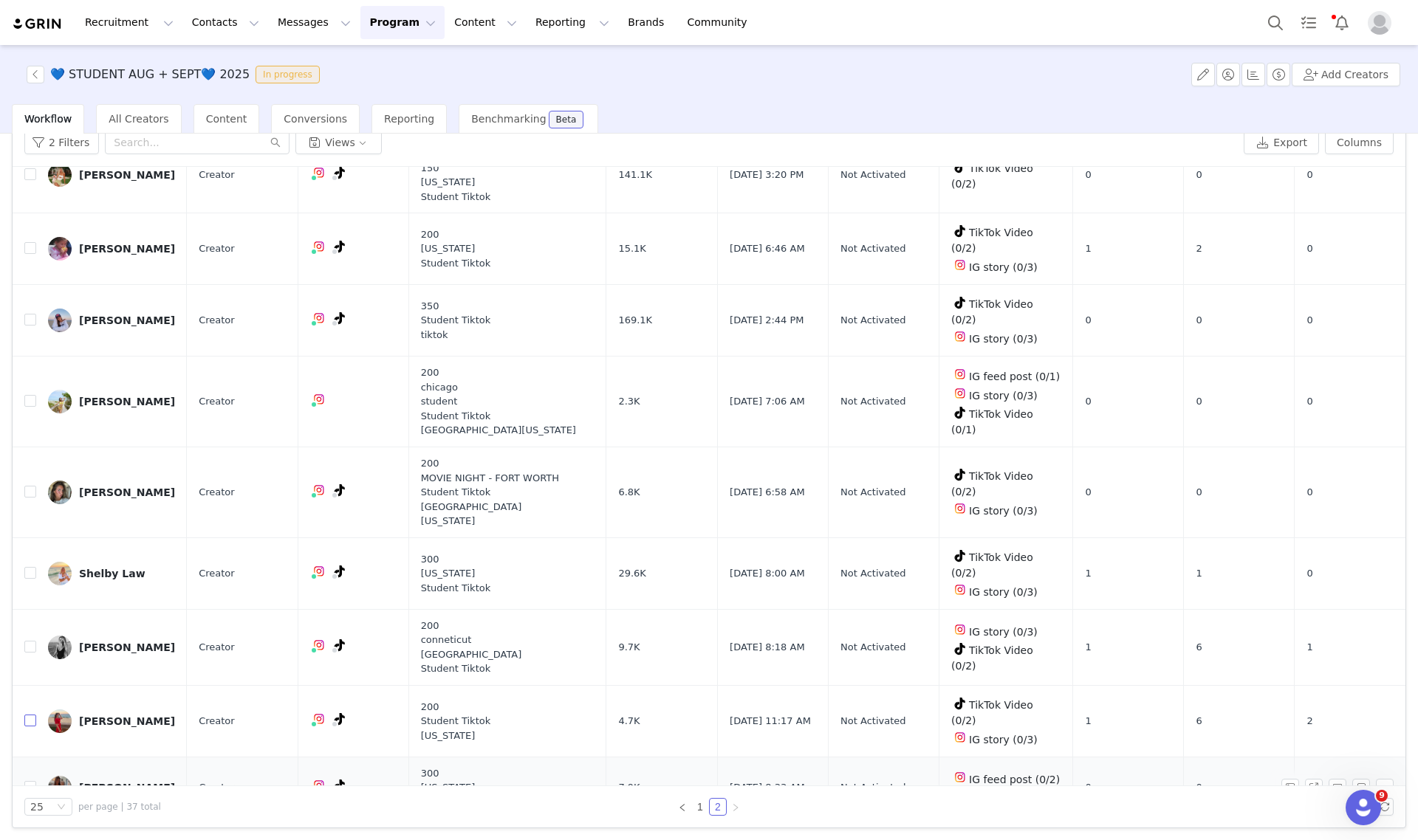
scroll to position [288, 0]
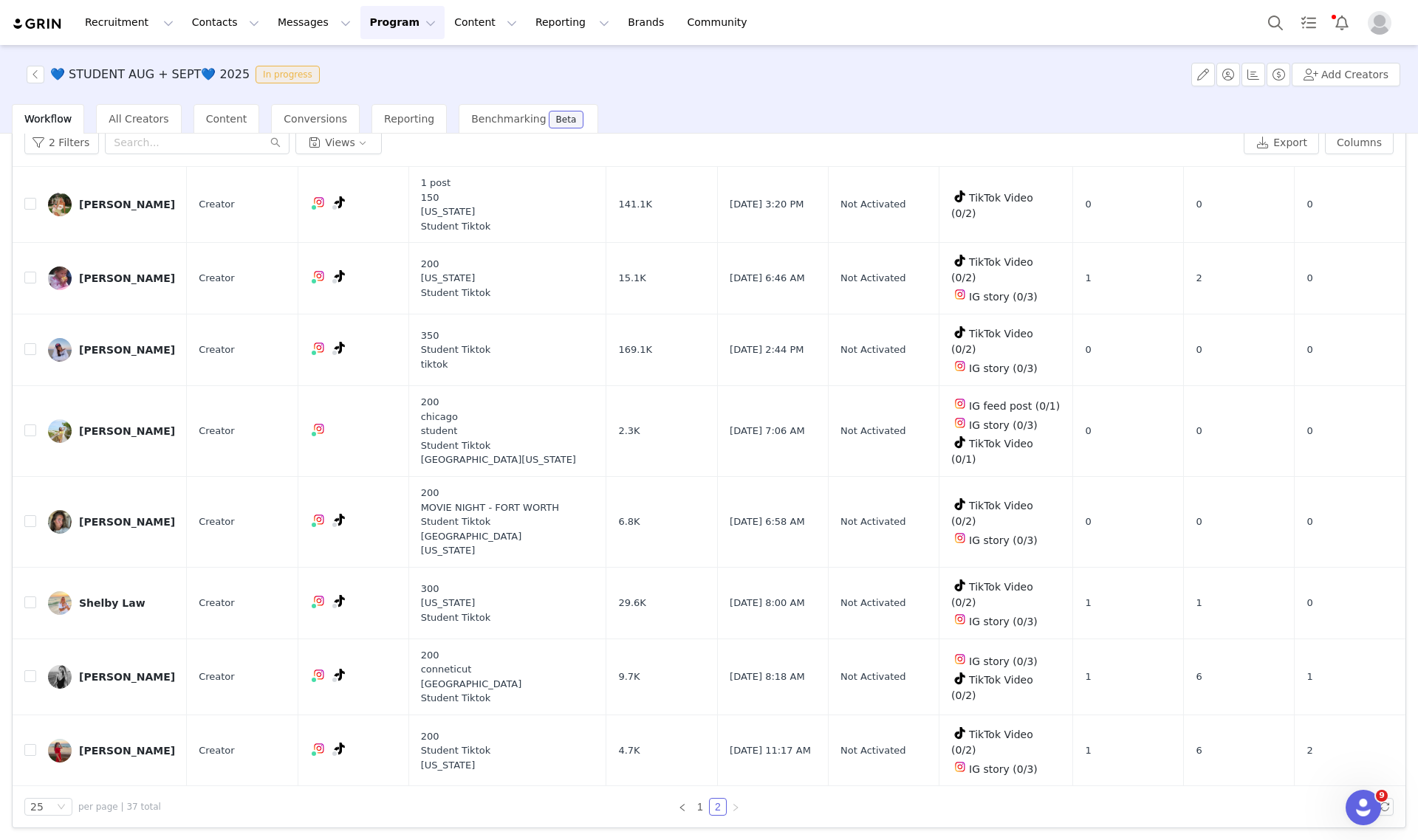
click at [30, 810] on input "checkbox" at bounding box center [30, 816] width 12 height 12
checkbox input "true"
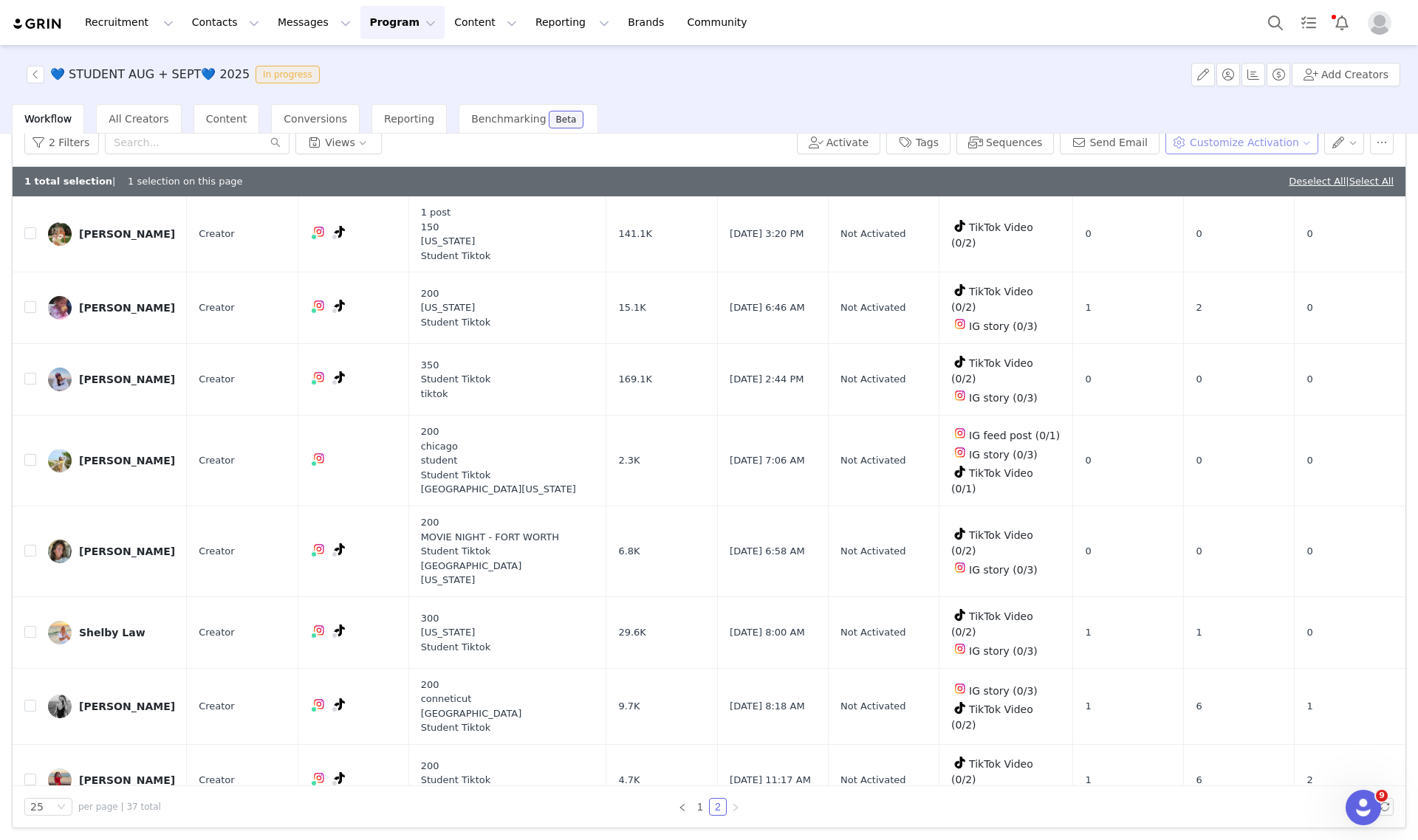
click at [1211, 145] on button "Customize Activation" at bounding box center [1242, 143] width 153 height 24
click at [1218, 175] on span "Edit Product Selection" at bounding box center [1248, 171] width 114 height 16
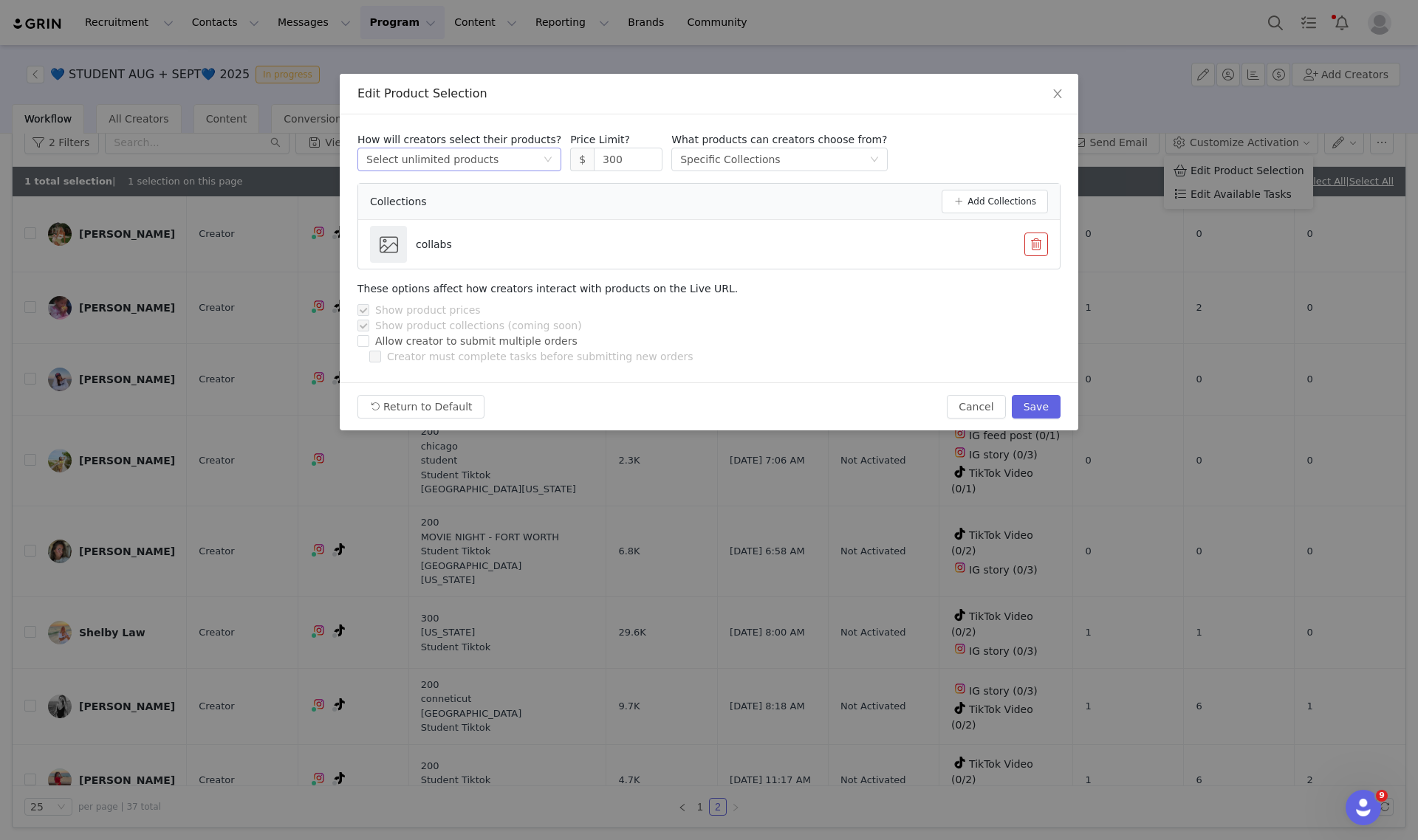
drag, startPoint x: 610, startPoint y: 160, endPoint x: 489, endPoint y: 163, distance: 121.0
click at [489, 163] on div "How will creators select their products? Select method Select unlimited product…" at bounding box center [709, 152] width 703 height 39
click at [1051, 406] on button "Save" at bounding box center [1036, 407] width 49 height 24
type input "300"
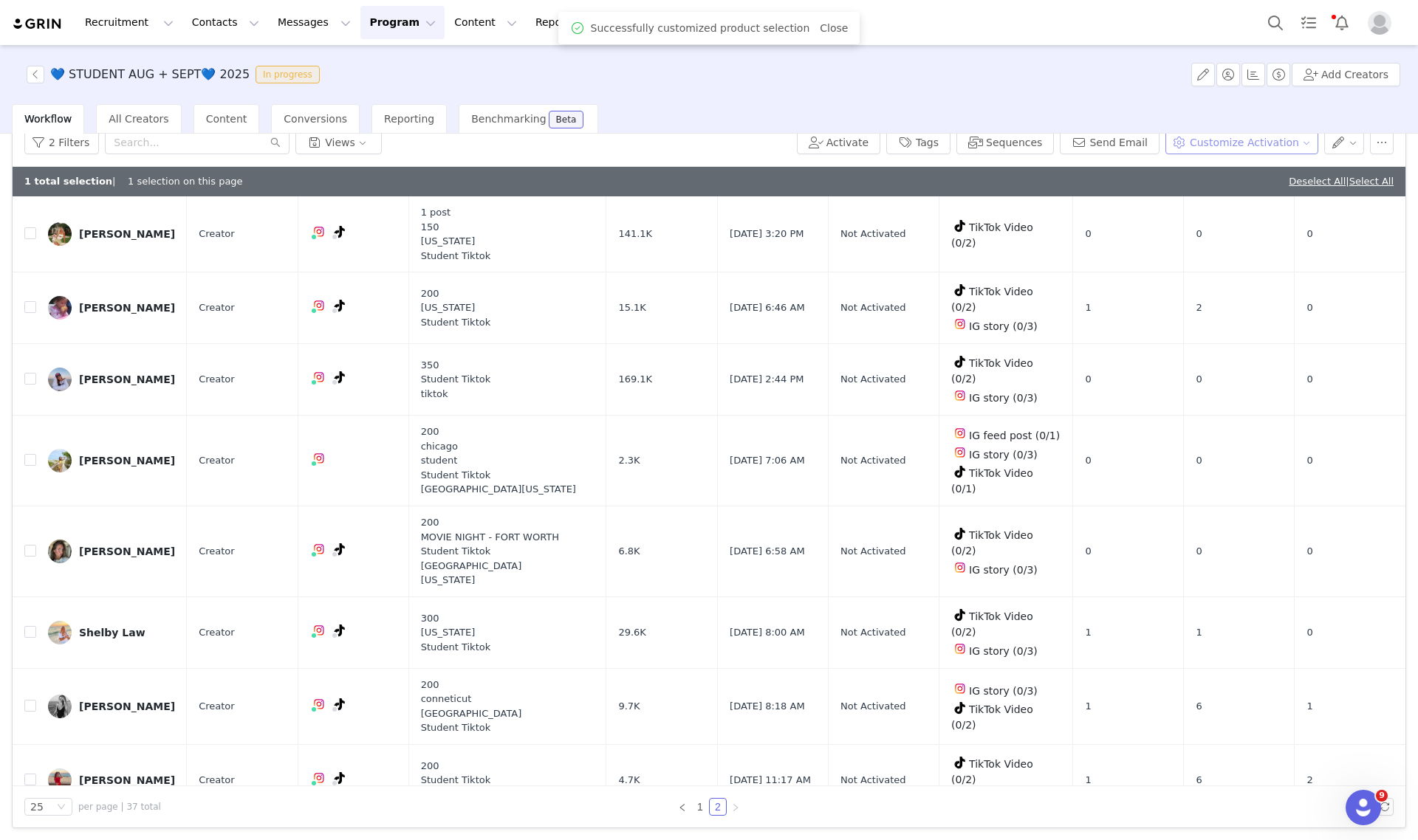
click at [1209, 143] on button "Customize Activation" at bounding box center [1242, 143] width 153 height 24
click at [1222, 167] on span "Edit Product Selection" at bounding box center [1248, 171] width 114 height 16
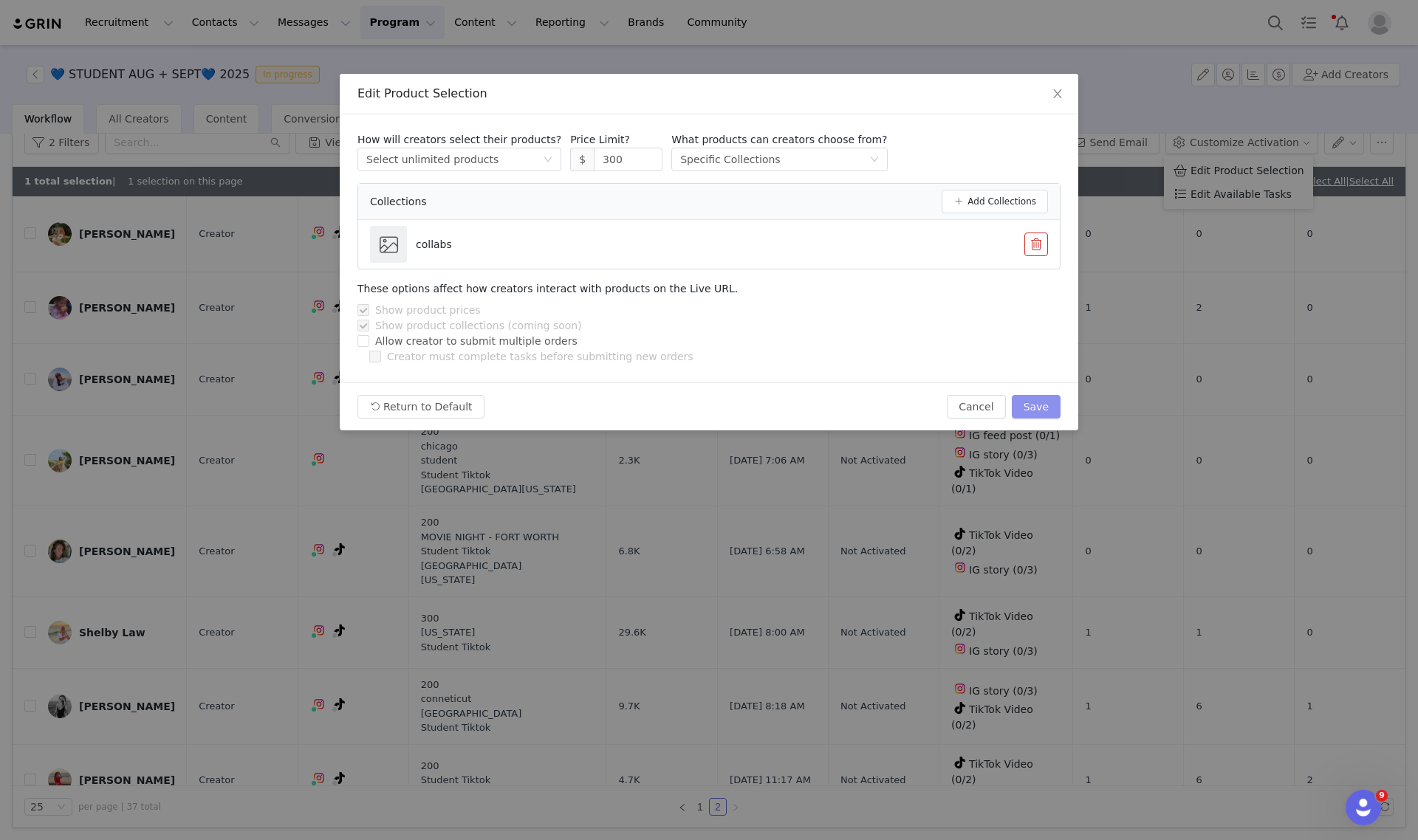
click at [1030, 403] on button "Save" at bounding box center [1036, 407] width 49 height 24
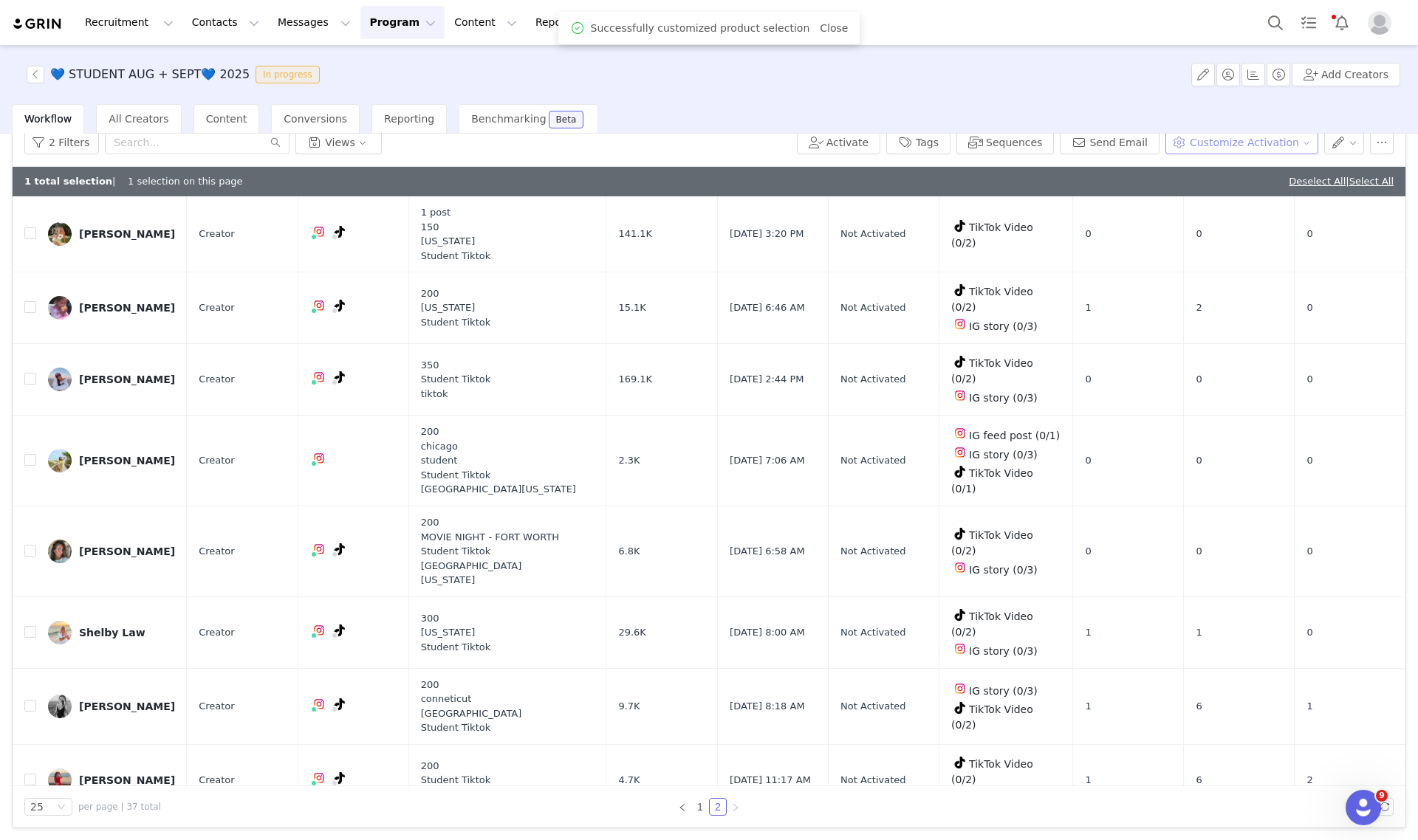
click at [1203, 144] on button "Customize Activation" at bounding box center [1242, 143] width 153 height 24
click at [1206, 194] on span "Edit Available Tasks" at bounding box center [1241, 194] width 101 height 16
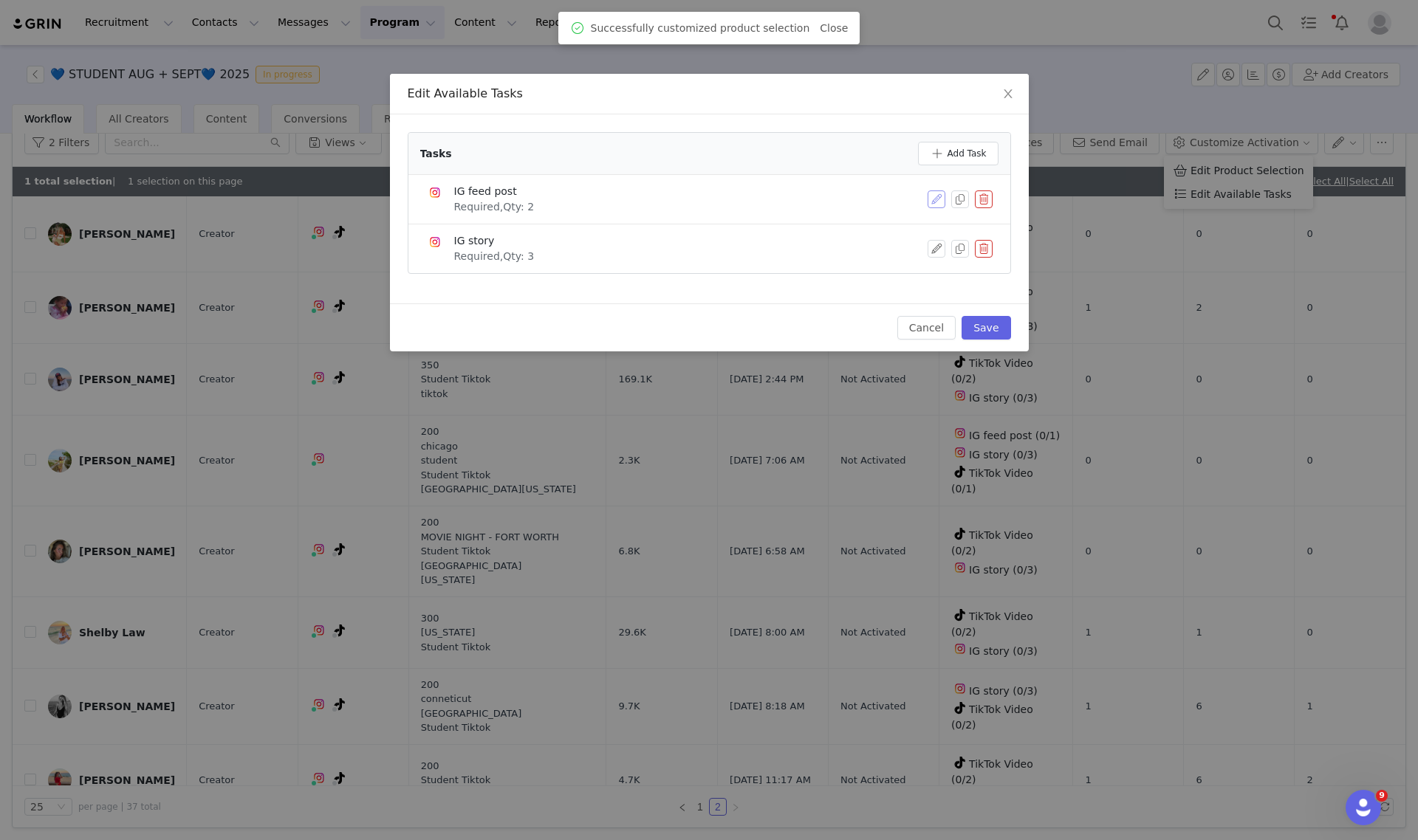
click at [931, 200] on button "button" at bounding box center [936, 200] width 18 height 18
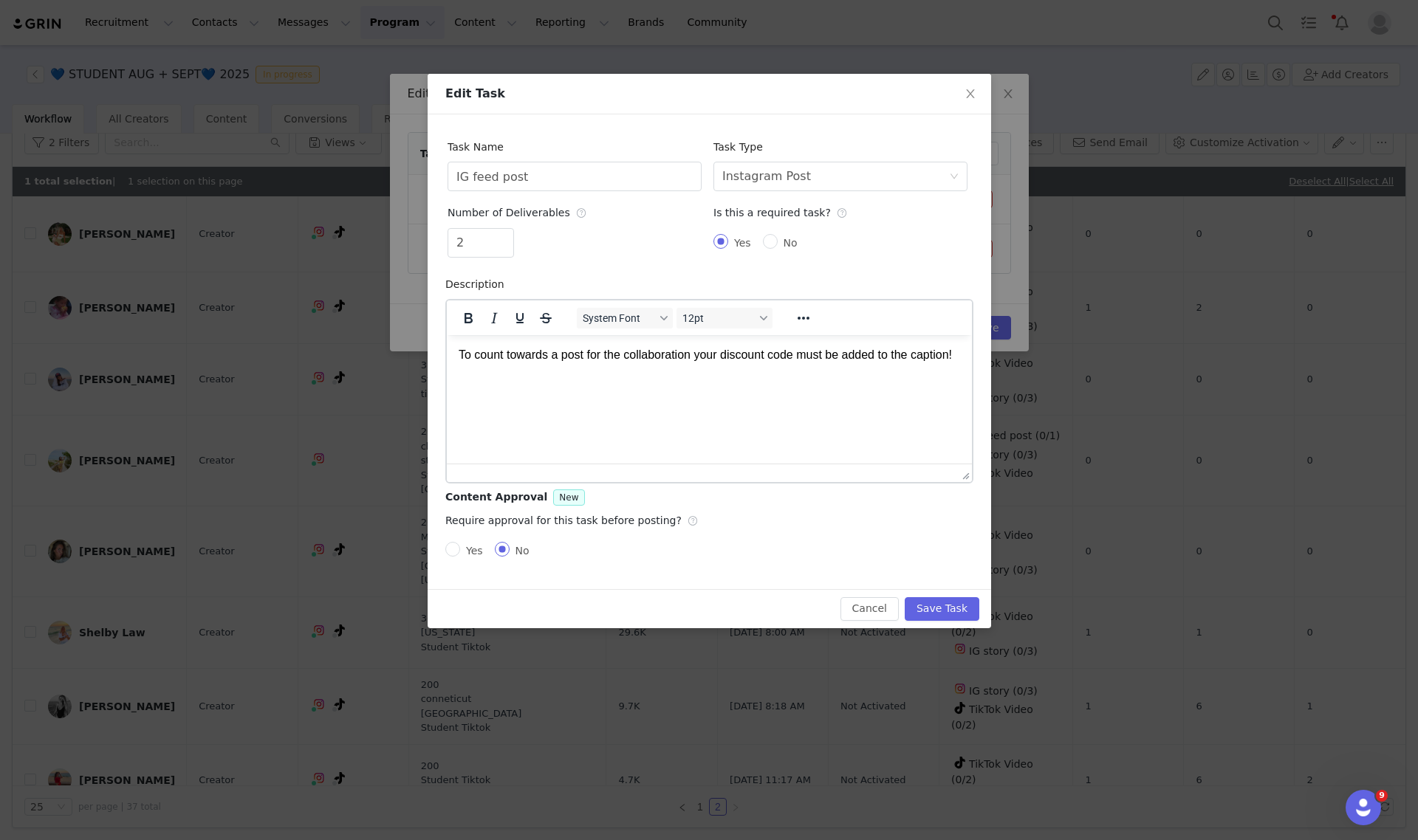
scroll to position [0, 0]
drag, startPoint x: 487, startPoint y: 177, endPoint x: 128, endPoint y: 158, distance: 359.5
click at [149, 160] on div "Edit Task Task Name IG feed post Task Type Select task type Instagram Post Numb…" at bounding box center [709, 420] width 1418 height 840
type input "TikTok Video"
click at [737, 172] on div "Instagram Post" at bounding box center [767, 177] width 89 height 28
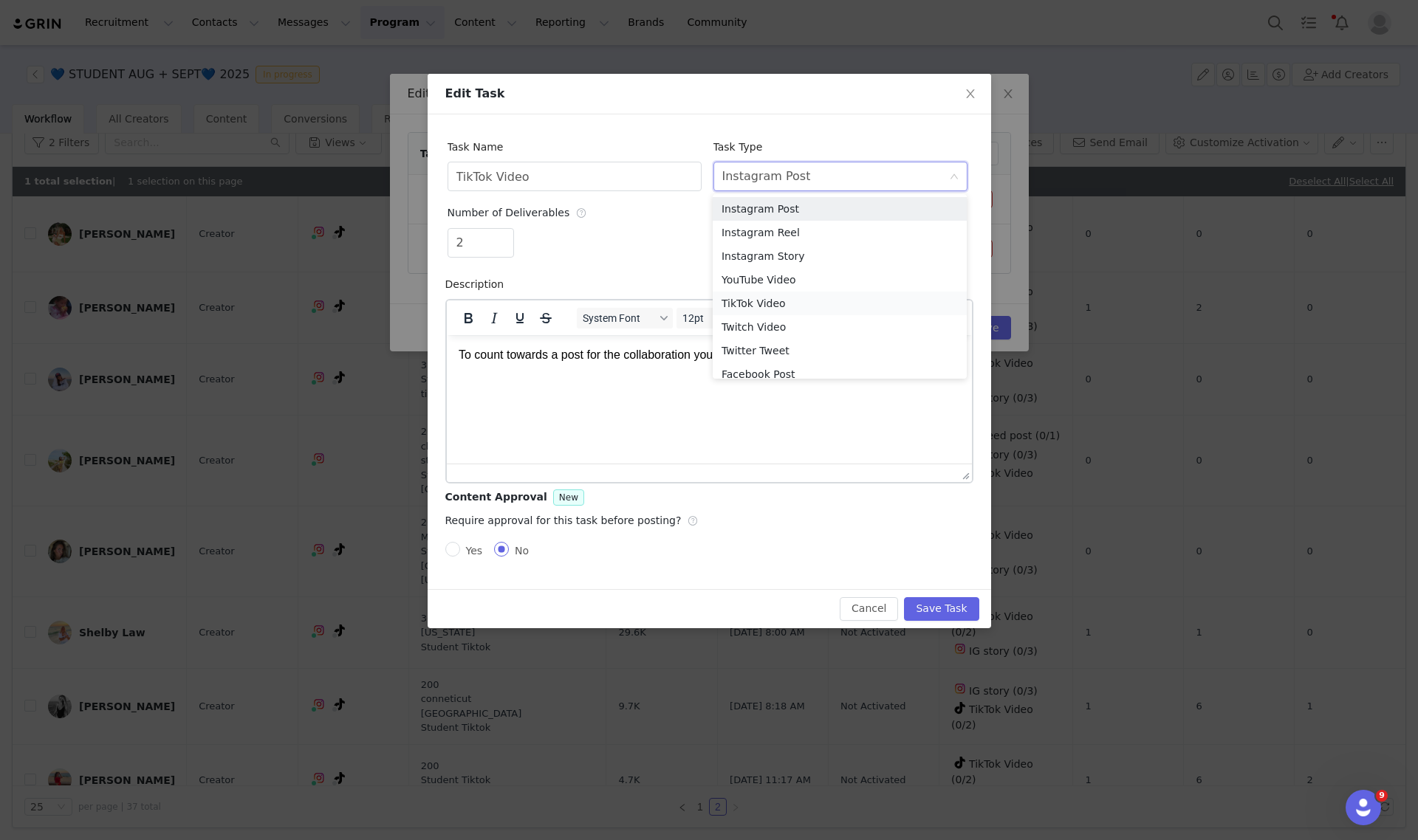
click at [747, 301] on li "TikTok Video" at bounding box center [840, 303] width 254 height 24
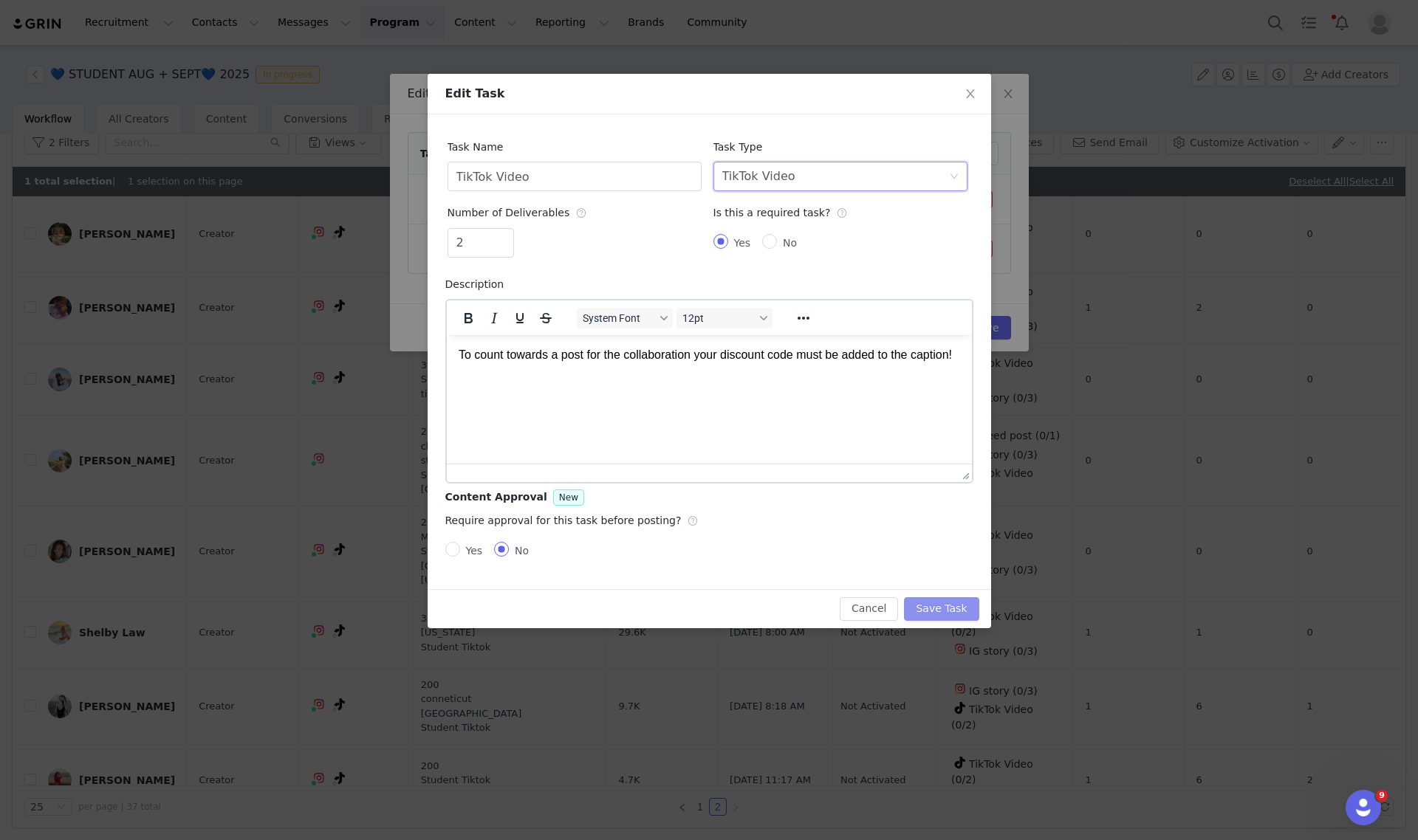
click at [945, 614] on button "Save Task" at bounding box center [941, 609] width 75 height 24
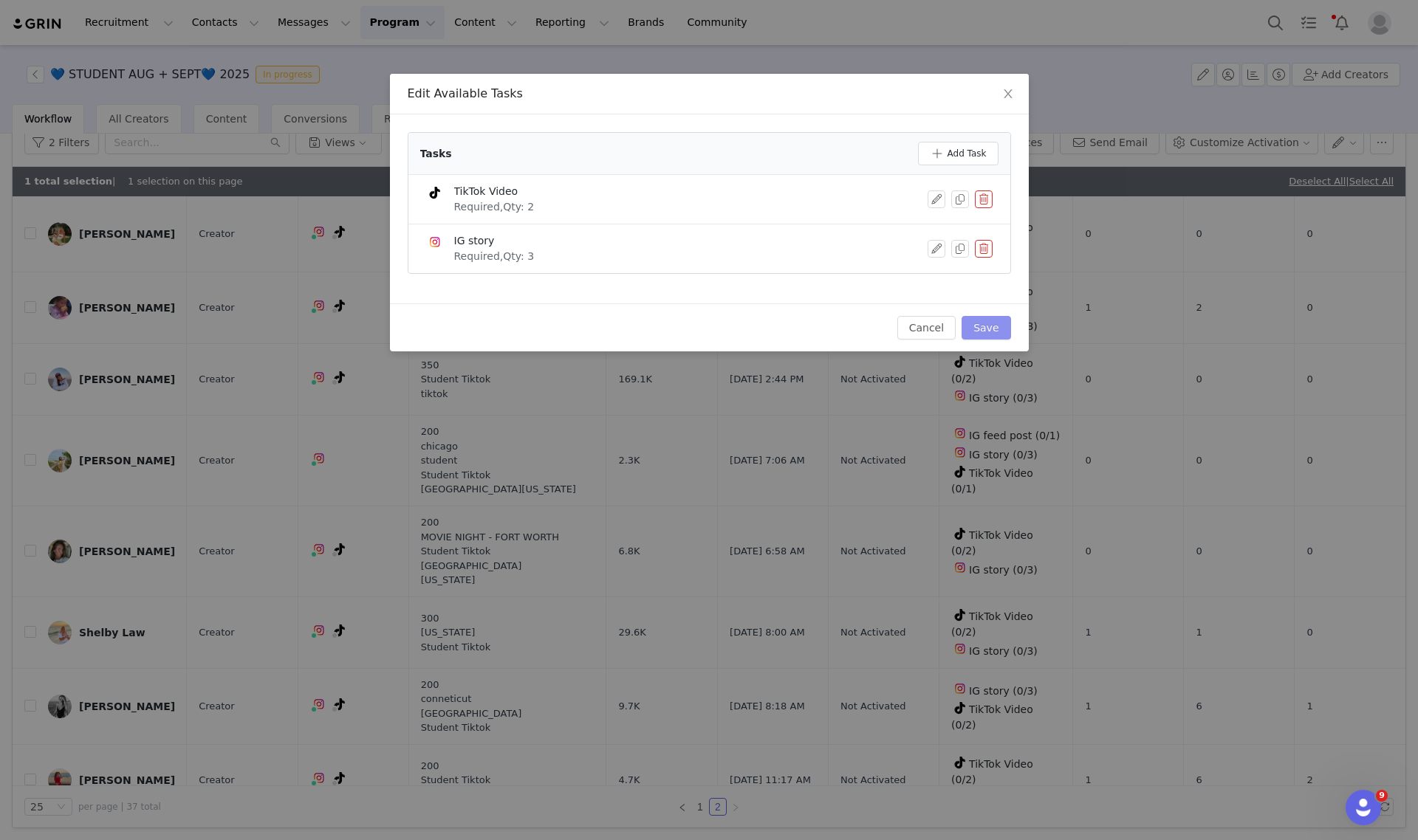
click at [997, 322] on button "Save" at bounding box center [986, 328] width 49 height 24
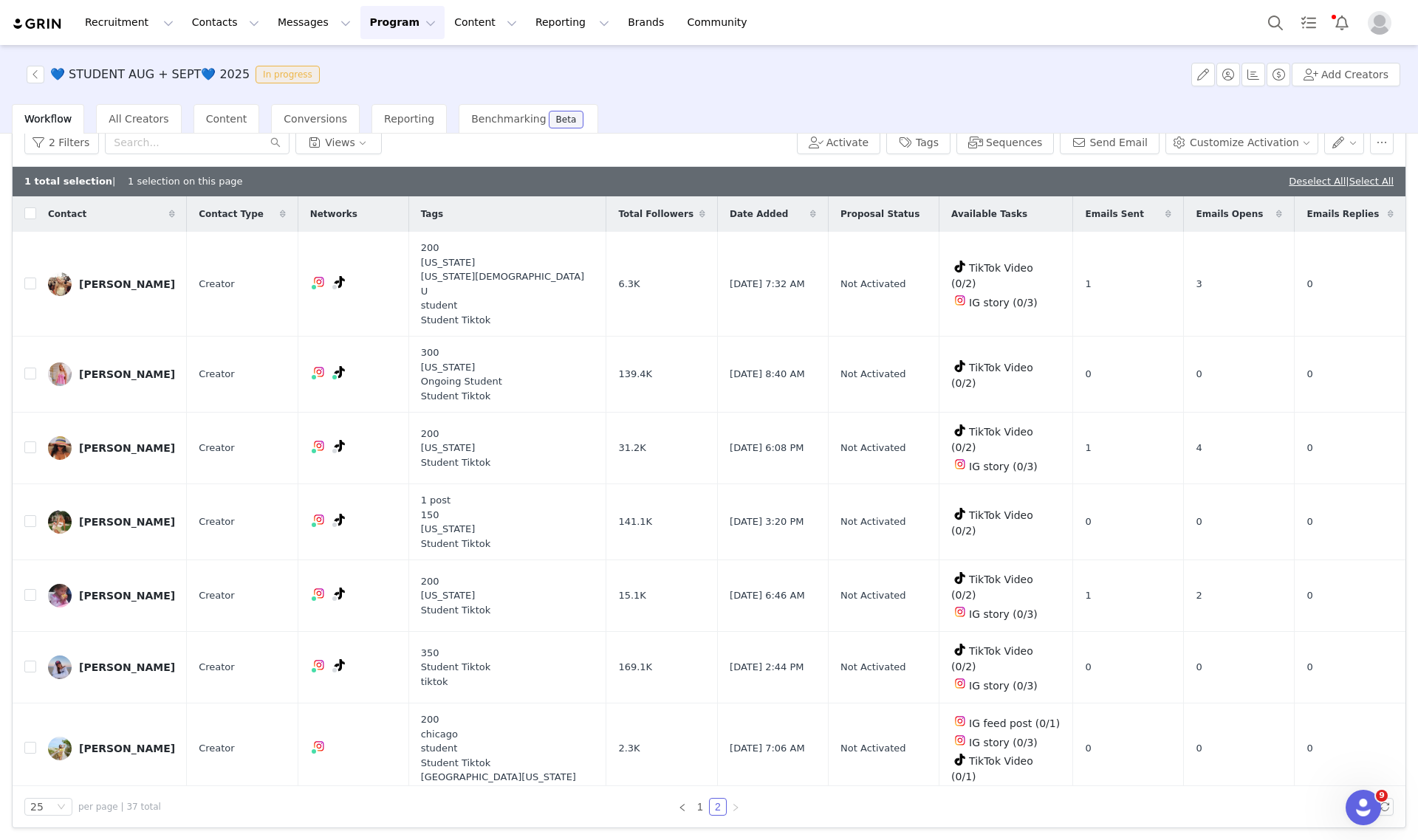
drag, startPoint x: 1286, startPoint y: 176, endPoint x: 1256, endPoint y: 192, distance: 34.0
click at [1289, 176] on link "Deselect All" at bounding box center [1317, 181] width 57 height 11
checkbox input "false"
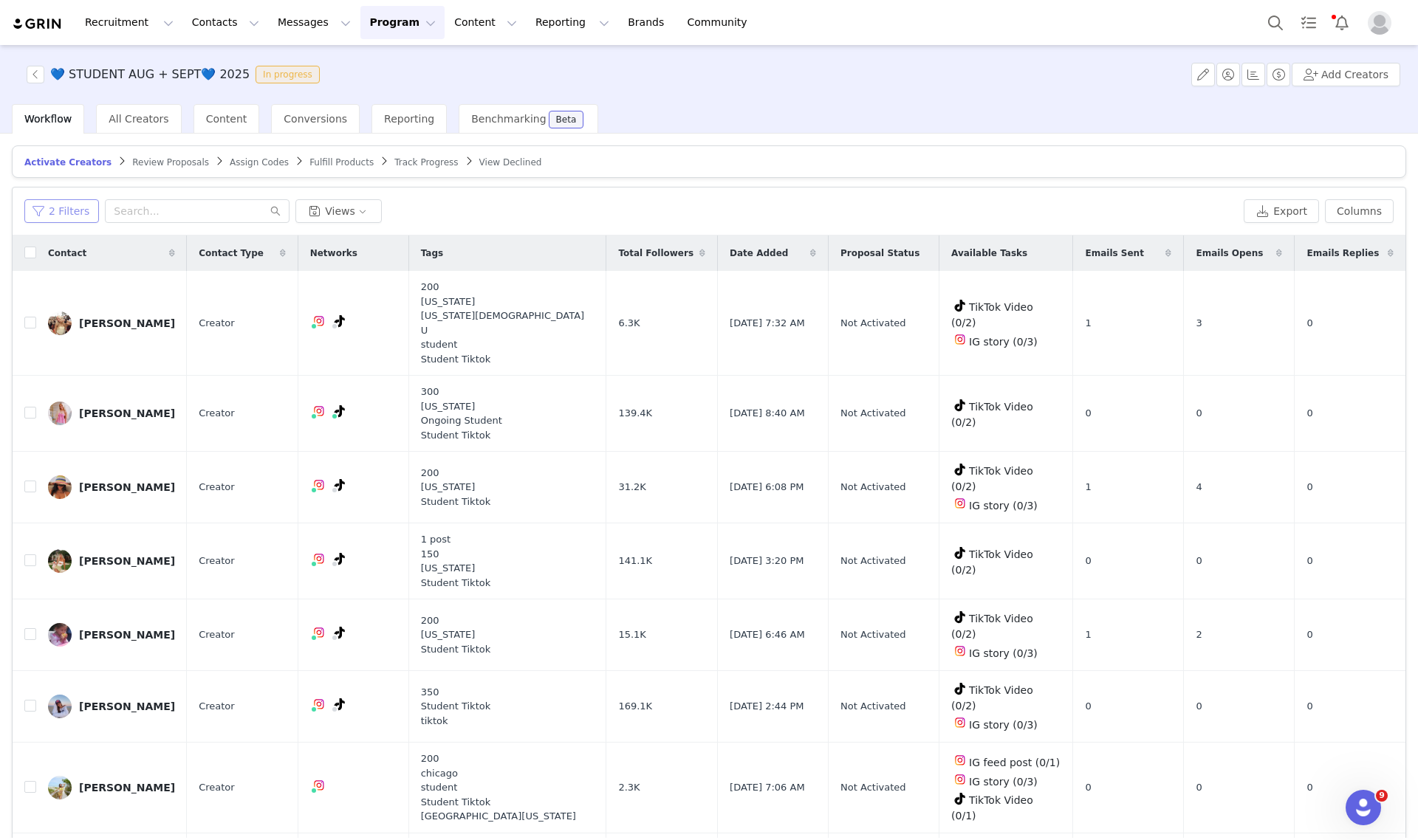
click at [61, 211] on button "2 Filters" at bounding box center [61, 211] width 75 height 24
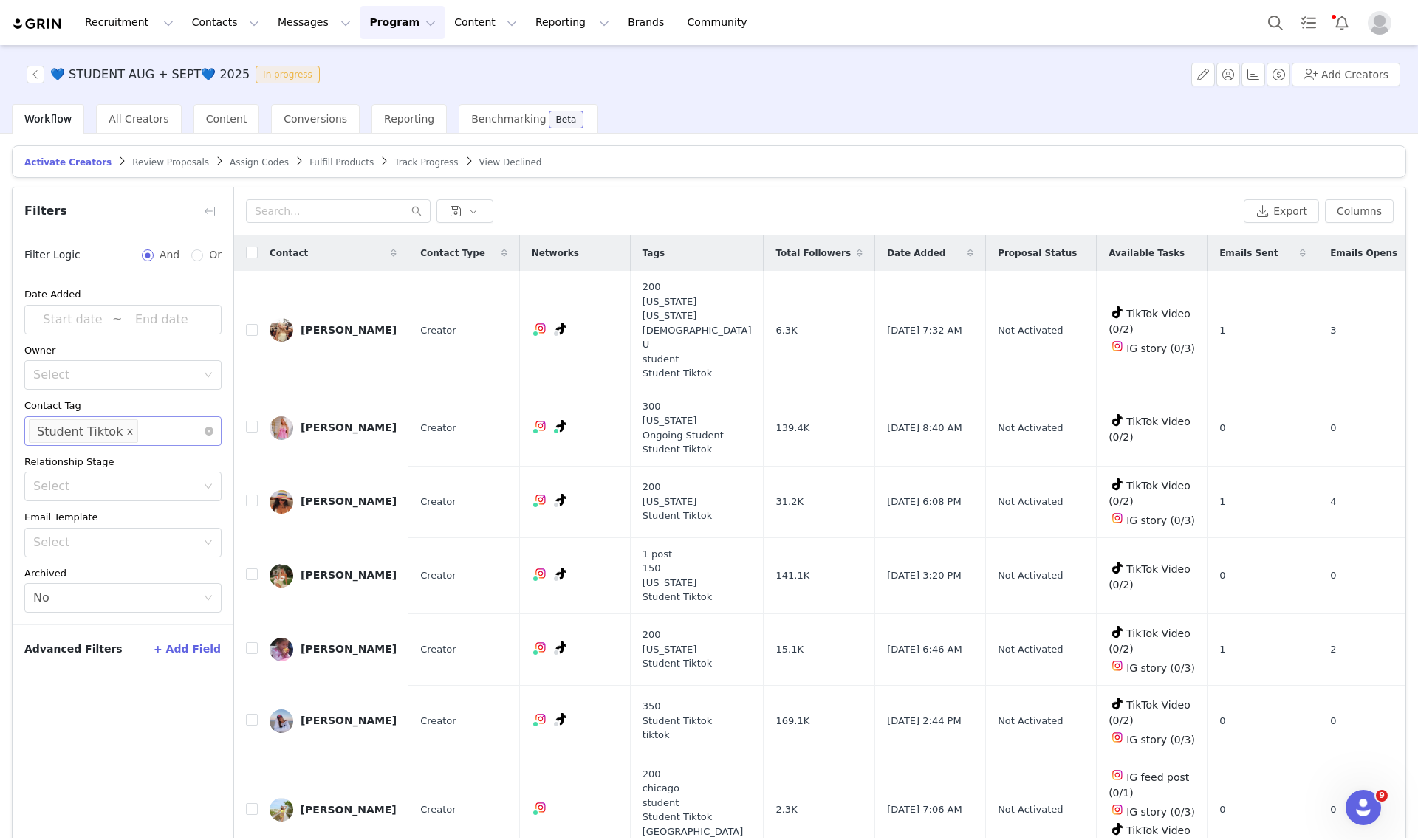
click at [128, 430] on icon "icon: close" at bounding box center [130, 430] width 5 height 5
click at [208, 205] on button "button" at bounding box center [210, 211] width 24 height 24
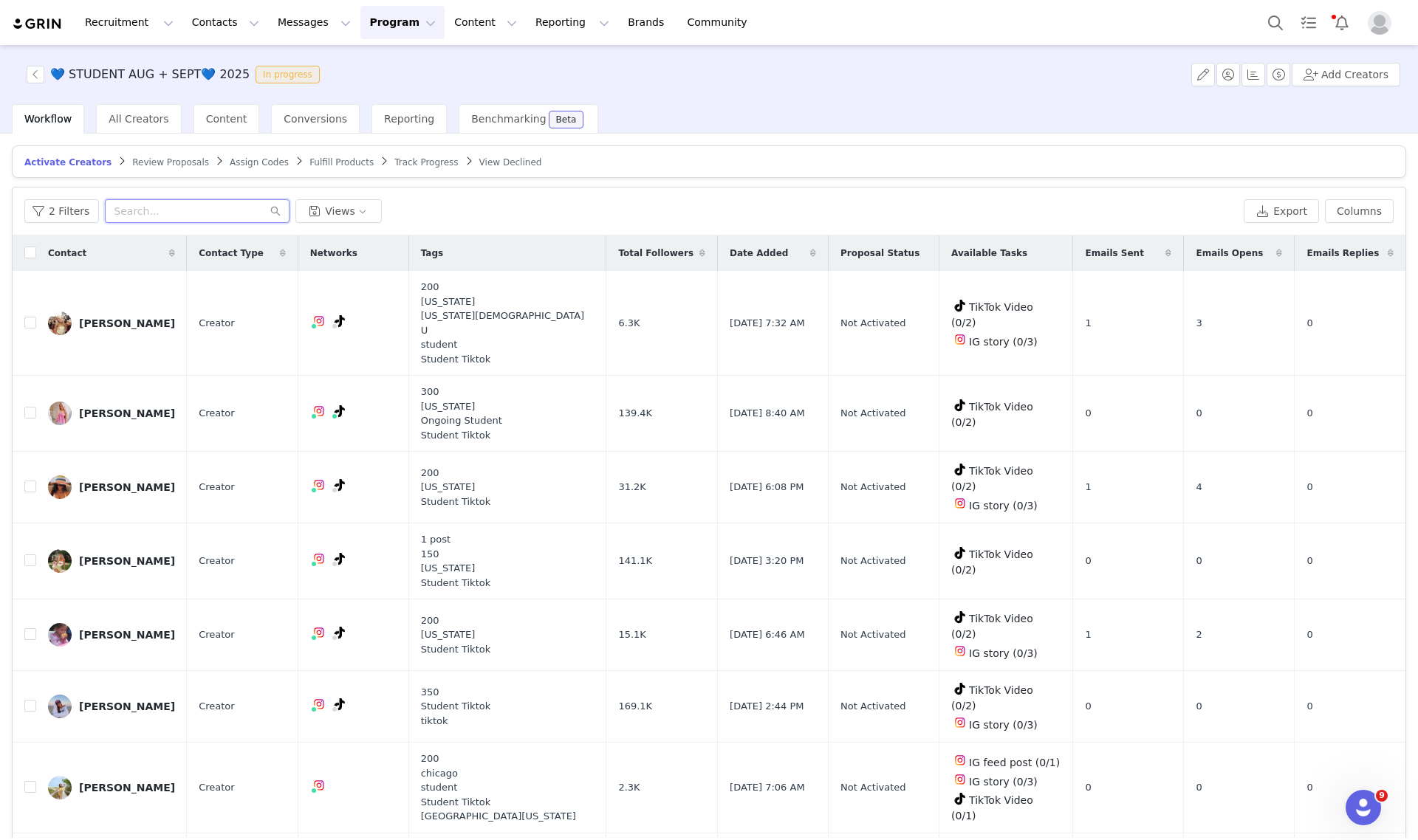
paste input "kaitlynhall264@gmail.com"
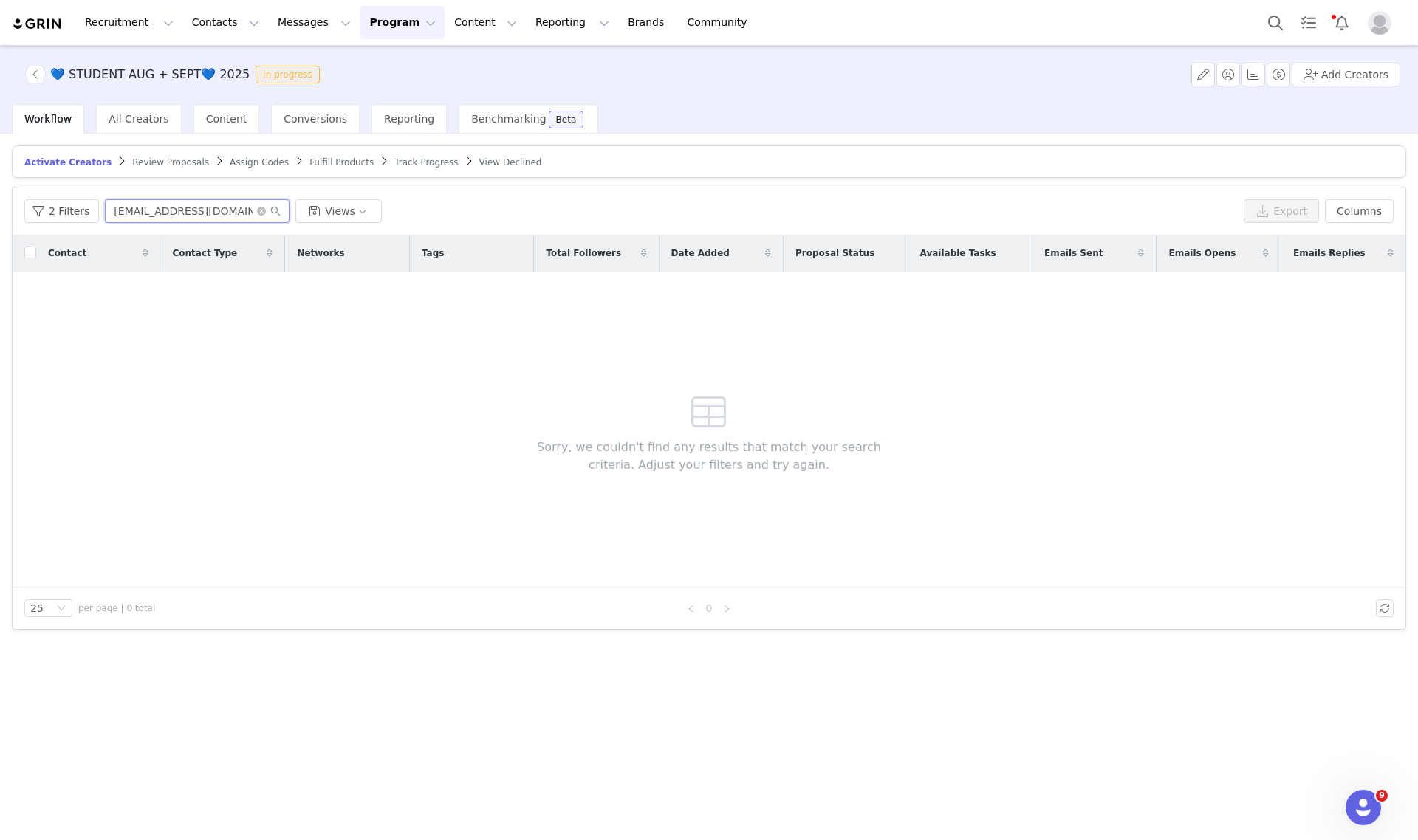
type input "kaitlynhall264@gmail.com"
click at [394, 160] on span "Track Progress" at bounding box center [426, 163] width 64 height 10
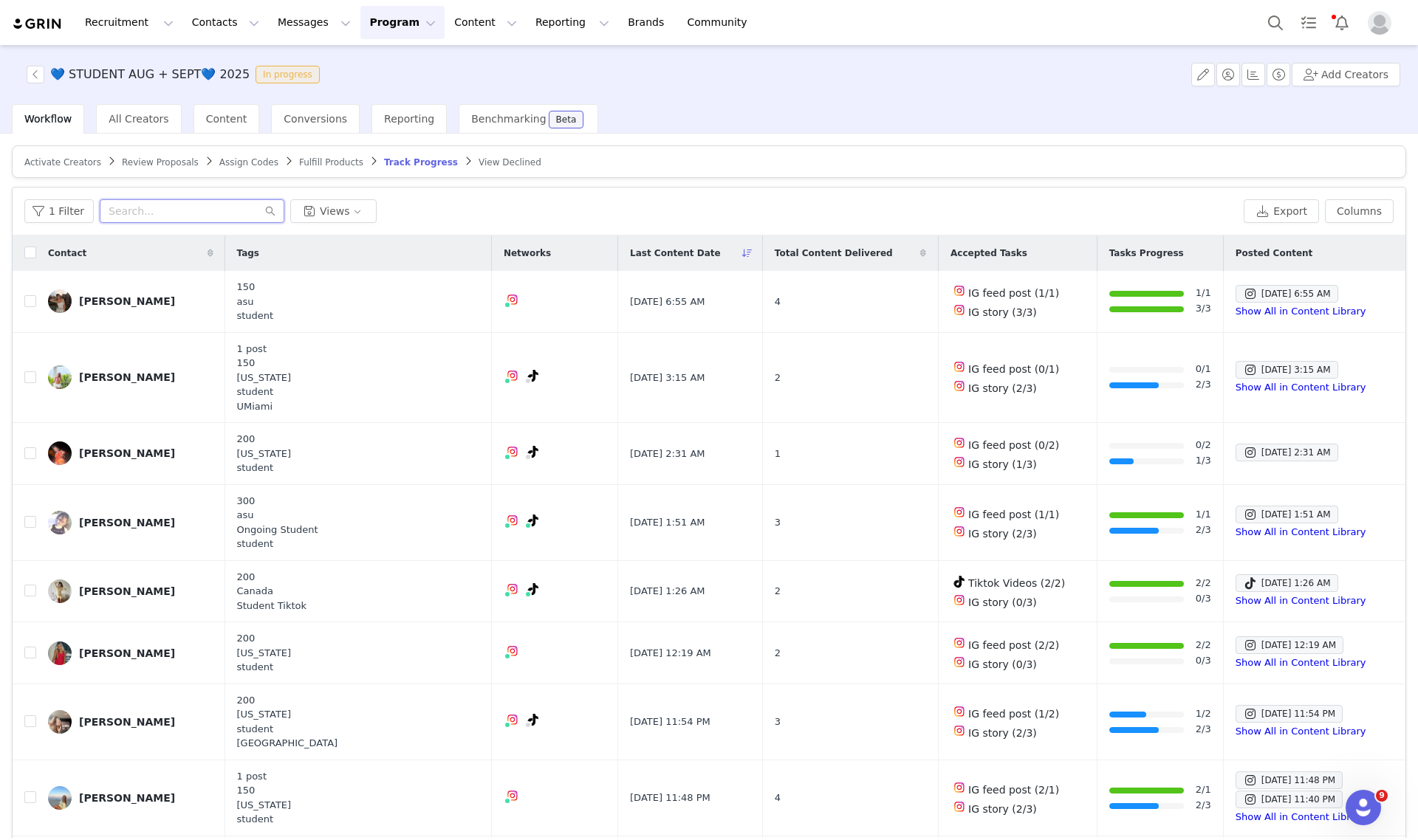
paste input "kaitlynhall264@gmail.com"
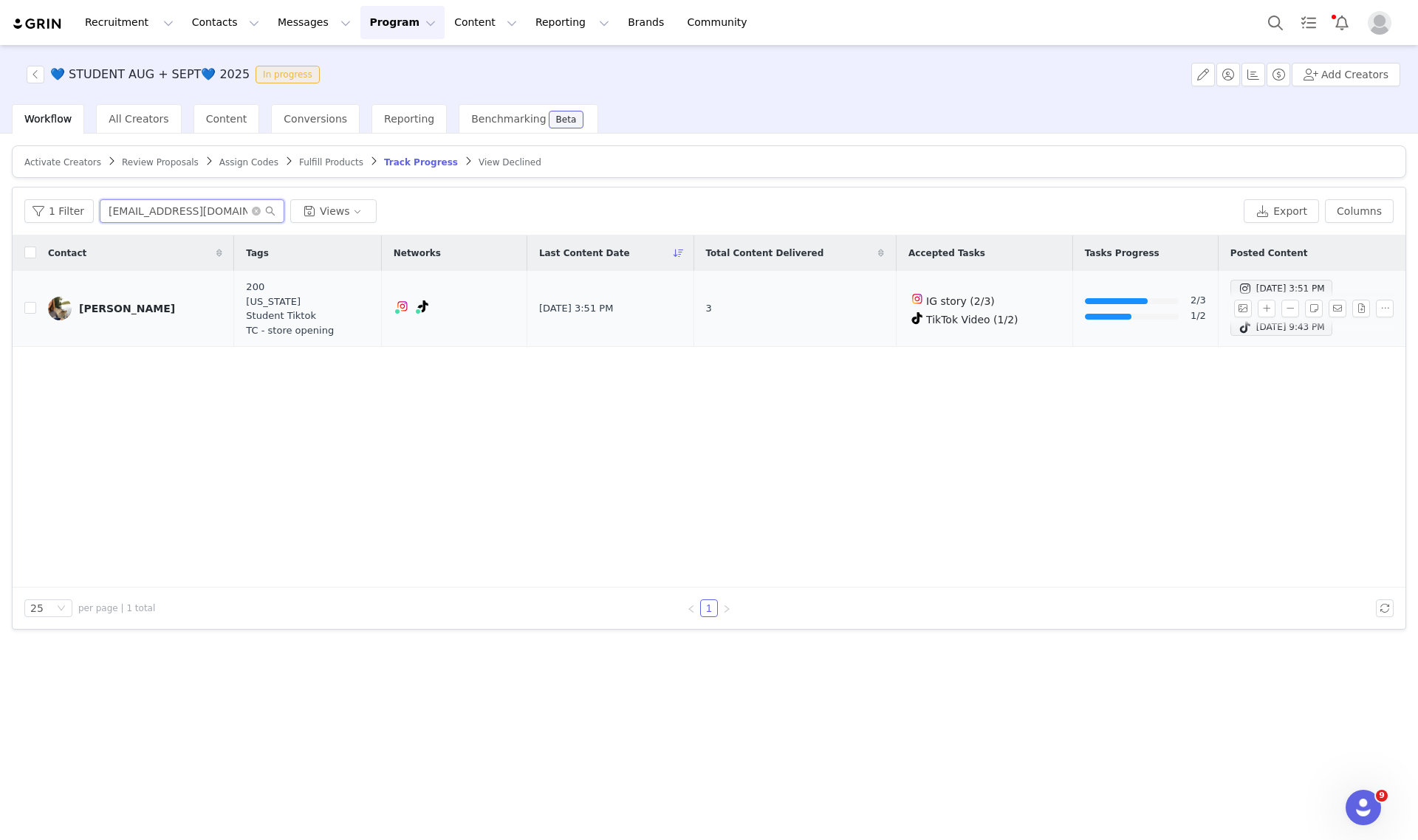
type input "kaitlynhall264@gmail.com"
click at [121, 306] on div "Kaitlyn Hall" at bounding box center [127, 308] width 96 height 12
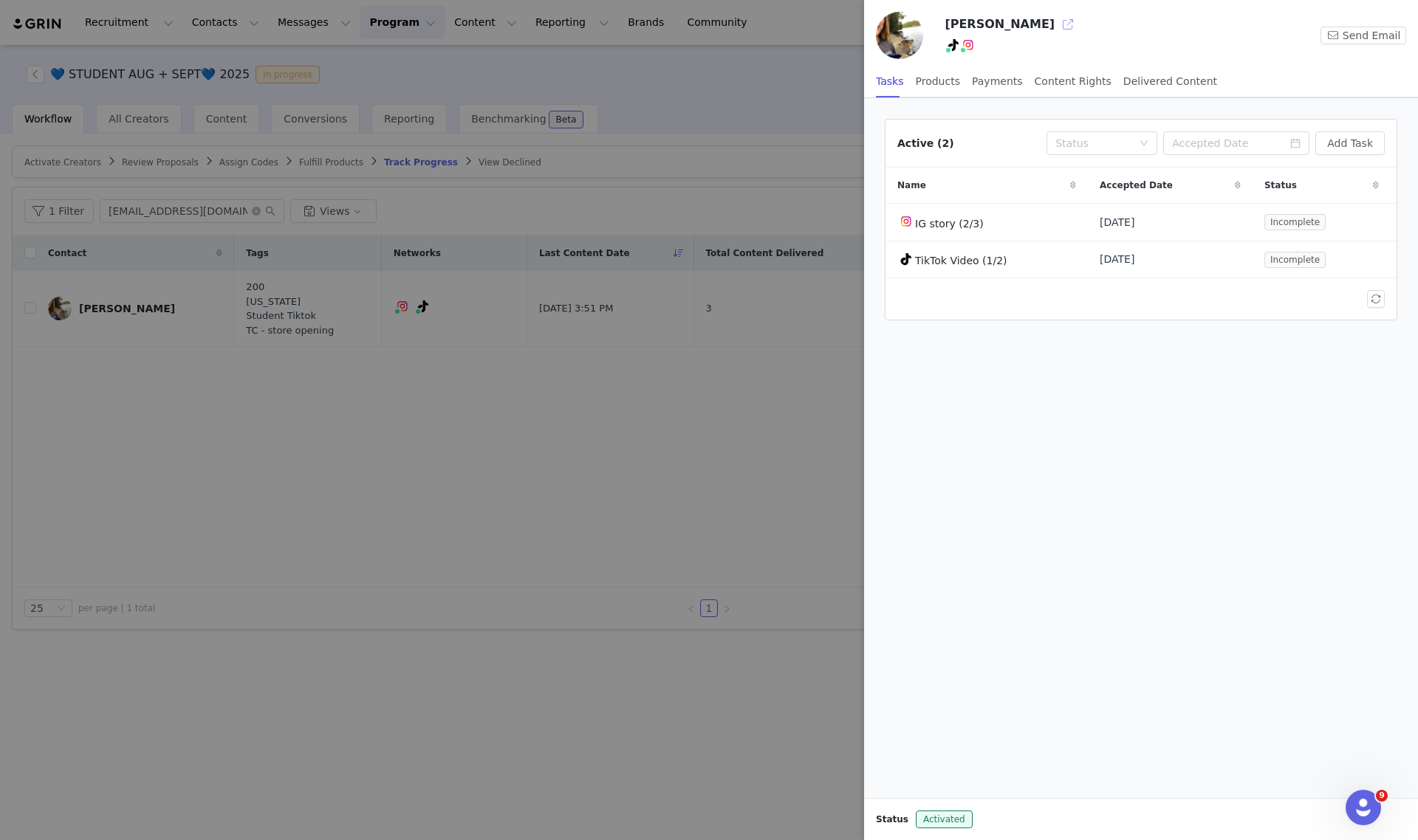
click at [1056, 30] on button "button" at bounding box center [1068, 24] width 24 height 24
click at [308, 419] on div at bounding box center [709, 420] width 1418 height 840
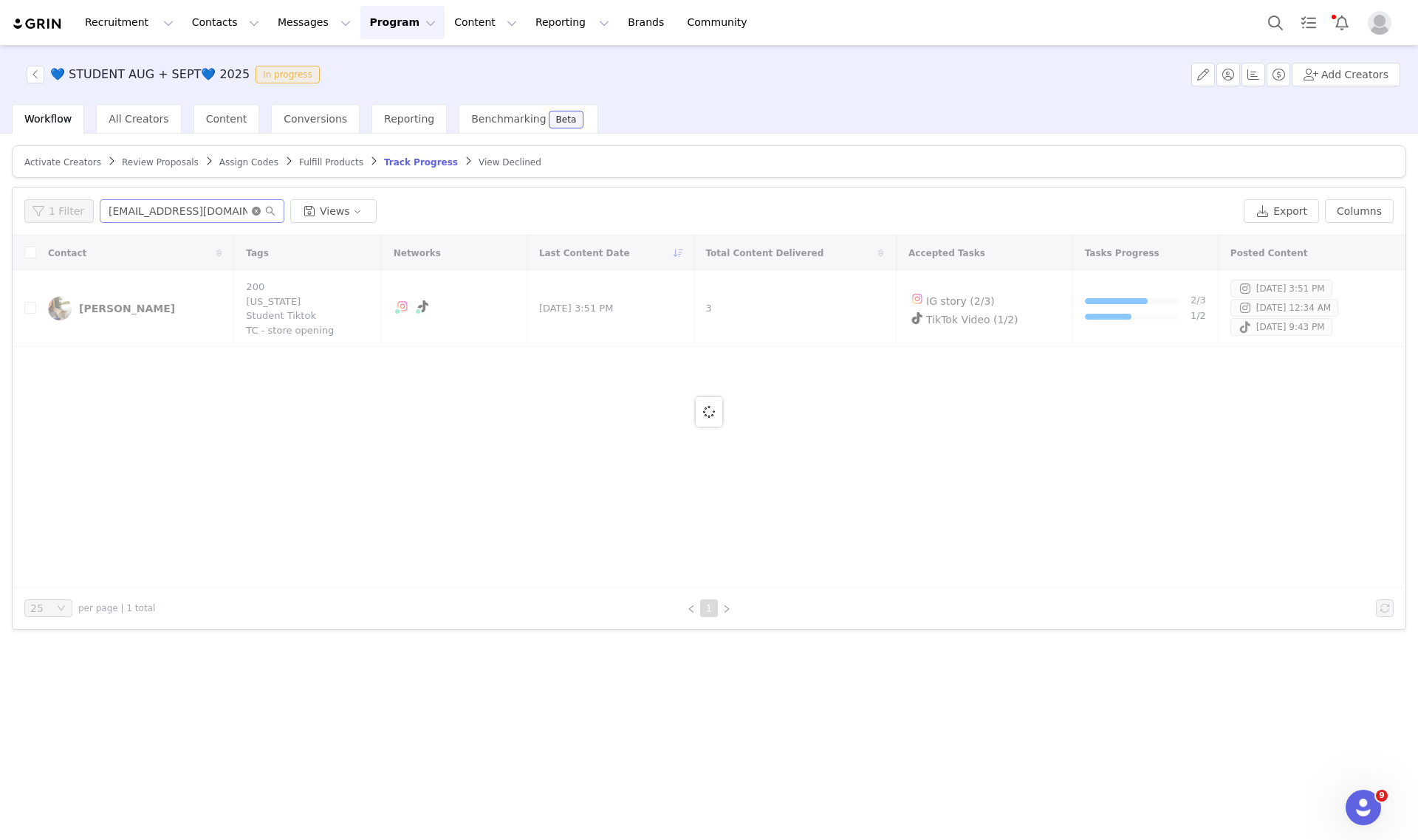
click at [251, 207] on icon "icon: close-circle" at bounding box center [256, 211] width 9 height 9
paste input "adeliminkova@gmail.com"
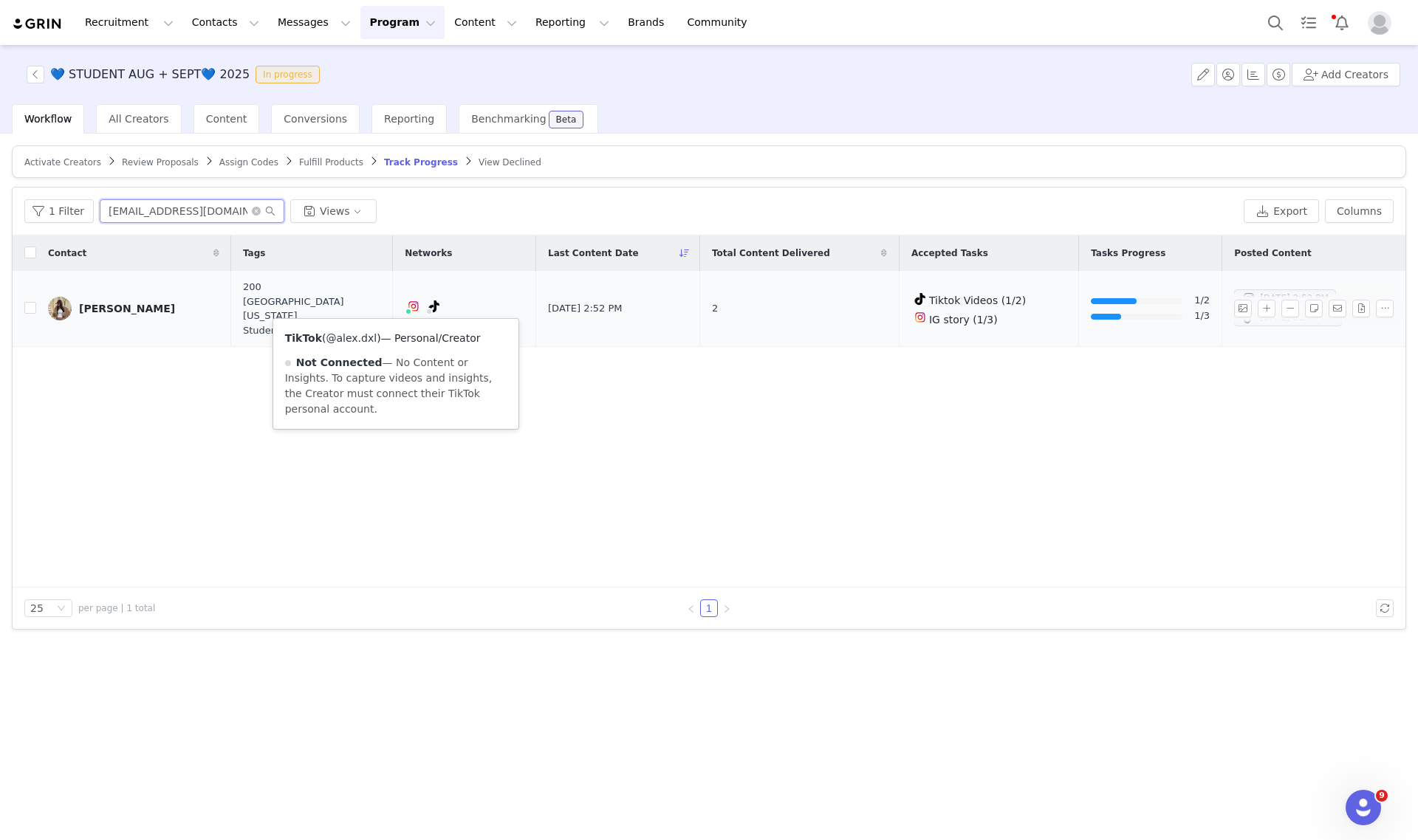
type input "adeliminkova@gmail.com"
click at [348, 340] on link "@alex.dxl" at bounding box center [351, 338] width 51 height 12
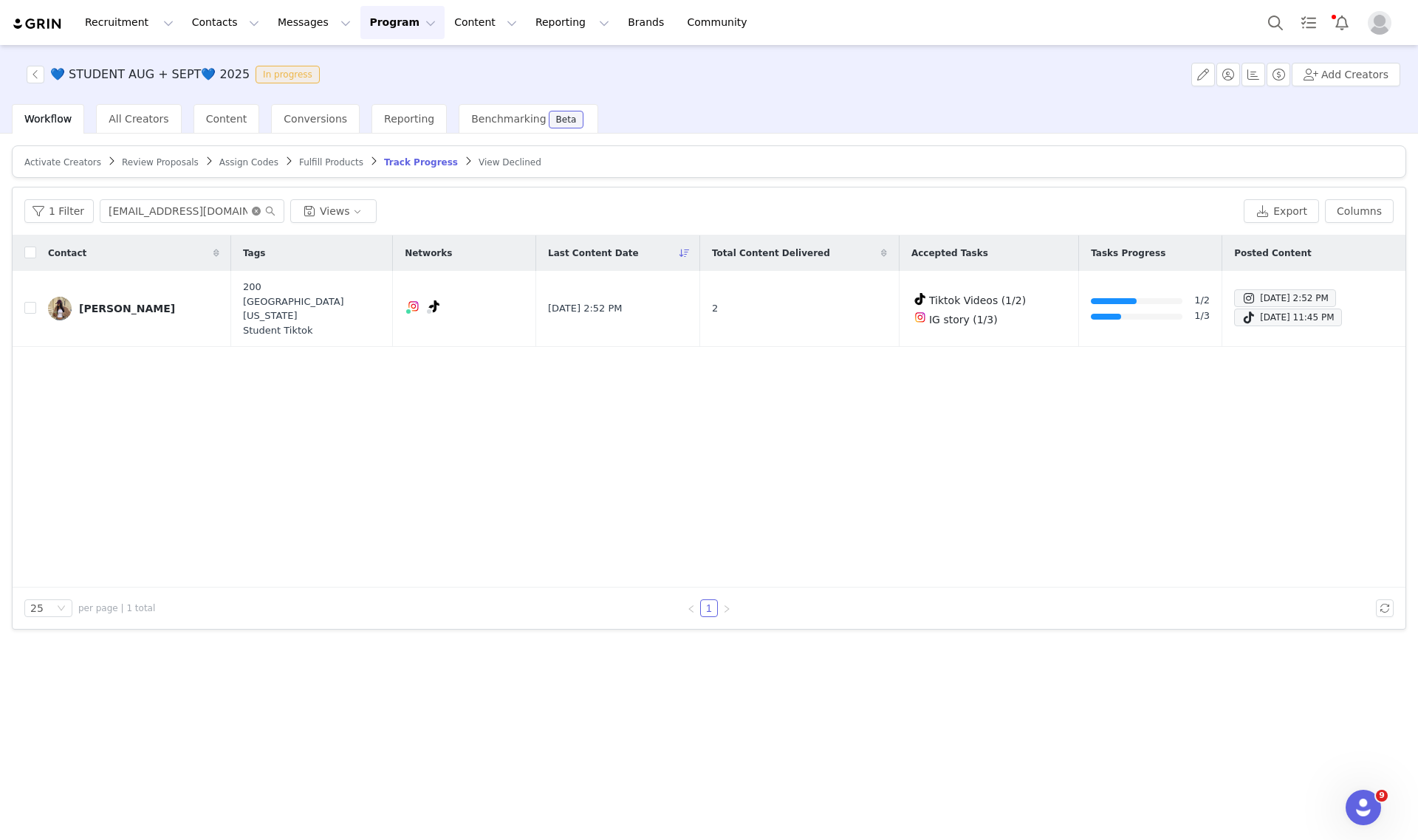
click at [253, 211] on icon "icon: close-circle" at bounding box center [256, 211] width 9 height 9
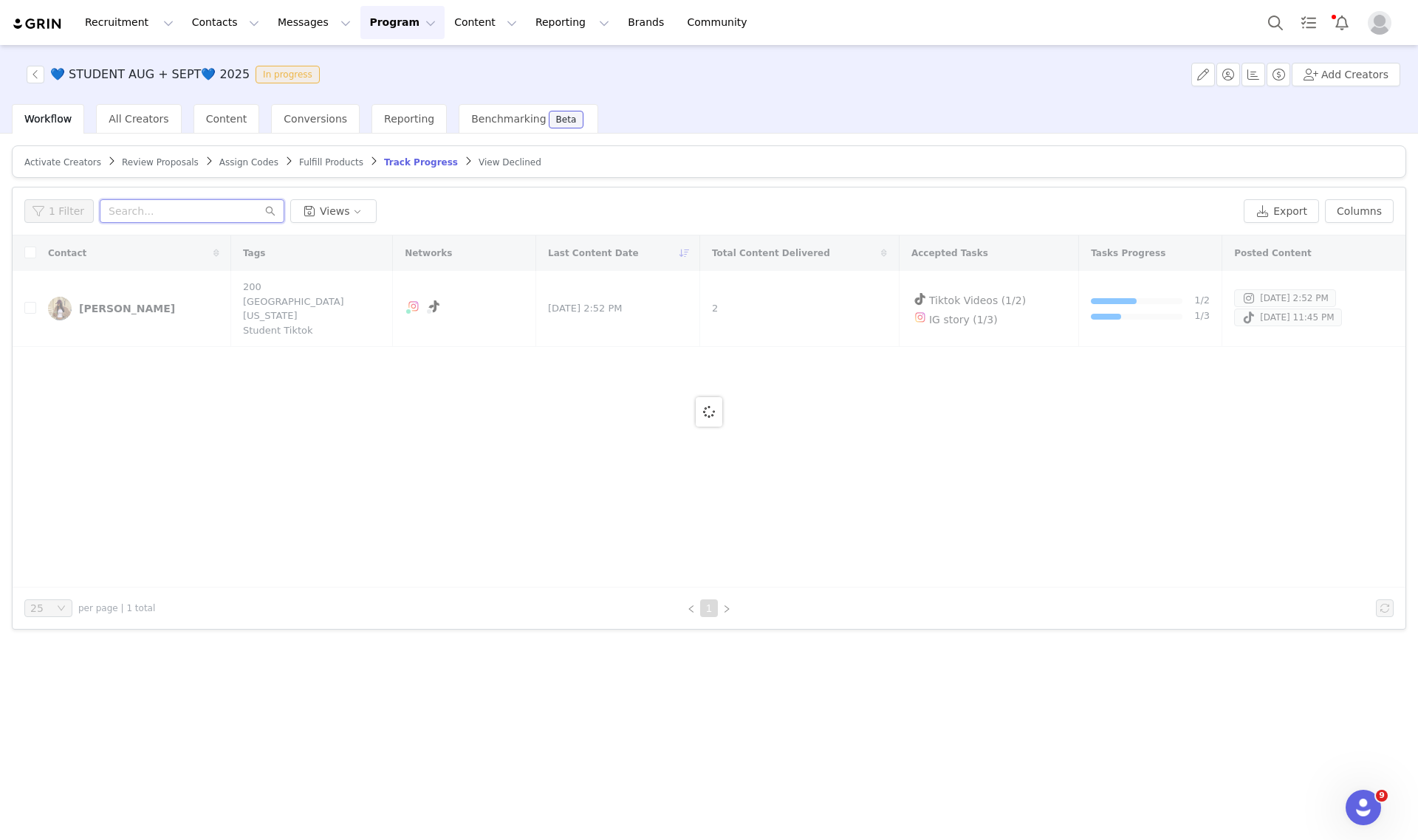
paste input "summerj23866@icloud.com"
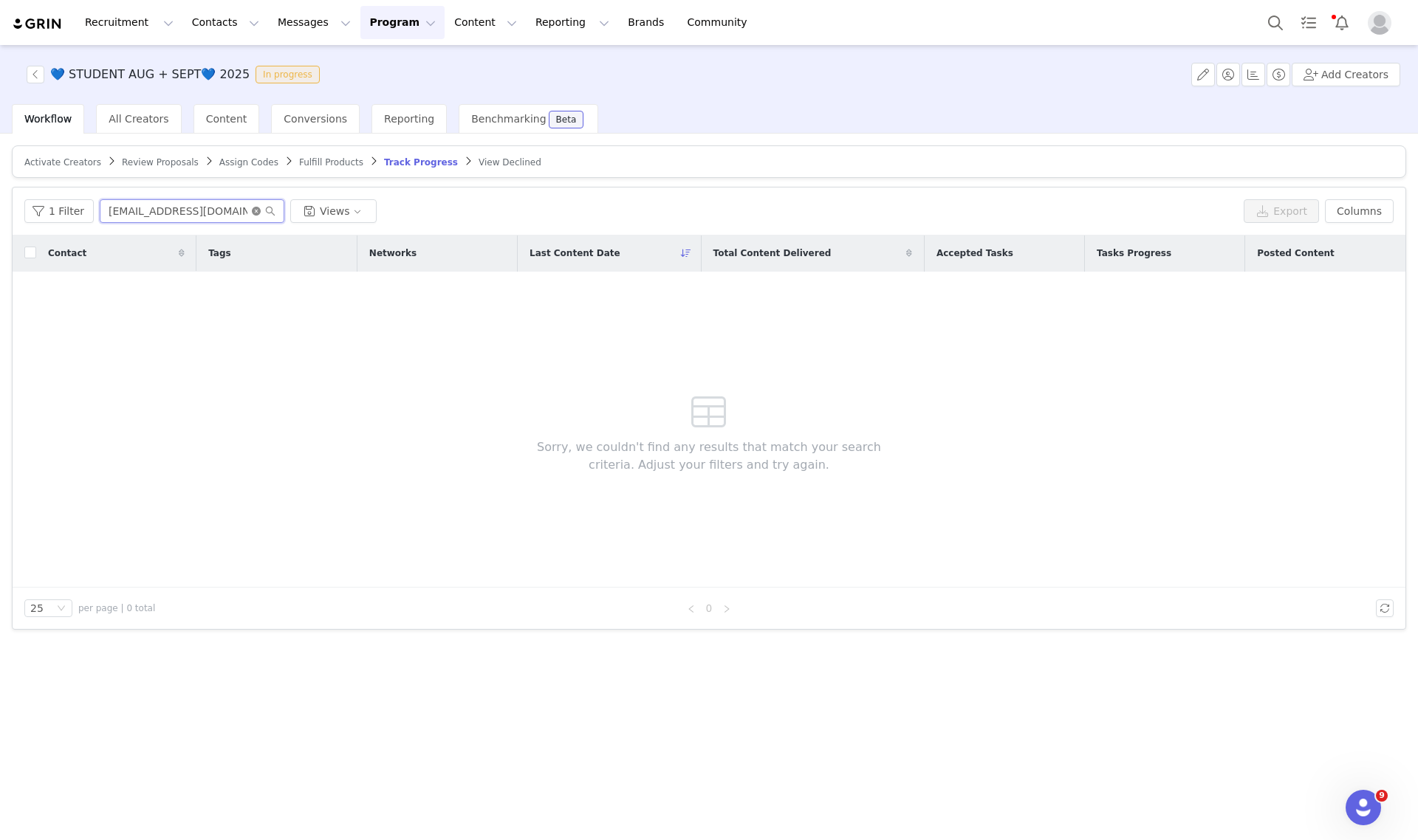
type input "summerj23866@icloud.com"
click at [251, 212] on icon "icon: close-circle" at bounding box center [256, 211] width 9 height 9
click at [58, 163] on span "Activate Creators" at bounding box center [63, 163] width 77 height 10
click at [257, 209] on icon "icon: close-circle" at bounding box center [261, 211] width 9 height 9
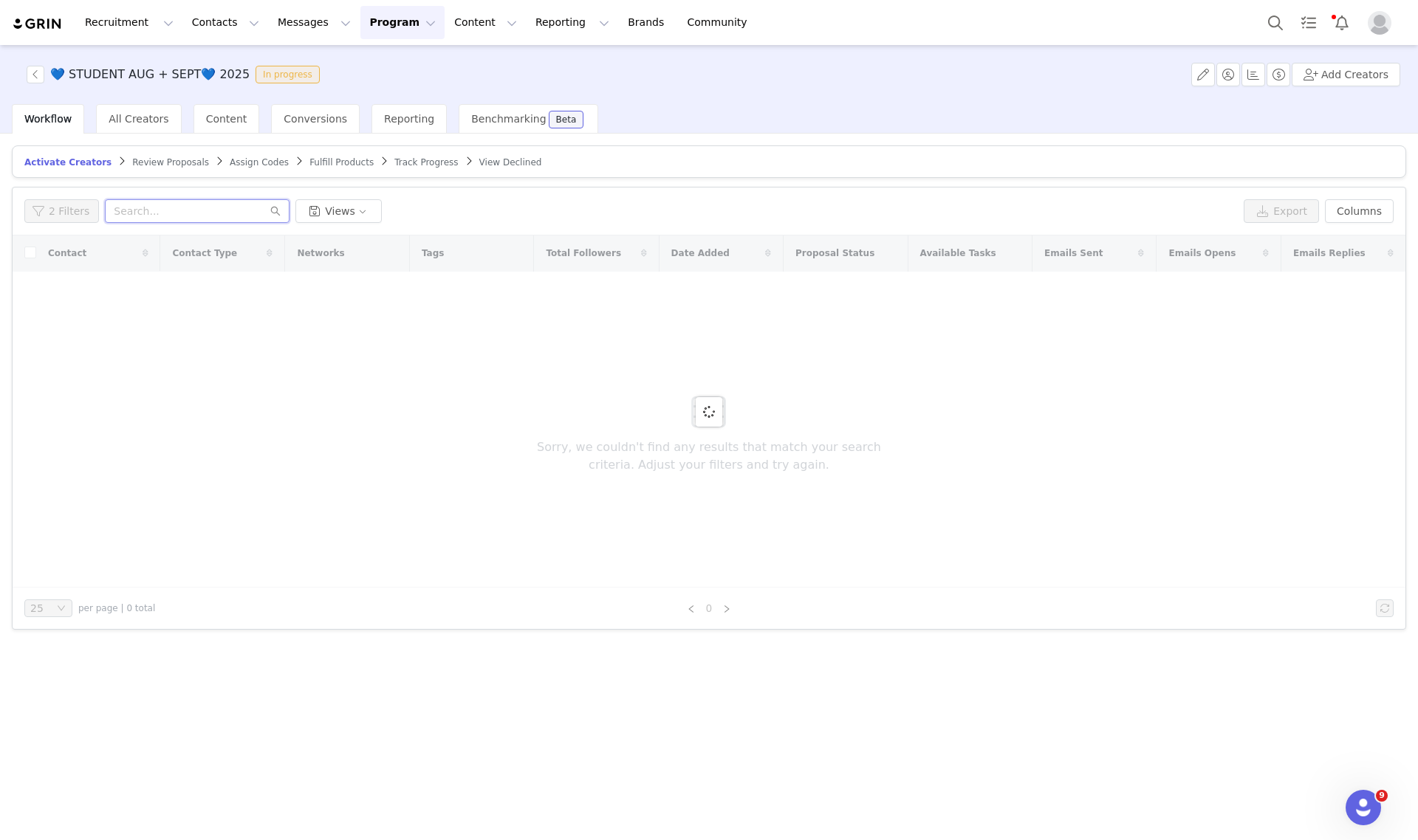
paste input "summerj23866@icloud.com"
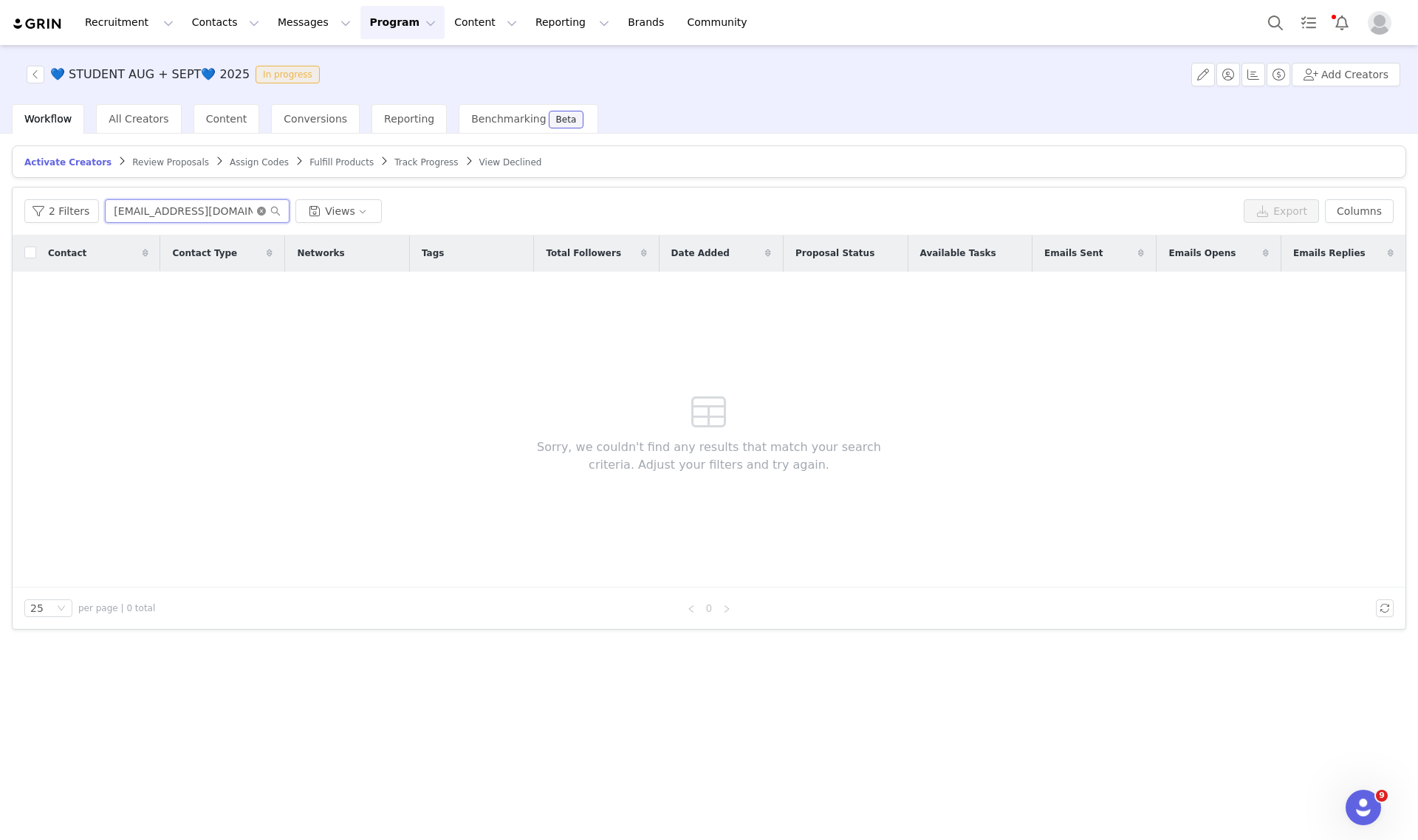
type input "summerj23866@icloud.com"
click at [257, 208] on icon "icon: close-circle" at bounding box center [261, 211] width 9 height 9
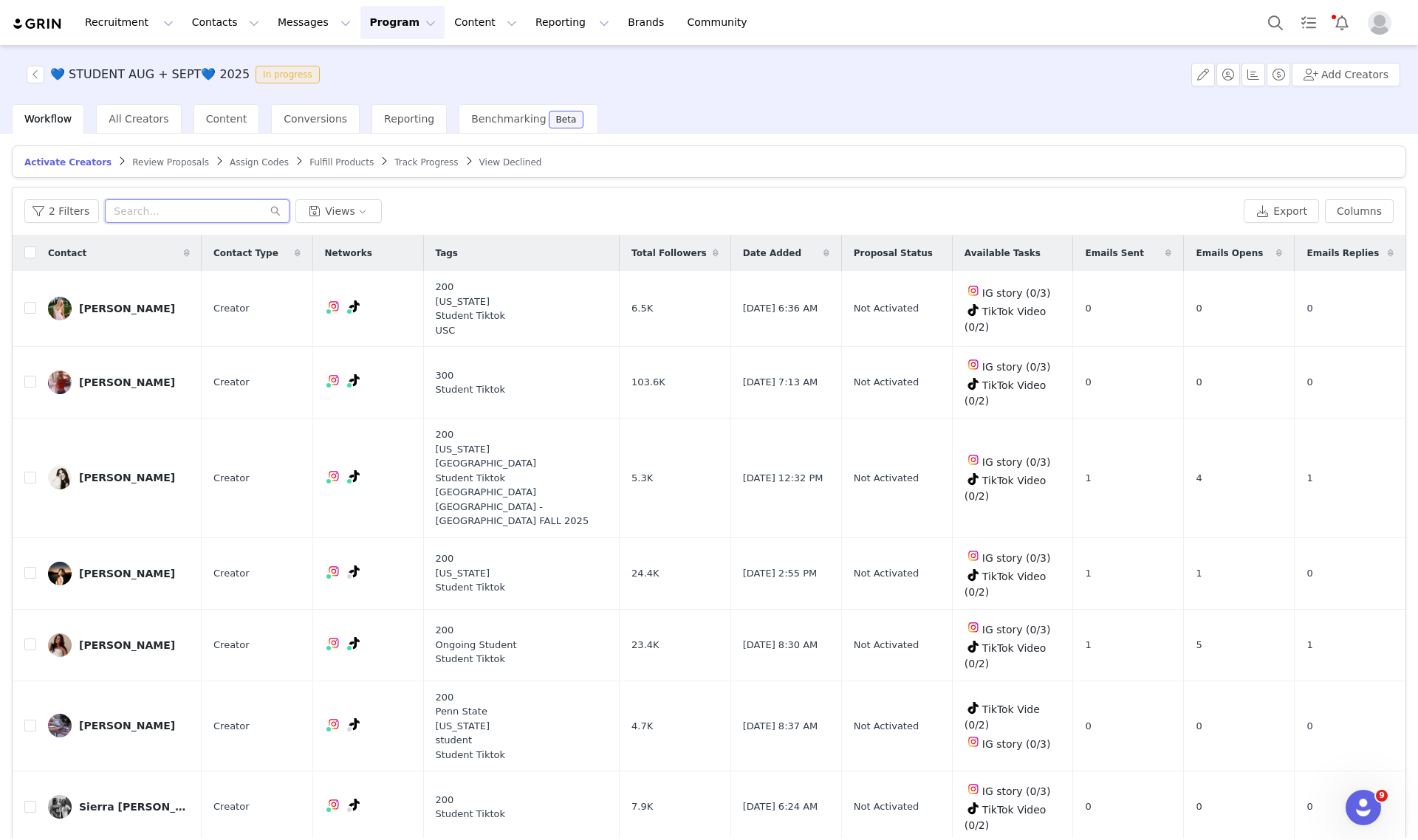
paste input "kayahohenseesm@gmail.com"
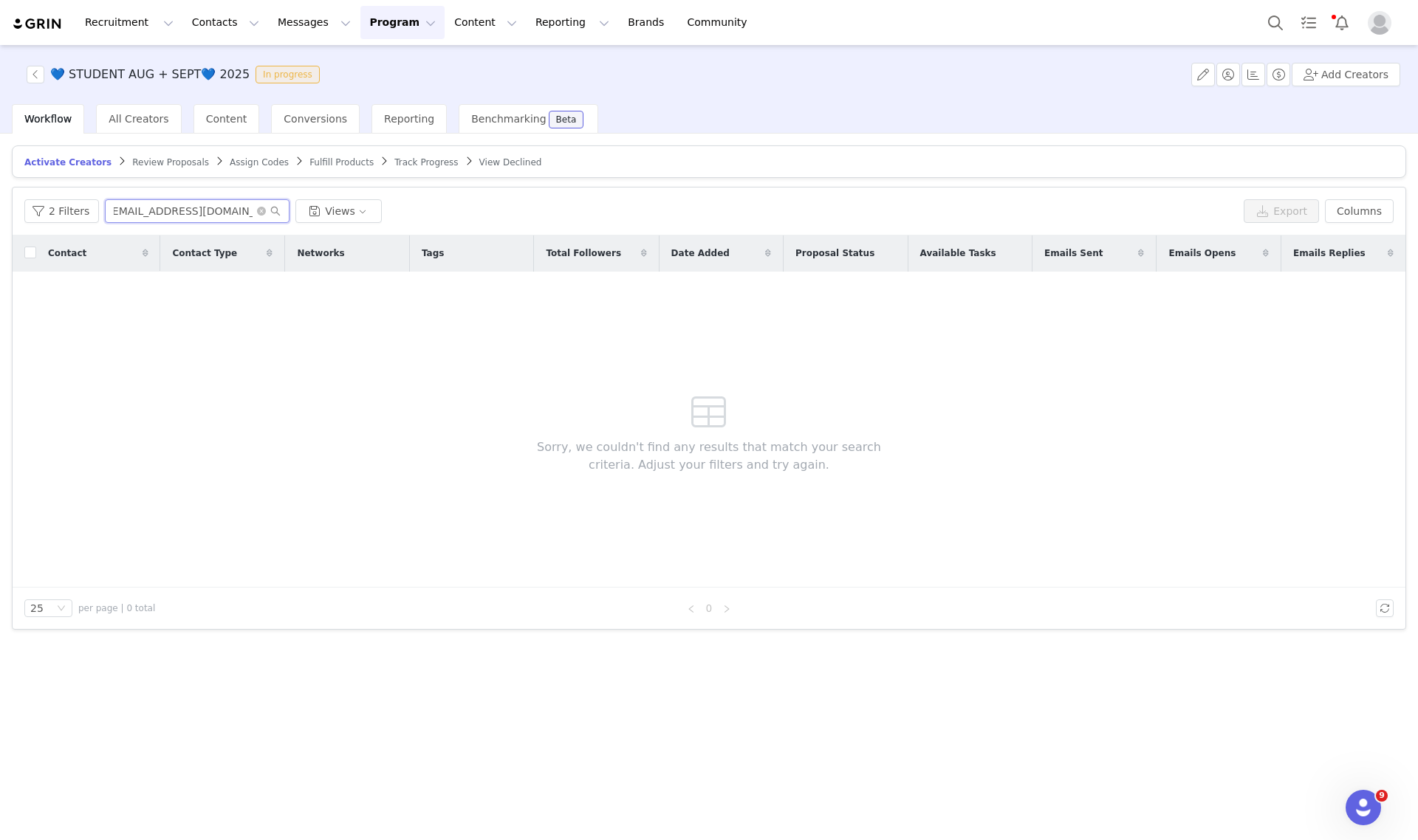
click at [245, 209] on input "kayahohenseesm@gmail.com" at bounding box center [197, 211] width 185 height 24
type input "kayahohenseesm@gmail.com"
drag, startPoint x: 254, startPoint y: 209, endPoint x: 277, endPoint y: 198, distance: 25.5
click at [257, 209] on icon "icon: close-circle" at bounding box center [261, 211] width 9 height 9
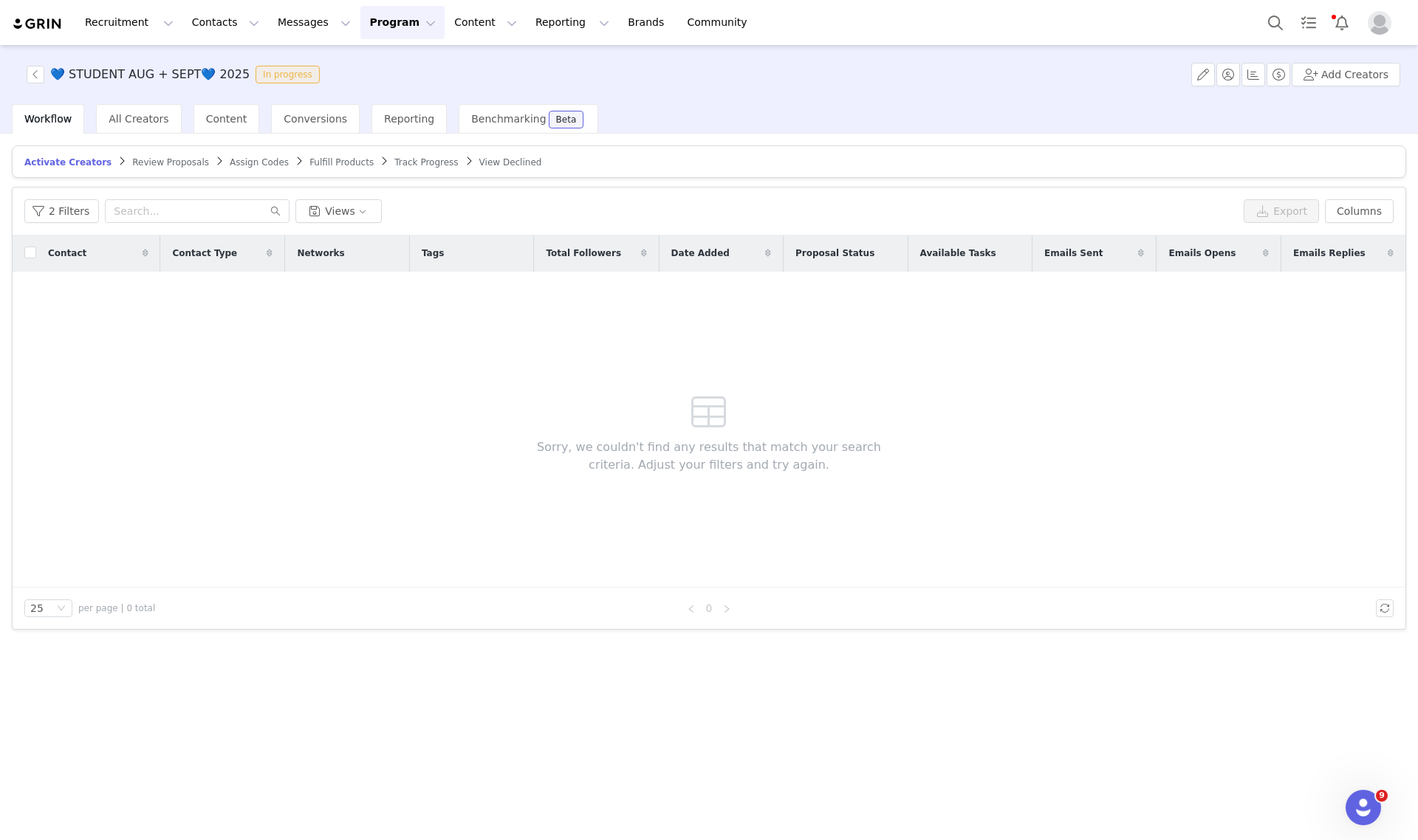
click at [390, 149] on article "Activate Creators Review Proposals Assign Codes Fulfill Products Track Progress…" at bounding box center [709, 162] width 1394 height 33
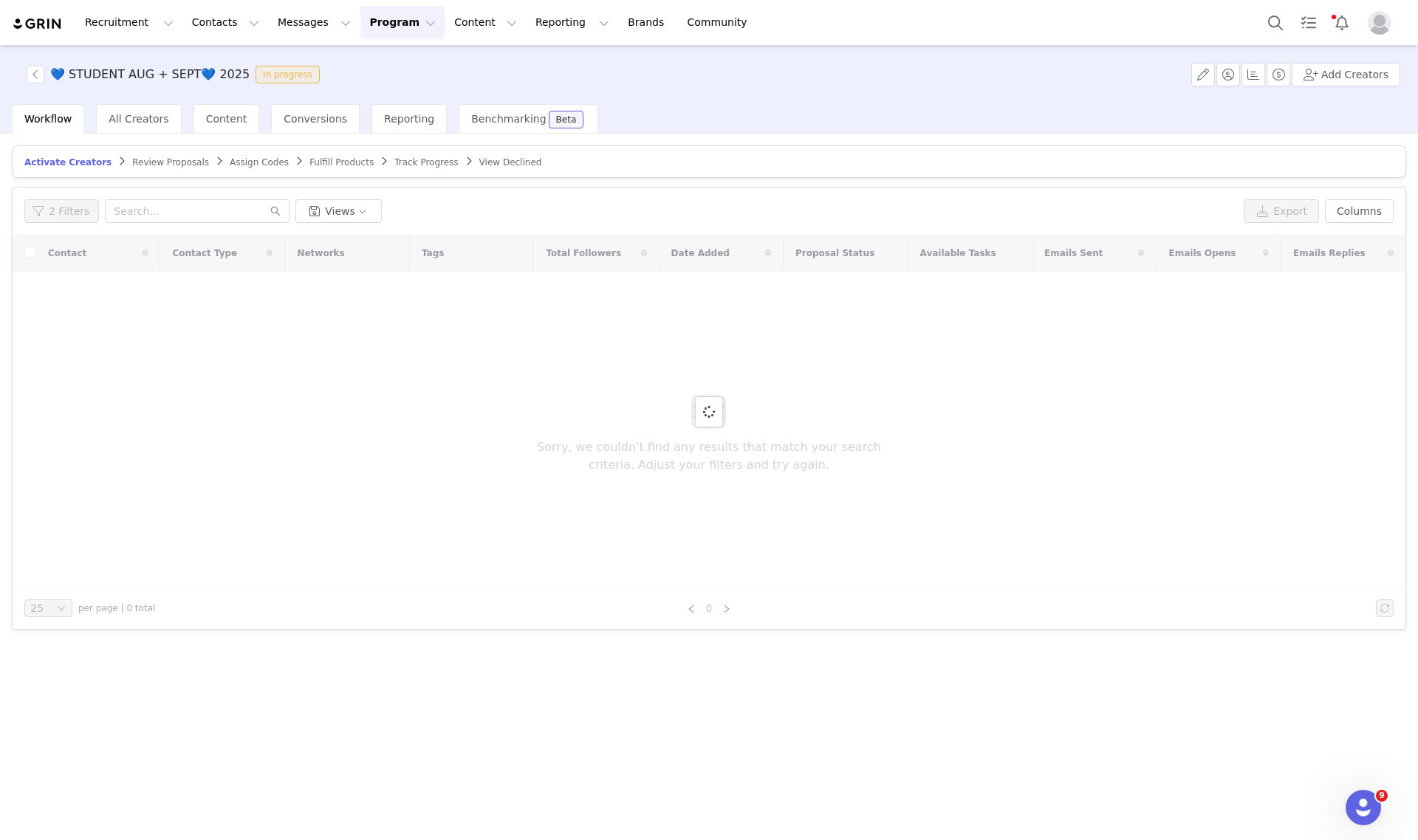
click at [394, 160] on span "Track Progress" at bounding box center [426, 163] width 64 height 10
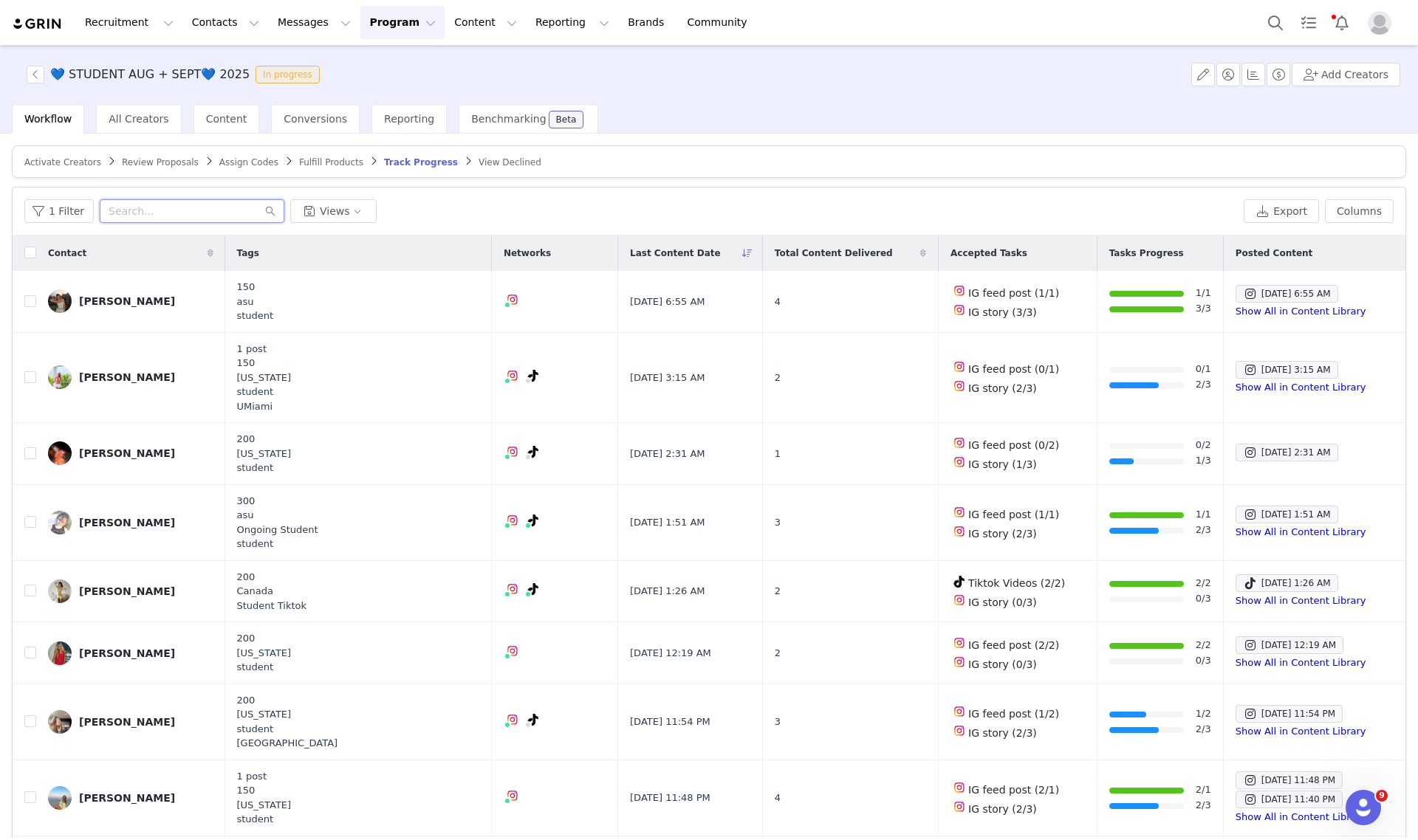
paste input "kayahohenseesm@gmail.com"
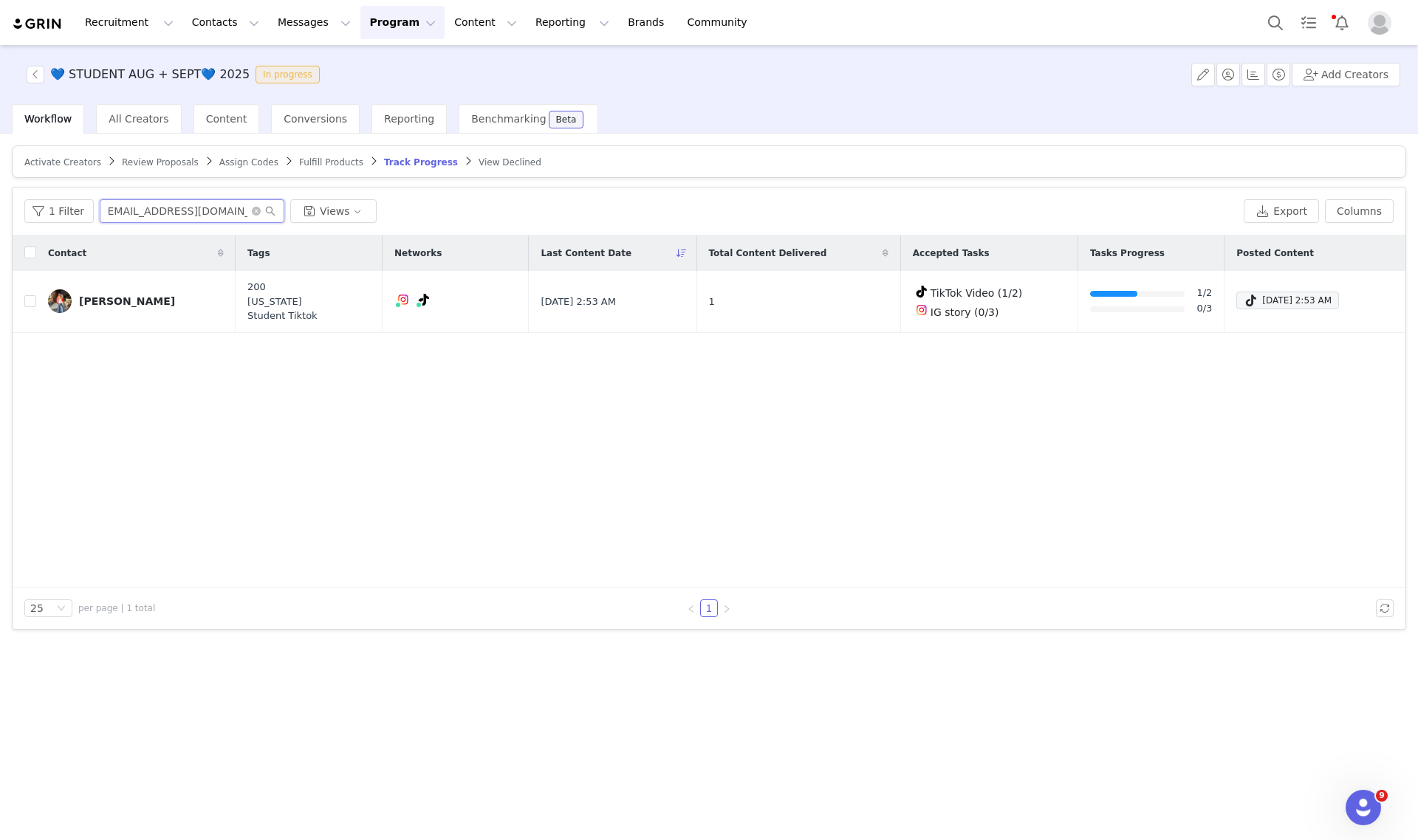
type input "kayahohenseesm@gmail.com"
click at [246, 209] on input "kayahohenseesm@gmail.com" at bounding box center [192, 211] width 185 height 24
click at [252, 209] on icon "icon: close-circle" at bounding box center [256, 211] width 9 height 9
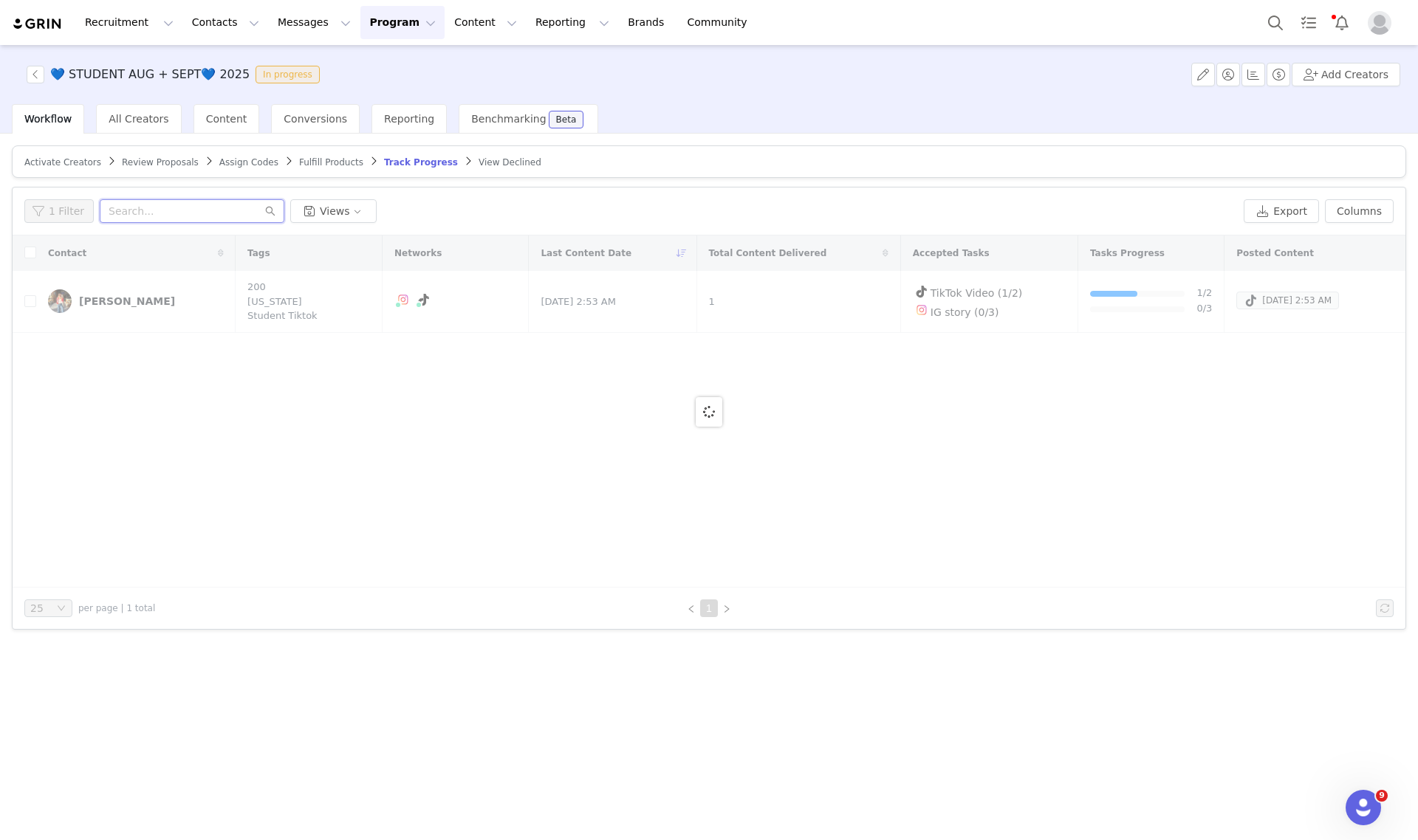
paste input "charlijade2@gmail.com"
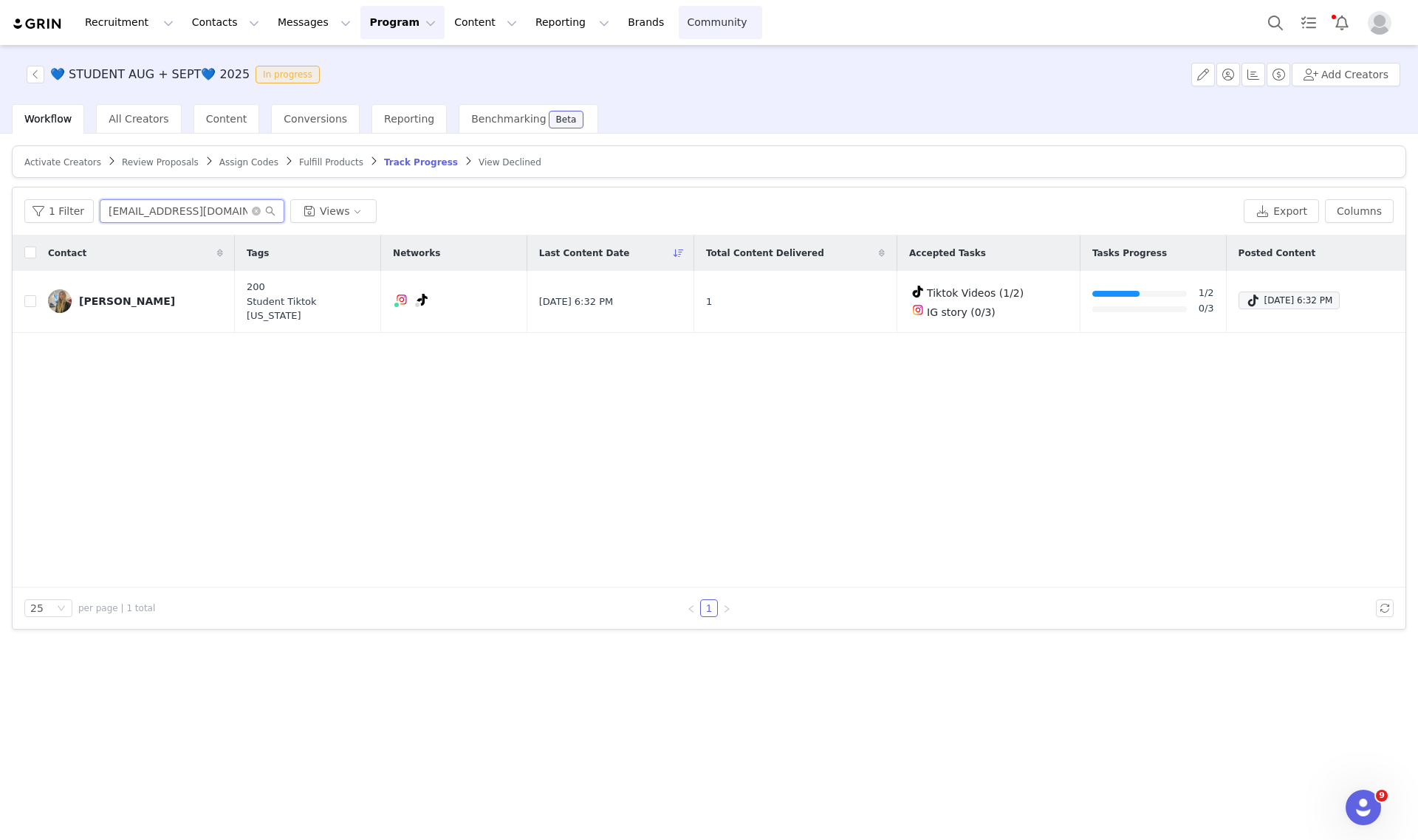
type input "charlijade2@gmail.com"
click at [251, 209] on icon "icon: close-circle" at bounding box center [256, 211] width 9 height 9
click at [165, 203] on input "text" at bounding box center [192, 211] width 185 height 24
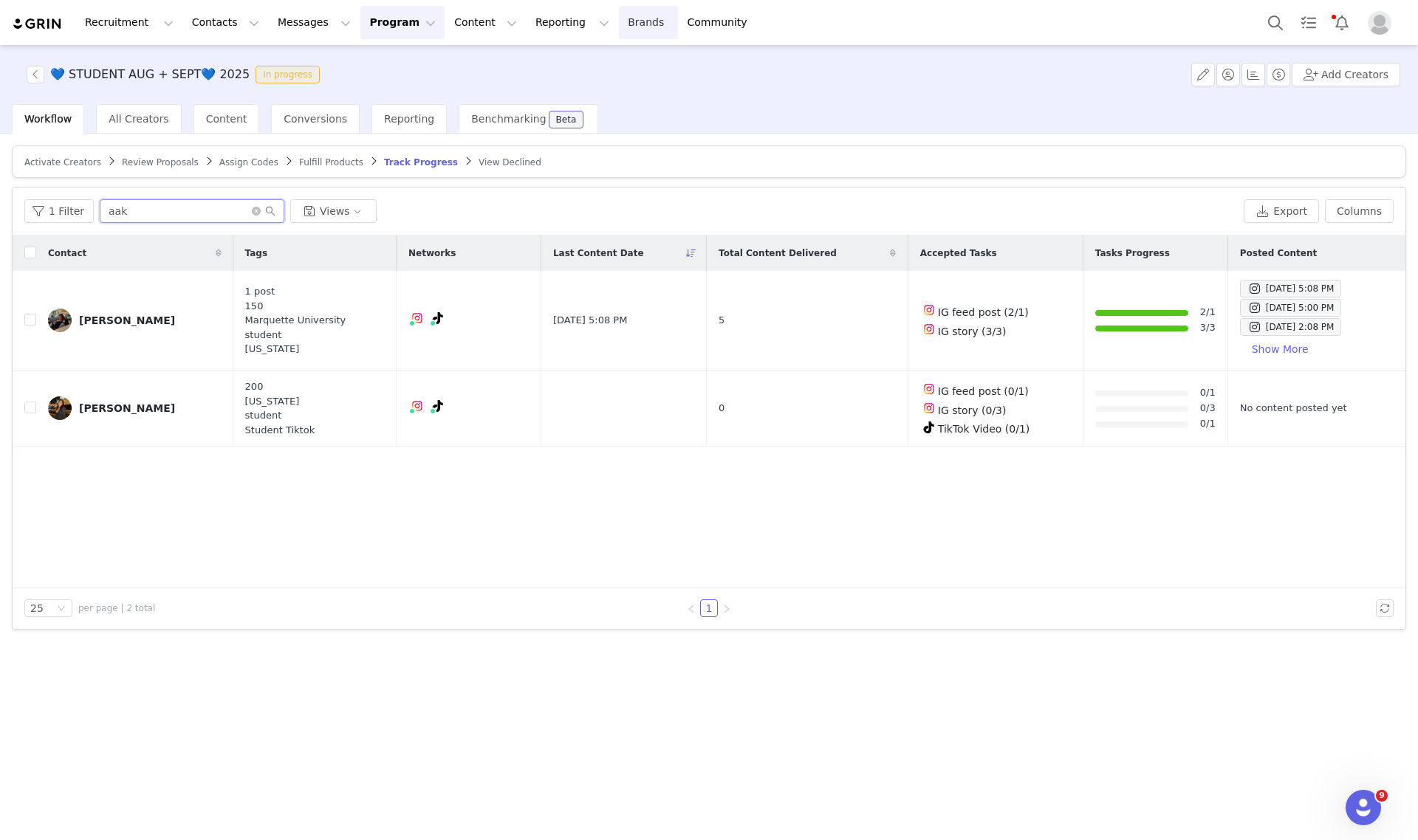
type input "aak"
click at [251, 209] on icon "icon: close-circle" at bounding box center [256, 211] width 9 height 9
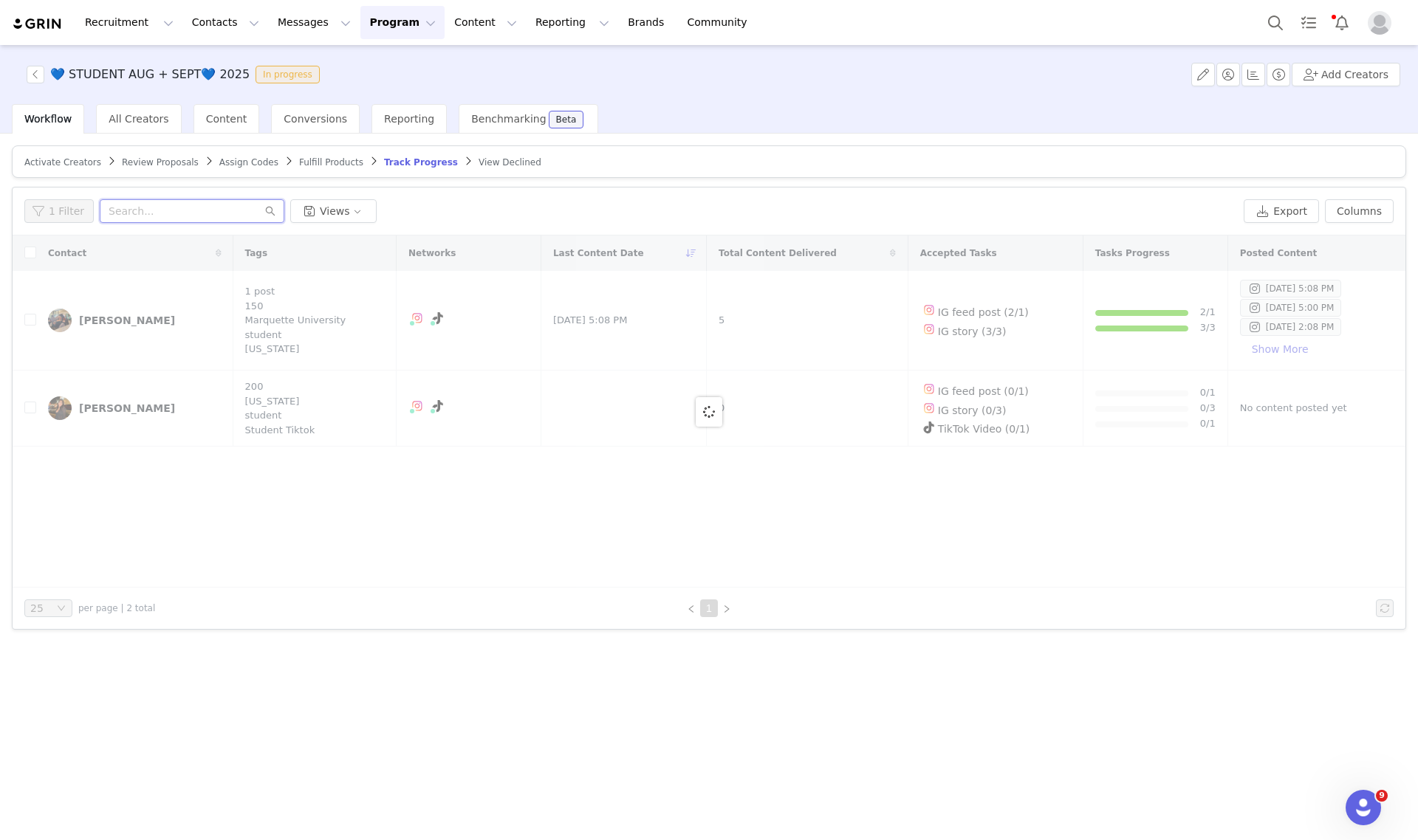
paste input "laurensuru@gmail.com"
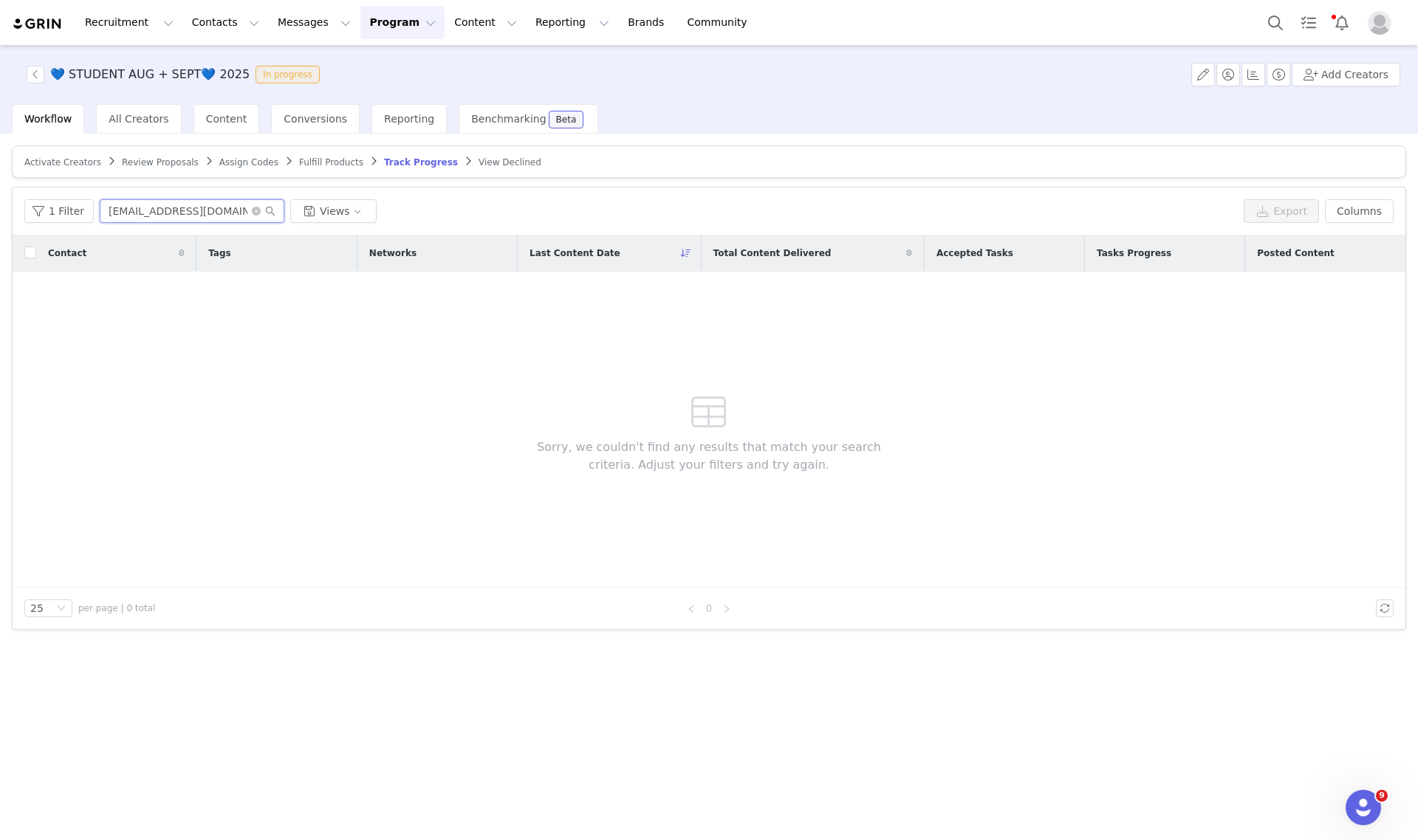
type input "laurensuru@gmail.com"
click at [67, 159] on span "Activate Creators" at bounding box center [63, 163] width 77 height 10
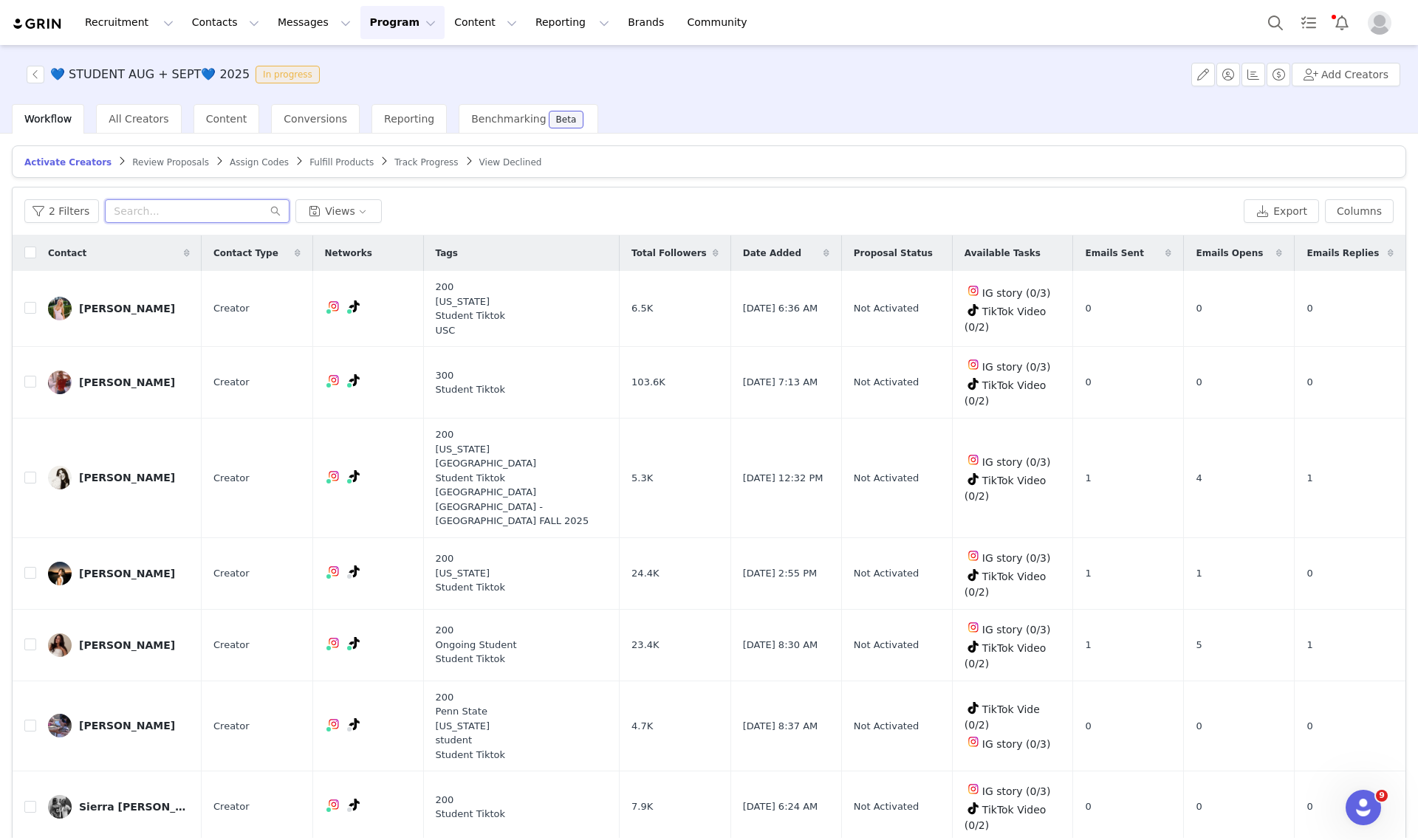
paste input "laurensuru@gmail.com"
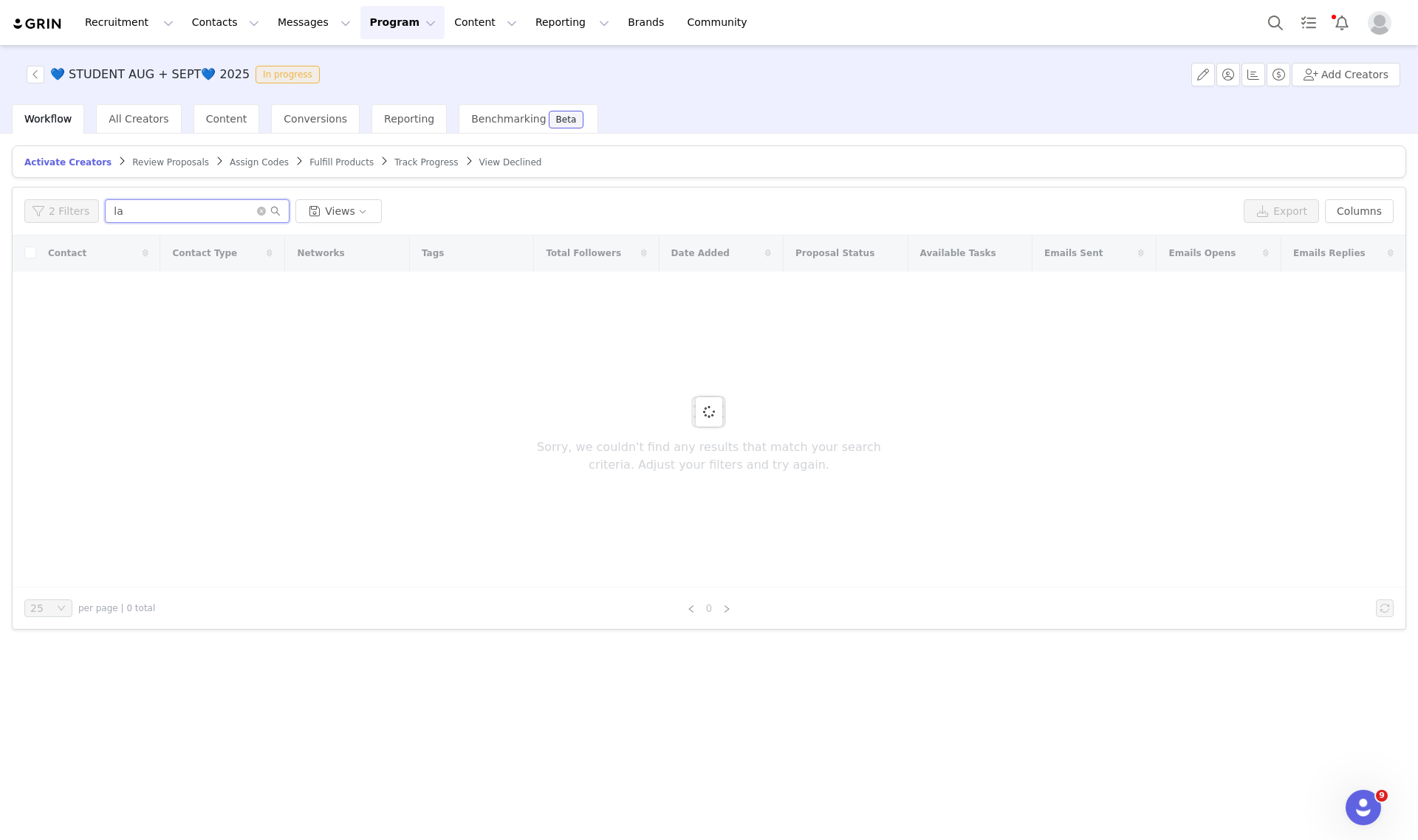
type input "l"
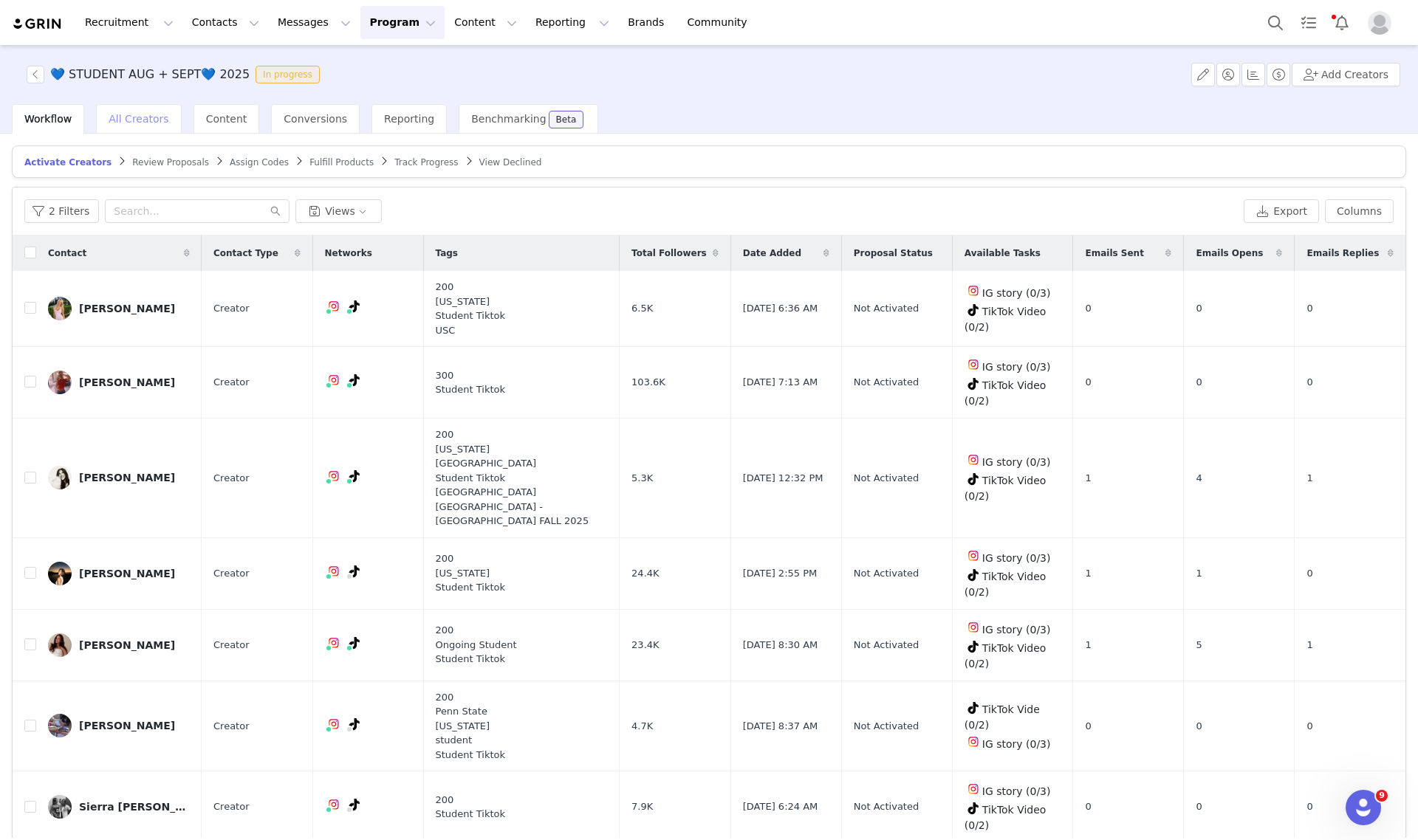
click at [137, 130] on div "All Creators" at bounding box center [138, 119] width 85 height 30
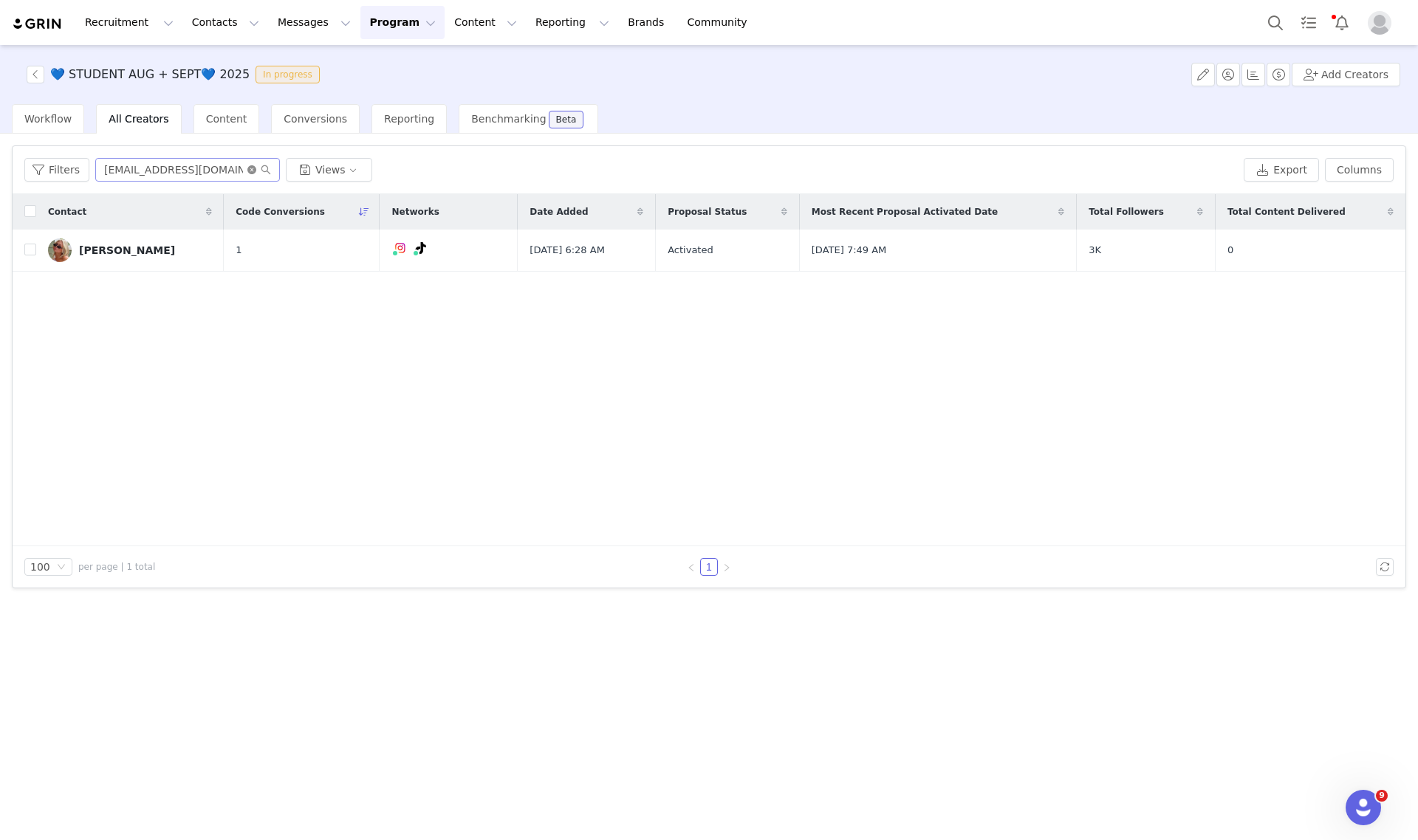
click at [247, 170] on icon "icon: close-circle" at bounding box center [251, 170] width 9 height 9
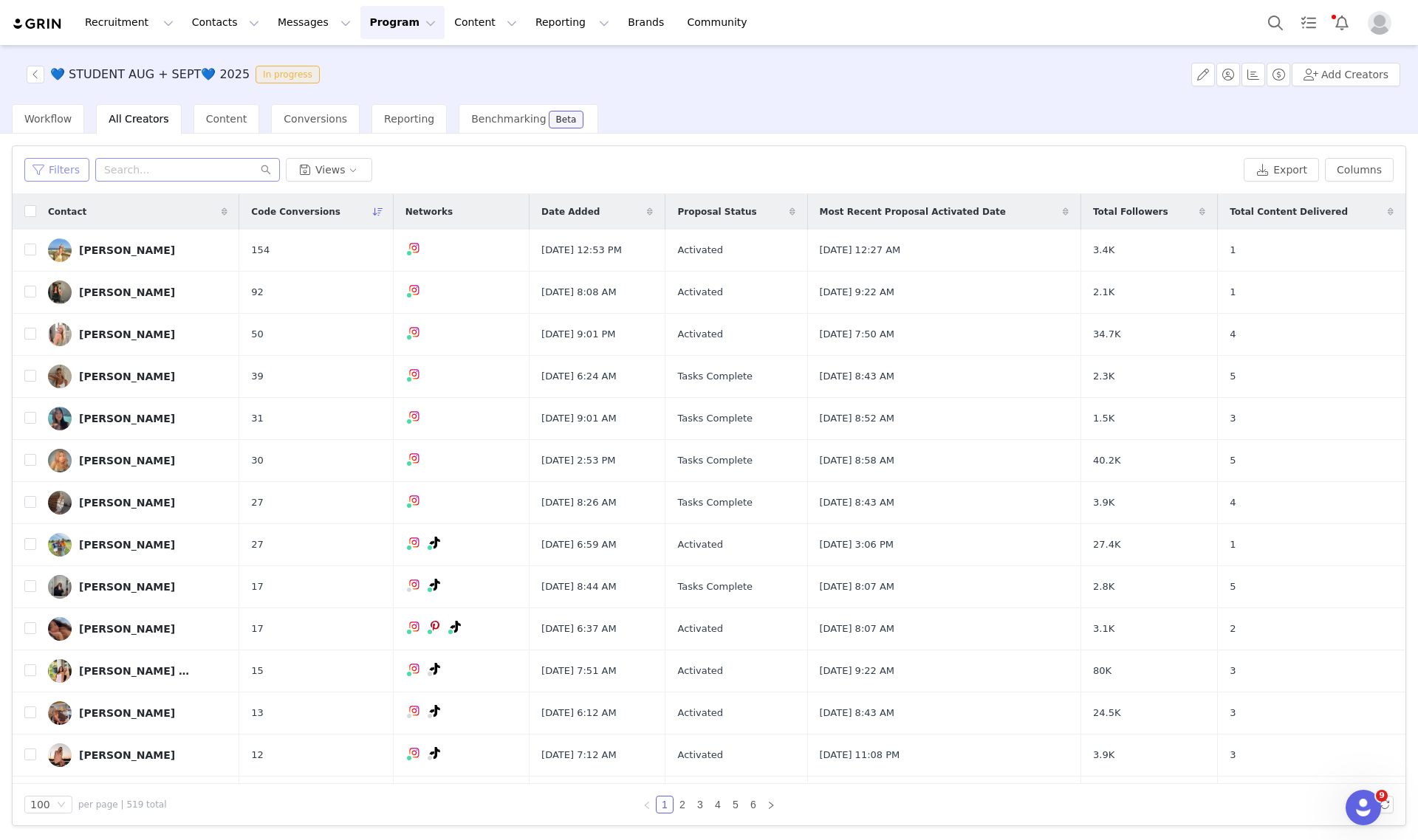
click at [37, 161] on button "Filters" at bounding box center [57, 170] width 65 height 24
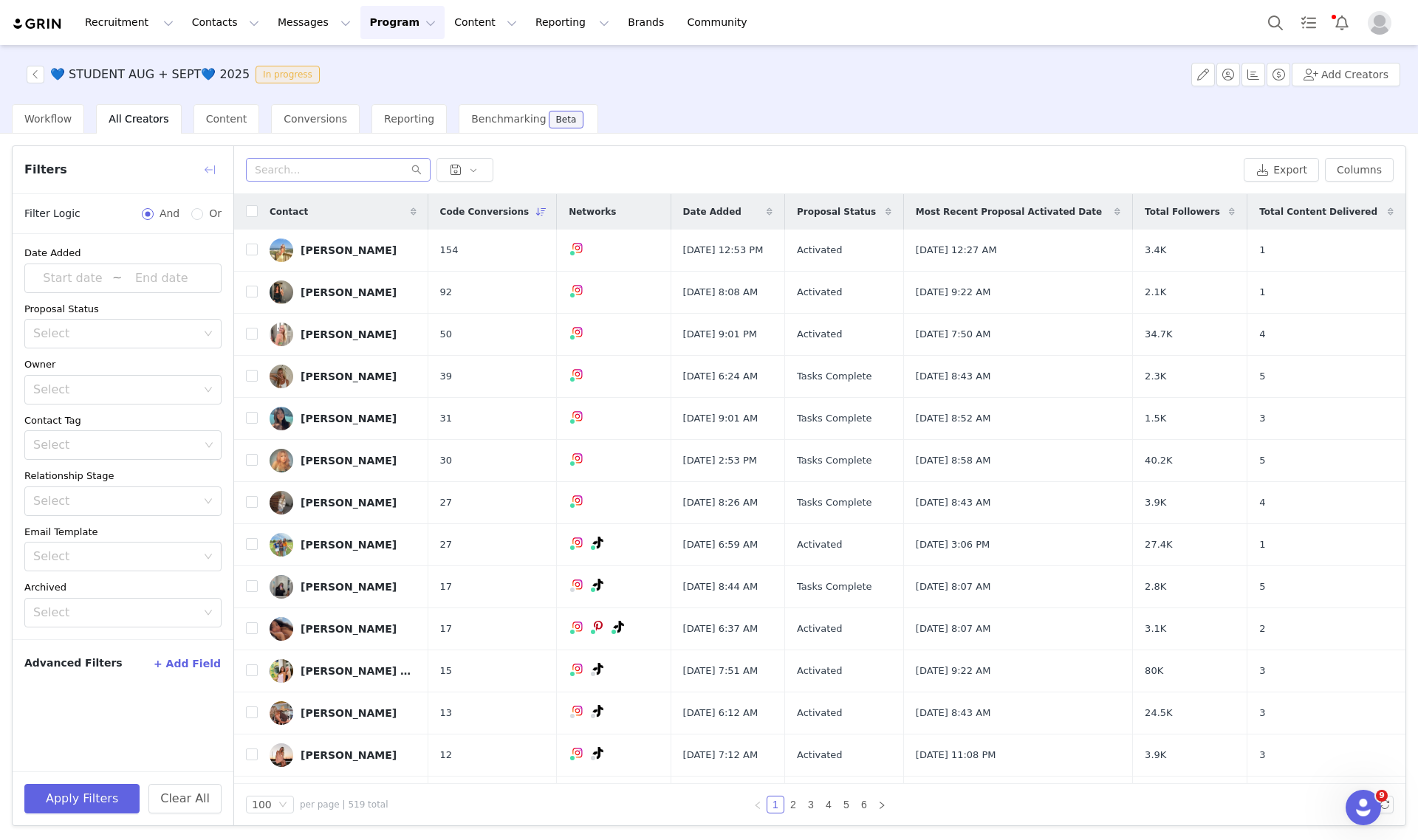
click at [207, 165] on button "button" at bounding box center [210, 170] width 24 height 24
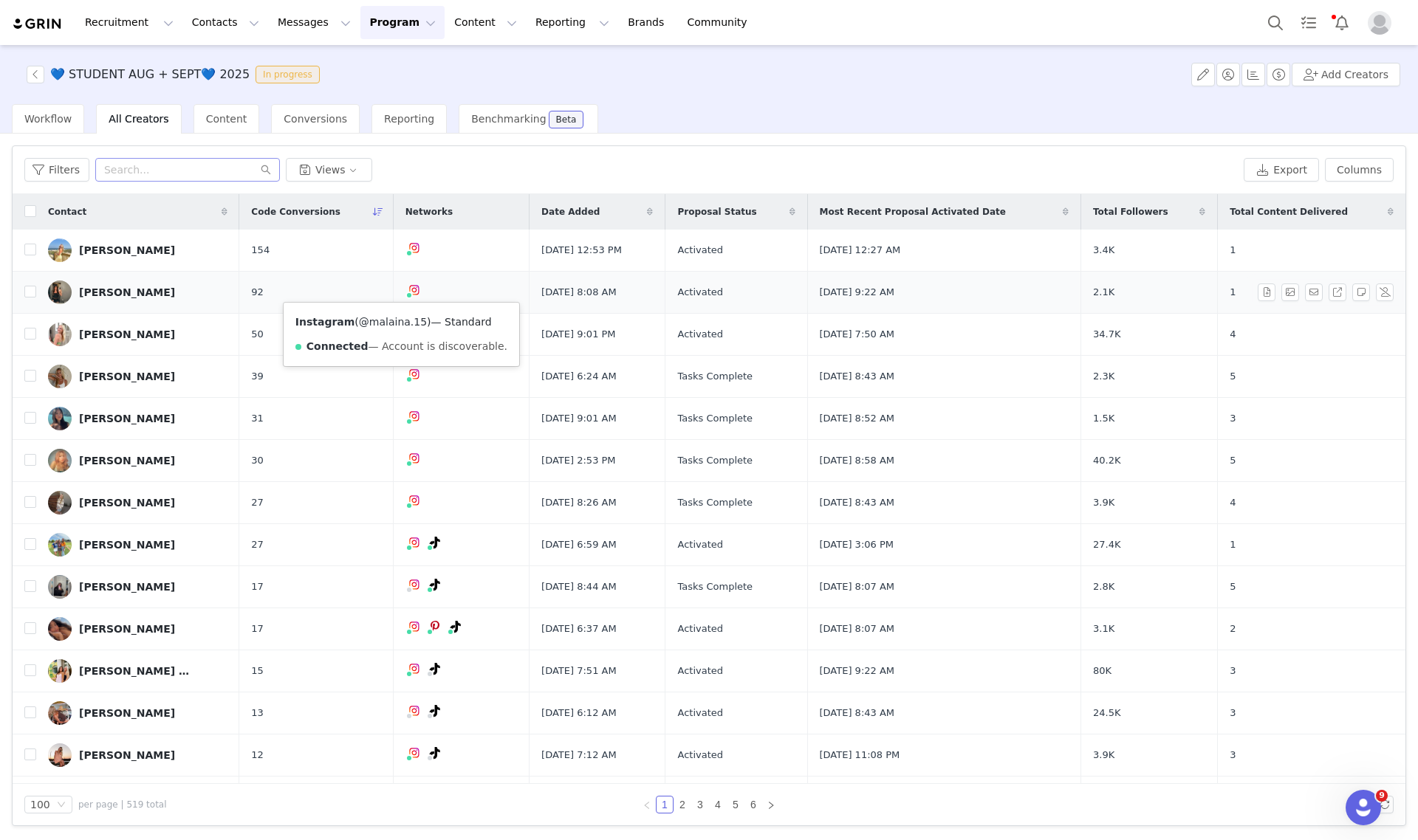
click at [390, 325] on link "@malaina.15" at bounding box center [393, 322] width 68 height 12
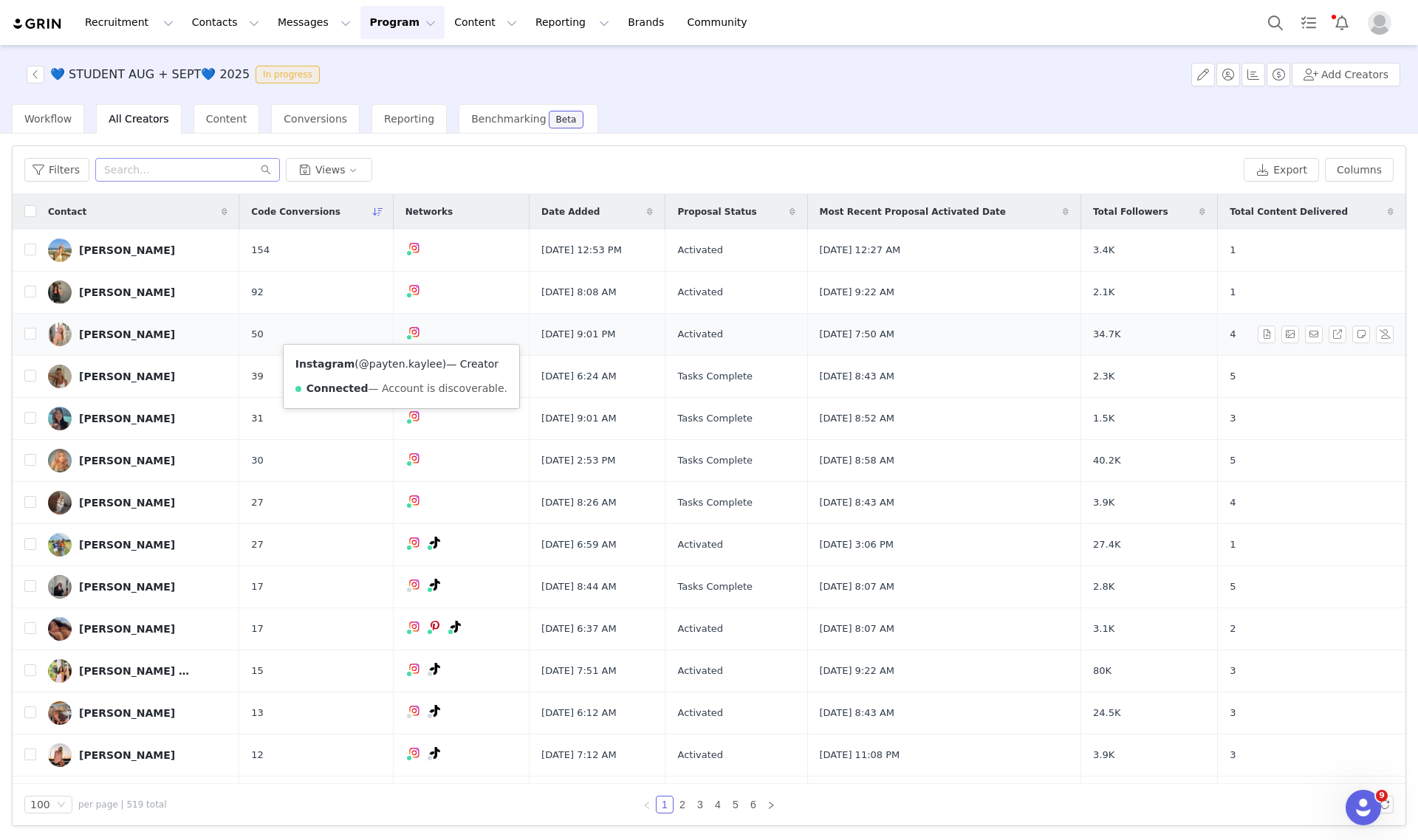
click at [397, 363] on link "@payten.kaylee" at bounding box center [400, 364] width 84 height 12
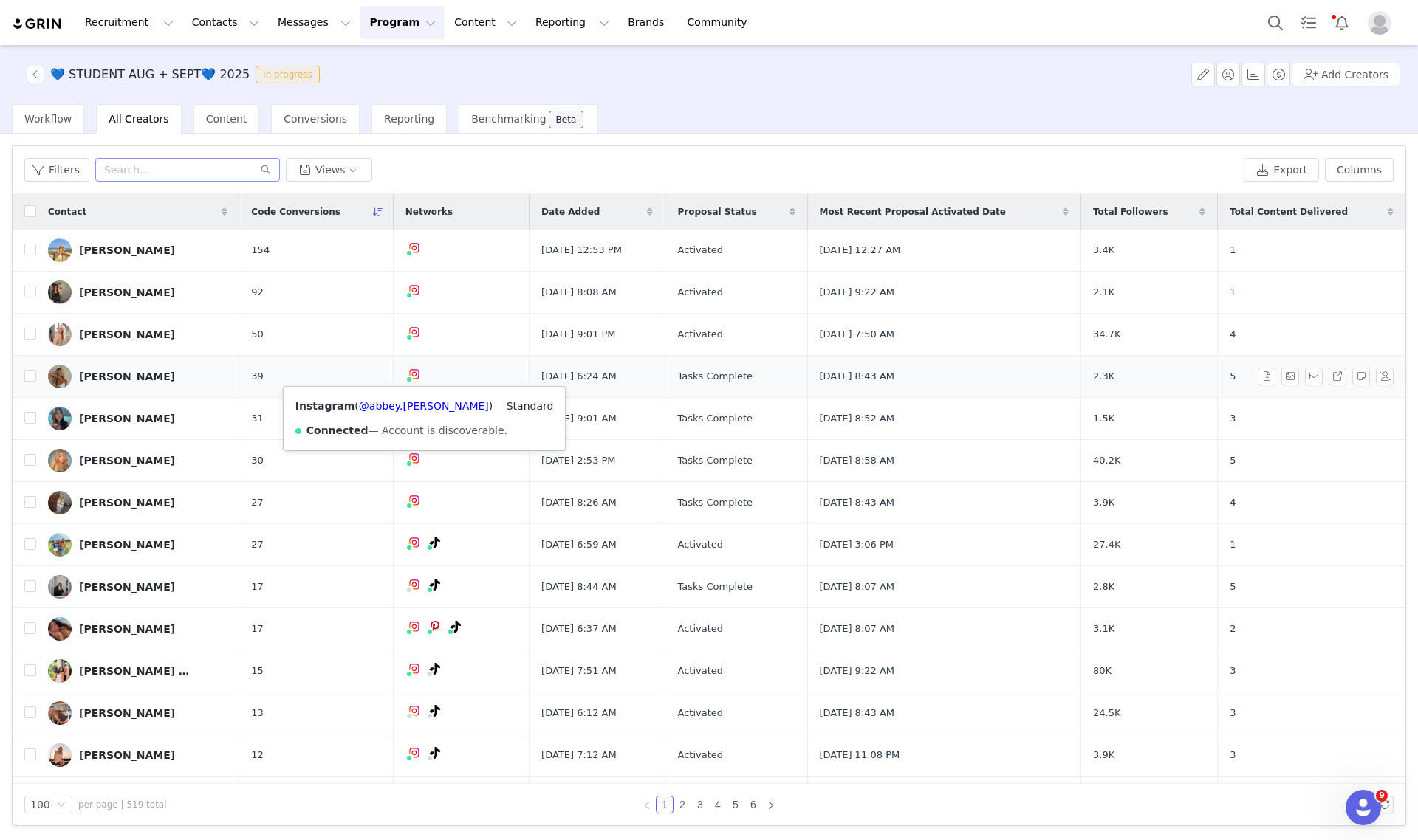
click at [393, 413] on div "Instagram ( @abbey.siburt ) — Standard Connected — Account is discoverable." at bounding box center [424, 419] width 282 height 64
click at [393, 404] on link "@abbey.siburt" at bounding box center [424, 406] width 130 height 12
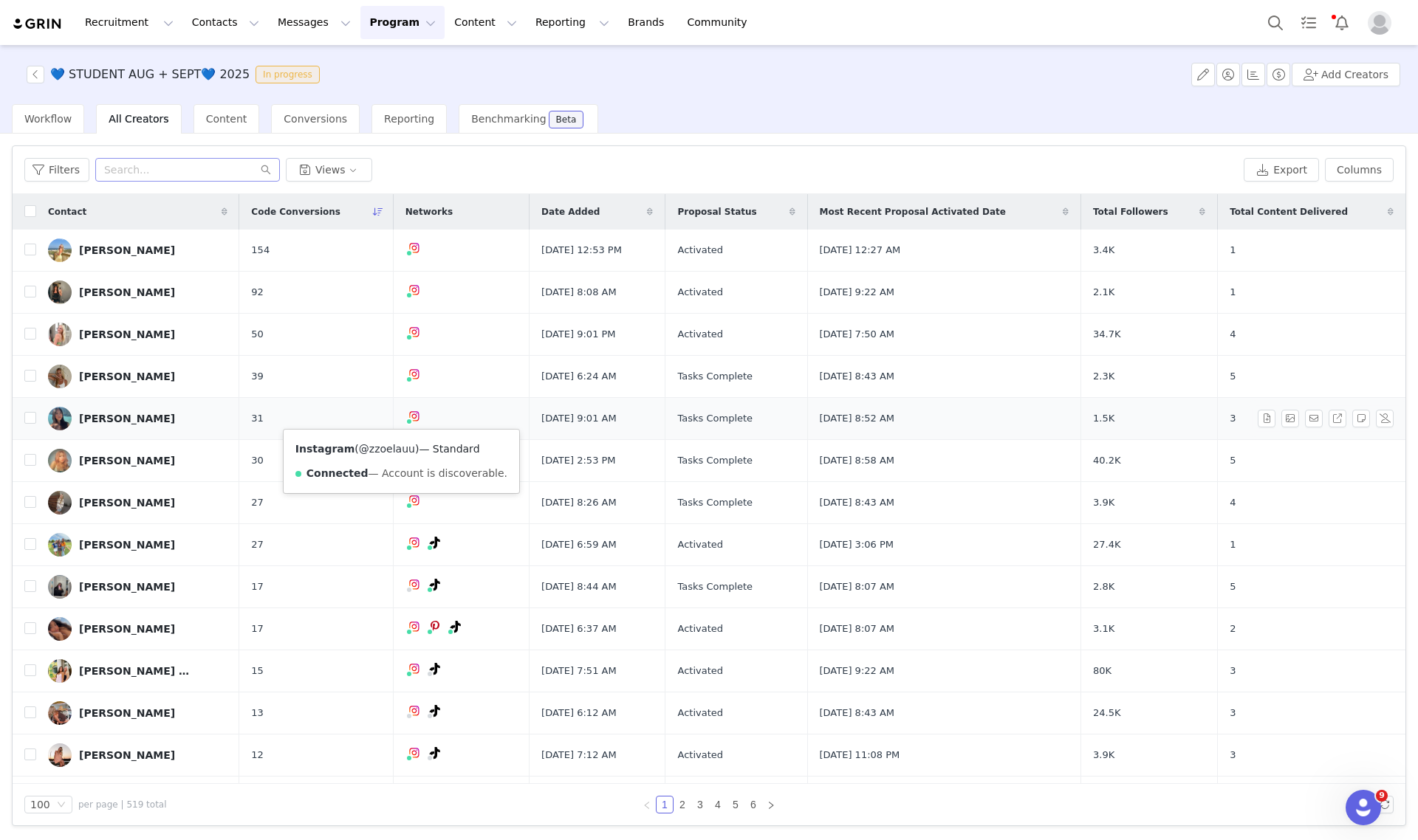
click at [388, 452] on link "@zzoelauu" at bounding box center [387, 449] width 56 height 12
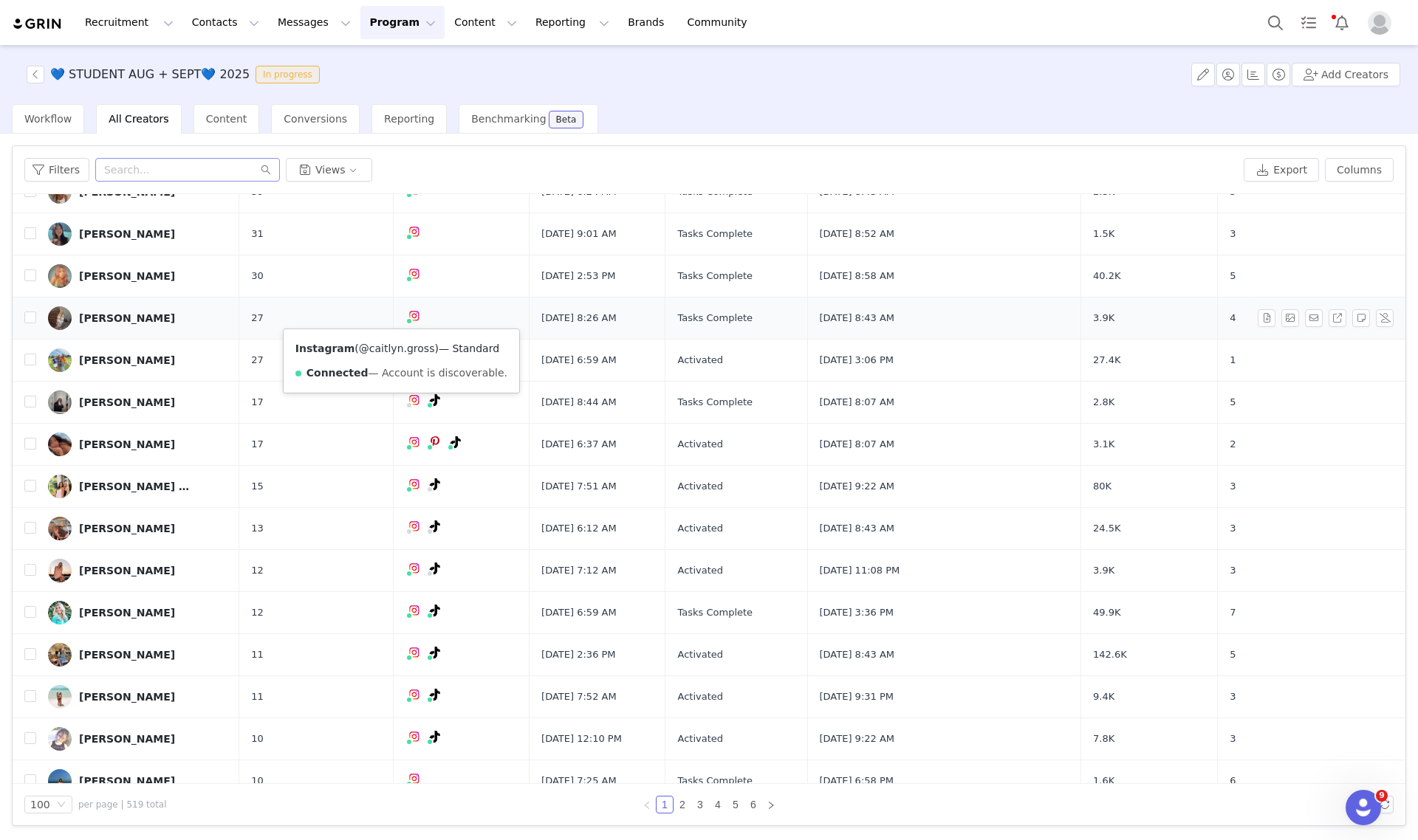
click at [391, 345] on link "@caitlyn.gross" at bounding box center [396, 348] width 76 height 12
click at [61, 120] on span "Workflow" at bounding box center [48, 119] width 47 height 12
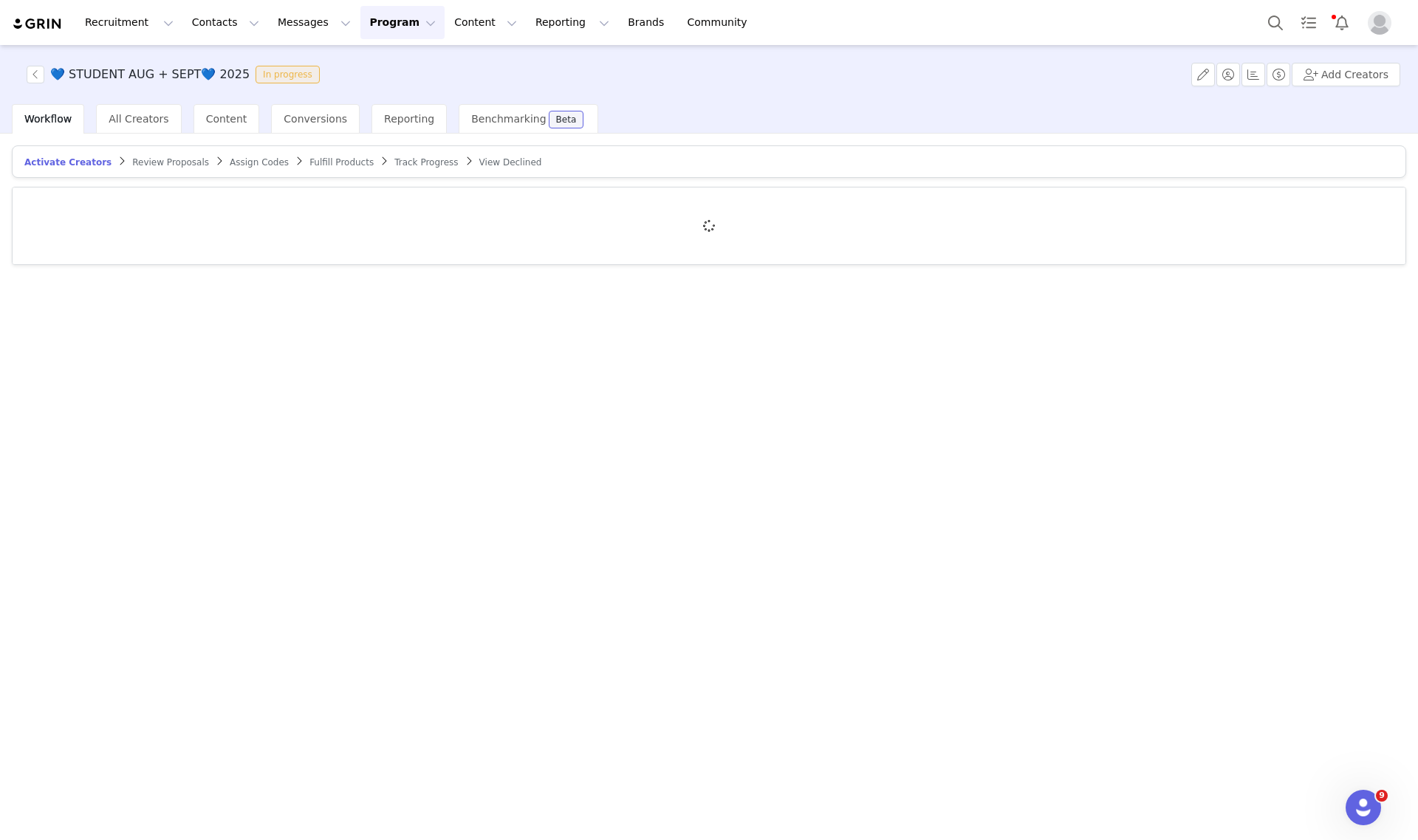
click at [394, 158] on span "Track Progress" at bounding box center [426, 163] width 64 height 10
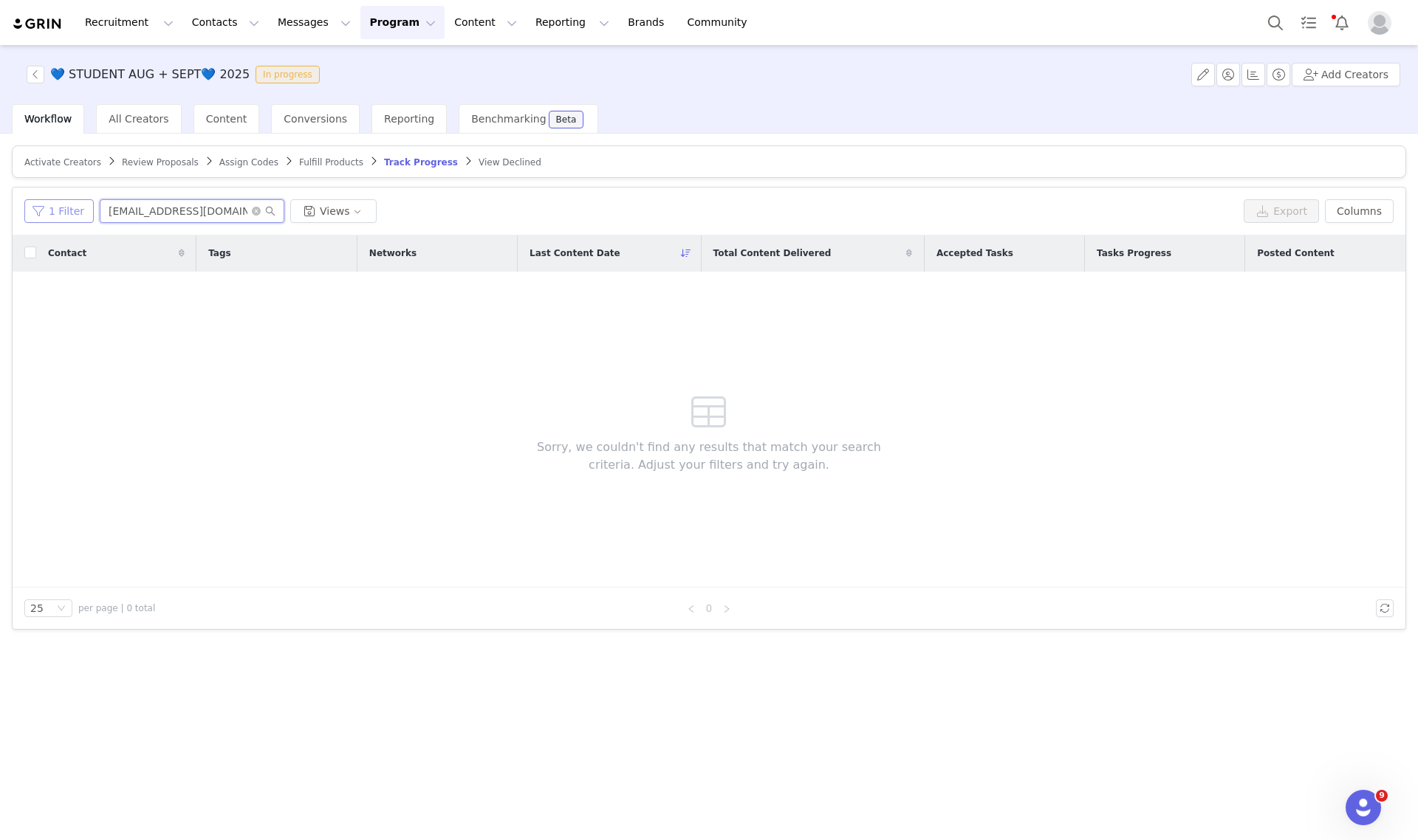
drag, startPoint x: 230, startPoint y: 219, endPoint x: 32, endPoint y: 214, distance: 198.1
click at [39, 212] on div "1 Filter laurensuru@gmail.com Views" at bounding box center [631, 211] width 1213 height 24
paste input "CAITLYN.GROSS10"
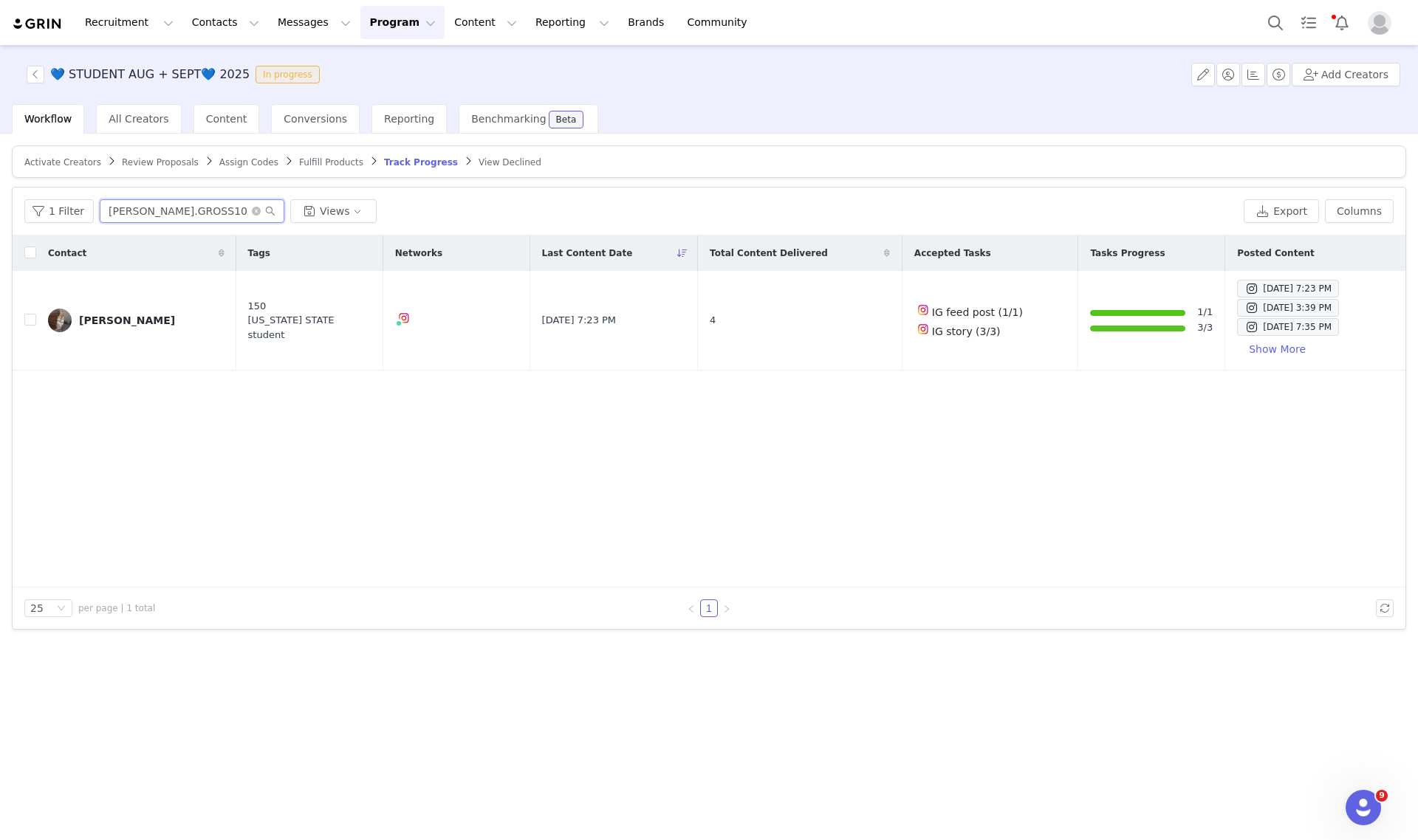
type input "CAITLYN.GROSS10"
click at [126, 113] on span "All Creators" at bounding box center [138, 119] width 60 height 12
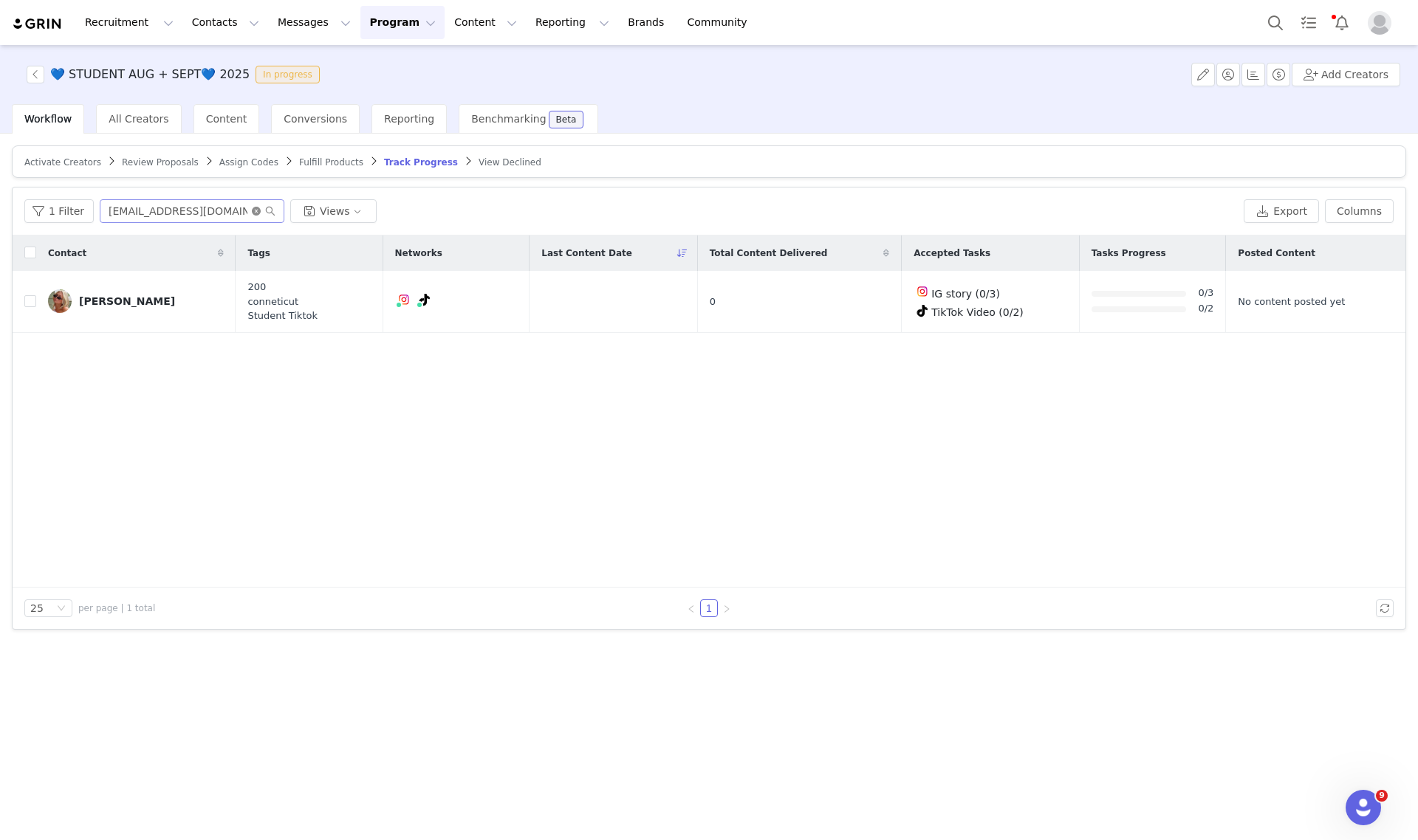
click at [253, 212] on icon "icon: close-circle" at bounding box center [256, 211] width 9 height 9
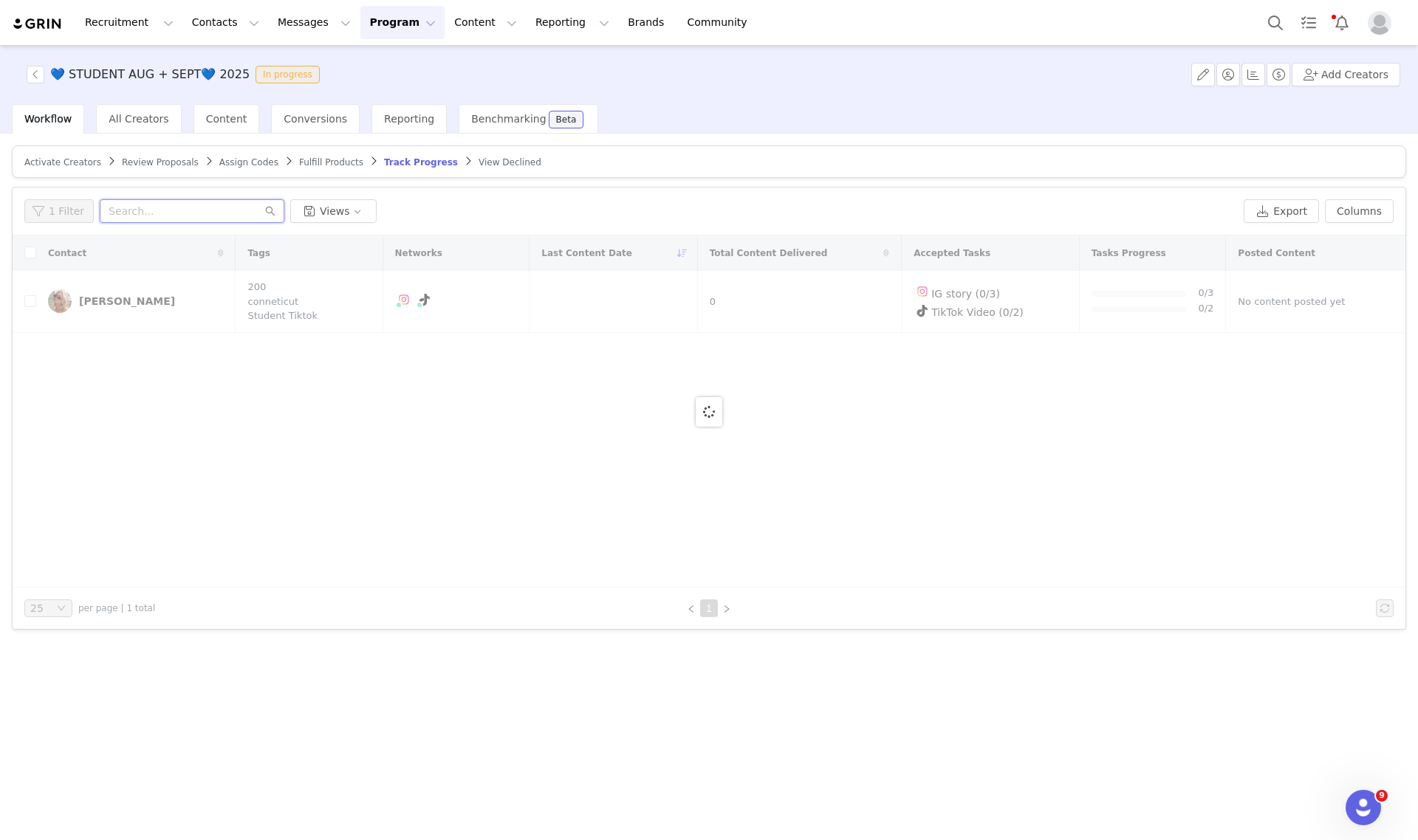
paste input "[EMAIL_ADDRESS][DOMAIN_NAME]"
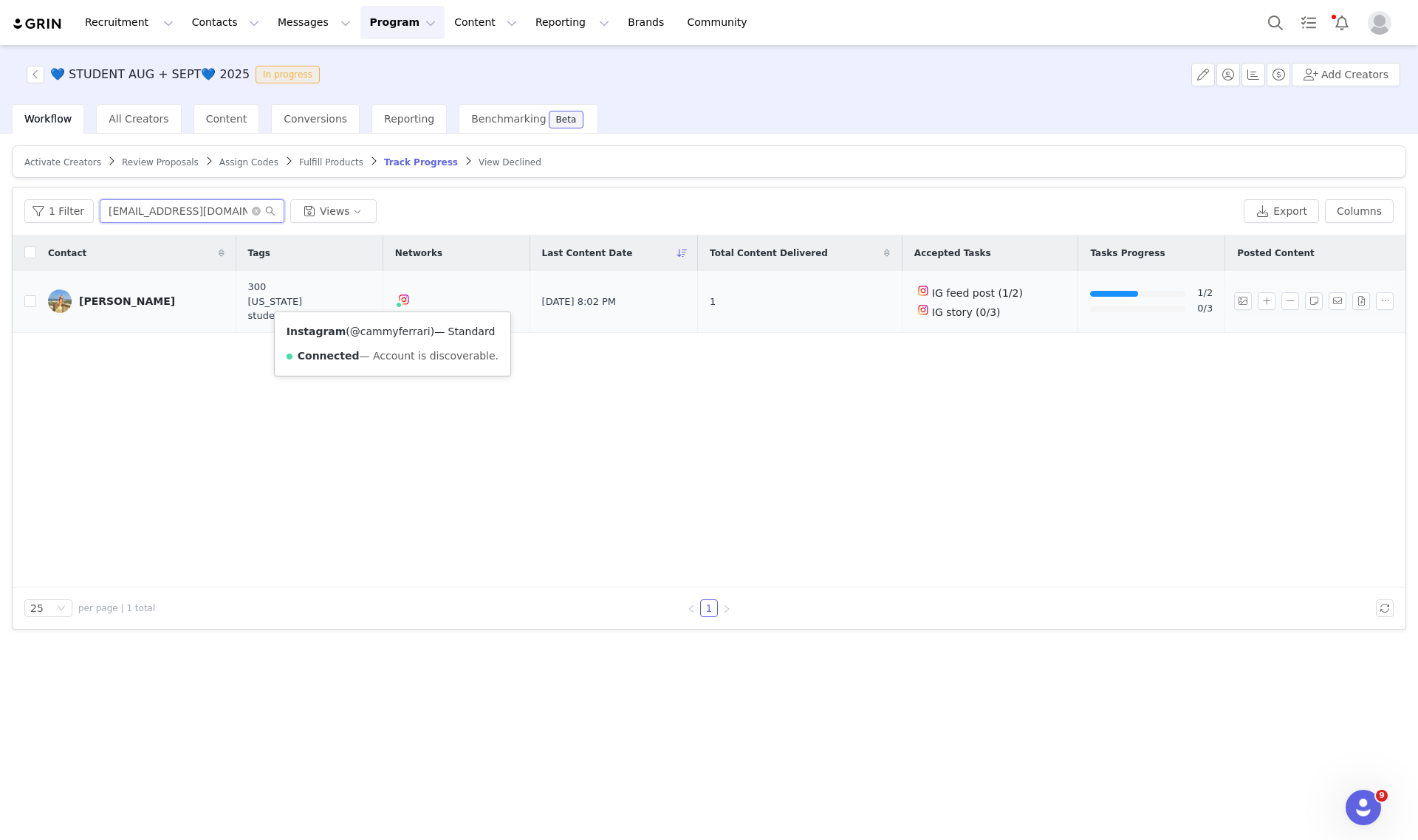
type input "[EMAIL_ADDRESS][DOMAIN_NAME]"
click at [374, 334] on link "@cammyferrari" at bounding box center [390, 331] width 81 height 12
drag, startPoint x: 253, startPoint y: 214, endPoint x: 259, endPoint y: 197, distance: 18.0
click at [253, 213] on icon "icon: close-circle" at bounding box center [256, 211] width 9 height 9
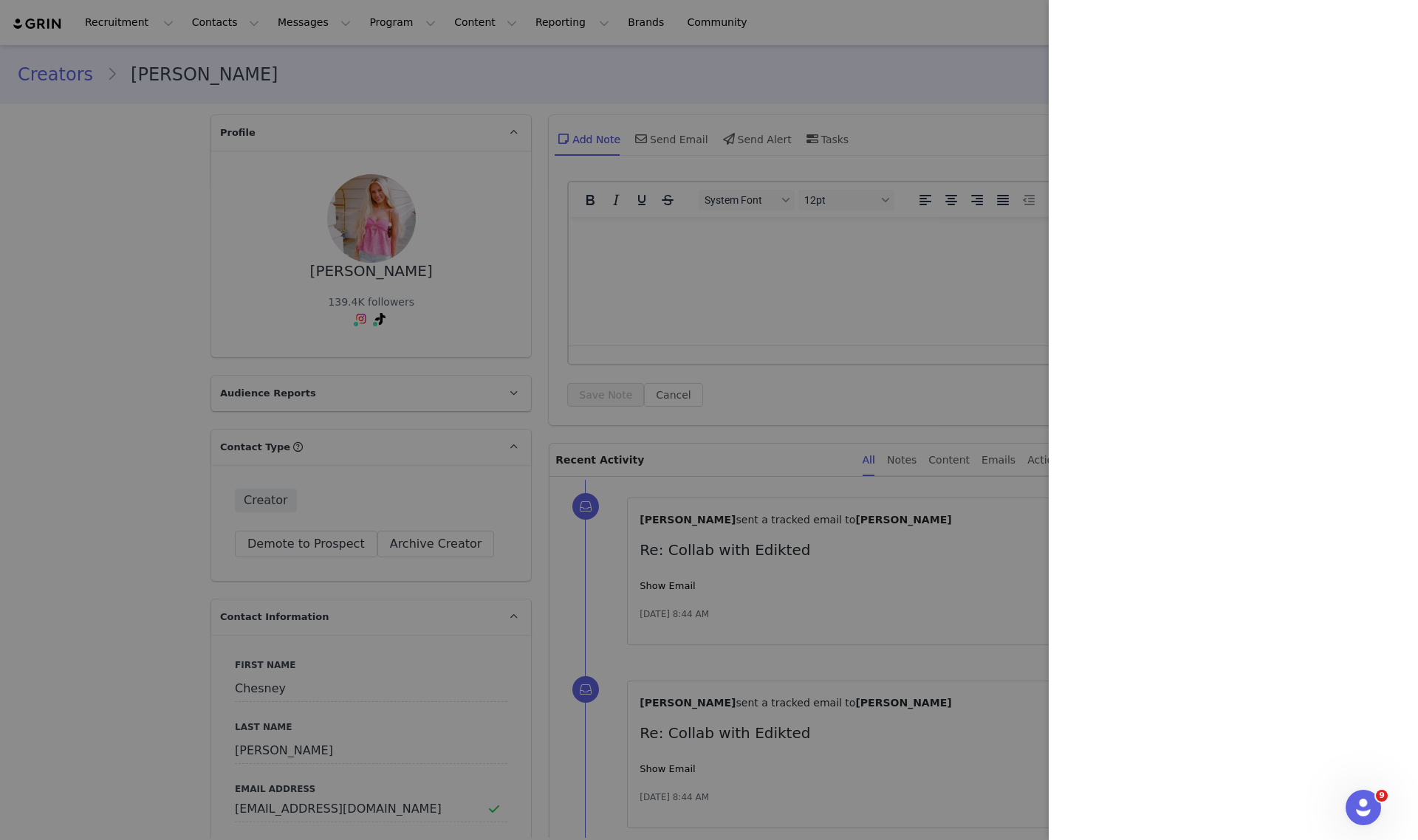
scroll to position [2138, 0]
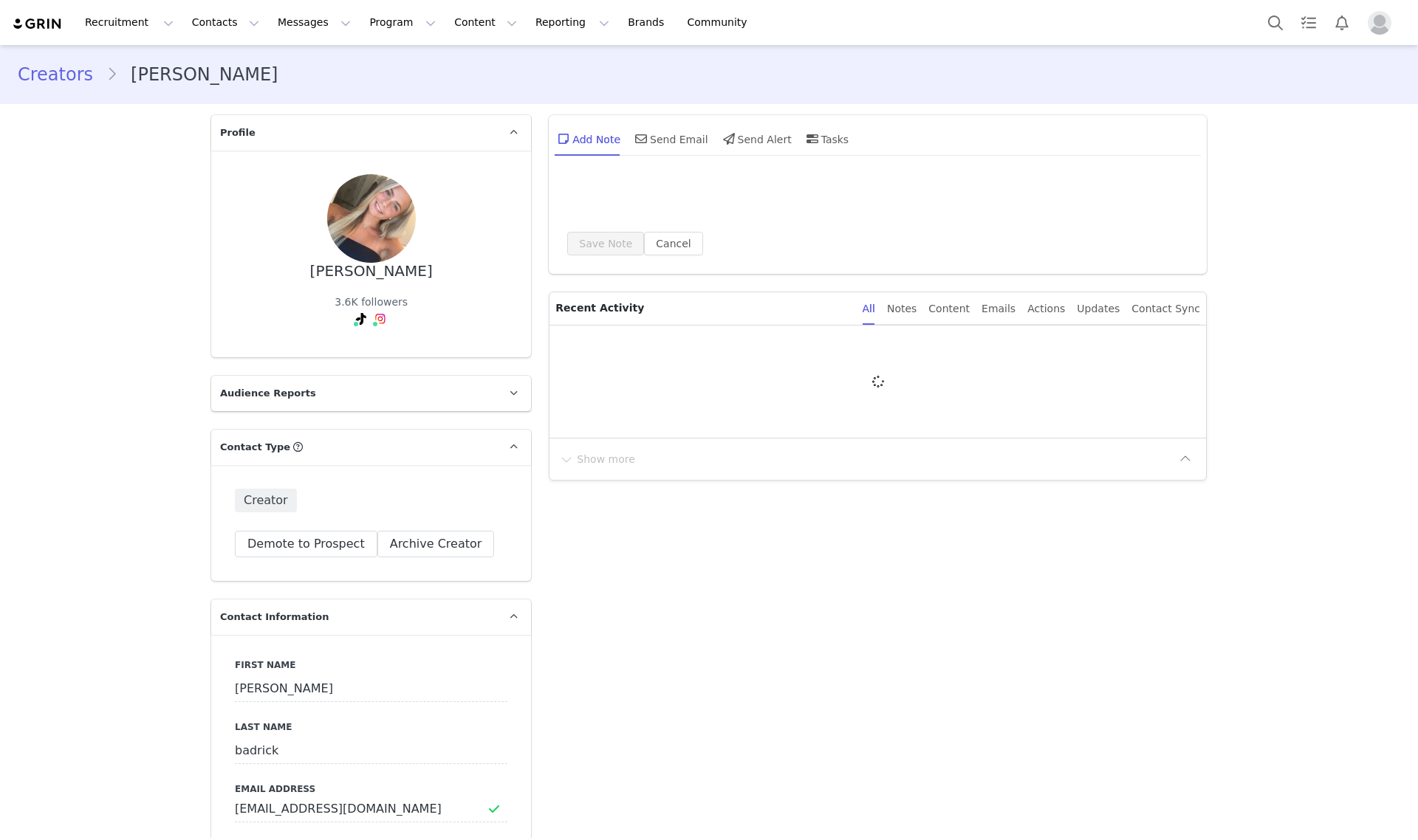
type input "+1 ([GEOGRAPHIC_DATA])"
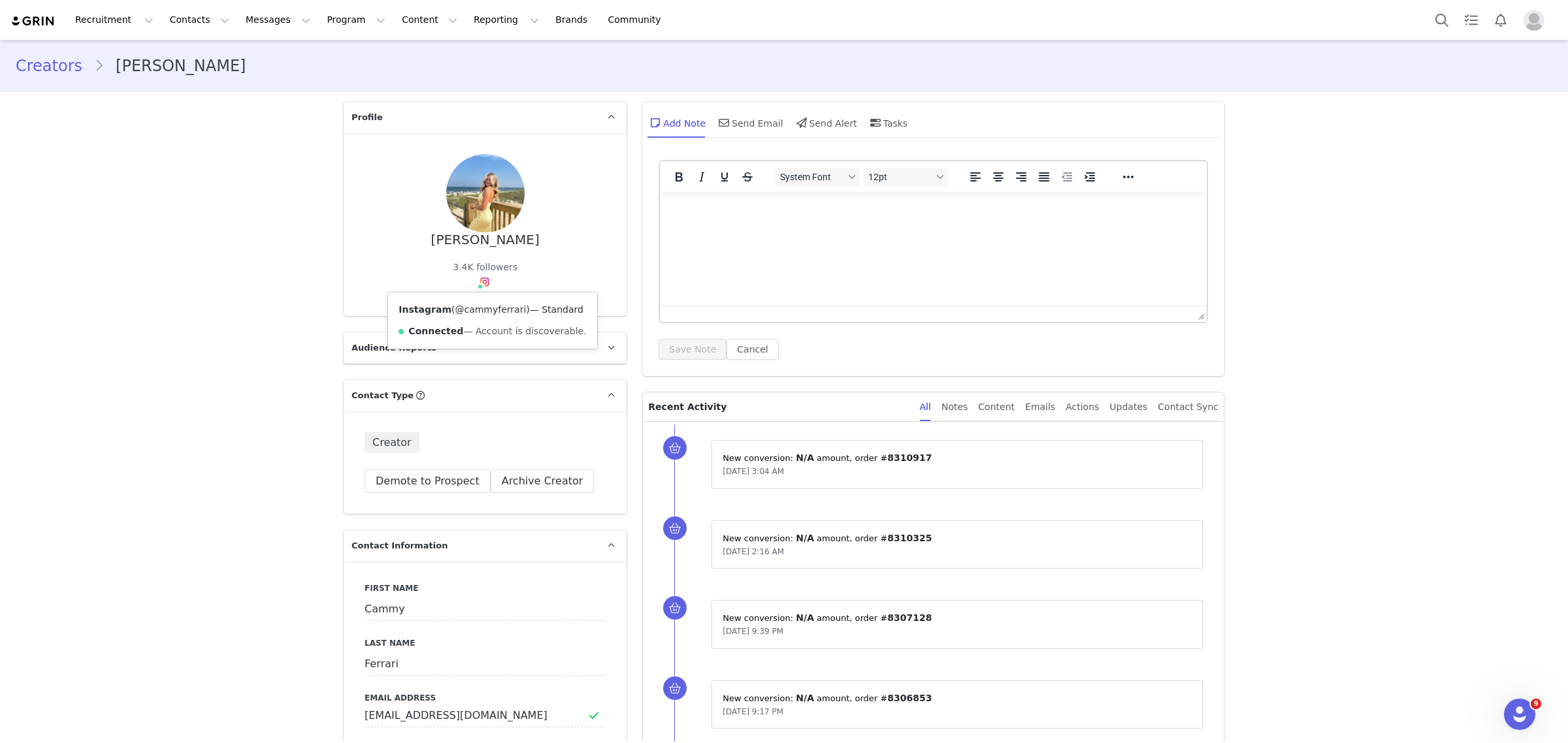
click at [476, 307] on link "@cammyferrari" at bounding box center [490, 309] width 71 height 10
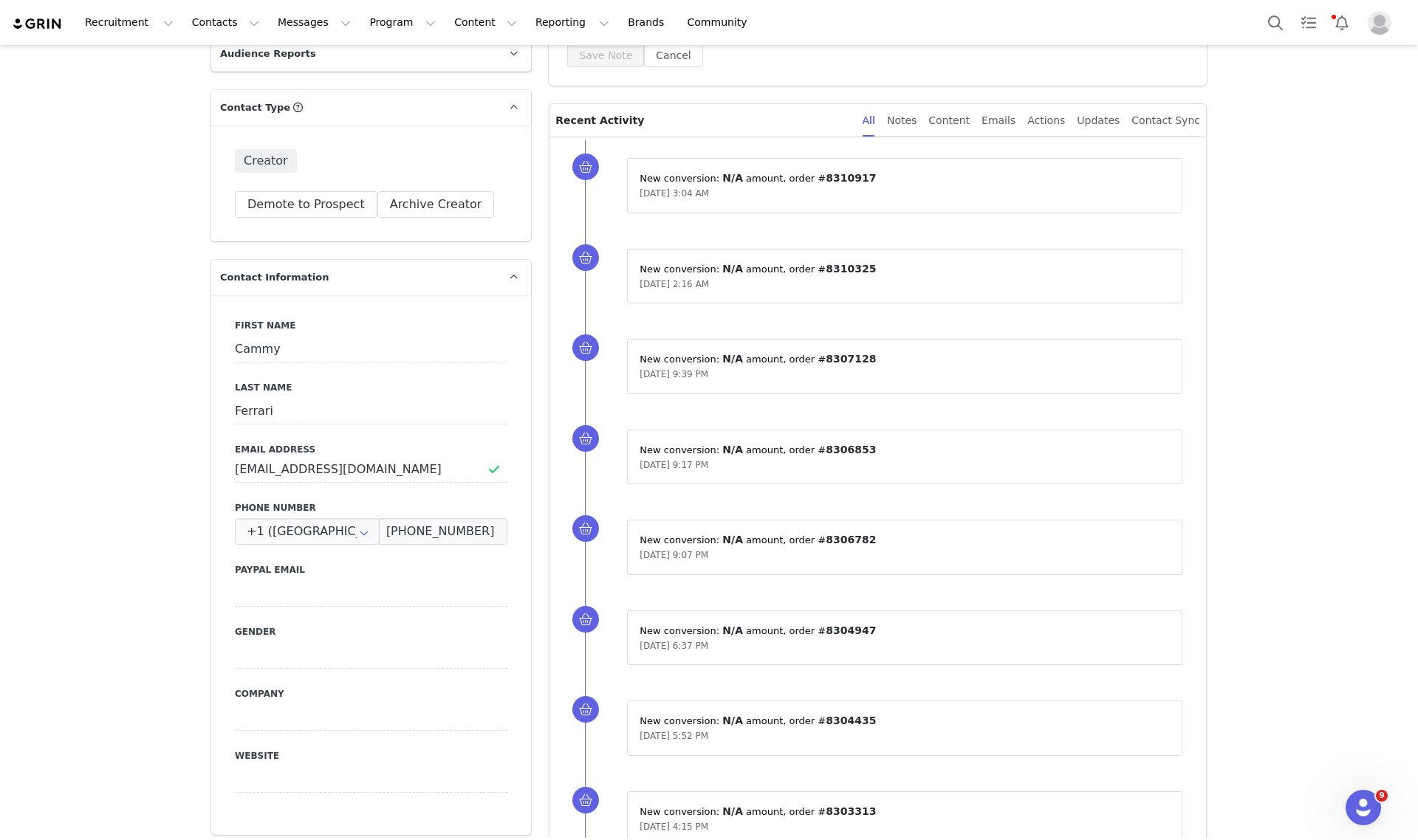
scroll to position [461, 0]
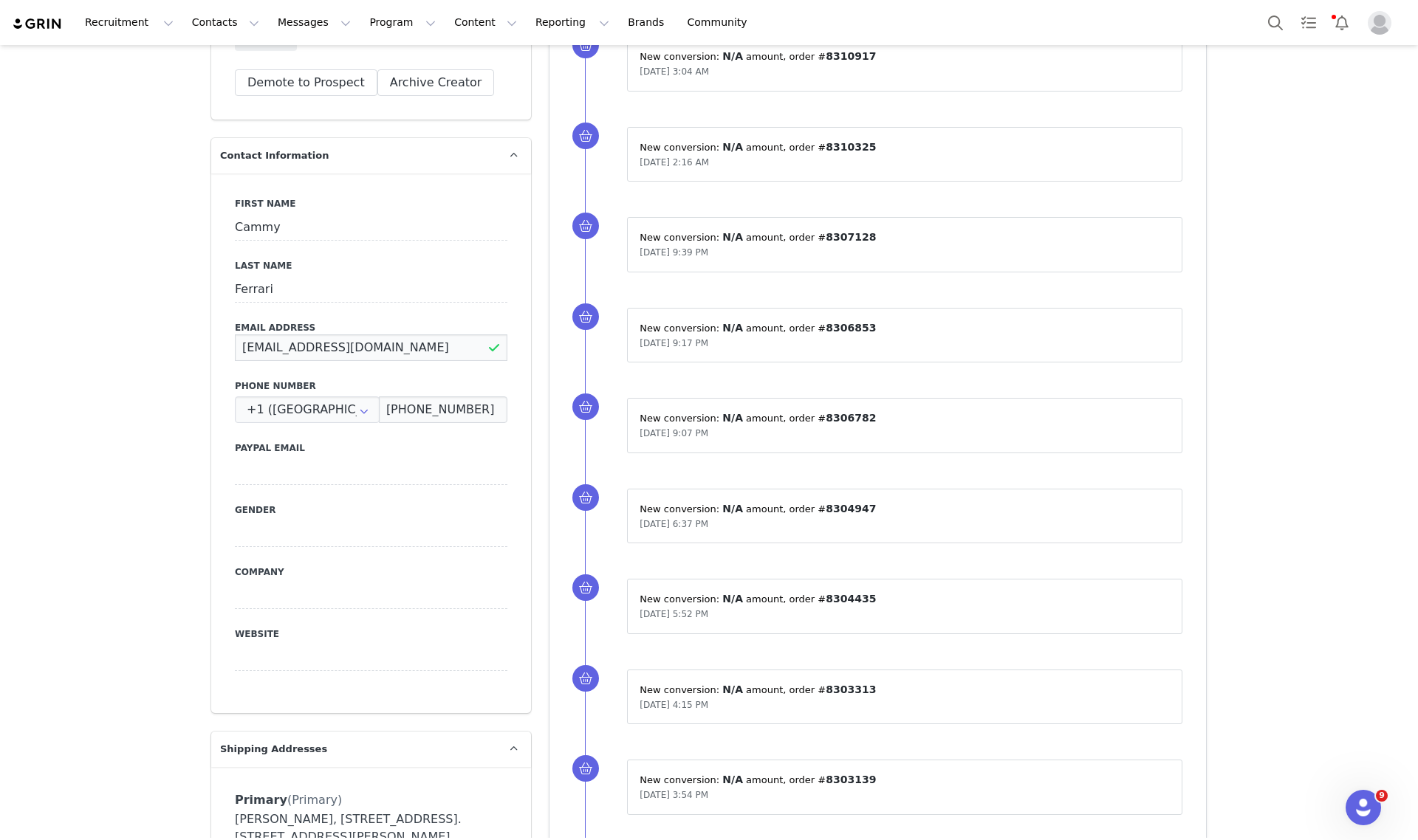
drag, startPoint x: 433, startPoint y: 353, endPoint x: 143, endPoint y: 352, distance: 290.0
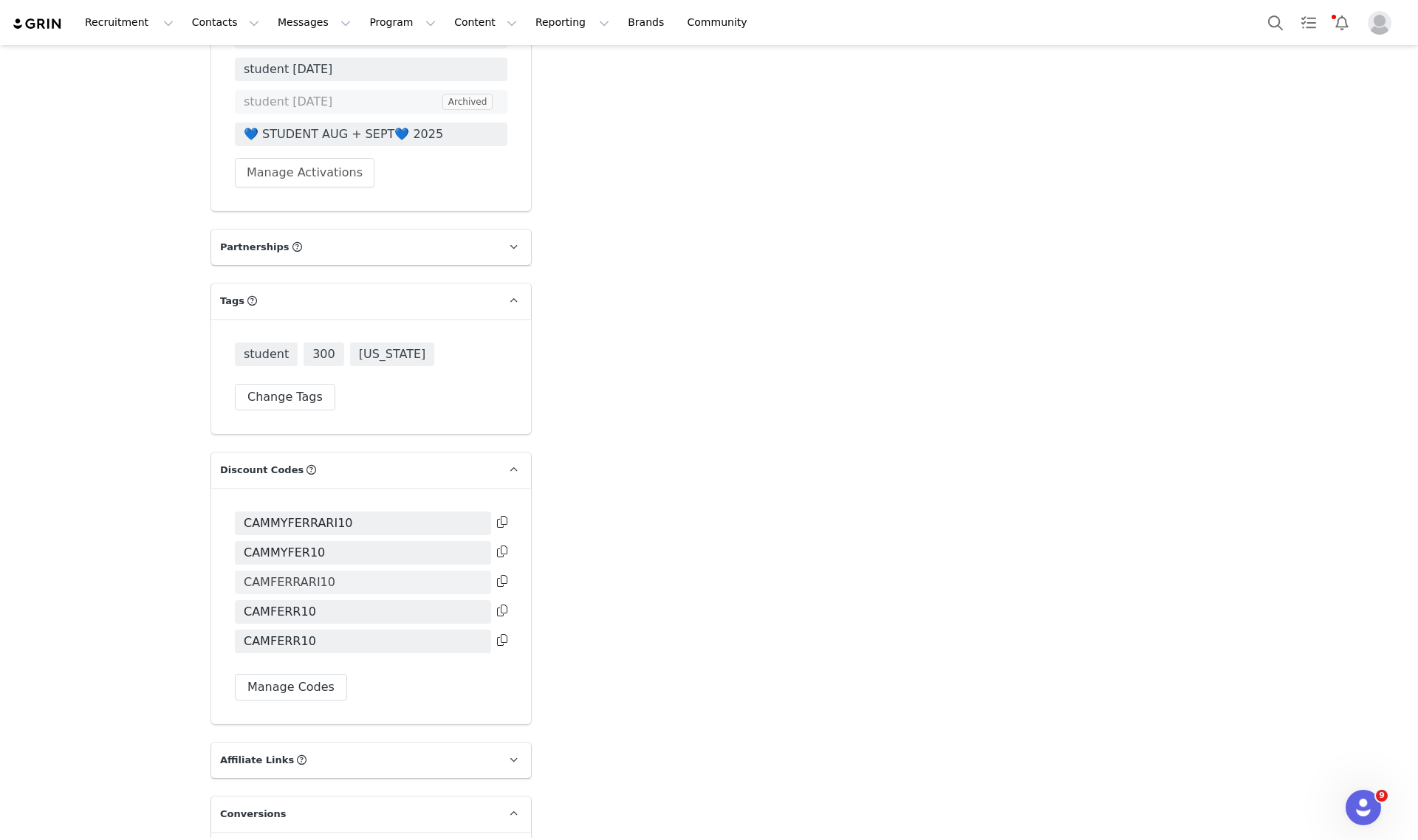
scroll to position [2751, 0]
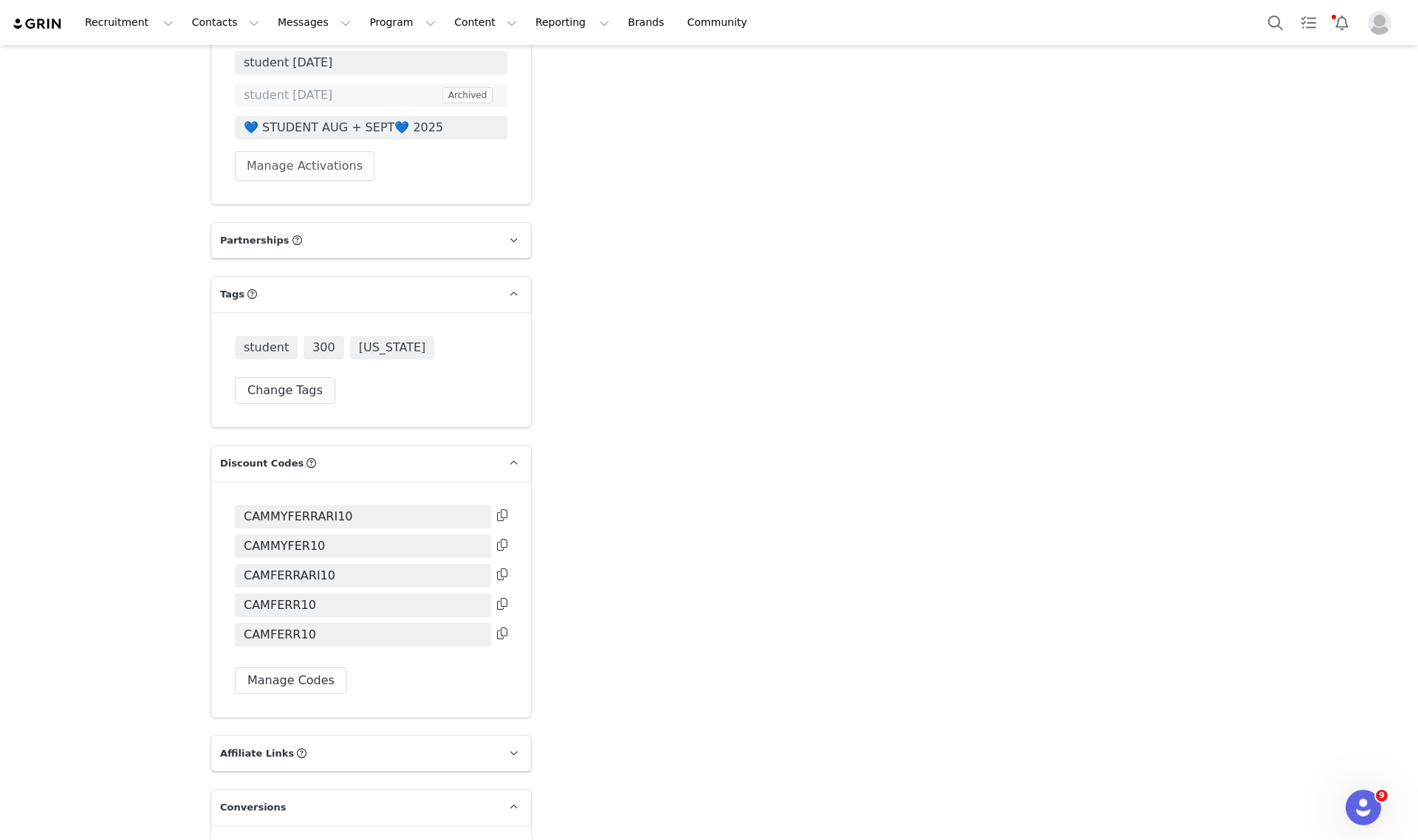
click at [497, 509] on icon at bounding box center [502, 515] width 10 height 12
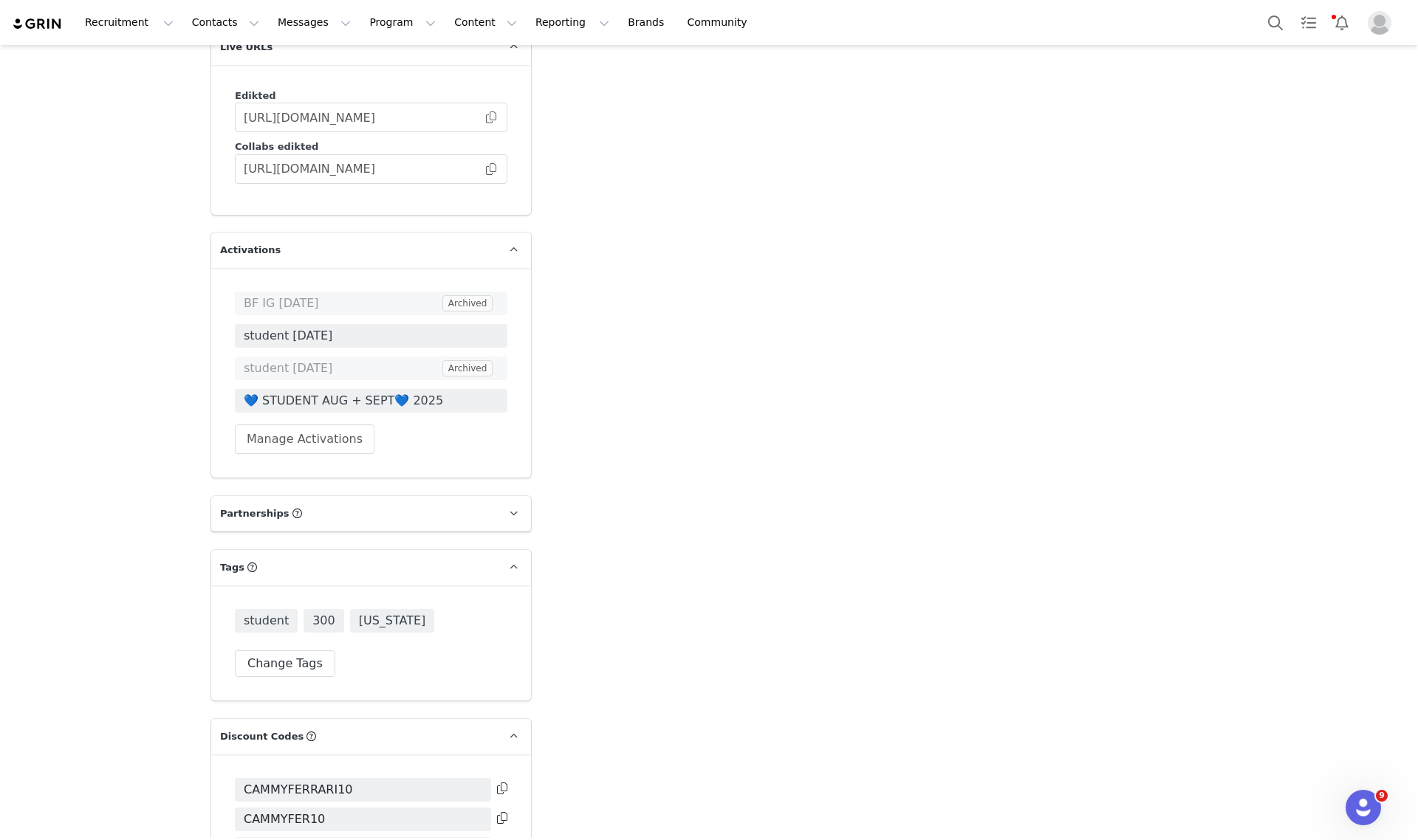
scroll to position [2475, 0]
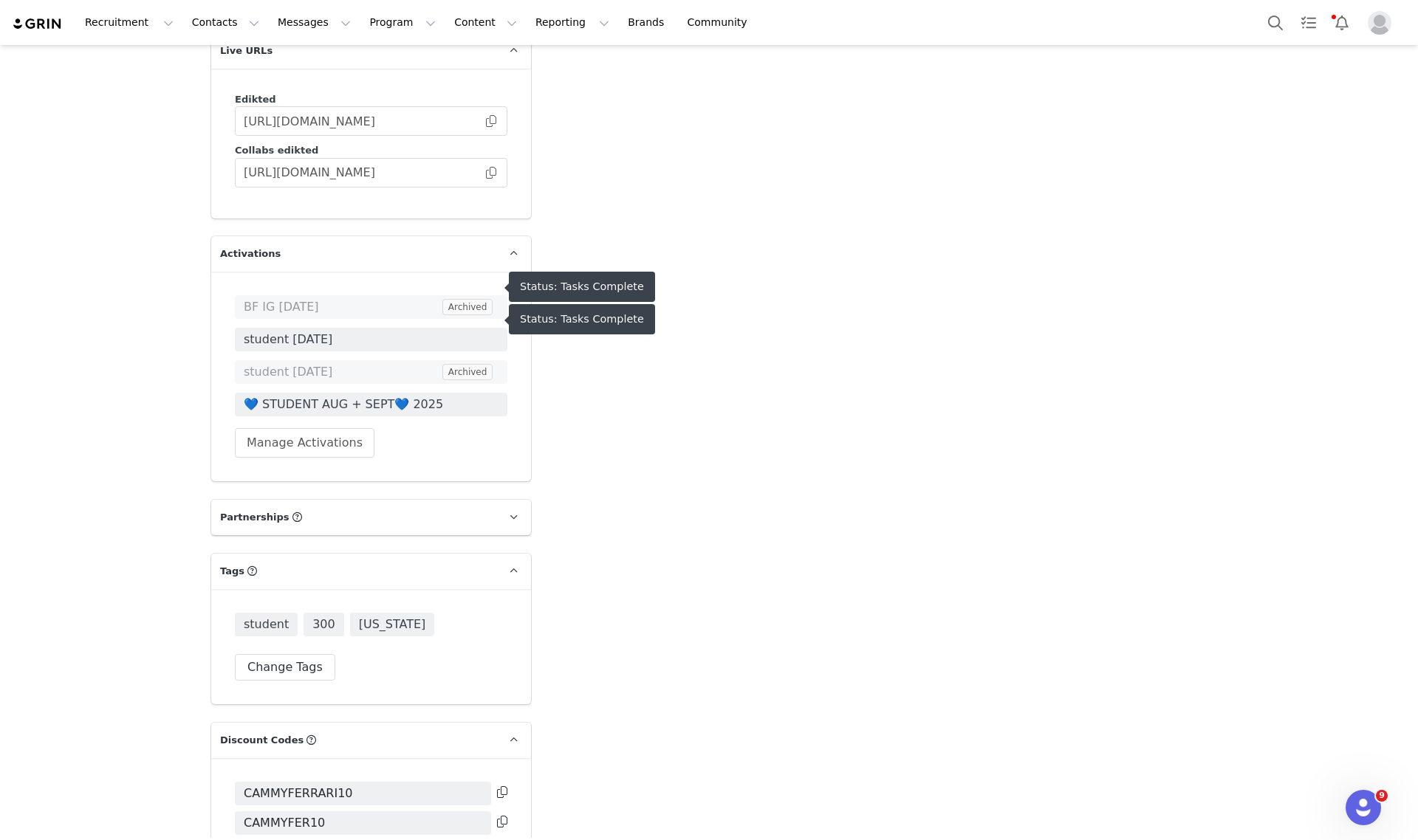
click at [293, 298] on span "BF IG [DATE]" at bounding box center [341, 307] width 196 height 18
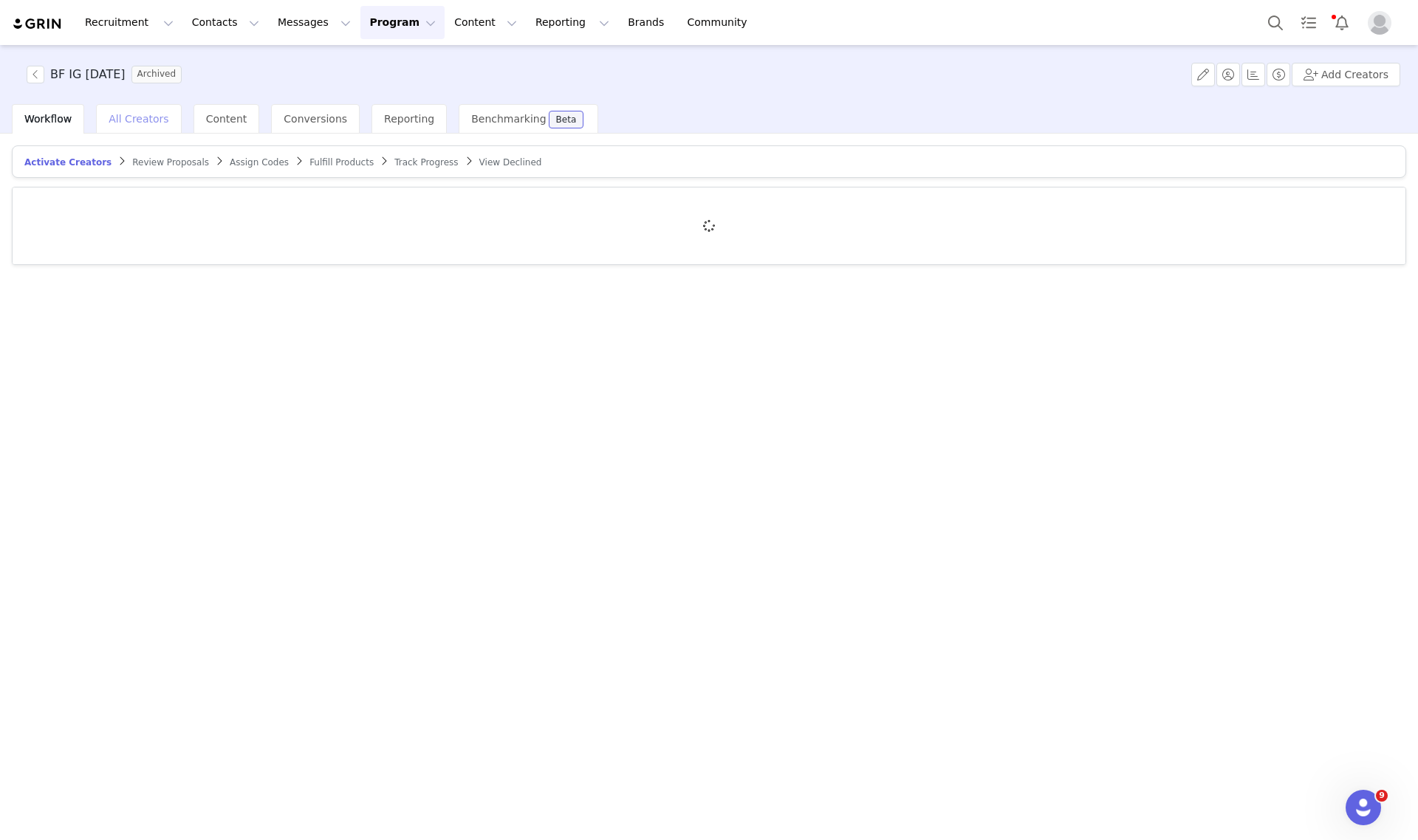
click at [122, 126] on div "All Creators" at bounding box center [138, 119] width 85 height 30
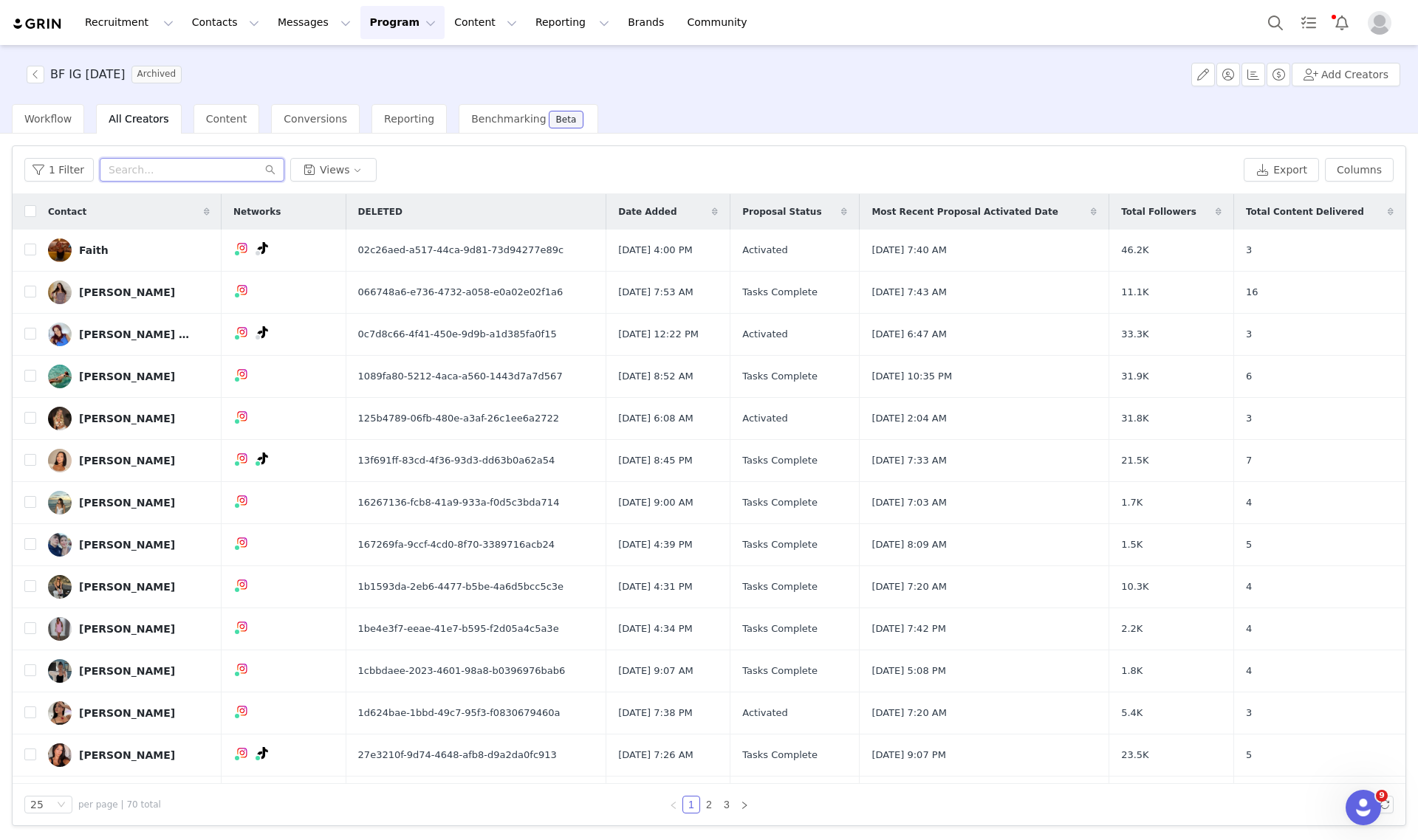
paste input "CAMMYFERRARI10"
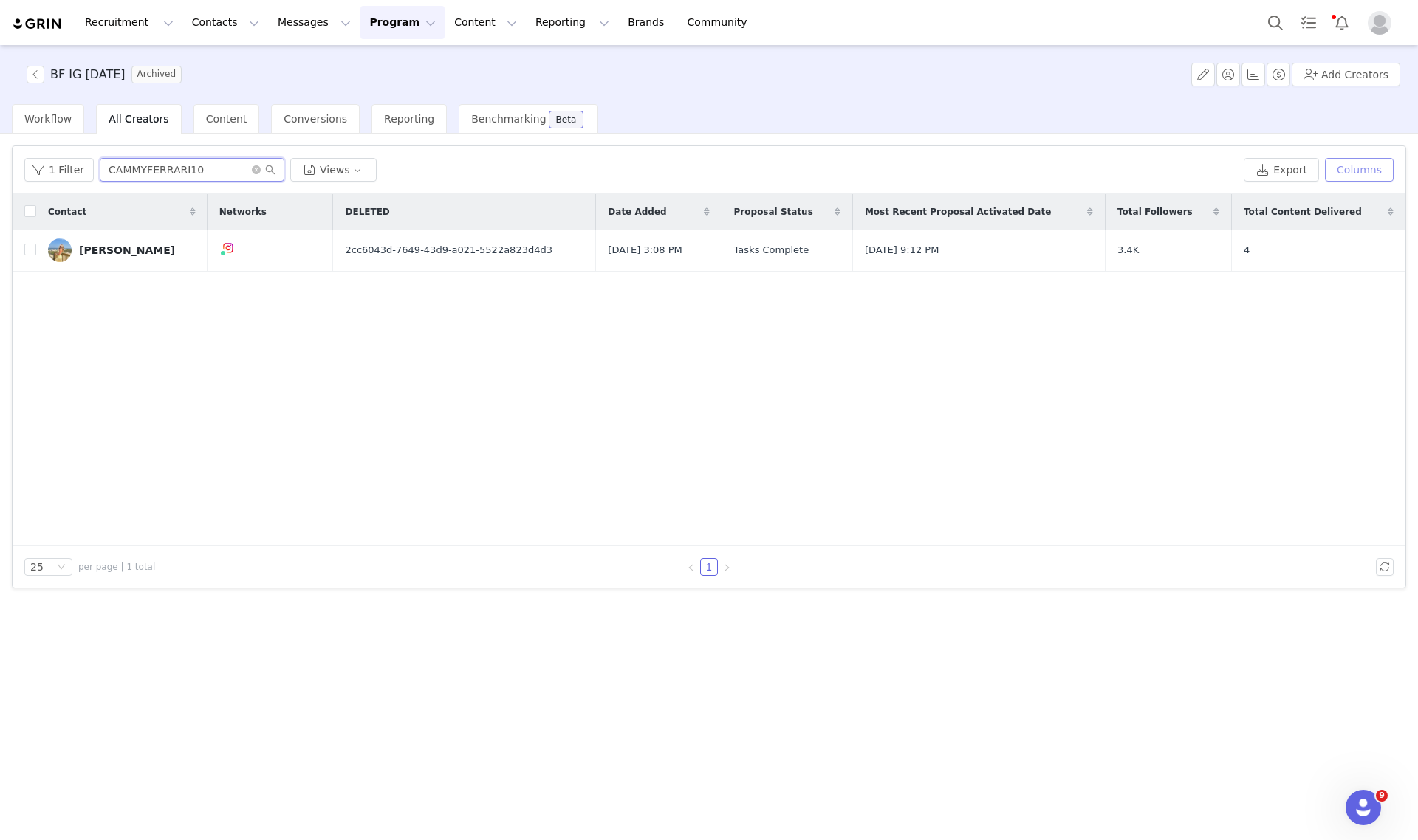
type input "CAMMYFERRARI10"
click at [1351, 167] on button "Columns" at bounding box center [1359, 170] width 69 height 24
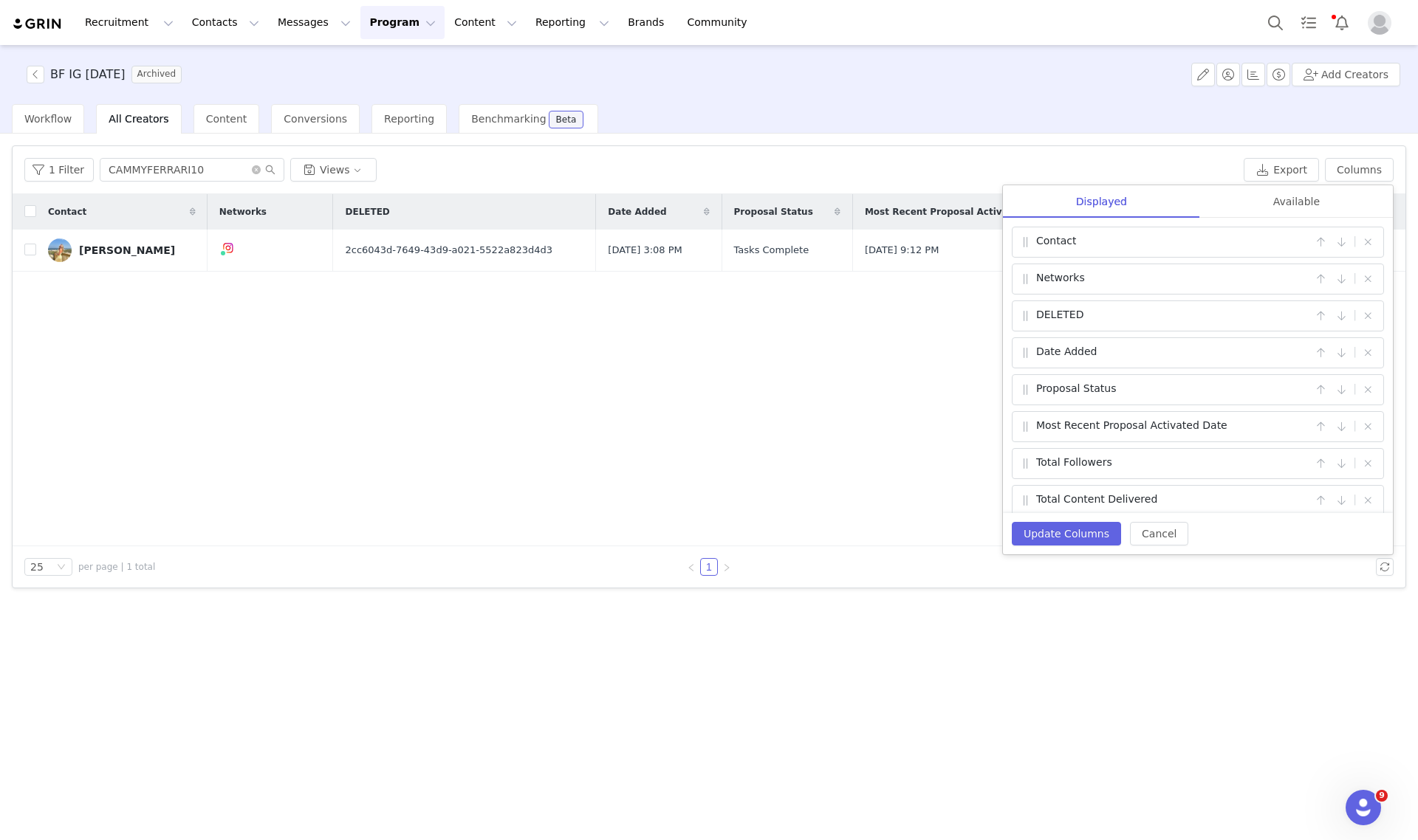
click at [1296, 203] on div "Available" at bounding box center [1297, 202] width 193 height 33
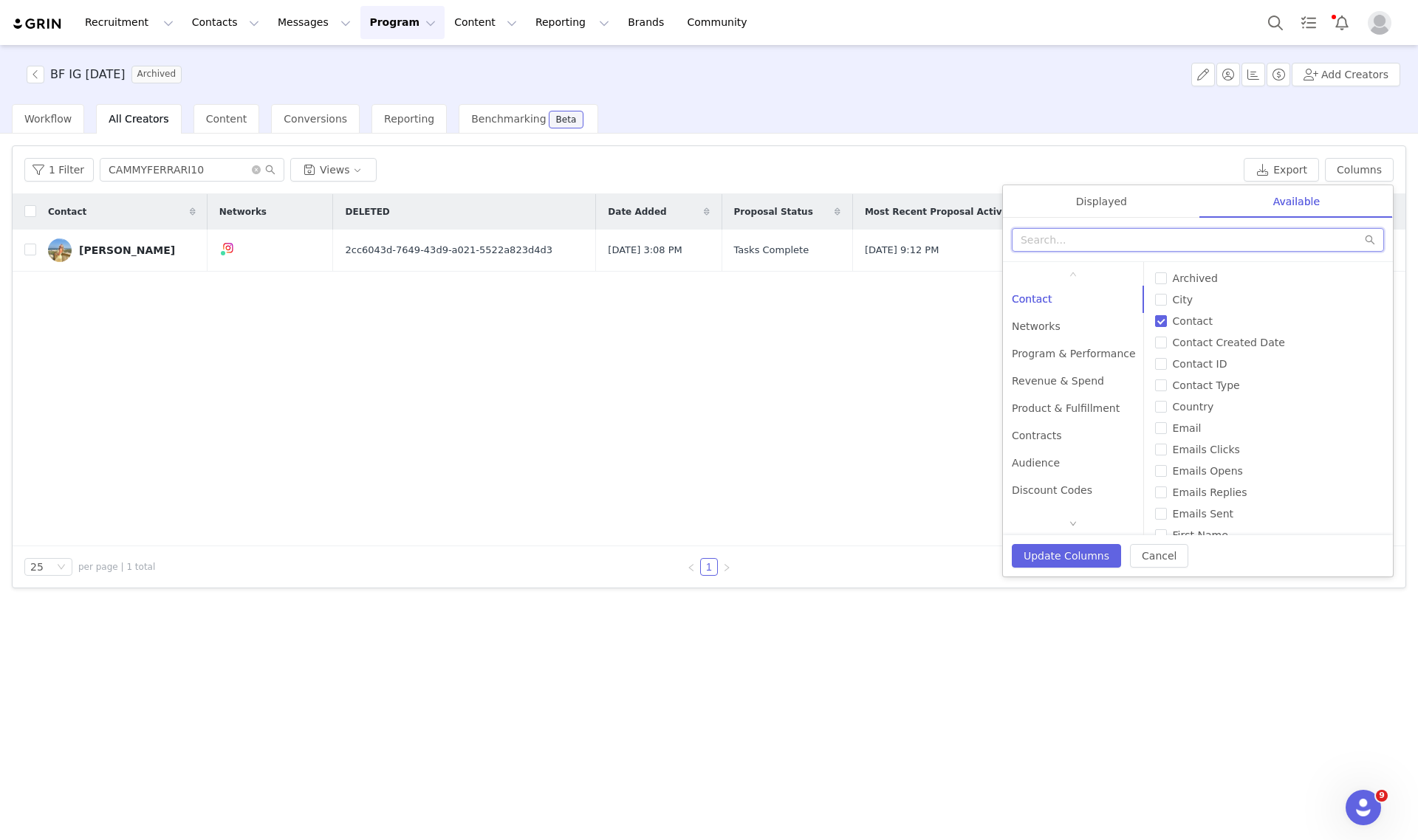
click at [1179, 241] on input "text" at bounding box center [1198, 240] width 372 height 24
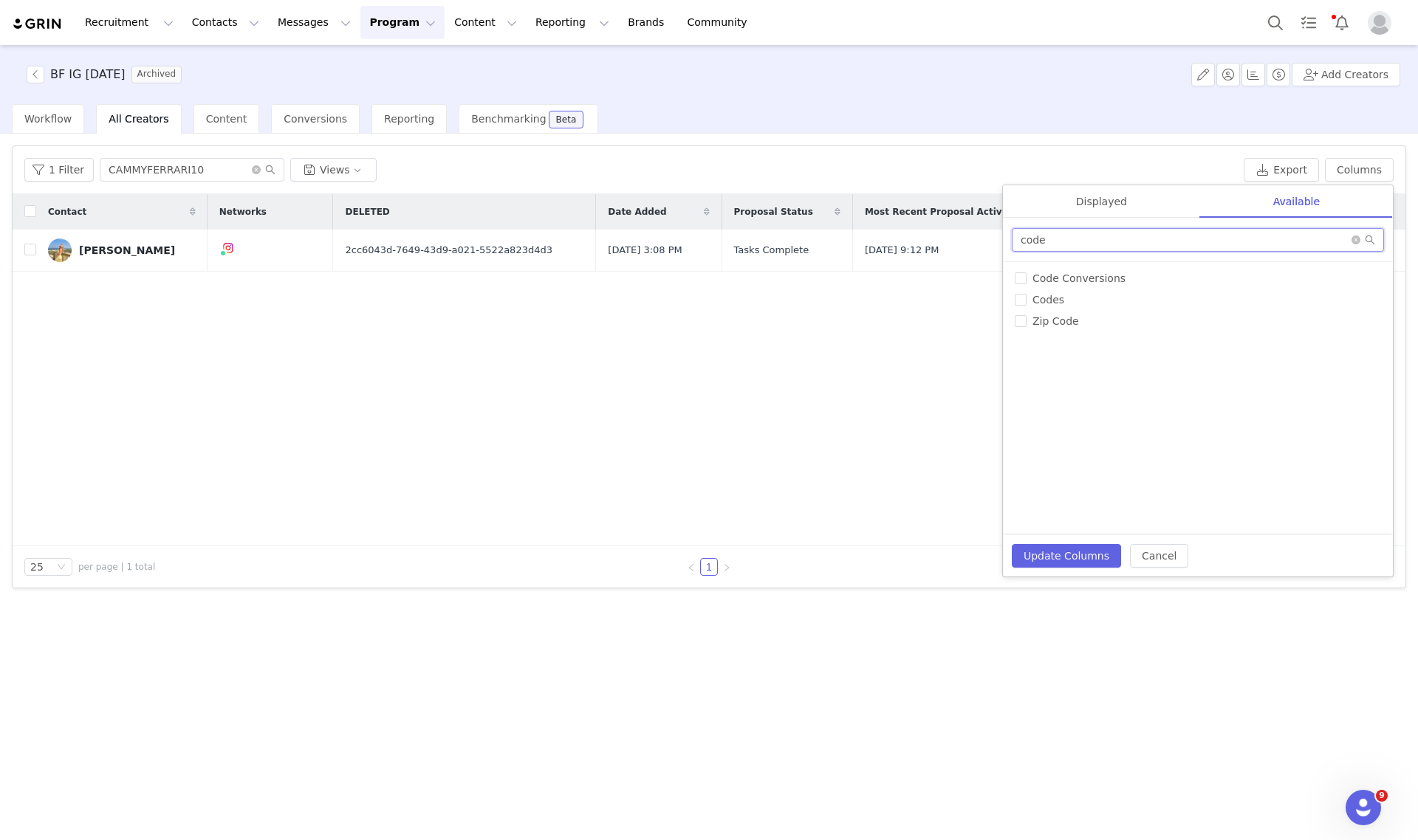
type input "code"
click at [1097, 289] on div "# of Products Sent # of Proposals # of Proposals Activated Accepted Tasks Age A…" at bounding box center [1198, 398] width 390 height 273
click at [1092, 278] on span "Code Conversions" at bounding box center [1079, 278] width 105 height 12
click at [1027, 278] on input "Code Conversions" at bounding box center [1021, 278] width 12 height 12
checkbox input "true"
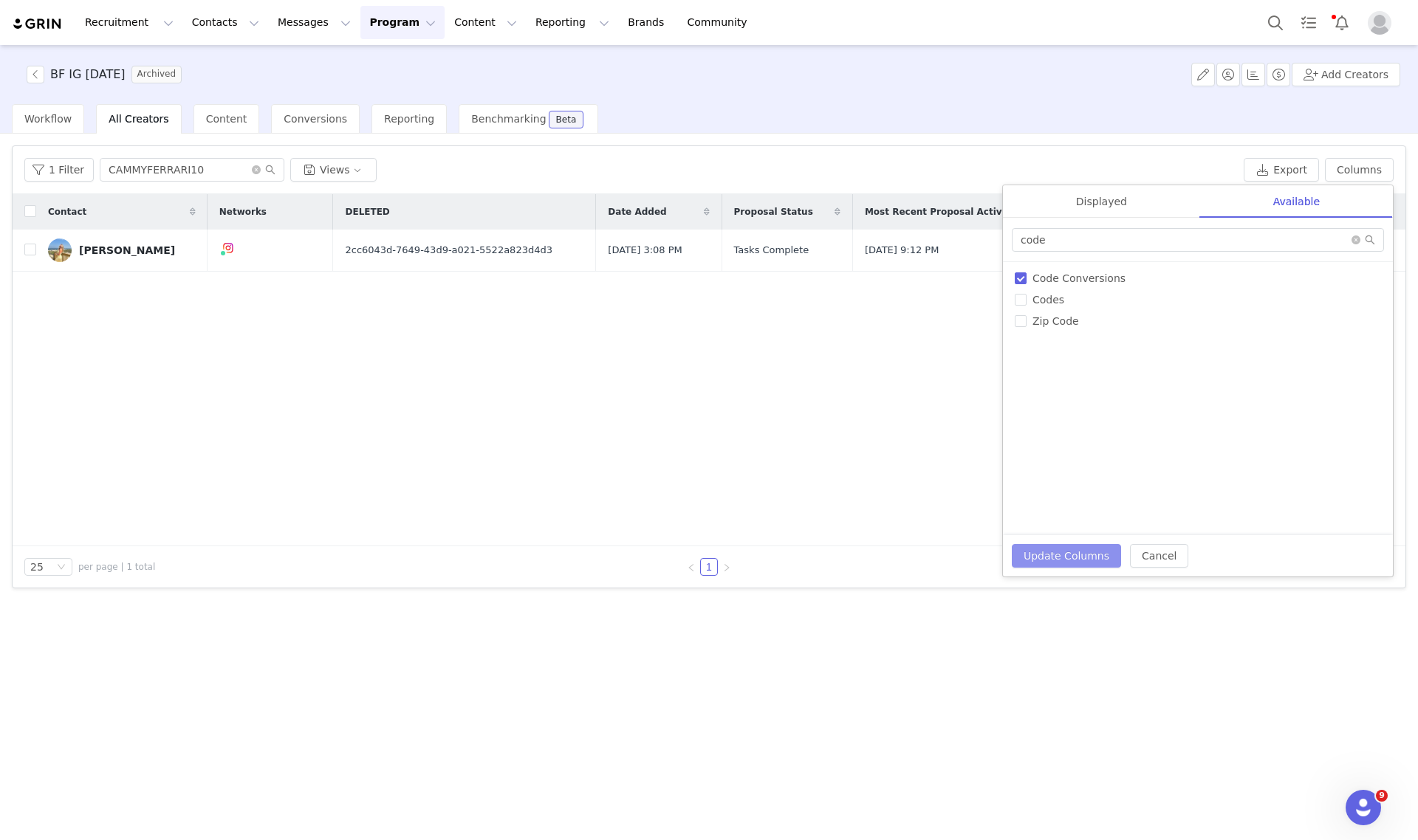
click at [1073, 558] on button "Update Columns" at bounding box center [1067, 556] width 109 height 24
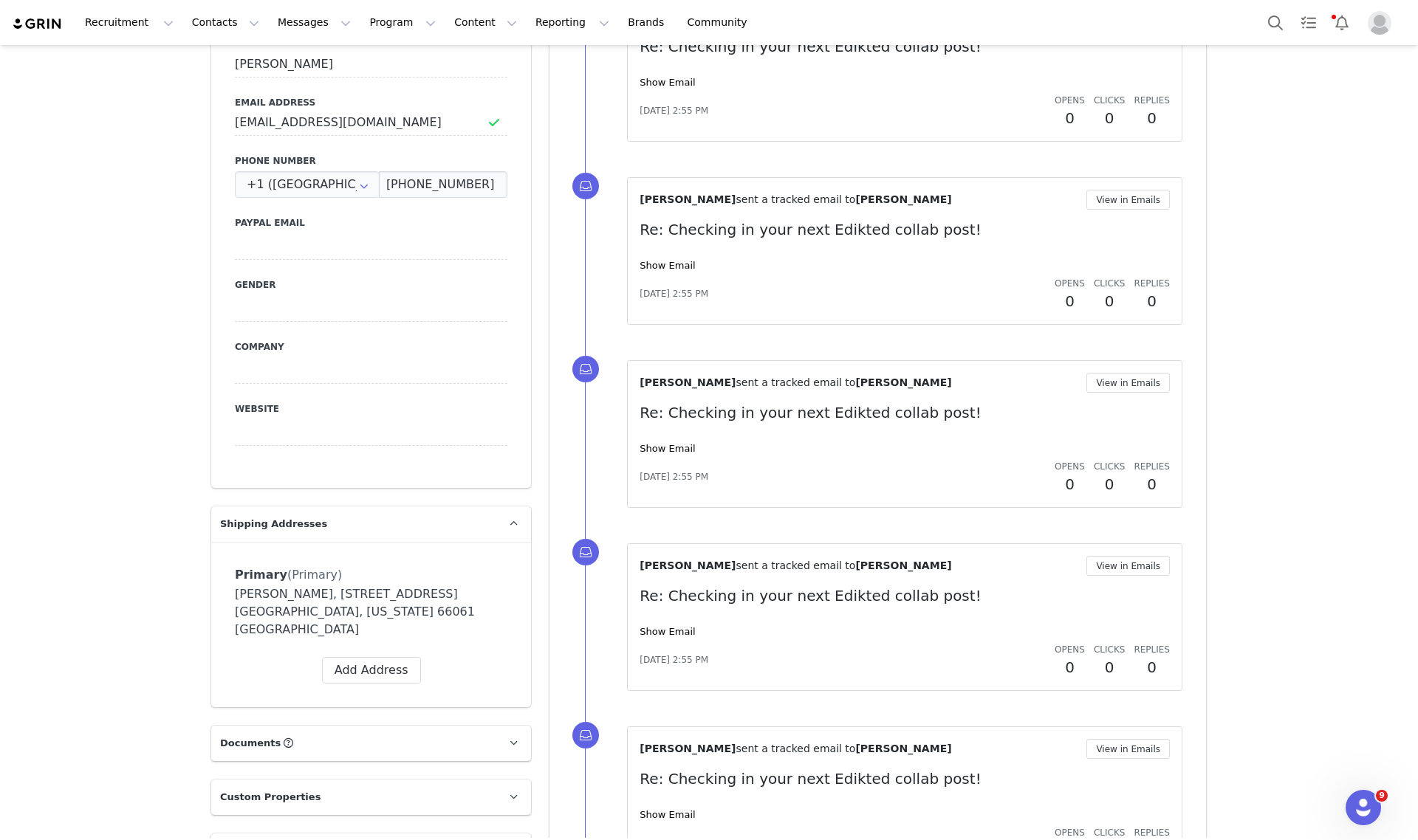
scroll to position [230, 0]
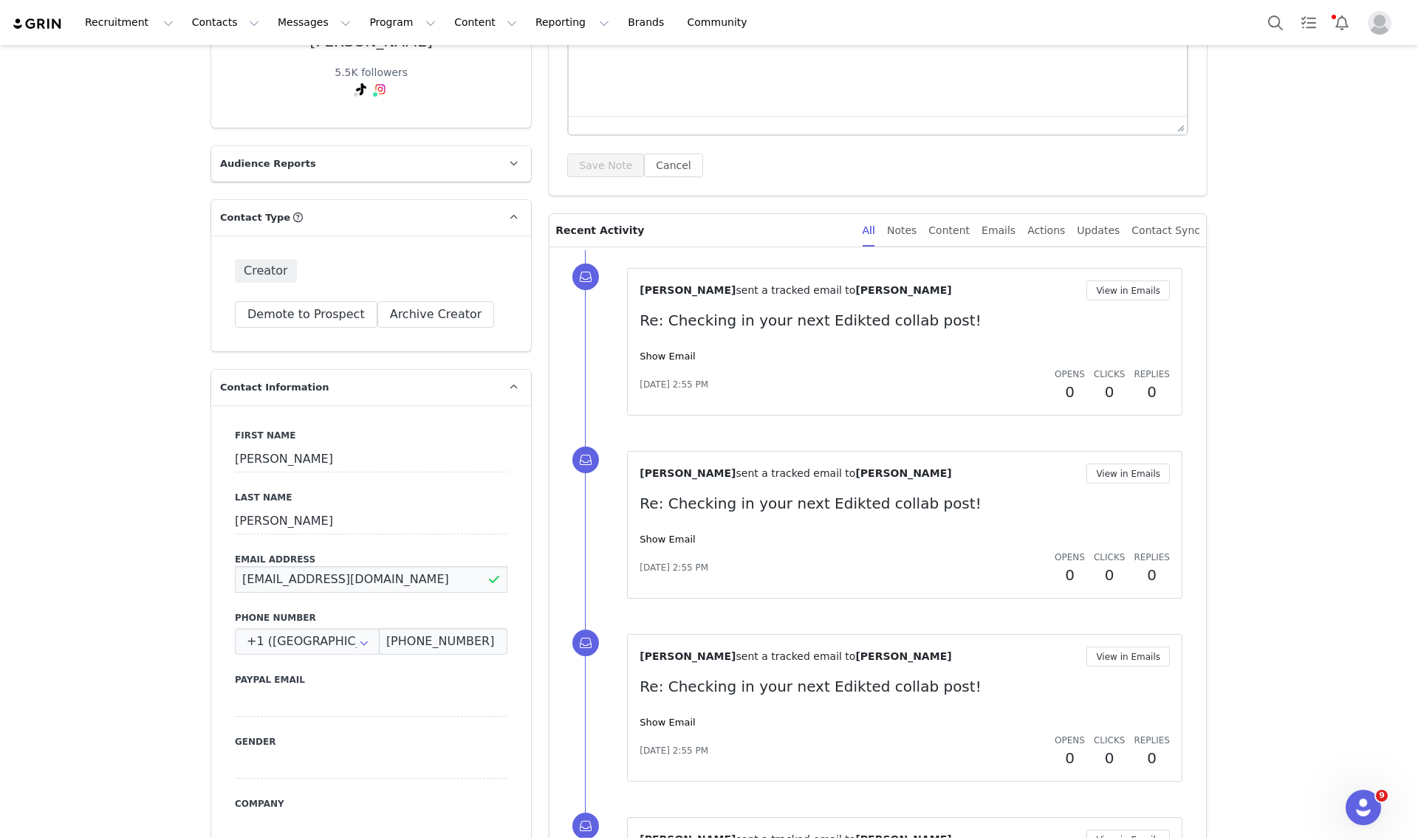
drag, startPoint x: 396, startPoint y: 578, endPoint x: 82, endPoint y: 586, distance: 314.1
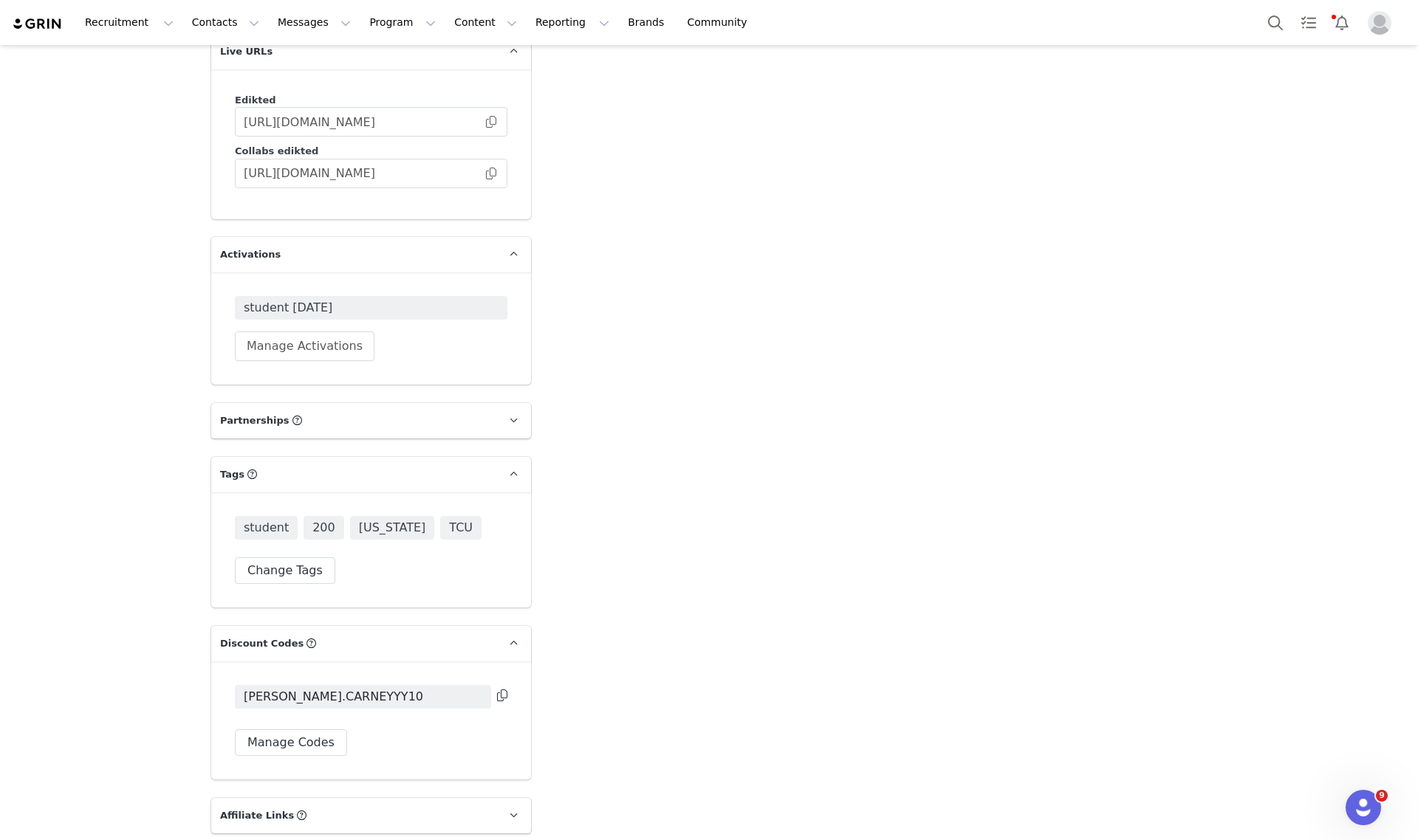
scroll to position [2629, 0]
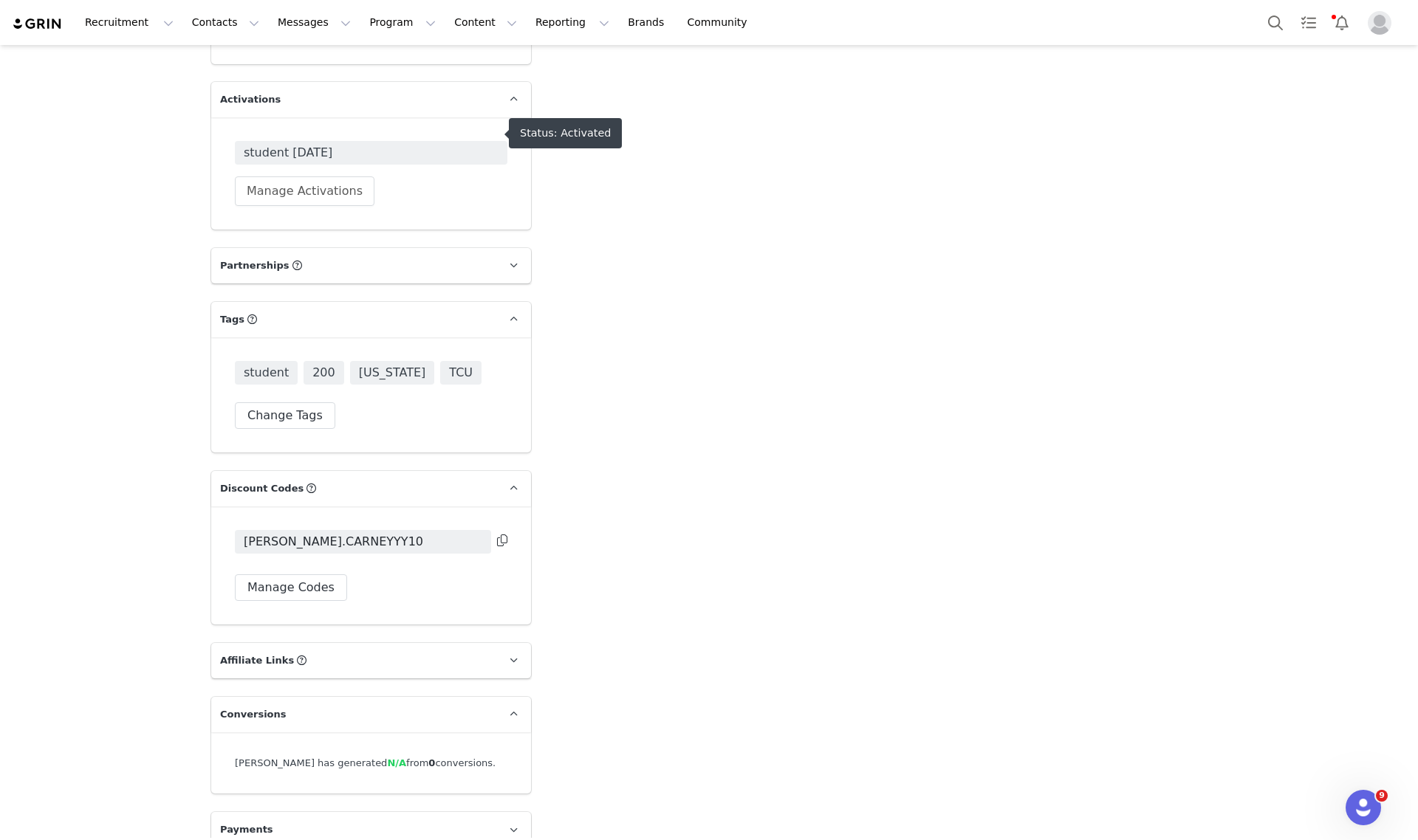
click at [329, 144] on span "student [DATE]" at bounding box center [371, 153] width 254 height 18
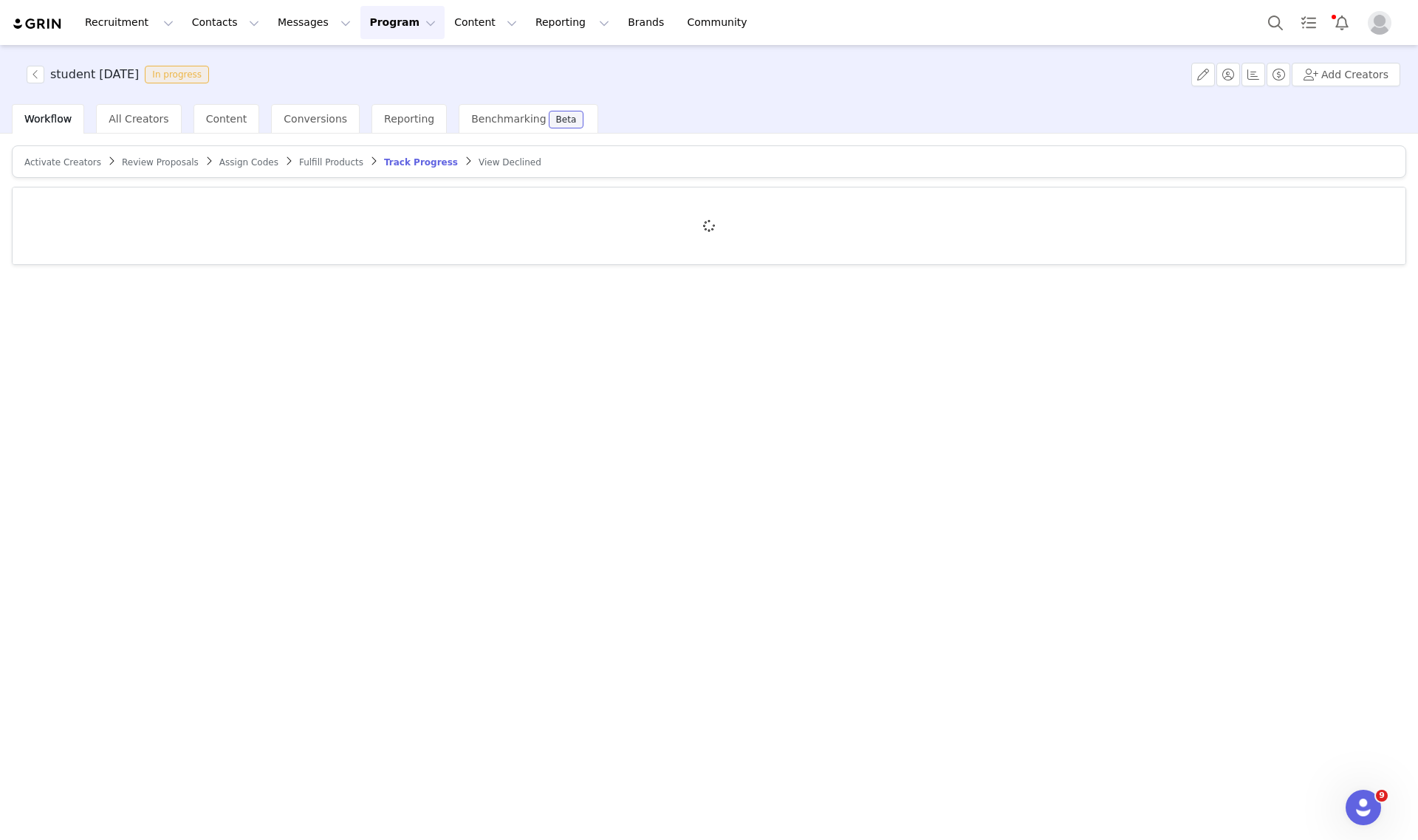
click at [50, 161] on span "Activate Creators" at bounding box center [63, 163] width 77 height 10
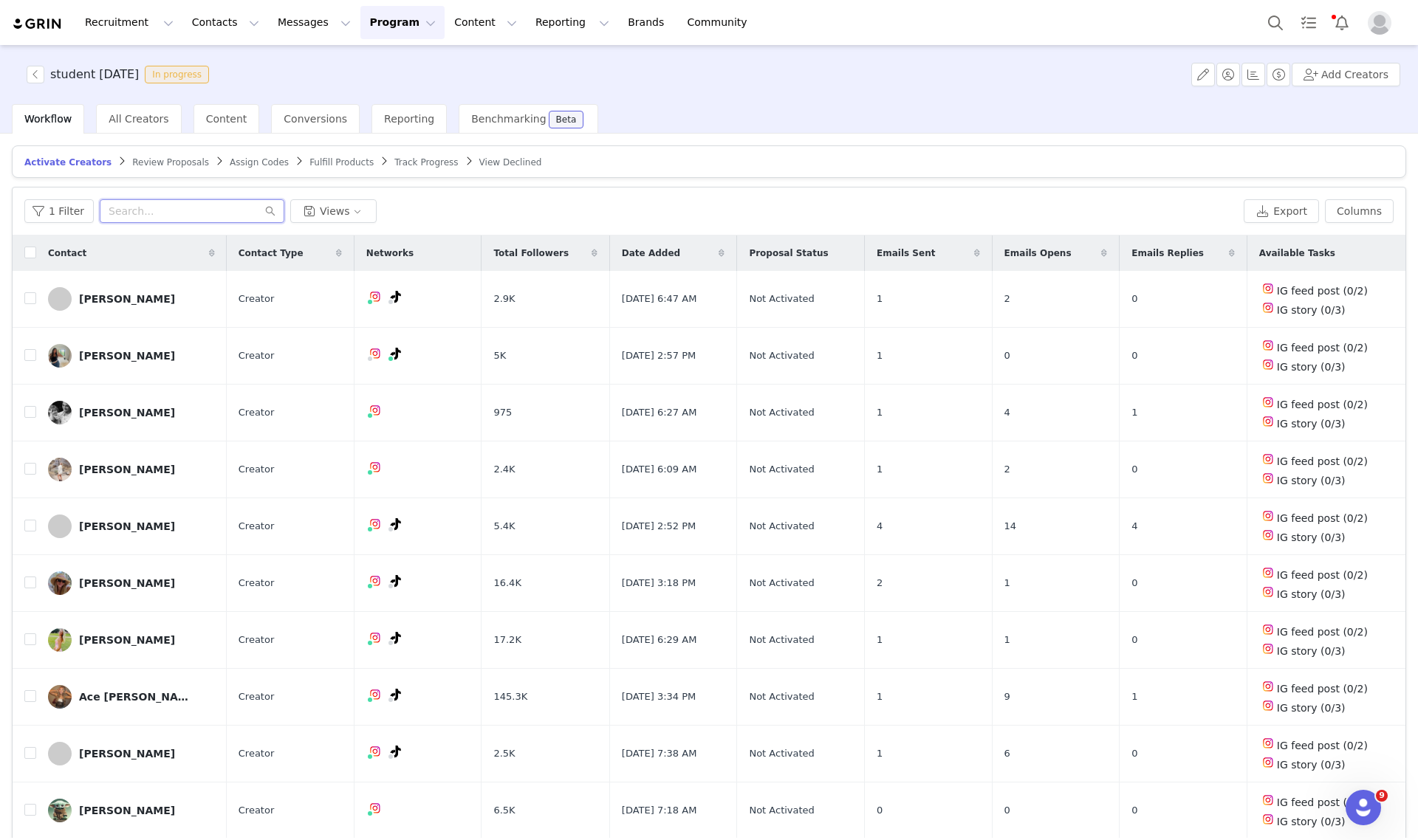
paste input "hannahfcarney07@gmail.com"
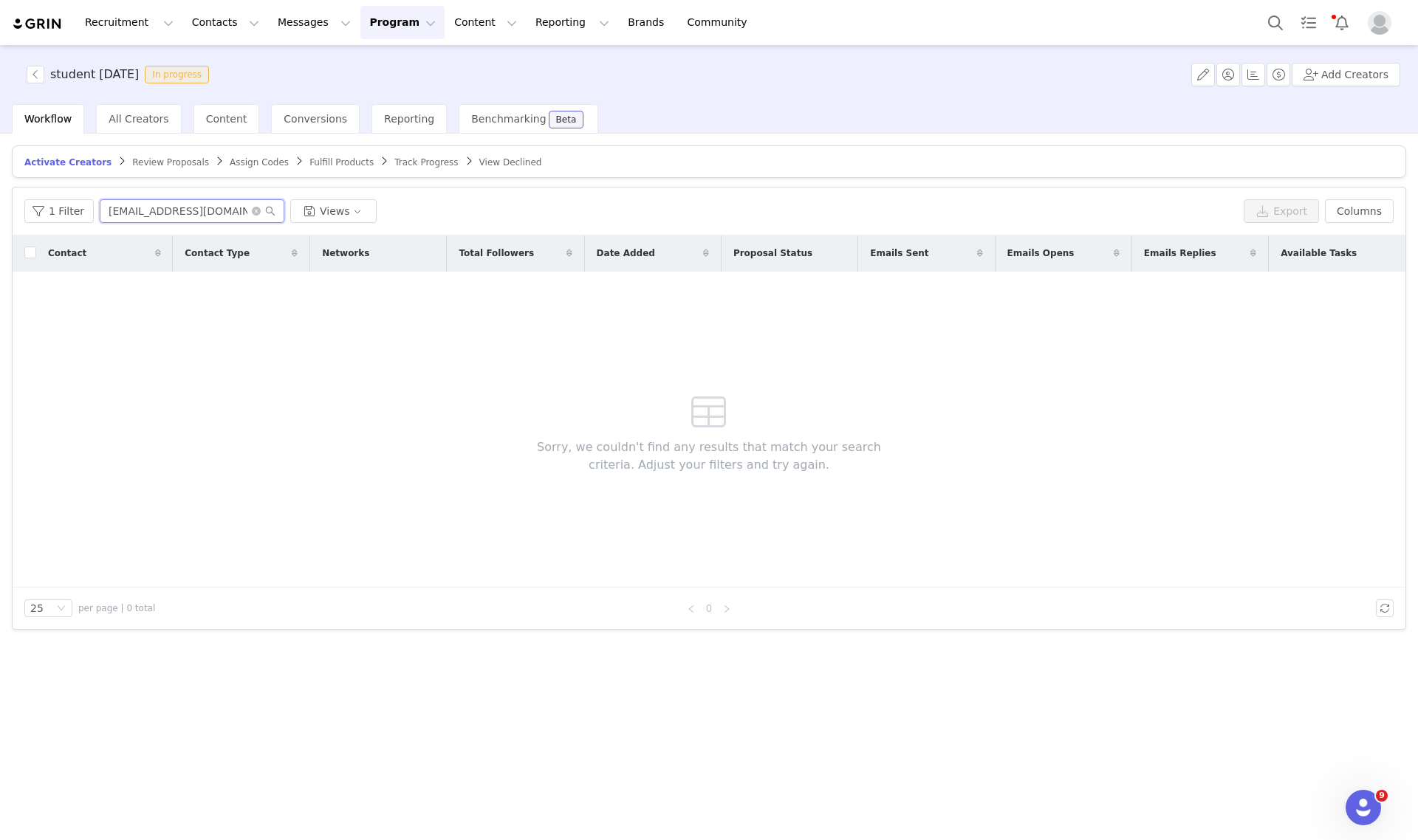
type input "hannahfcarney07@gmail.com"
click at [253, 211] on icon "icon: close-circle" at bounding box center [256, 211] width 9 height 9
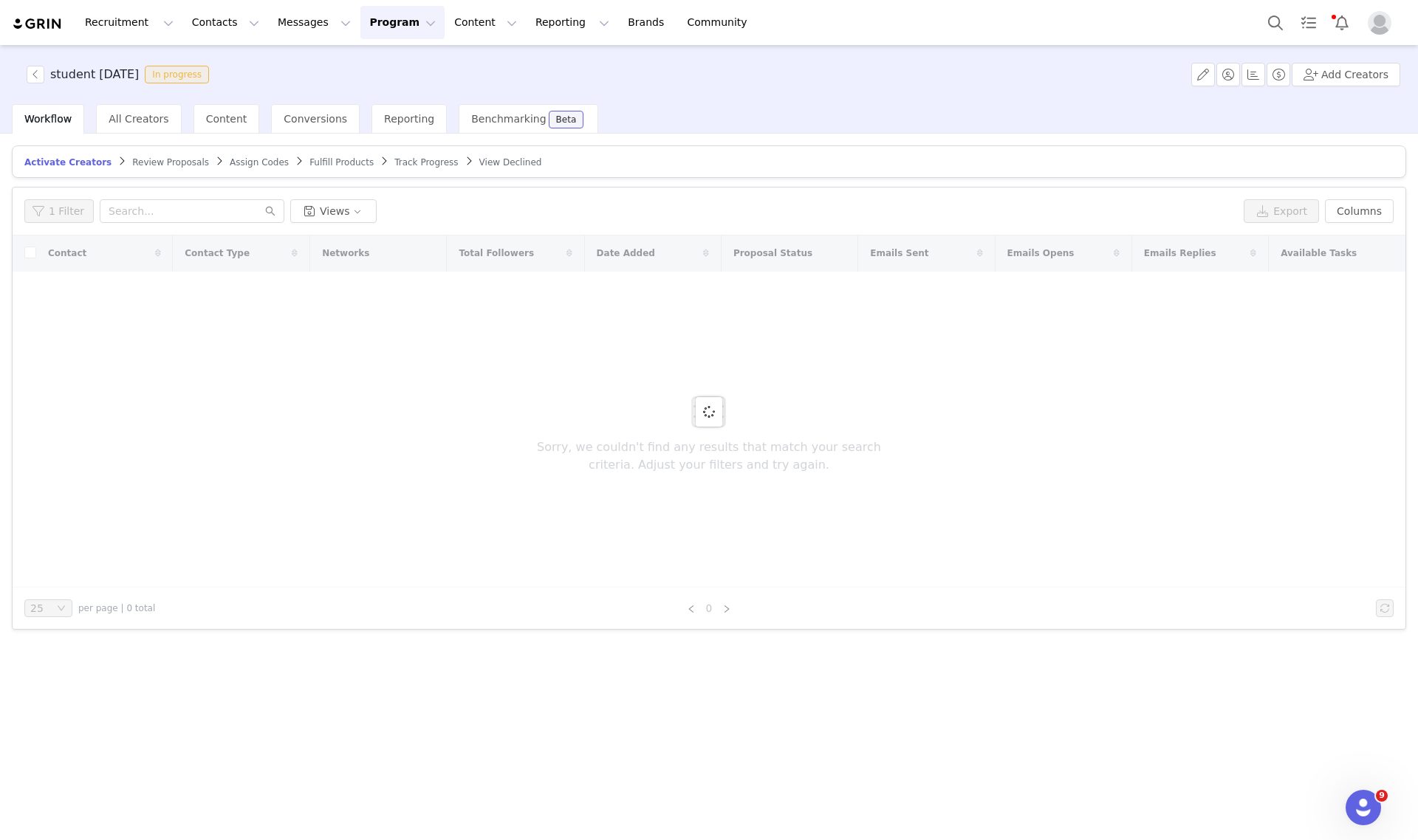
click at [394, 158] on span "Track Progress" at bounding box center [426, 163] width 64 height 10
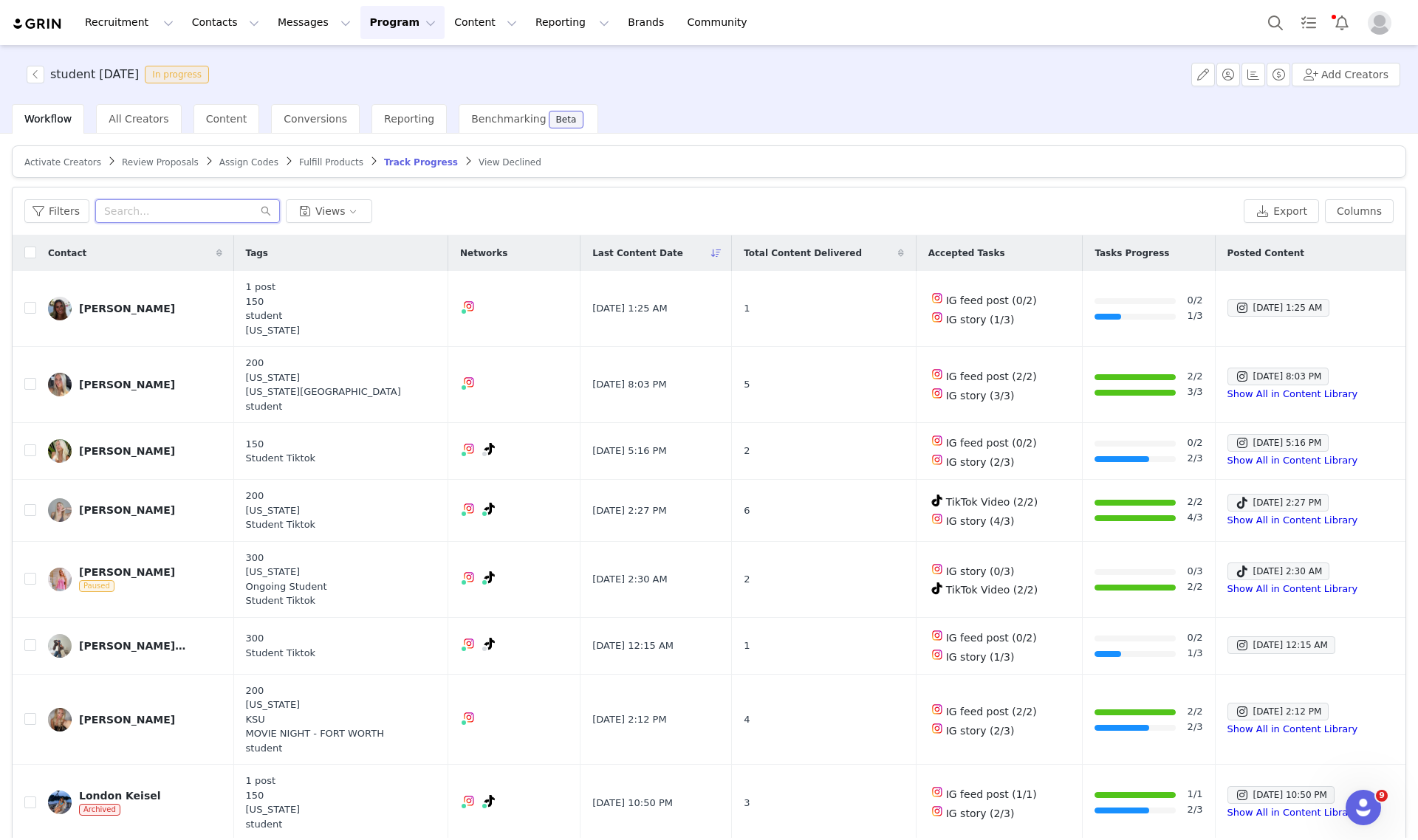
paste input "hannahfcarney07@gmail.com"
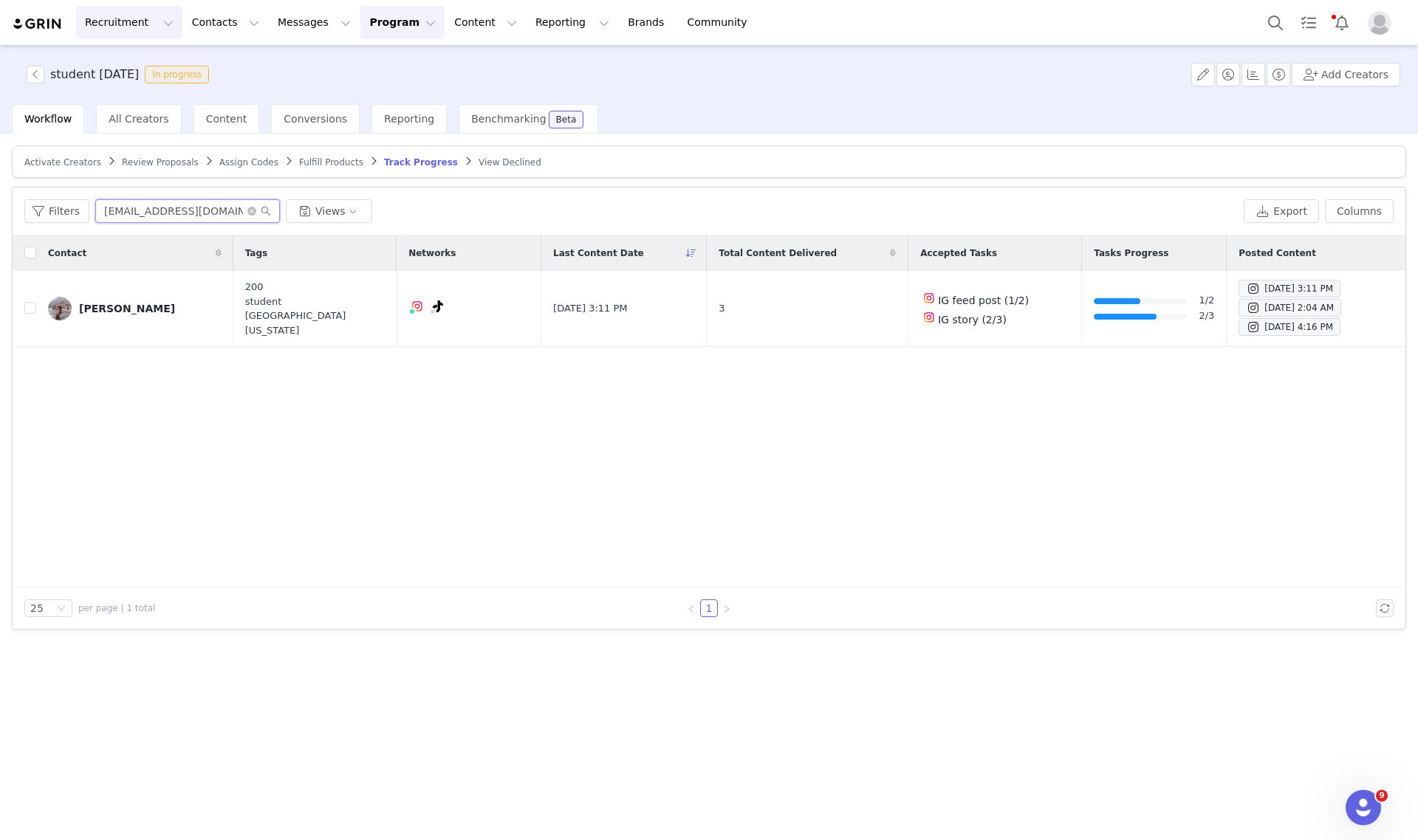
type input "hannahfcarney07@gmail.com"
click at [385, 339] on link "@[PERSON_NAME].carneyyy" at bounding box center [422, 338] width 147 height 12
click at [247, 207] on icon "icon: close-circle" at bounding box center [251, 211] width 9 height 9
click at [211, 207] on input "text" at bounding box center [188, 211] width 185 height 24
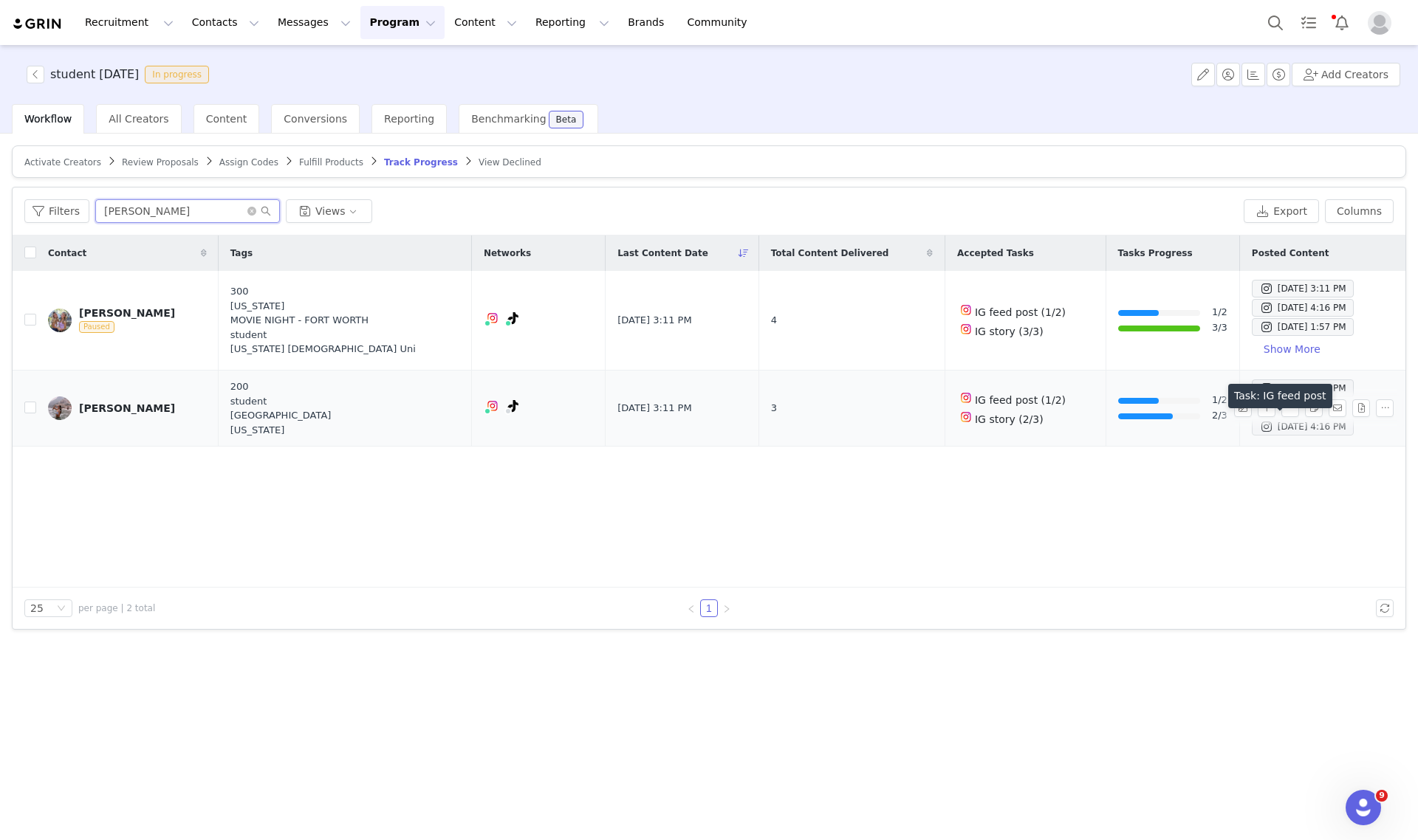
type input "hannah carney"
click at [1259, 430] on span at bounding box center [1266, 427] width 15 height 18
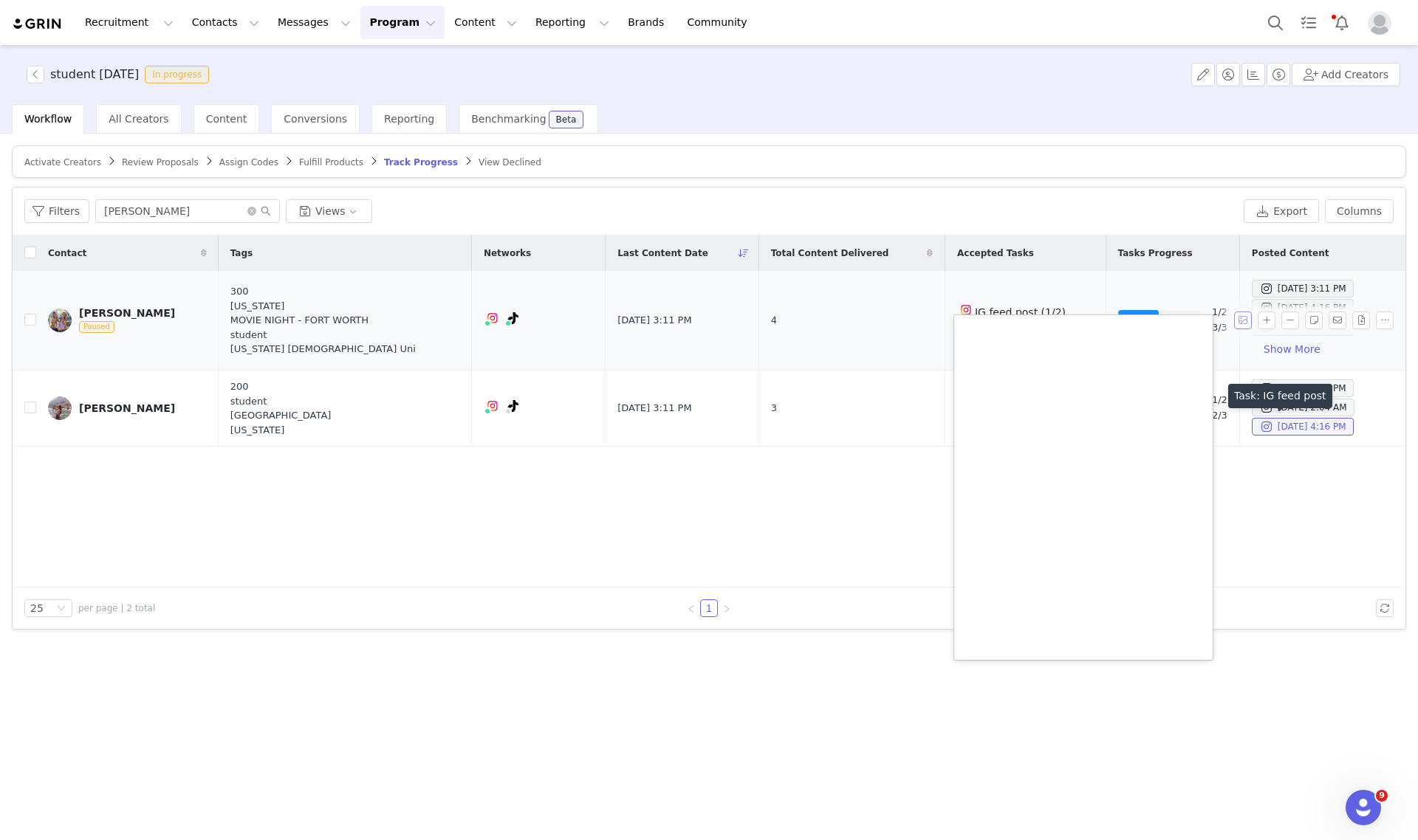
click at [1246, 325] on button "button" at bounding box center [1243, 320] width 18 height 18
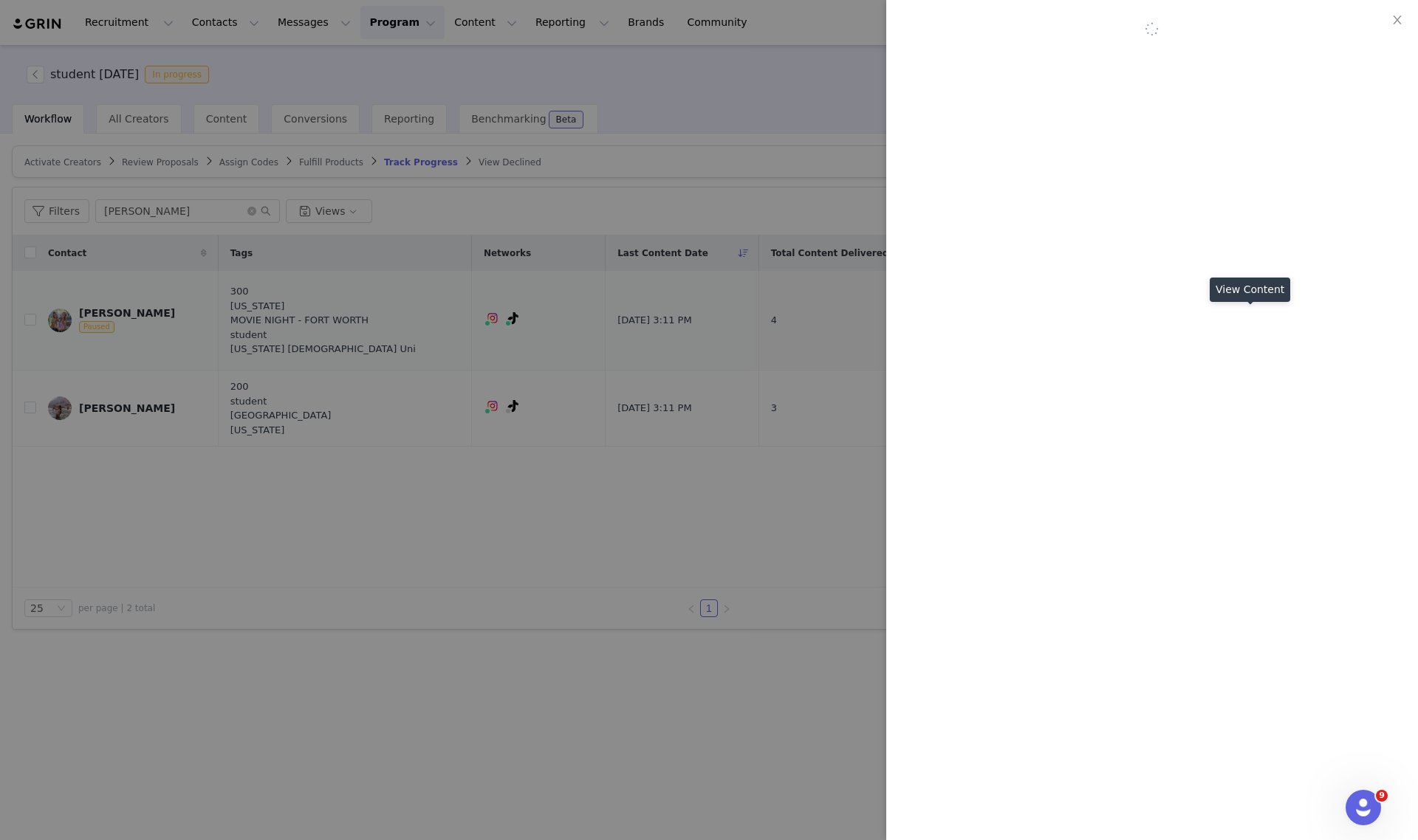
click at [1218, 328] on div at bounding box center [709, 420] width 1418 height 840
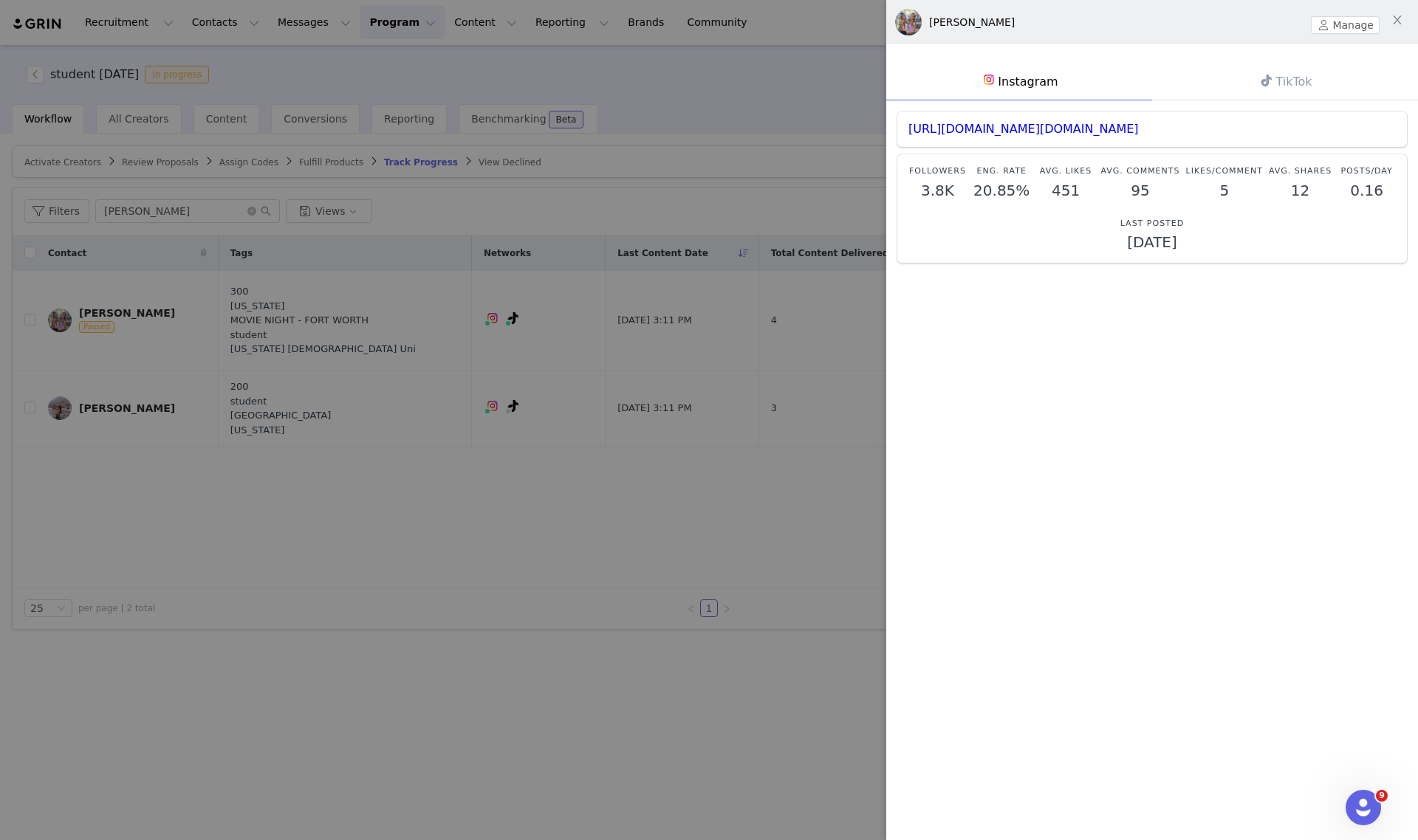
click at [724, 456] on div at bounding box center [709, 420] width 1418 height 840
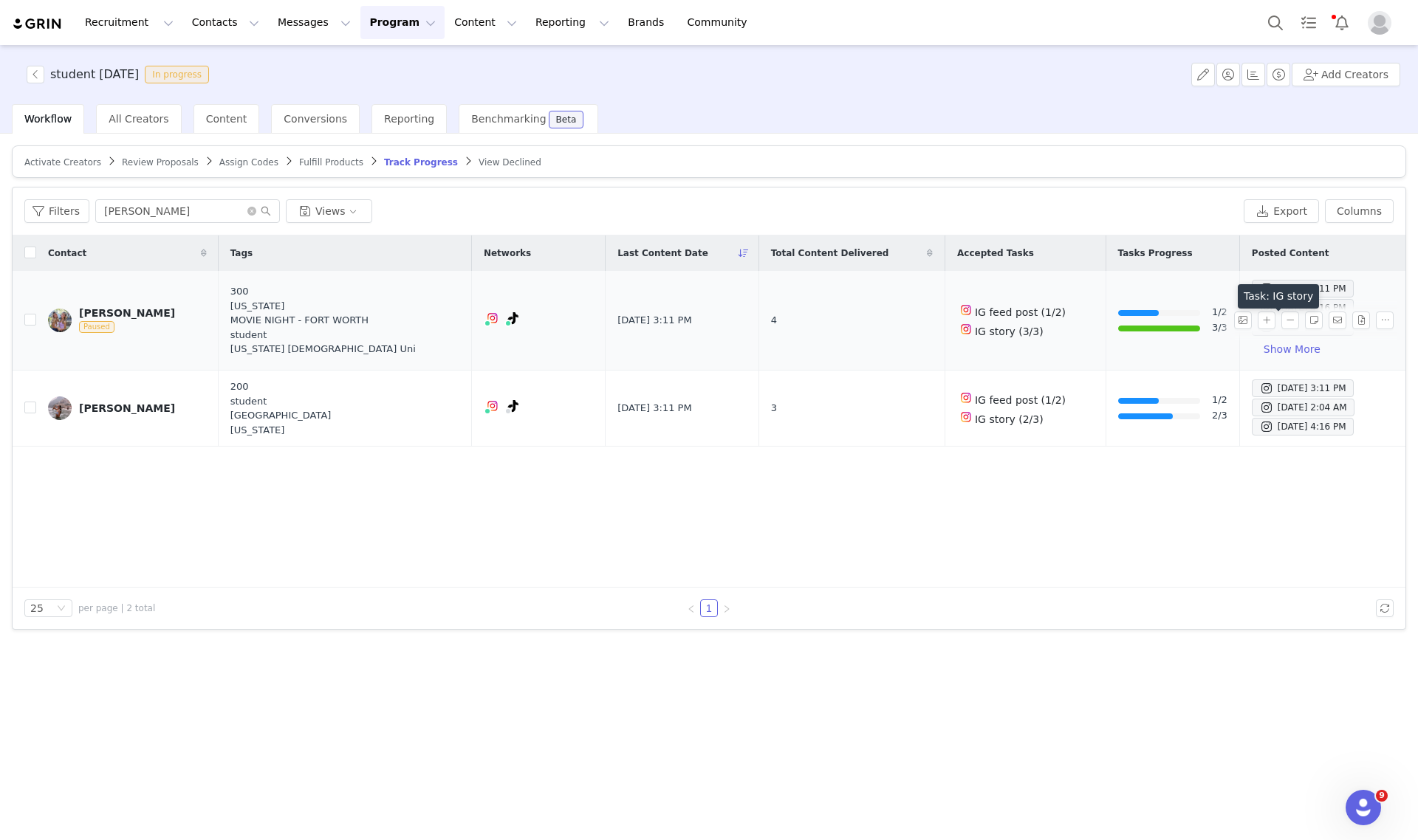
click at [1259, 330] on span at bounding box center [1266, 327] width 15 height 18
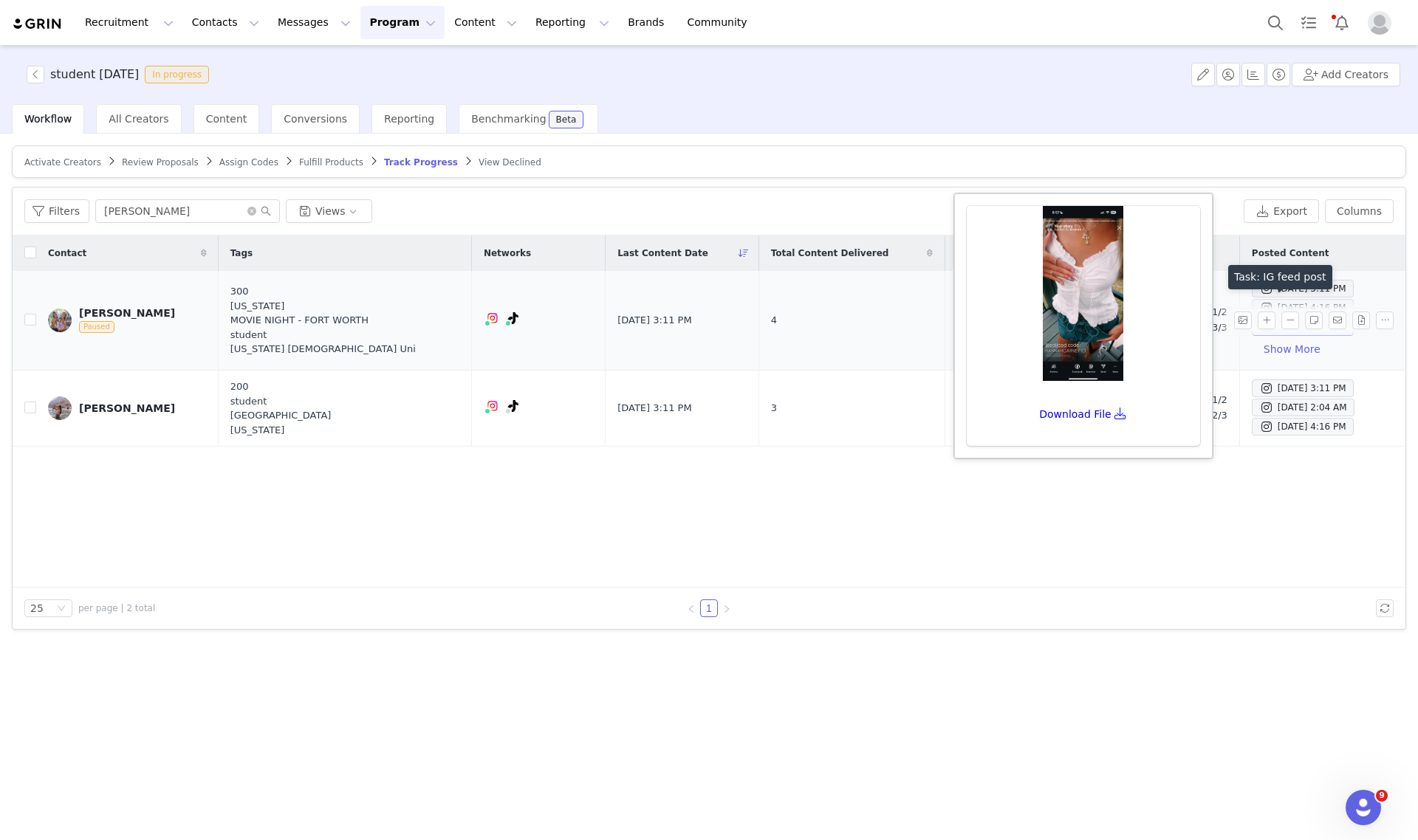
click at [1252, 305] on span "Aug 1, 2025 4:16 PM" at bounding box center [1303, 308] width 102 height 18
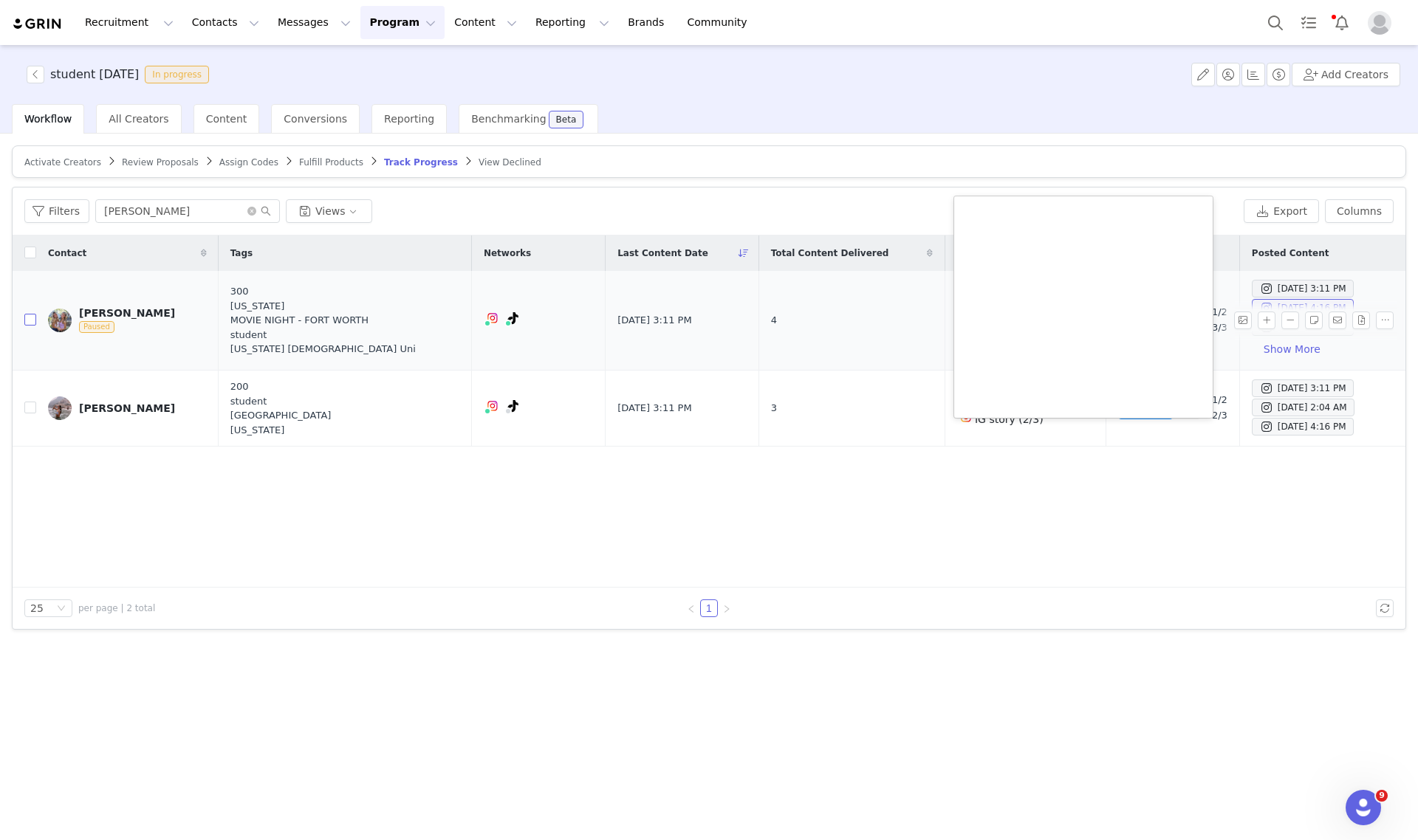
drag, startPoint x: 26, startPoint y: 315, endPoint x: 101, endPoint y: 322, distance: 75.3
click at [26, 315] on input "checkbox" at bounding box center [30, 319] width 12 height 12
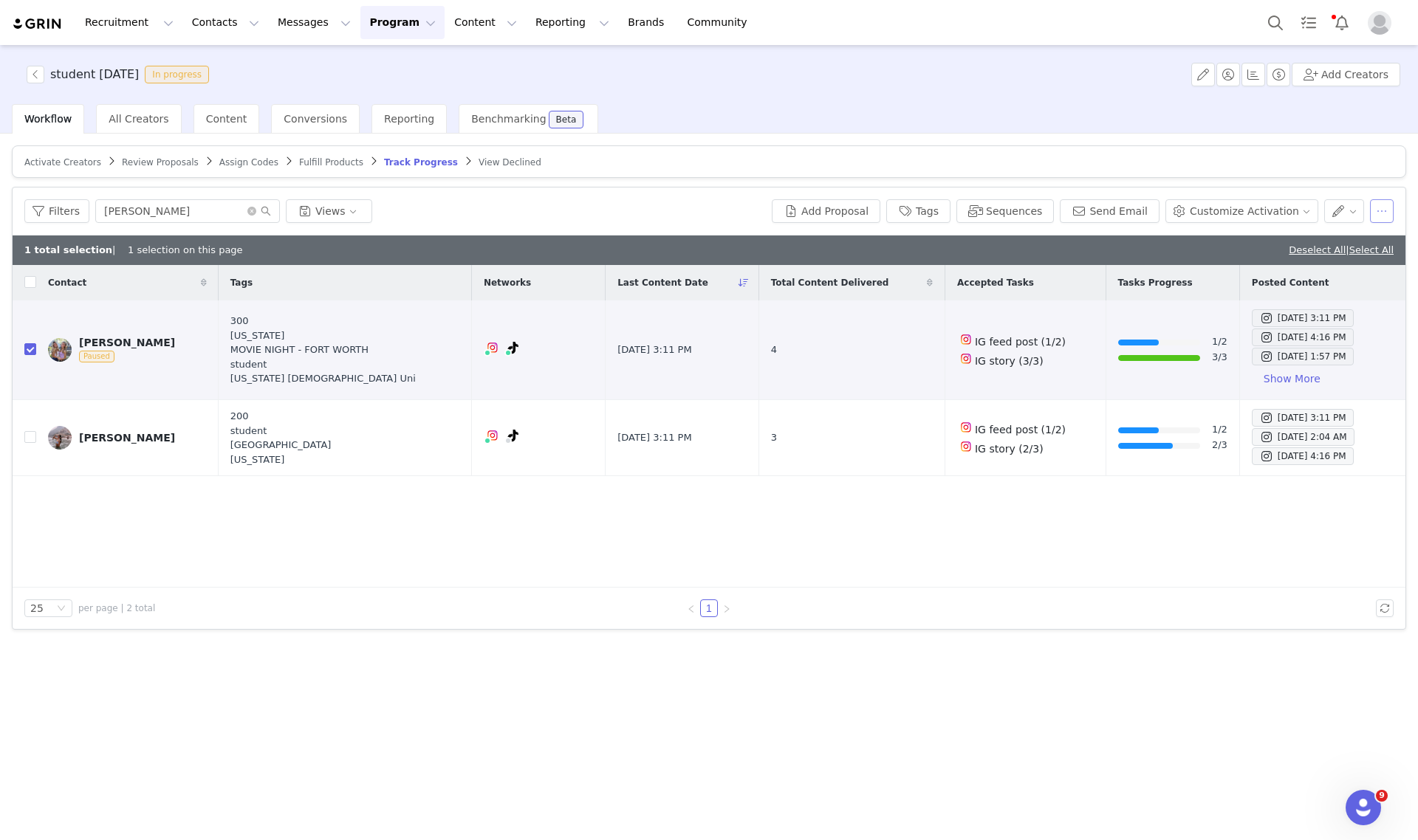
click at [1372, 211] on button "button" at bounding box center [1382, 211] width 24 height 24
click at [1293, 336] on span "Remove Proposal" at bounding box center [1291, 334] width 90 height 16
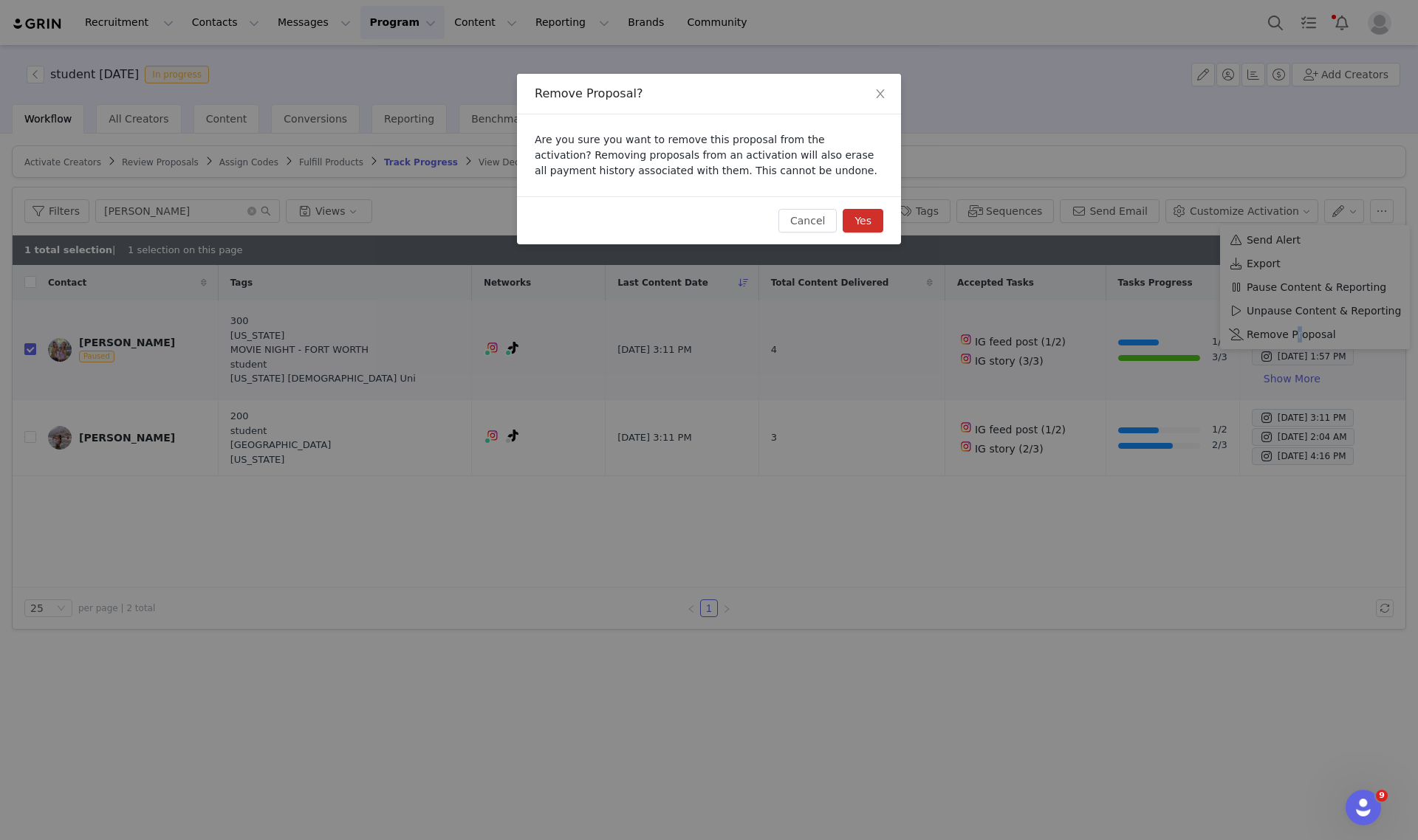
click at [871, 217] on button "Yes" at bounding box center [862, 221] width 41 height 24
checkbox input "false"
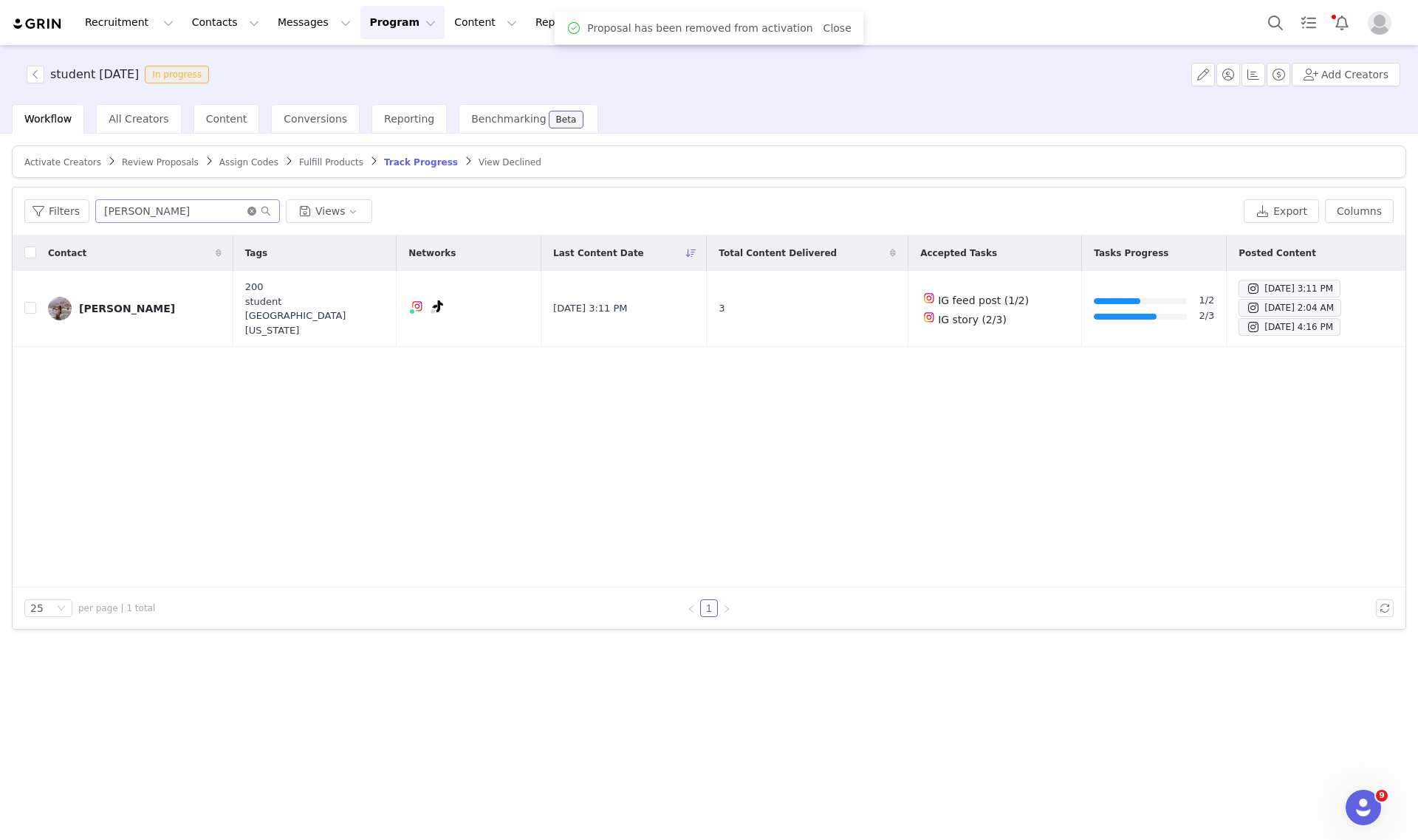
click at [249, 209] on icon "icon: close-circle" at bounding box center [251, 211] width 9 height 9
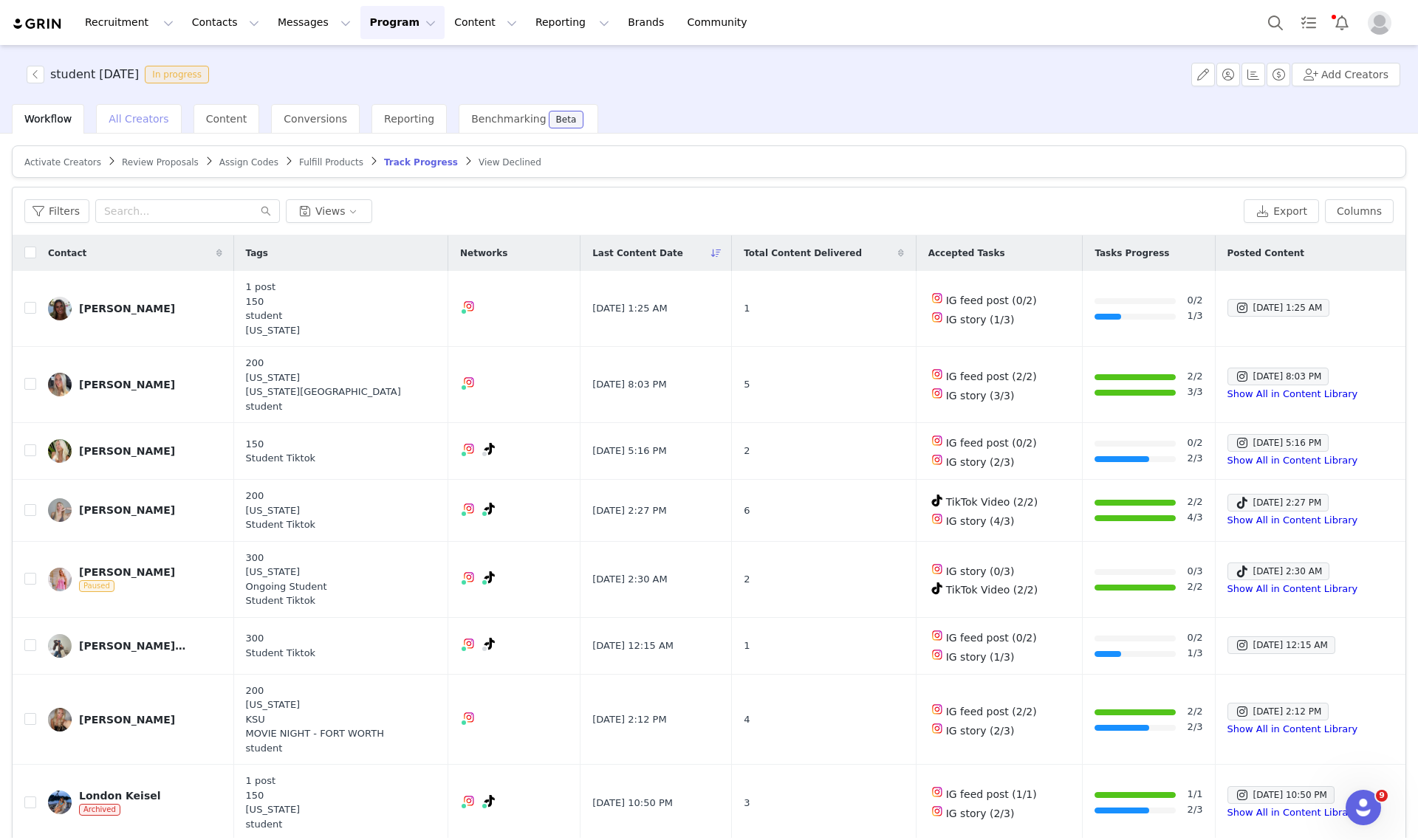
click at [131, 119] on span "All Creators" at bounding box center [138, 119] width 60 height 12
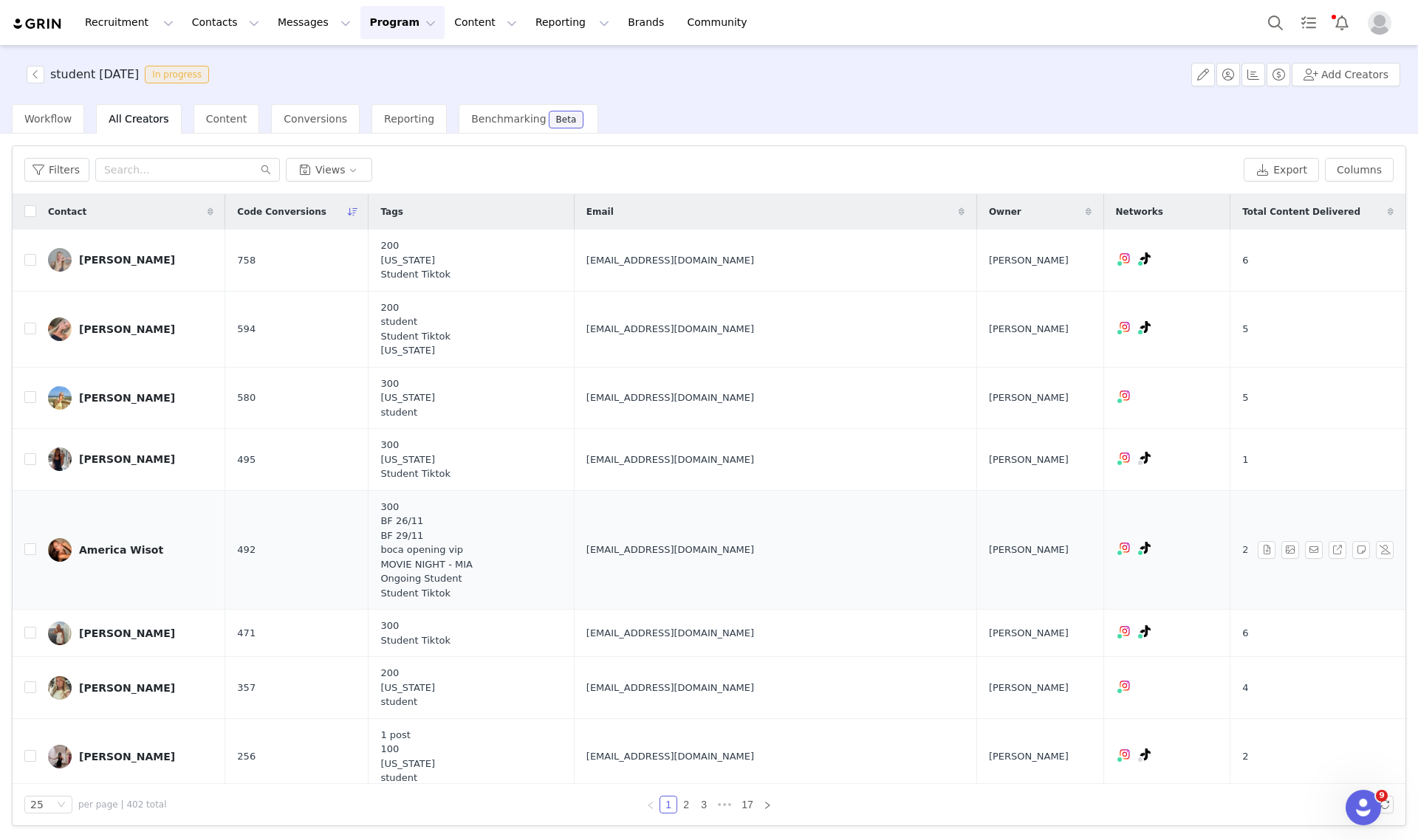
scroll to position [185, 0]
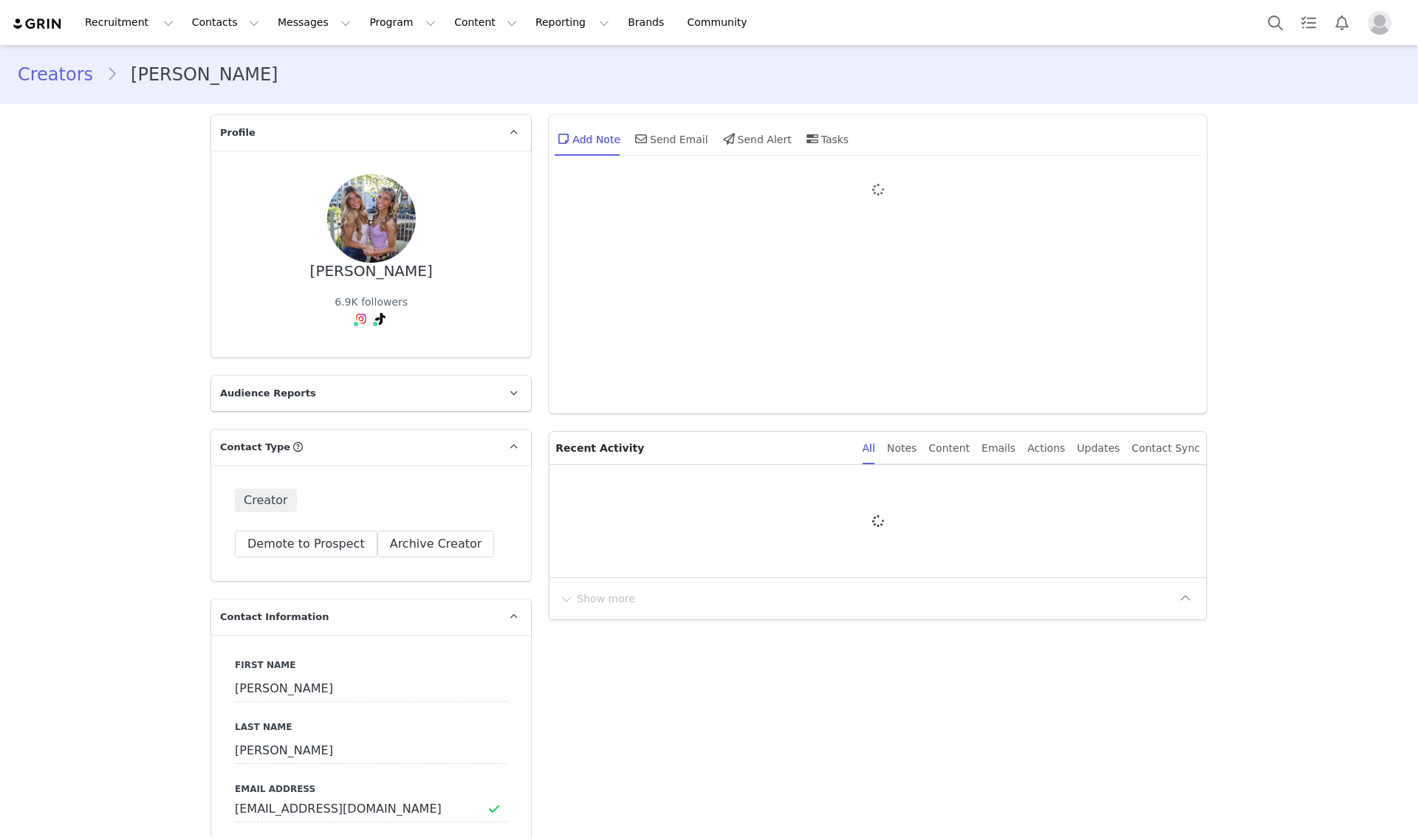
type input "+1 ([GEOGRAPHIC_DATA])"
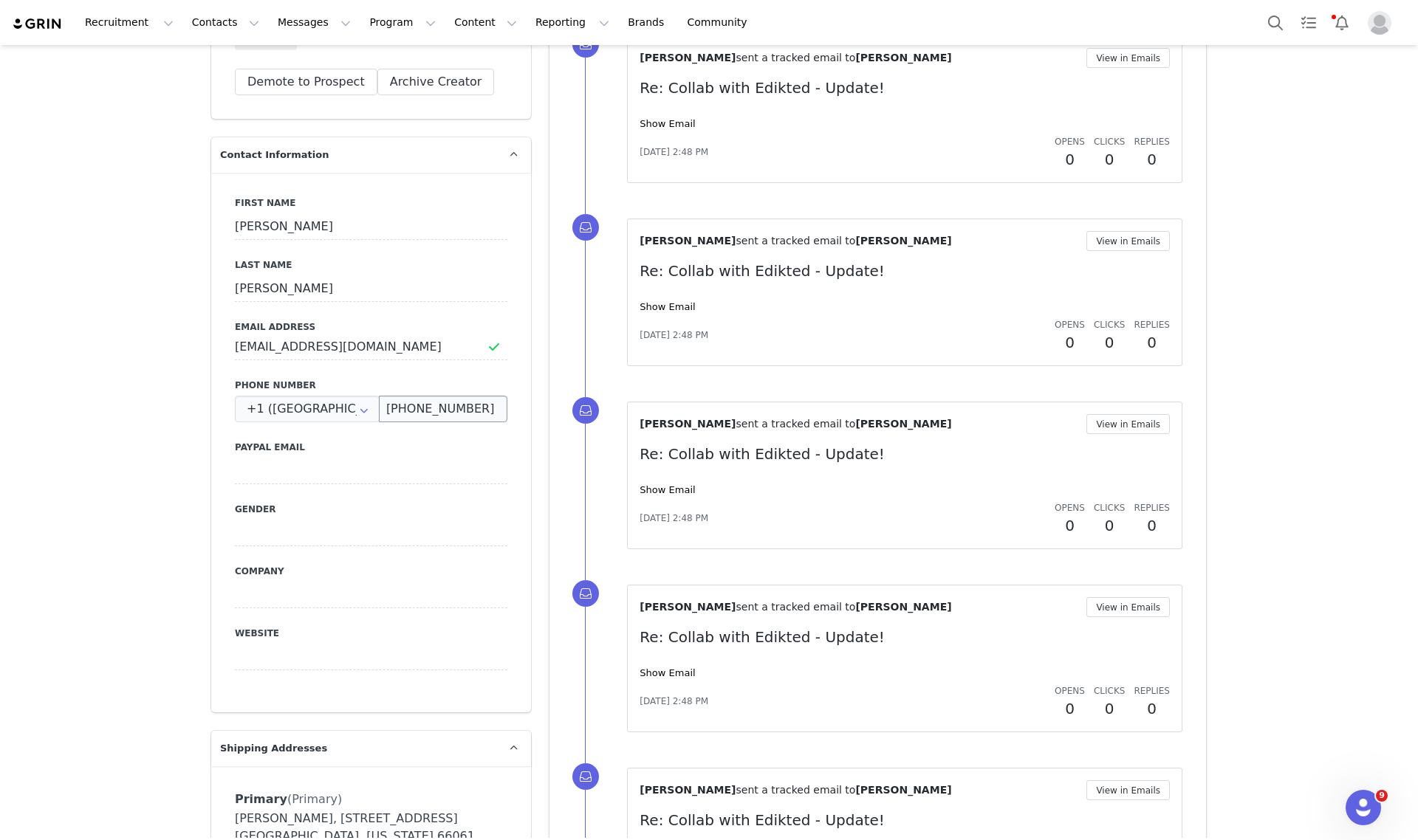
scroll to position [461, 0]
drag, startPoint x: 418, startPoint y: 355, endPoint x: 228, endPoint y: 364, distance: 190.2
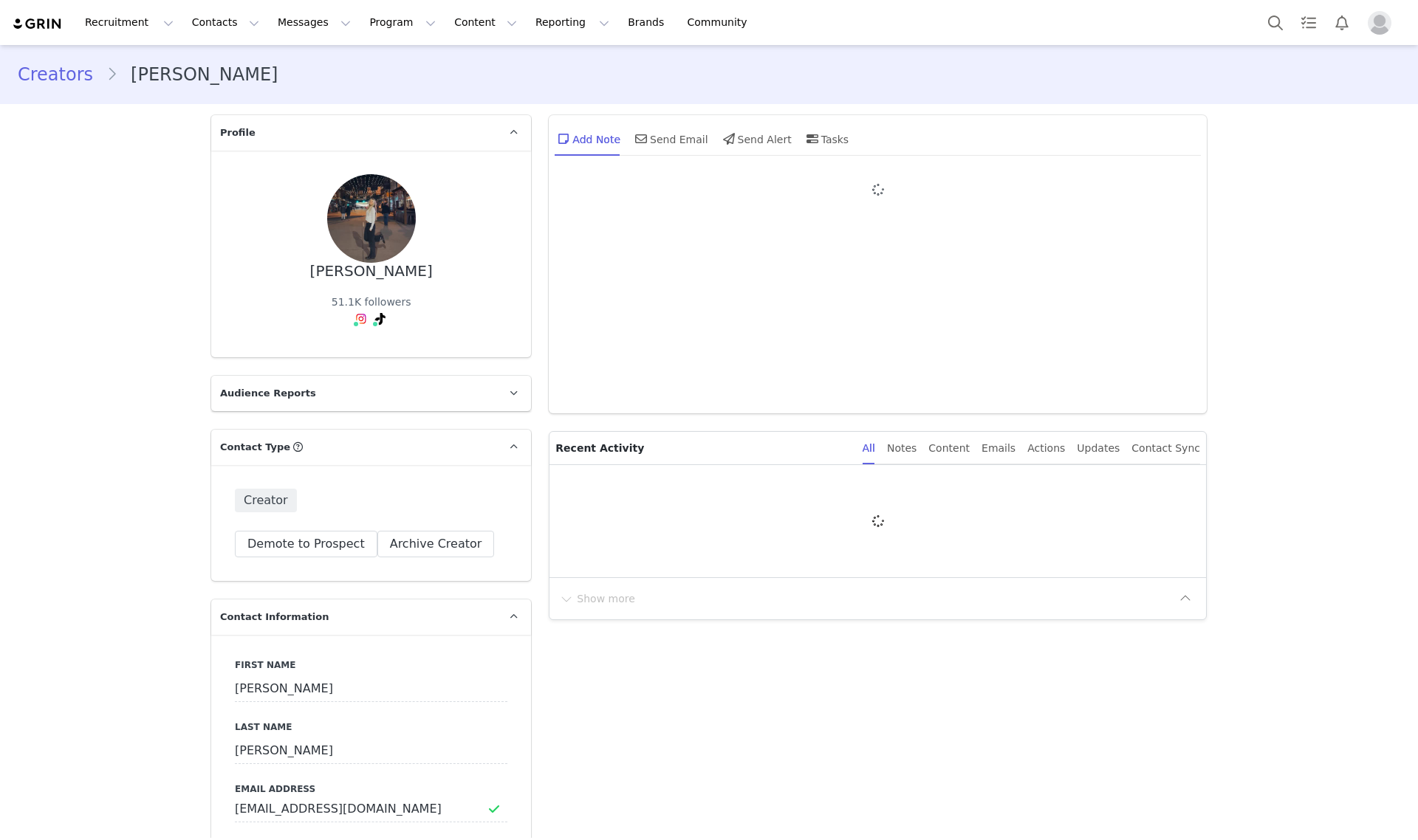
type input "+1 ([GEOGRAPHIC_DATA])"
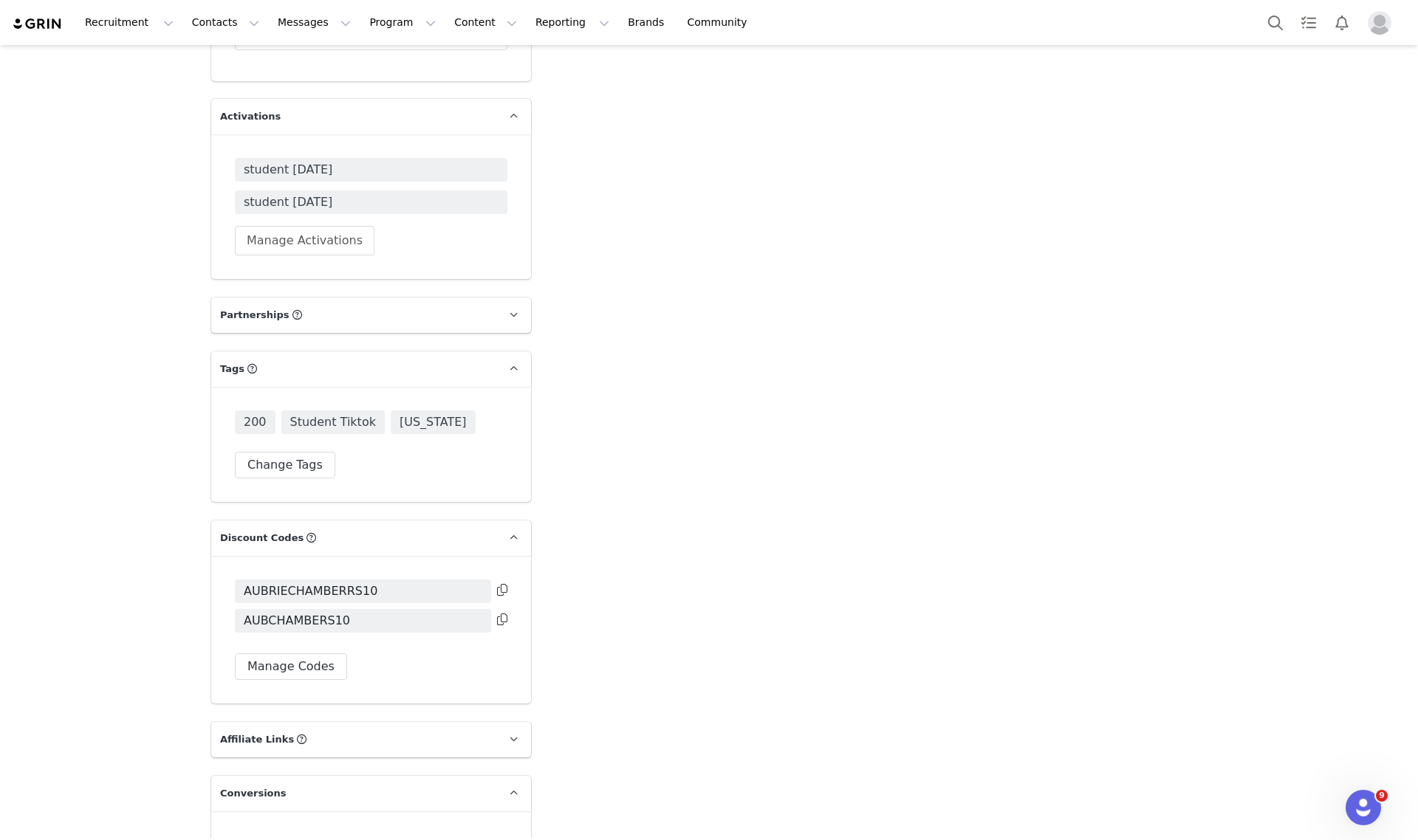
scroll to position [2691, 0]
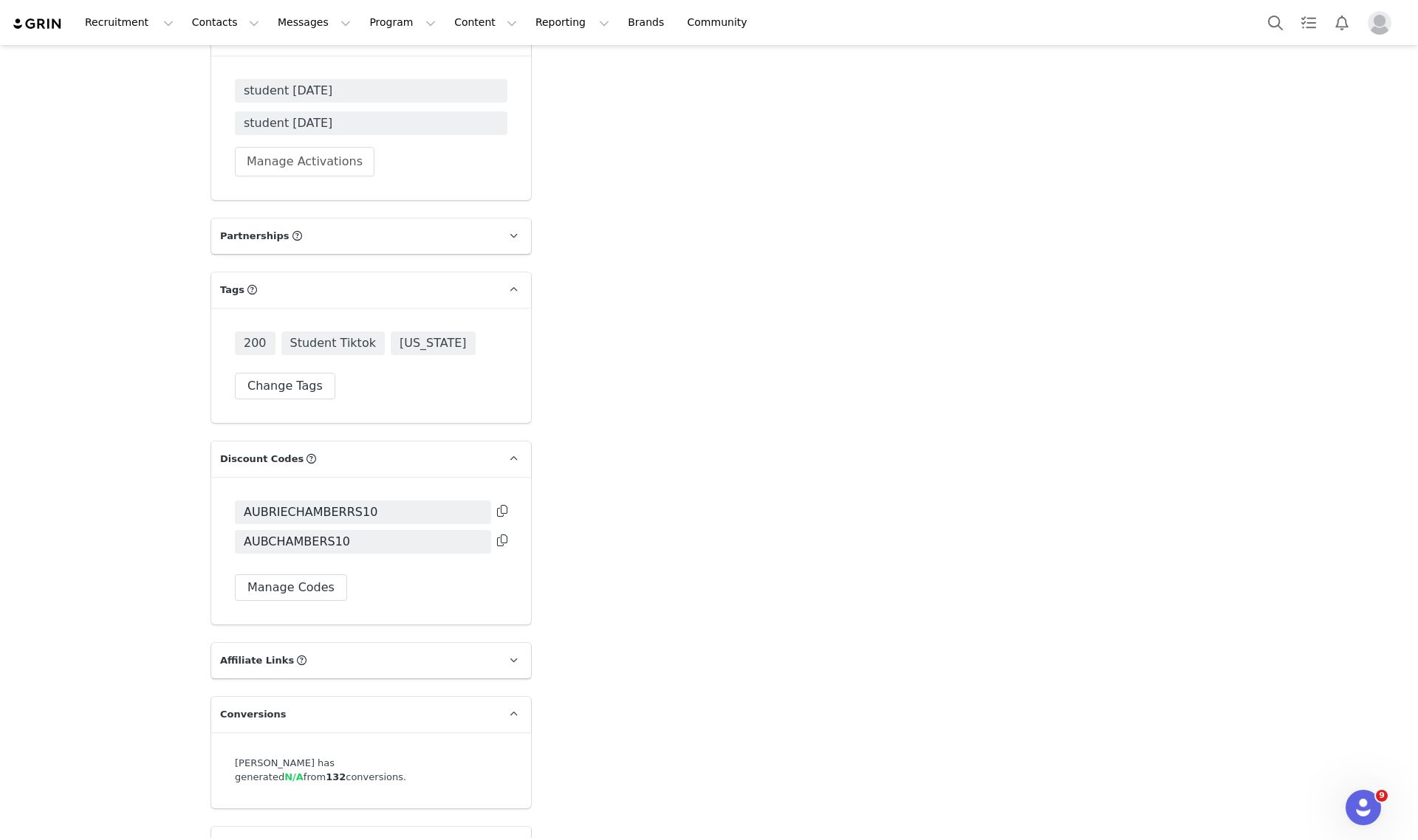
click at [497, 535] on icon at bounding box center [502, 541] width 10 height 12
click at [497, 505] on icon at bounding box center [502, 511] width 10 height 12
drag, startPoint x: 674, startPoint y: 433, endPoint x: 674, endPoint y: 419, distance: 14.0
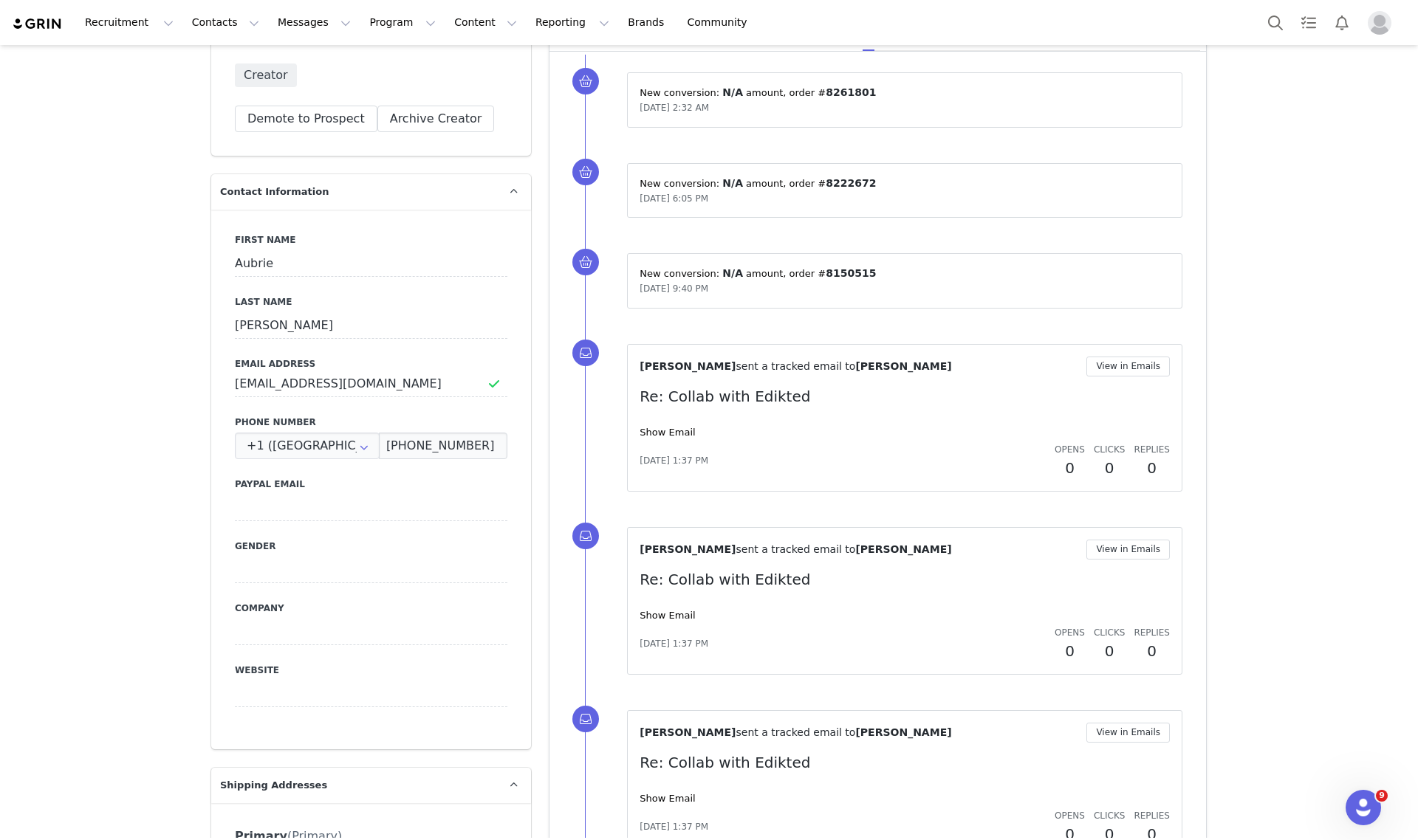
scroll to position [200, 0]
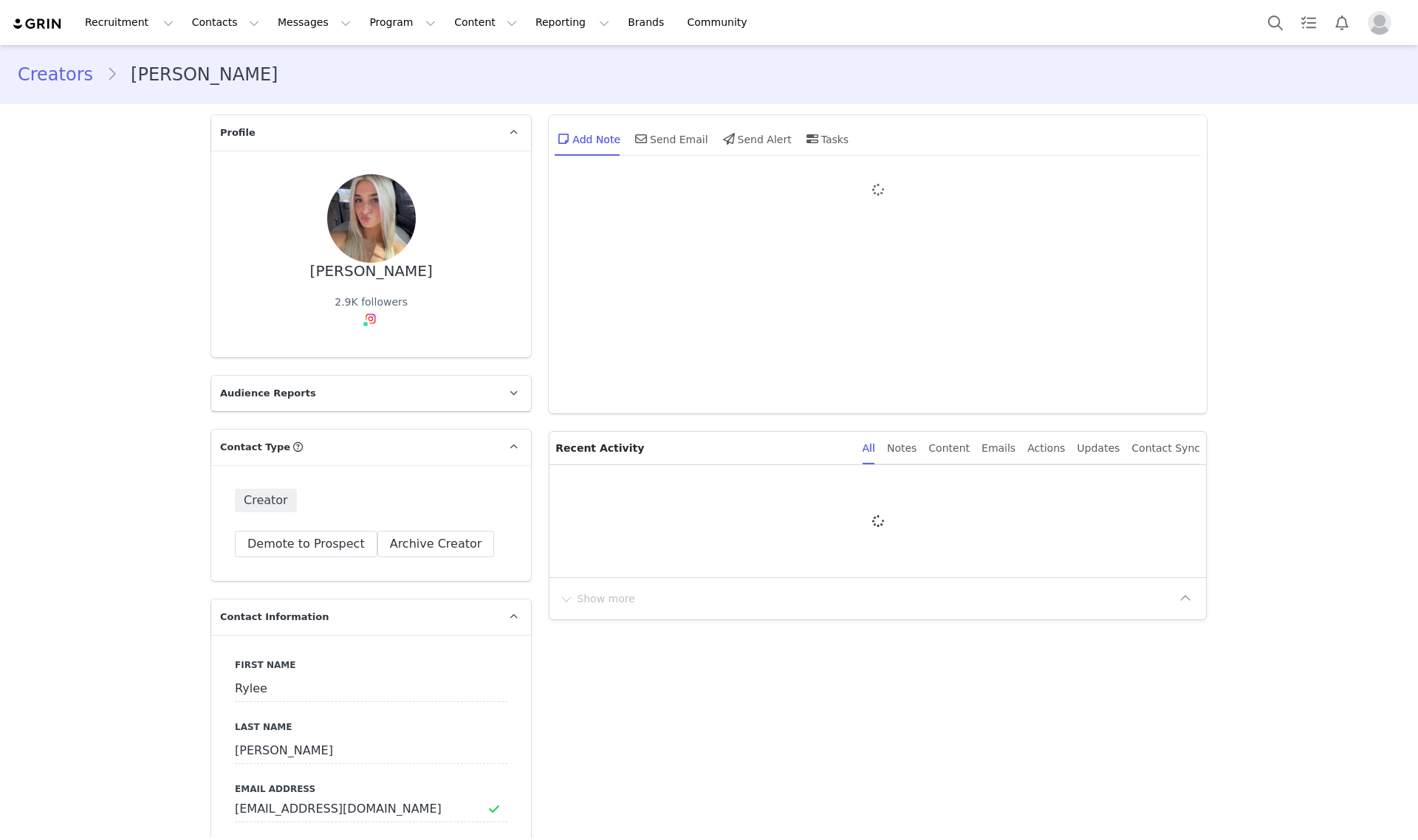
type input "+1 ([GEOGRAPHIC_DATA])"
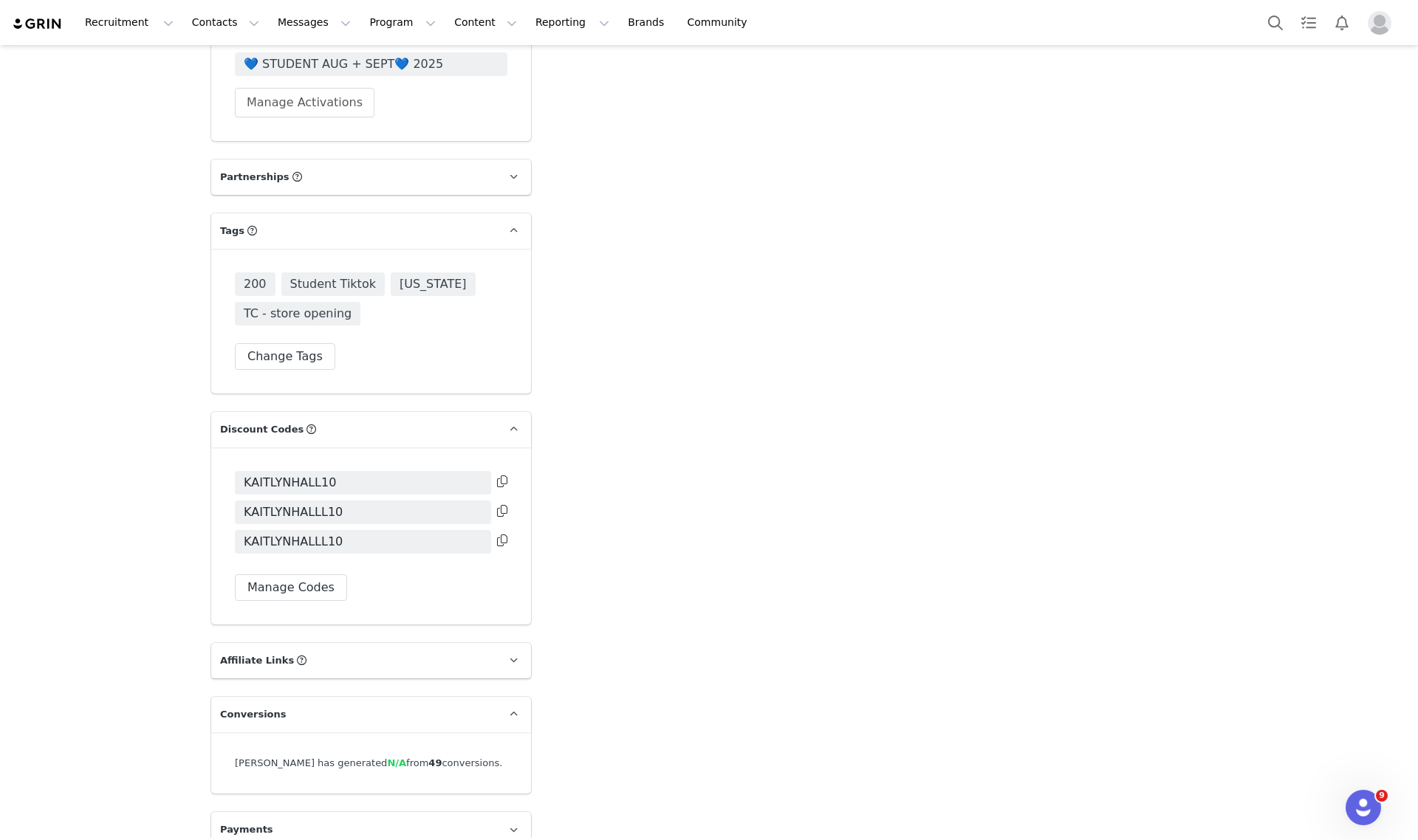
click at [497, 475] on icon at bounding box center [502, 481] width 10 height 12
click at [497, 505] on icon at bounding box center [502, 511] width 10 height 12
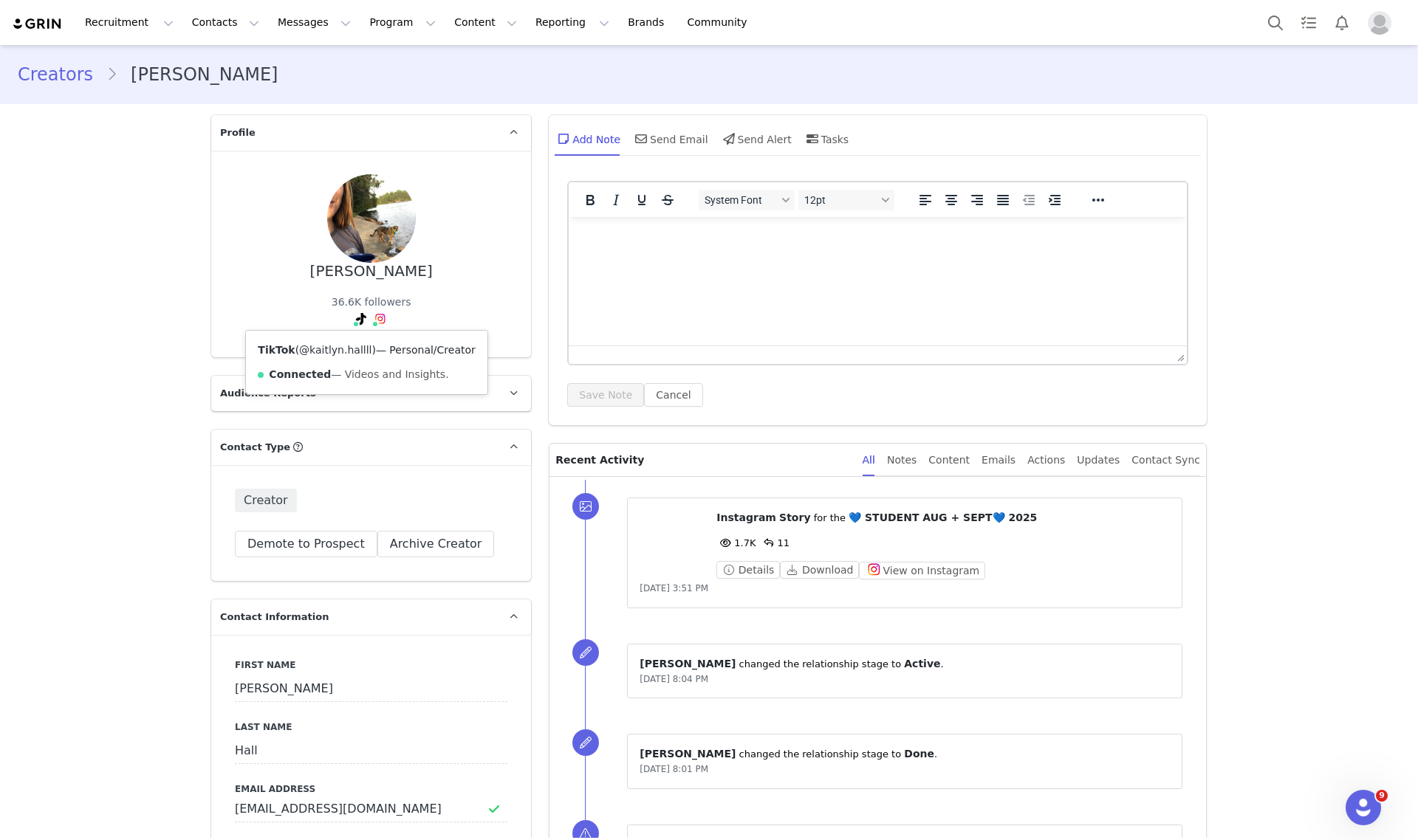
click at [337, 353] on link "@kaitlyn.hallll" at bounding box center [335, 350] width 72 height 12
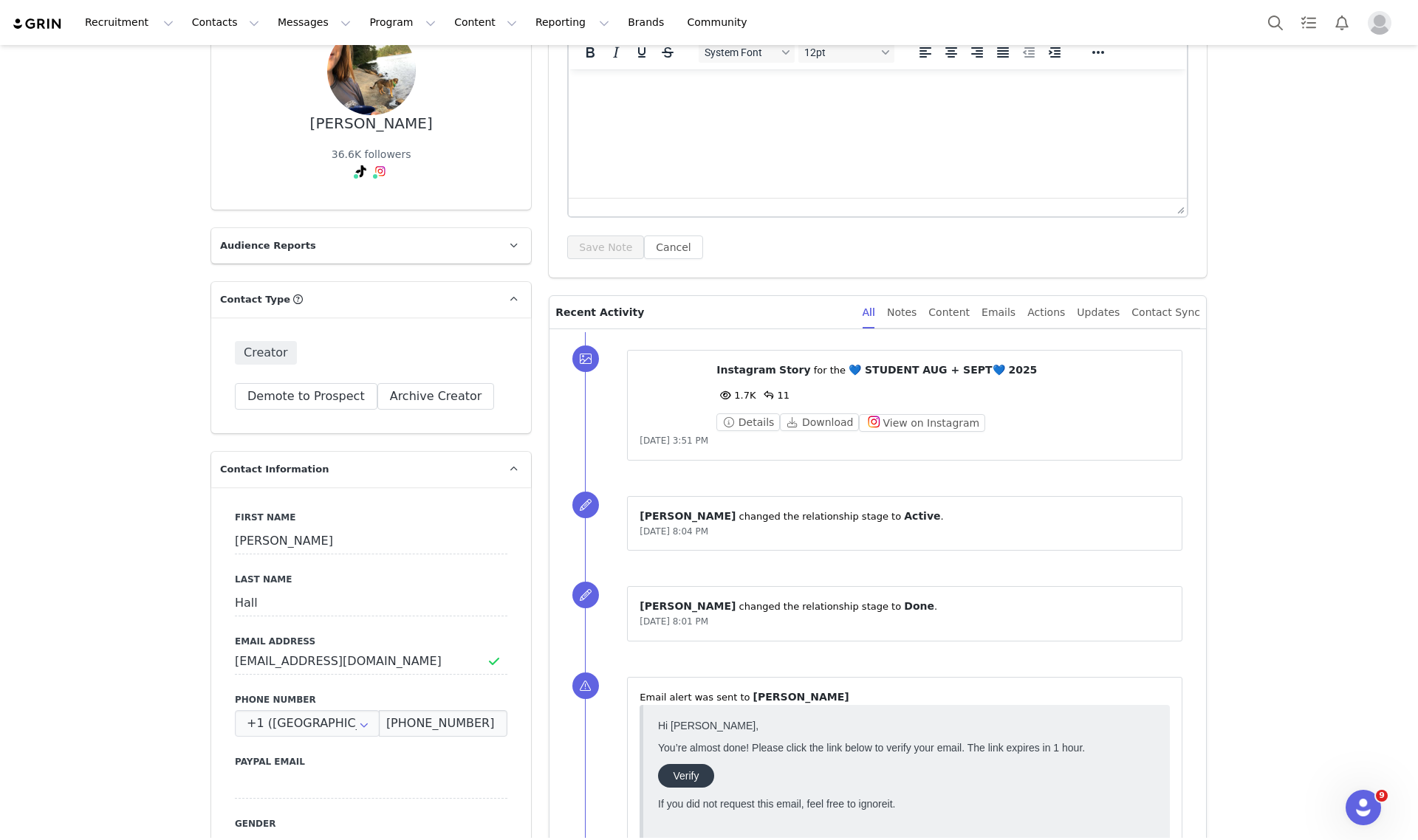
scroll to position [369, 0]
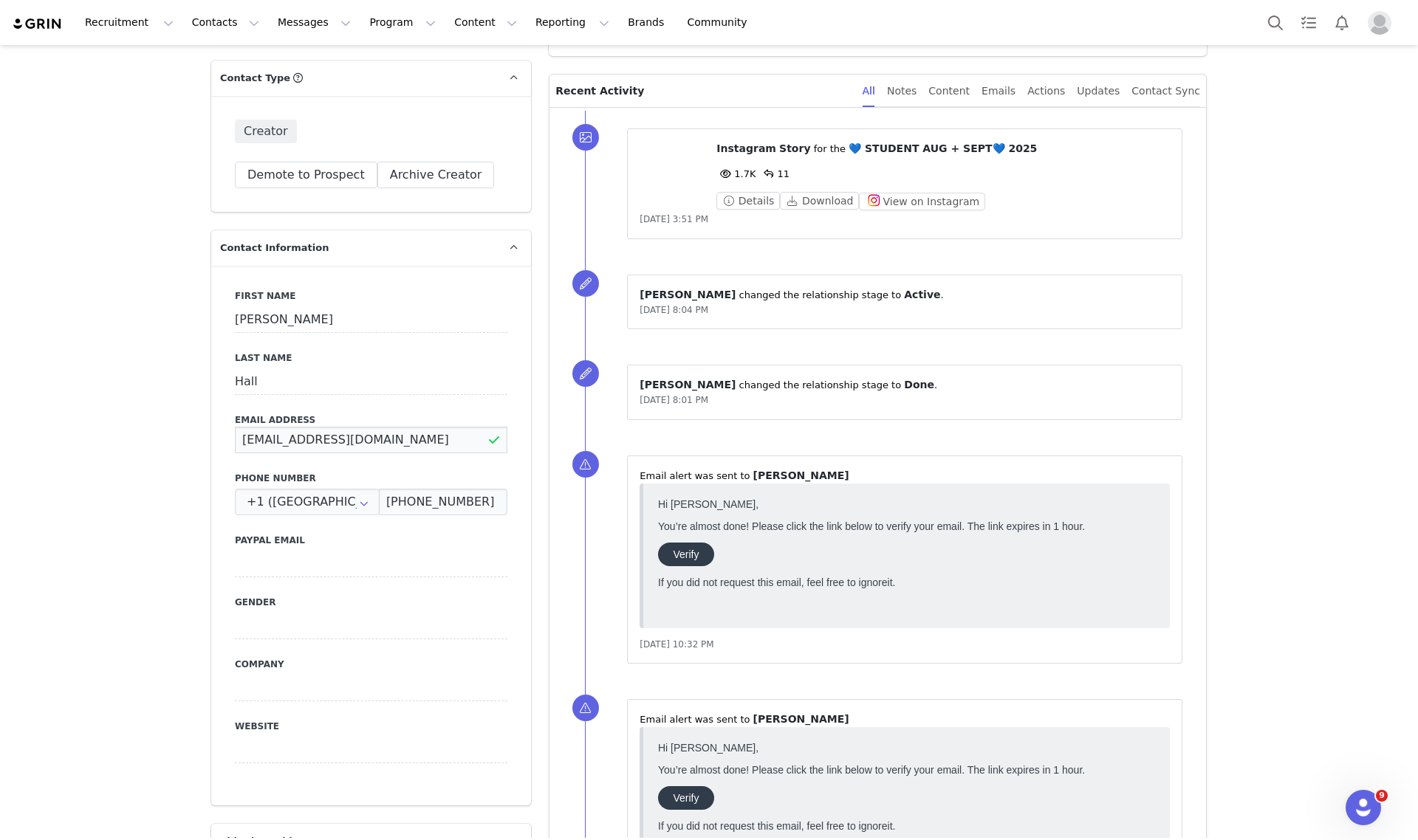
drag, startPoint x: 406, startPoint y: 430, endPoint x: 121, endPoint y: 432, distance: 285.0
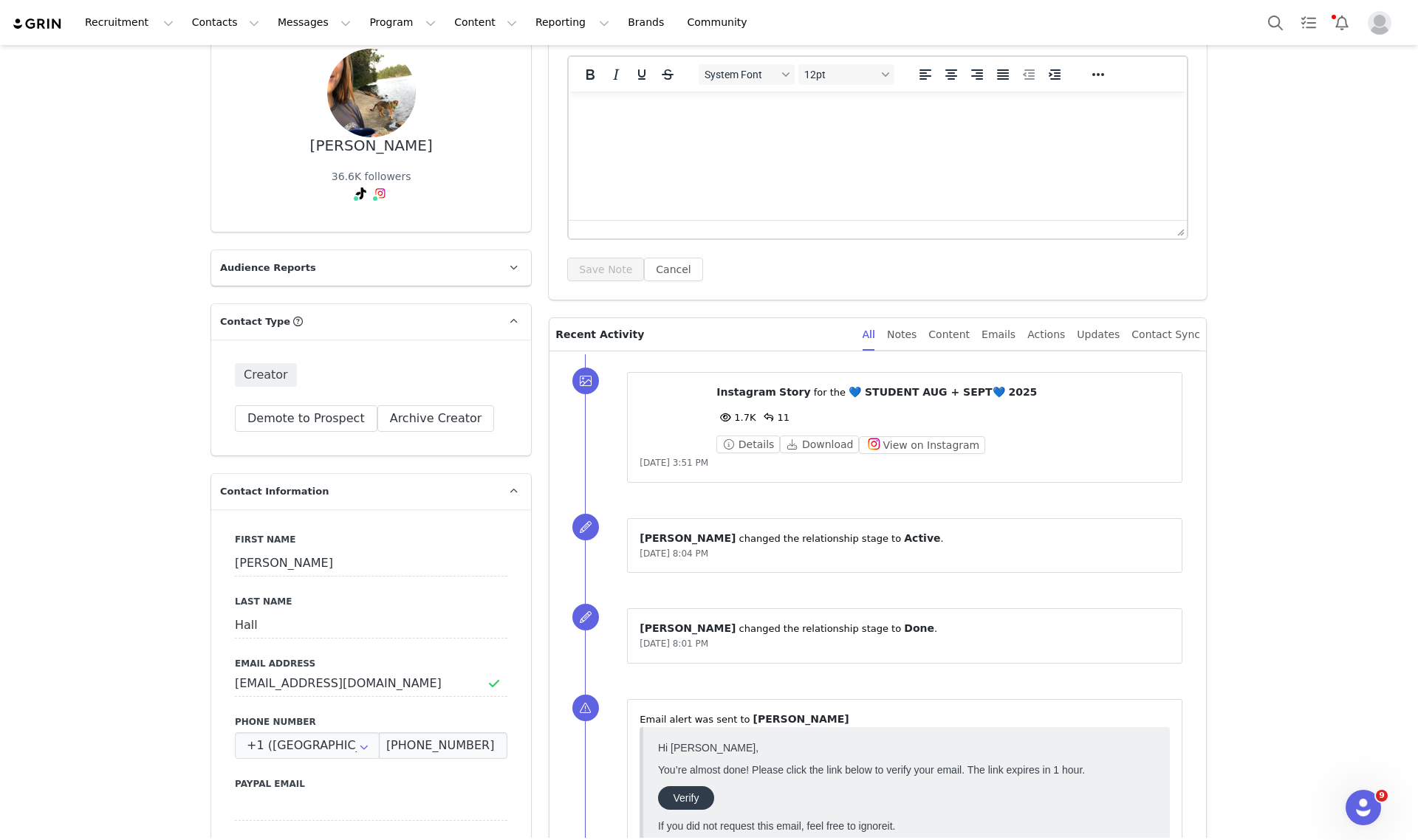
scroll to position [0, 0]
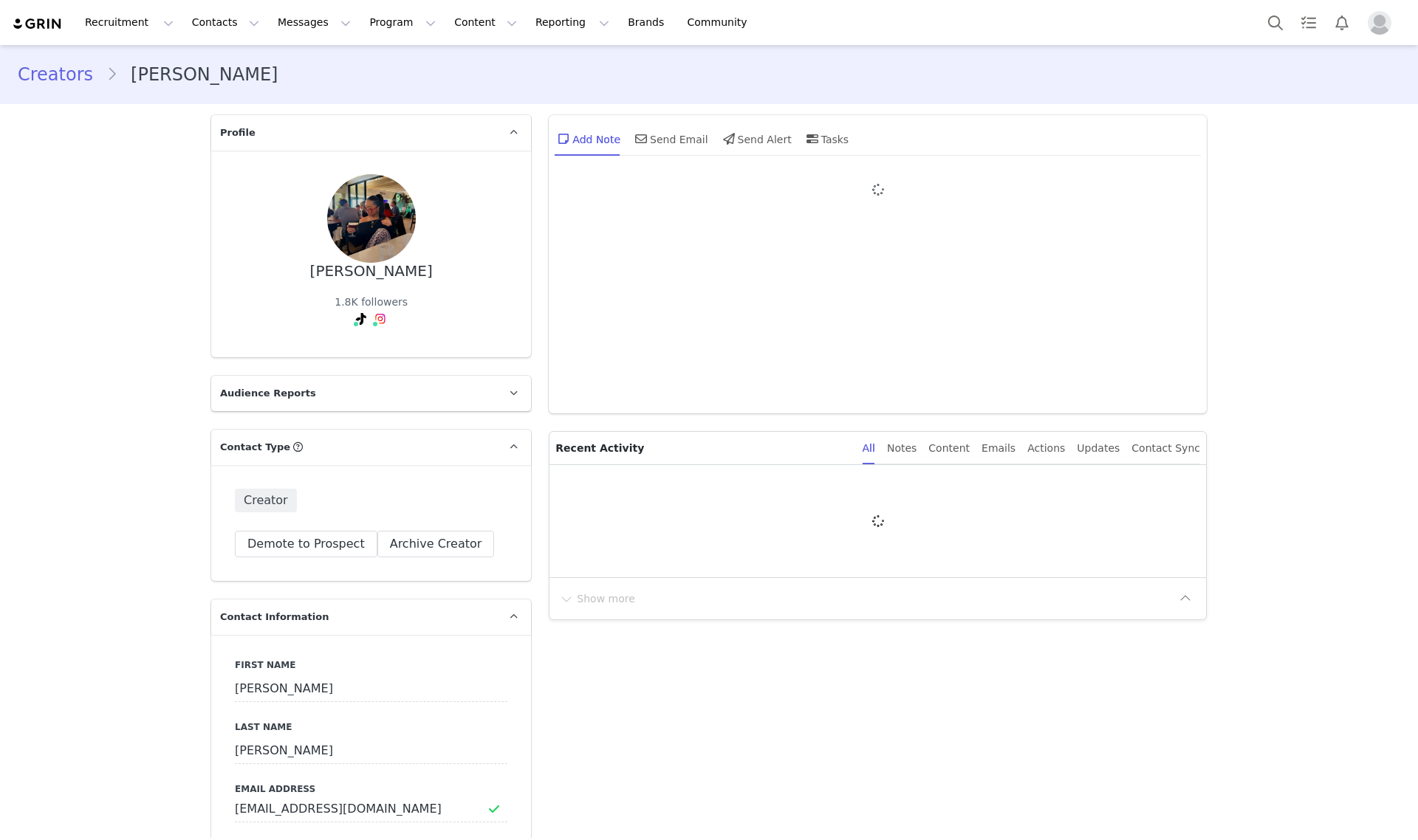
type input "+1 ([GEOGRAPHIC_DATA])"
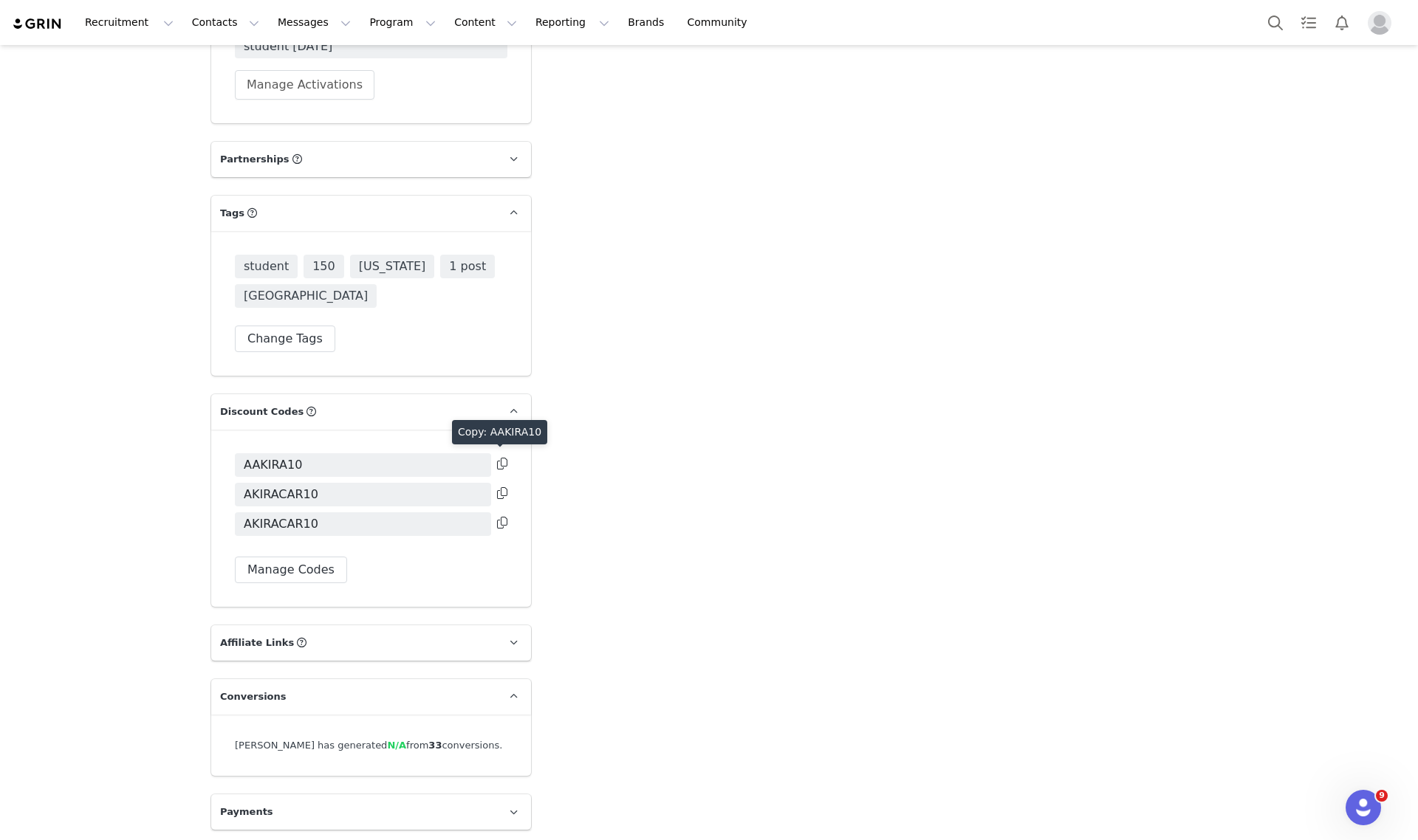
click at [497, 461] on icon at bounding box center [502, 464] width 10 height 12
click at [497, 495] on icon at bounding box center [502, 493] width 10 height 12
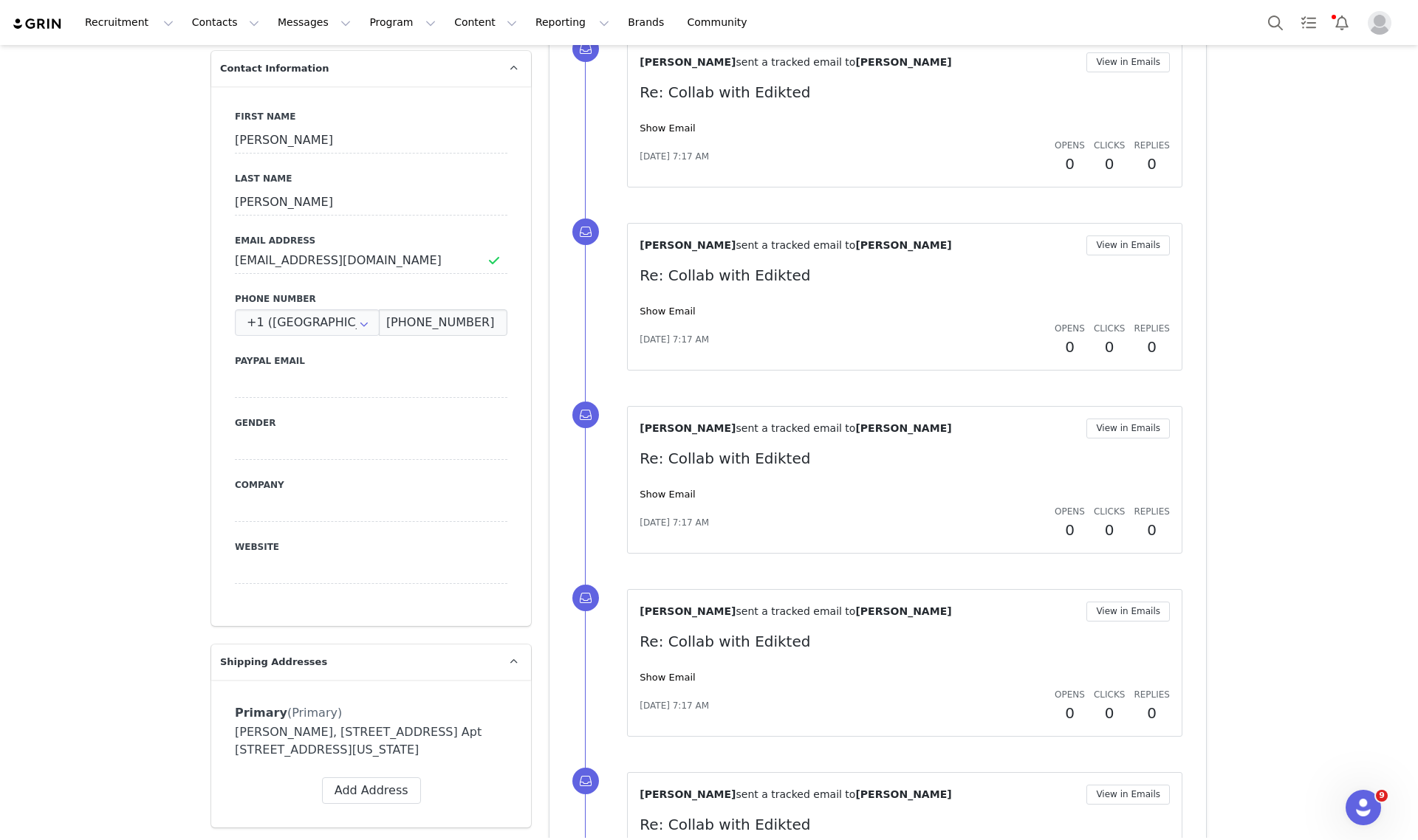
scroll to position [554, 0]
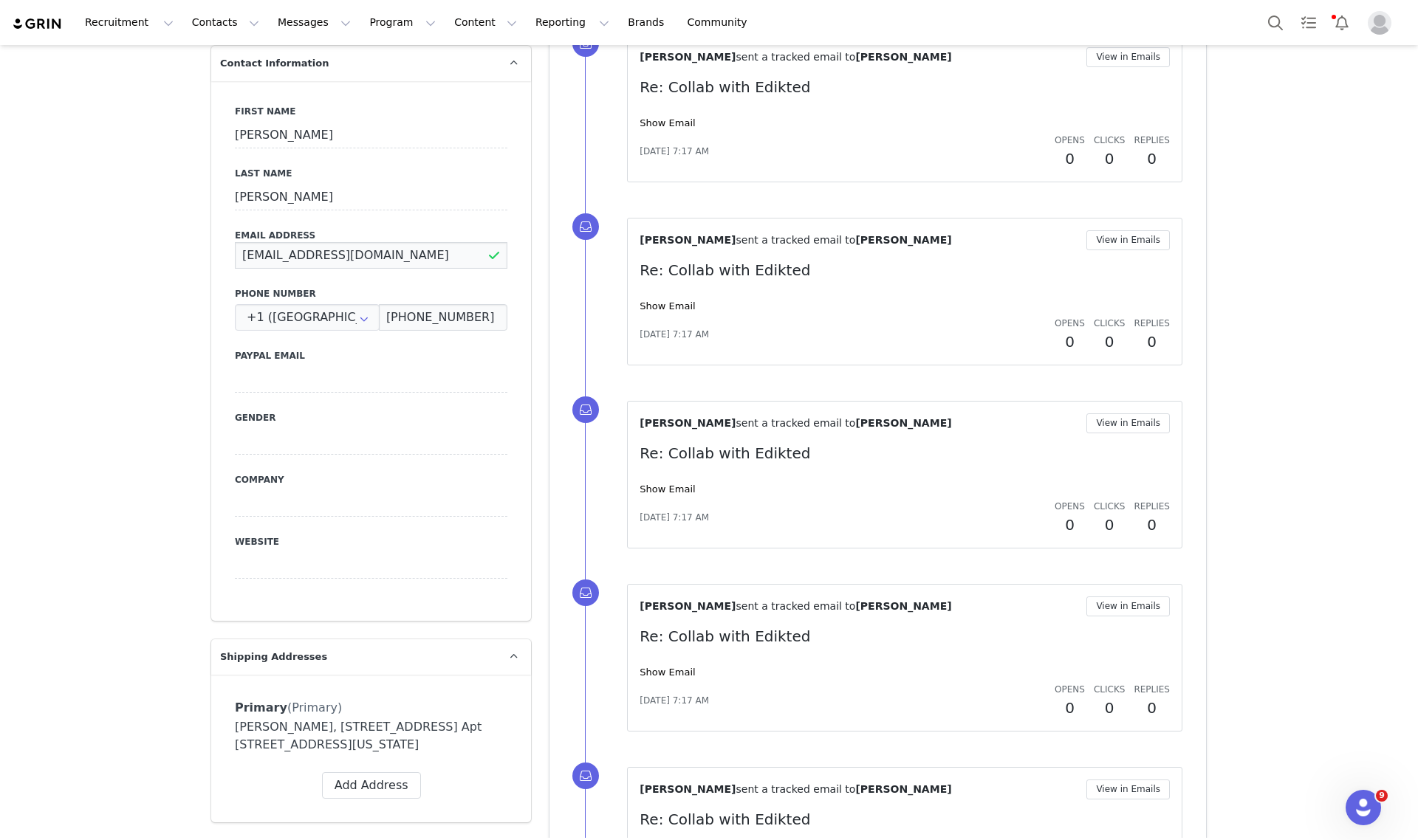
click at [364, 251] on input "[EMAIL_ADDRESS][DOMAIN_NAME]" at bounding box center [371, 255] width 272 height 27
click at [363, 254] on input "[EMAIL_ADDRESS][DOMAIN_NAME]" at bounding box center [371, 255] width 272 height 27
click at [363, 254] on input "acariaga915@gmail.com" at bounding box center [371, 255] width 272 height 27
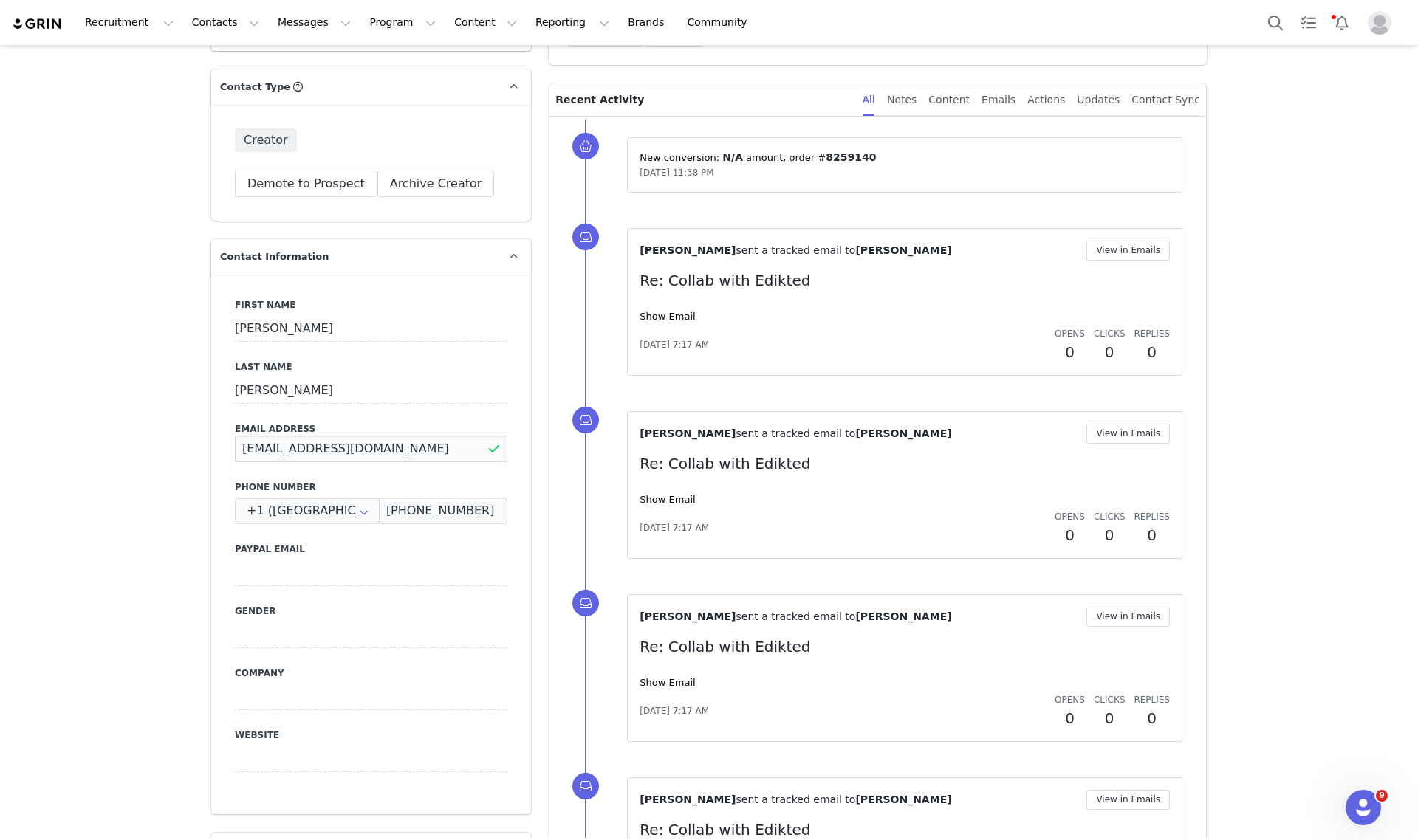
scroll to position [74, 0]
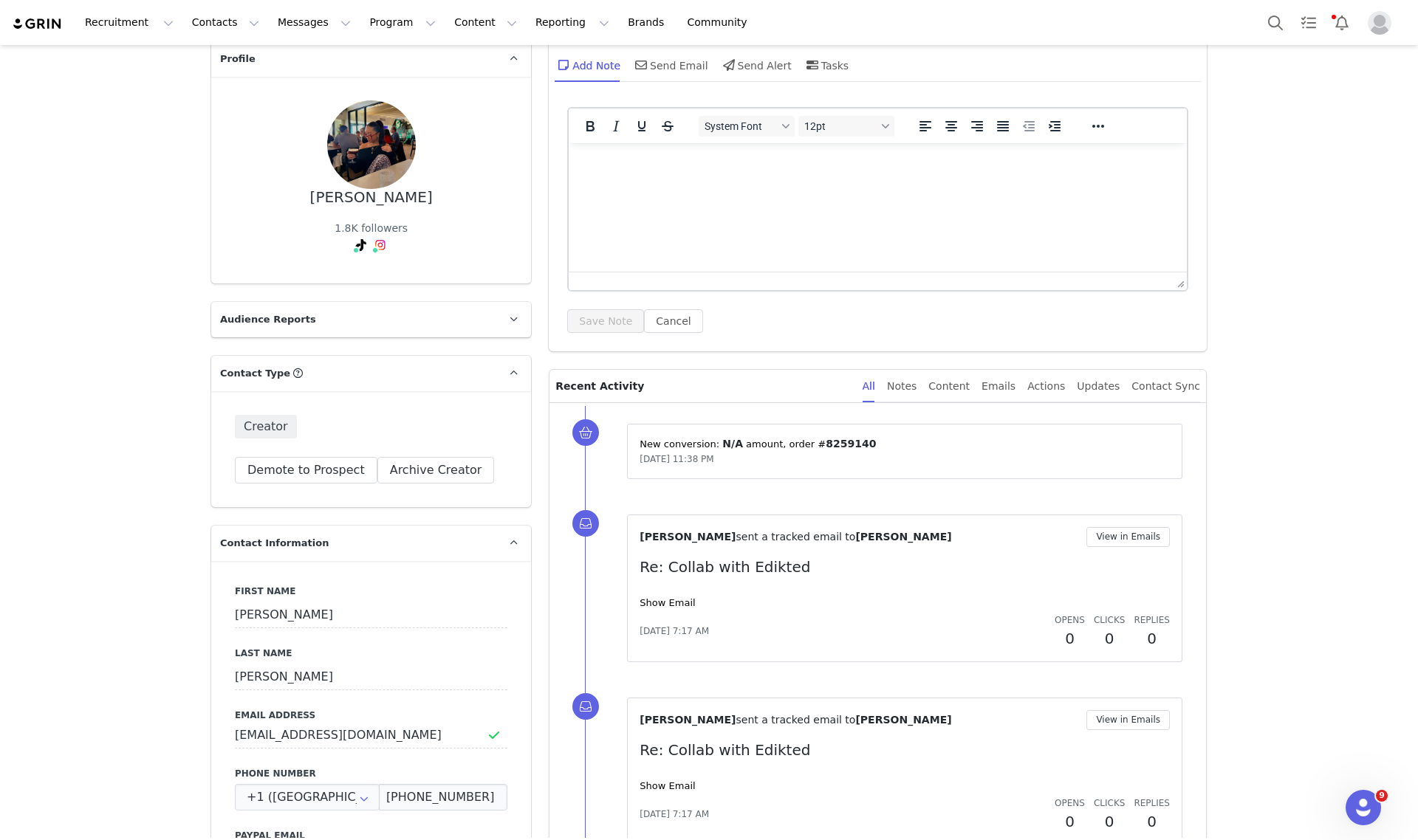
drag, startPoint x: 414, startPoint y: 197, endPoint x: 318, endPoint y: 193, distance: 96.1
click at [311, 196] on div "Akira Cariaga 1.8K followers TikTok ( @akiracar ) — Personal/Creator Connected …" at bounding box center [371, 180] width 272 height 160
copy div "Akira Cariaga"
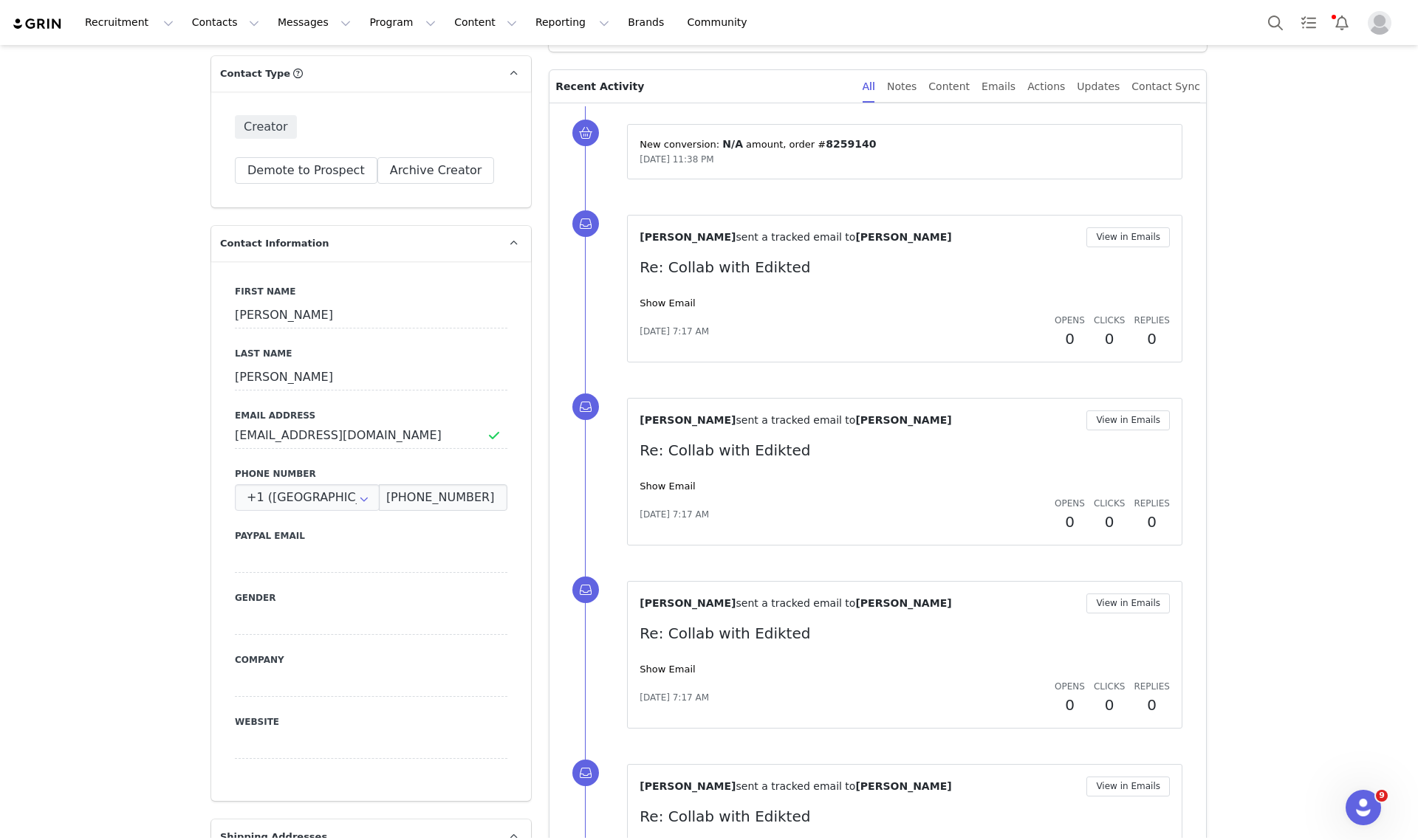
scroll to position [812, 0]
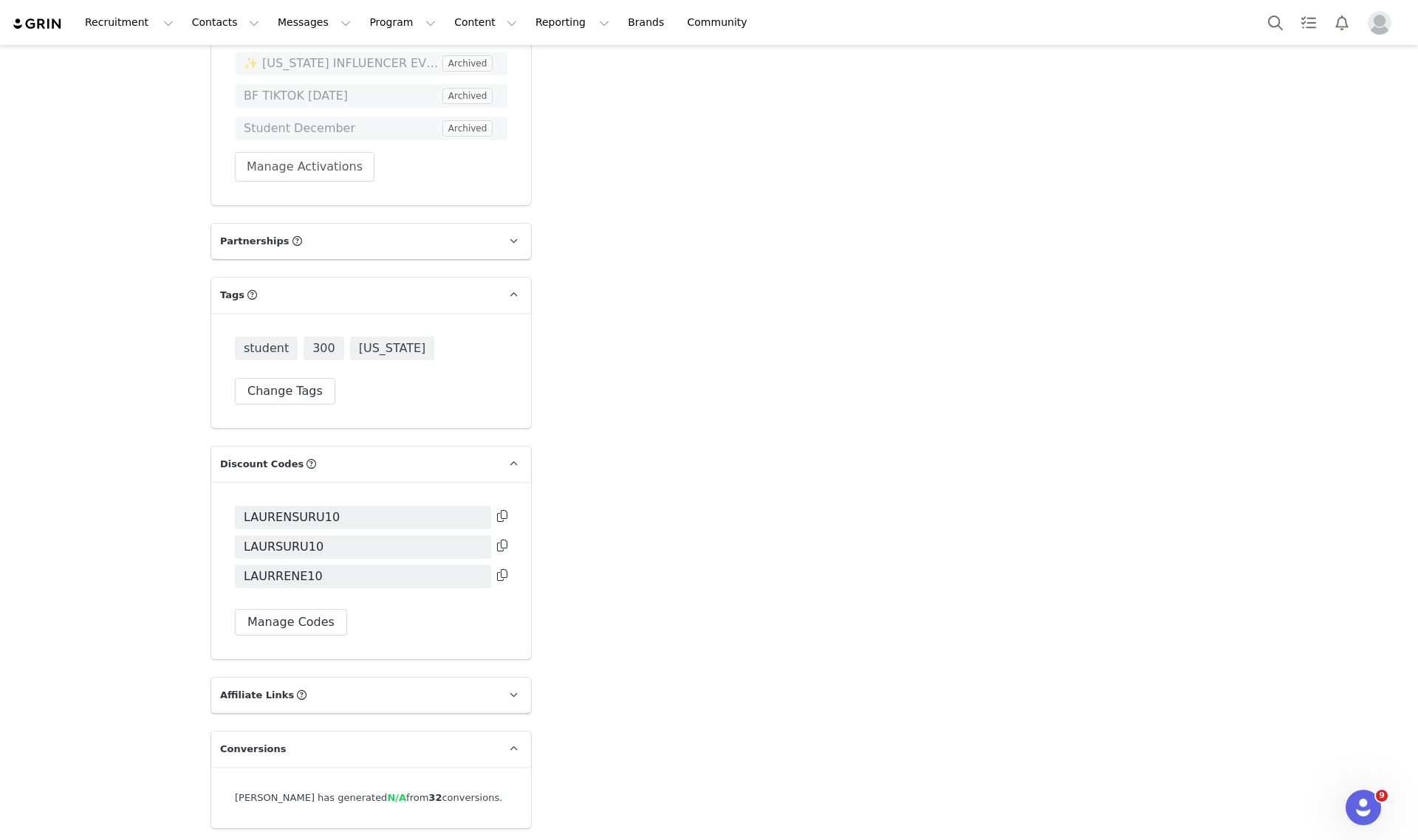
scroll to position [2818, 0]
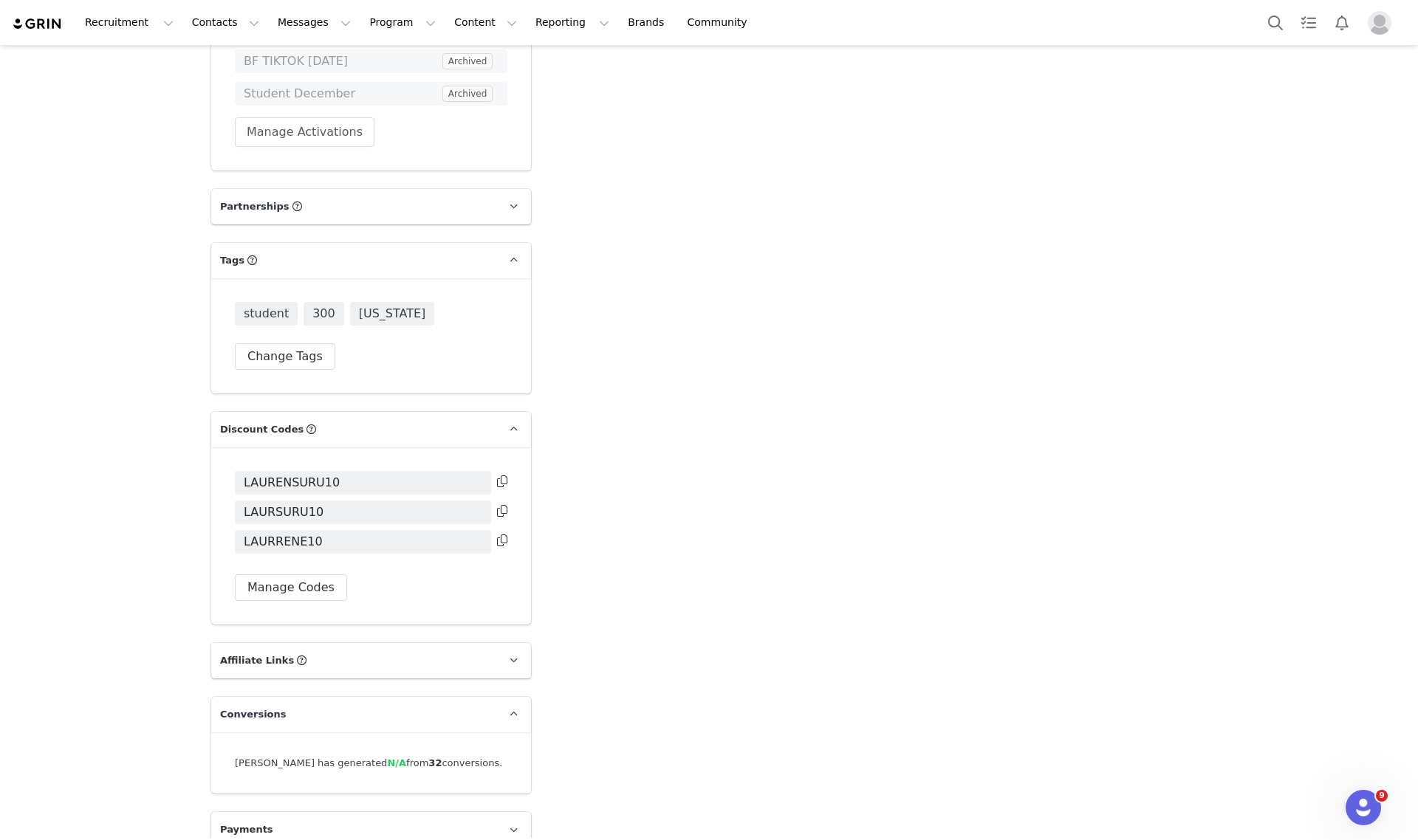
click at [495, 473] on div at bounding box center [501, 485] width 13 height 24
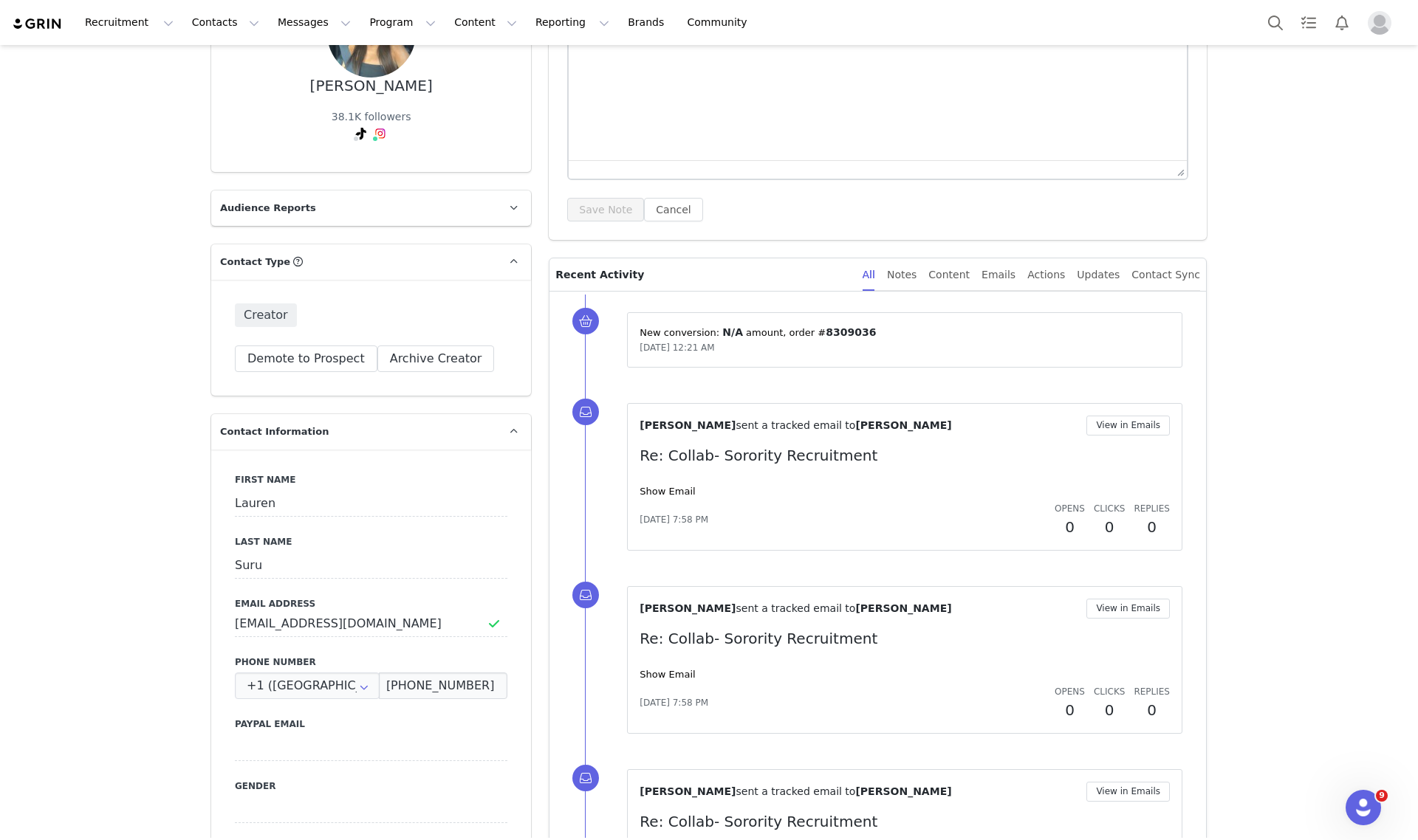
scroll to position [369, 0]
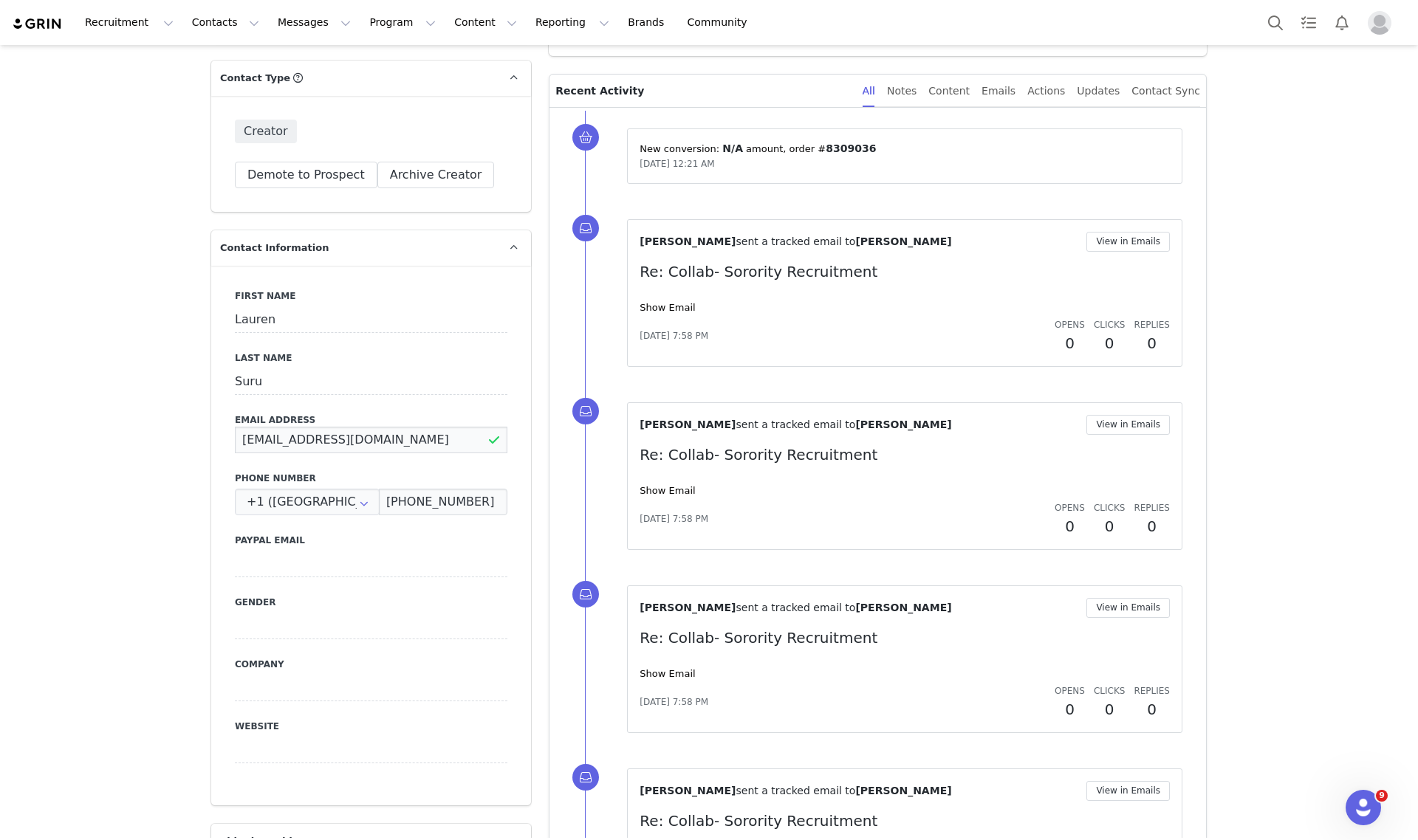
drag, startPoint x: 374, startPoint y: 441, endPoint x: 74, endPoint y: 426, distance: 300.4
drag, startPoint x: 349, startPoint y: 453, endPoint x: 294, endPoint y: 433, distance: 58.5
click at [294, 433] on input "[EMAIL_ADDRESS][DOMAIN_NAME]" at bounding box center [371, 440] width 272 height 27
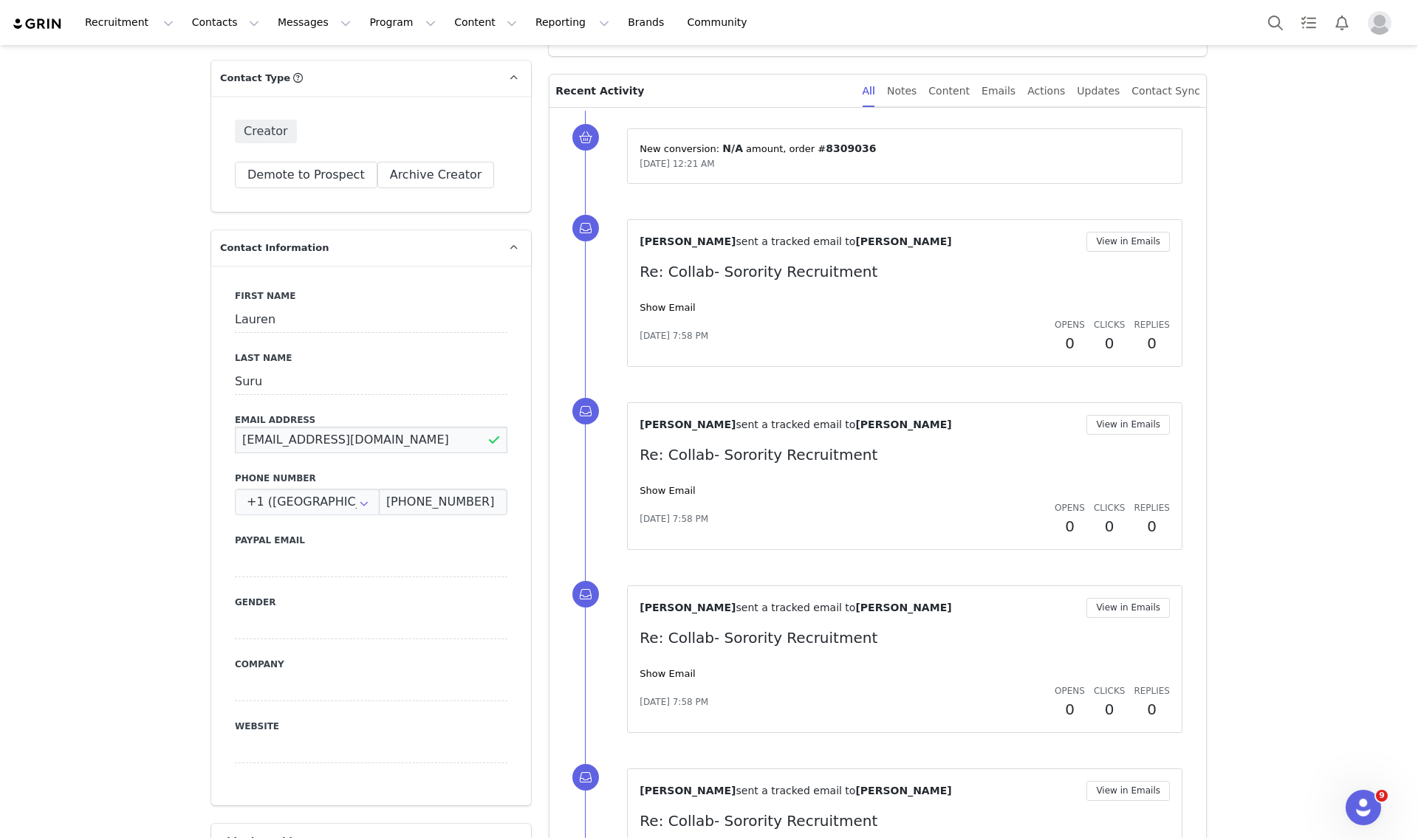
click at [294, 433] on input "[EMAIL_ADDRESS][DOMAIN_NAME]" at bounding box center [371, 440] width 272 height 27
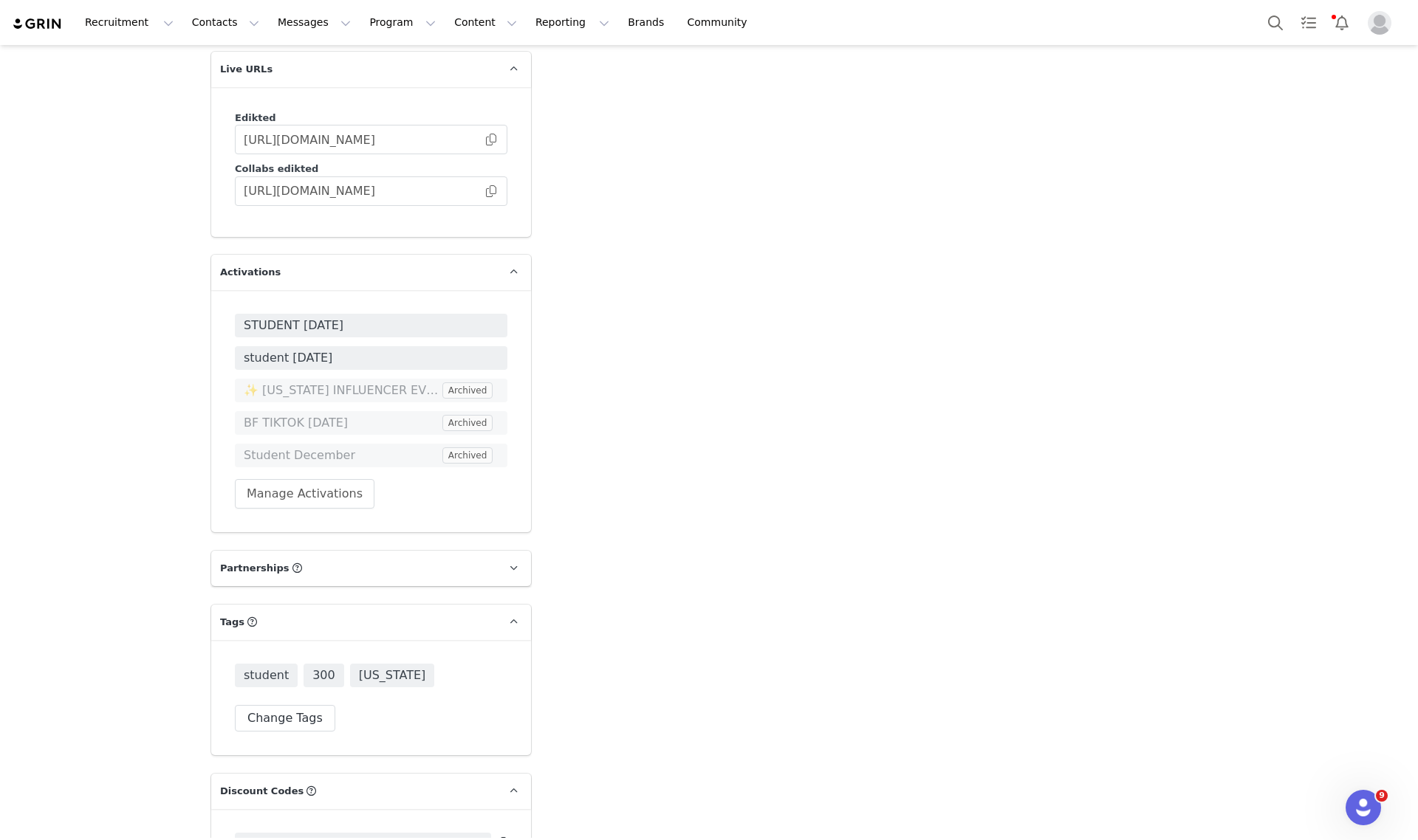
scroll to position [2264, 0]
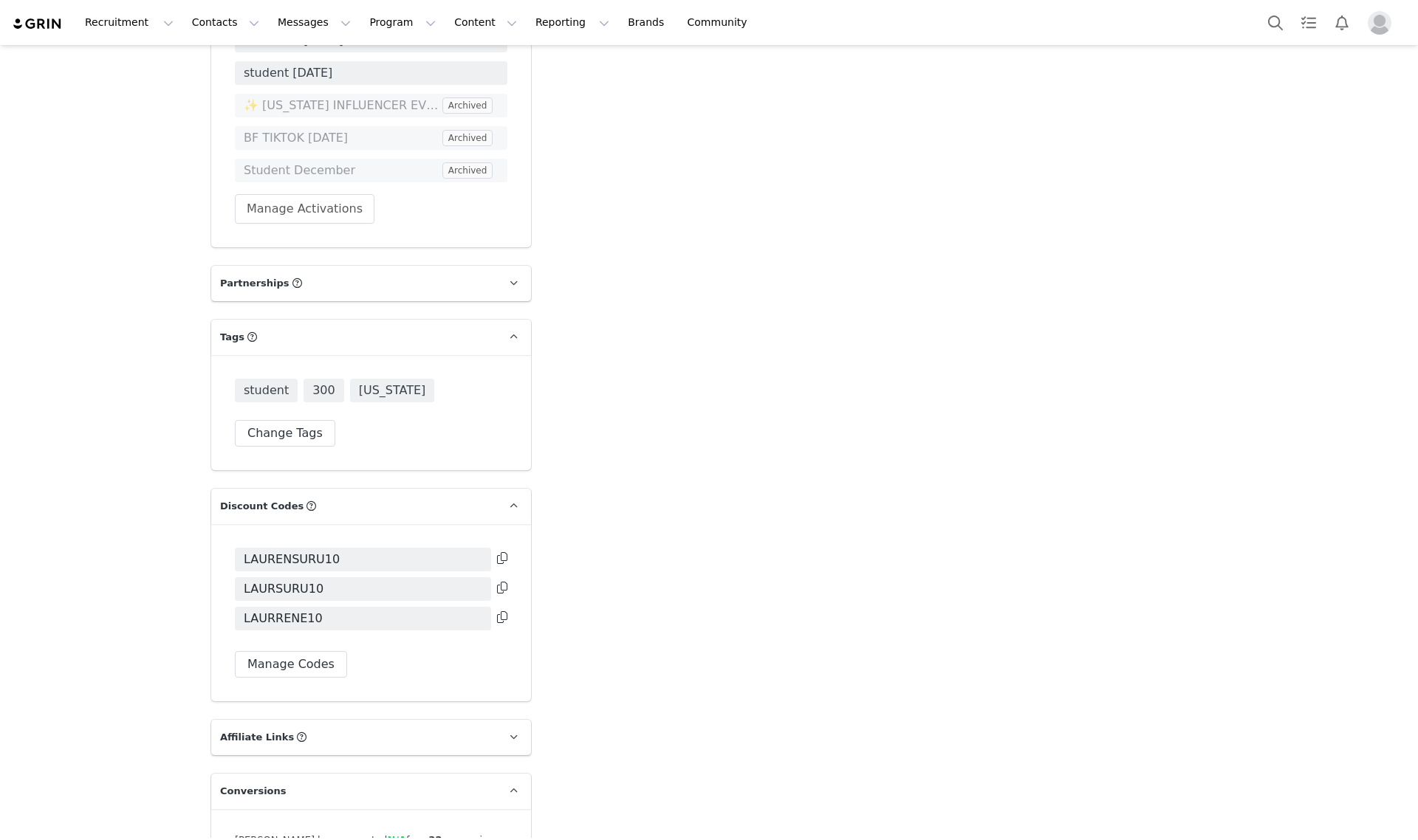
scroll to position [2818, 0]
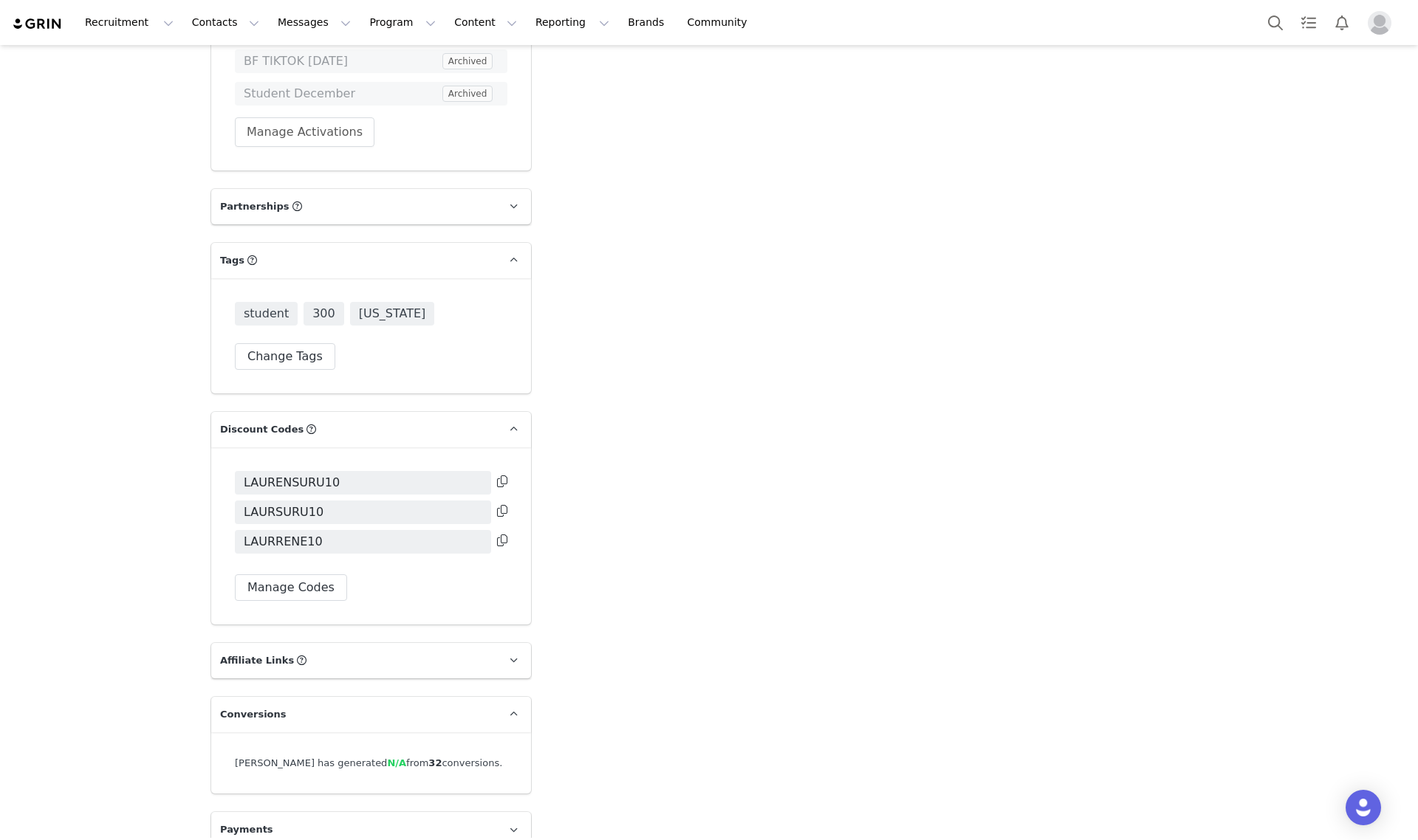
click at [497, 475] on icon at bounding box center [502, 481] width 10 height 12
click at [497, 535] on icon at bounding box center [502, 541] width 10 height 12
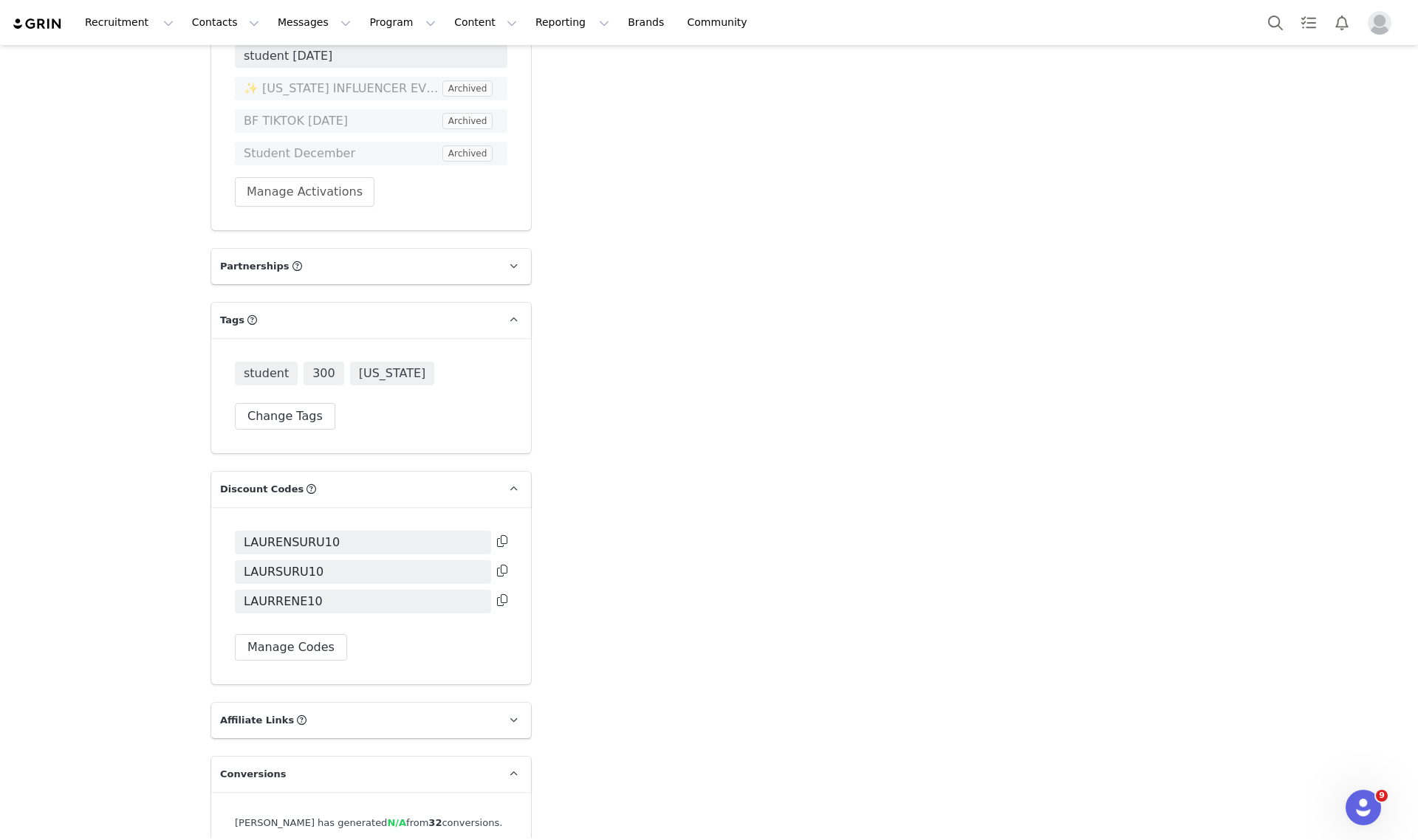
scroll to position [2726, 0]
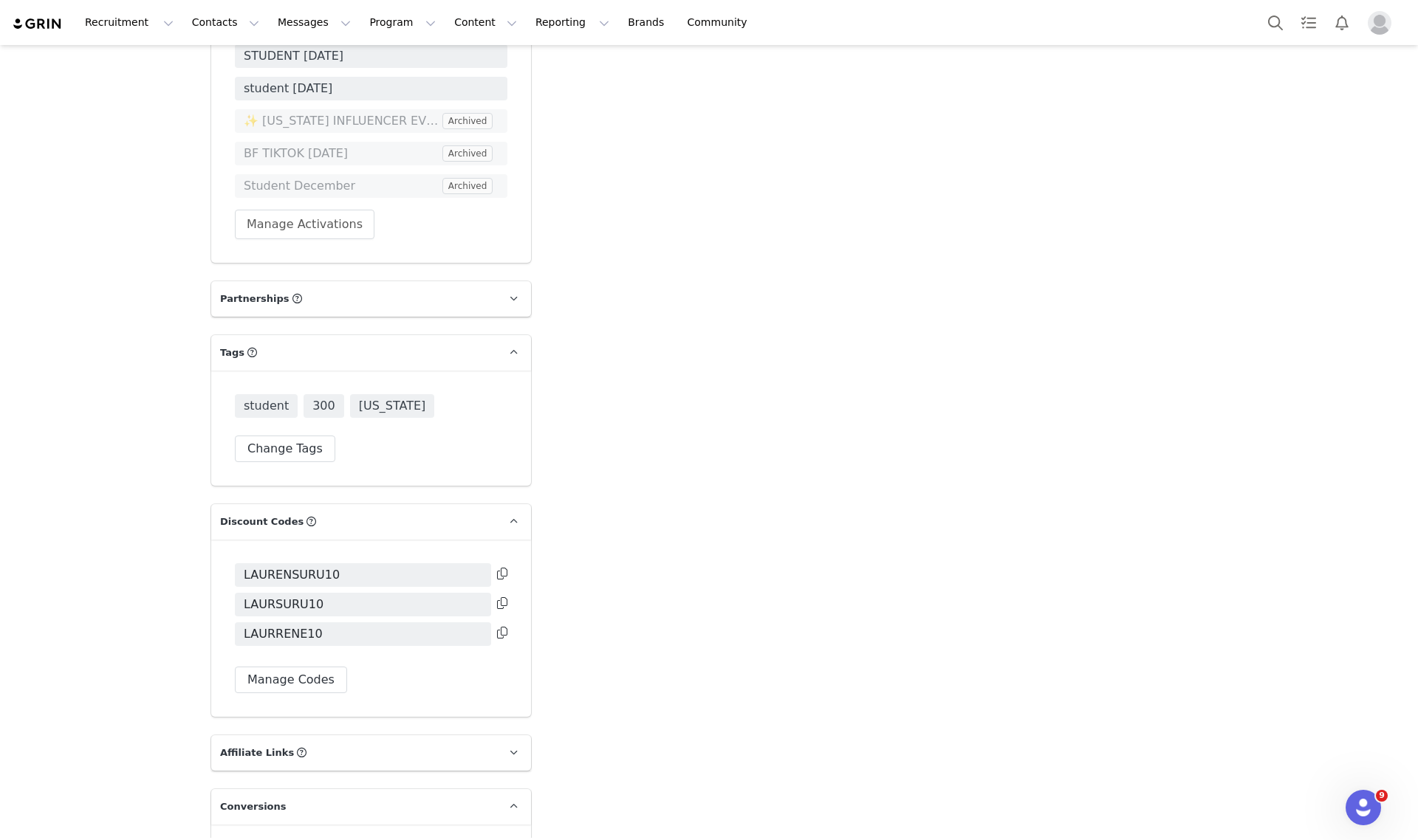
click at [497, 566] on button at bounding box center [502, 575] width 10 height 18
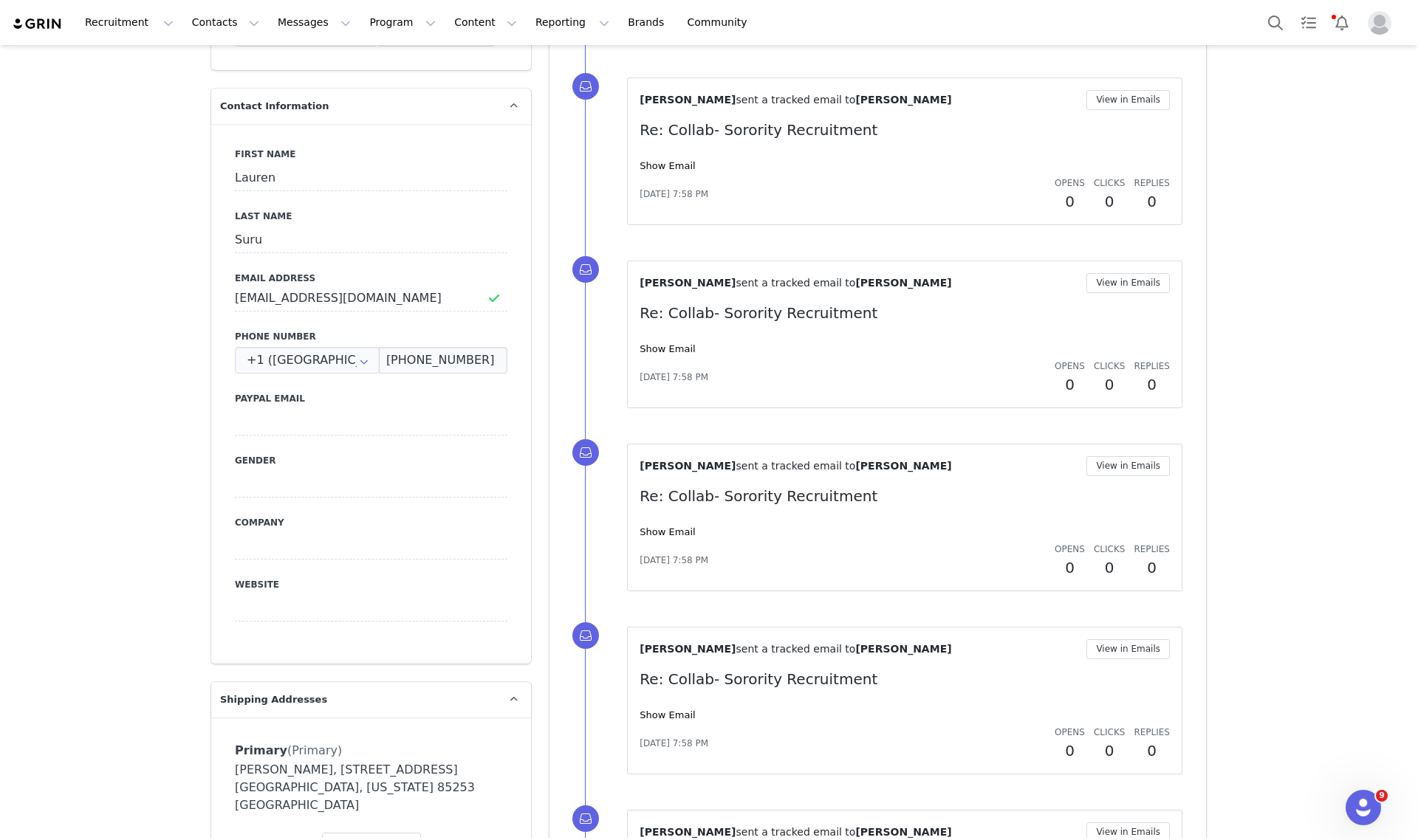
scroll to position [0, 0]
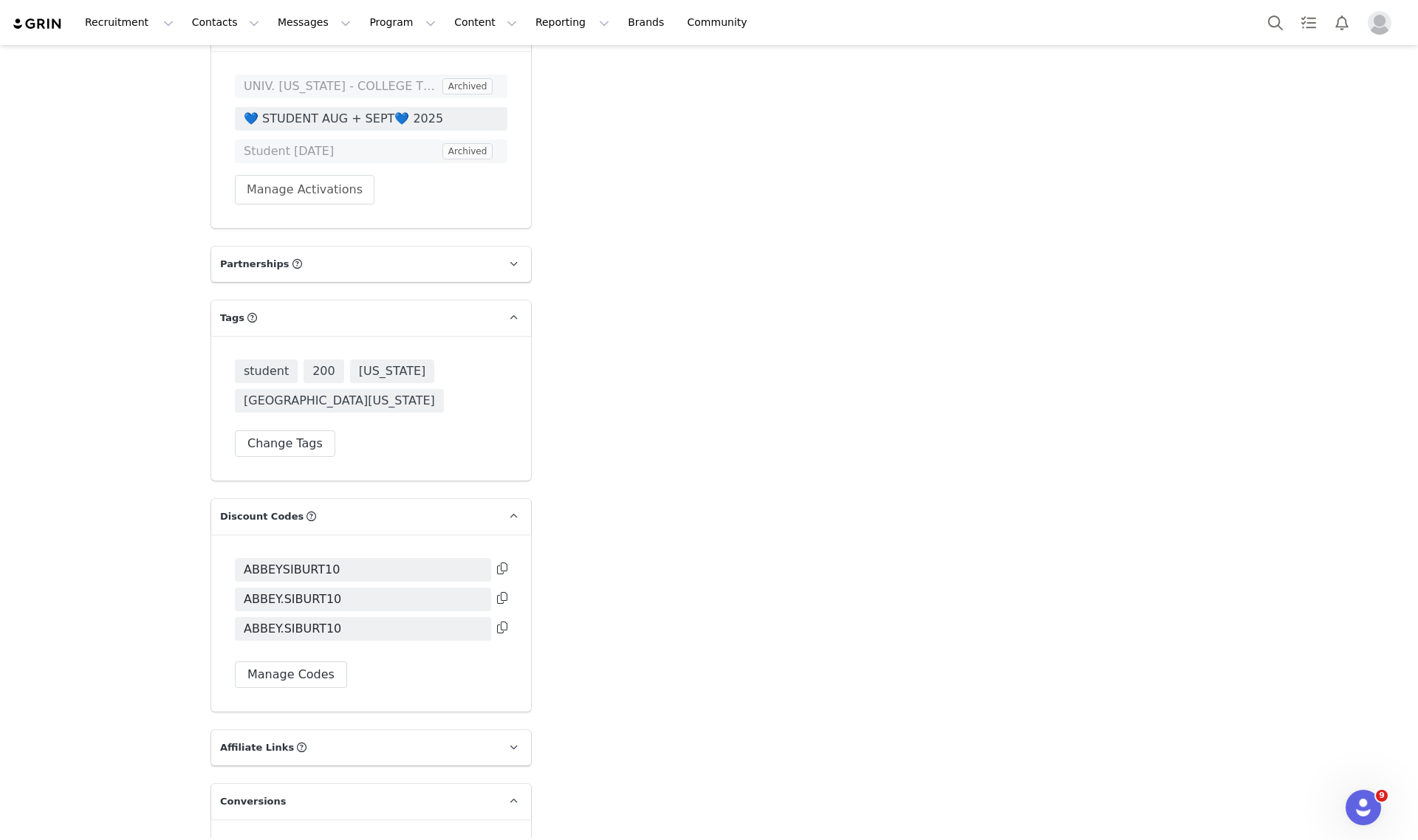
scroll to position [2782, 0]
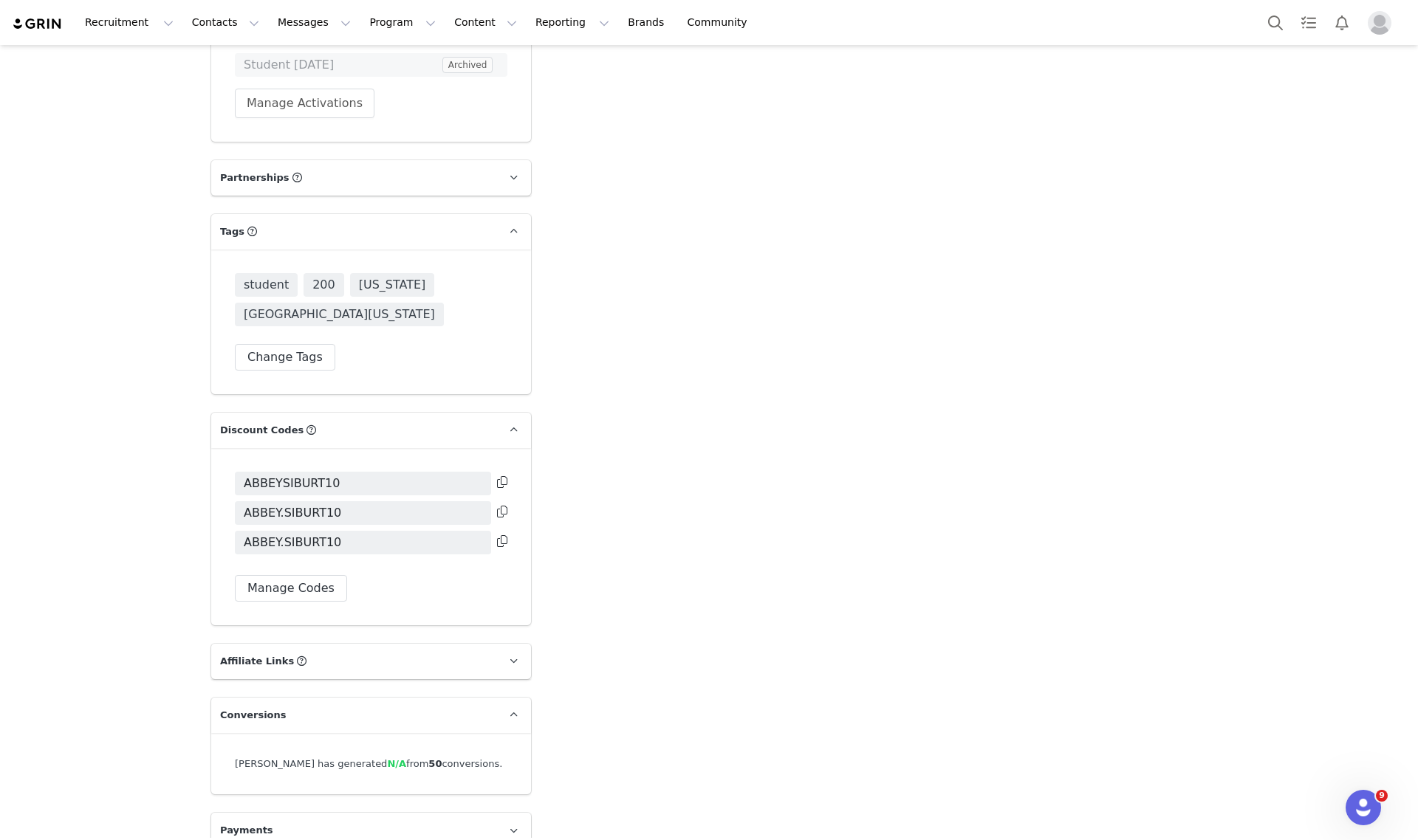
click at [497, 476] on icon at bounding box center [502, 482] width 10 height 12
click at [499, 506] on icon at bounding box center [502, 512] width 10 height 12
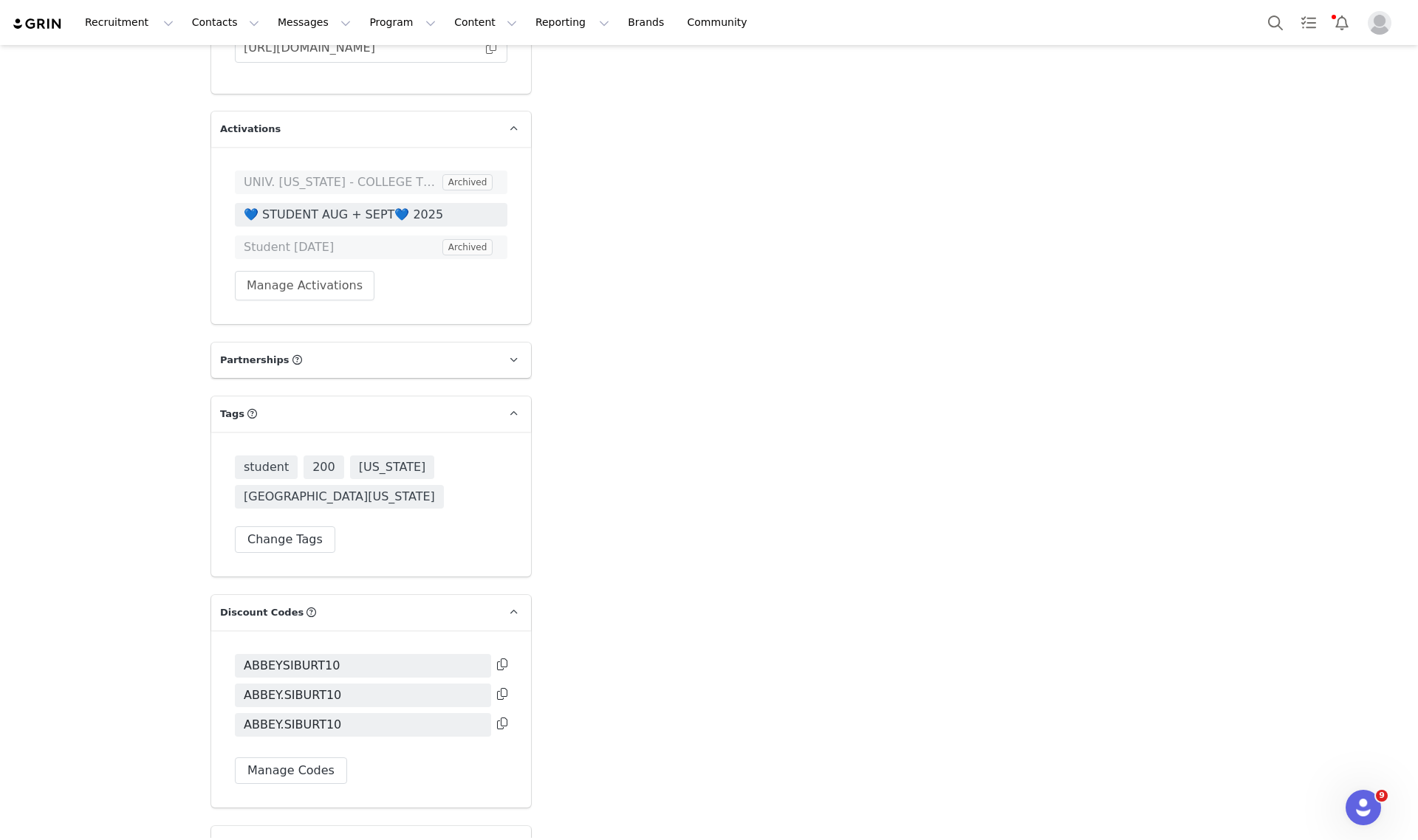
scroll to position [2598, 0]
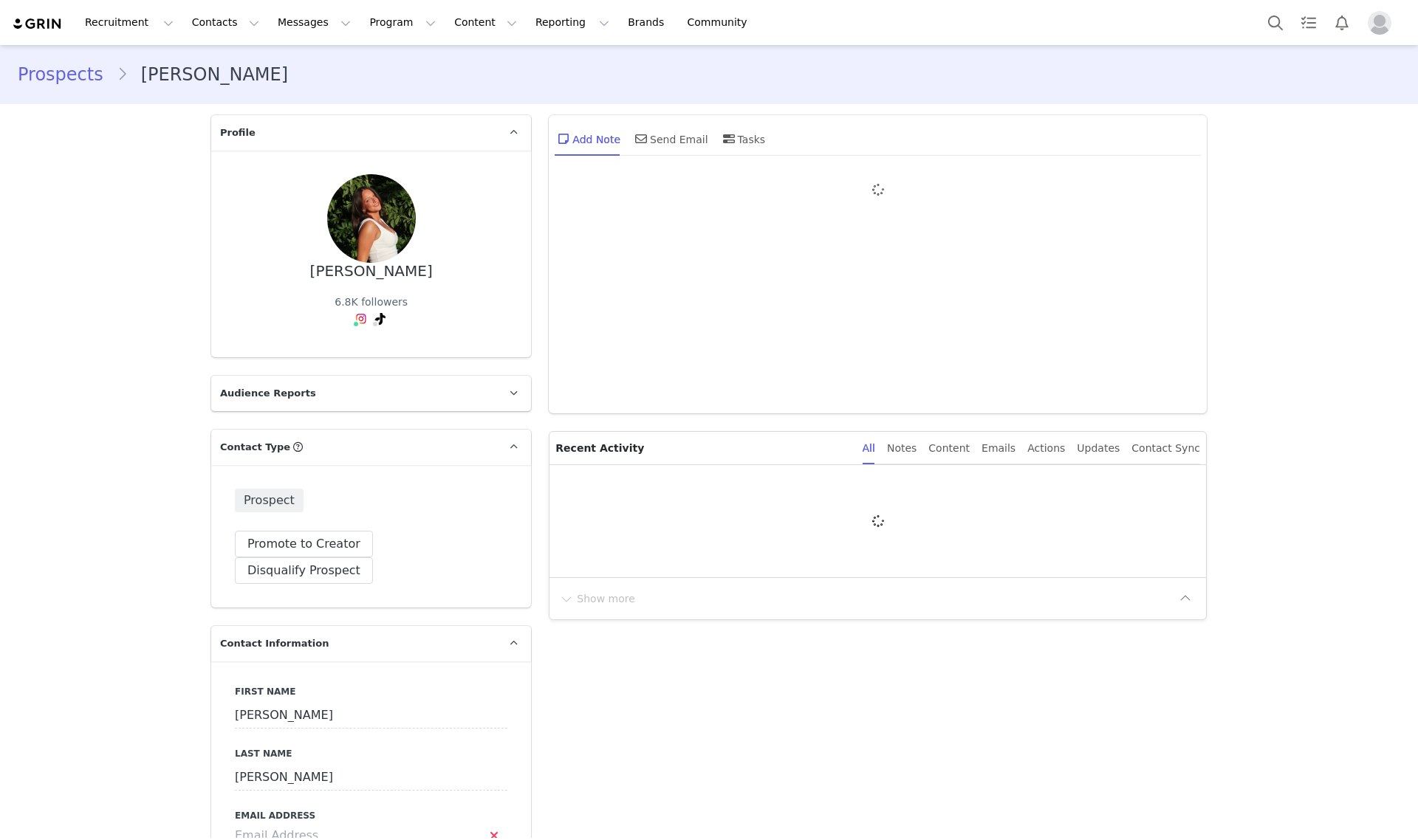
type input "+1 ([GEOGRAPHIC_DATA])"
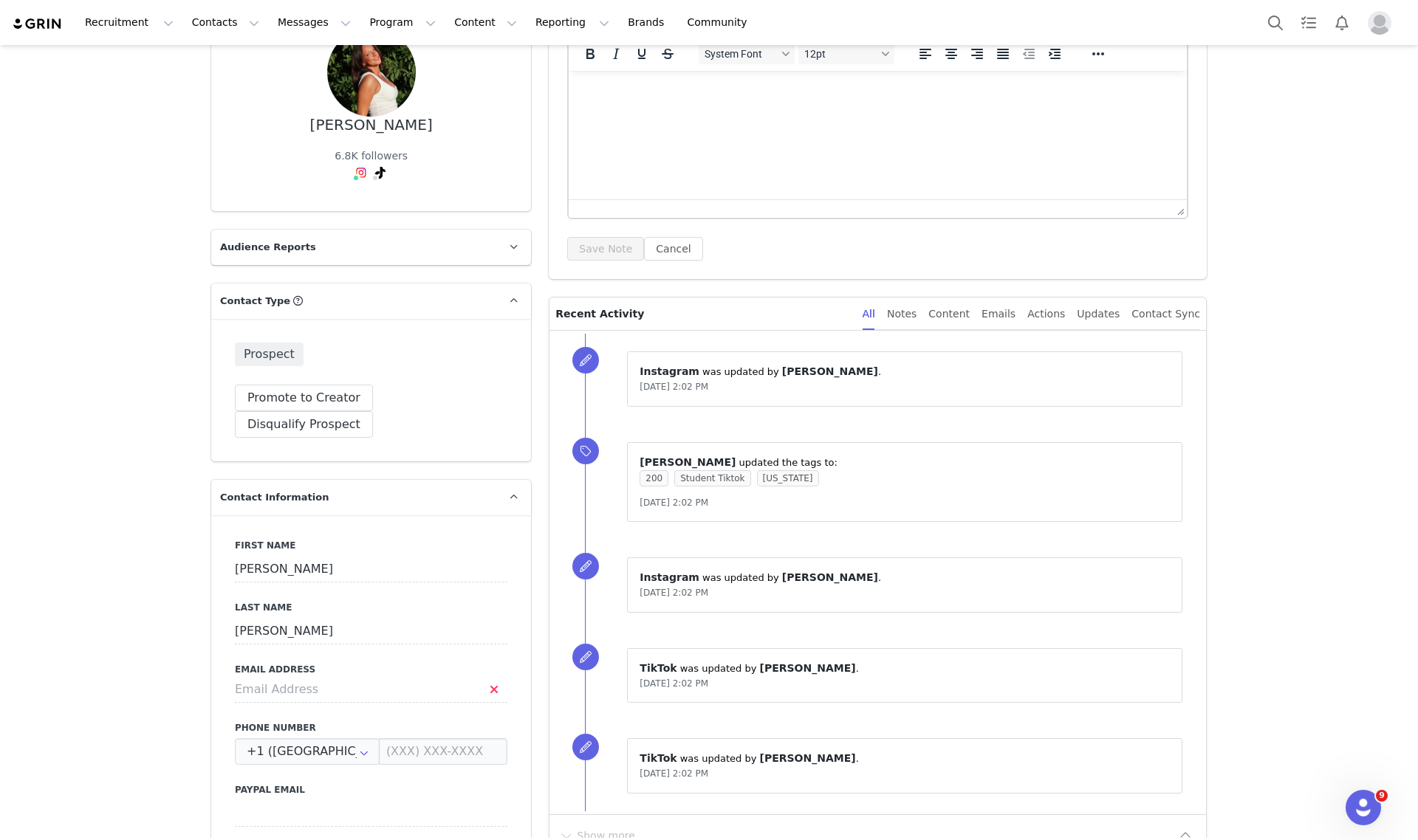
scroll to position [554, 0]
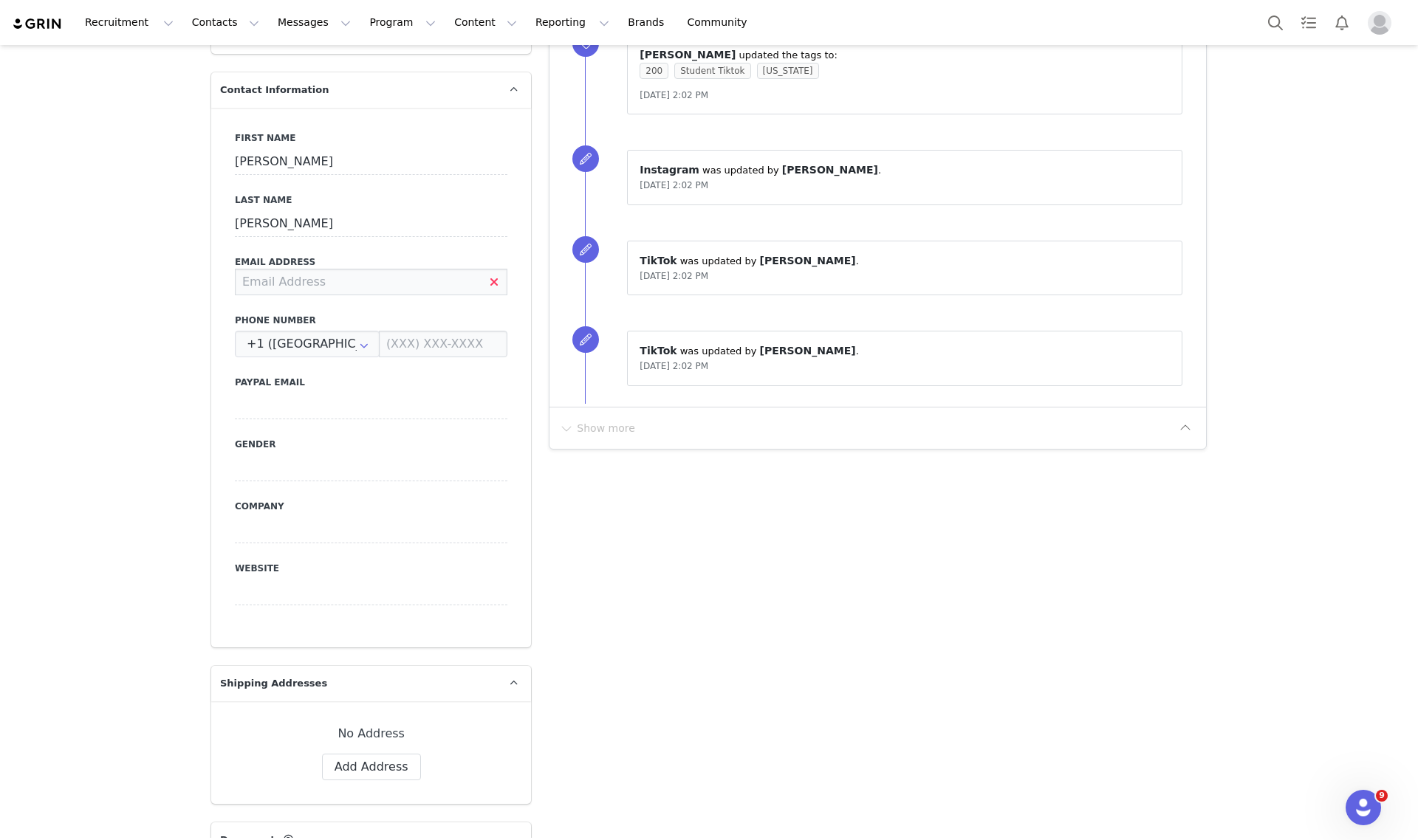
paste input "[PERSON_NAME][EMAIL_ADDRESS][PERSON_NAME][DOMAIN_NAME]"
type input "[PERSON_NAME][EMAIL_ADDRESS][PERSON_NAME][DOMAIN_NAME]"
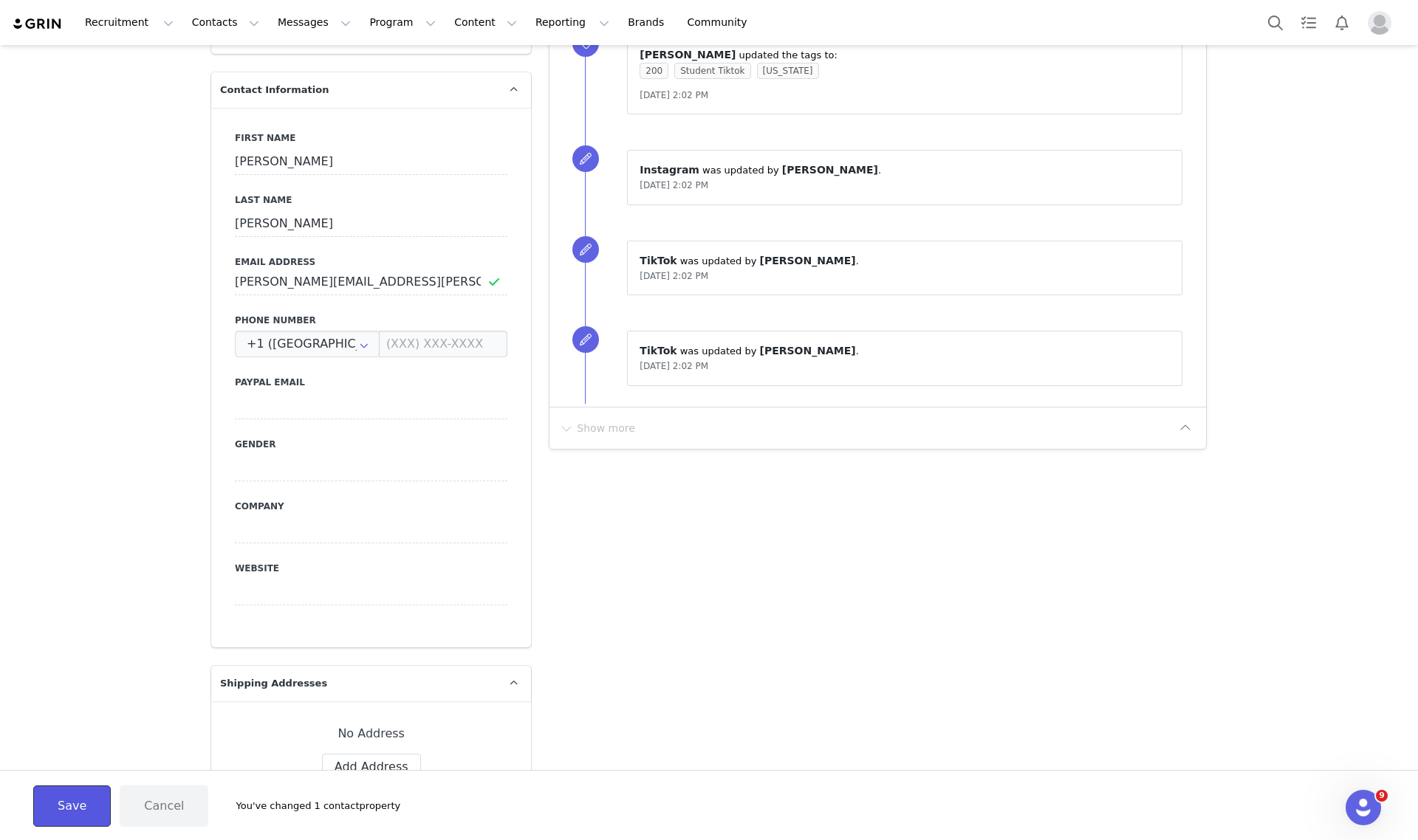
click at [59, 787] on button "Save" at bounding box center [72, 806] width 78 height 41
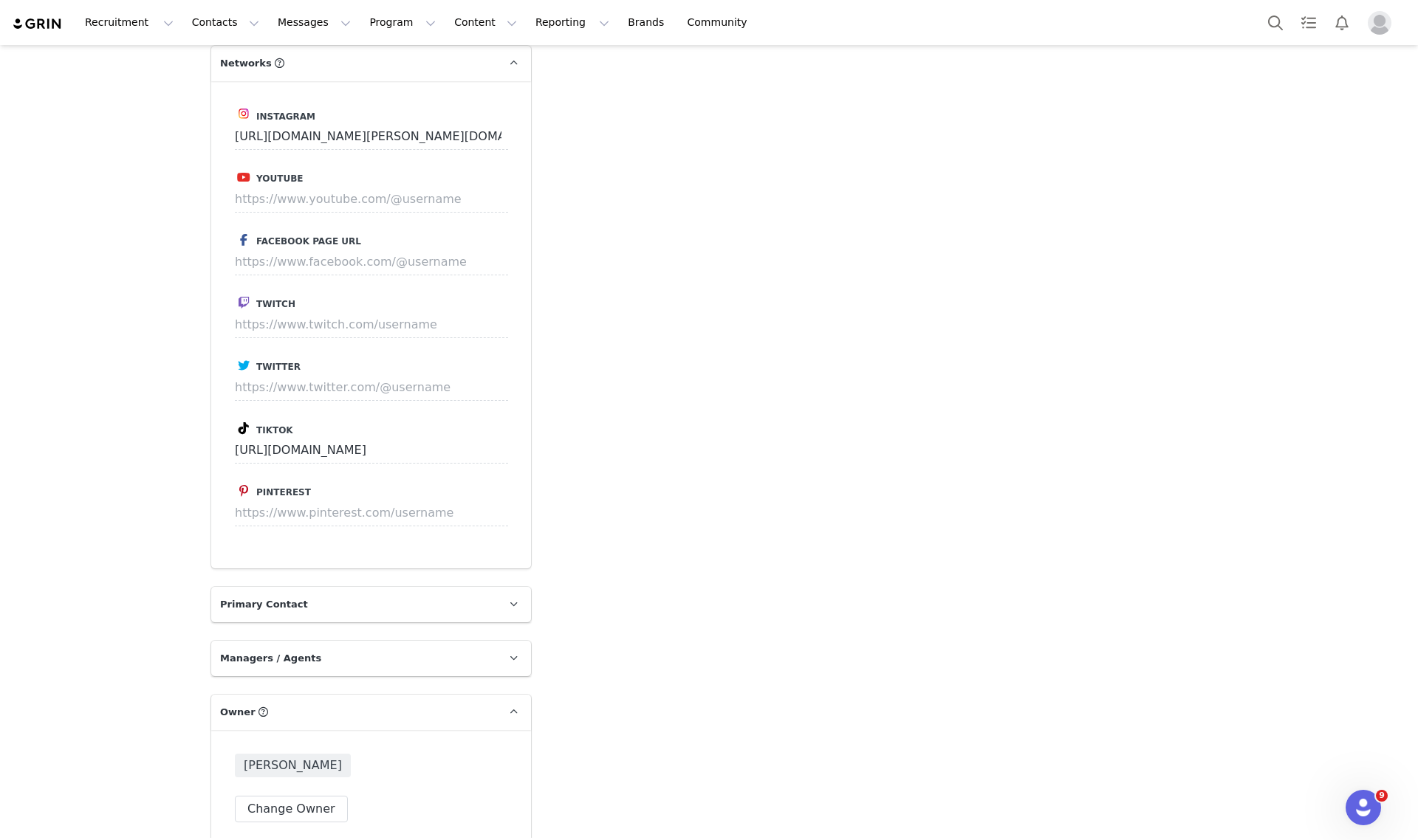
scroll to position [1662, 0]
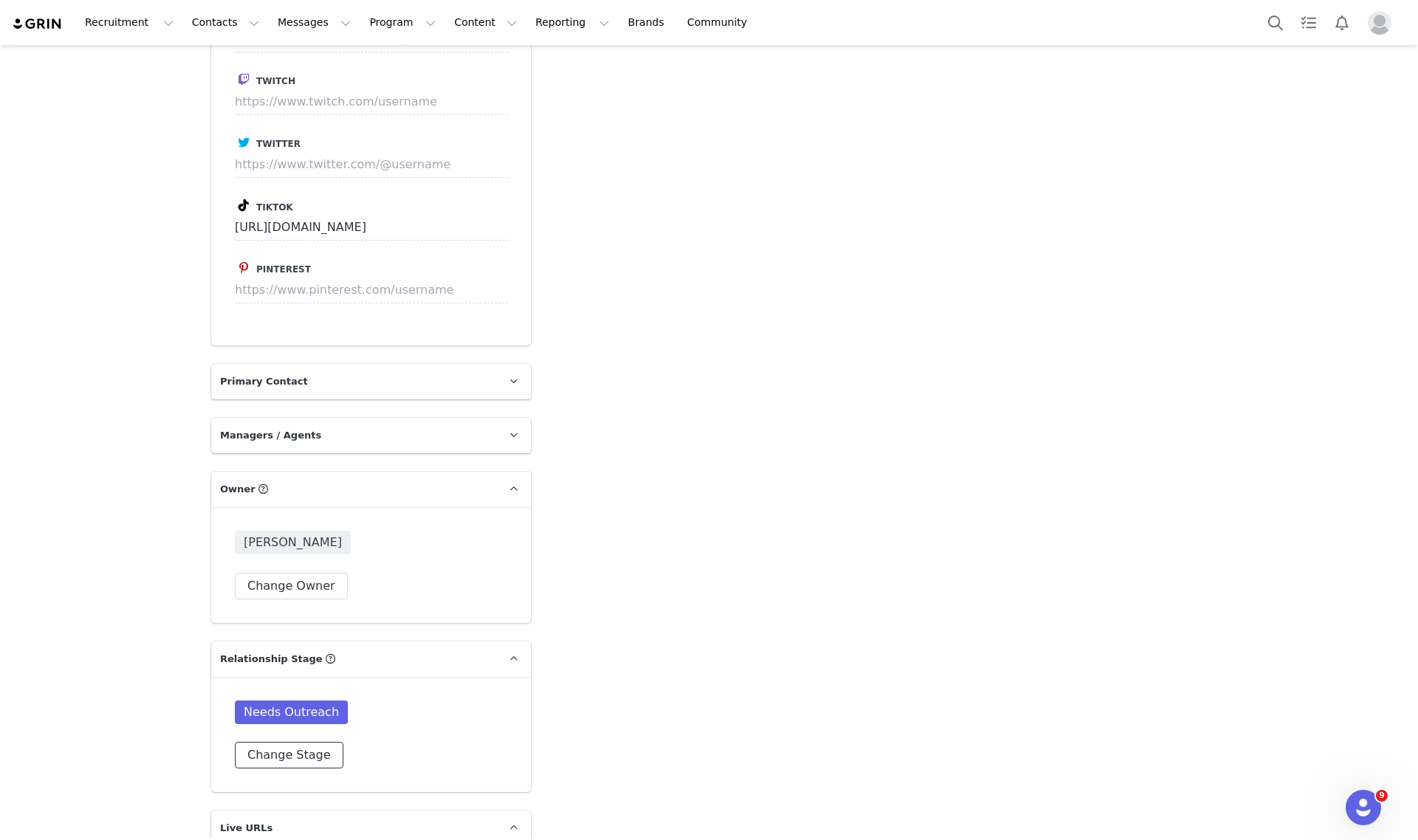
click at [289, 742] on button "Change Stage" at bounding box center [289, 755] width 109 height 27
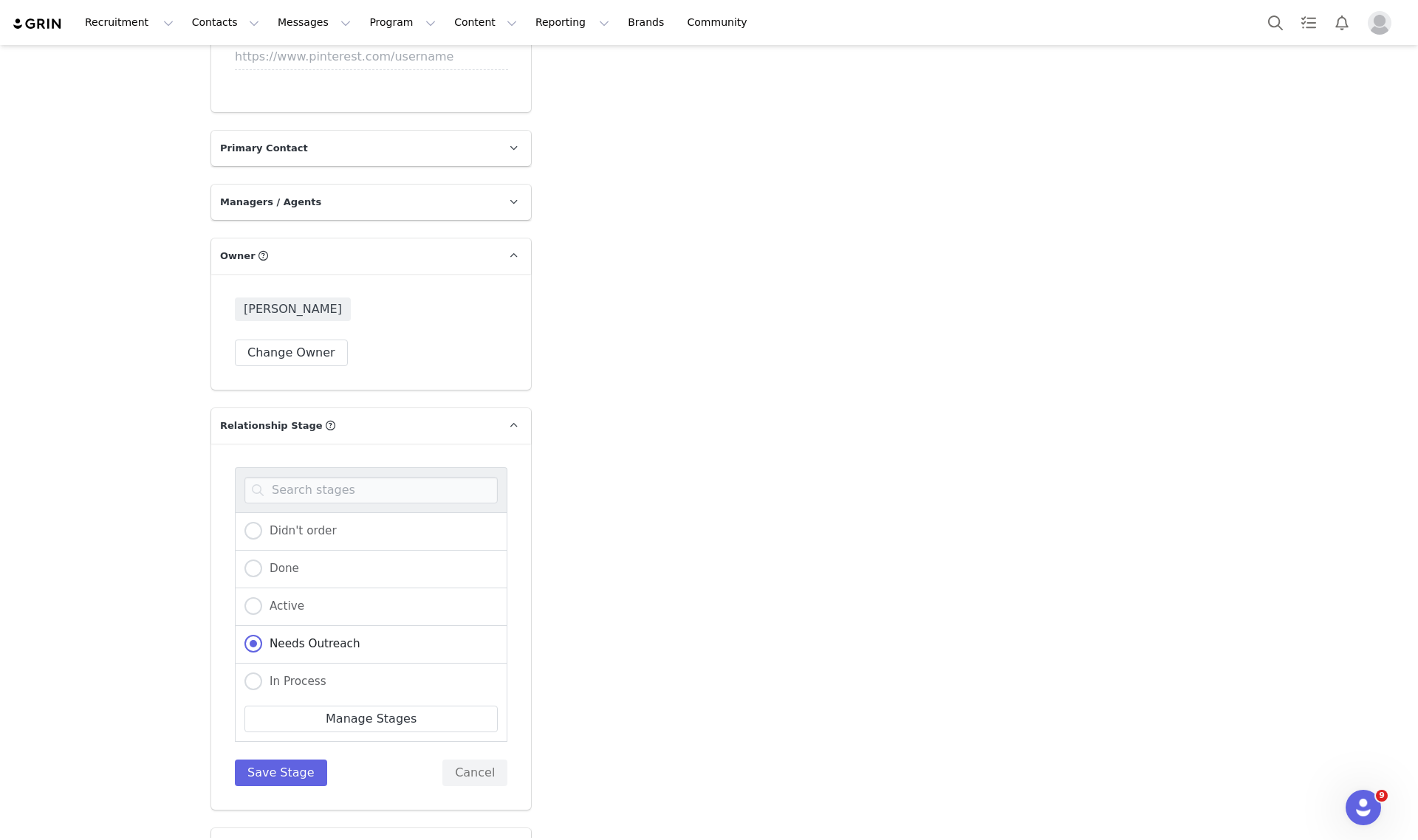
scroll to position [2123, 0]
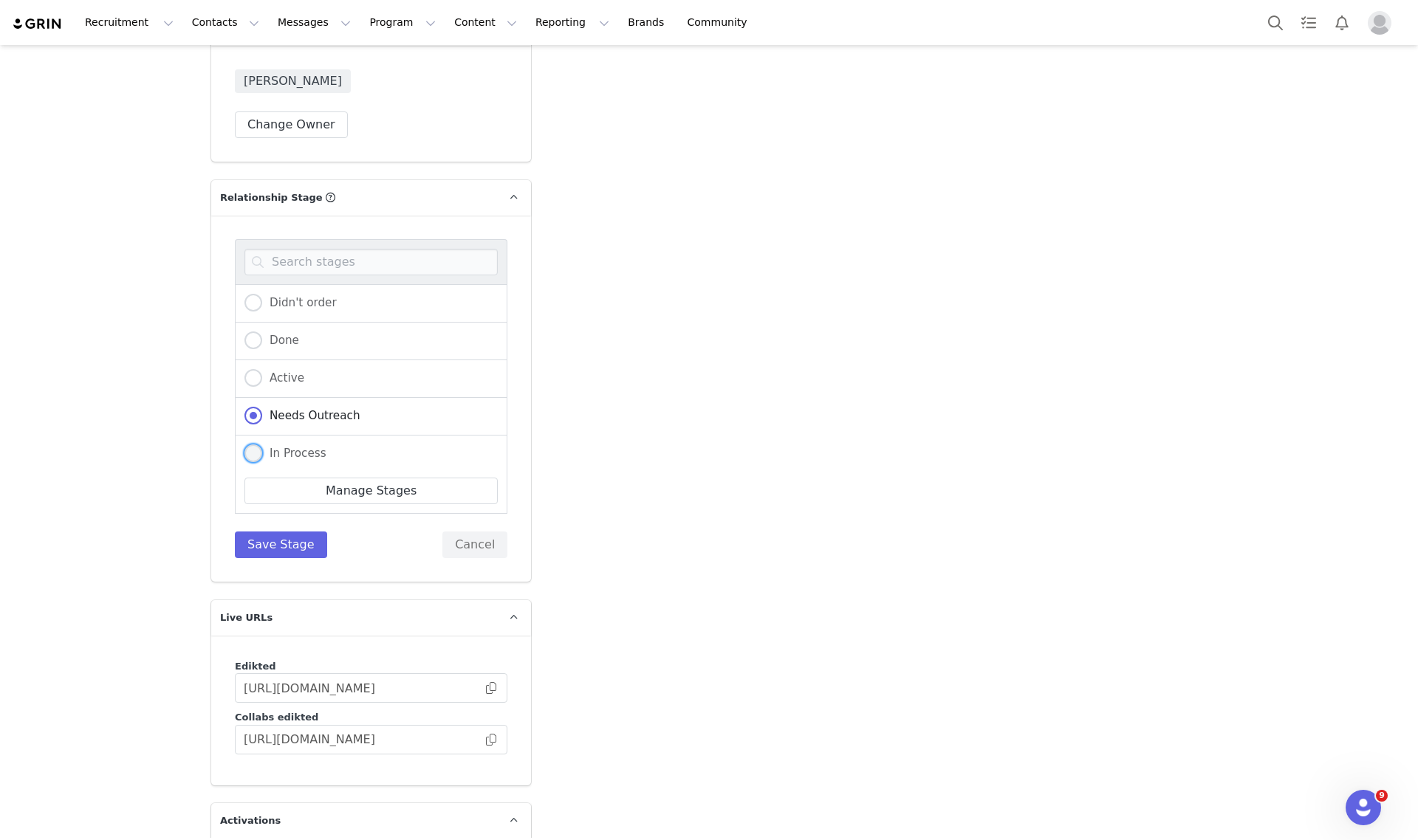
click at [281, 447] on span "In Process" at bounding box center [294, 453] width 64 height 13
click at [262, 444] on input "In Process" at bounding box center [253, 454] width 18 height 19
radio input "true"
radio input "false"
radio input "true"
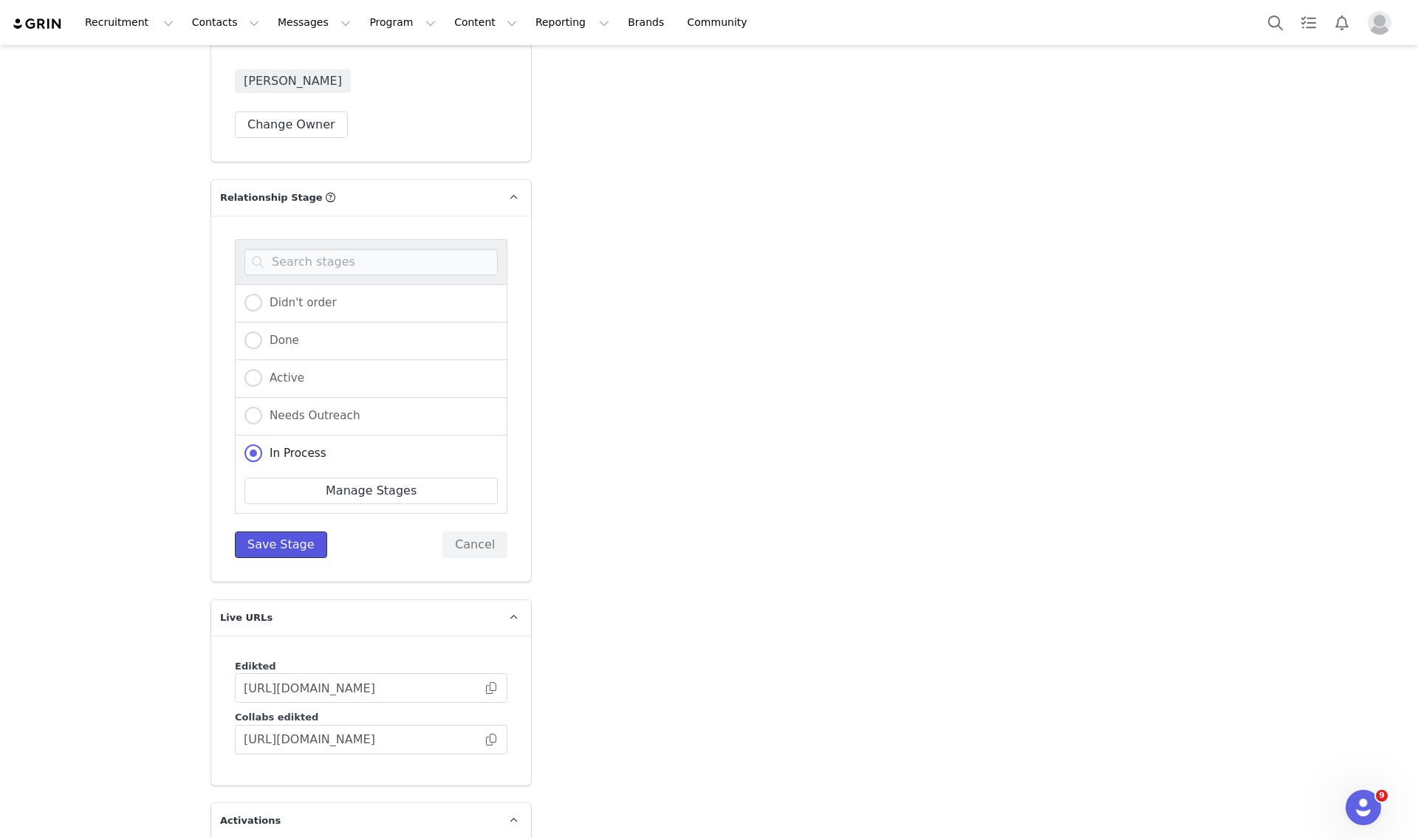
click at [284, 532] on button "Save Stage" at bounding box center [281, 545] width 92 height 27
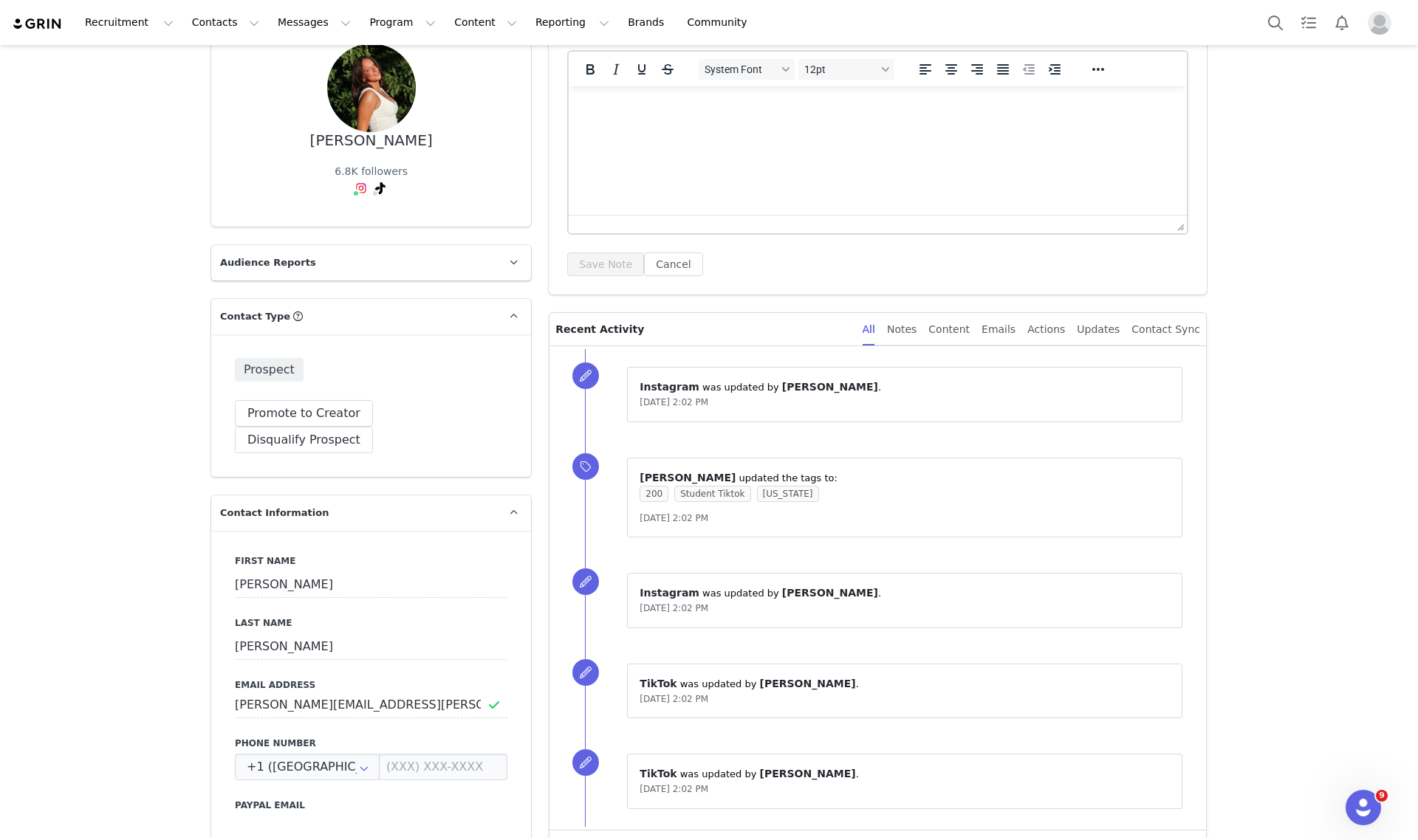
scroll to position [0, 0]
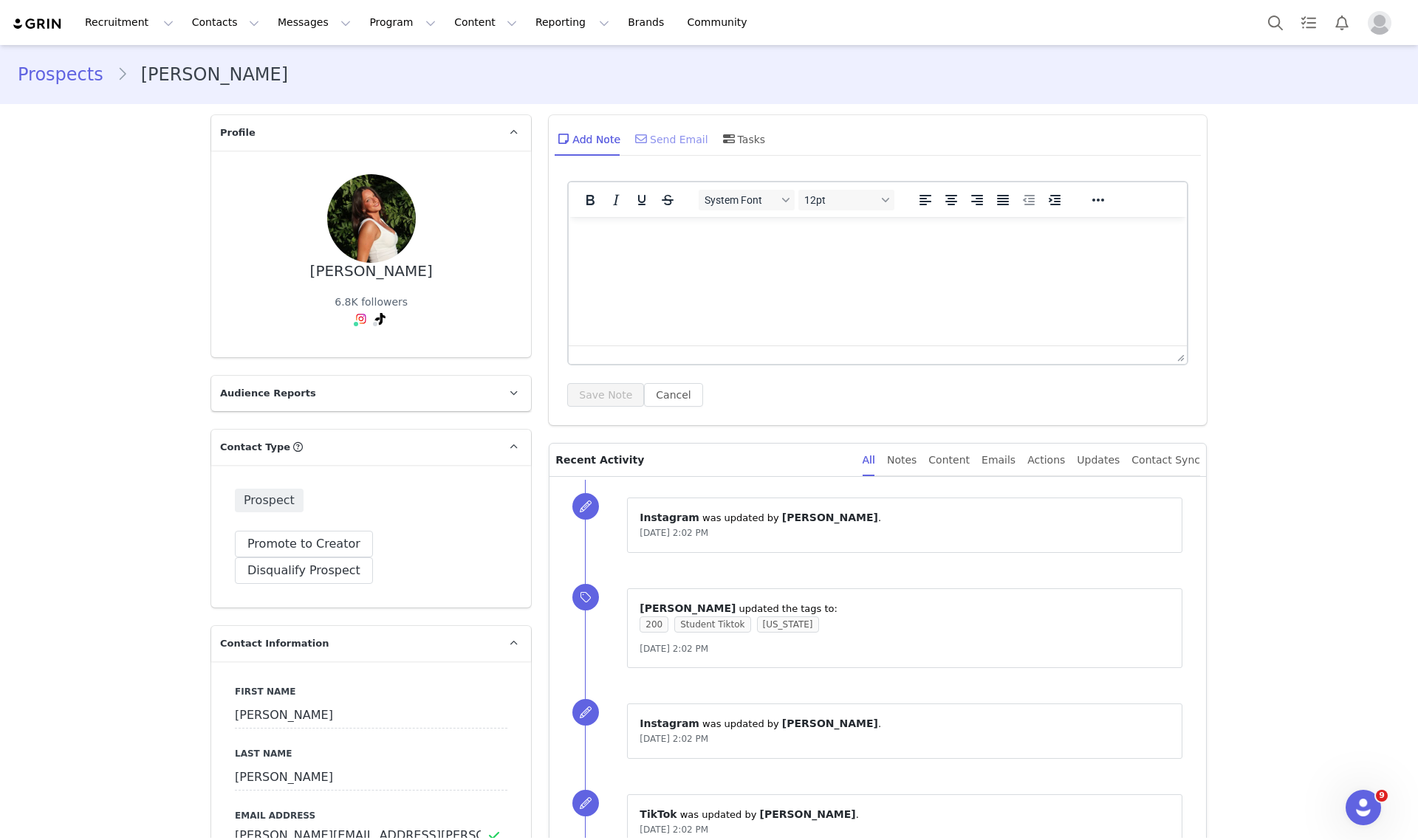
click at [646, 140] on div "Send Email" at bounding box center [670, 139] width 76 height 35
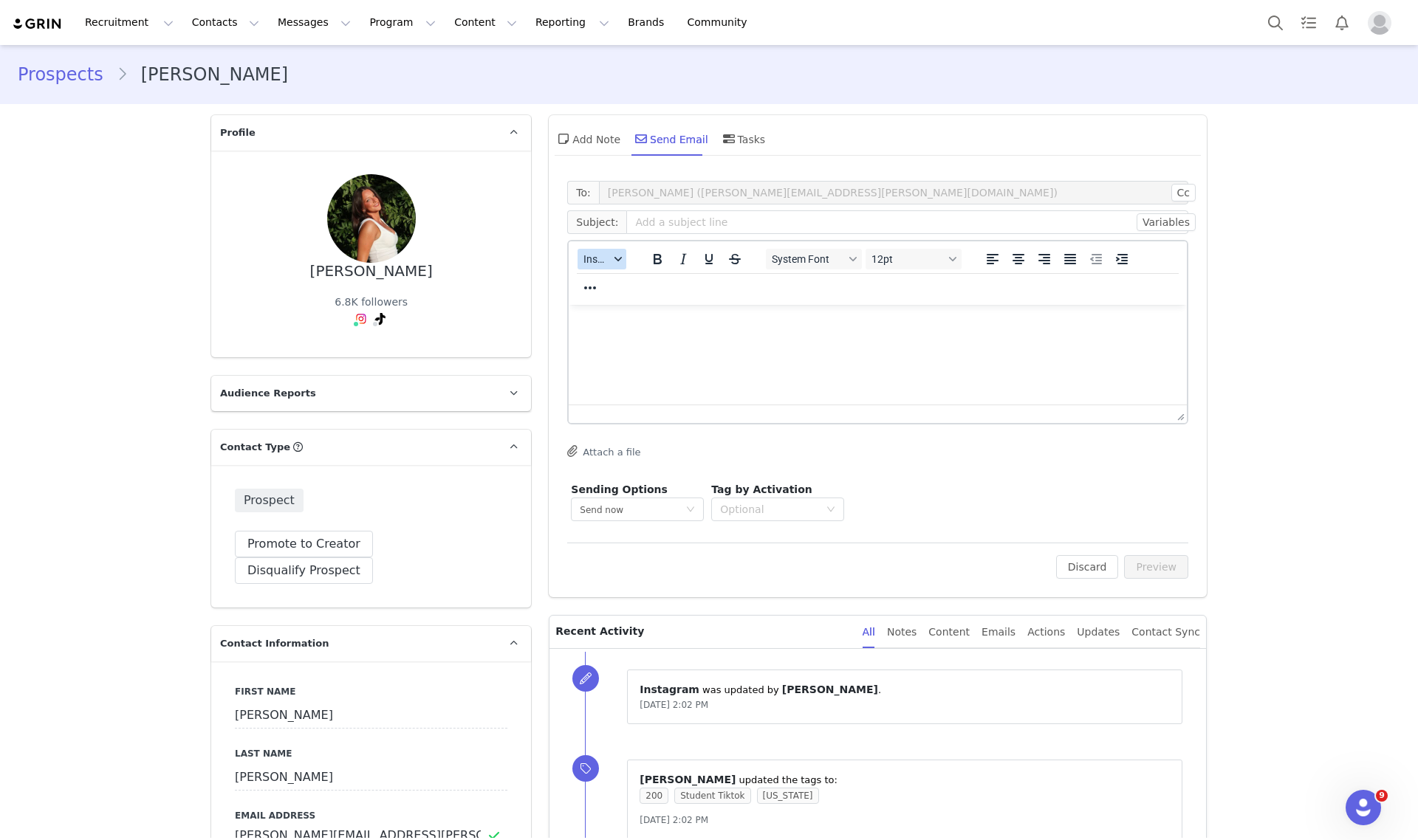
click at [595, 260] on span "Insert" at bounding box center [596, 259] width 26 height 12
click at [602, 288] on div "Insert Template" at bounding box center [649, 284] width 133 height 18
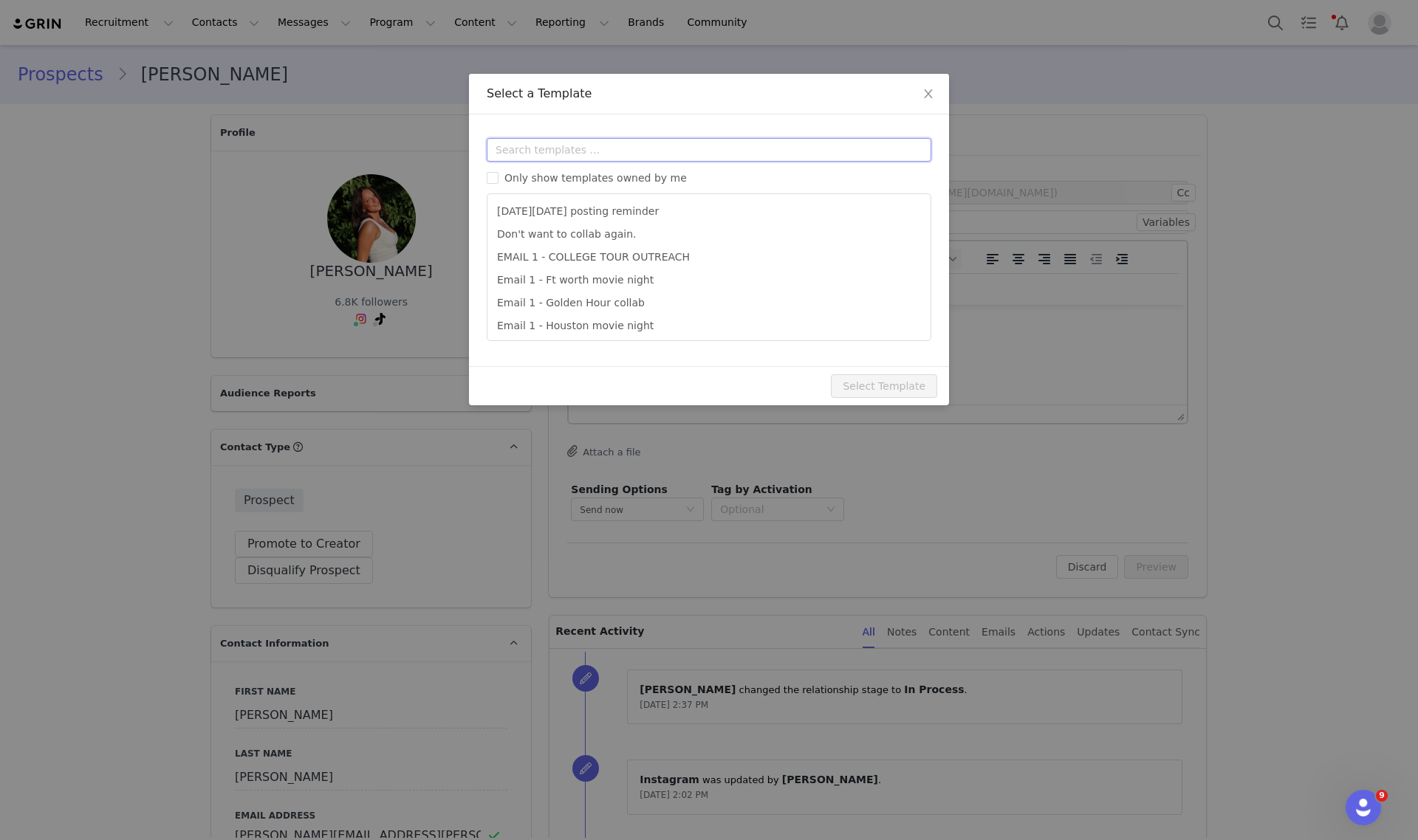
click at [632, 160] on input "text" at bounding box center [709, 150] width 445 height 24
click at [922, 90] on icon "icon: close" at bounding box center [928, 94] width 12 height 12
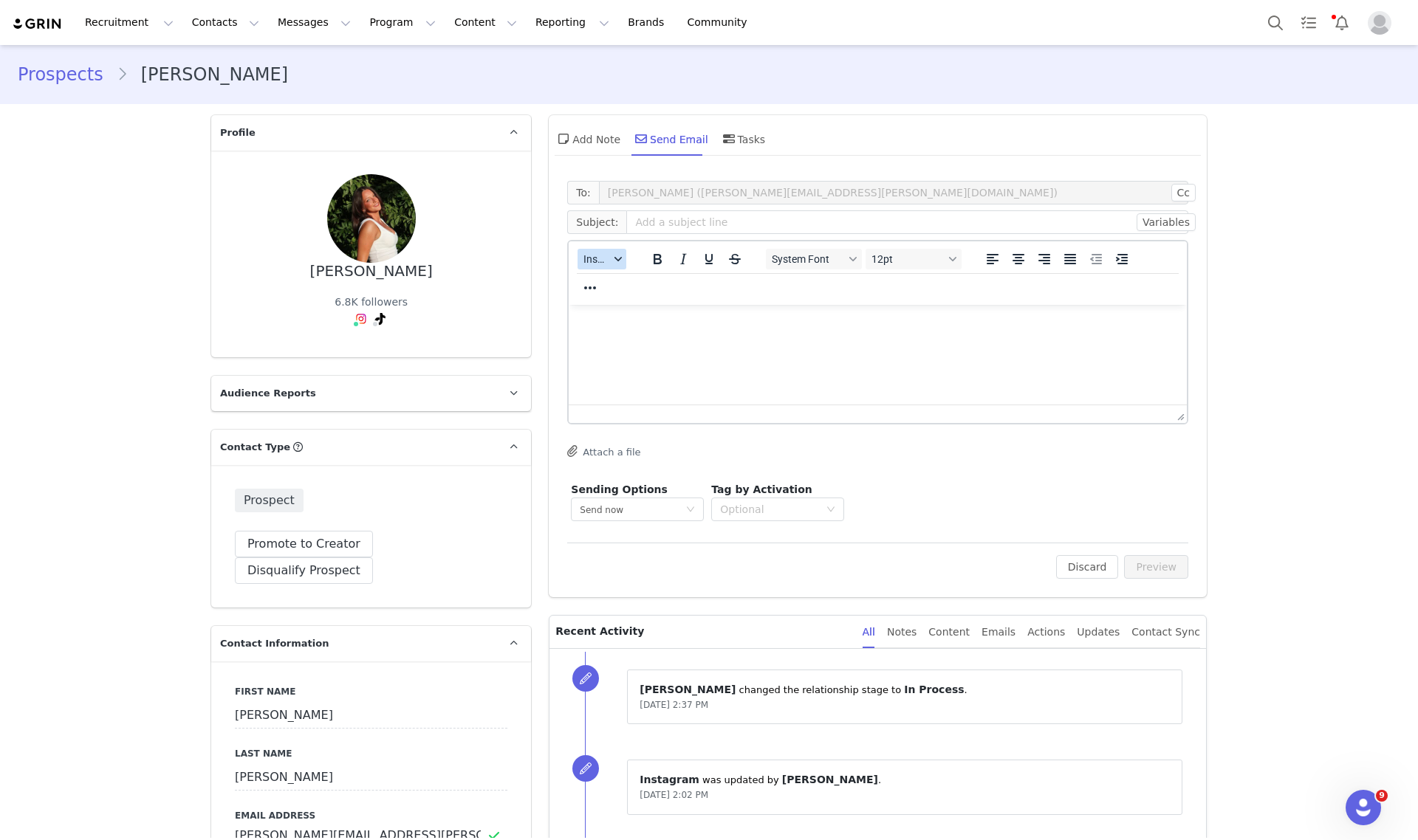
click at [612, 259] on div "button" at bounding box center [618, 259] width 12 height 7
click at [618, 288] on div "Insert Template" at bounding box center [649, 284] width 133 height 18
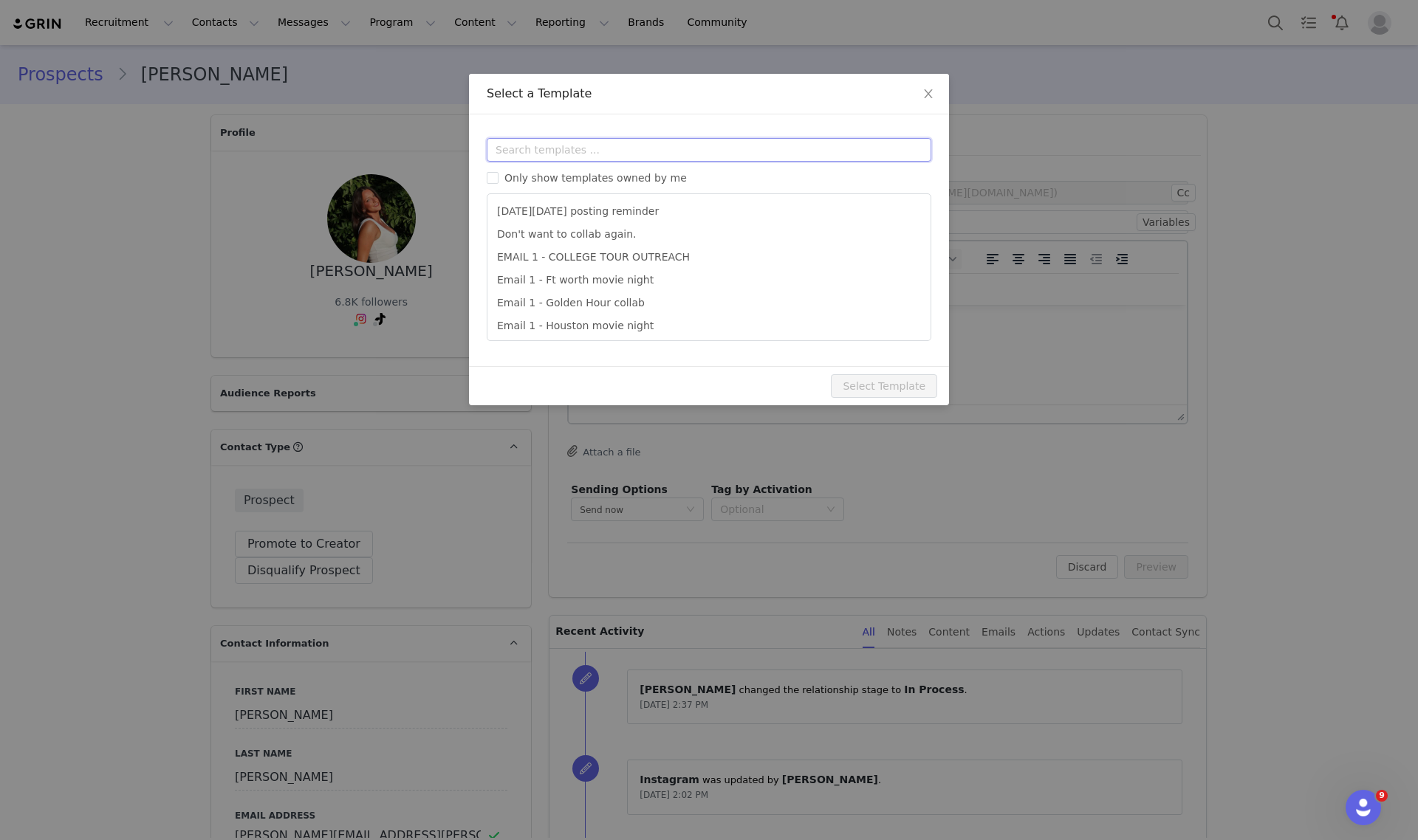
click at [581, 149] on input "text" at bounding box center [709, 150] width 445 height 24
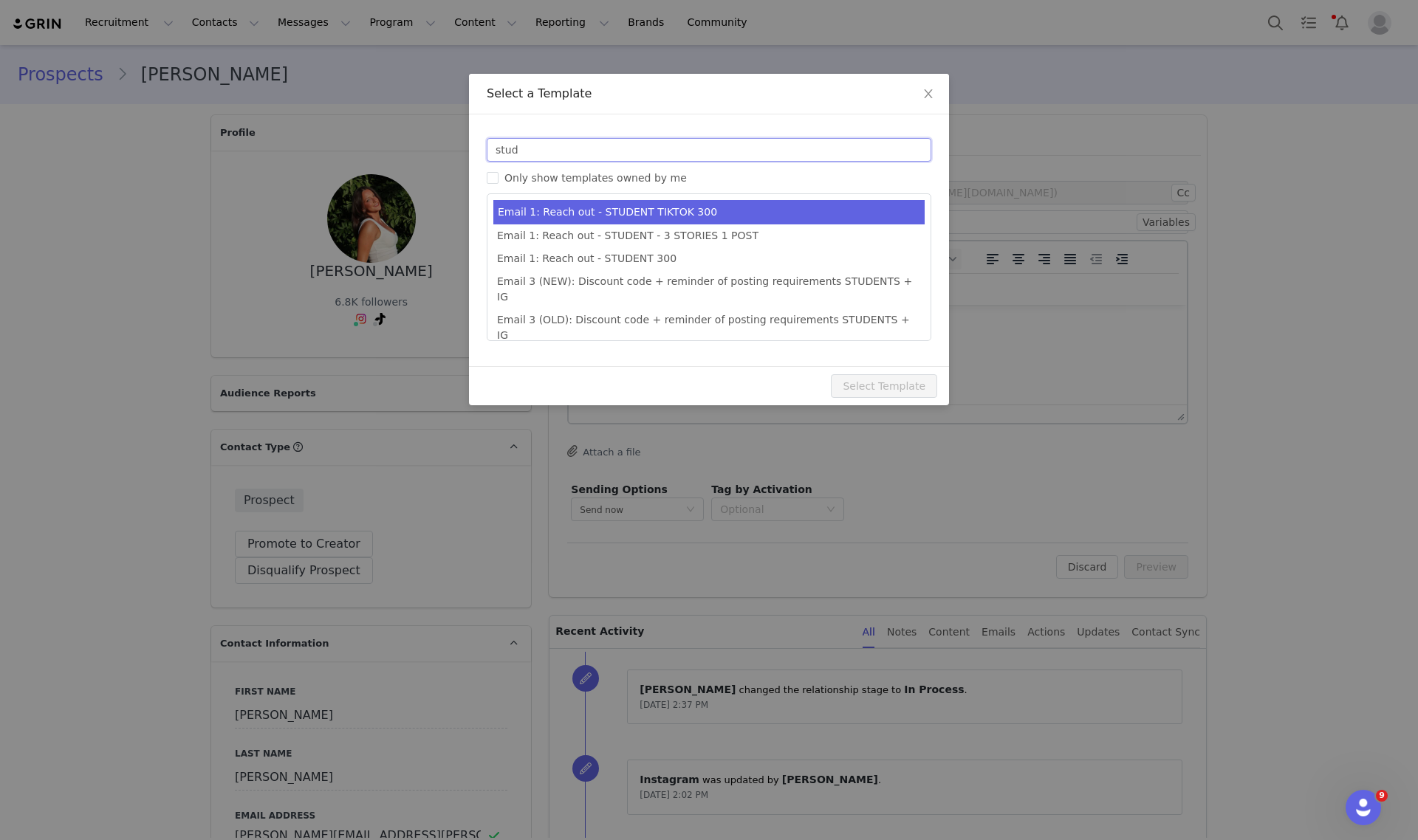
type input "stud"
type input "Collab with Edikted"
click at [693, 206] on li "Email 1: Reach out - STUDENT TIKTOK 300" at bounding box center [709, 212] width 431 height 24
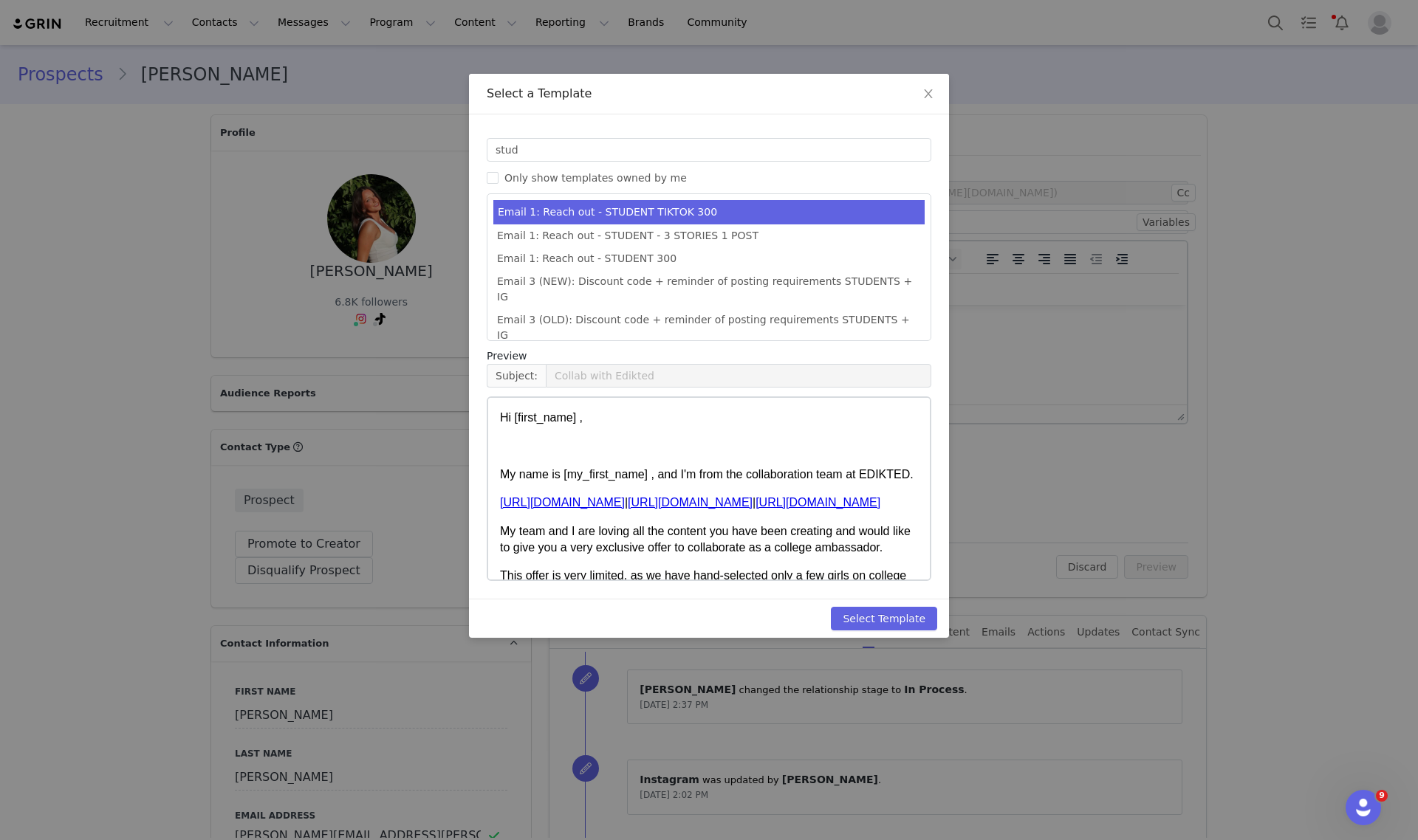
click at [907, 643] on div "Select a Template Templates stud Only show templates owned by me Email 1: Reach…" at bounding box center [709, 420] width 1418 height 840
click at [902, 626] on button "Select Template" at bounding box center [884, 619] width 107 height 24
type input "Collab with Edikted"
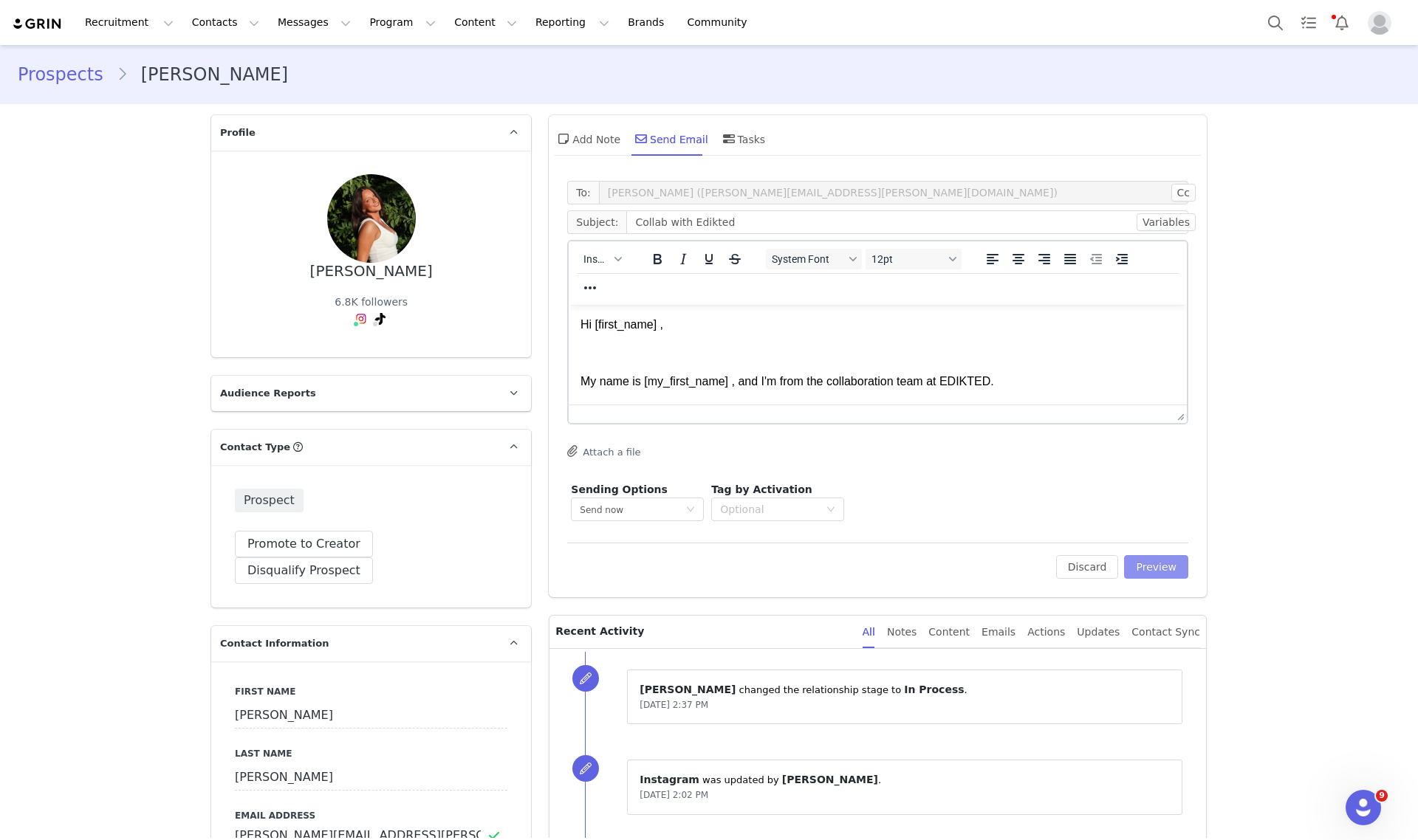
click at [1147, 566] on button "Preview" at bounding box center [1156, 567] width 64 height 24
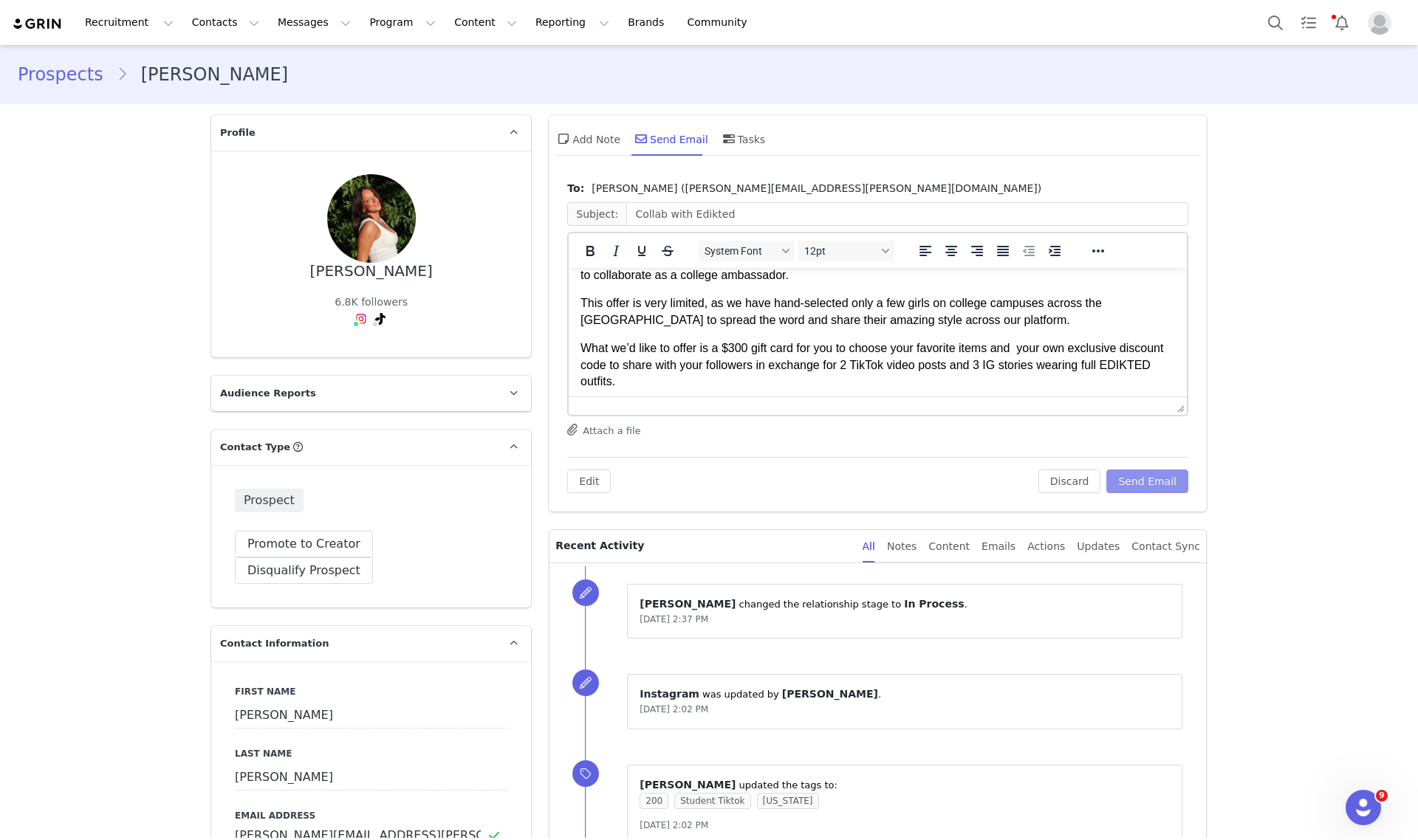
scroll to position [185, 0]
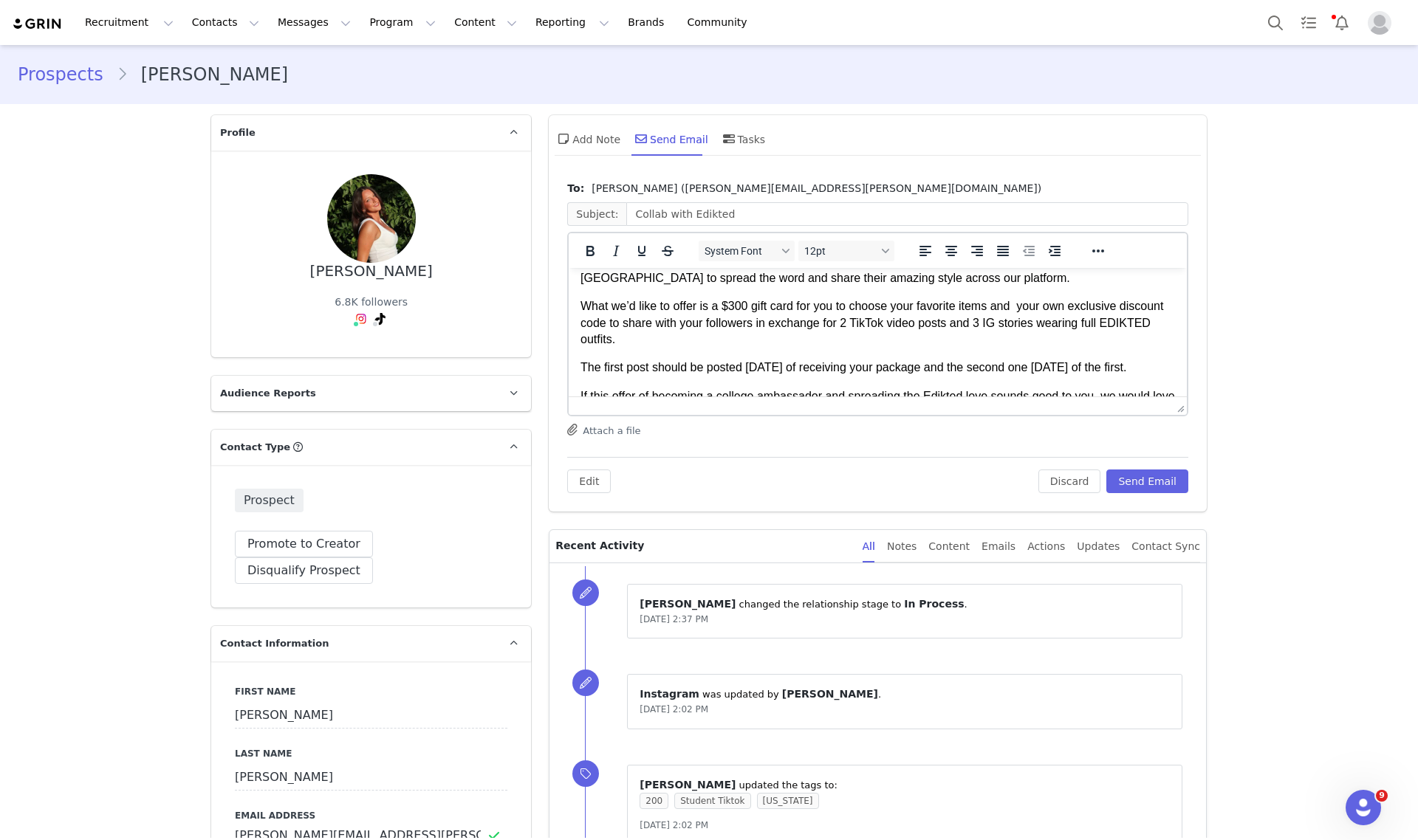
click at [729, 298] on p "What we’d like to offer is a $300 gift card for you to choose your favorite ite…" at bounding box center [878, 322] width 595 height 50
click at [1152, 484] on button "Send Email" at bounding box center [1147, 481] width 82 height 24
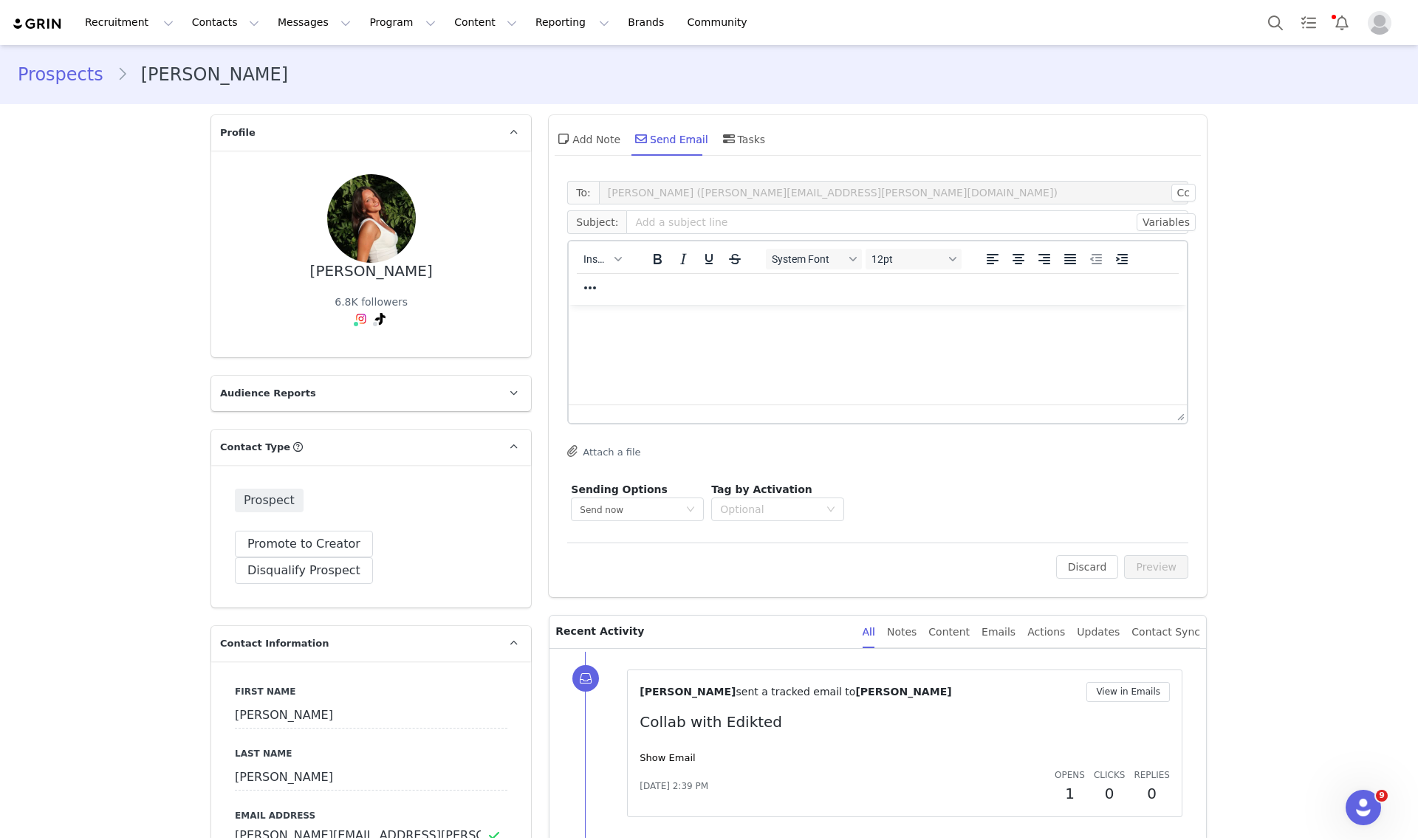
scroll to position [0, 0]
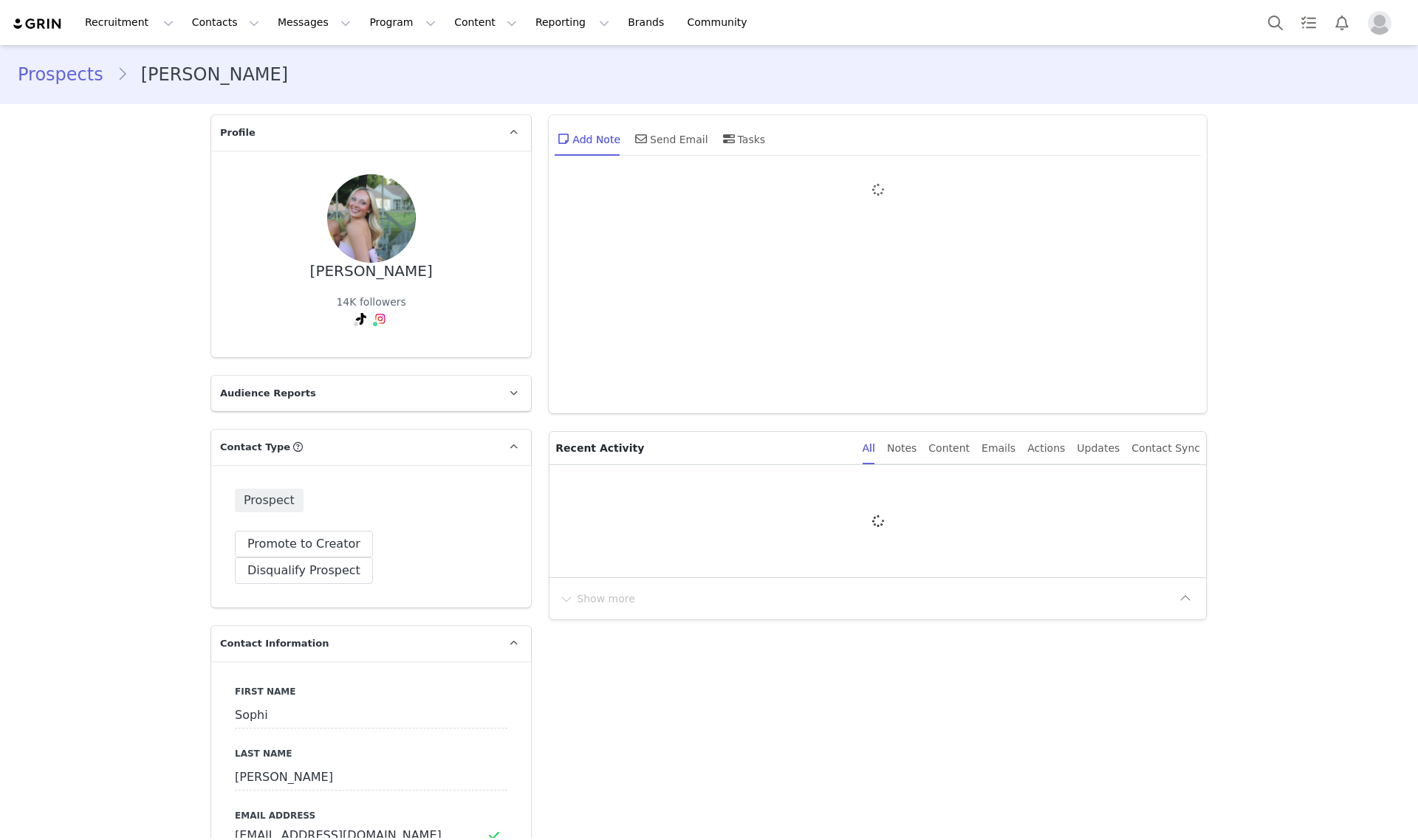
type input "+1 ([GEOGRAPHIC_DATA])"
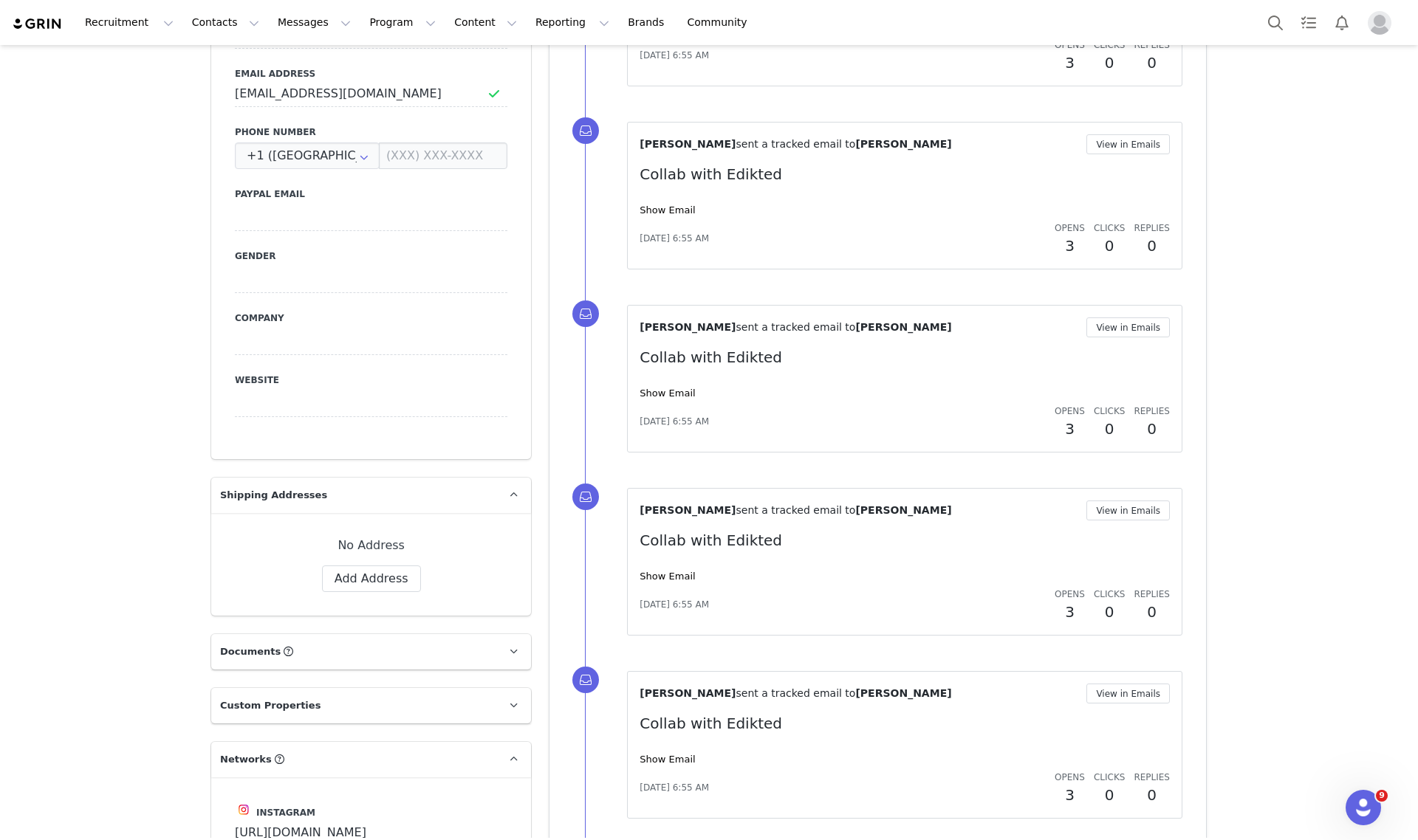
scroll to position [96, 0]
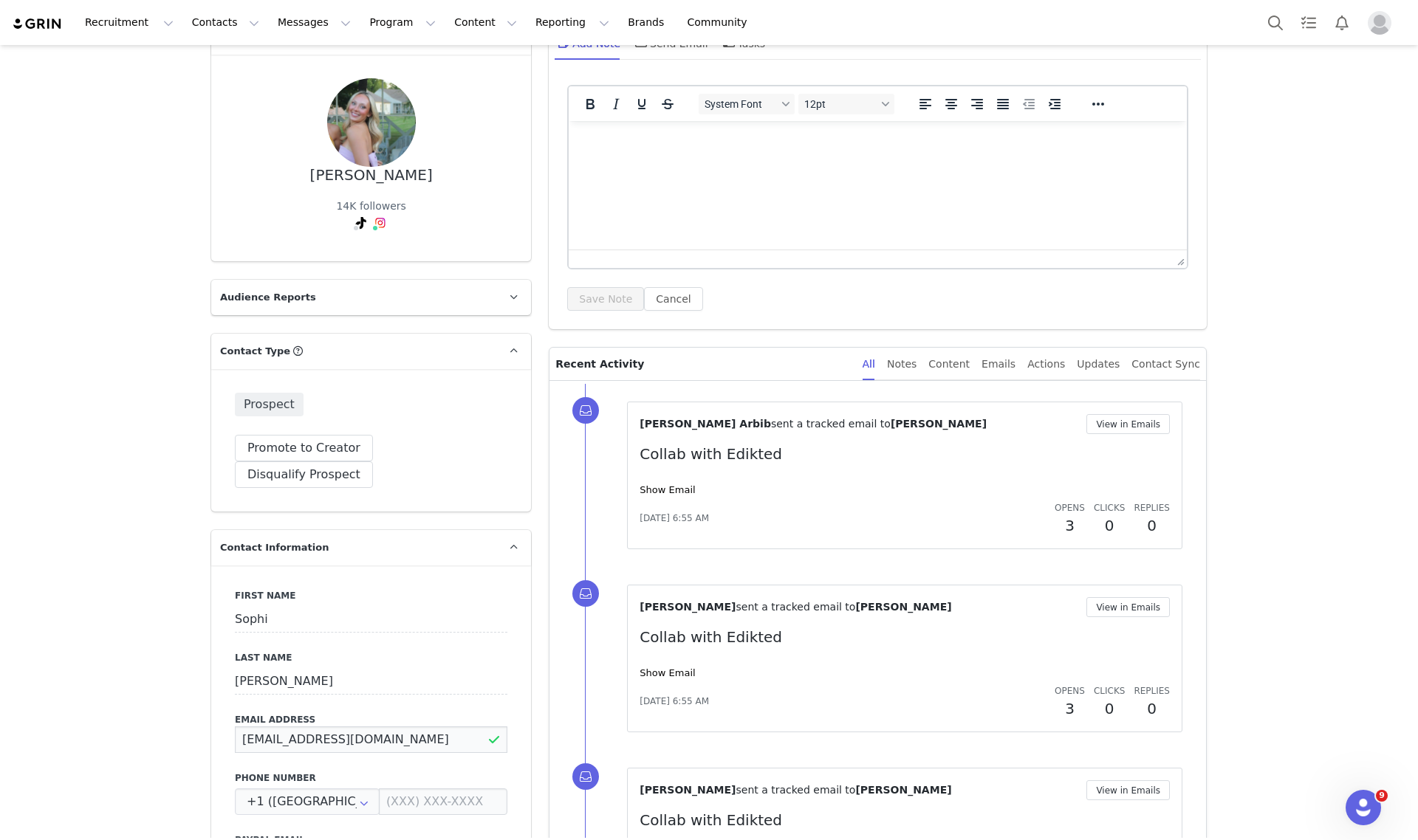
click at [332, 726] on input "[EMAIL_ADDRESS][DOMAIN_NAME]" at bounding box center [371, 739] width 272 height 27
click at [330, 726] on input "[EMAIL_ADDRESS][DOMAIN_NAME]" at bounding box center [371, 739] width 272 height 27
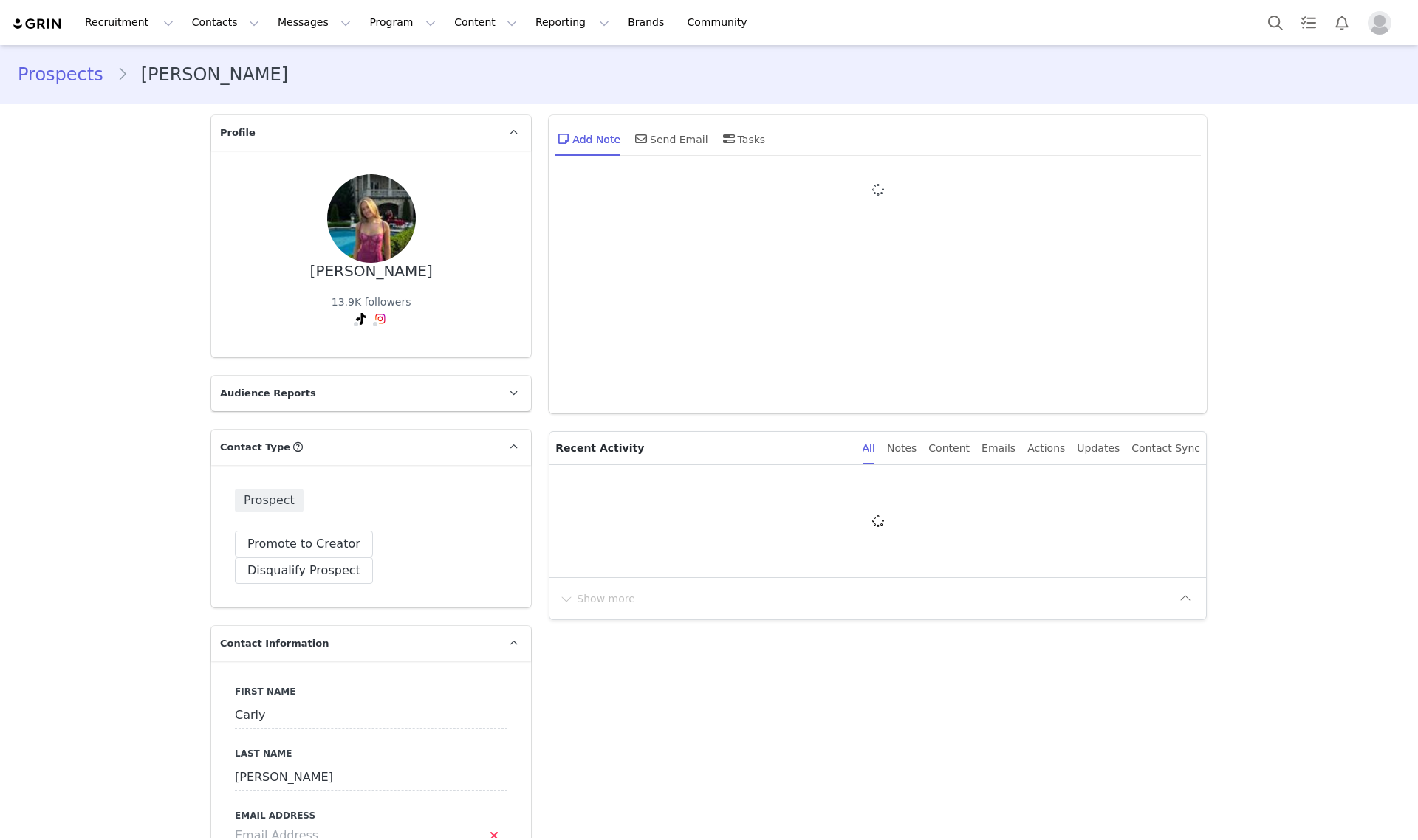
type input "+1 ([GEOGRAPHIC_DATA])"
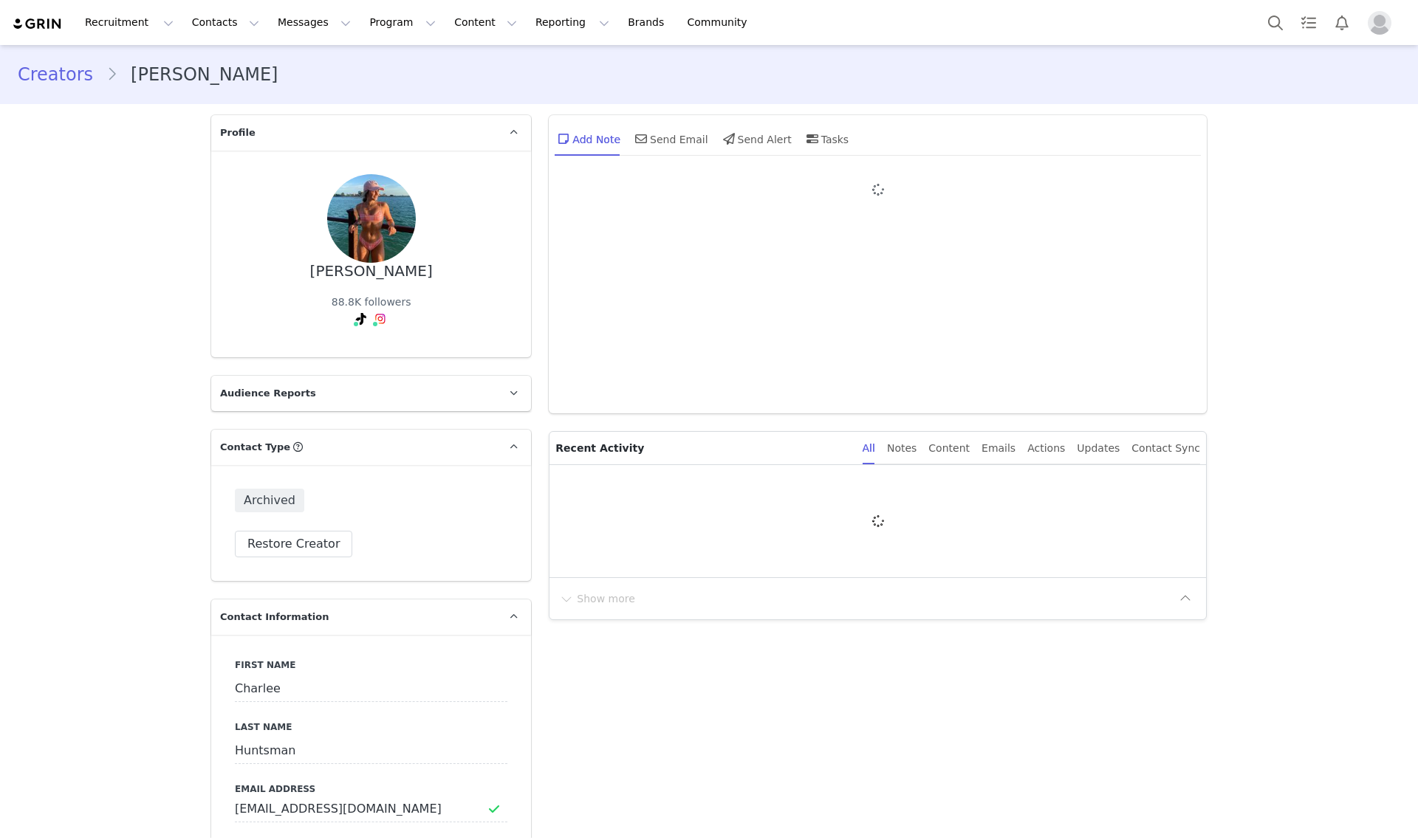
type input "+1 ([GEOGRAPHIC_DATA])"
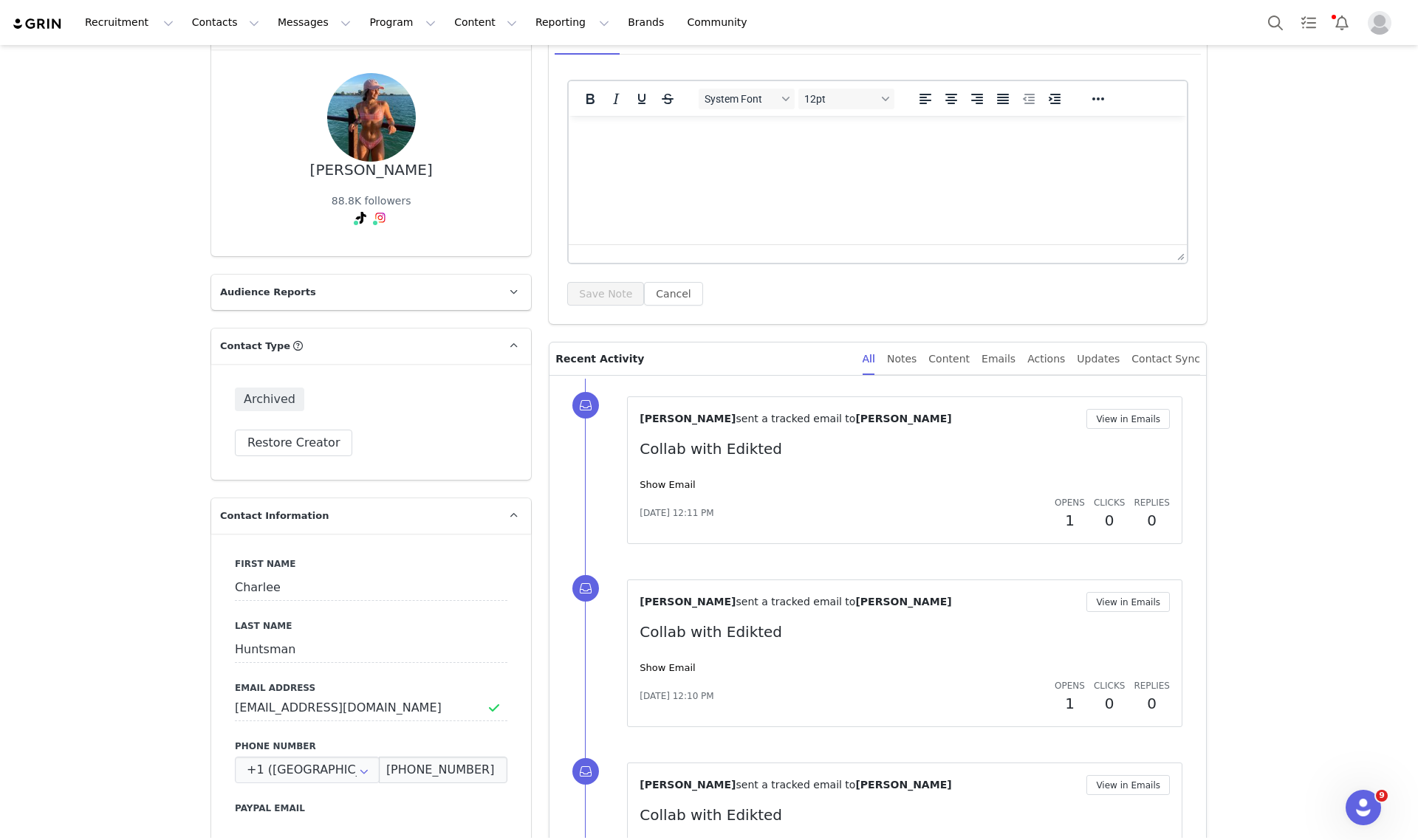
scroll to position [277, 0]
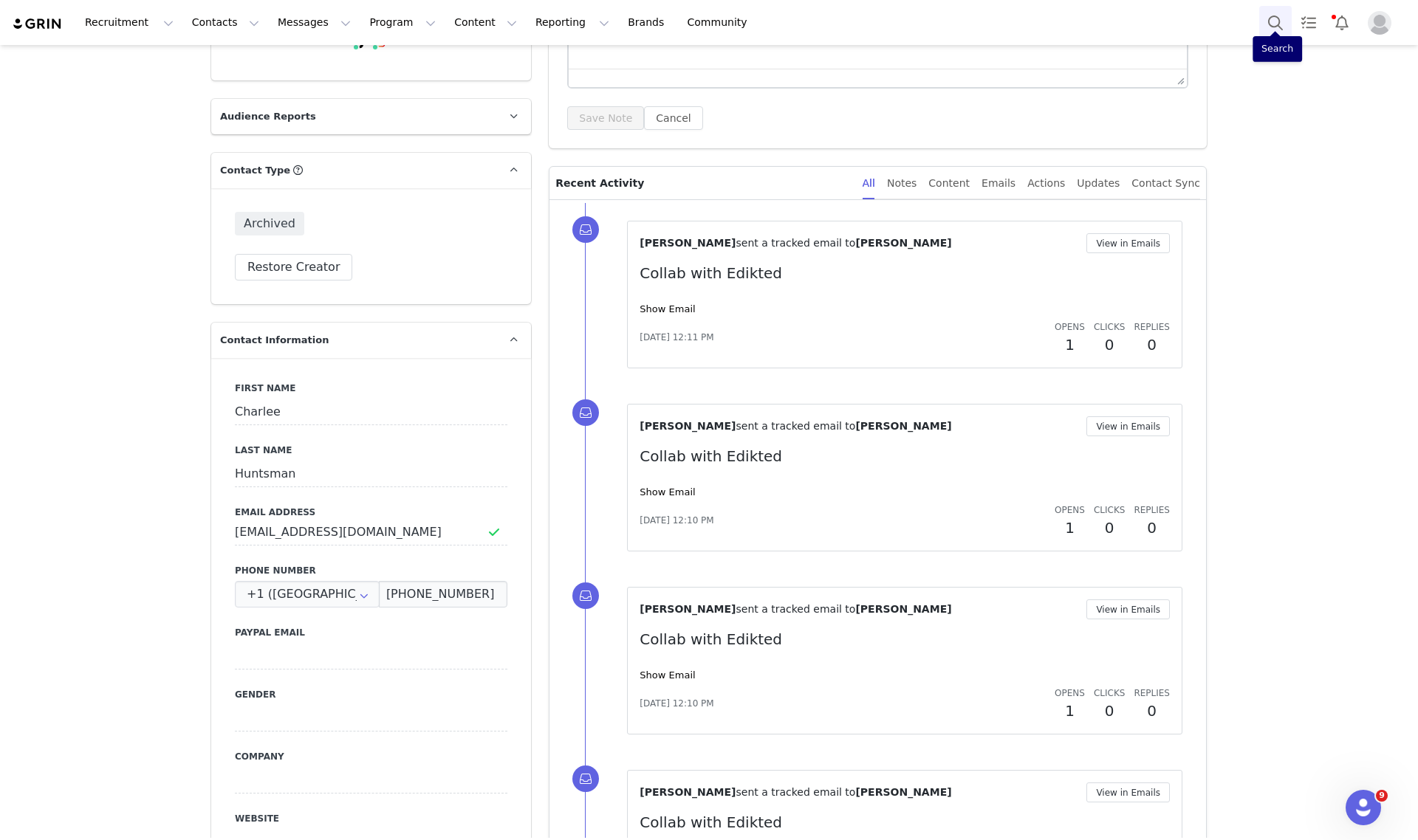
click at [1268, 19] on button "Search" at bounding box center [1275, 22] width 33 height 33
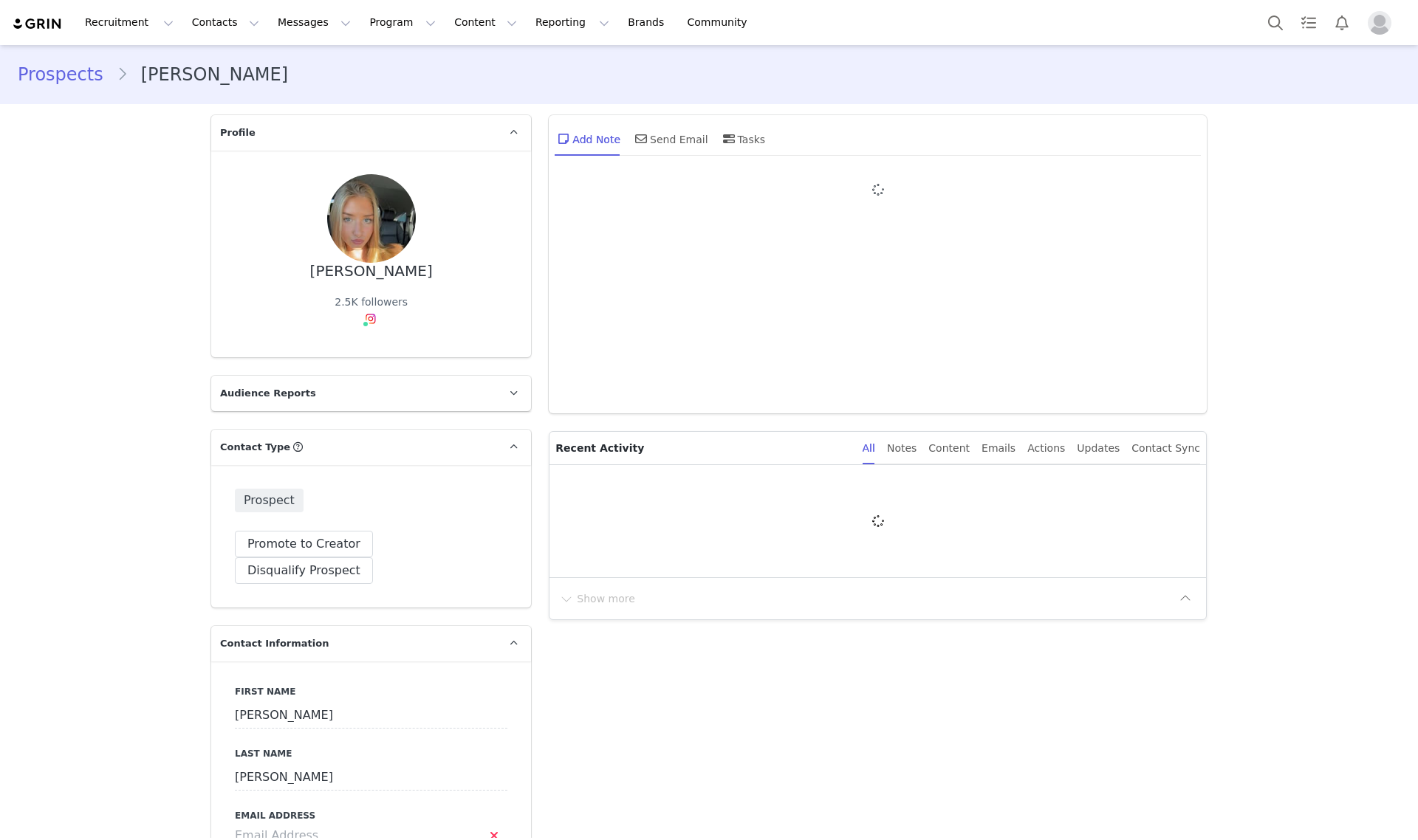
type input "+1 ([GEOGRAPHIC_DATA])"
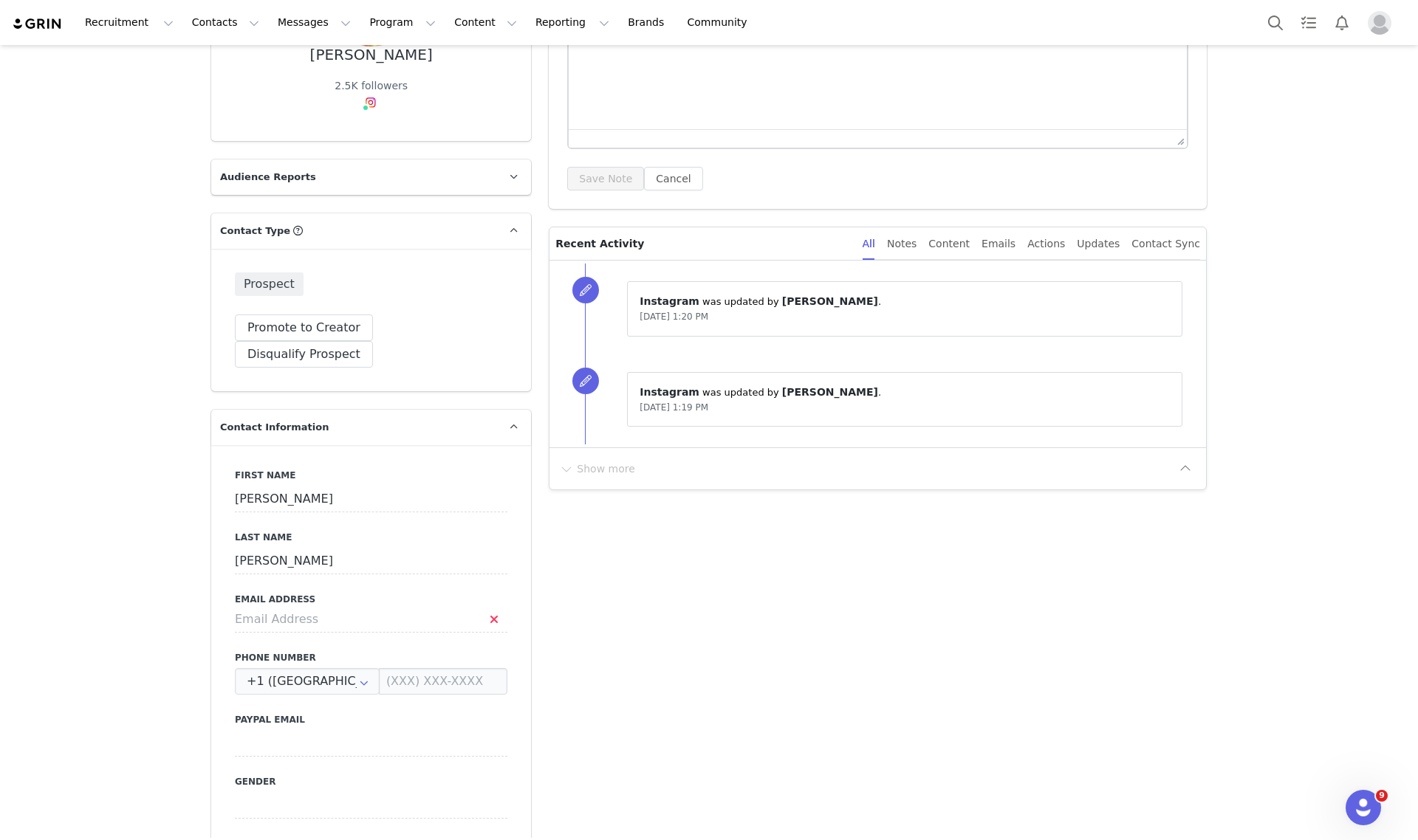
scroll to position [369, 0]
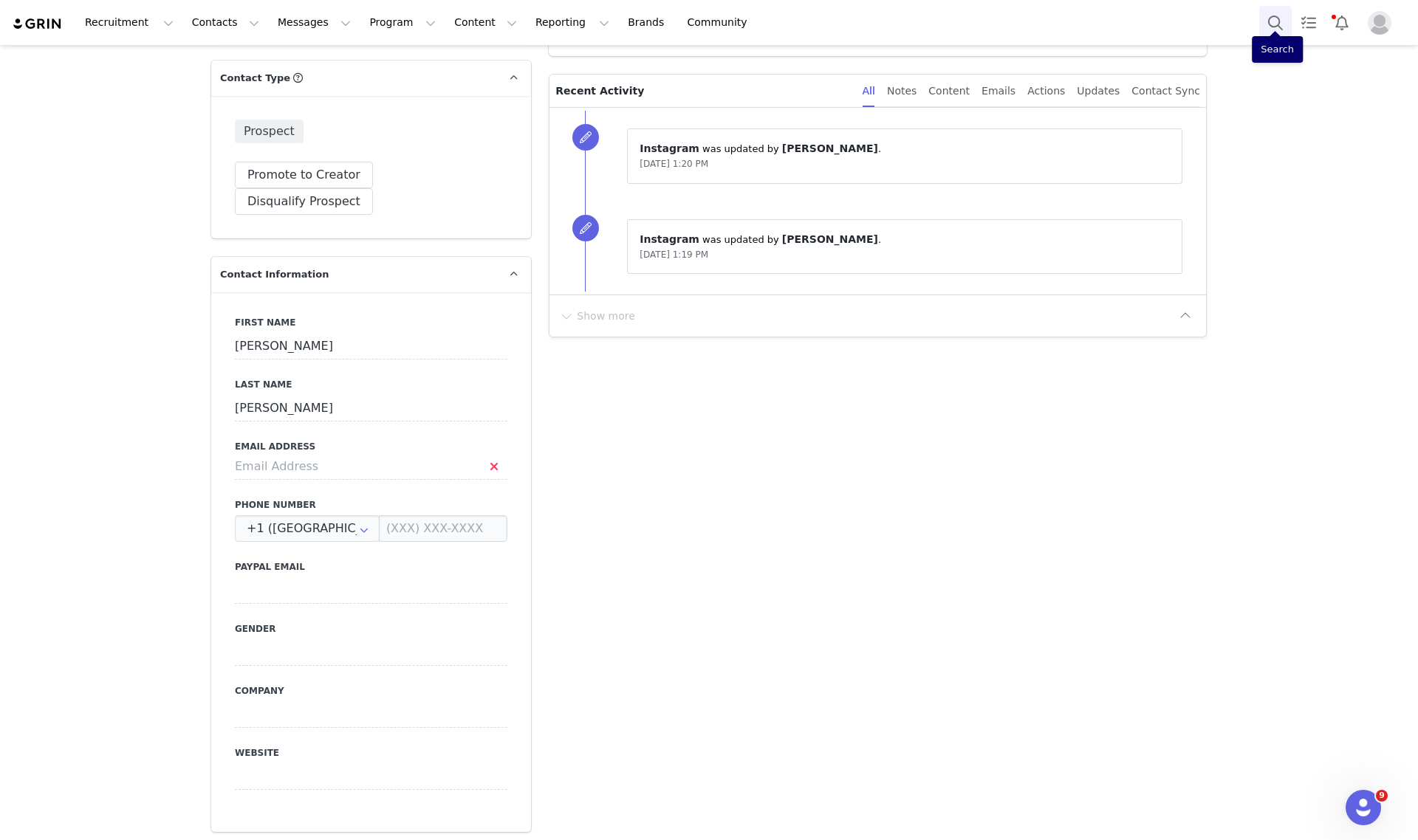
click at [1271, 24] on button "Search" at bounding box center [1275, 22] width 33 height 33
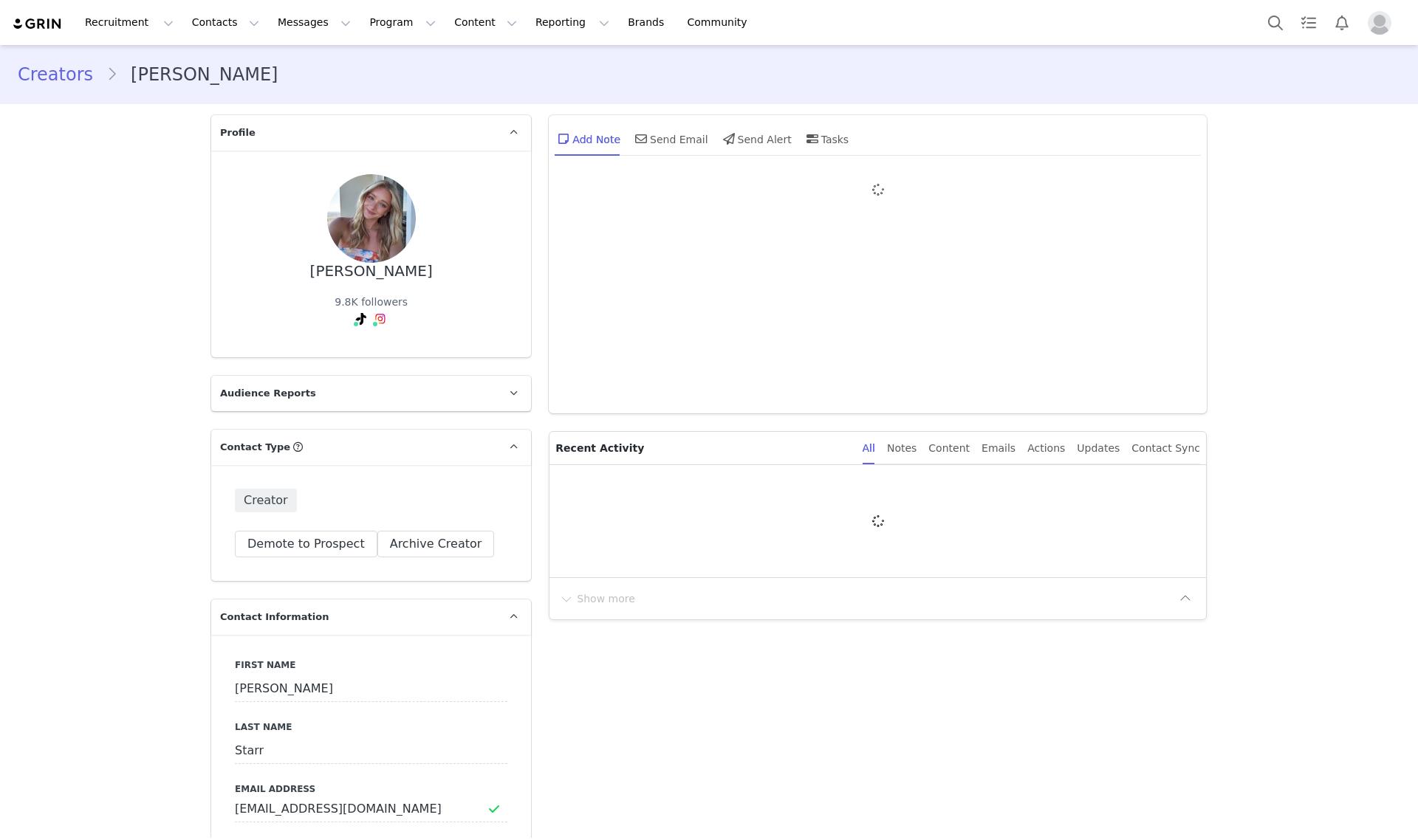
type input "+1 ([GEOGRAPHIC_DATA])"
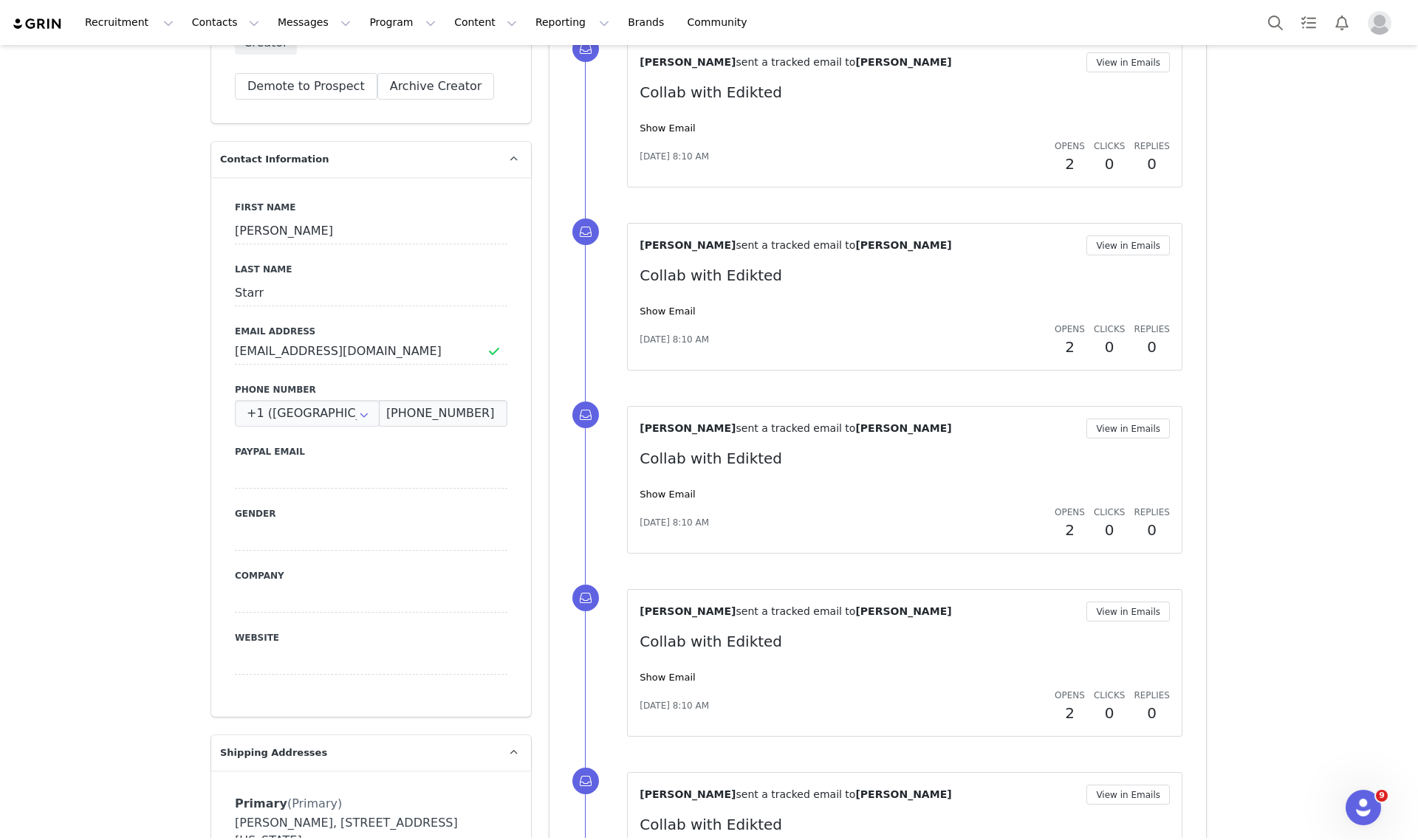
scroll to position [461, 0]
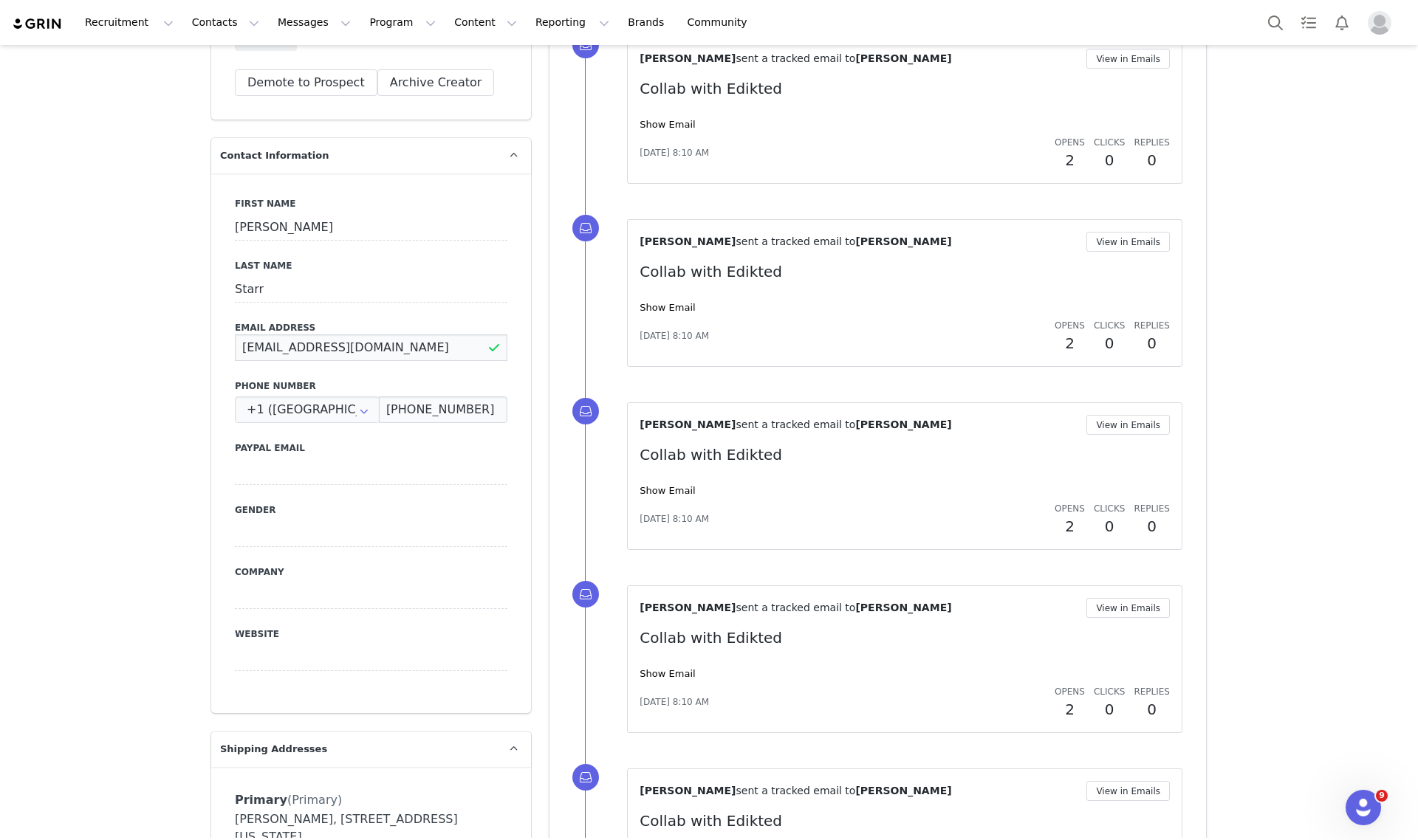
drag, startPoint x: 370, startPoint y: 350, endPoint x: 216, endPoint y: 340, distance: 154.3
click at [216, 340] on div "First Name Saylor Last Name Starr Email Address sayswils@gmail.com Phone Number…" at bounding box center [371, 444] width 320 height 540
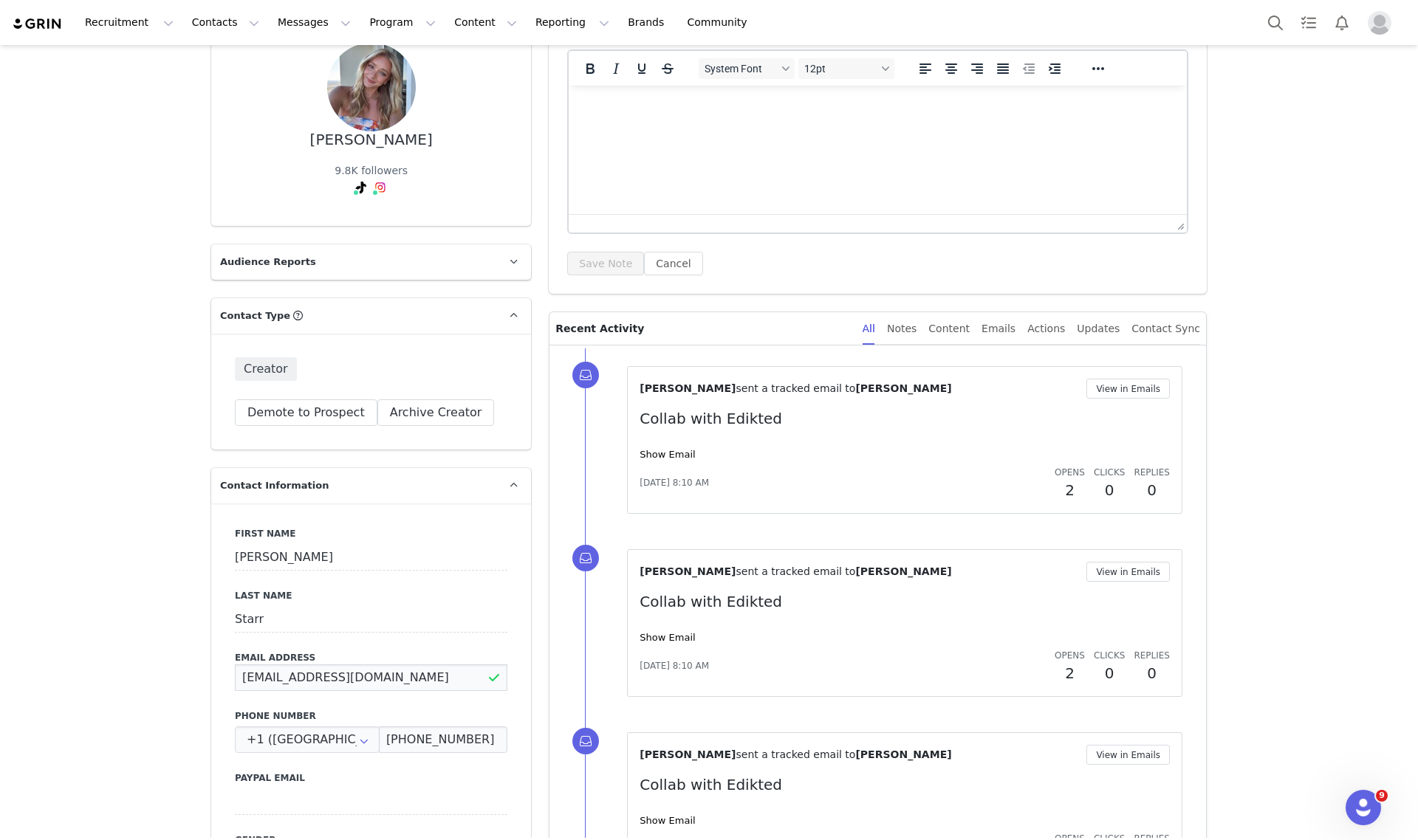
scroll to position [0, 0]
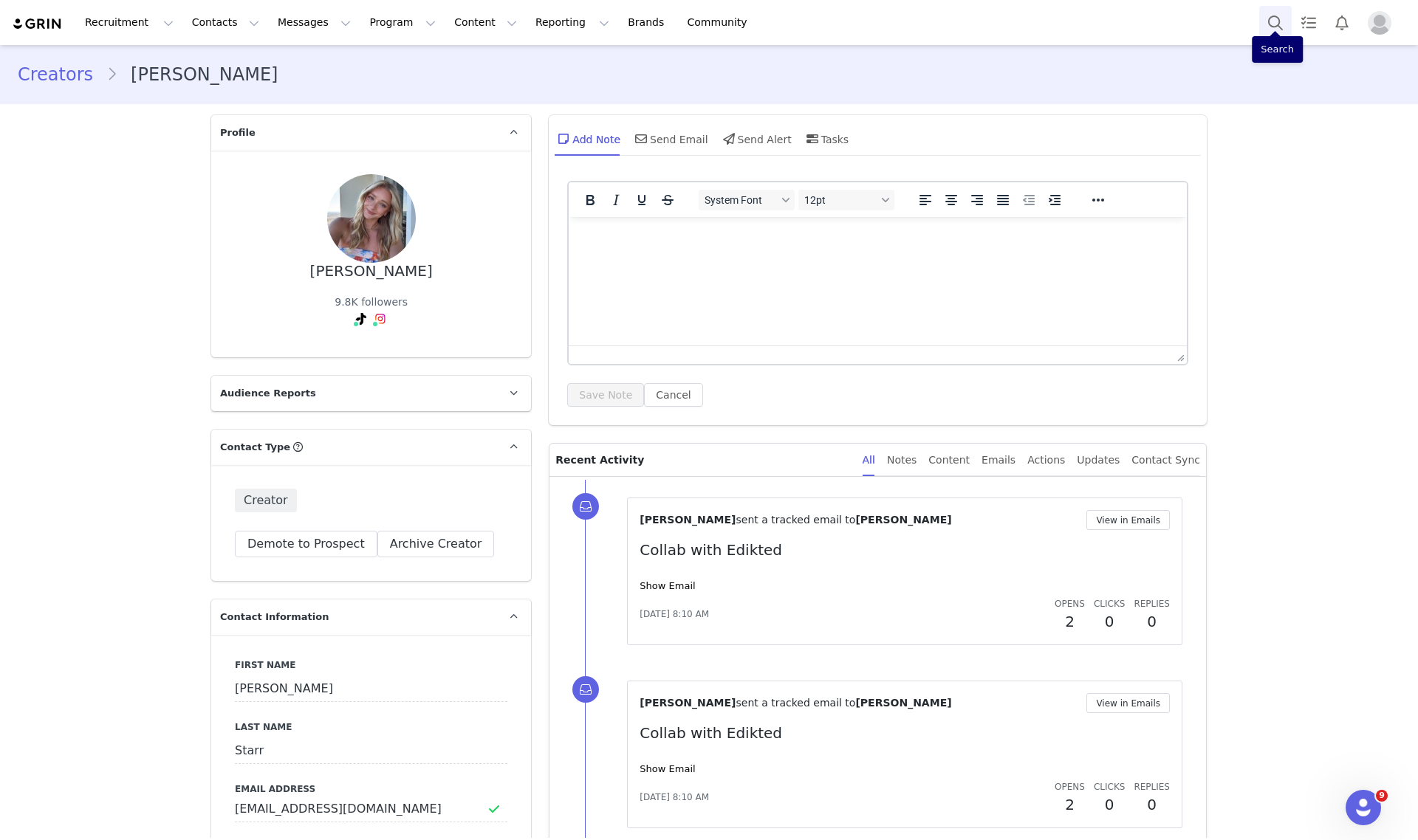
click at [1282, 18] on button "Search" at bounding box center [1275, 22] width 33 height 33
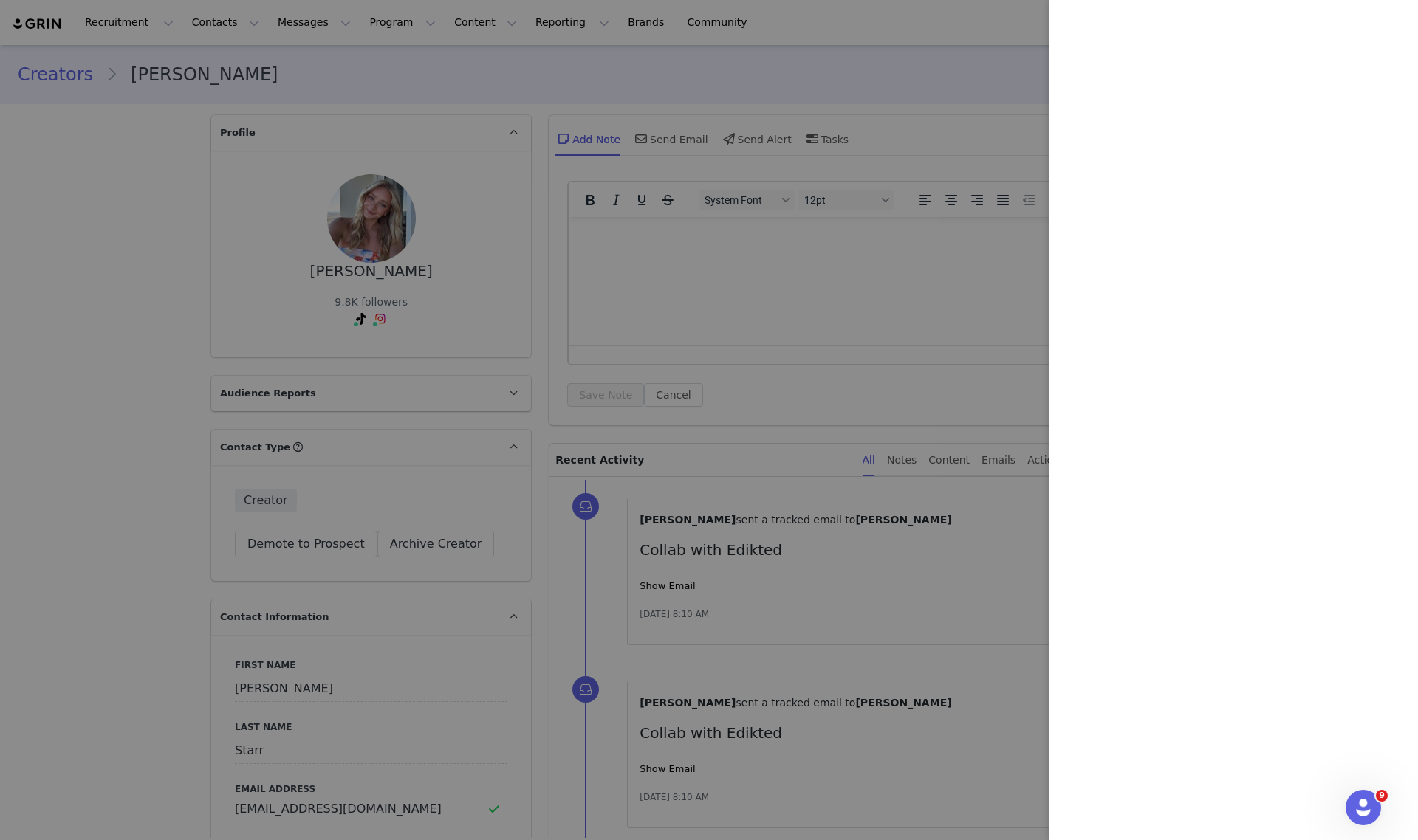
click at [208, 496] on div at bounding box center [709, 420] width 1418 height 840
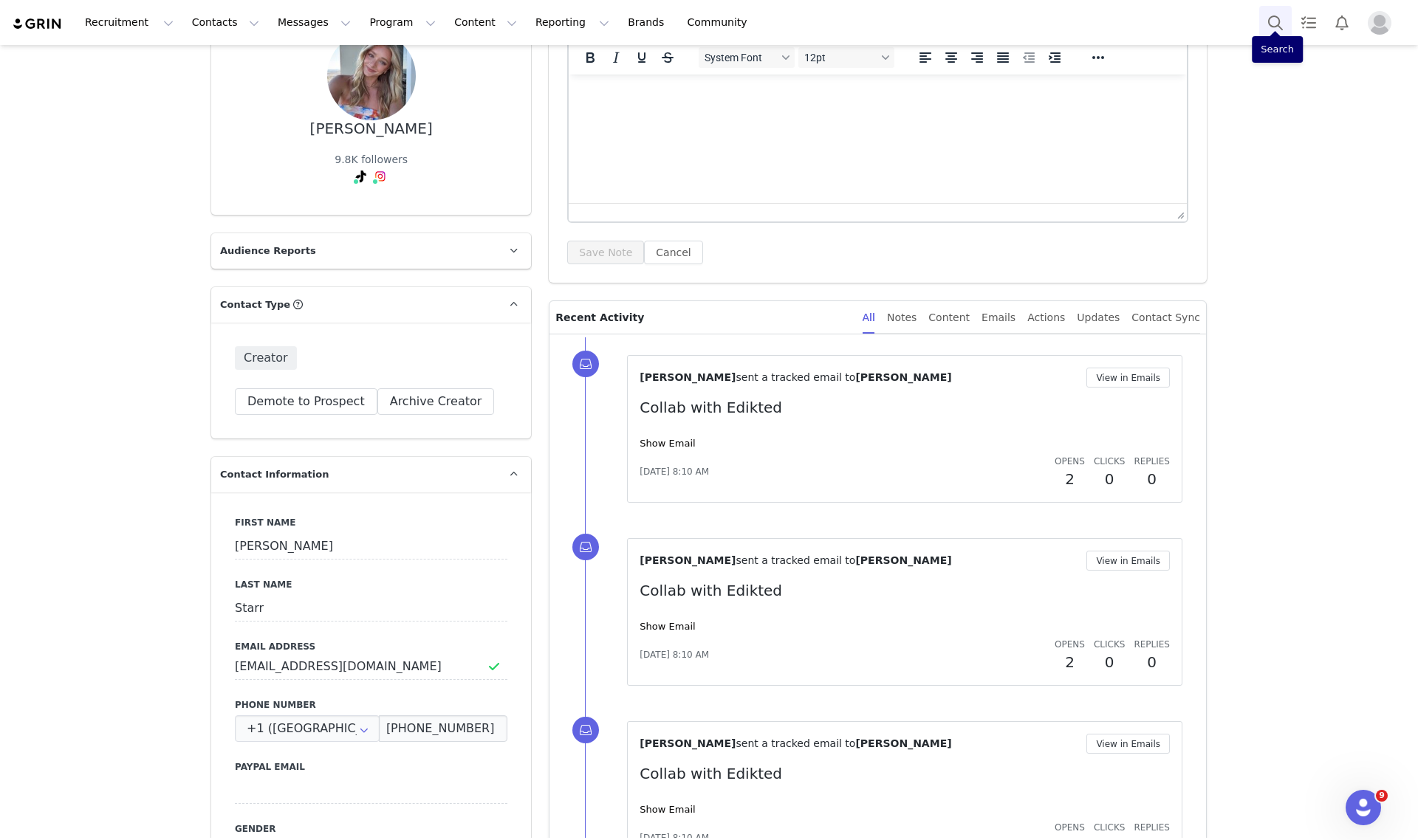
scroll to position [369, 0]
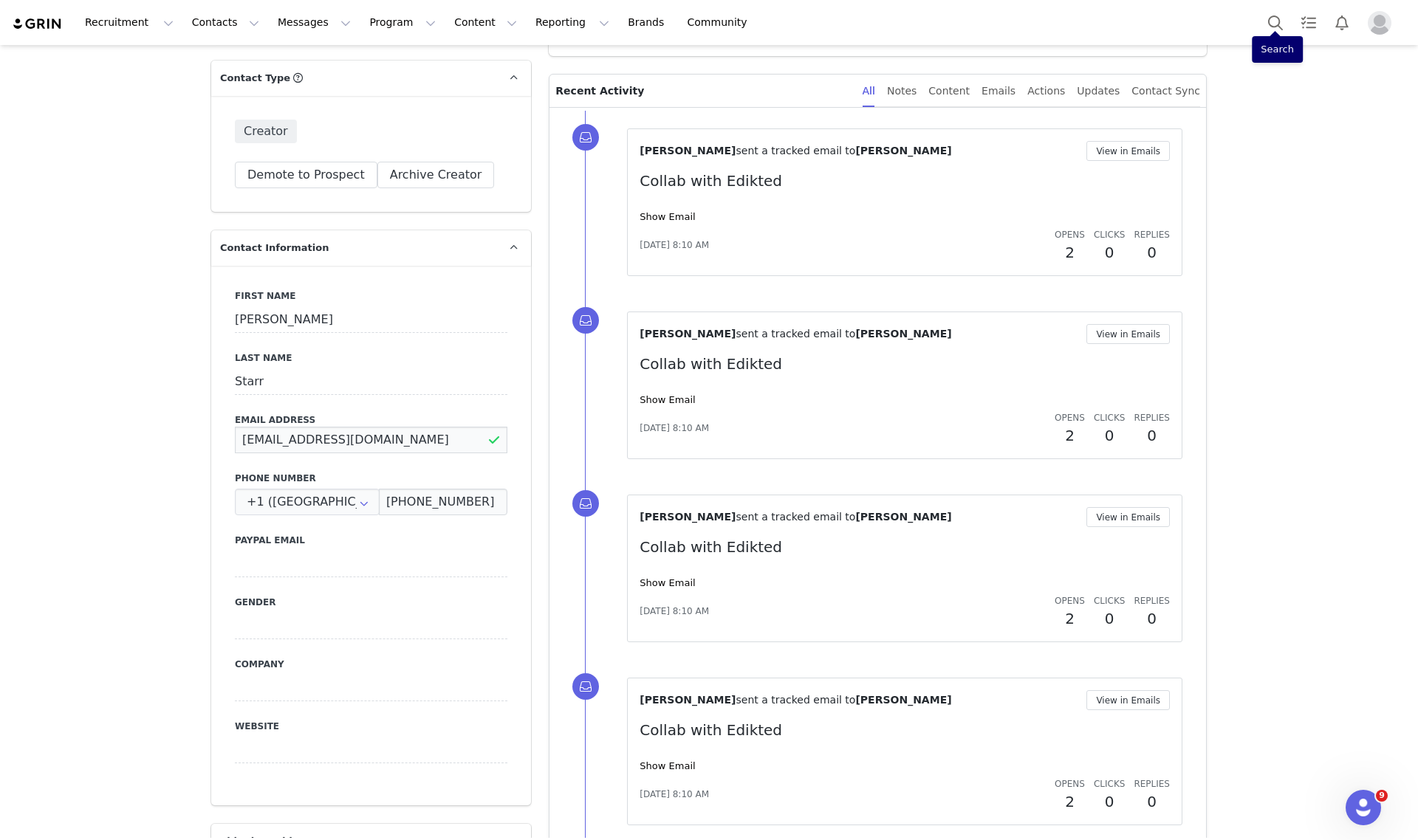
drag, startPoint x: 375, startPoint y: 440, endPoint x: 119, endPoint y: 429, distance: 256.2
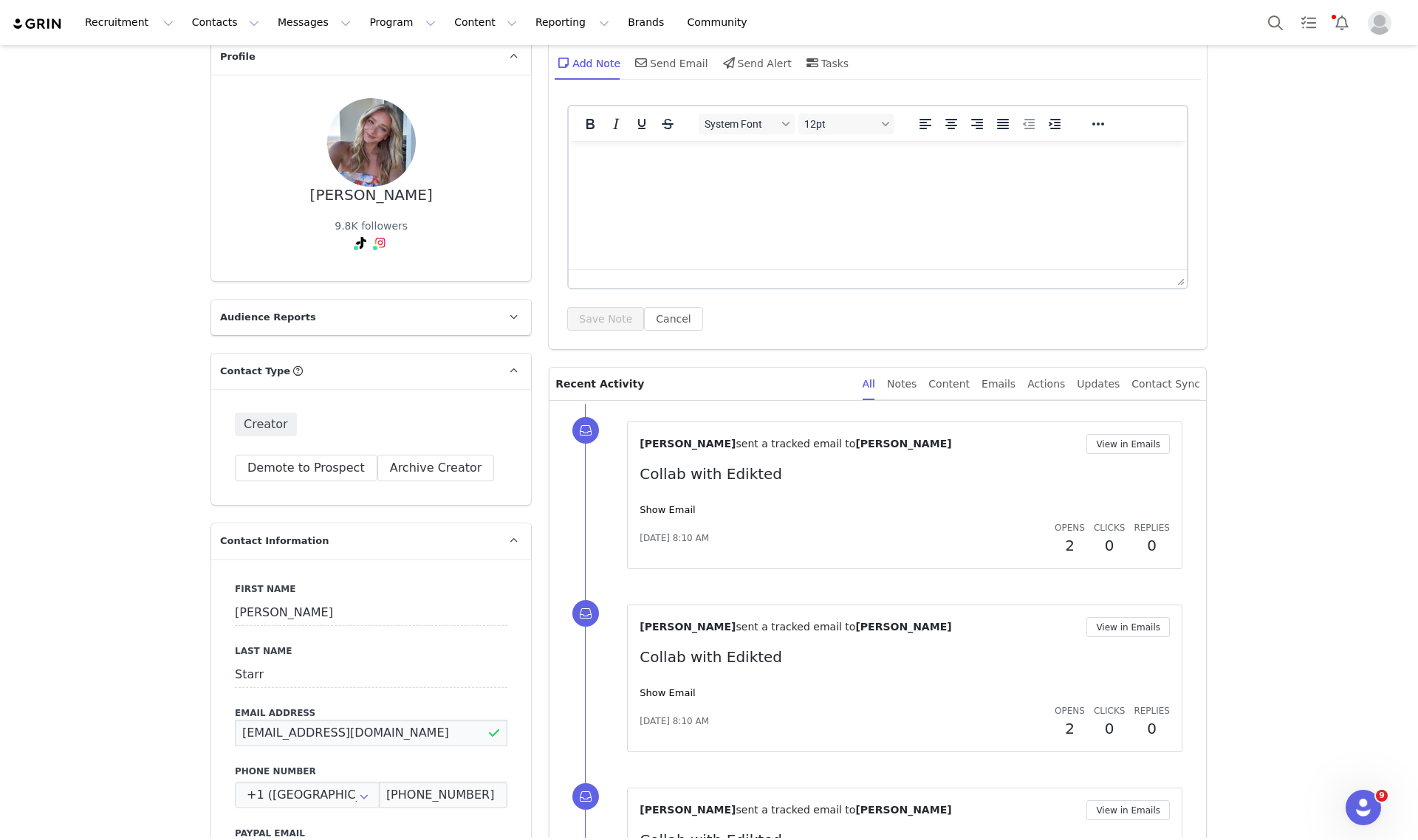
scroll to position [12, 0]
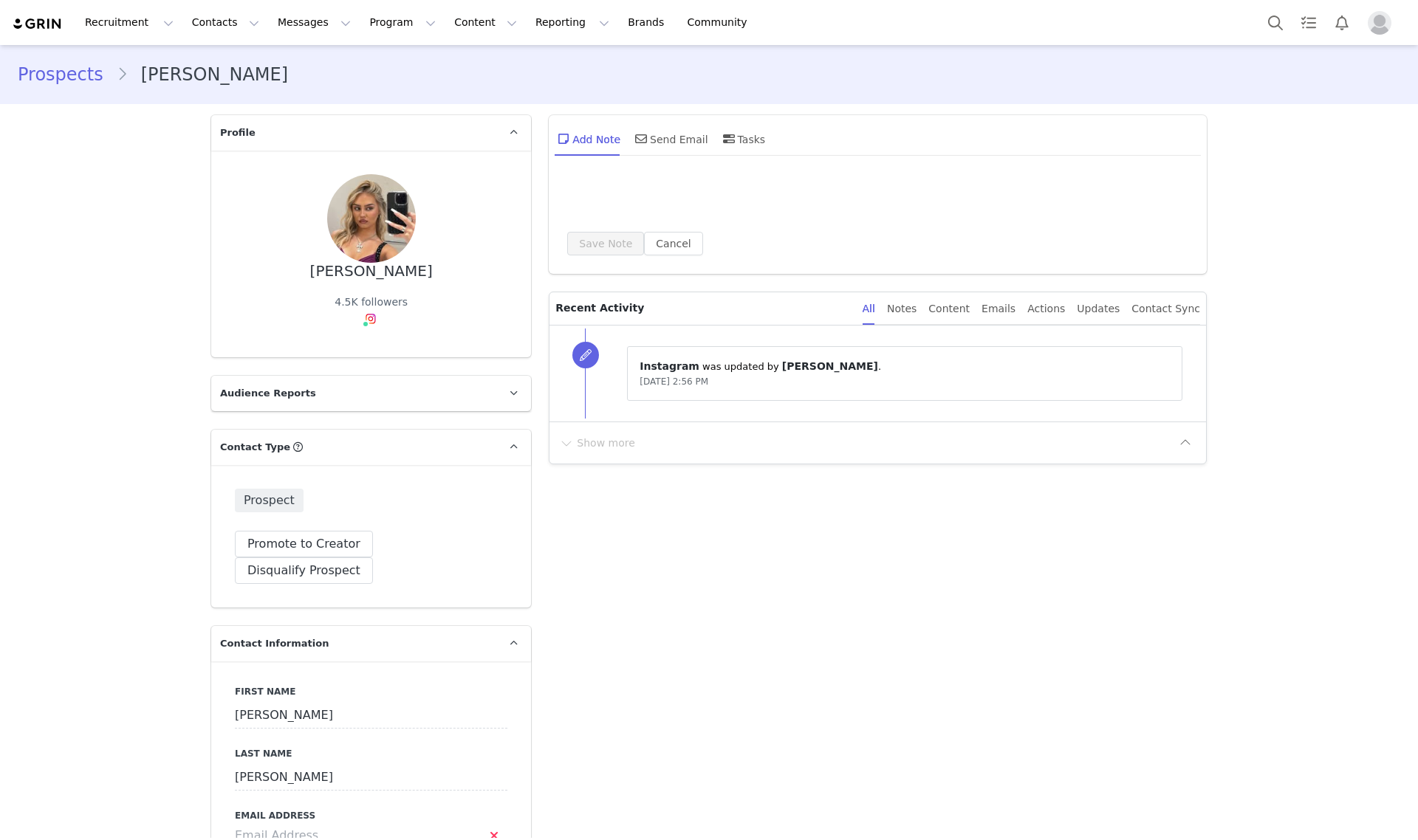
type input "+1 ([GEOGRAPHIC_DATA])"
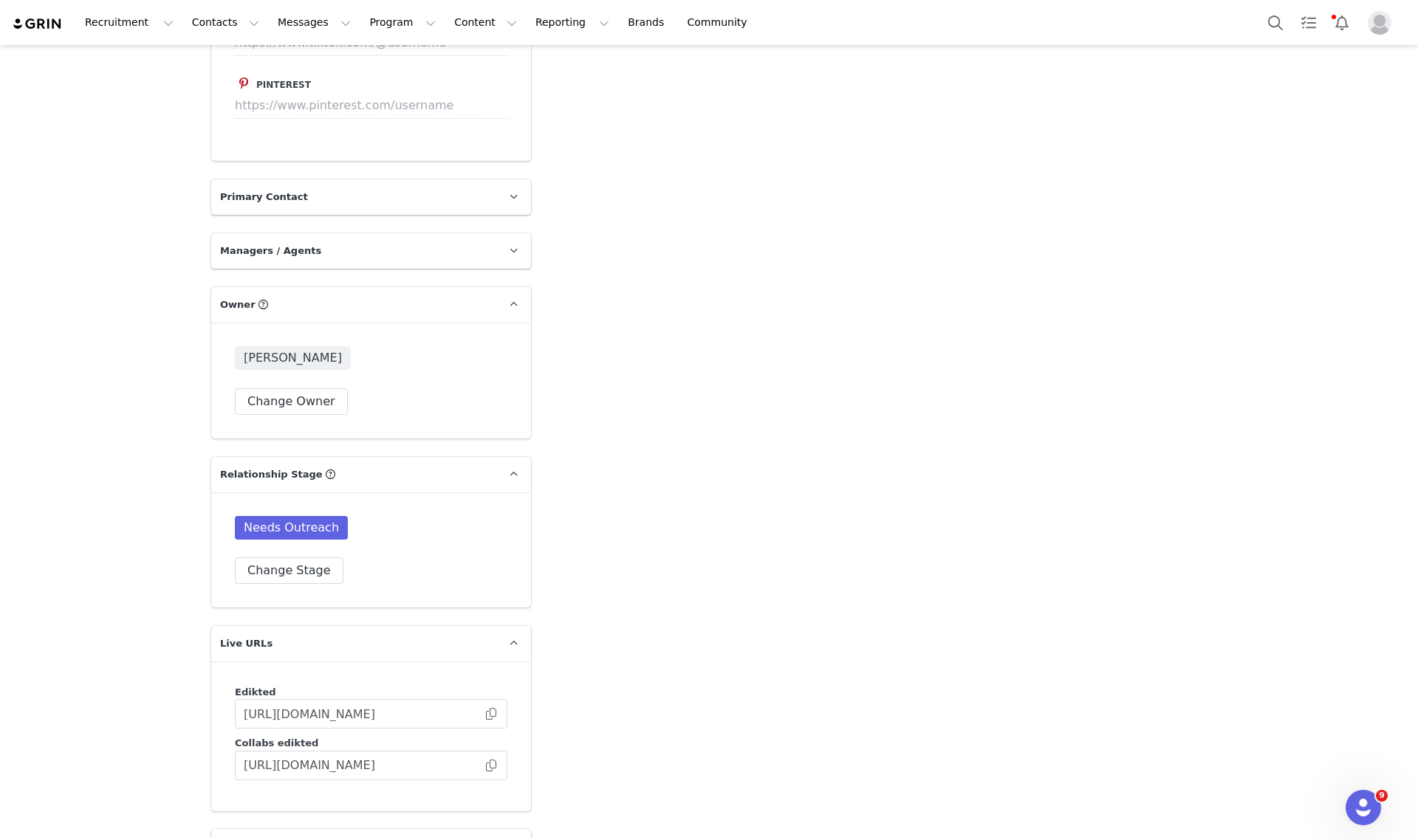
scroll to position [1477, 0]
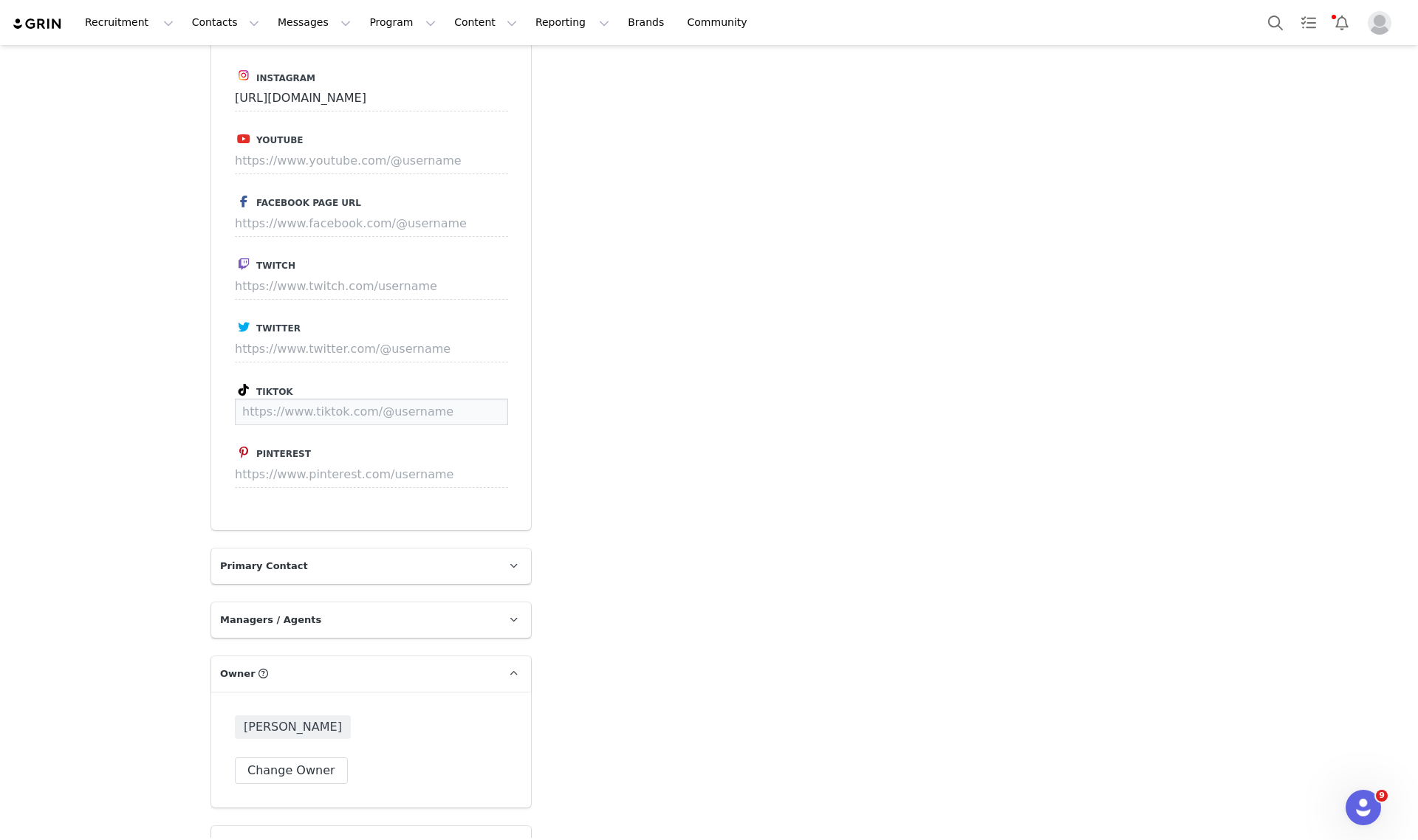
paste input "[URL][DOMAIN_NAME]"
type input "[URL][DOMAIN_NAME]"
click at [469, 399] on button "Save" at bounding box center [480, 412] width 54 height 27
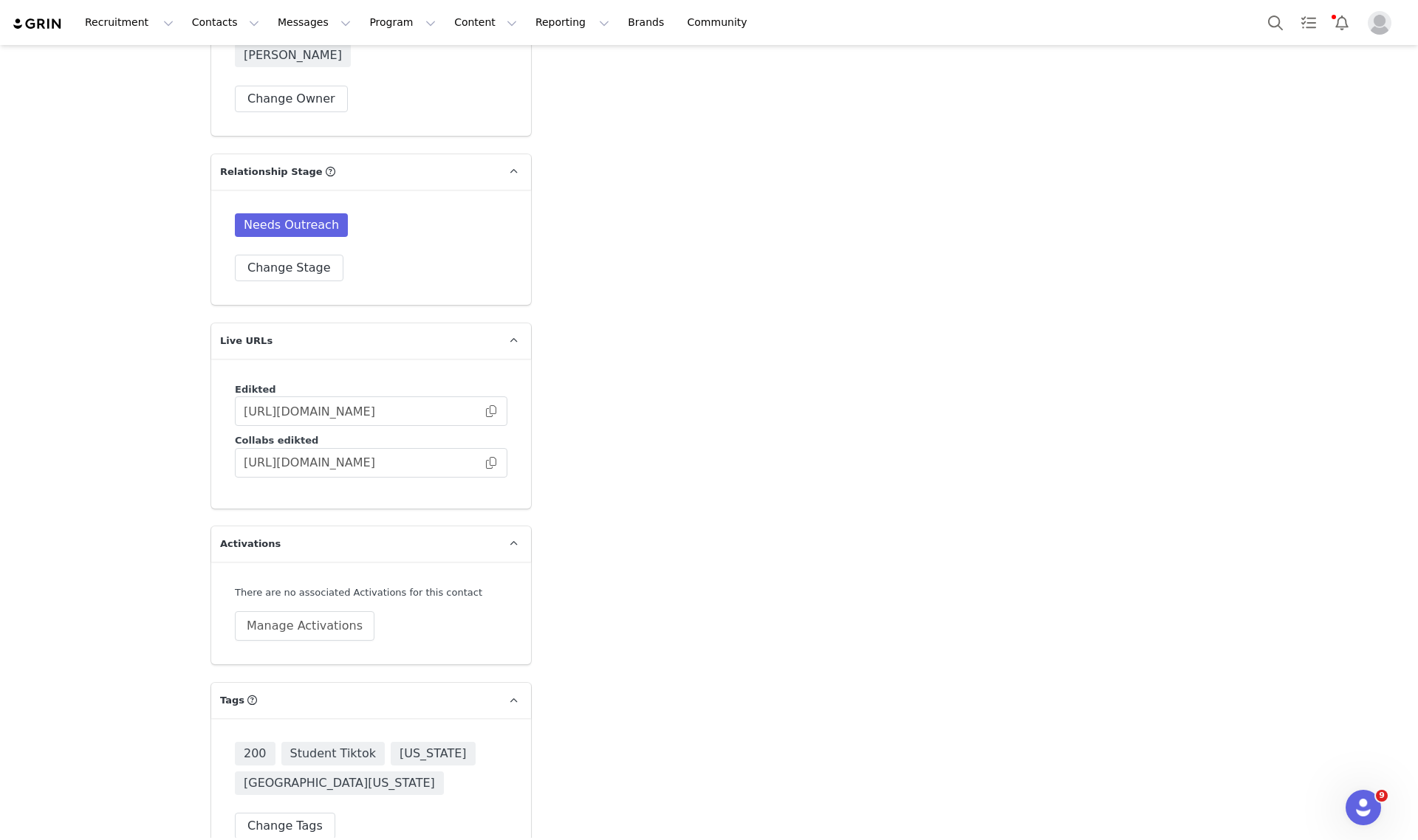
scroll to position [2156, 0]
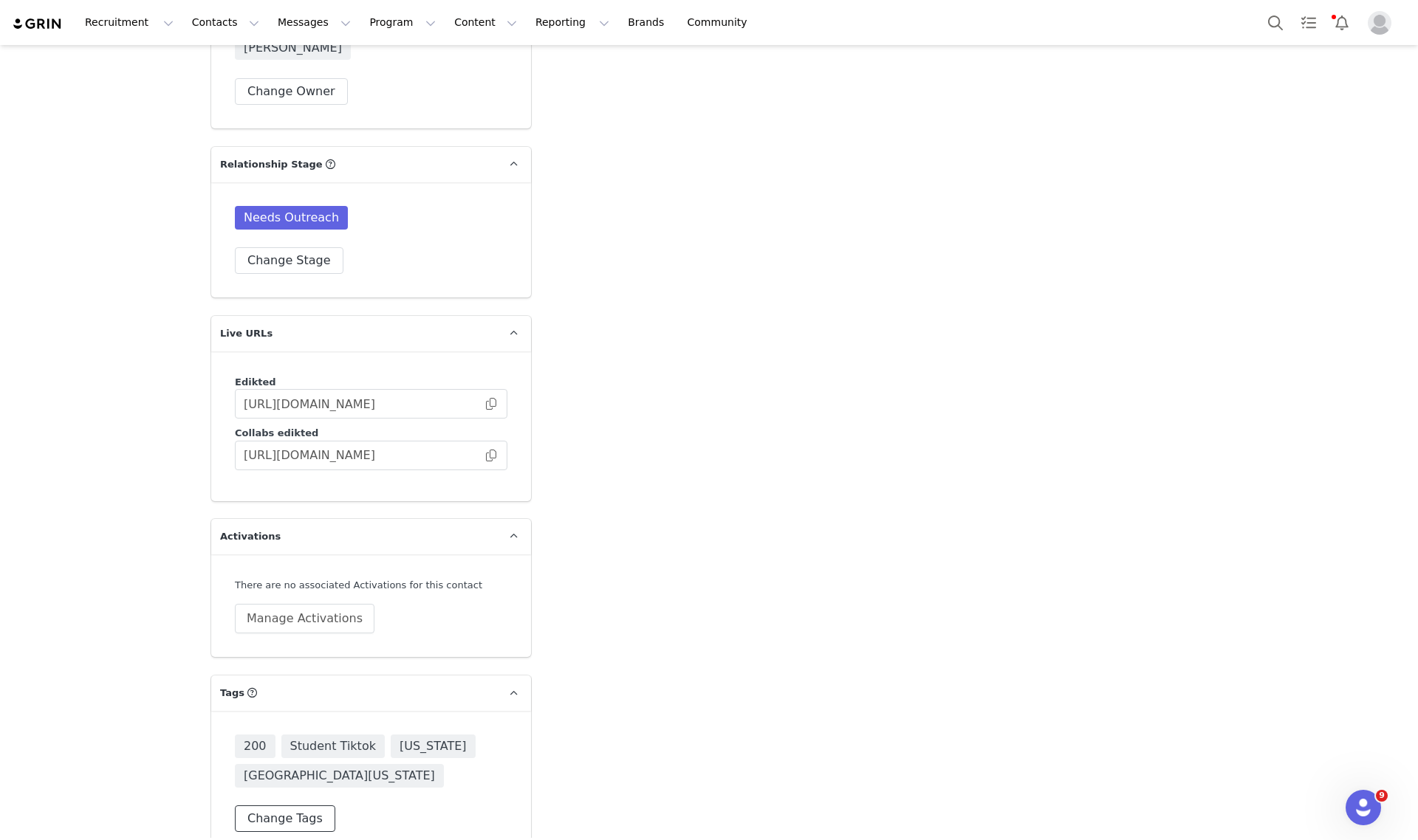
click at [280, 805] on button "Change Tags" at bounding box center [286, 819] width 101 height 27
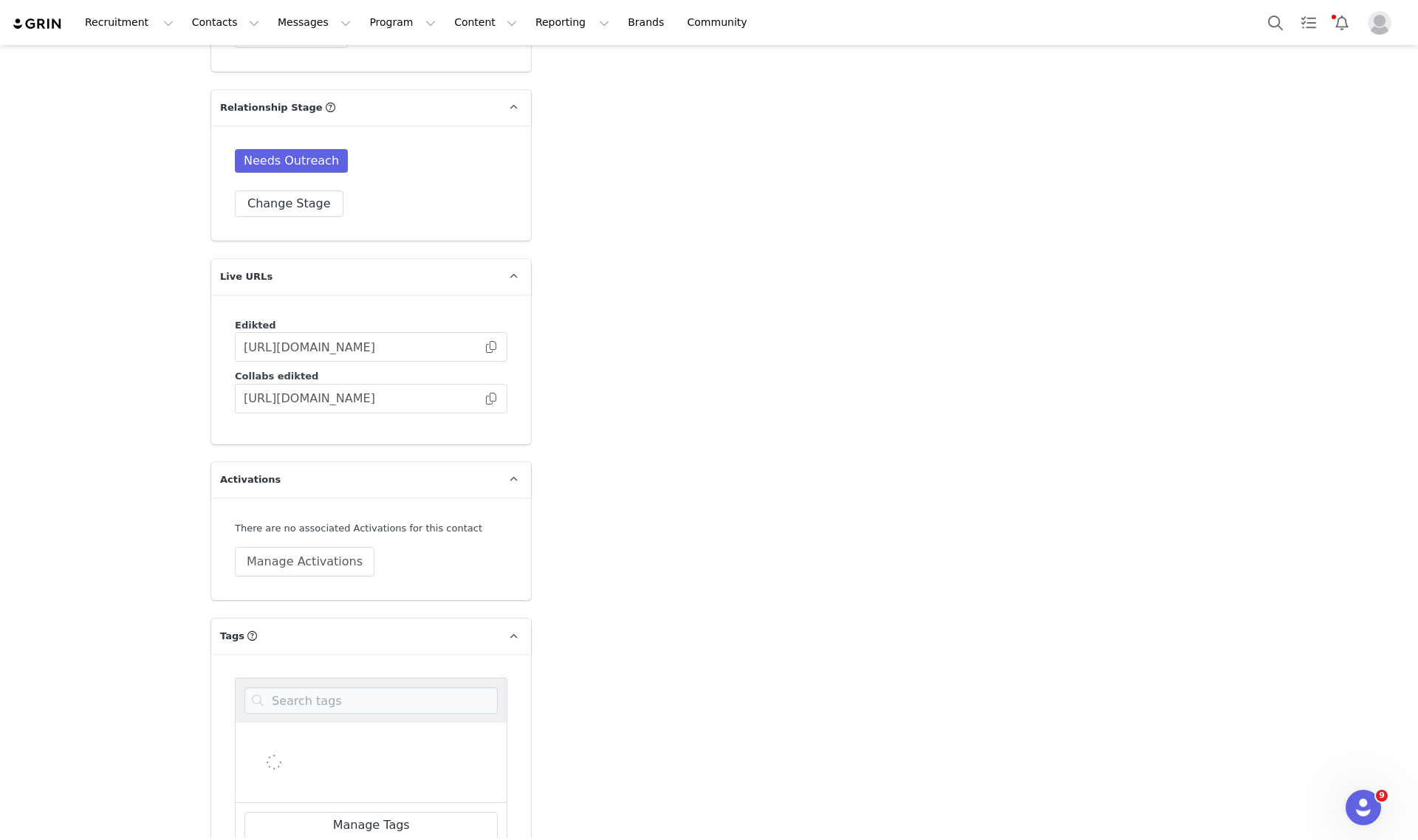
scroll to position [2272, 0]
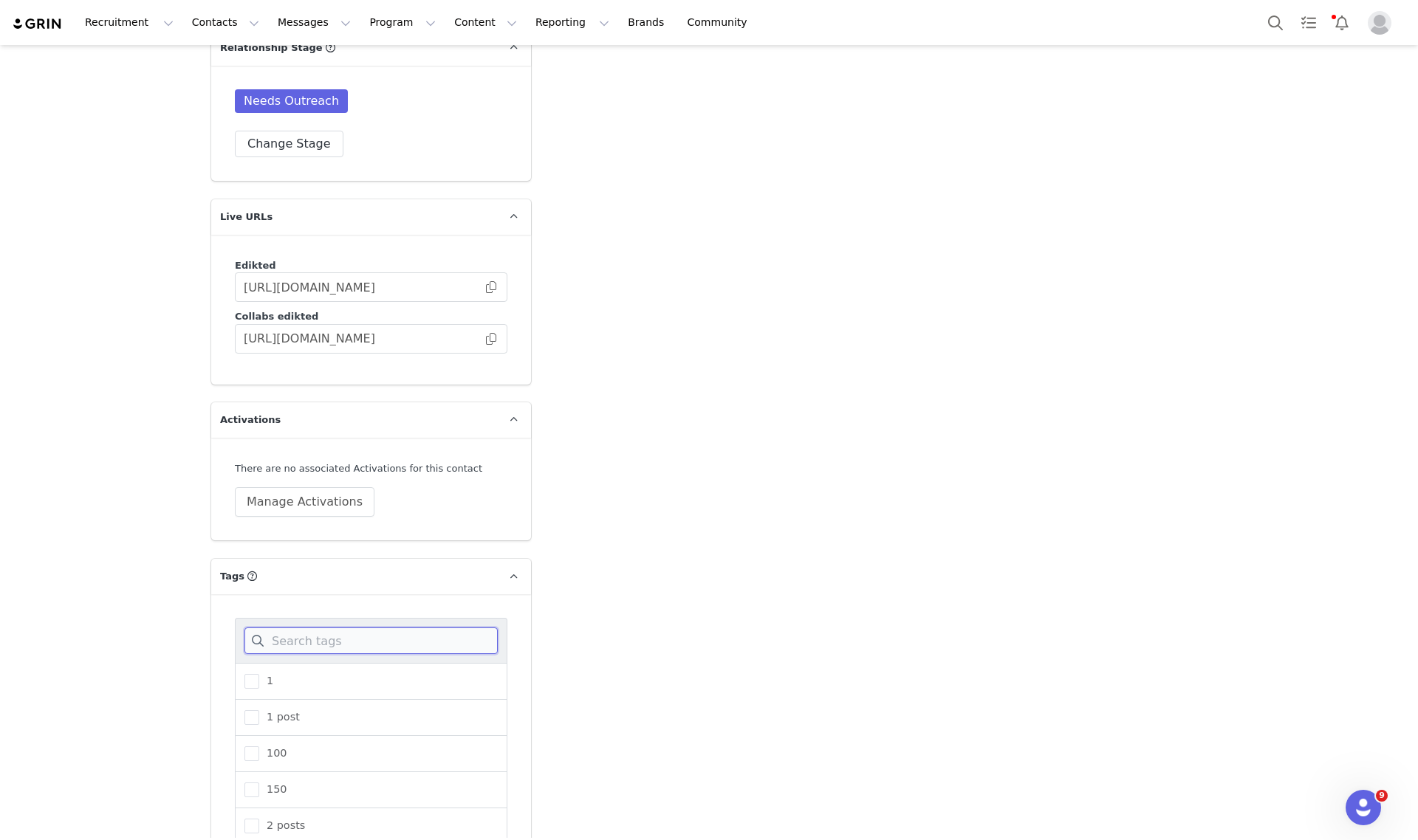
click at [334, 628] on input at bounding box center [371, 641] width 253 height 27
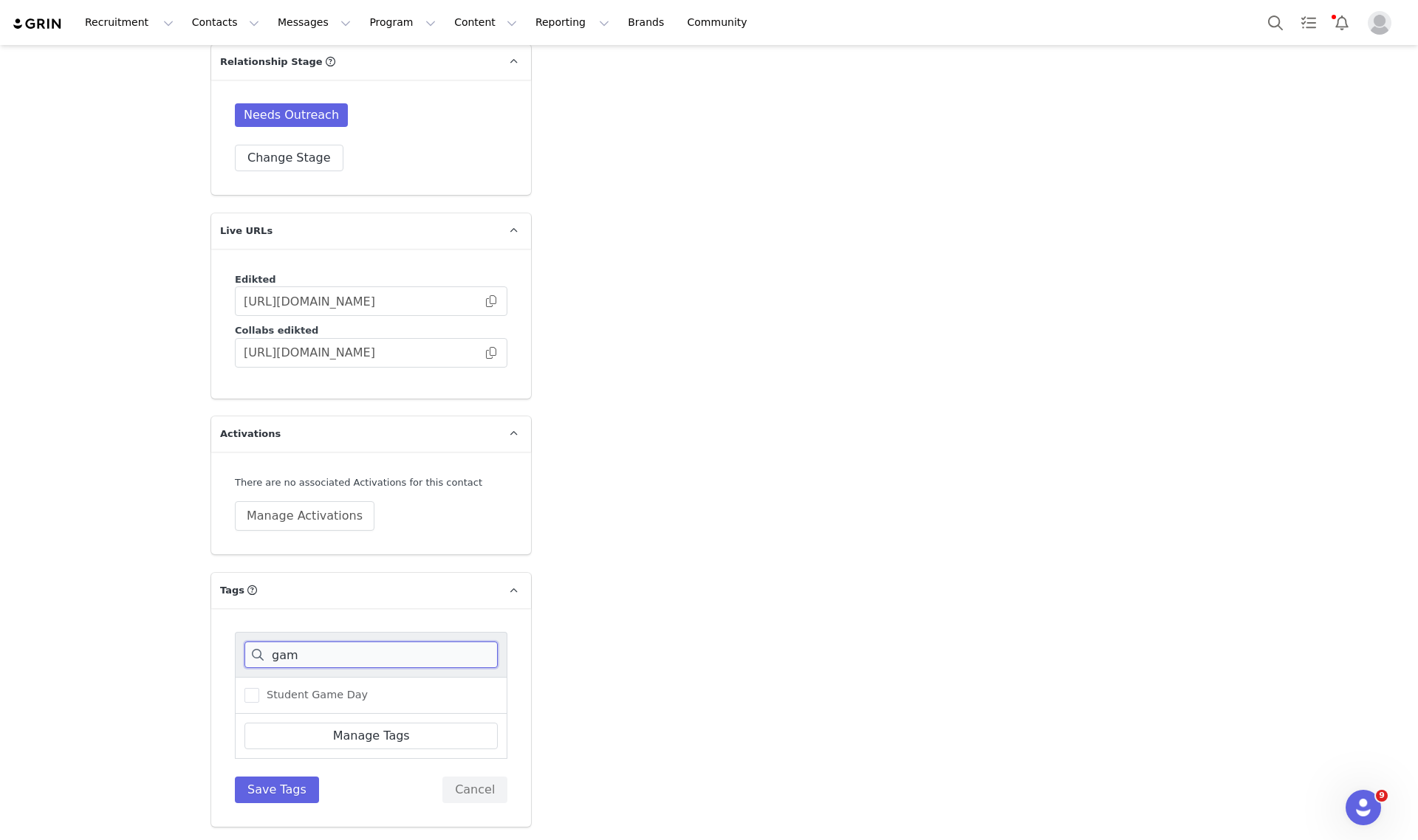
scroll to position [2229, 0]
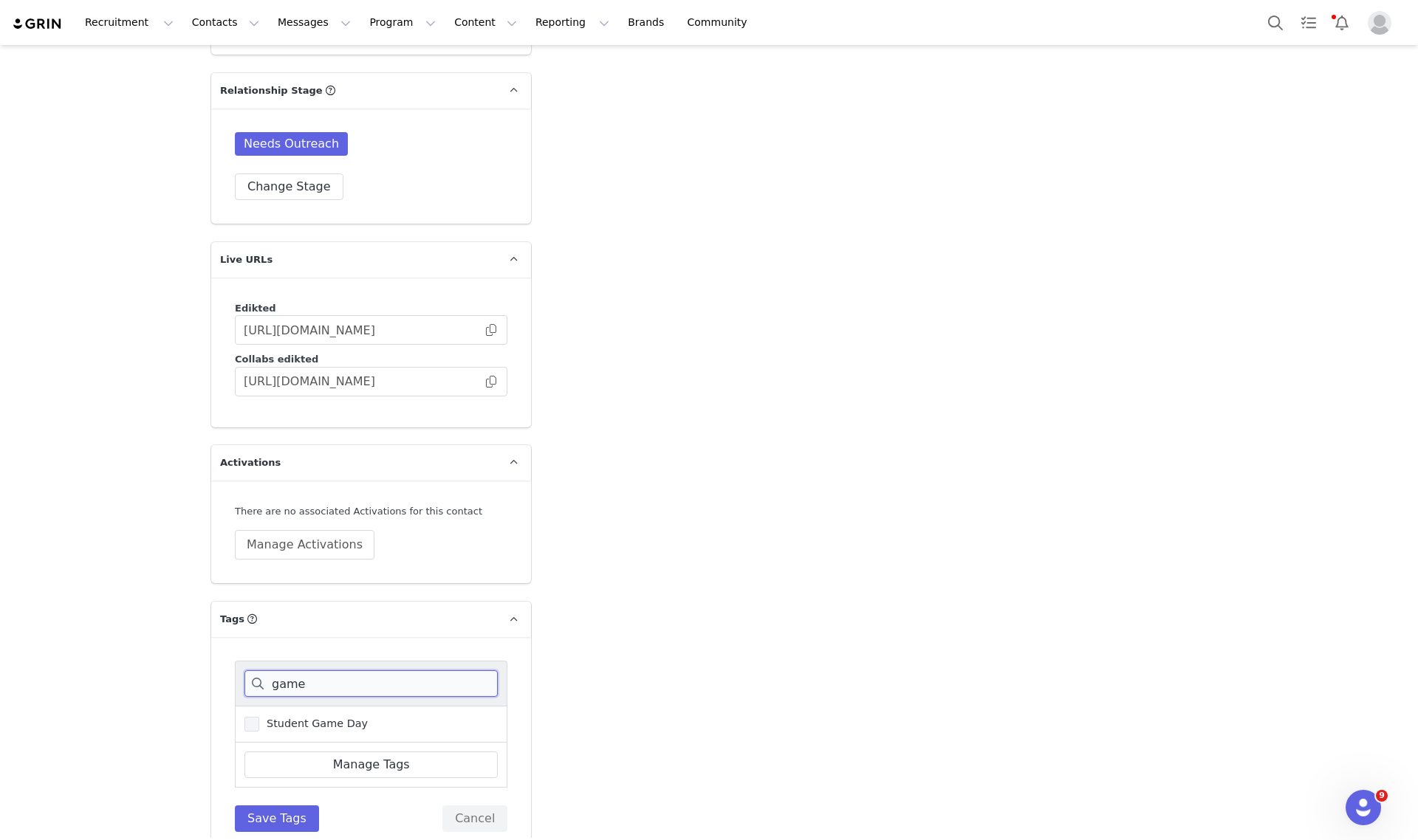
type input "game"
click at [334, 717] on span "Student Game Day" at bounding box center [313, 724] width 109 height 14
click at [259, 717] on input "Student Game Day" at bounding box center [259, 717] width 0 height 0
drag, startPoint x: 277, startPoint y: 795, endPoint x: 663, endPoint y: 674, distance: 404.5
click at [279, 805] on button "Save Tags" at bounding box center [277, 819] width 84 height 27
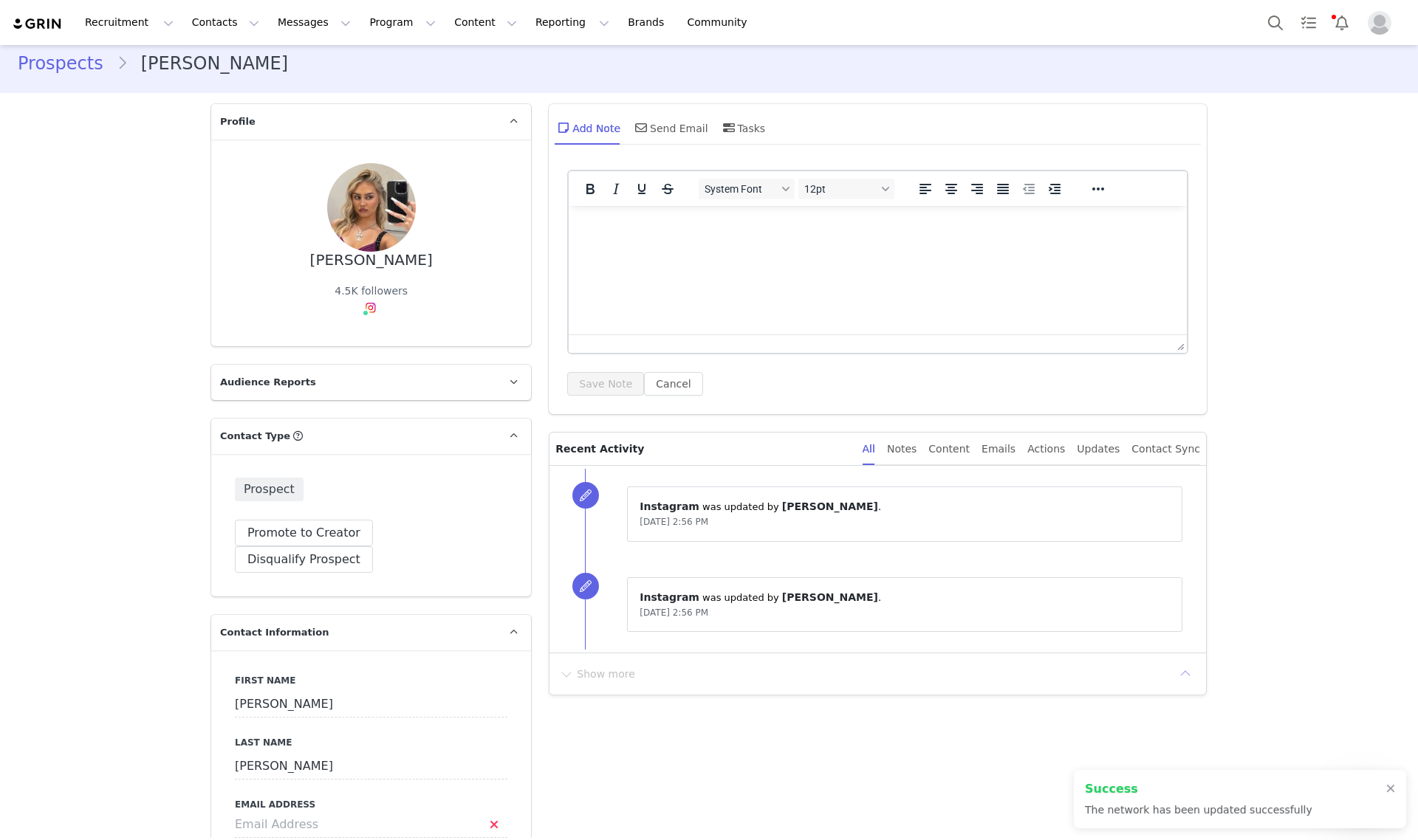
scroll to position [0, 0]
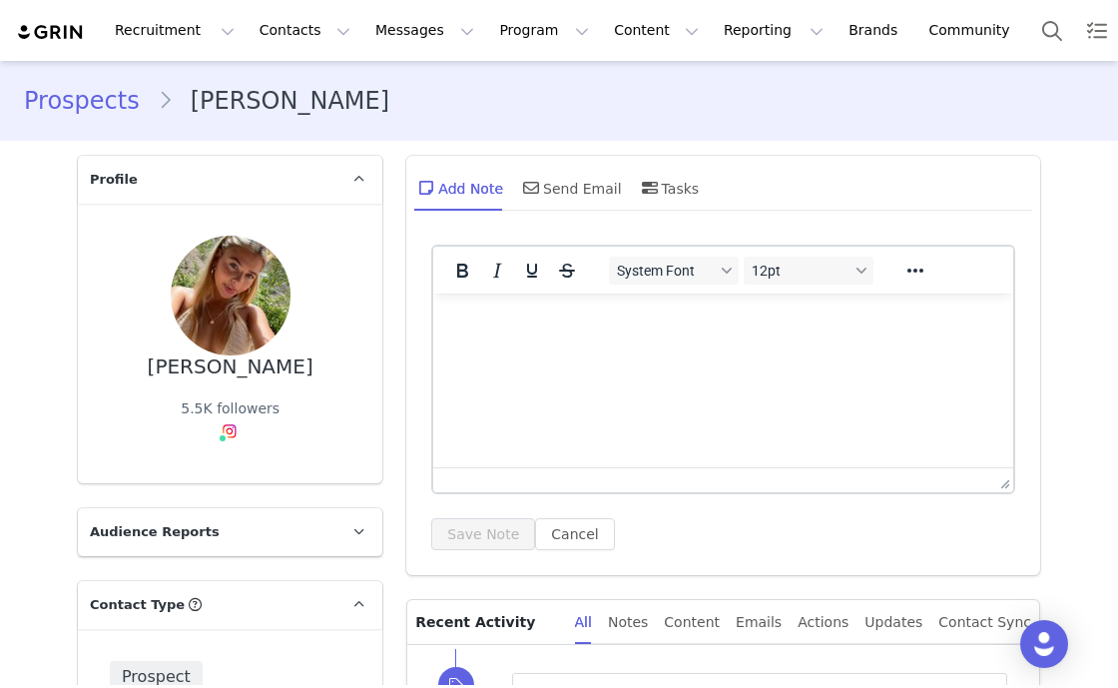
type input "+1 ([GEOGRAPHIC_DATA])"
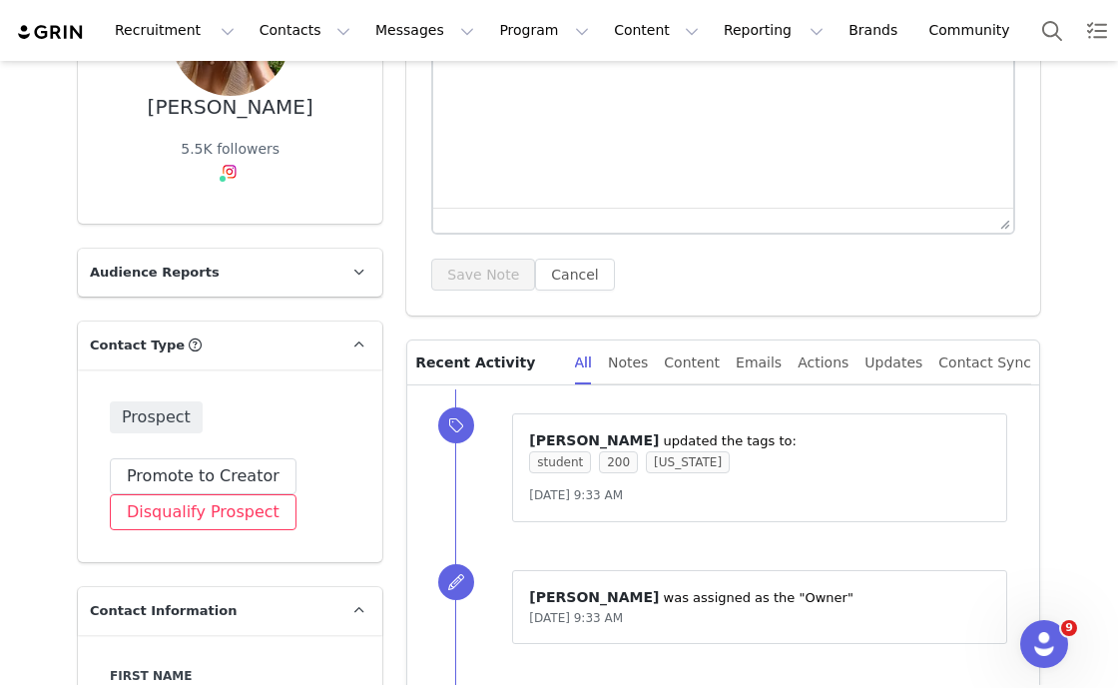
scroll to position [634, 0]
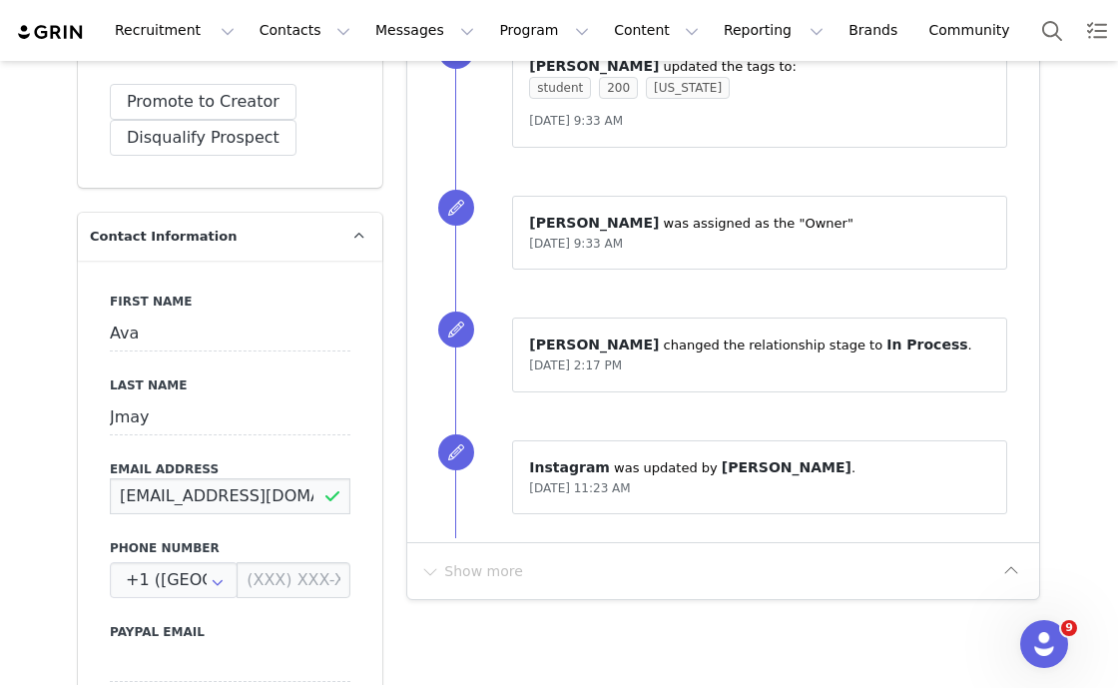
click at [185, 503] on input "avajmay@icloud.com" at bounding box center [230, 496] width 241 height 36
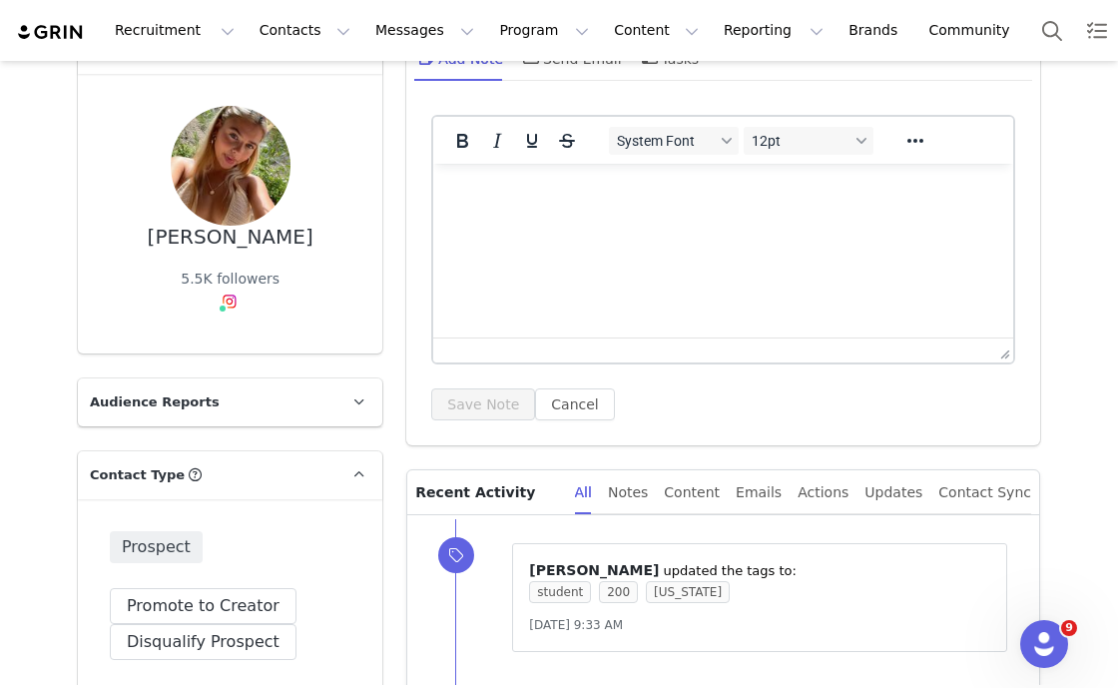
scroll to position [0, 0]
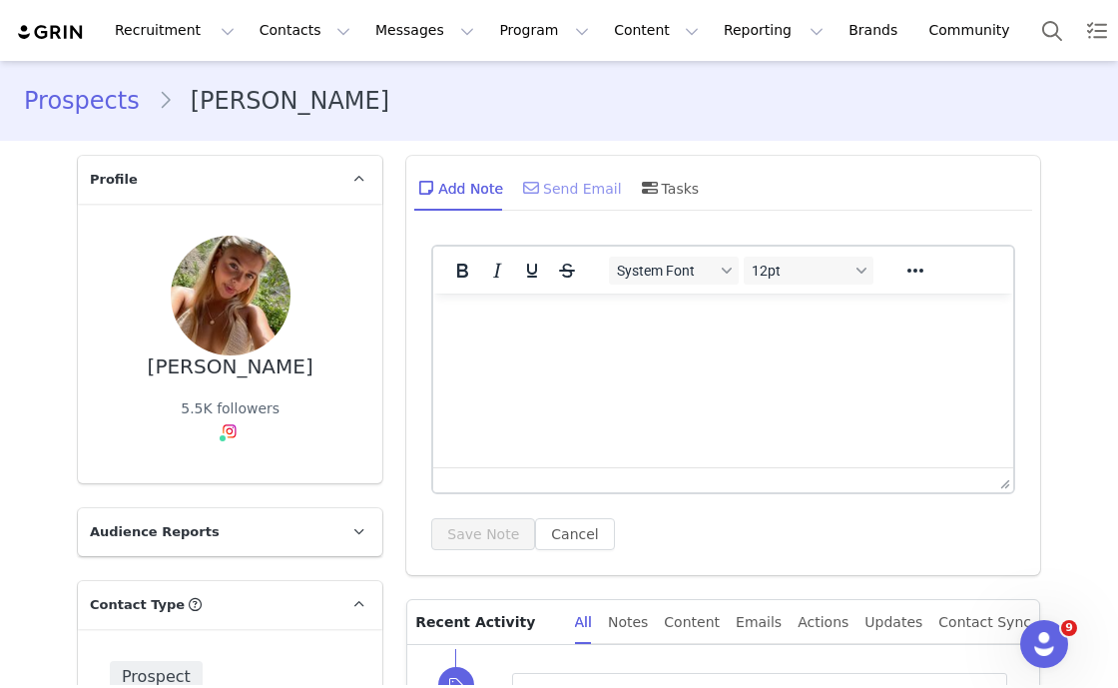
click at [543, 192] on div "Send Email" at bounding box center [570, 188] width 103 height 48
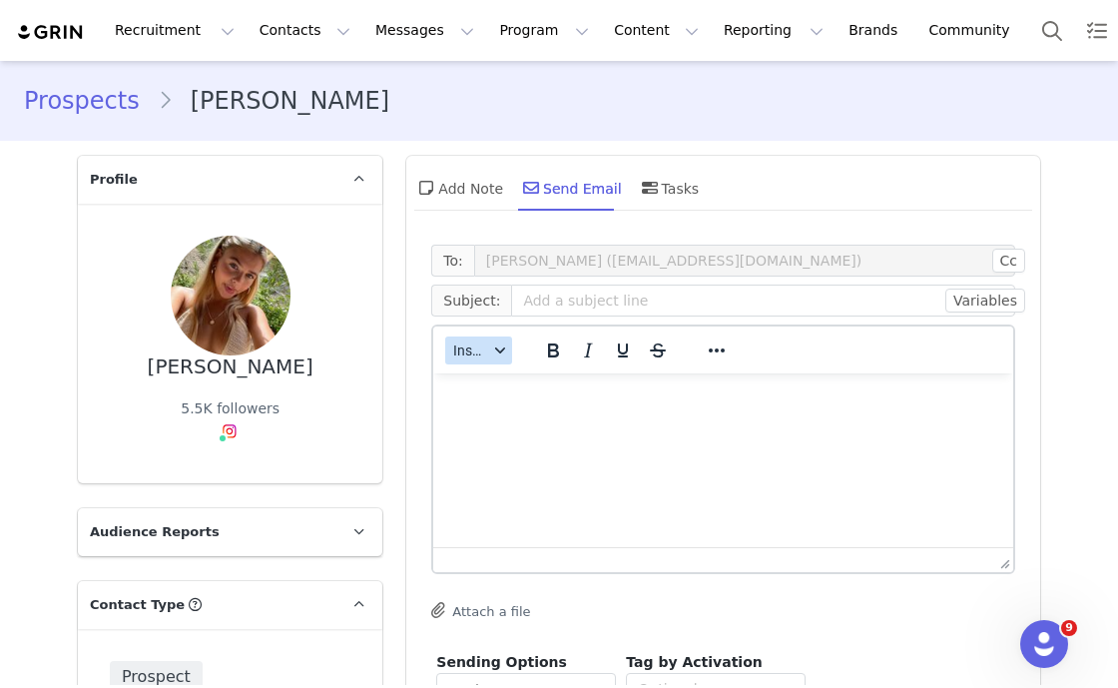
click at [464, 355] on span "Insert" at bounding box center [470, 350] width 35 height 16
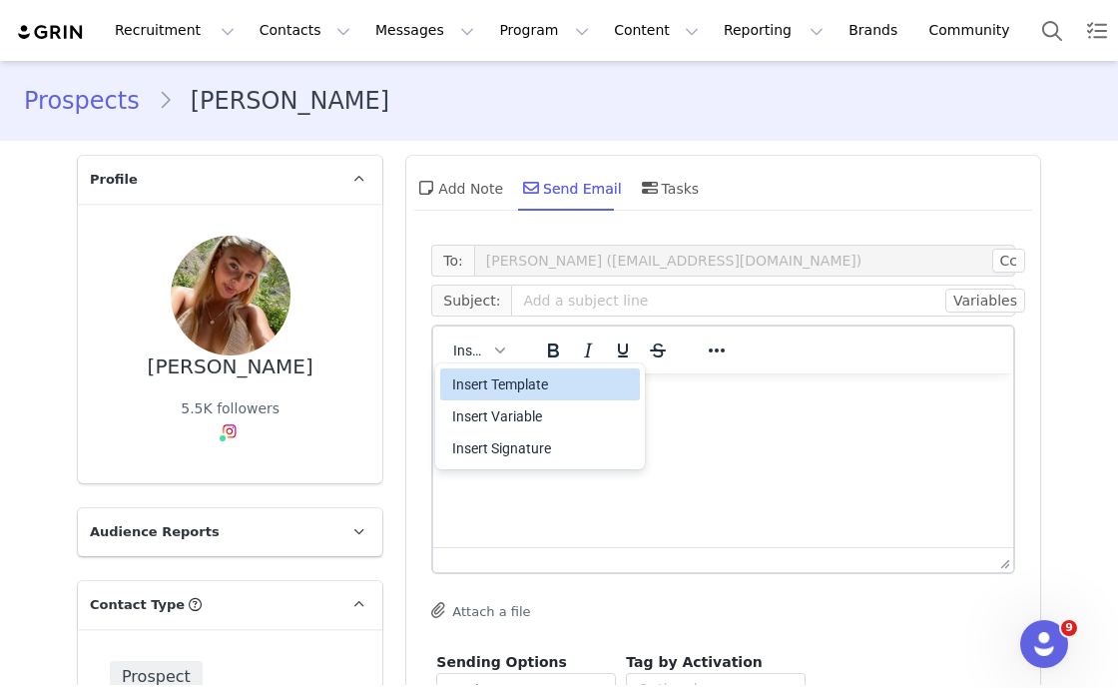
click at [503, 390] on div "Insert Template" at bounding box center [542, 384] width 180 height 24
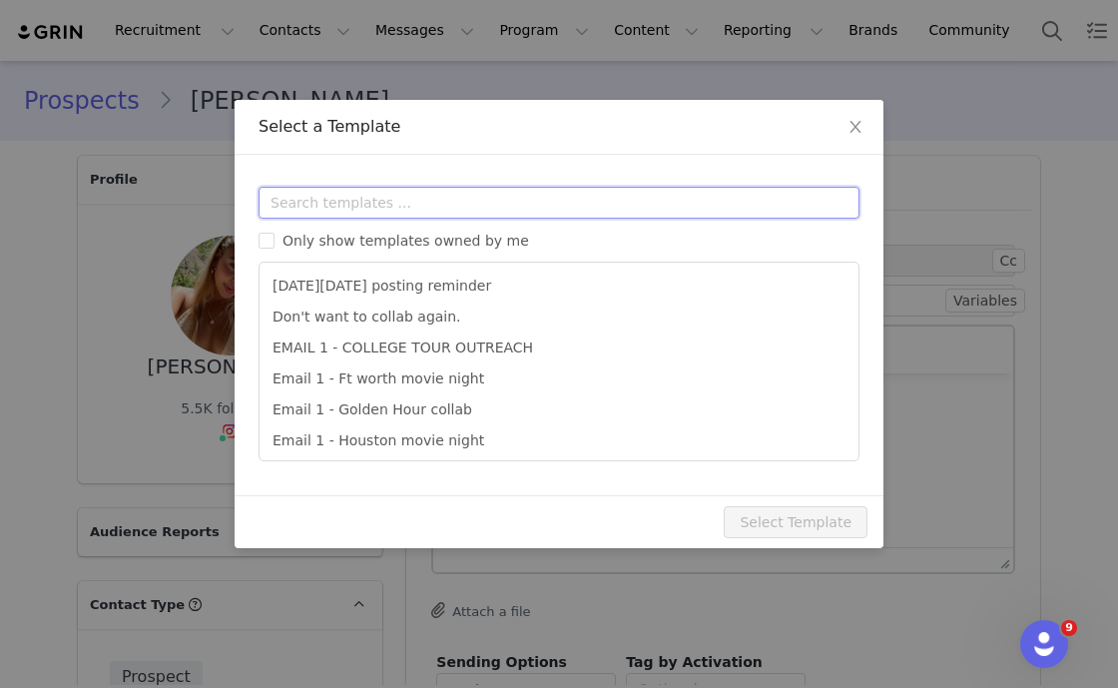
click at [401, 194] on input "text" at bounding box center [559, 203] width 601 height 32
drag, startPoint x: 367, startPoint y: 207, endPoint x: 357, endPoint y: 198, distance: 13.4
click at [364, 206] on input "text" at bounding box center [559, 203] width 601 height 32
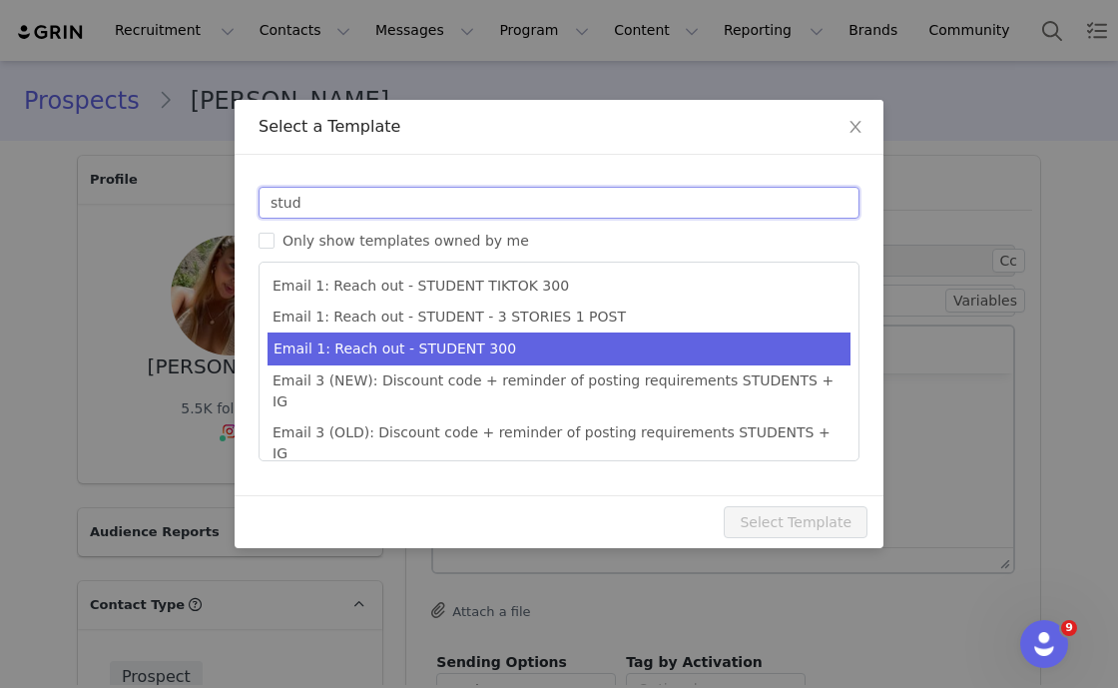
type input "stud"
type input "Collab with Edikted"
drag, startPoint x: 479, startPoint y: 347, endPoint x: 493, endPoint y: 349, distance: 14.1
click at [480, 347] on li "Email 1: Reach out - STUDENT 300" at bounding box center [559, 348] width 583 height 33
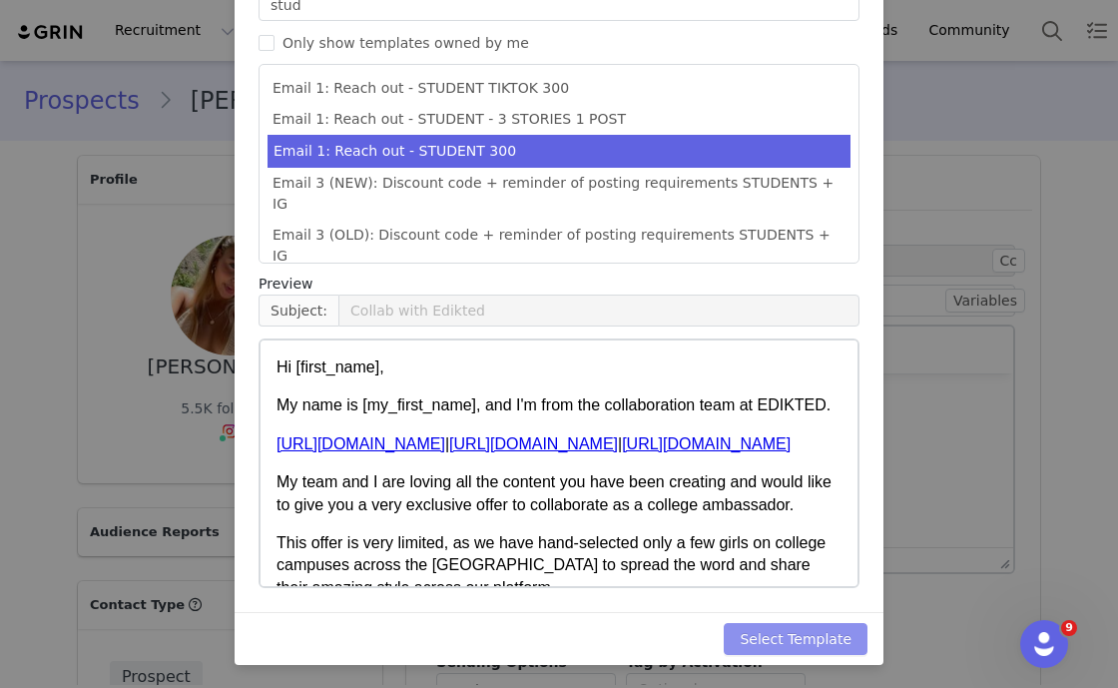
click at [811, 653] on button "Select Template" at bounding box center [796, 639] width 144 height 32
type input "Collab with Edikted"
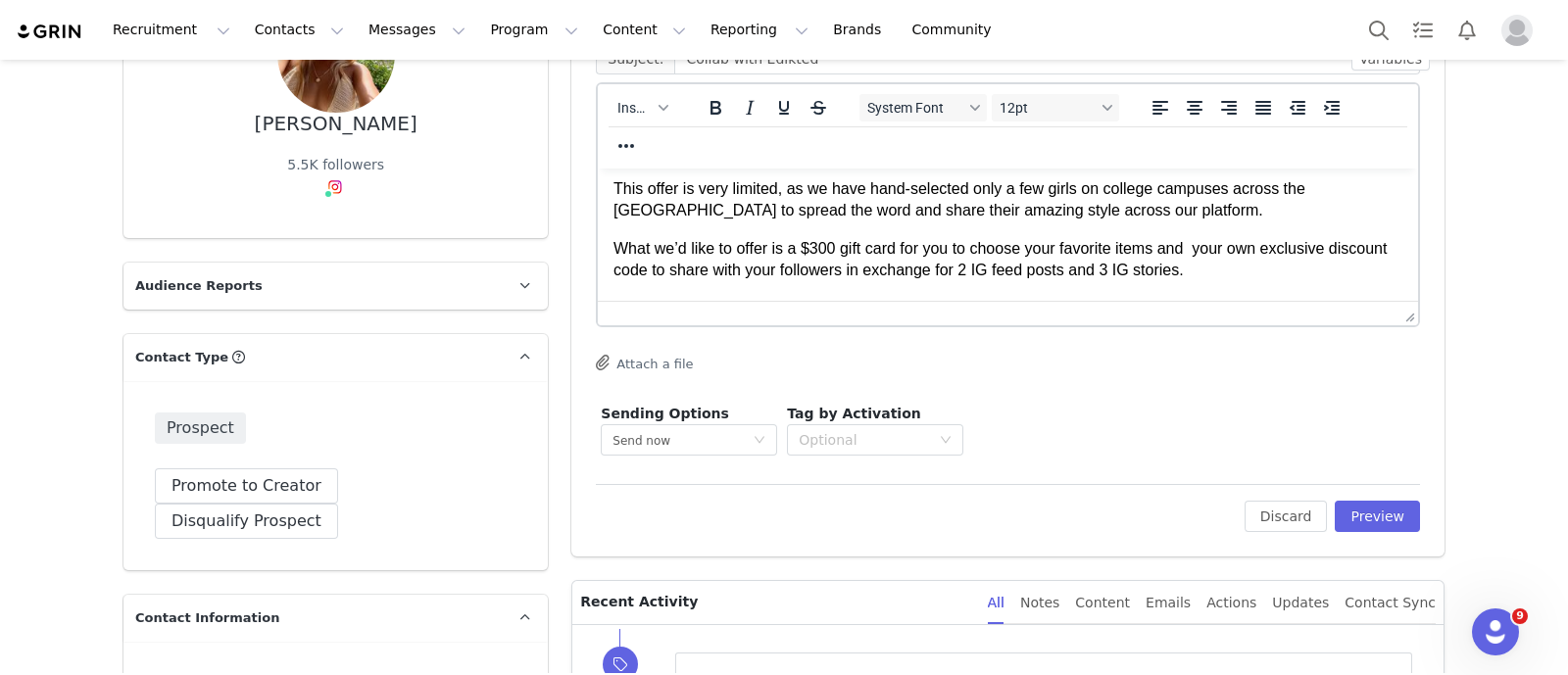
scroll to position [244, 0]
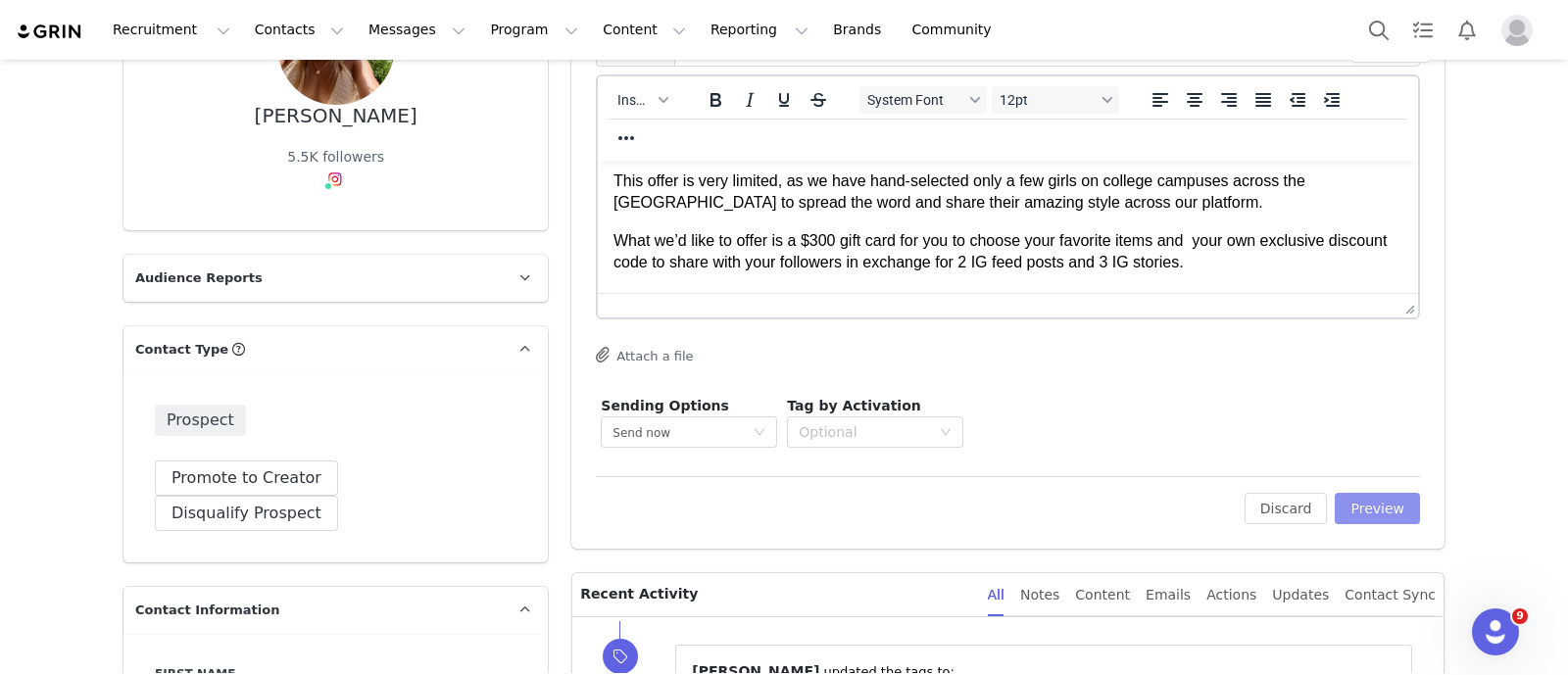
click at [1096, 509] on button "Preview" at bounding box center [1377, 508] width 85 height 31
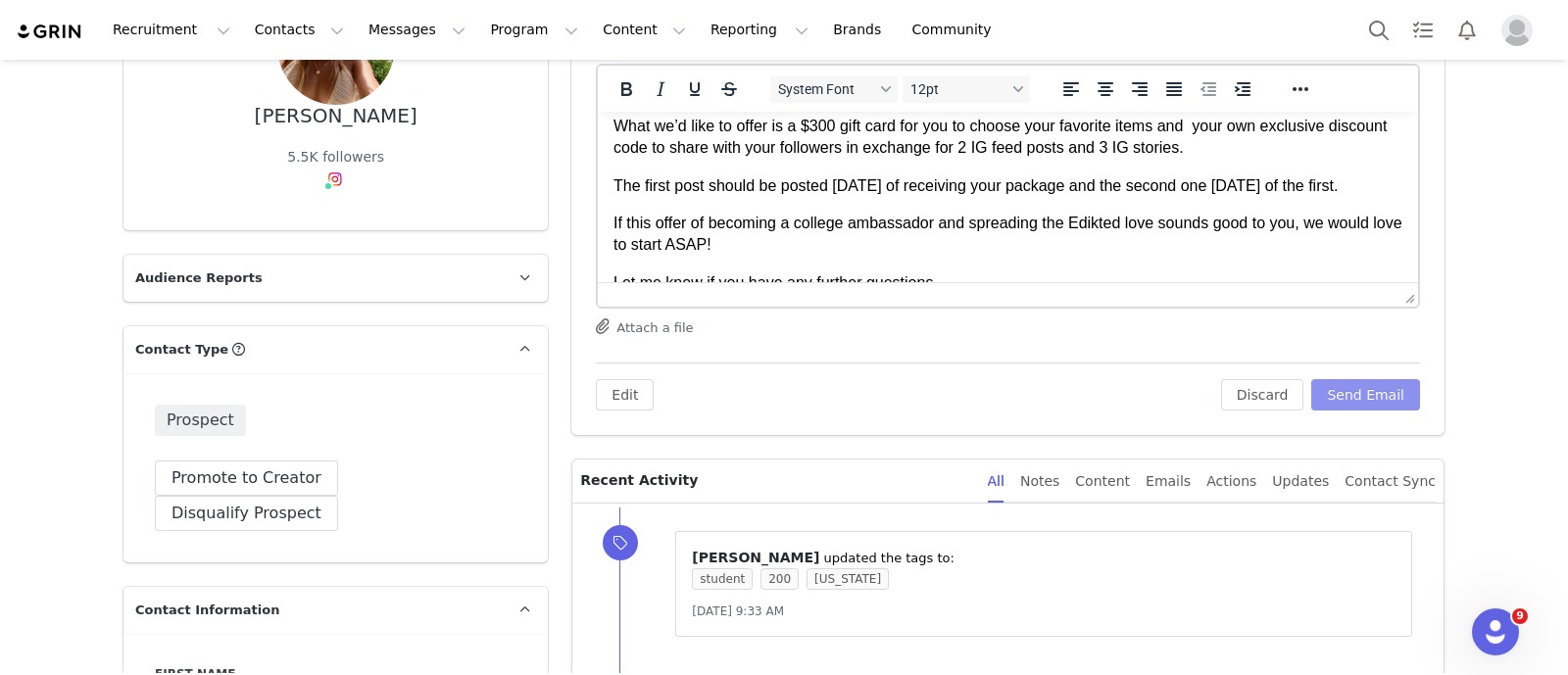
click at [1096, 392] on button "Send Email" at bounding box center [1365, 394] width 109 height 31
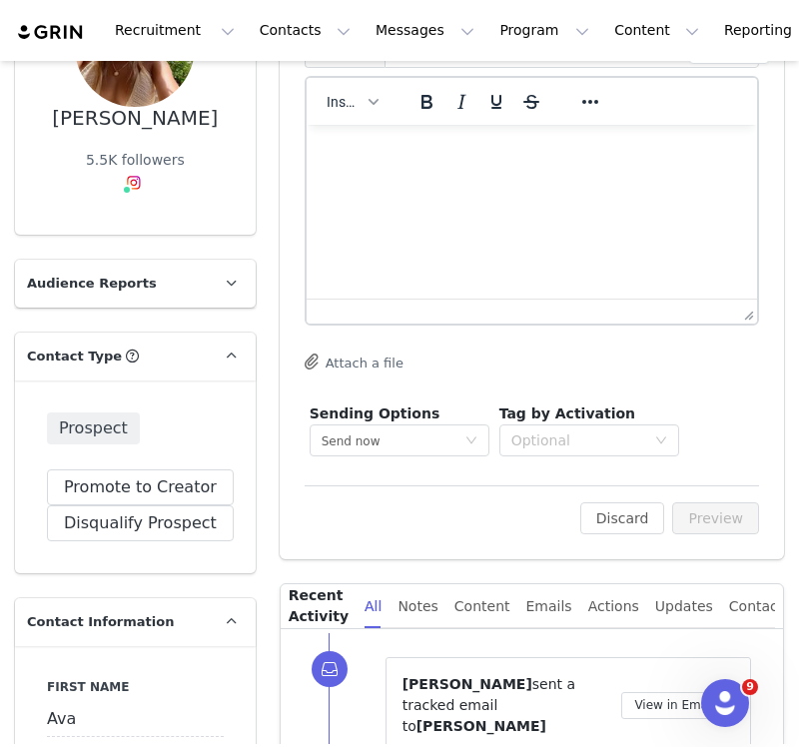
scroll to position [250, 0]
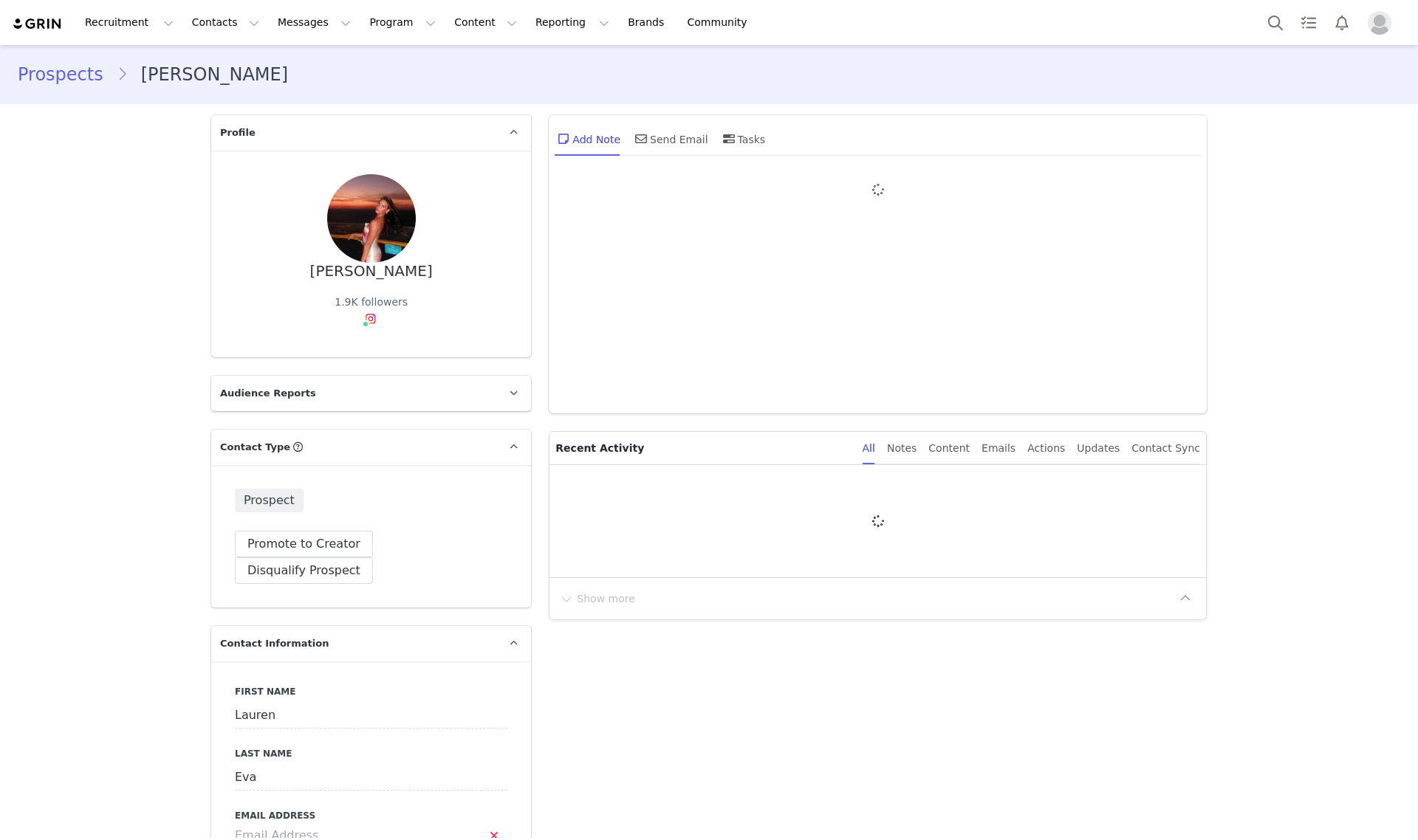
type input "+1 ([GEOGRAPHIC_DATA])"
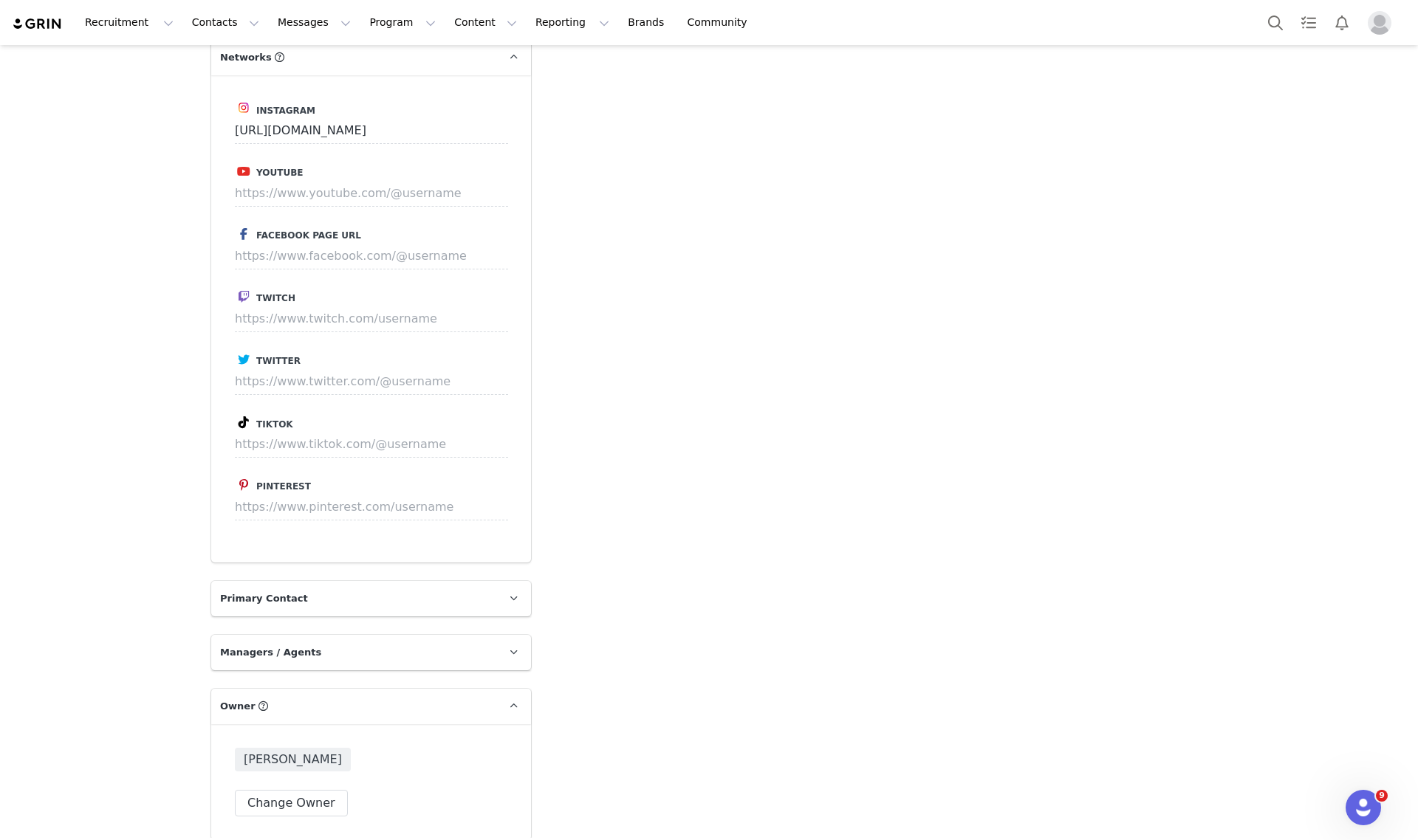
scroll to position [1569, 0]
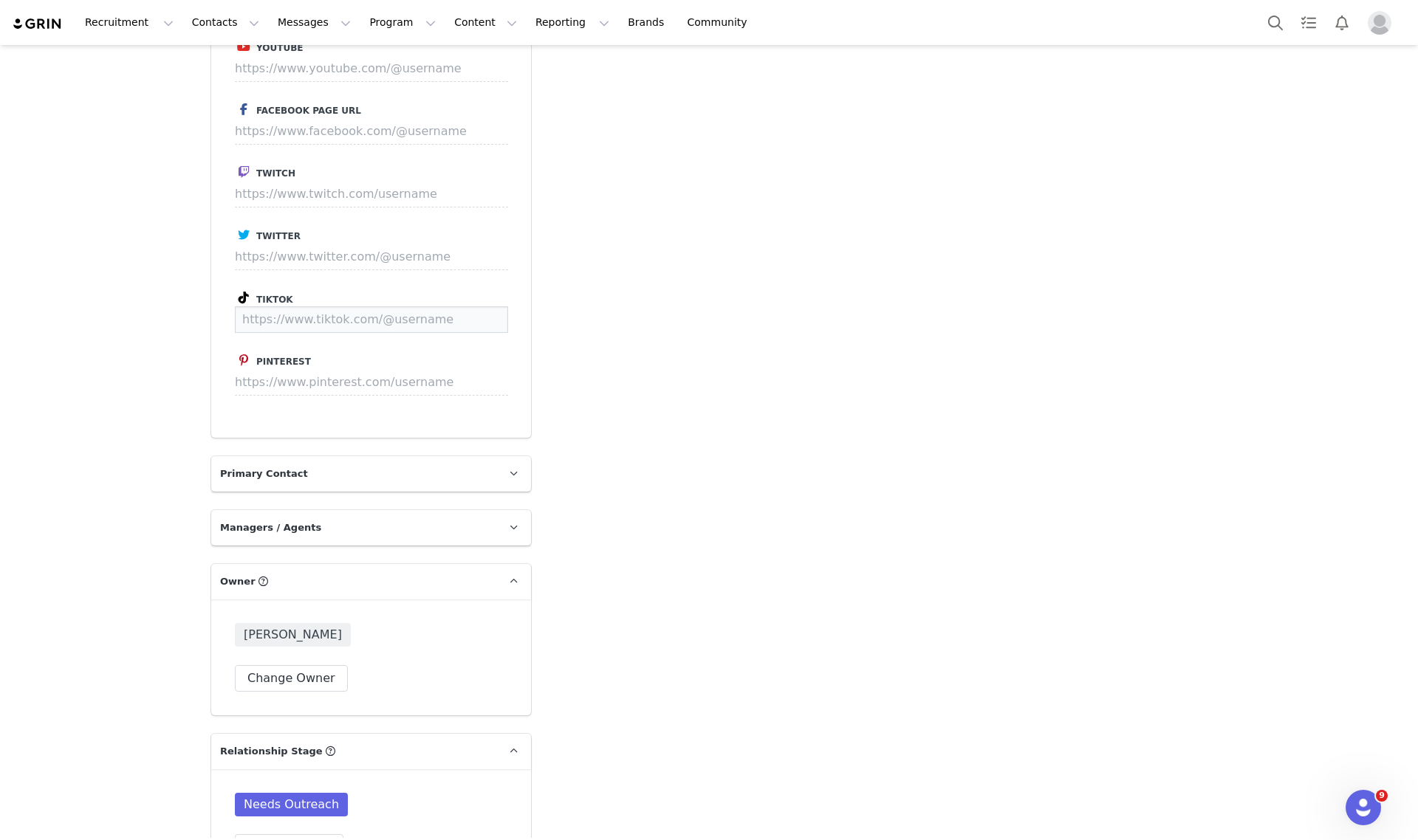
paste input "[URL][DOMAIN_NAME]"
type input "[URL][DOMAIN_NAME]"
click at [471, 306] on button "Save" at bounding box center [480, 319] width 54 height 27
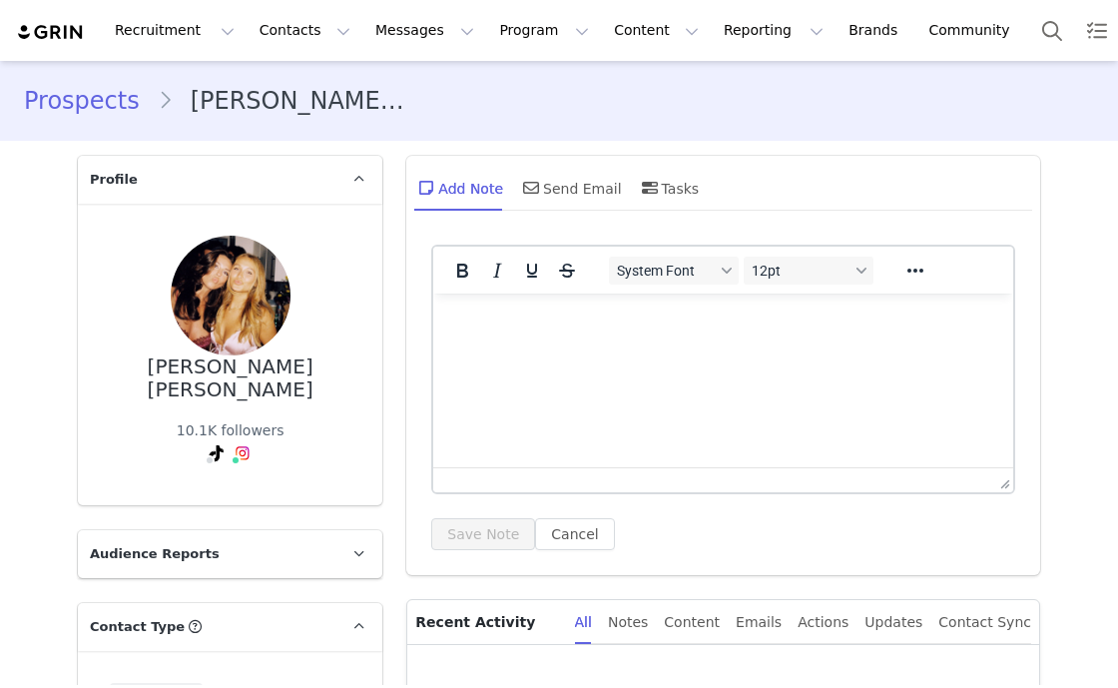
type input "+1 ([GEOGRAPHIC_DATA])"
